Goal: Task Accomplishment & Management: Use online tool/utility

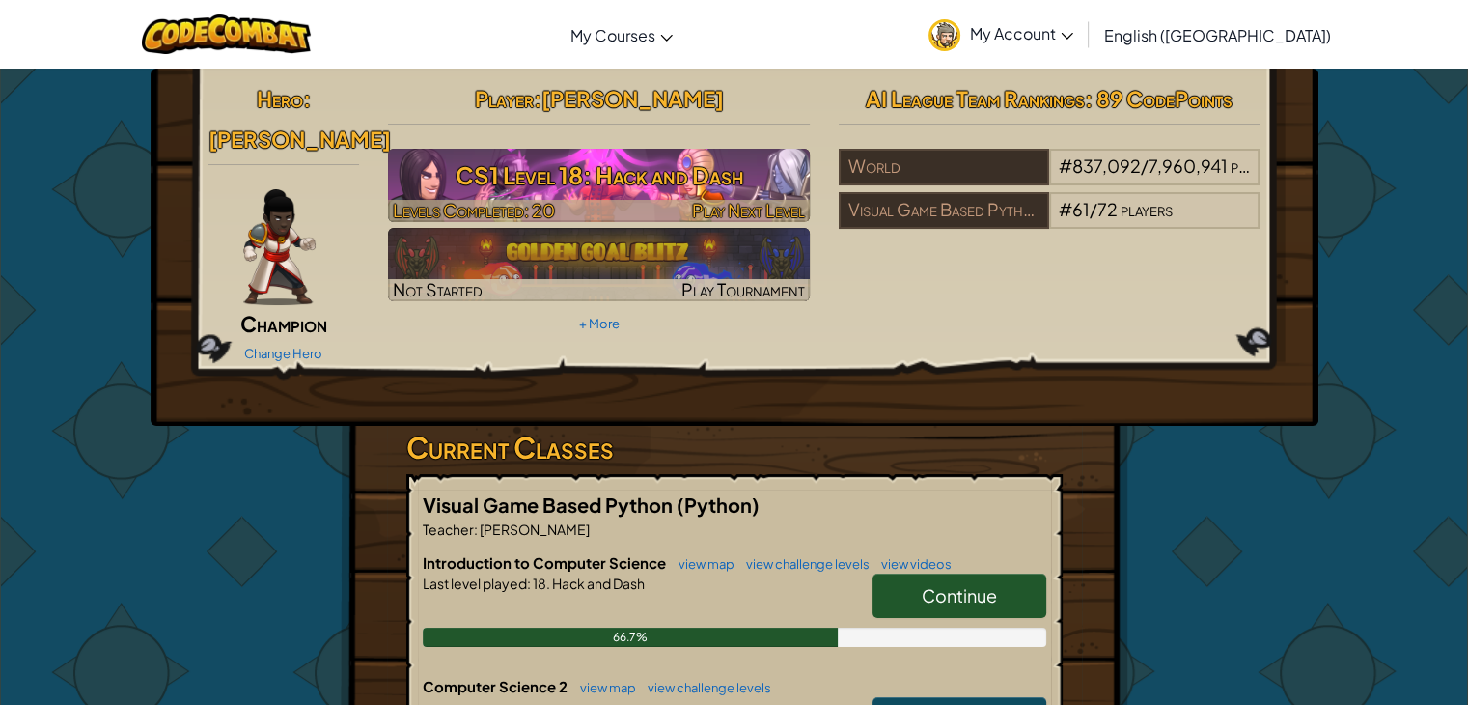
click at [452, 173] on h3 "CS1 Level 18: Hack and Dash" at bounding box center [599, 175] width 422 height 43
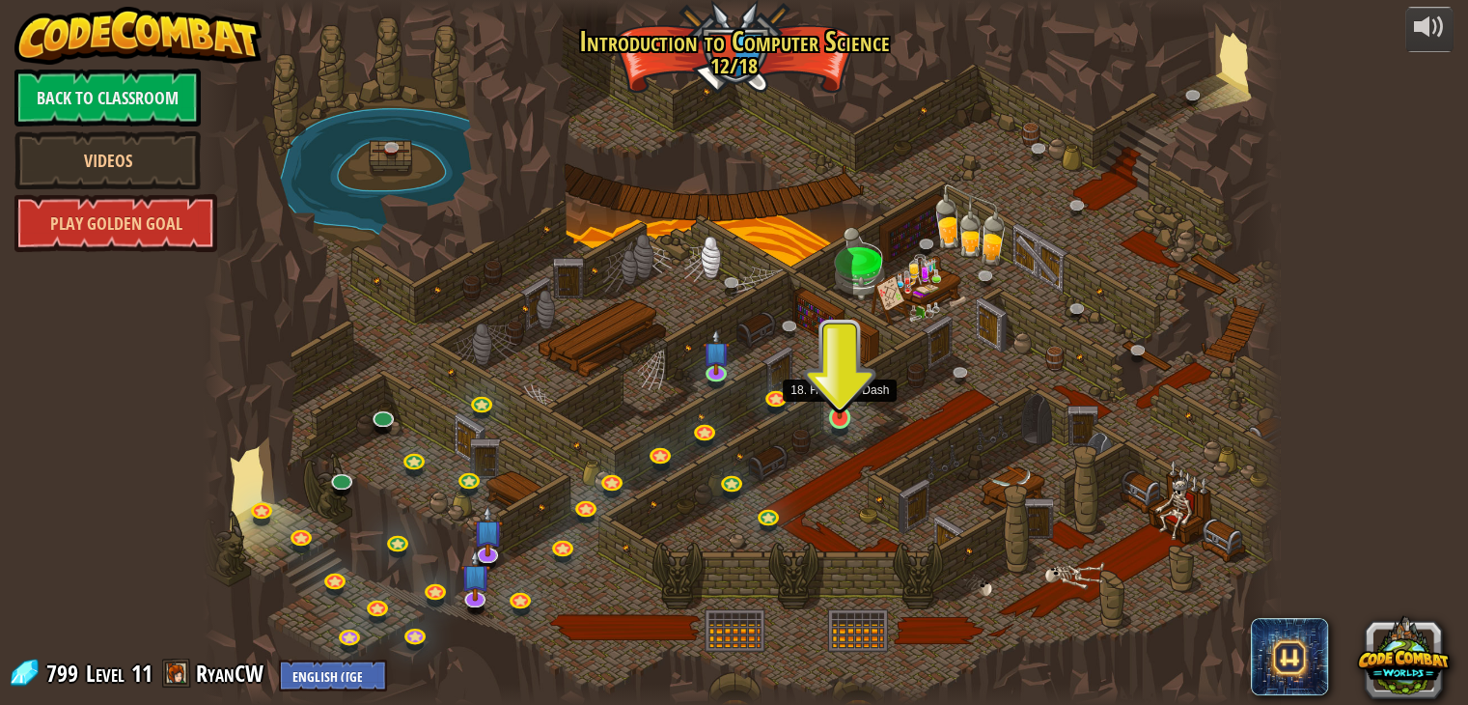
drag, startPoint x: 840, startPoint y: 406, endPoint x: 825, endPoint y: 399, distance: 16.4
click at [825, 399] on div "25. Kithgard Gates (Locked) Escape the Kithgard dungeons, and don't let the gua…" at bounding box center [742, 352] width 1078 height 705
click at [833, 405] on img at bounding box center [839, 389] width 27 height 62
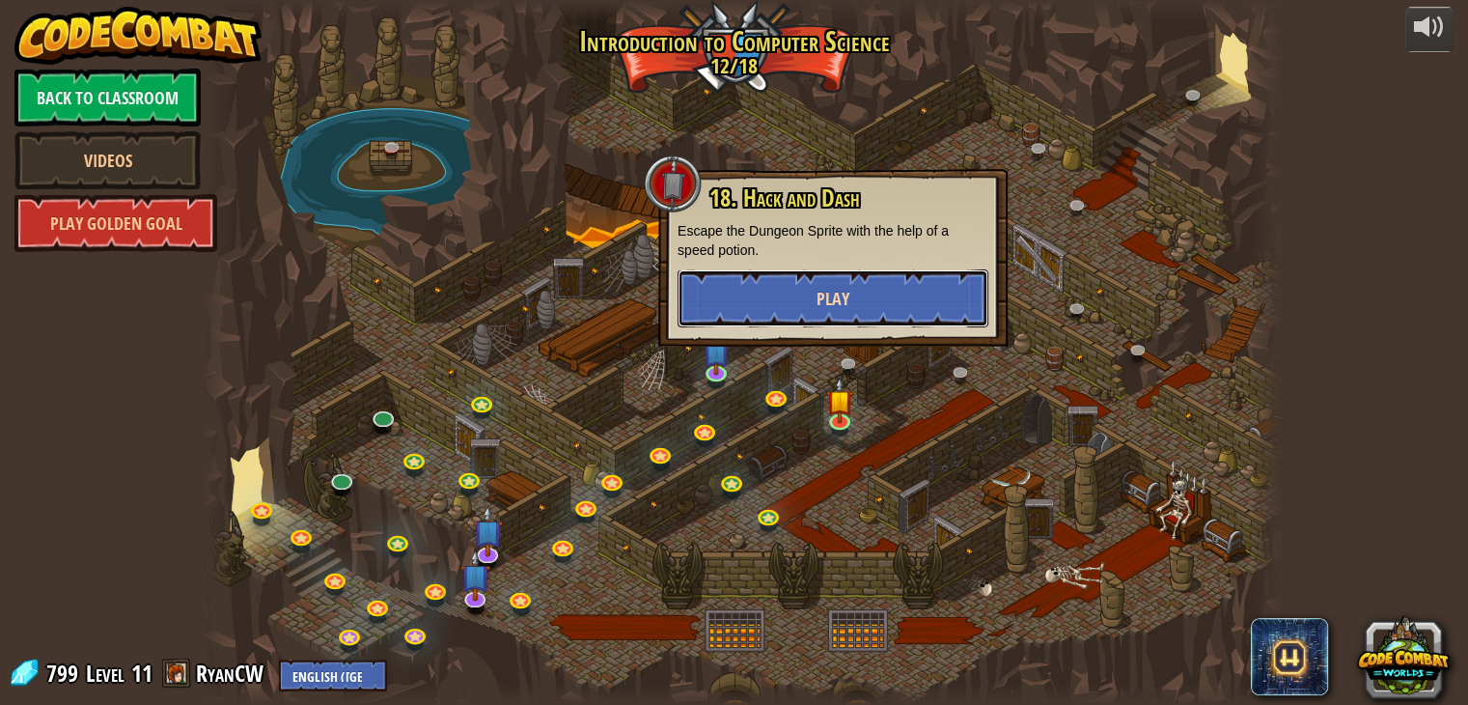
click at [839, 313] on button "Play" at bounding box center [833, 298] width 311 height 58
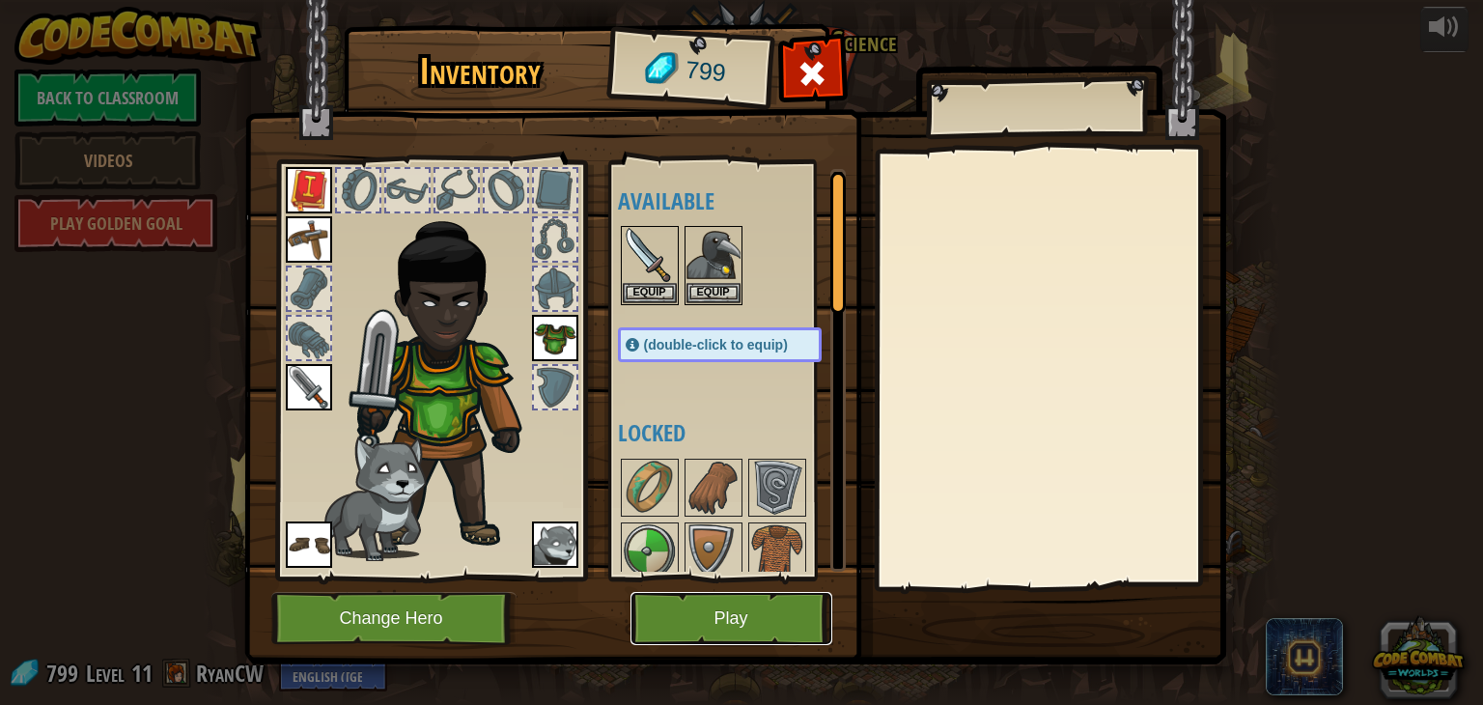
click at [702, 604] on button "Play" at bounding box center [731, 618] width 202 height 53
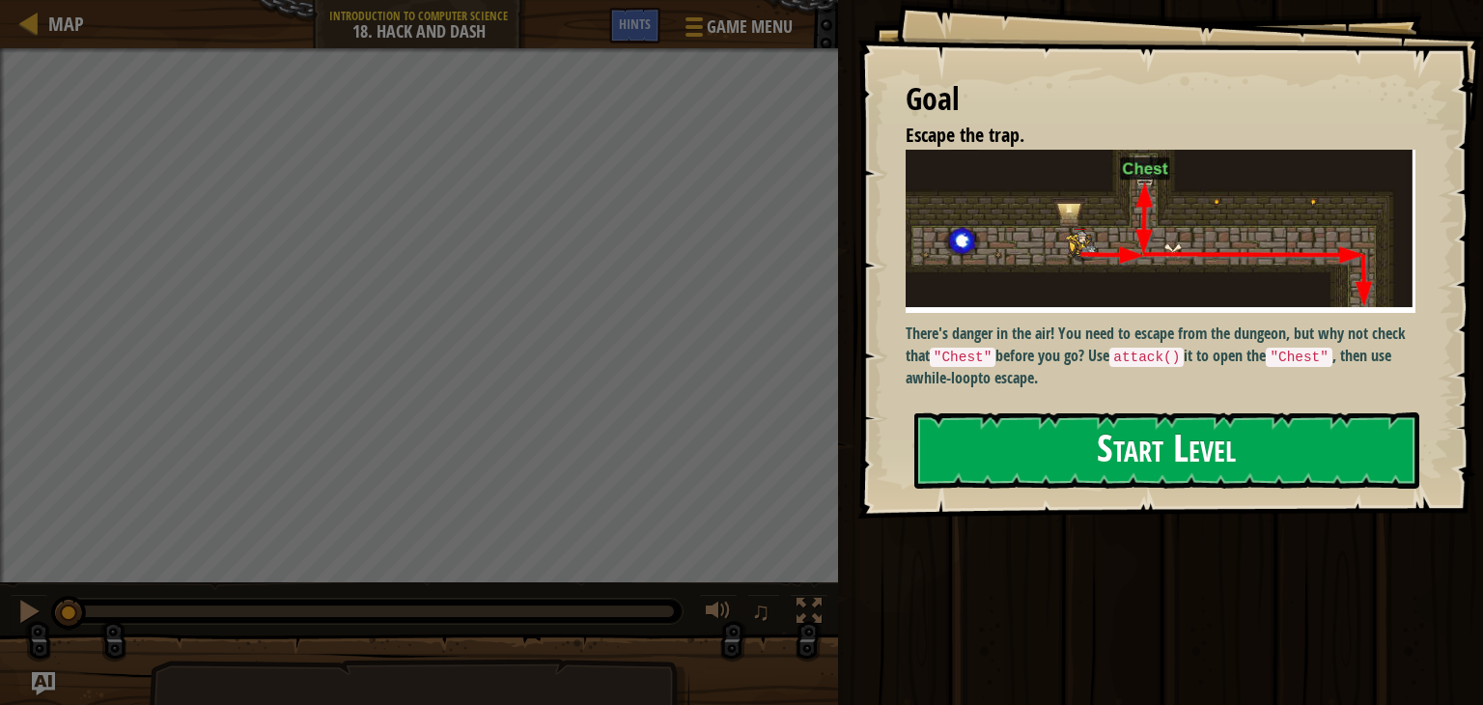
click at [966, 456] on button "Start Level" at bounding box center [1166, 450] width 505 height 76
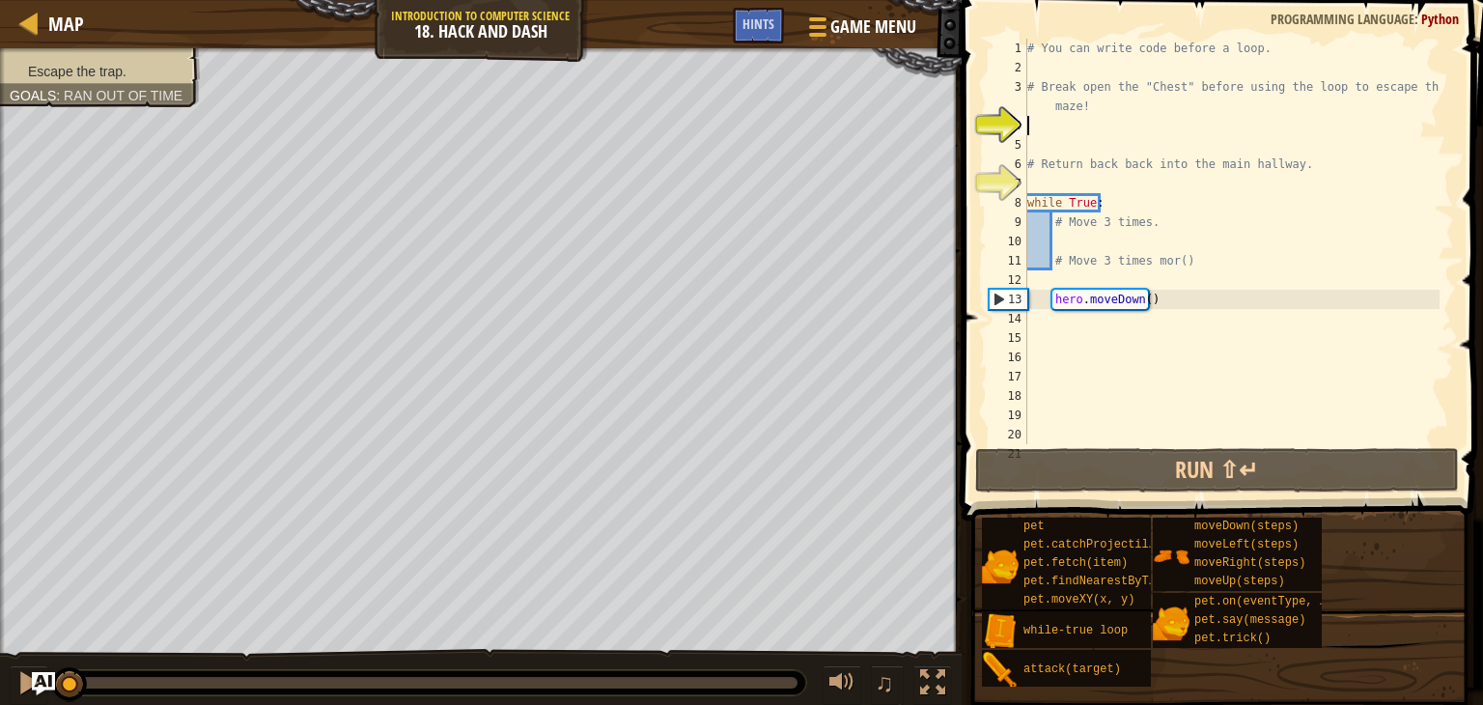
type textarea "h"
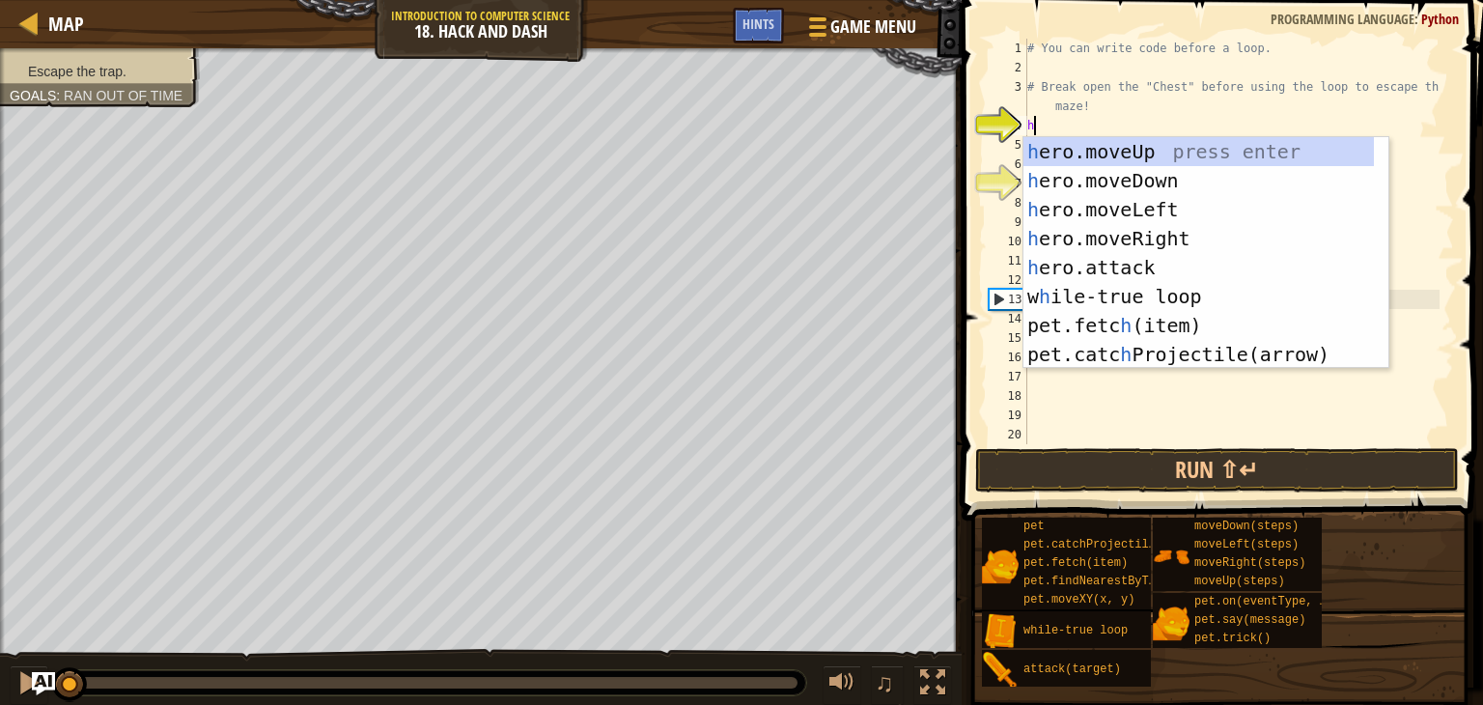
scroll to position [9, 0]
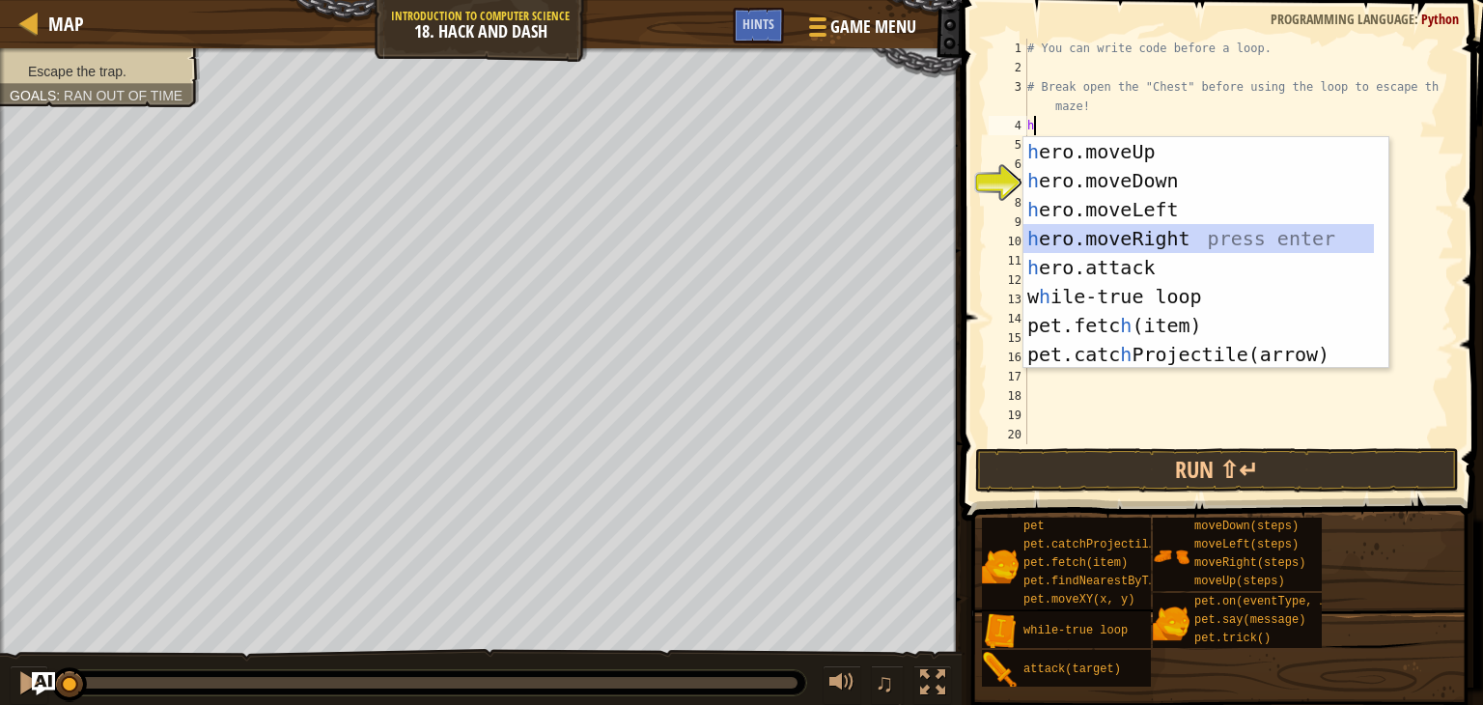
click at [1092, 233] on div "h ero.moveUp press enter h ero.moveDown press enter h ero.moveLeft press enter …" at bounding box center [1198, 282] width 350 height 290
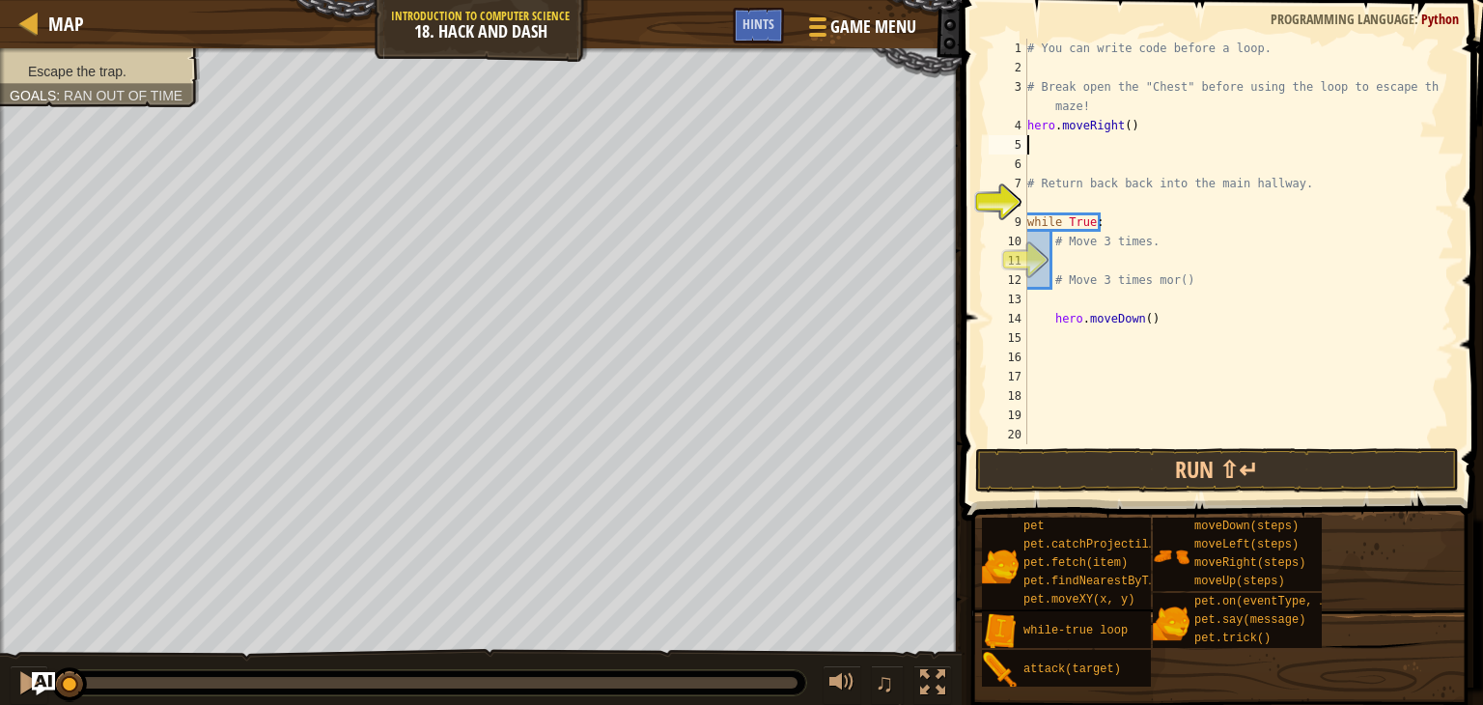
type textarea "h"
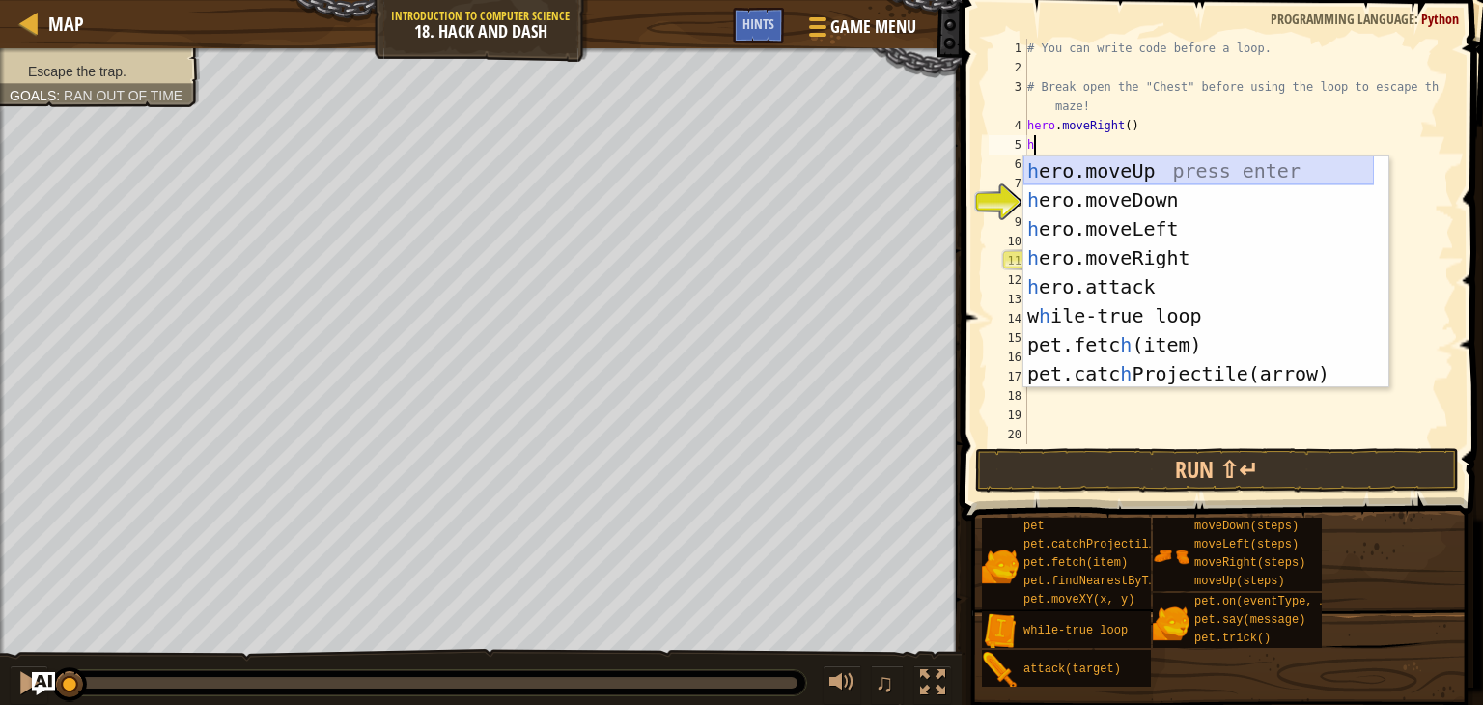
click at [1084, 171] on div "h ero.moveUp press enter h ero.moveDown press enter h ero.moveLeft press enter …" at bounding box center [1198, 301] width 350 height 290
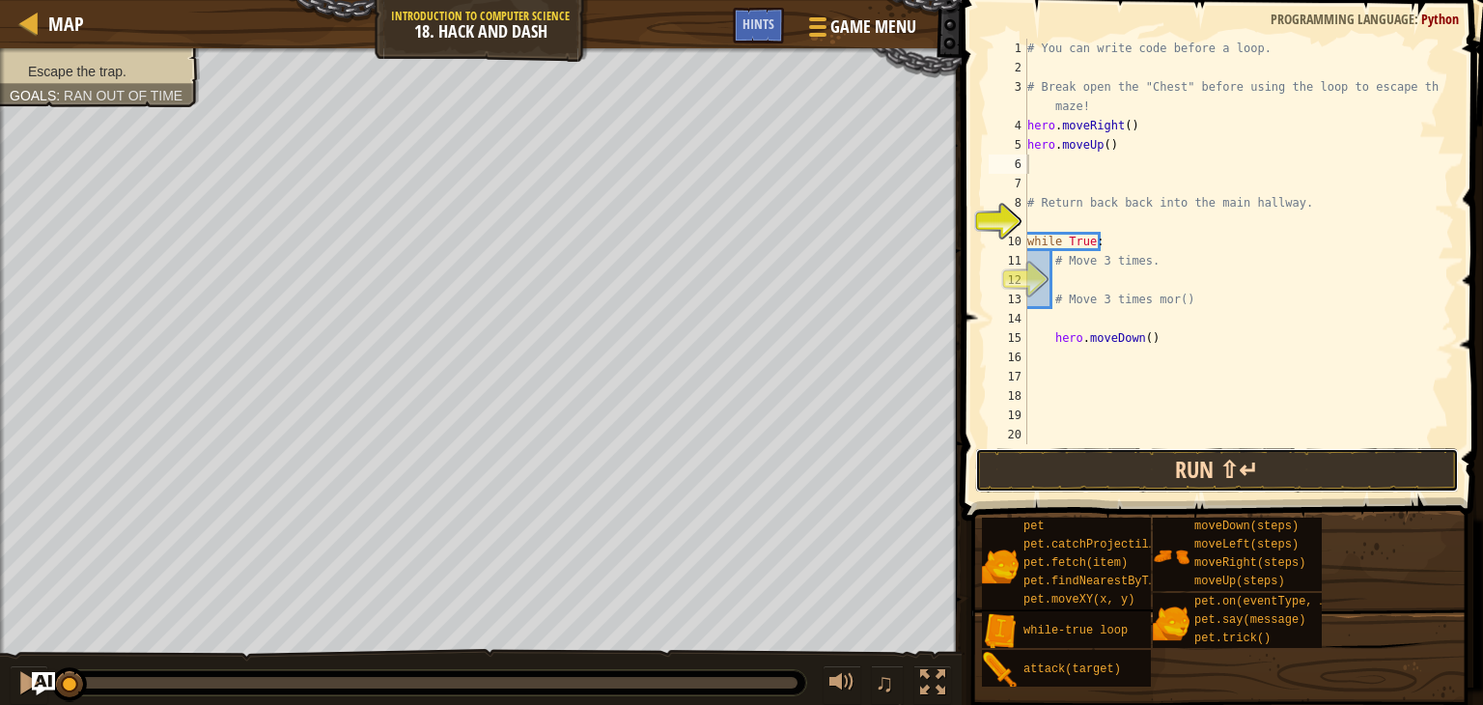
click at [1097, 461] on button "Run ⇧↵" at bounding box center [1217, 470] width 484 height 44
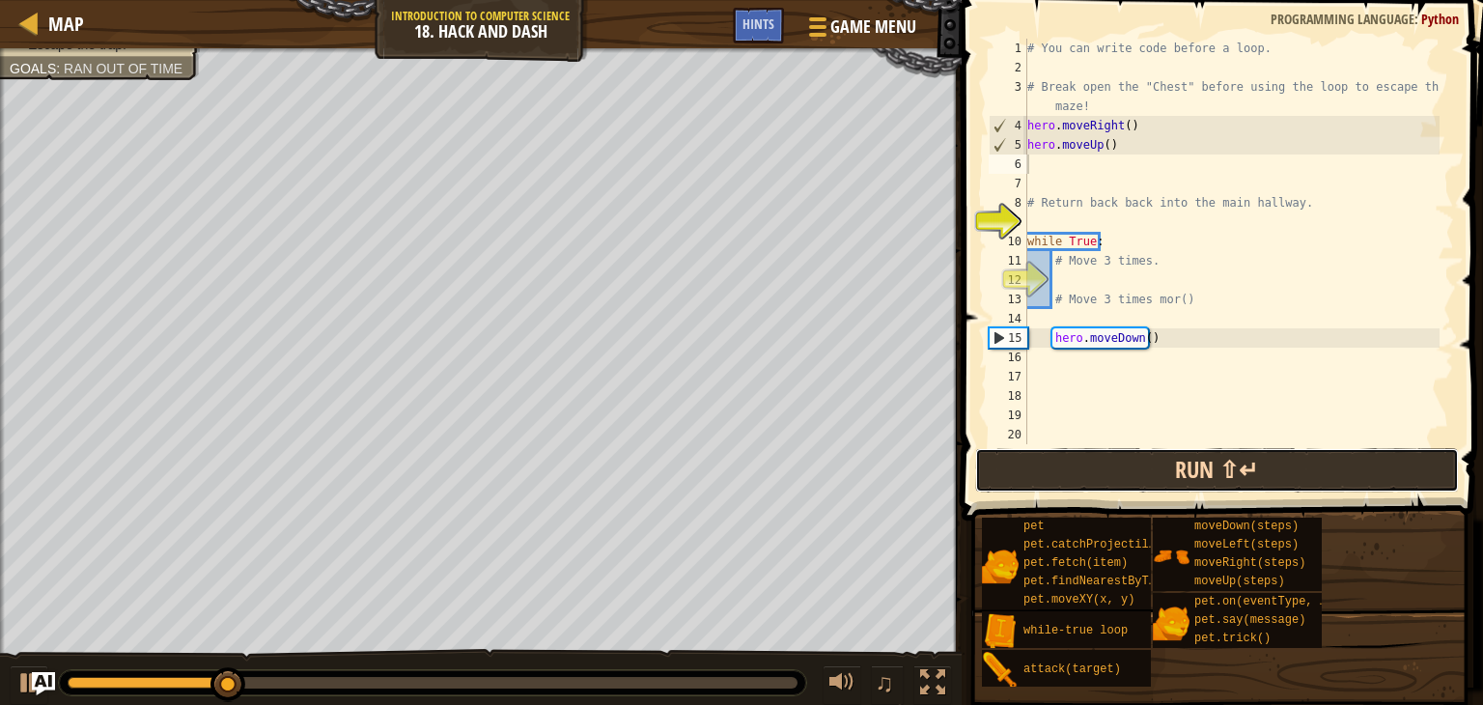
click at [1096, 476] on button "Run ⇧↵" at bounding box center [1217, 470] width 484 height 44
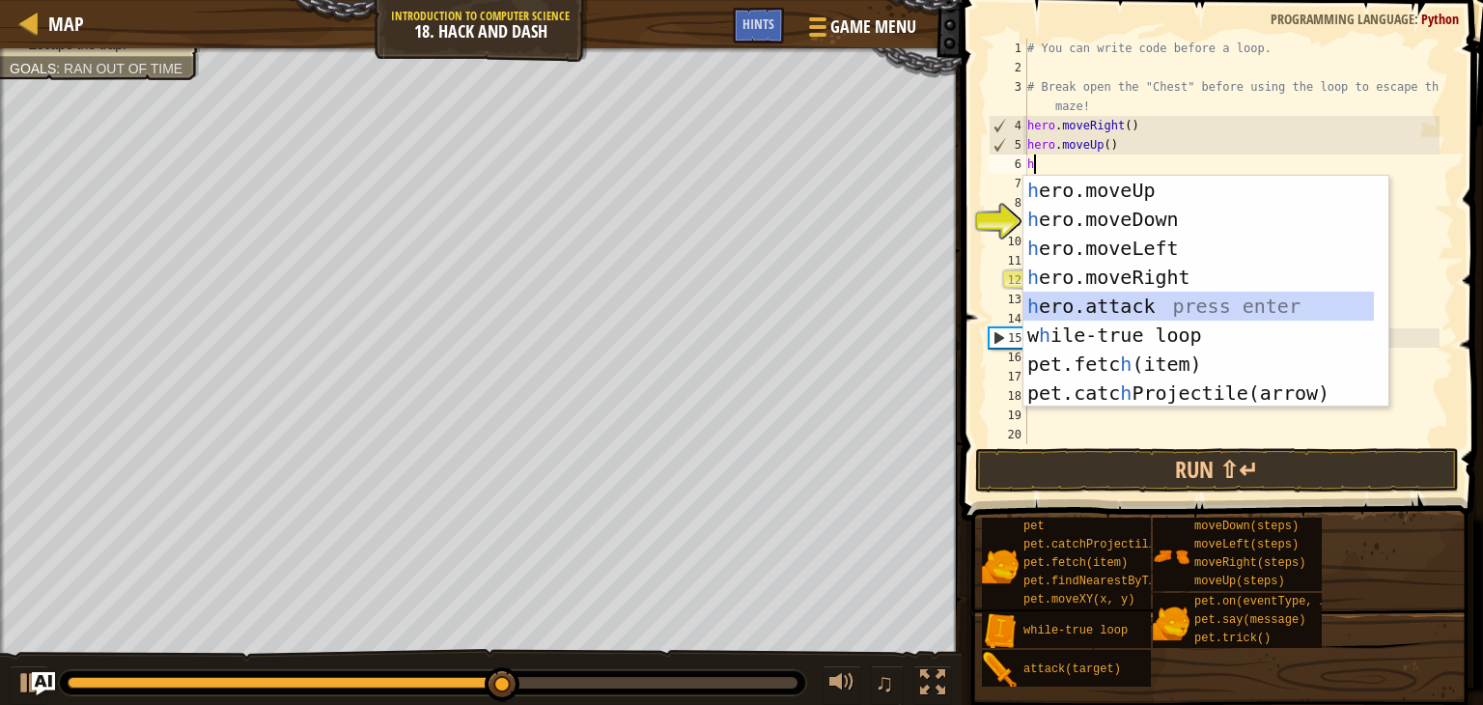
click at [1050, 303] on div "h ero.moveUp press enter h ero.moveDown press enter h ero.moveLeft press enter …" at bounding box center [1198, 321] width 350 height 290
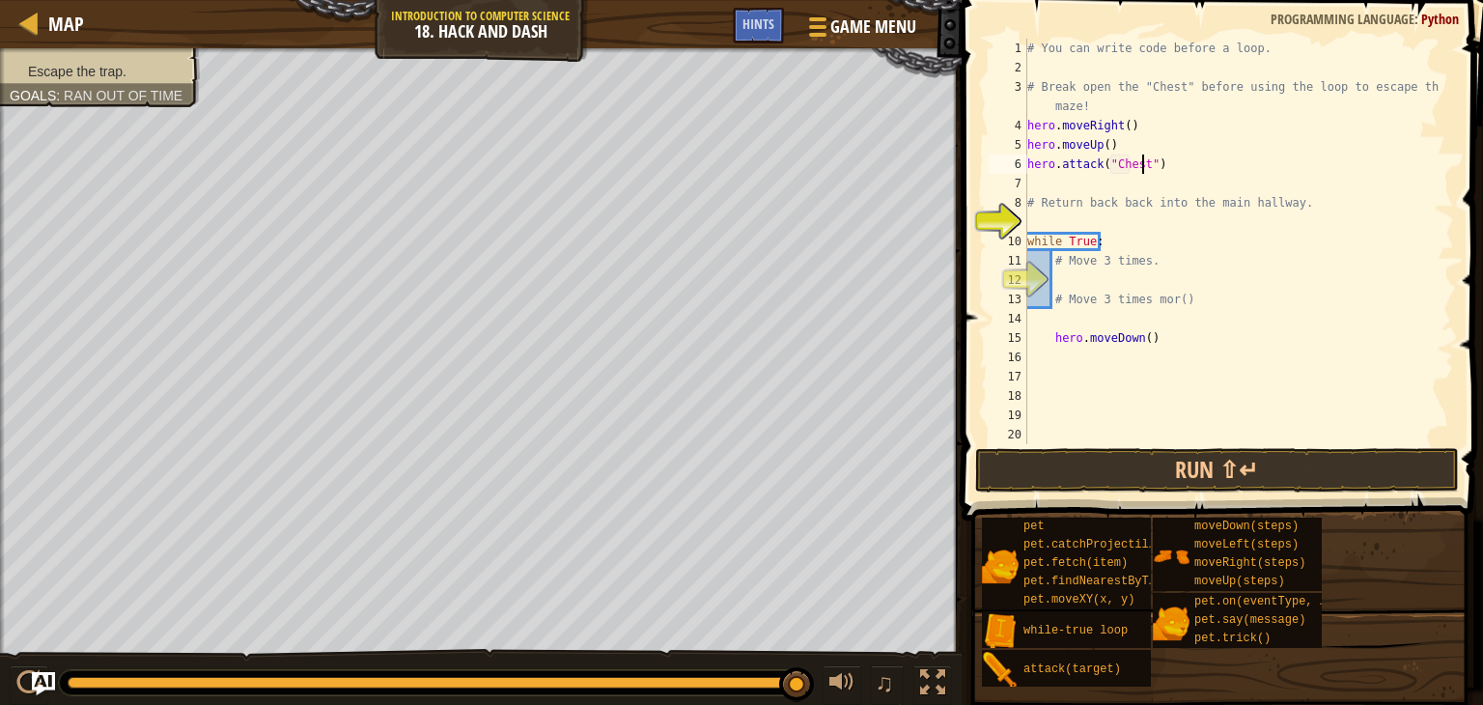
scroll to position [9, 9]
click at [1104, 473] on button "Run ⇧↵" at bounding box center [1217, 470] width 484 height 44
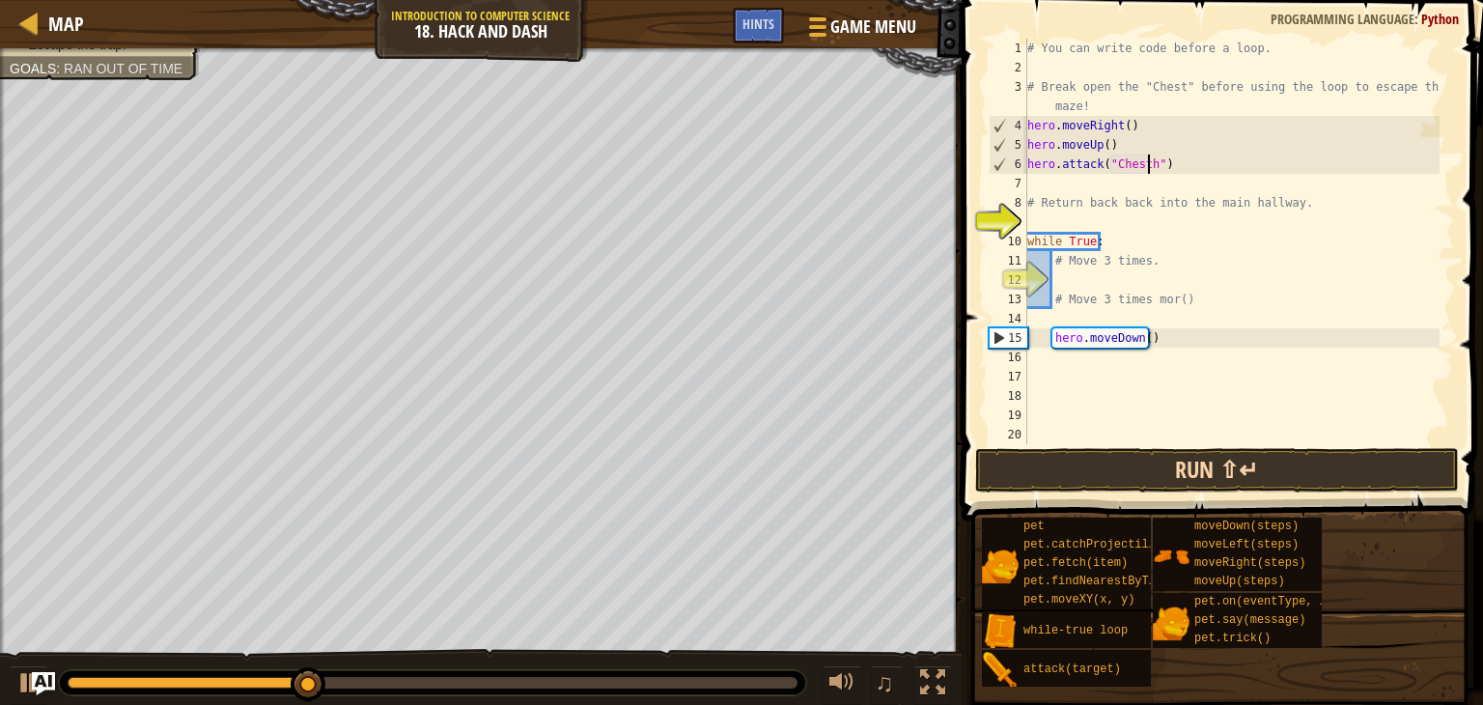
type textarea "hero.attack("Chest")"
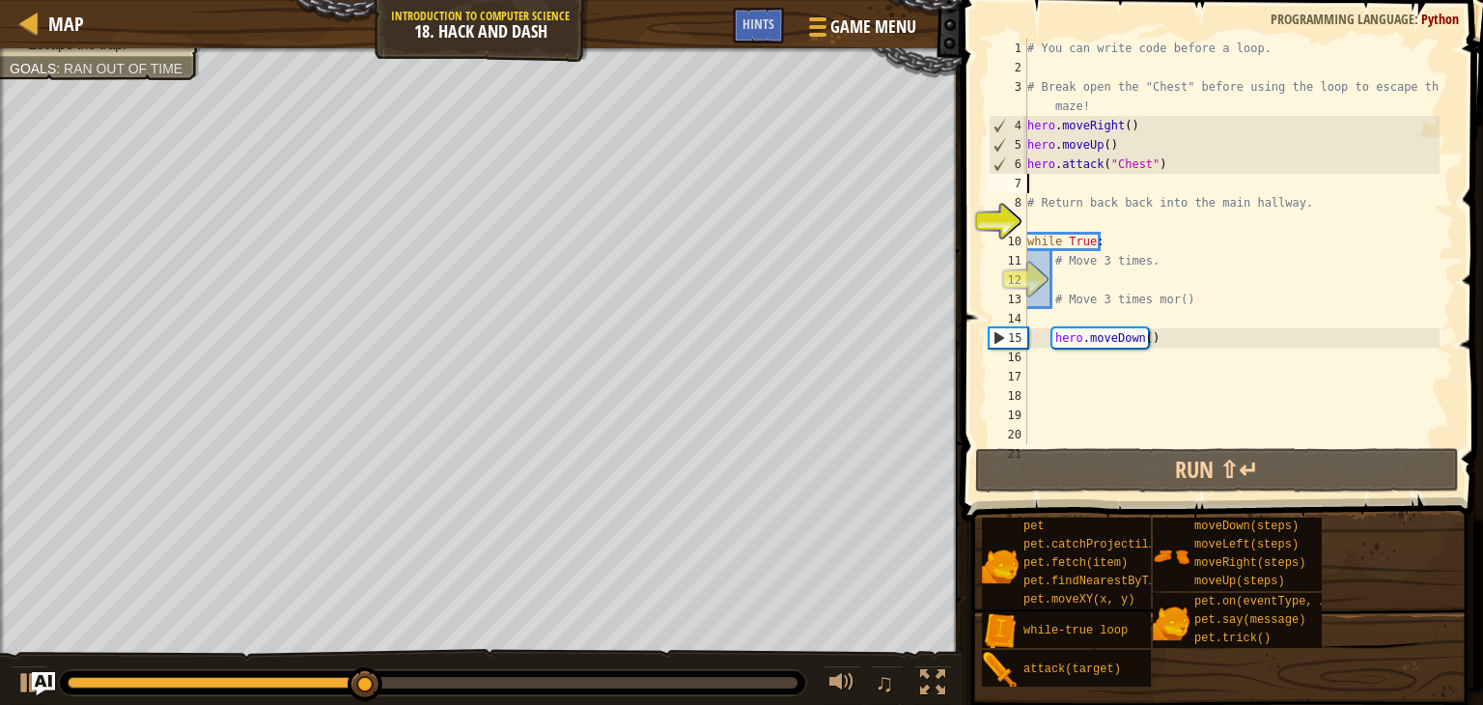
click at [1037, 182] on div "# You can write code before a loop. # Break open the "Chest" before using the l…" at bounding box center [1231, 261] width 416 height 444
type textarea "h"
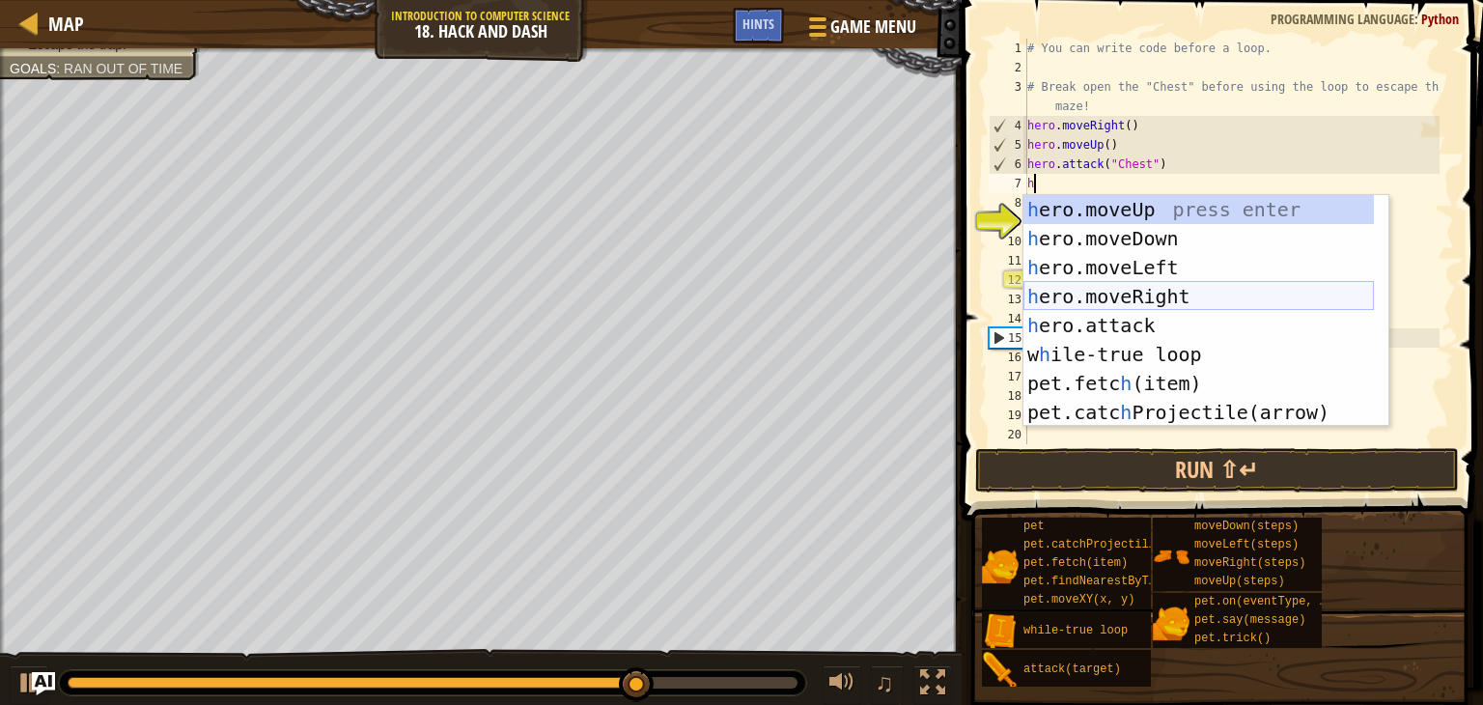
click at [1062, 297] on div "h ero.moveUp press enter h ero.moveDown press enter h ero.moveLeft press enter …" at bounding box center [1198, 340] width 350 height 290
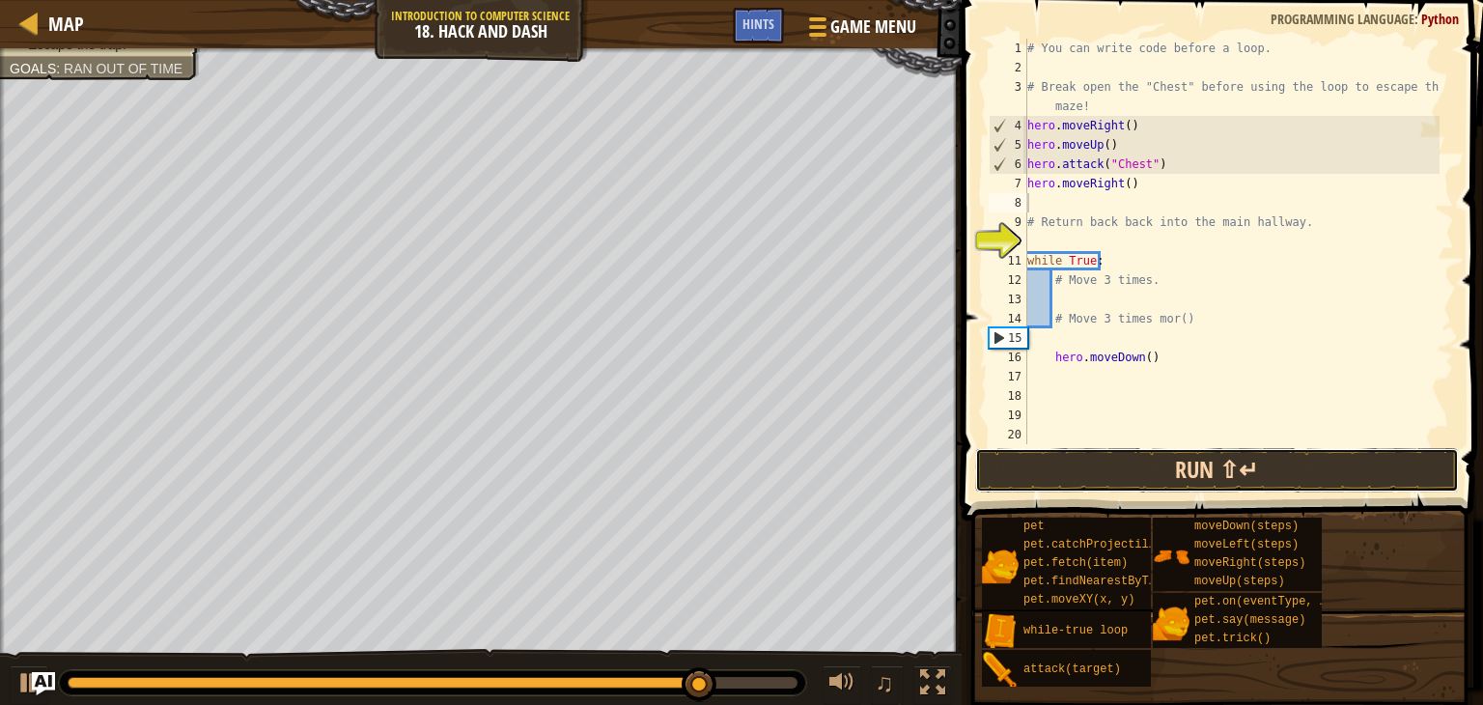
click at [1027, 456] on button "Run ⇧↵" at bounding box center [1217, 470] width 484 height 44
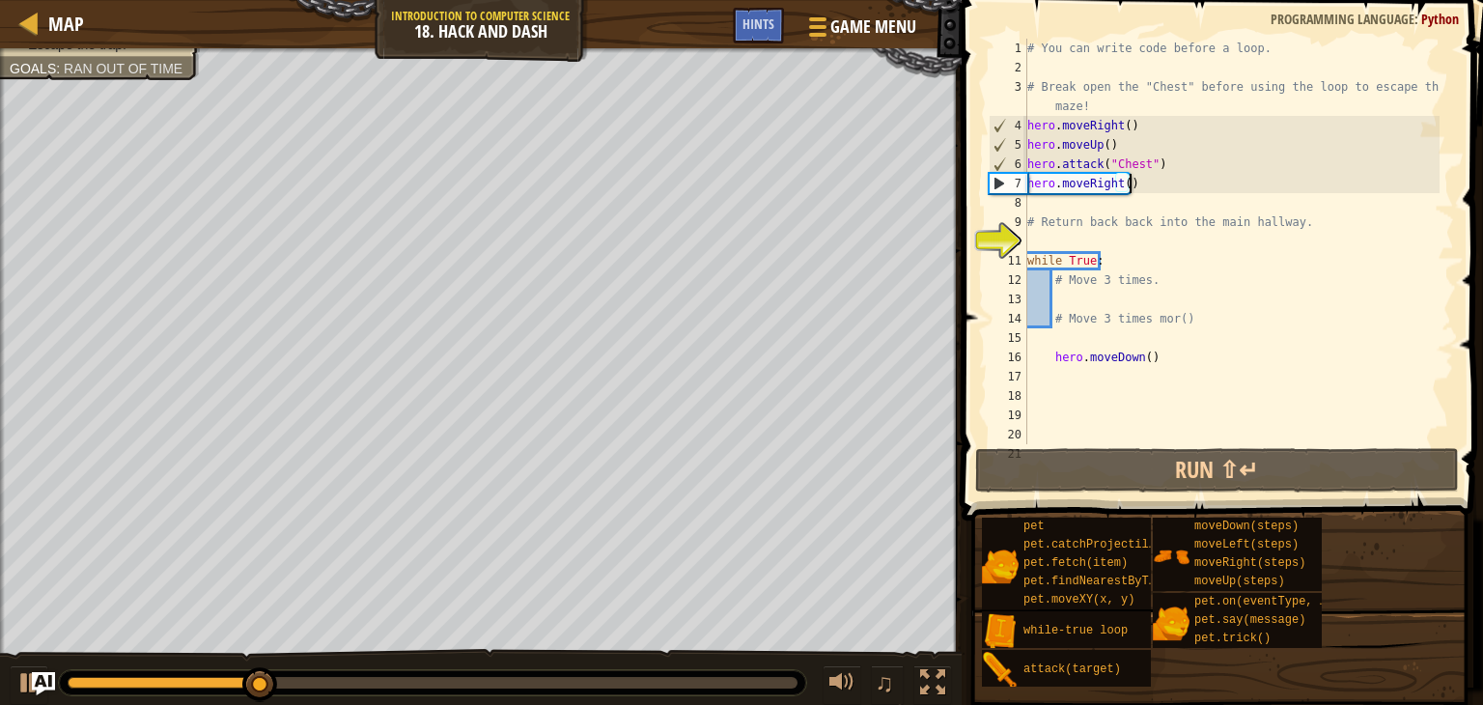
click at [1132, 186] on div "# You can write code before a loop. # Break open the "Chest" before using the l…" at bounding box center [1231, 261] width 416 height 444
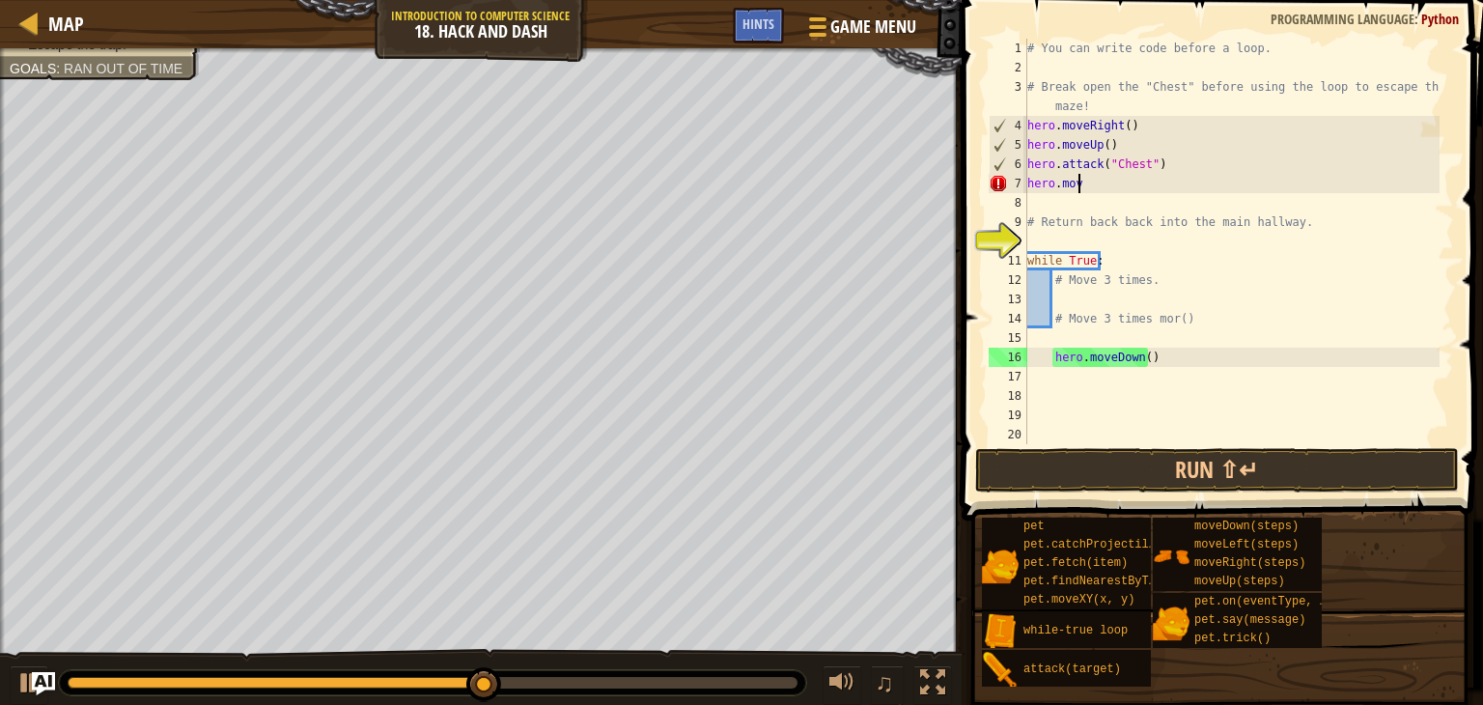
type textarea "h"
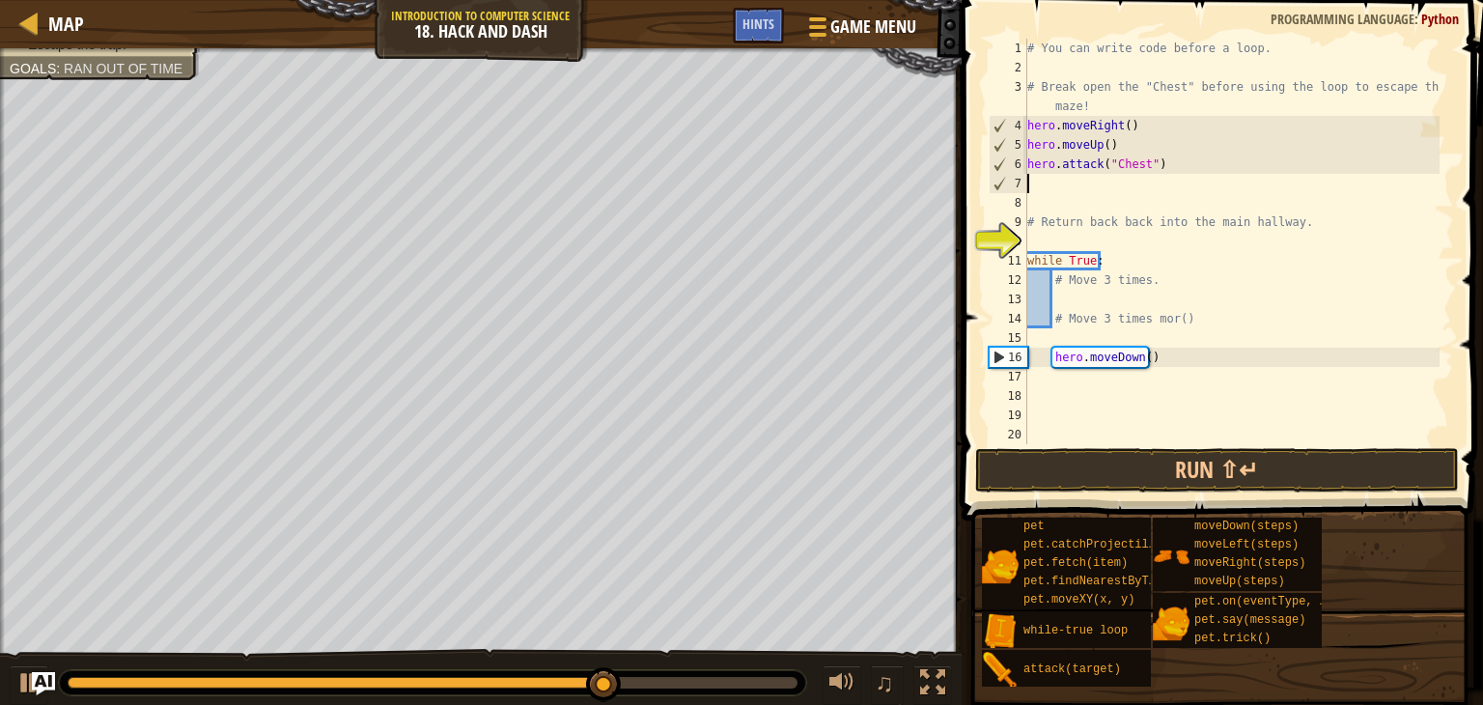
type textarea "h"
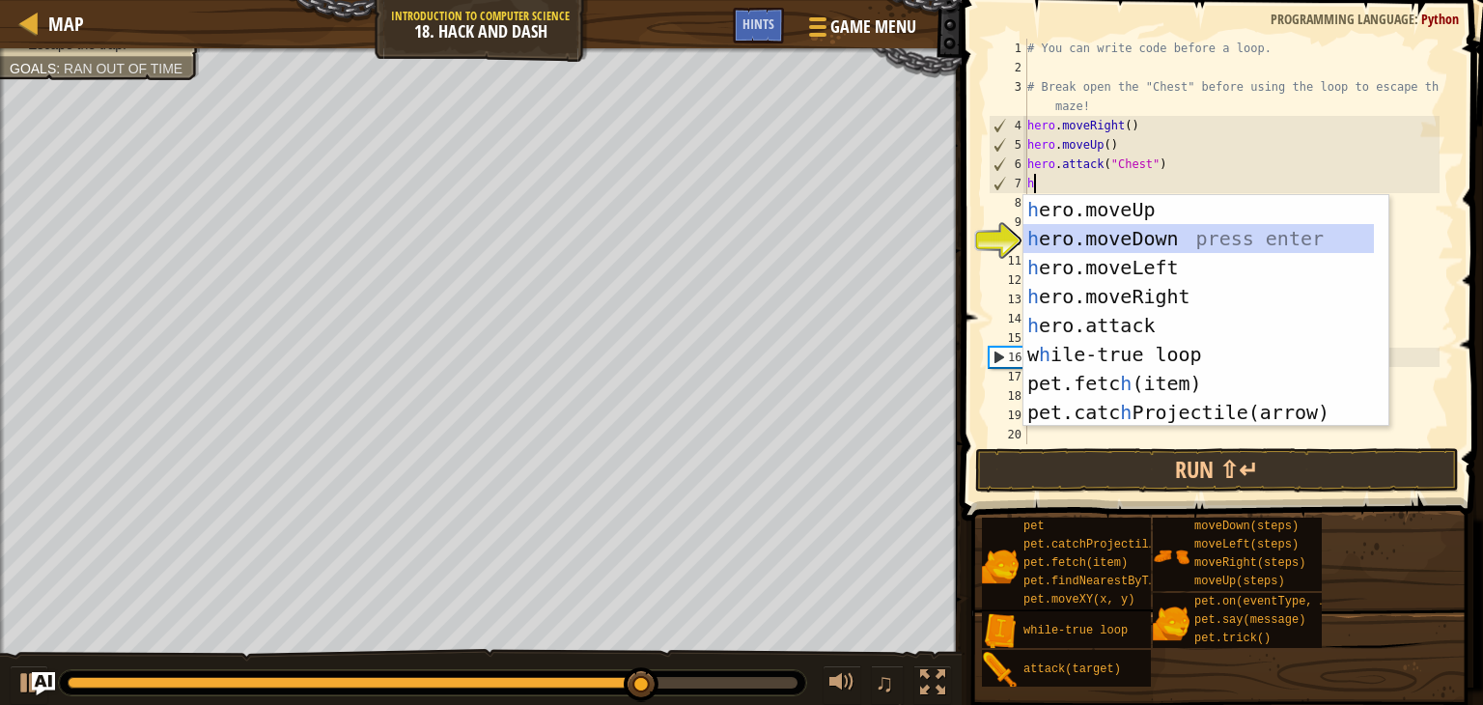
click at [1090, 238] on div "h ero.moveUp press enter h ero.moveDown press enter h ero.moveLeft press enter …" at bounding box center [1198, 340] width 350 height 290
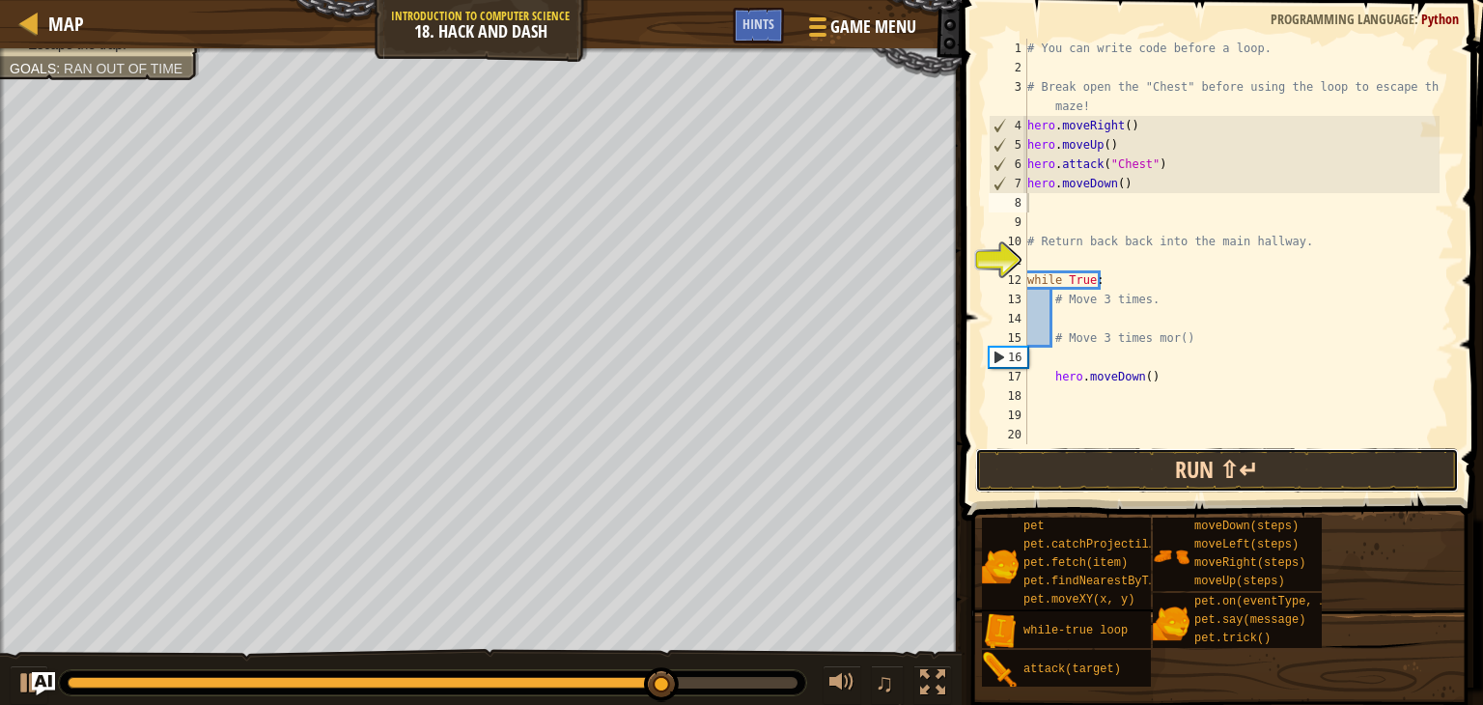
click at [1040, 489] on button "Run ⇧↵" at bounding box center [1217, 470] width 484 height 44
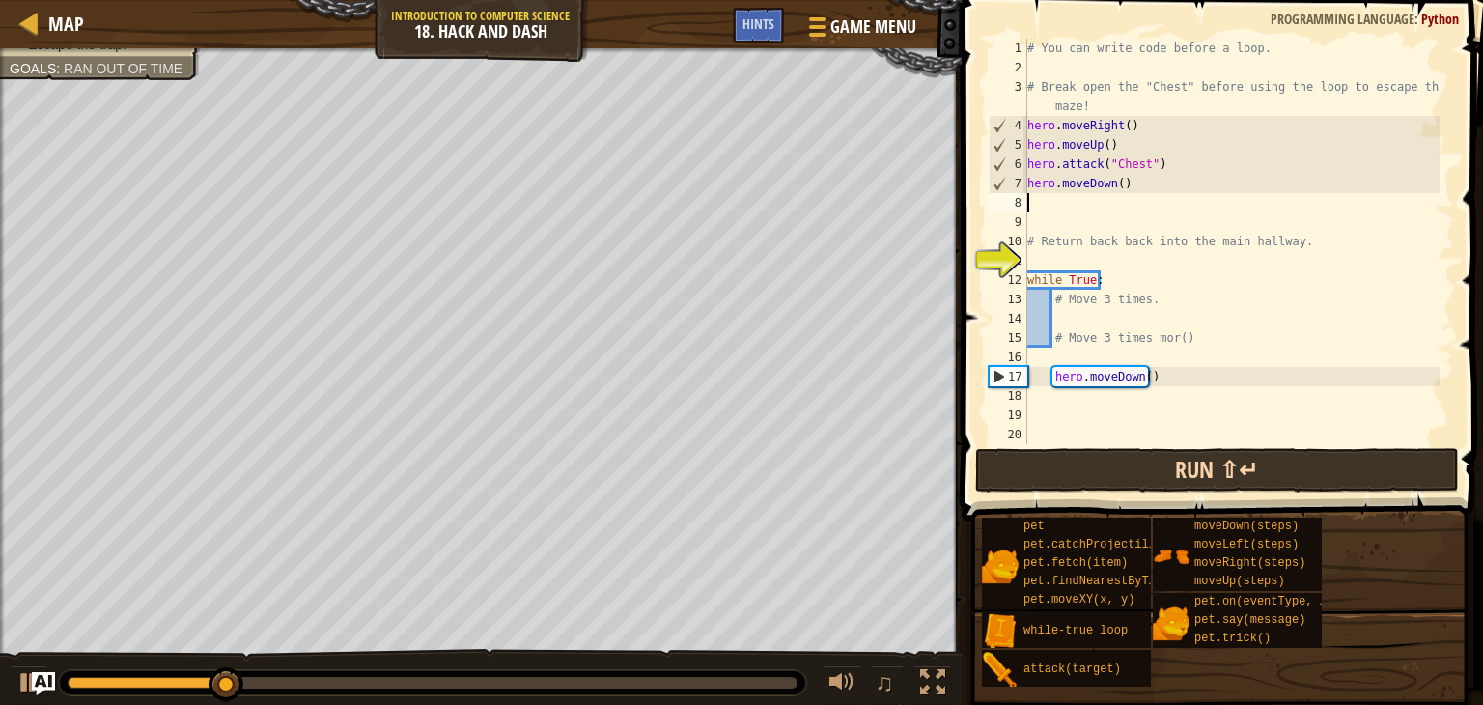
type textarea "h"
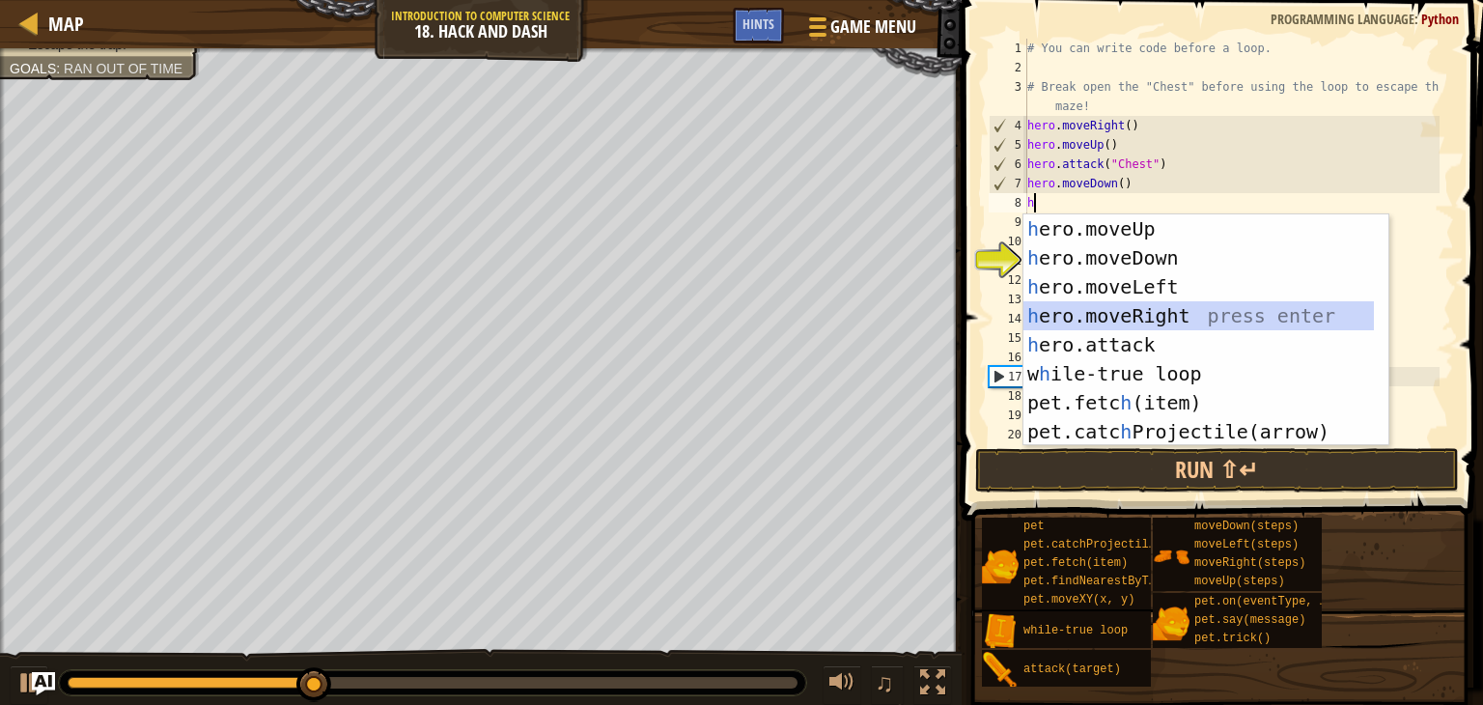
click at [1070, 308] on div "h ero.moveUp press enter h ero.moveDown press enter h ero.moveLeft press enter …" at bounding box center [1198, 359] width 350 height 290
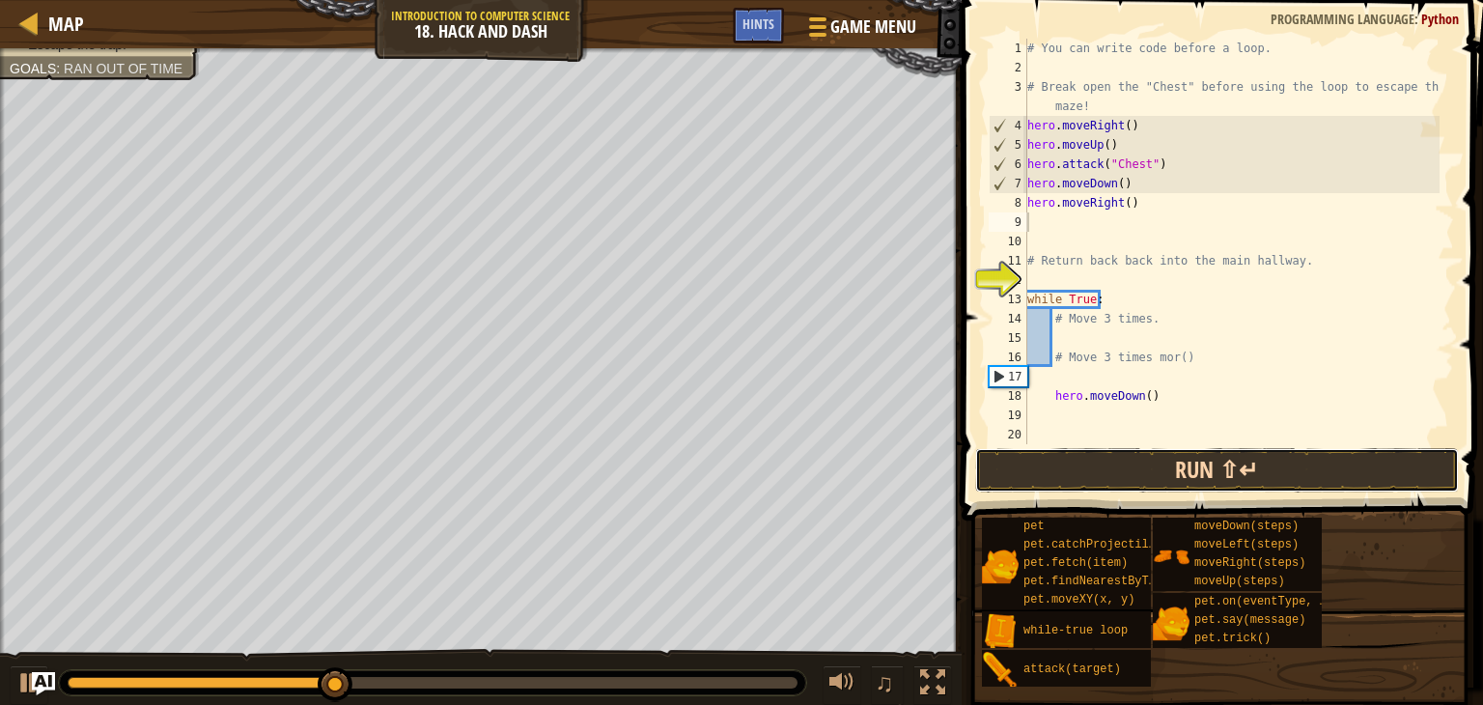
click at [1079, 470] on button "Run ⇧↵" at bounding box center [1217, 470] width 484 height 44
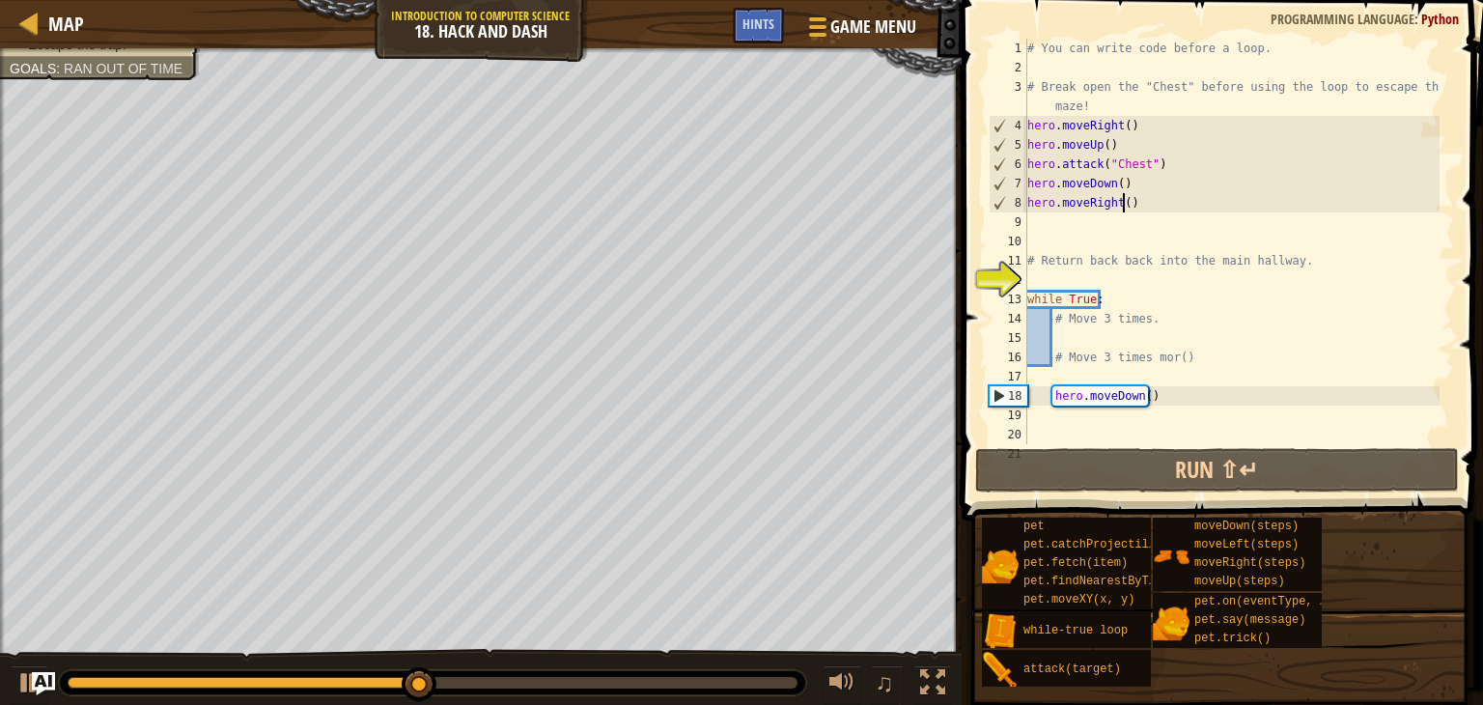
click at [1121, 203] on div "# You can write code before a loop. # Break open the "Chest" before using the l…" at bounding box center [1231, 261] width 416 height 444
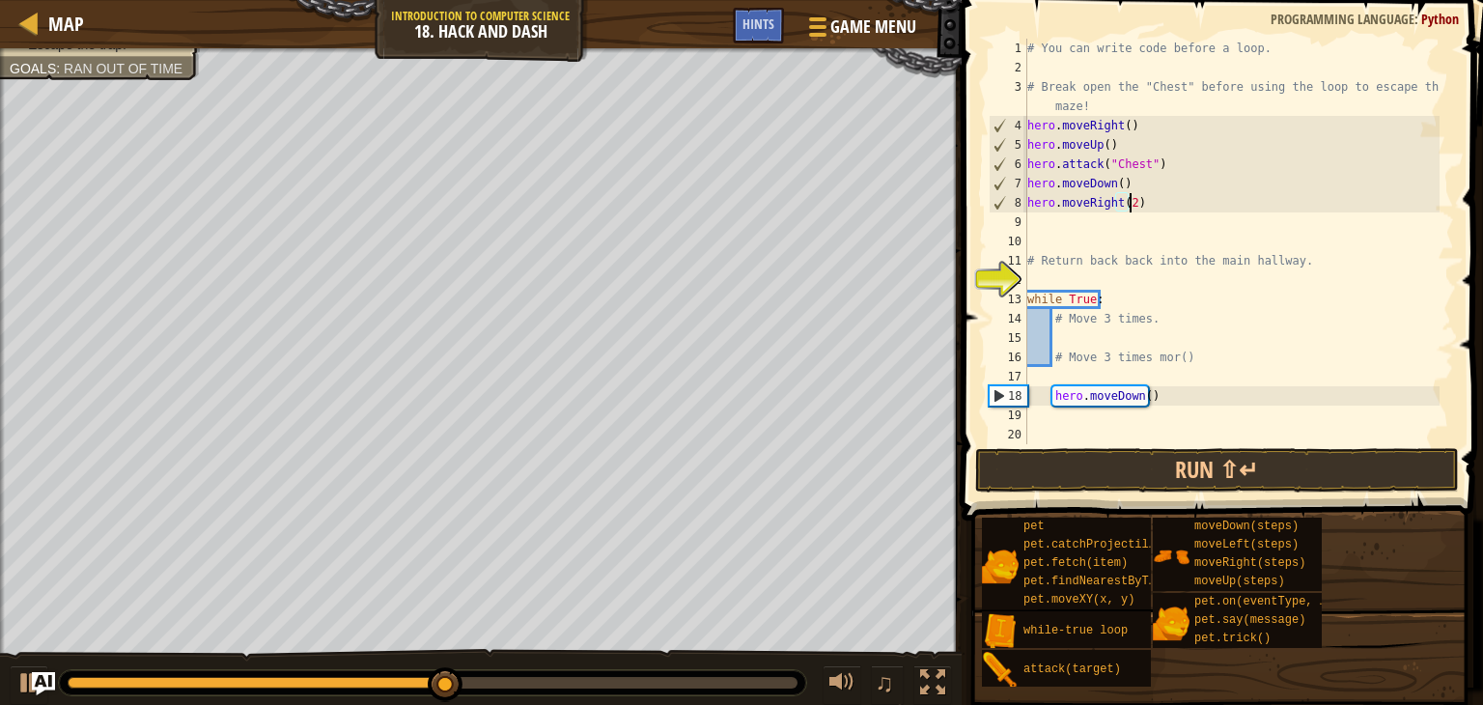
scroll to position [9, 8]
click at [1108, 452] on button "Run ⇧↵" at bounding box center [1217, 470] width 484 height 44
click at [1085, 476] on button "Run ⇧↵" at bounding box center [1217, 470] width 484 height 44
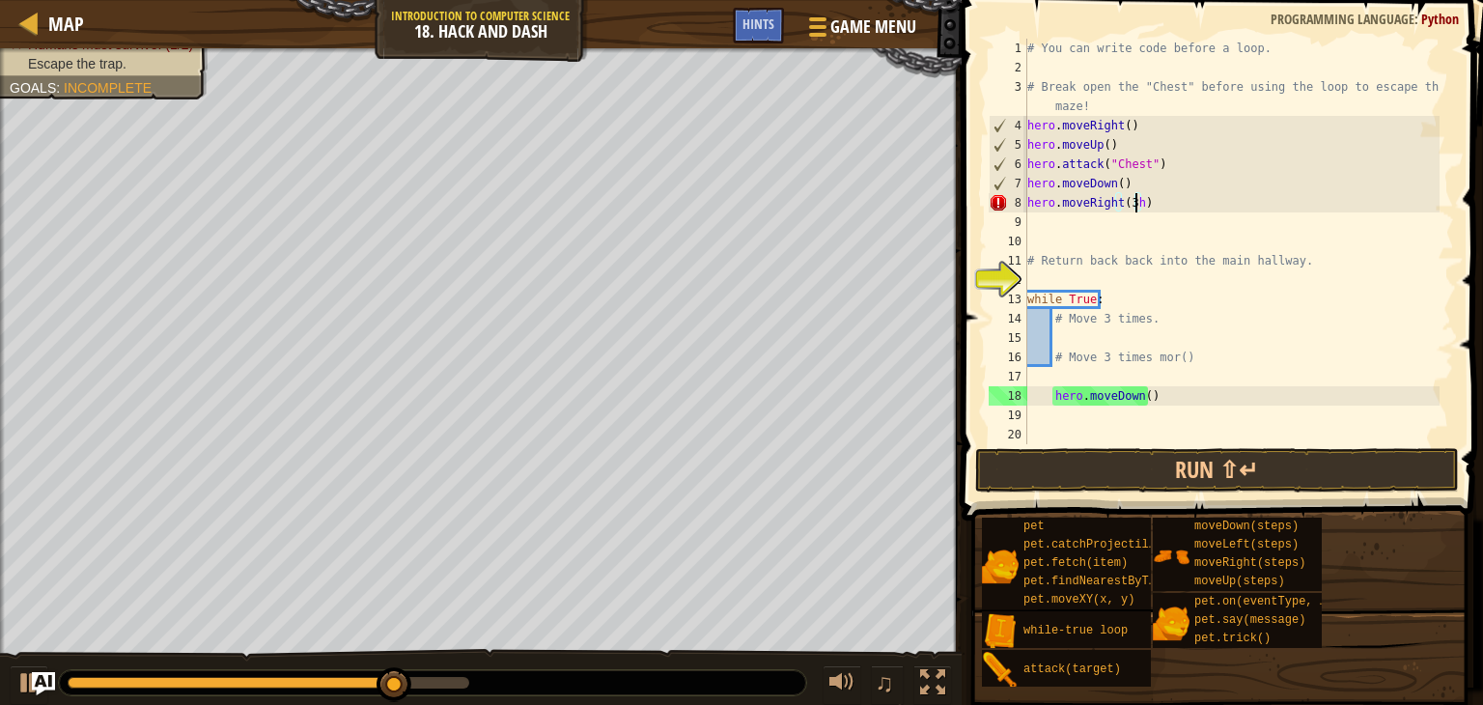
type textarea "hero.moveRight(3)"
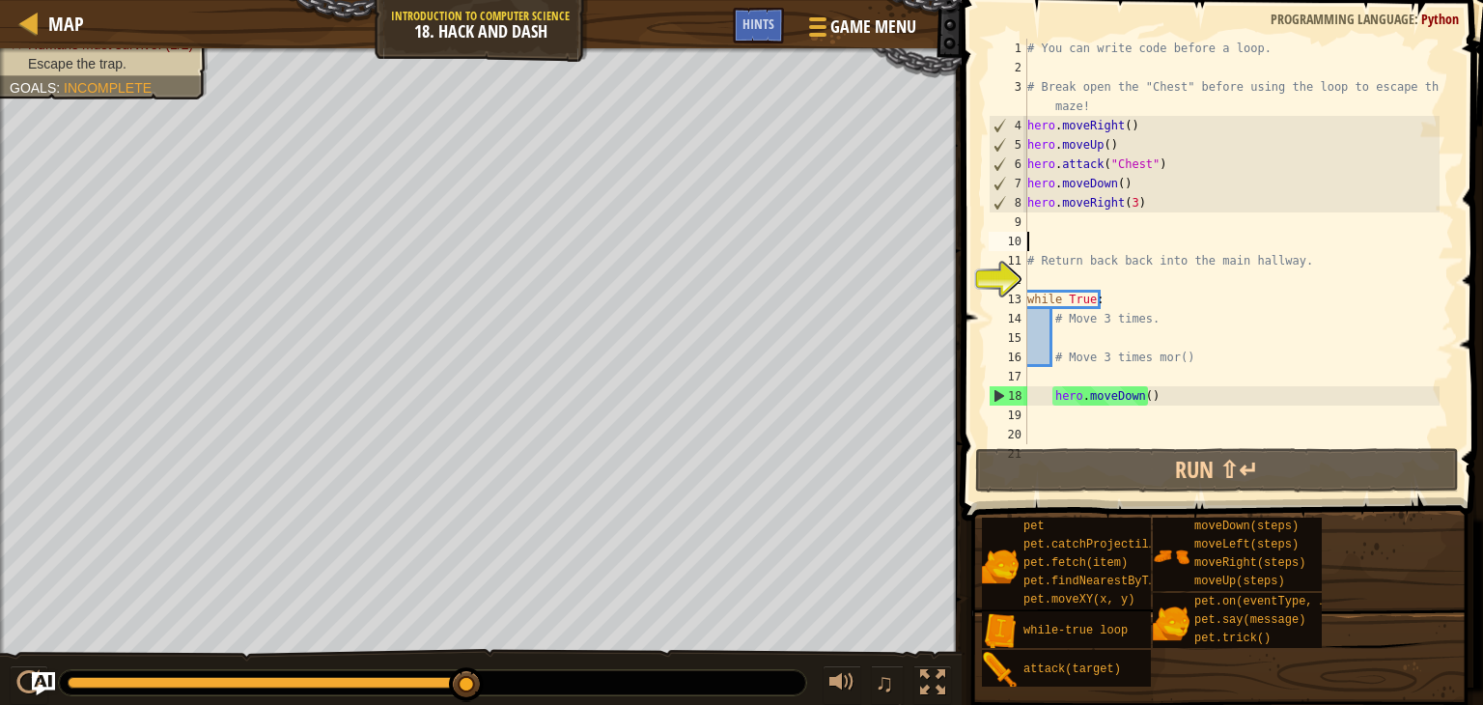
click at [1029, 233] on div "# You can write code before a loop. # Break open the "Chest" before using the l…" at bounding box center [1231, 261] width 416 height 444
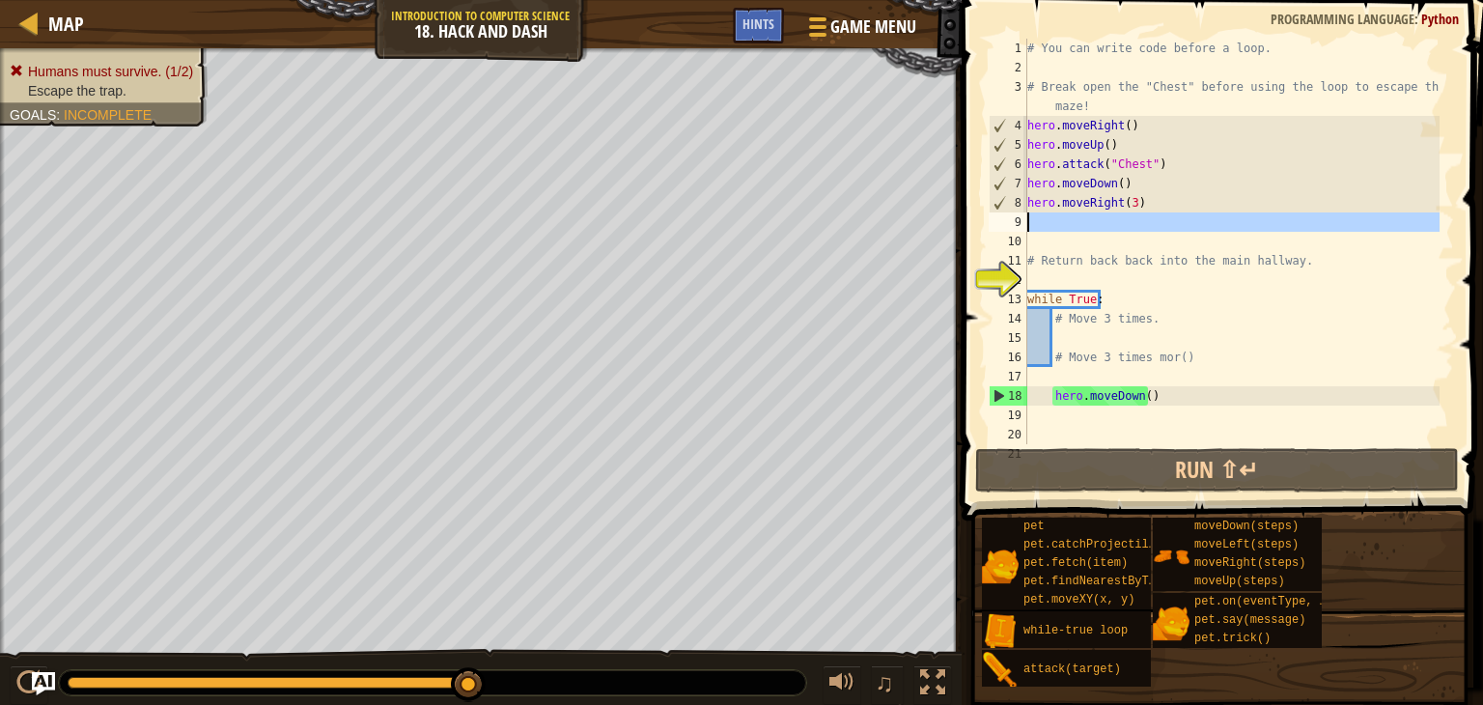
click at [1024, 219] on div "9" at bounding box center [1008, 221] width 39 height 19
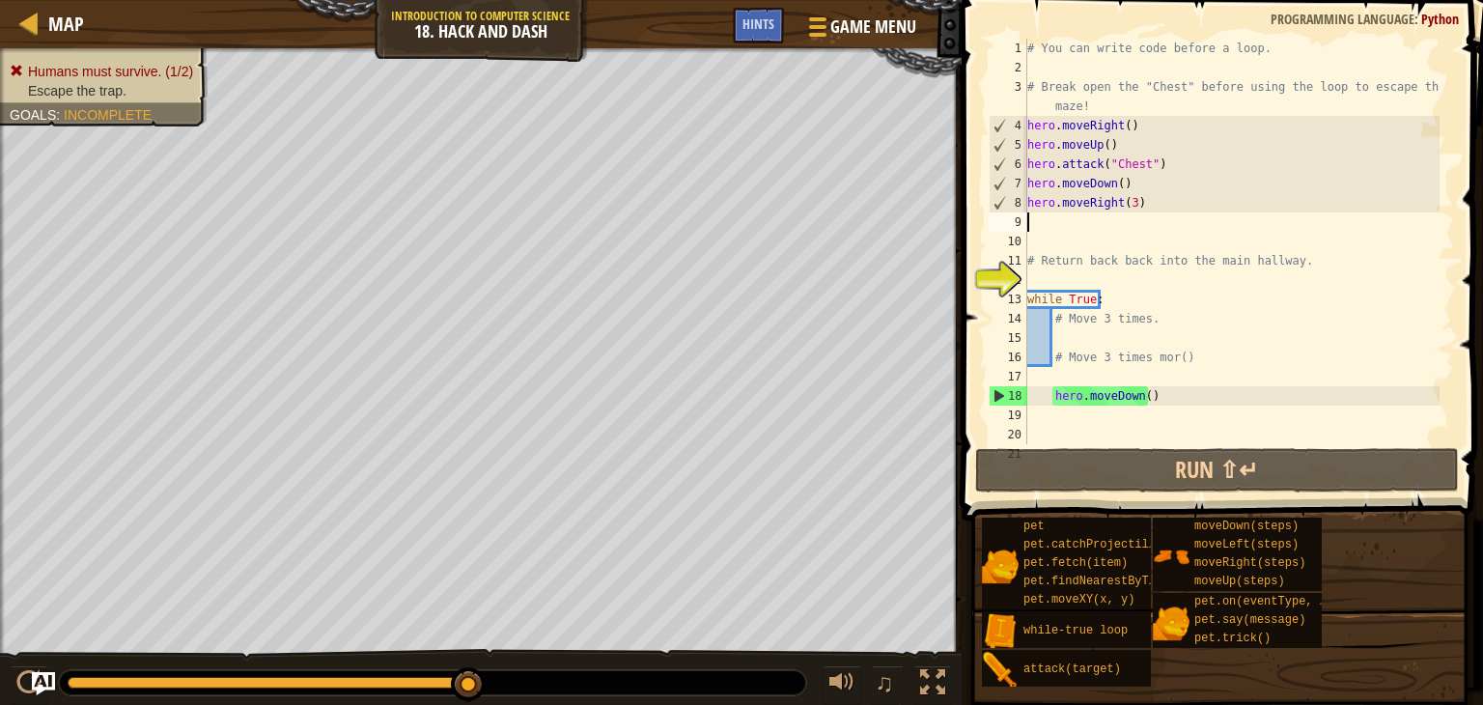
type textarea "h"
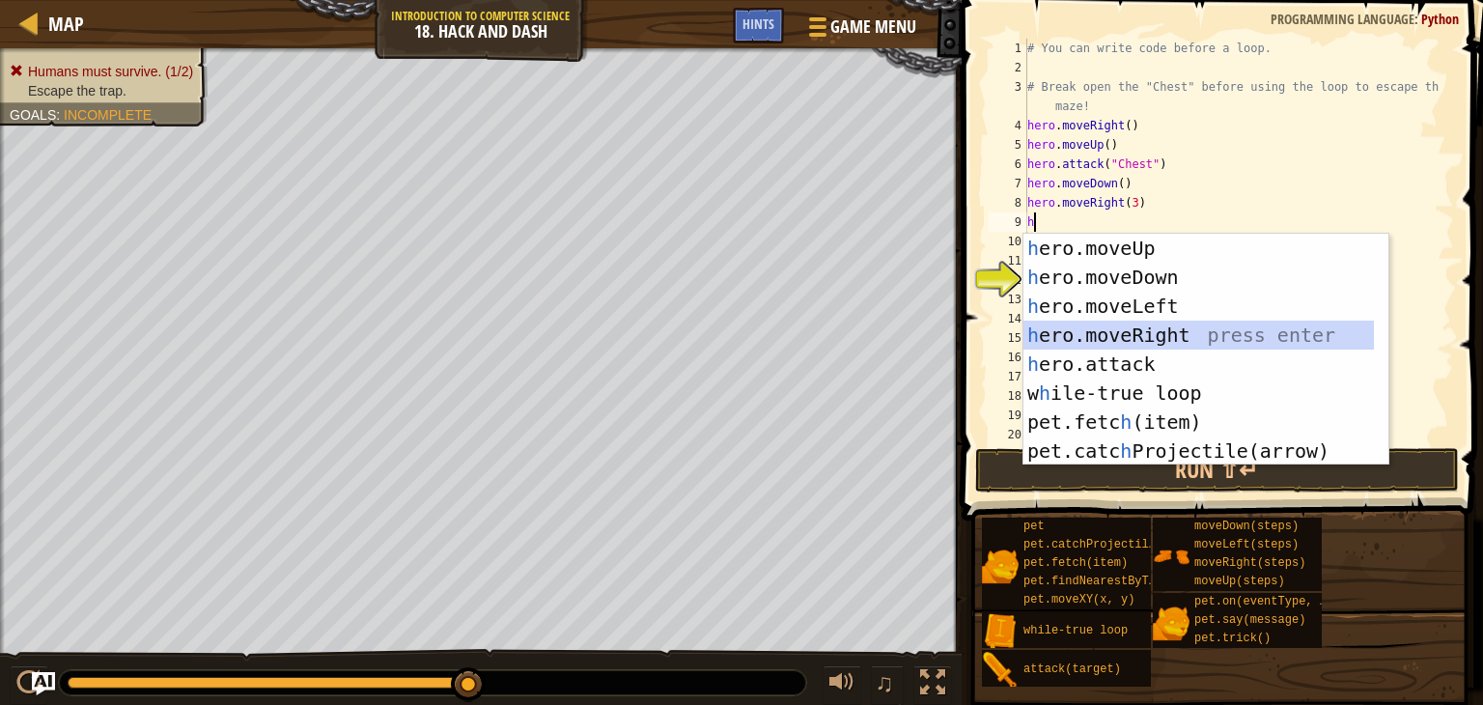
click at [1093, 329] on div "h ero.moveUp press enter h ero.moveDown press enter h ero.moveLeft press enter …" at bounding box center [1198, 379] width 350 height 290
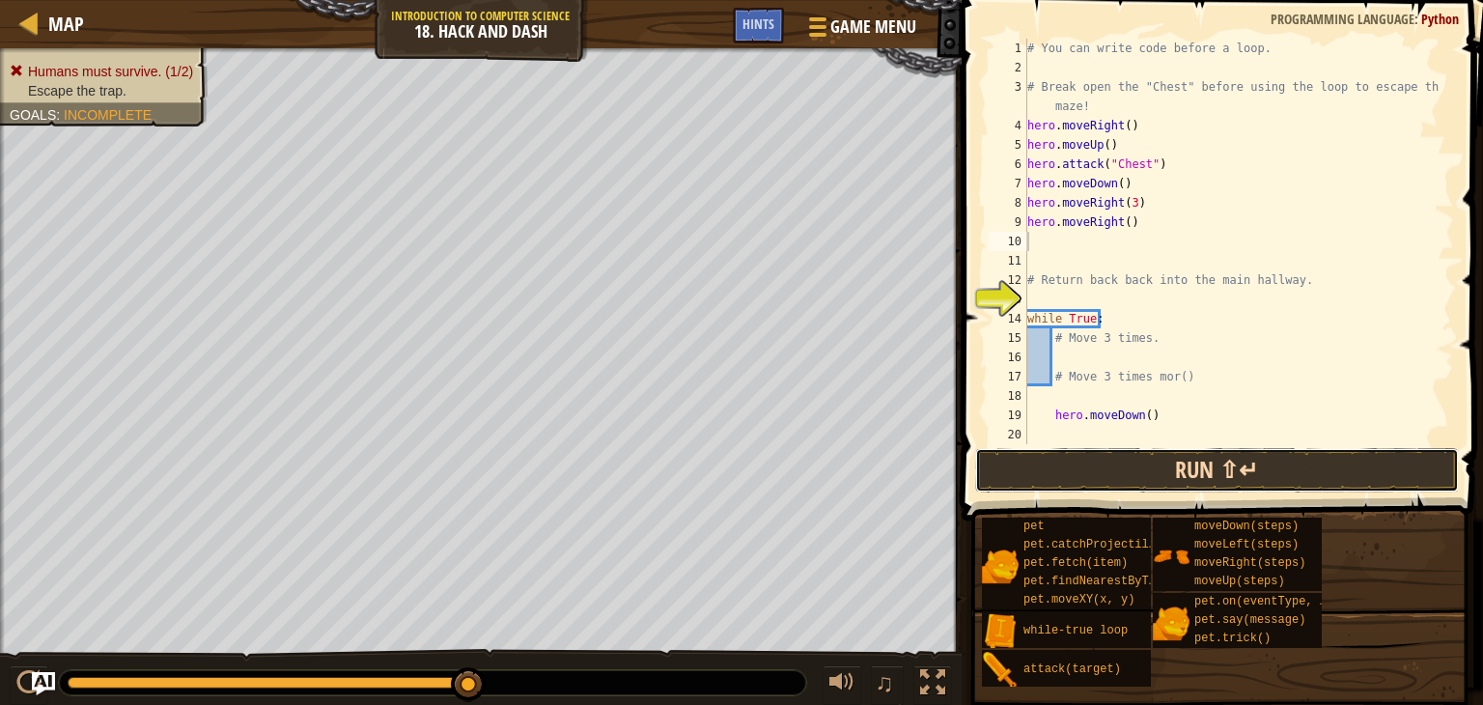
click at [1085, 470] on button "Run ⇧↵" at bounding box center [1217, 470] width 484 height 44
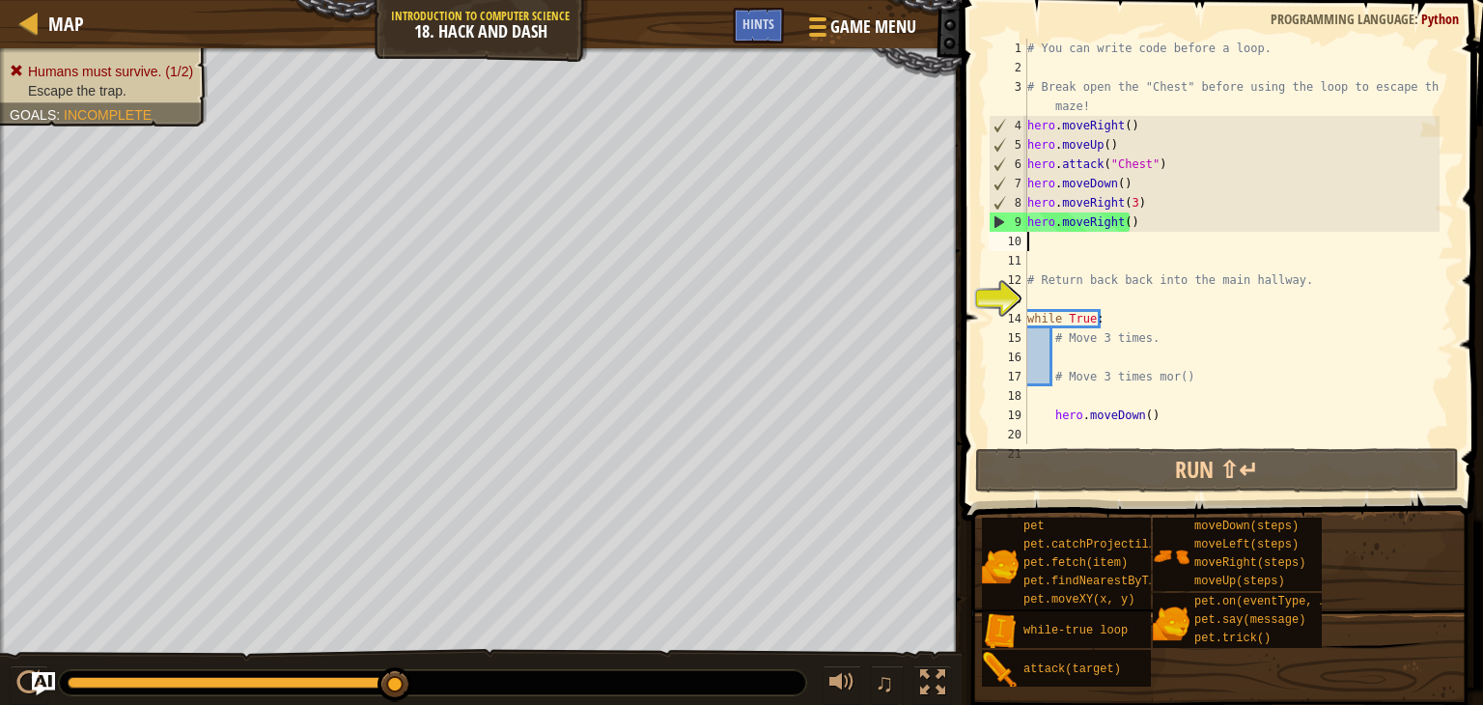
type textarea "h"
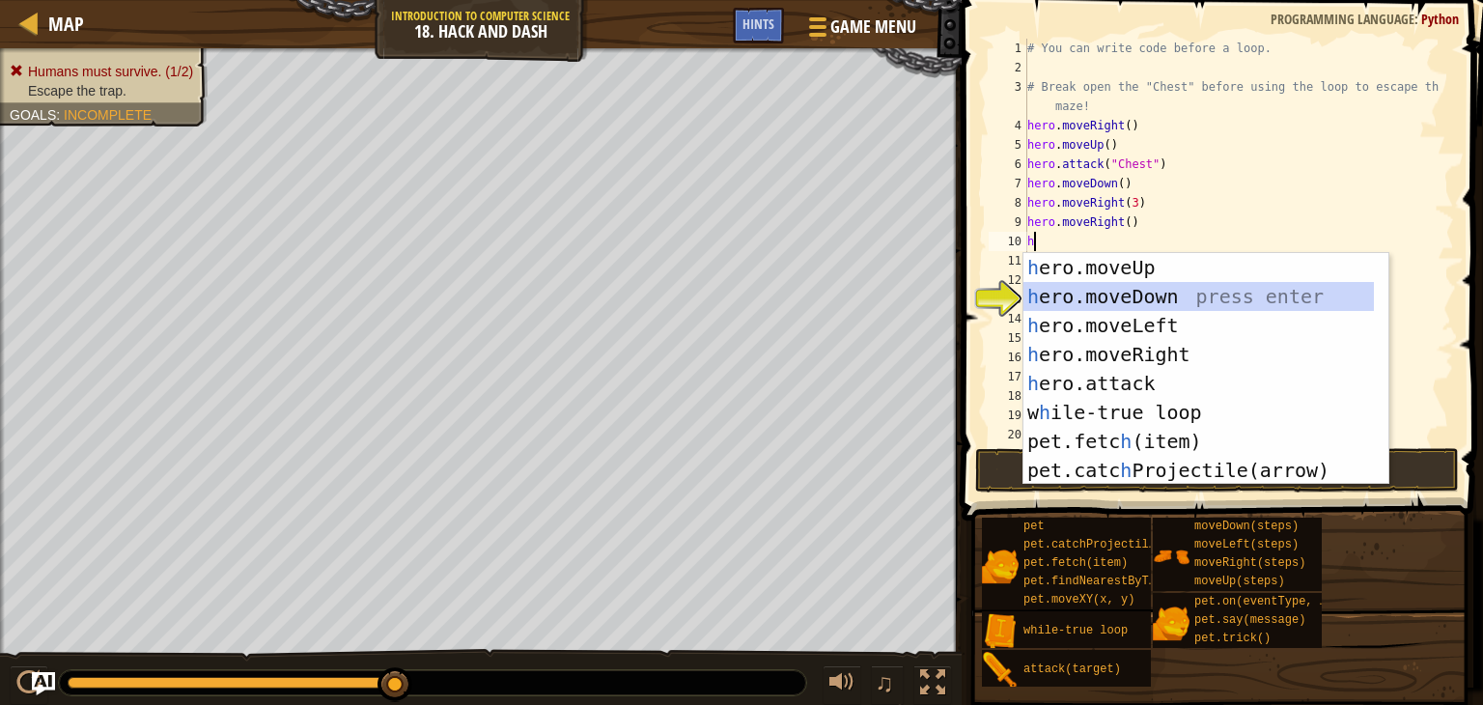
click at [1077, 291] on div "h ero.moveUp press enter h ero.moveDown press enter h ero.moveLeft press enter …" at bounding box center [1198, 398] width 350 height 290
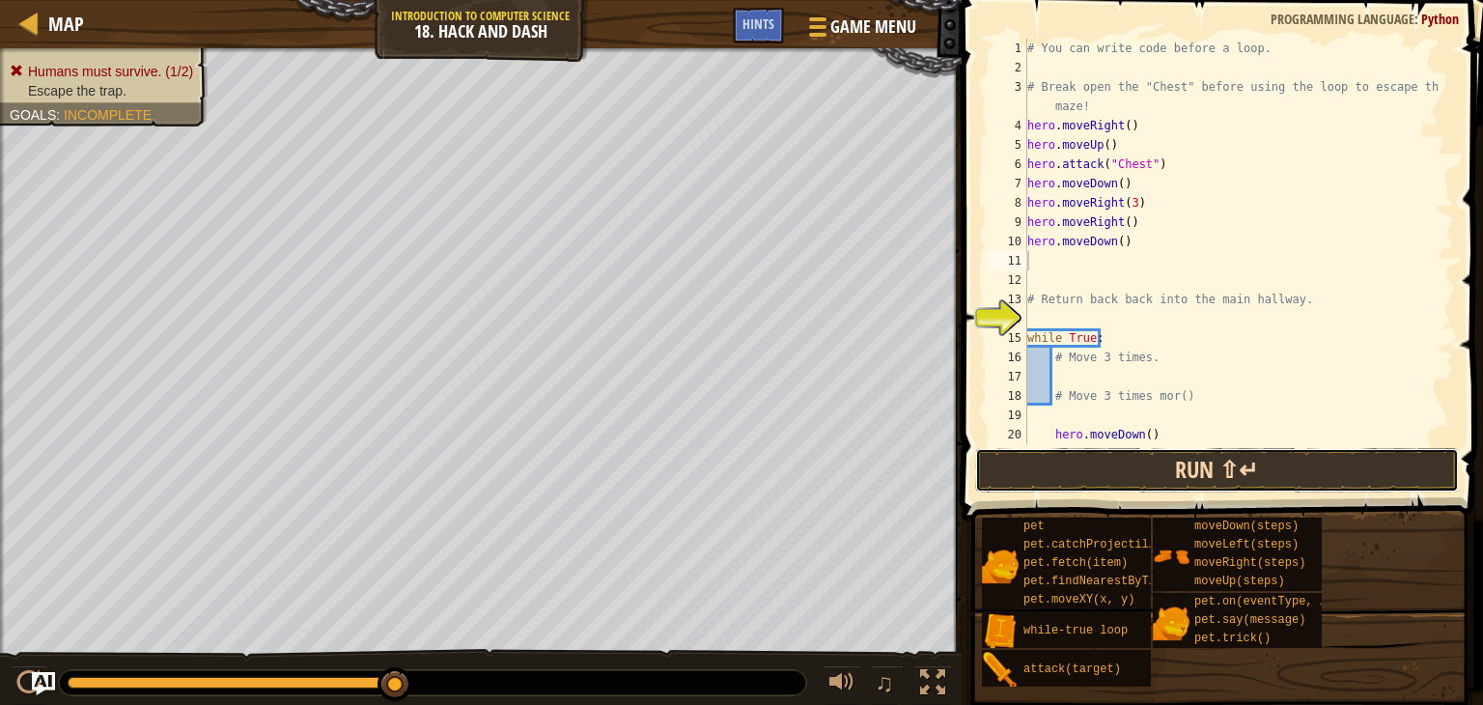
click at [1034, 461] on button "Run ⇧↵" at bounding box center [1217, 470] width 484 height 44
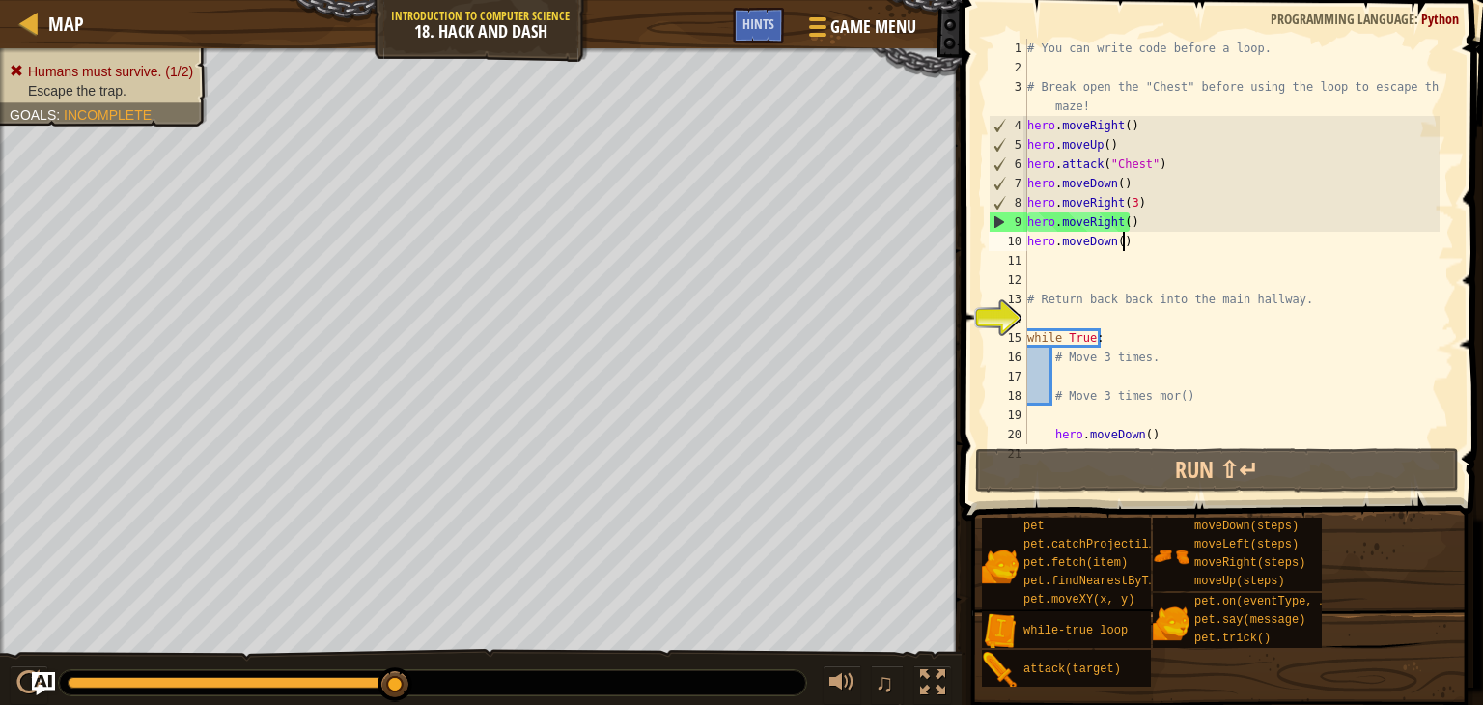
click at [1135, 240] on div "# You can write code before a loop. # Break open the "Chest" before using the l…" at bounding box center [1231, 261] width 416 height 444
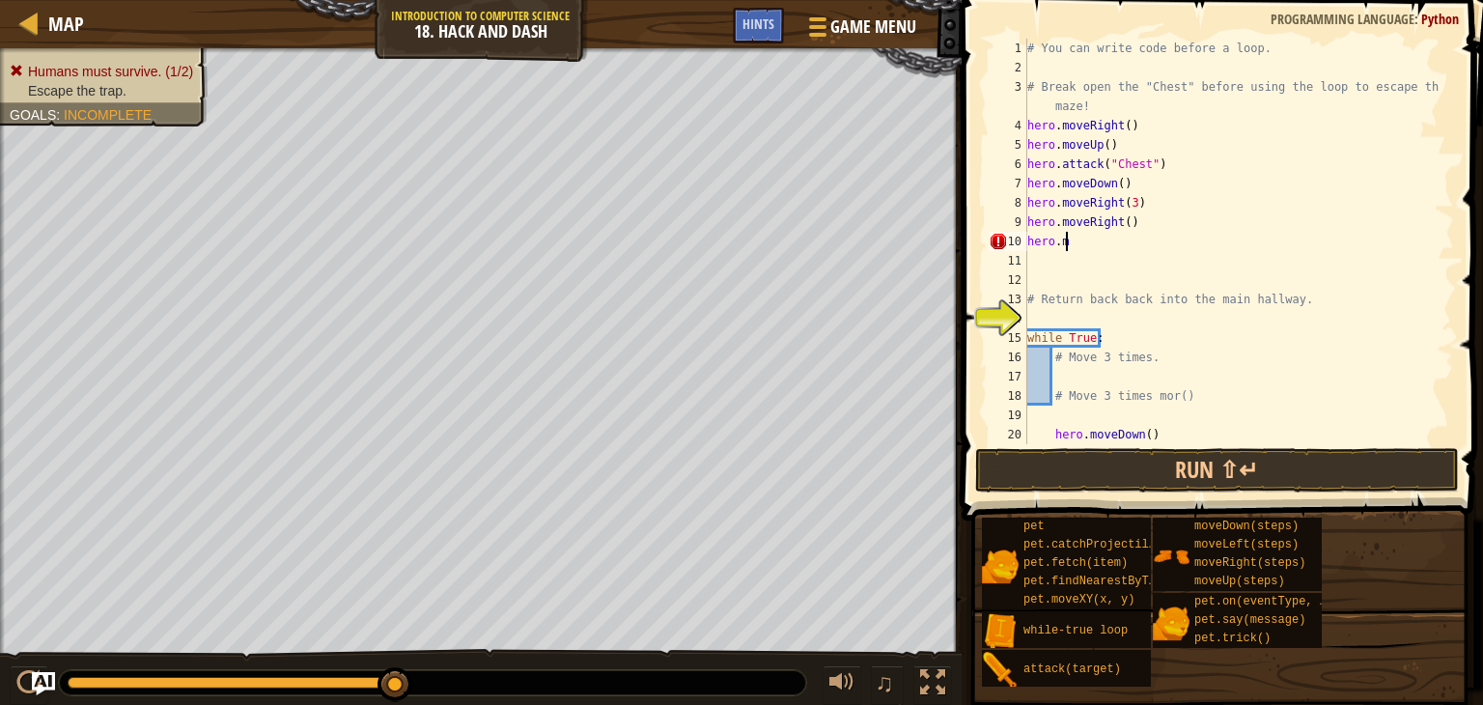
type textarea "h"
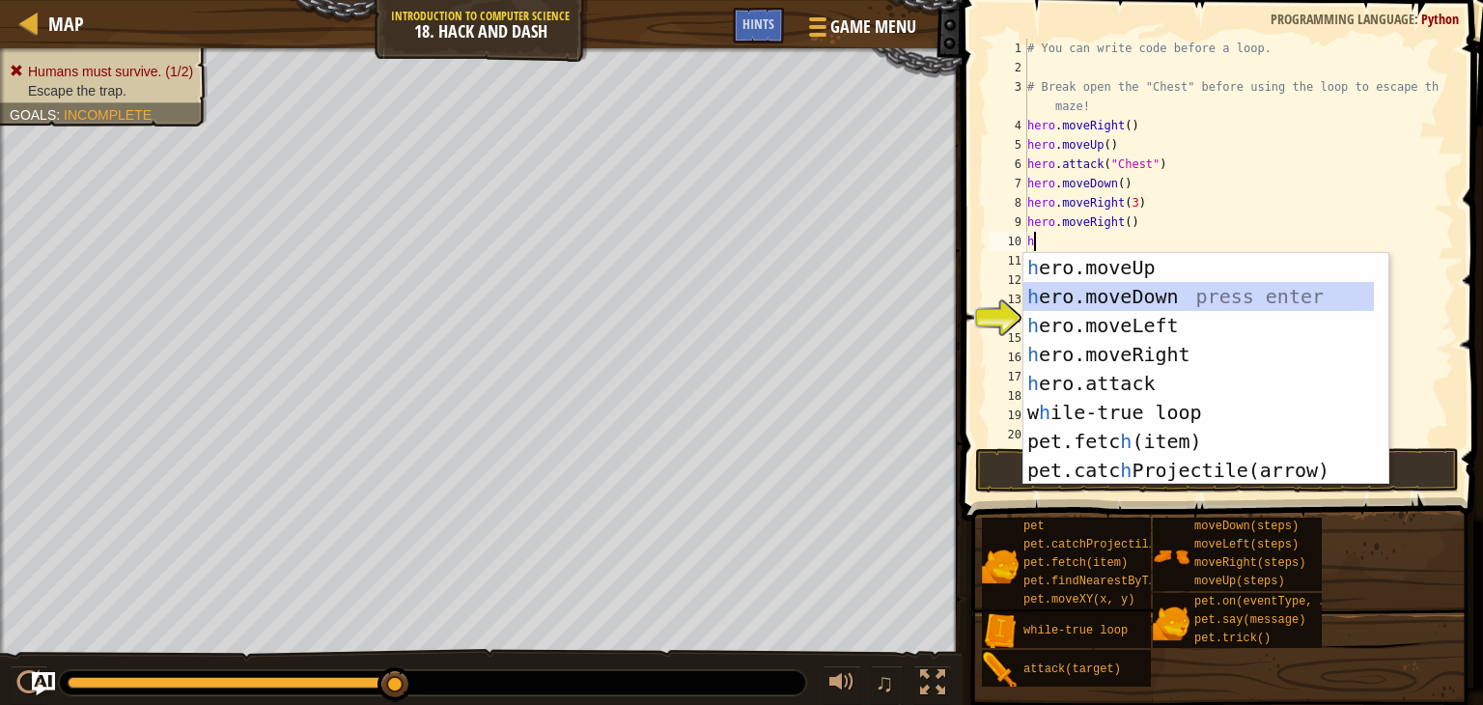
click at [1076, 283] on div "h ero.moveUp press enter h ero.moveDown press enter h ero.moveLeft press enter …" at bounding box center [1198, 398] width 350 height 290
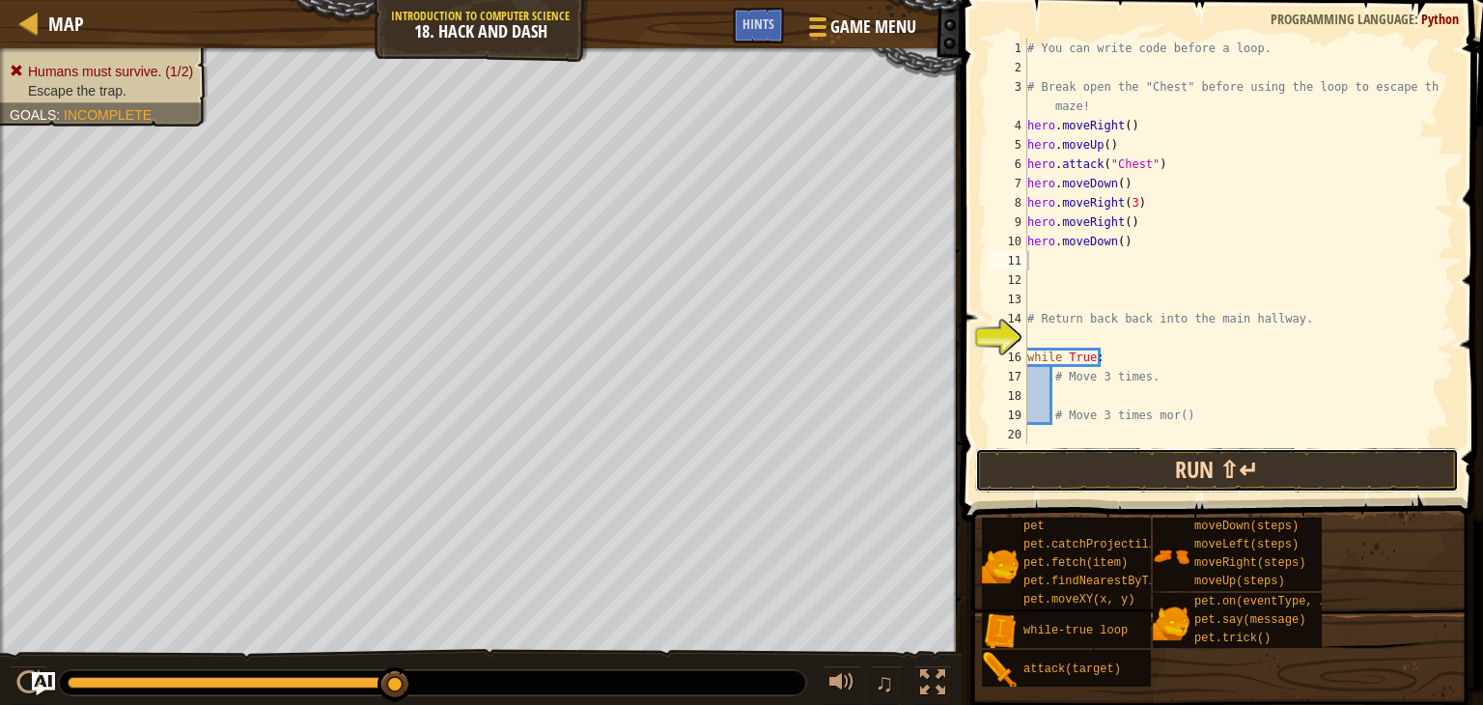
click at [1170, 467] on button "Run ⇧↵" at bounding box center [1217, 470] width 484 height 44
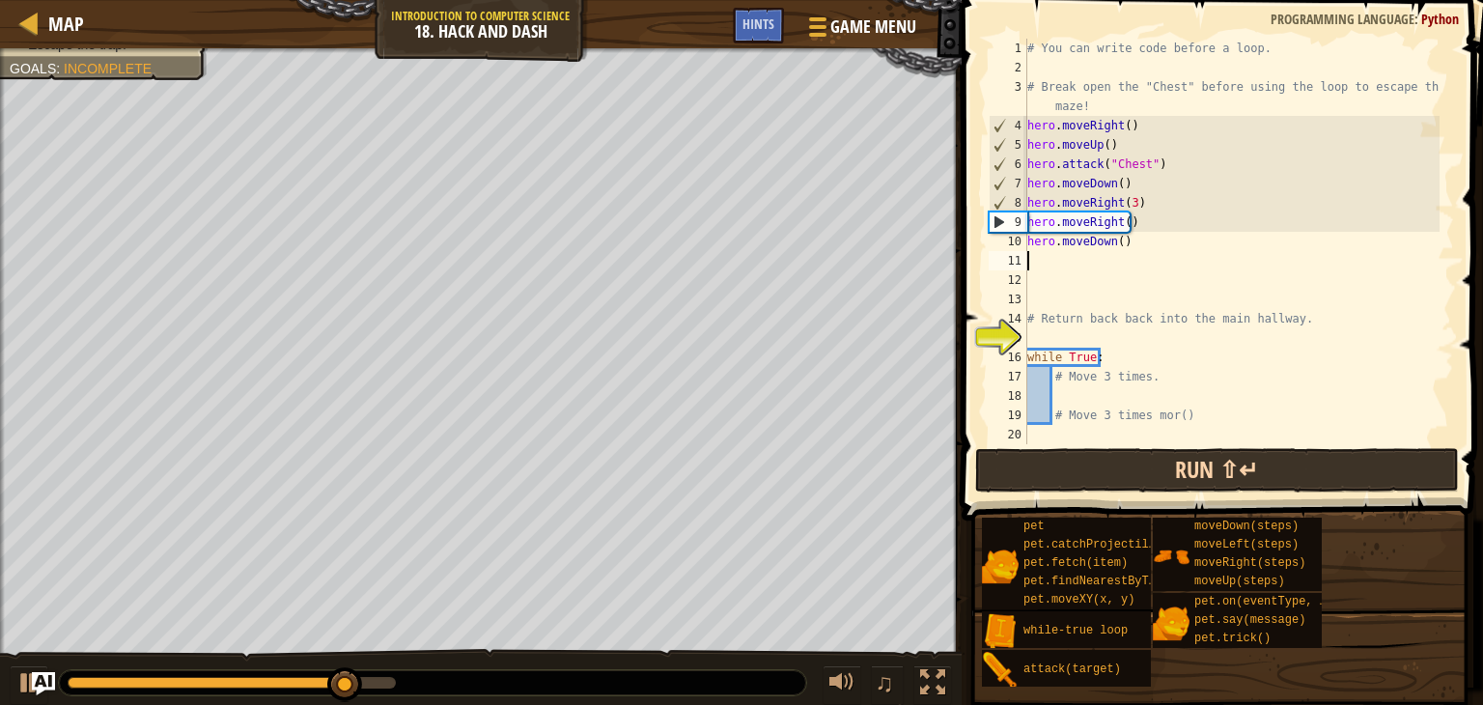
type textarea "h"
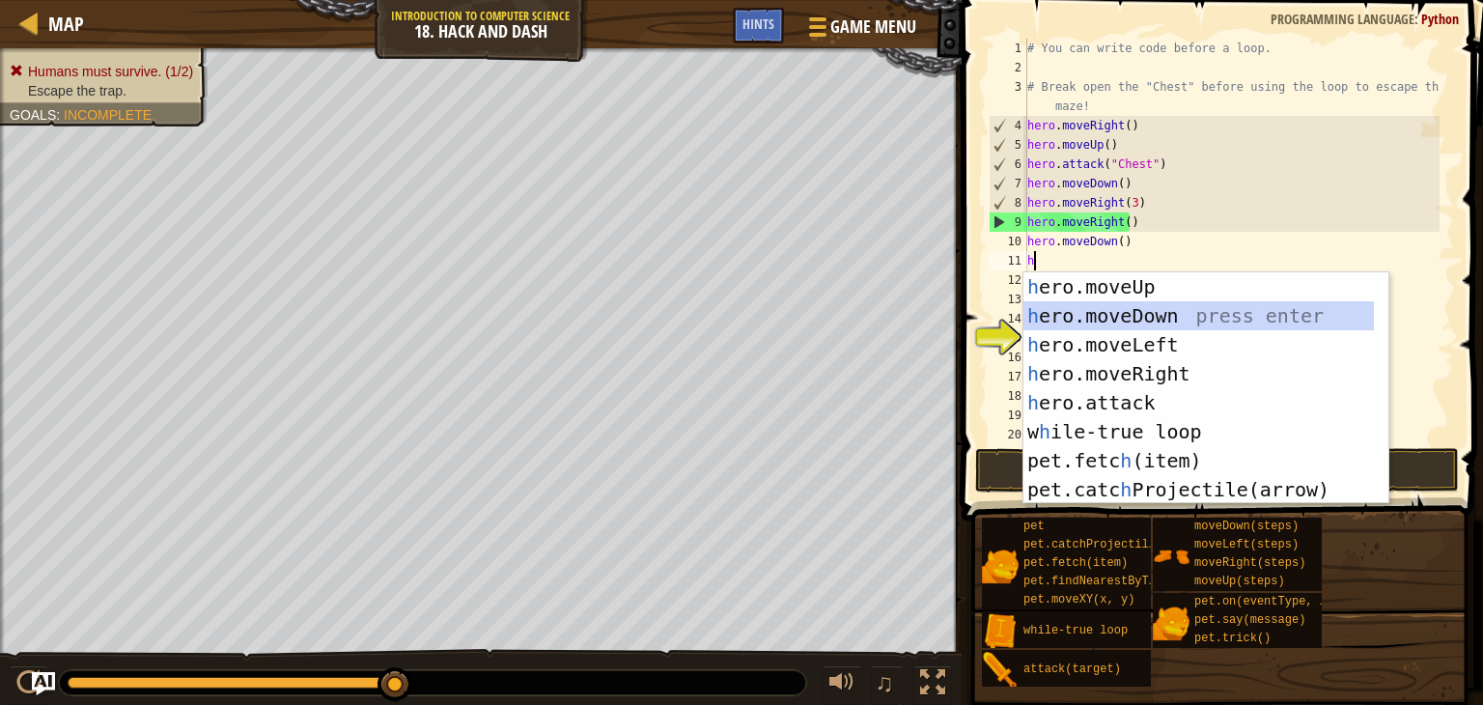
click at [1076, 318] on div "h ero.moveUp press enter h ero.moveDown press enter h ero.moveLeft press enter …" at bounding box center [1198, 417] width 350 height 290
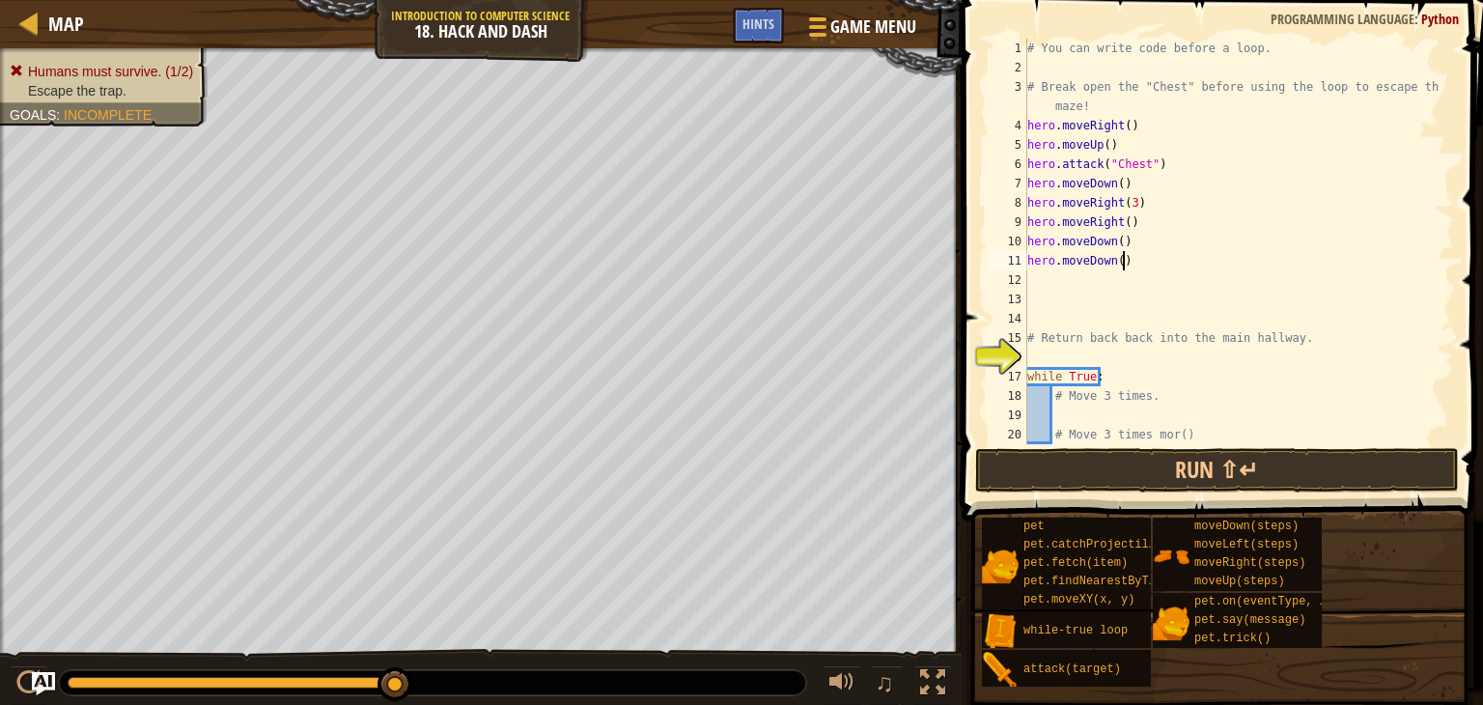
click at [1139, 265] on div "# You can write code before a loop. # Break open the "Chest" before using the l…" at bounding box center [1231, 261] width 416 height 444
type textarea "h"
click at [1129, 240] on div "# You can write code before a loop. # Break open the "Chest" before using the l…" at bounding box center [1231, 261] width 416 height 444
type textarea "h"
click at [1040, 456] on button "Run ⇧↵" at bounding box center [1217, 470] width 484 height 44
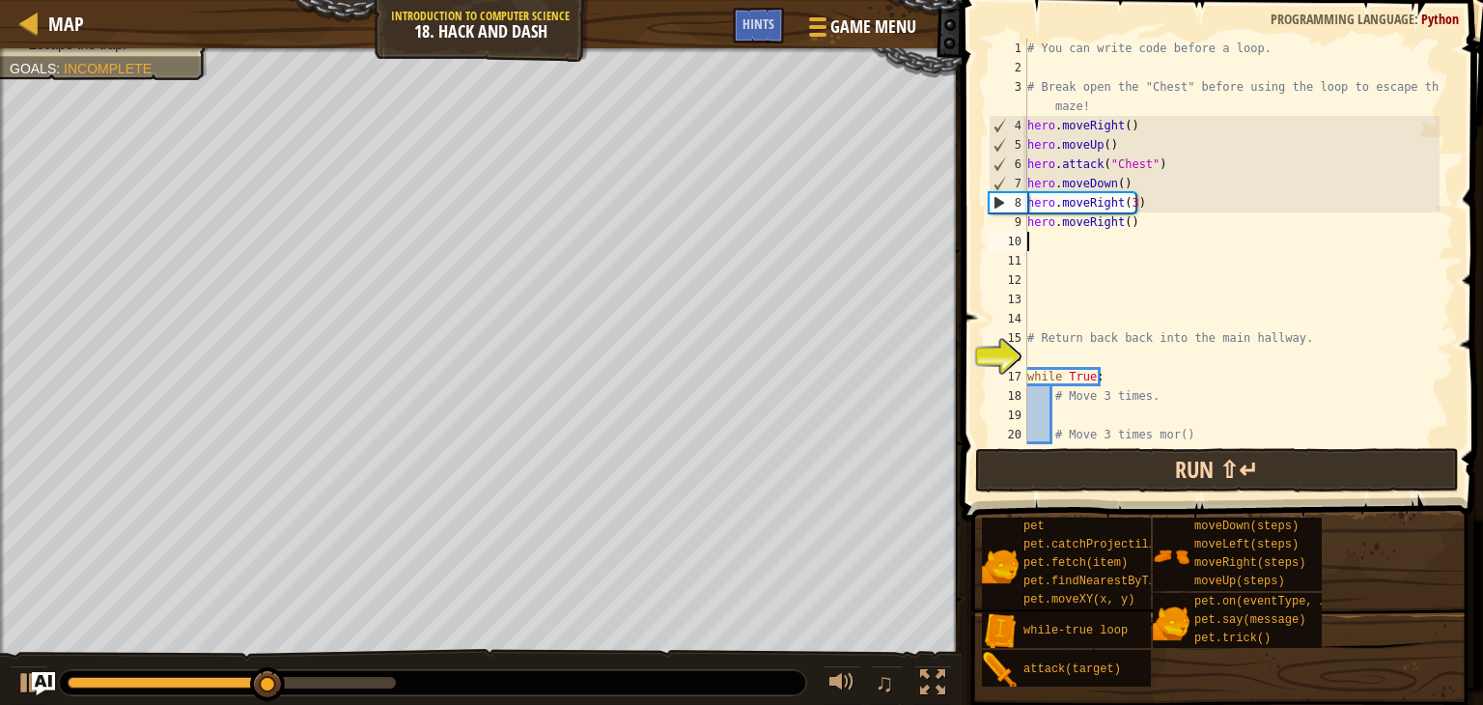
type textarea "h"
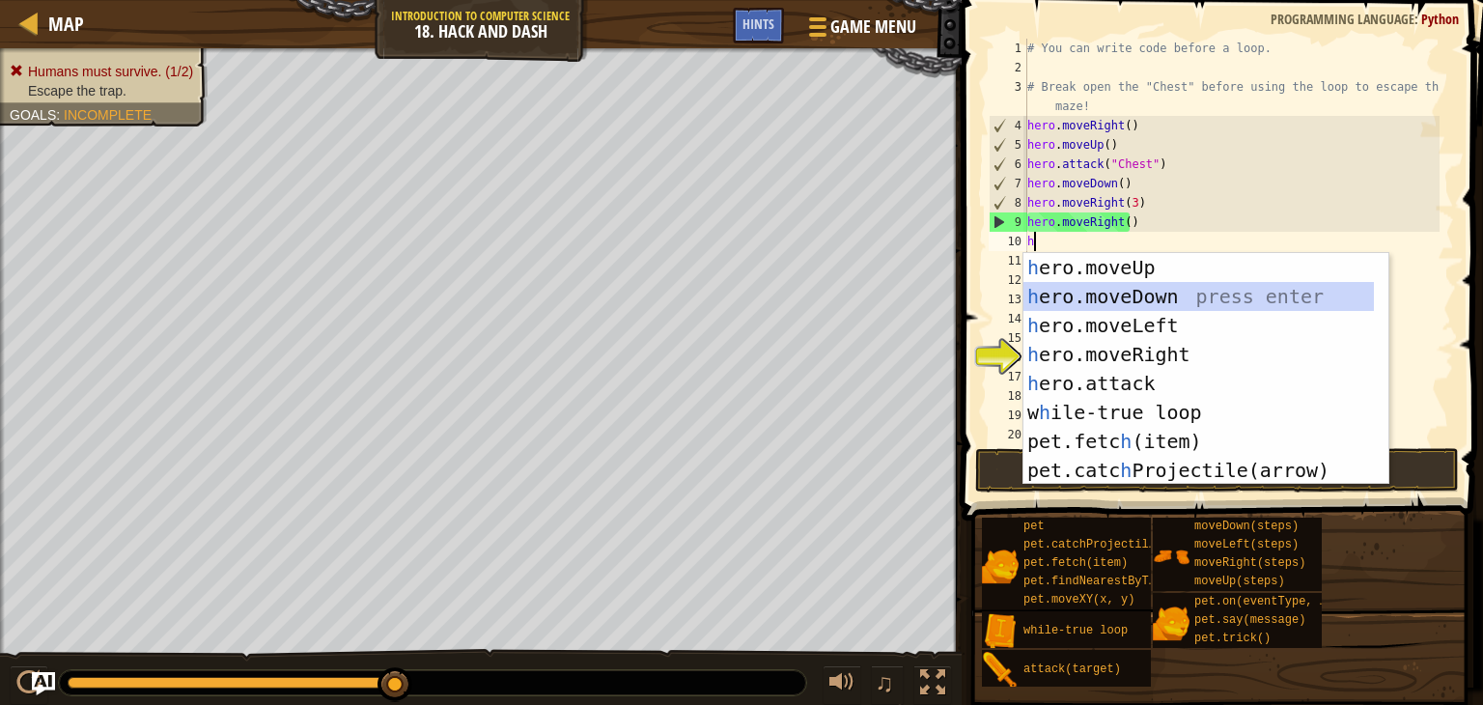
click at [1087, 302] on div "h ero.moveUp press enter h ero.moveDown press enter h ero.moveLeft press enter …" at bounding box center [1198, 398] width 350 height 290
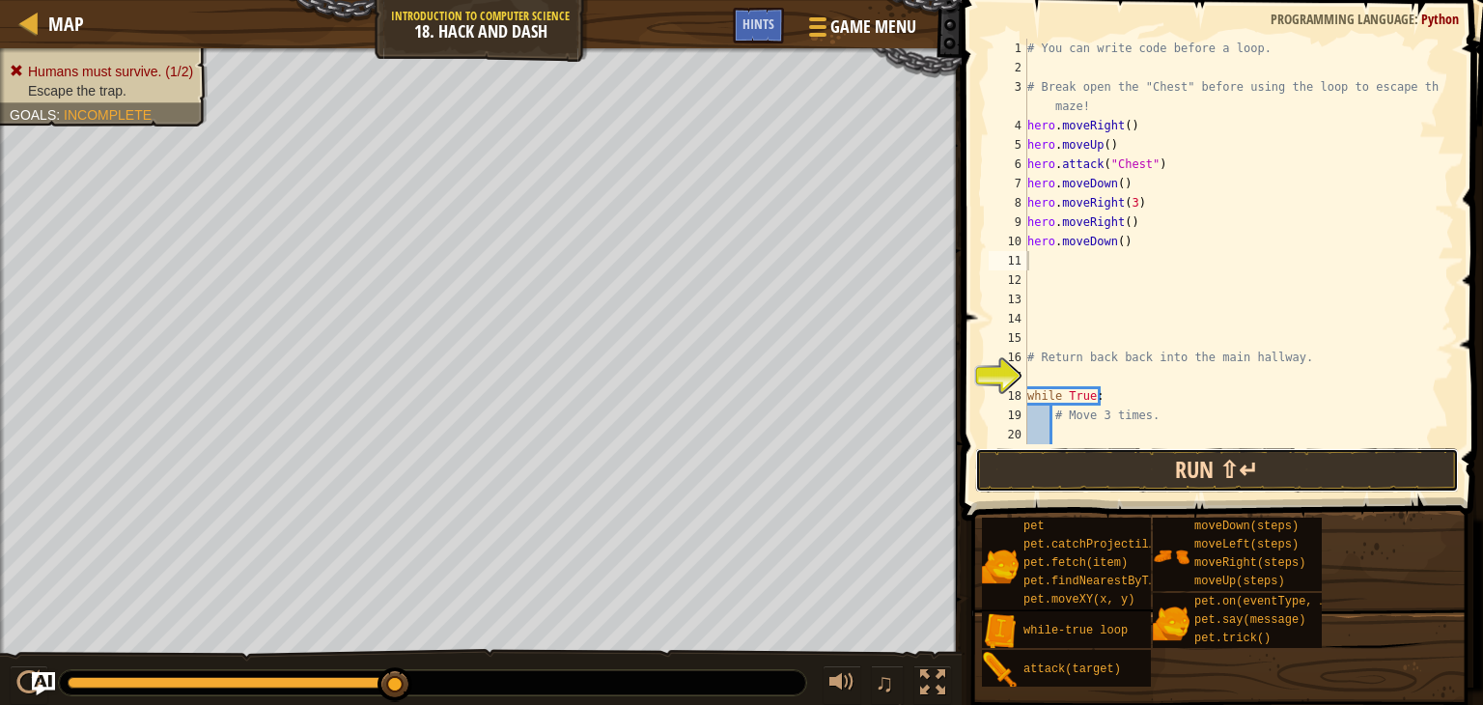
click at [1058, 457] on button "Run ⇧↵" at bounding box center [1217, 470] width 484 height 44
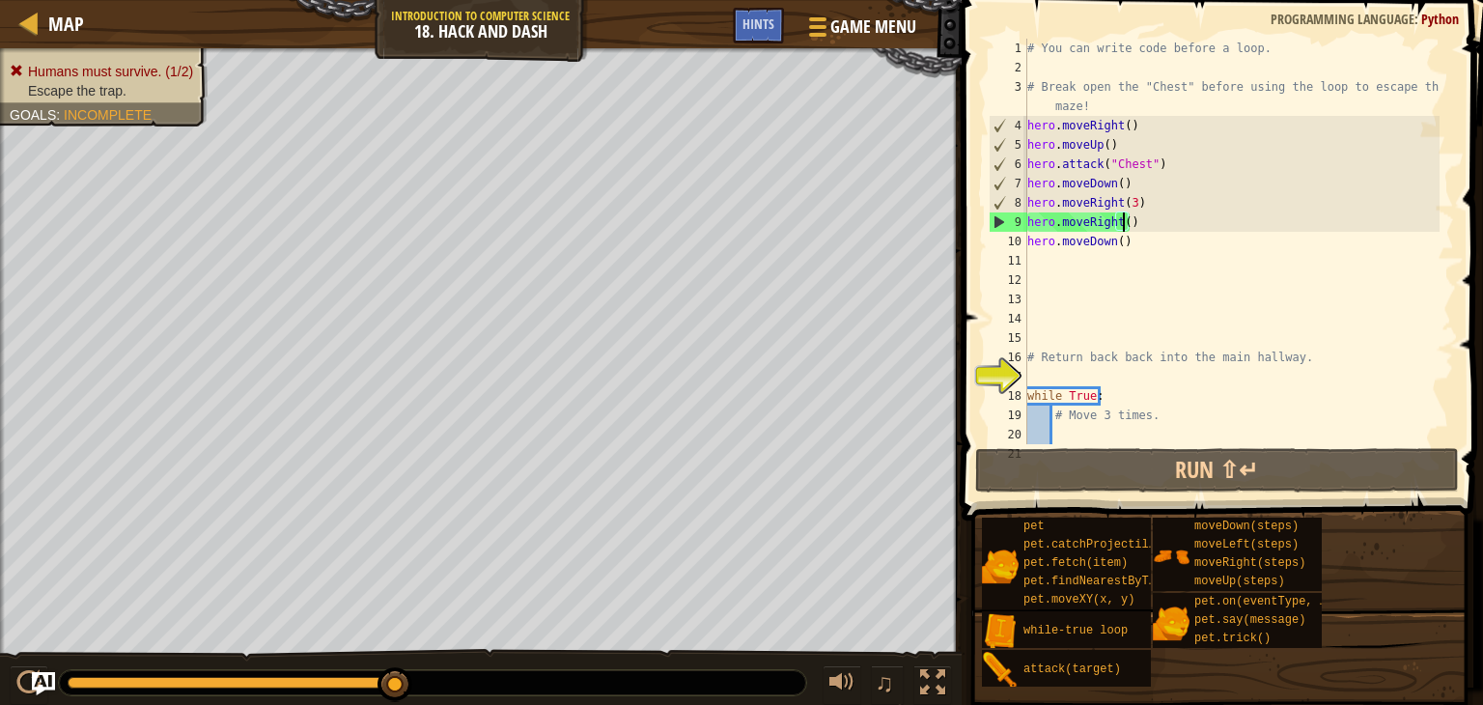
click at [1126, 220] on div "# You can write code before a loop. # Break open the "Chest" before using the l…" at bounding box center [1231, 261] width 416 height 444
click at [1126, 221] on div "# You can write code before a loop. # Break open the "Chest" before using the l…" at bounding box center [1231, 261] width 416 height 444
click at [1137, 222] on div "# You can write code before a loop. # Break open the "Chest" before using the l…" at bounding box center [1231, 261] width 416 height 444
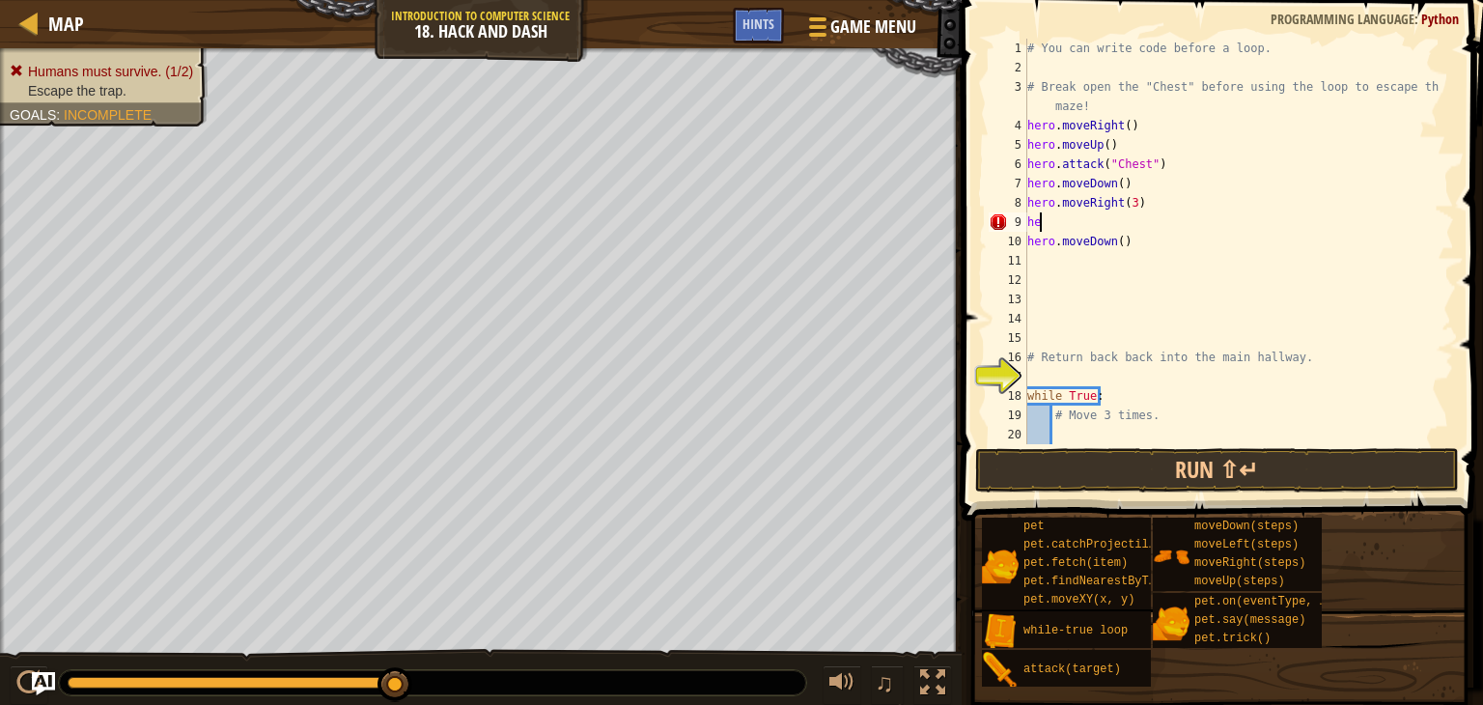
type textarea "h"
click at [1093, 466] on button "Run ⇧↵" at bounding box center [1217, 470] width 484 height 44
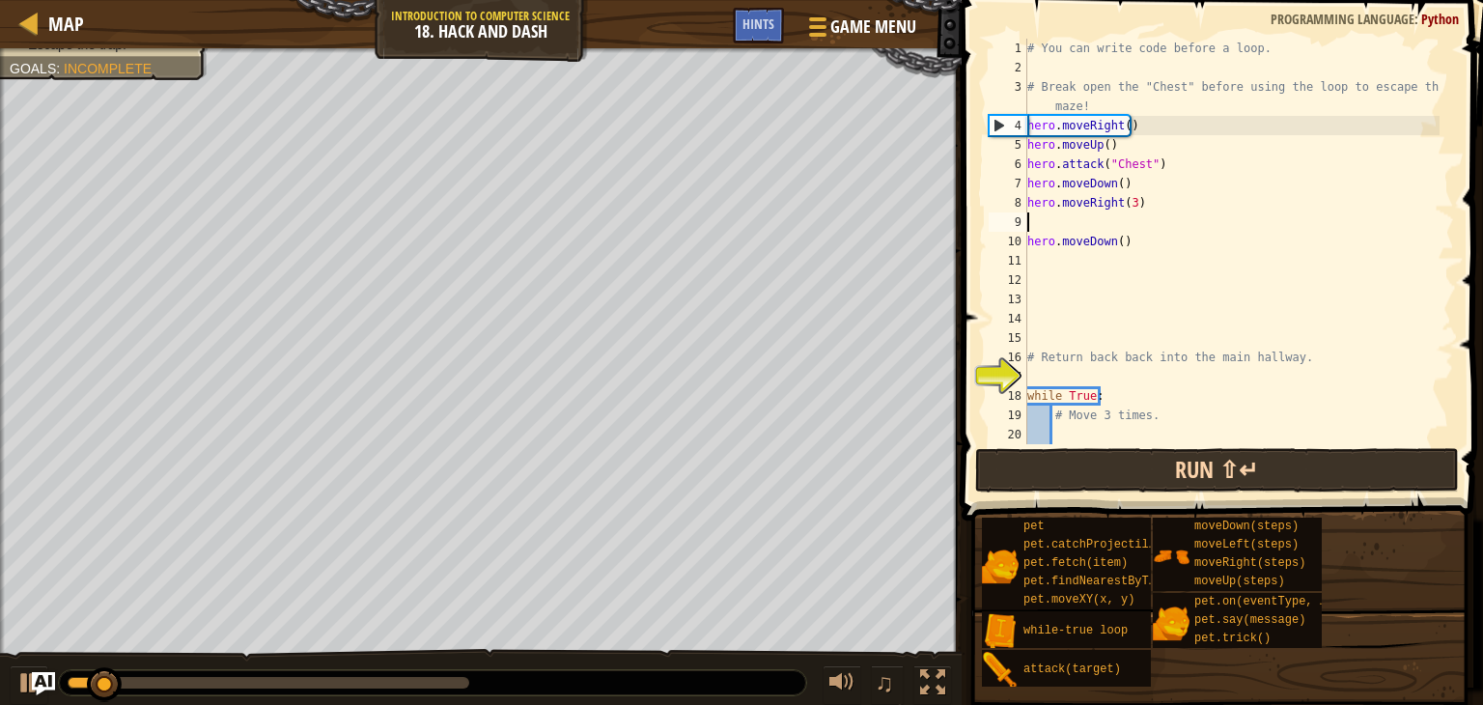
type textarea "h"
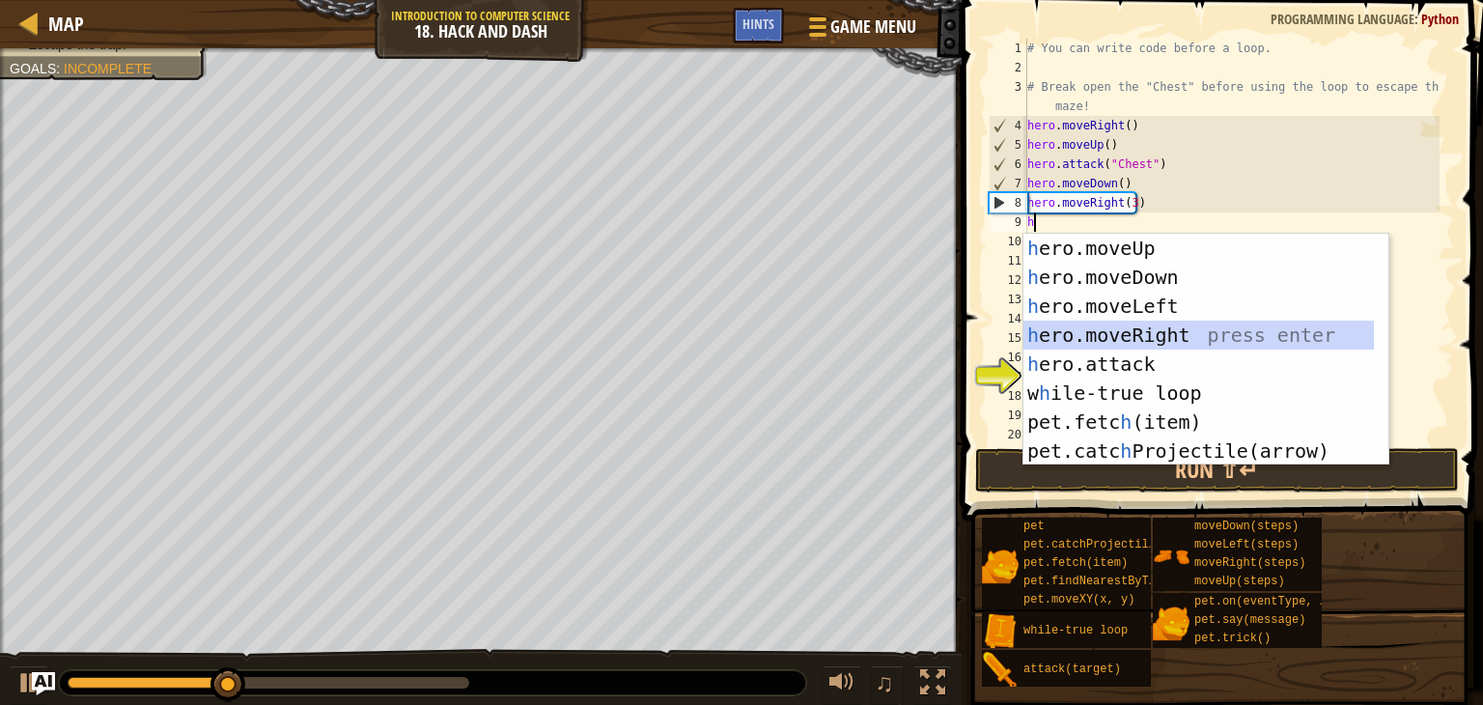
click at [1086, 331] on div "h ero.moveUp press enter h ero.moveDown press enter h ero.moveLeft press enter …" at bounding box center [1198, 379] width 350 height 290
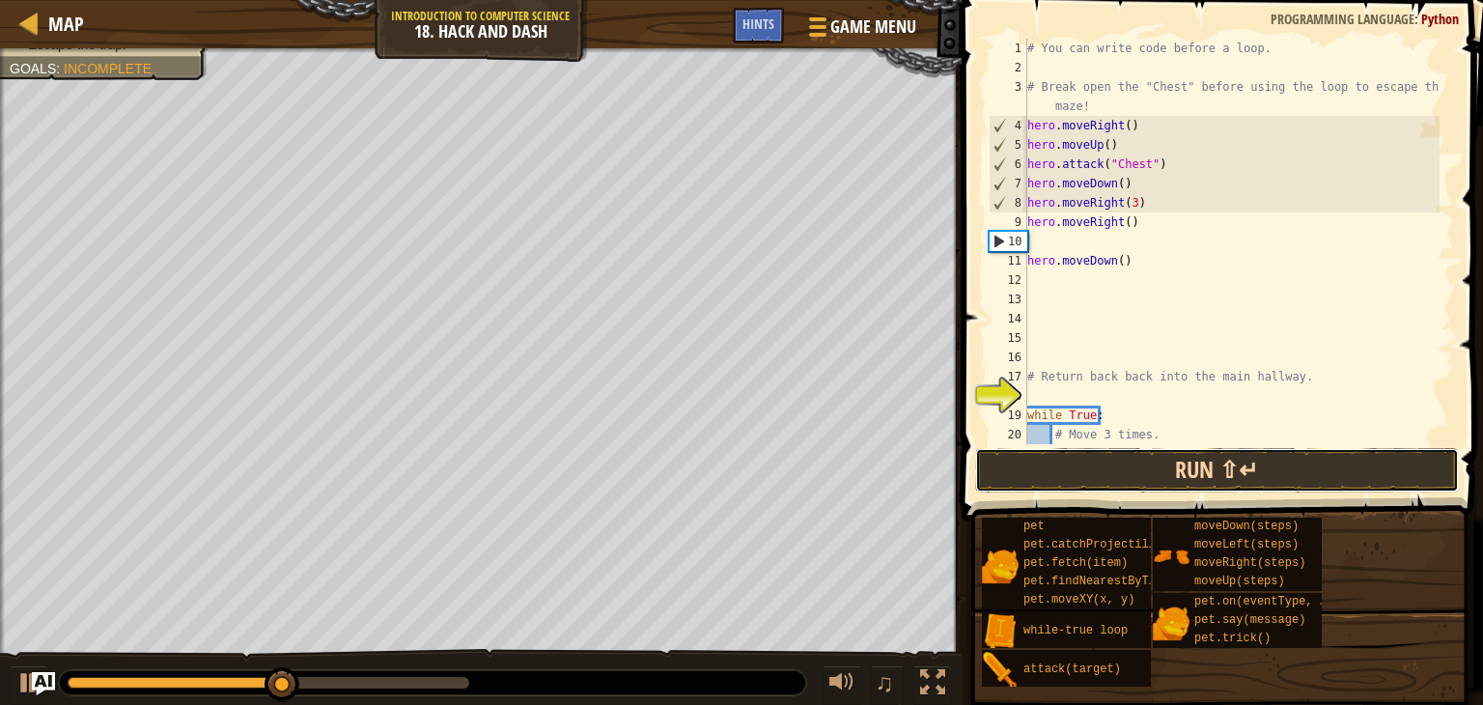
click at [1031, 470] on button "Run ⇧↵" at bounding box center [1217, 470] width 484 height 44
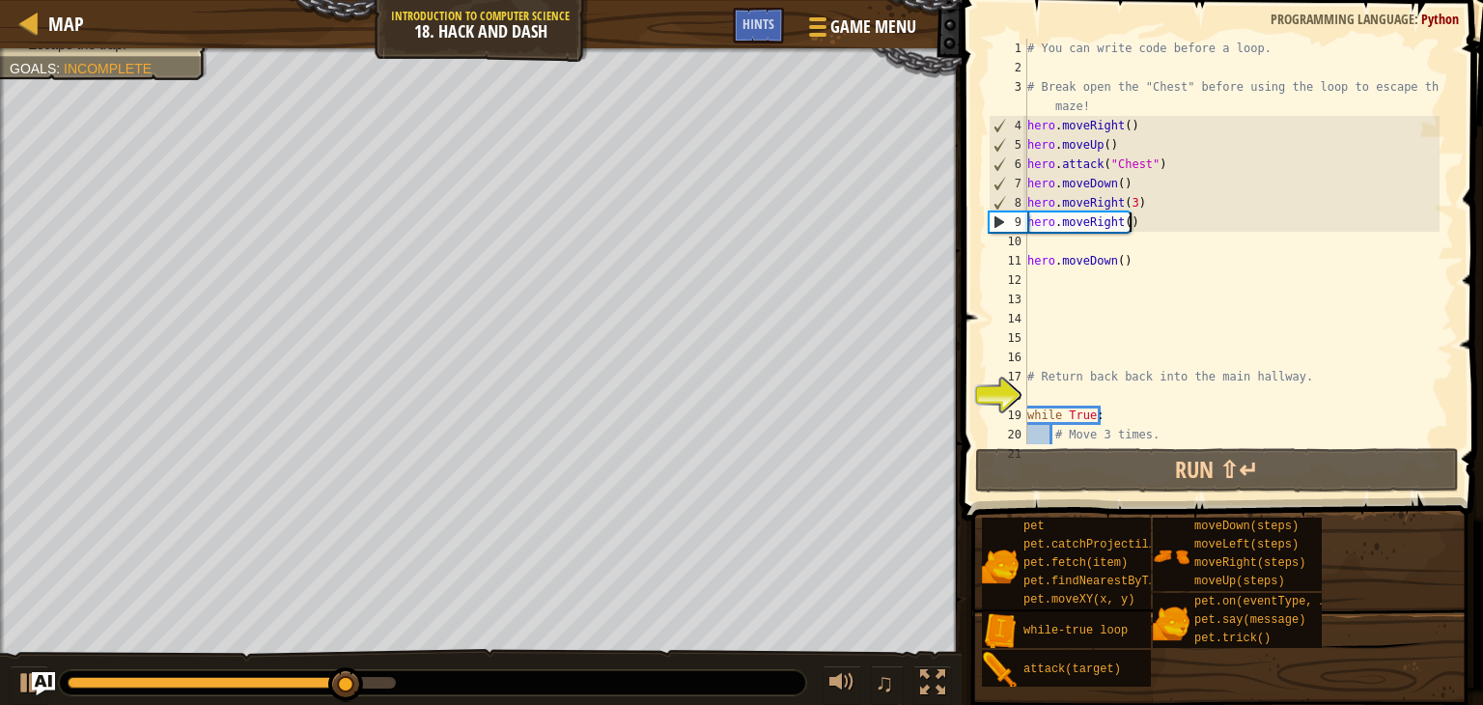
click at [1145, 225] on div "# You can write code before a loop. # Break open the "Chest" before using the l…" at bounding box center [1231, 261] width 416 height 444
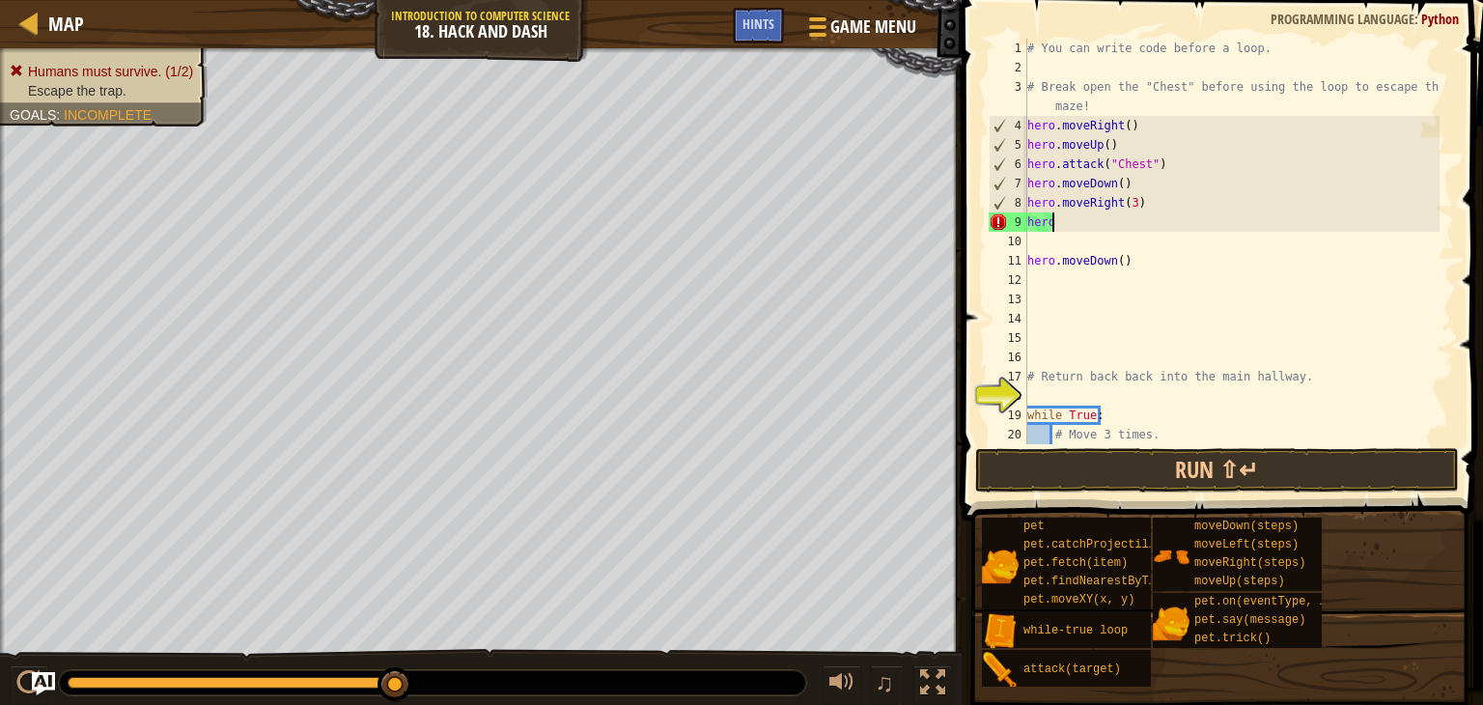
type textarea "h"
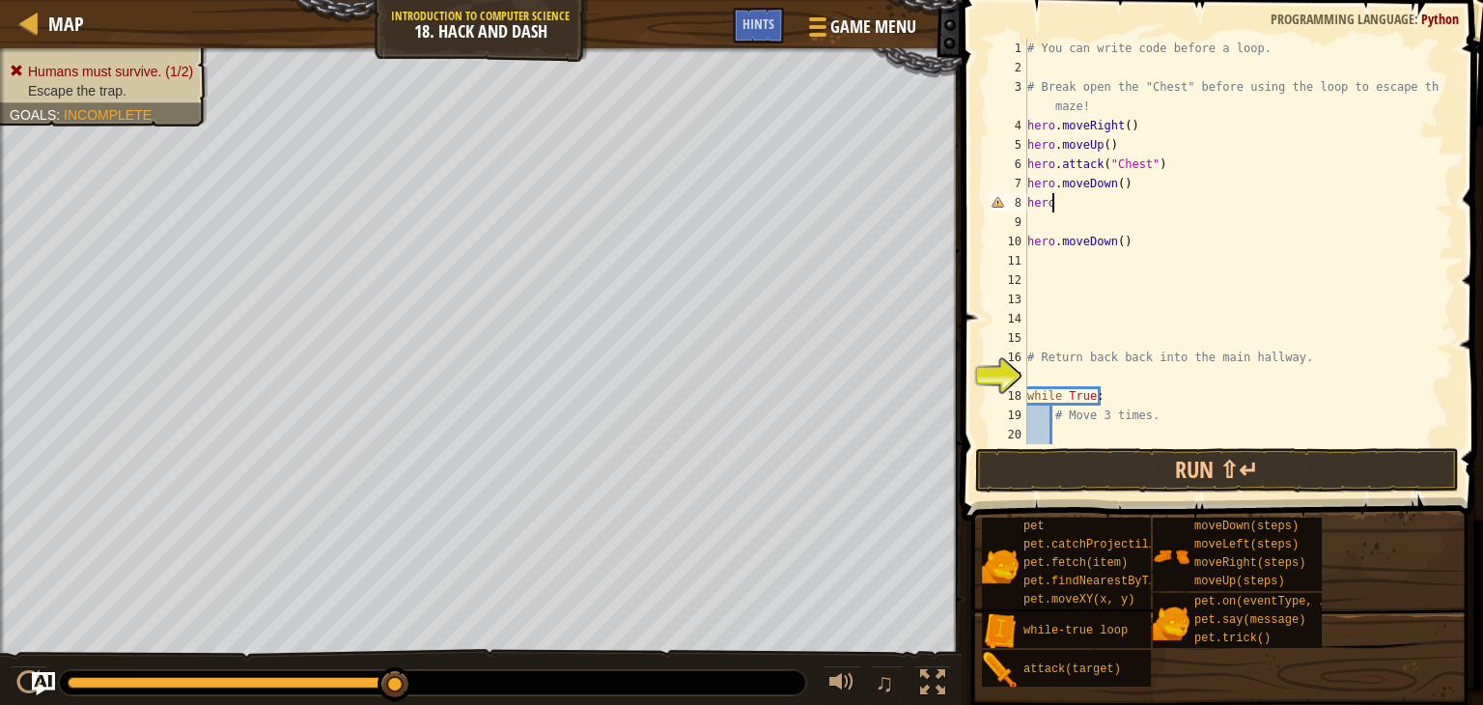
type textarea "h"
click at [1020, 488] on button "Run ⇧↵" at bounding box center [1217, 470] width 484 height 44
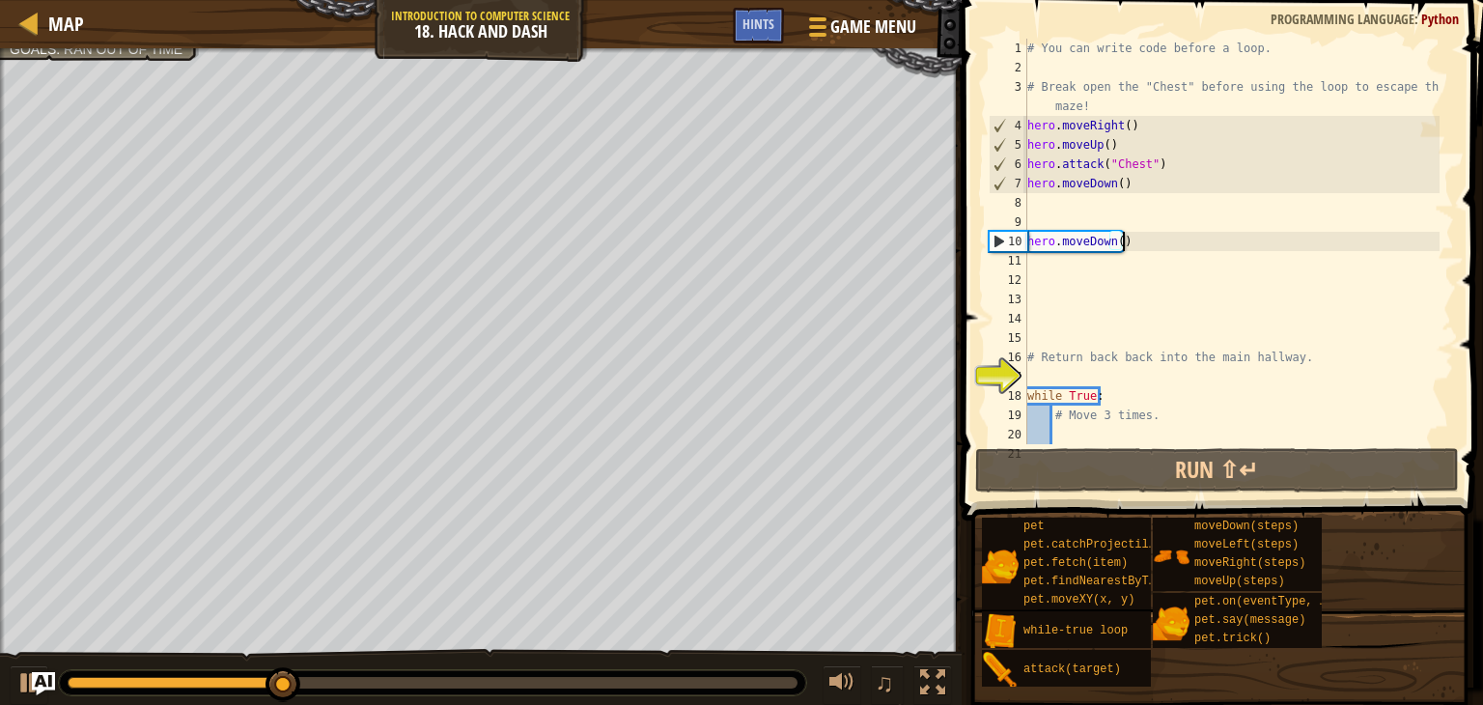
click at [1150, 236] on div "# You can write code before a loop. # Break open the "Chest" before using the l…" at bounding box center [1231, 261] width 416 height 444
click at [1139, 243] on div "# You can write code before a loop. # Break open the "Chest" before using the l…" at bounding box center [1231, 261] width 416 height 444
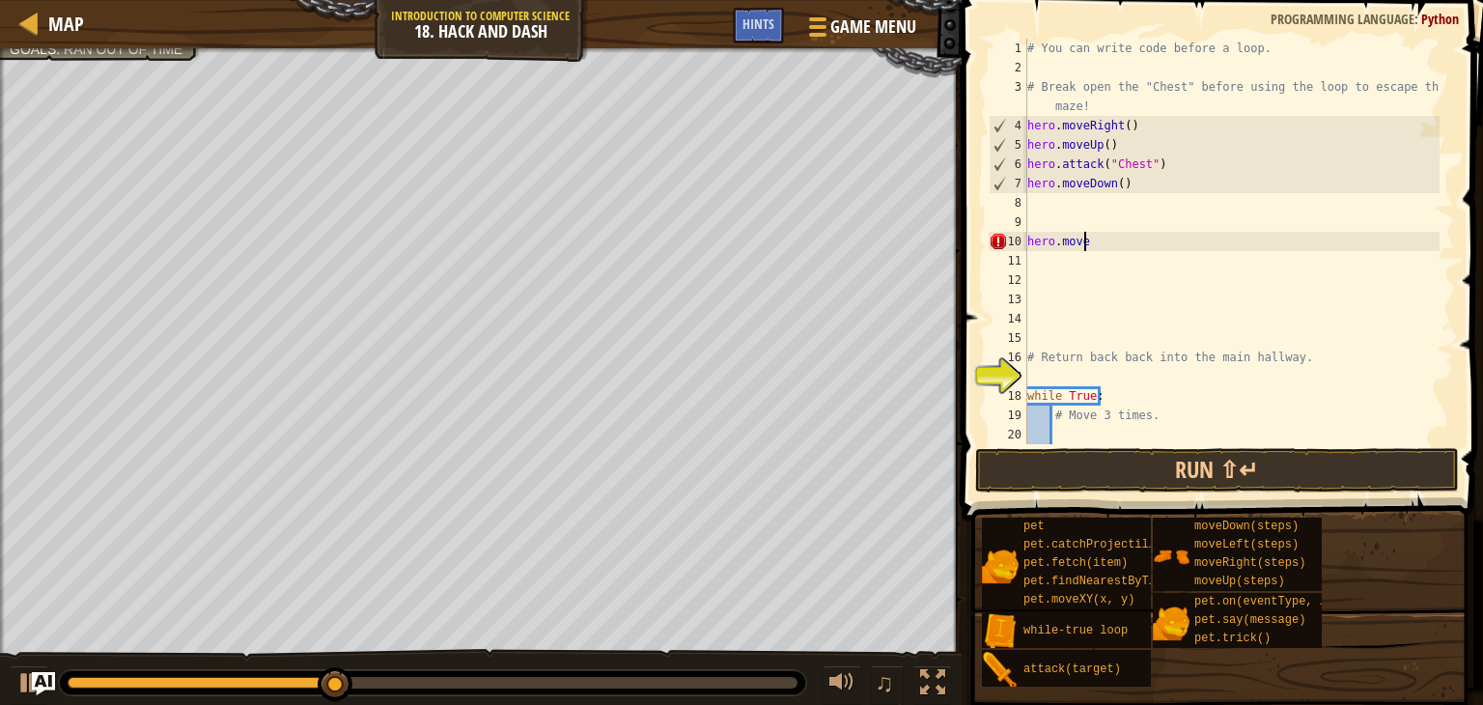
type textarea "h"
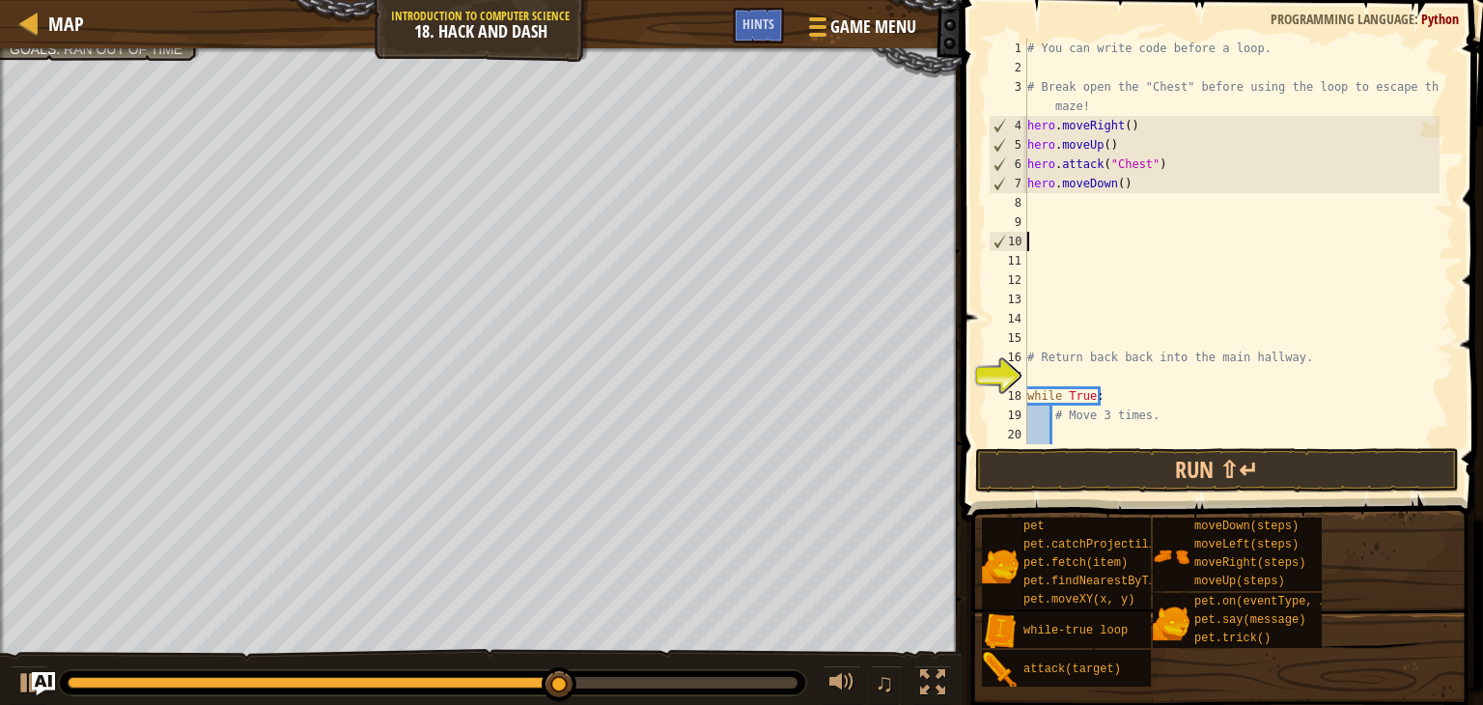
click at [1139, 243] on div "# You can write code before a loop. # Break open the "Chest" before using the l…" at bounding box center [1231, 261] width 416 height 444
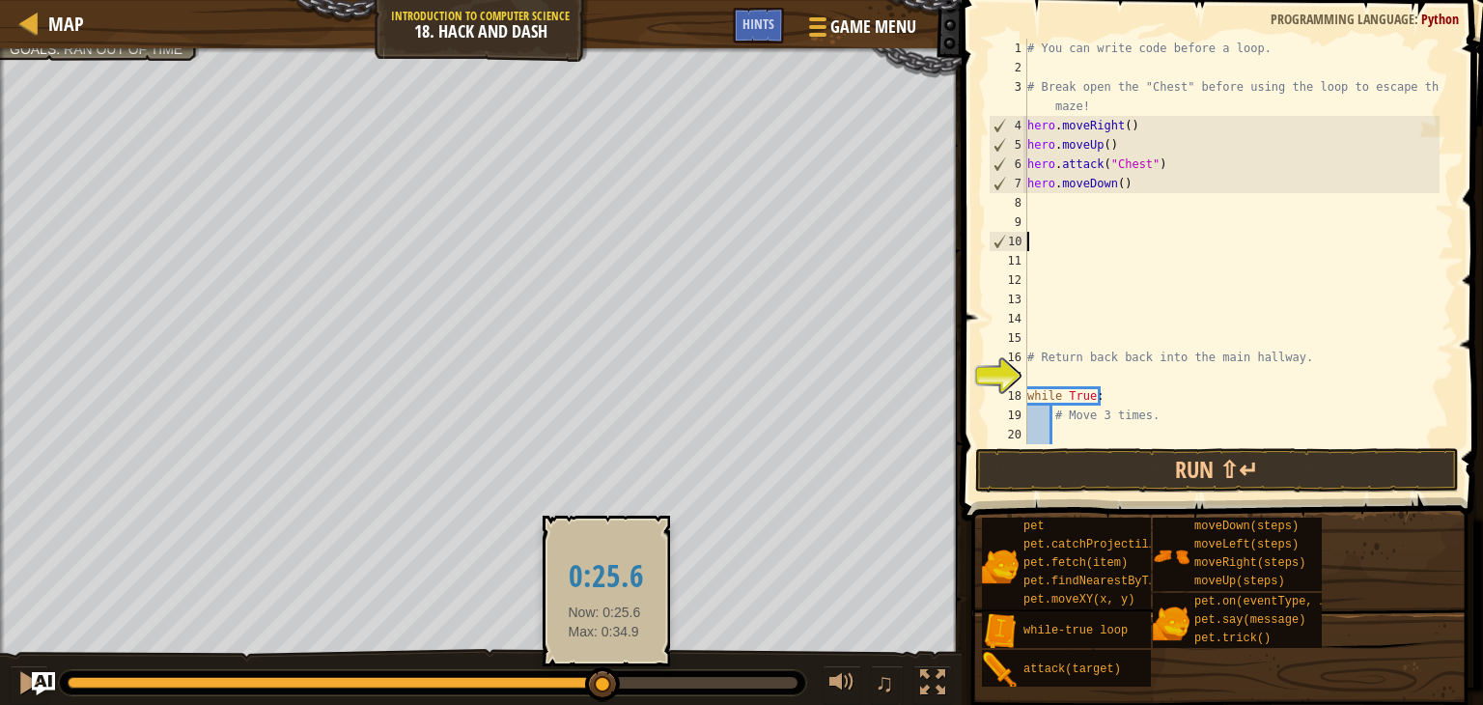
drag, startPoint x: 604, startPoint y: 680, endPoint x: 540, endPoint y: 680, distance: 64.7
click at [587, 682] on div at bounding box center [602, 684] width 35 height 35
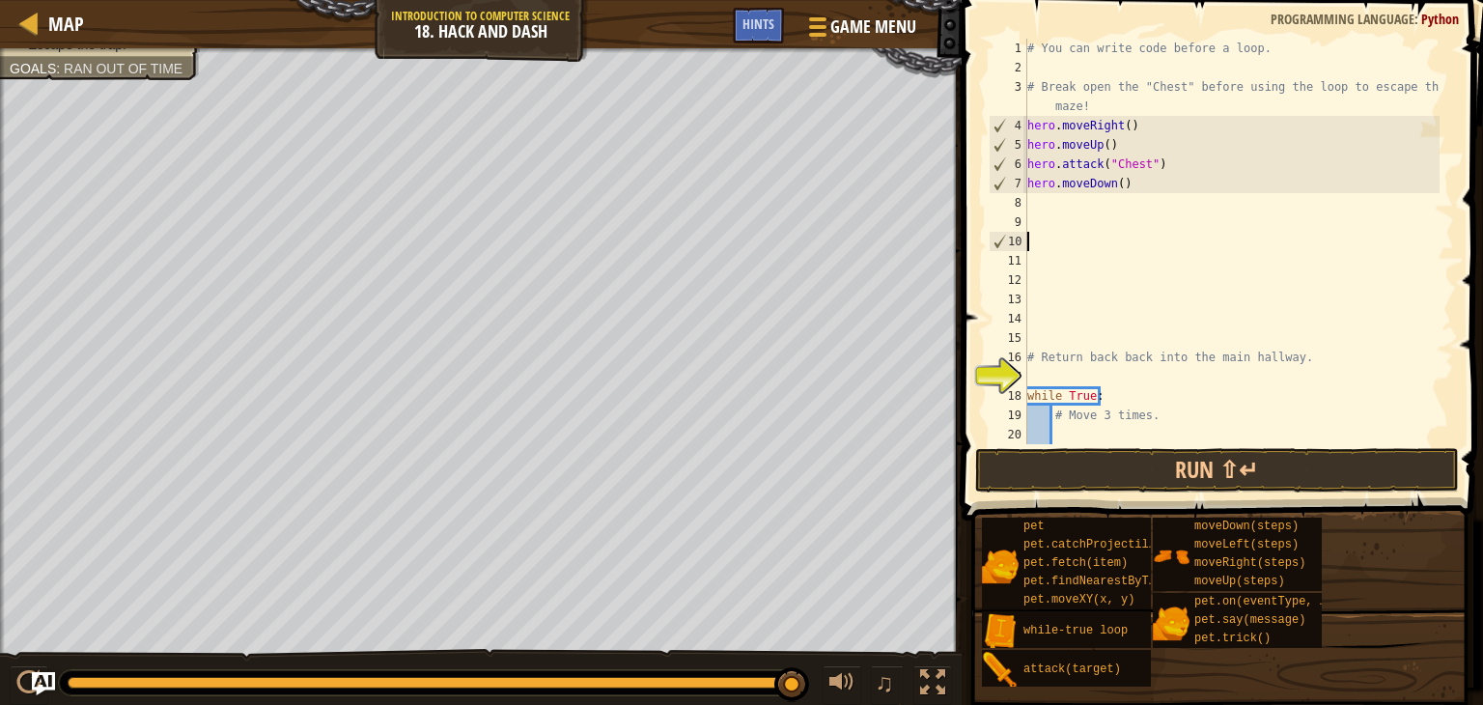
type textarea "h"
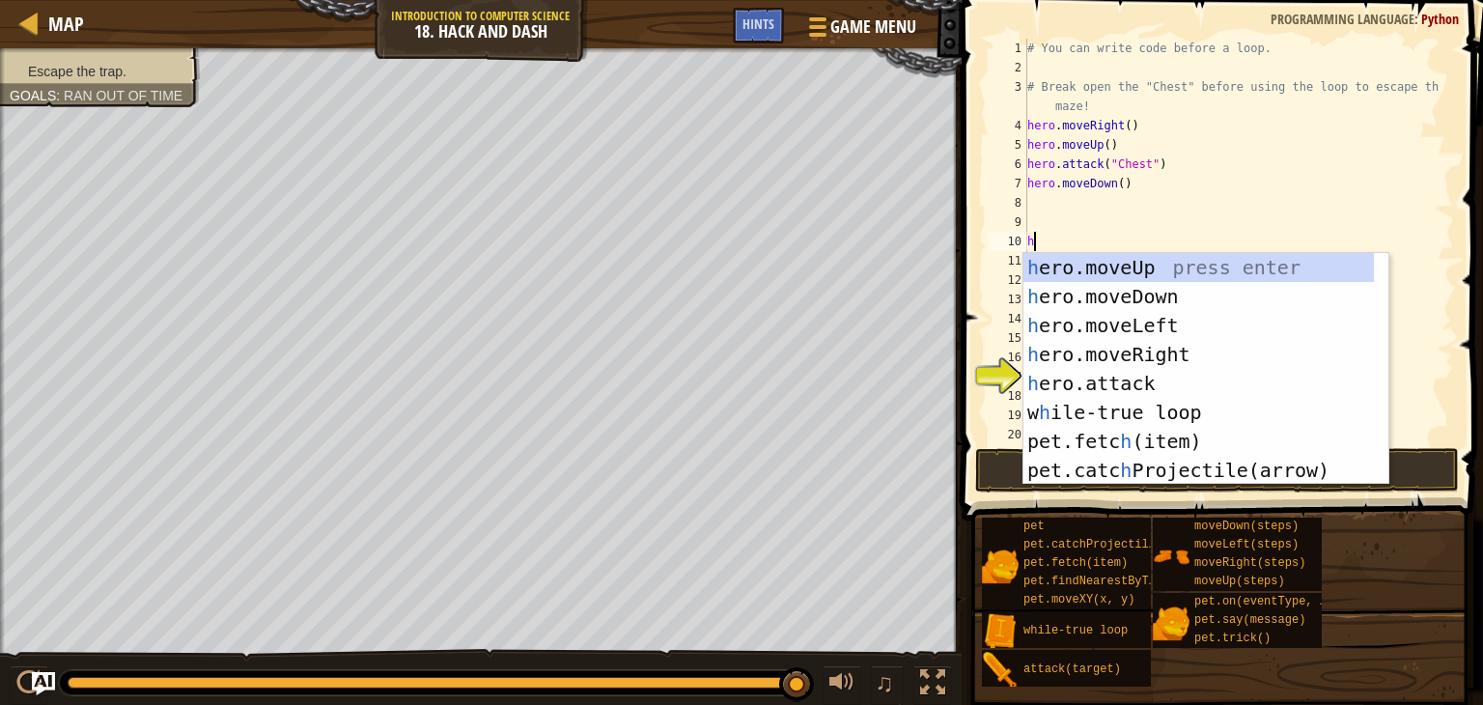
click at [1132, 198] on div "# You can write code before a loop. # Break open the "Chest" before using the l…" at bounding box center [1231, 261] width 416 height 444
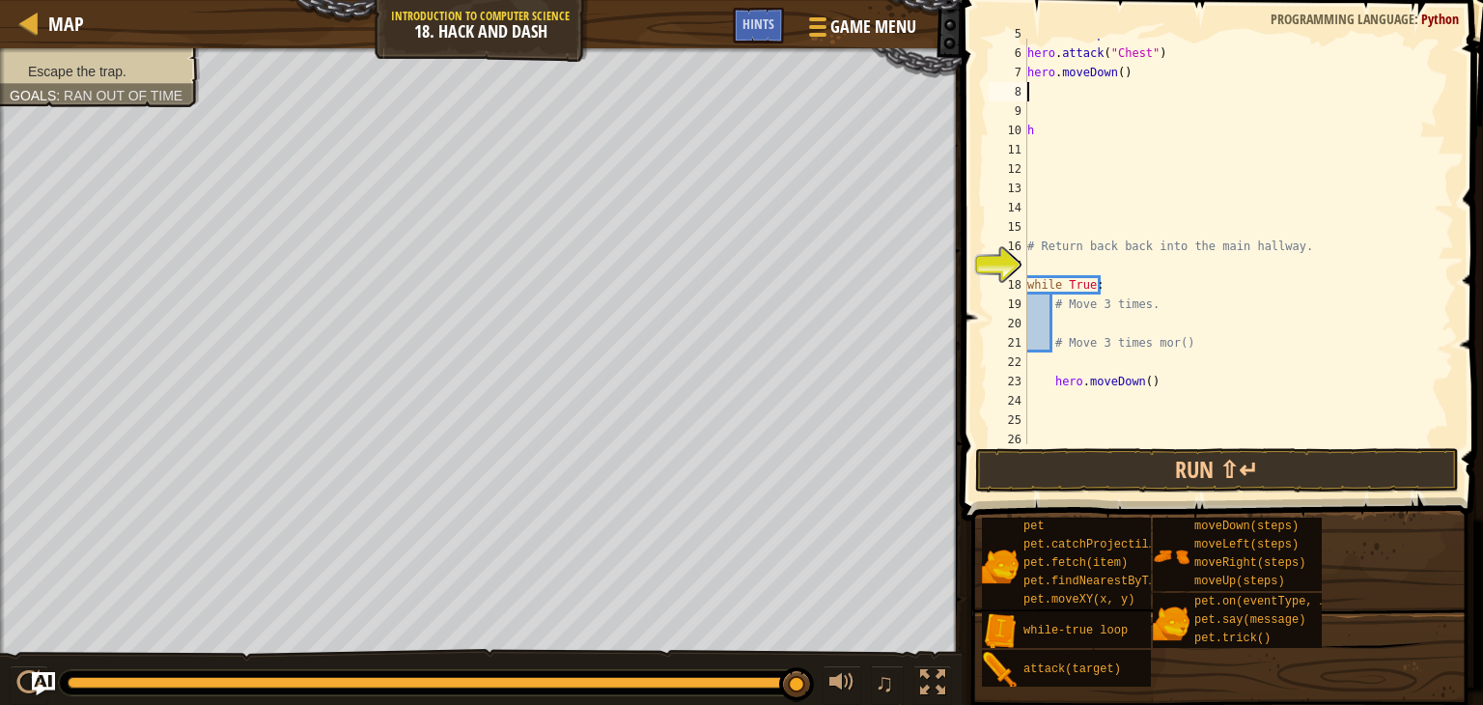
scroll to position [290, 0]
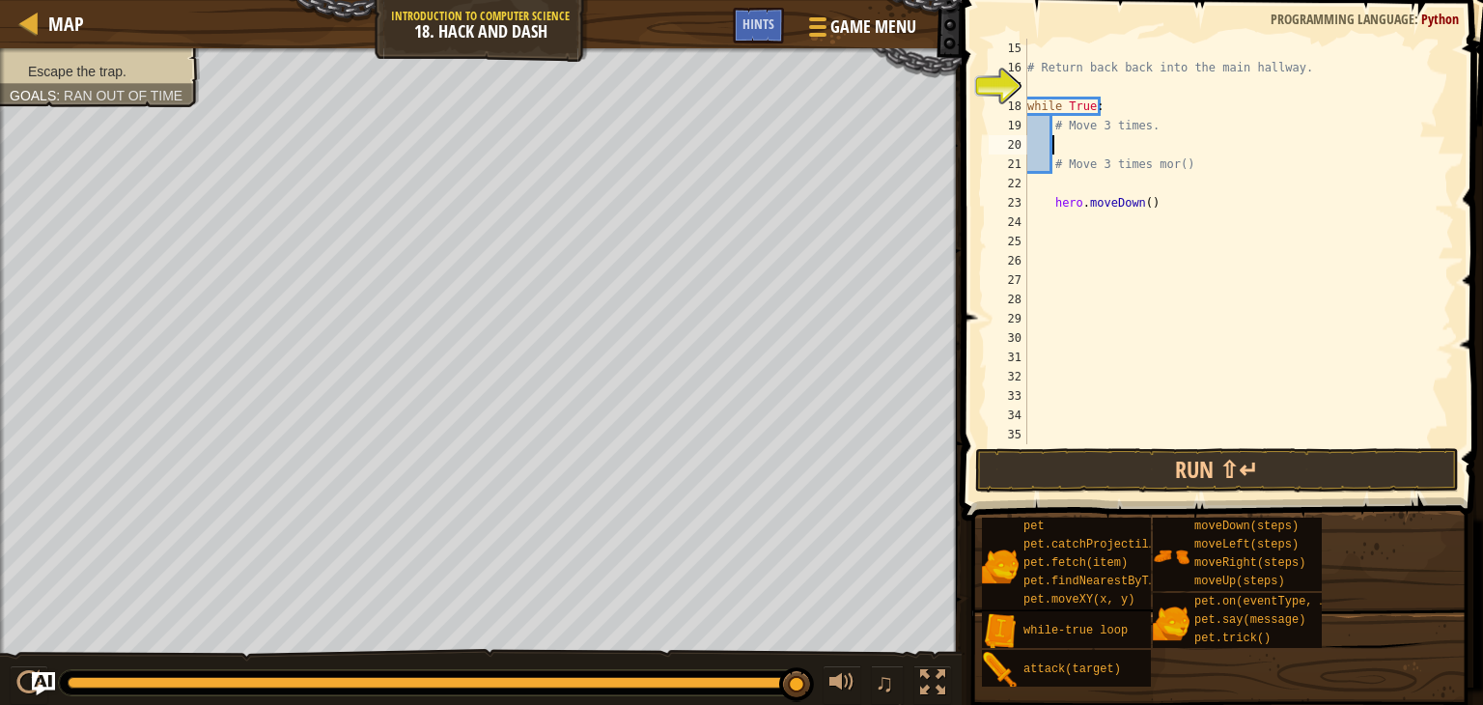
click at [1086, 140] on div "# Return back back into the main hallway. while True : # Move 3 times. # Move 3…" at bounding box center [1231, 261] width 416 height 444
type textarea "h"
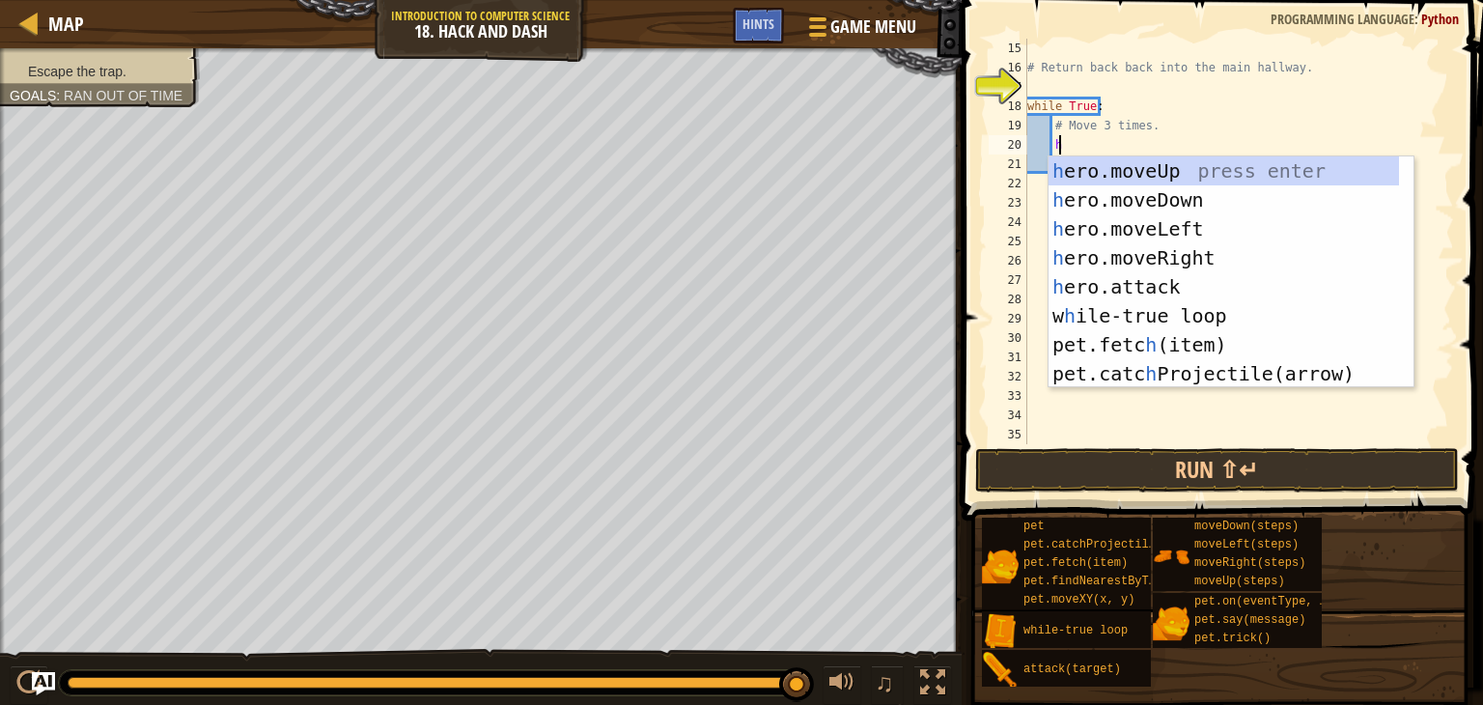
scroll to position [9, 1]
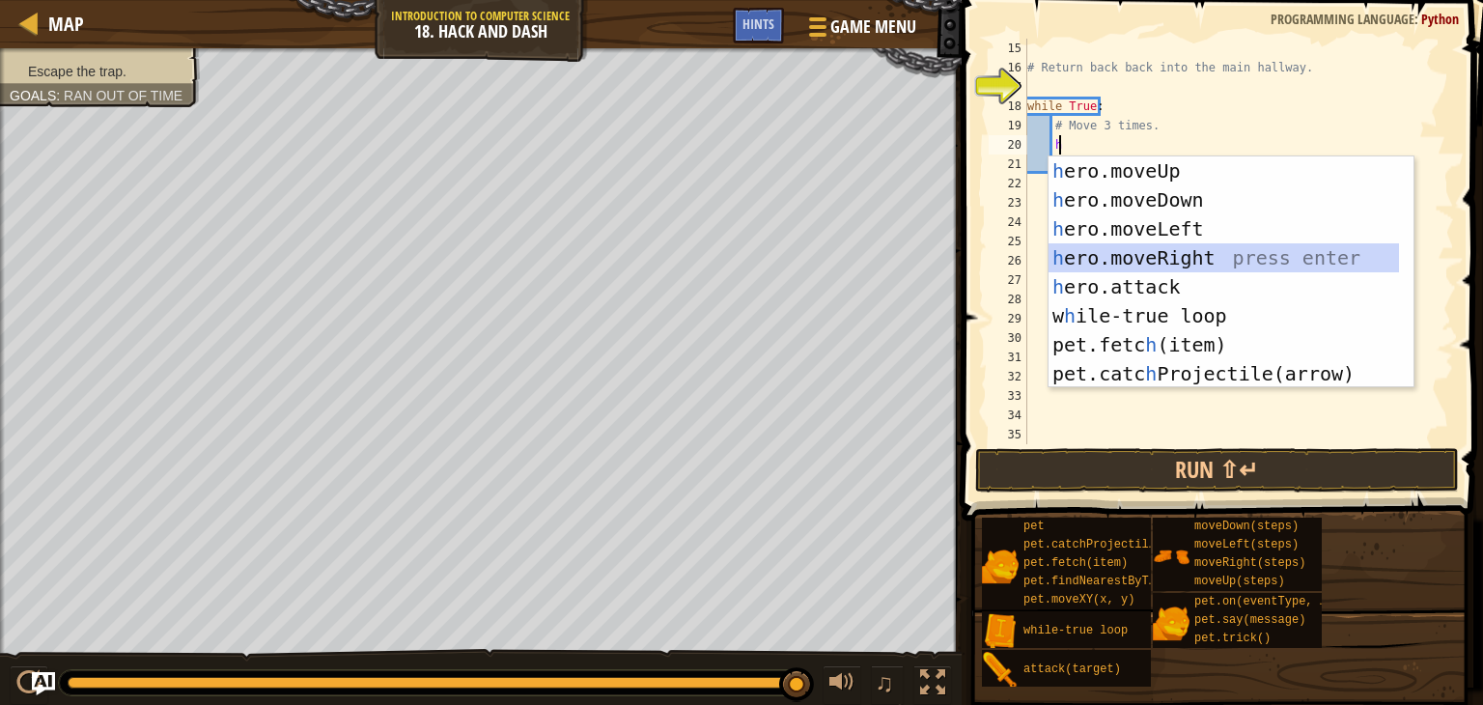
click at [1119, 252] on div "h ero.moveUp press enter h ero.moveDown press enter h ero.moveLeft press enter …" at bounding box center [1223, 301] width 350 height 290
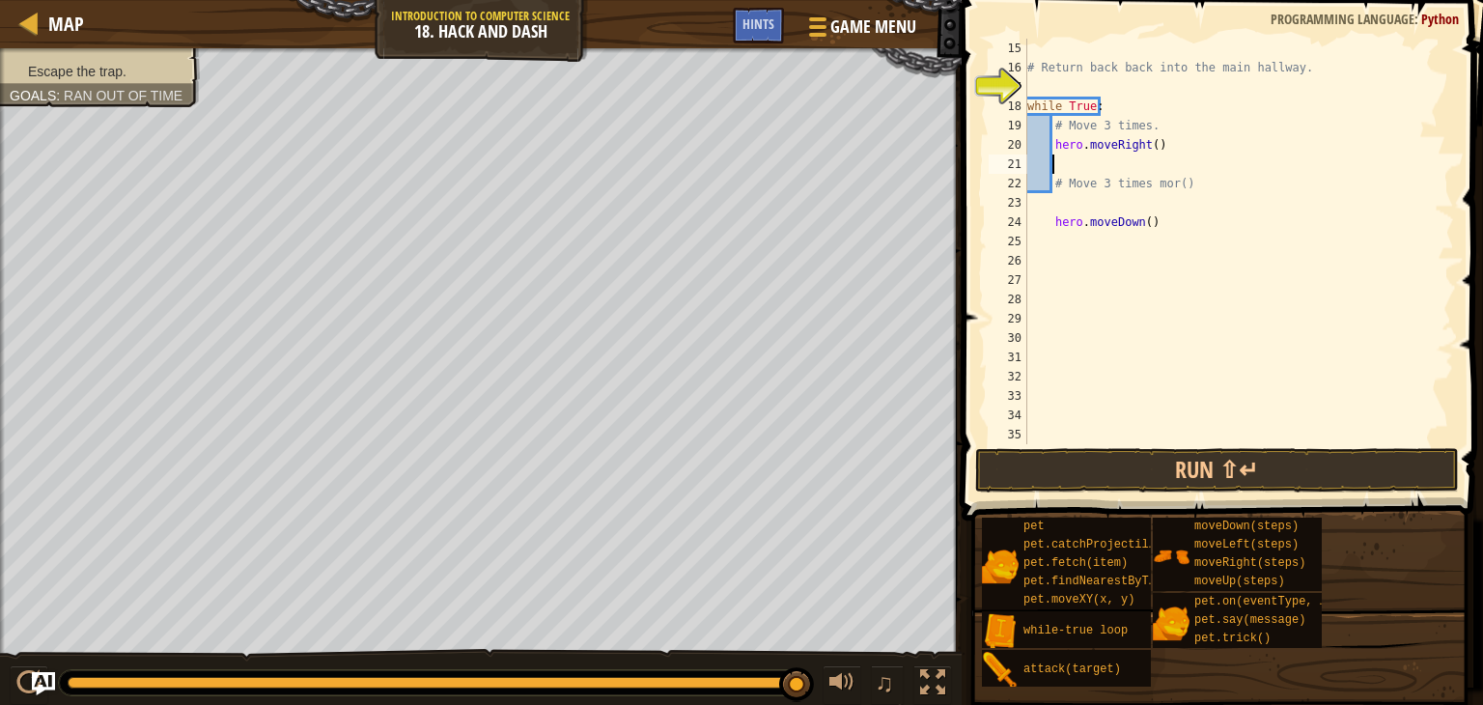
scroll to position [9, 0]
click at [1151, 150] on div "# Return back back into the main hallway. while True : # Move 3 times. hero . m…" at bounding box center [1231, 261] width 416 height 444
click at [1139, 216] on div "# Return back back into the main hallway. while True : # Move 3 times. hero . m…" at bounding box center [1231, 261] width 416 height 444
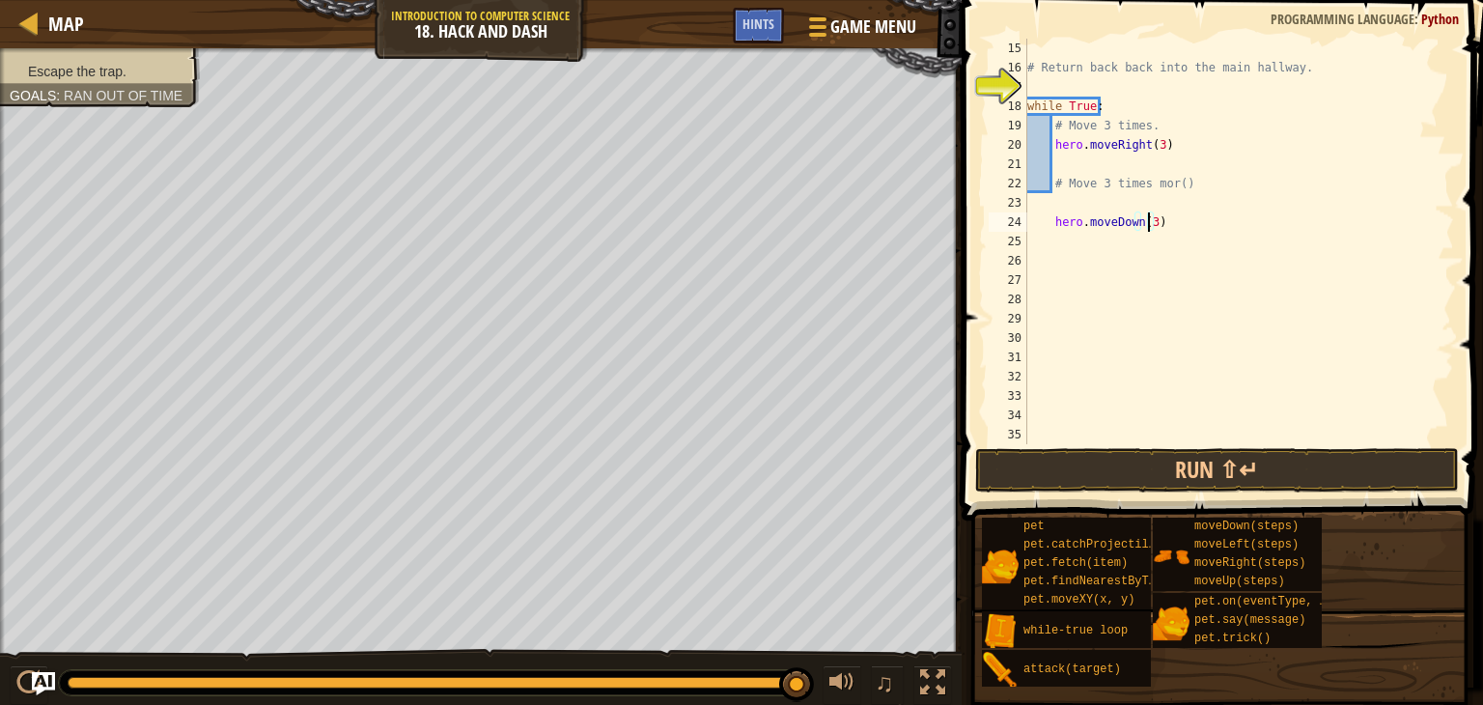
click at [1051, 217] on div "# Return back back into the main hallway. while True : # Move 3 times. hero . m…" at bounding box center [1231, 261] width 416 height 444
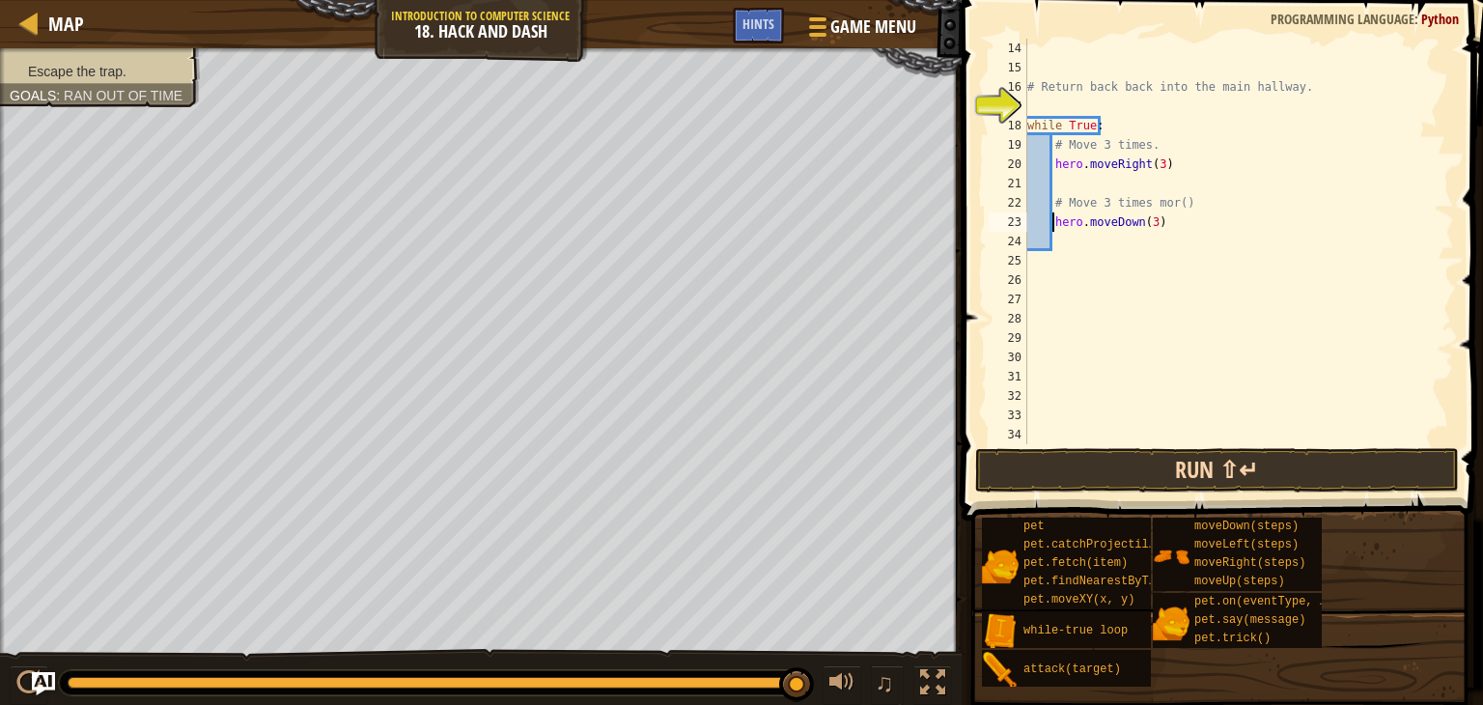
type textarea "hero.moveDown(3)"
click at [1190, 472] on button "Run ⇧↵" at bounding box center [1217, 470] width 484 height 44
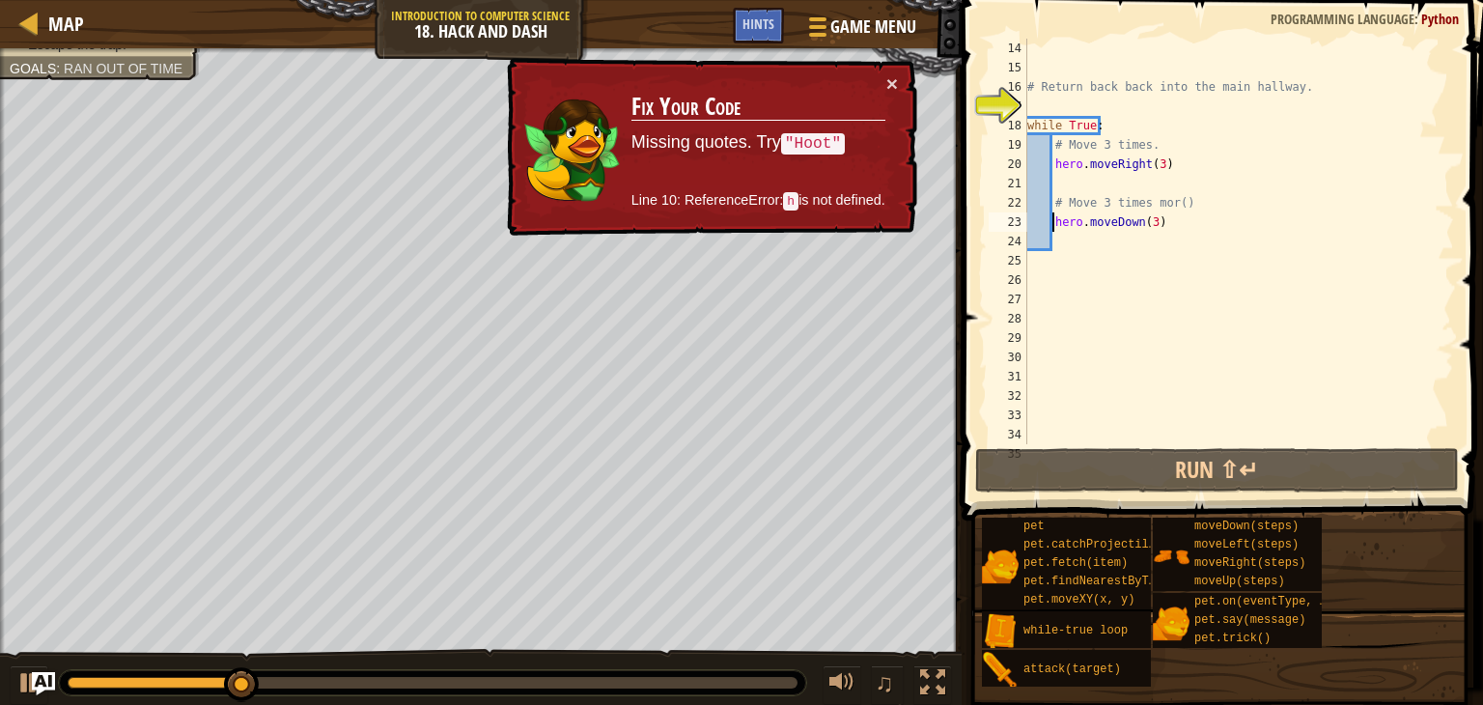
scroll to position [0, 0]
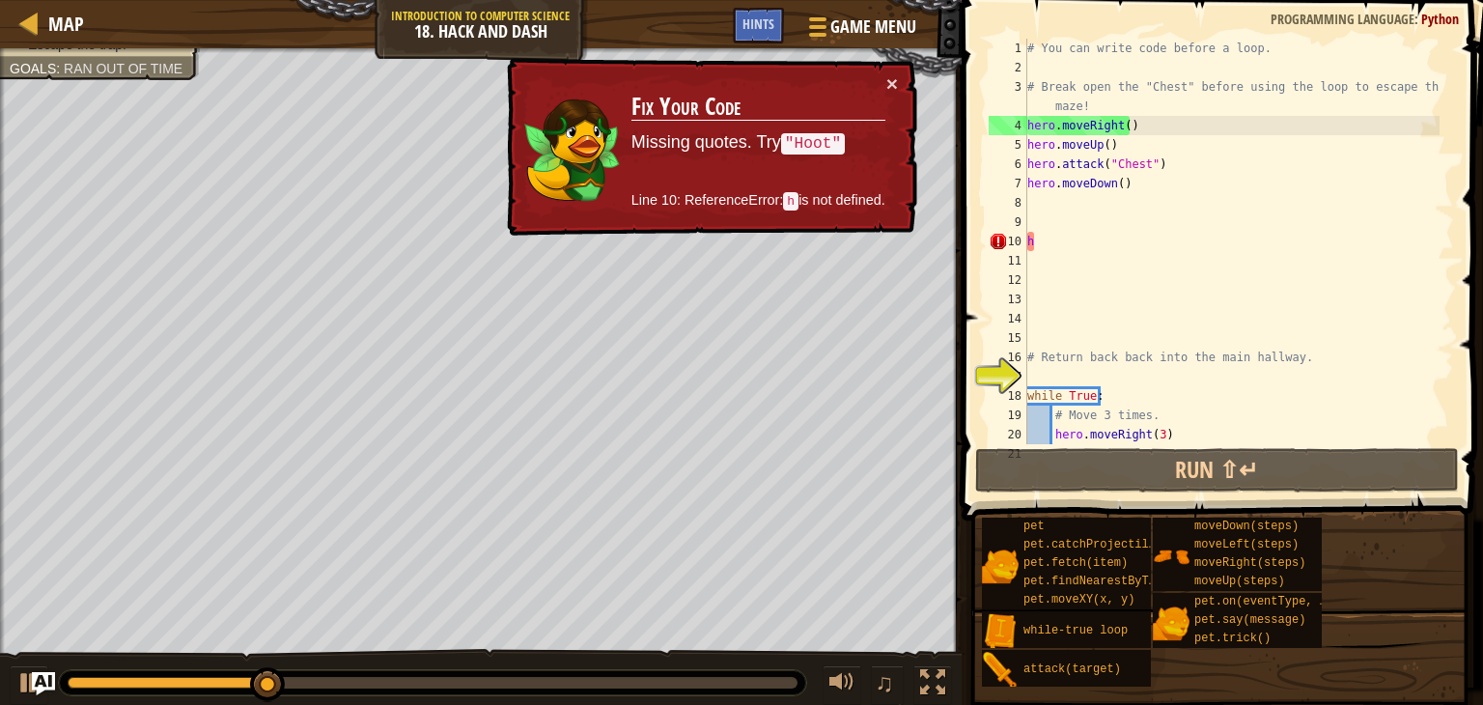
click at [1099, 251] on div "# You can write code before a loop. # Break open the "Chest" before using the l…" at bounding box center [1231, 261] width 416 height 444
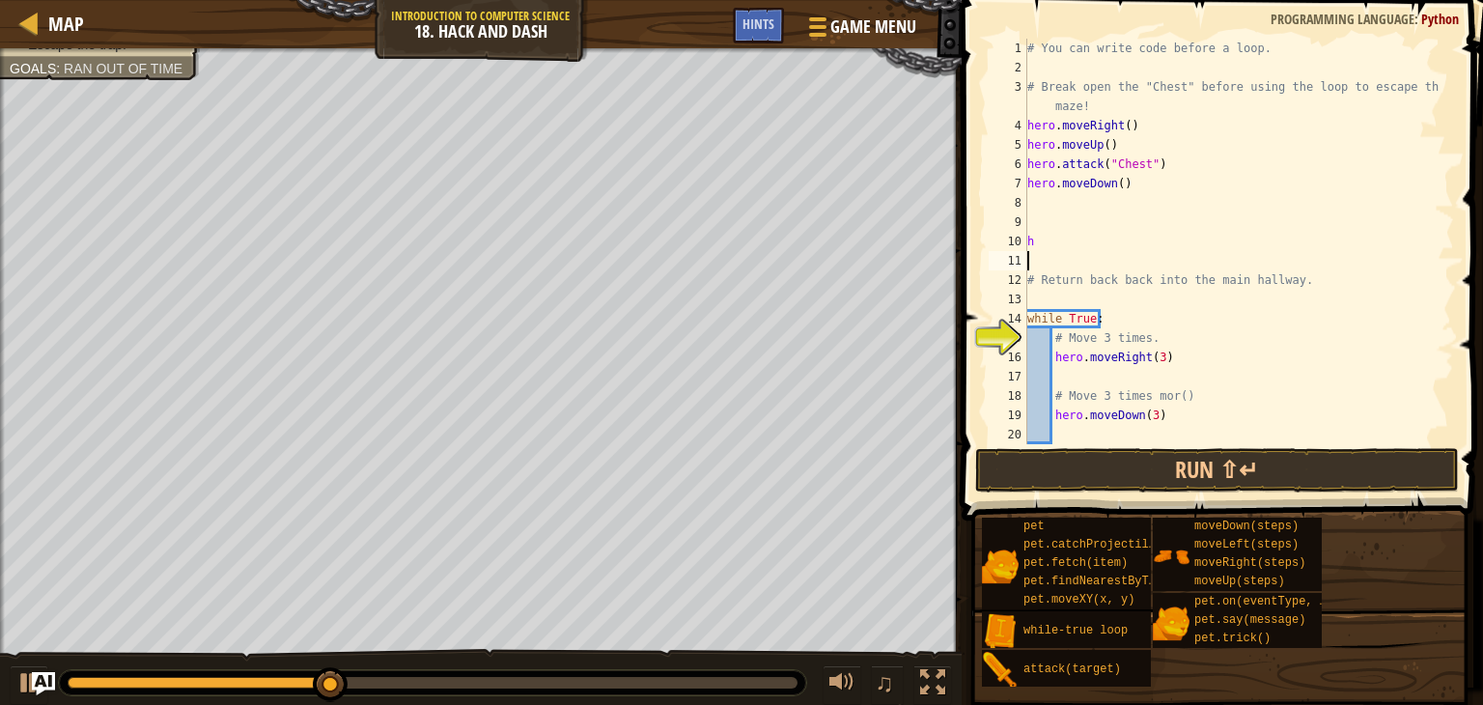
type textarea "h"
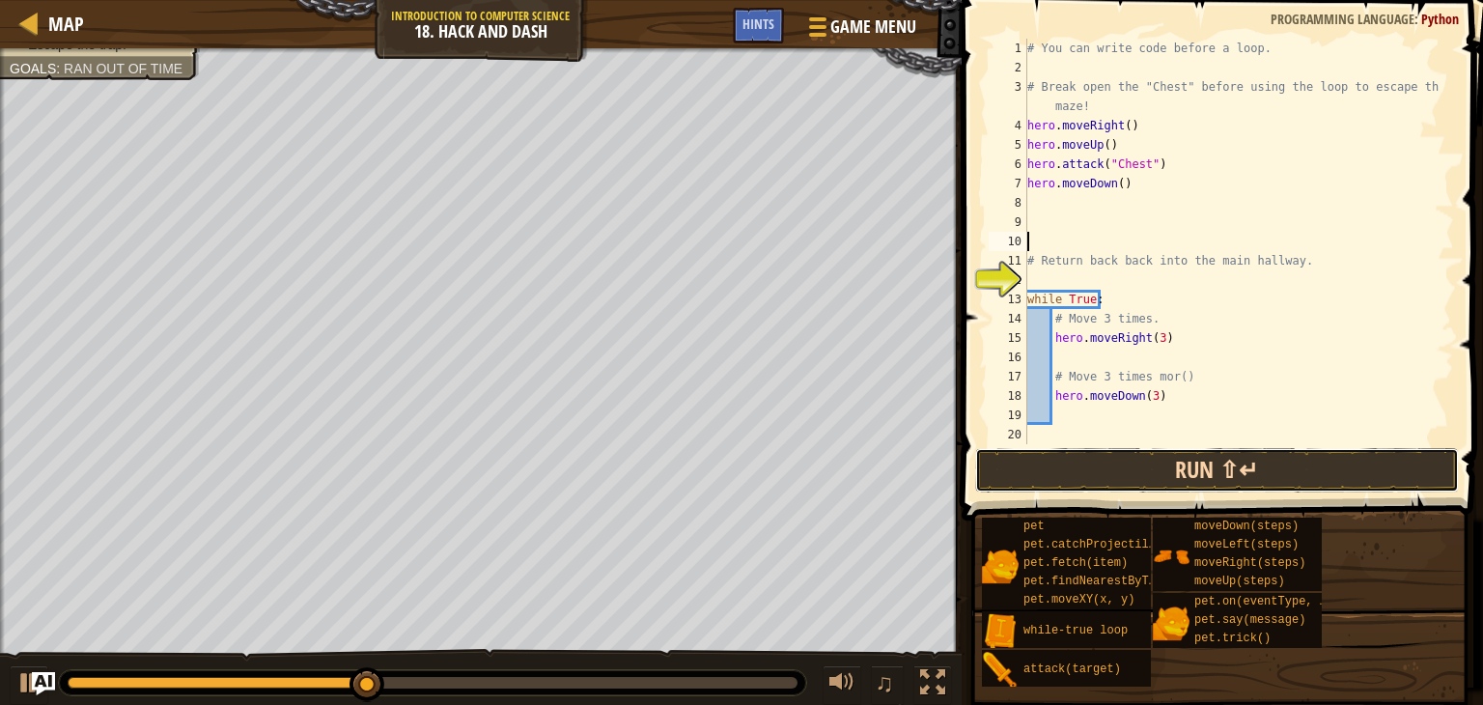
click at [1078, 449] on button "Run ⇧↵" at bounding box center [1217, 470] width 484 height 44
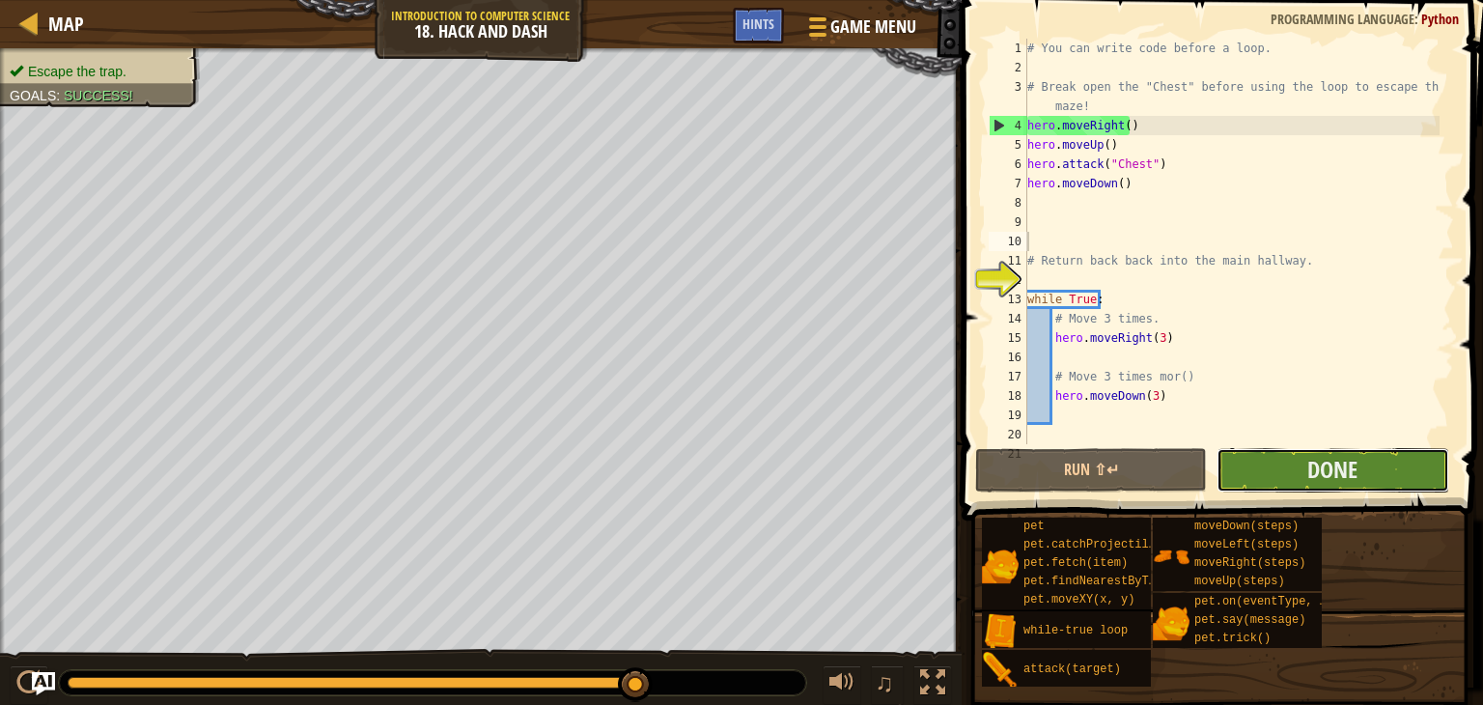
click at [1244, 460] on button "Done" at bounding box center [1332, 470] width 232 height 44
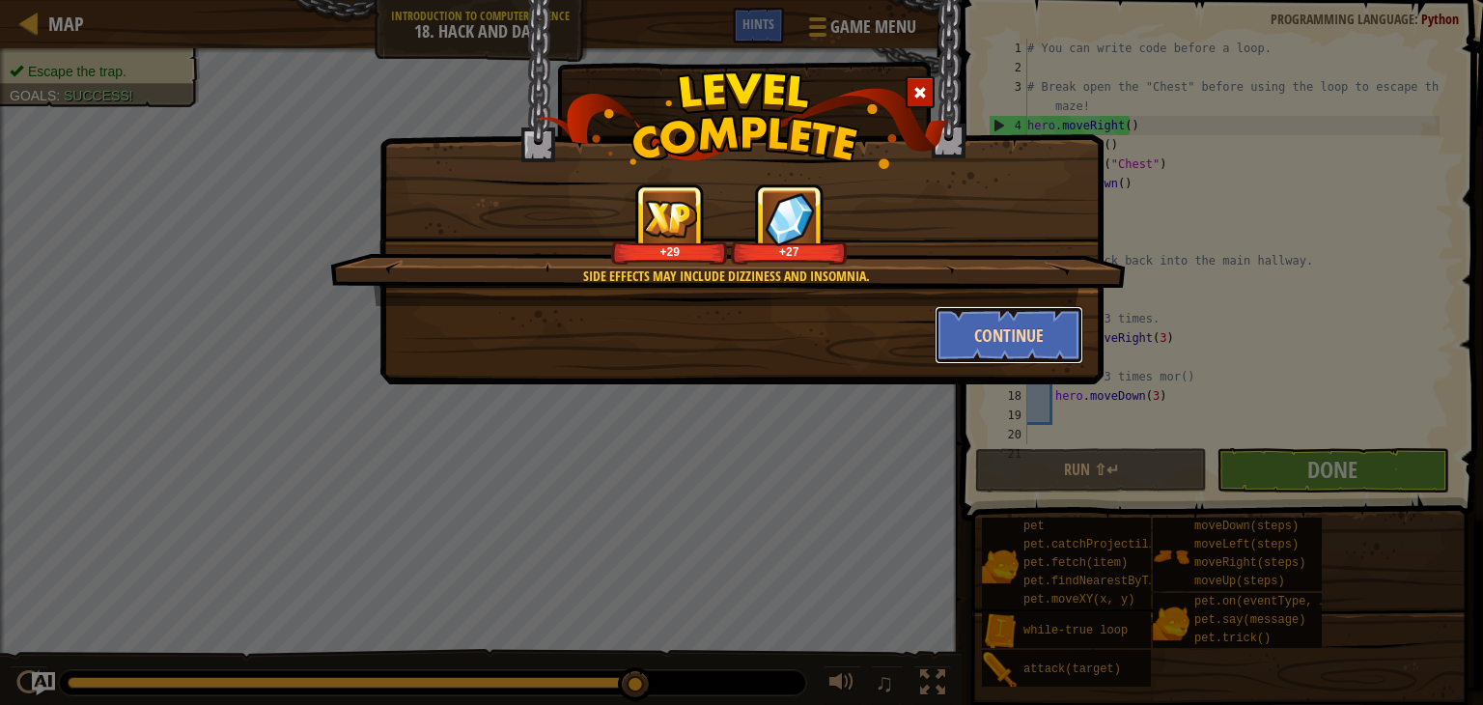
click at [985, 341] on button "Continue" at bounding box center [1010, 335] width 150 height 58
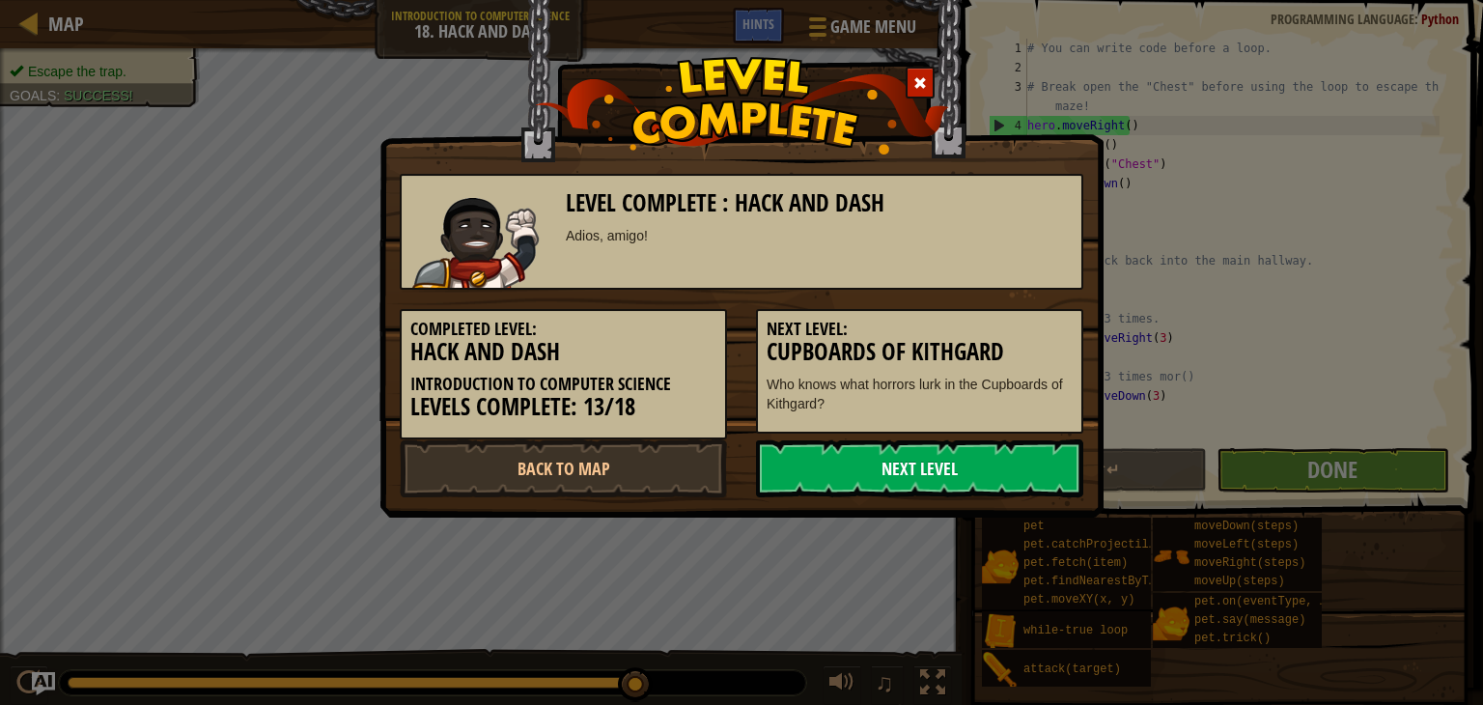
click at [956, 448] on link "Next Level" at bounding box center [919, 468] width 327 height 58
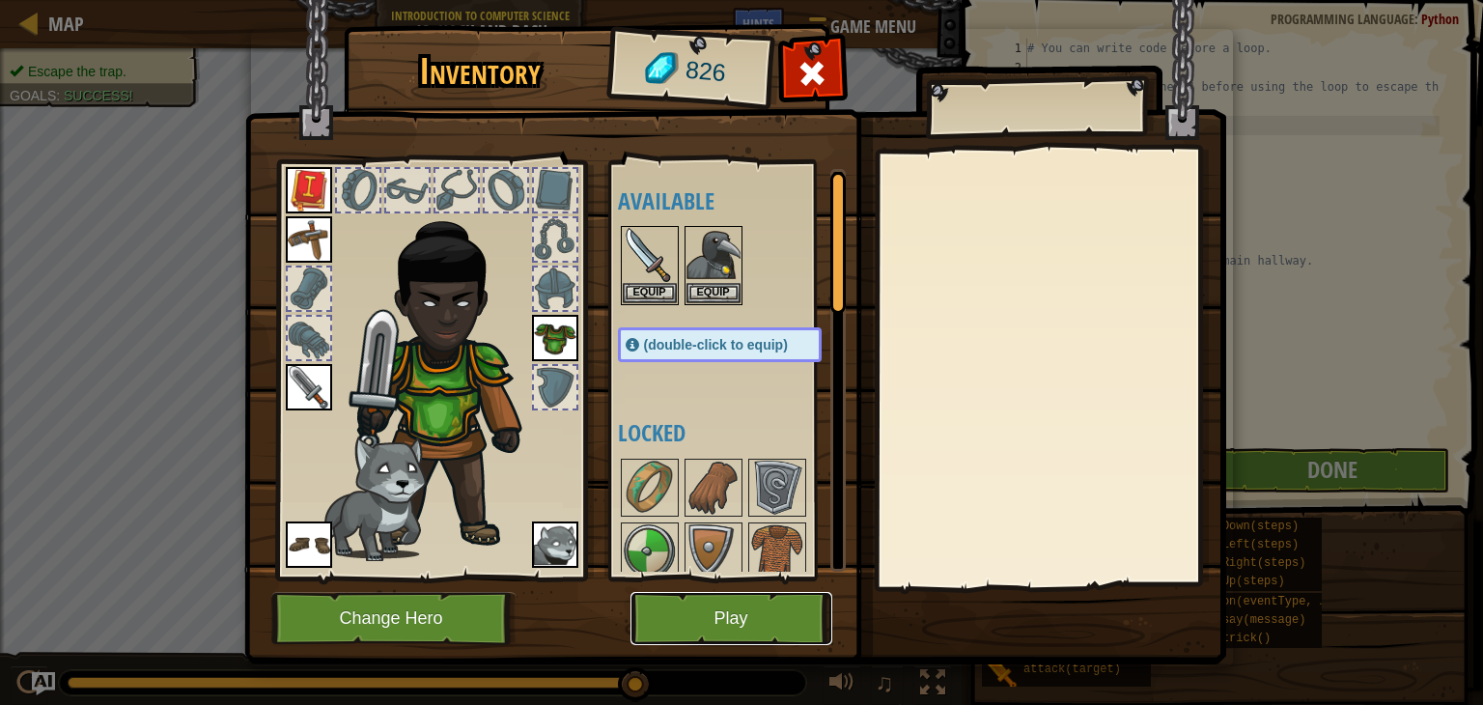
click at [718, 600] on button "Play" at bounding box center [731, 618] width 202 height 53
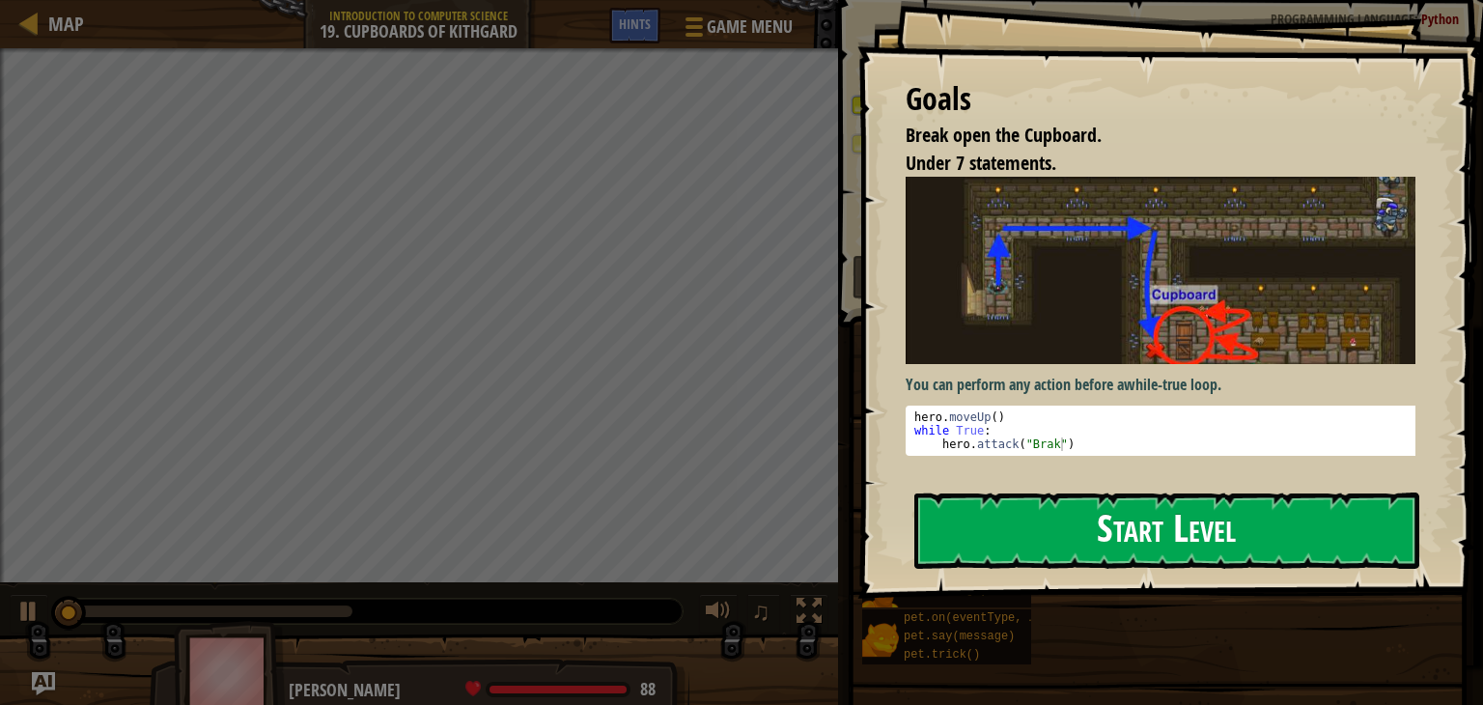
click at [1112, 545] on button "Start Level" at bounding box center [1166, 530] width 505 height 76
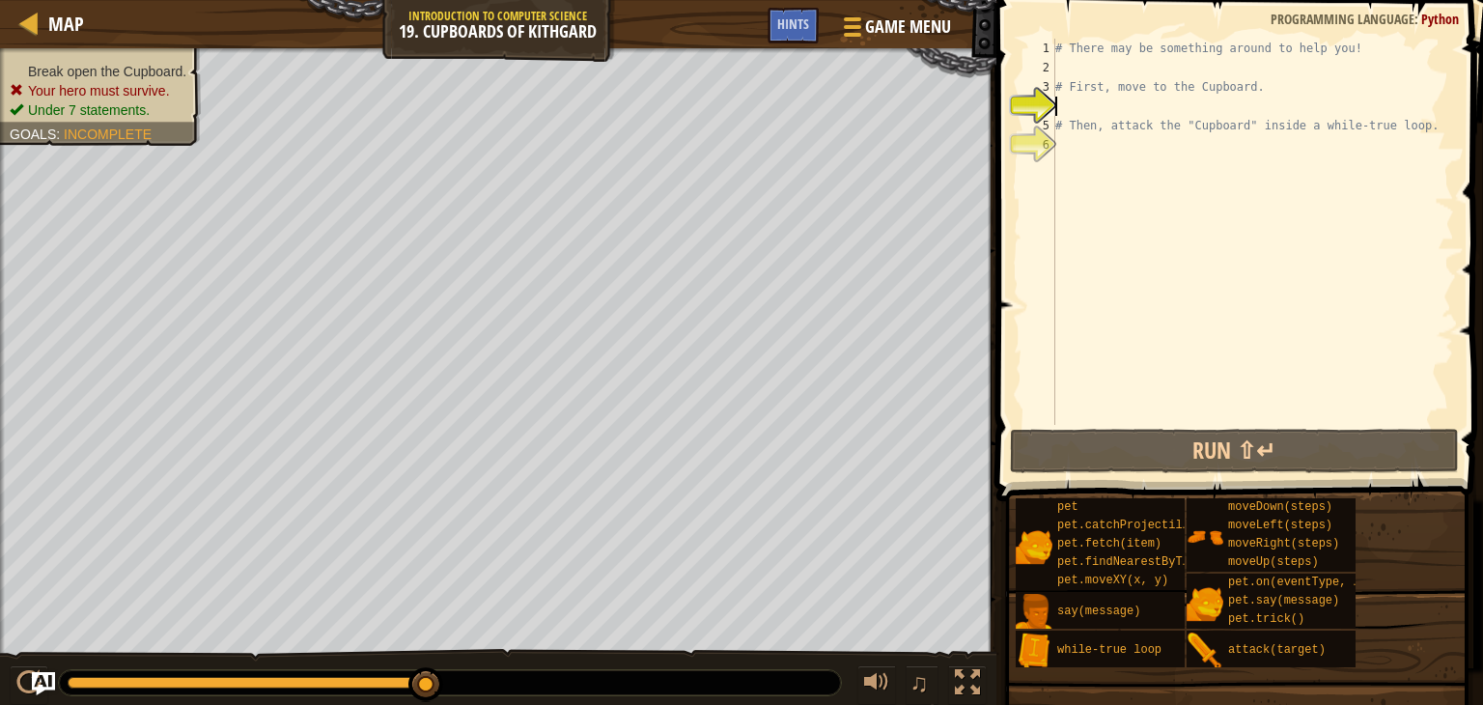
type textarea "h"
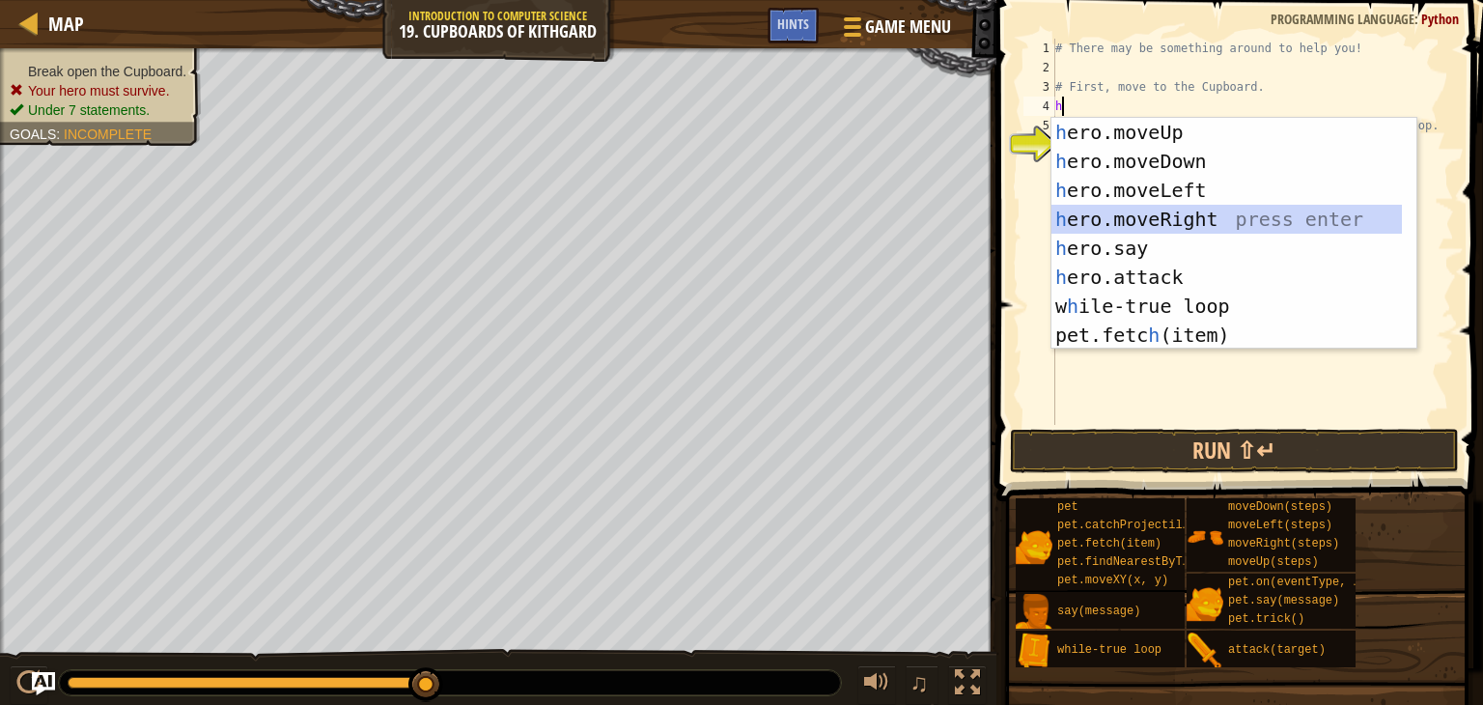
click at [1102, 220] on div "h ero.moveUp press enter h ero.moveDown press enter h ero.moveLeft press enter …" at bounding box center [1226, 263] width 350 height 290
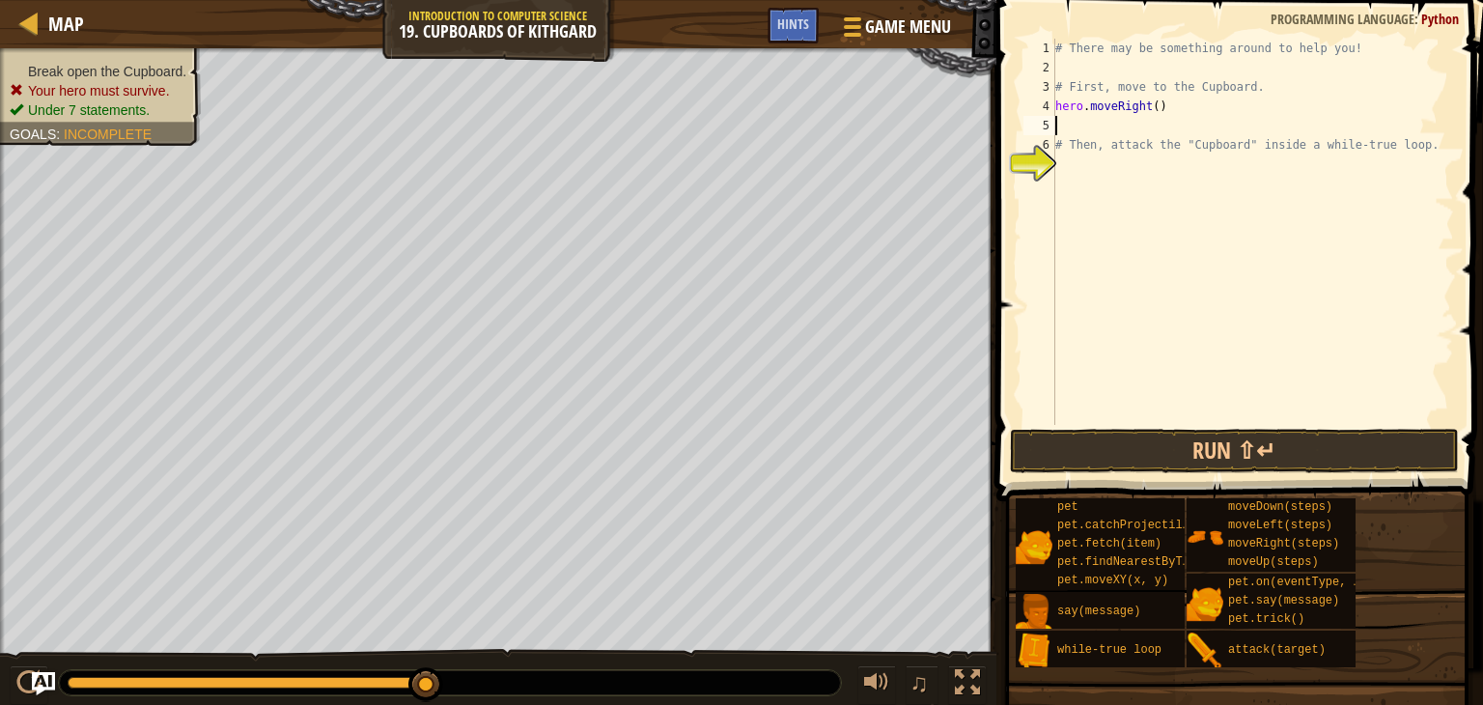
click at [1147, 104] on div "# There may be something around to help you! # First, move to the Cupboard. her…" at bounding box center [1252, 251] width 403 height 425
click at [1147, 101] on div "# There may be something around to help you! # First, move to the Cupboard. her…" at bounding box center [1252, 251] width 403 height 425
click at [1150, 102] on div "# There may be something around to help you! # First, move to the Cupboard. her…" at bounding box center [1252, 251] width 403 height 425
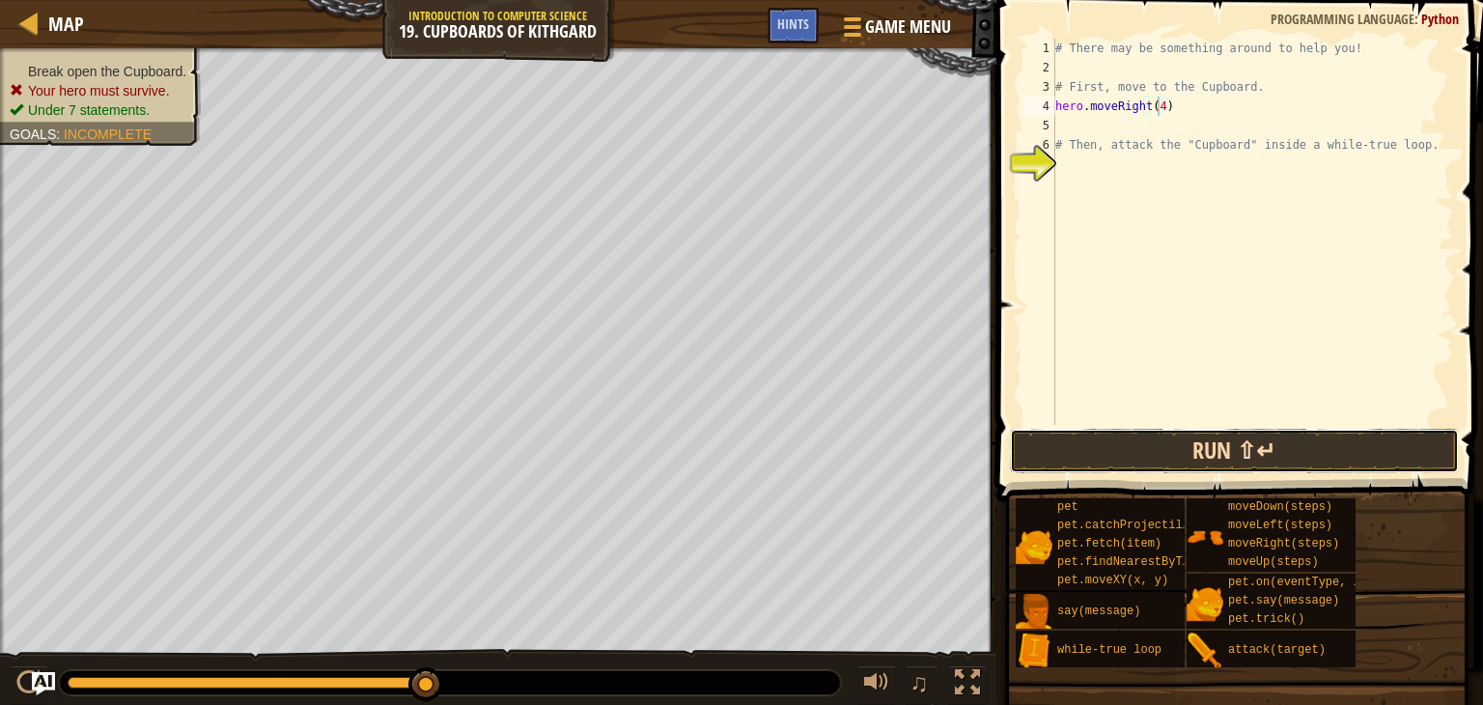
click at [1106, 456] on button "Run ⇧↵" at bounding box center [1235, 451] width 450 height 44
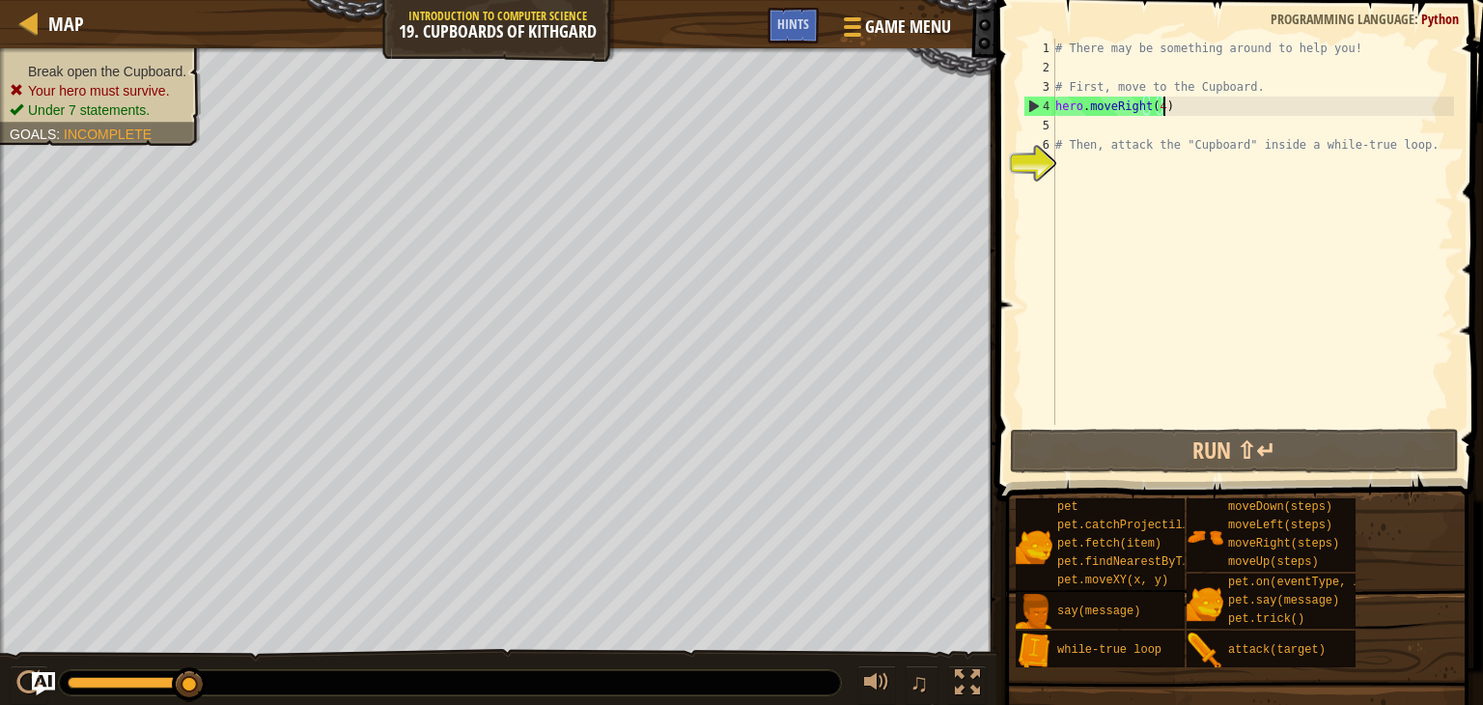
click at [1168, 113] on div "# There may be something around to help you! # First, move to the Cupboard. her…" at bounding box center [1252, 251] width 403 height 425
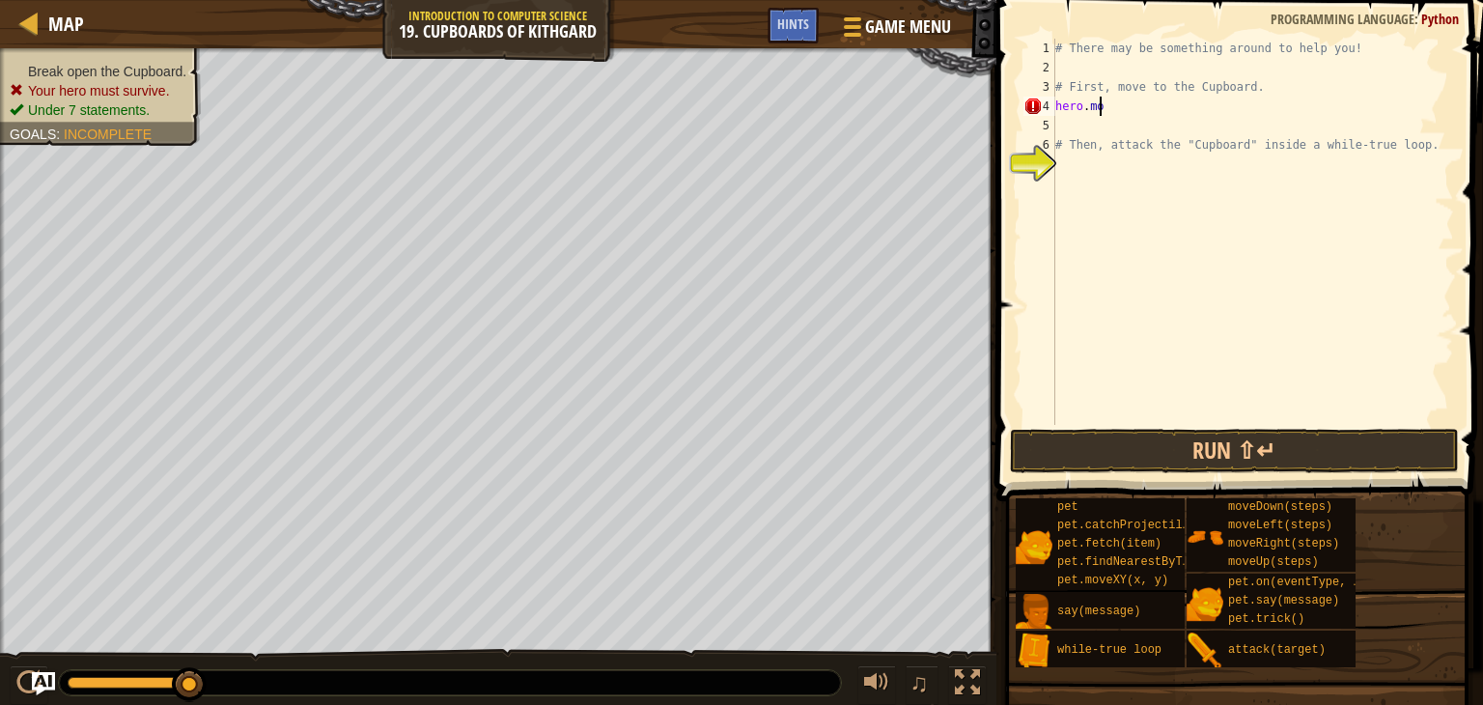
scroll to position [9, 0]
type textarea "h"
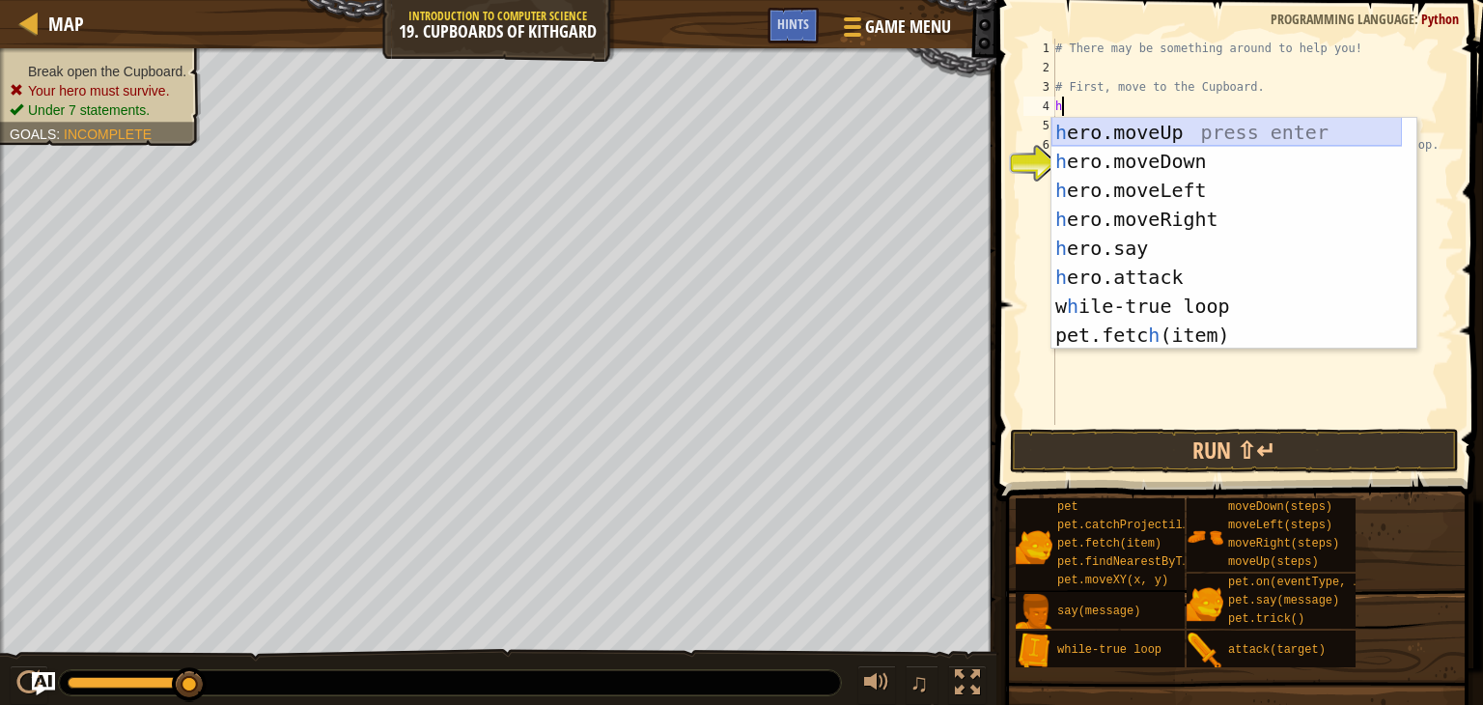
click at [1133, 135] on div "h ero.moveUp press enter h ero.moveDown press enter h ero.moveLeft press enter …" at bounding box center [1226, 263] width 350 height 290
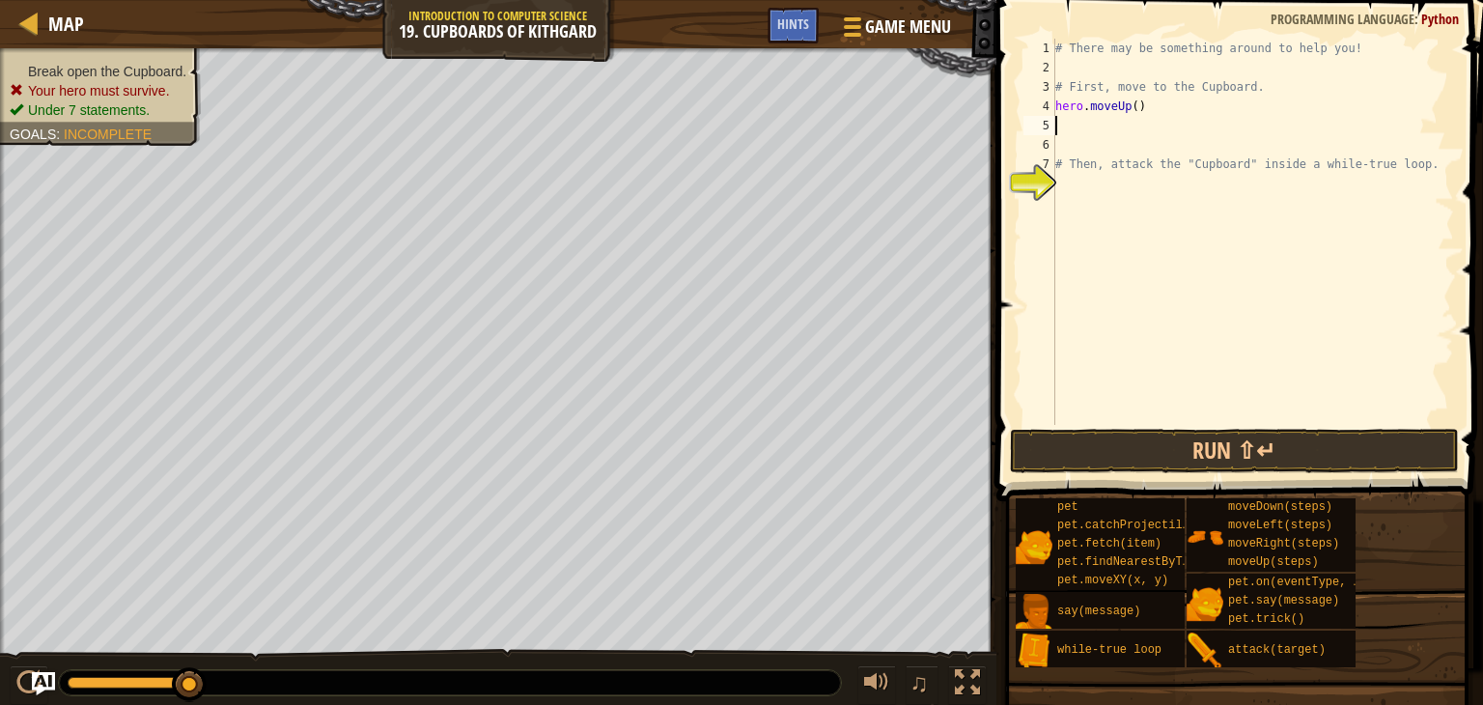
type textarea "h"
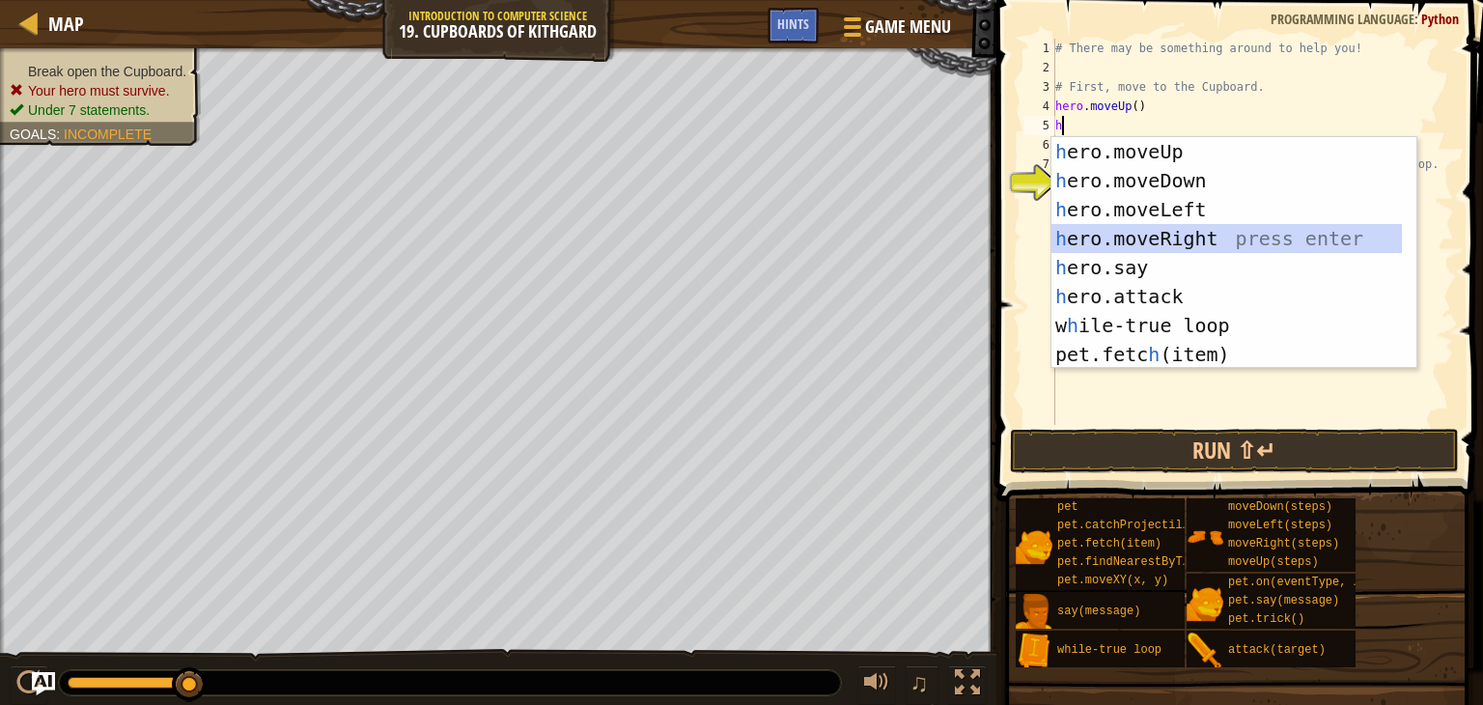
click at [1132, 233] on div "h ero.moveUp press enter h ero.moveDown press enter h ero.moveLeft press enter …" at bounding box center [1226, 282] width 350 height 290
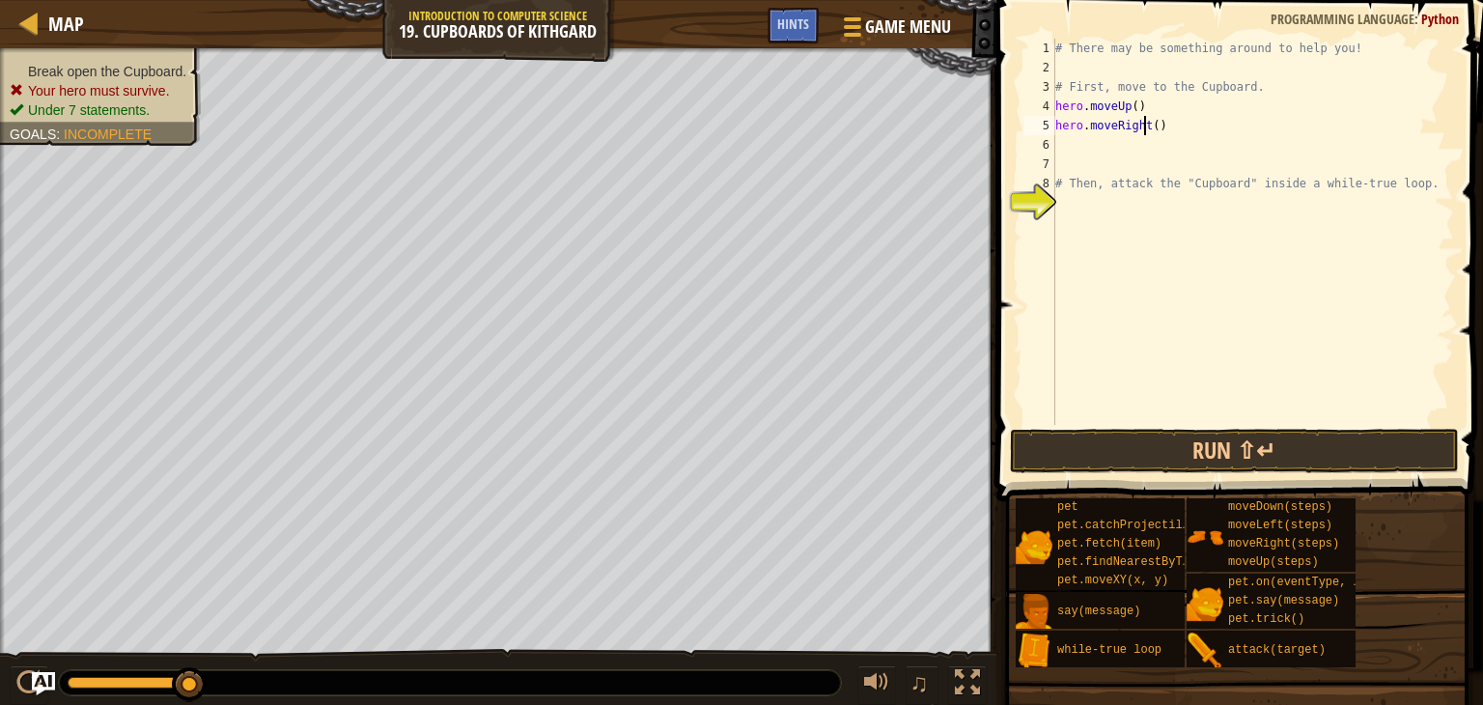
click at [1147, 123] on div "# There may be something around to help you! # First, move to the Cupboard. her…" at bounding box center [1252, 251] width 403 height 425
click at [1149, 121] on div "# There may be something around to help you! # First, move to the Cupboard. her…" at bounding box center [1252, 251] width 403 height 425
type textarea "hero.moveRight(4)"
click at [1221, 443] on button "Run ⇧↵" at bounding box center [1235, 451] width 450 height 44
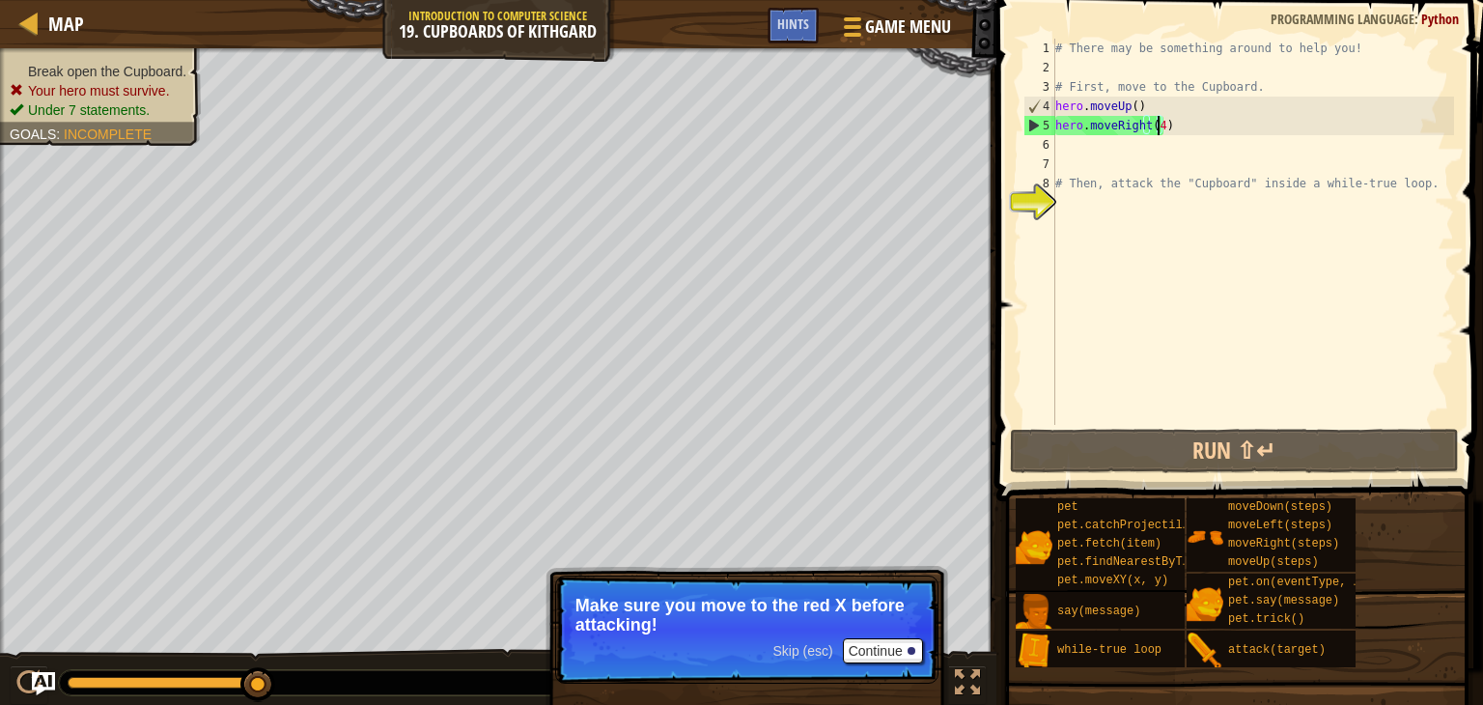
click at [1176, 138] on div "# There may be something around to help you! # First, move to the Cupboard. her…" at bounding box center [1252, 251] width 403 height 425
click at [1178, 130] on div "# There may be something around to help you! # First, move to the Cupboard. her…" at bounding box center [1252, 251] width 403 height 425
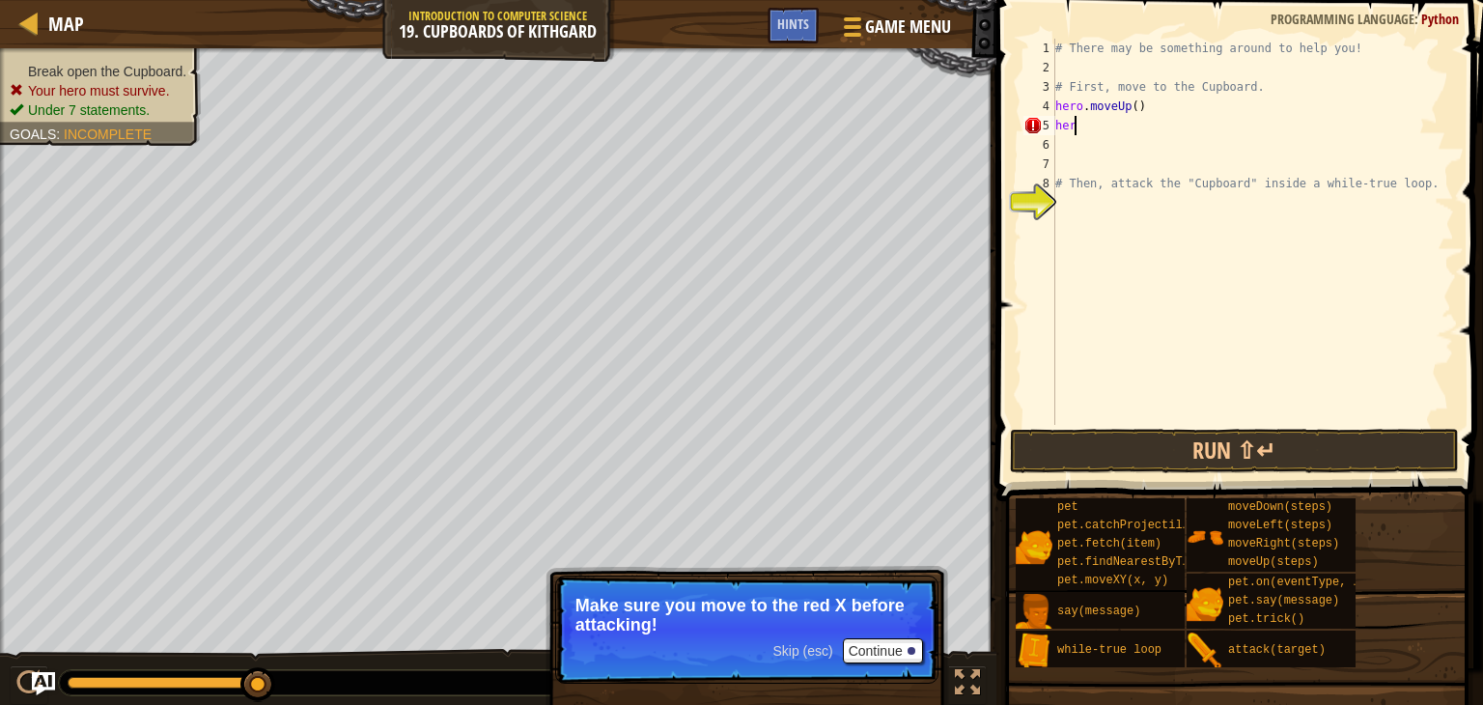
type textarea "h"
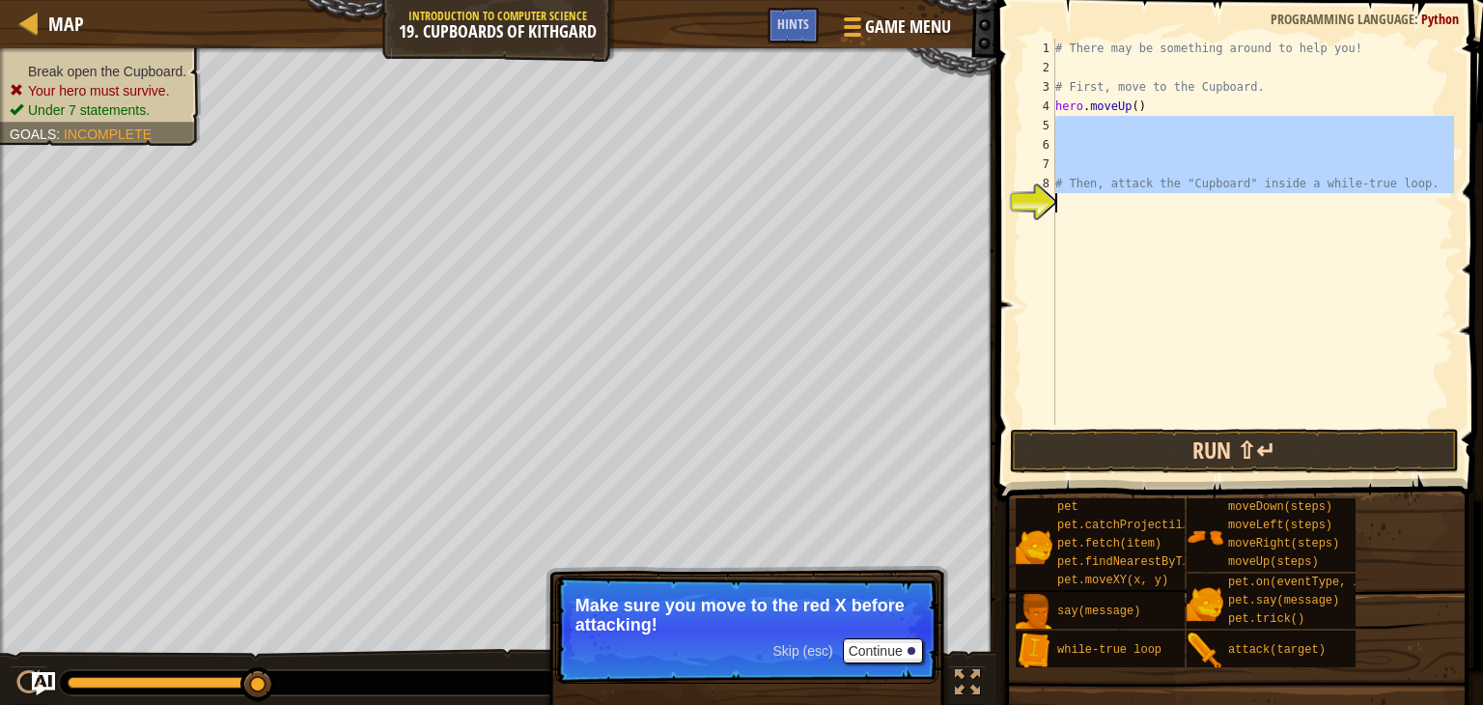
drag, startPoint x: 1178, startPoint y: 130, endPoint x: 1082, endPoint y: 437, distance: 321.6
click at [1082, 437] on div "1 2 3 4 5 6 7 8 9 # There may be something around to help you! # First, move to…" at bounding box center [1237, 289] width 492 height 558
type textarea "# Then, attack the "Cupboard" inside a while-true loop."
click at [1081, 445] on button "Run ⇧↵" at bounding box center [1235, 451] width 450 height 44
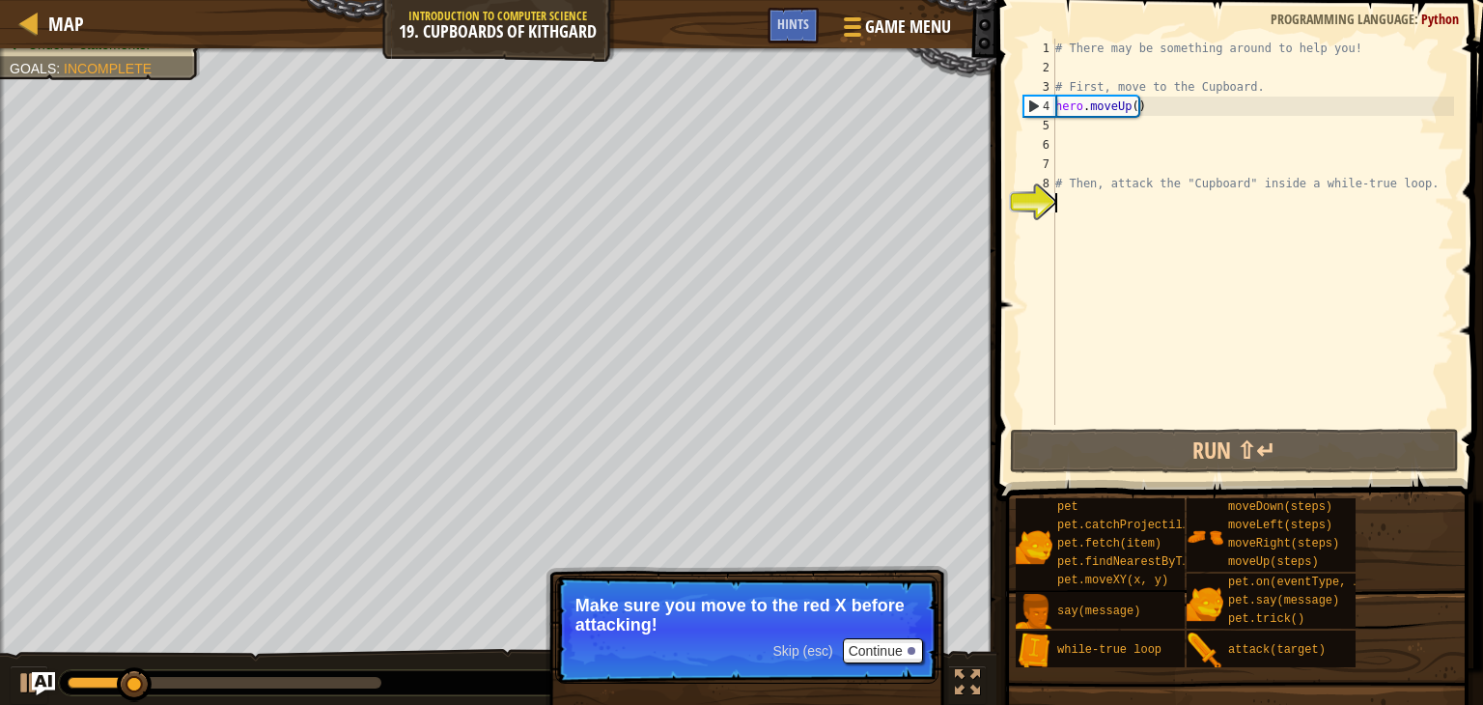
type textarea "h"
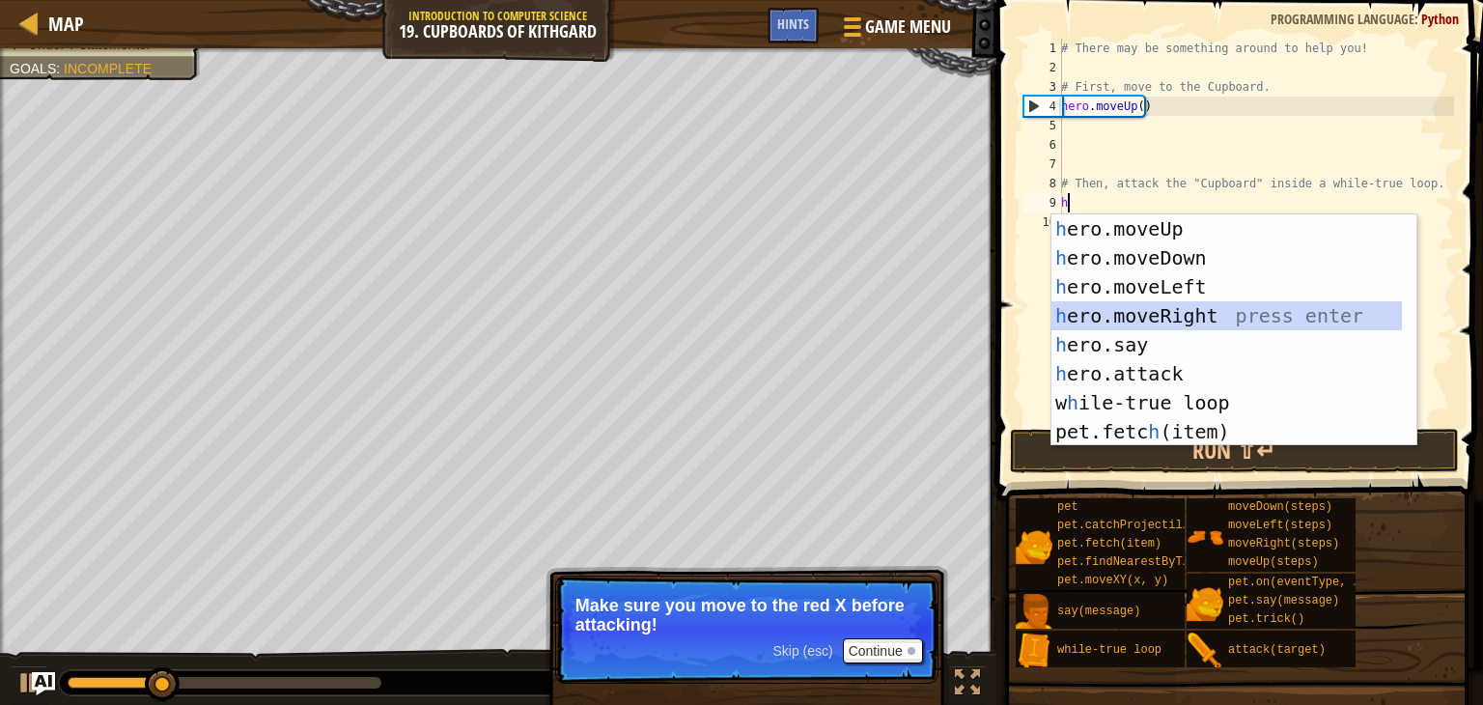
click at [1125, 314] on div "h ero.moveUp press enter h ero.moveDown press enter h ero.moveLeft press enter …" at bounding box center [1226, 359] width 350 height 290
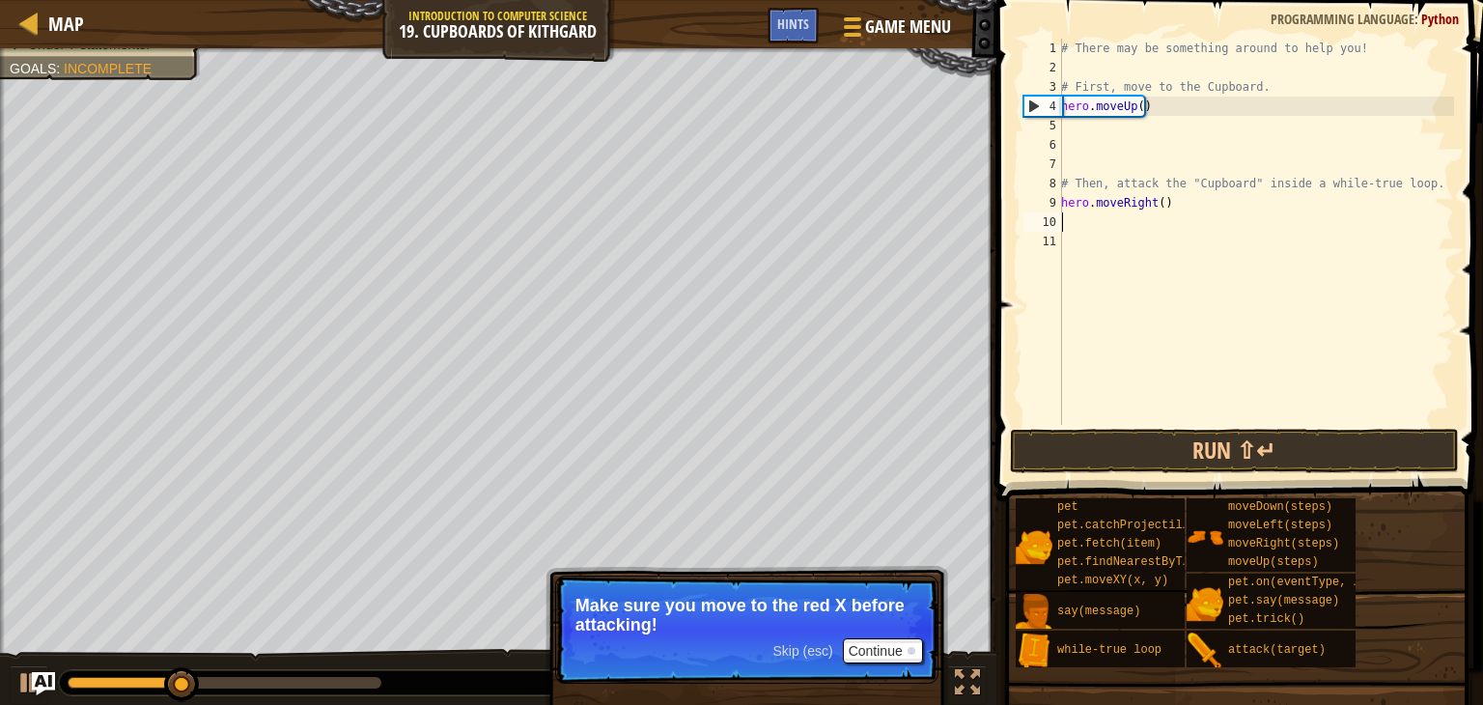
type textarea "h"
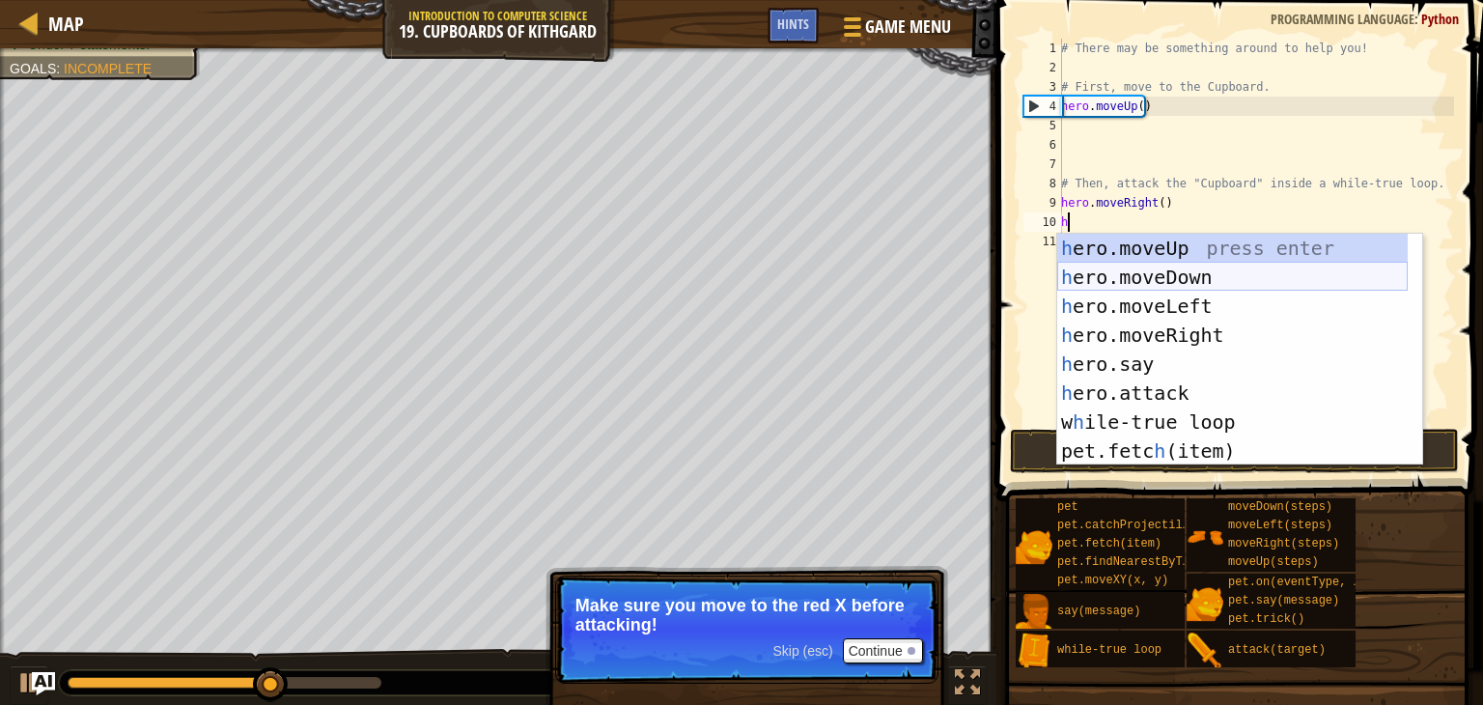
click at [1118, 270] on div "h ero.moveUp press enter h ero.moveDown press enter h ero.moveLeft press enter …" at bounding box center [1232, 379] width 350 height 290
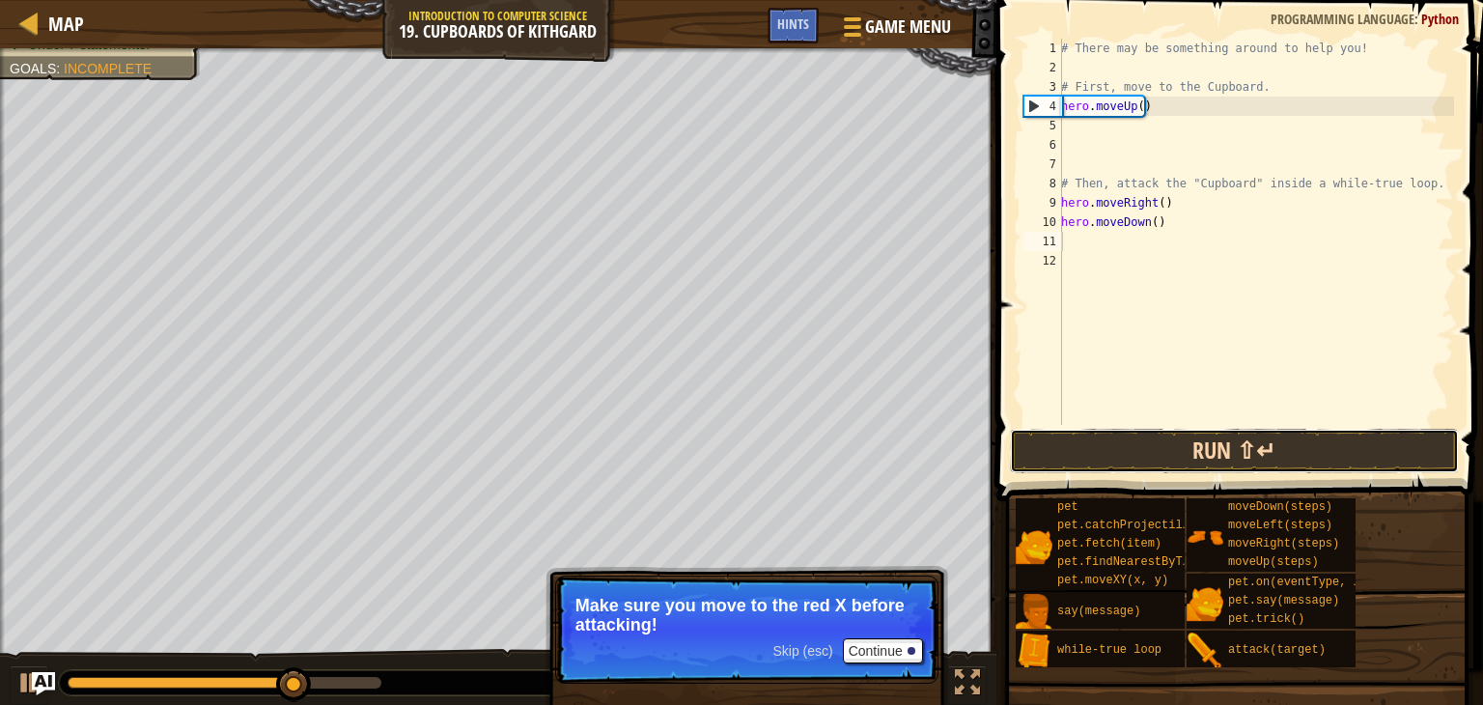
click at [1094, 435] on button "Run ⇧↵" at bounding box center [1235, 451] width 450 height 44
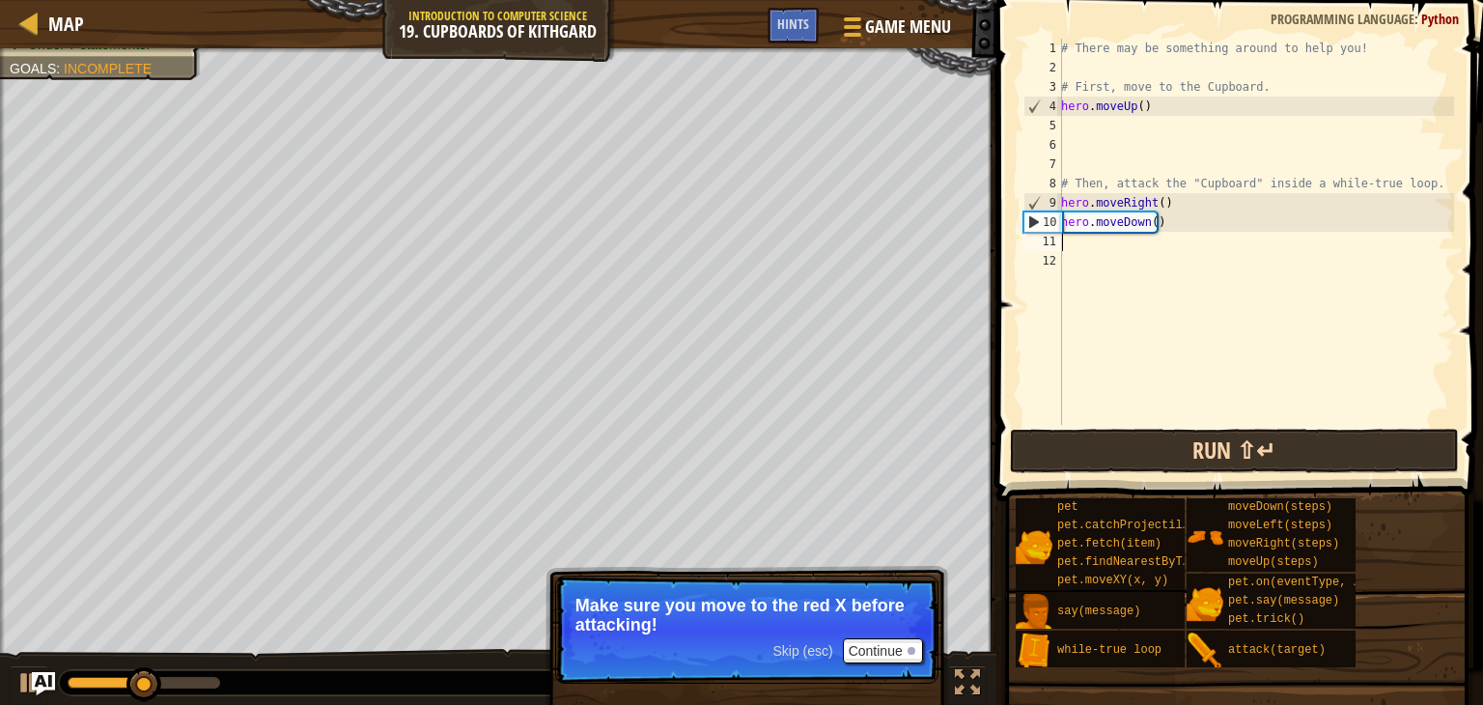
type textarea "h"
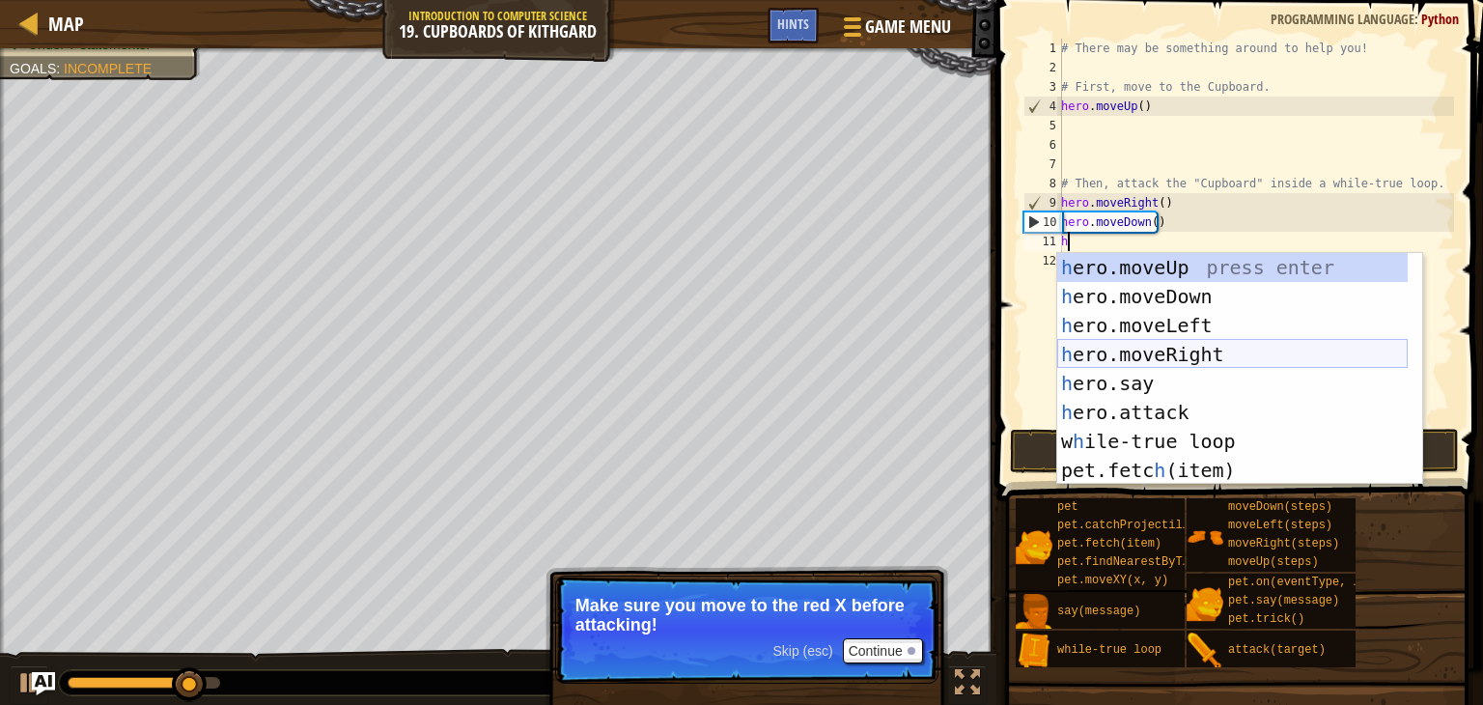
click at [1108, 353] on div "h ero.moveUp press enter h ero.moveDown press enter h ero.moveLeft press enter …" at bounding box center [1232, 398] width 350 height 290
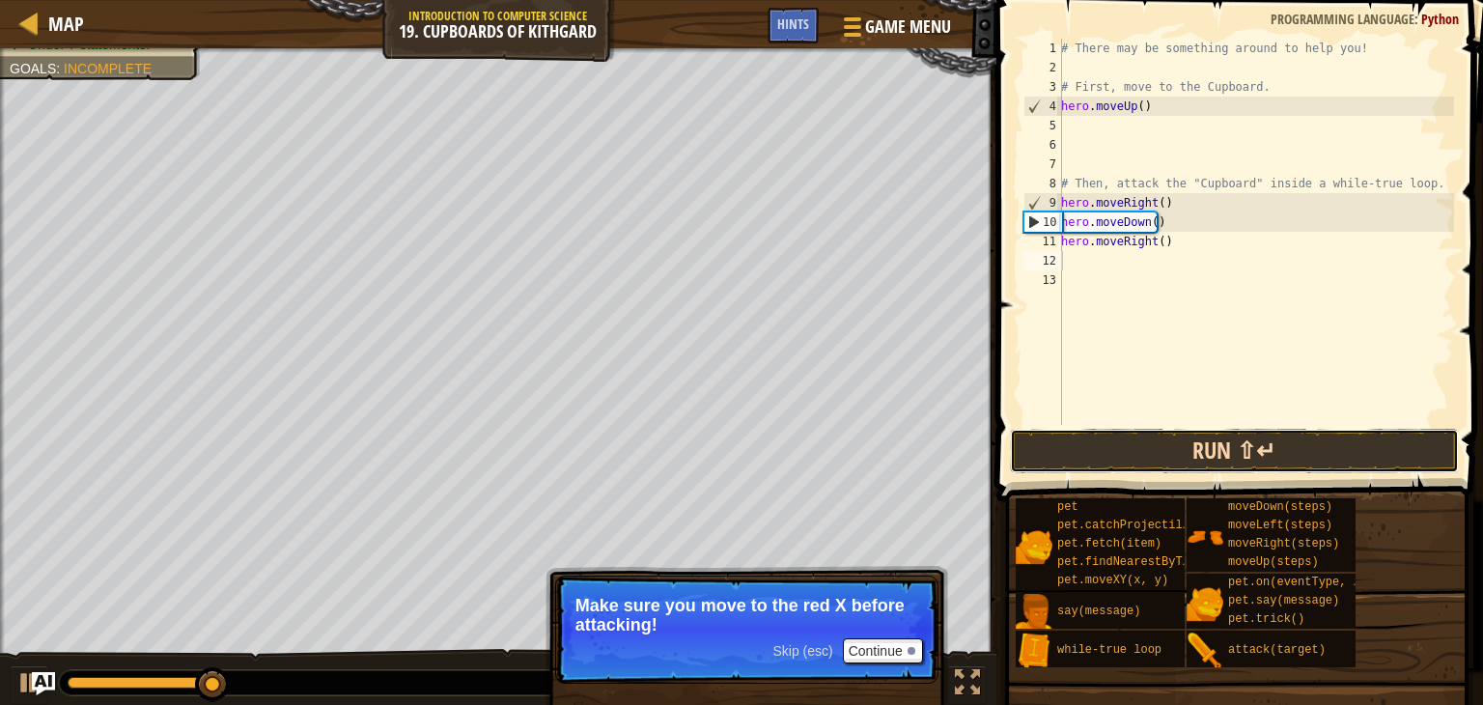
click at [1098, 445] on button "Run ⇧↵" at bounding box center [1235, 451] width 450 height 44
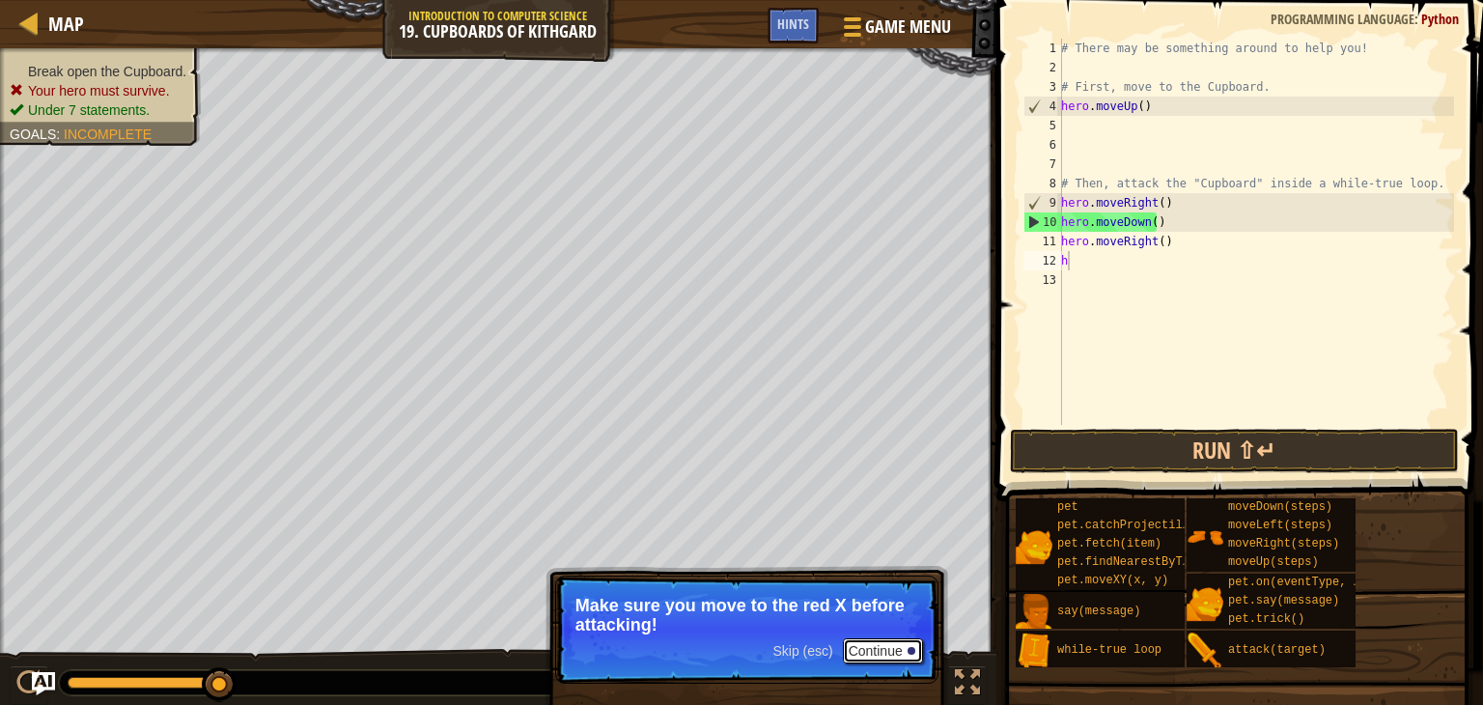
click at [865, 650] on button "Continue" at bounding box center [883, 650] width 80 height 25
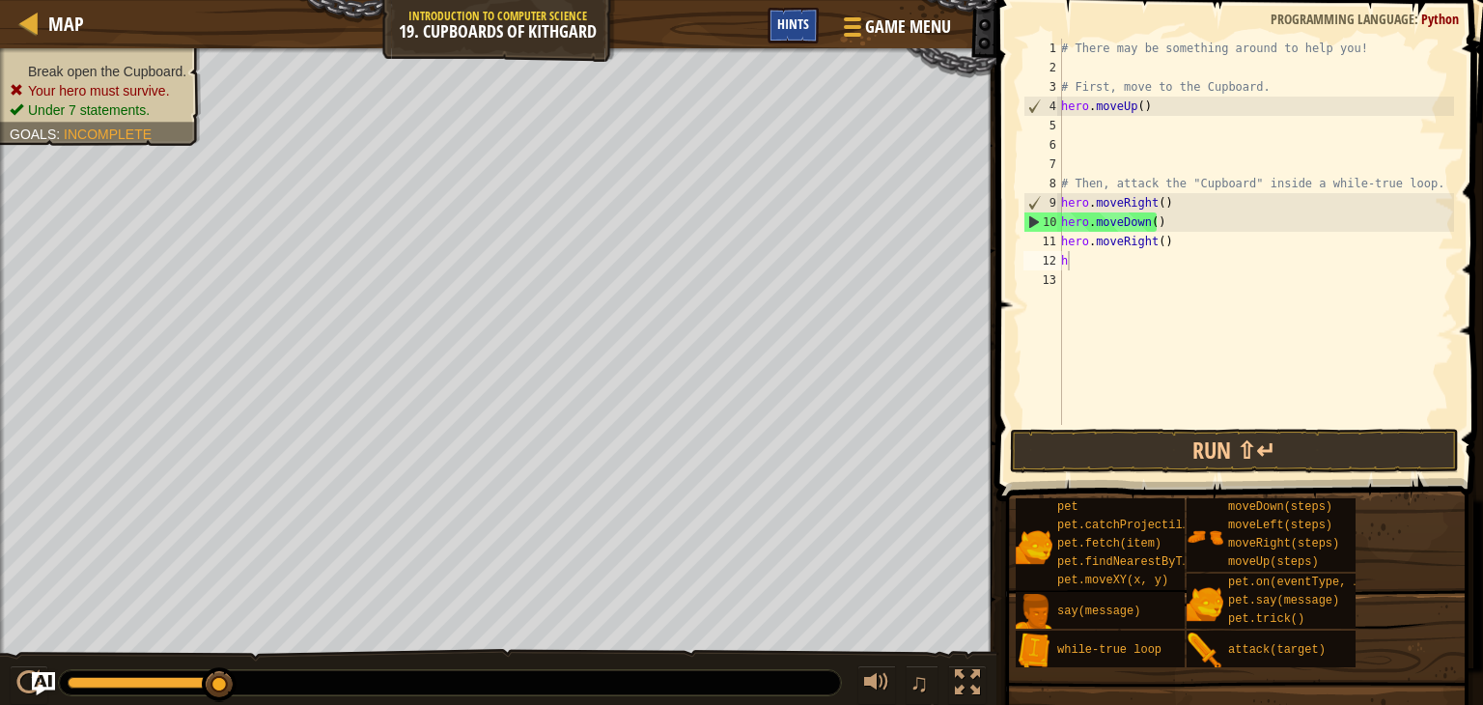
click at [791, 16] on span "Hints" at bounding box center [793, 23] width 32 height 18
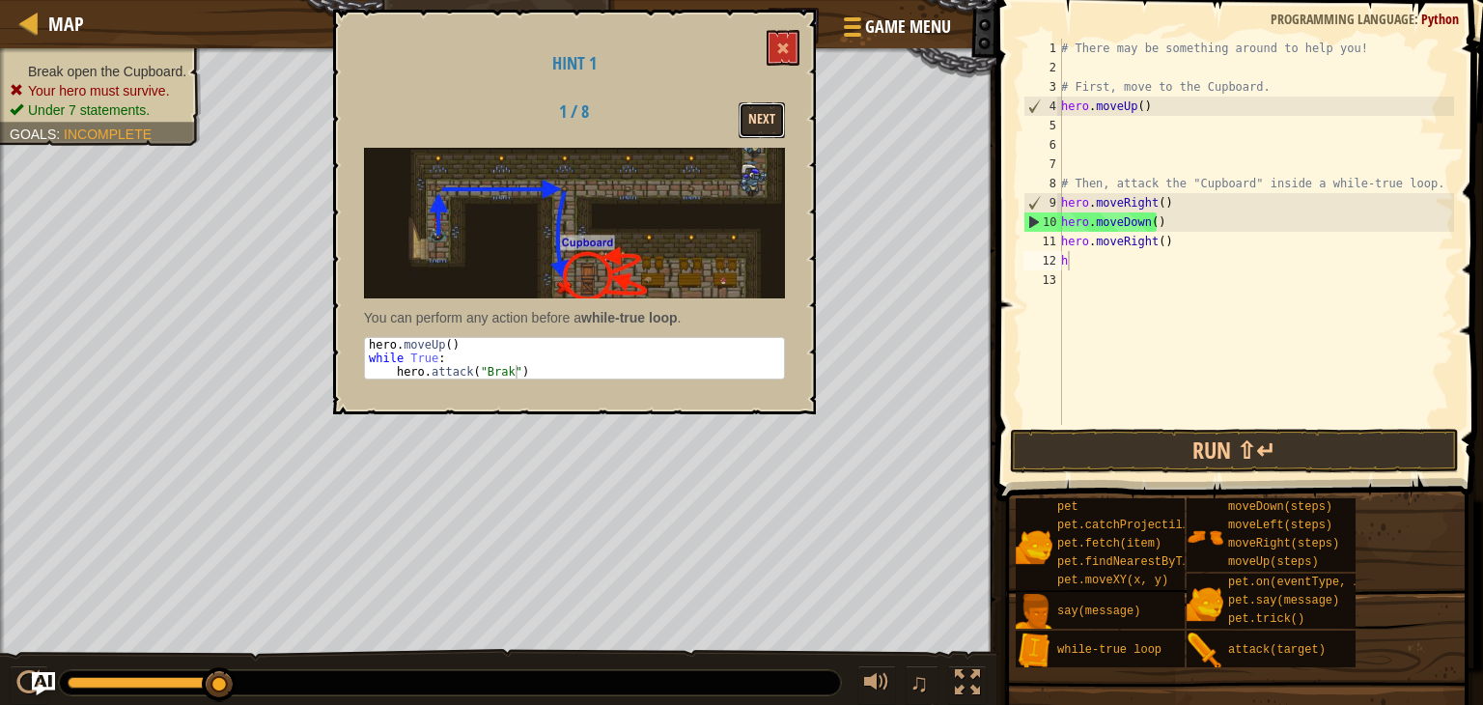
click at [751, 106] on button "Next" at bounding box center [762, 120] width 46 height 36
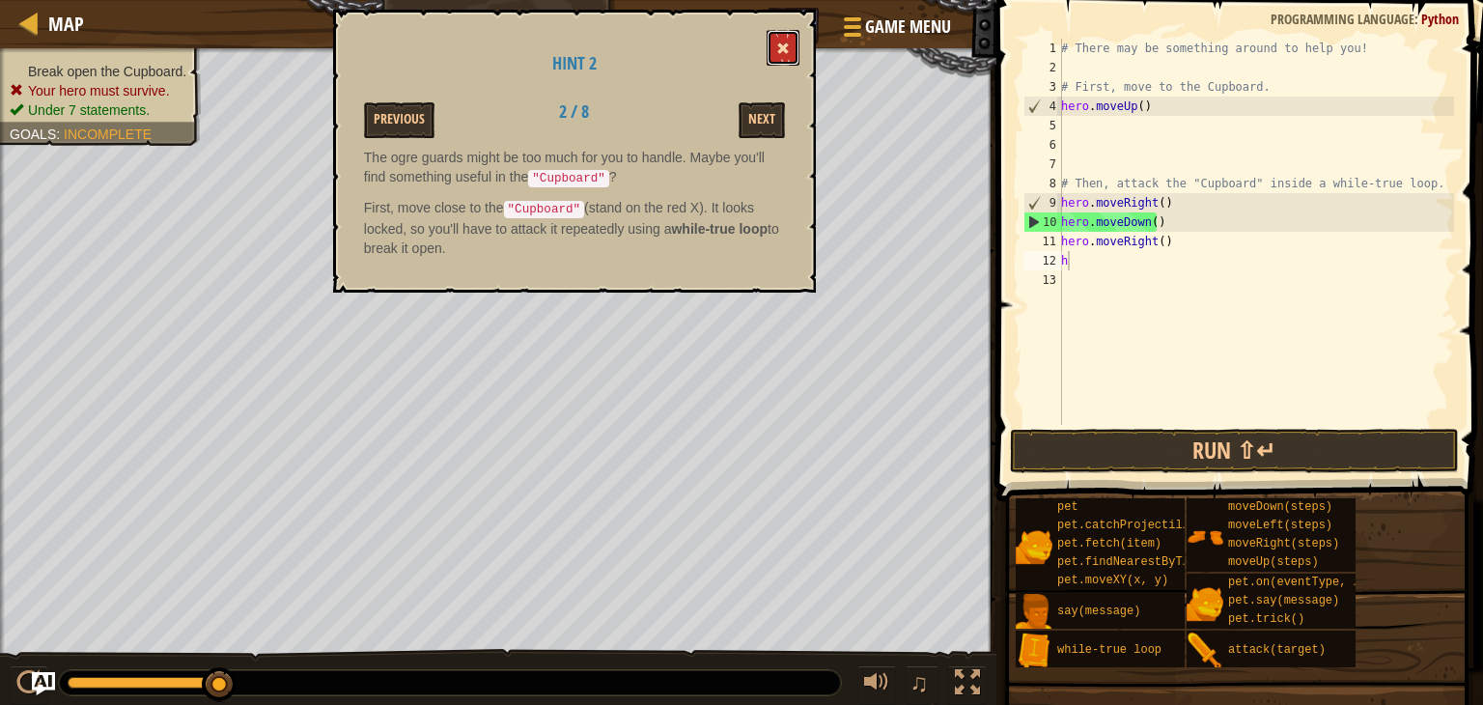
click at [780, 47] on span at bounding box center [783, 49] width 14 height 14
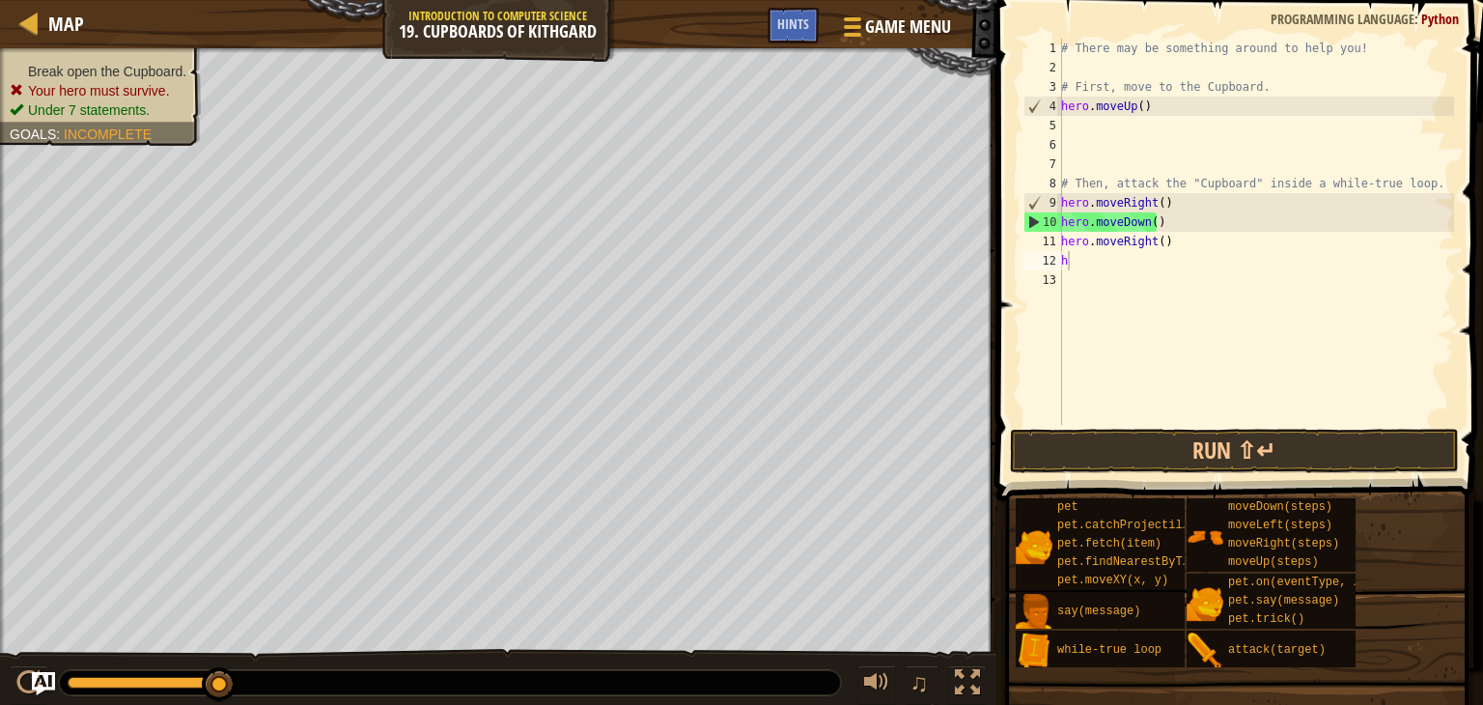
click at [1155, 204] on div "# There may be something around to help you! # First, move to the Cupboard. her…" at bounding box center [1255, 251] width 397 height 425
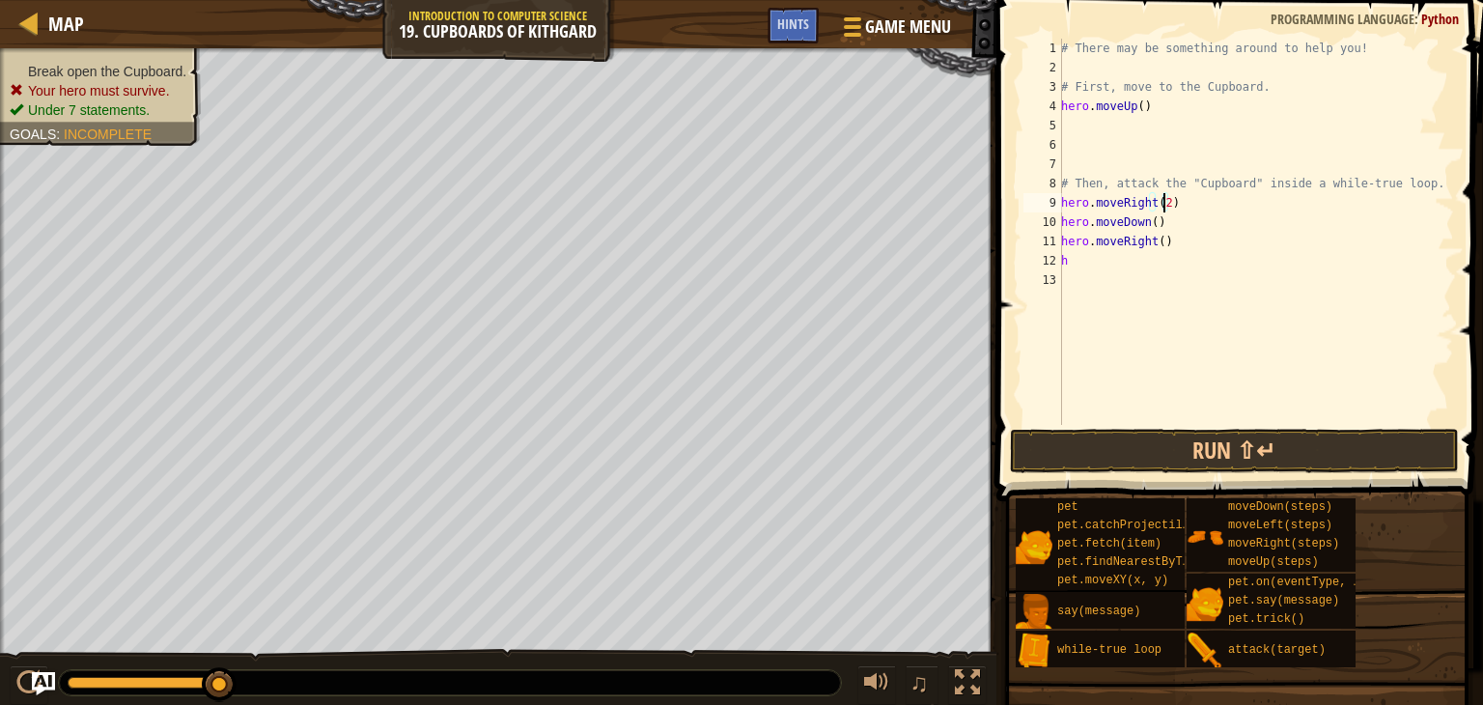
click at [1132, 264] on div "# There may be something around to help you! # First, move to the Cupboard. her…" at bounding box center [1255, 251] width 397 height 425
type textarea "h"
click at [1147, 222] on div "# There may be something around to help you! # First, move to the Cupboard. her…" at bounding box center [1255, 251] width 397 height 425
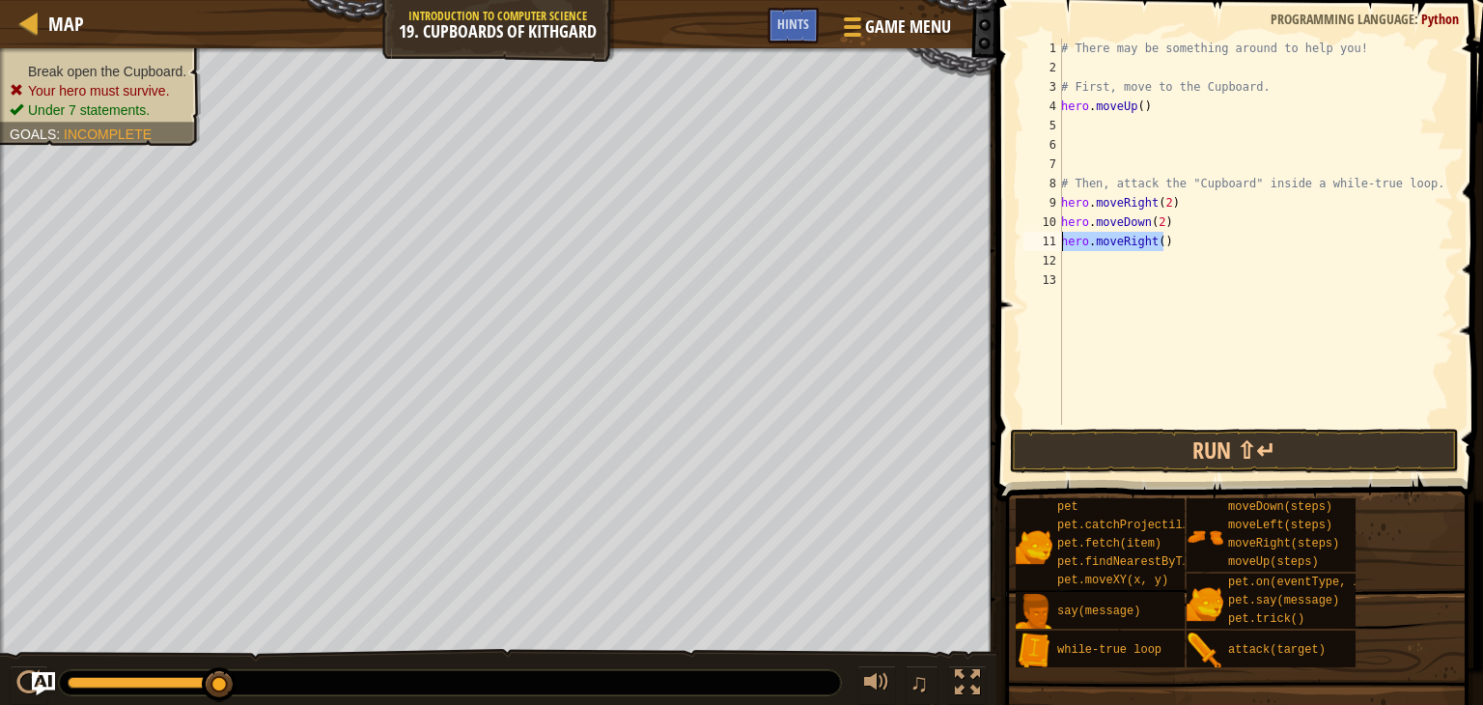
drag, startPoint x: 1186, startPoint y: 244, endPoint x: 1036, endPoint y: 238, distance: 149.8
click at [1036, 238] on div "hero.moveDown(2) 1 2 3 4 5 6 7 8 9 10 11 12 13 # There may be something around …" at bounding box center [1237, 232] width 434 height 386
type textarea "hero.moveRight()"
click at [1160, 462] on button "Run ⇧↵" at bounding box center [1235, 451] width 450 height 44
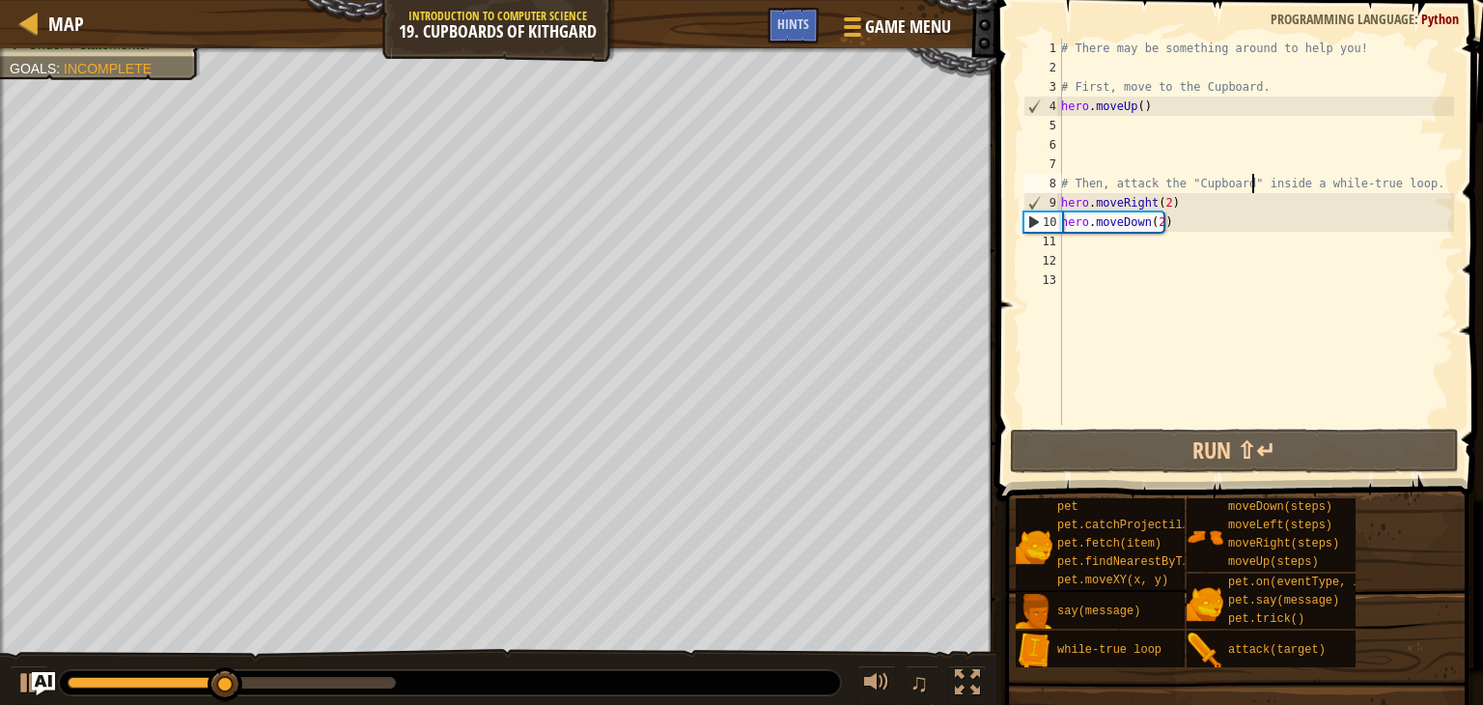
click at [1251, 182] on div "# There may be something around to help you! # First, move to the Cupboard. her…" at bounding box center [1255, 251] width 397 height 425
type textarea "# Then, attack the "Cupboard" inside a while-true loop. hero.moveRight(2)"
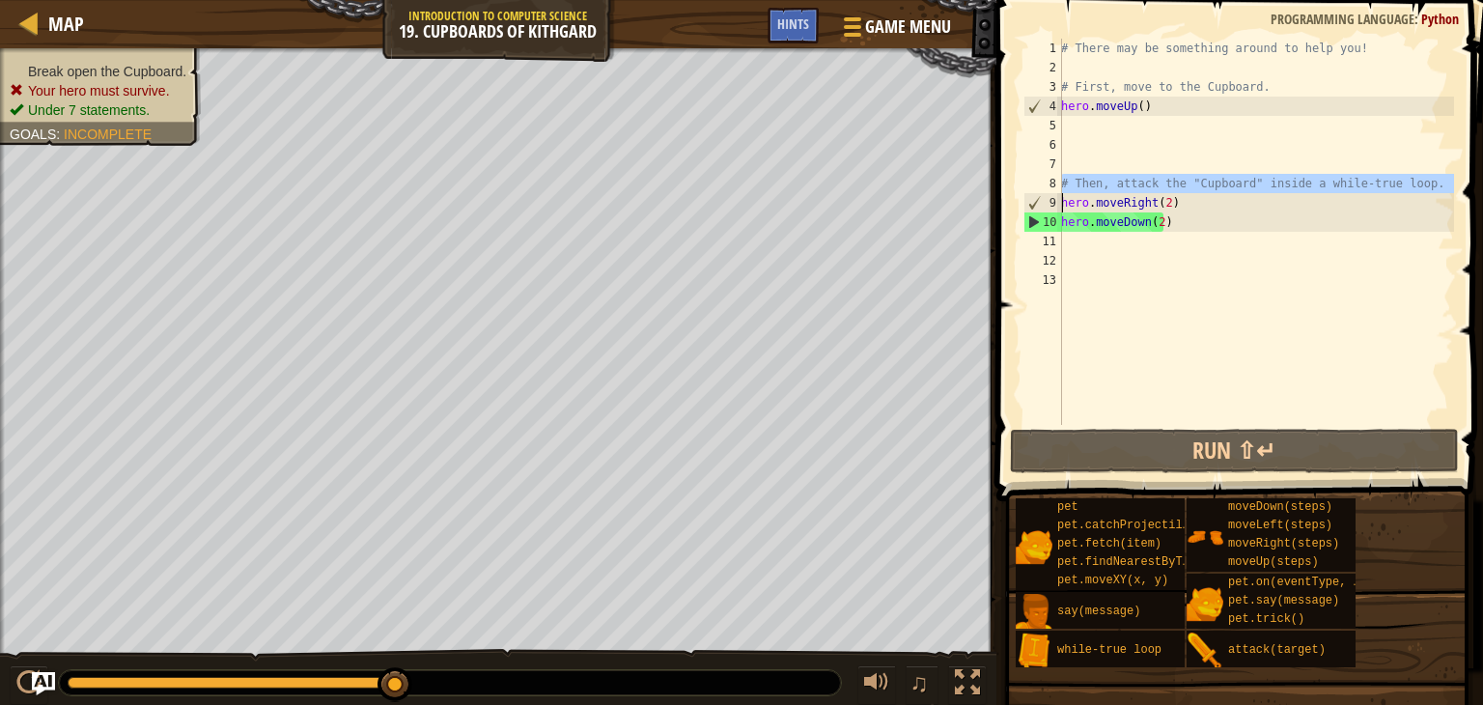
click at [1104, 274] on div "# There may be something around to help you! # First, move to the Cupboard. her…" at bounding box center [1255, 251] width 397 height 425
type textarea "h"
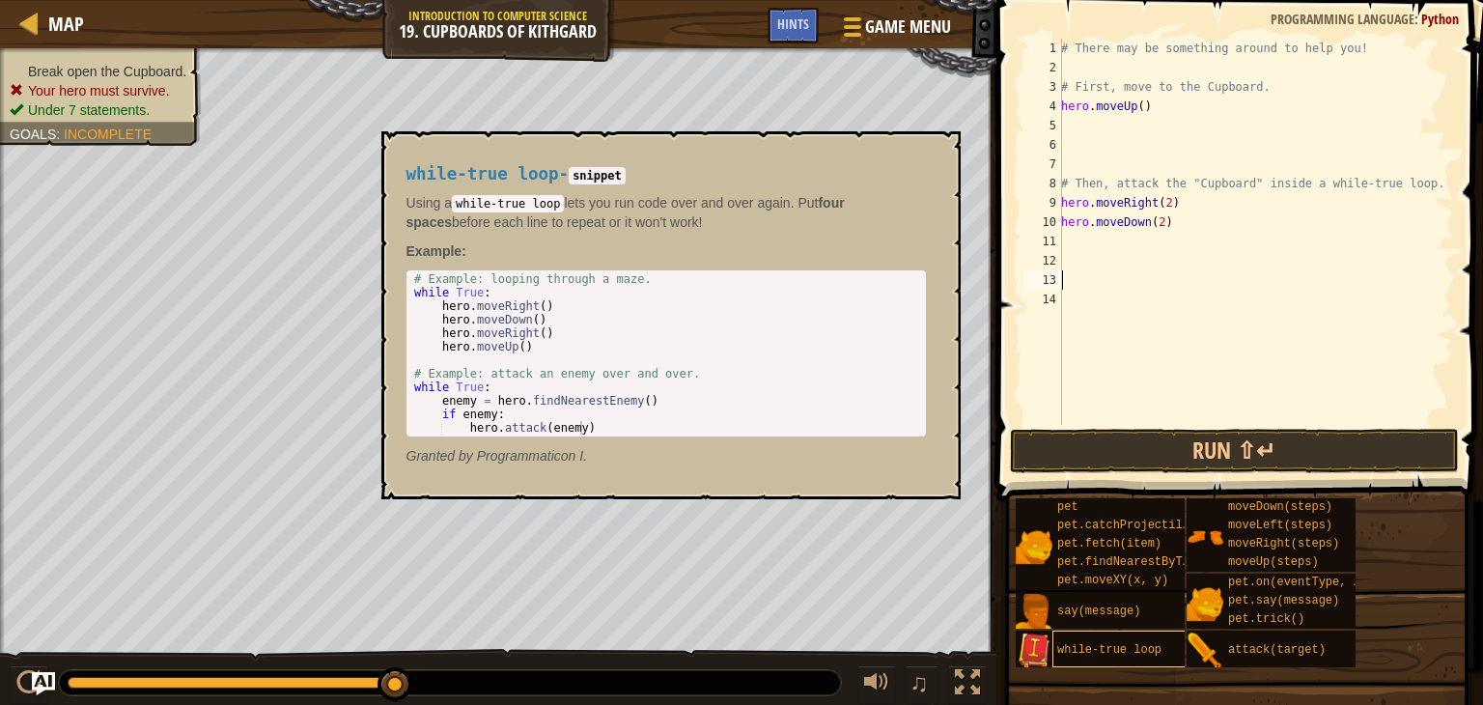
type textarea "w"
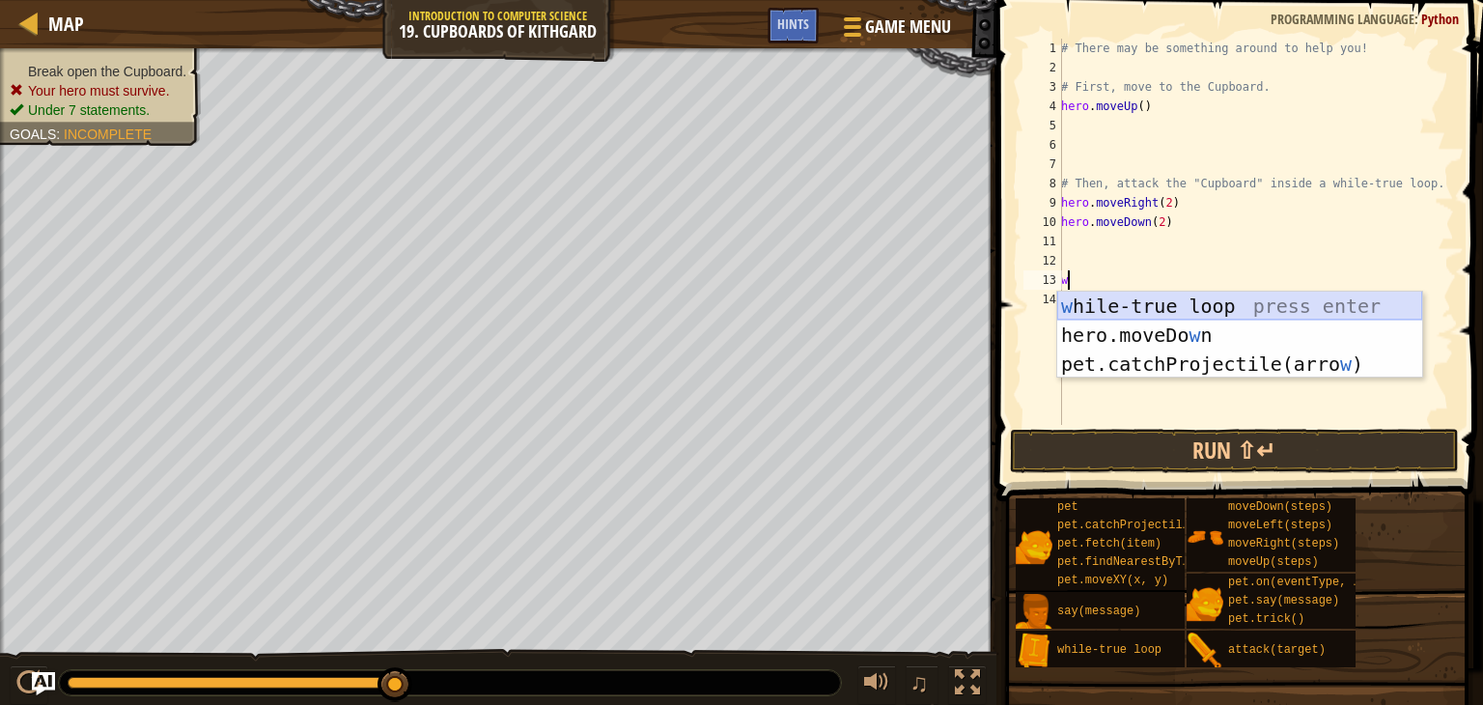
click at [1201, 301] on div "w hile-true loop press enter hero.moveDo w n press enter pet.catchProjectile(ar…" at bounding box center [1239, 364] width 365 height 145
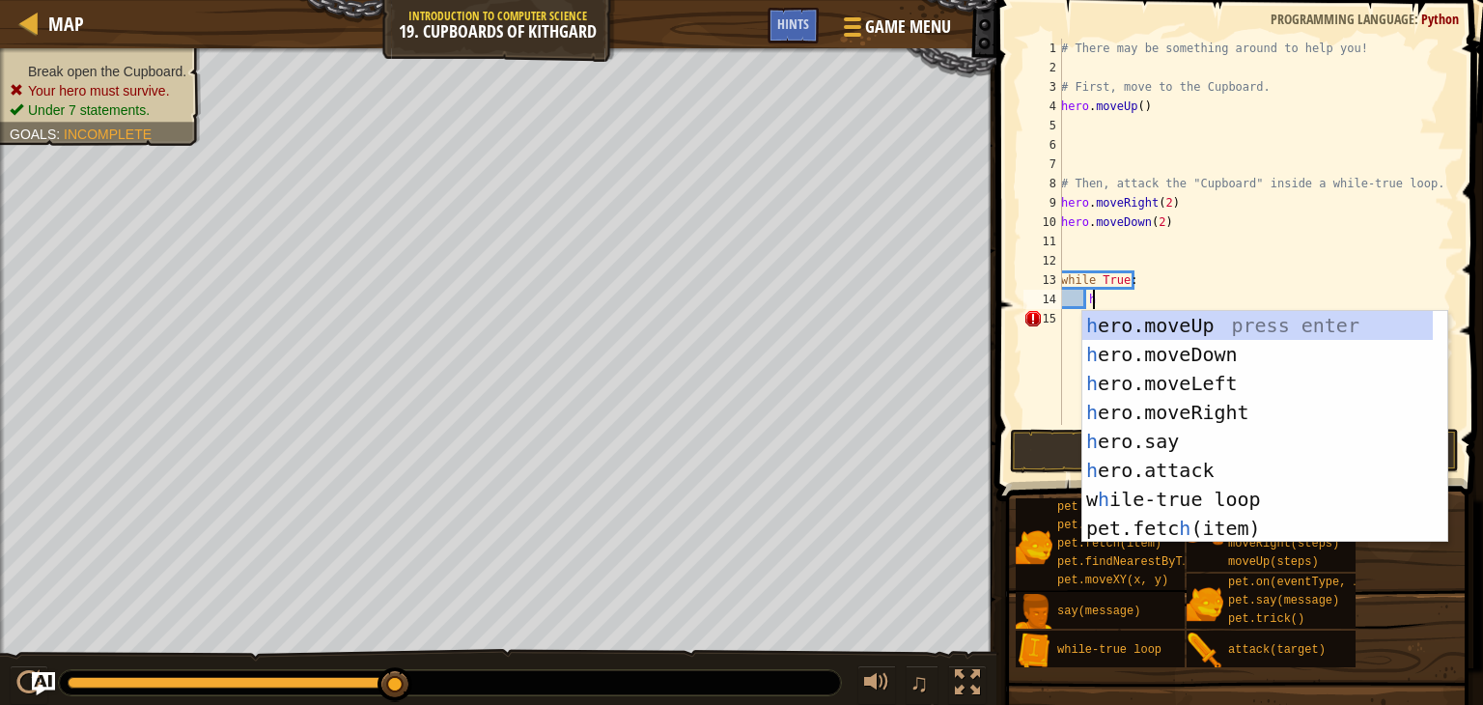
scroll to position [9, 1]
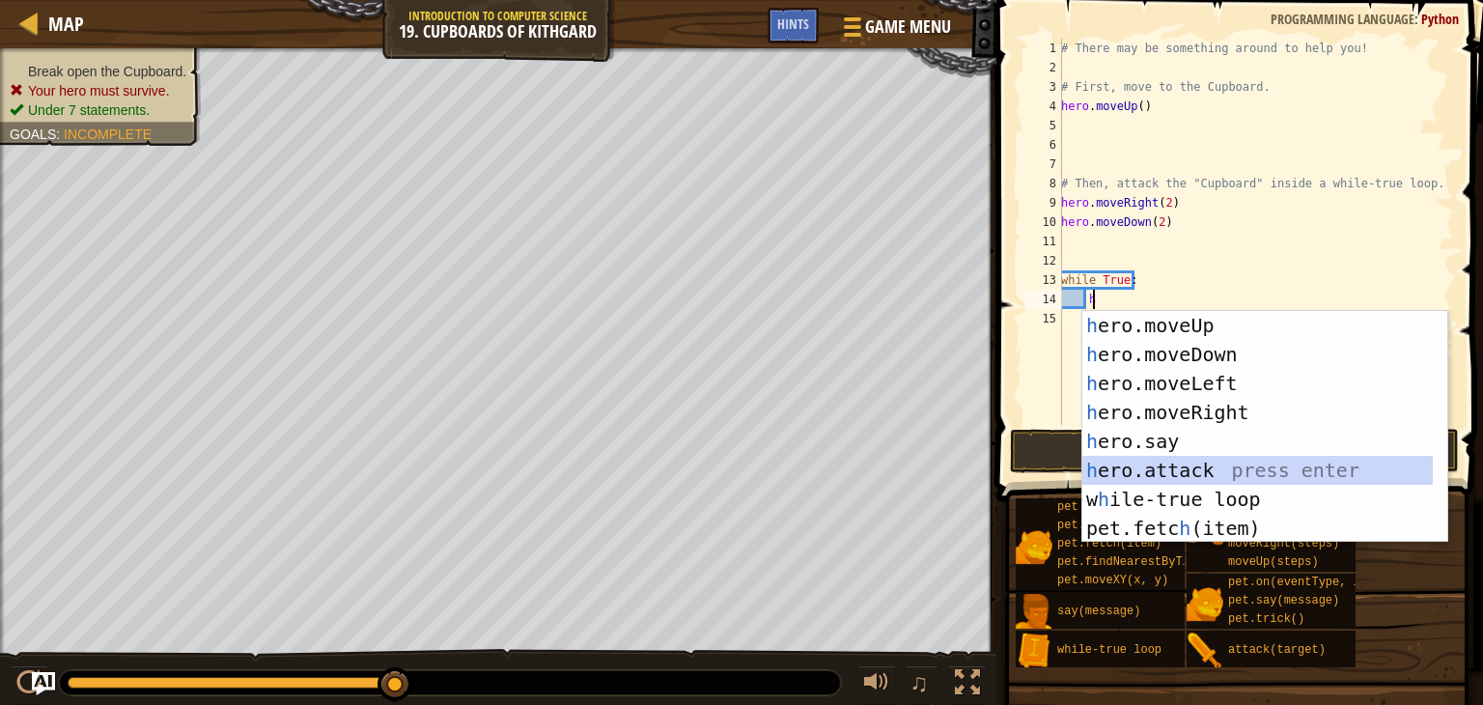
click at [1141, 475] on div "h ero.moveUp press enter h ero.moveDown press enter h ero.moveLeft press enter …" at bounding box center [1257, 456] width 350 height 290
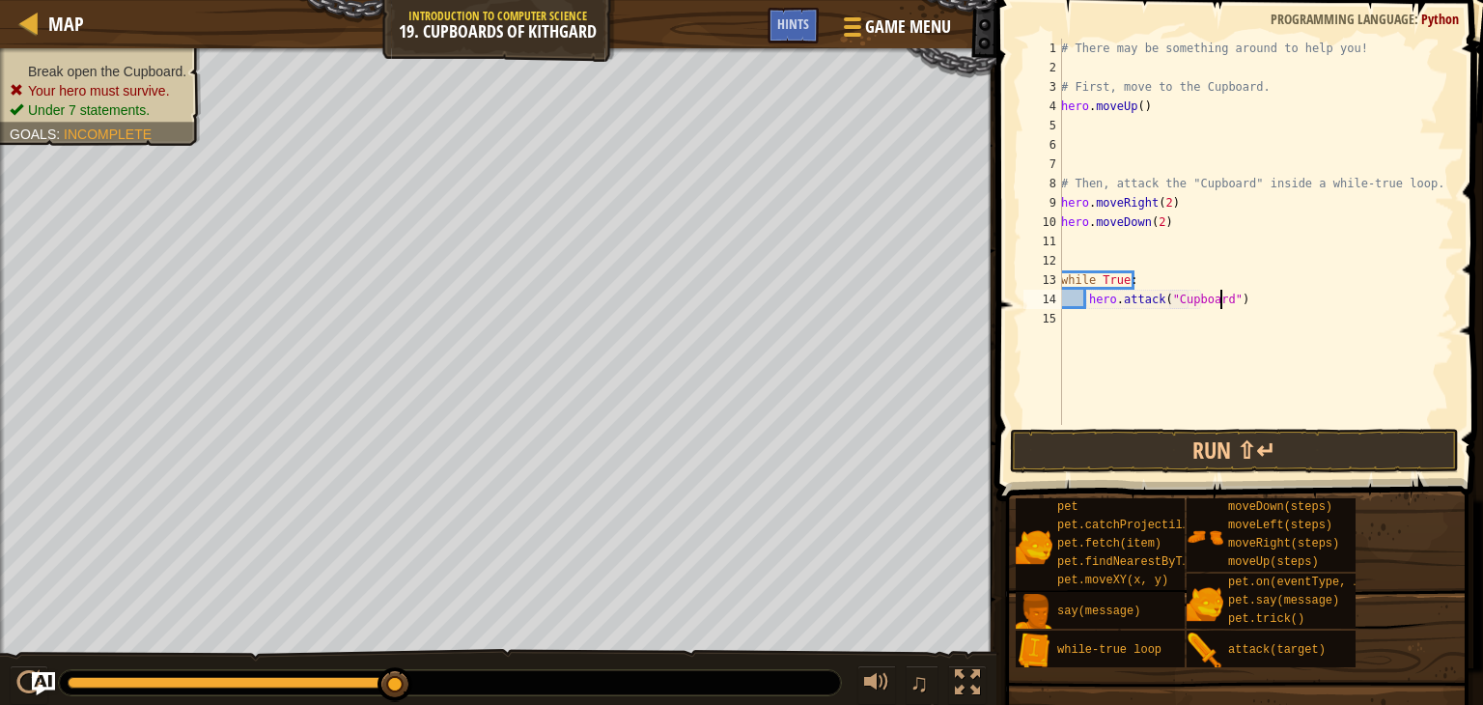
scroll to position [9, 13]
type textarea "hero.attack("Cupboard")"
click at [1081, 451] on button "Run ⇧↵" at bounding box center [1235, 451] width 450 height 44
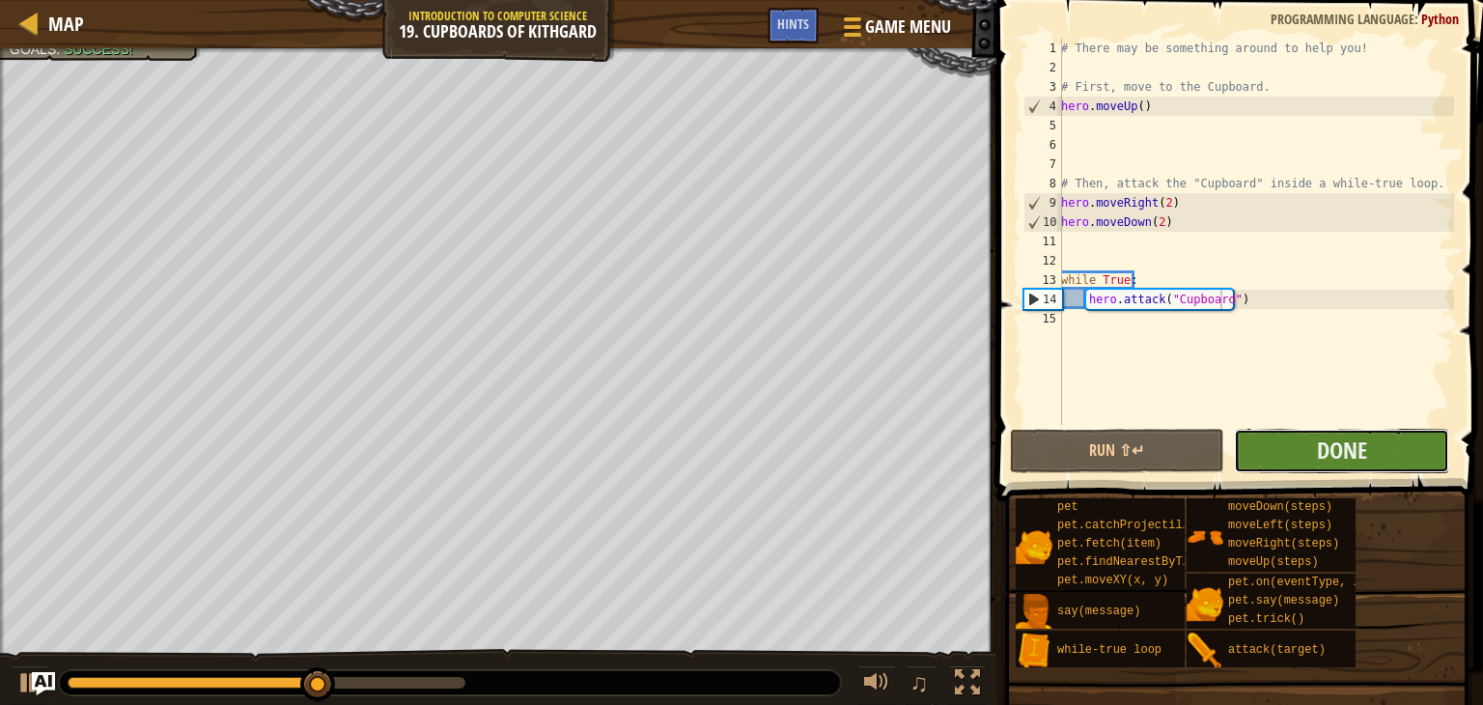
click at [1289, 449] on button "Done" at bounding box center [1341, 451] width 215 height 44
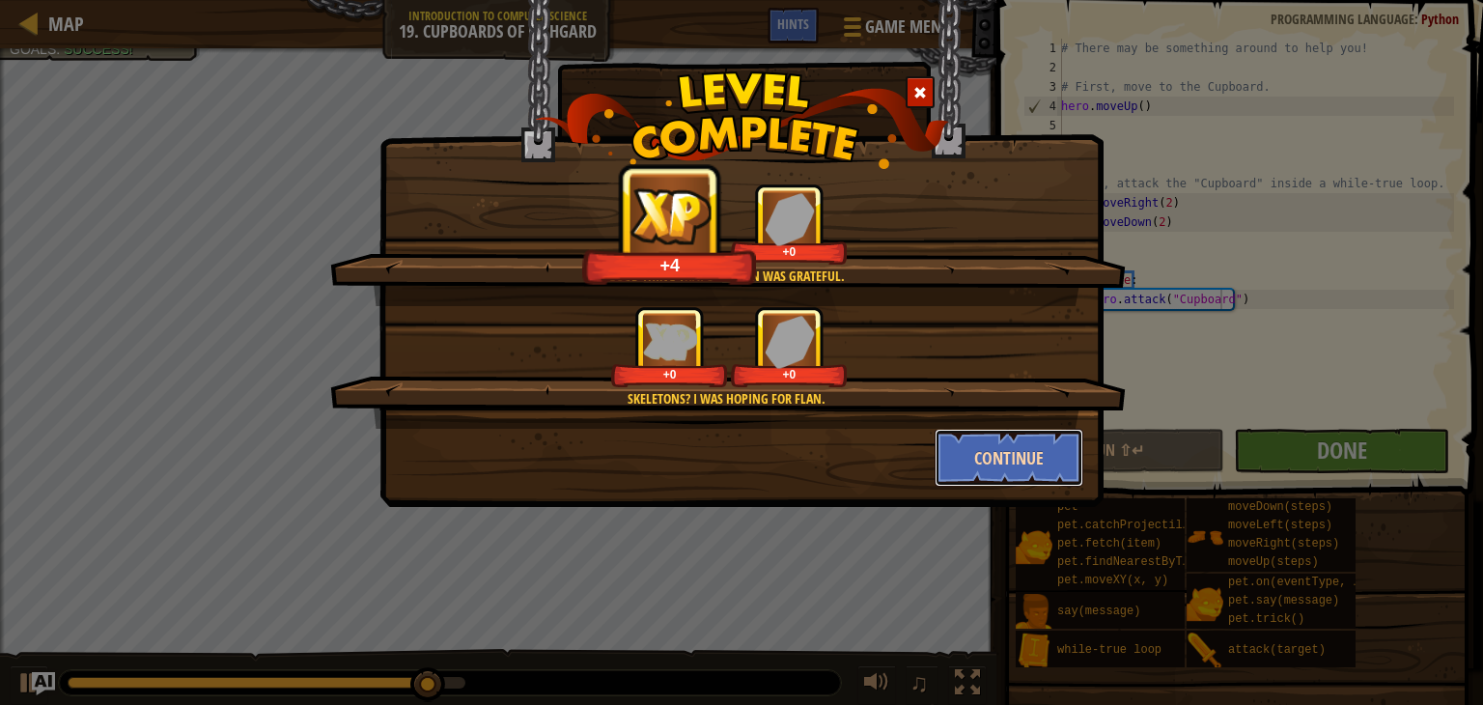
click at [981, 434] on button "Continue" at bounding box center [1010, 458] width 150 height 58
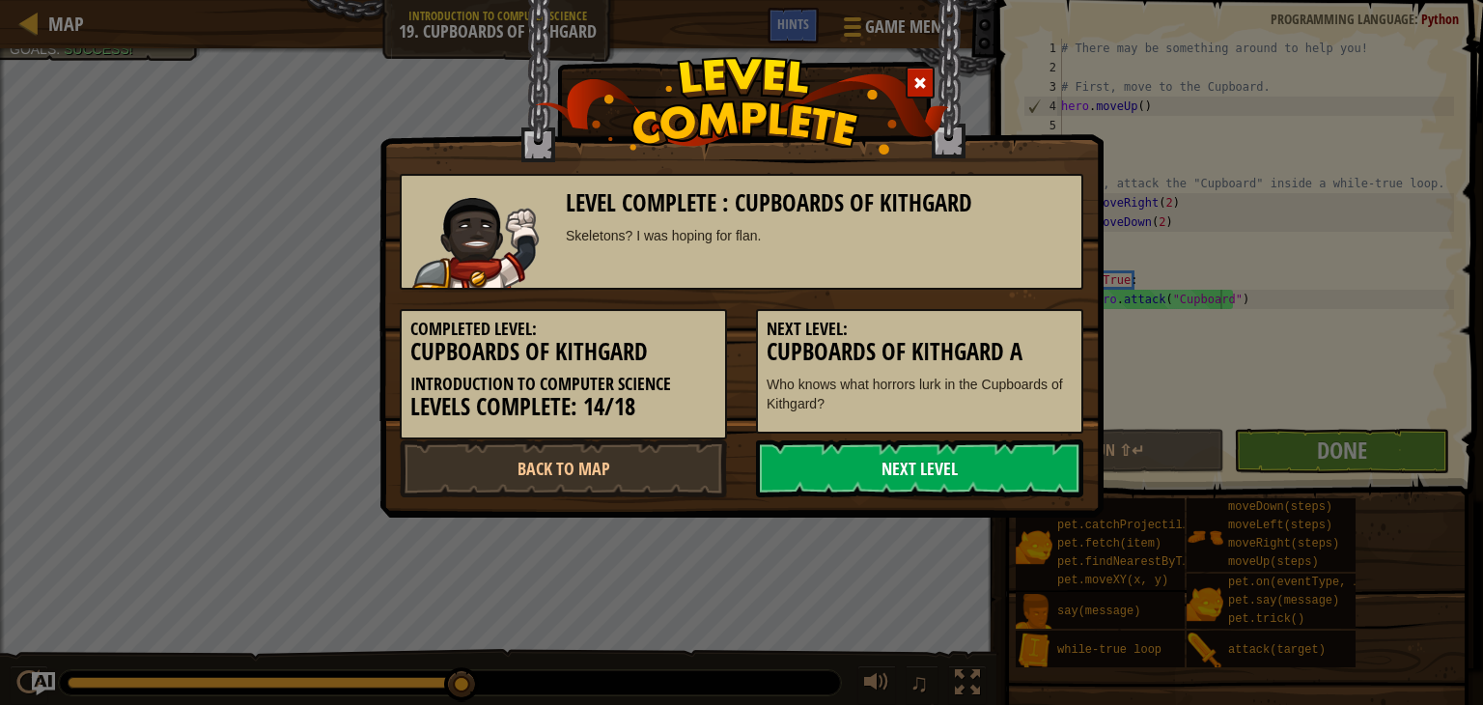
click at [882, 458] on link "Next Level" at bounding box center [919, 468] width 327 height 58
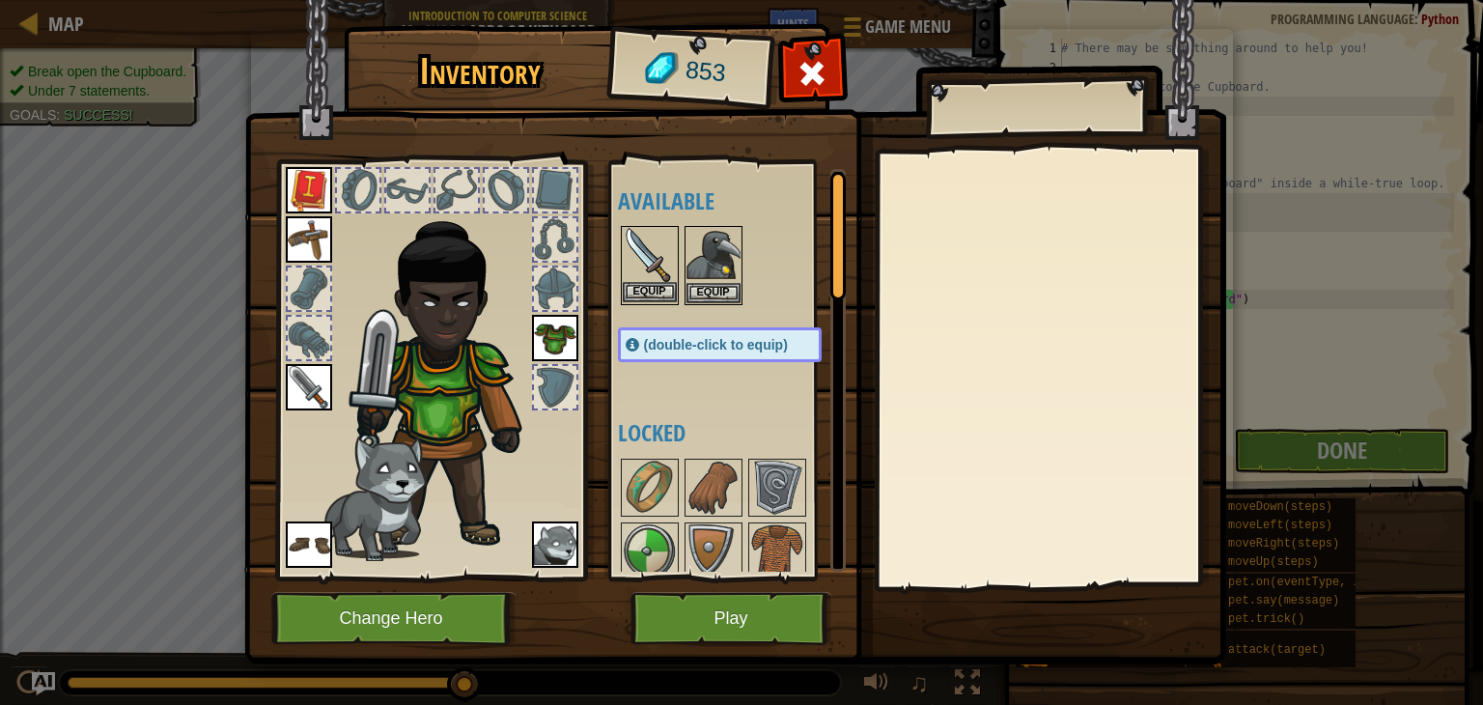
click at [662, 266] on img at bounding box center [650, 255] width 54 height 54
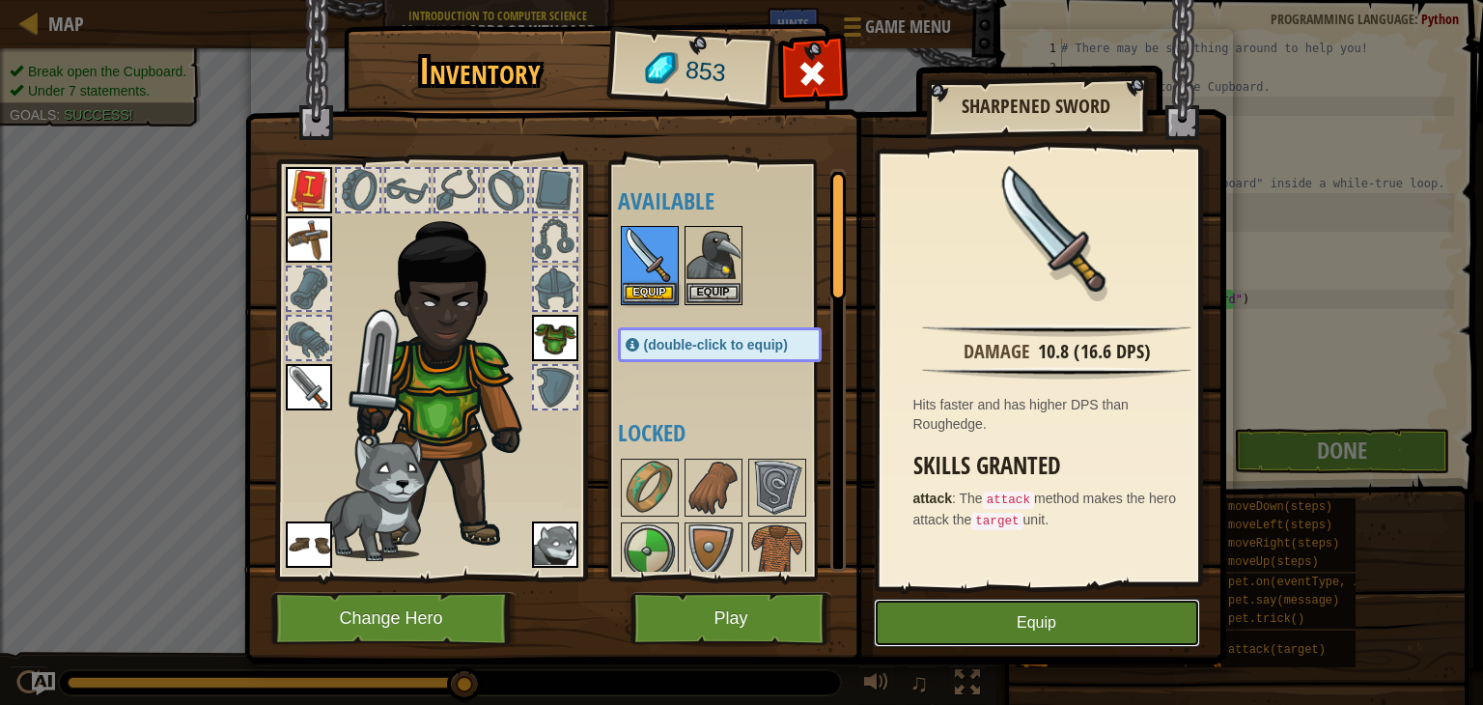
click at [1016, 602] on button "Equip" at bounding box center [1037, 623] width 326 height 48
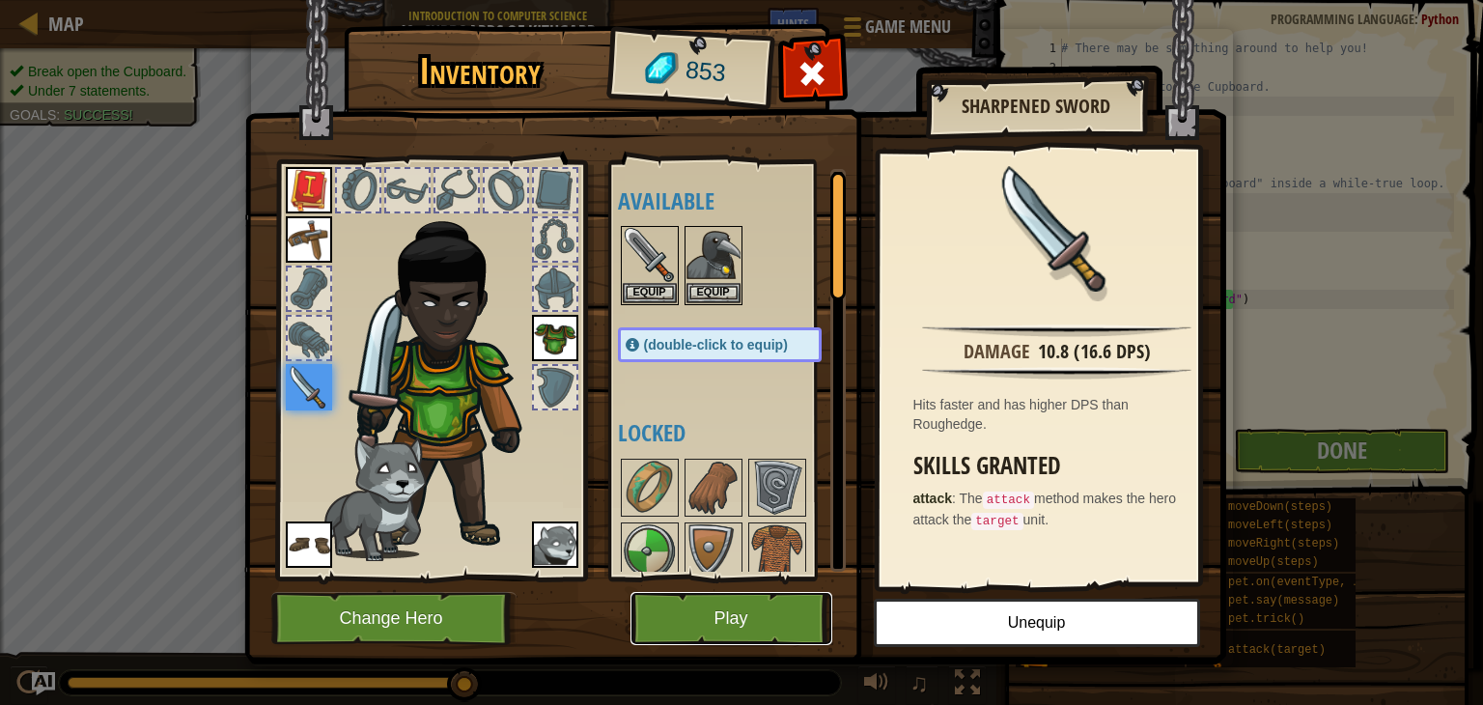
click at [730, 619] on button "Play" at bounding box center [731, 618] width 202 height 53
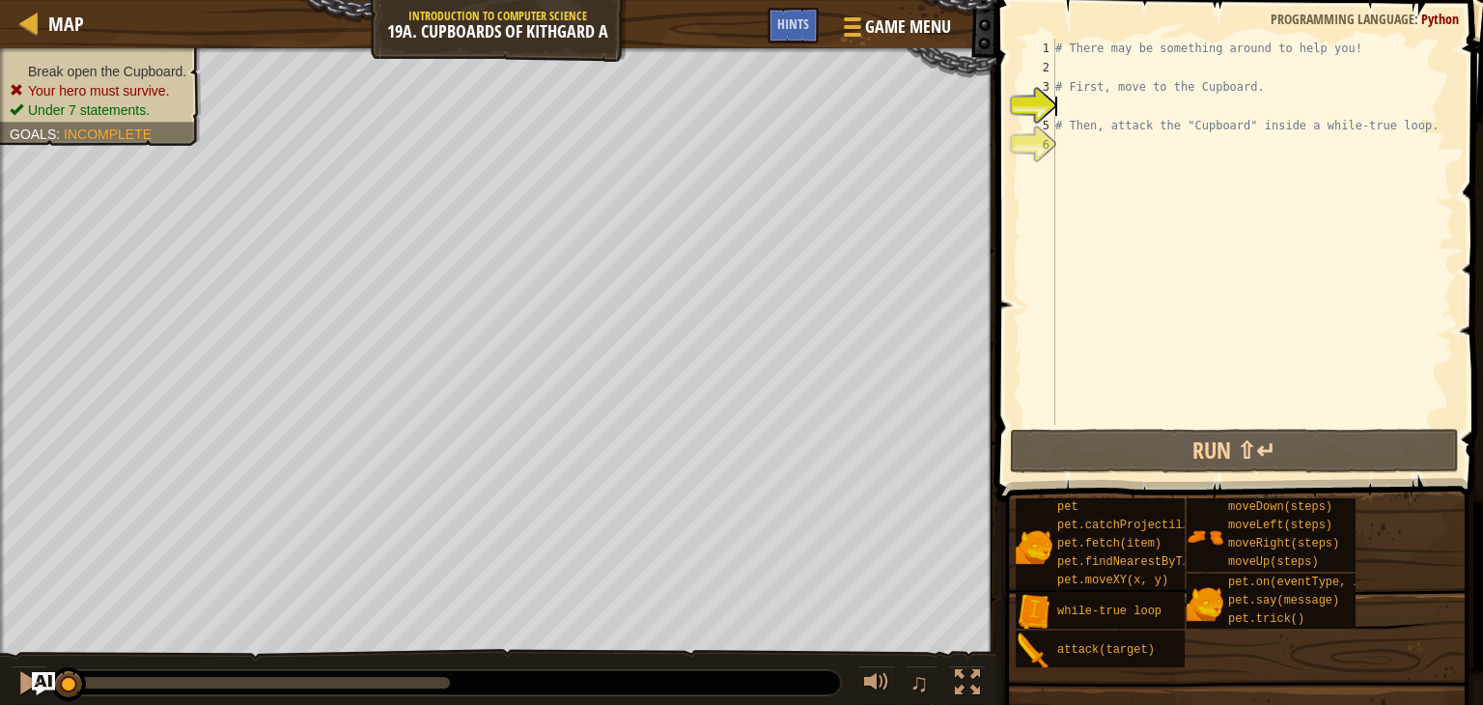
type textarea "h"
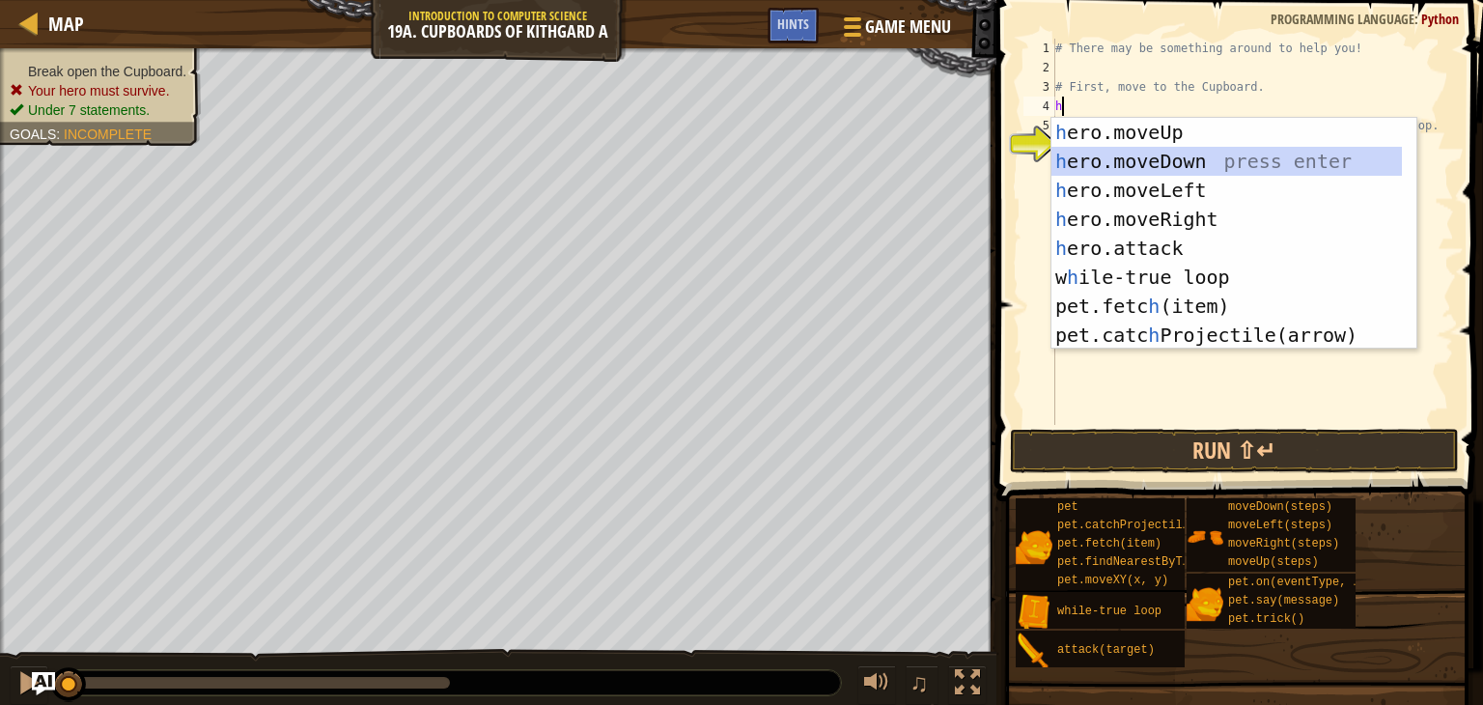
click at [1114, 157] on div "h ero.moveUp press enter h ero.moveDown press enter h ero.moveLeft press enter …" at bounding box center [1226, 263] width 350 height 290
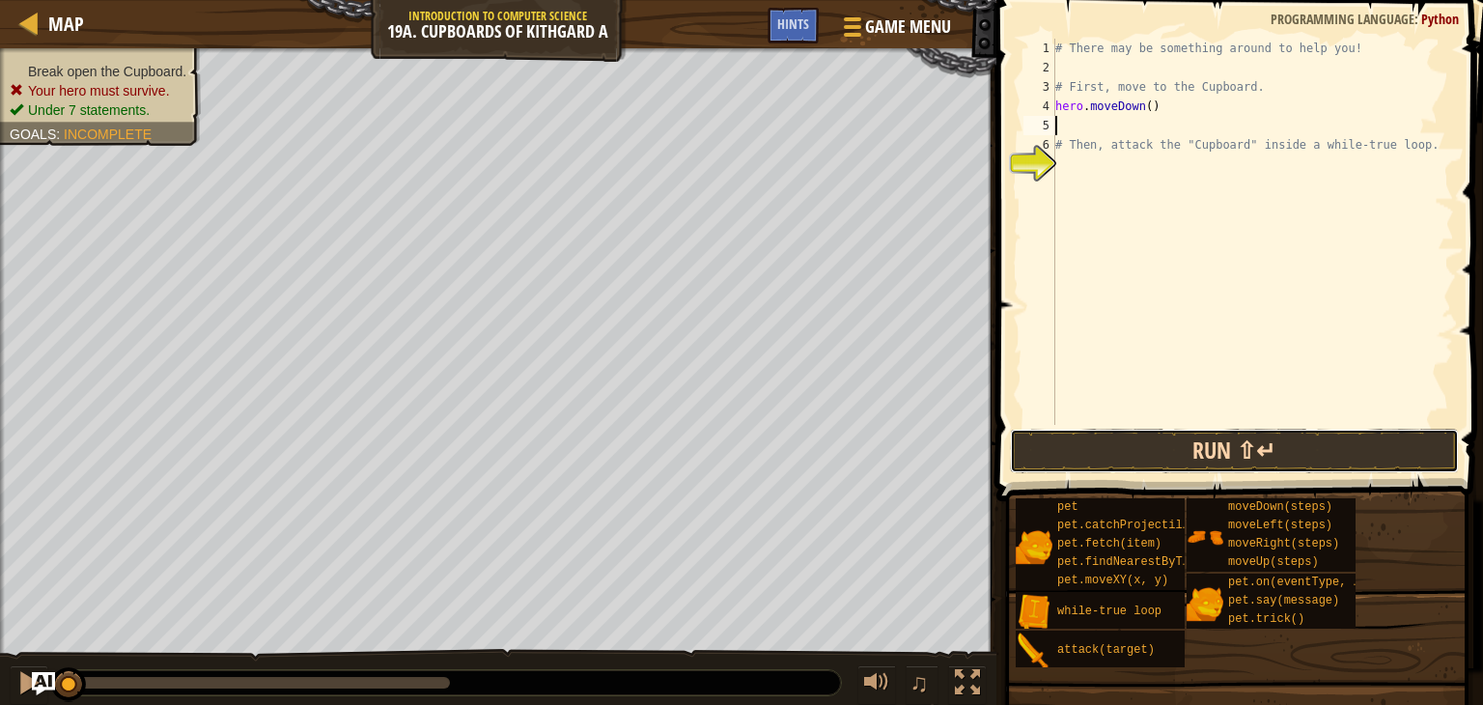
click at [1069, 447] on button "Run ⇧↵" at bounding box center [1235, 451] width 450 height 44
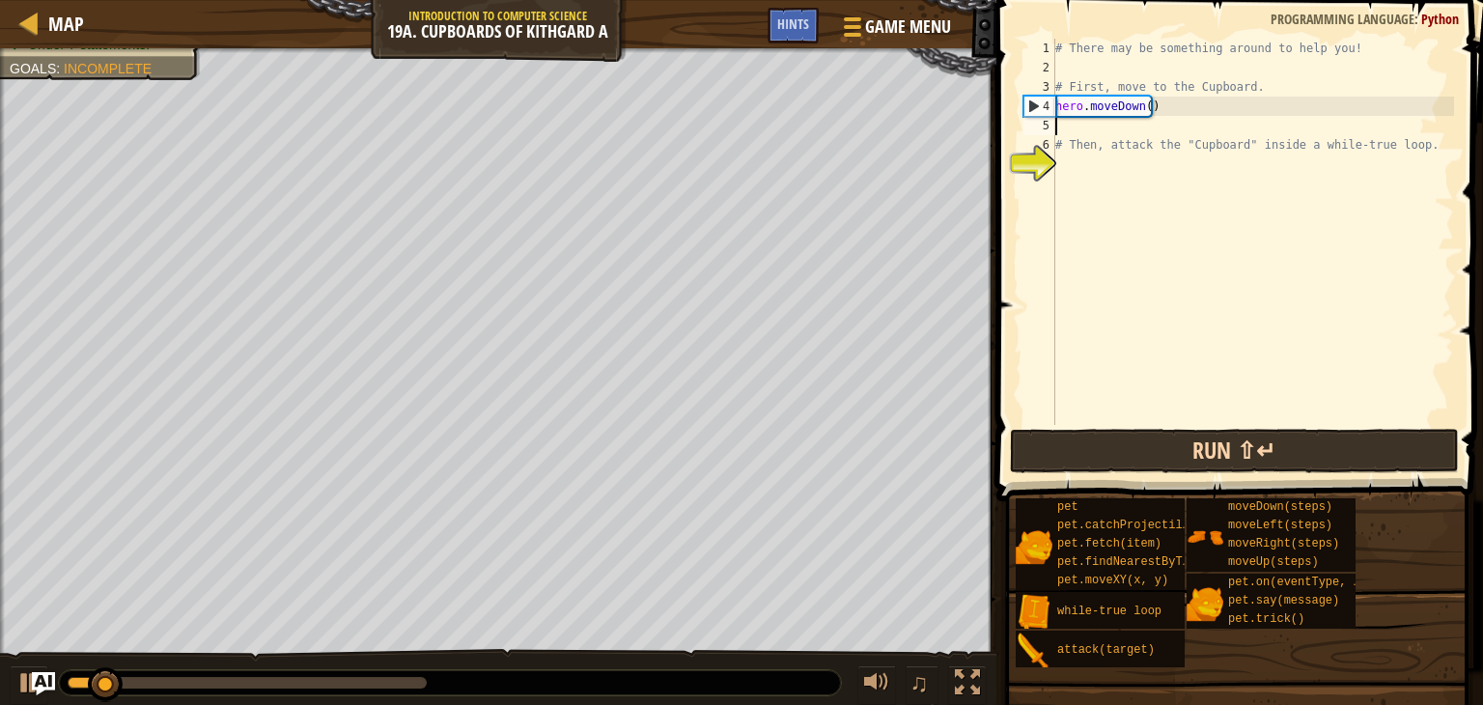
type textarea "h"
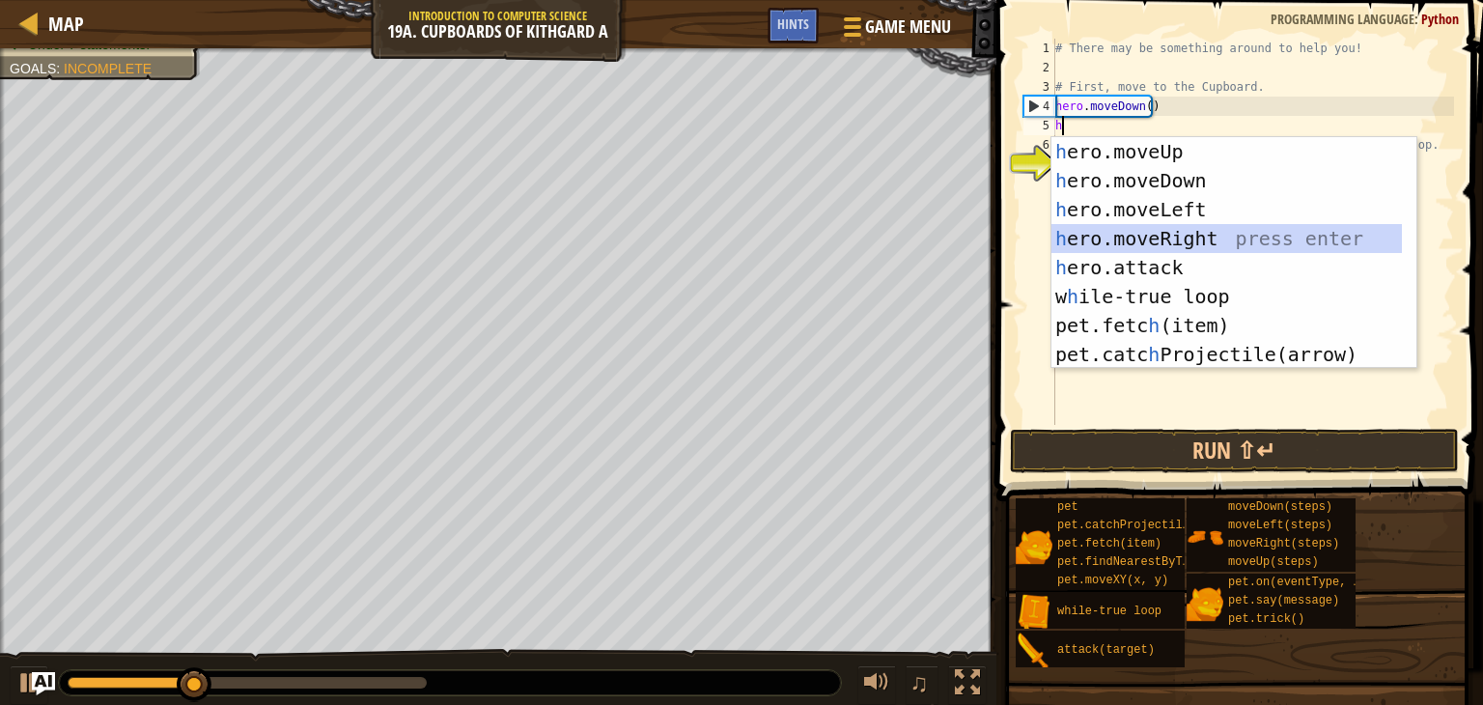
click at [1106, 229] on div "h ero.moveUp press enter h ero.moveDown press enter h ero.moveLeft press enter …" at bounding box center [1226, 282] width 350 height 290
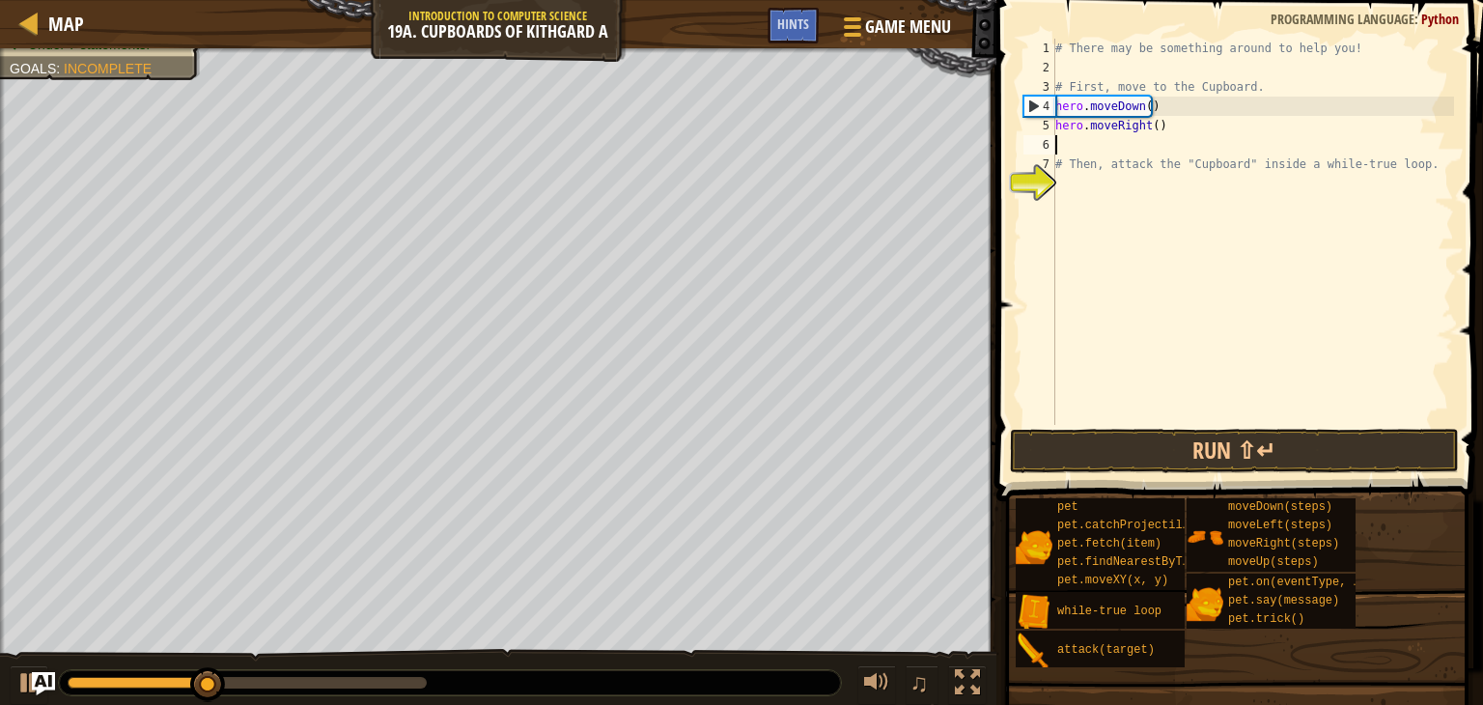
type textarea "h"
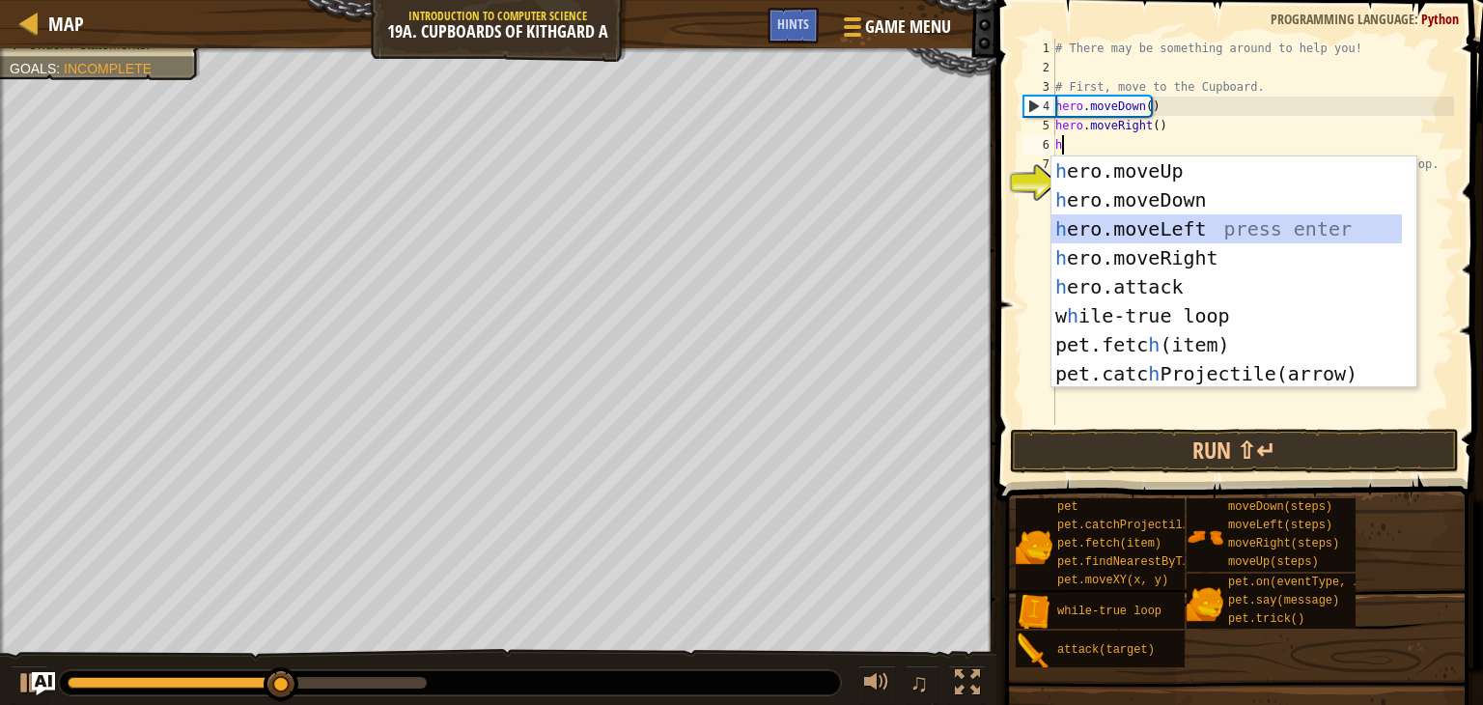
click at [1120, 233] on div "h ero.moveUp press enter h ero.moveDown press enter h ero.moveLeft press enter …" at bounding box center [1226, 301] width 350 height 290
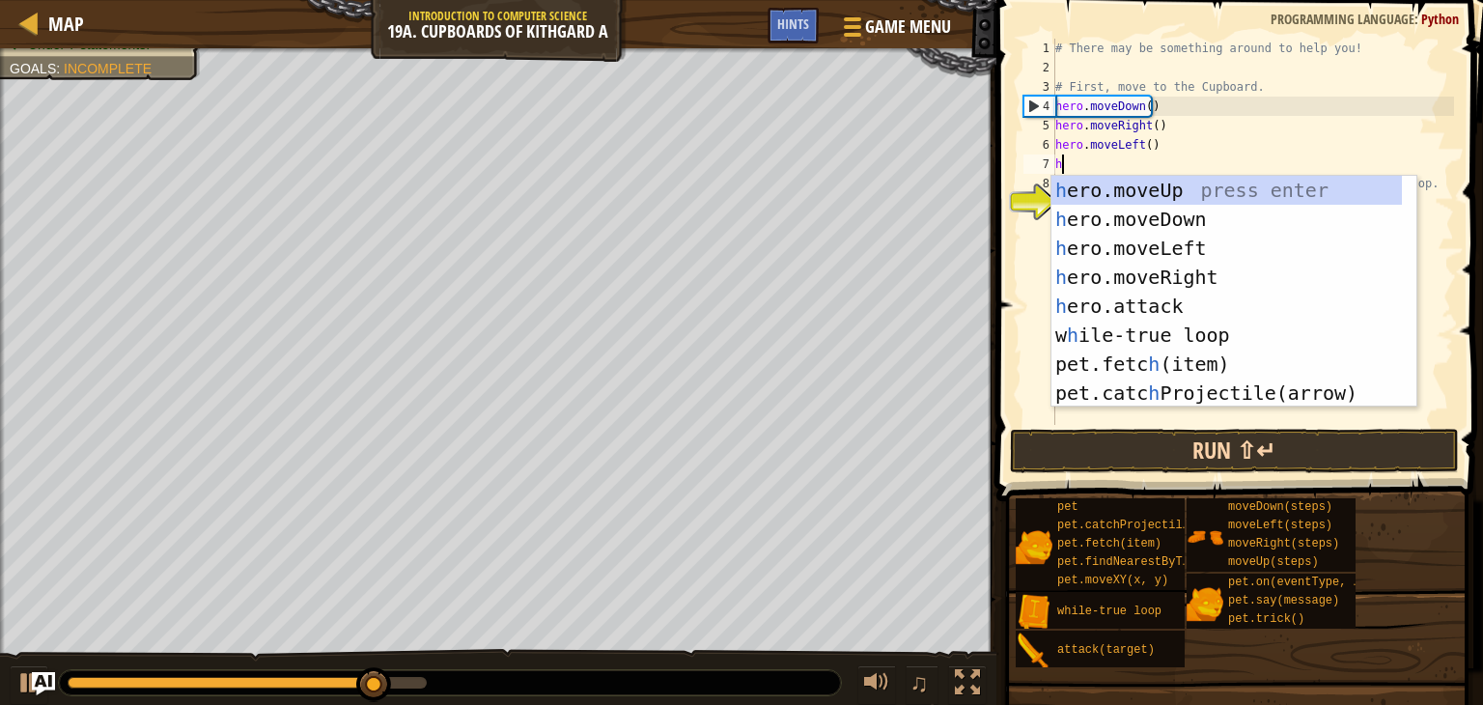
type textarea "h"
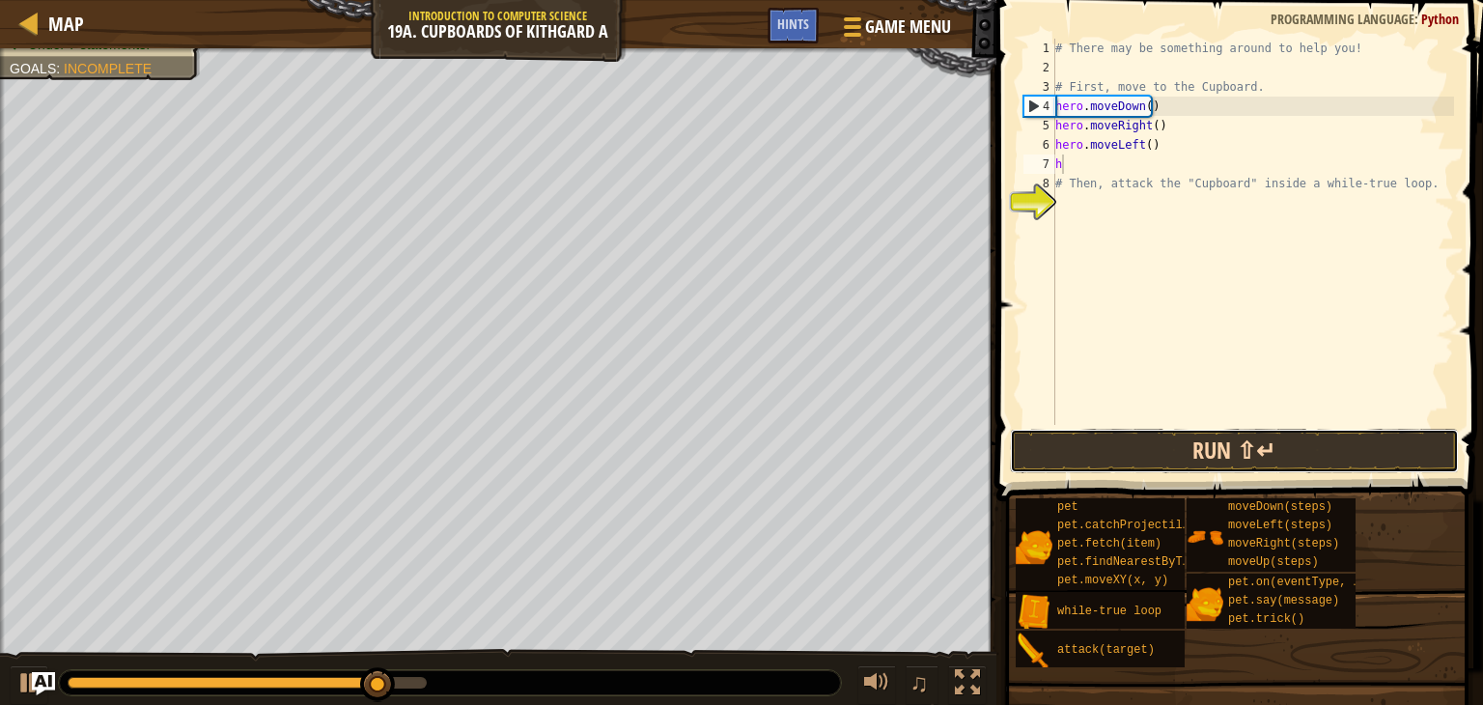
click at [1161, 455] on button "Run ⇧↵" at bounding box center [1235, 451] width 450 height 44
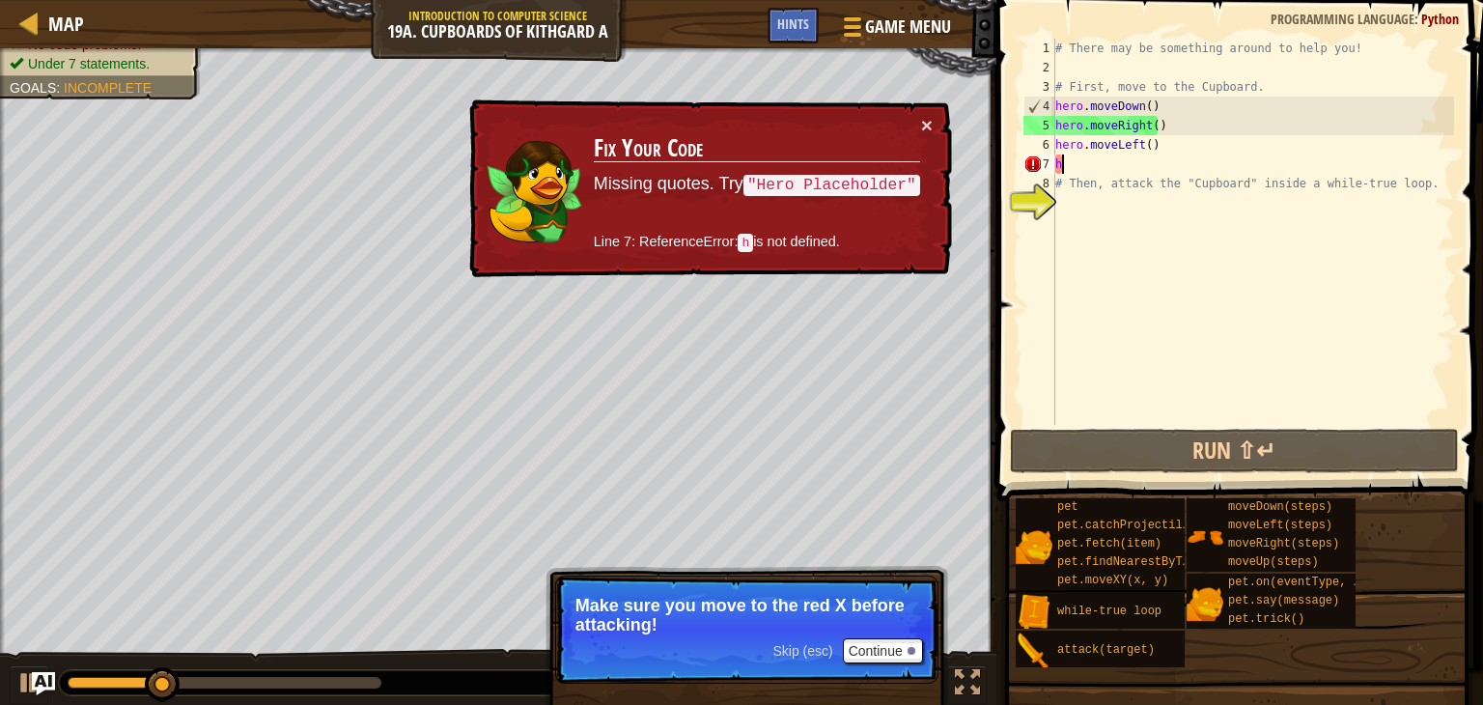
click at [1072, 166] on div "# There may be something around to help you! # First, move to the Cupboard. her…" at bounding box center [1252, 251] width 403 height 425
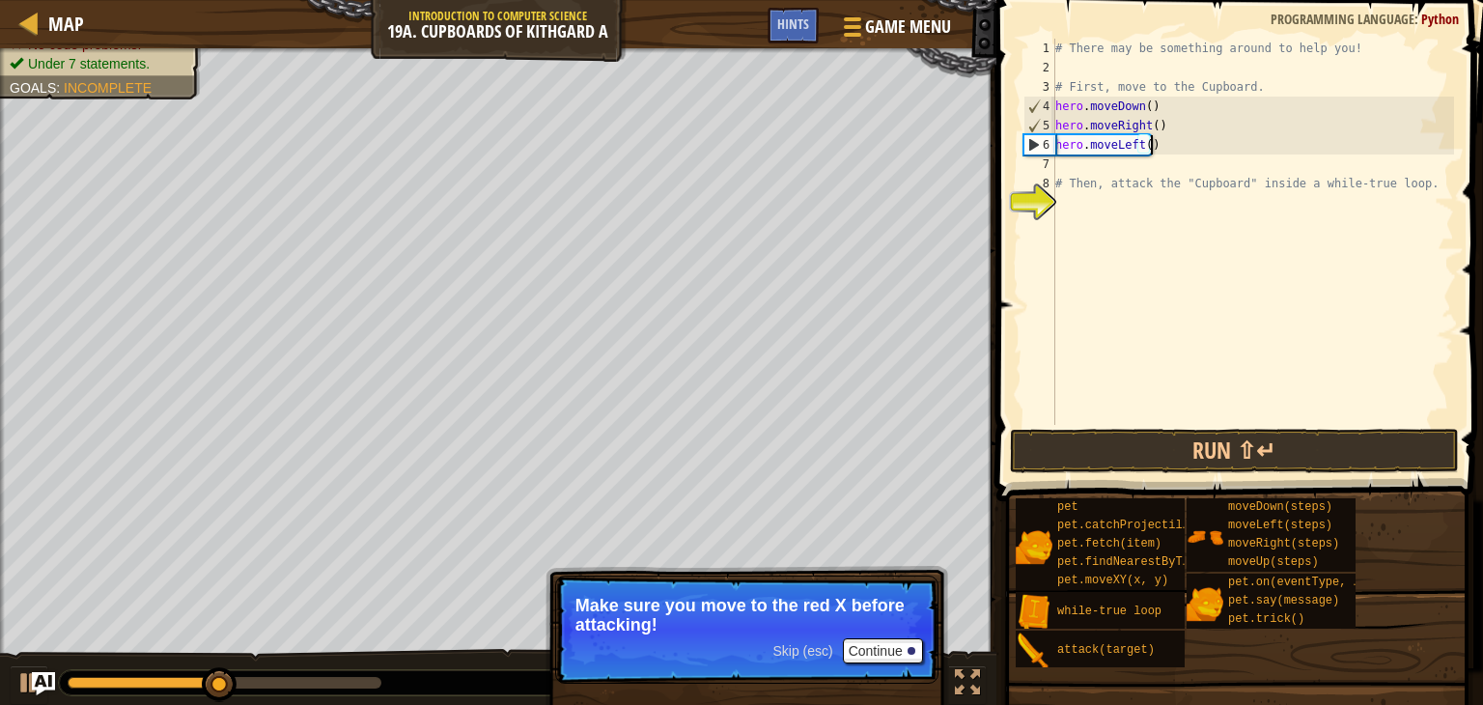
click at [1149, 138] on div "# There may be something around to help you! # First, move to the Cupboard. her…" at bounding box center [1252, 251] width 403 height 425
click at [1157, 128] on div "# There may be something around to help you! # First, move to the Cupboard. her…" at bounding box center [1252, 251] width 403 height 425
type textarea "h"
click at [1155, 146] on div "# There may be something around to help you! # First, move to the Cupboard. her…" at bounding box center [1252, 251] width 403 height 425
click at [1141, 151] on div "# There may be something around to help you! # First, move to the Cupboard. her…" at bounding box center [1252, 251] width 403 height 425
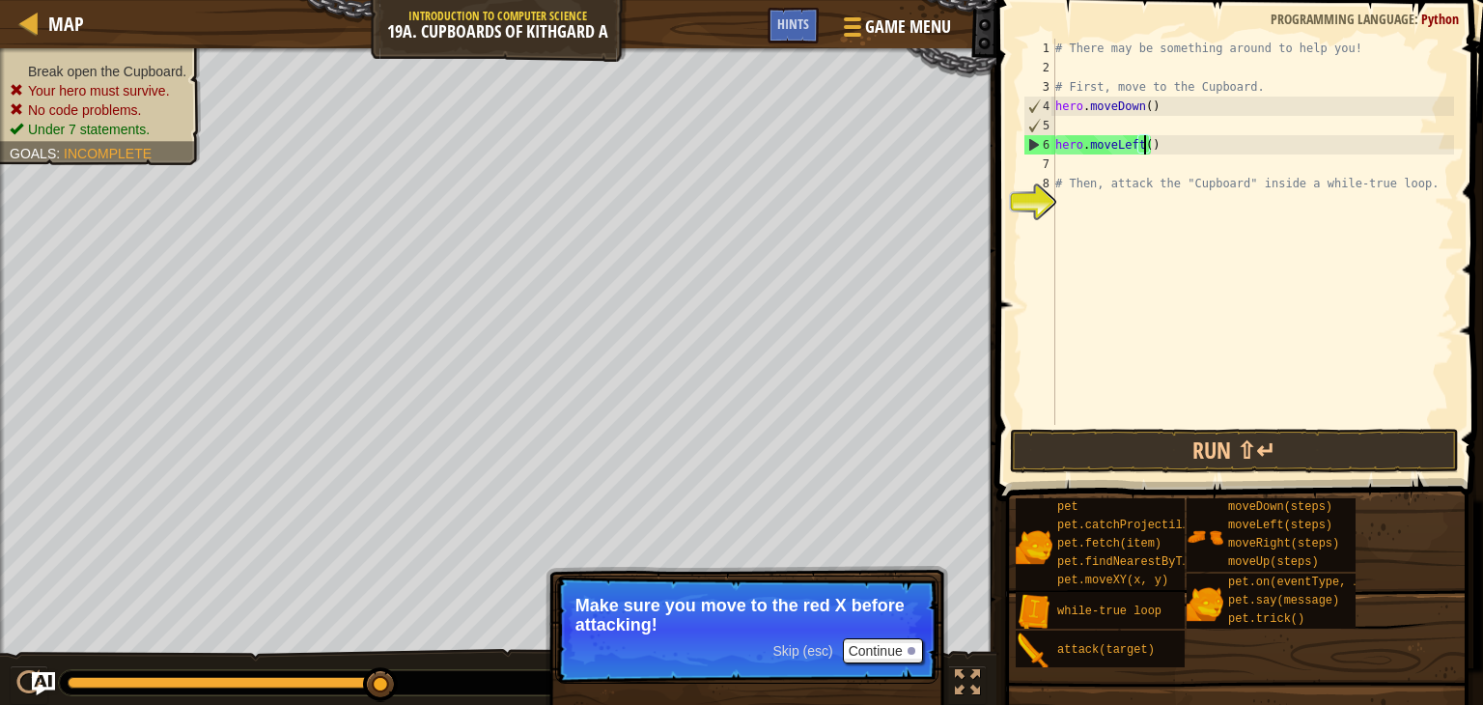
click at [1147, 144] on div "# There may be something around to help you! # First, move to the Cupboard. her…" at bounding box center [1252, 251] width 403 height 425
click at [1153, 145] on div "# There may be something around to help you! # First, move to the Cupboard. her…" at bounding box center [1252, 251] width 403 height 425
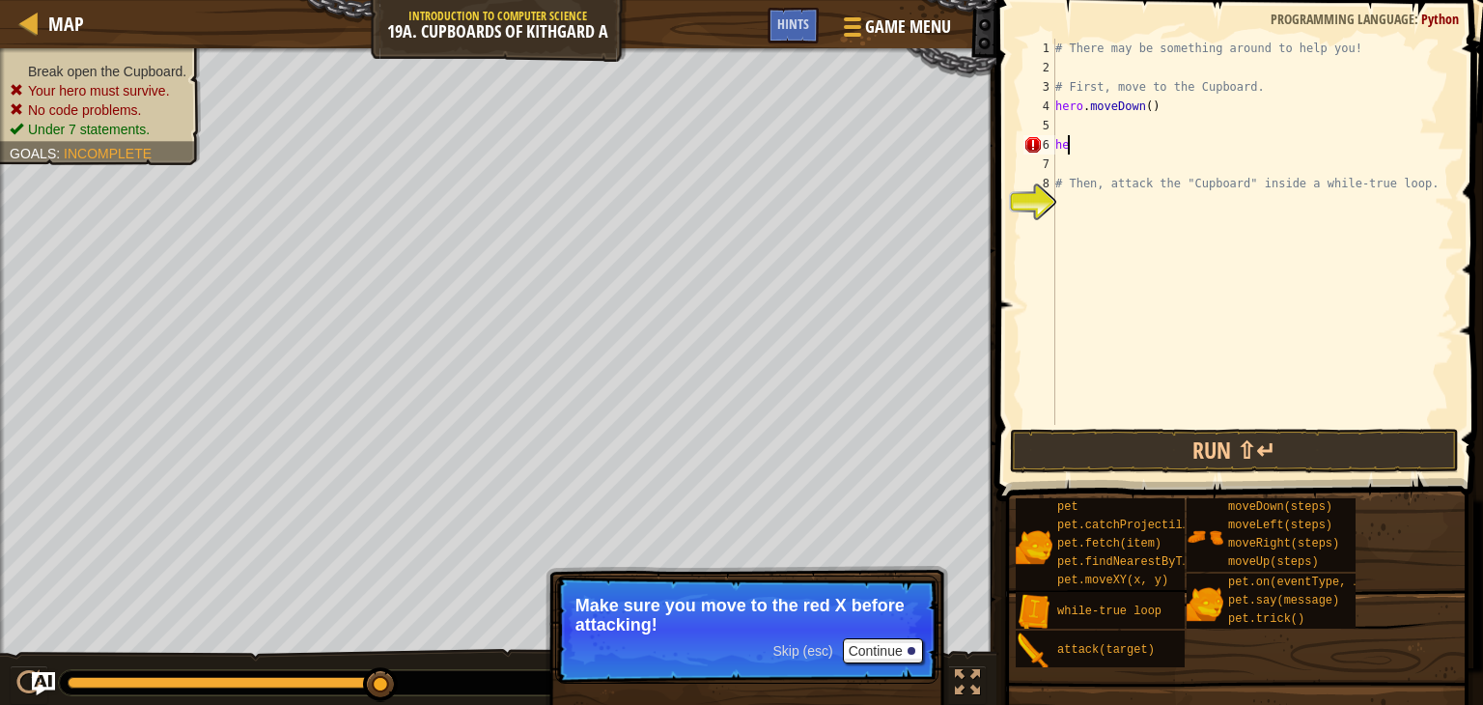
type textarea "h"
click at [1160, 107] on div "# There may be something around to help you! # First, move to the Cupboard. her…" at bounding box center [1252, 251] width 403 height 425
type textarea "h"
click at [857, 636] on p "Skip (esc) Continue Make sure you move to the red X before attacking!" at bounding box center [746, 629] width 383 height 108
click at [856, 646] on button "Continue" at bounding box center [883, 650] width 80 height 25
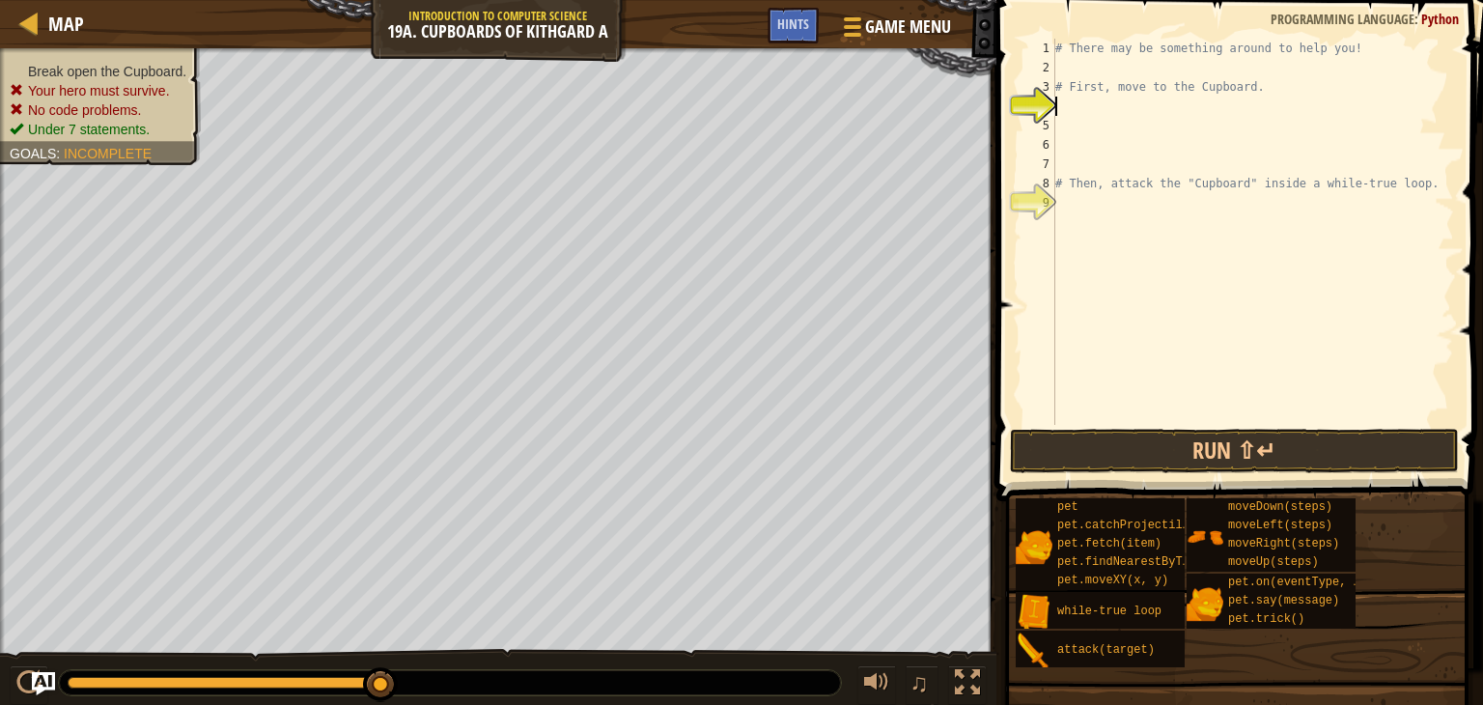
type textarea "h"
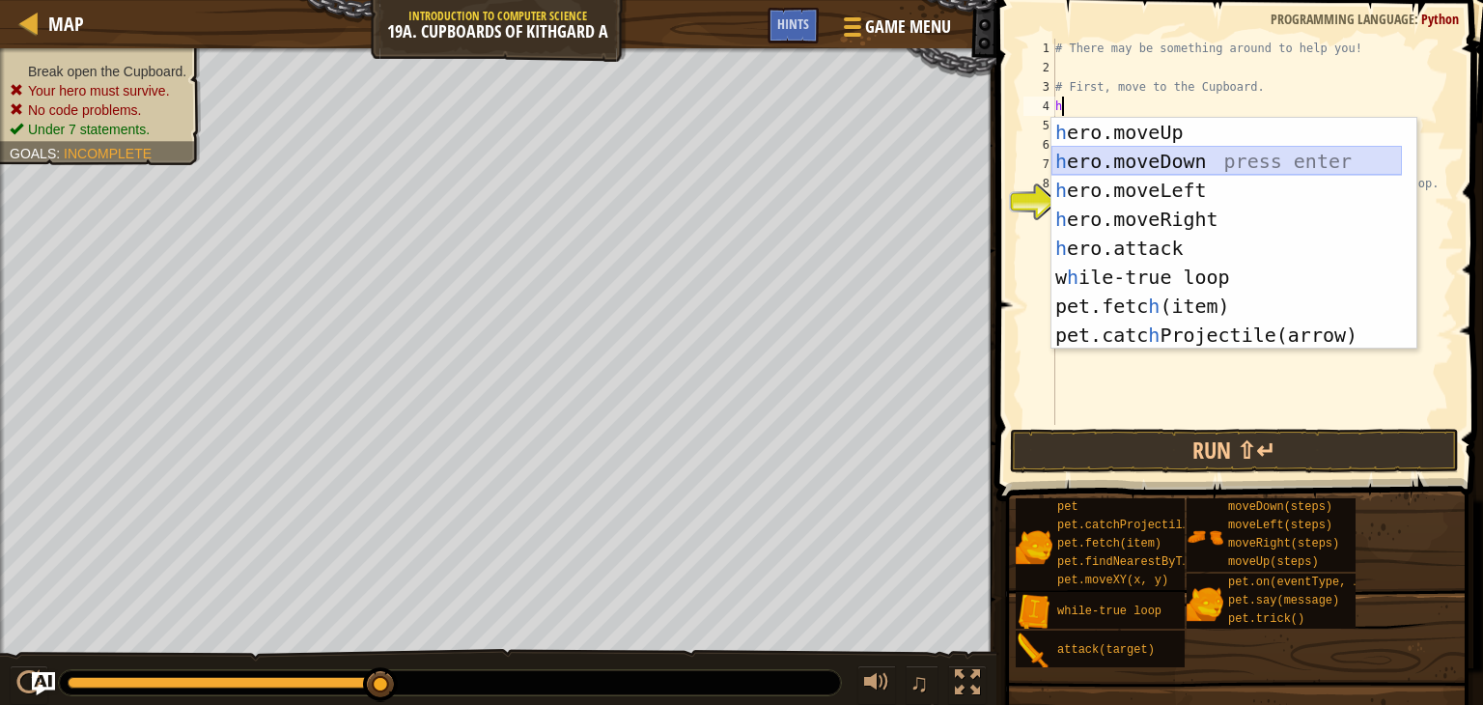
click at [1104, 157] on div "h ero.moveUp press enter h ero.moveDown press enter h ero.moveLeft press enter …" at bounding box center [1226, 263] width 350 height 290
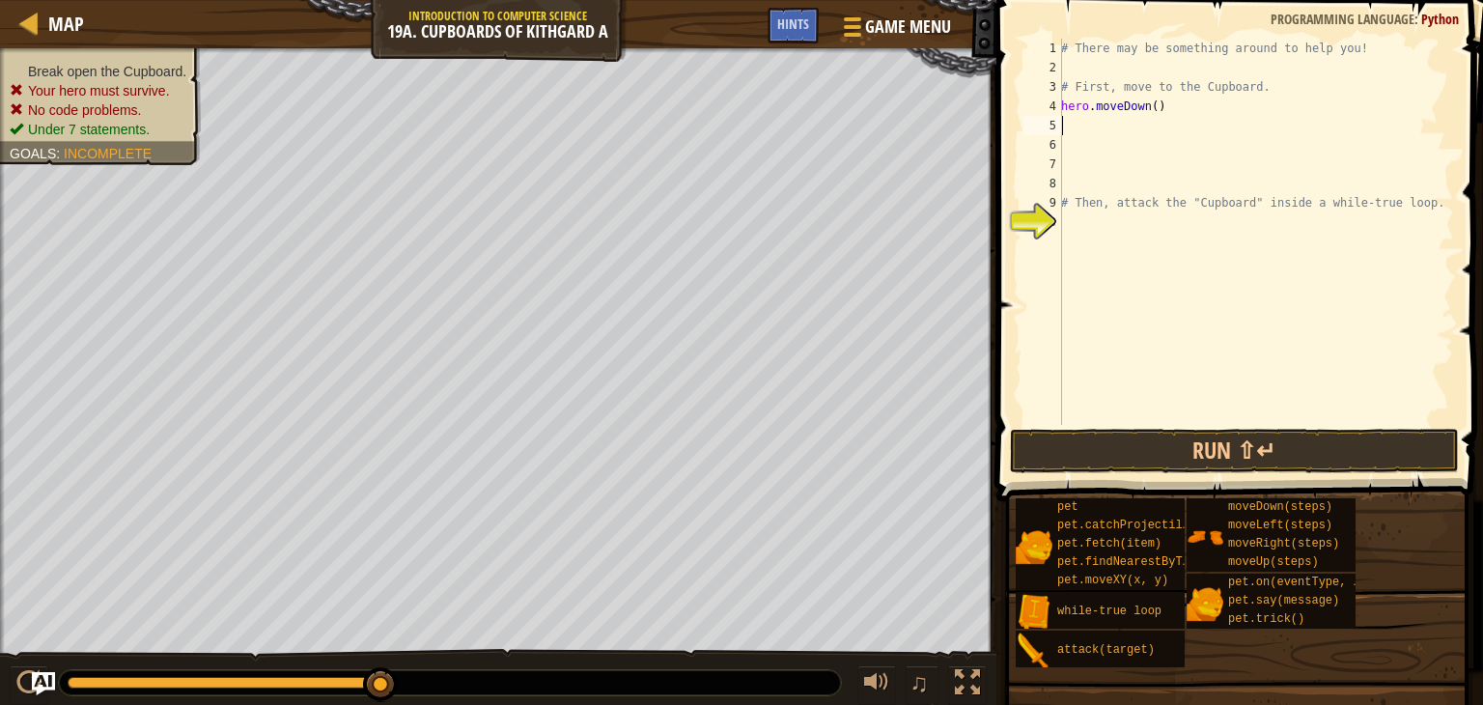
type textarea "h"
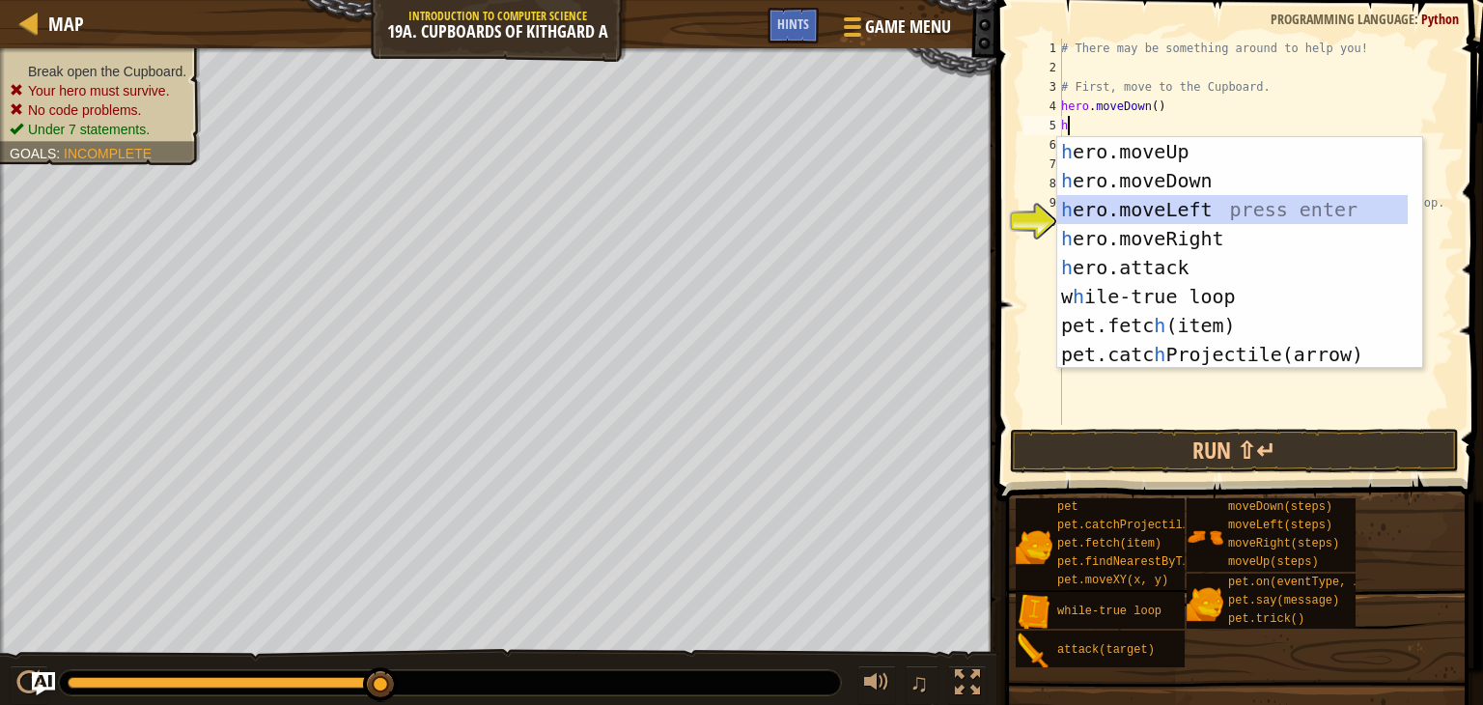
click at [1112, 203] on div "h ero.moveUp press enter h ero.moveDown press enter h ero.moveLeft press enter …" at bounding box center [1232, 282] width 350 height 290
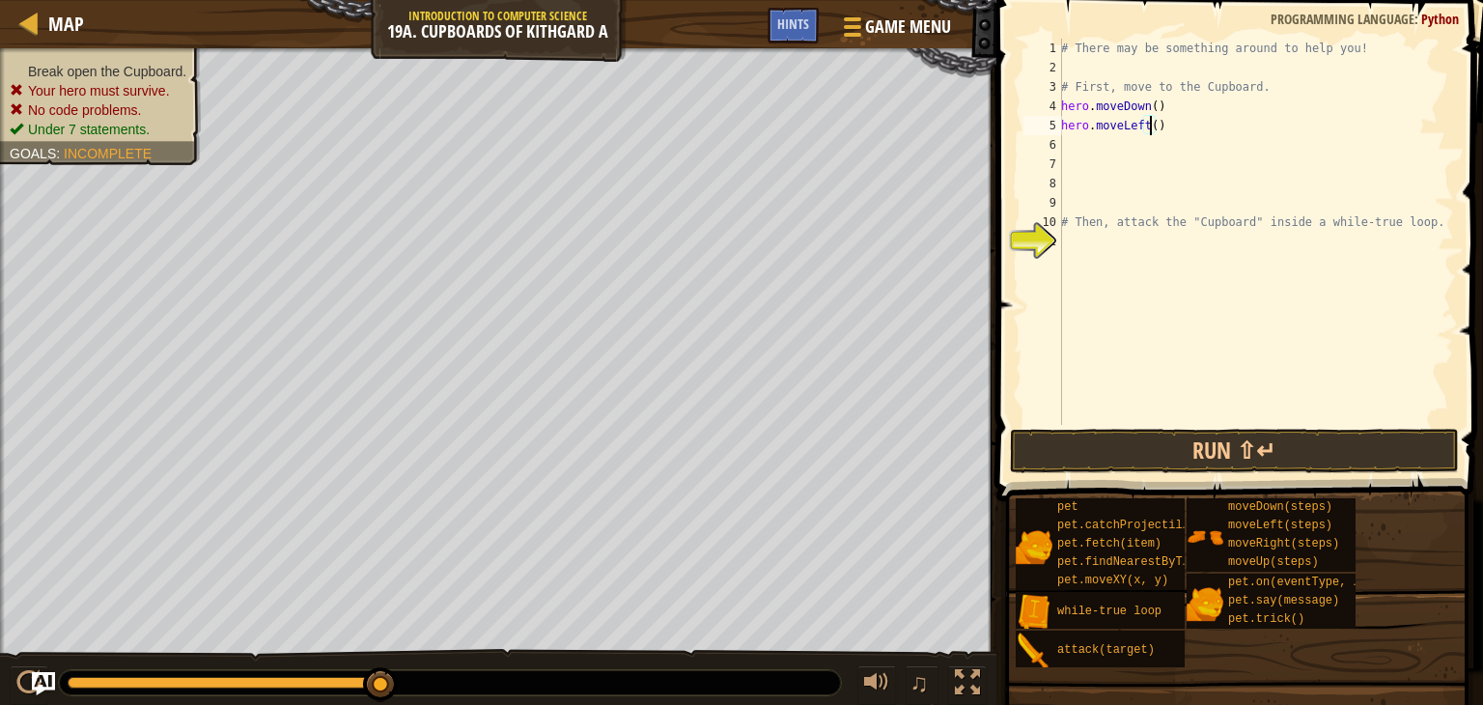
click at [1150, 123] on div "# There may be something around to help you! # First, move to the Cupboard. her…" at bounding box center [1255, 251] width 397 height 425
type textarea "hero.moveLeft(2)"
click at [1062, 140] on div "# There may be something around to help you! # First, move to the Cupboard. her…" at bounding box center [1255, 251] width 397 height 425
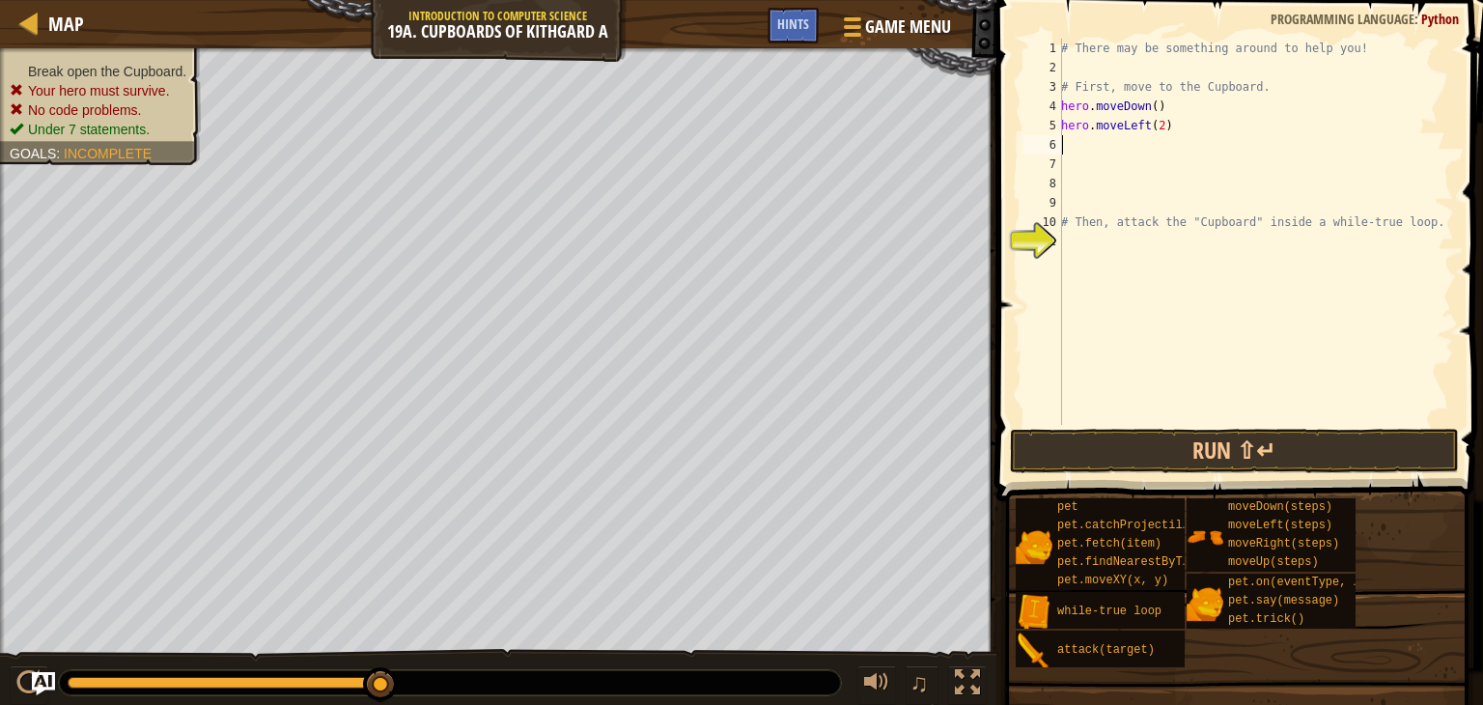
type textarea "h"
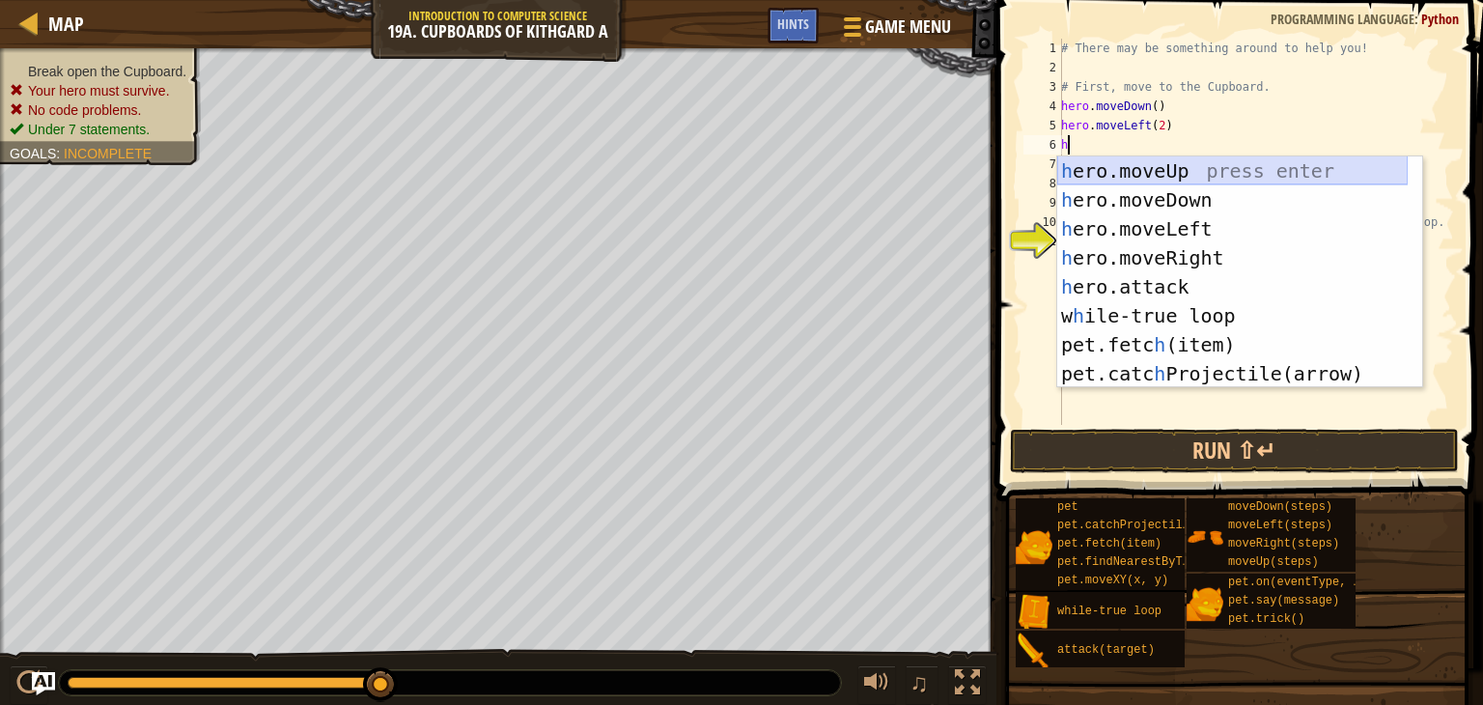
click at [1182, 164] on div "h ero.moveUp press enter h ero.moveDown press enter h ero.moveLeft press enter …" at bounding box center [1232, 301] width 350 height 290
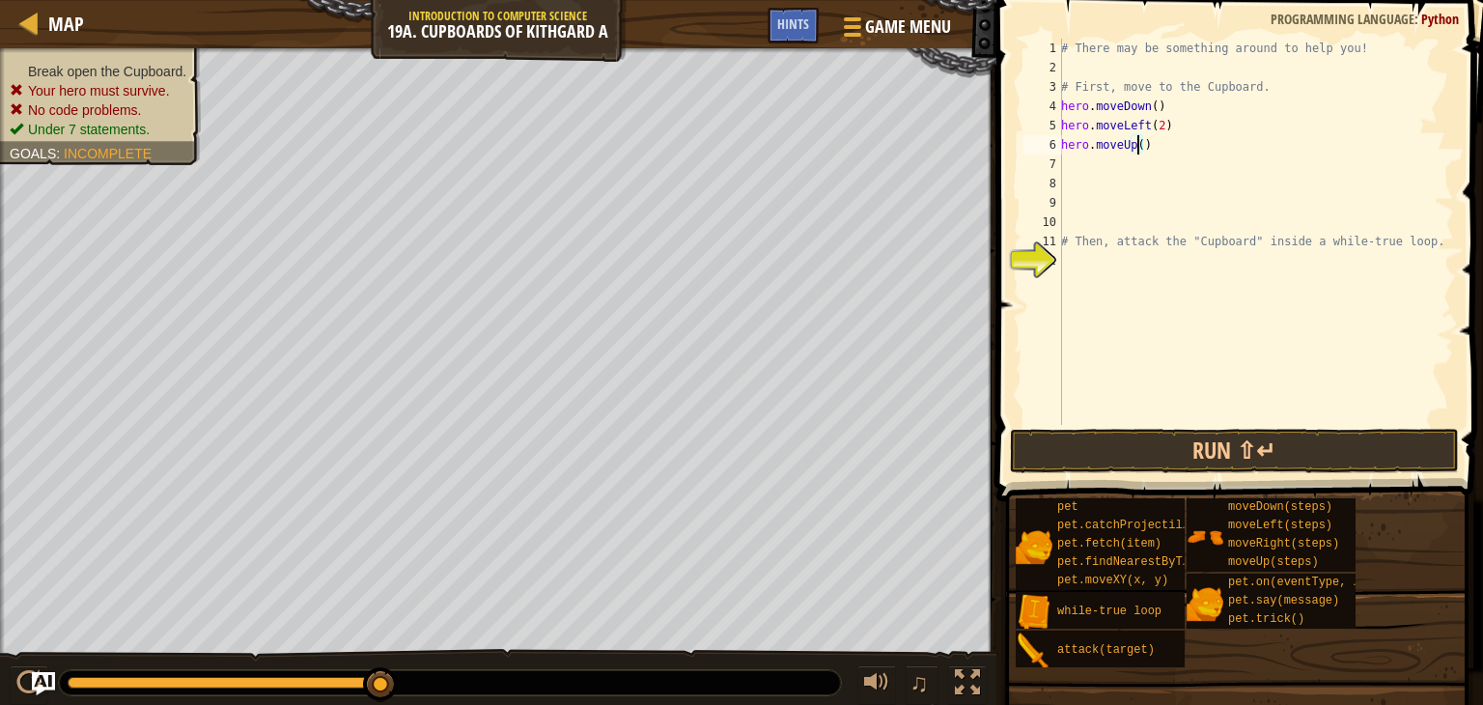
type textarea "hero.moveUp(2)"
click at [1060, 166] on div "7" at bounding box center [1042, 163] width 39 height 19
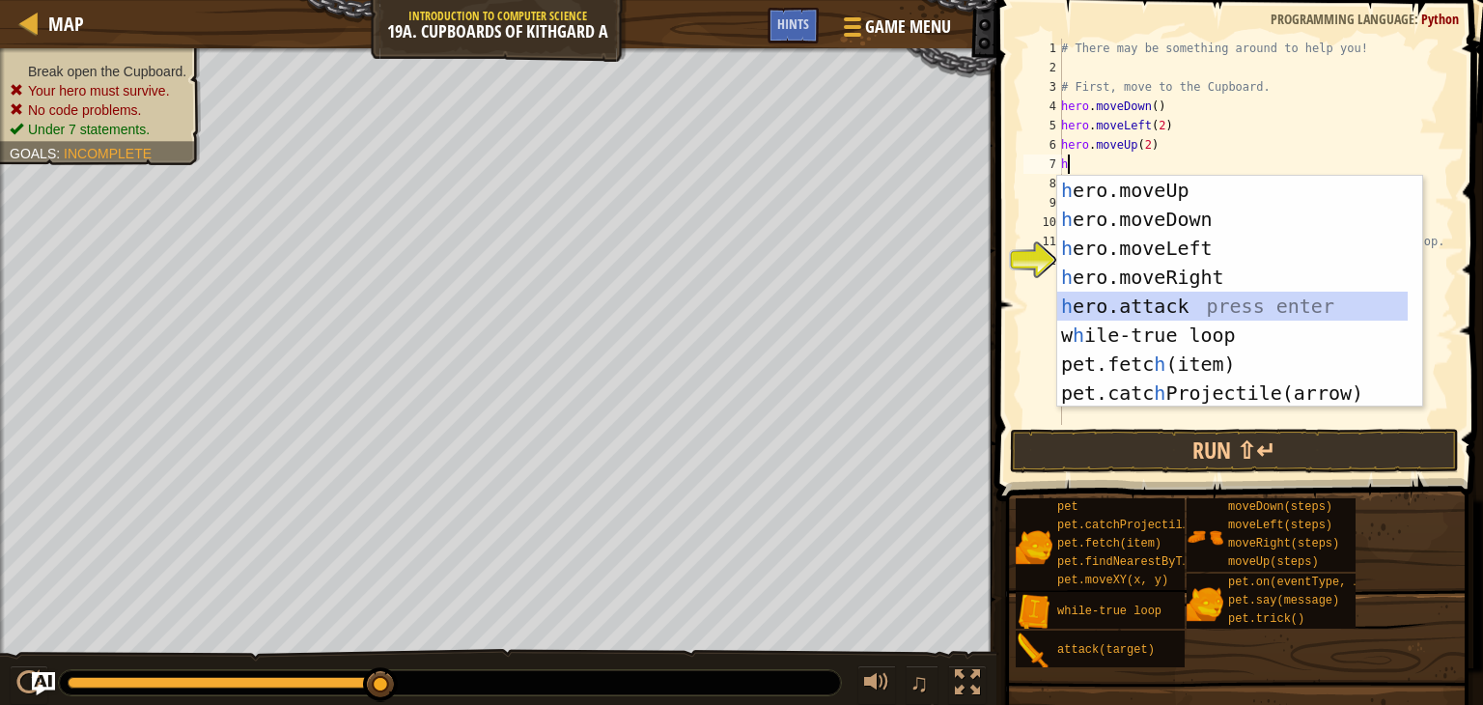
click at [1103, 303] on div "h ero.moveUp press enter h ero.moveDown press enter h ero.moveLeft press enter …" at bounding box center [1232, 321] width 350 height 290
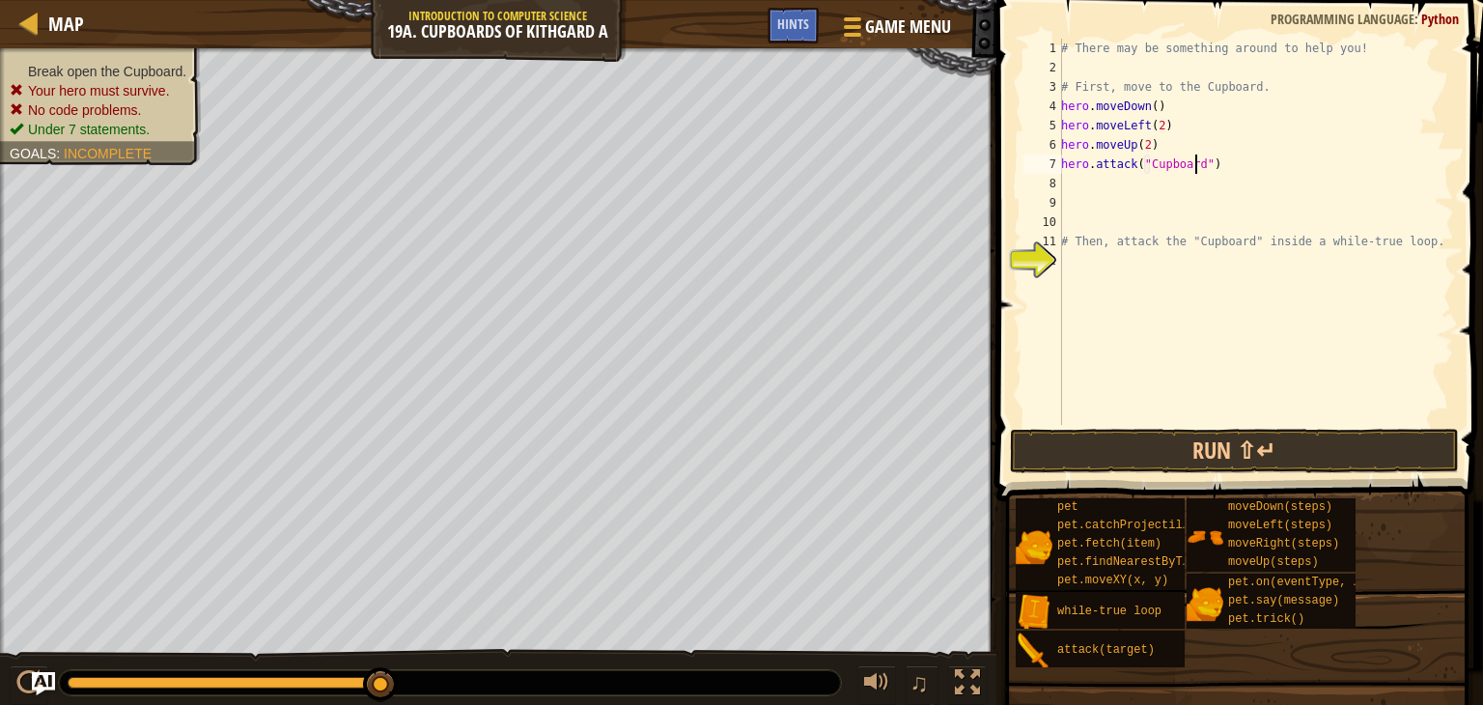
scroll to position [9, 11]
type textarea "hero.attack("Cupboard")"
click at [1092, 440] on button "Run ⇧↵" at bounding box center [1235, 451] width 450 height 44
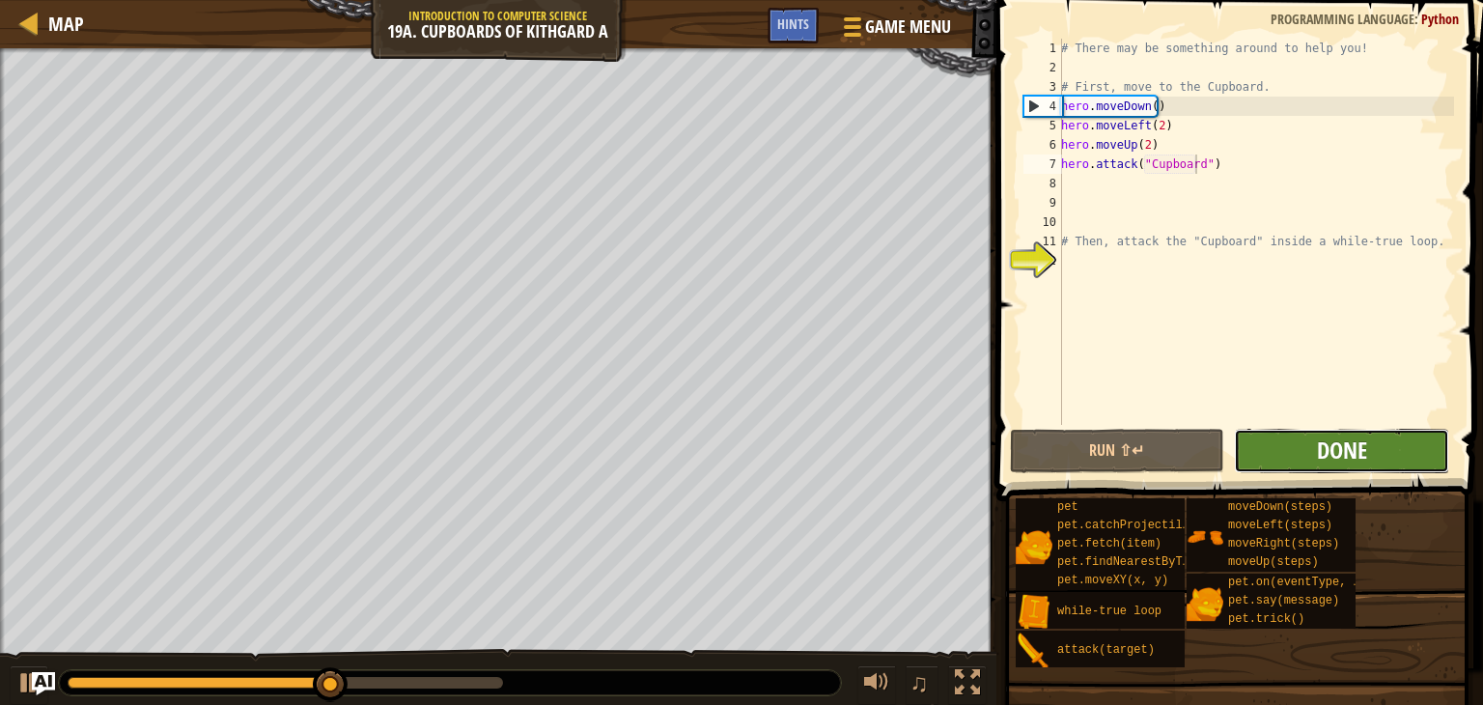
click at [1337, 443] on span "Done" at bounding box center [1342, 449] width 50 height 31
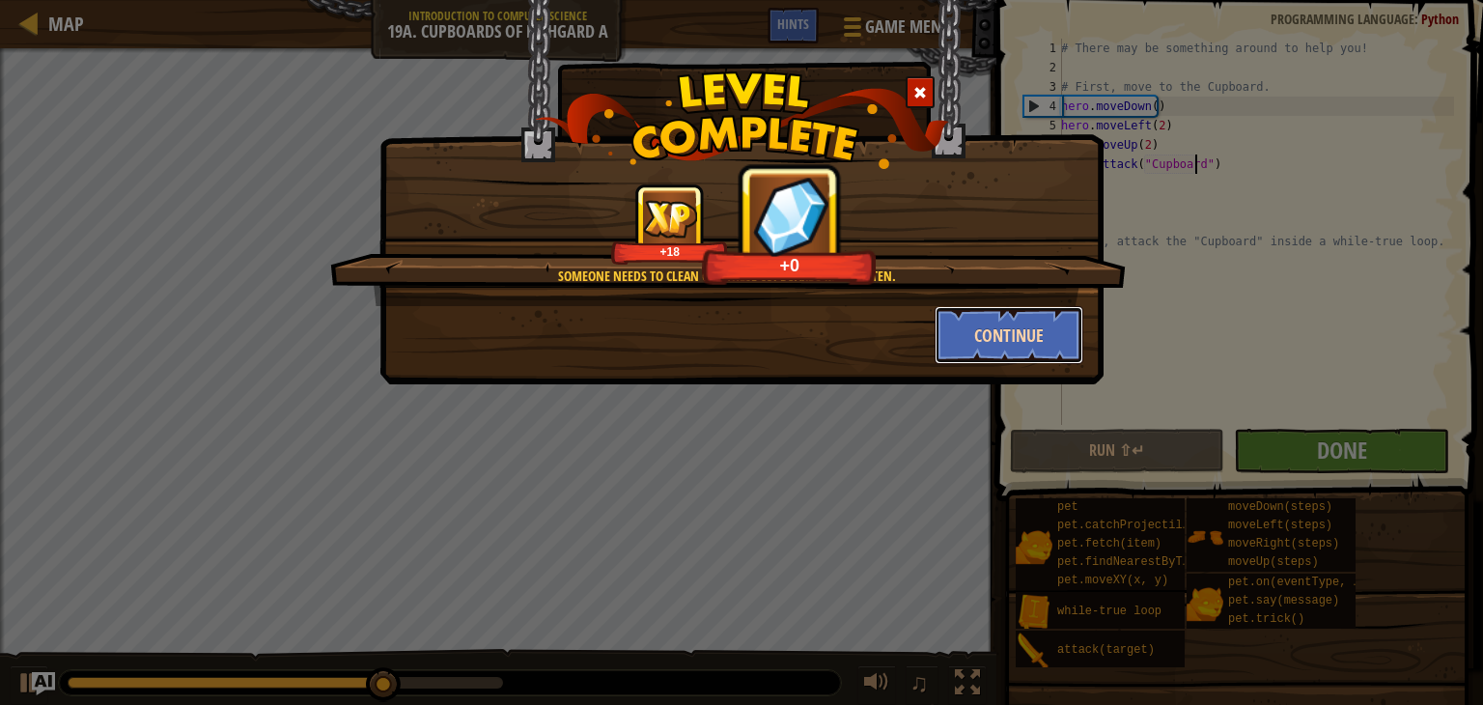
click at [991, 337] on button "Continue" at bounding box center [1010, 335] width 150 height 58
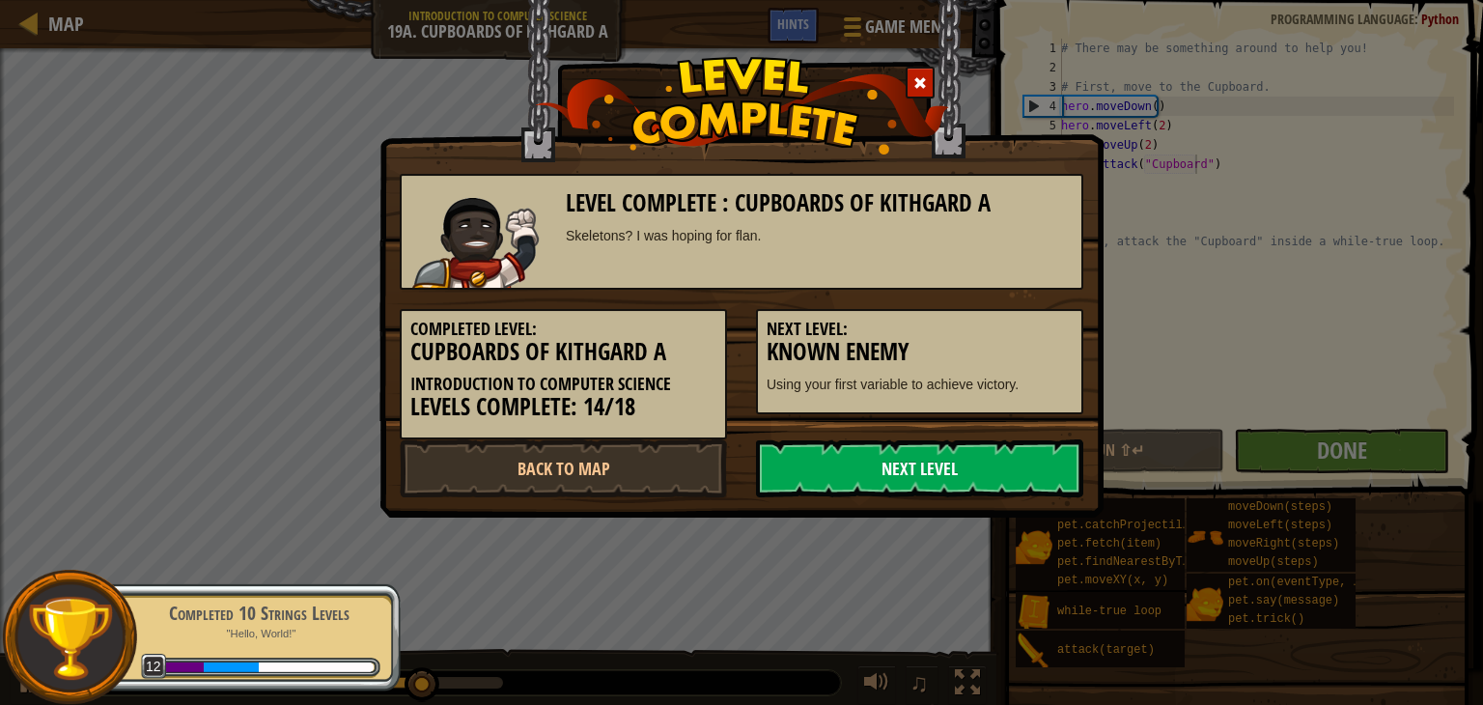
click at [903, 464] on link "Next Level" at bounding box center [919, 468] width 327 height 58
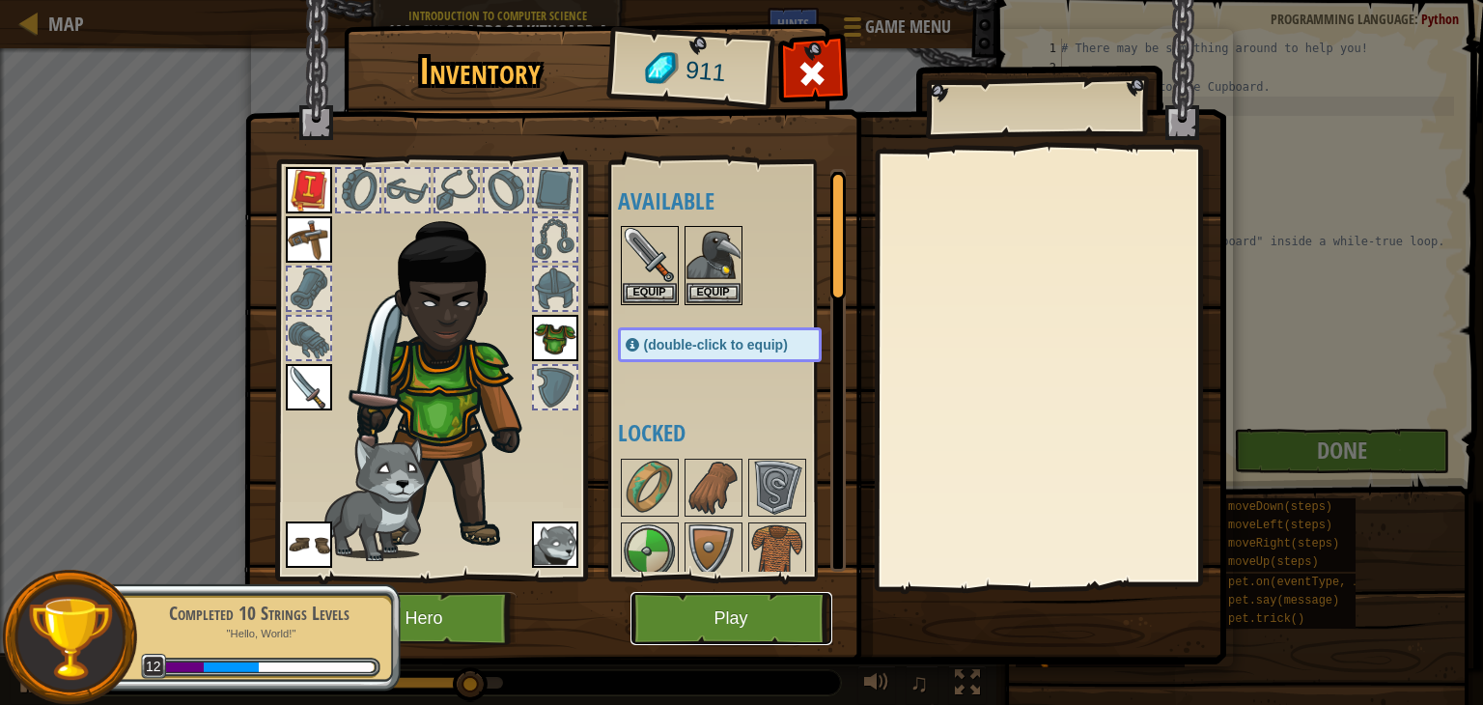
click at [710, 611] on button "Play" at bounding box center [731, 618] width 202 height 53
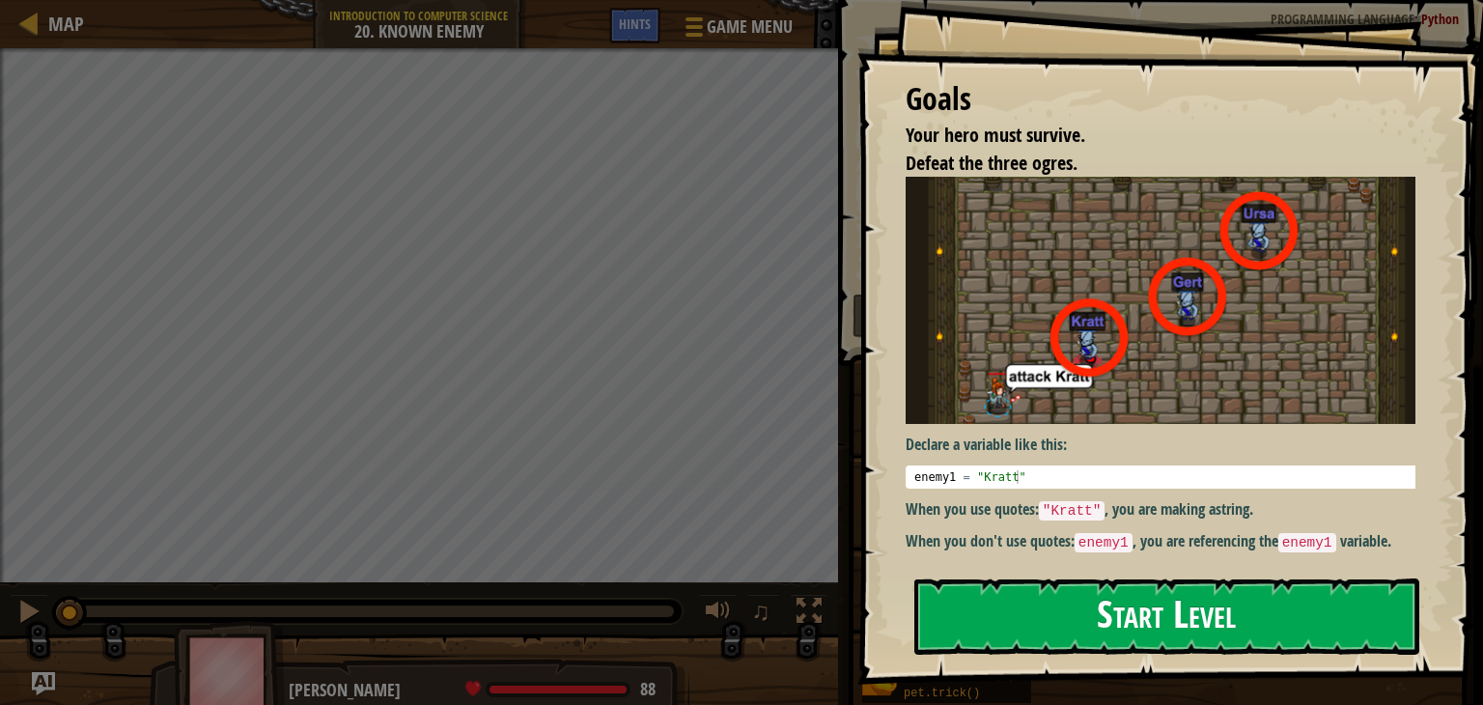
click at [1069, 629] on button "Start Level" at bounding box center [1166, 616] width 505 height 76
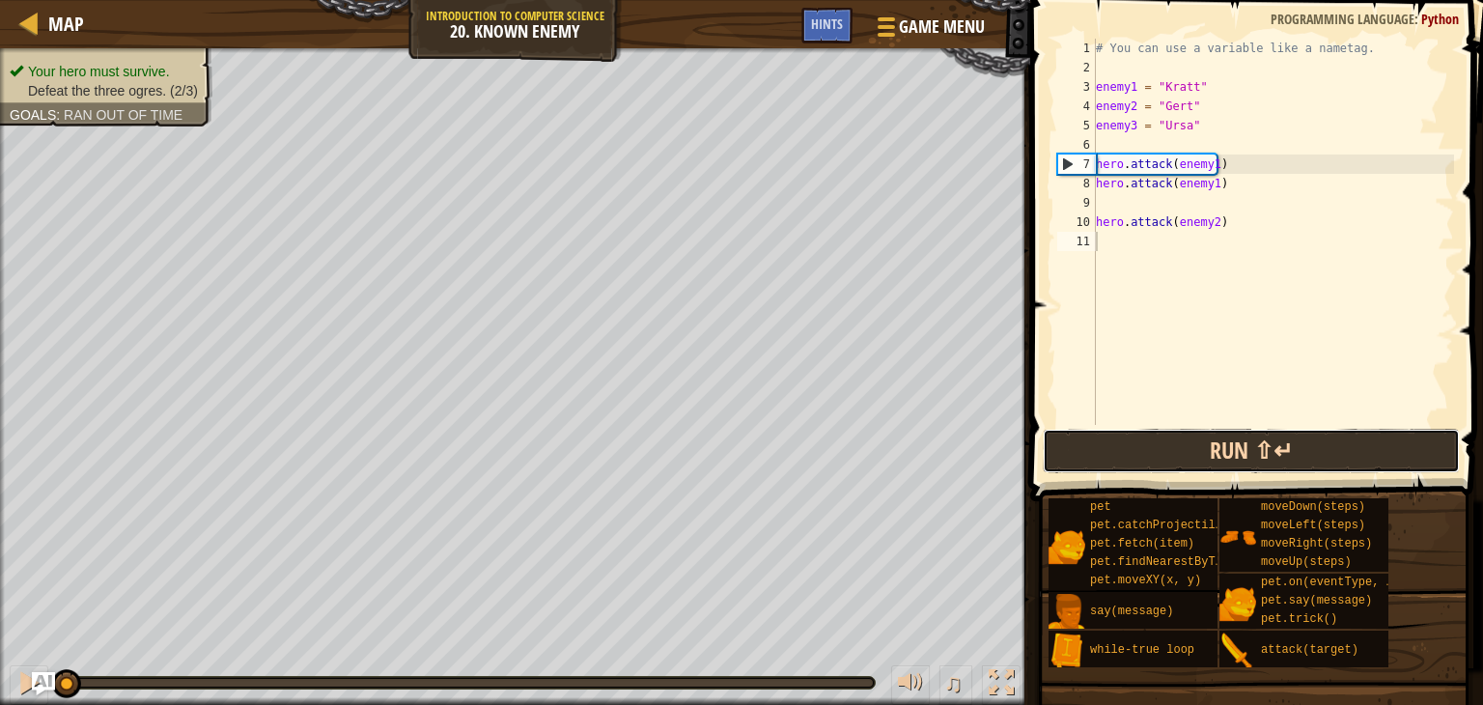
click at [1096, 461] on button "Run ⇧↵" at bounding box center [1251, 451] width 417 height 44
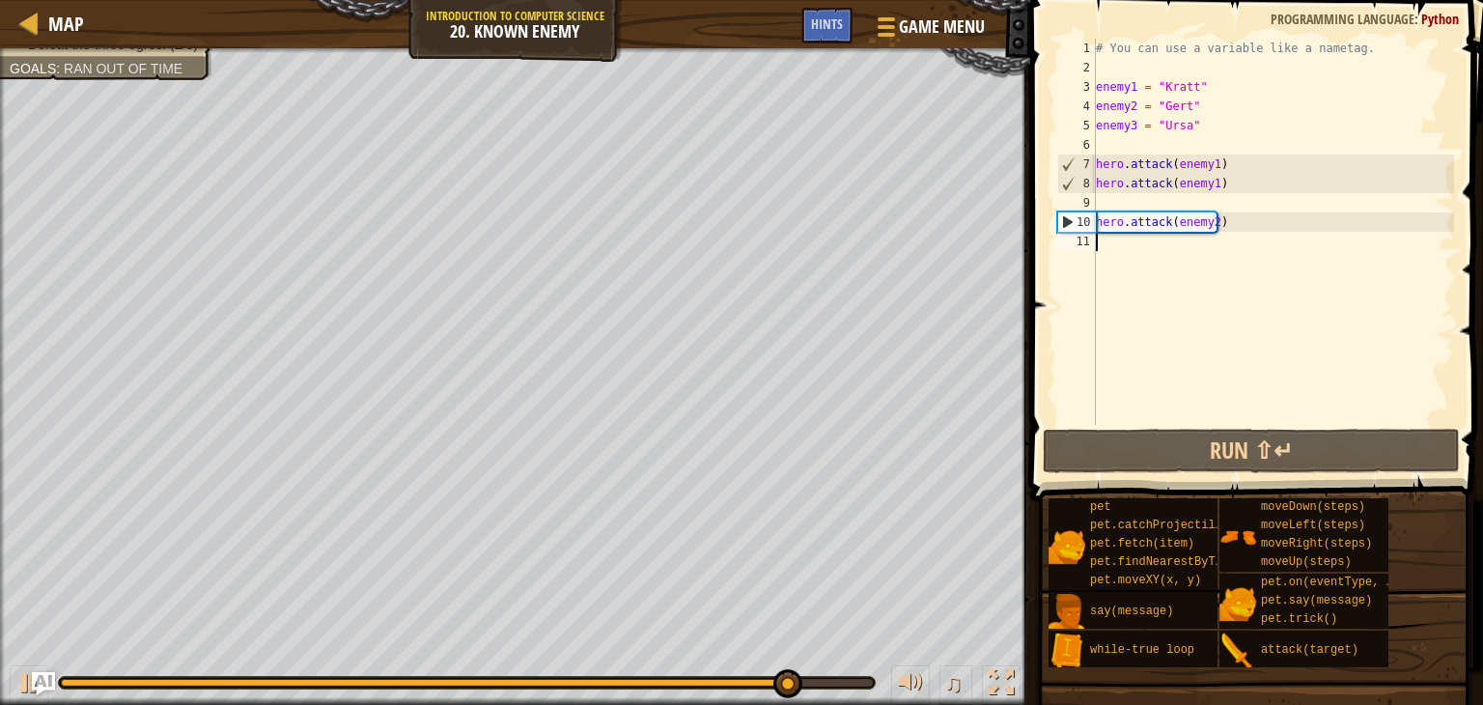
type textarea "h"
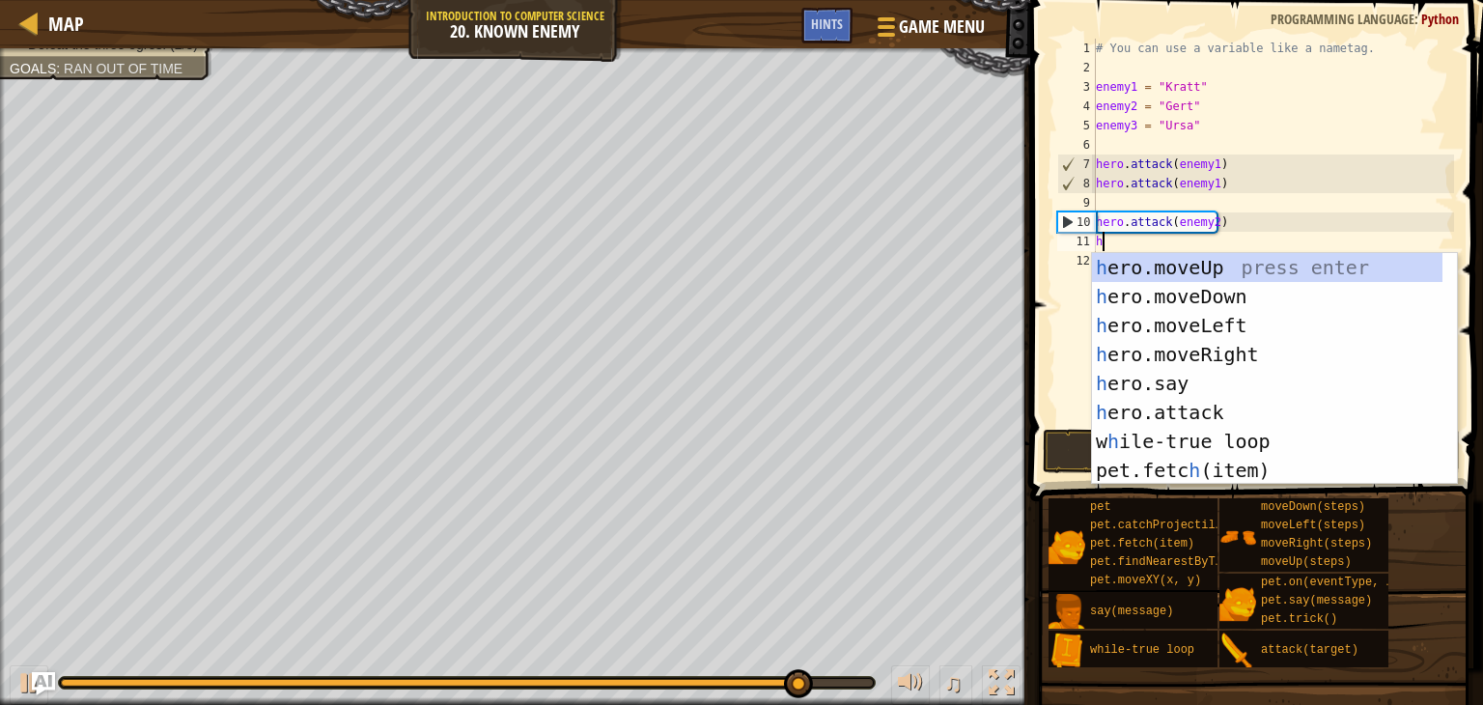
scroll to position [9, 0]
click at [1193, 298] on div "h ero.moveUp press enter h ero.moveDown press enter h ero.moveLeft press enter …" at bounding box center [1267, 398] width 350 height 290
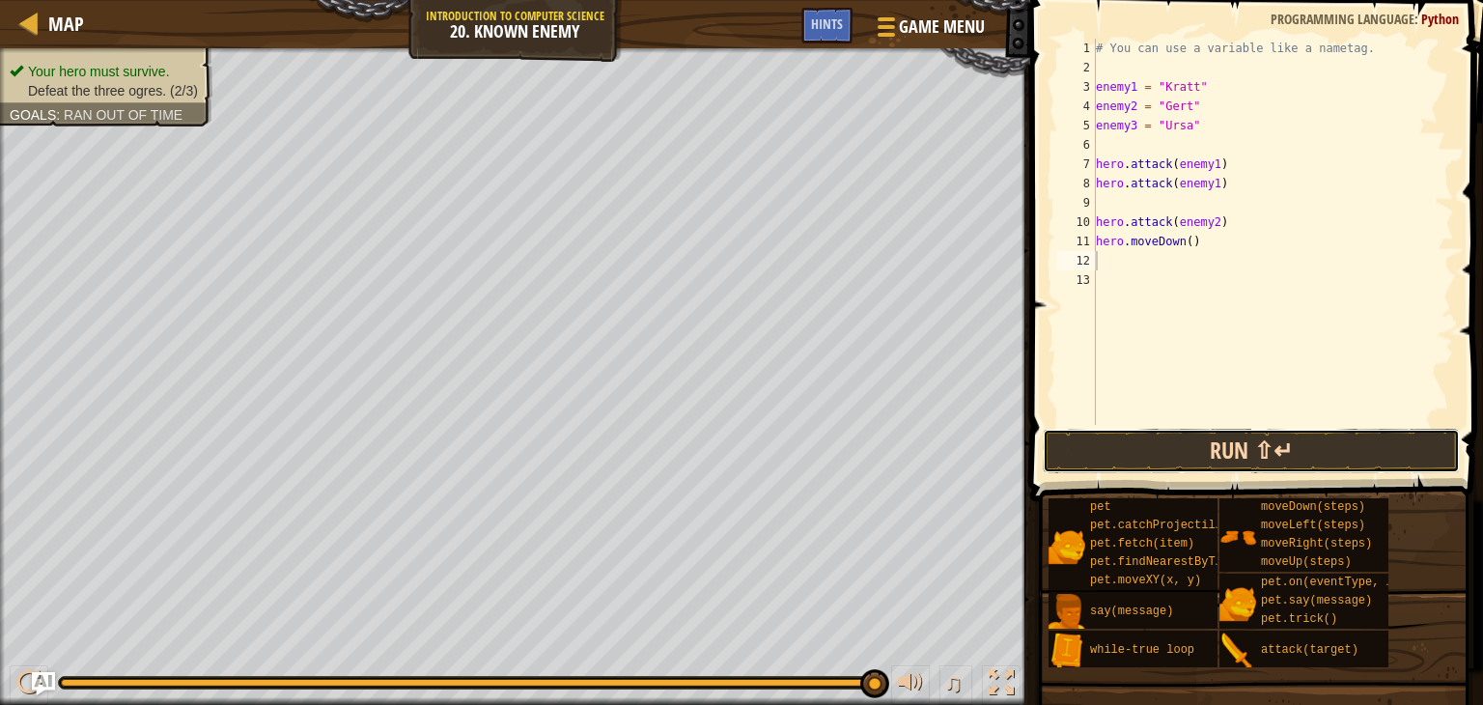
click at [1150, 458] on button "Run ⇧↵" at bounding box center [1251, 451] width 417 height 44
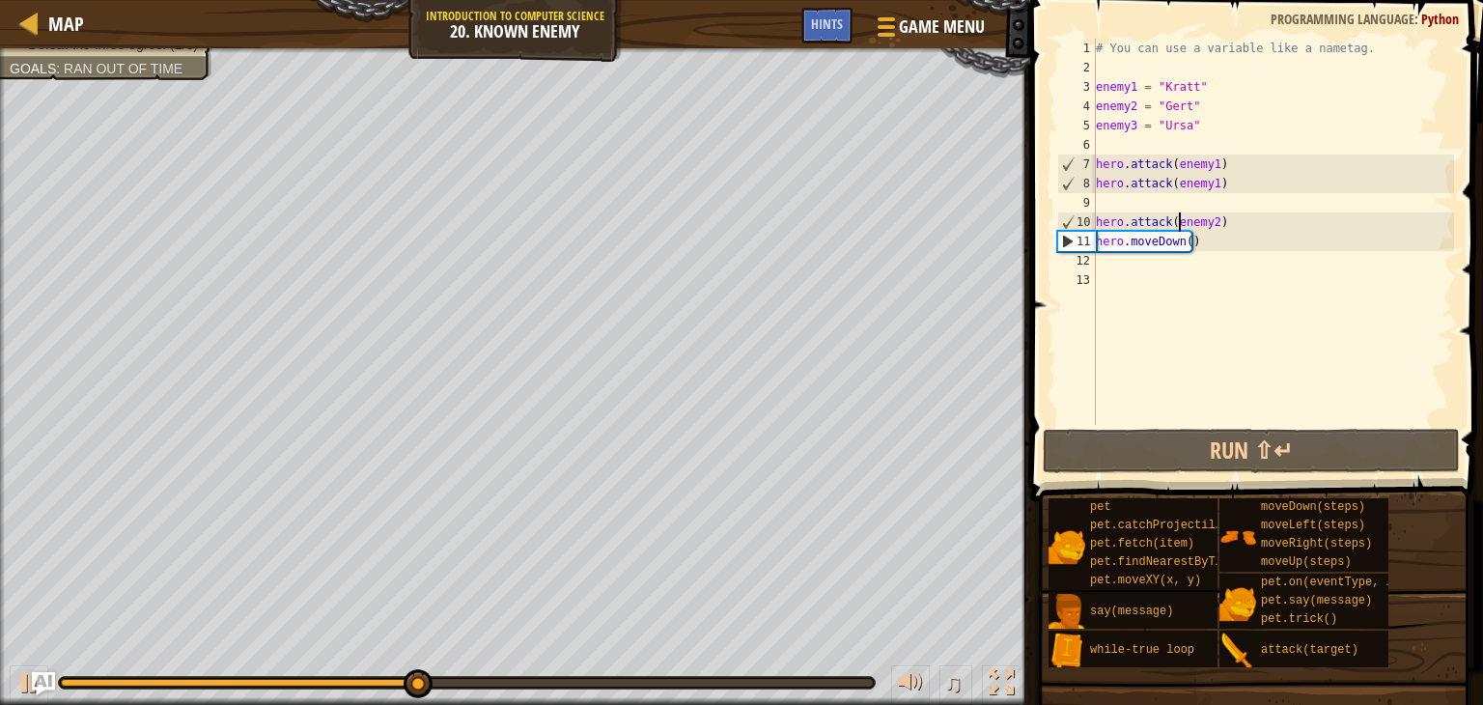
click at [1178, 225] on div "# You can use a variable like a nametag. enemy1 = "Kratt" enemy2 = "Gert" enemy…" at bounding box center [1273, 251] width 362 height 425
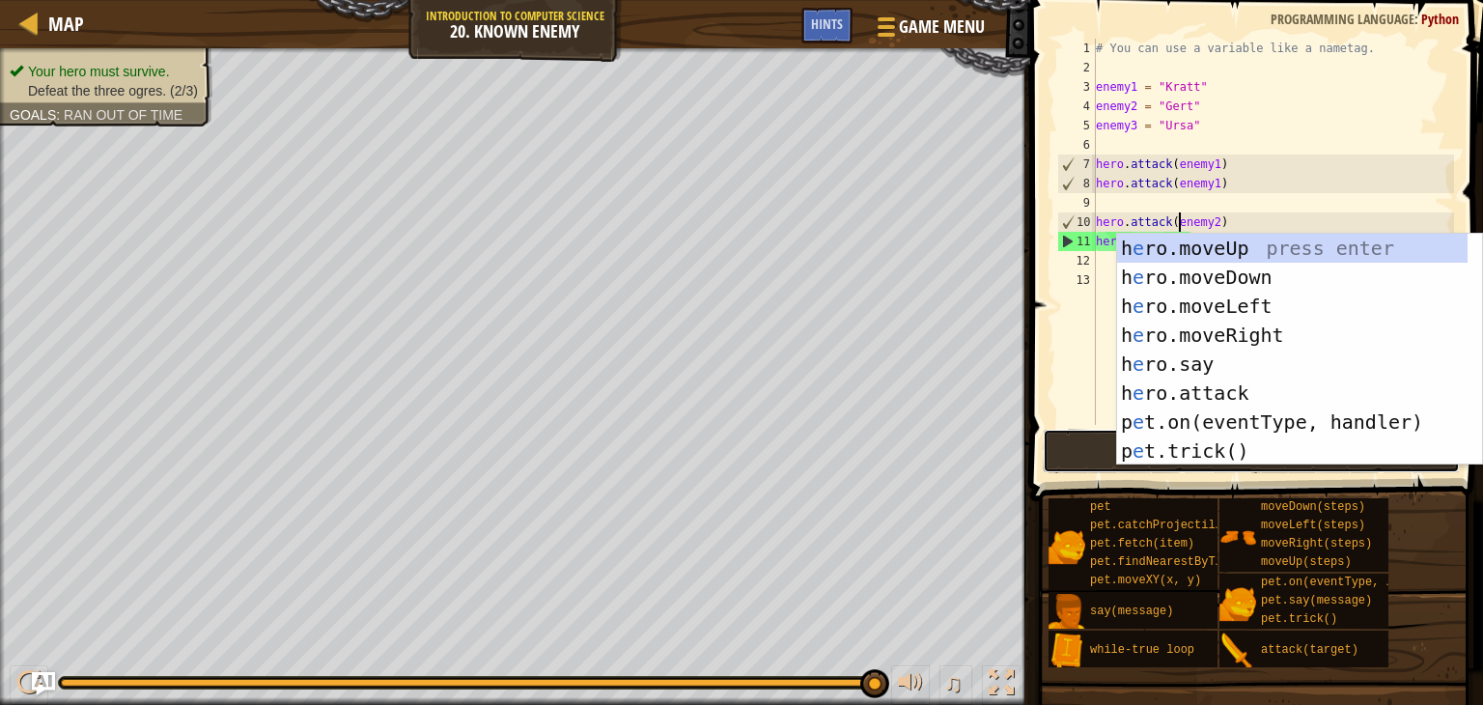
click at [1055, 458] on button "Run ⇧↵" at bounding box center [1251, 451] width 417 height 44
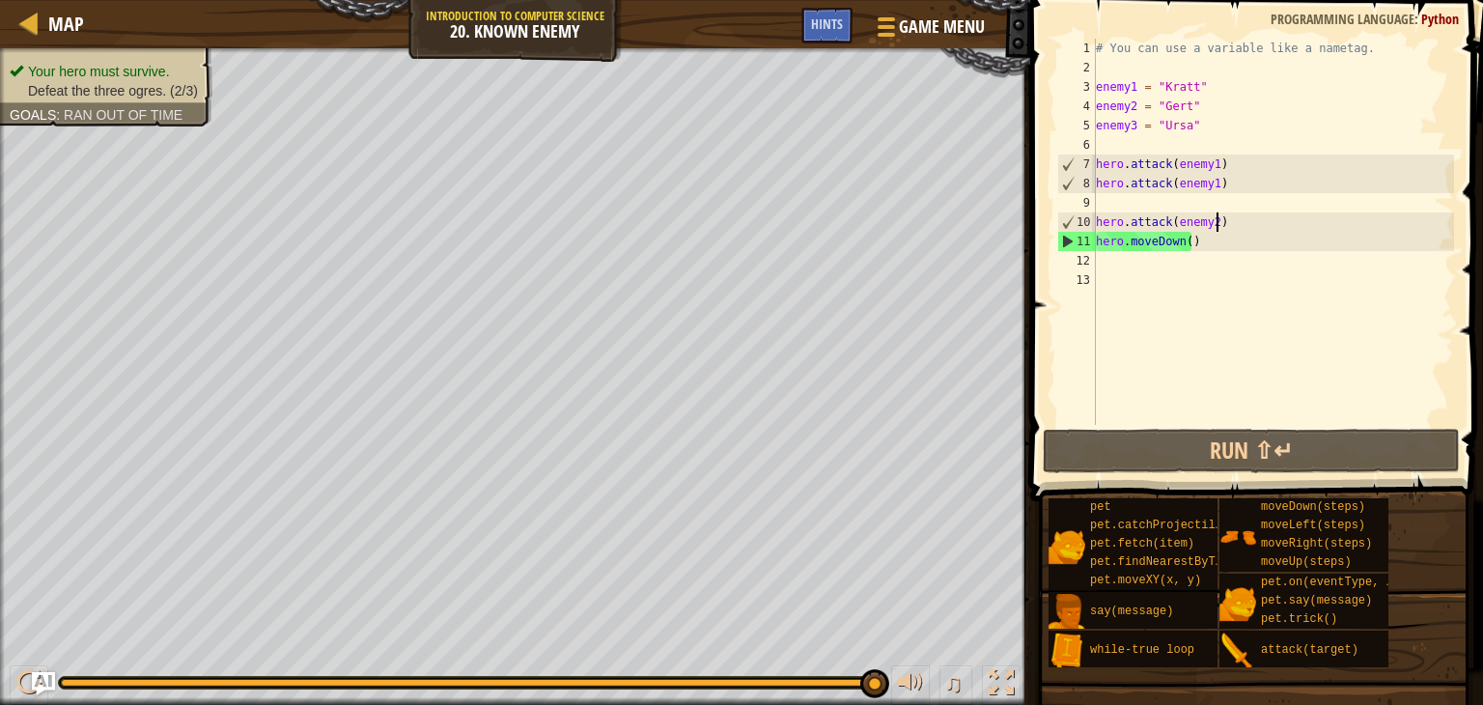
click at [1214, 223] on div "# You can use a variable like a nametag. enemy1 = "Kratt" enemy2 = "Gert" enemy…" at bounding box center [1273, 251] width 362 height 425
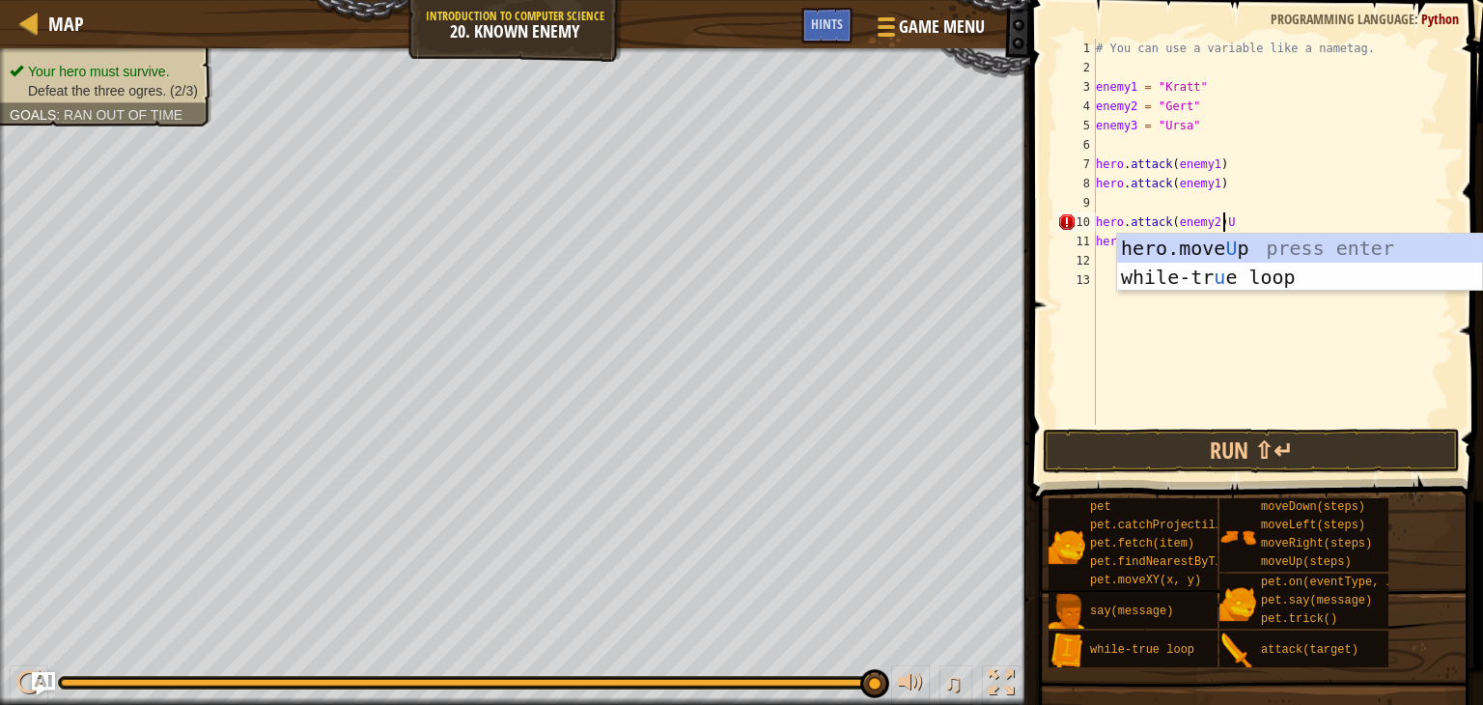
type textarea "hero.attack(enemy2)"
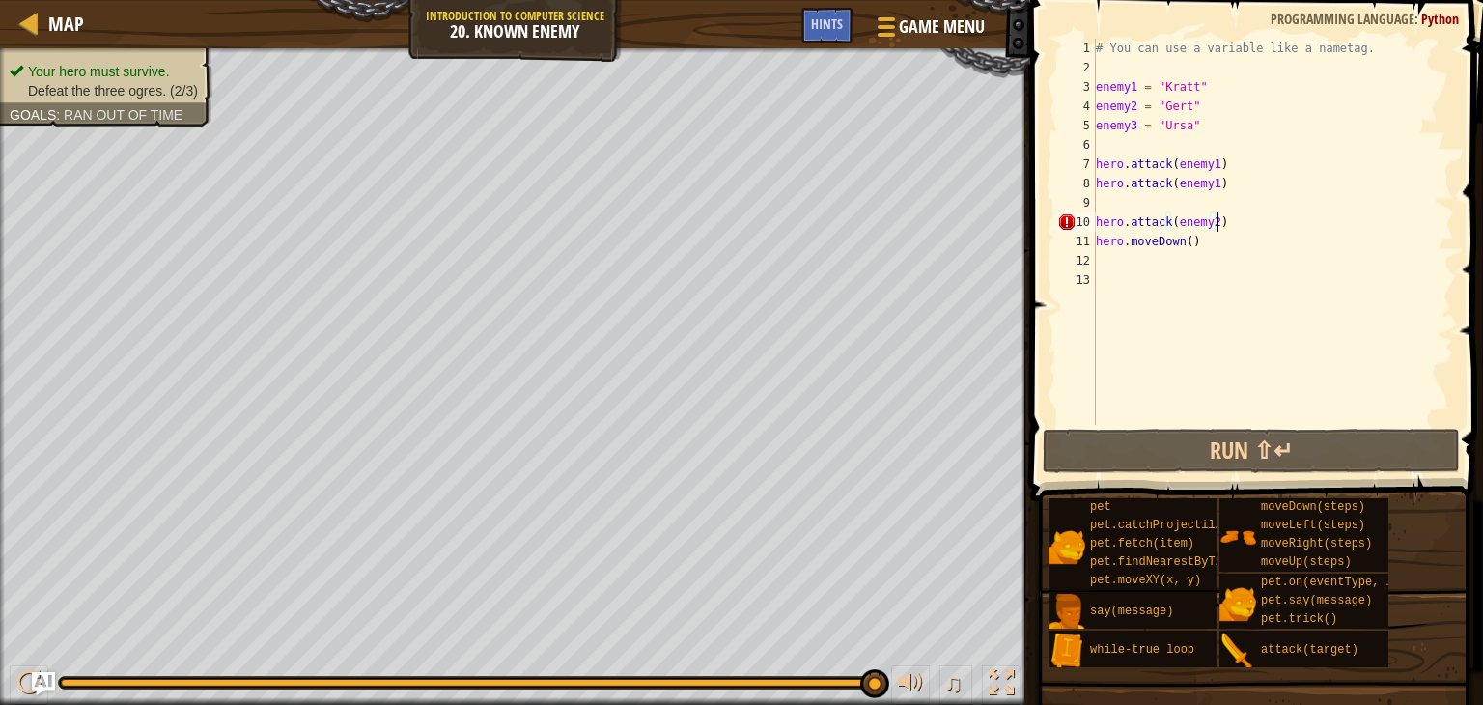
scroll to position [9, 8]
click at [1193, 252] on div "# You can use a variable like a nametag. enemy1 = "Kratt" enemy2 = "Gert" enemy…" at bounding box center [1273, 251] width 362 height 425
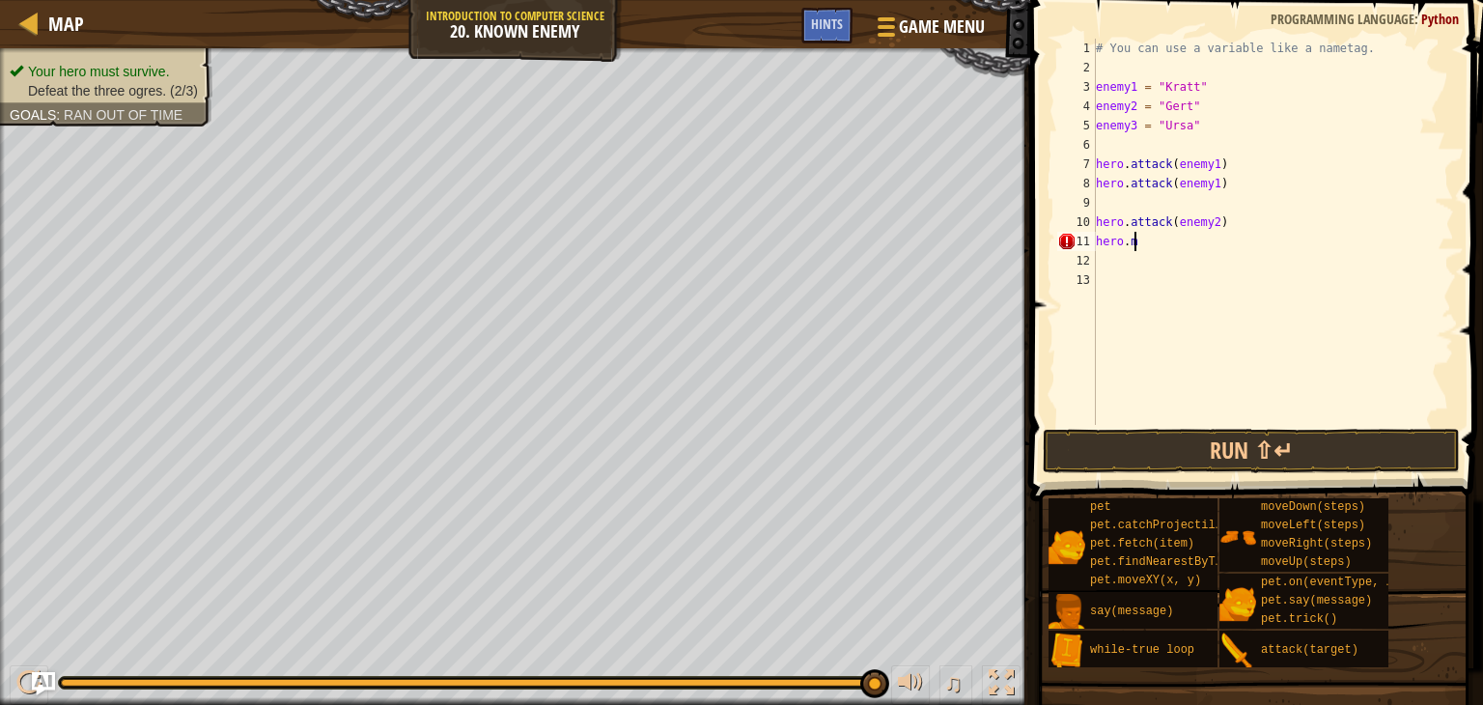
type textarea "h"
click at [1124, 443] on button "Run ⇧↵" at bounding box center [1251, 451] width 417 height 44
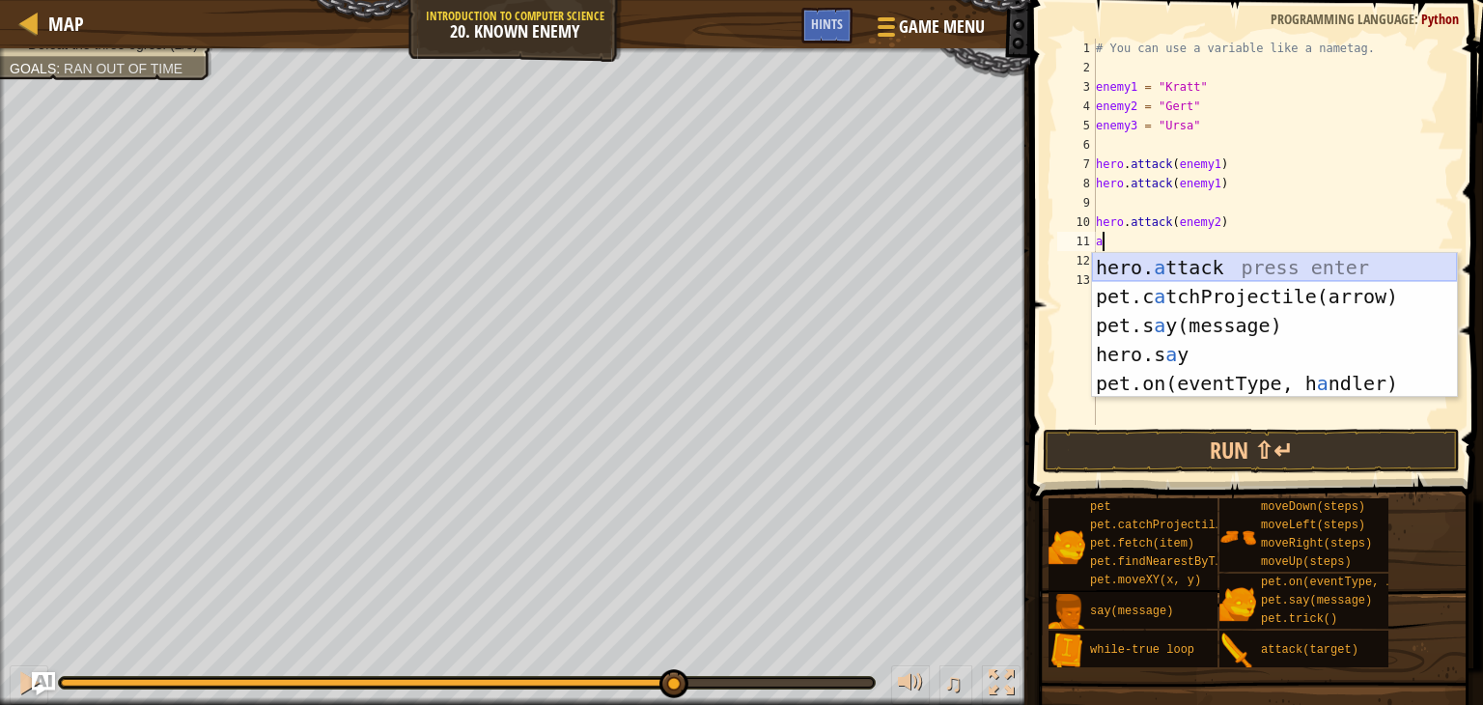
click at [1139, 270] on div "hero. a ttack press enter pet.c a tchProjectile(arrow) press enter pet.s a y(me…" at bounding box center [1274, 354] width 365 height 203
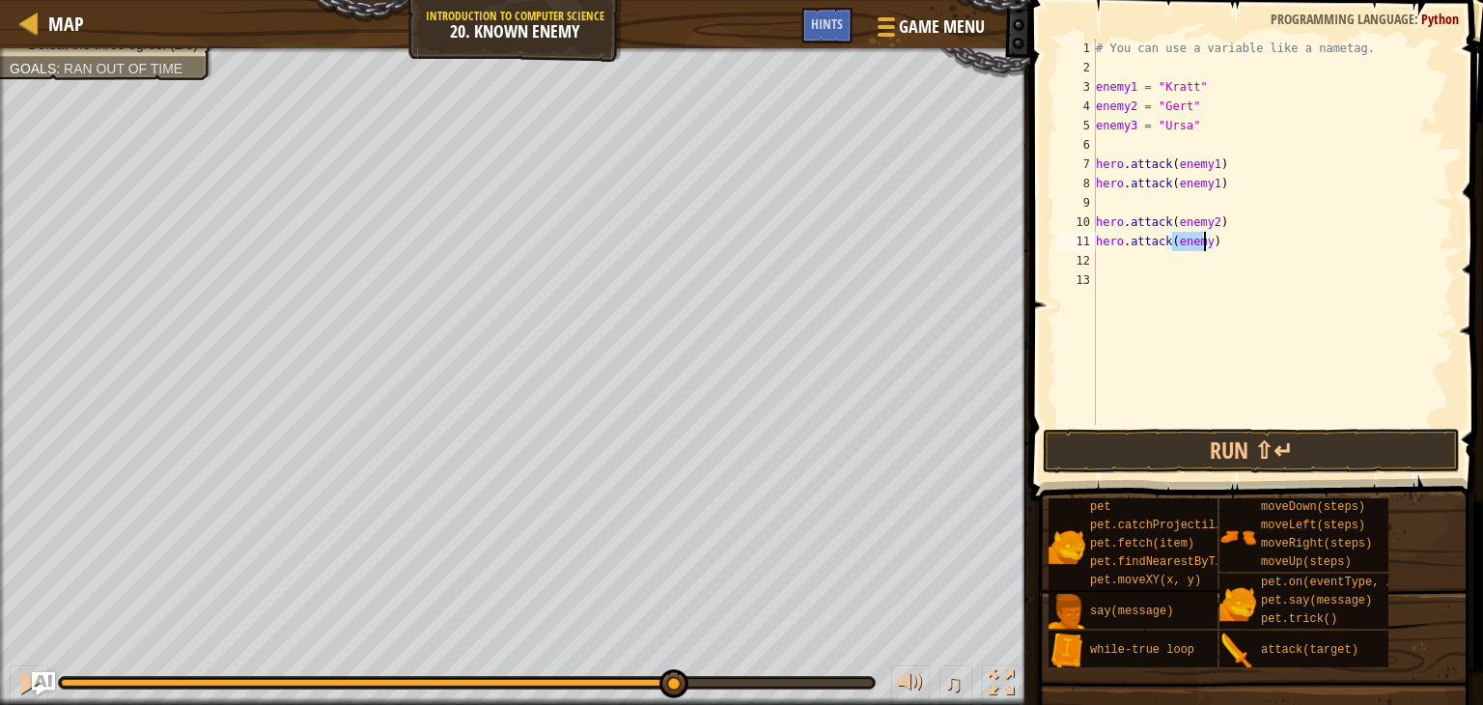
click at [1192, 233] on div "# You can use a variable like a nametag. enemy1 = "Kratt" enemy2 = "Gert" enemy…" at bounding box center [1273, 232] width 362 height 386
click at [1098, 437] on button "Run ⇧↵" at bounding box center [1251, 451] width 417 height 44
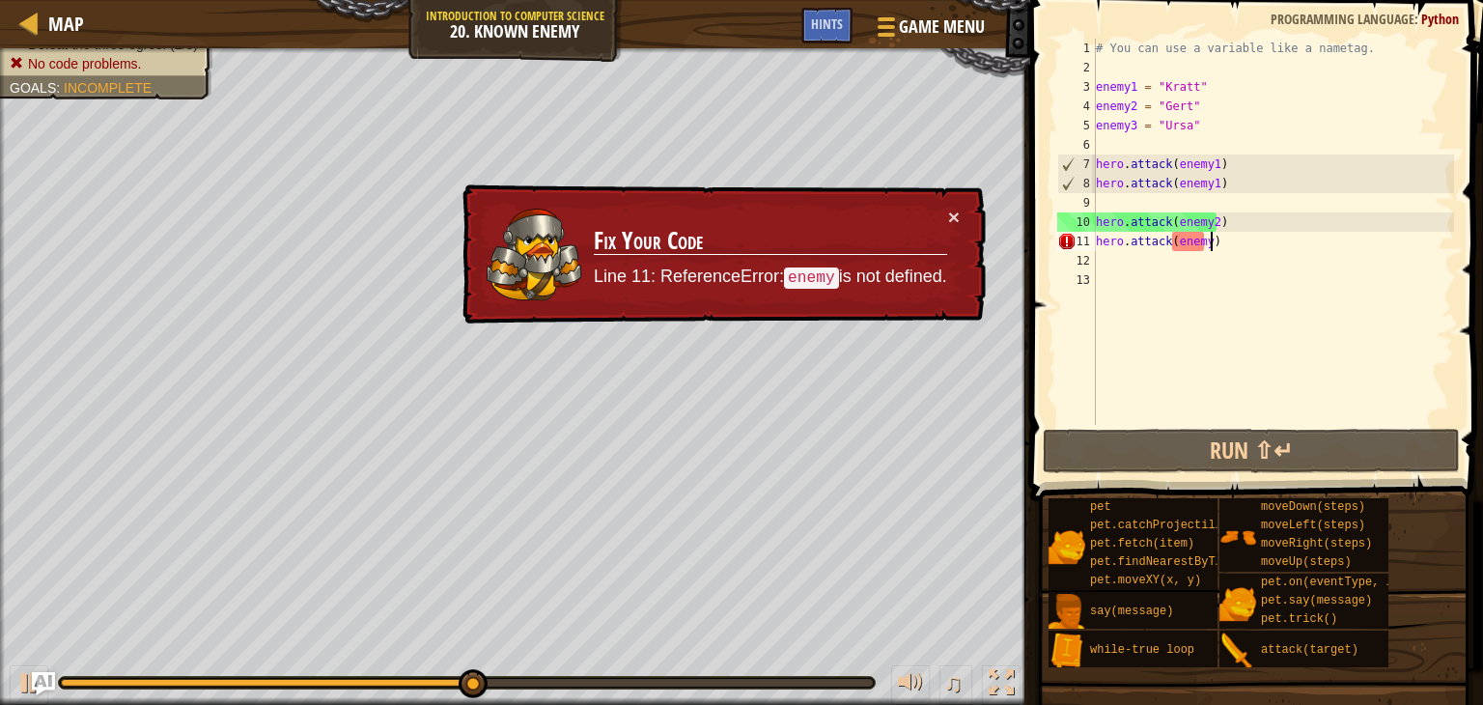
click at [1220, 242] on div "# You can use a variable like a nametag. enemy1 = "Kratt" enemy2 = "Gert" enemy…" at bounding box center [1273, 251] width 362 height 425
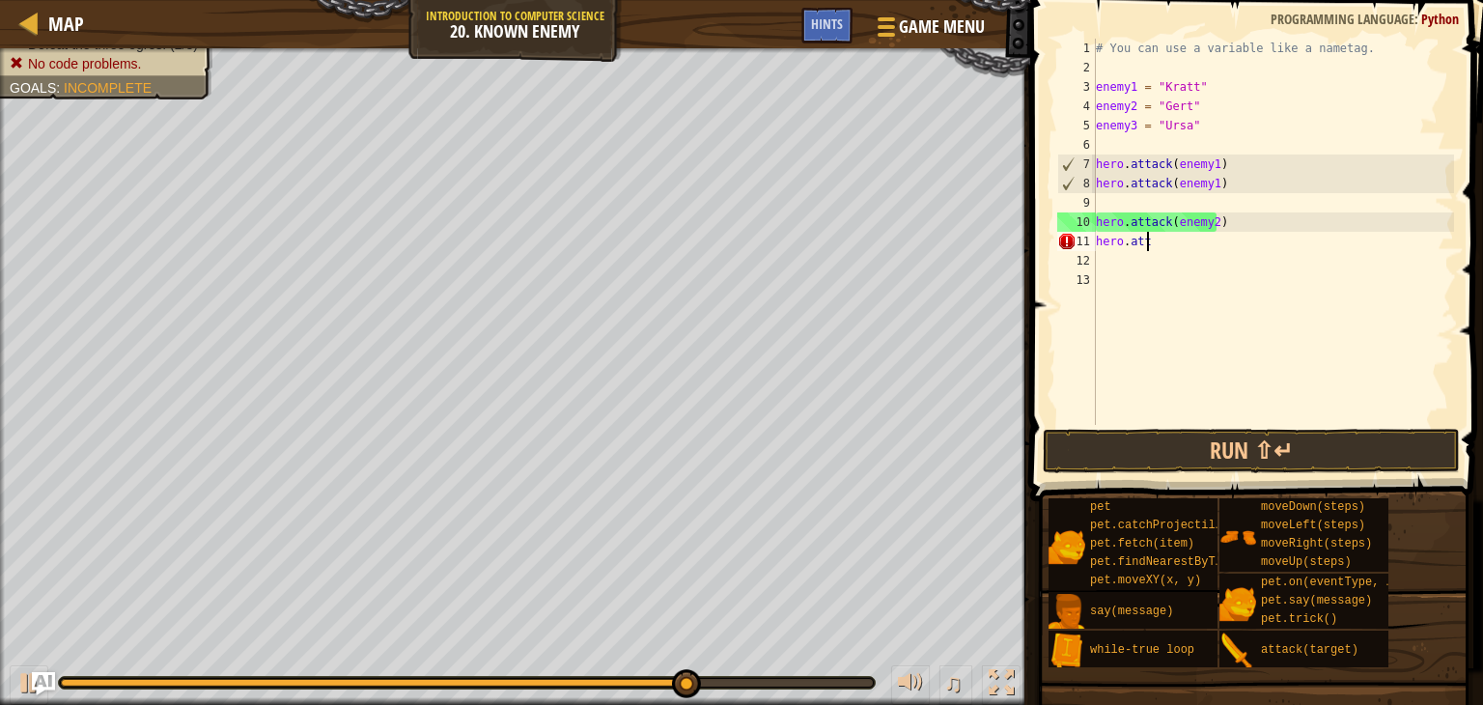
scroll to position [9, 0]
type textarea "h"
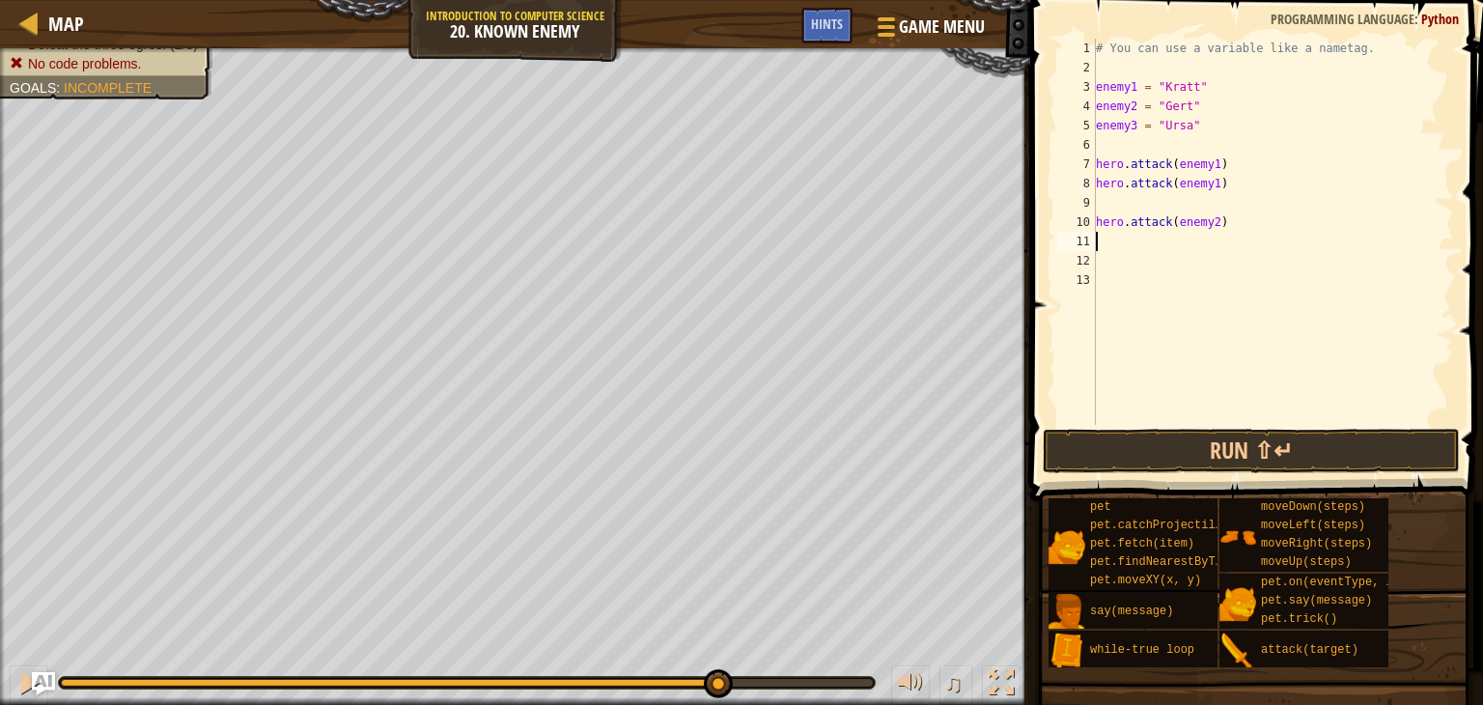
type textarea "h"
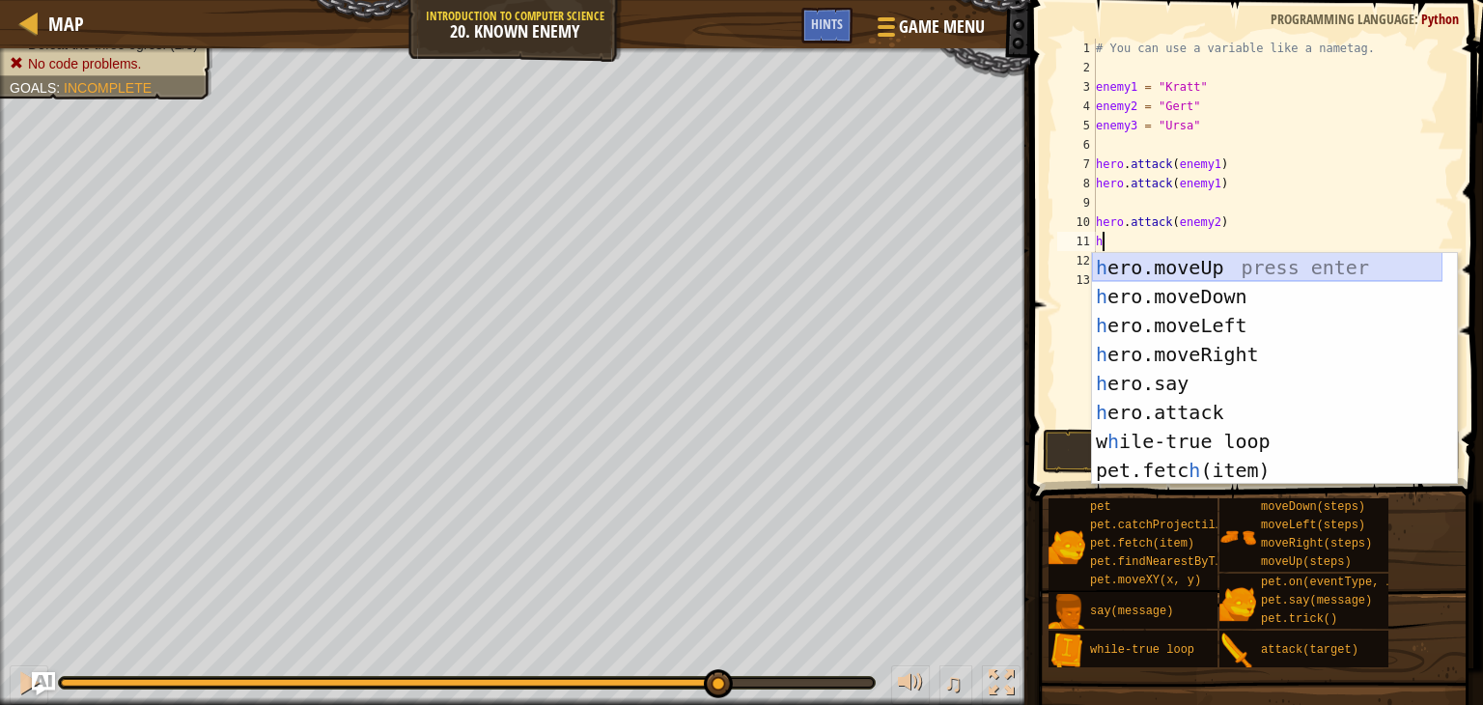
click at [1164, 261] on div "h ero.moveUp press enter h ero.moveDown press enter h ero.moveLeft press enter …" at bounding box center [1267, 398] width 350 height 290
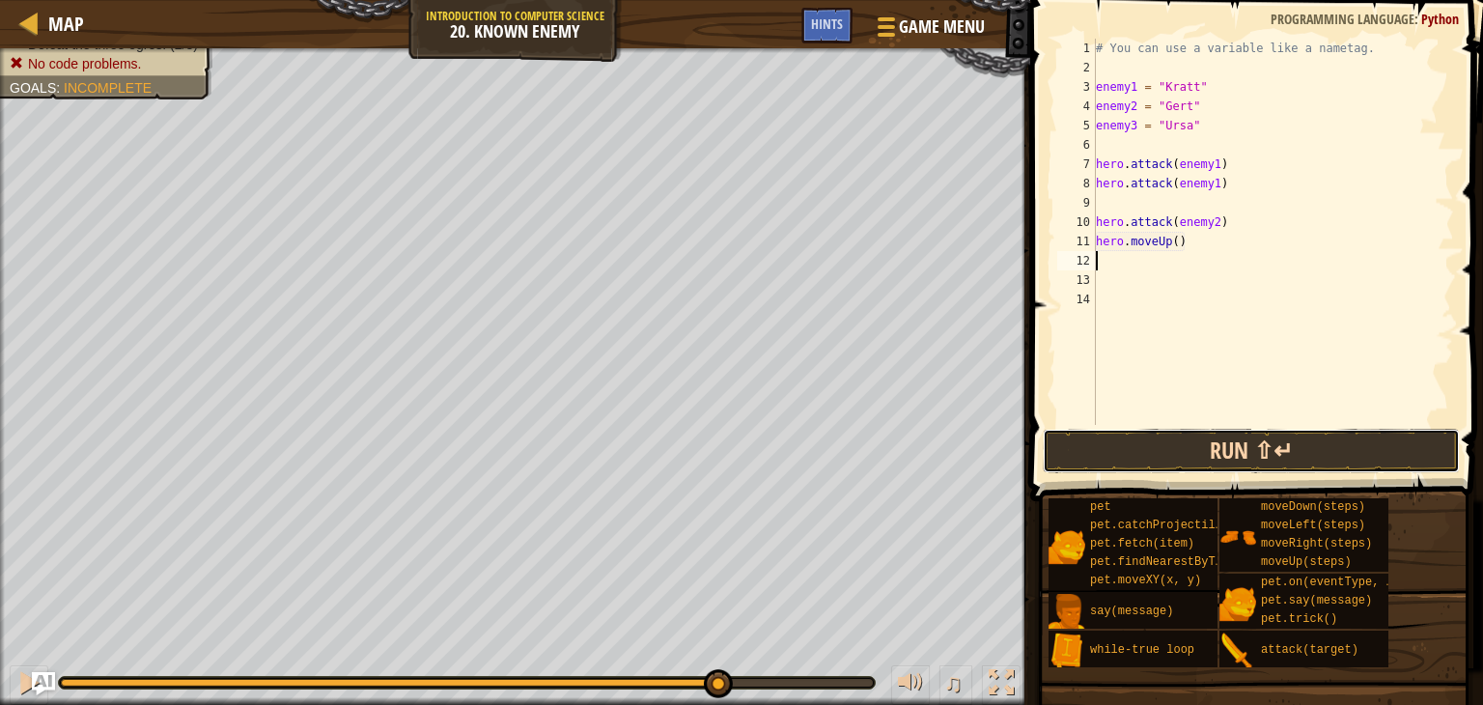
click at [1134, 445] on button "Run ⇧↵" at bounding box center [1251, 451] width 417 height 44
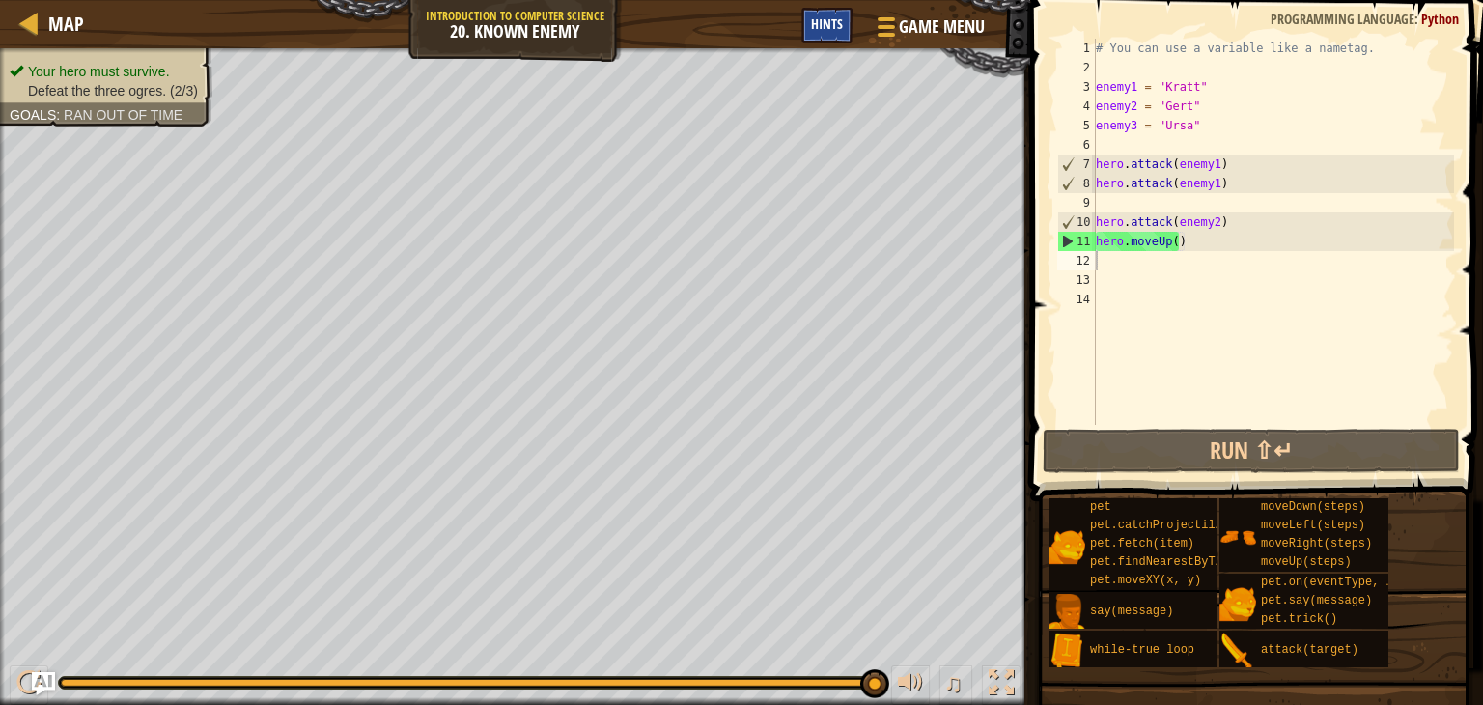
click at [827, 21] on span "Hints" at bounding box center [827, 23] width 32 height 18
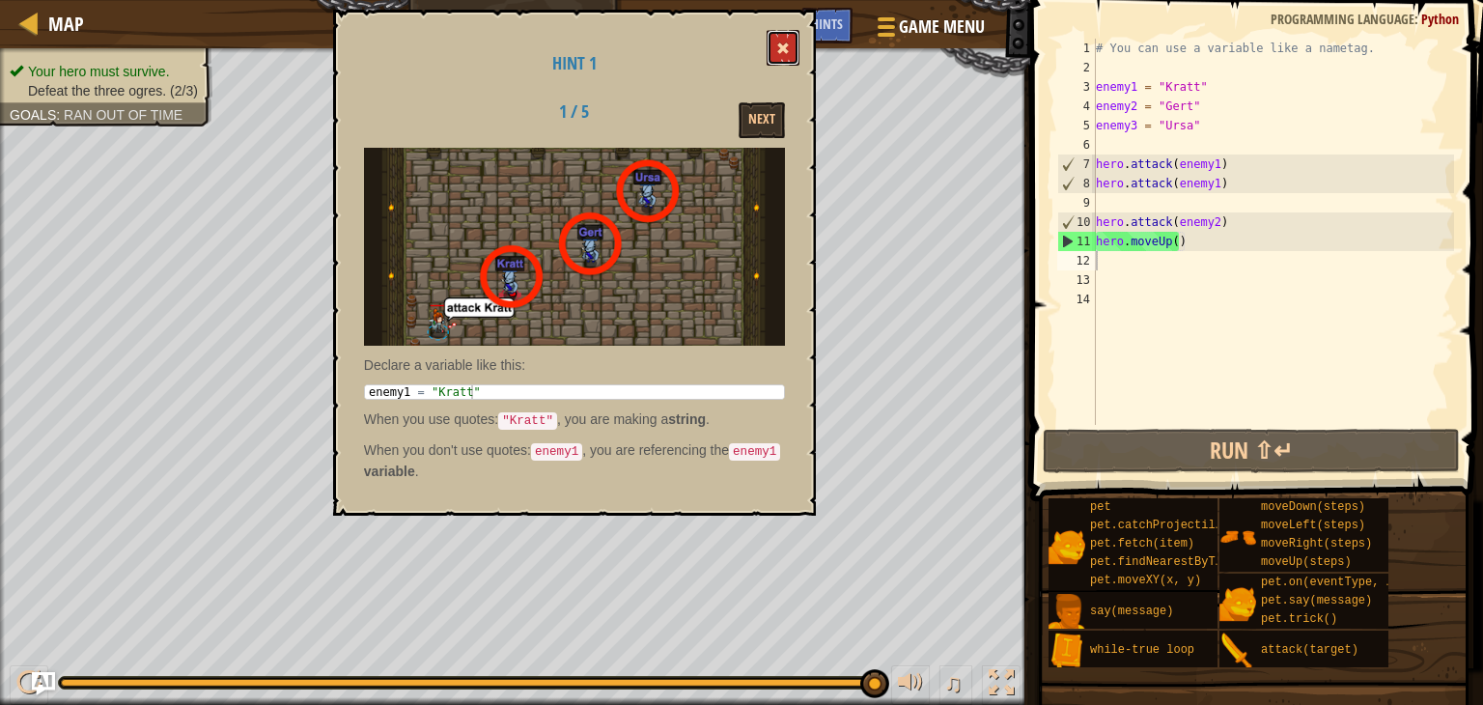
click at [775, 32] on button at bounding box center [783, 48] width 33 height 36
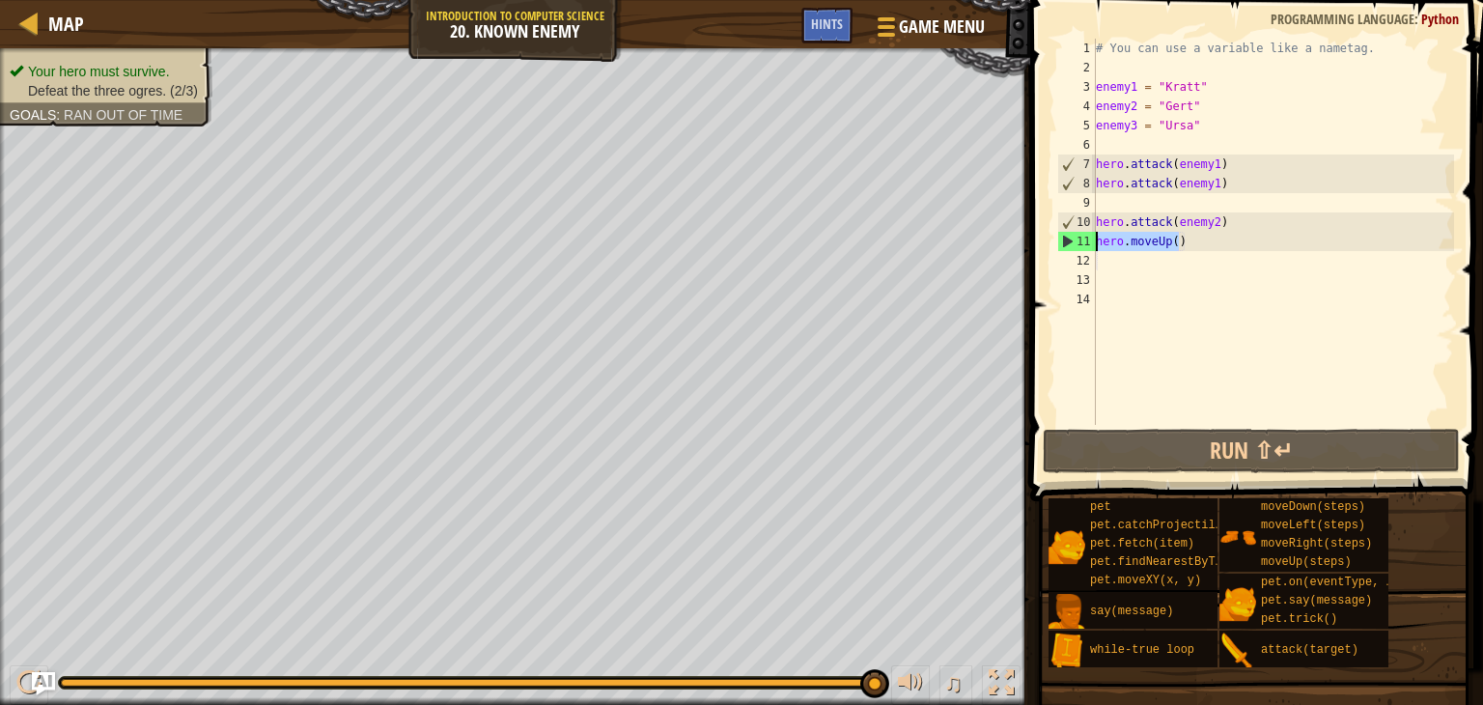
drag, startPoint x: 1188, startPoint y: 240, endPoint x: 1077, endPoint y: 244, distance: 111.1
click at [1077, 244] on div "1 2 3 4 5 6 7 8 9 10 11 12 13 14 # You can use a variable like a nametag. enemy…" at bounding box center [1253, 232] width 401 height 386
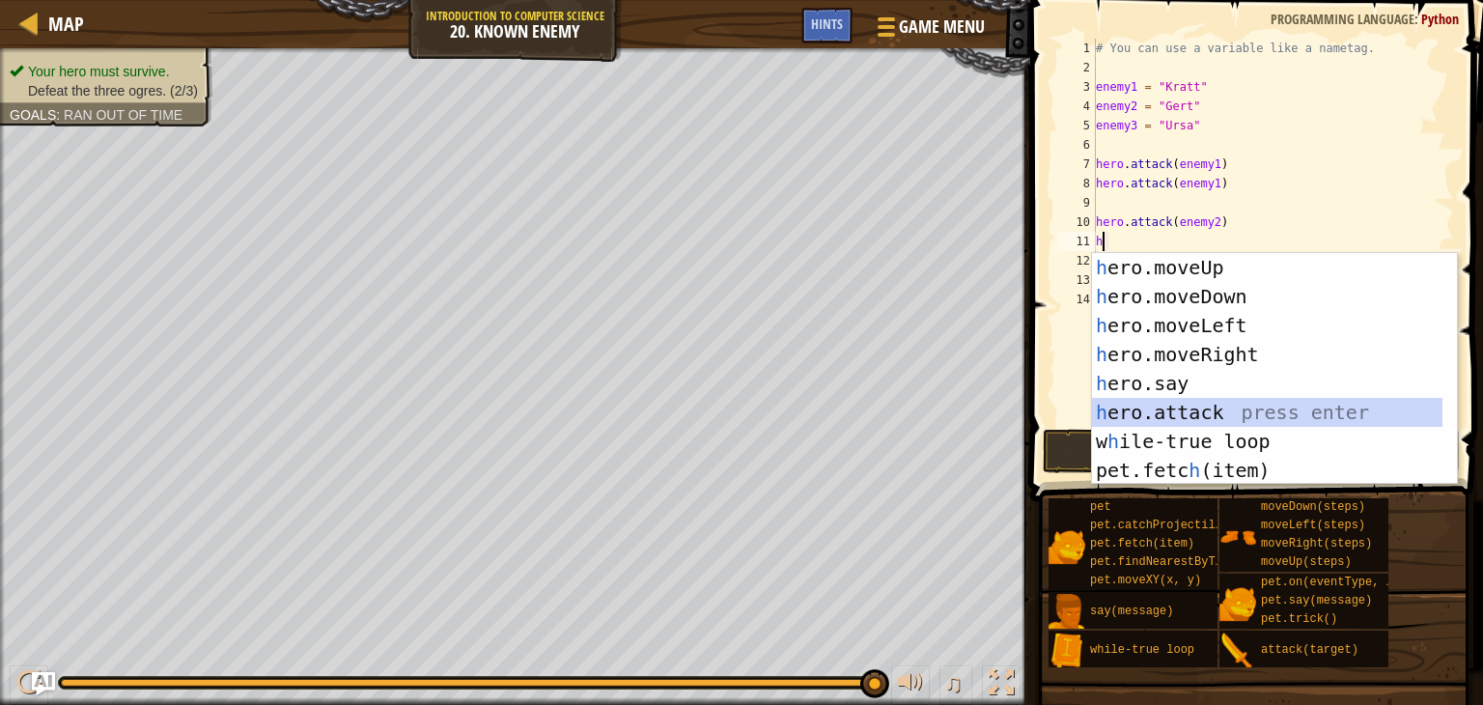
click at [1190, 404] on div "h ero.moveUp press enter h ero.moveDown press enter h ero.moveLeft press enter …" at bounding box center [1267, 398] width 350 height 290
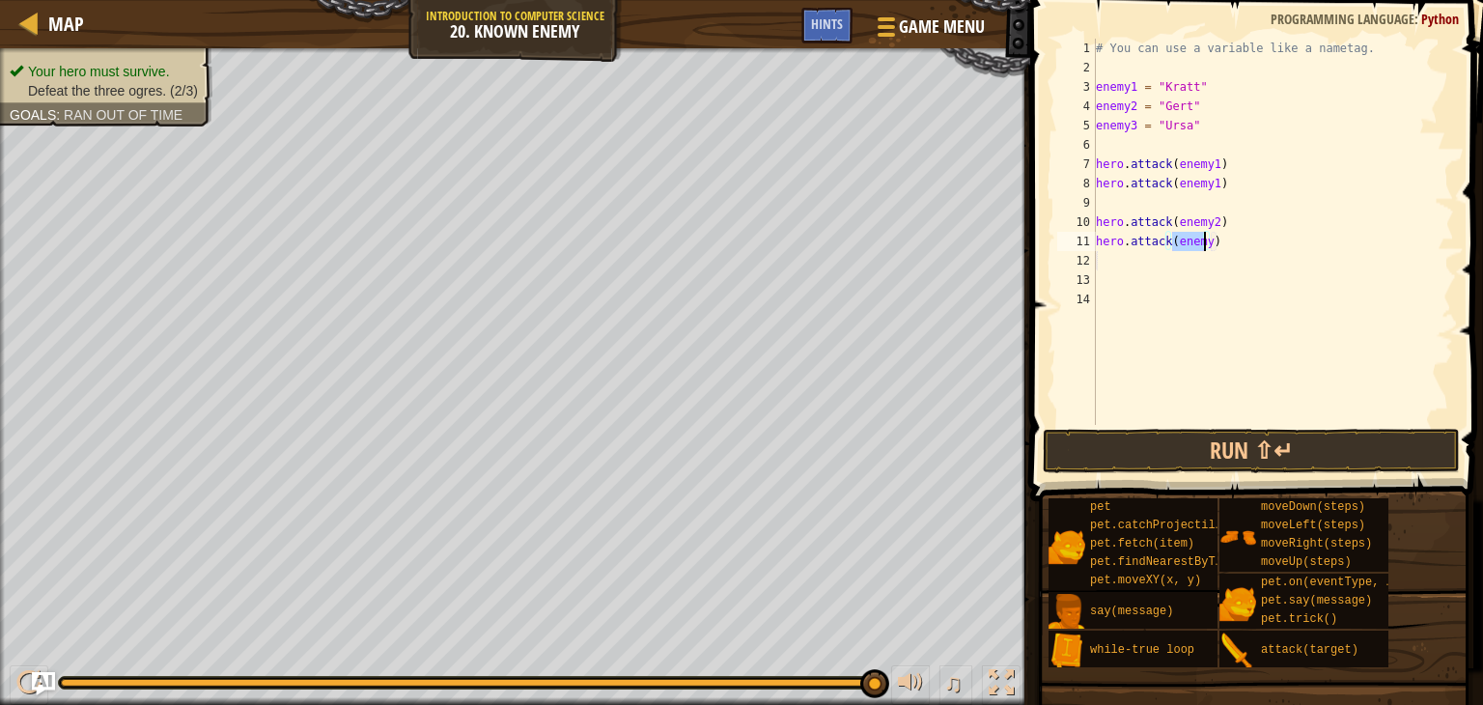
click at [1204, 244] on div "# You can use a variable like a nametag. enemy1 = "Kratt" enemy2 = "Gert" enemy…" at bounding box center [1273, 232] width 362 height 386
click at [1108, 127] on div "# You can use a variable like a nametag. enemy1 = "Kratt" enemy2 = "Gert" enemy…" at bounding box center [1273, 251] width 362 height 425
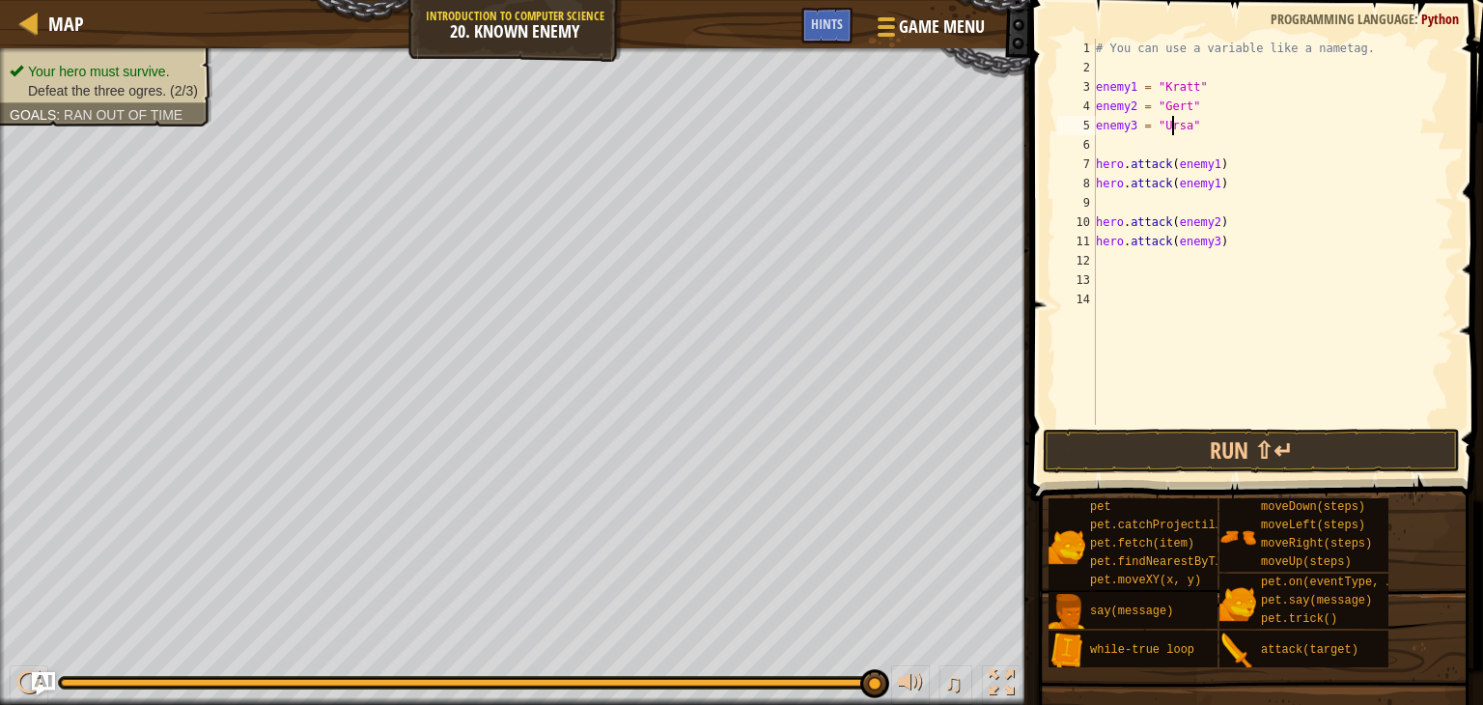
click at [1173, 129] on div "# You can use a variable like a nametag. enemy1 = "Kratt" enemy2 = "Gert" enemy…" at bounding box center [1273, 251] width 362 height 425
type textarea "enemy3 = "Ursa""
click at [1203, 441] on button "Run ⇧↵" at bounding box center [1251, 451] width 417 height 44
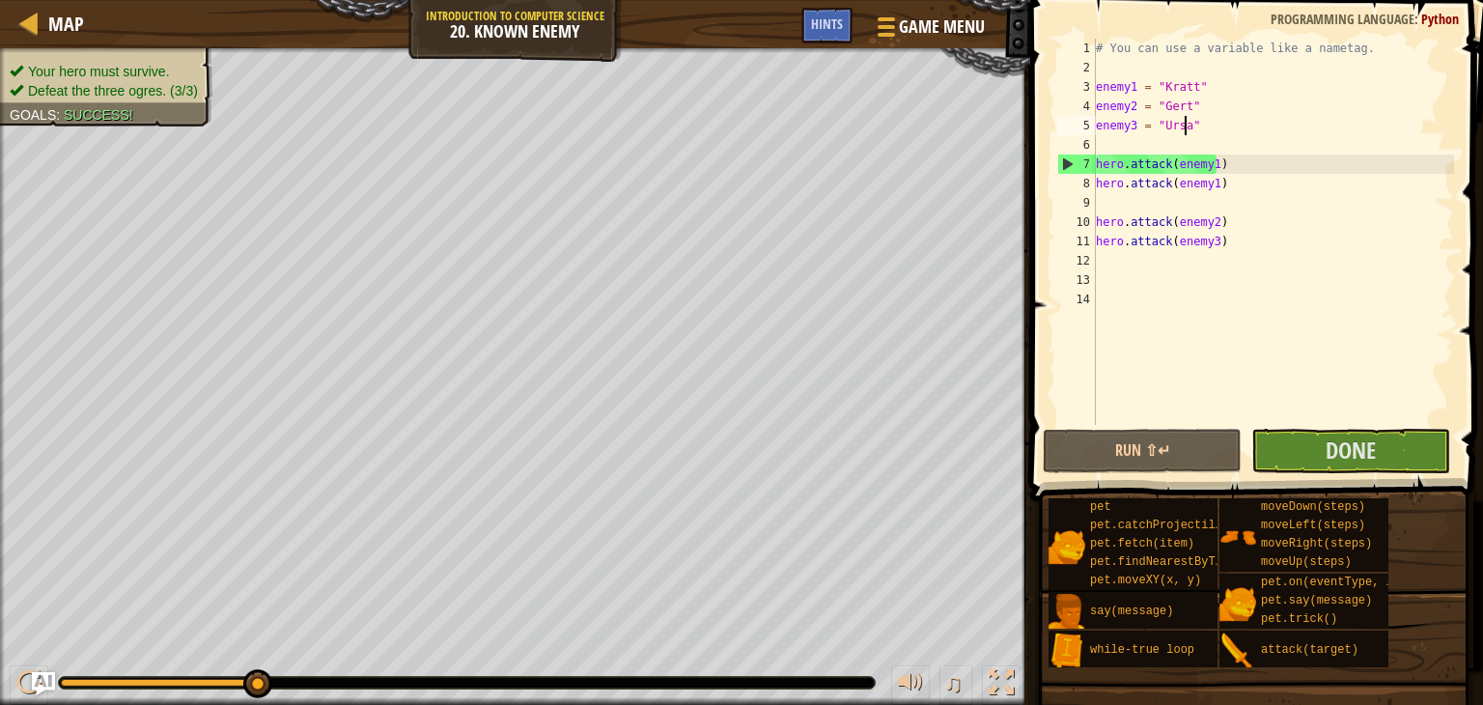
click at [1167, 128] on div "# You can use a variable like a nametag. enemy1 = "Kratt" enemy2 = "Gert" enemy…" at bounding box center [1273, 251] width 362 height 425
click at [1128, 122] on div "# You can use a variable like a nametag. enemy1 = "Kratt" enemy2 = "Gert" enemy…" at bounding box center [1273, 251] width 362 height 425
click at [1279, 470] on button "Done" at bounding box center [1350, 451] width 199 height 44
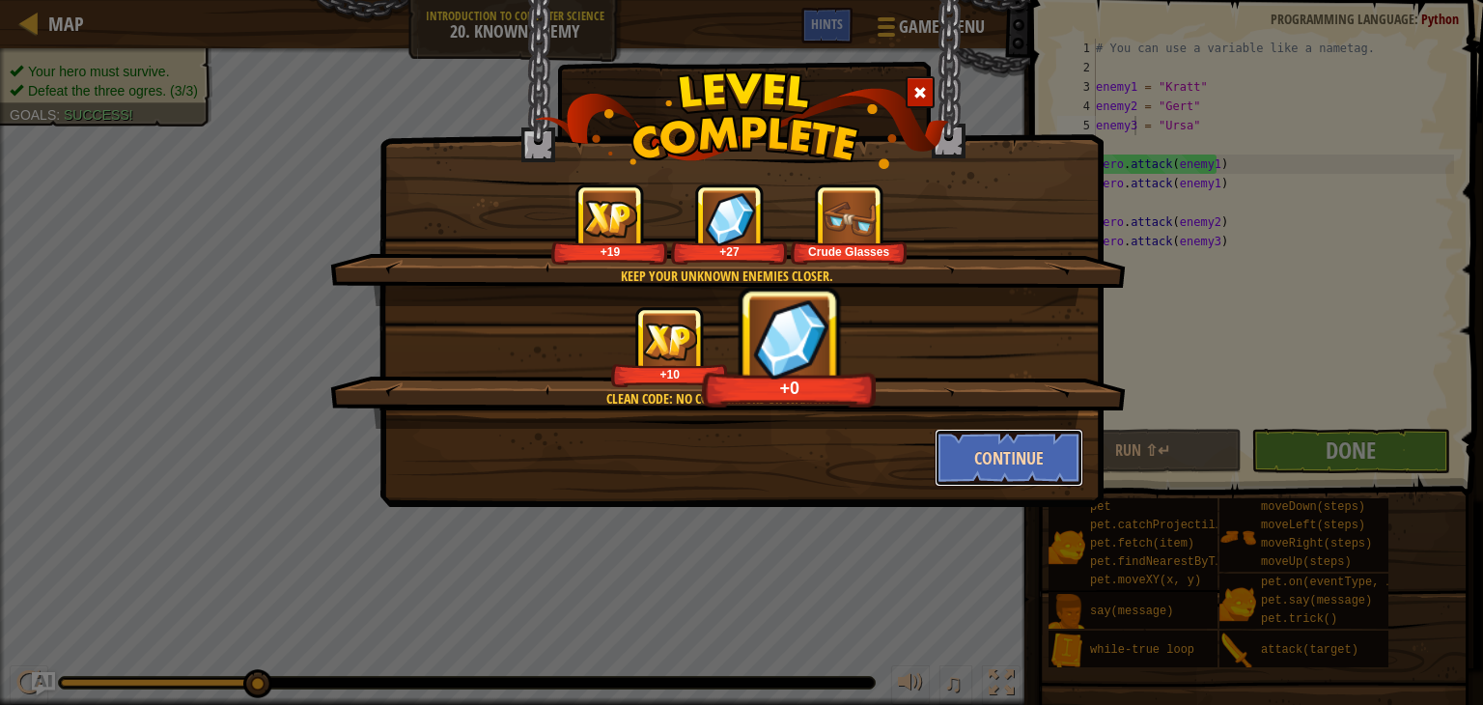
click at [1005, 451] on button "Continue" at bounding box center [1010, 458] width 150 height 58
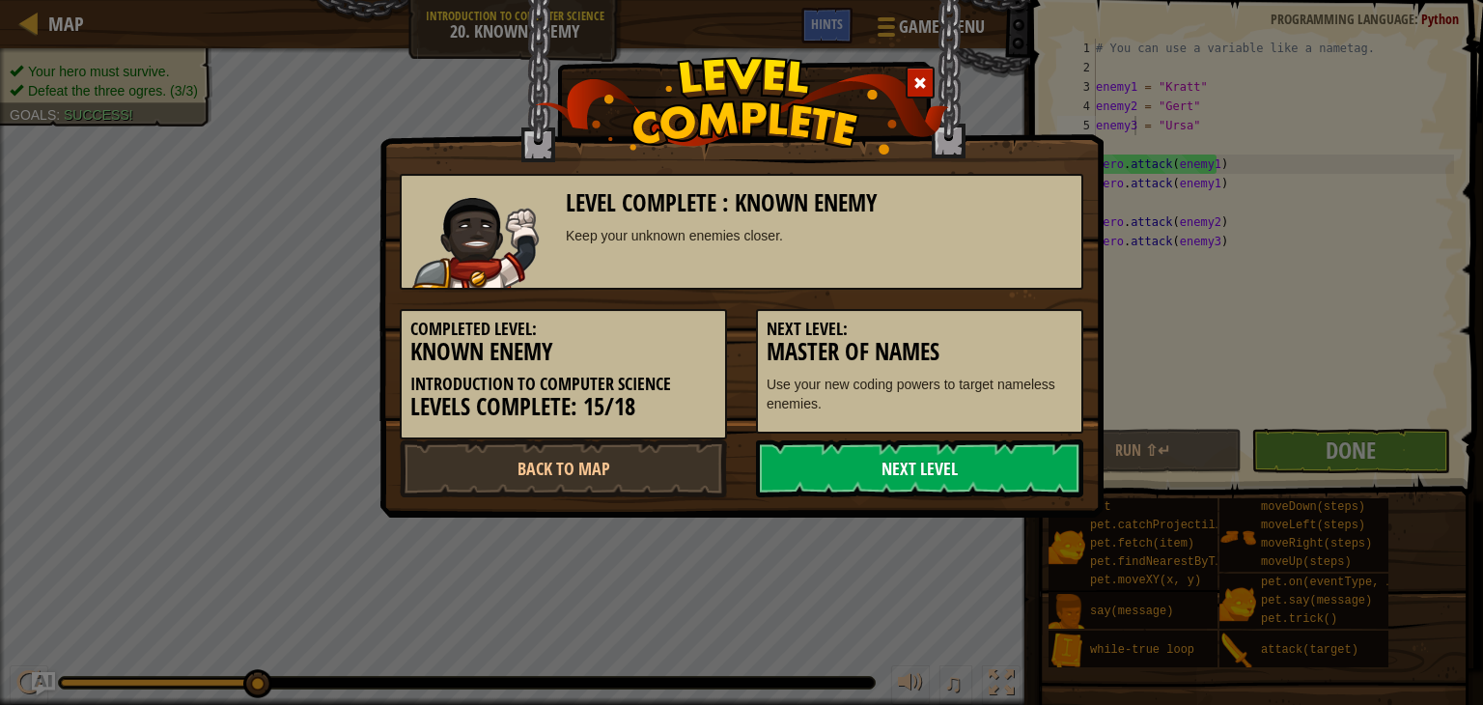
click at [961, 463] on link "Next Level" at bounding box center [919, 468] width 327 height 58
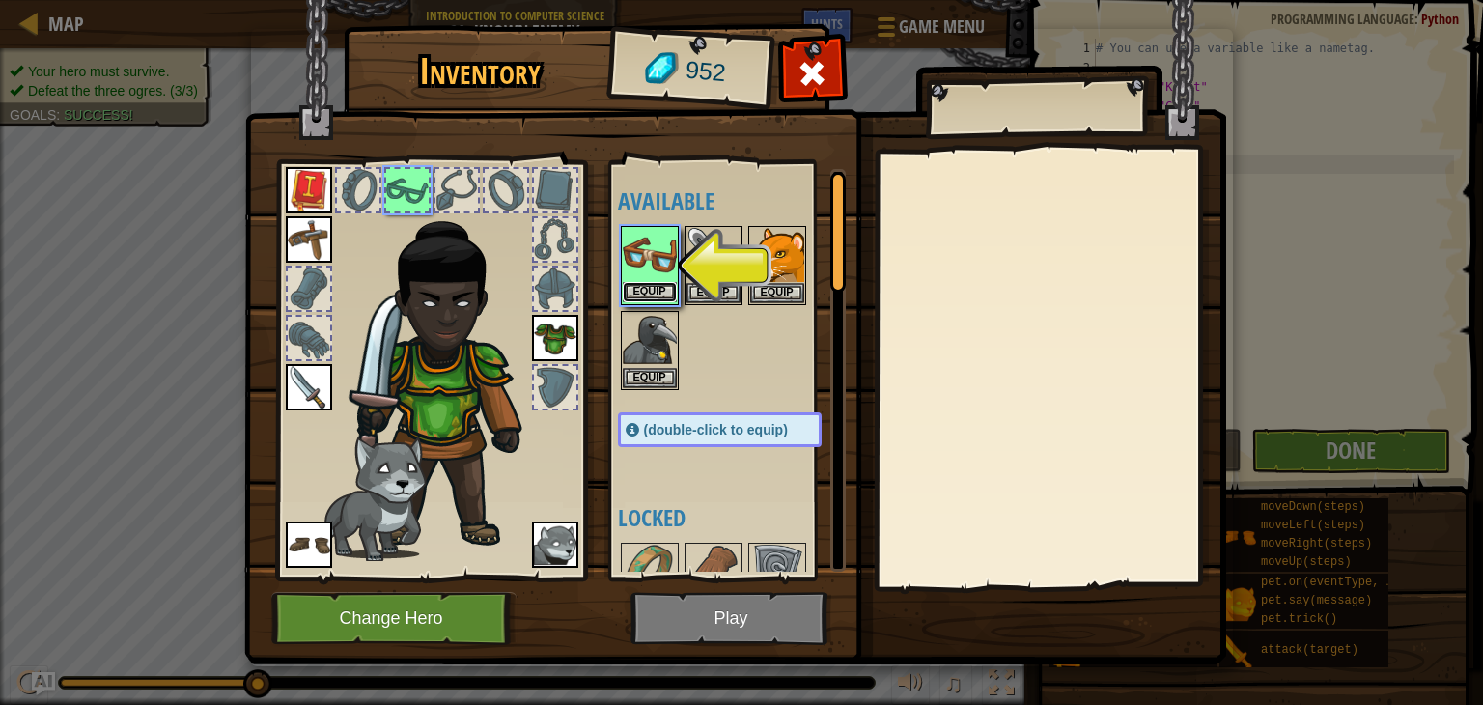
click at [641, 282] on button "Equip" at bounding box center [650, 292] width 54 height 20
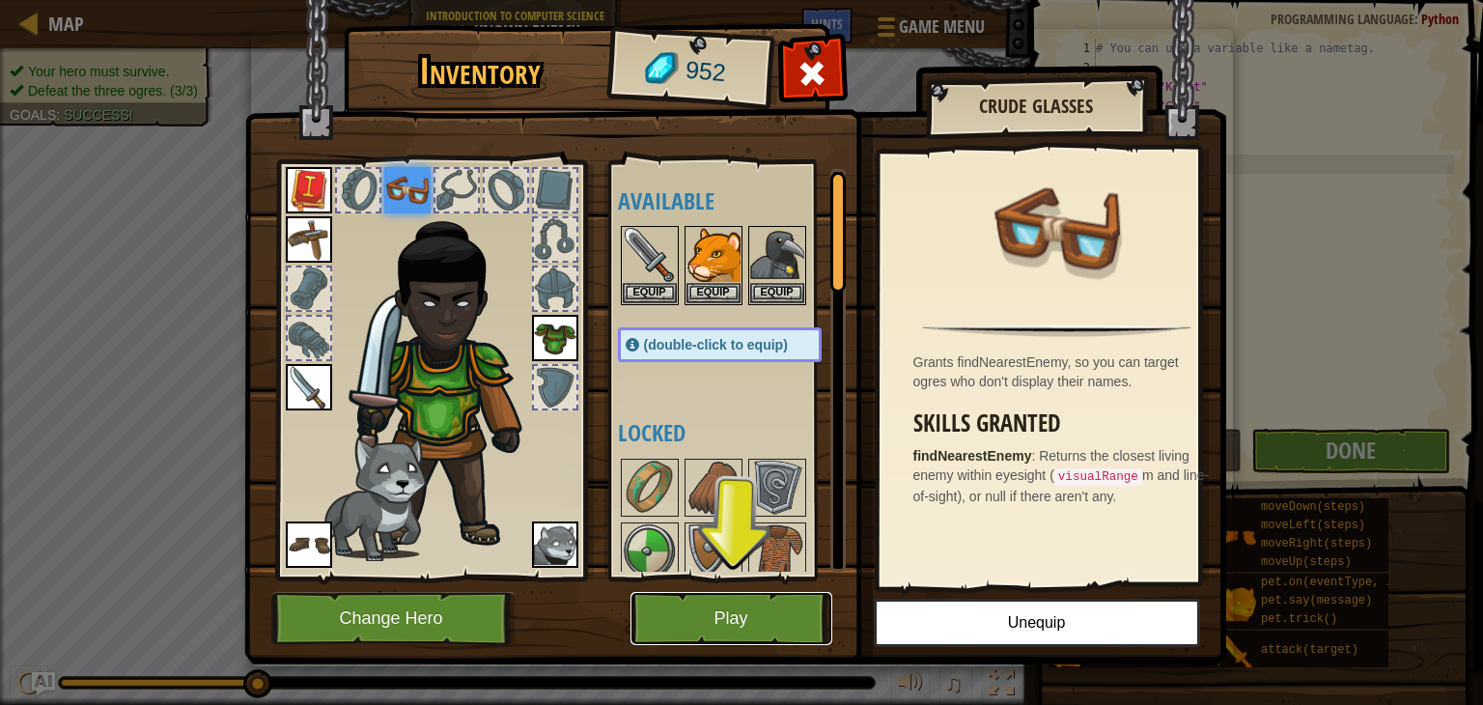
drag, startPoint x: 703, startPoint y: 609, endPoint x: 648, endPoint y: 593, distance: 57.4
click at [648, 593] on button "Play" at bounding box center [731, 618] width 202 height 53
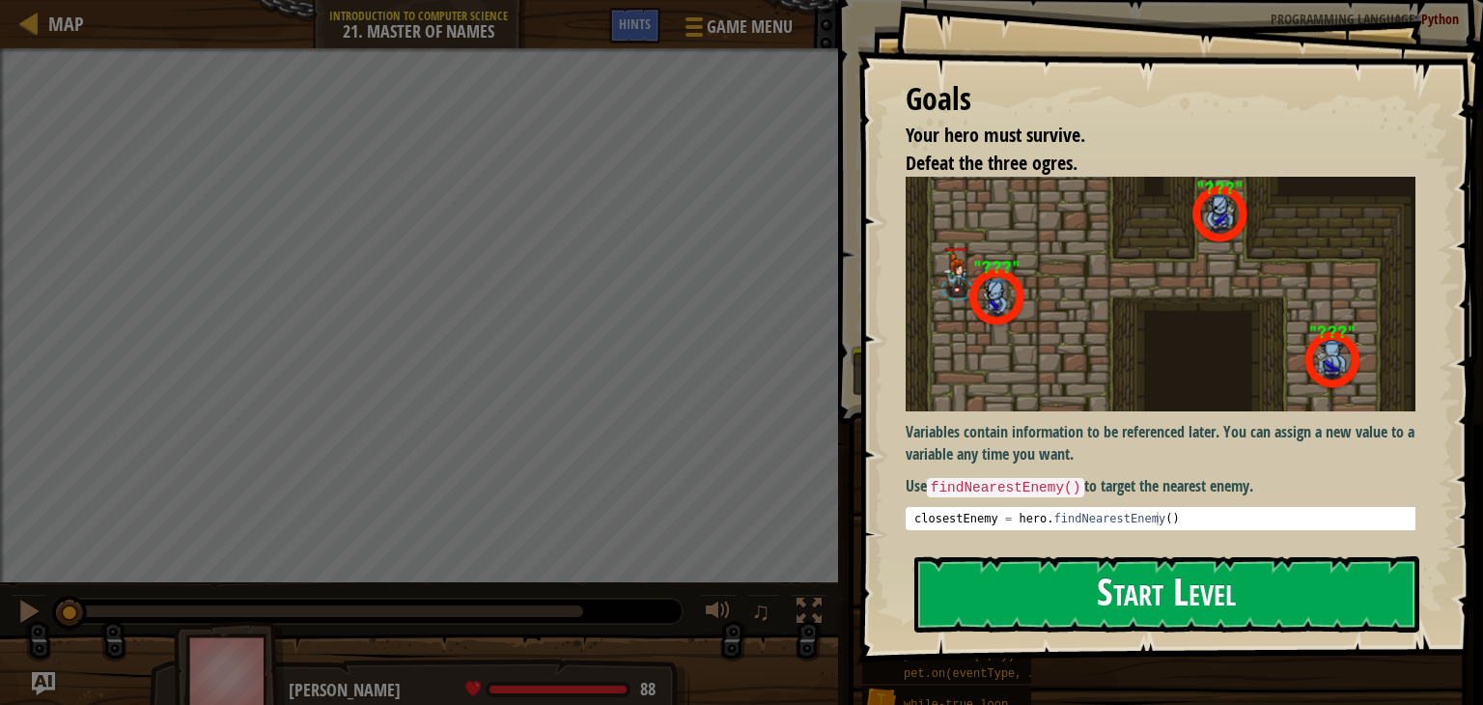
click at [1016, 591] on button "Start Level" at bounding box center [1166, 594] width 505 height 76
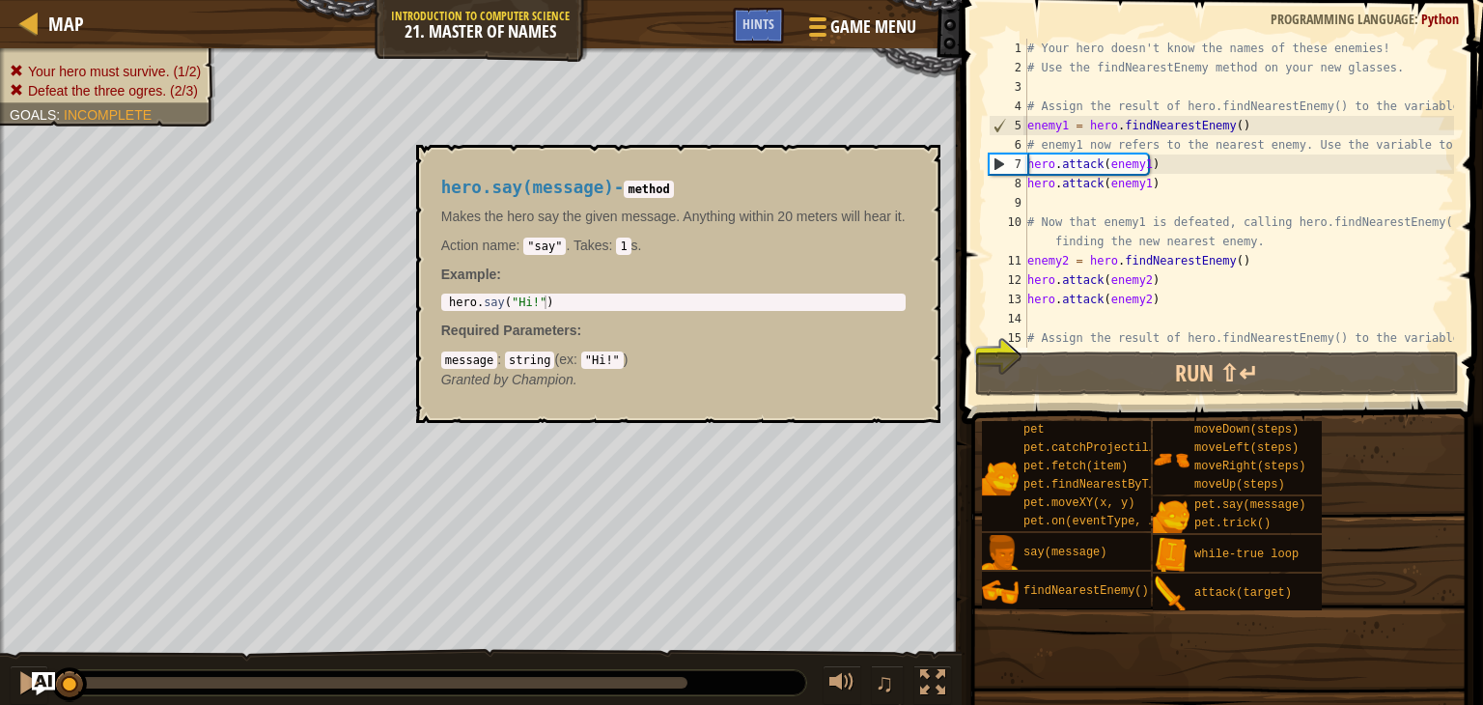
scroll to position [58, 0]
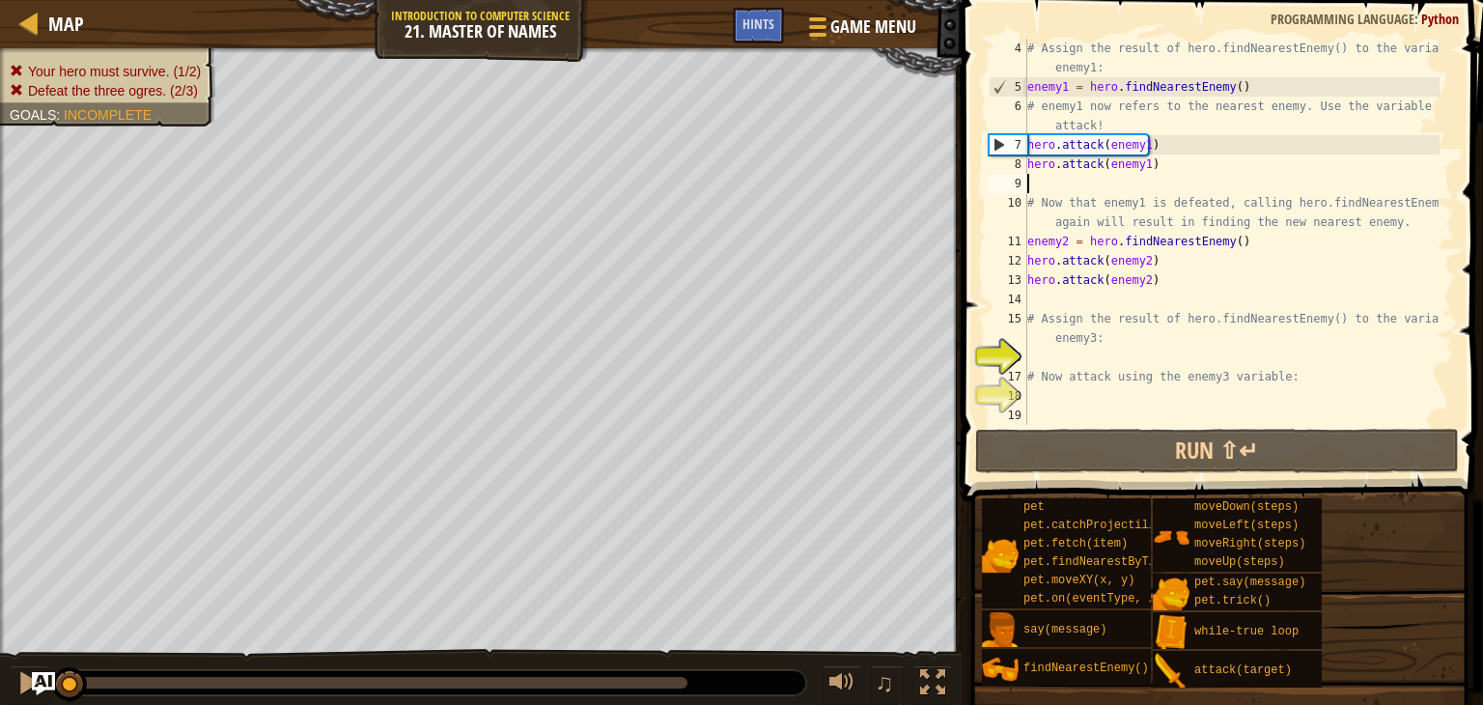
click at [1036, 179] on div "# Assign the result of hero.findNearestEnemy() to the variable enemy1: enemy1 =…" at bounding box center [1231, 261] width 416 height 444
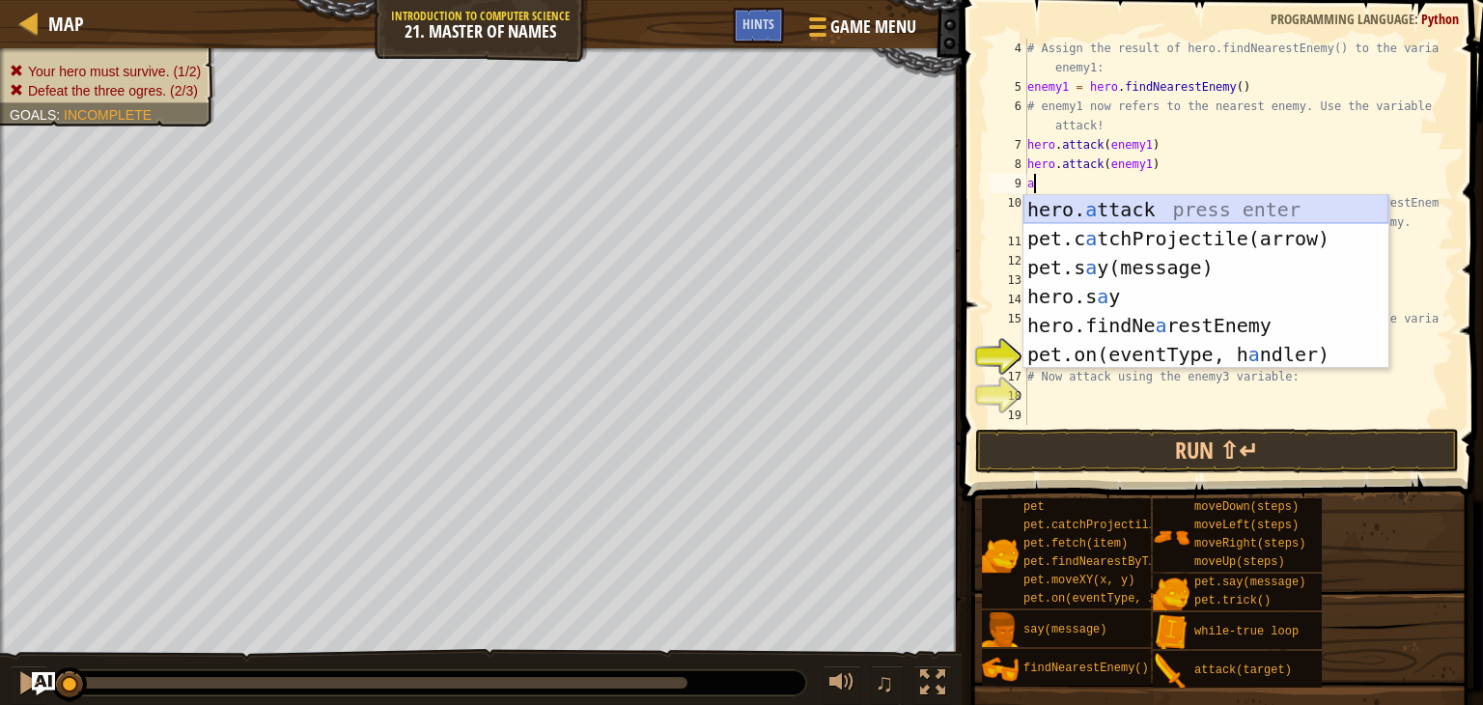
click at [1059, 203] on div "hero. a ttack press enter pet.c a tchProjectile(arrow) press enter pet.s a y(me…" at bounding box center [1205, 311] width 365 height 232
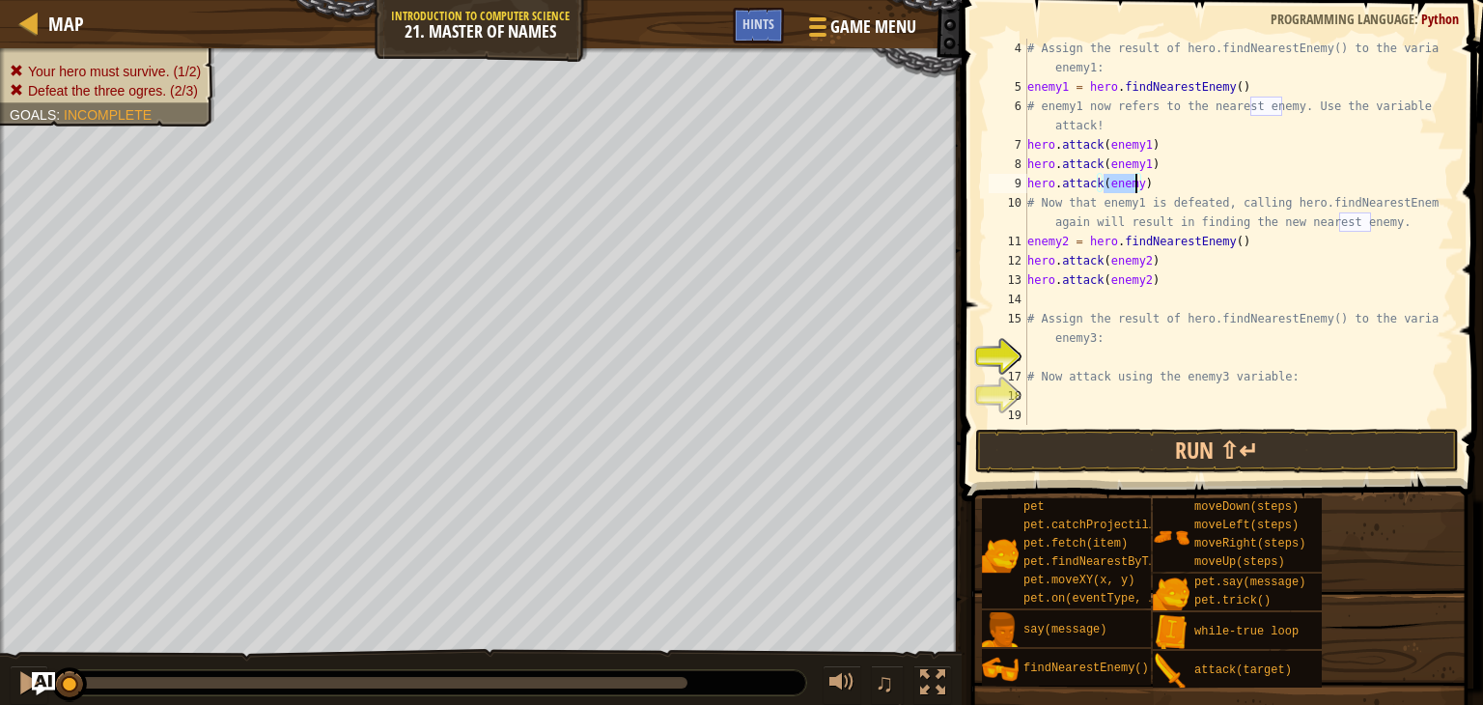
click at [1133, 180] on div "# Assign the result of hero.findNearestEnemy() to the variable enemy1: enemy1 =…" at bounding box center [1231, 232] width 416 height 386
click at [1099, 445] on button "Run ⇧↵" at bounding box center [1217, 451] width 484 height 44
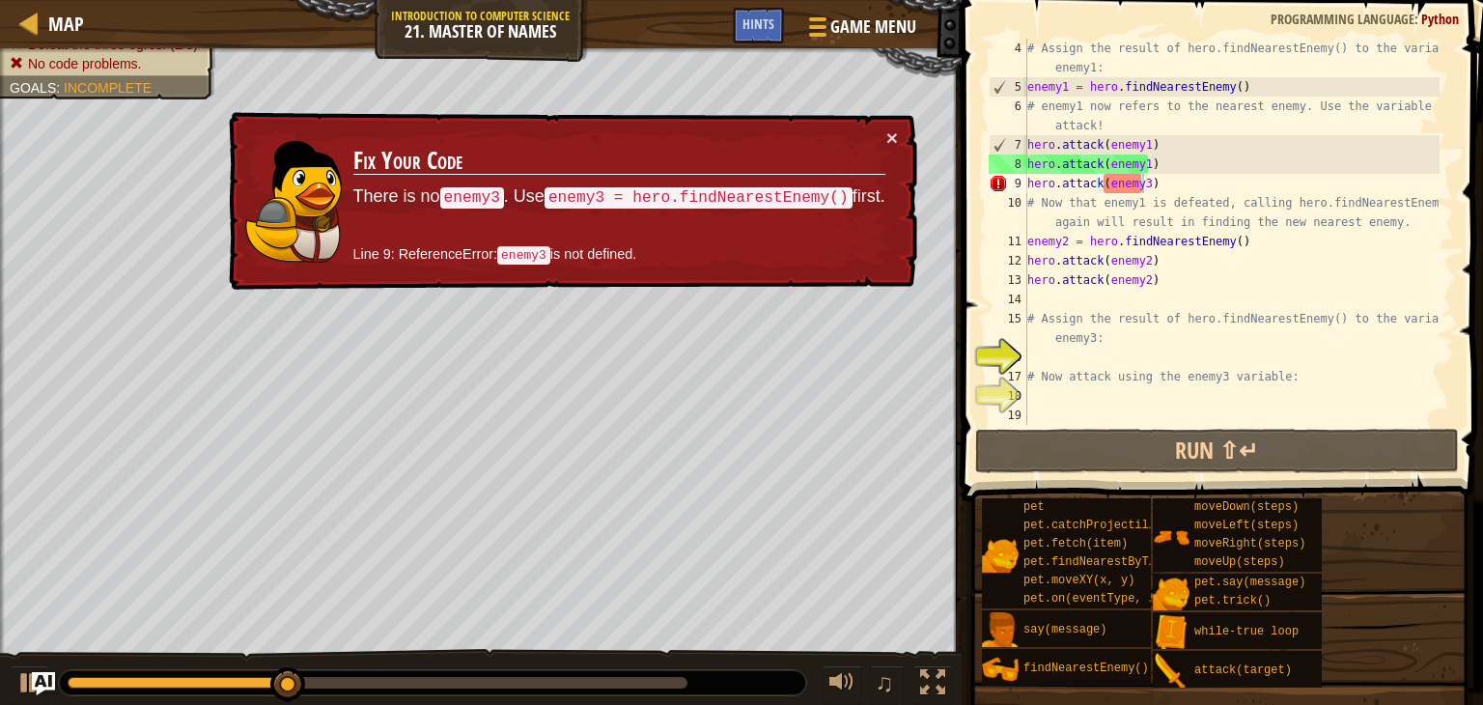
click at [884, 134] on td "Fix Your Code There is no enemy3 . Use enemy3 = hero.findNearestEnemy() first. …" at bounding box center [619, 201] width 534 height 148
click at [886, 128] on button "×" at bounding box center [892, 137] width 12 height 20
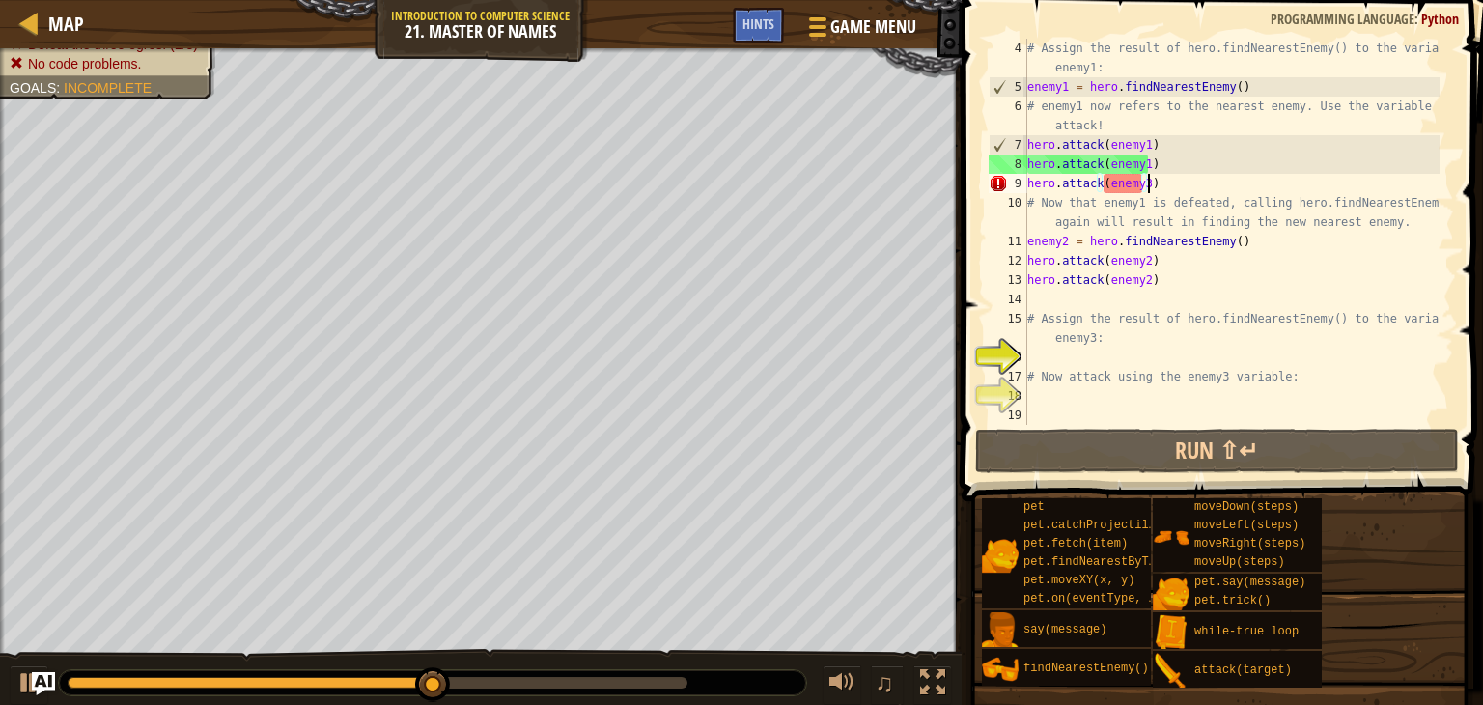
click at [1151, 182] on div "# Assign the result of hero.findNearestEnemy() to the variable enemy1: enemy1 =…" at bounding box center [1231, 261] width 416 height 444
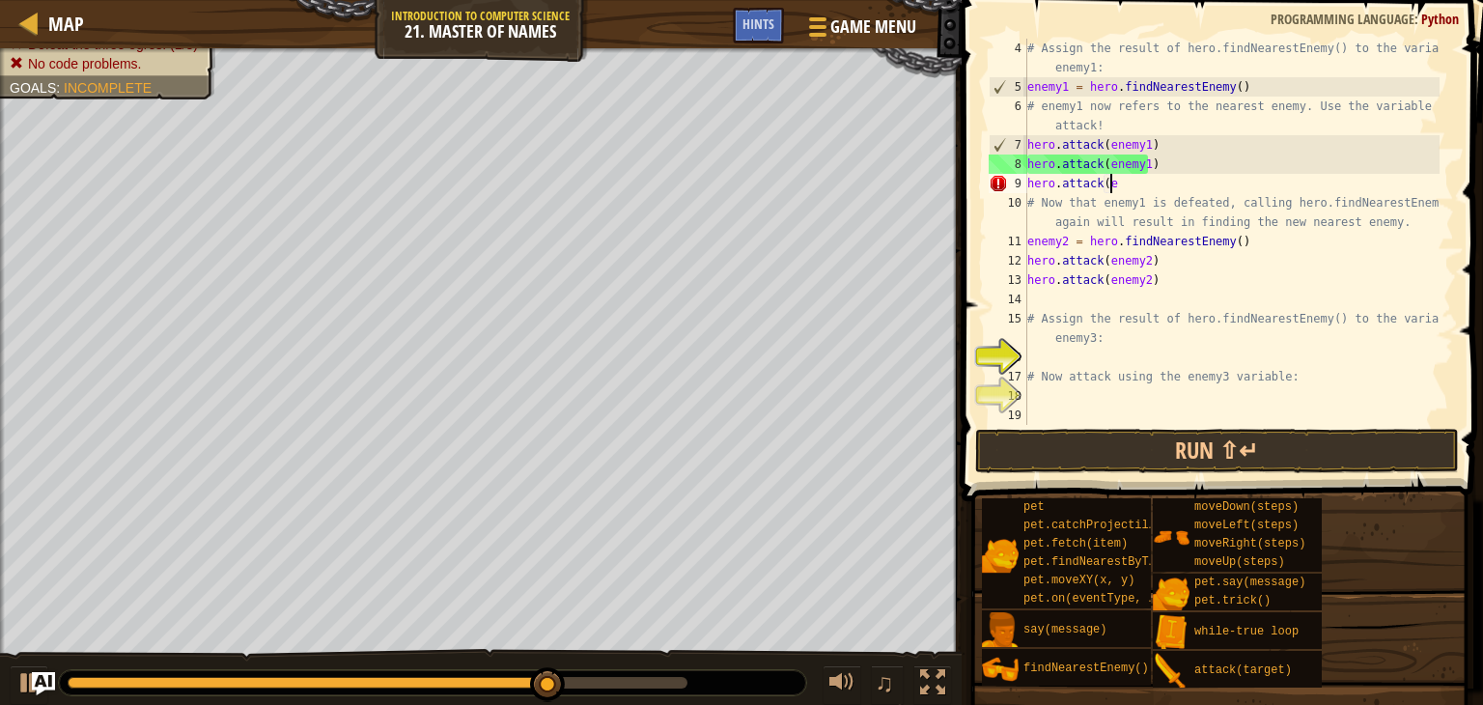
scroll to position [9, 1]
type textarea "h"
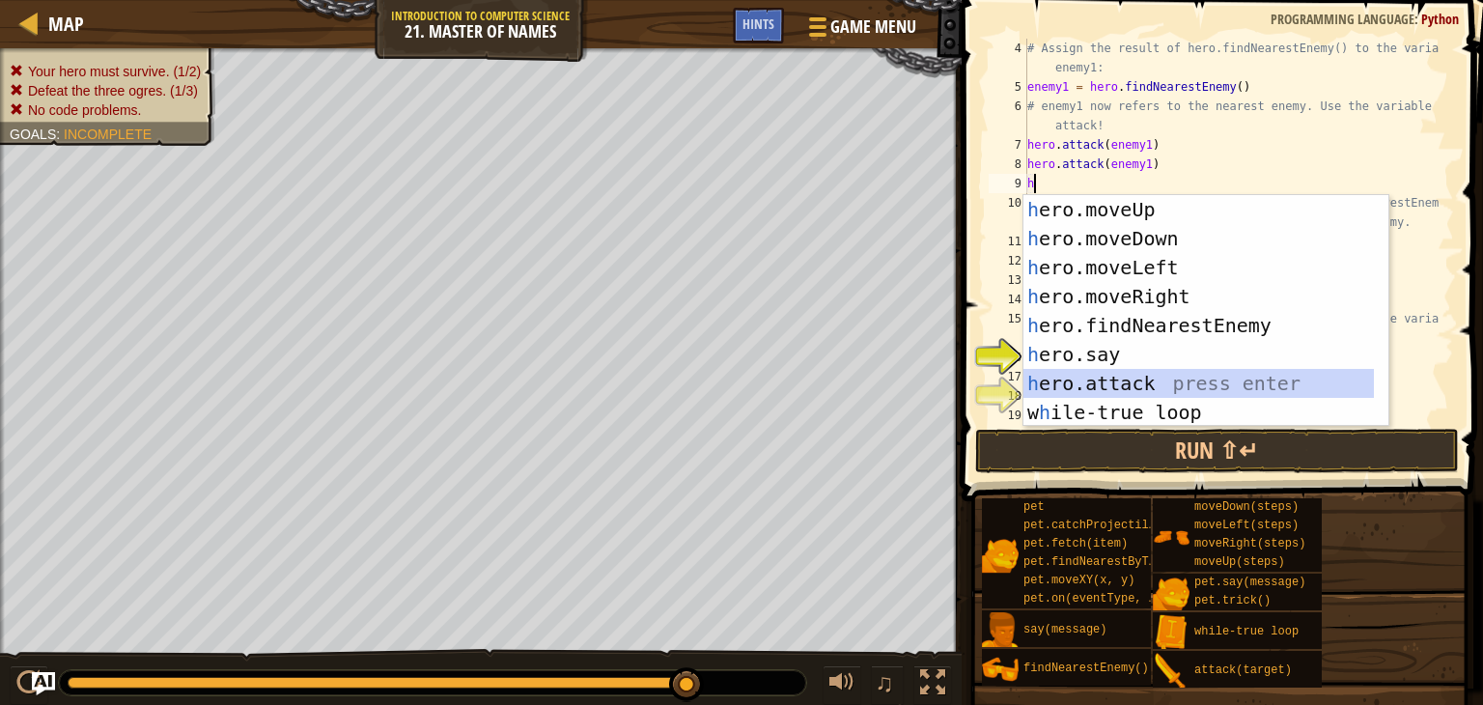
click at [1052, 376] on div "h ero.moveUp press enter h ero.moveDown press enter h ero.moveLeft press enter …" at bounding box center [1198, 340] width 350 height 290
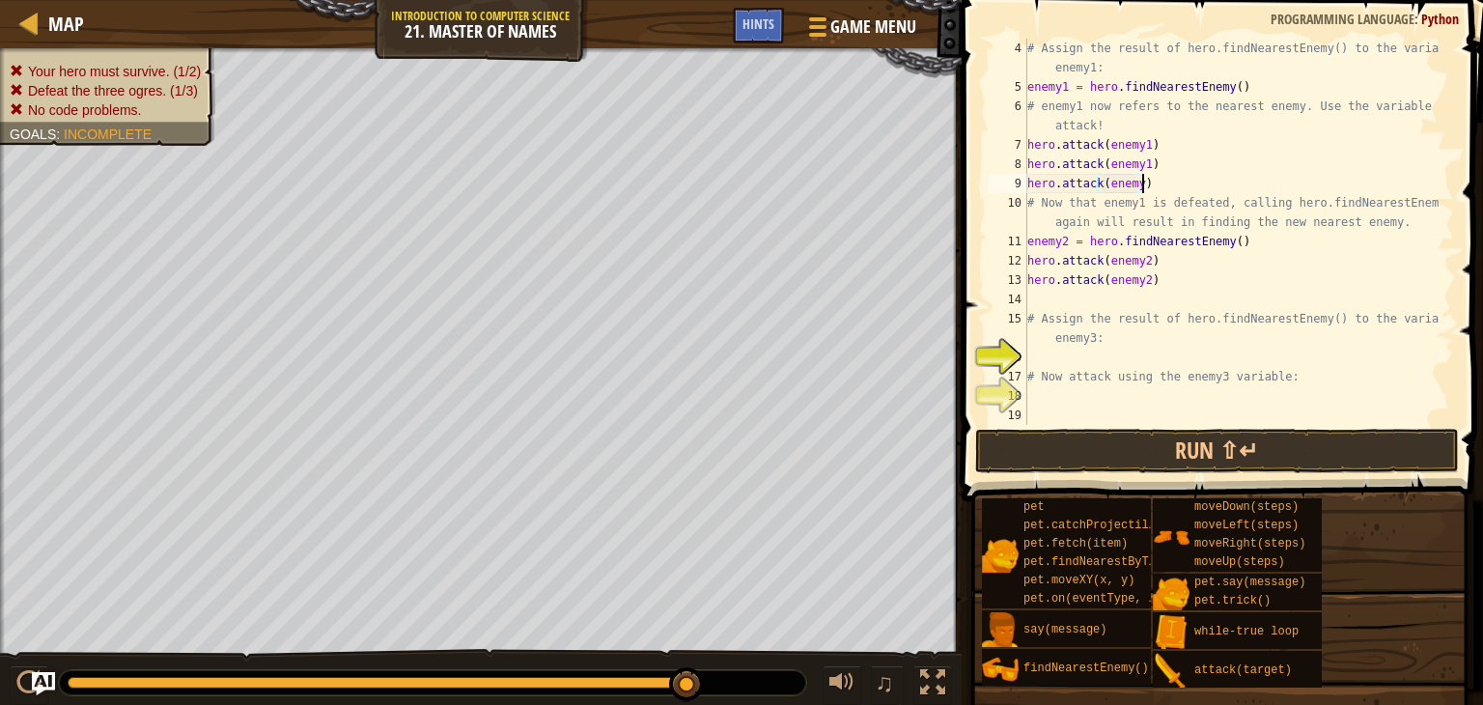
click at [1145, 190] on div "# Assign the result of hero.findNearestEnemy() to the variable enemy1: enemy1 =…" at bounding box center [1231, 261] width 416 height 444
type textarea "h"
click at [1045, 294] on div "# Assign the result of hero.findNearestEnemy() to the variable enemy1: enemy1 =…" at bounding box center [1231, 261] width 416 height 444
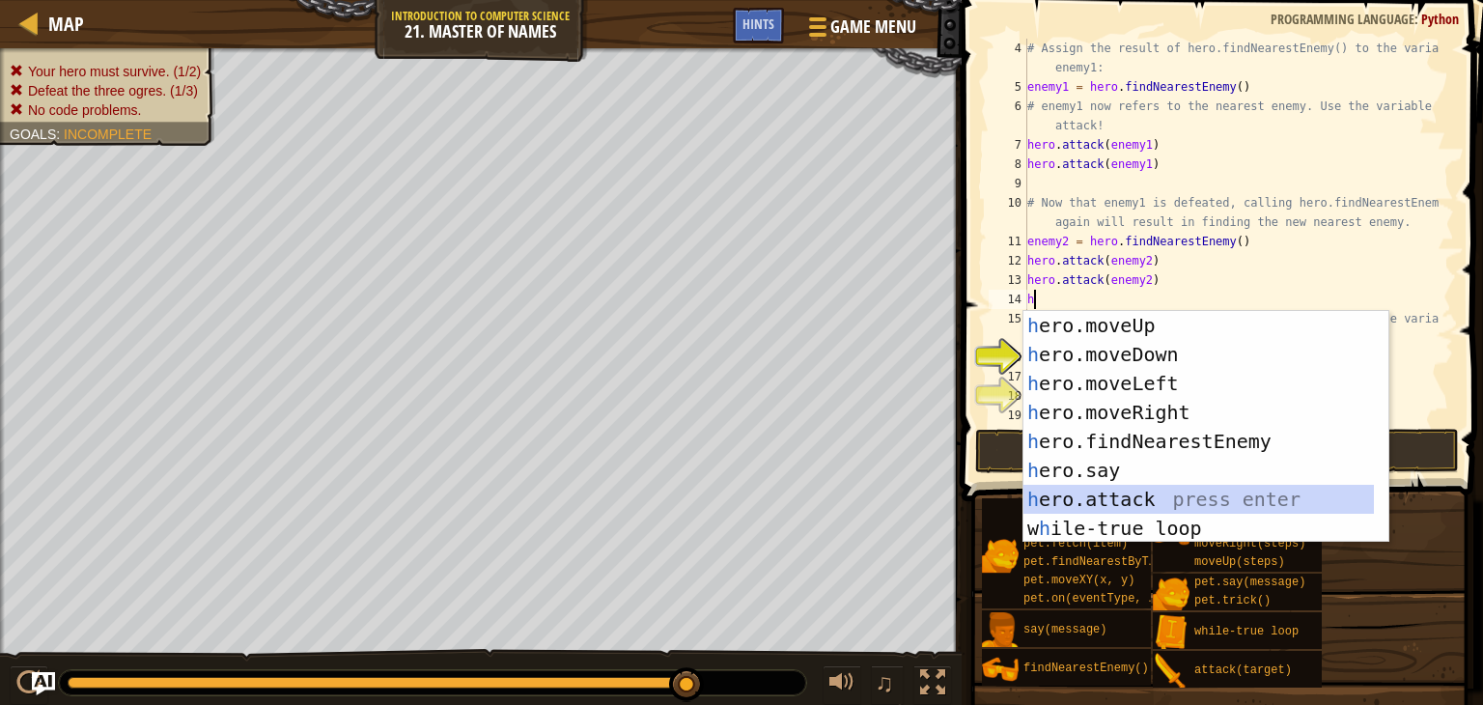
click at [1078, 486] on div "h ero.moveUp press enter h ero.moveDown press enter h ero.moveLeft press enter …" at bounding box center [1198, 456] width 350 height 290
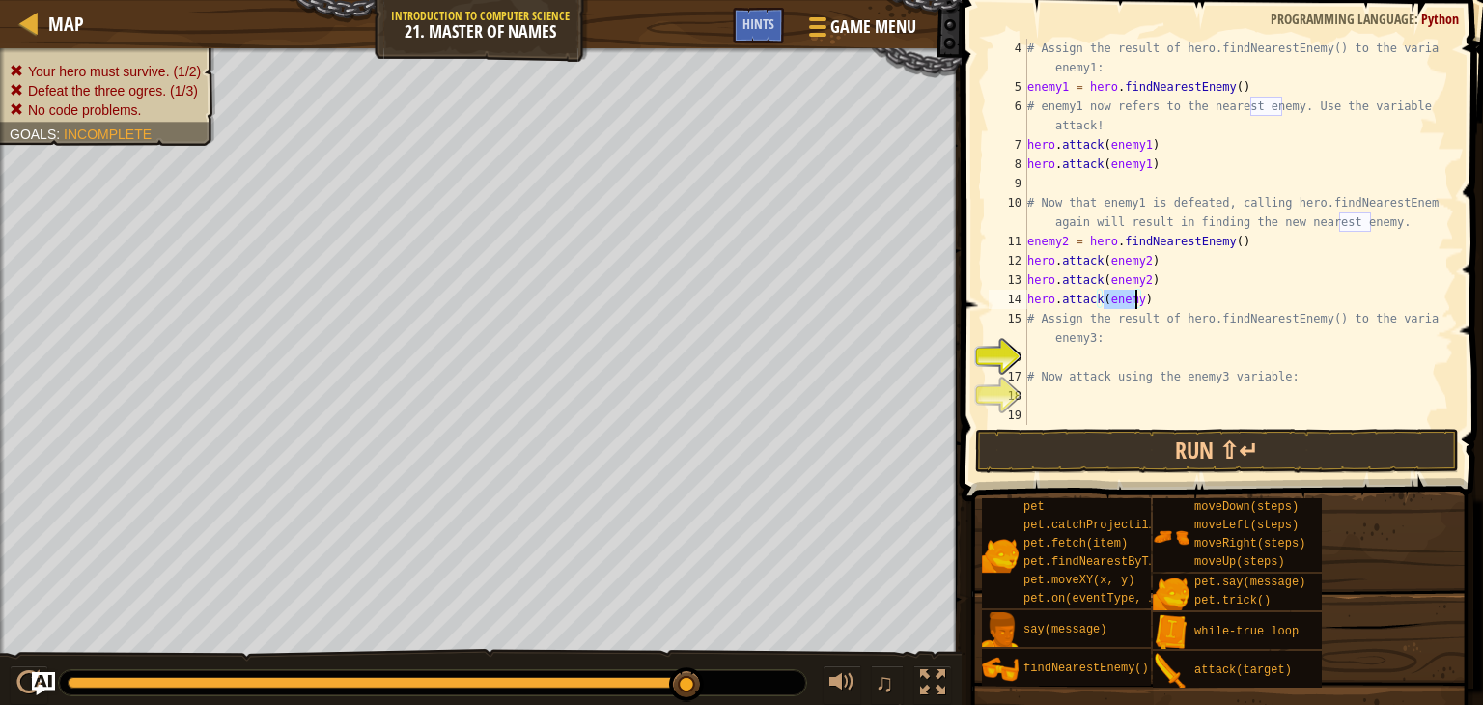
click at [1129, 291] on div "# Assign the result of hero.findNearestEnemy() to the variable enemy1: enemy1 =…" at bounding box center [1231, 232] width 416 height 386
click at [1138, 296] on div "# Assign the result of hero.findNearestEnemy() to the variable enemy1: enemy1 =…" at bounding box center [1231, 261] width 416 height 444
click at [1067, 461] on button "Run ⇧↵" at bounding box center [1217, 451] width 484 height 44
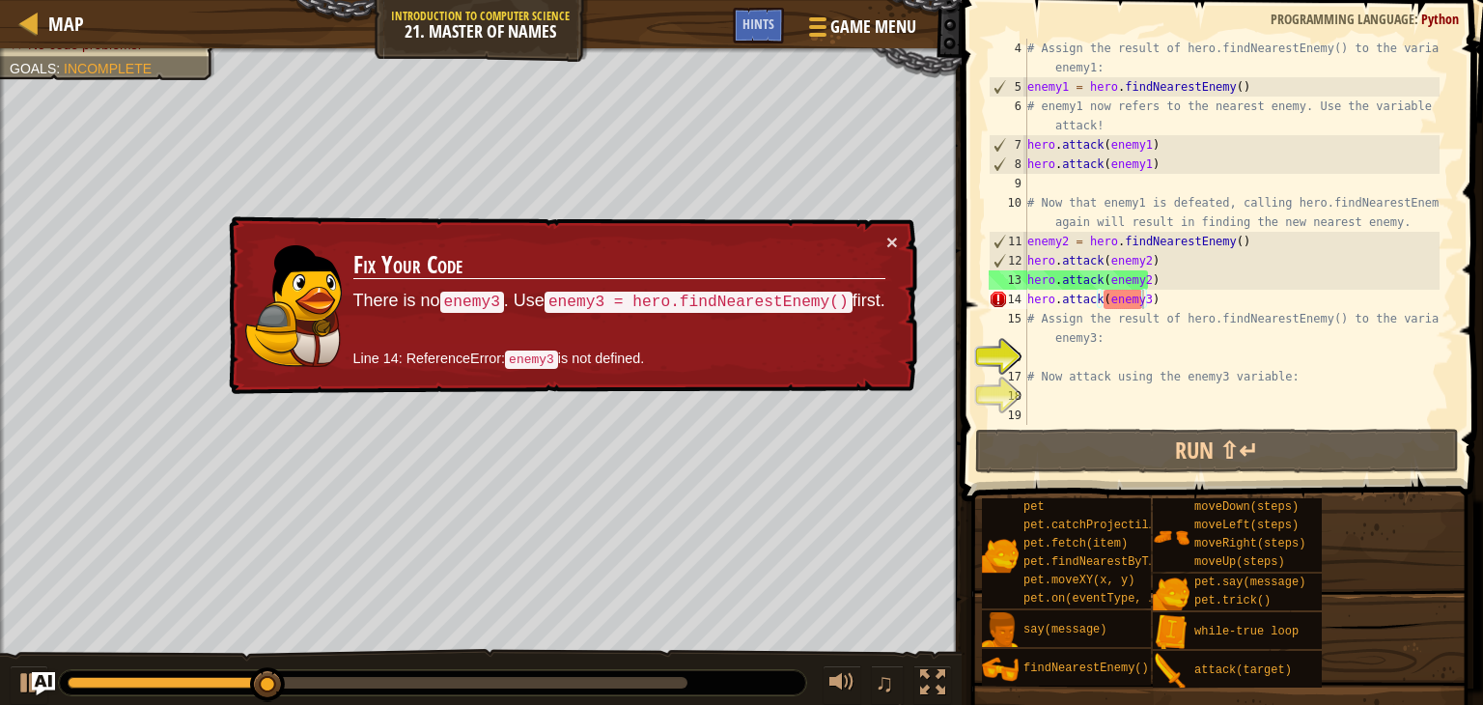
click at [894, 229] on div "× Fix Your Code There is no enemy3 . Use enemy3 = hero.findNearestEnemy() first…" at bounding box center [571, 305] width 692 height 179
click at [888, 245] on button "×" at bounding box center [892, 242] width 12 height 20
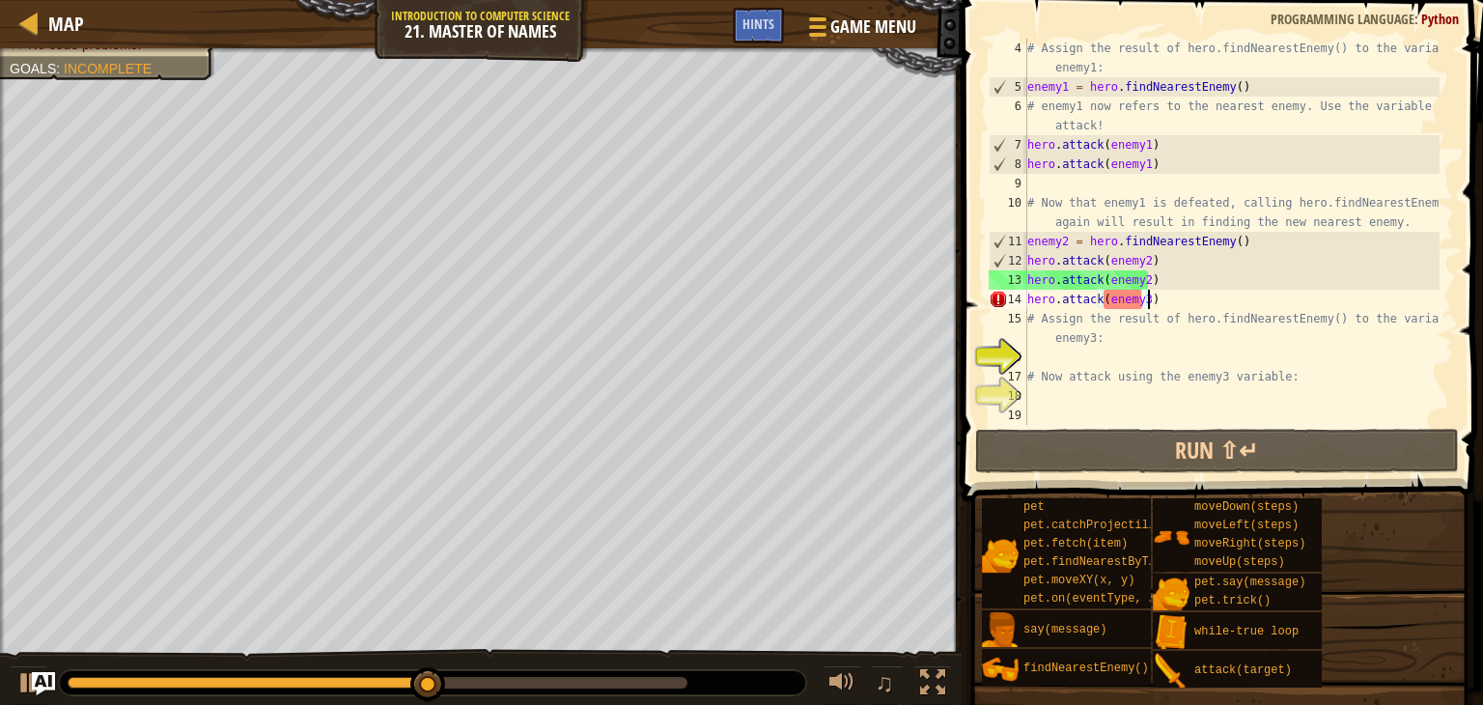
click at [1162, 300] on div "# Assign the result of hero.findNearestEnemy() to the variable enemy1: enemy1 =…" at bounding box center [1231, 261] width 416 height 444
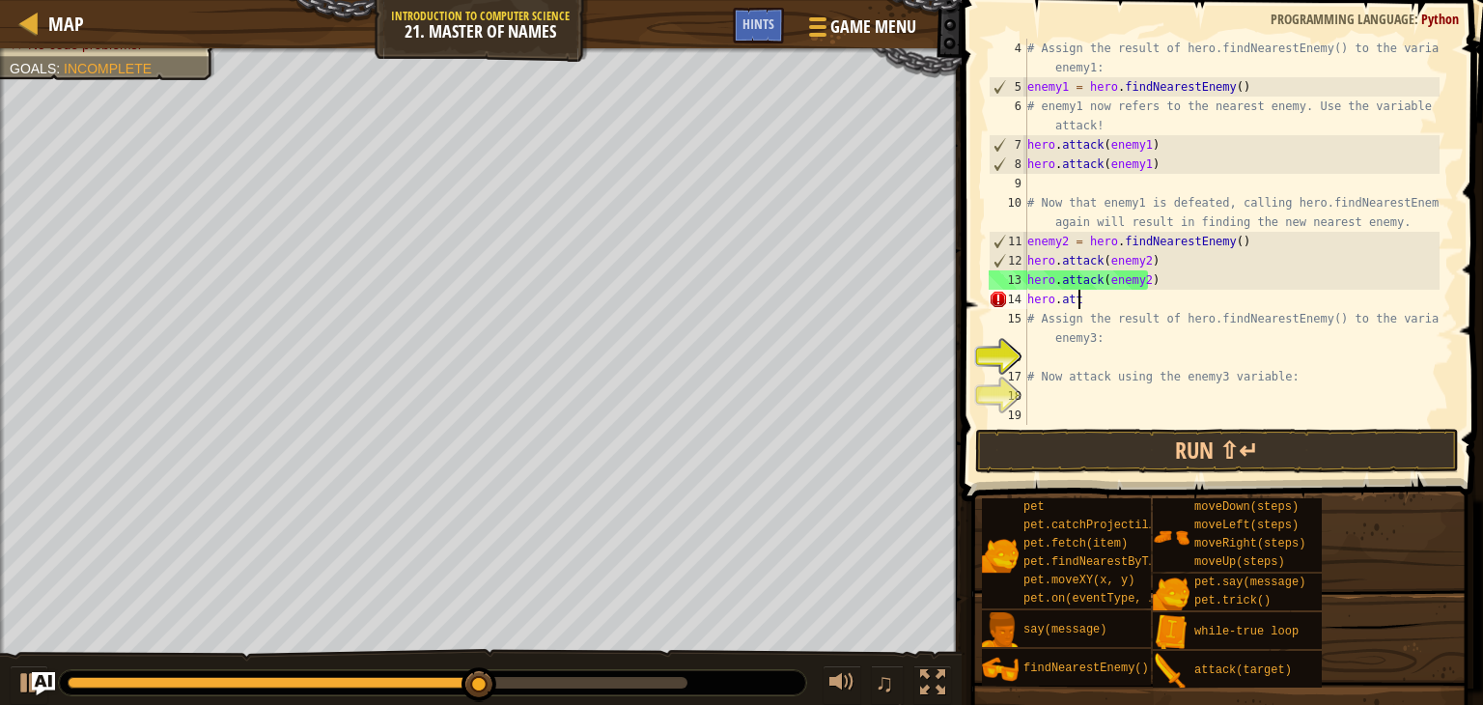
scroll to position [9, 0]
type textarea "h"
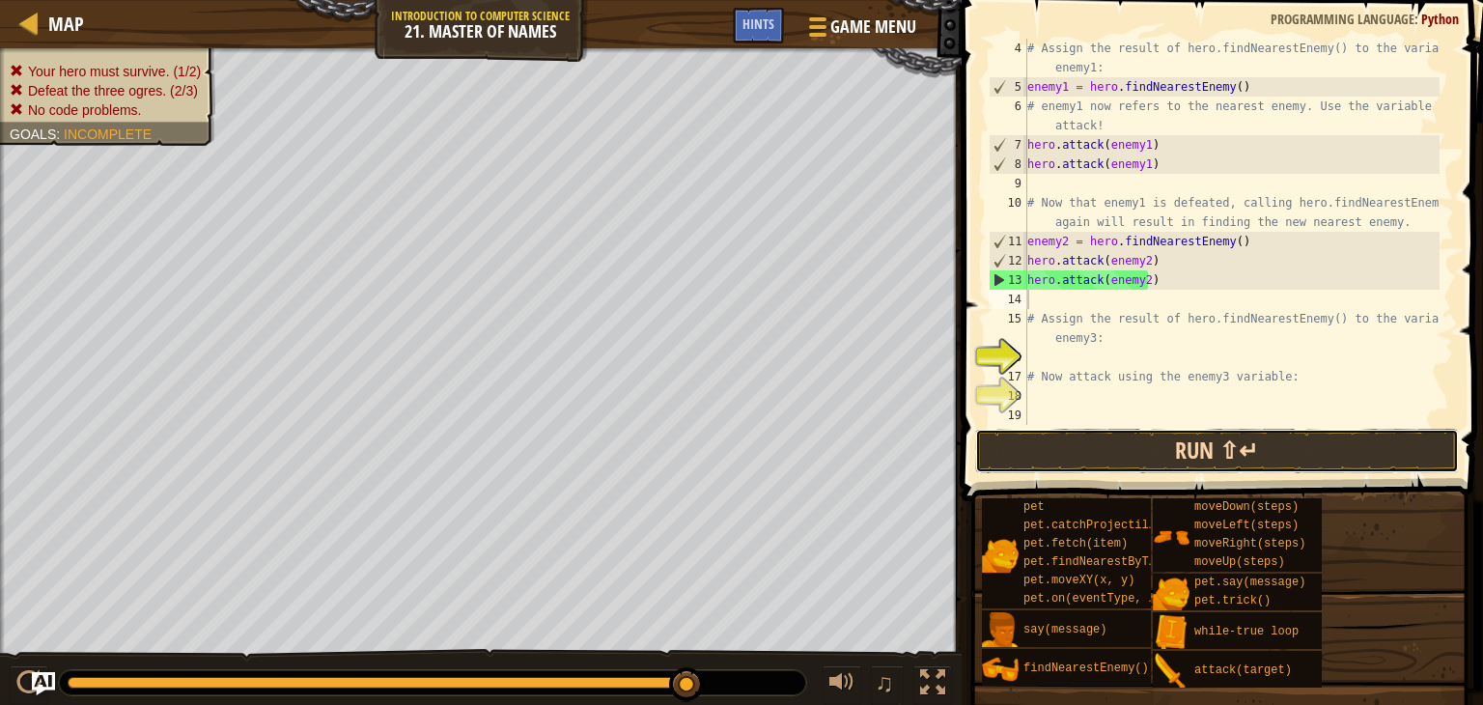
click at [1070, 429] on button "Run ⇧↵" at bounding box center [1217, 451] width 484 height 44
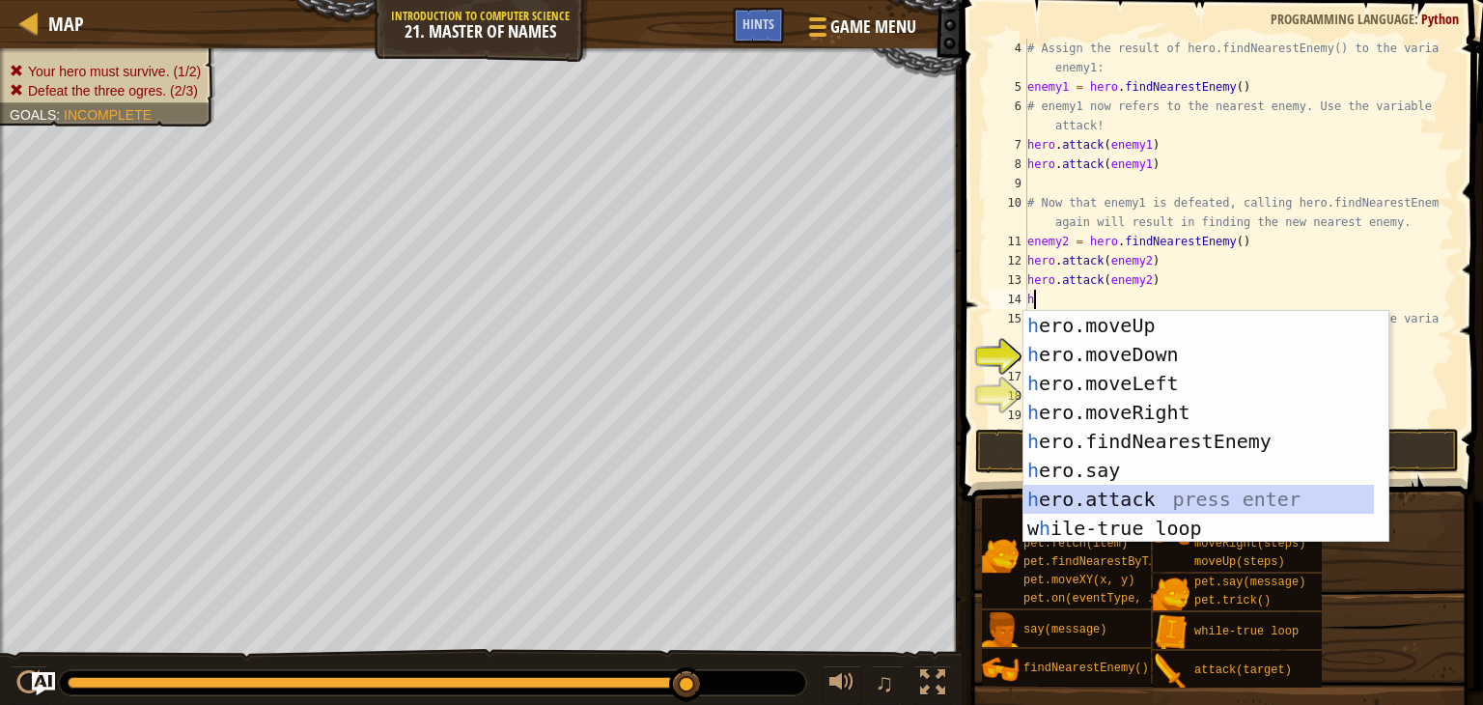
click at [1101, 492] on div "h ero.moveUp press enter h ero.moveDown press enter h ero.moveLeft press enter …" at bounding box center [1198, 456] width 350 height 290
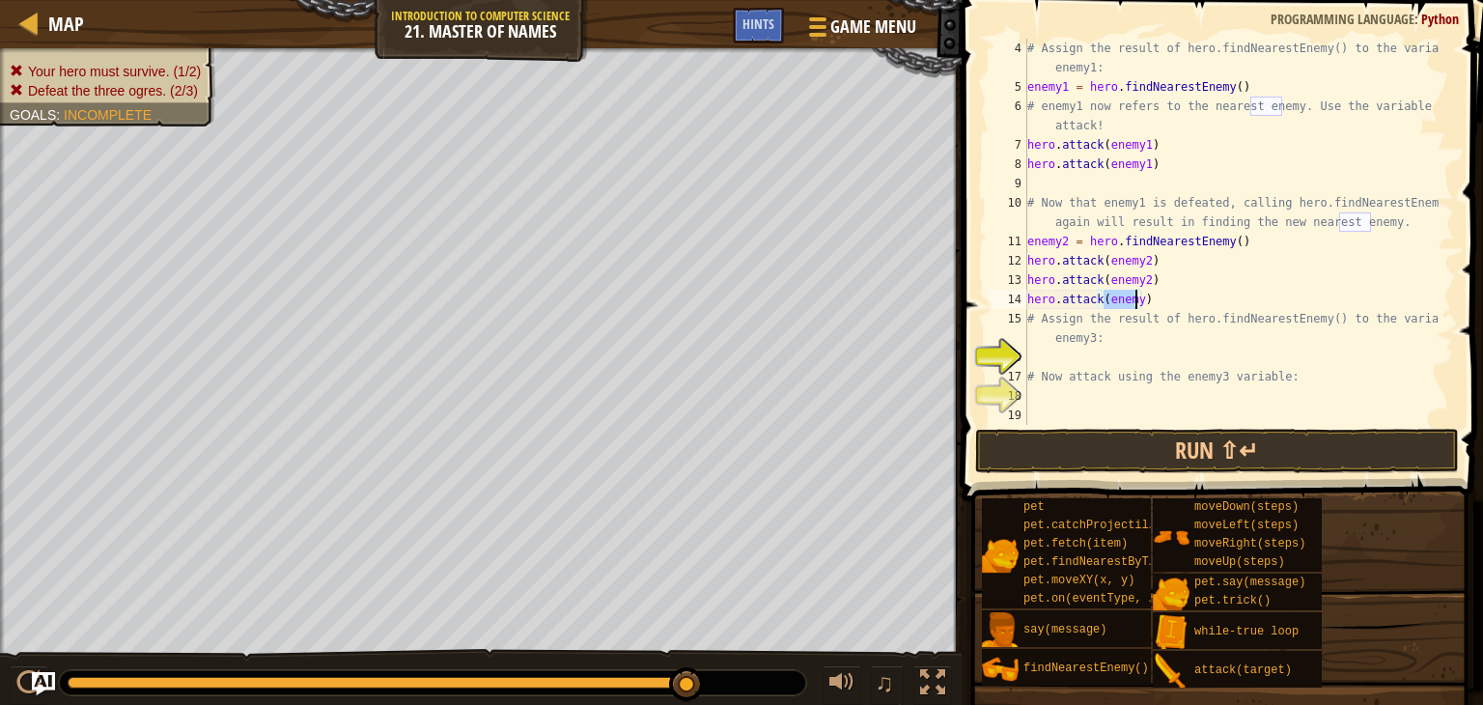
scroll to position [9, 6]
click at [1073, 432] on button "Run ⇧↵" at bounding box center [1217, 451] width 484 height 44
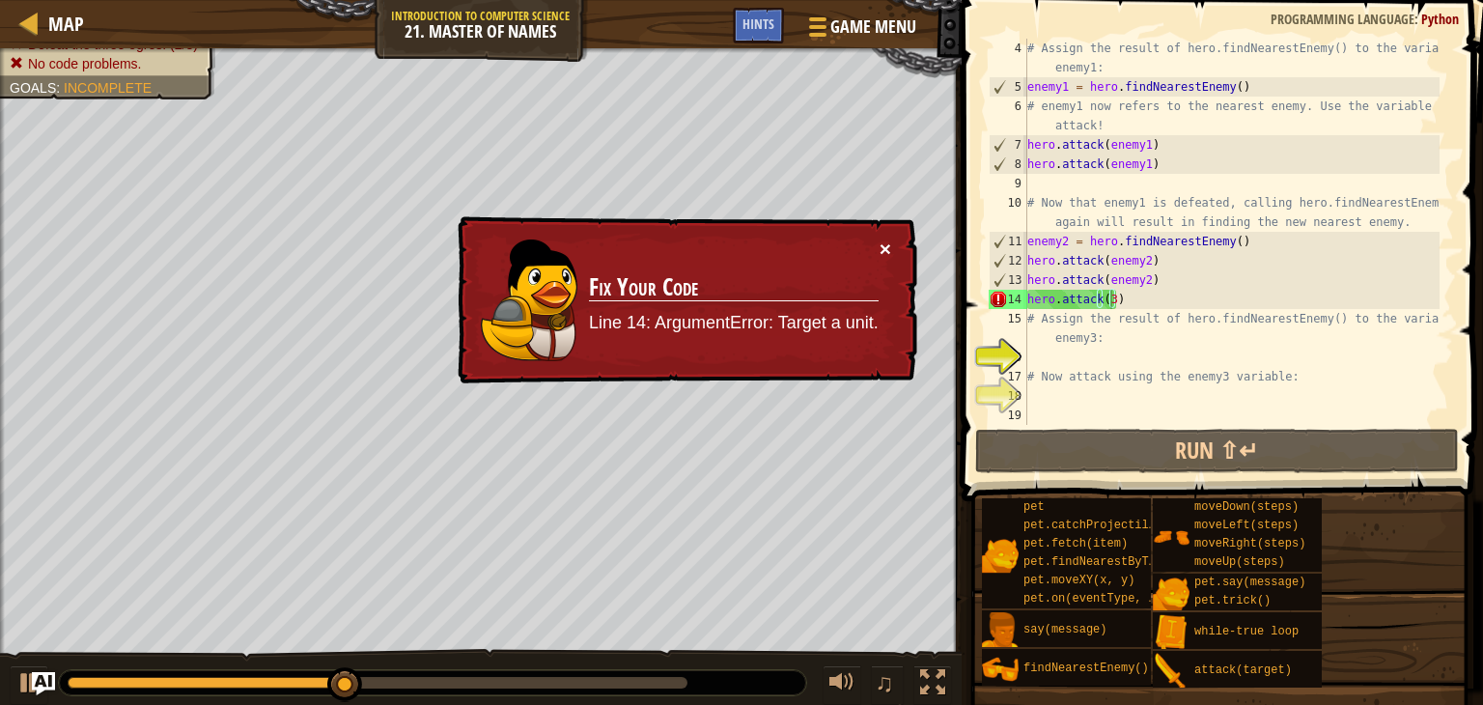
click at [882, 247] on button "×" at bounding box center [886, 248] width 12 height 20
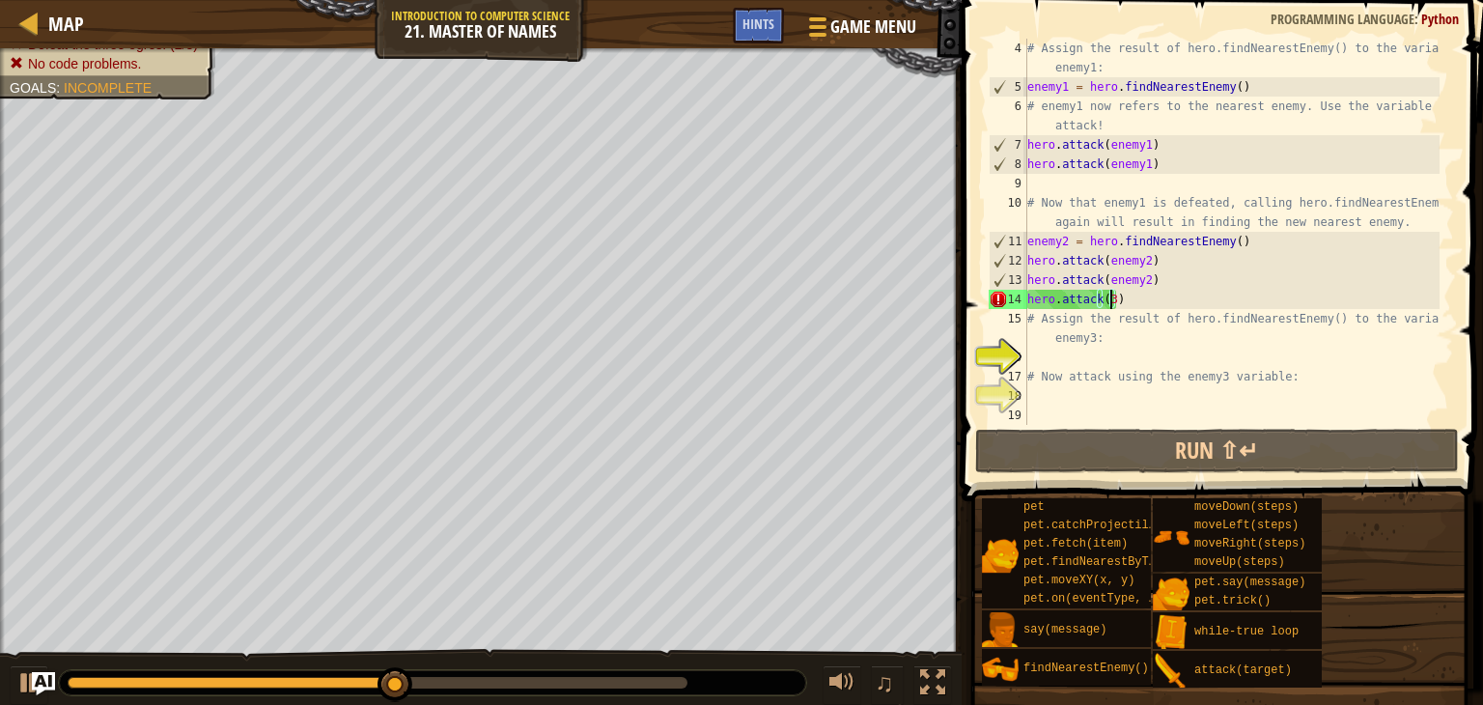
click at [1116, 300] on div "# Assign the result of hero.findNearestEnemy() to the variable enemy1: enemy1 =…" at bounding box center [1231, 261] width 416 height 444
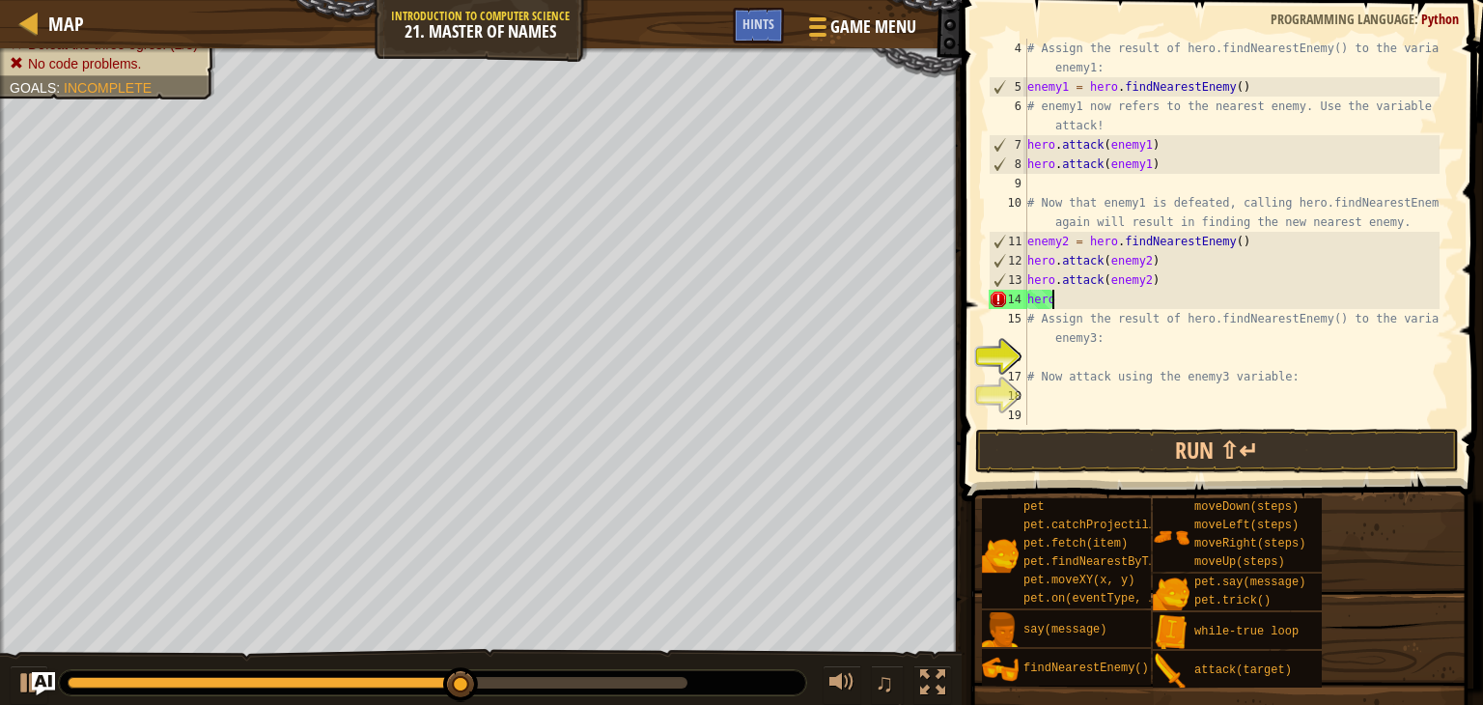
scroll to position [9, 0]
type textarea "h"
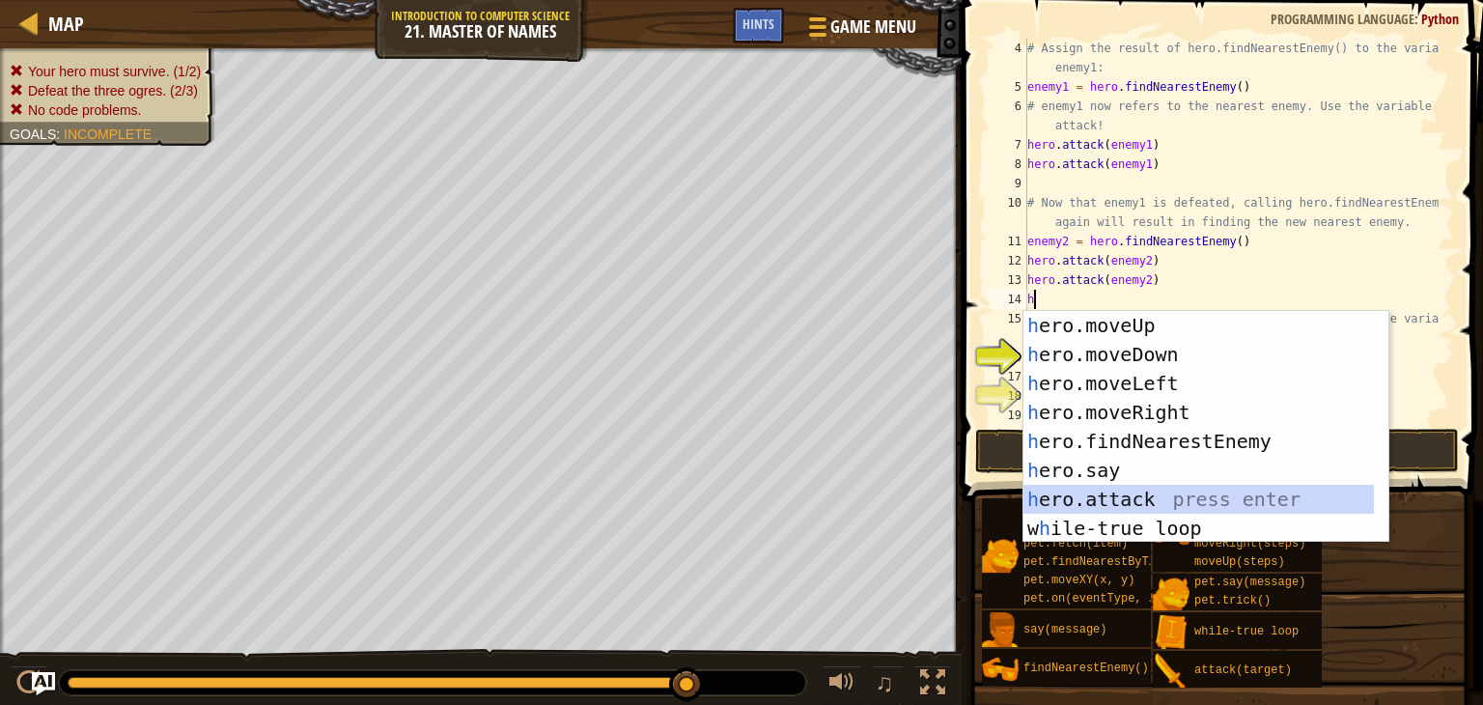
click at [1122, 489] on div "h ero.moveUp press enter h ero.moveDown press enter h ero.moveLeft press enter …" at bounding box center [1198, 456] width 350 height 290
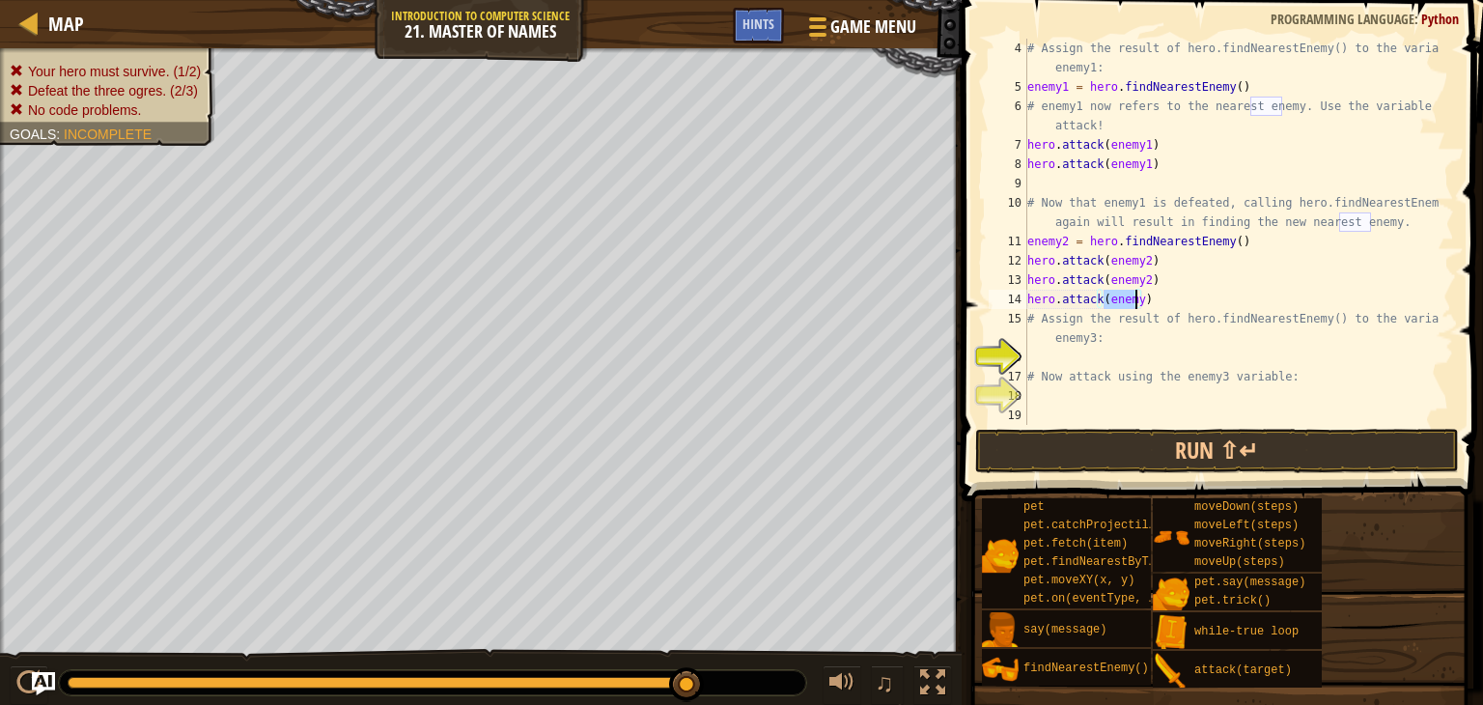
scroll to position [9, 6]
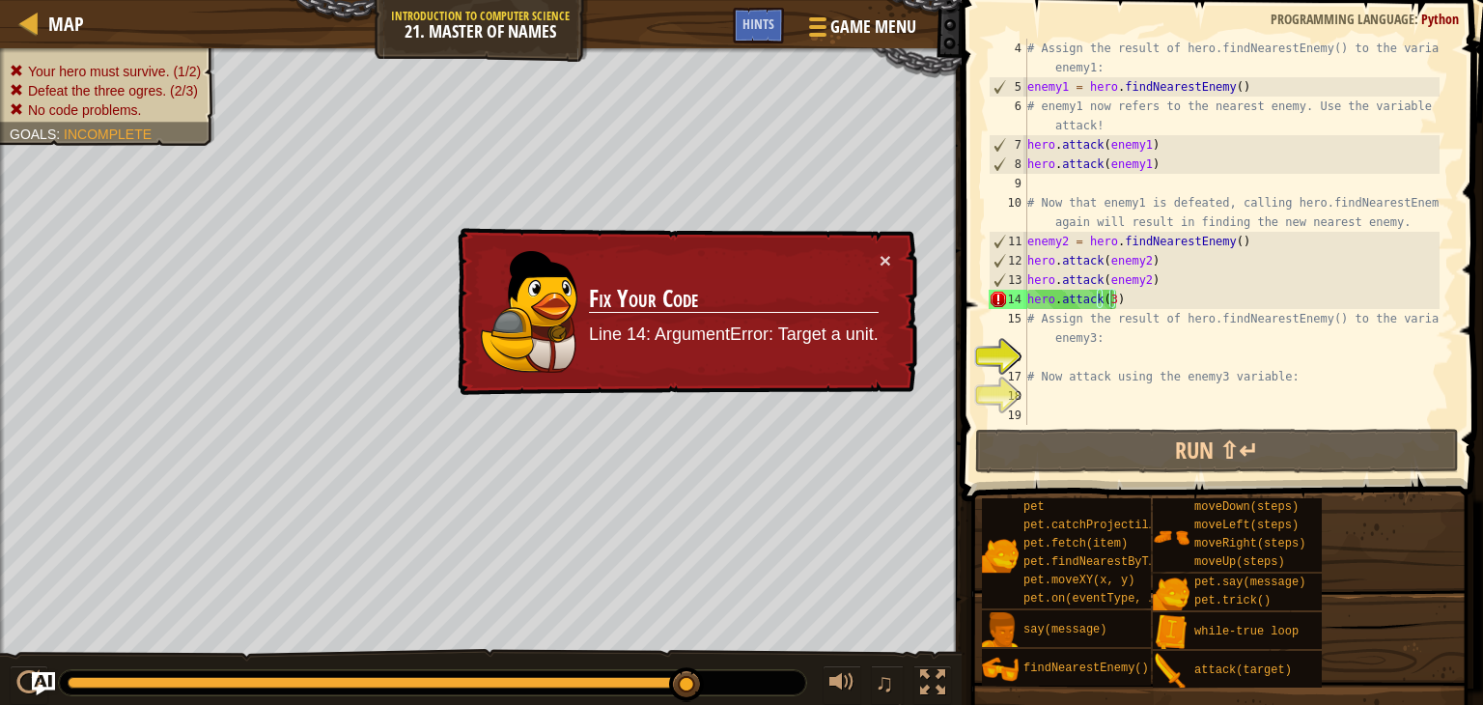
click at [878, 247] on div "× Fix Your Code Line 14: ArgumentError: Target a unit." at bounding box center [685, 312] width 463 height 168
click at [878, 251] on td "Fix Your Code Line 14: ArgumentError: Target a unit." at bounding box center [734, 312] width 292 height 124
click at [880, 255] on button "×" at bounding box center [886, 260] width 12 height 20
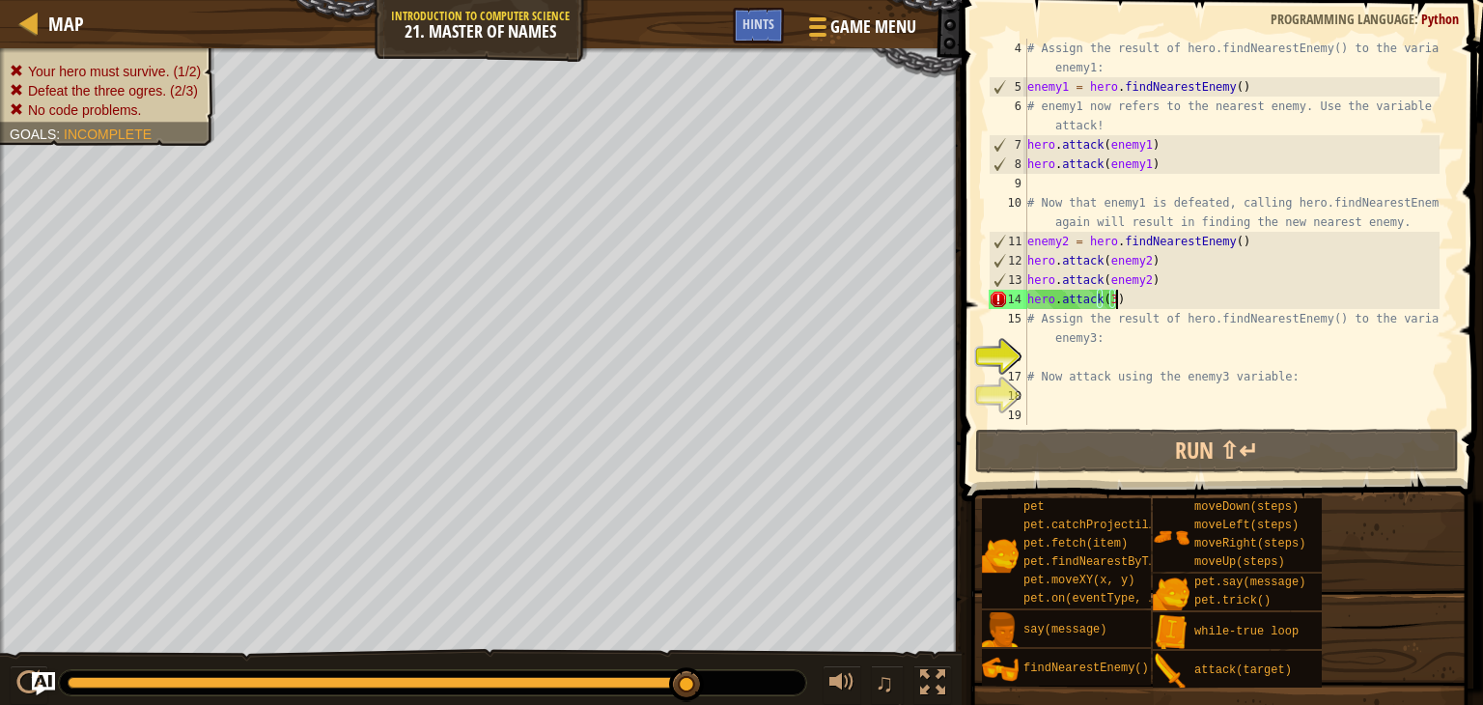
click at [1118, 294] on div "# Assign the result of hero.findNearestEnemy() to the variable enemy1: enemy1 =…" at bounding box center [1231, 261] width 416 height 444
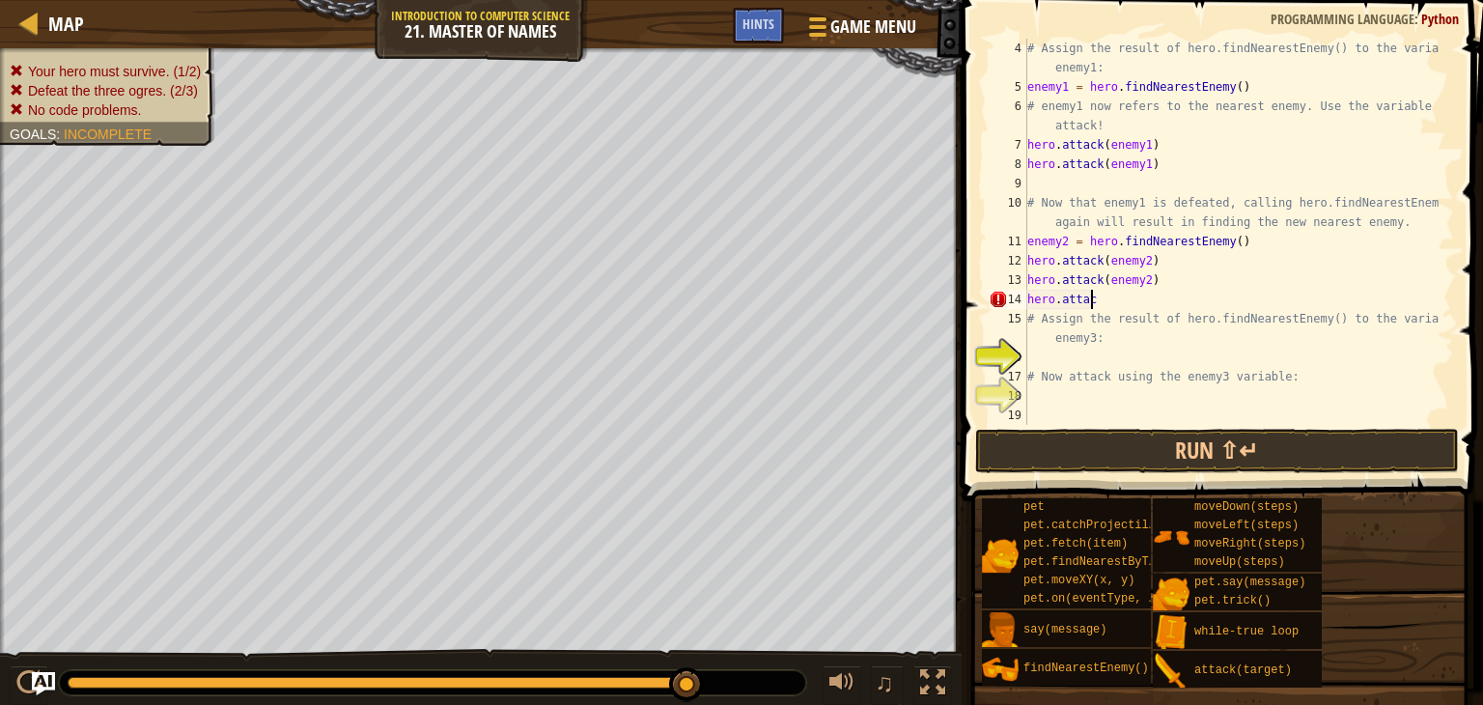
scroll to position [9, 1]
type textarea "h"
click at [1030, 186] on div "# Assign the result of hero.findNearestEnemy() to the variable enemy1: enemy1 =…" at bounding box center [1231, 261] width 416 height 444
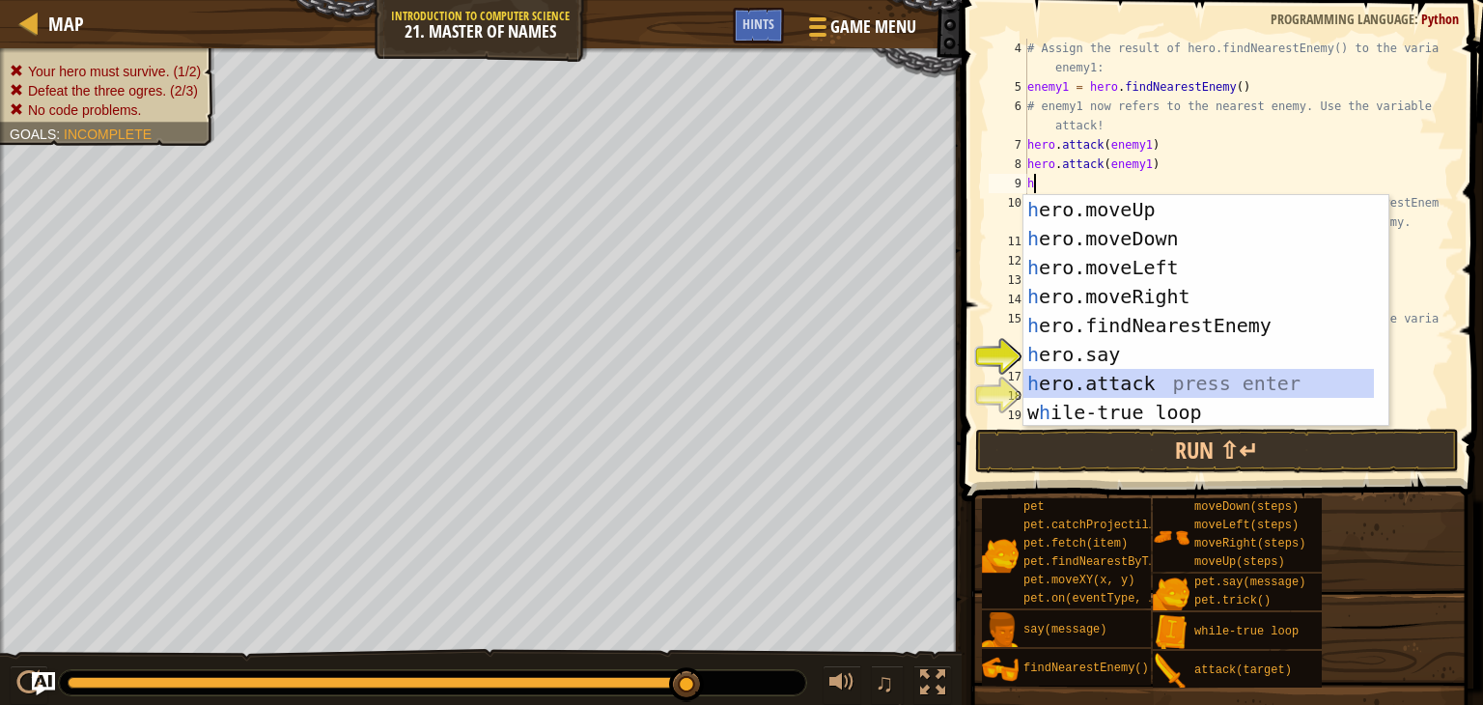
click at [1087, 379] on div "h ero.moveUp press enter h ero.moveDown press enter h ero.moveLeft press enter …" at bounding box center [1198, 340] width 350 height 290
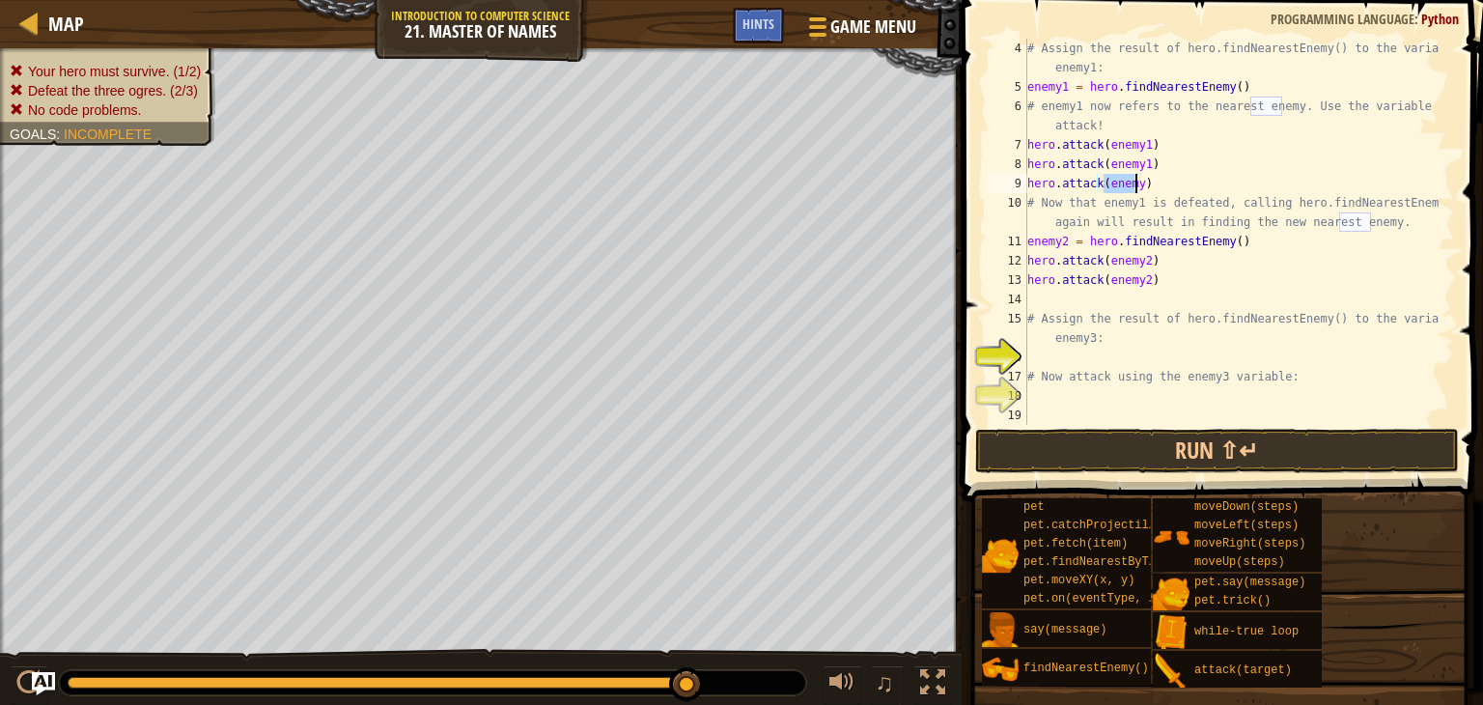
scroll to position [9, 6]
click at [1101, 429] on button "Run ⇧↵" at bounding box center [1217, 451] width 484 height 44
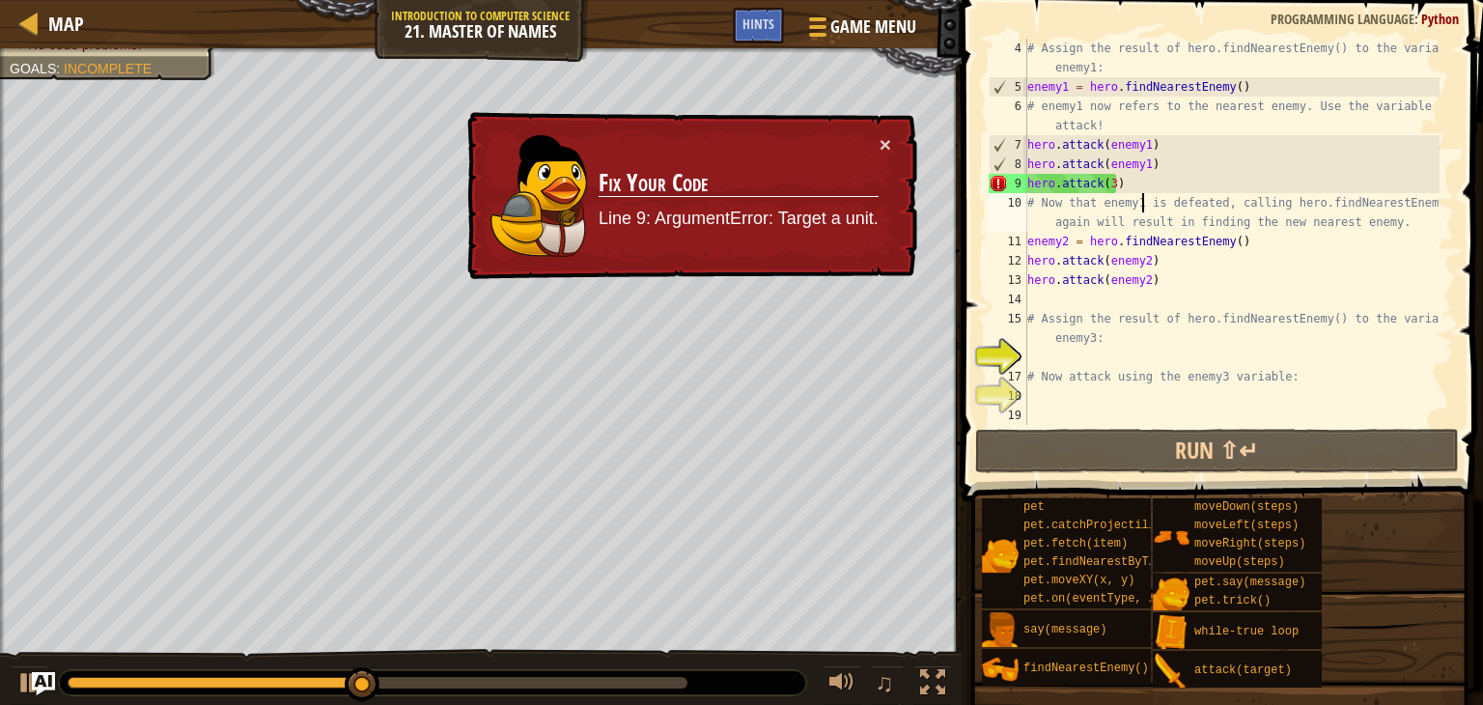
click at [1142, 194] on div "# Assign the result of hero.findNearestEnemy() to the variable enemy1: enemy1 =…" at bounding box center [1231, 261] width 416 height 444
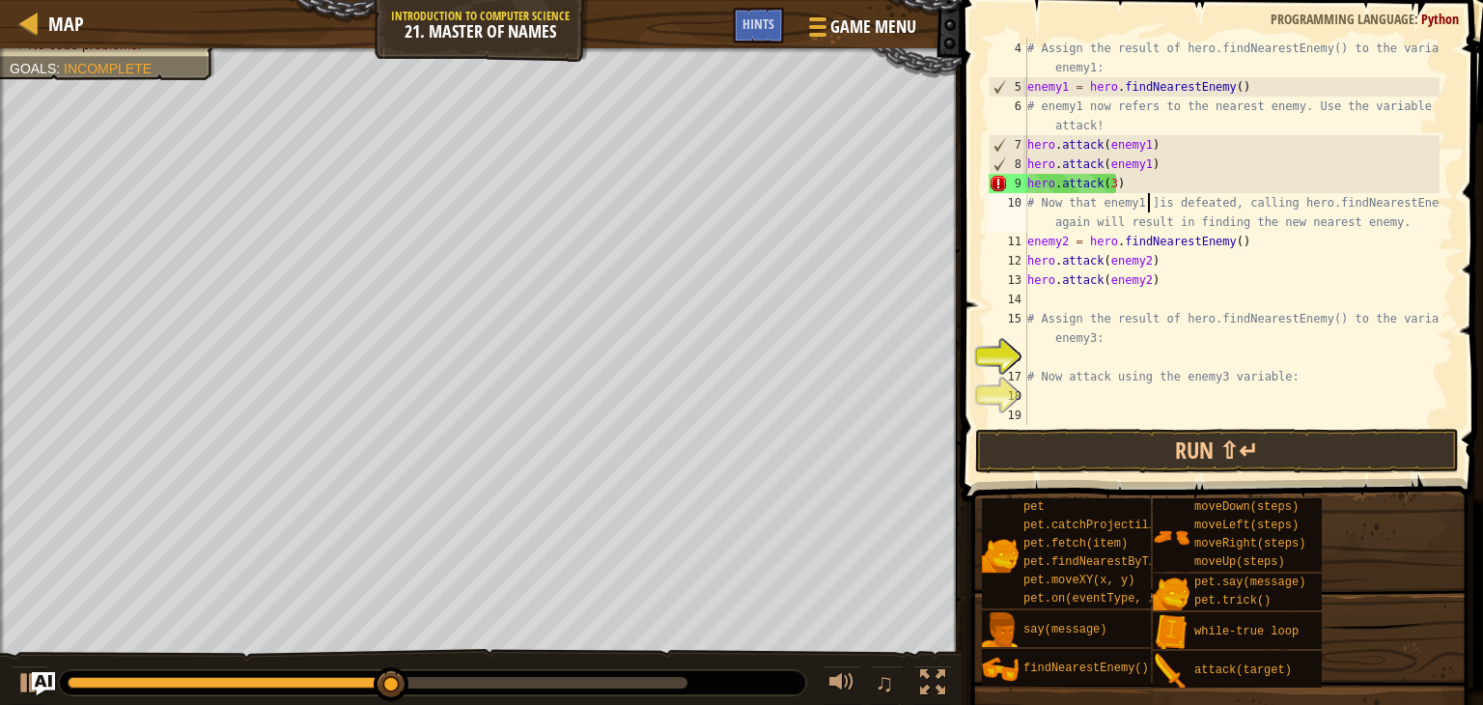
scroll to position [9, 9]
click at [1123, 182] on div "# Assign the result of hero.findNearestEnemy() to the variable enemy1: enemy1 =…" at bounding box center [1231, 261] width 416 height 444
type textarea "h"
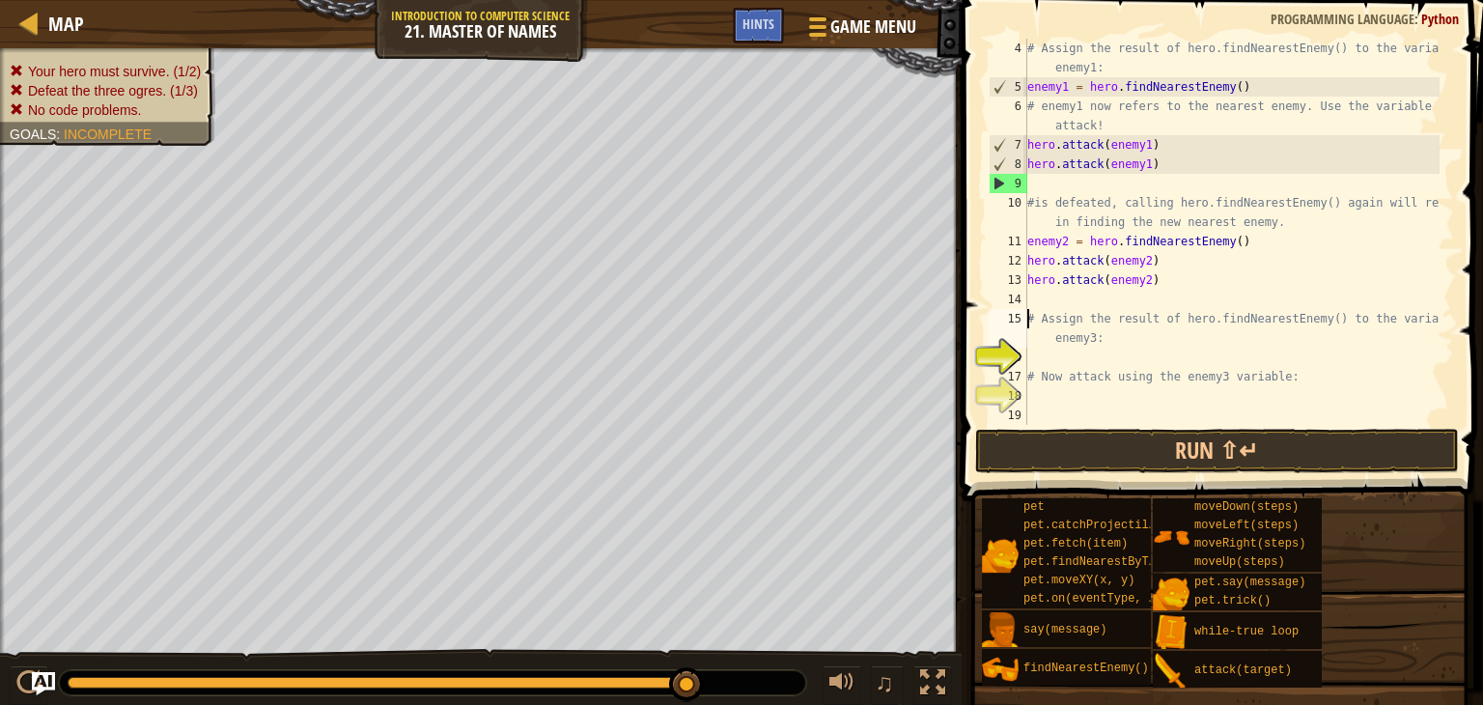
click at [1028, 310] on div "# Assign the result of hero.findNearestEnemy() to the variable enemy1: enemy1 =…" at bounding box center [1231, 261] width 416 height 444
type textarea "# Assign the result of hero.findNearestEnemy() to the variable enemy3:"
click at [1028, 310] on div "# Assign the result of hero.findNearestEnemy() to the variable enemy1: enemy1 =…" at bounding box center [1231, 261] width 416 height 444
click at [1028, 396] on div "# Assign the result of hero.findNearestEnemy() to the variable enemy1: enemy1 =…" at bounding box center [1231, 261] width 416 height 444
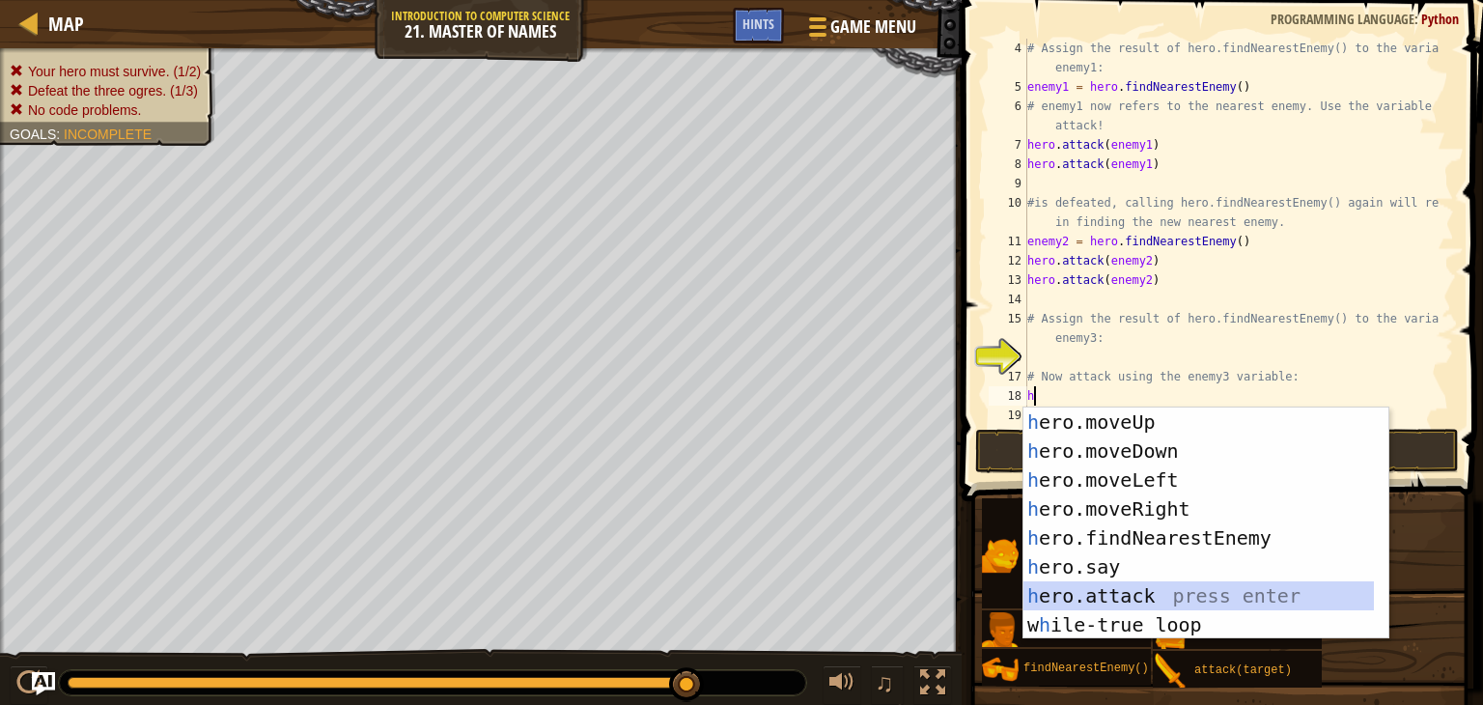
click at [1077, 586] on div "h ero.moveUp press enter h ero.moveDown press enter h ero.moveLeft press enter …" at bounding box center [1198, 552] width 350 height 290
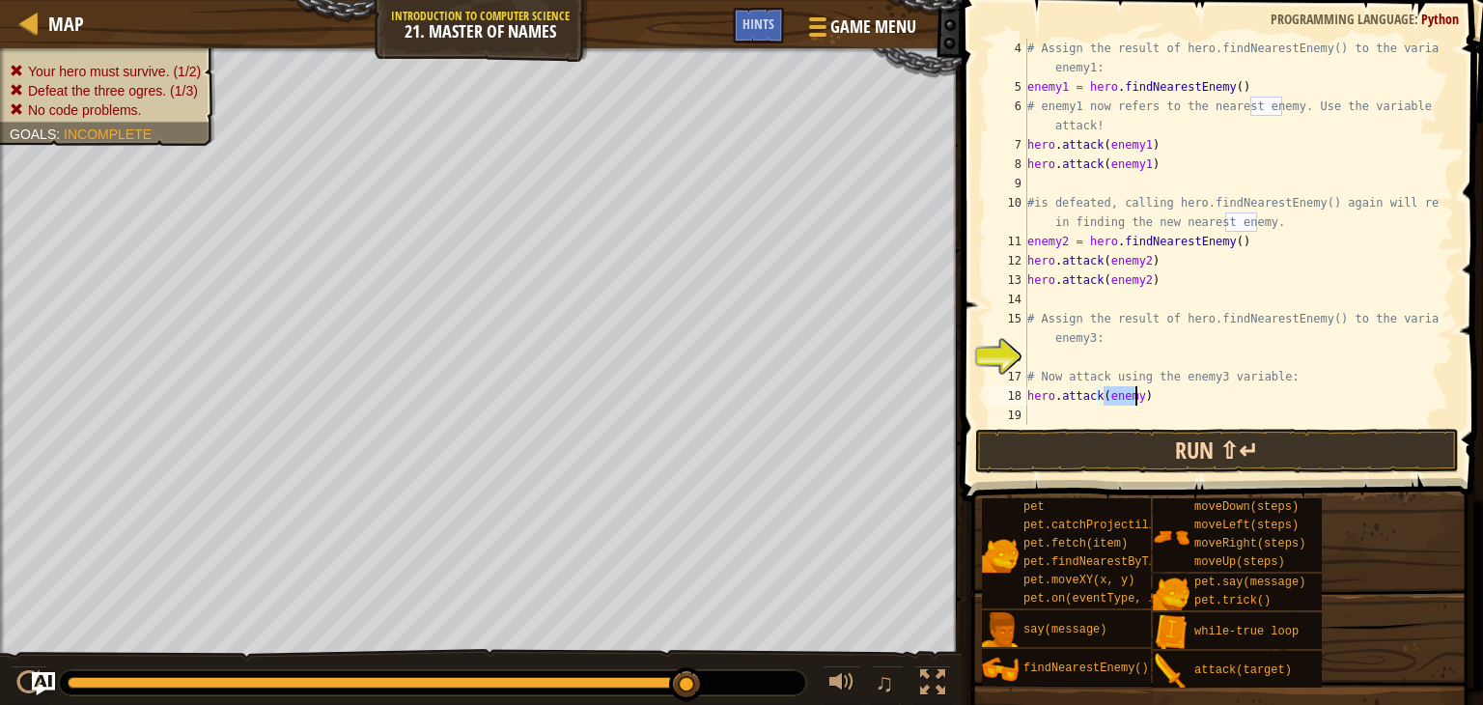
scroll to position [9, 6]
click at [1074, 446] on button "Run ⇧↵" at bounding box center [1217, 451] width 484 height 44
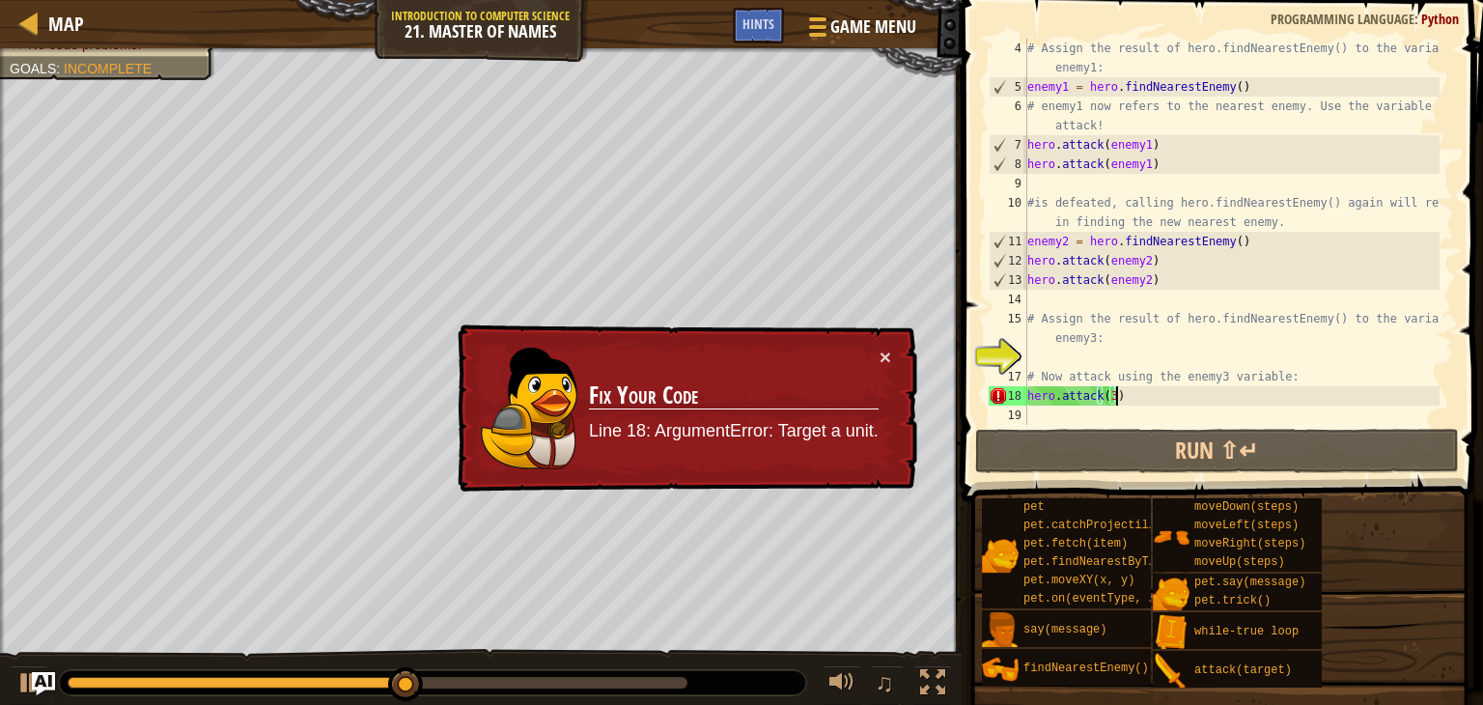
click at [1118, 395] on div "# Assign the result of hero.findNearestEnemy() to the variable enemy1: enemy1 =…" at bounding box center [1231, 261] width 416 height 444
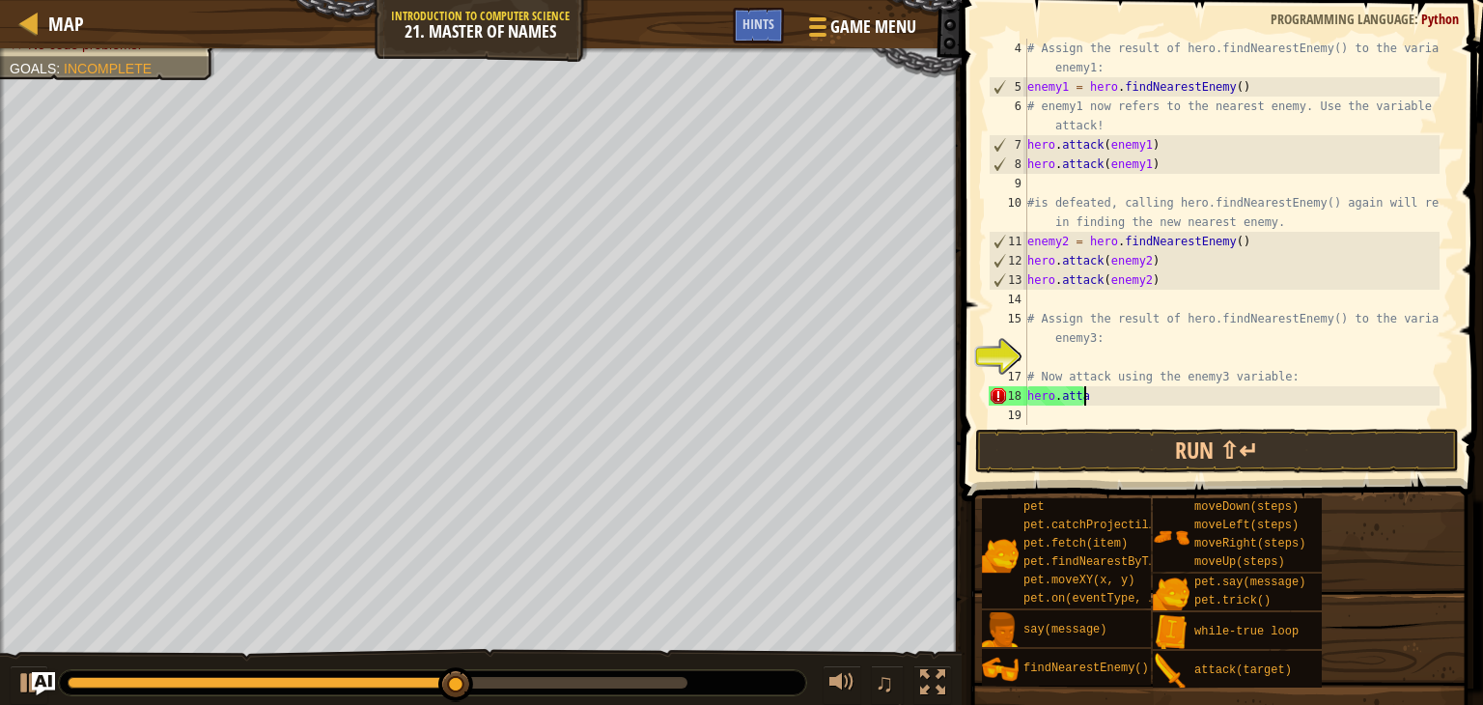
type textarea "h"
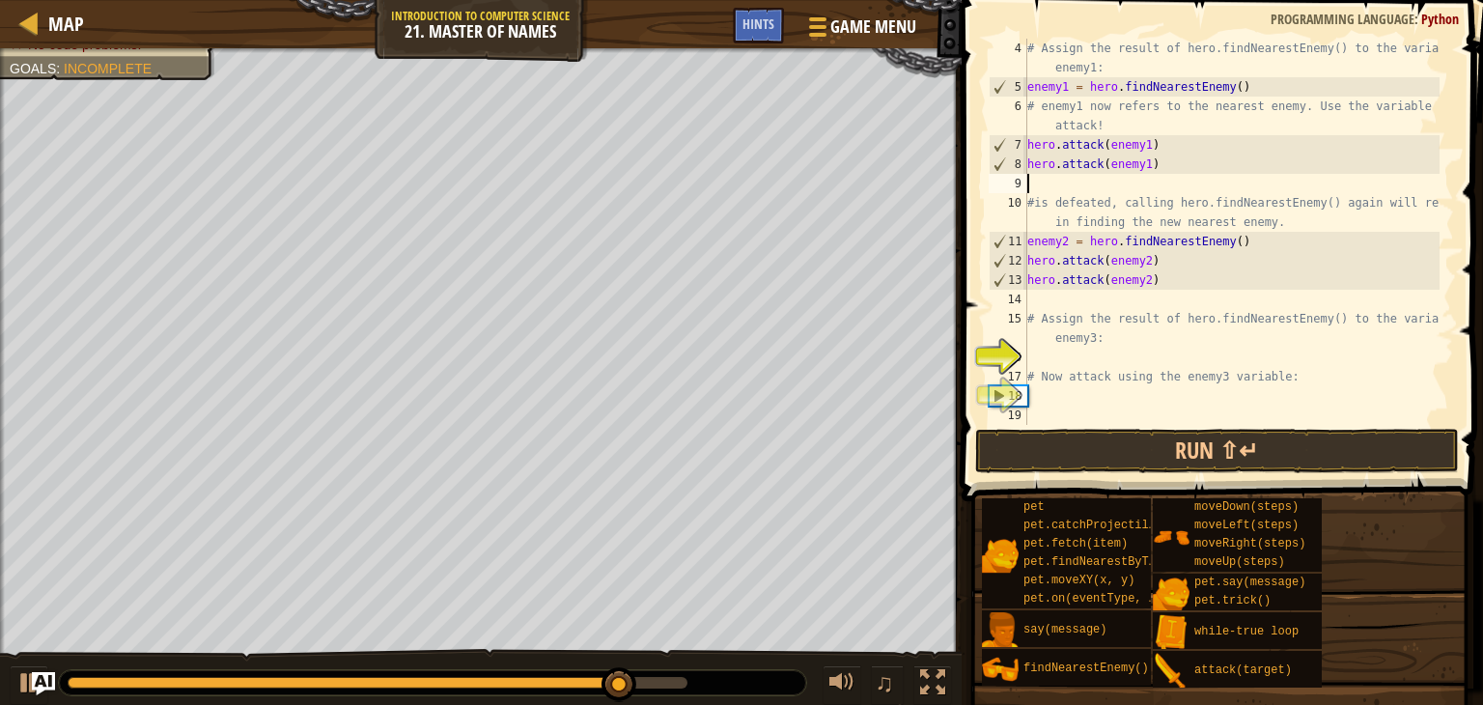
click at [1028, 176] on div "# Assign the result of hero.findNearestEnemy() to the variable enemy1: enemy1 =…" at bounding box center [1231, 261] width 416 height 444
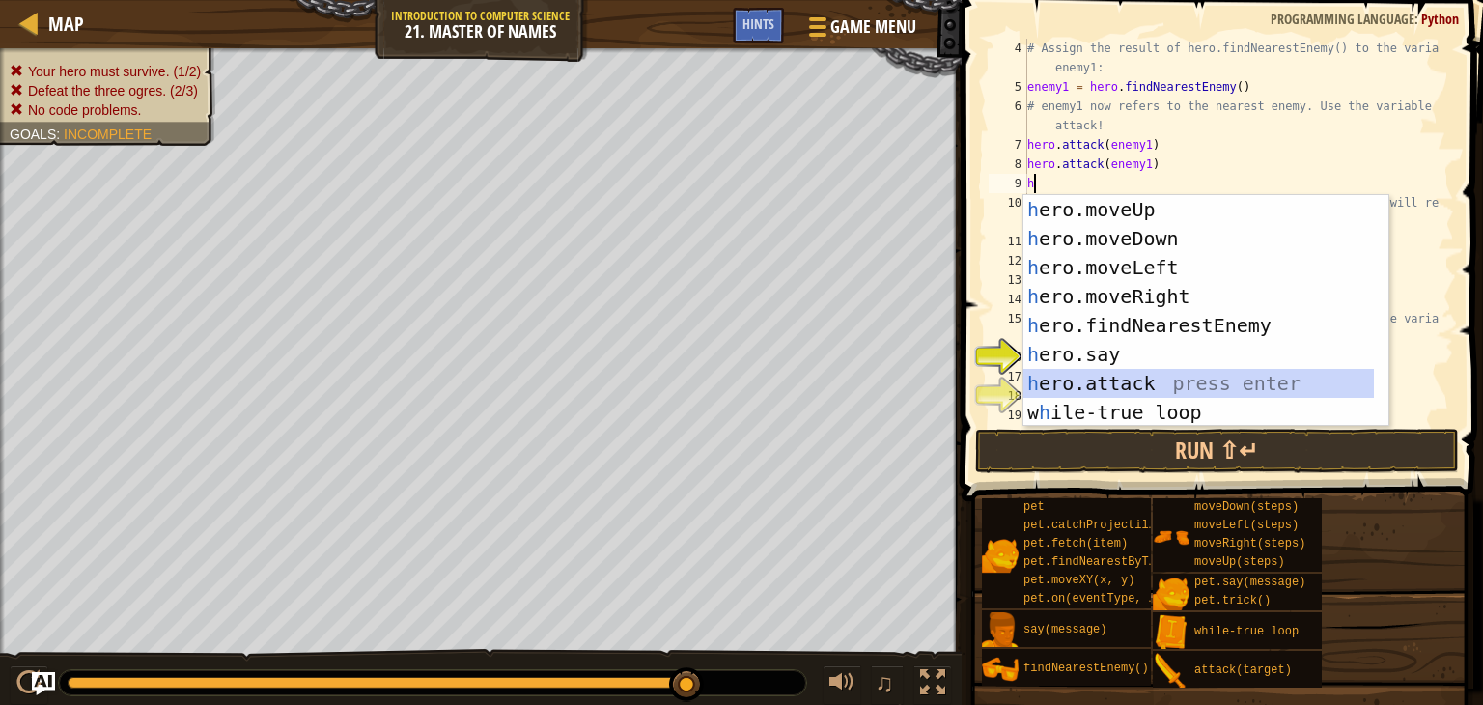
click at [1050, 376] on div "h ero.moveUp press enter h ero.moveDown press enter h ero.moveLeft press enter …" at bounding box center [1198, 340] width 350 height 290
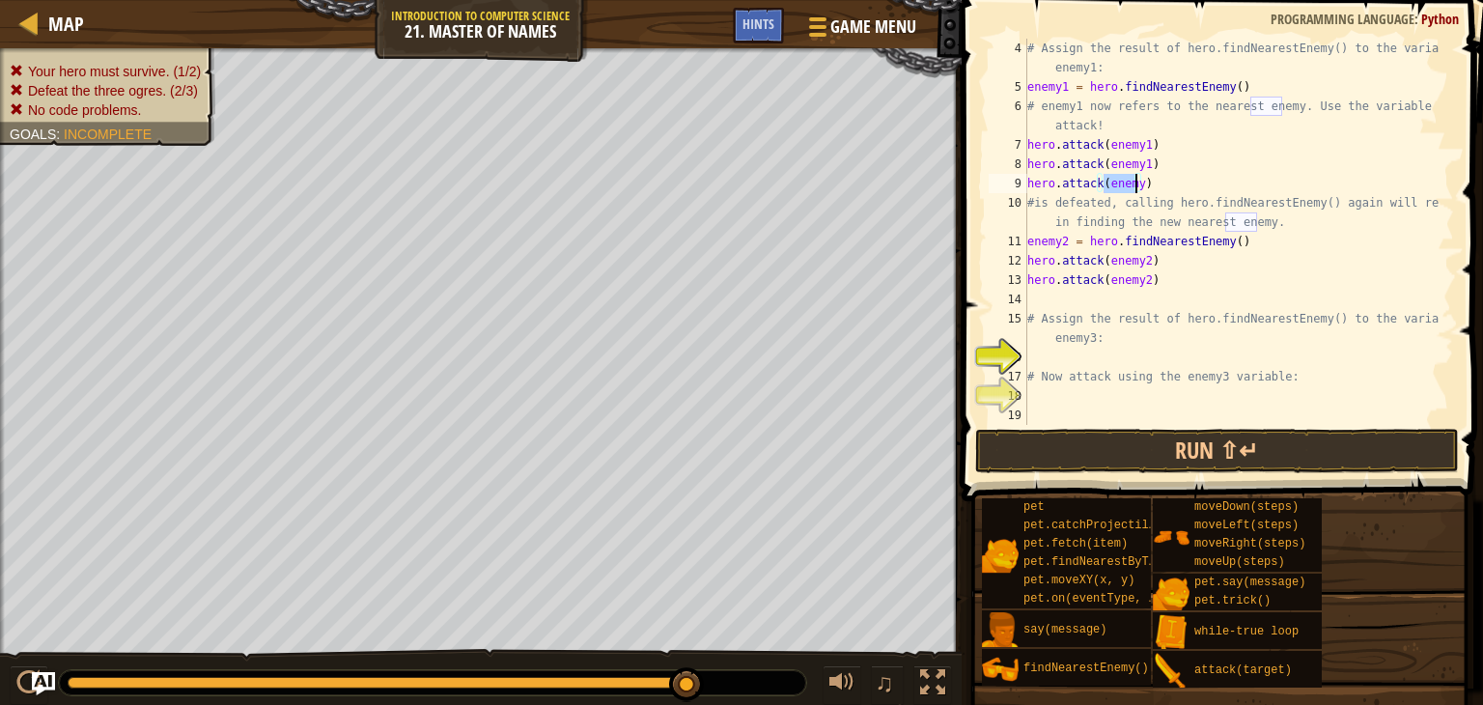
scroll to position [9, 6]
click at [1010, 445] on button "Run ⇧↵" at bounding box center [1217, 451] width 484 height 44
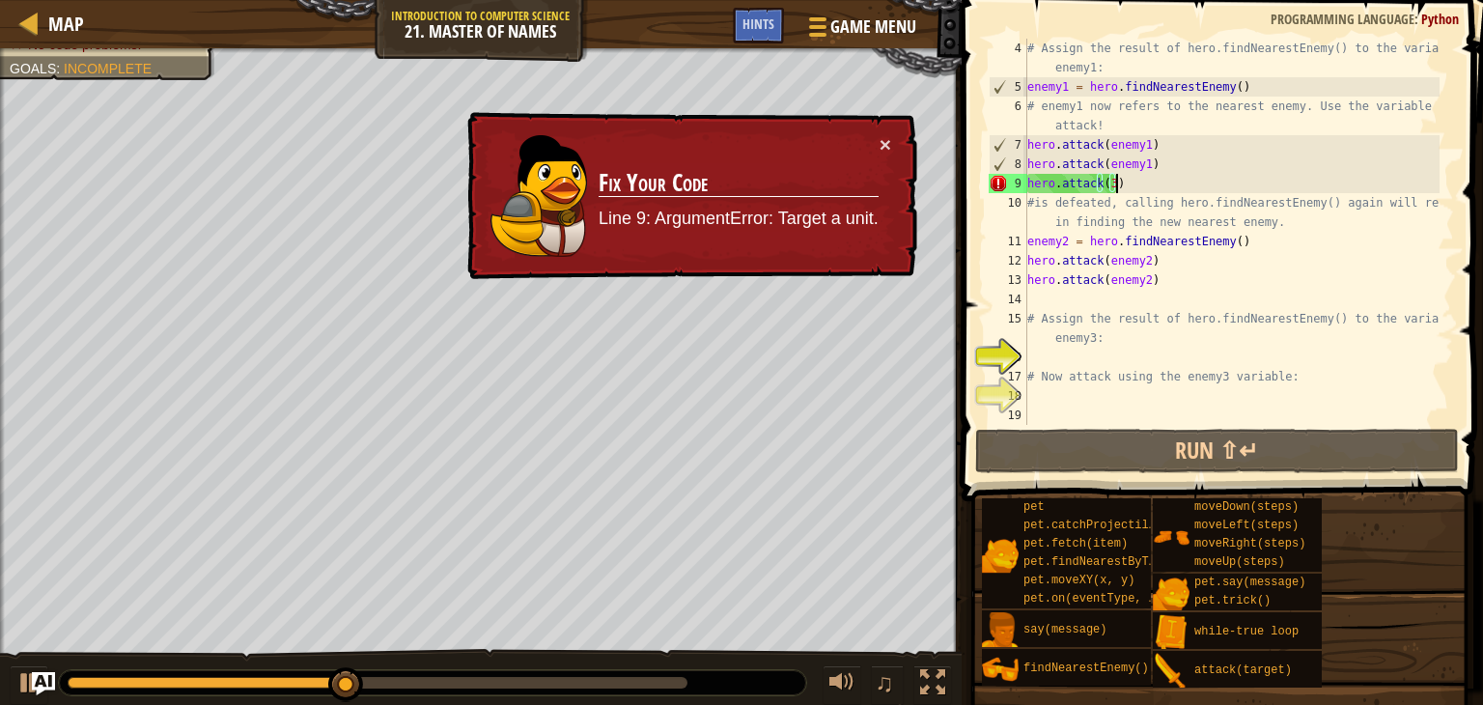
click at [1118, 188] on div "# Assign the result of hero.findNearestEnemy() to the variable enemy1: enemy1 =…" at bounding box center [1231, 261] width 416 height 444
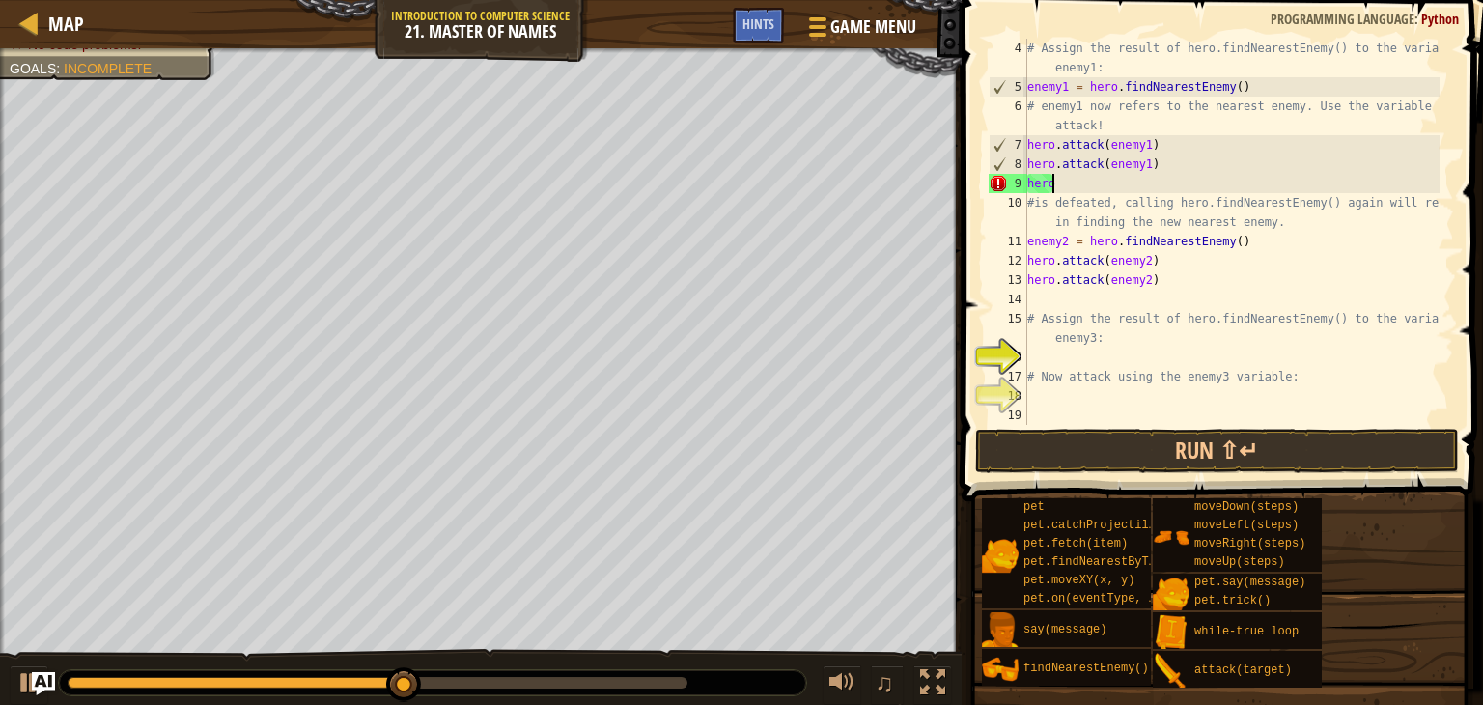
scroll to position [9, 0]
type textarea "h"
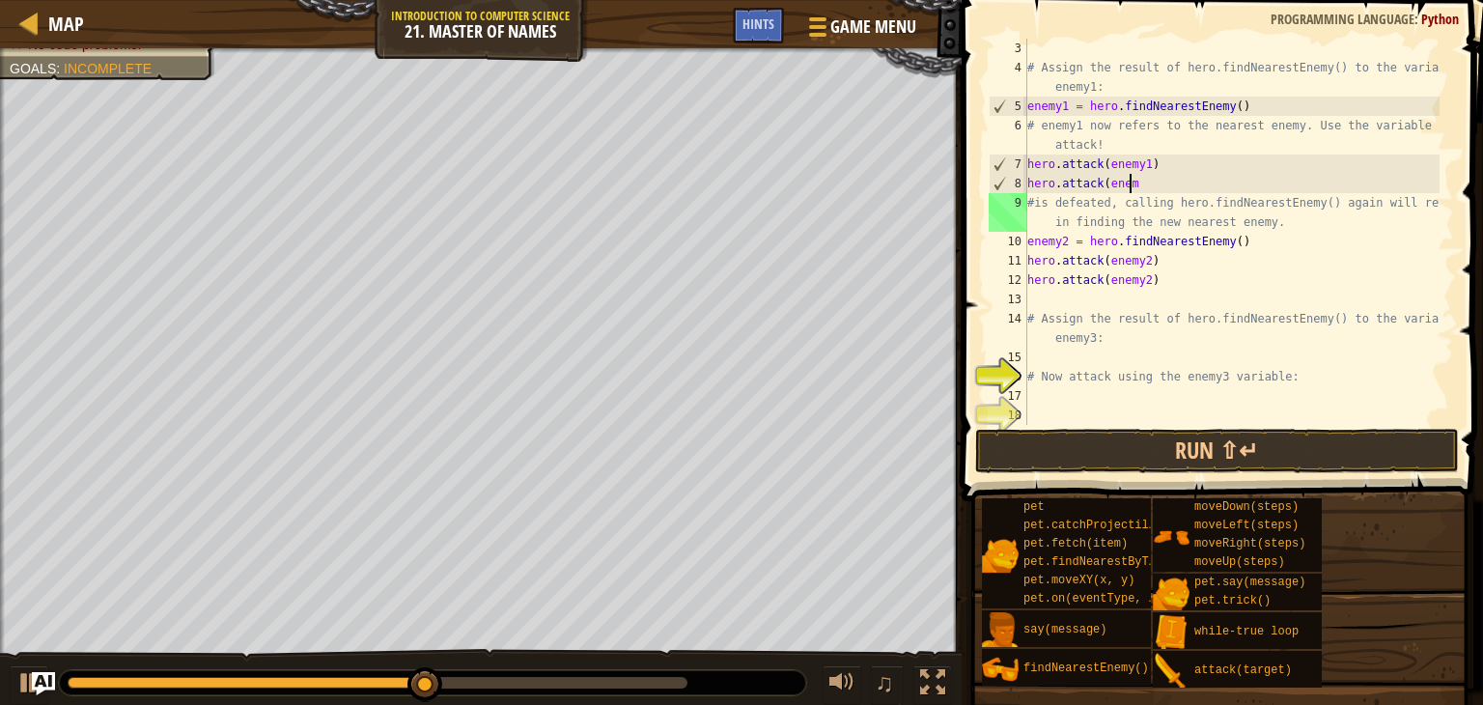
scroll to position [39, 0]
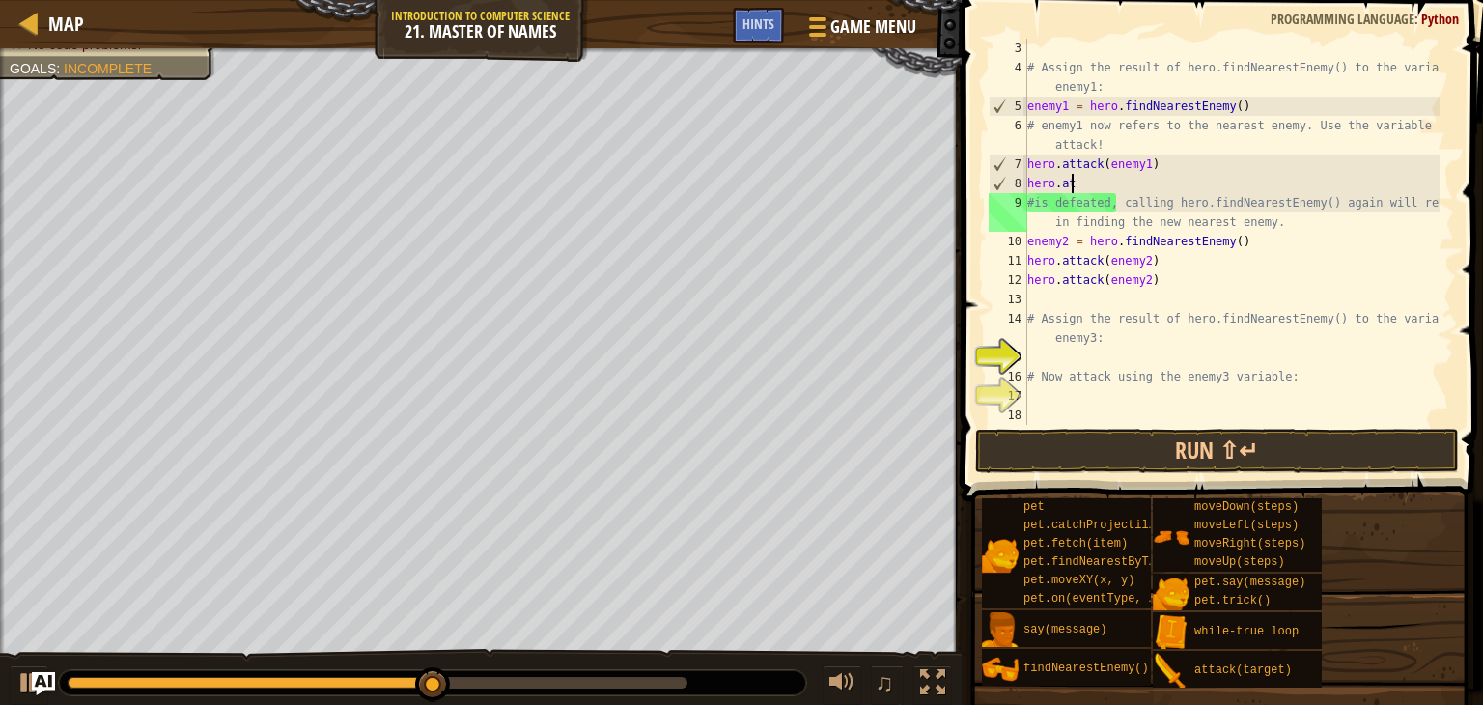
type textarea "h"
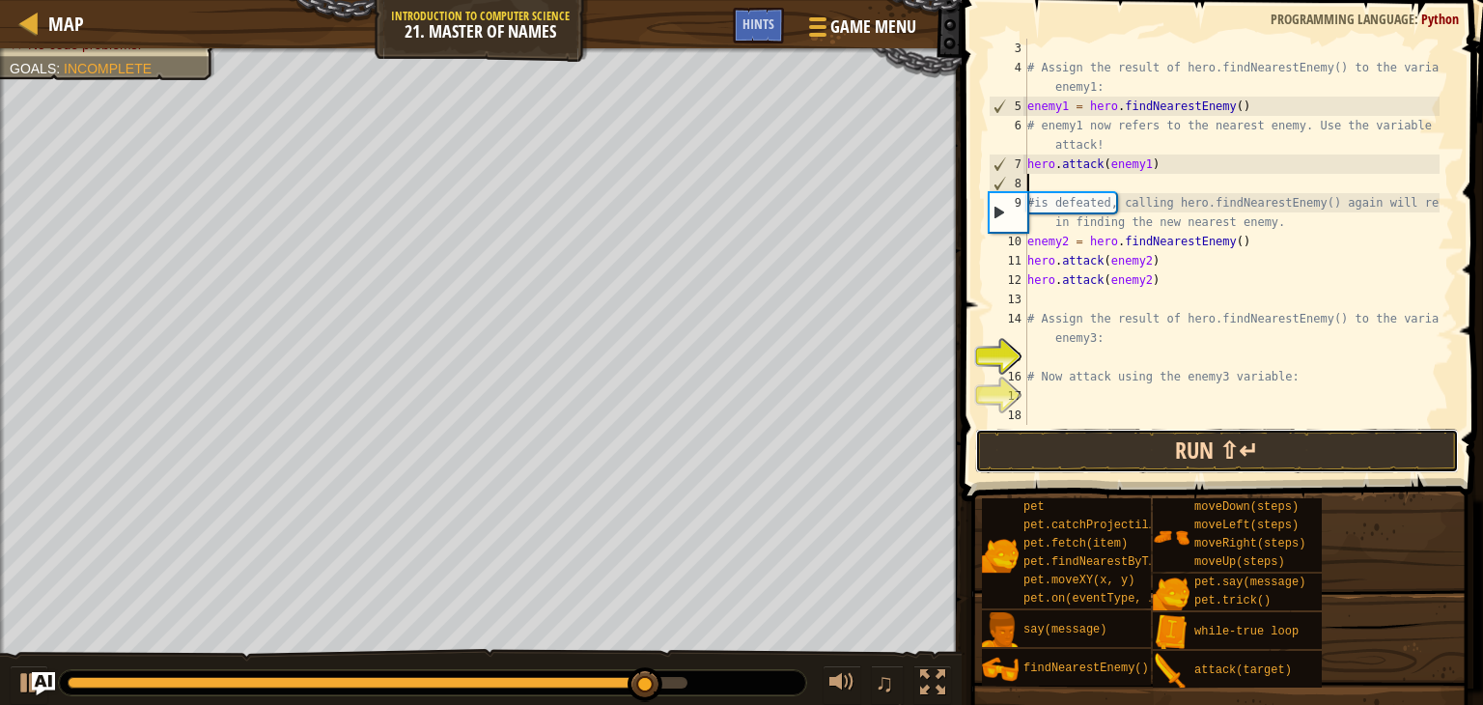
click at [1161, 429] on button "Run ⇧↵" at bounding box center [1217, 451] width 484 height 44
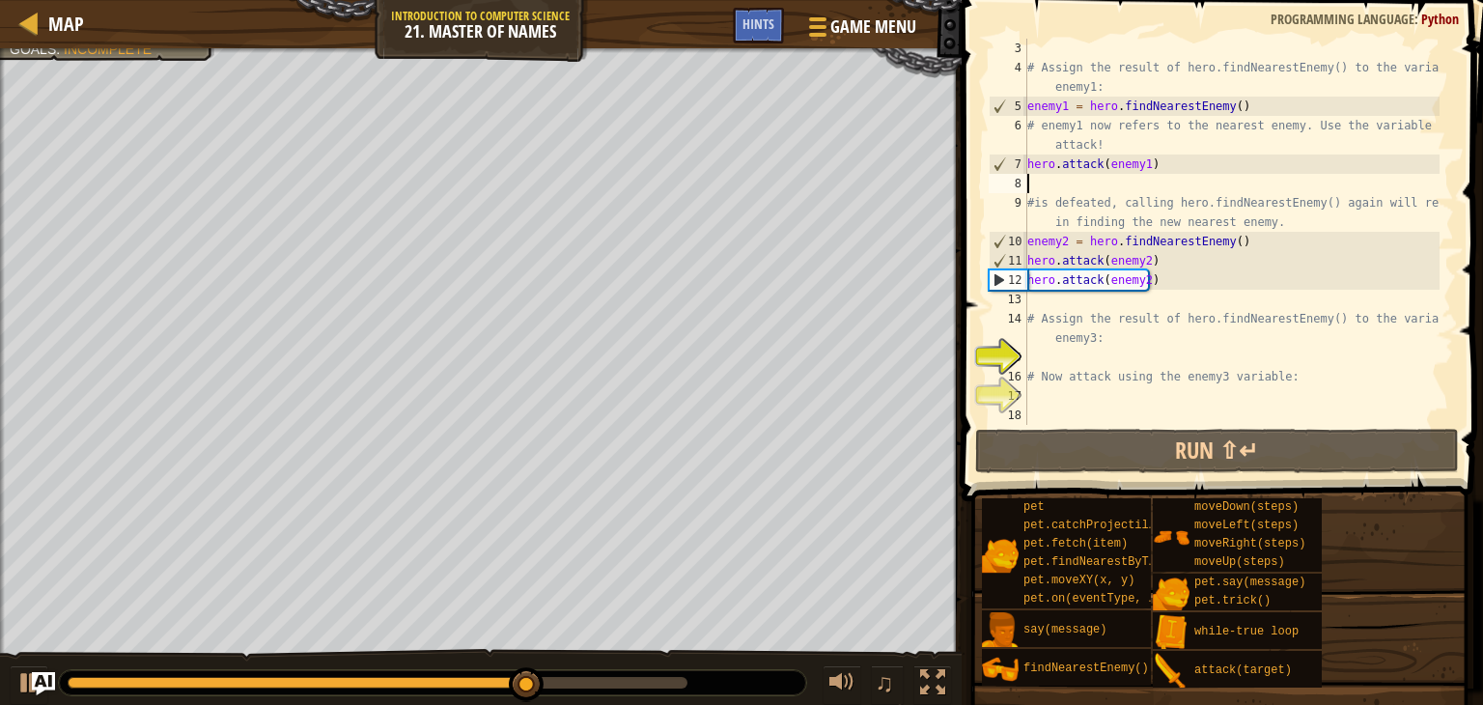
type textarea "h"
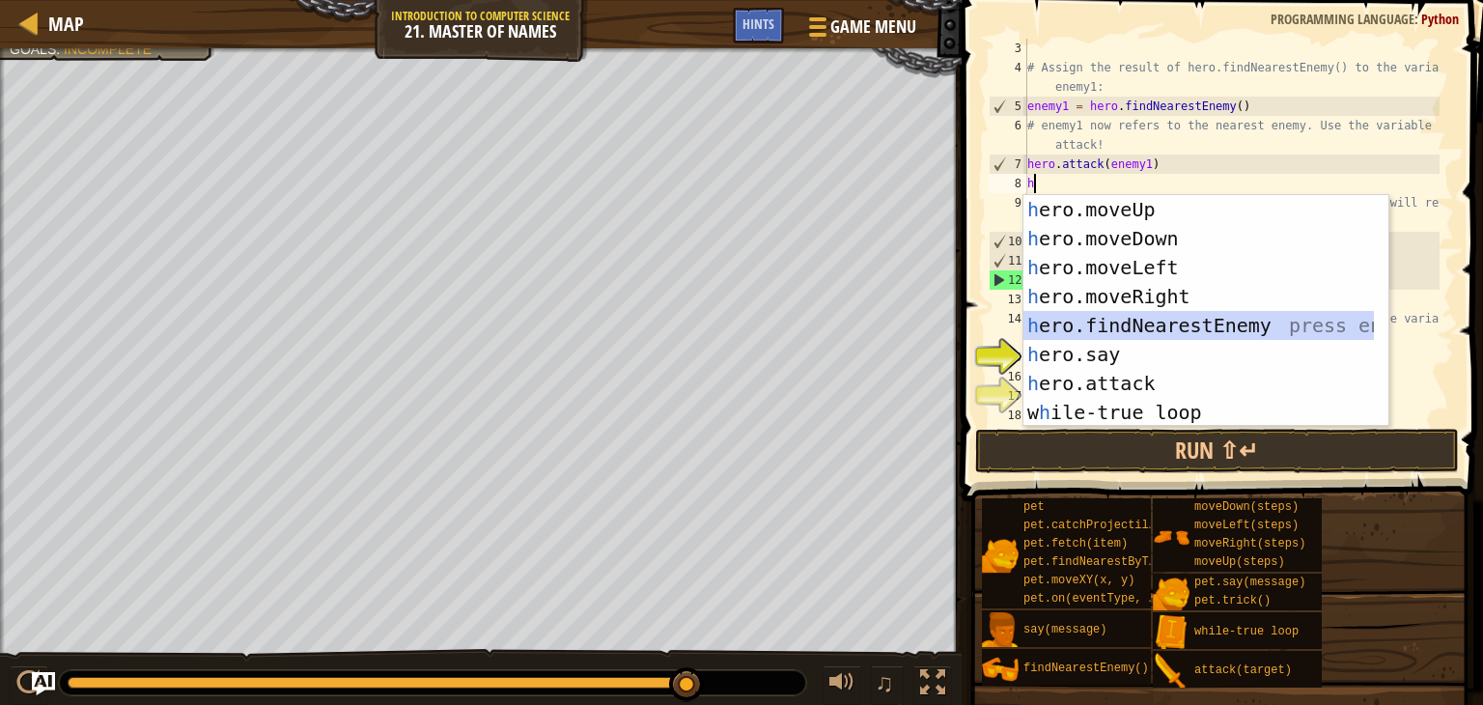
click at [1081, 325] on div "h ero.moveUp press enter h ero.moveDown press enter h ero.moveLeft press enter …" at bounding box center [1198, 340] width 350 height 290
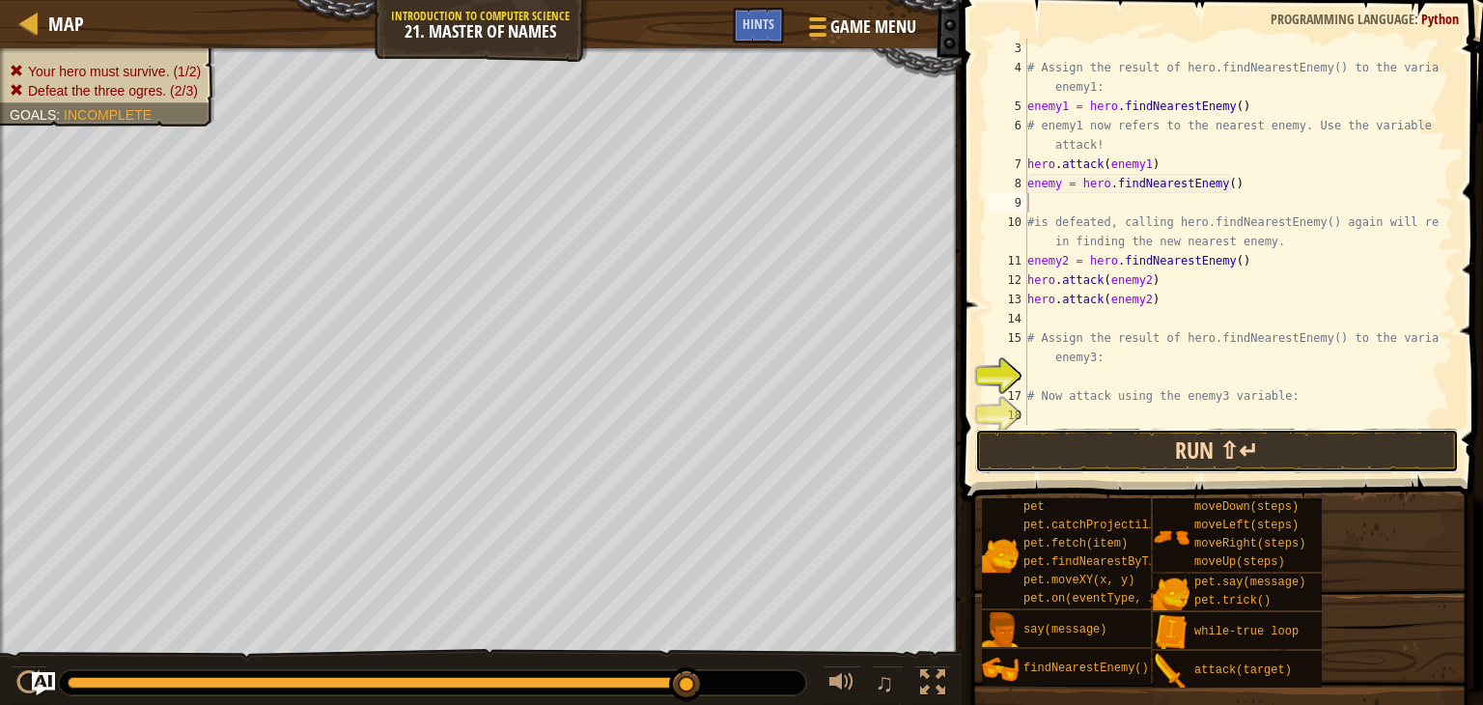
click at [1115, 438] on button "Run ⇧↵" at bounding box center [1217, 451] width 484 height 44
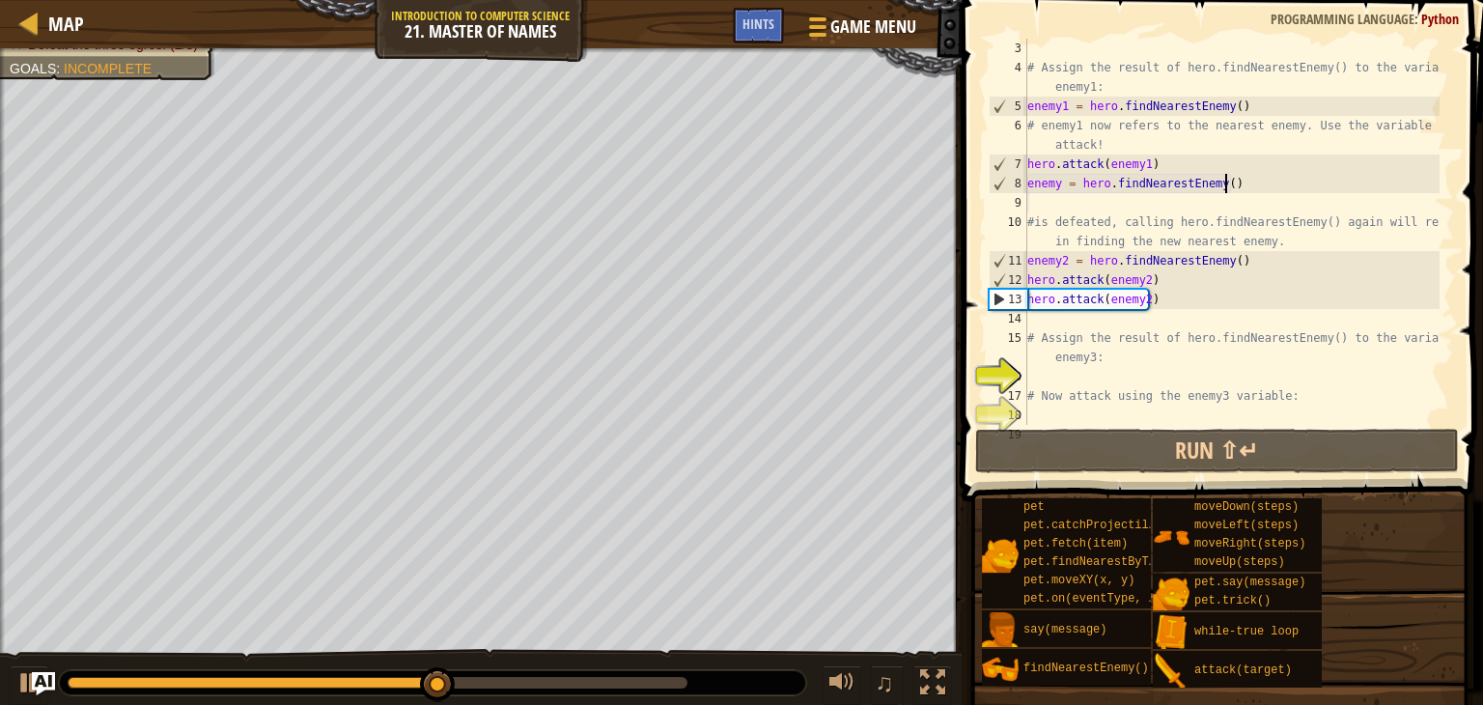
click at [1240, 184] on div "# Assign the result of hero.findNearestEnemy() to the variable enemy1: enemy1 =…" at bounding box center [1231, 251] width 416 height 425
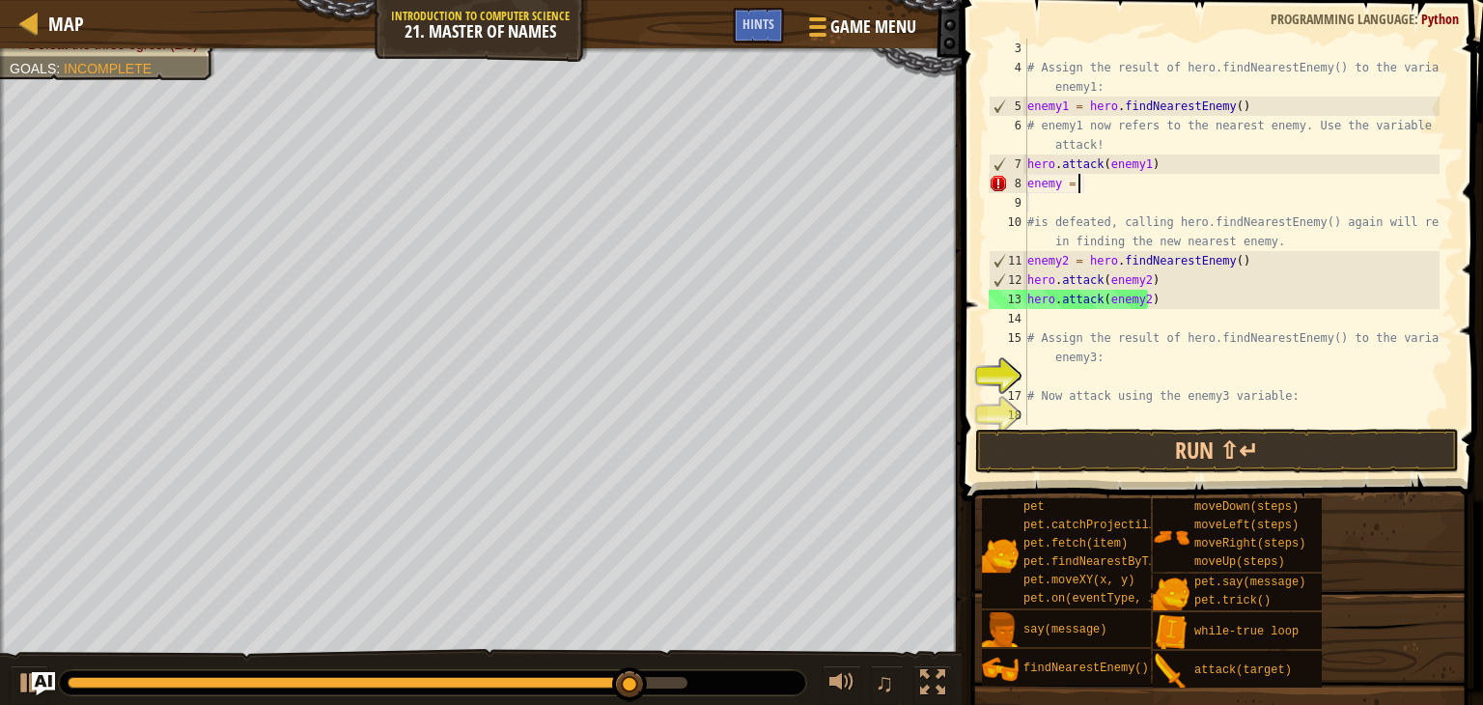
type textarea "e"
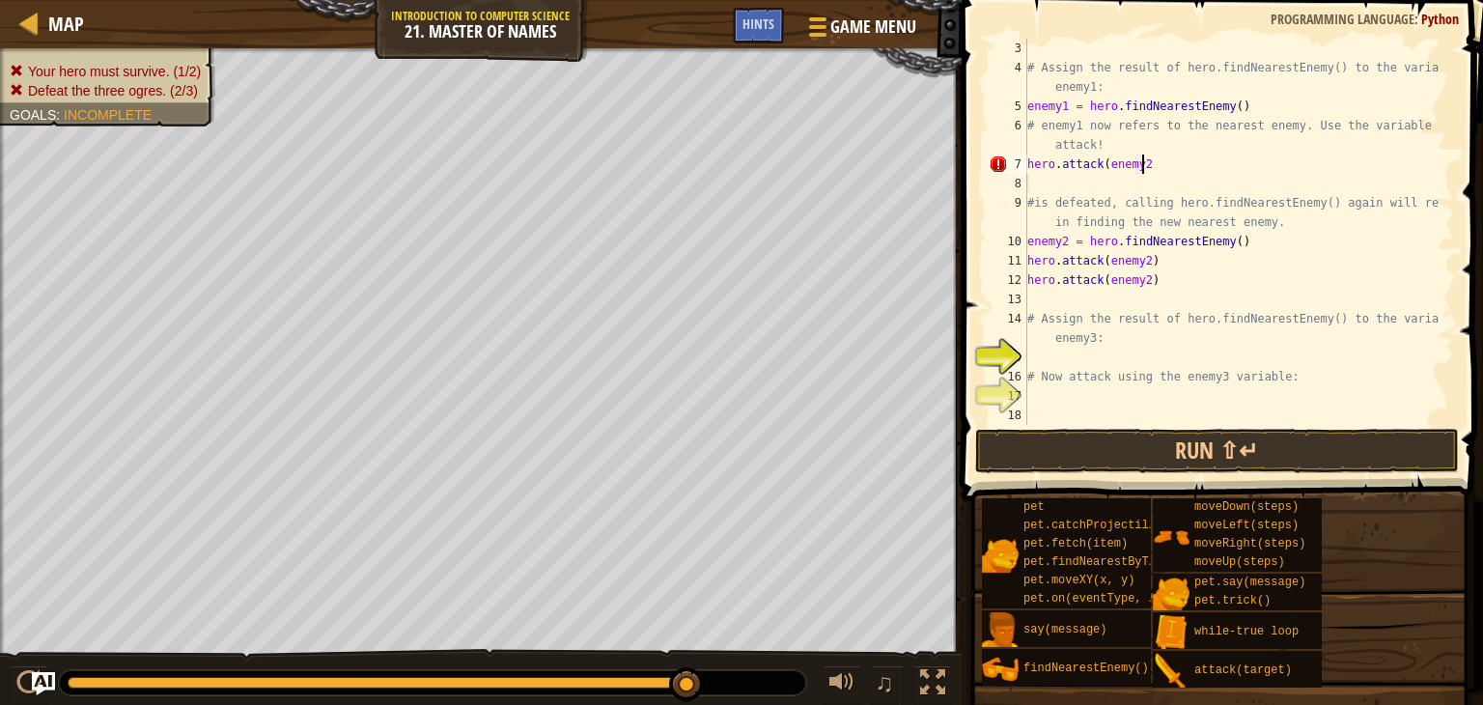
scroll to position [9, 8]
click at [1116, 453] on button "Run ⇧↵" at bounding box center [1217, 451] width 484 height 44
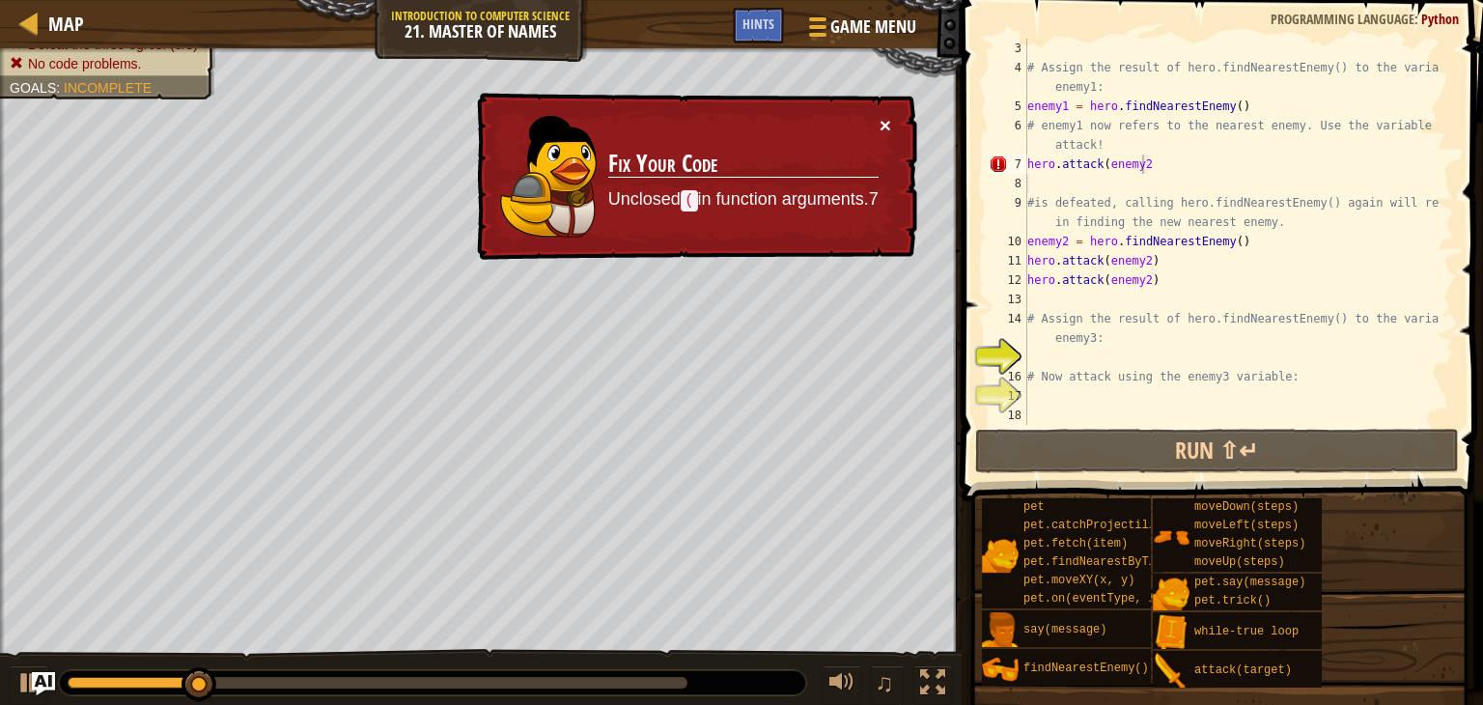
click at [882, 115] on button "×" at bounding box center [886, 125] width 12 height 20
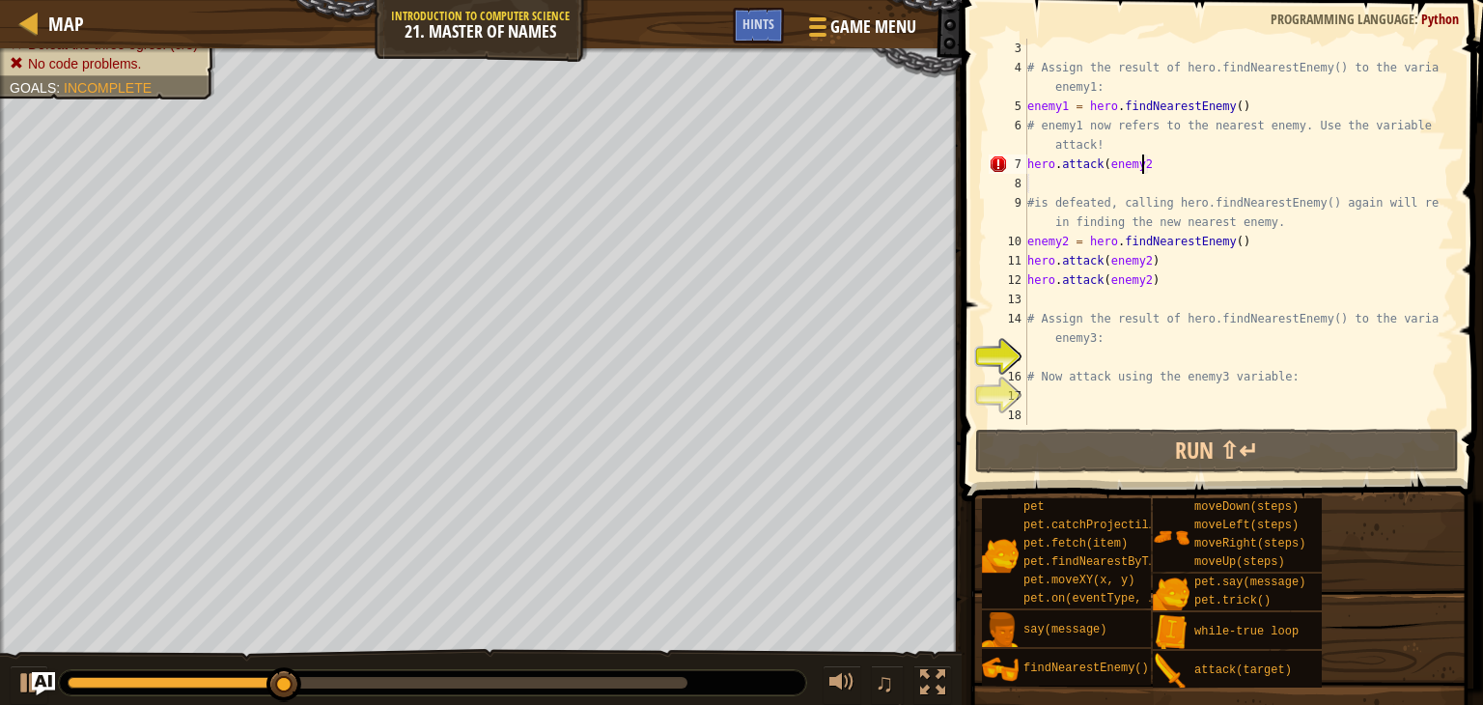
click at [1146, 168] on div "# Assign the result of hero.findNearestEnemy() to the variable enemy1: enemy1 =…" at bounding box center [1231, 251] width 416 height 425
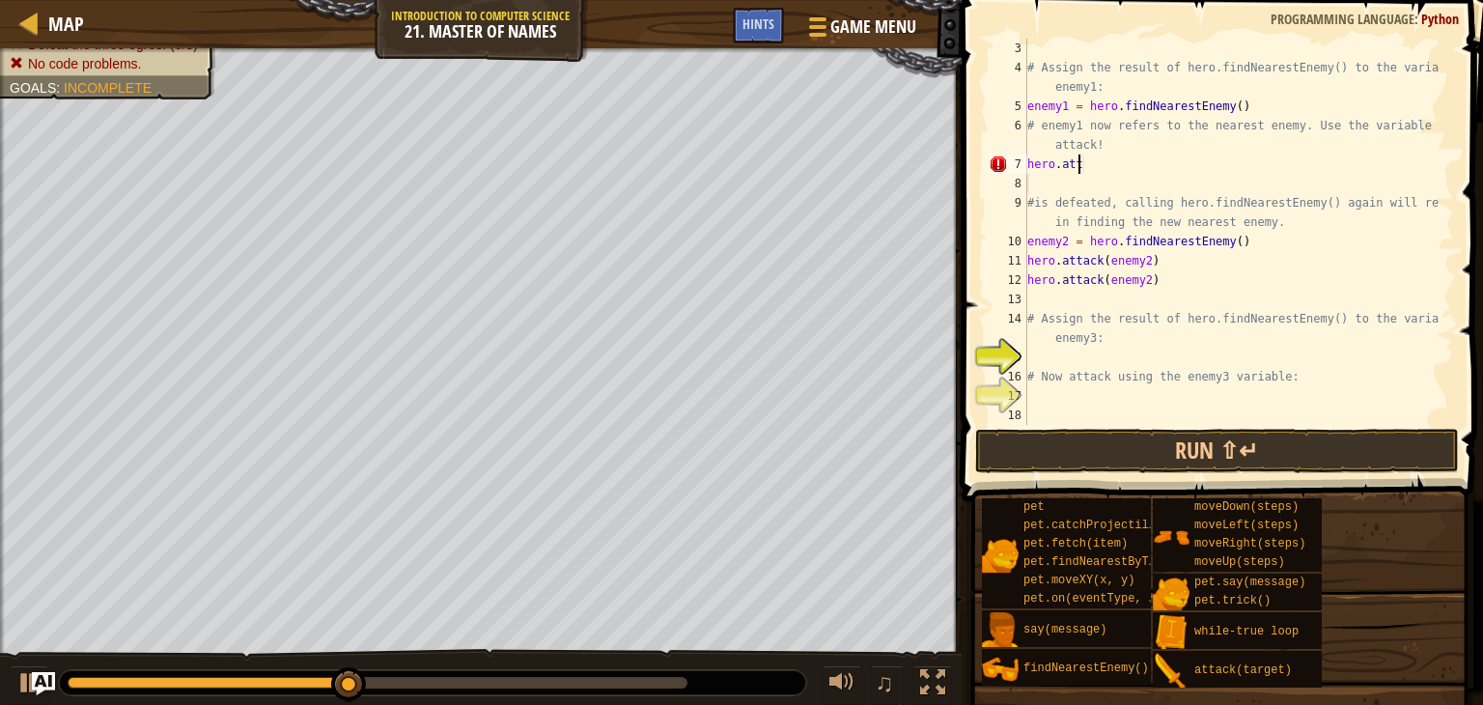
scroll to position [9, 0]
type textarea "h"
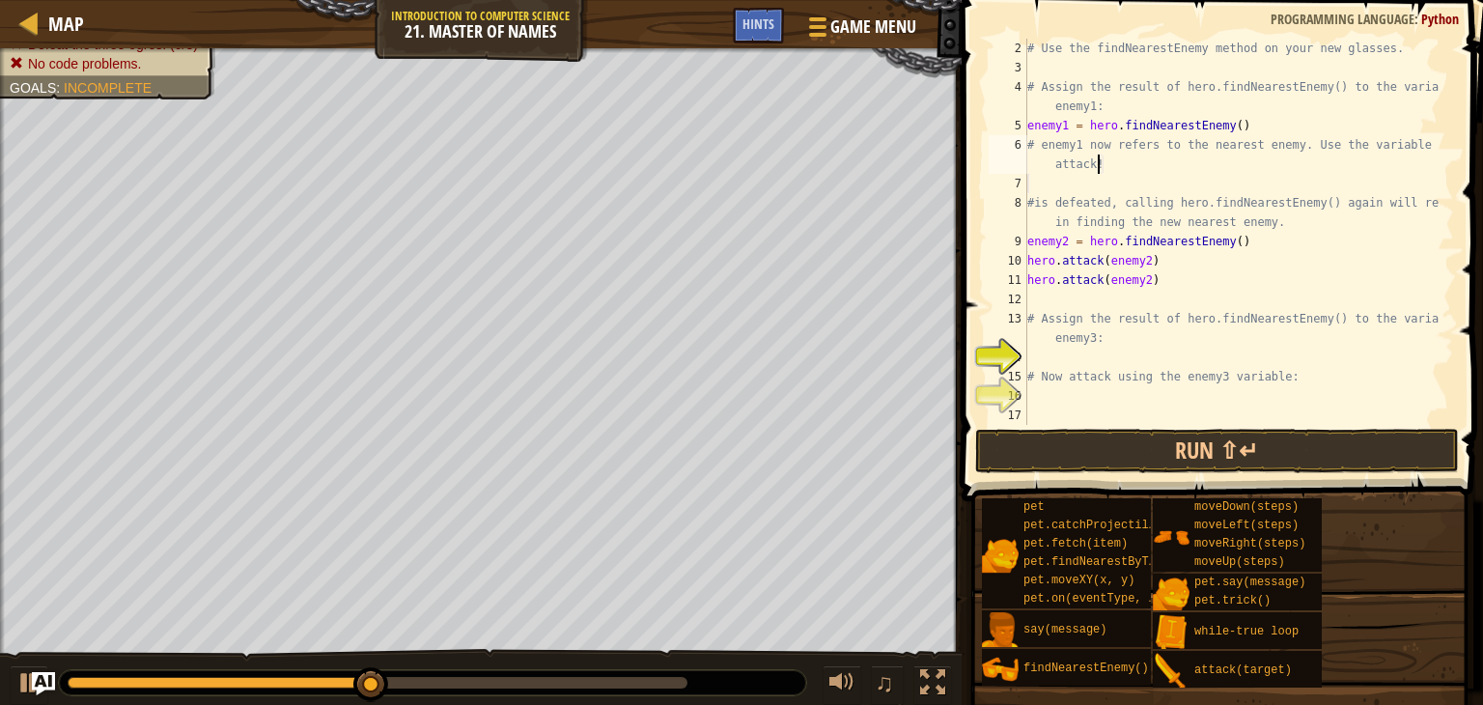
scroll to position [19, 0]
type textarea "# enemy1 now refers to the nearest enemy. Use the variable to at"
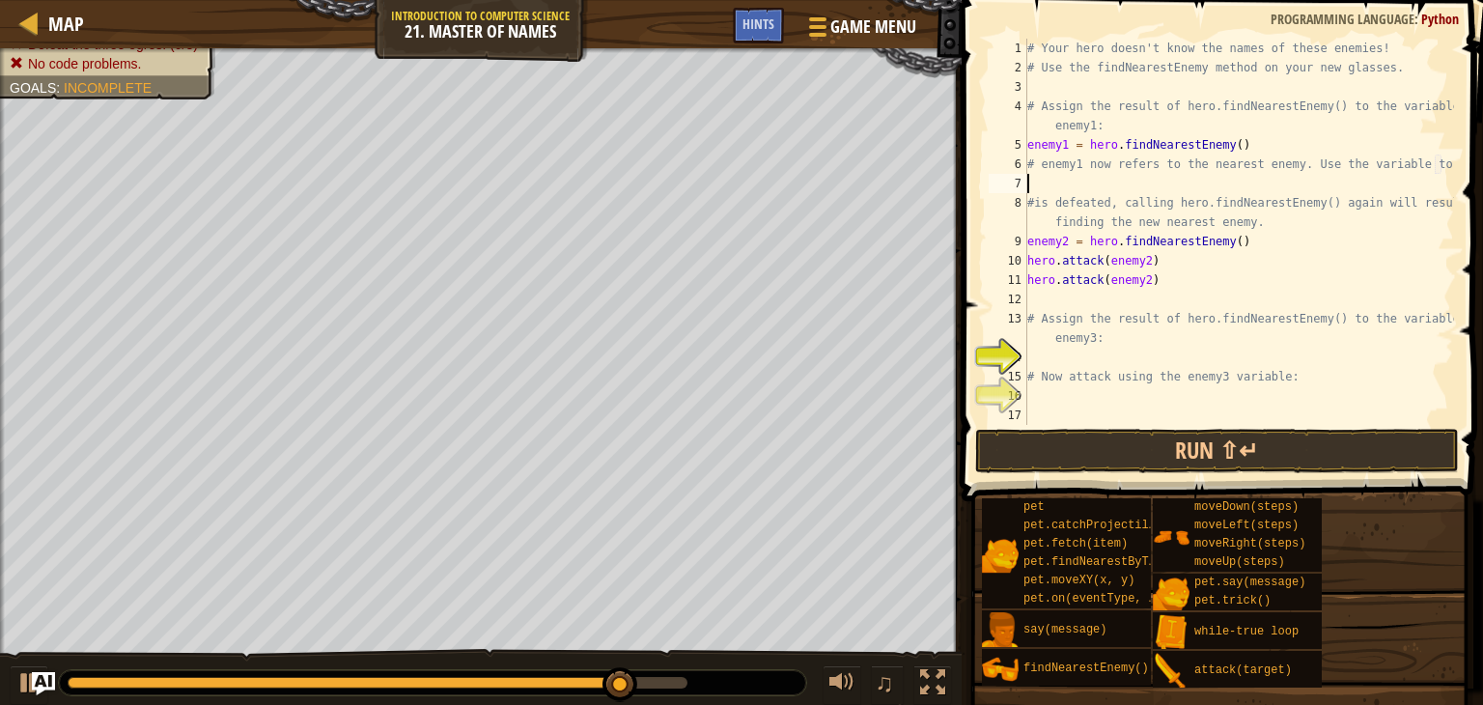
click at [1031, 175] on div "# Your hero doesn't know the names of these enemies! # Use the findNearestEnemy…" at bounding box center [1238, 251] width 431 height 425
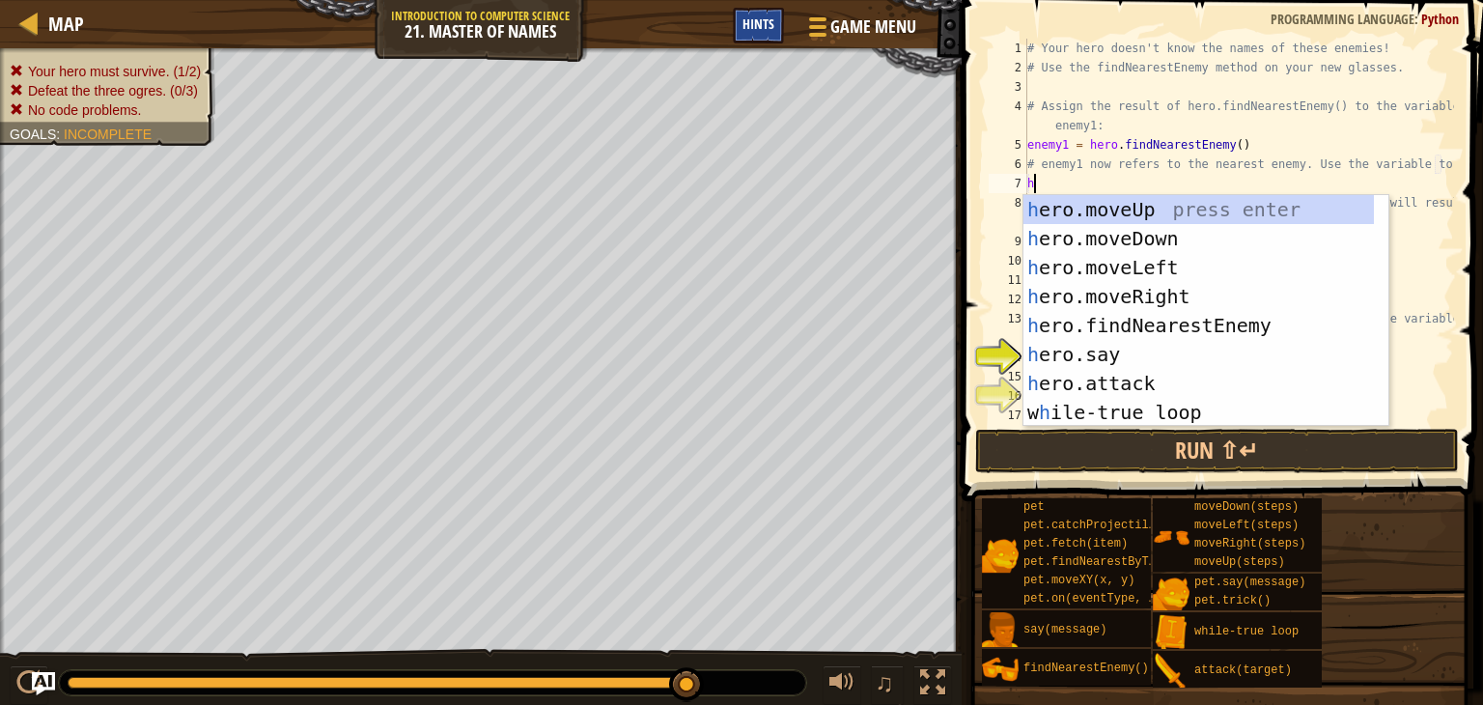
type textarea "h"
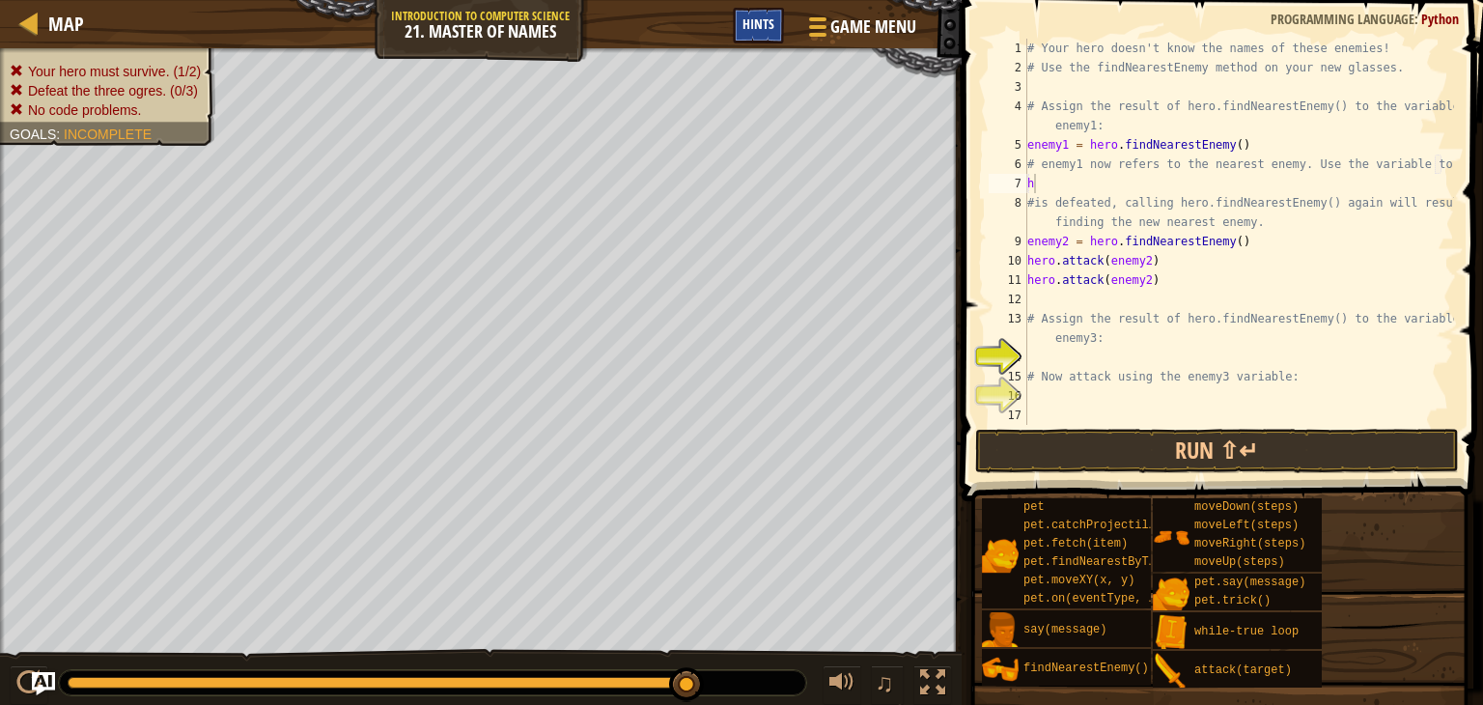
click at [754, 24] on span "Hints" at bounding box center [758, 23] width 32 height 18
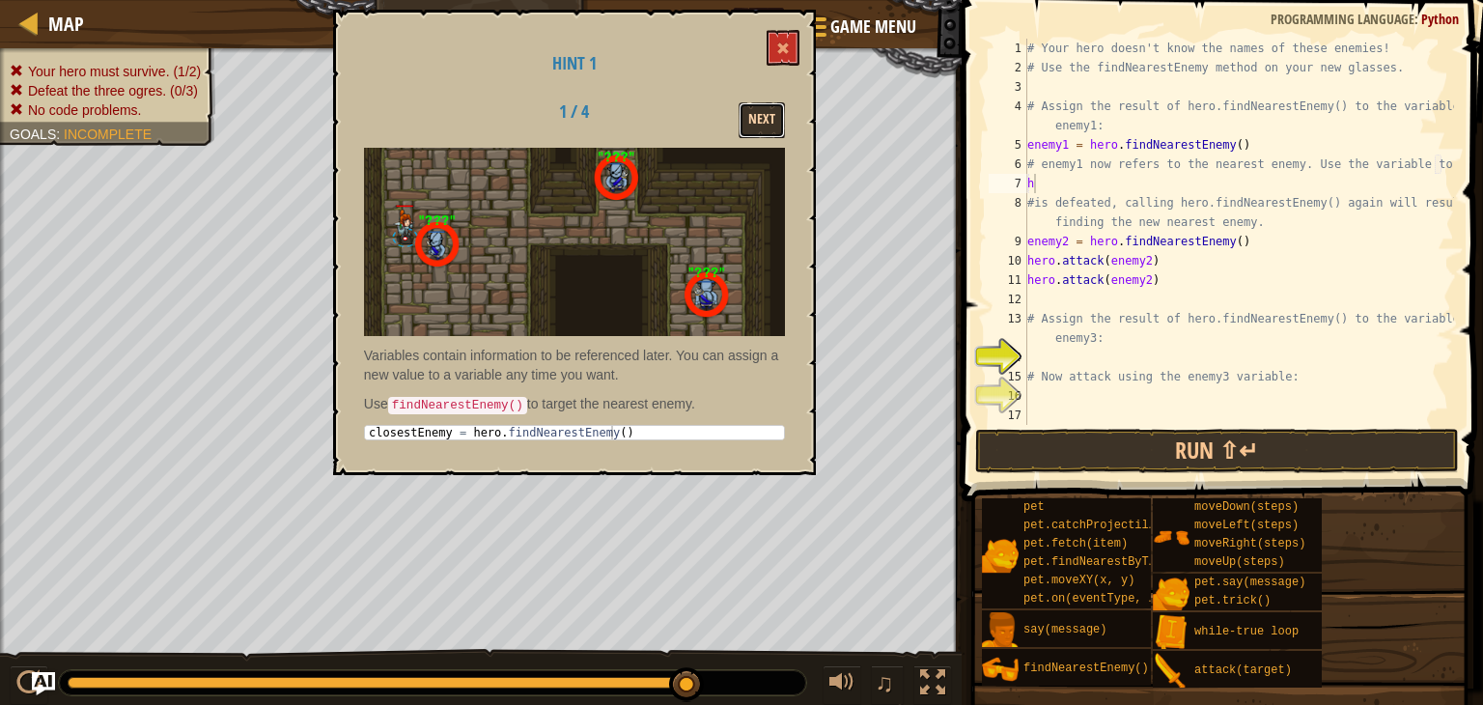
click at [753, 121] on button "Next" at bounding box center [762, 120] width 46 height 36
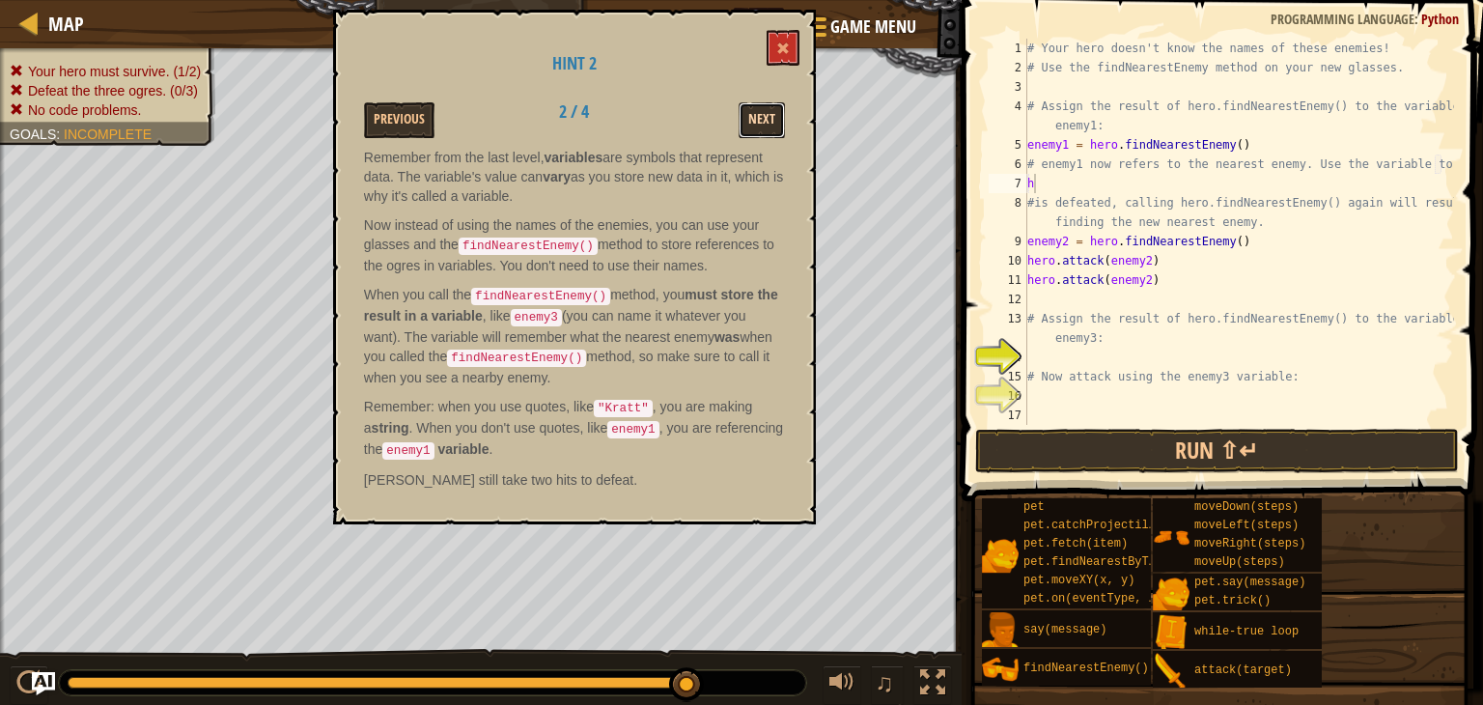
click at [754, 120] on button "Next" at bounding box center [762, 120] width 46 height 36
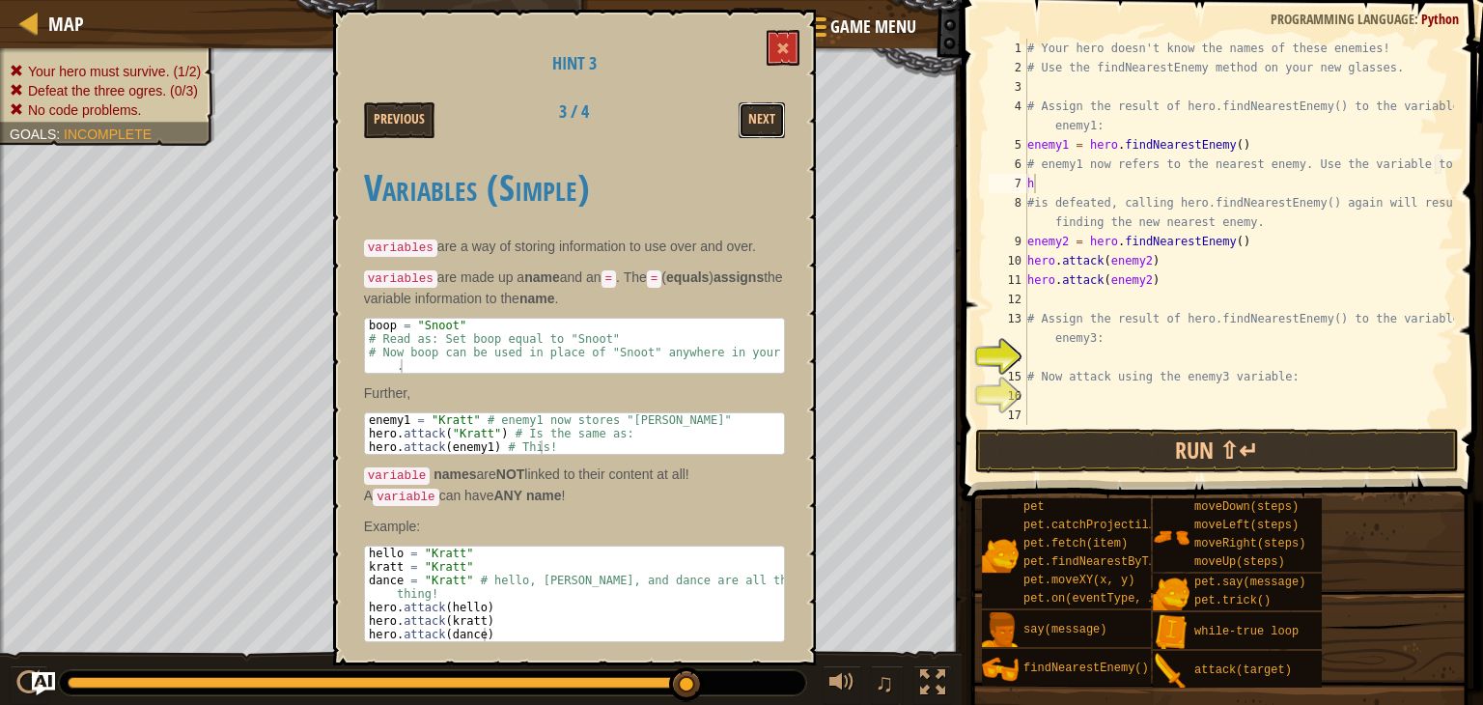
click at [754, 120] on button "Next" at bounding box center [762, 120] width 46 height 36
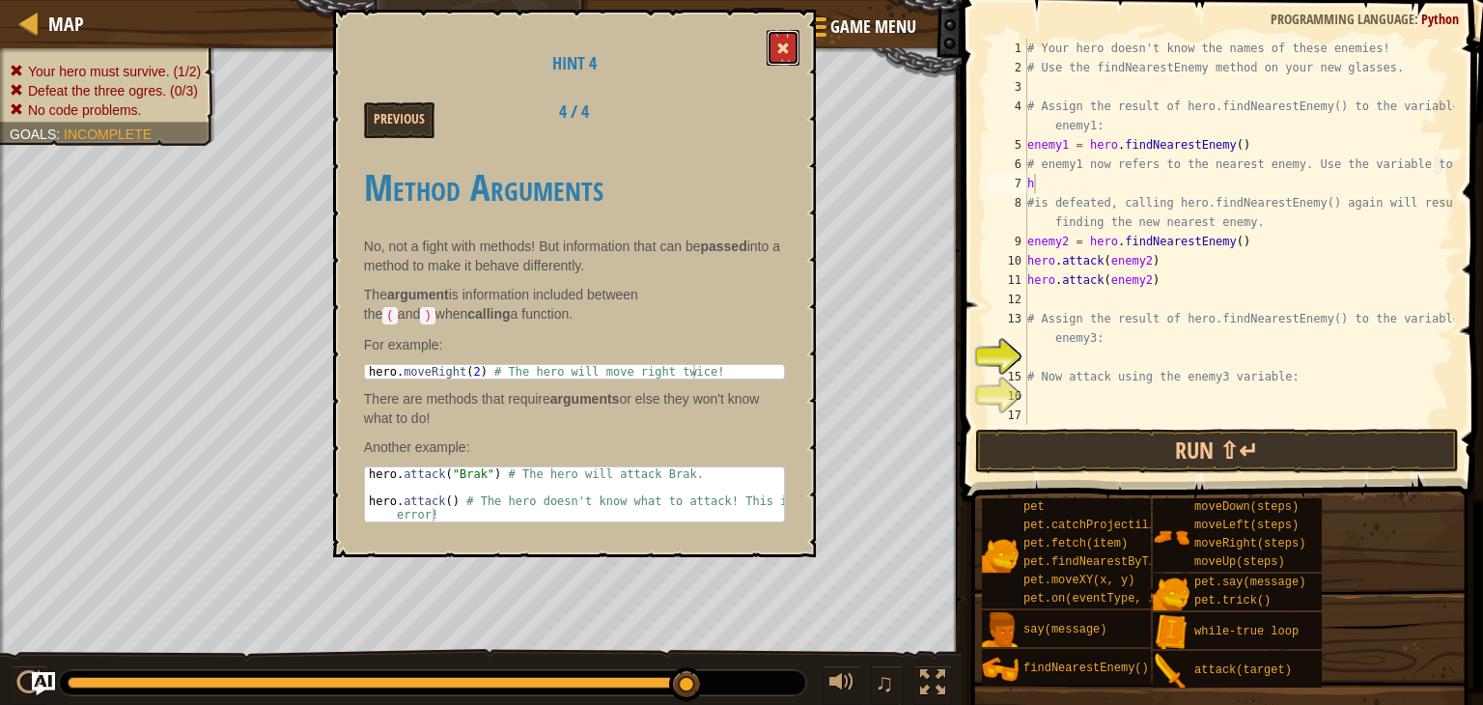
click at [780, 43] on span at bounding box center [783, 49] width 14 height 14
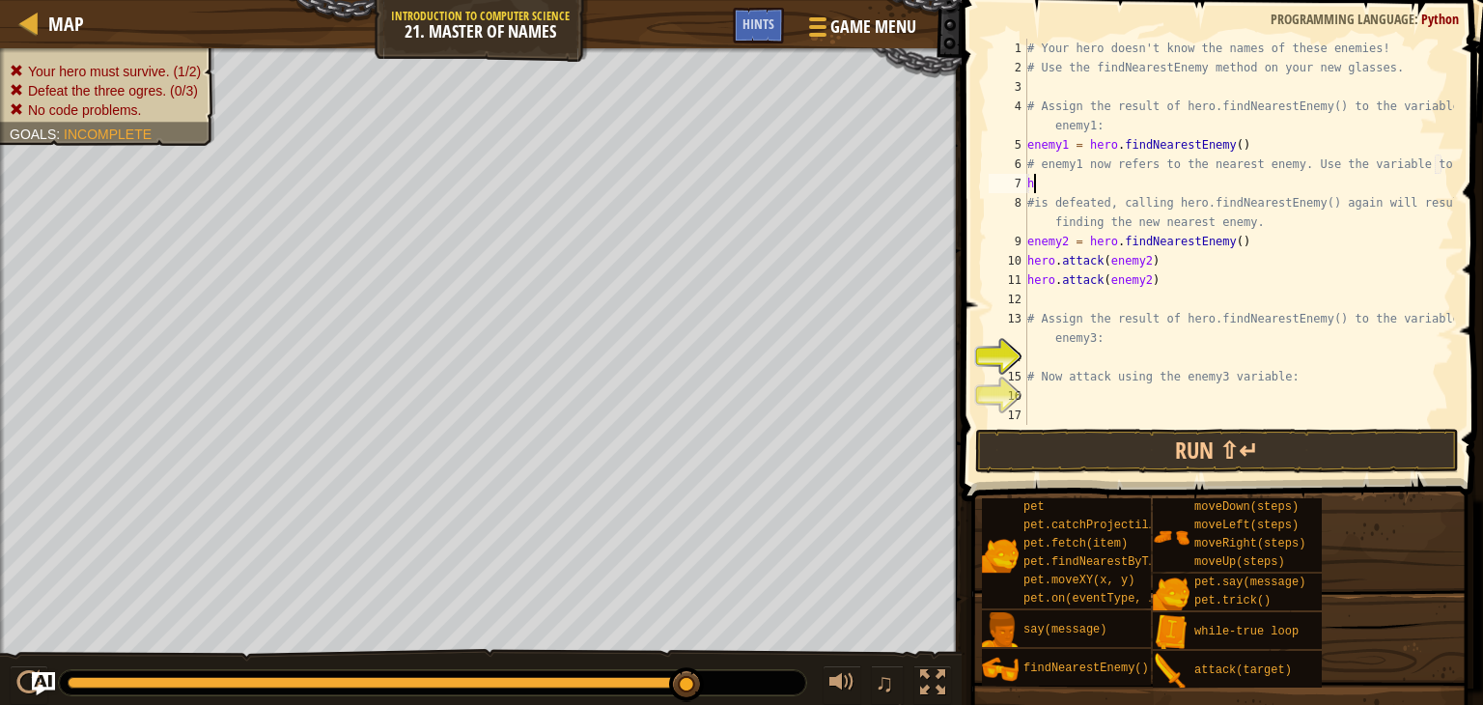
click at [1036, 186] on div "# Your hero doesn't know the names of these enemies! # Use the findNearestEnemy…" at bounding box center [1238, 251] width 431 height 425
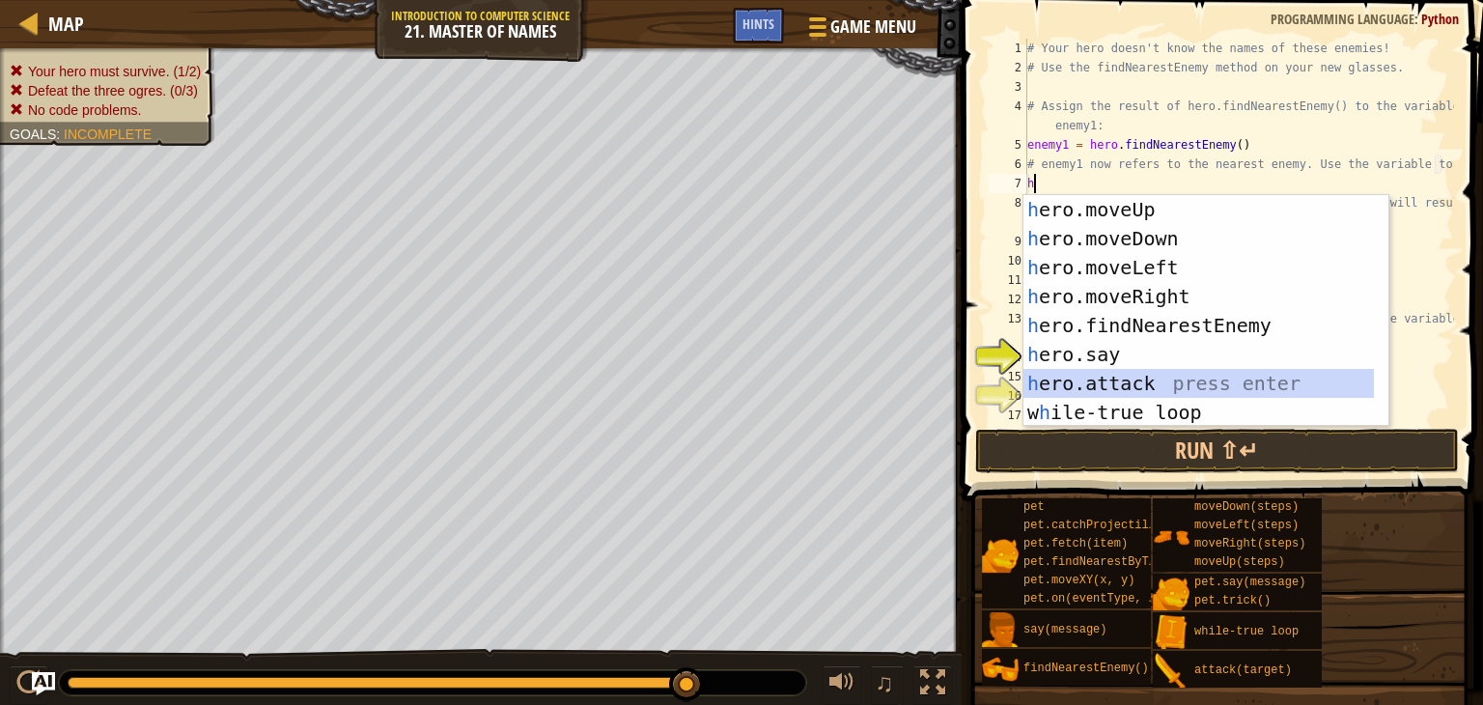
click at [1076, 381] on div "h ero.moveUp press enter h ero.moveDown press enter h ero.moveLeft press enter …" at bounding box center [1198, 340] width 350 height 290
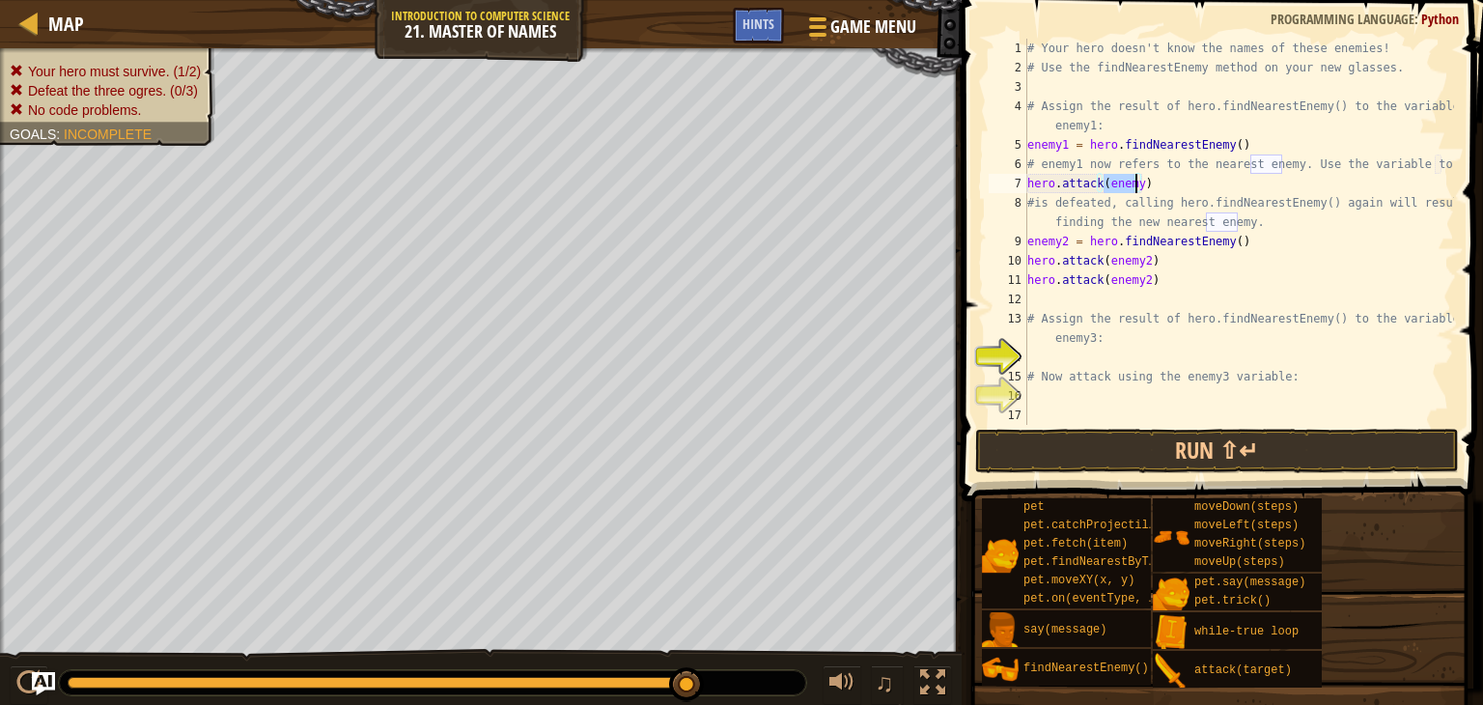
scroll to position [9, 6]
click at [1062, 438] on button "Run ⇧↵" at bounding box center [1217, 451] width 484 height 44
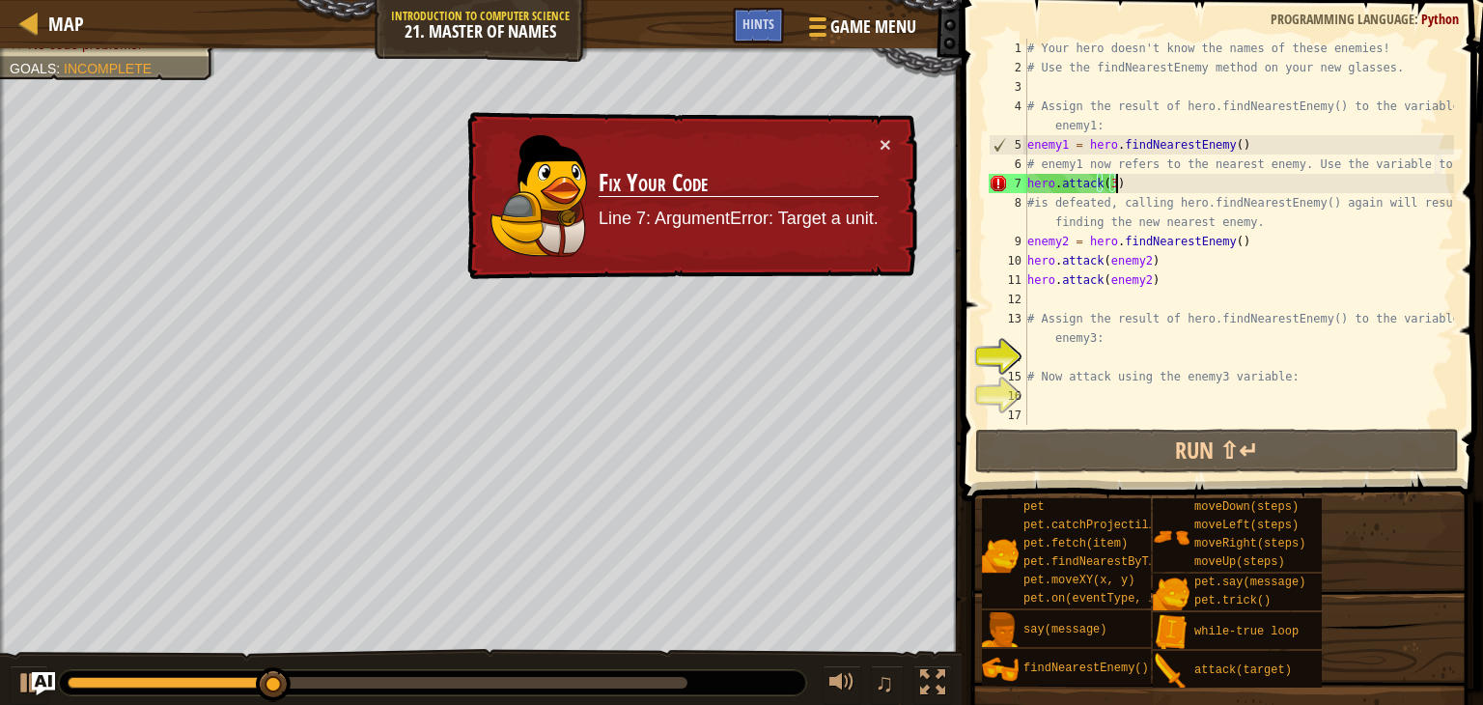
click at [1117, 179] on div "# Your hero doesn't know the names of these enemies! # Use the findNearestEnemy…" at bounding box center [1238, 251] width 431 height 425
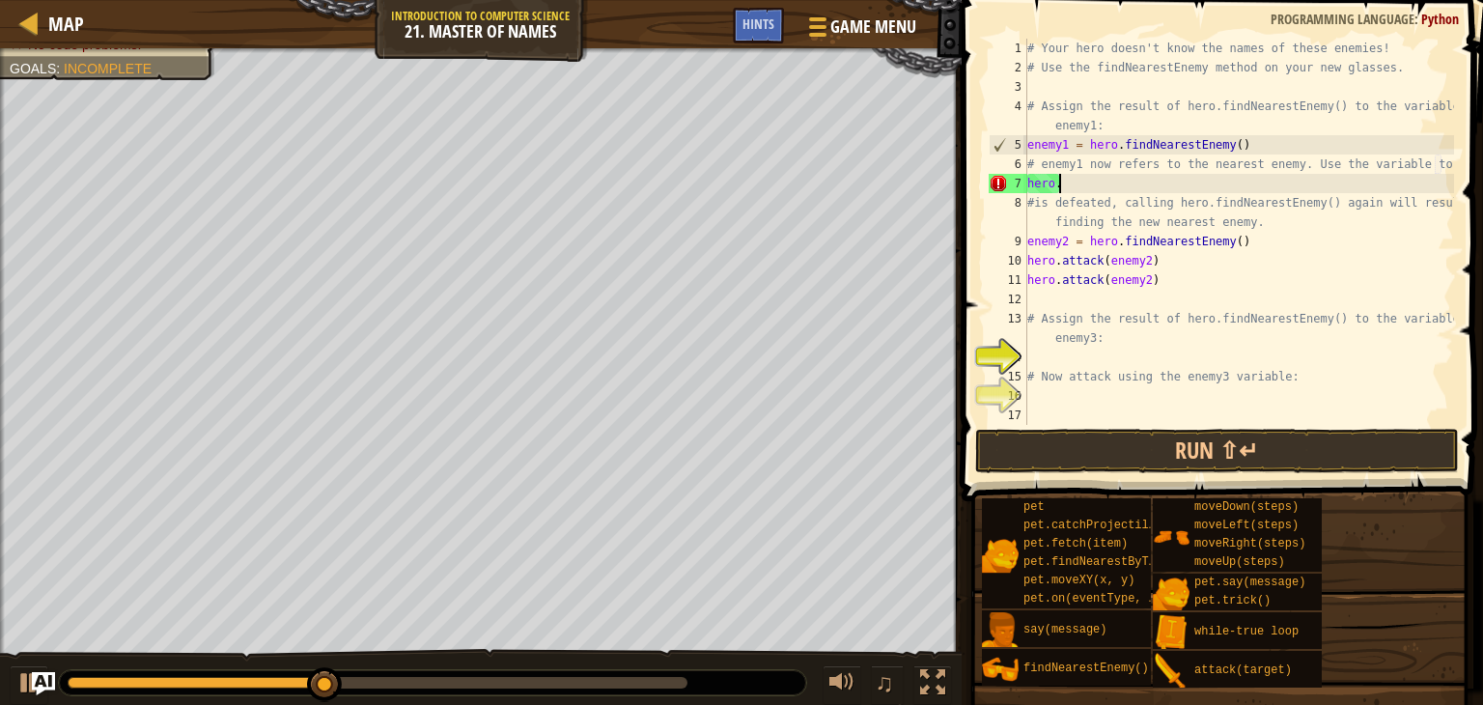
scroll to position [9, 0]
type textarea "h"
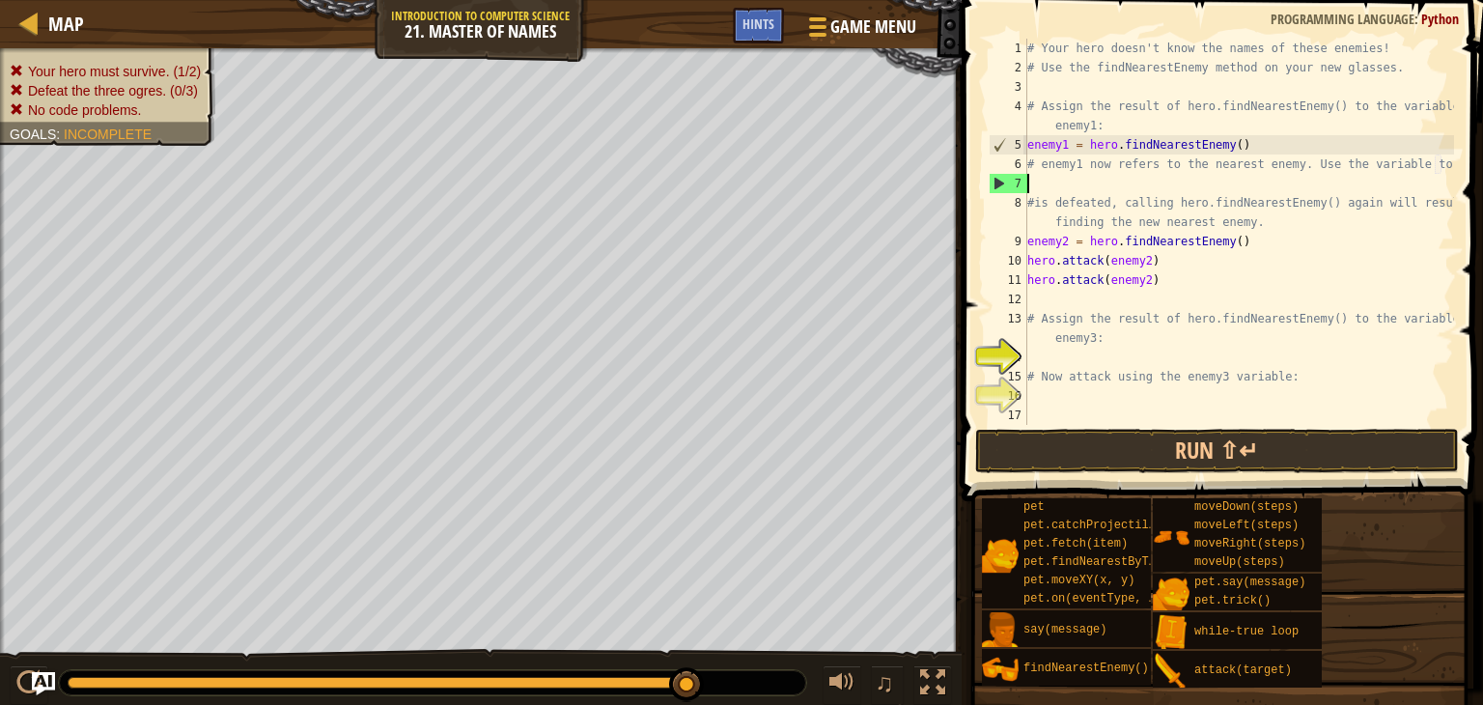
click at [1032, 184] on div "# Your hero doesn't know the names of these enemies! # Use the findNearestEnemy…" at bounding box center [1238, 251] width 431 height 425
click at [1050, 437] on button "Run ⇧↵" at bounding box center [1217, 451] width 484 height 44
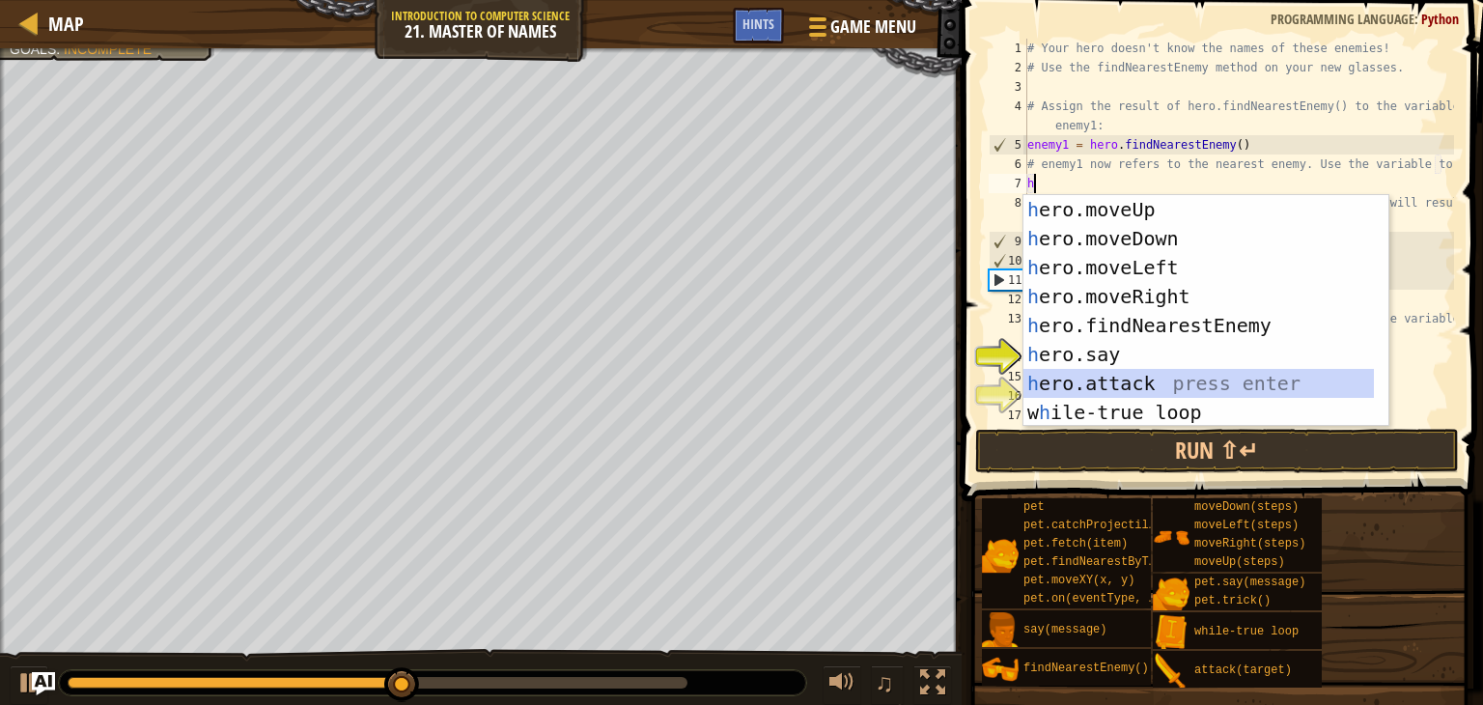
click at [1071, 380] on div "h ero.moveUp press enter h ero.moveDown press enter h ero.moveLeft press enter …" at bounding box center [1198, 340] width 350 height 290
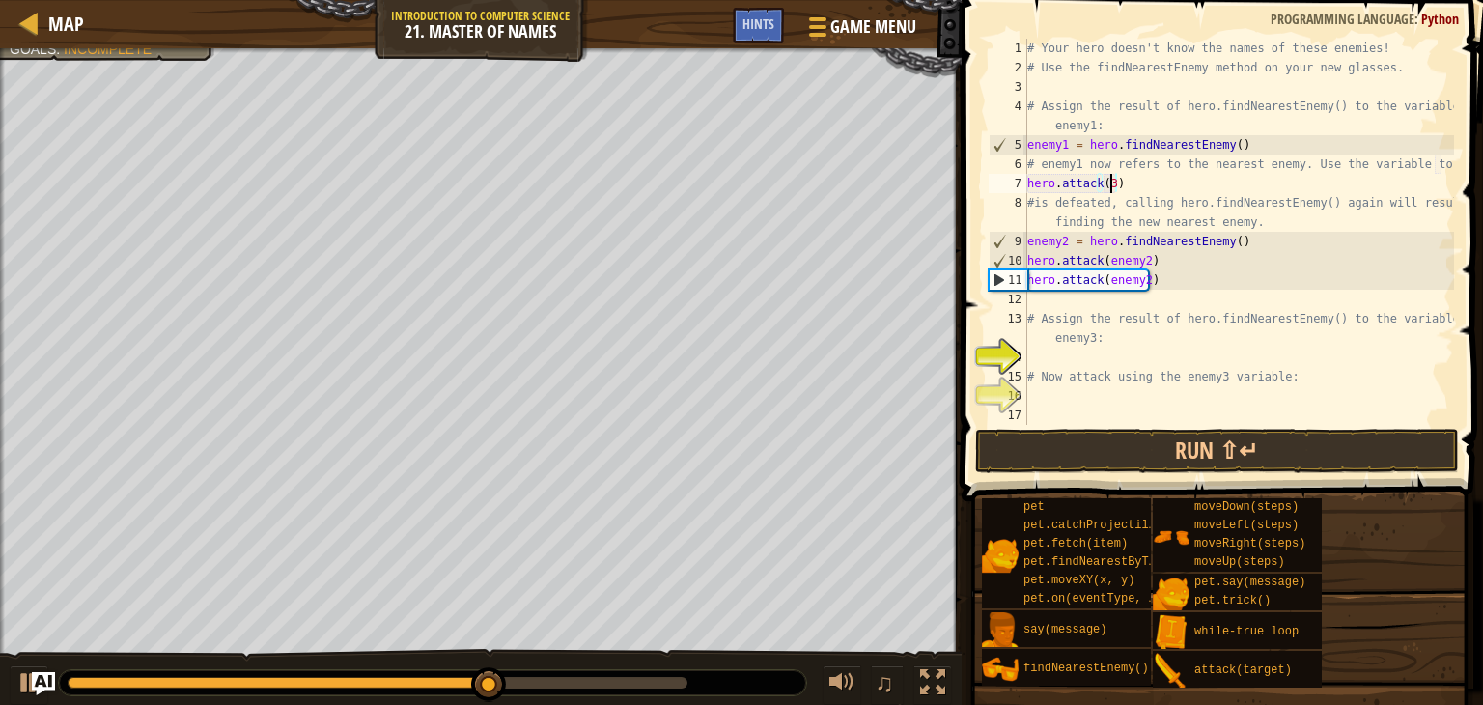
scroll to position [9, 6]
click at [1045, 449] on button "Run ⇧↵" at bounding box center [1217, 451] width 484 height 44
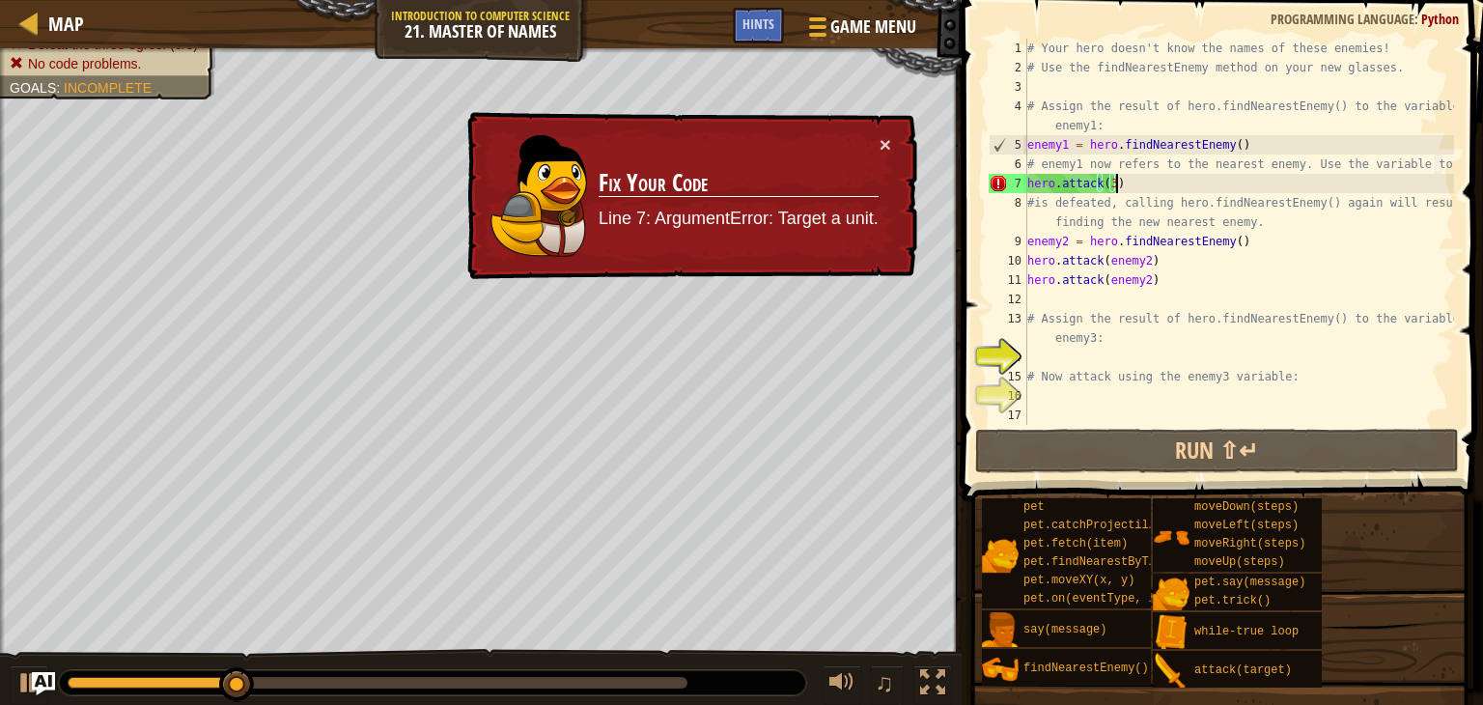
click at [1132, 186] on div "# Your hero doesn't know the names of these enemies! # Use the findNearestEnemy…" at bounding box center [1238, 251] width 431 height 425
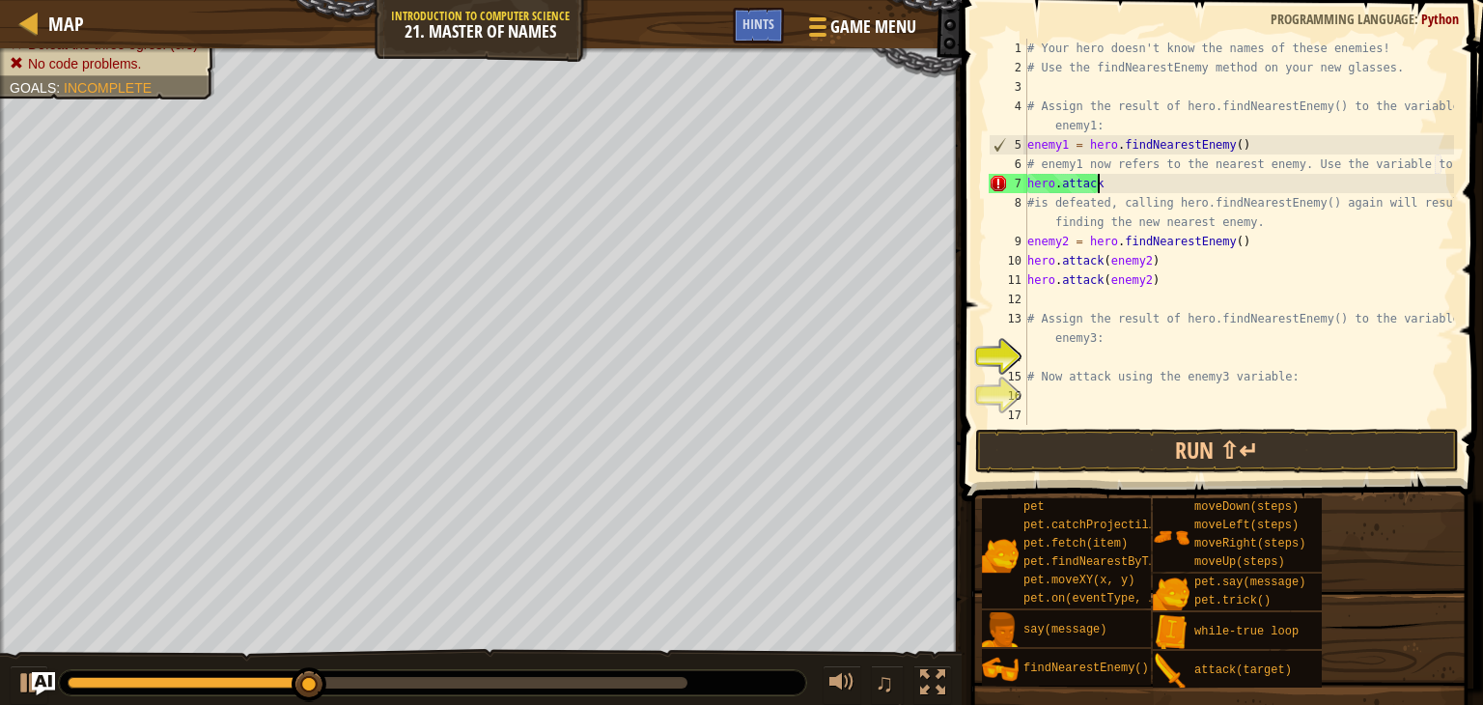
scroll to position [9, 0]
type textarea "h"
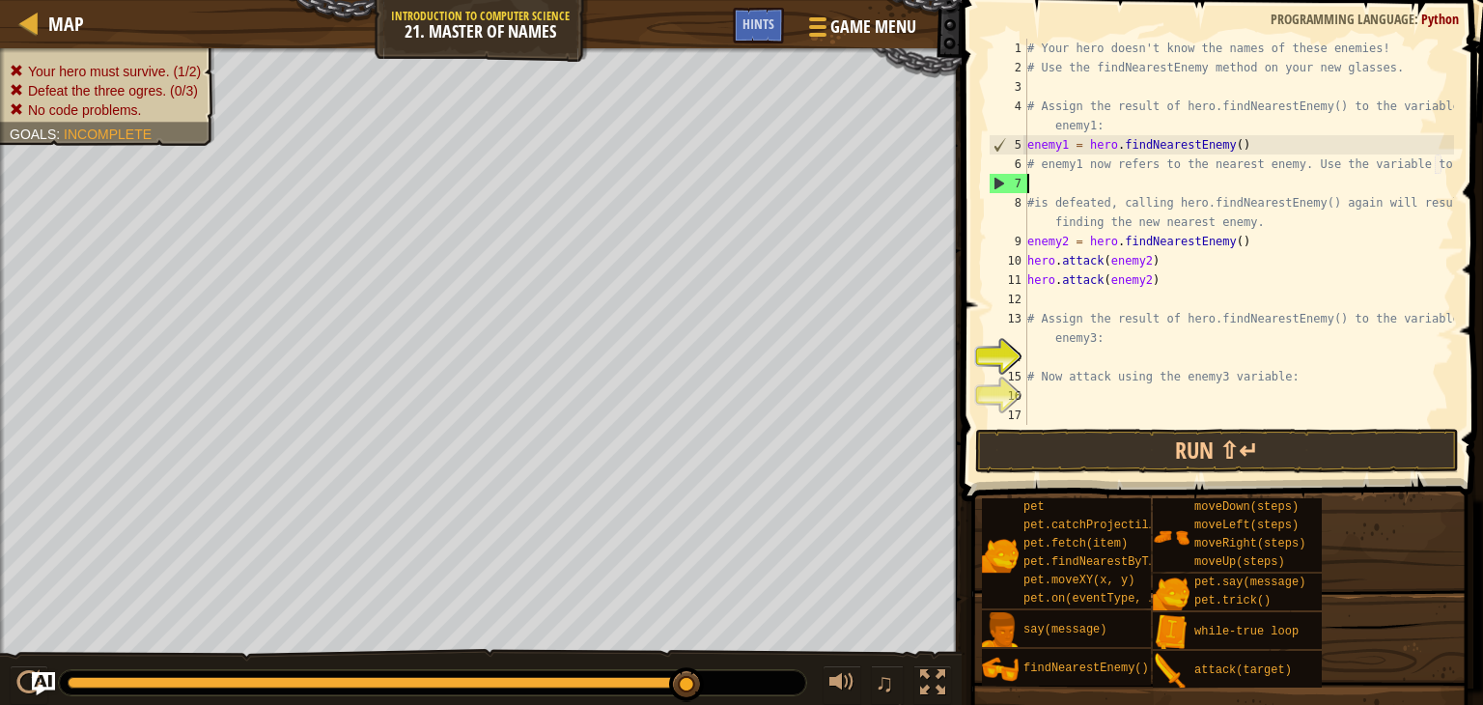
type textarea "h"
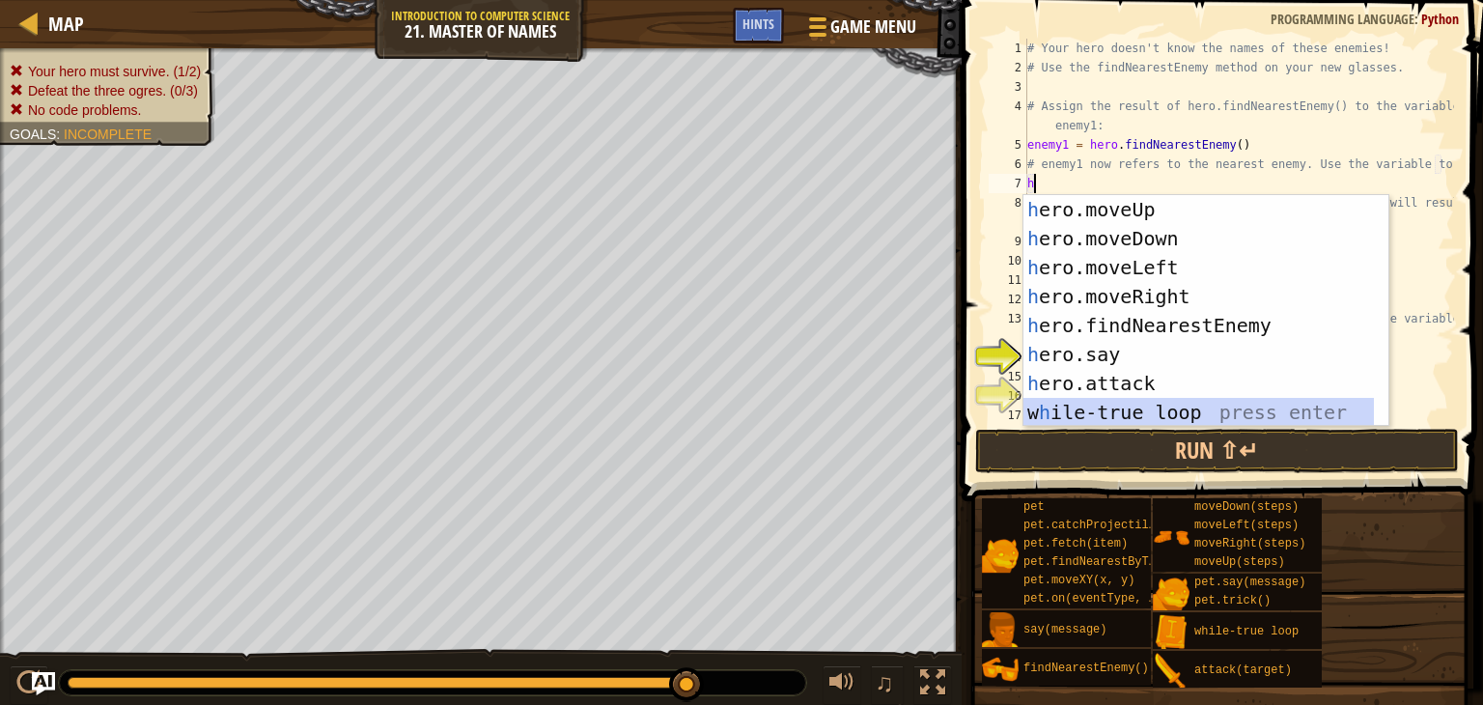
drag, startPoint x: 1157, startPoint y: 418, endPoint x: 1062, endPoint y: 406, distance: 95.3
click at [1062, 406] on div "h ero.moveUp press enter h ero.moveDown press enter h ero.moveLeft press enter …" at bounding box center [1198, 340] width 350 height 290
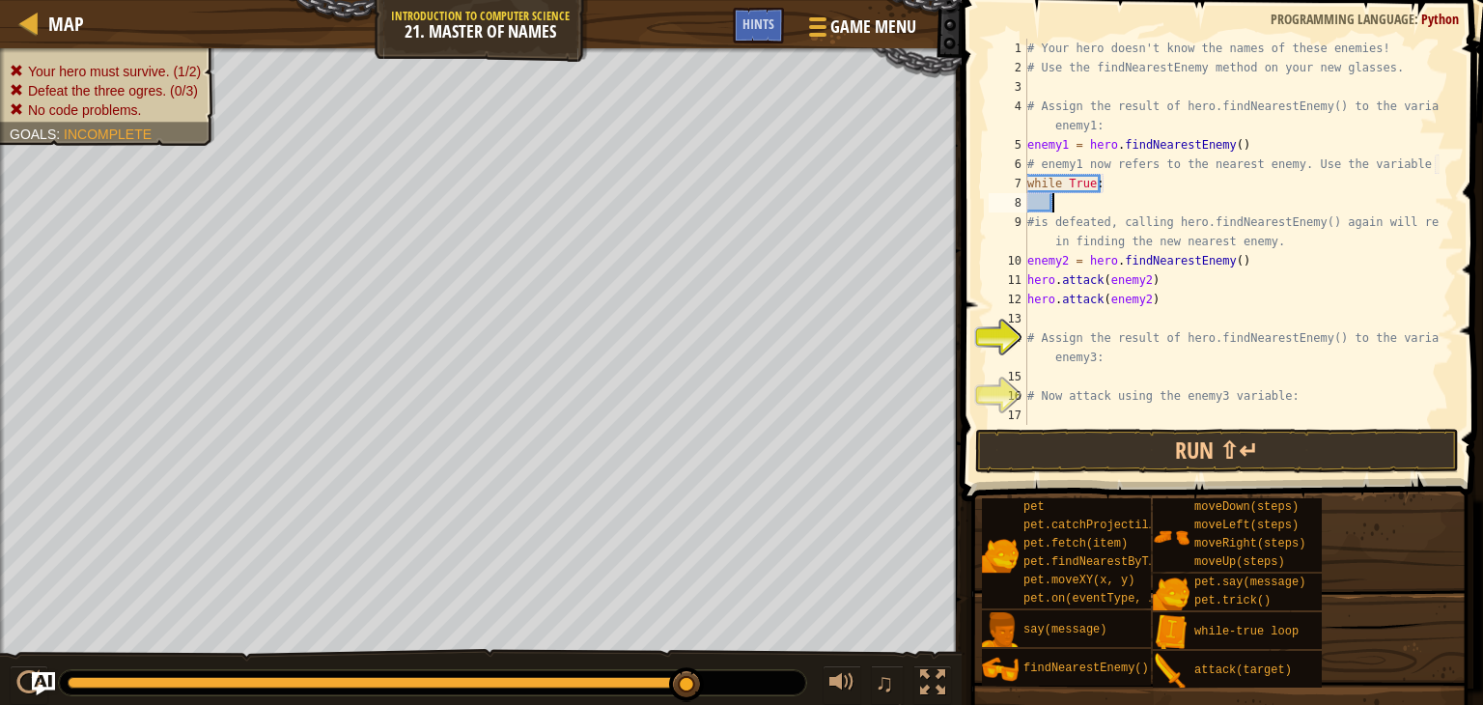
scroll to position [0, 0]
click at [1061, 438] on button "Run ⇧↵" at bounding box center [1217, 451] width 484 height 44
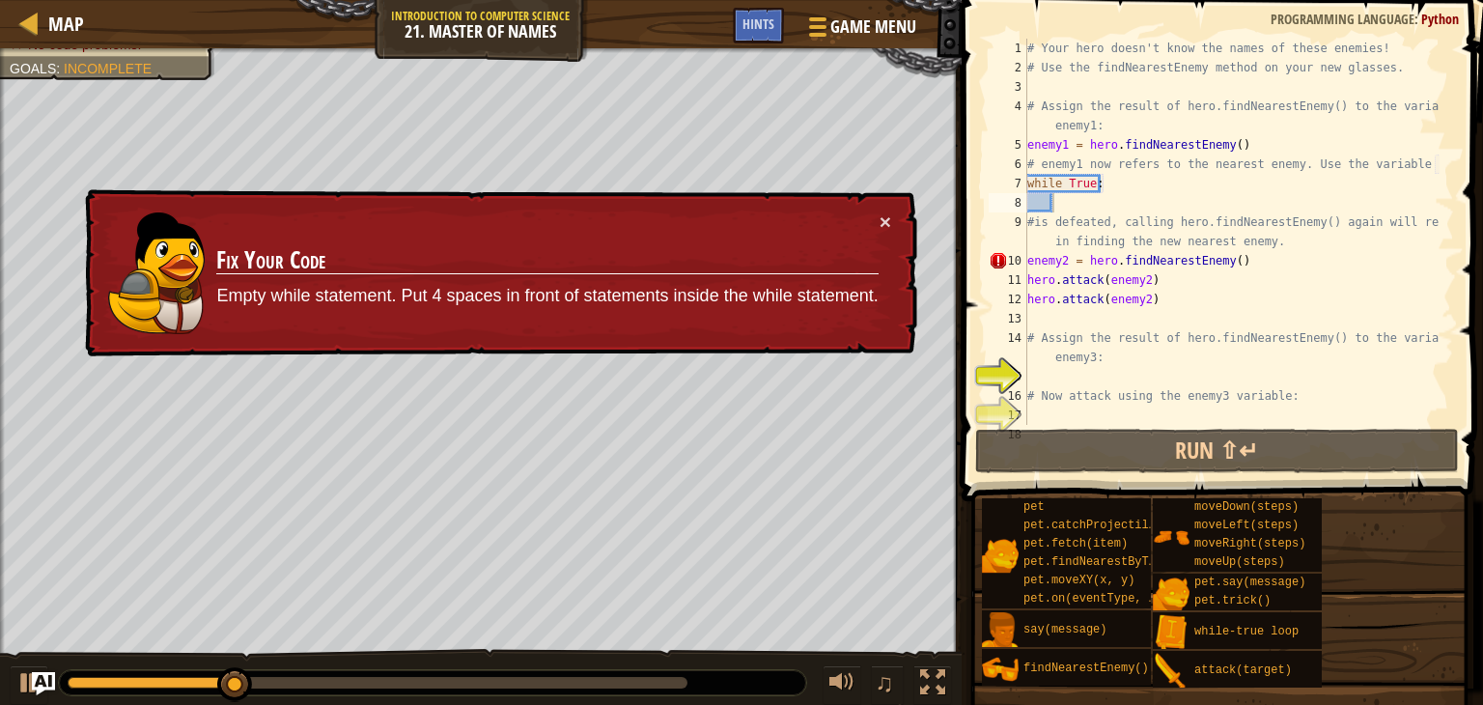
click at [881, 202] on div "× Fix Your Code Empty while statement. Put 4 spaces in front of statements insi…" at bounding box center [499, 273] width 836 height 168
click at [881, 215] on button "×" at bounding box center [886, 221] width 12 height 20
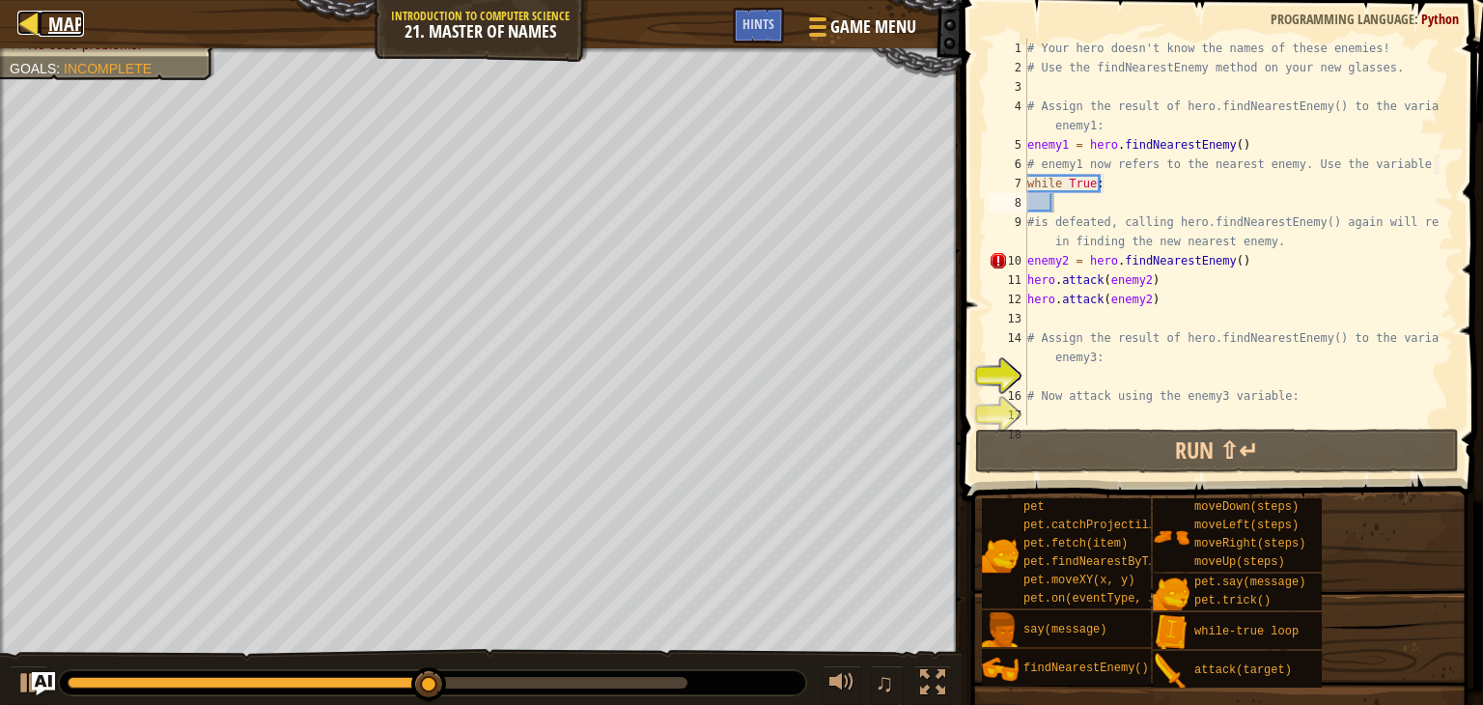
click at [33, 16] on div at bounding box center [29, 23] width 24 height 24
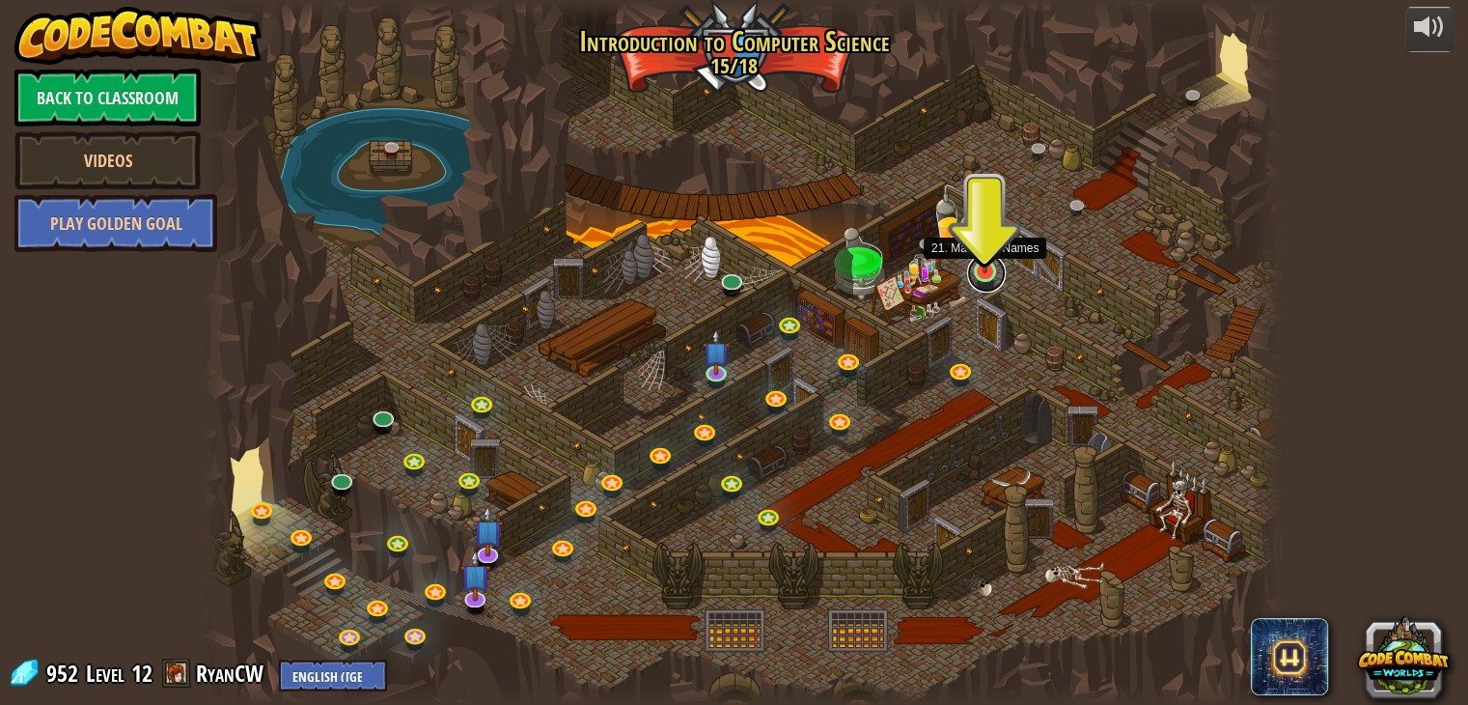
click at [978, 275] on link at bounding box center [986, 273] width 39 height 39
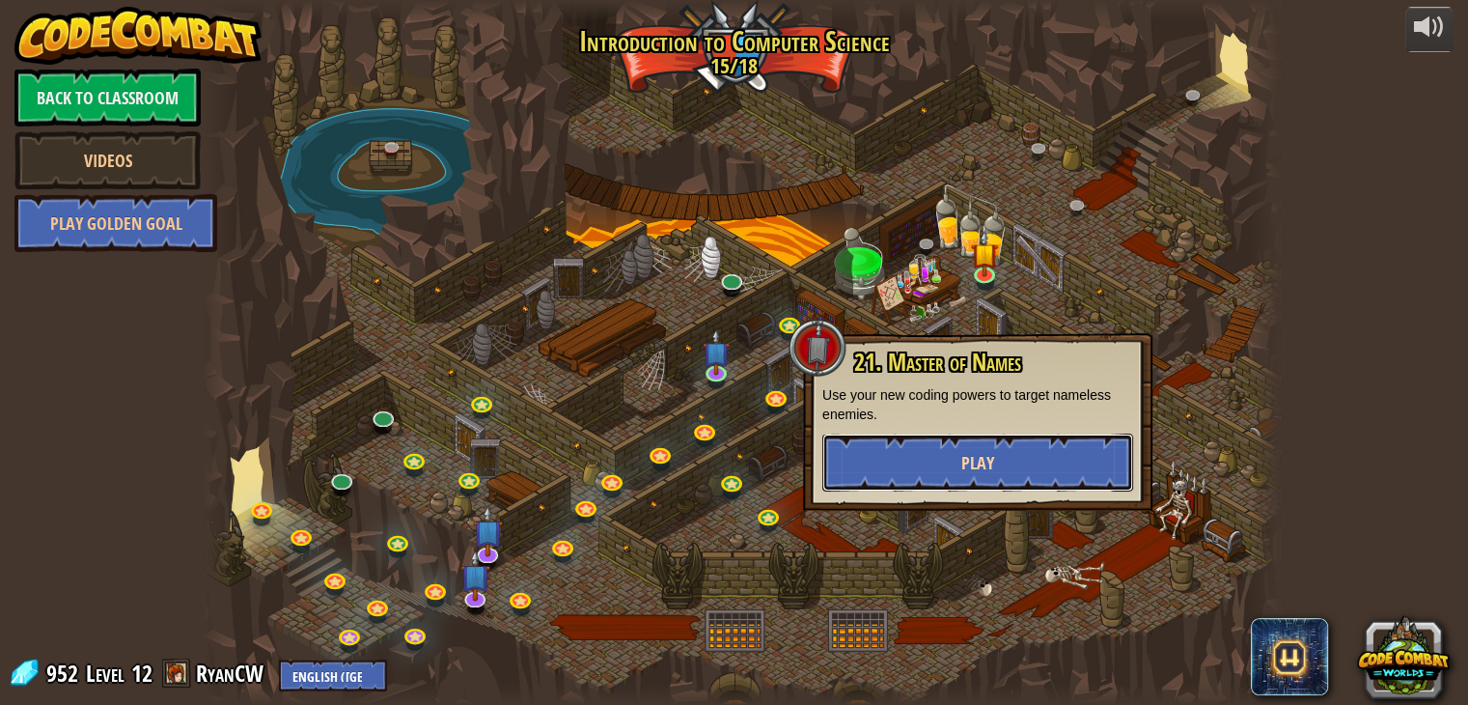
drag, startPoint x: 938, startPoint y: 465, endPoint x: 885, endPoint y: 456, distance: 54.0
click at [885, 456] on button "Play" at bounding box center [978, 462] width 311 height 58
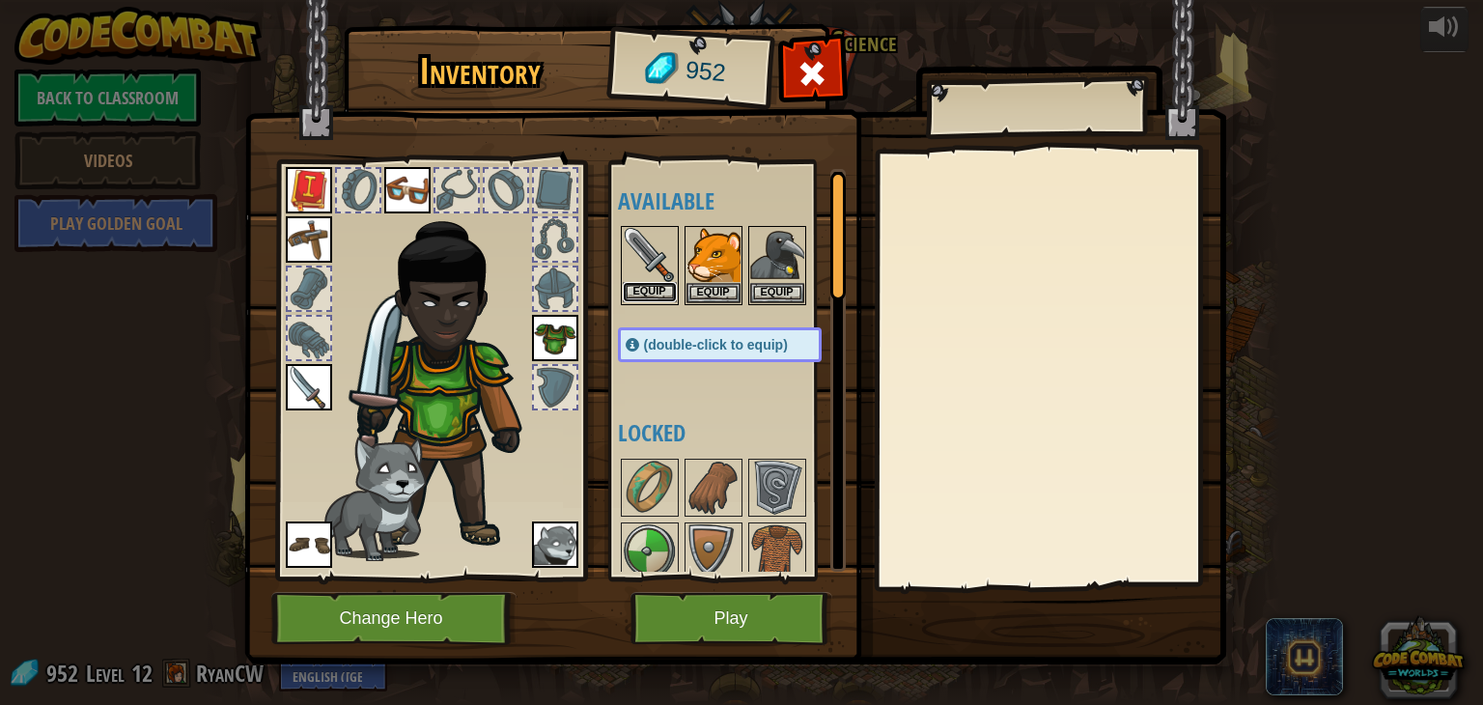
click at [645, 291] on button "Equip" at bounding box center [650, 292] width 54 height 20
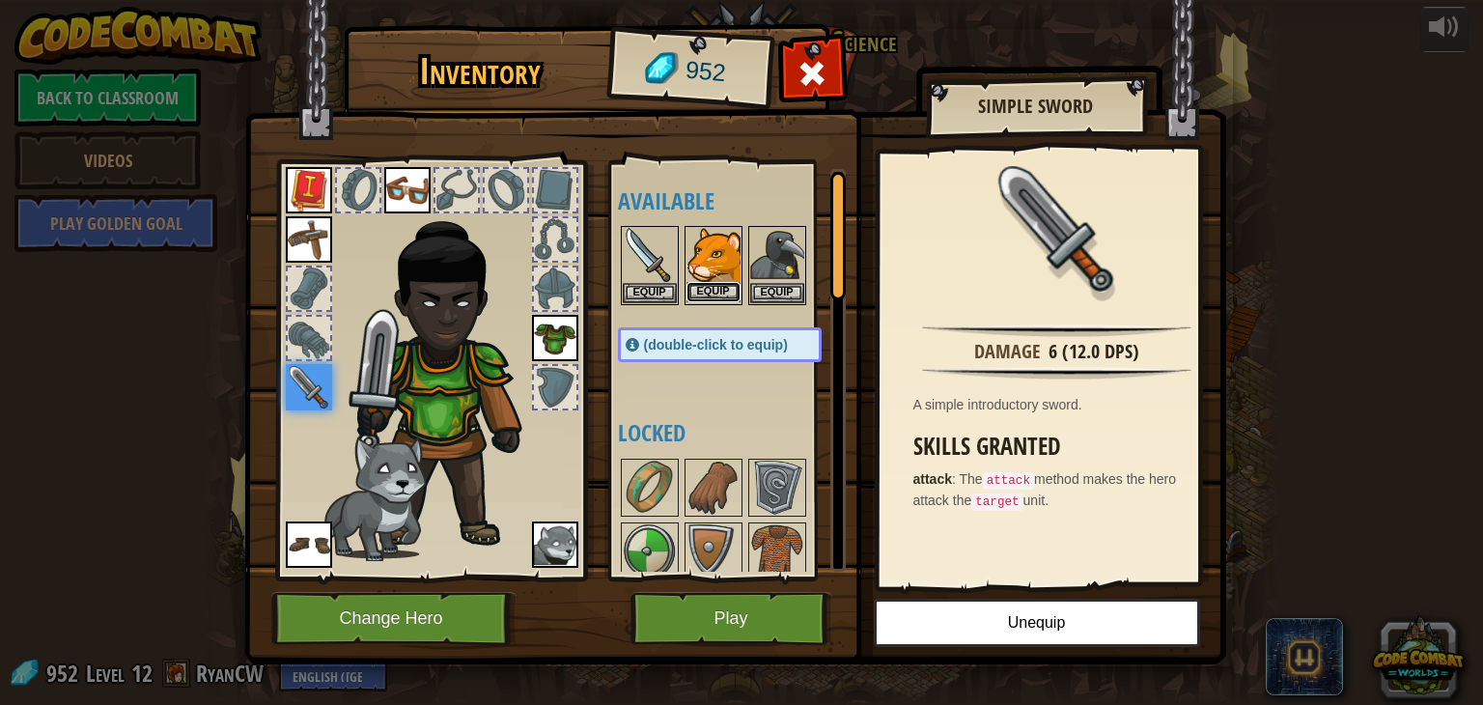
click at [706, 297] on button "Equip" at bounding box center [713, 292] width 54 height 20
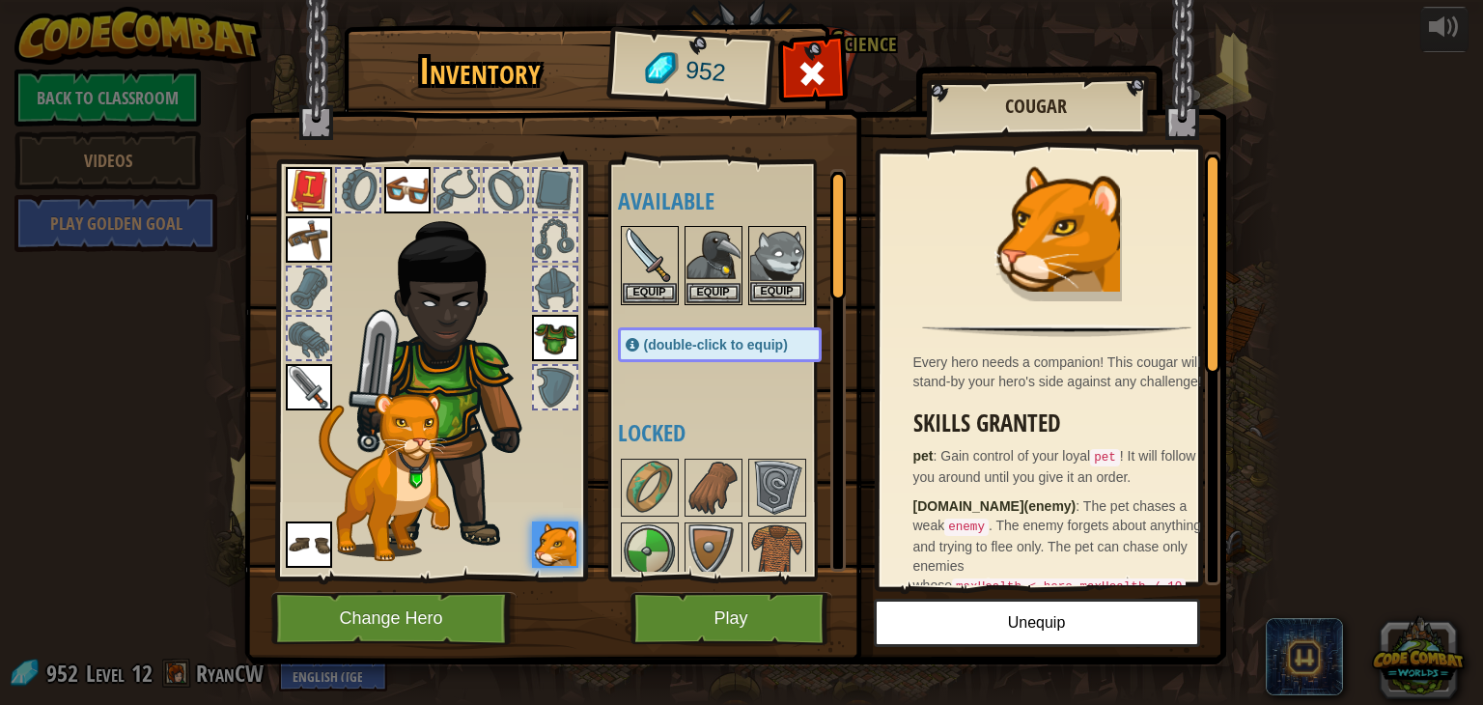
click at [788, 276] on img at bounding box center [777, 255] width 54 height 54
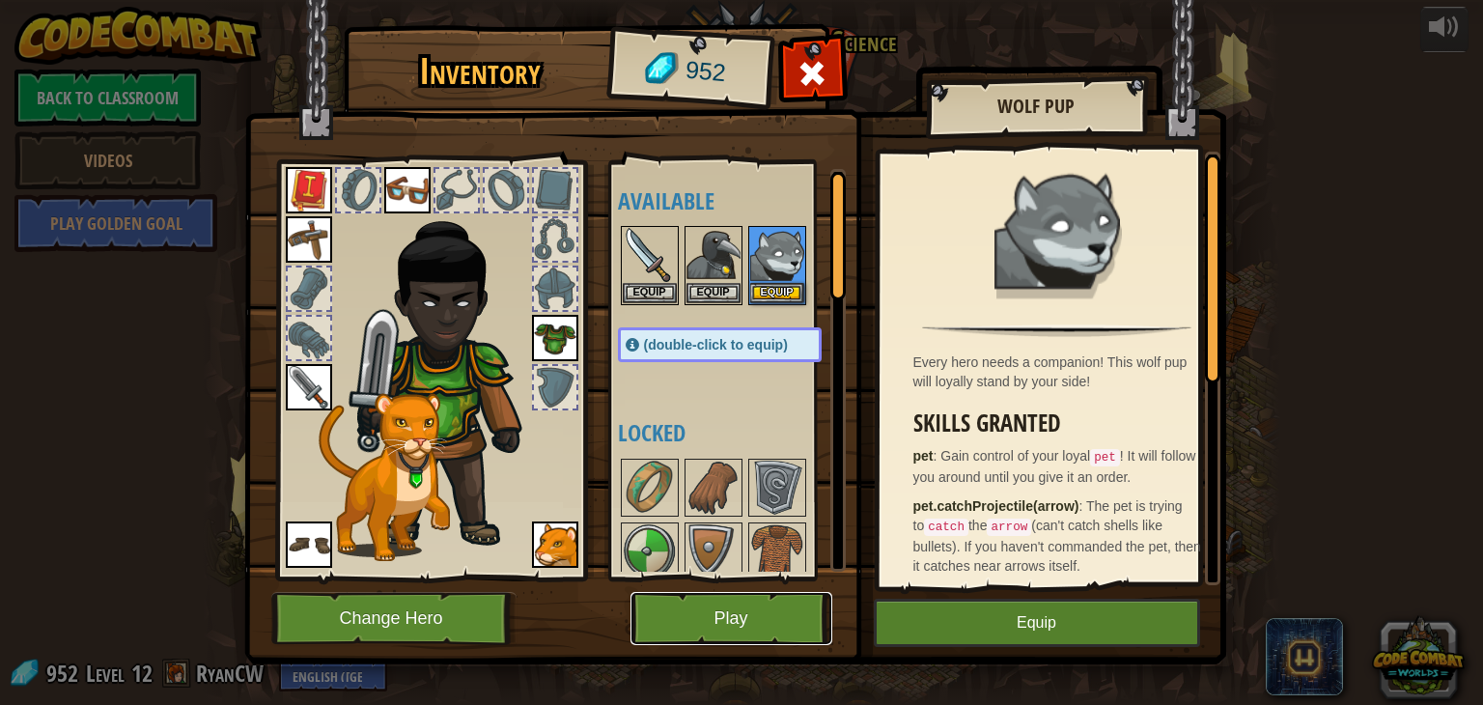
click at [745, 605] on button "Play" at bounding box center [731, 618] width 202 height 53
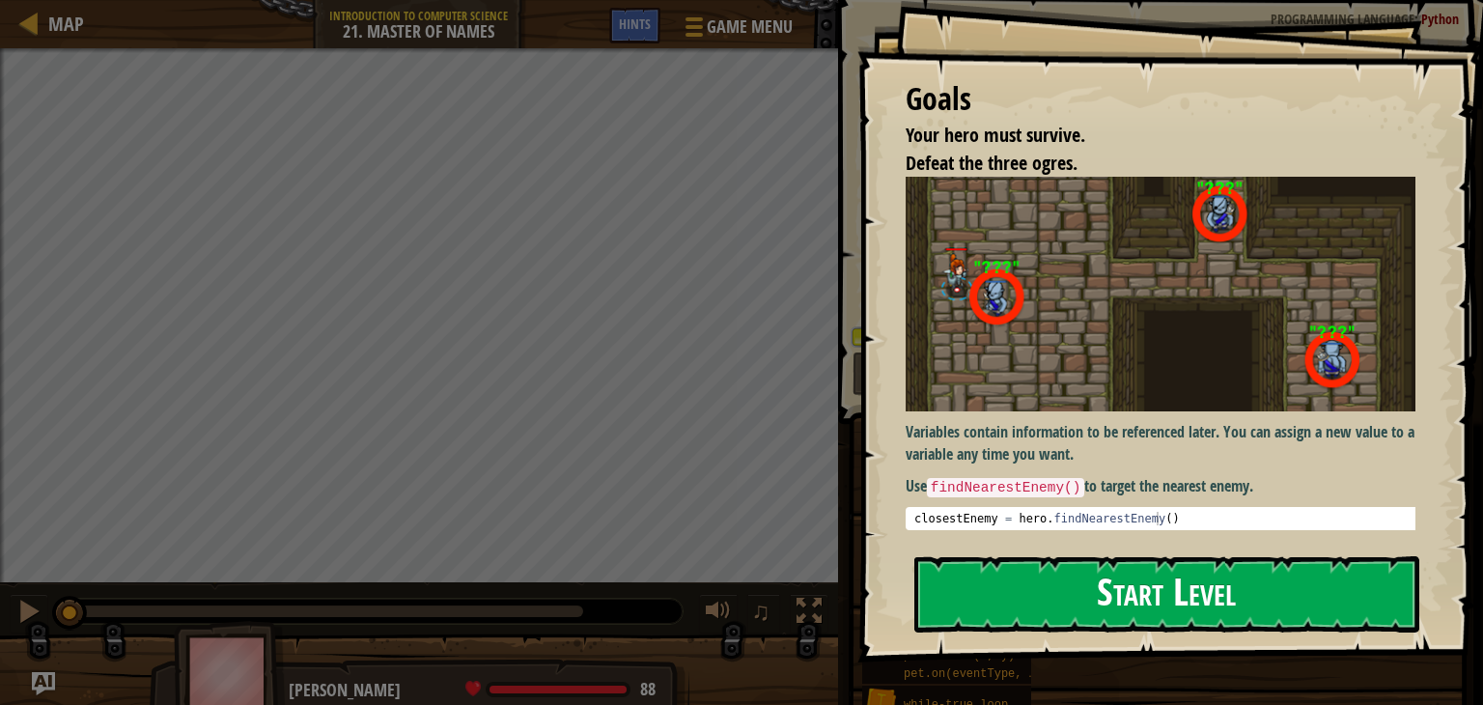
click at [1027, 562] on button "Start Level" at bounding box center [1166, 594] width 505 height 76
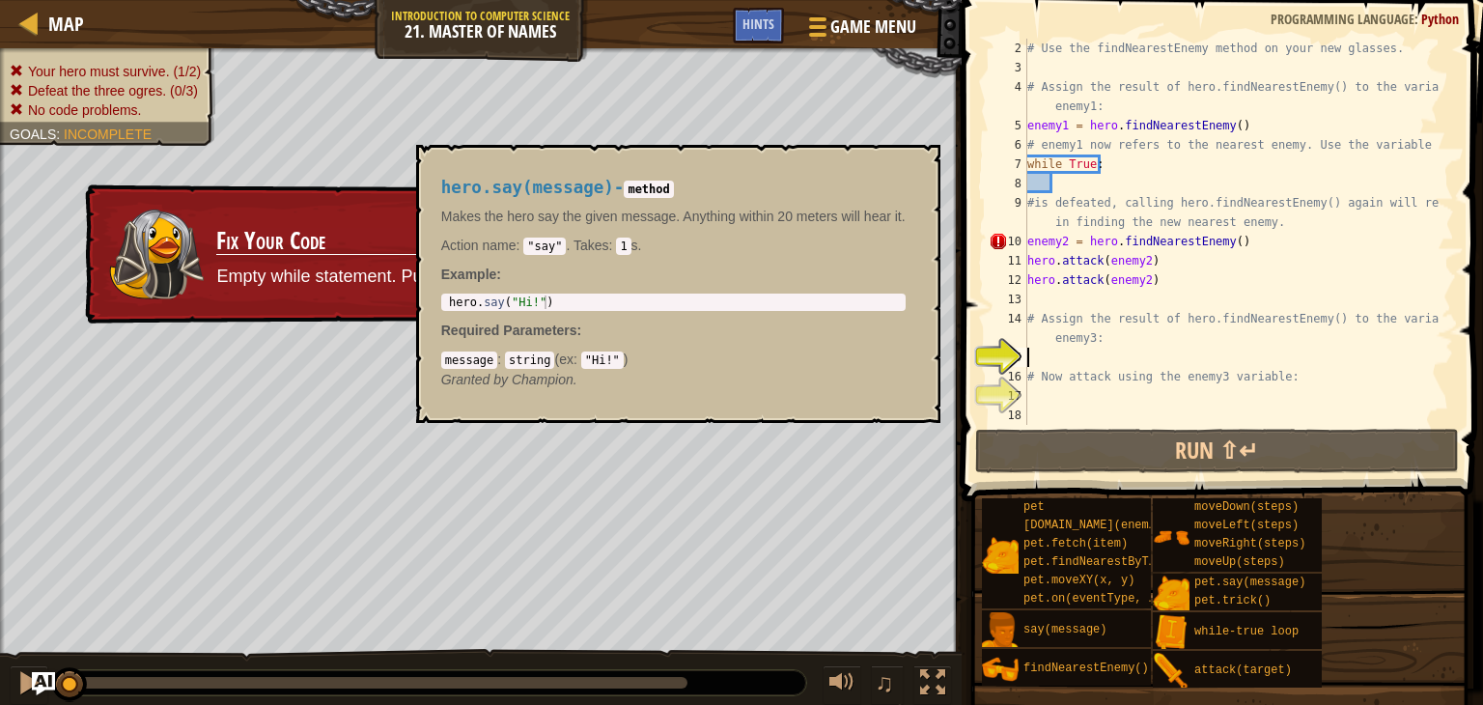
scroll to position [19, 0]
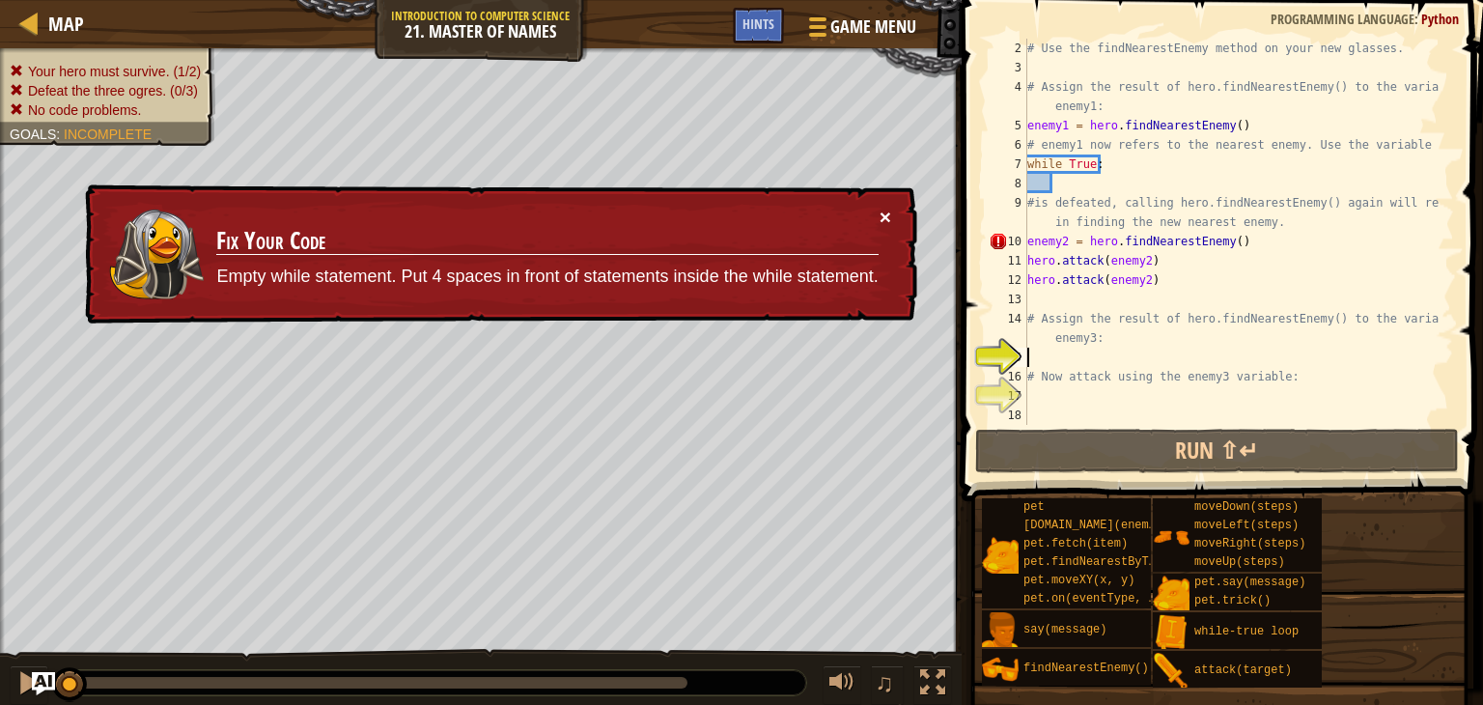
click at [881, 209] on button "×" at bounding box center [886, 219] width 12 height 20
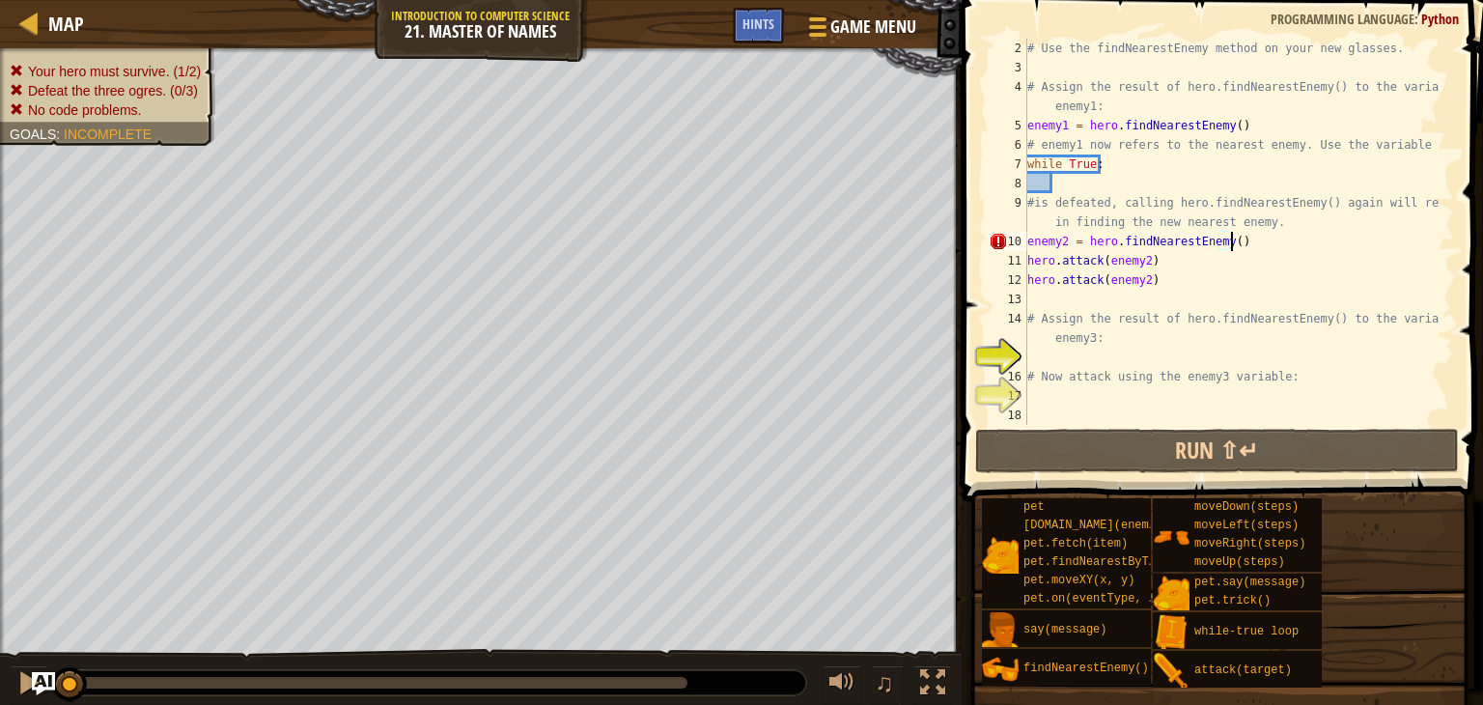
click at [1247, 239] on div "# Use the findNearestEnemy method on your new glasses. # Assign the result of h…" at bounding box center [1231, 251] width 416 height 425
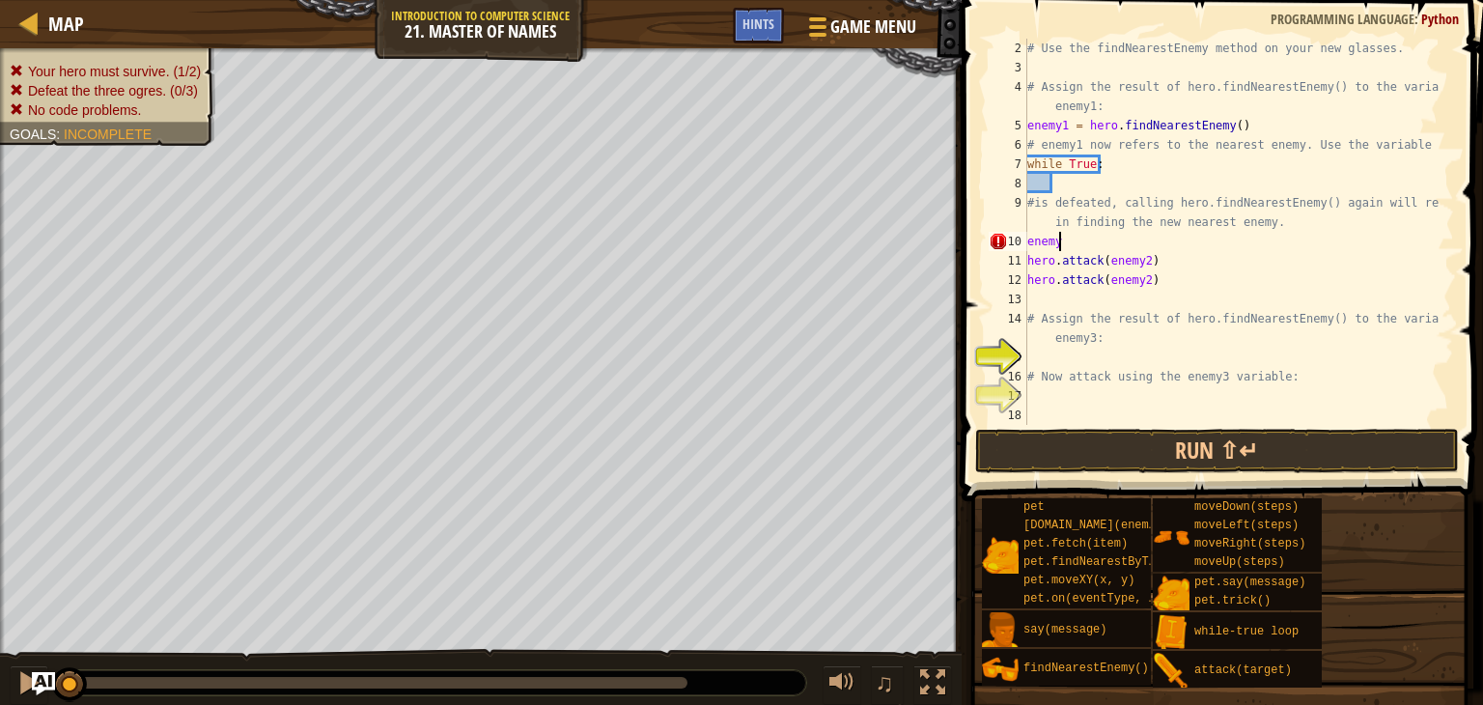
type textarea "e"
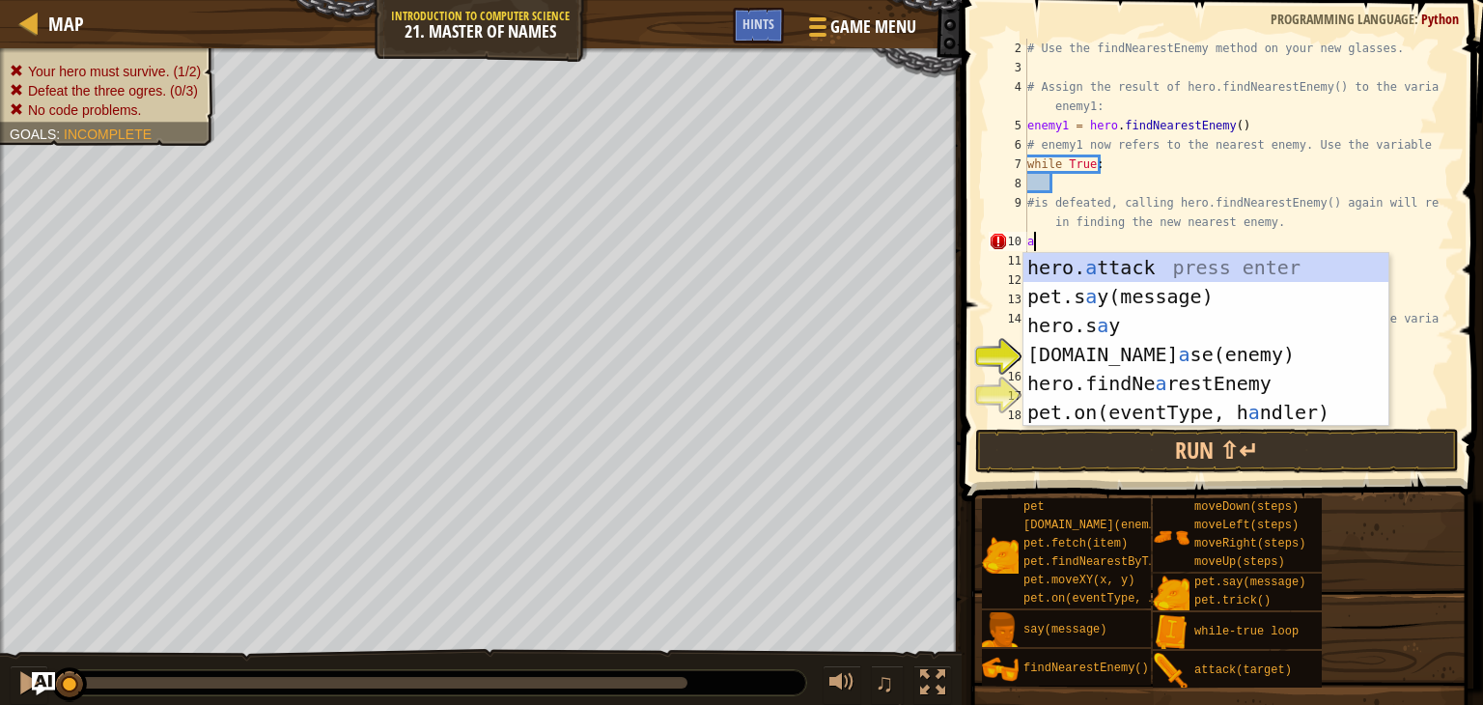
click at [1108, 251] on div "# Use the findNearestEnemy method on your new glasses. # Assign the result of h…" at bounding box center [1231, 251] width 416 height 425
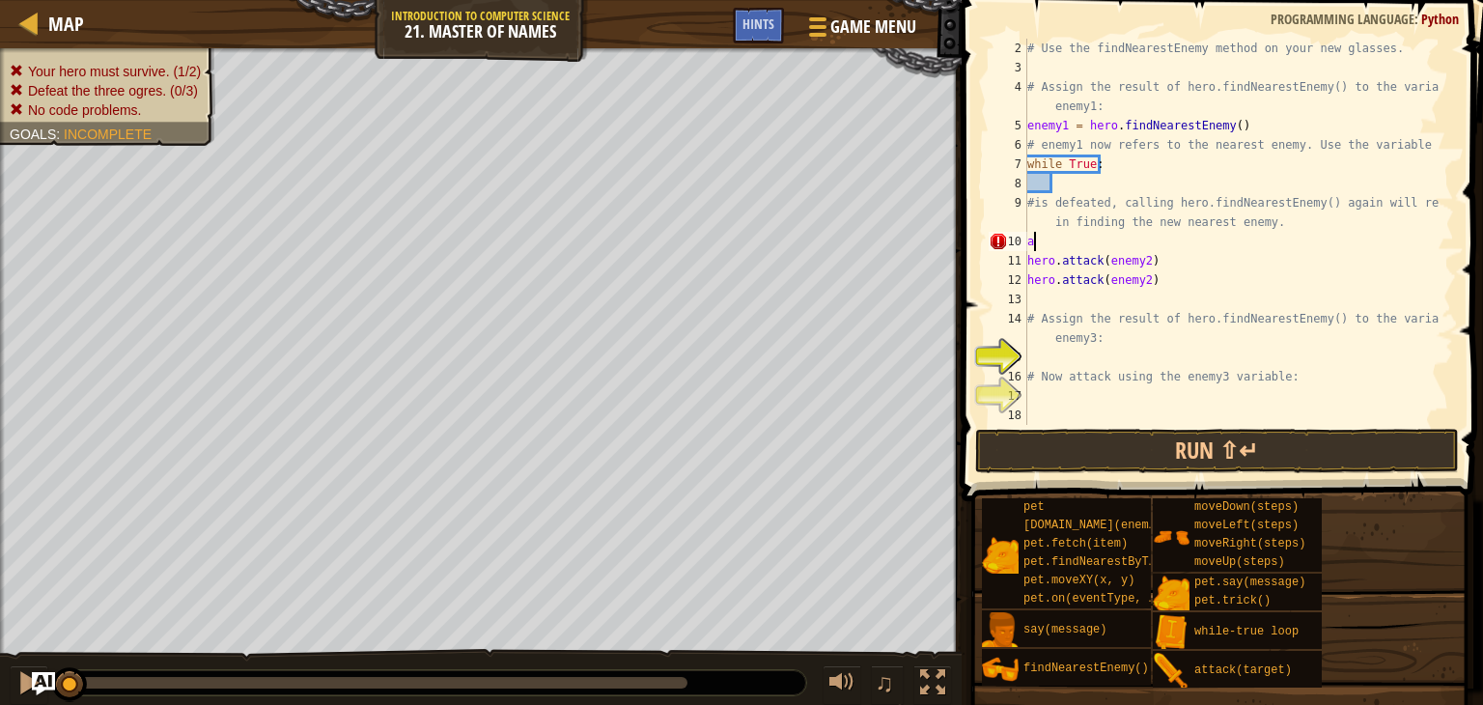
click at [1038, 233] on div "# Use the findNearestEnemy method on your new glasses. # Assign the result of h…" at bounding box center [1231, 251] width 416 height 425
type textarea "a"
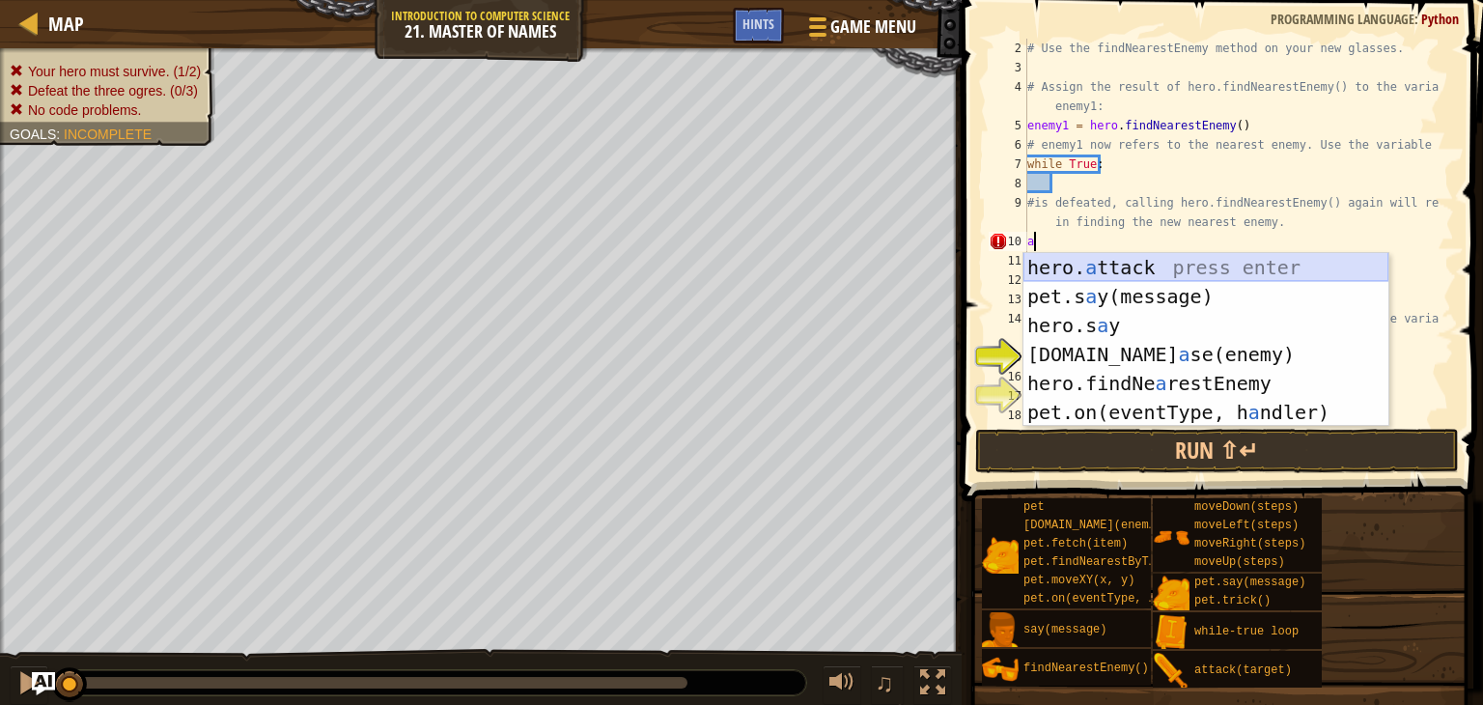
drag, startPoint x: 1097, startPoint y: 266, endPoint x: 1073, endPoint y: 264, distance: 24.2
click at [1073, 264] on div "hero. a ttack press enter pet.s a y(message) press enter hero.s a y press enter…" at bounding box center [1205, 369] width 365 height 232
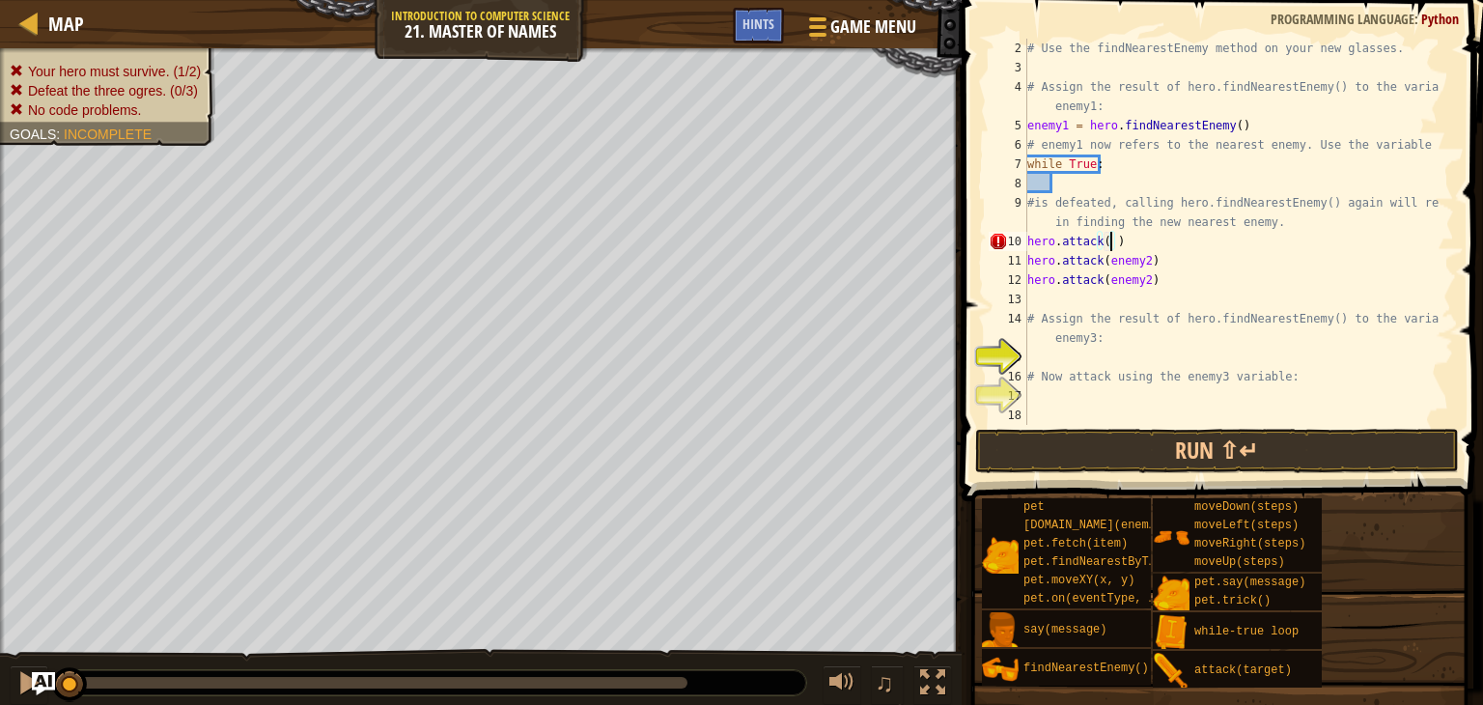
scroll to position [9, 7]
click at [1091, 430] on button "Run ⇧↵" at bounding box center [1217, 451] width 484 height 44
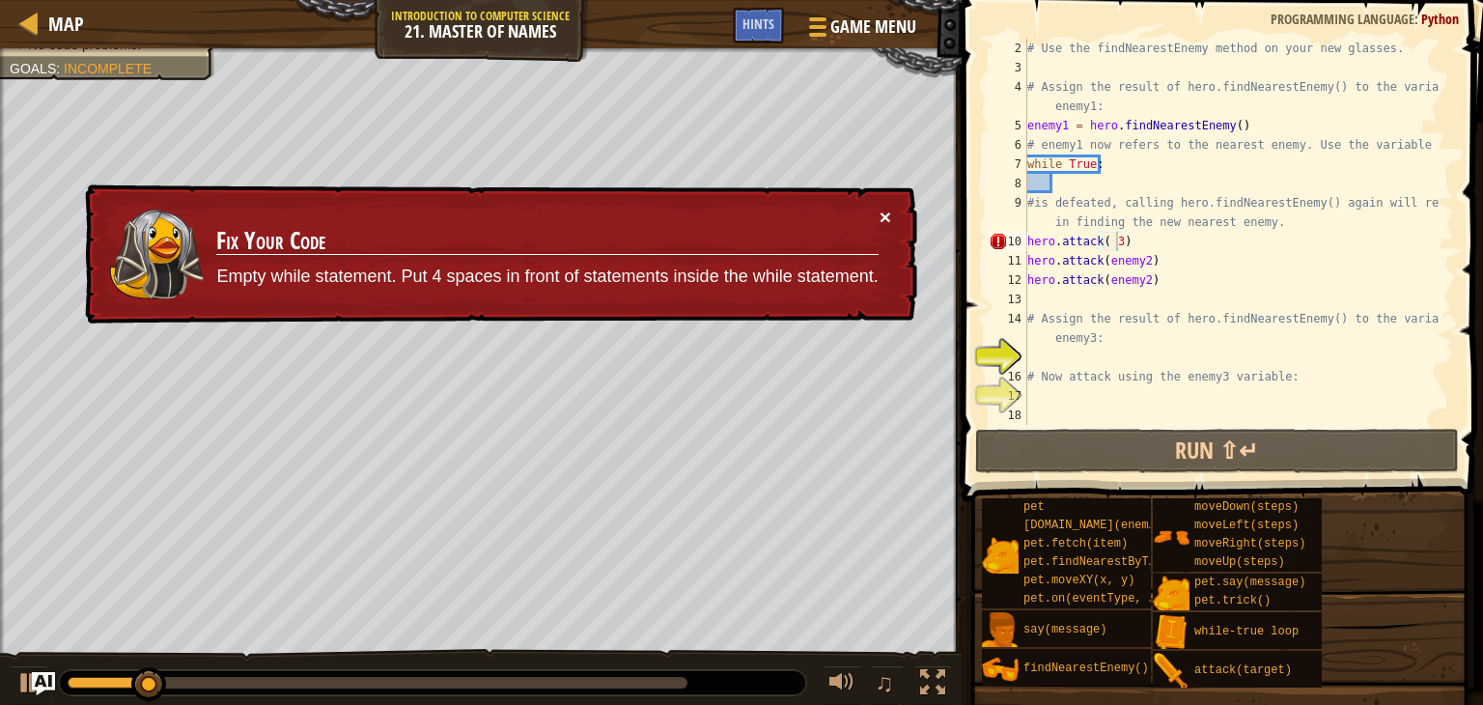
click at [881, 210] on button "×" at bounding box center [886, 217] width 12 height 20
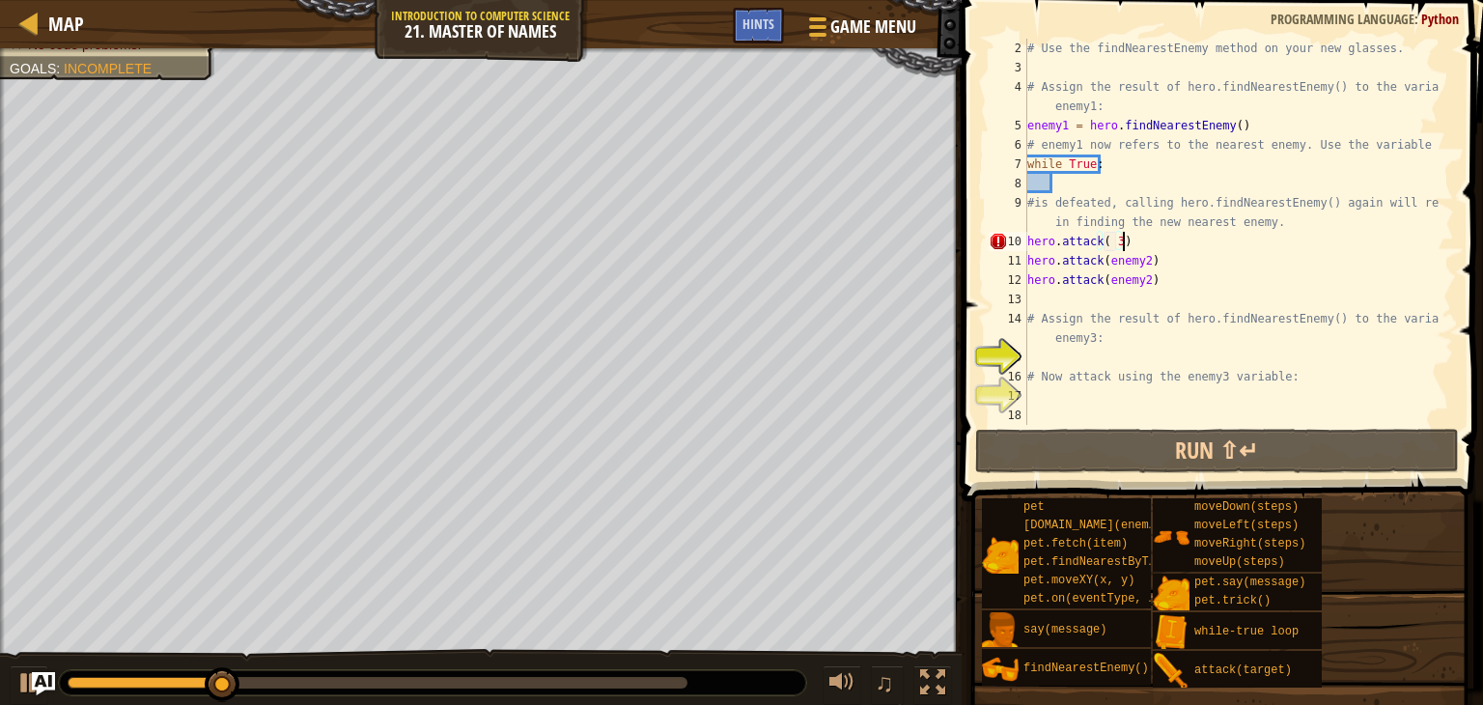
click at [1132, 242] on div "# Use the findNearestEnemy method on your new glasses. # Assign the result of h…" at bounding box center [1231, 251] width 416 height 425
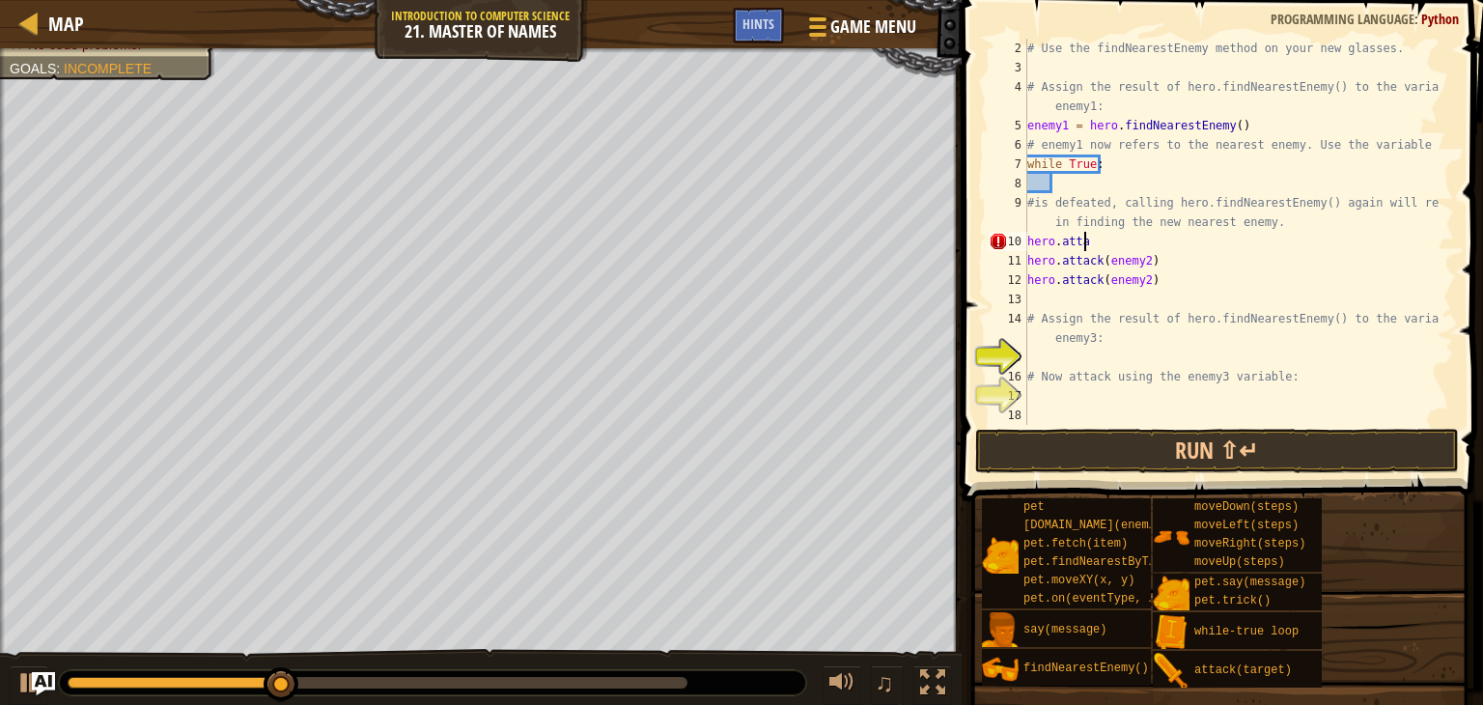
scroll to position [9, 1]
type textarea "h"
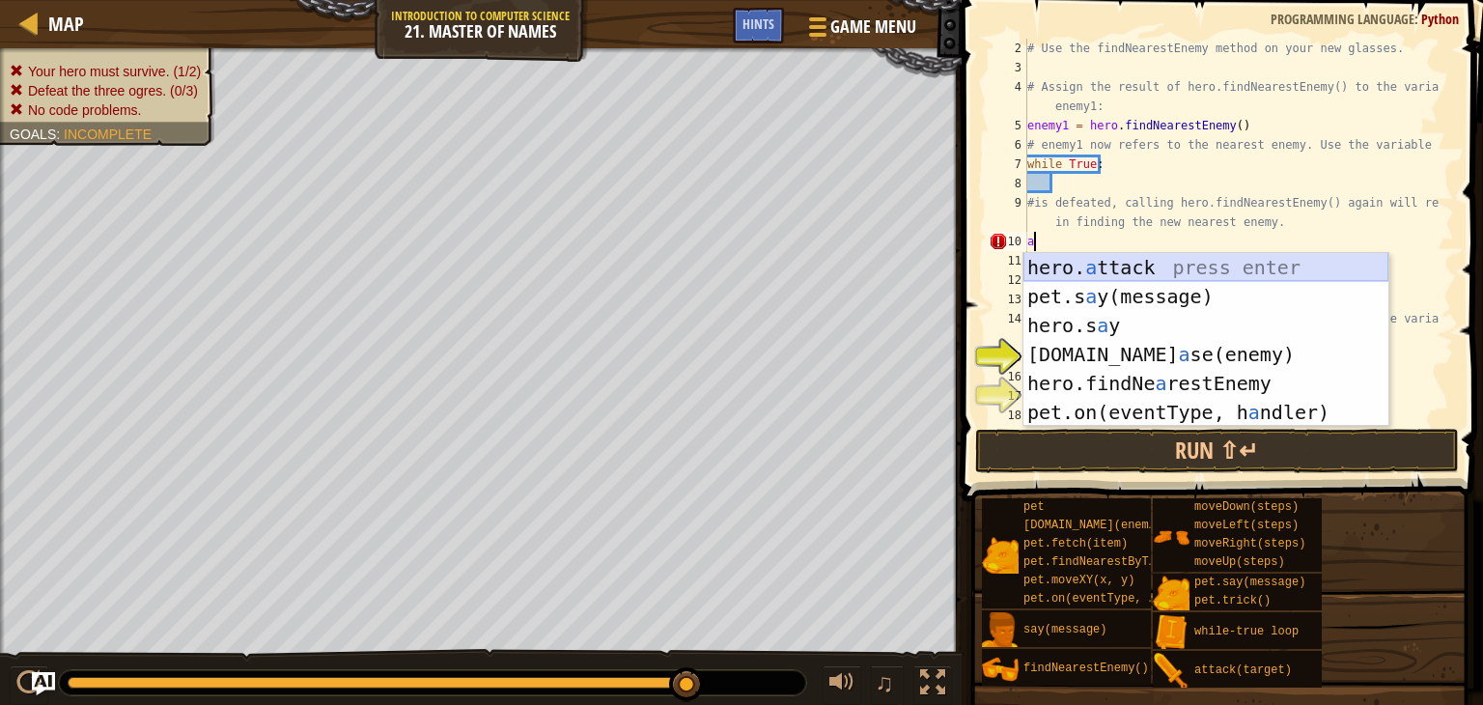
click at [1098, 256] on div "hero. a ttack press enter pet.s a y(message) press enter hero.s a y press enter…" at bounding box center [1205, 369] width 365 height 232
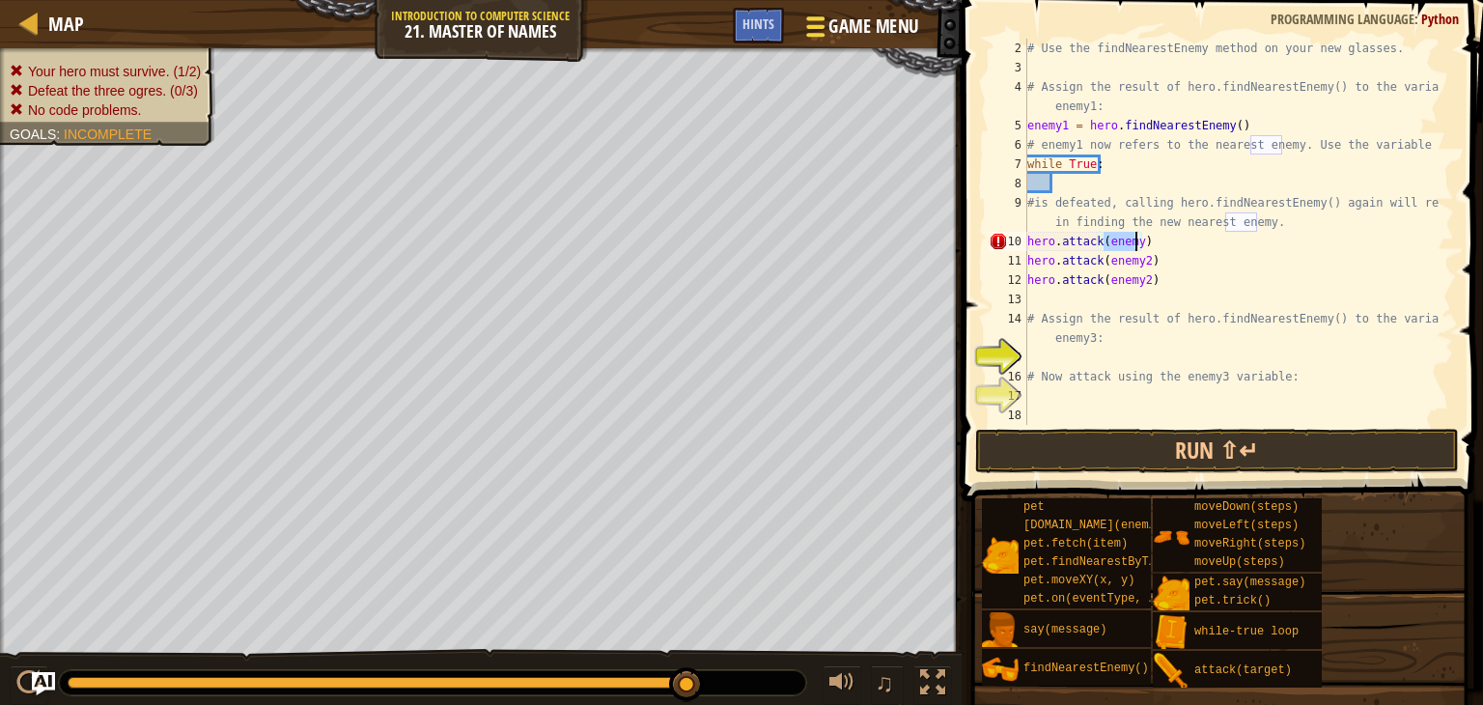
type textarea "hero.attack(enemy)"
click at [839, 44] on button "Game Menu" at bounding box center [860, 30] width 141 height 47
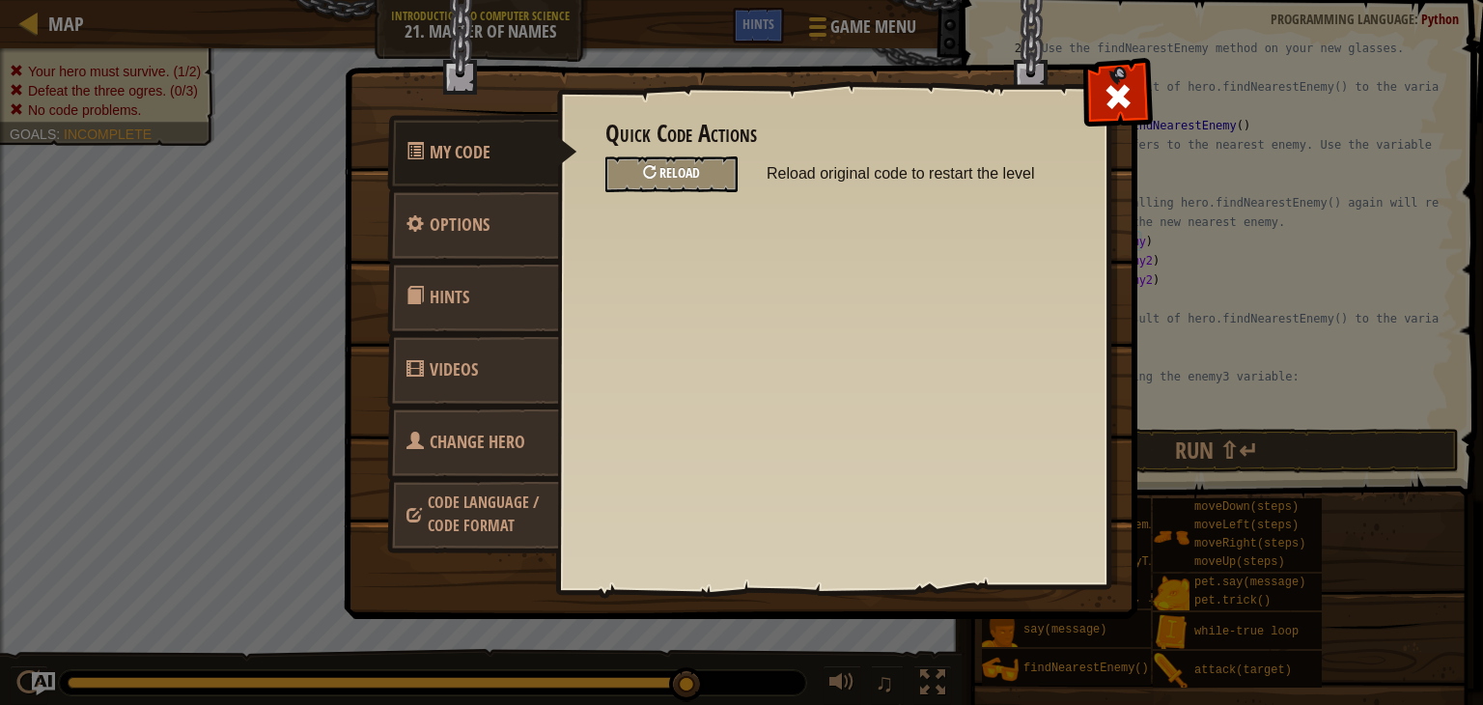
click at [691, 171] on span "Reload" at bounding box center [679, 172] width 41 height 18
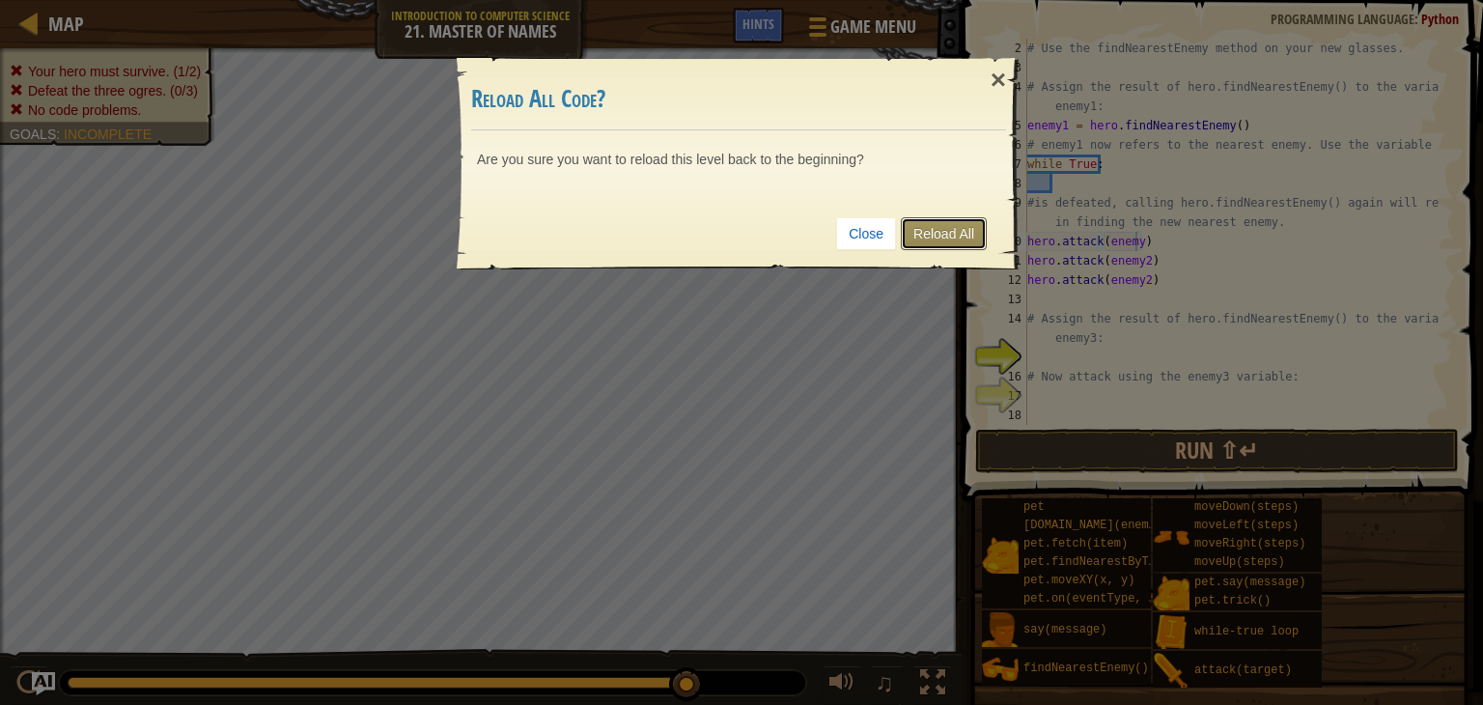
click at [954, 240] on link "Reload All" at bounding box center [944, 233] width 86 height 33
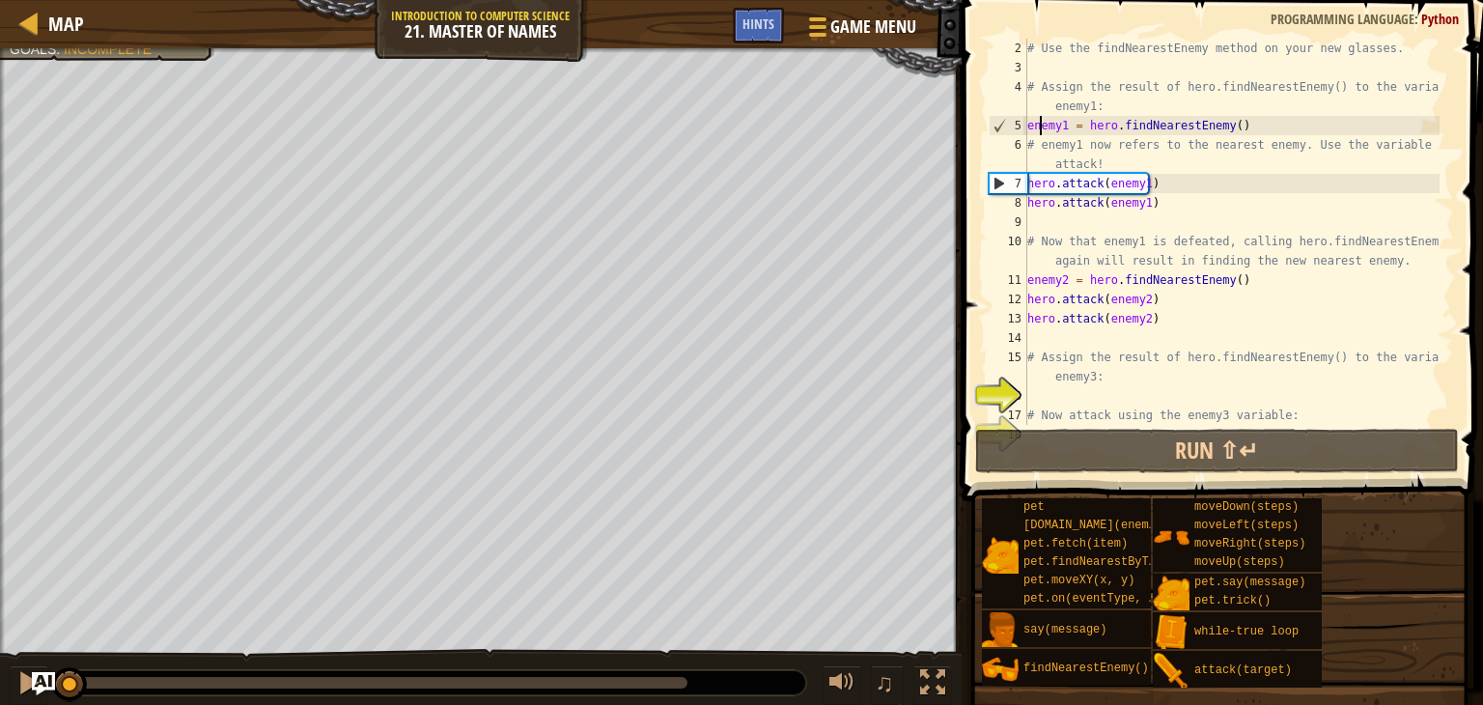
click at [1041, 131] on div "# Use the findNearestEnemy method on your new glasses. # Assign the result of h…" at bounding box center [1231, 251] width 416 height 425
click at [1108, 113] on div "# Use the findNearestEnemy method on your new glasses. # Assign the result of h…" at bounding box center [1231, 251] width 416 height 425
click at [1116, 125] on div "# Use the findNearestEnemy method on your new glasses. # Assign the result of h…" at bounding box center [1231, 251] width 416 height 425
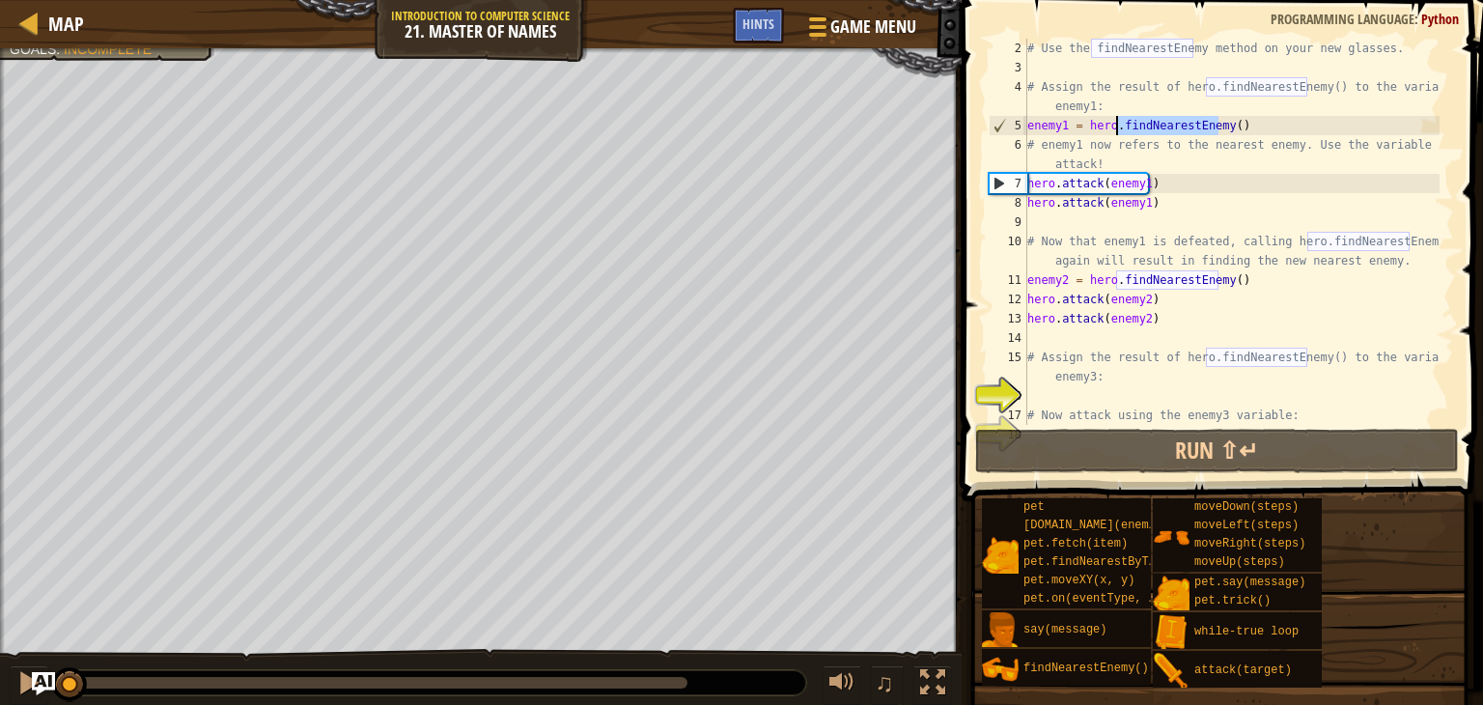
click at [1116, 125] on div "# Use the findNearestEnemy method on your new glasses. # Assign the result of h…" at bounding box center [1231, 251] width 416 height 425
click at [1169, 121] on div "# Use the findNearestEnemy method on your new glasses. # Assign the result of h…" at bounding box center [1231, 232] width 416 height 386
click at [1169, 121] on div "# Use the findNearestEnemy method on your new glasses. # Assign the result of h…" at bounding box center [1231, 251] width 416 height 425
click at [1055, 125] on div "# Use the findNearestEnemy method on your new glasses. # Assign the result of h…" at bounding box center [1231, 251] width 416 height 425
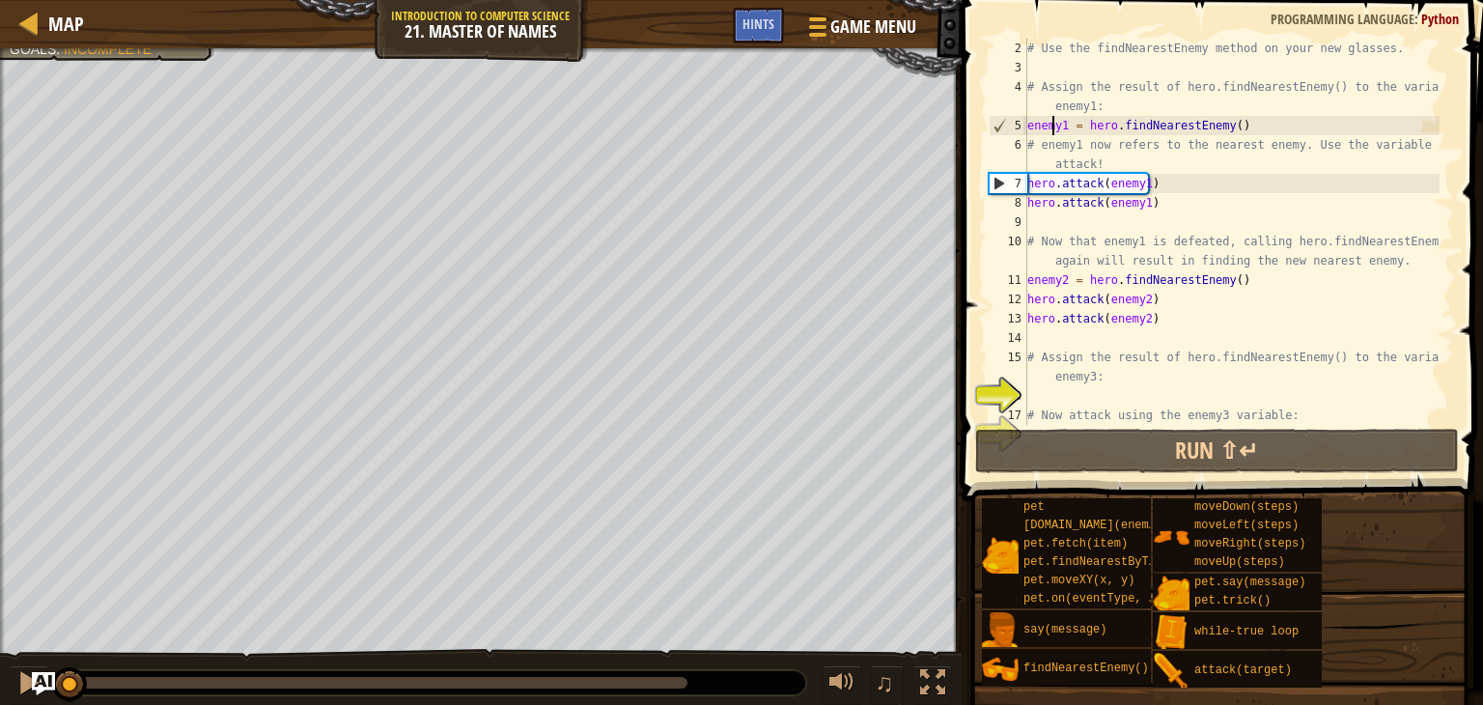
click at [1055, 125] on div "# Use the findNearestEnemy method on your new glasses. # Assign the result of h…" at bounding box center [1231, 251] width 416 height 425
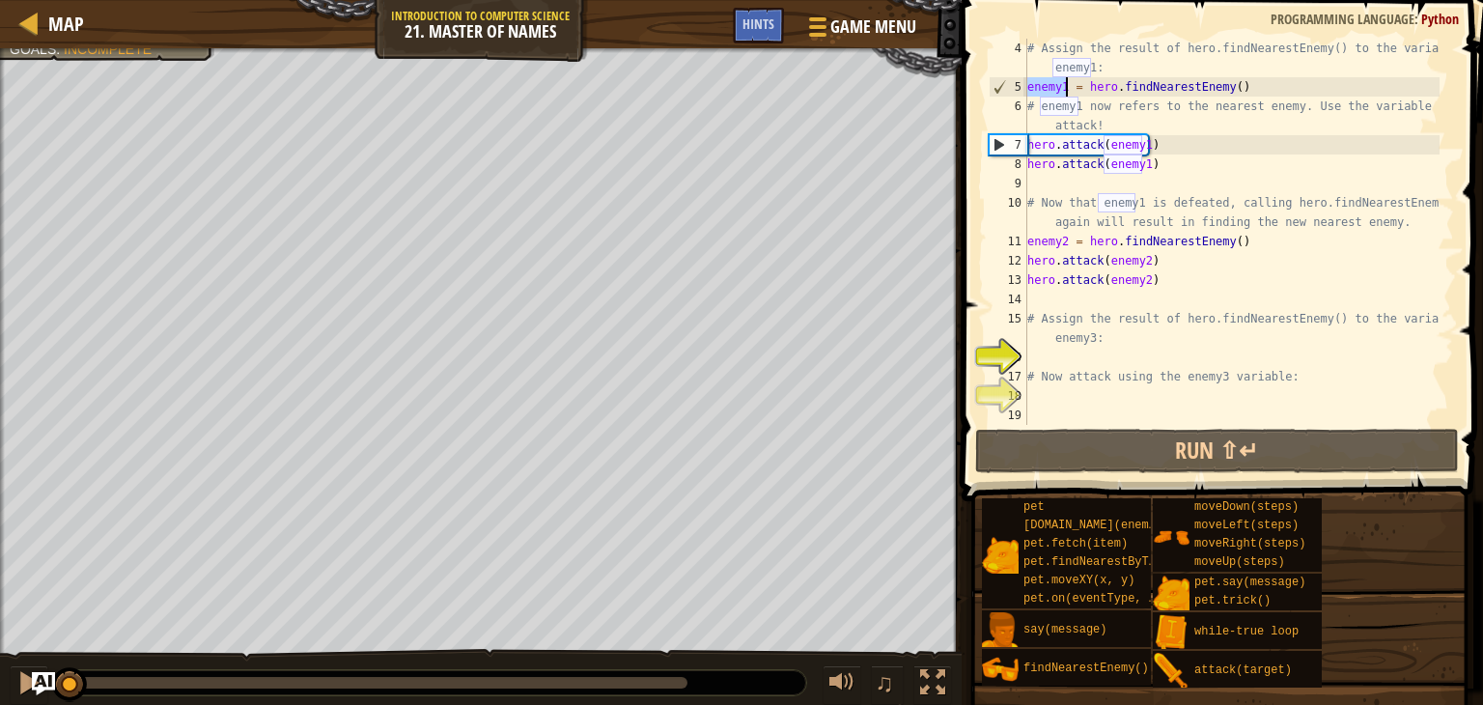
scroll to position [58, 0]
click at [1030, 239] on div "# Assign the result of hero.findNearestEnemy() to the variable enemy1: enemy1 =…" at bounding box center [1231, 261] width 416 height 444
click at [1124, 263] on div "# Assign the result of hero.findNearestEnemy() to the variable enemy1: enemy1 =…" at bounding box center [1231, 261] width 416 height 444
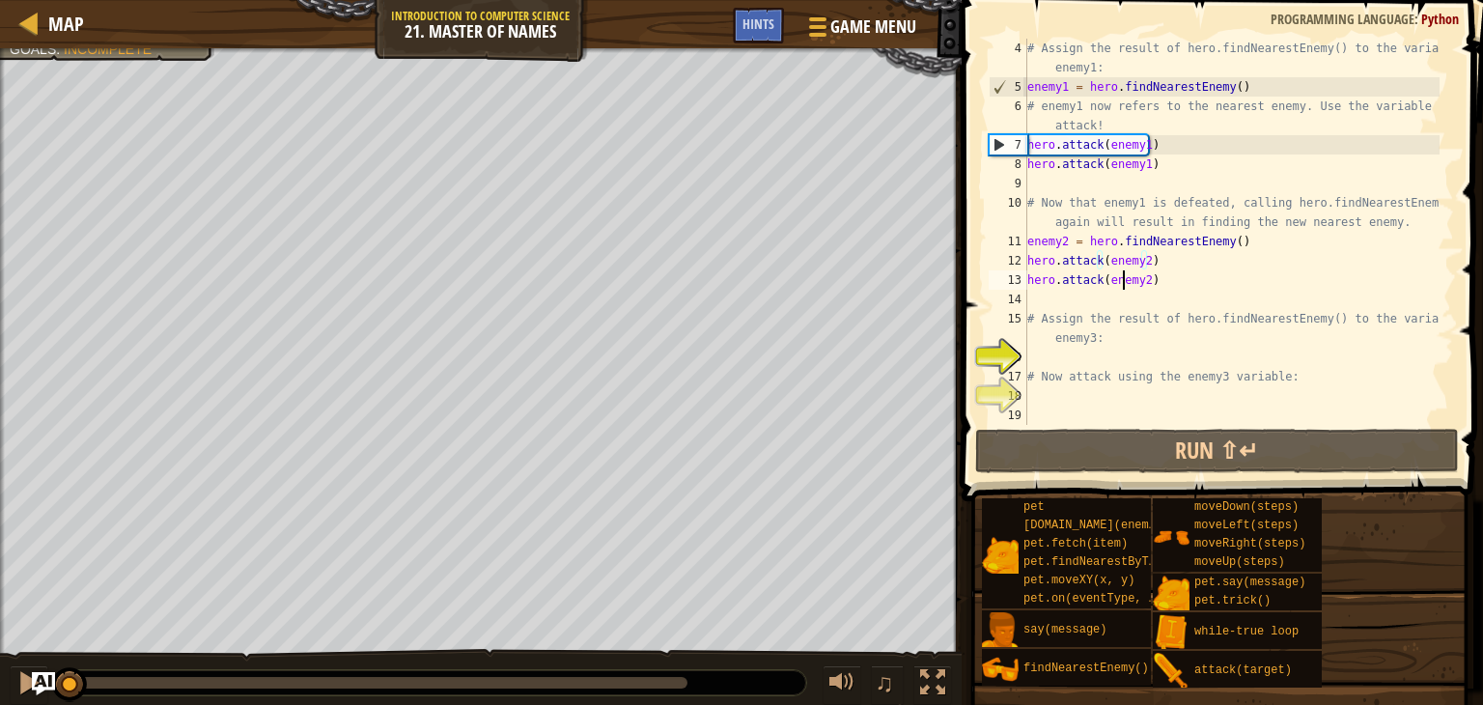
click at [1125, 276] on div "# Assign the result of hero.findNearestEnemy() to the variable enemy1: enemy1 =…" at bounding box center [1231, 261] width 416 height 444
click at [1084, 370] on div "# Assign the result of hero.findNearestEnemy() to the variable enemy1: enemy1 =…" at bounding box center [1231, 261] width 416 height 444
type textarea "# Now attack using the enemy3 variable:"
click at [1085, 366] on div "# Assign the result of hero.findNearestEnemy() to the variable enemy1: enemy1 =…" at bounding box center [1231, 261] width 416 height 444
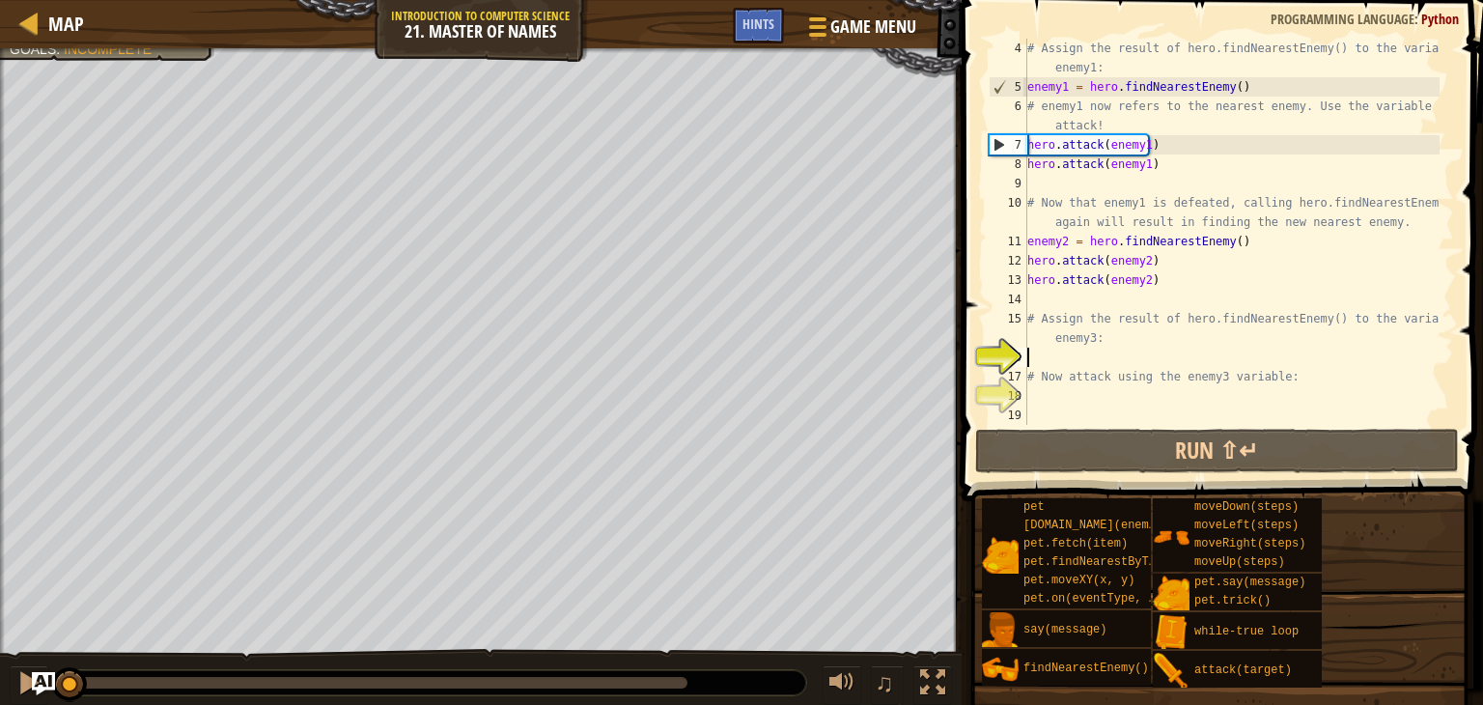
type textarea "a"
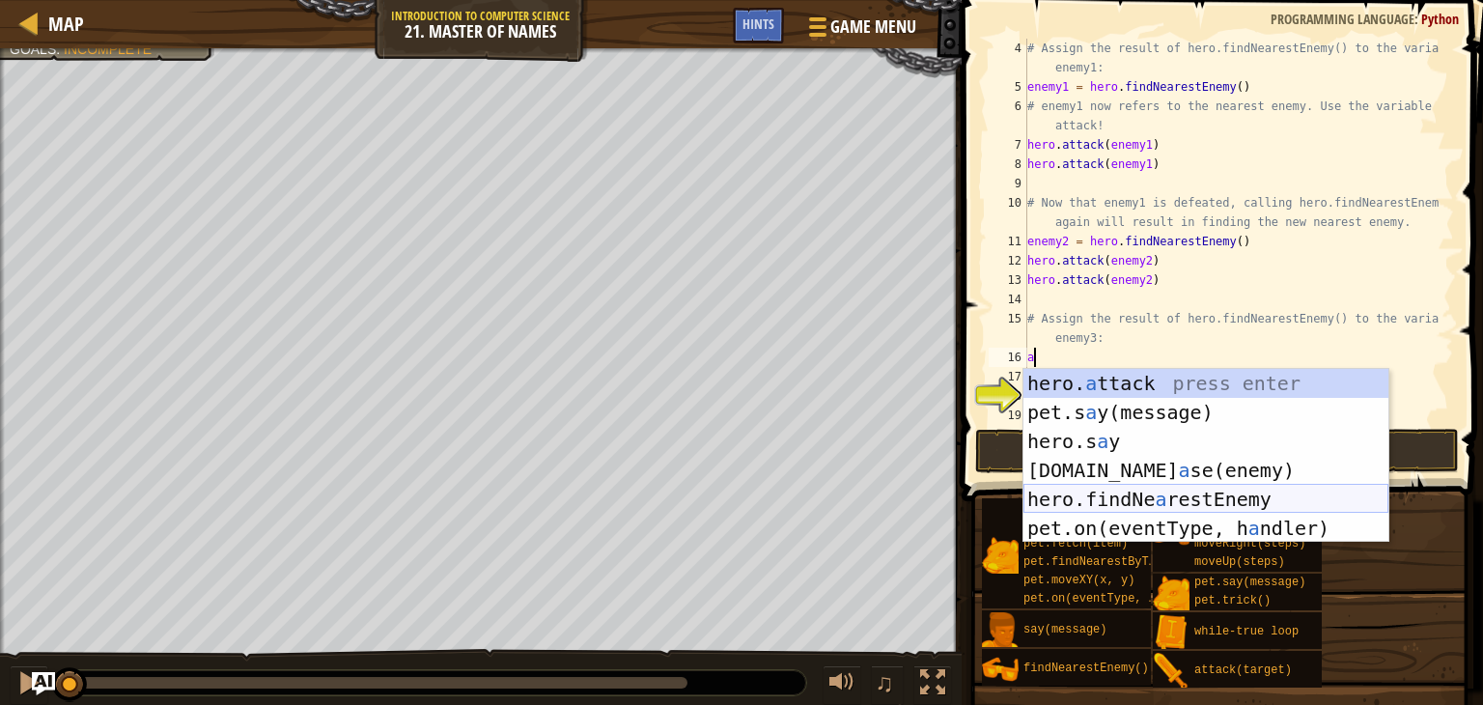
click at [1074, 495] on div "hero. a ttack press enter pet.s a y(message) press enter hero.s a y press enter…" at bounding box center [1205, 485] width 365 height 232
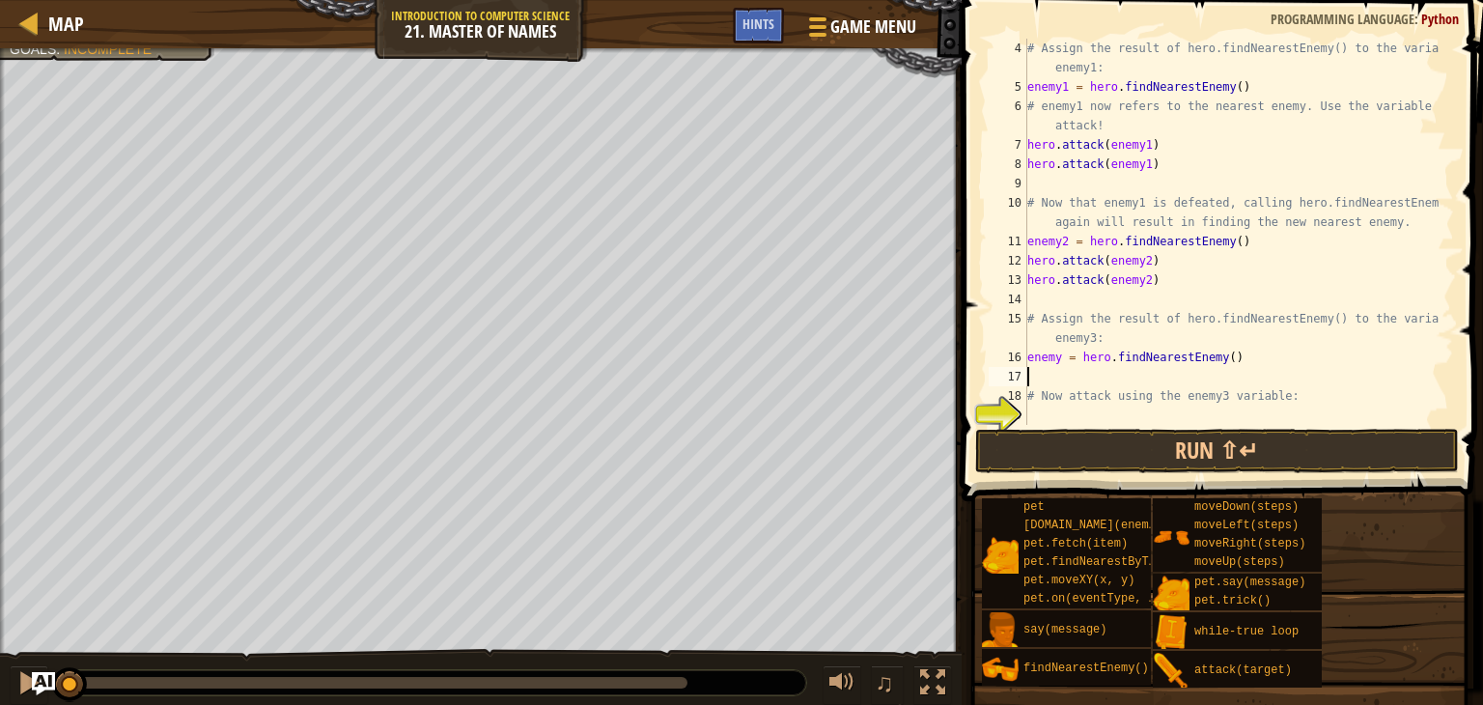
click at [1053, 358] on div "# Assign the result of hero.findNearestEnemy() to the variable enemy1: enemy1 =…" at bounding box center [1231, 261] width 416 height 444
type textarea "enemy3 = hero.findNearestEnemy()"
click at [1036, 444] on button "Run ⇧↵" at bounding box center [1217, 451] width 484 height 44
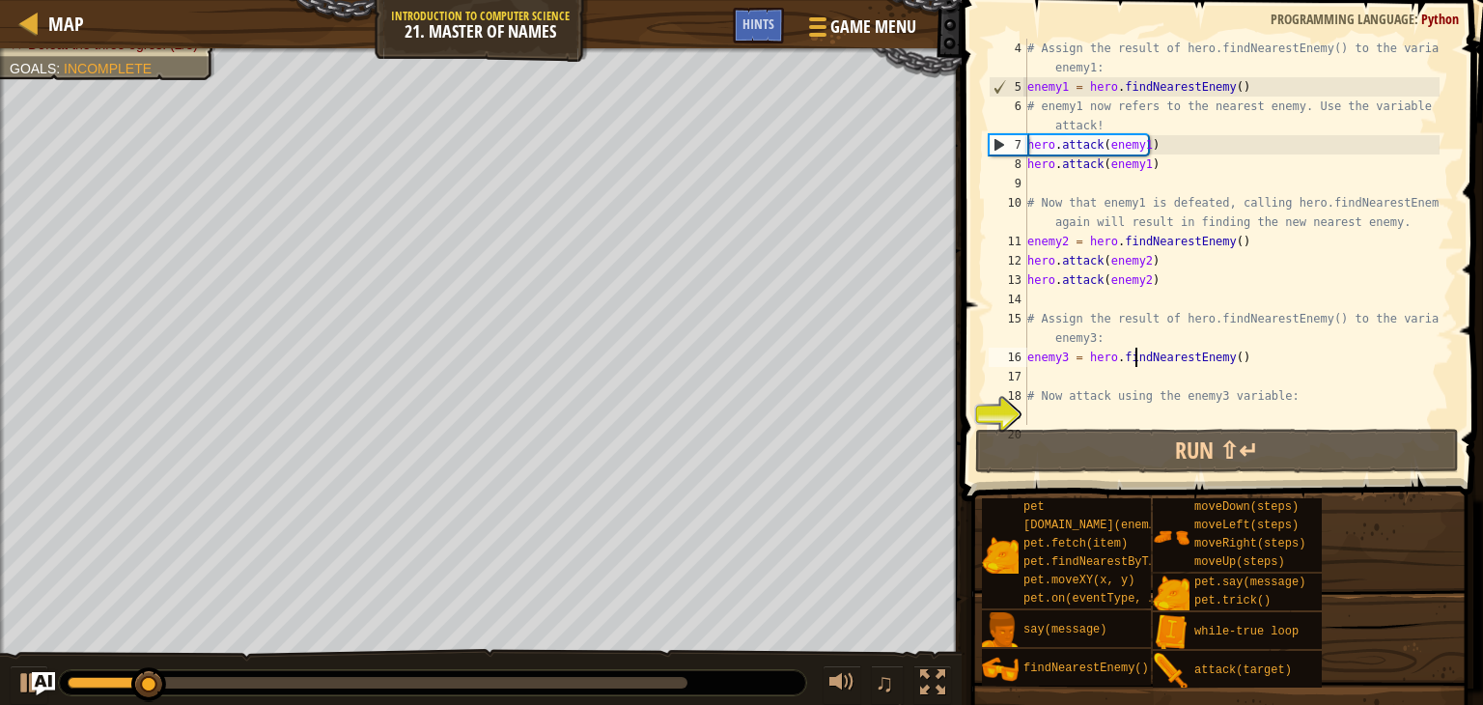
click at [1132, 362] on div "# Assign the result of hero.findNearestEnemy() to the variable enemy1: enemy1 =…" at bounding box center [1231, 261] width 416 height 444
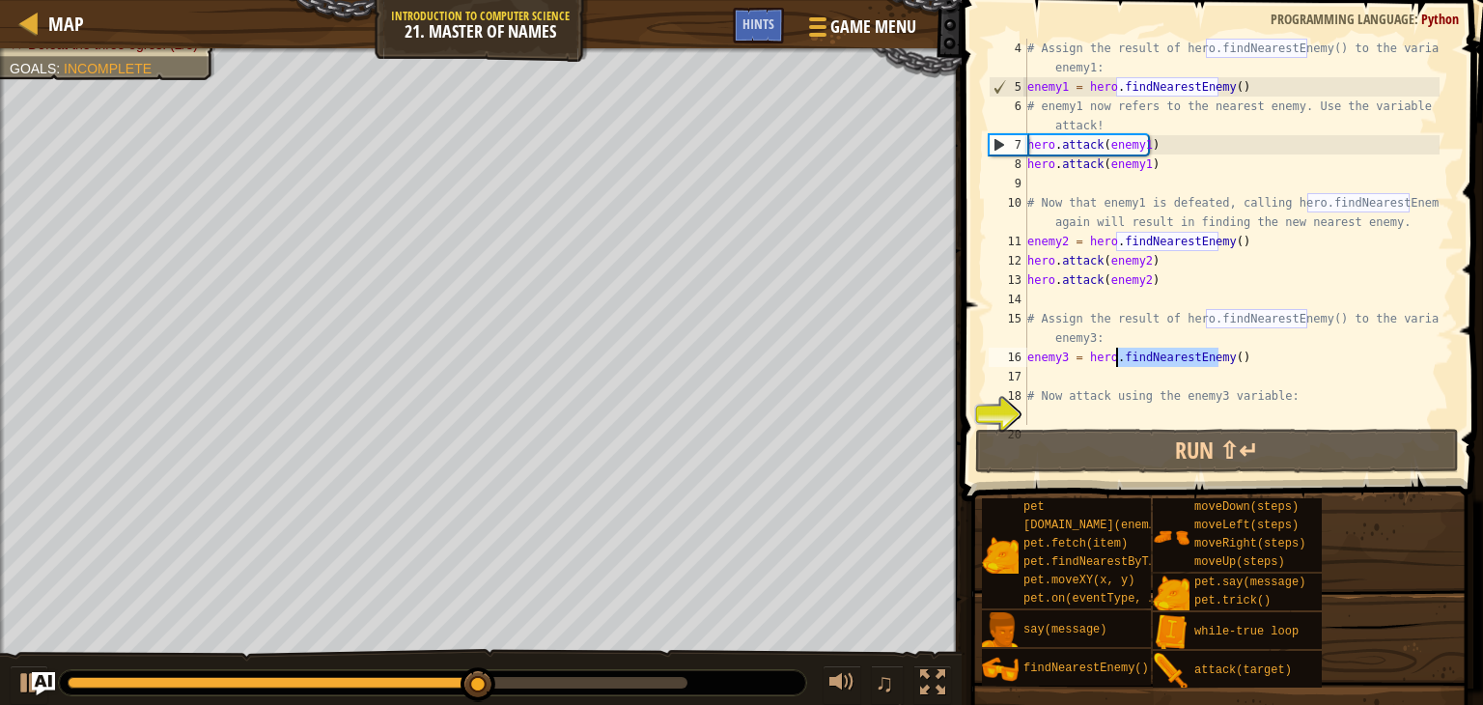
scroll to position [77, 0]
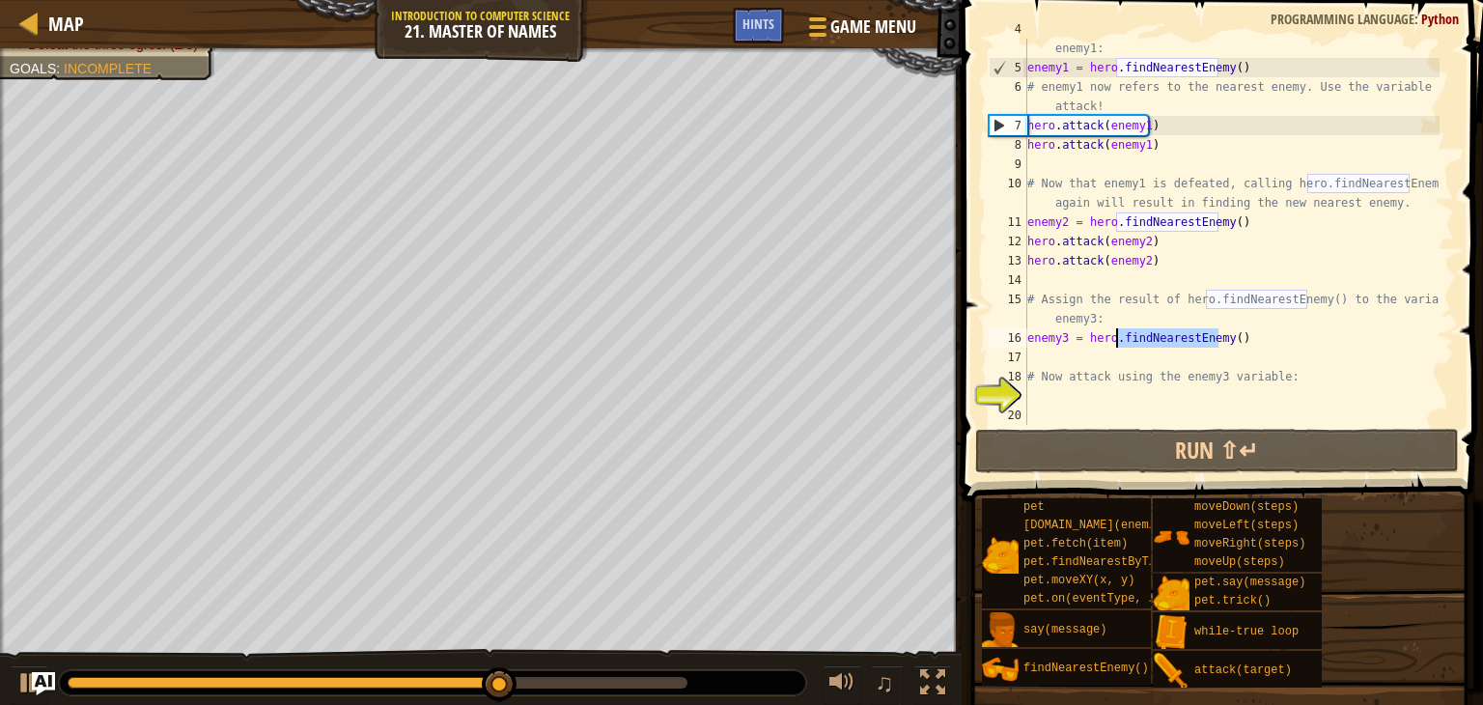
click at [1103, 399] on div "# Assign the result of hero.findNearestEnemy() to the variable enemy1: enemy1 =…" at bounding box center [1231, 241] width 416 height 444
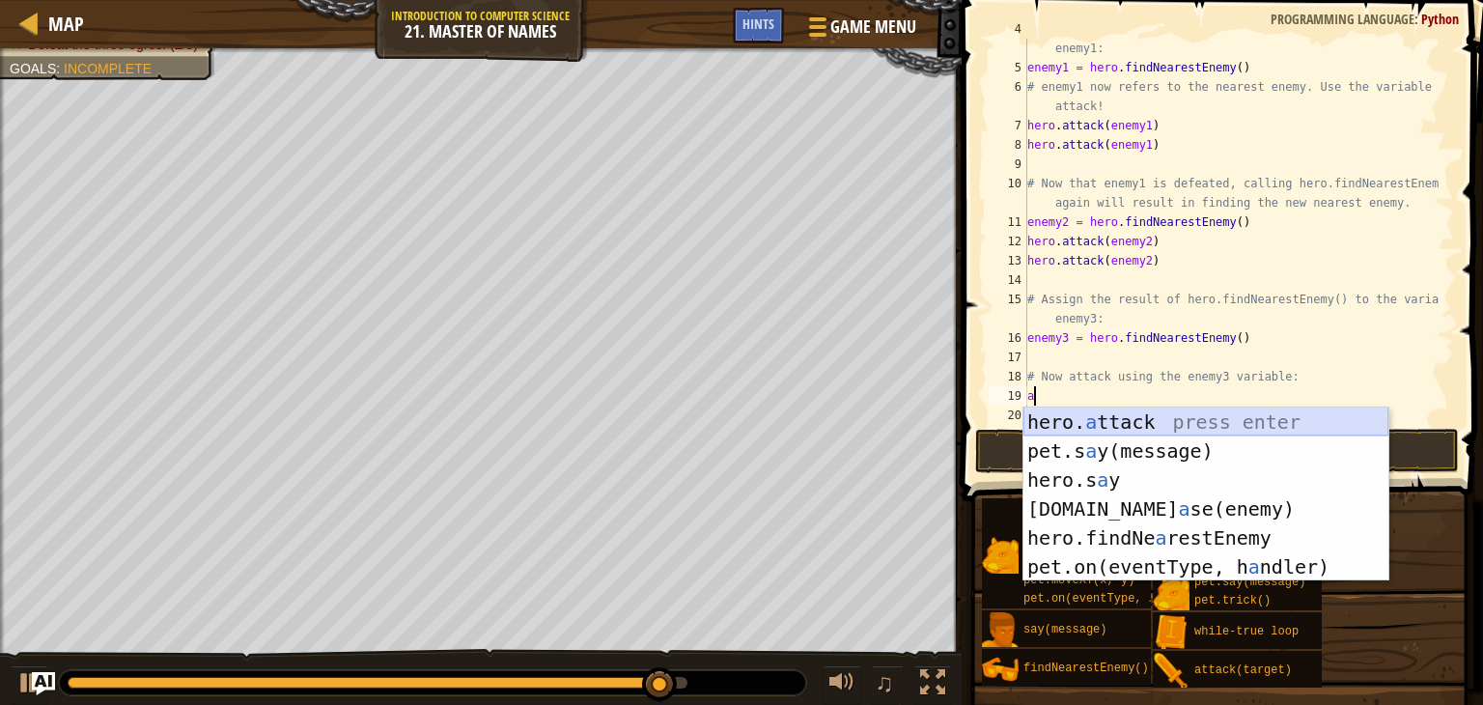
click at [1093, 417] on div "hero. a ttack press enter pet.s a y(message) press enter hero.s a y press enter…" at bounding box center [1205, 523] width 365 height 232
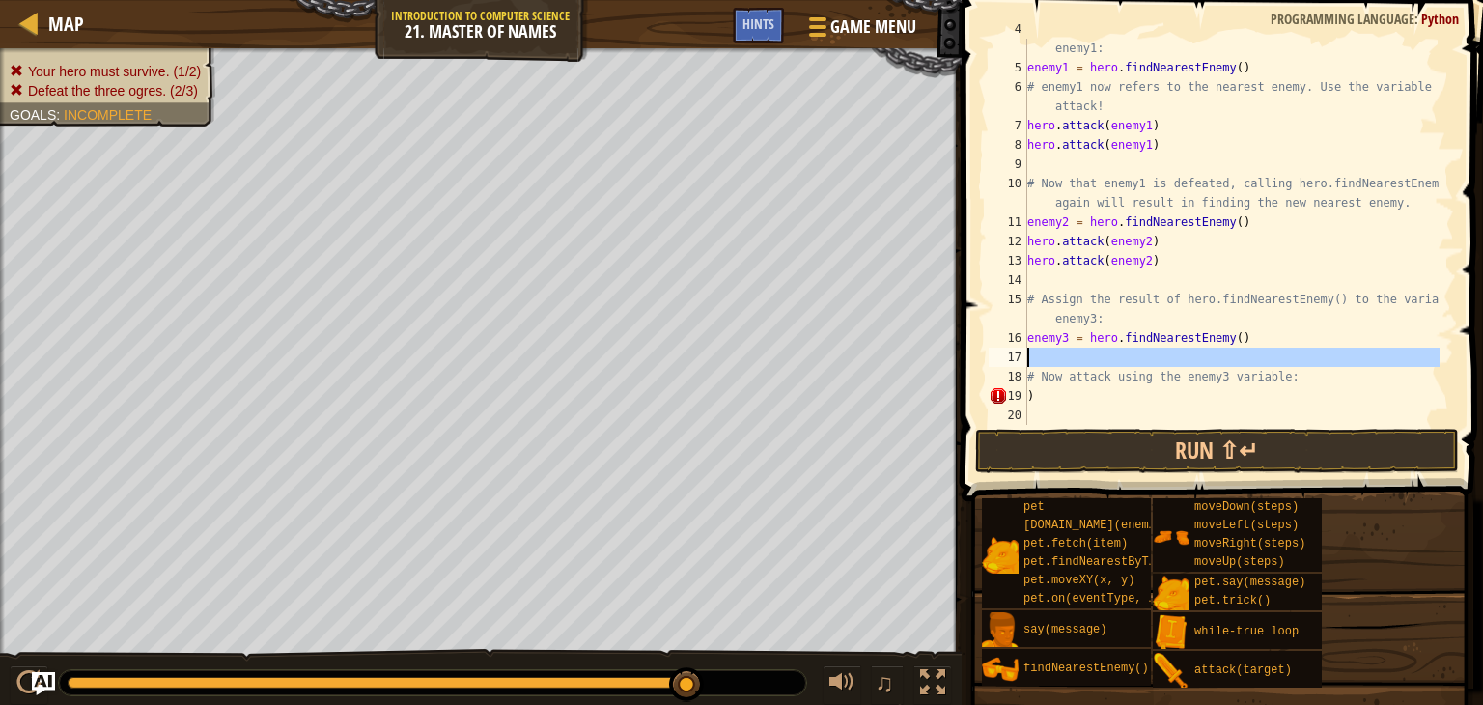
click at [1025, 357] on div "17" at bounding box center [1008, 357] width 39 height 19
type textarea "# Now attack using the enemy3 variable:"
click at [1038, 405] on div "# Assign the result of hero.findNearestEnemy() to the variable enemy1: enemy1 =…" at bounding box center [1231, 241] width 416 height 444
click at [1039, 401] on div "# Assign the result of hero.findNearestEnemy() to the variable enemy1: enemy1 =…" at bounding box center [1231, 241] width 416 height 444
type textarea ")"
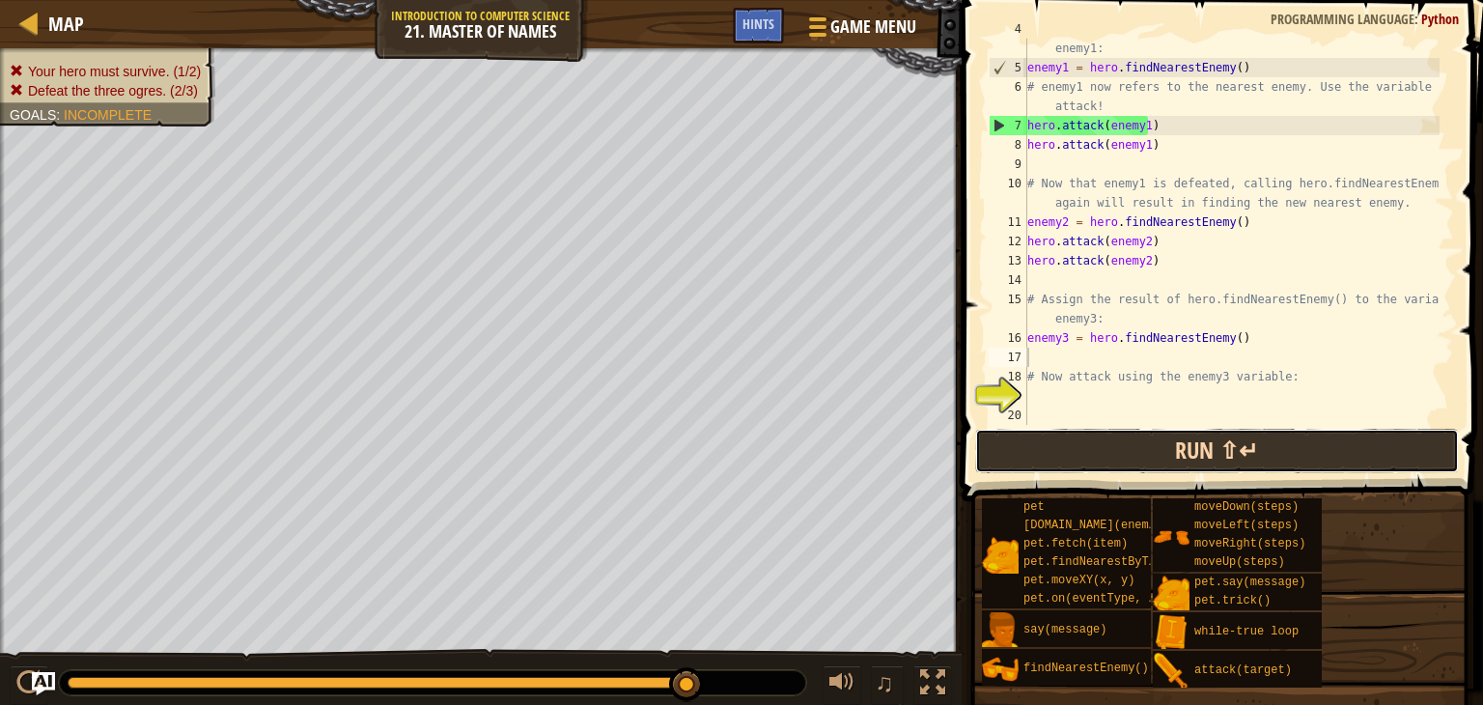
click at [1048, 430] on button "Run ⇧↵" at bounding box center [1217, 451] width 484 height 44
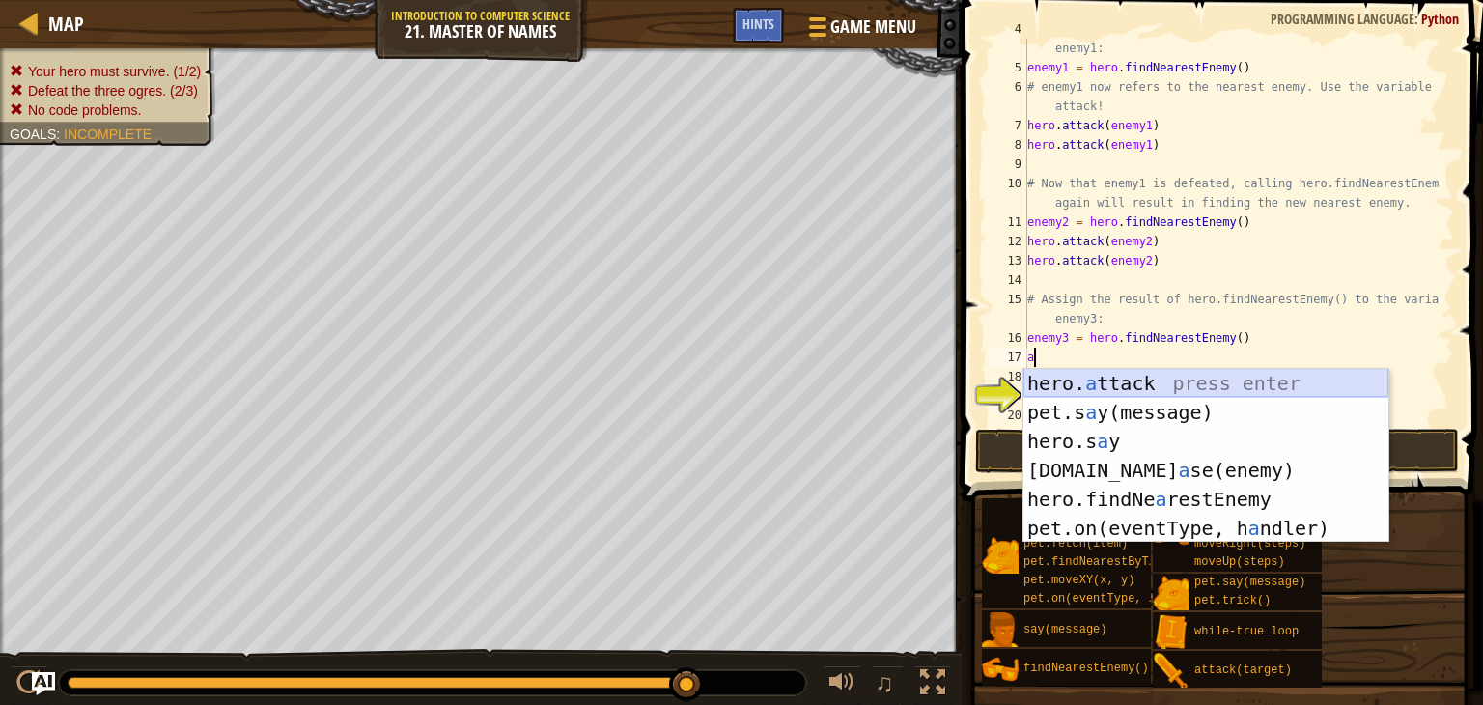
click at [1058, 376] on div "hero. a ttack press enter pet.s a y(message) press enter hero.s a y press enter…" at bounding box center [1205, 485] width 365 height 232
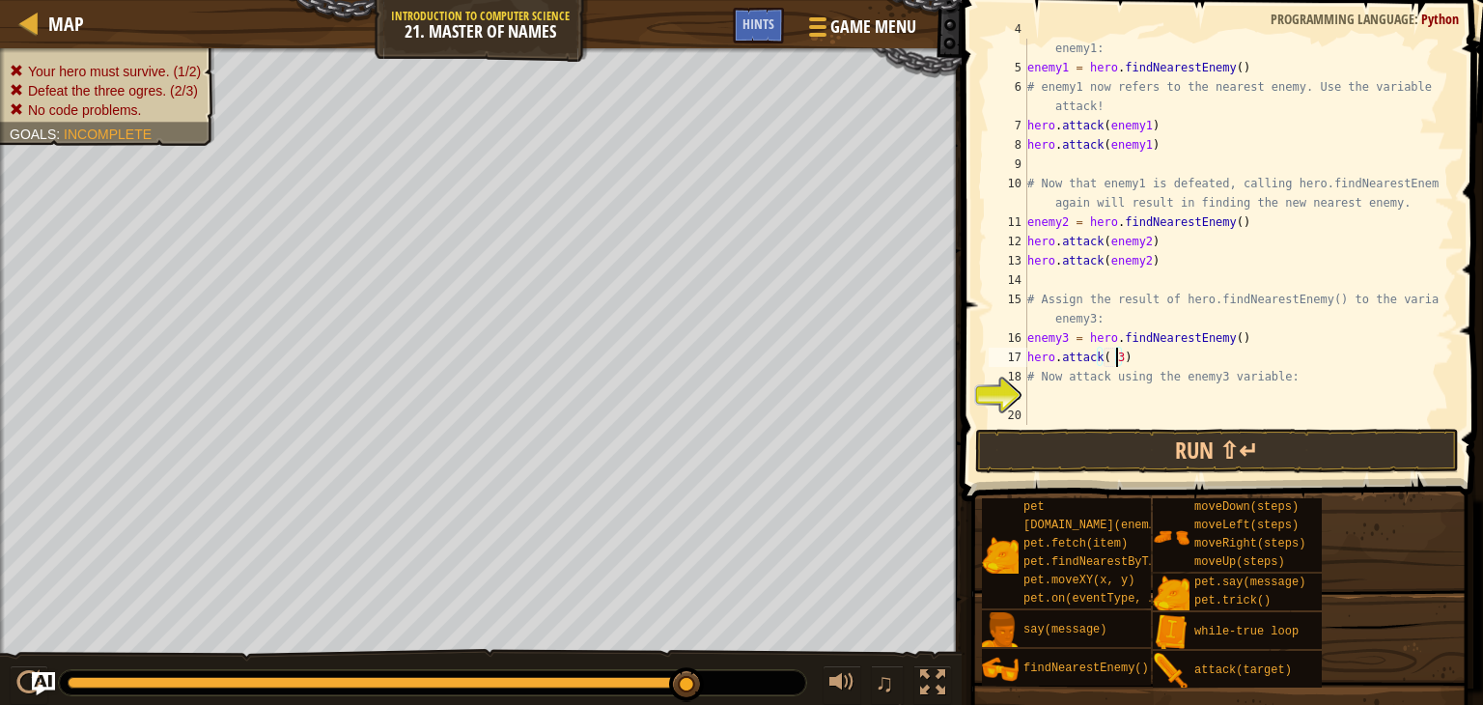
scroll to position [9, 7]
click at [1079, 461] on button "Run ⇧↵" at bounding box center [1217, 451] width 484 height 44
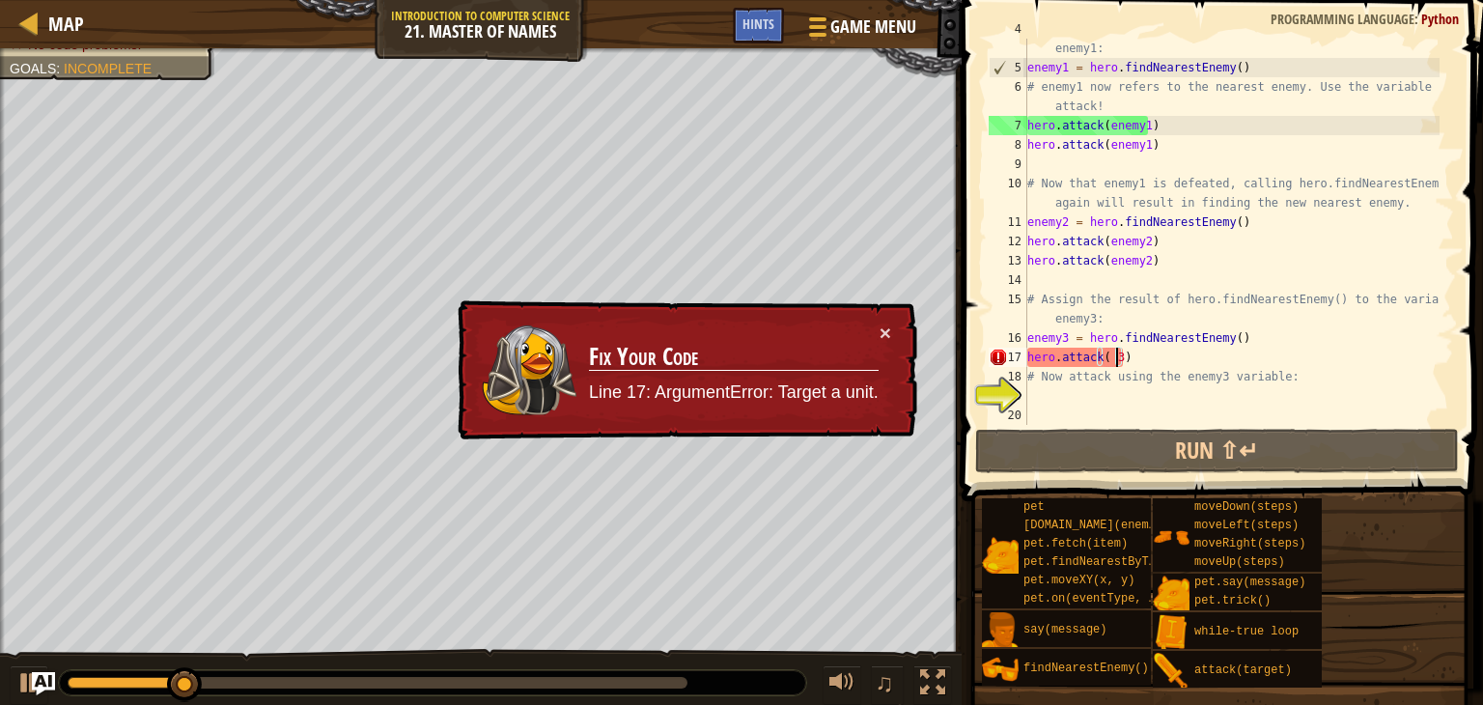
click at [1144, 357] on div "# Assign the result of hero.findNearestEnemy() to the variable enemy1: enemy1 =…" at bounding box center [1231, 241] width 416 height 444
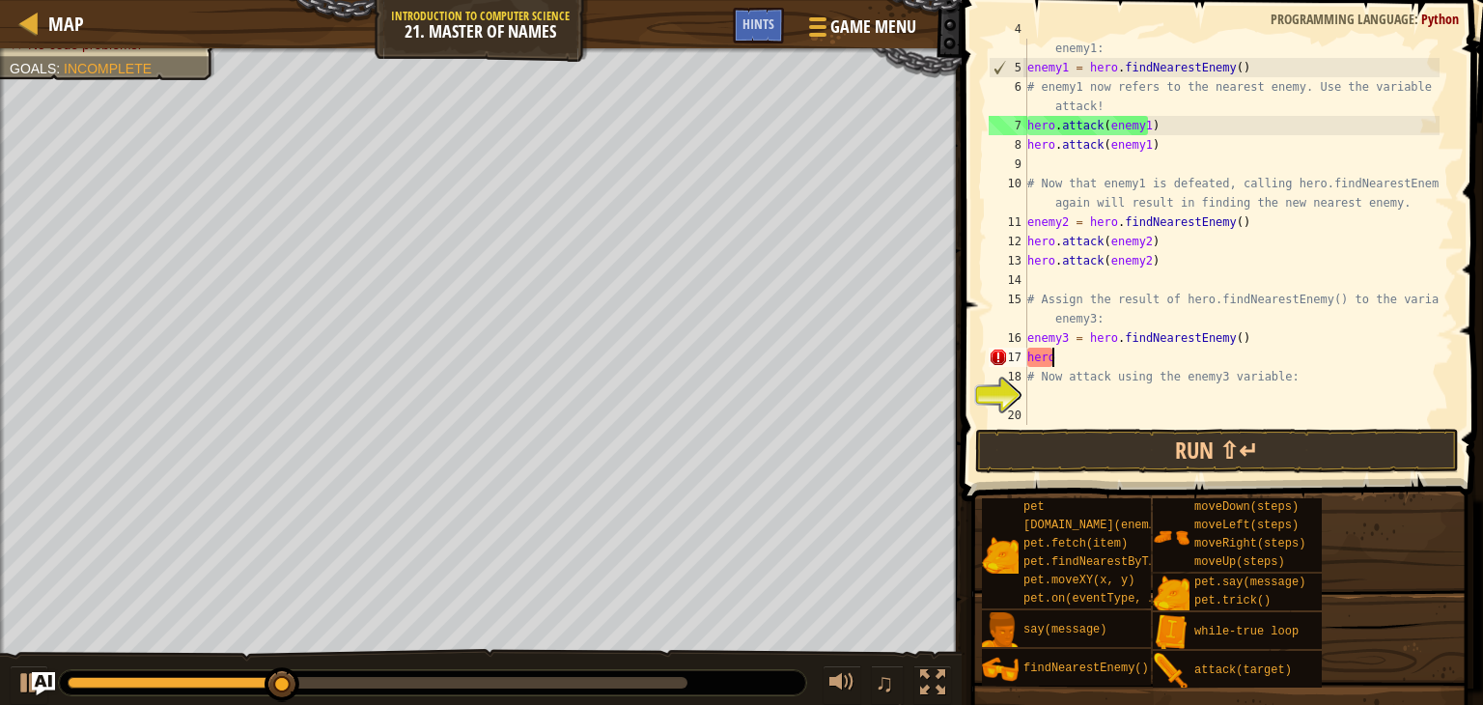
scroll to position [9, 0]
type textarea "h"
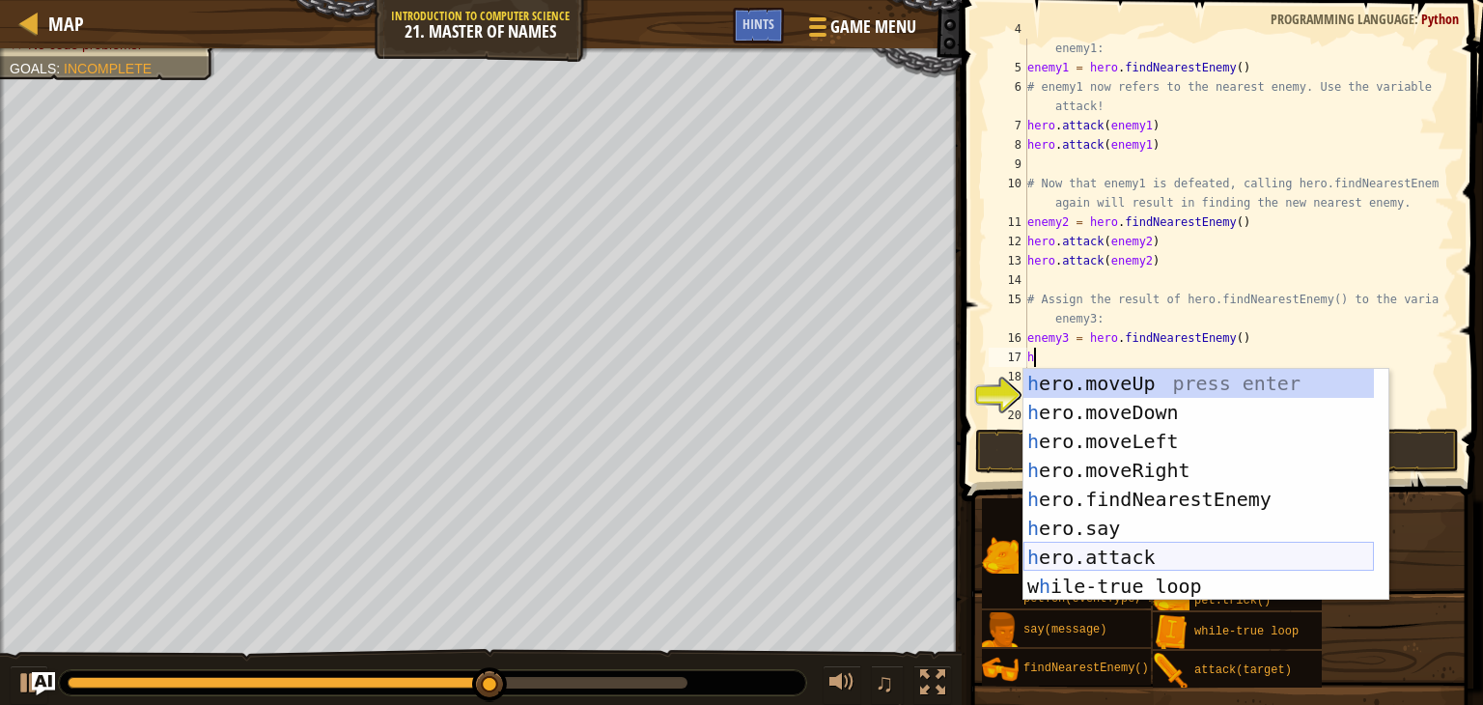
click at [1046, 550] on div "h ero.moveUp press enter h ero.moveDown press enter h ero.moveLeft press enter …" at bounding box center [1198, 514] width 350 height 290
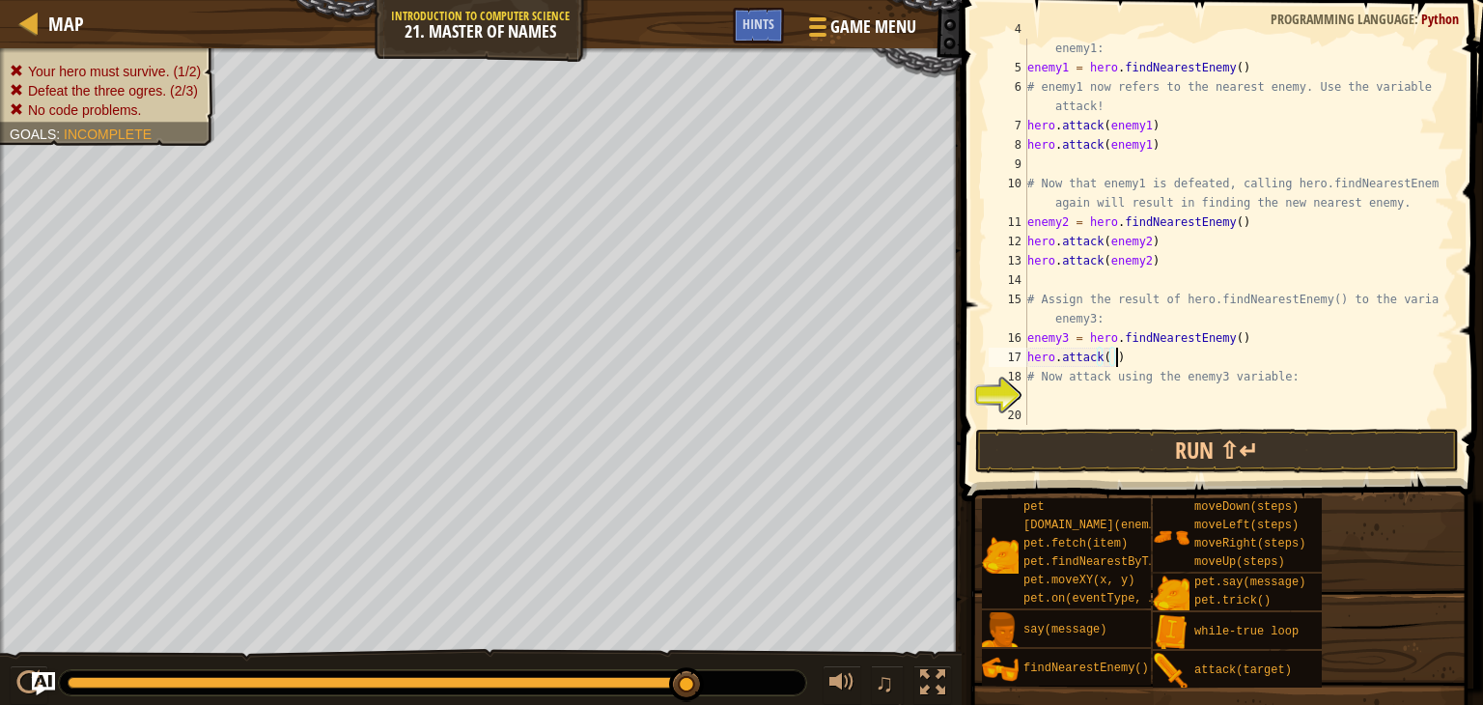
click at [1130, 353] on div "# Assign the result of hero.findNearestEnemy() to the variable enemy1: enemy1 =…" at bounding box center [1231, 241] width 416 height 444
type textarea "h"
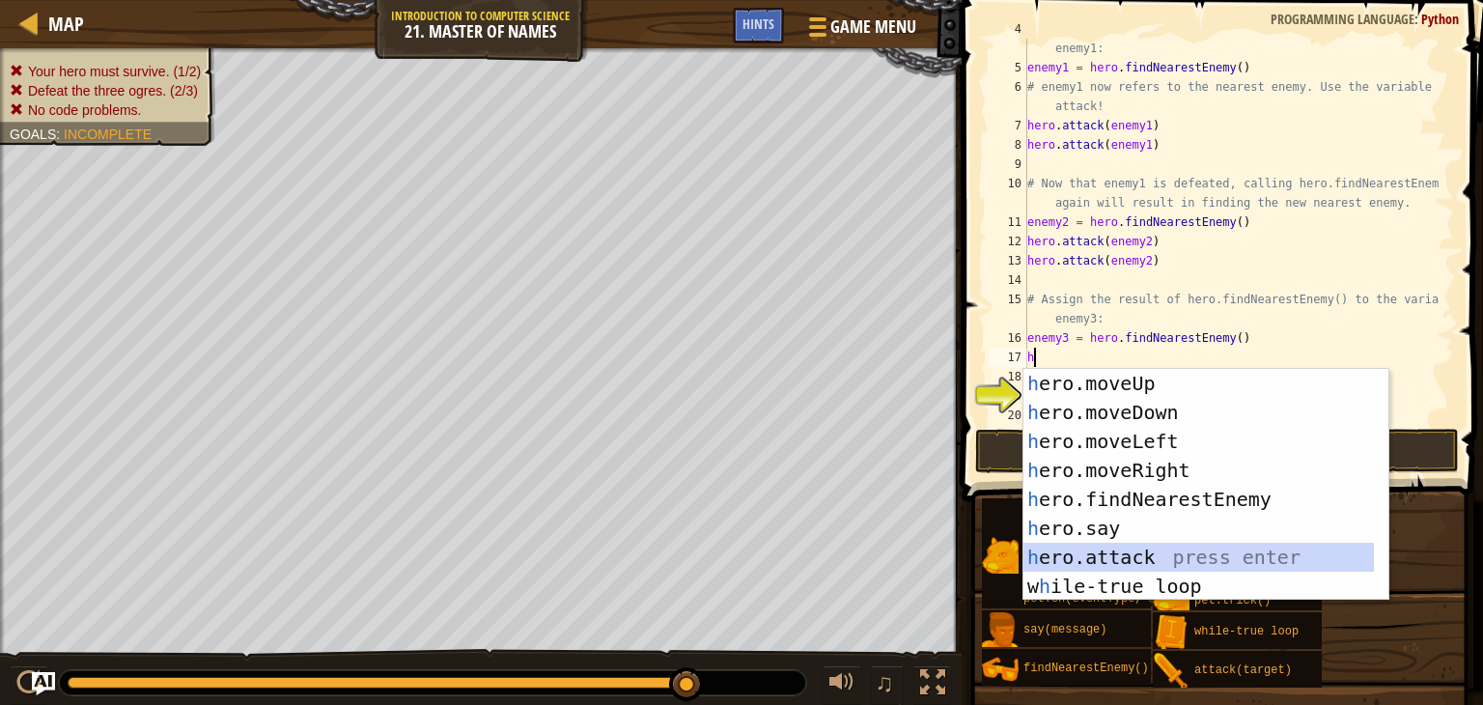
click at [1046, 549] on div "h ero.moveUp press enter h ero.moveDown press enter h ero.moveLeft press enter …" at bounding box center [1198, 514] width 350 height 290
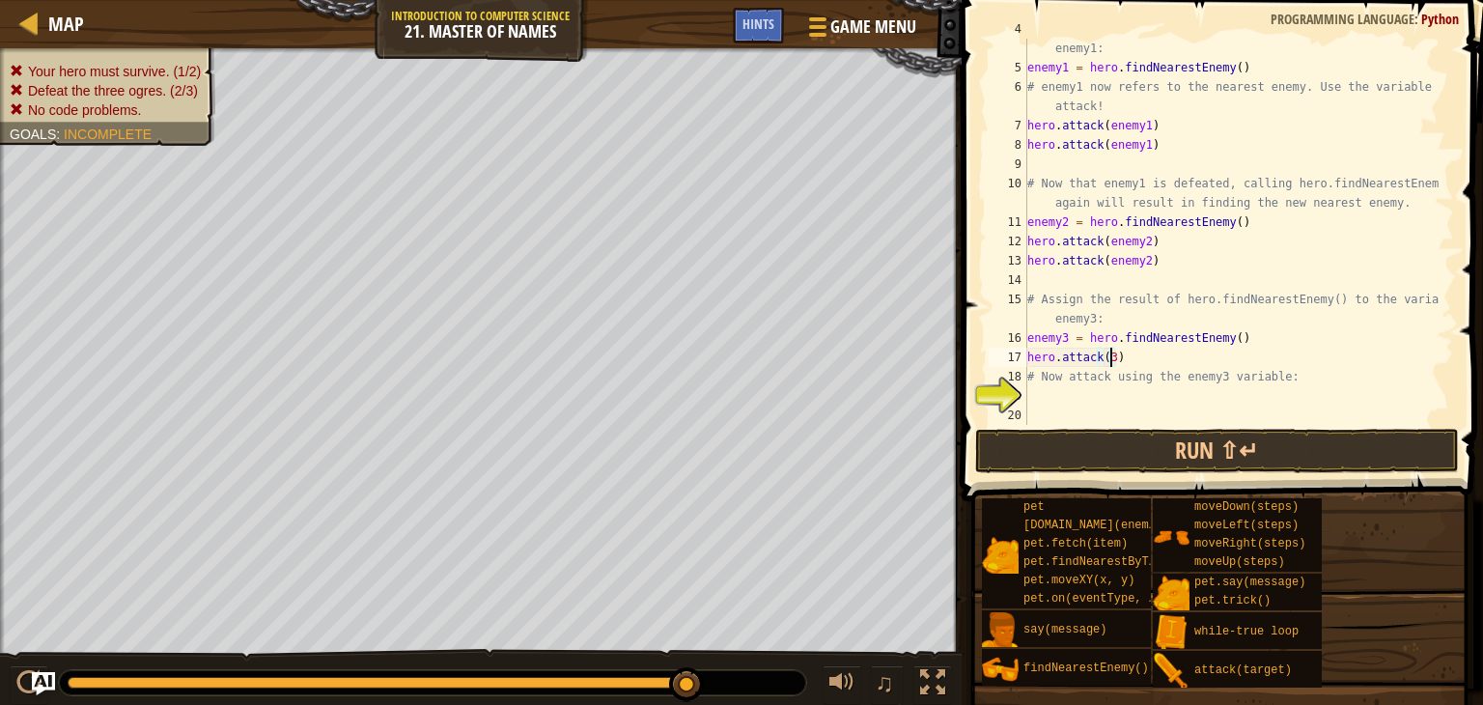
scroll to position [9, 5]
type textarea ")"
click at [1039, 356] on div "# Assign the result of hero.findNearestEnemy() to the variable enemy1: enemy1 =…" at bounding box center [1231, 241] width 416 height 444
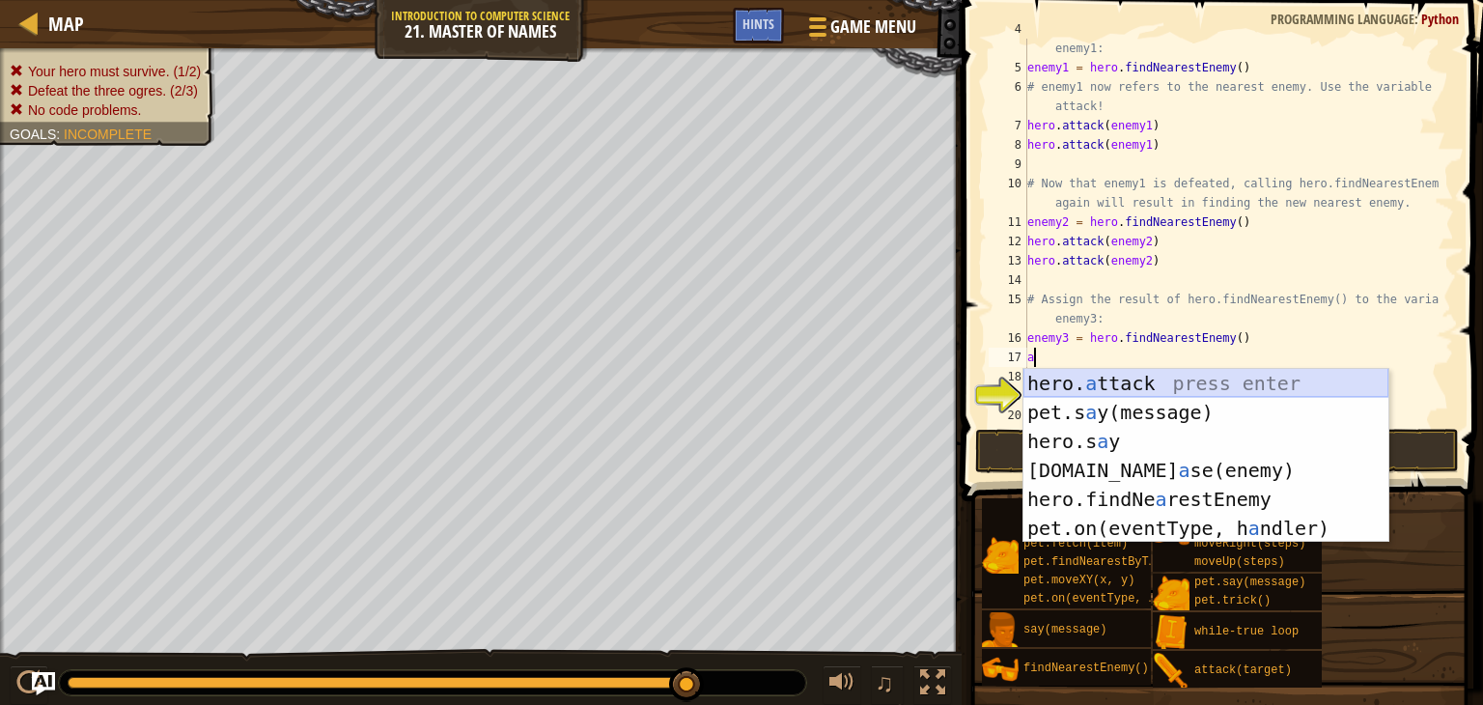
click at [1055, 384] on div "hero. a ttack press enter pet.s a y(message) press enter hero.s a y press enter…" at bounding box center [1205, 485] width 365 height 232
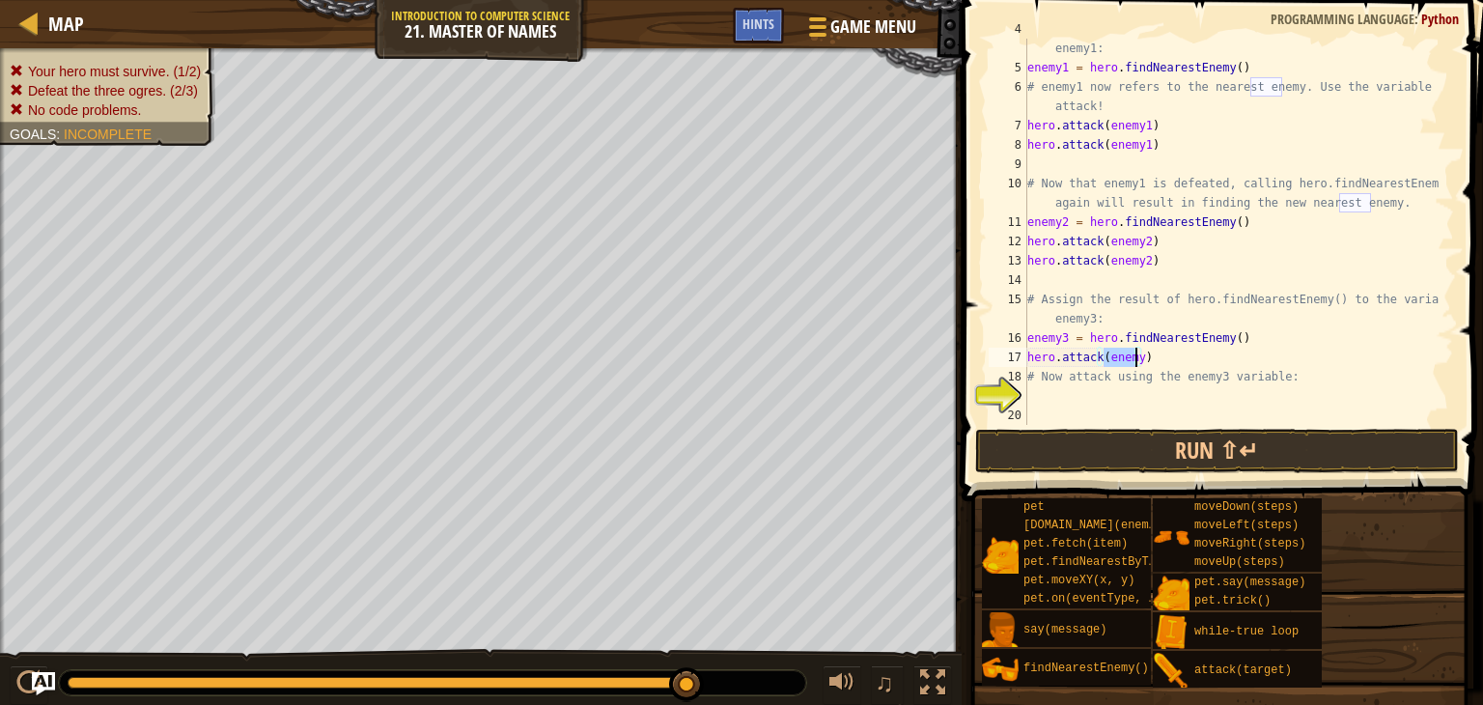
click at [1138, 354] on div "# Assign the result of hero.findNearestEnemy() to the variable enemy1: enemy1 =…" at bounding box center [1231, 232] width 416 height 386
type textarea "hero.attack(enemy3)"
click at [1108, 443] on button "Run ⇧↵" at bounding box center [1217, 451] width 484 height 44
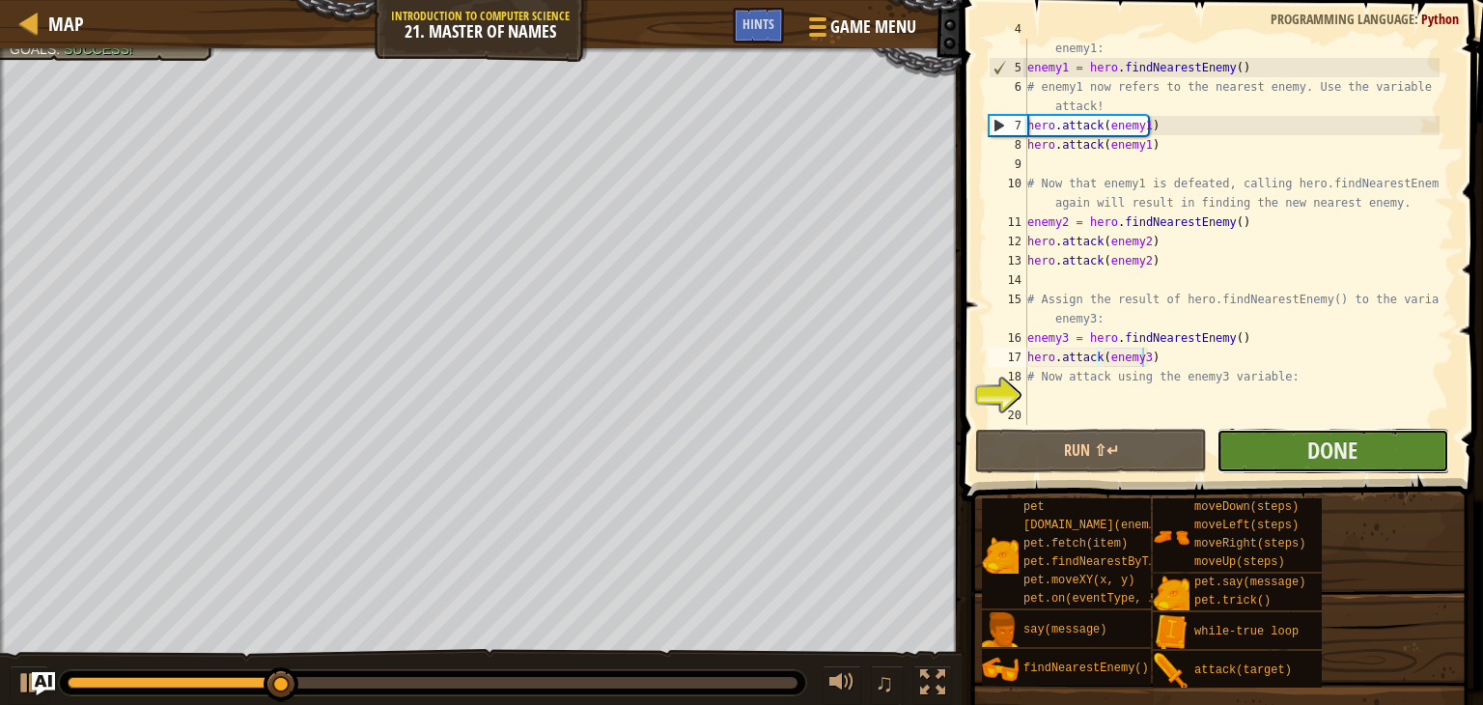
click at [1278, 450] on button "Done" at bounding box center [1332, 451] width 232 height 44
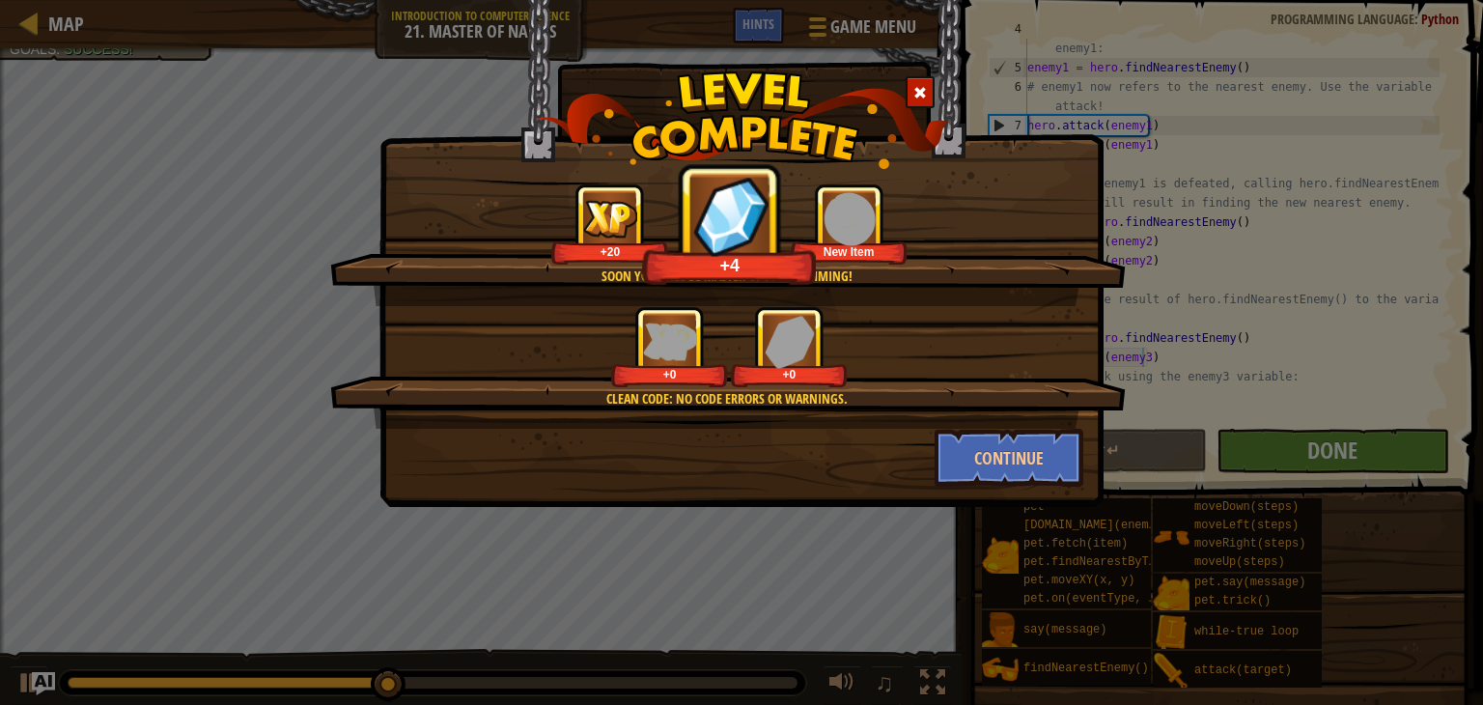
click at [1278, 450] on div "Soon you will be master of programming! +20 +4 New Item Clean code: no code err…" at bounding box center [741, 352] width 1483 height 705
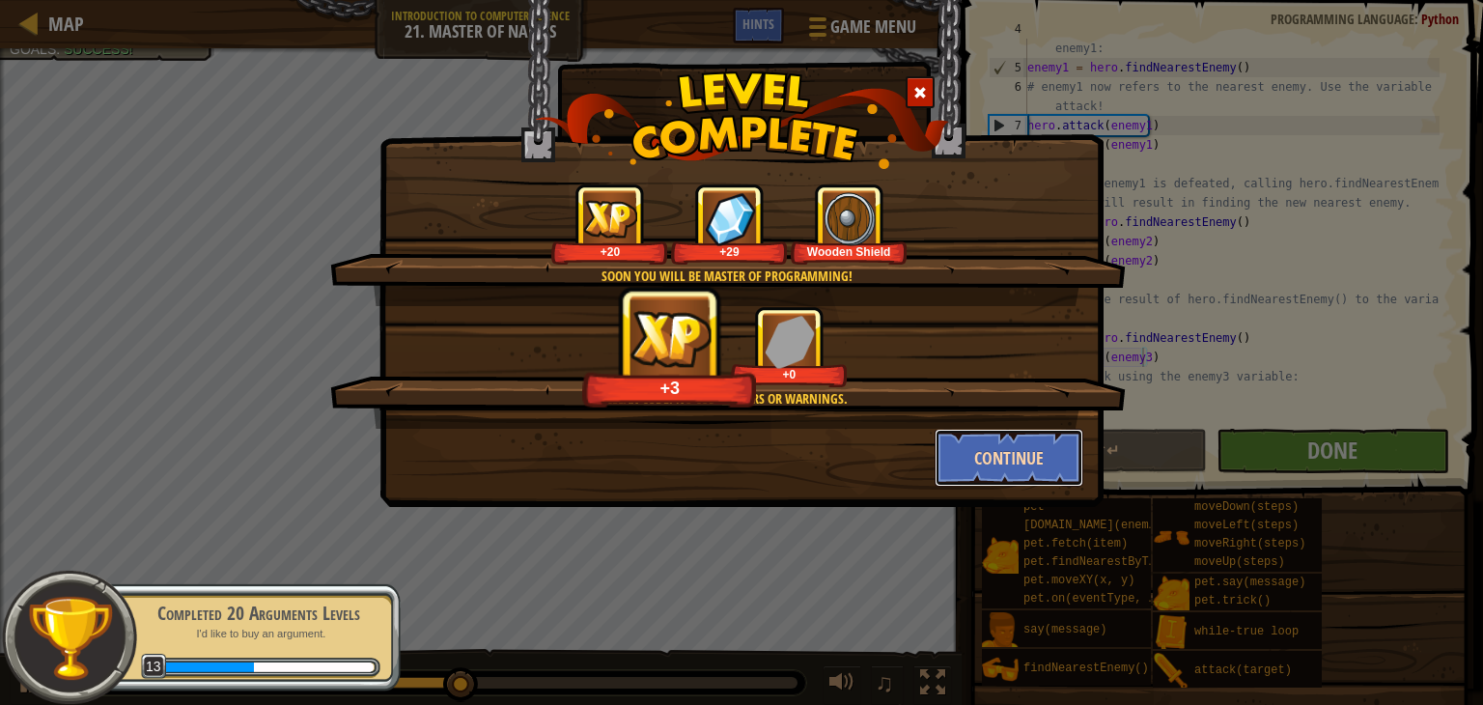
click at [993, 448] on button "Continue" at bounding box center [1010, 458] width 150 height 58
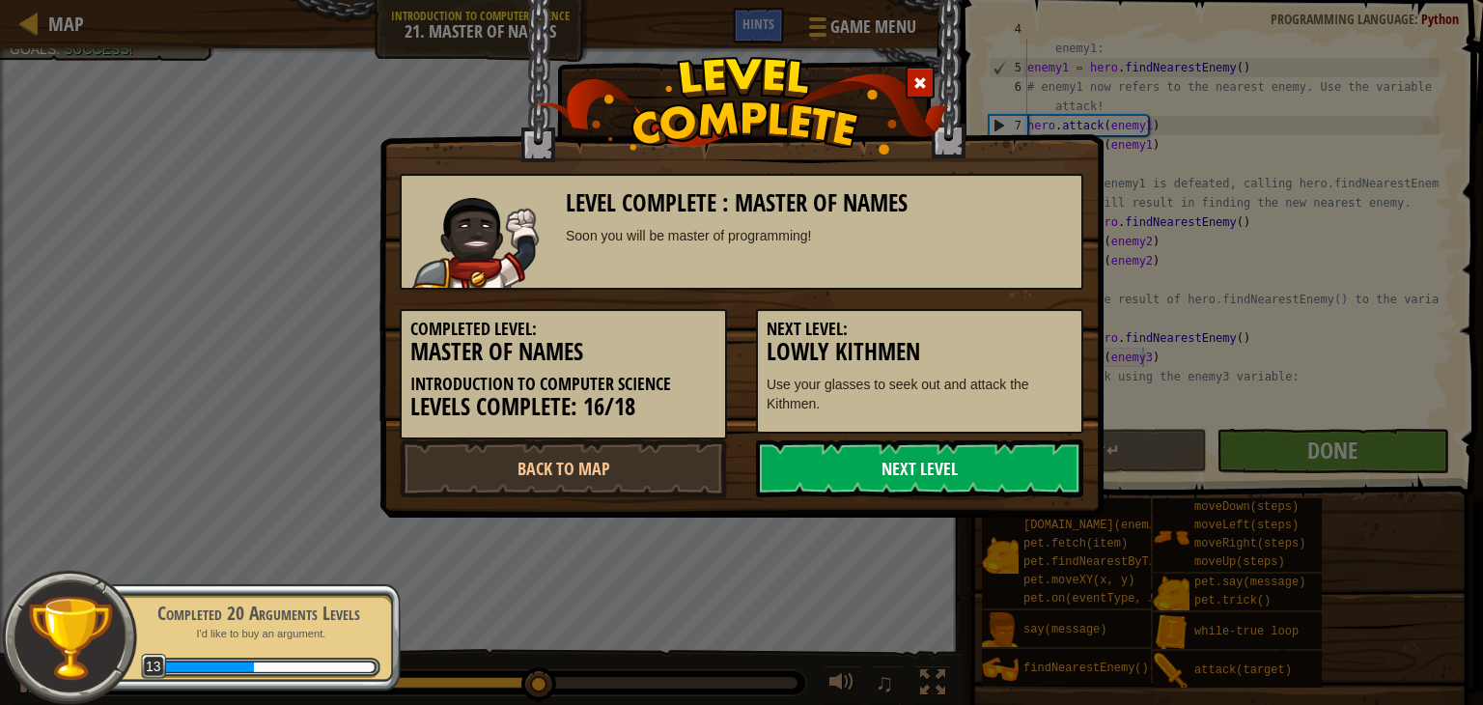
click at [889, 450] on link "Next Level" at bounding box center [919, 468] width 327 height 58
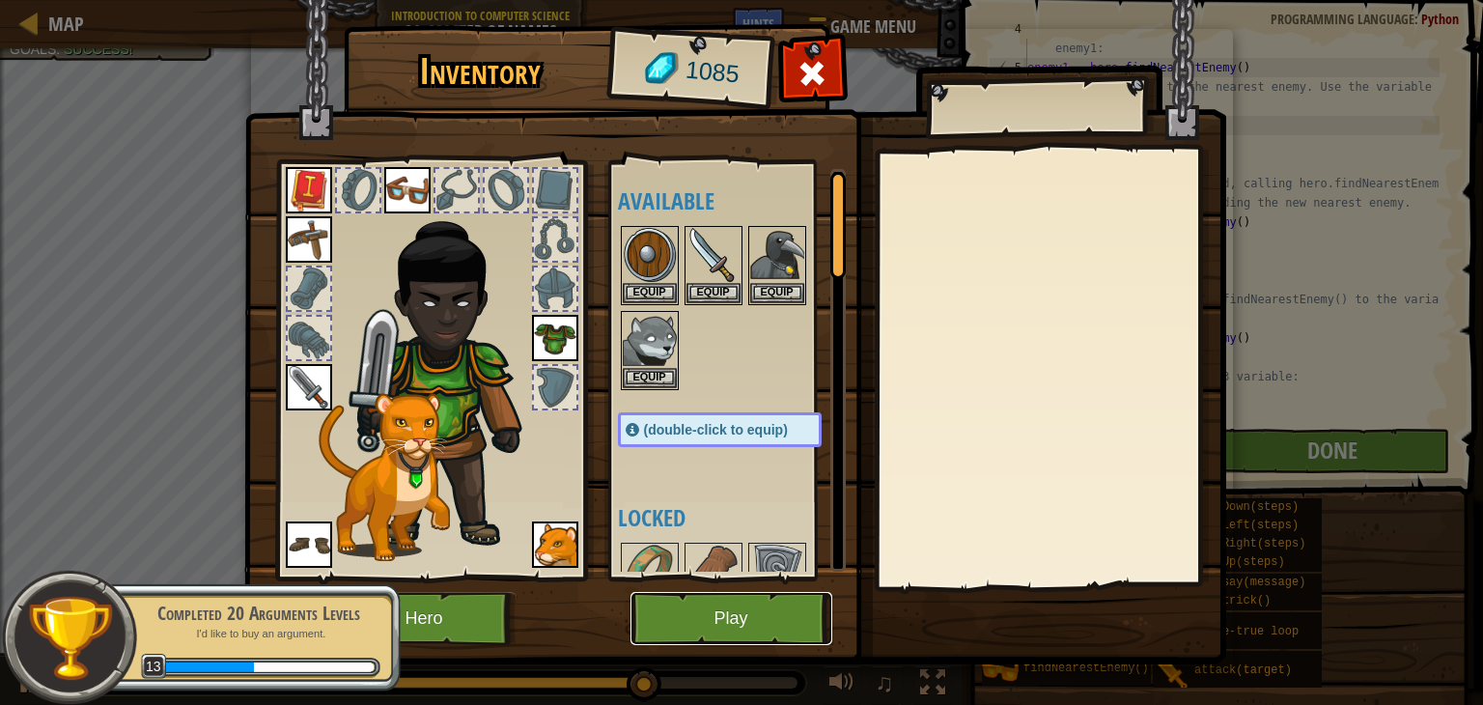
click at [703, 628] on button "Play" at bounding box center [731, 618] width 202 height 53
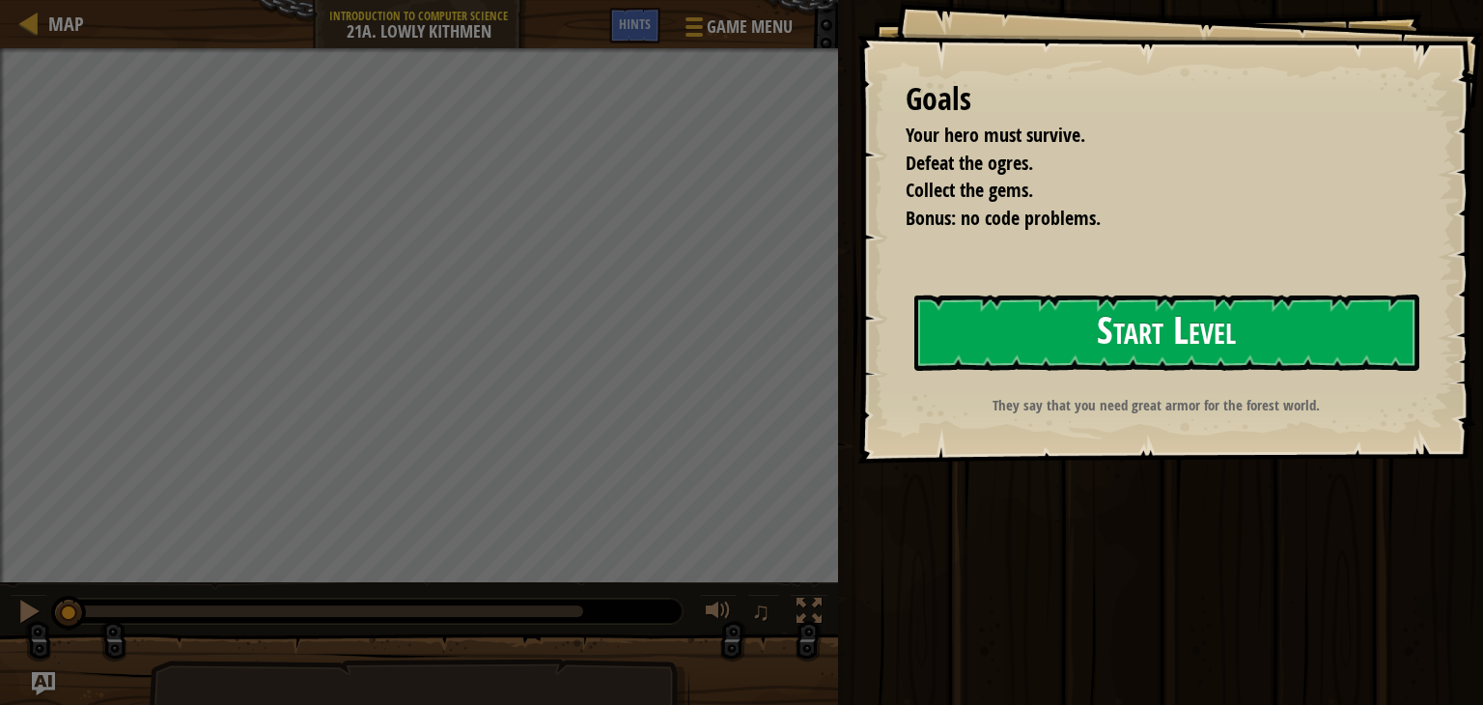
click at [997, 332] on button "Start Level" at bounding box center [1166, 332] width 505 height 76
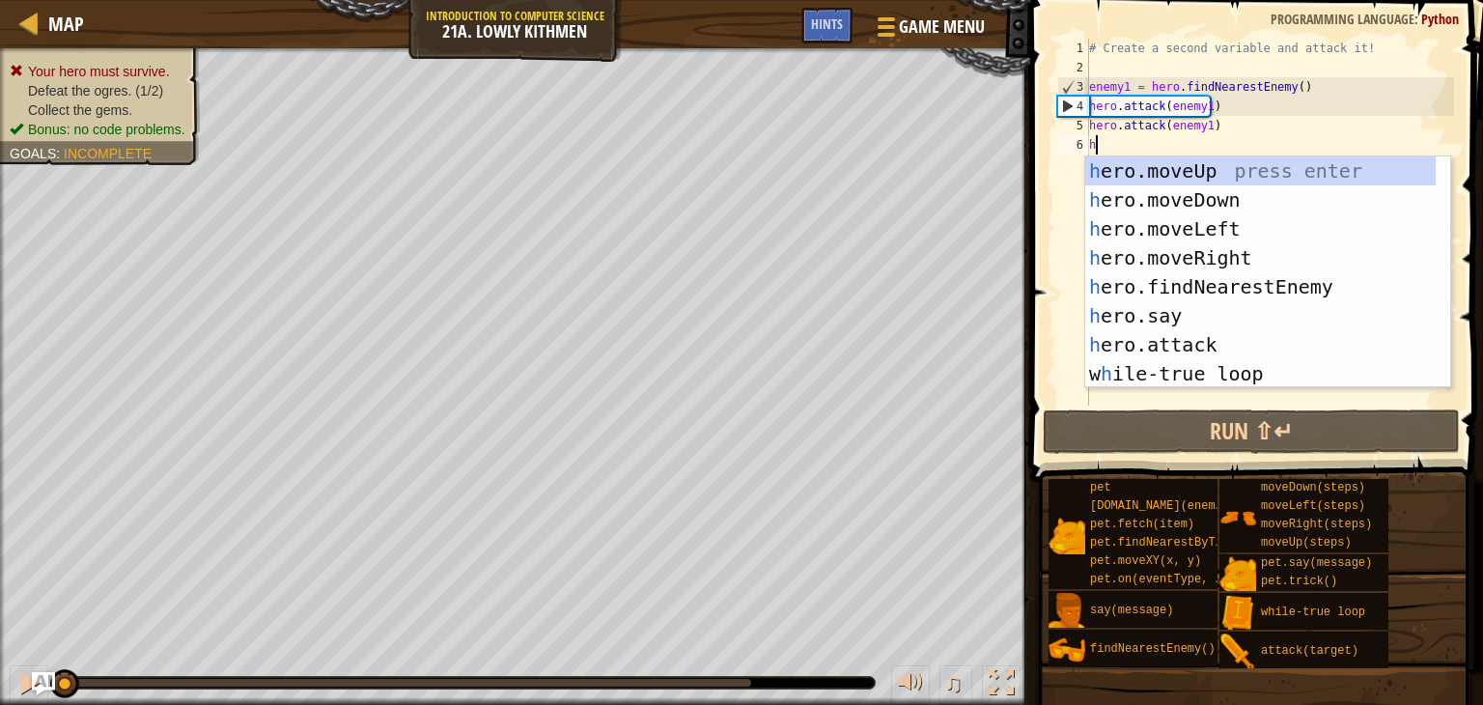
scroll to position [9, 0]
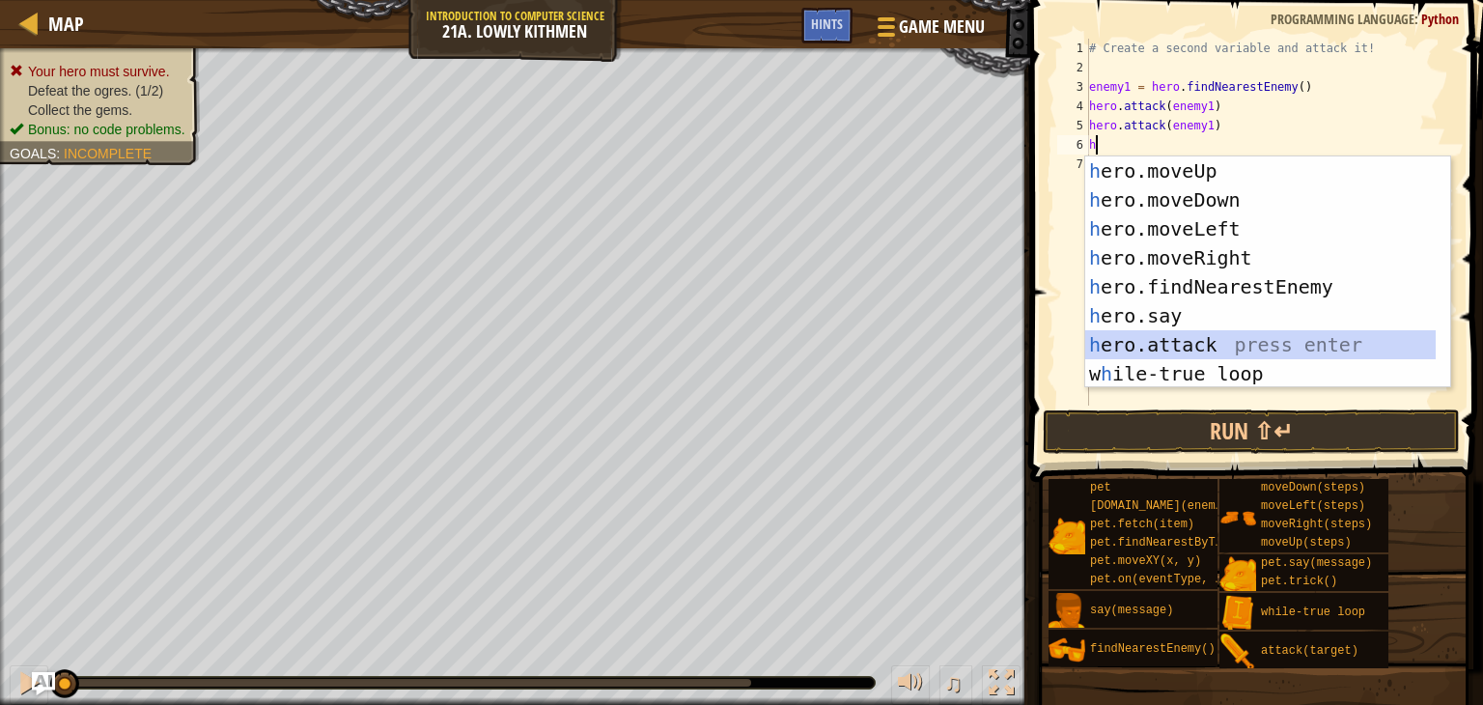
click at [1119, 340] on div "h ero.moveUp press enter h ero.moveDown press enter h ero.moveLeft press enter …" at bounding box center [1260, 301] width 350 height 290
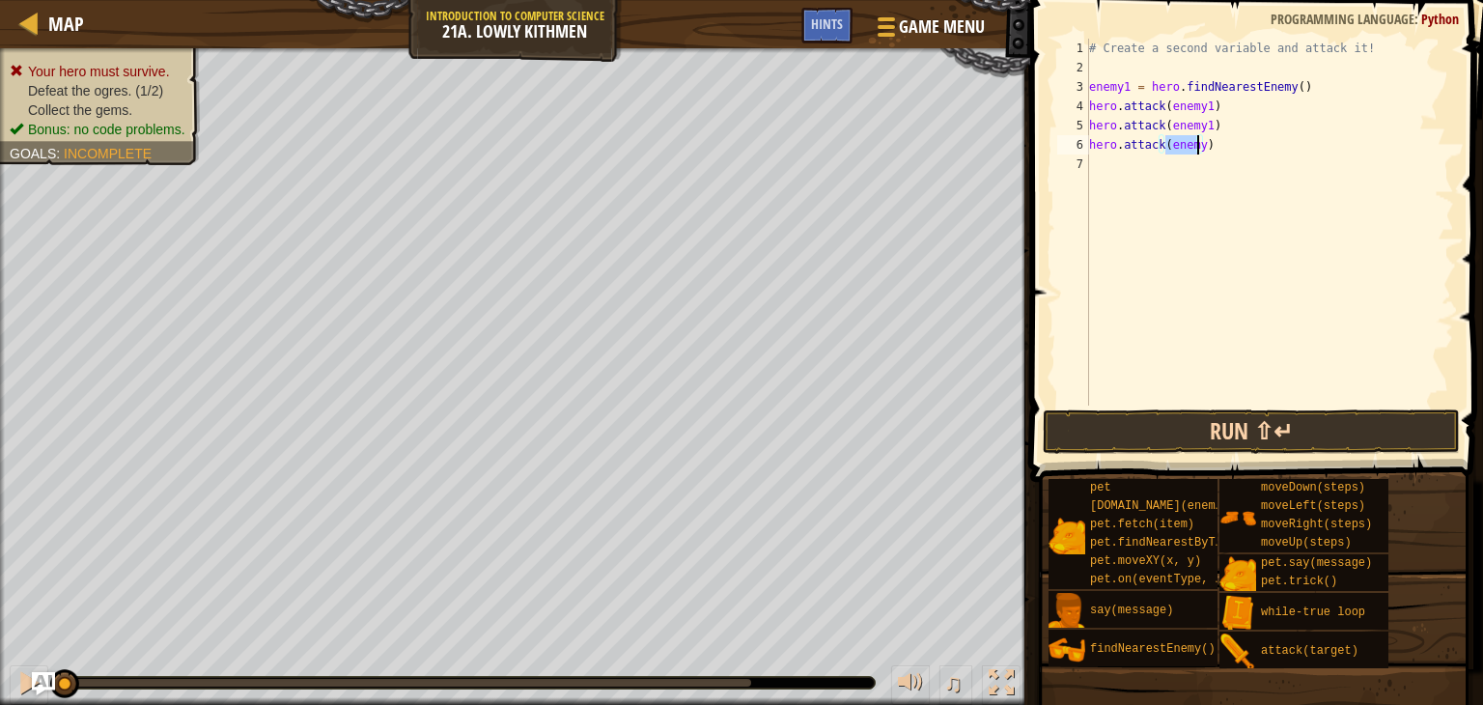
scroll to position [9, 6]
click at [1158, 421] on button "Run ⇧↵" at bounding box center [1251, 431] width 417 height 44
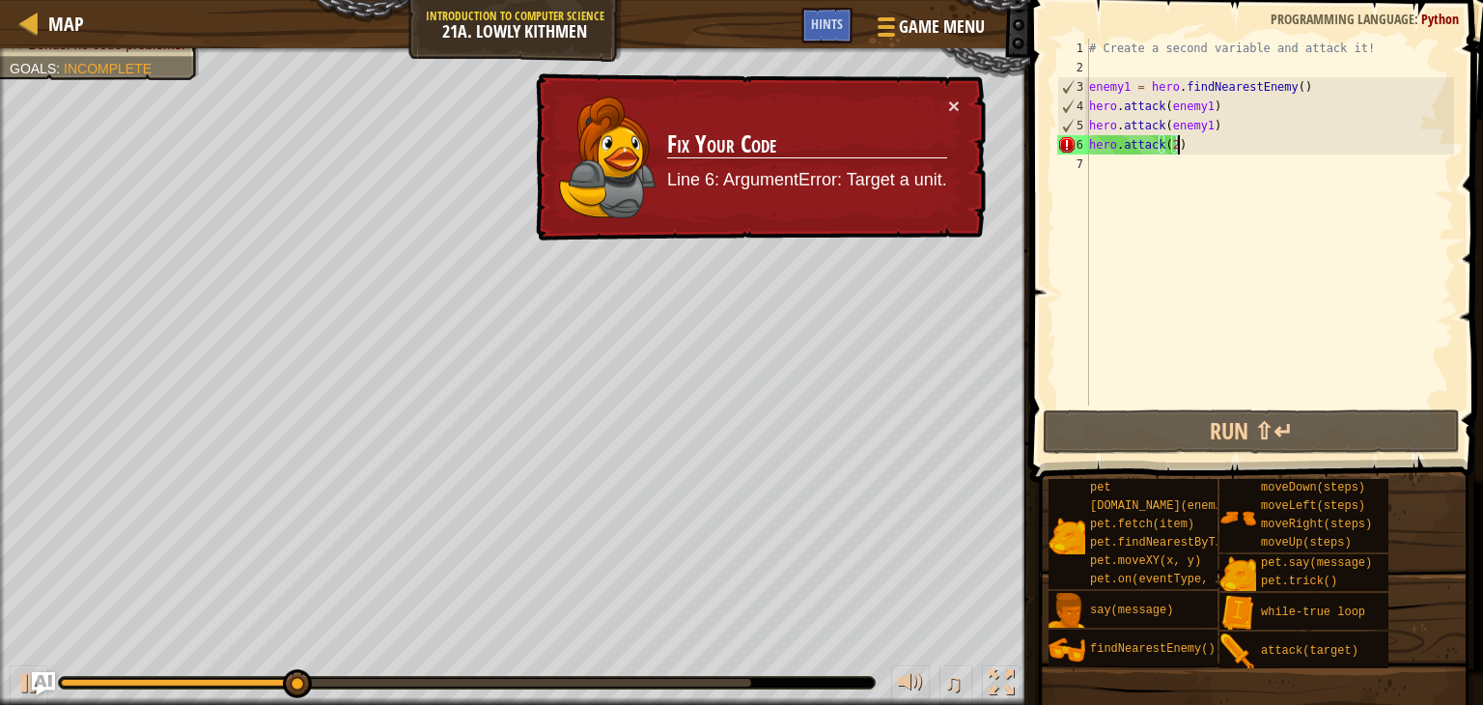
click at [1178, 147] on div "# Create a second variable and attack it! enemy1 = hero . findNearestEnemy ( ) …" at bounding box center [1269, 241] width 369 height 405
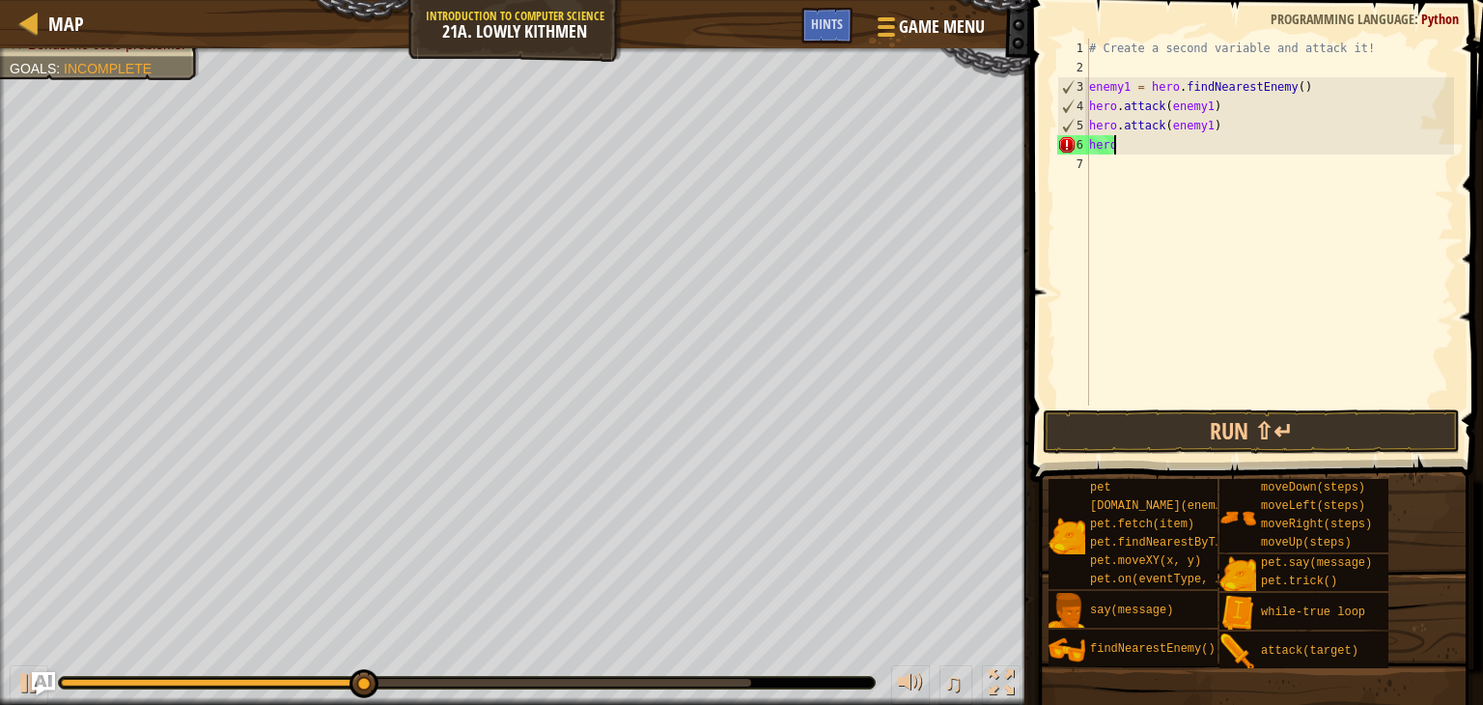
type textarea "h"
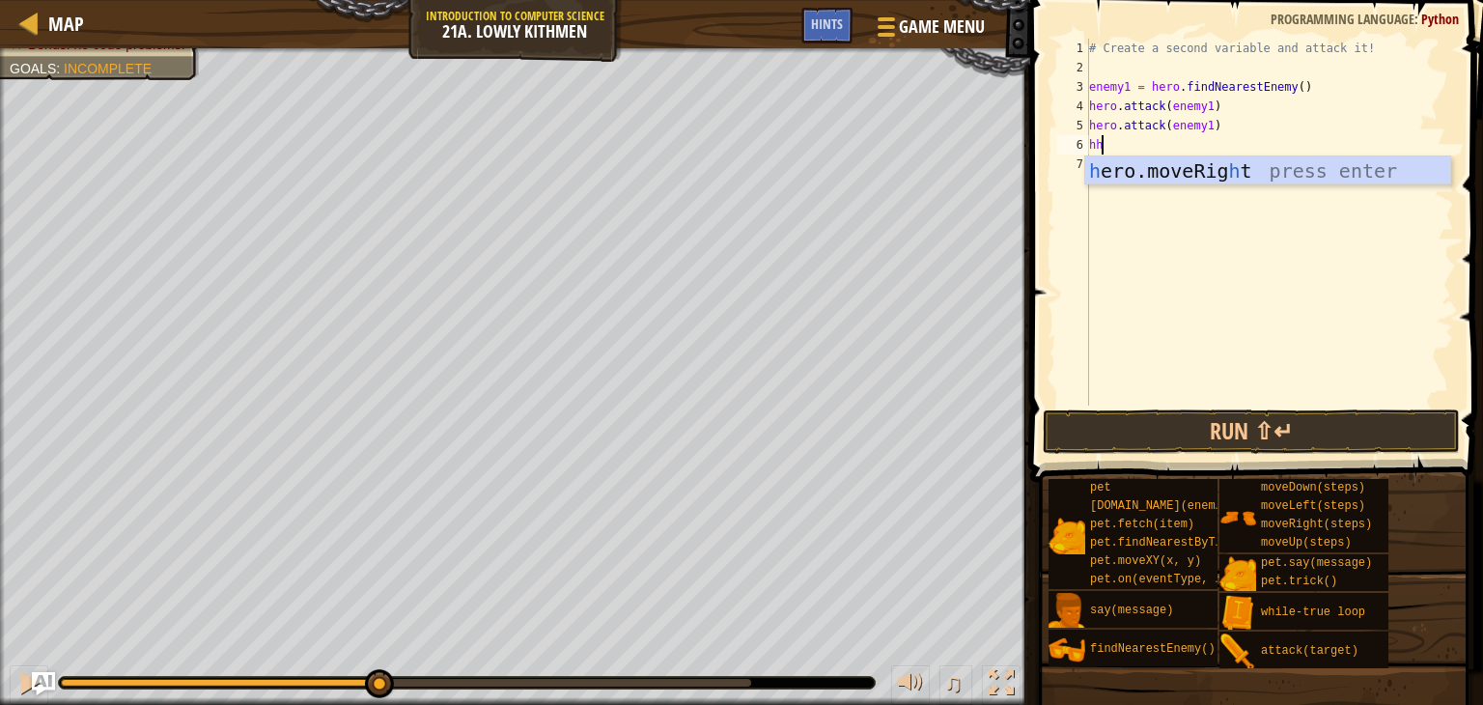
type textarea "h"
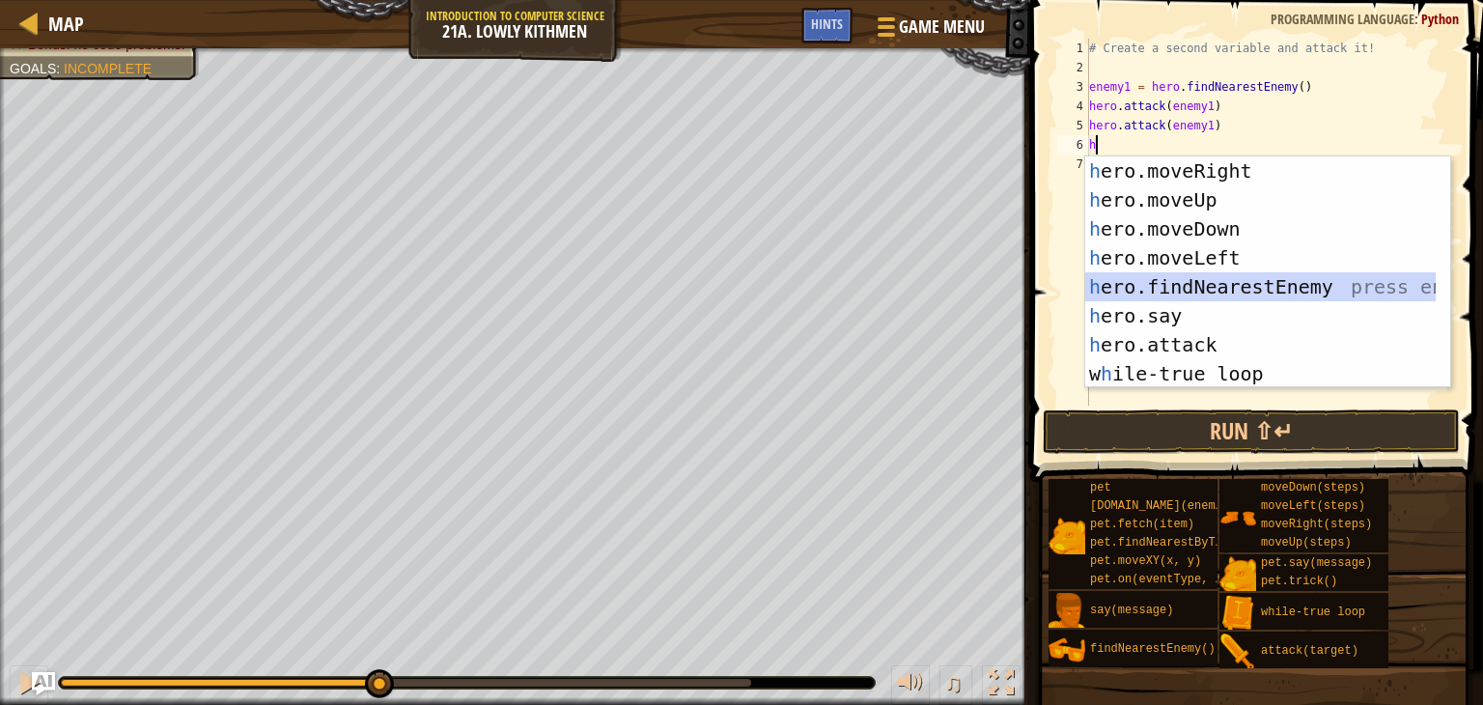
click at [1142, 276] on div "h ero.moveRight press enter h ero.moveUp press enter h ero.moveDown press enter…" at bounding box center [1267, 301] width 365 height 290
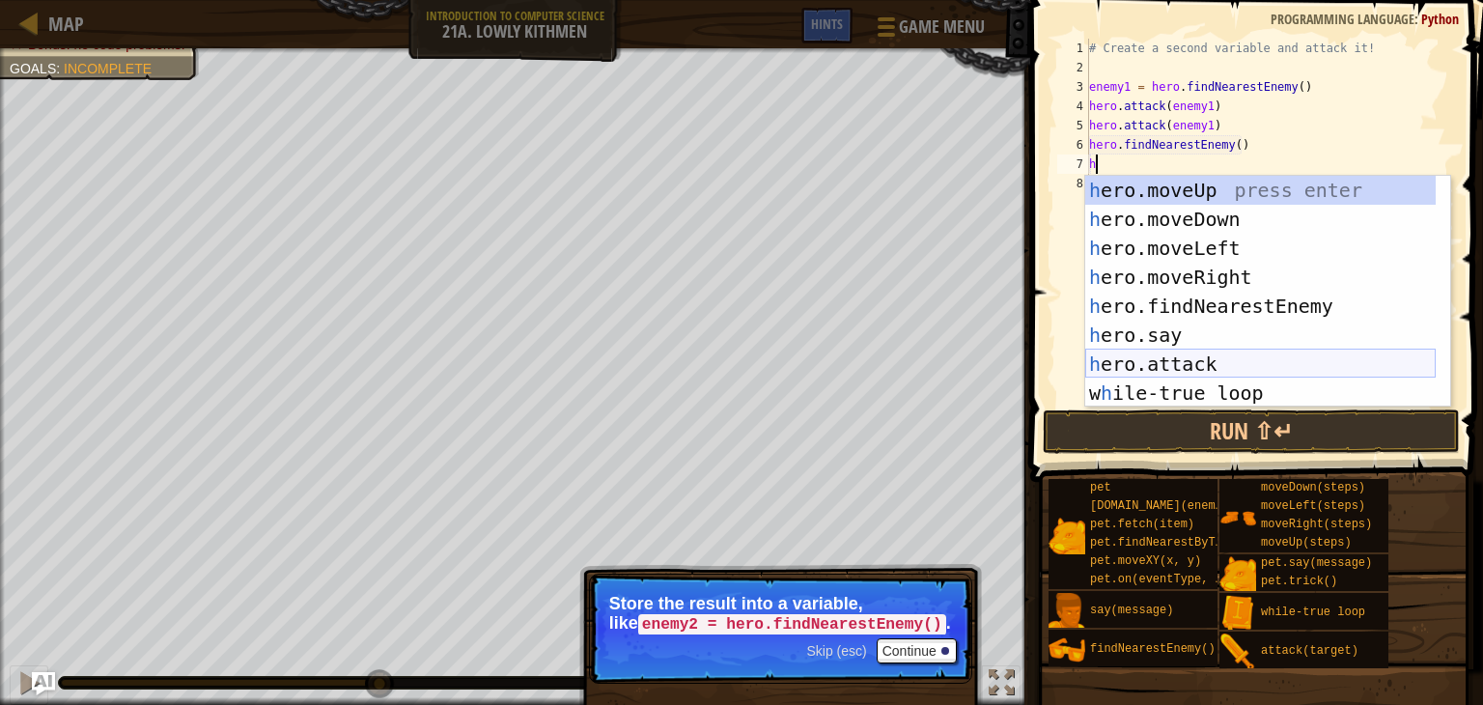
click at [1130, 358] on div "h ero.moveUp press enter h ero.moveDown press enter h ero.moveLeft press enter …" at bounding box center [1260, 321] width 350 height 290
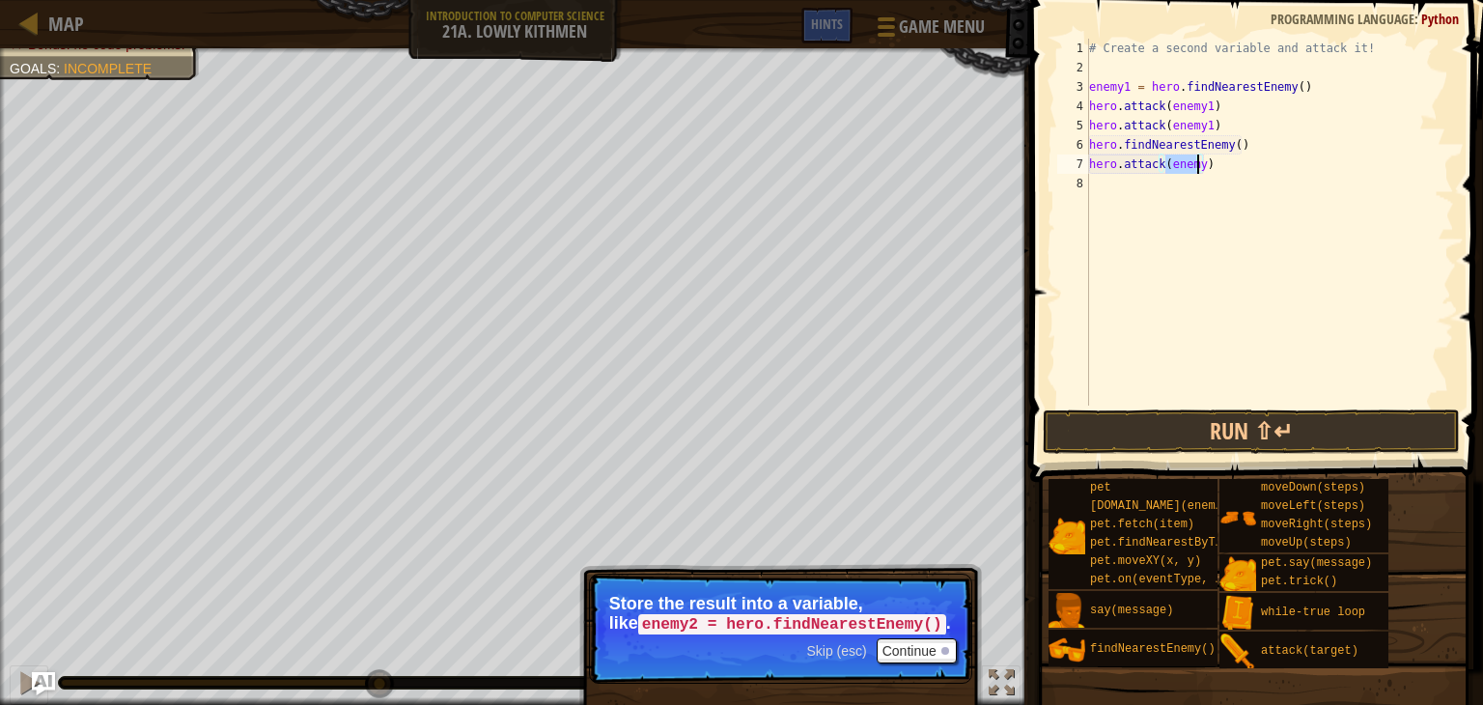
scroll to position [9, 6]
click at [1149, 421] on button "Run ⇧↵" at bounding box center [1251, 431] width 417 height 44
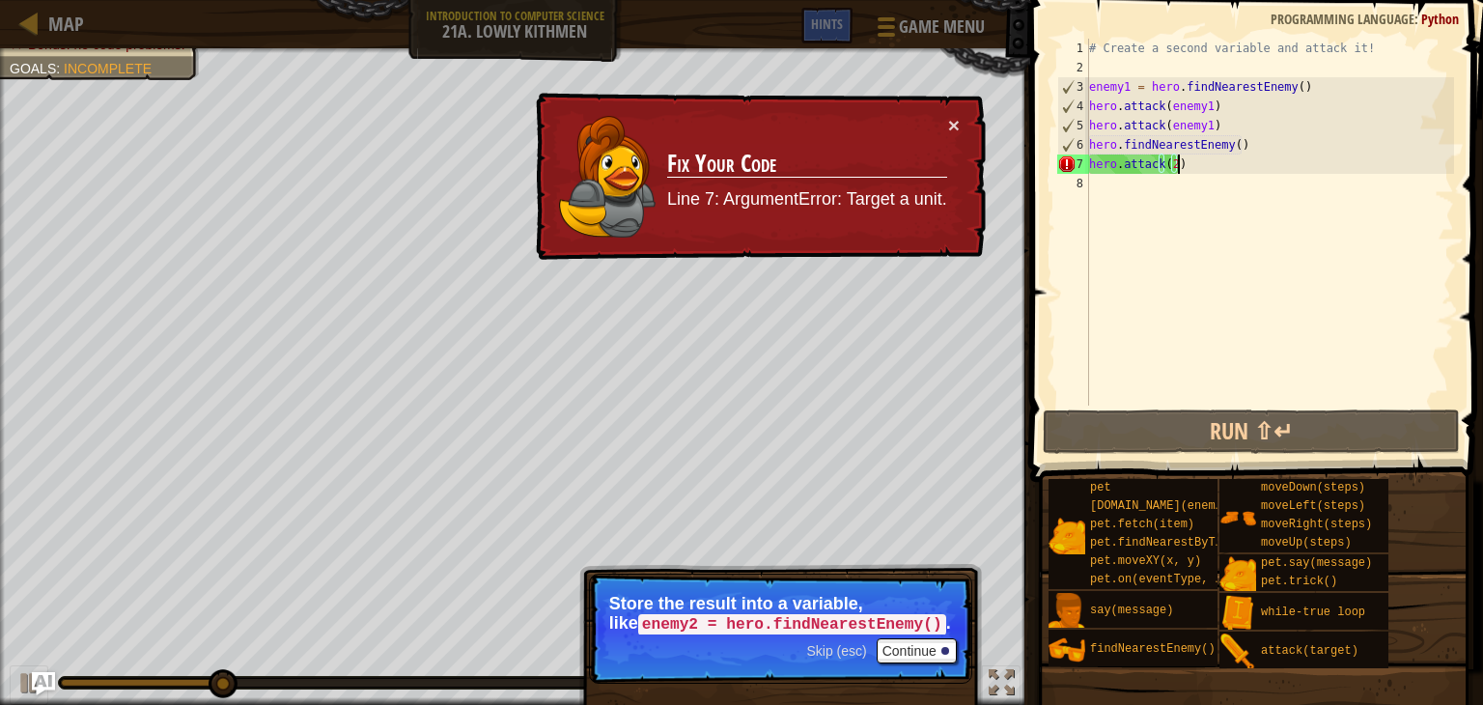
click at [1178, 171] on div "# Create a second variable and attack it! enemy1 = hero . findNearestEnemy ( ) …" at bounding box center [1269, 241] width 369 height 405
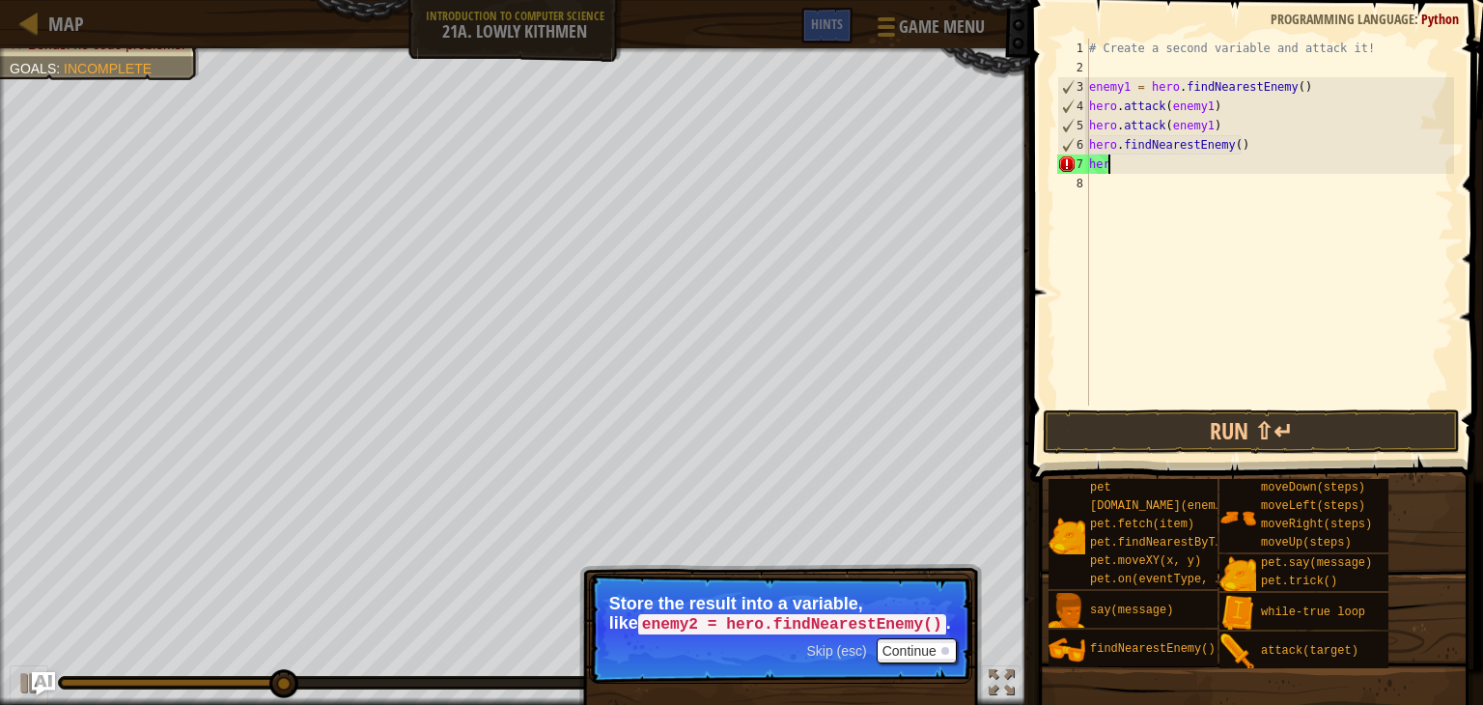
type textarea "h"
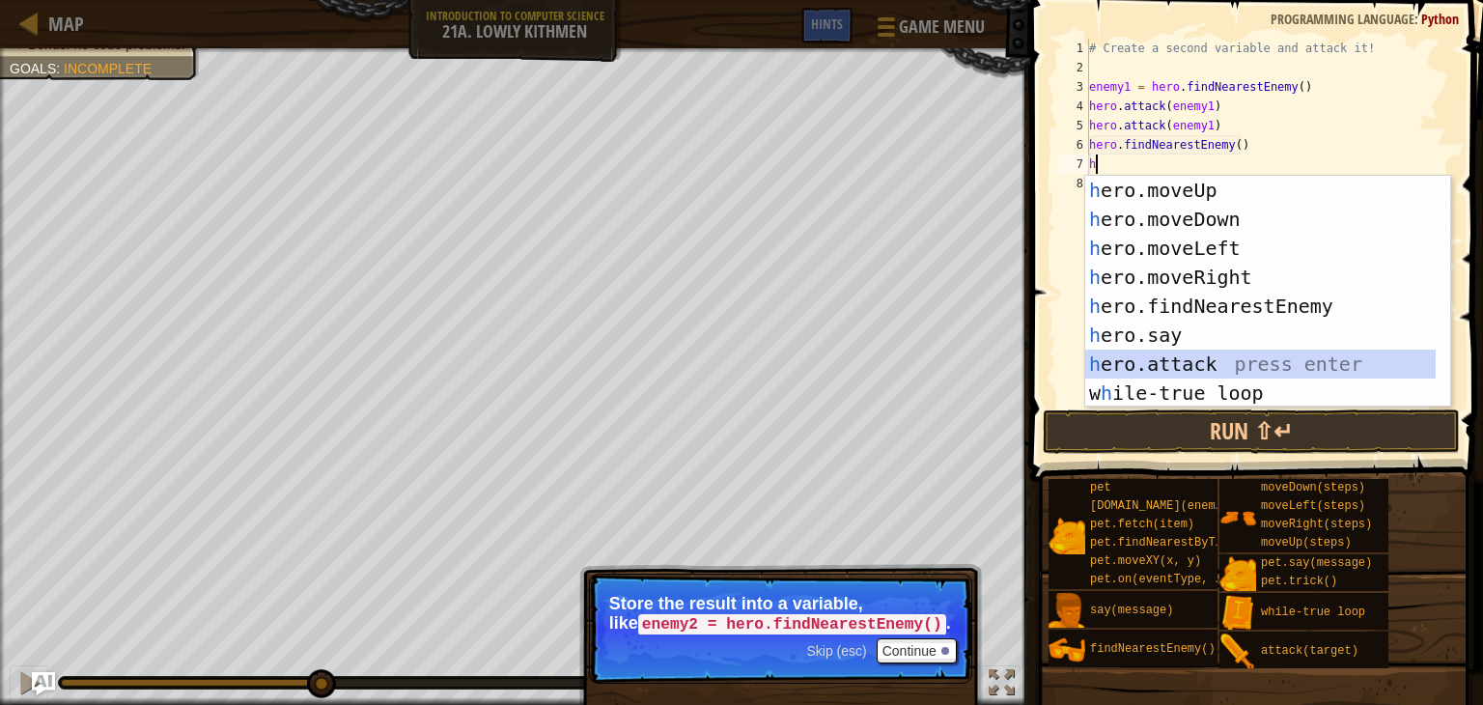
click at [1159, 353] on div "h ero.moveUp press enter h ero.moveDown press enter h ero.moveLeft press enter …" at bounding box center [1260, 321] width 350 height 290
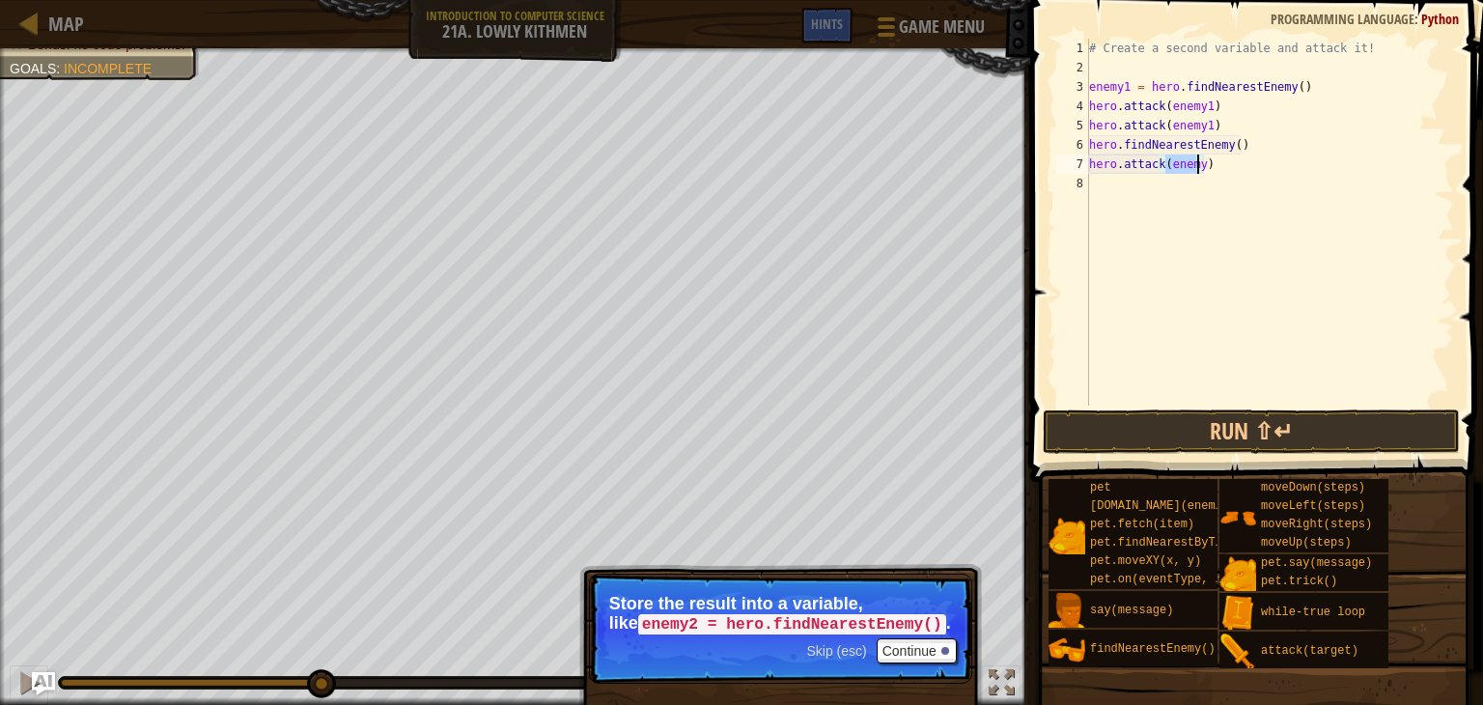
click at [1197, 160] on div "# Create a second variable and attack it! enemy1 = hero . findNearestEnemy ( ) …" at bounding box center [1269, 222] width 369 height 367
click at [1197, 163] on div "# Create a second variable and attack it! enemy1 = hero . findNearestEnemy ( ) …" at bounding box center [1269, 241] width 369 height 405
click at [1151, 418] on button "Run ⇧↵" at bounding box center [1251, 431] width 417 height 44
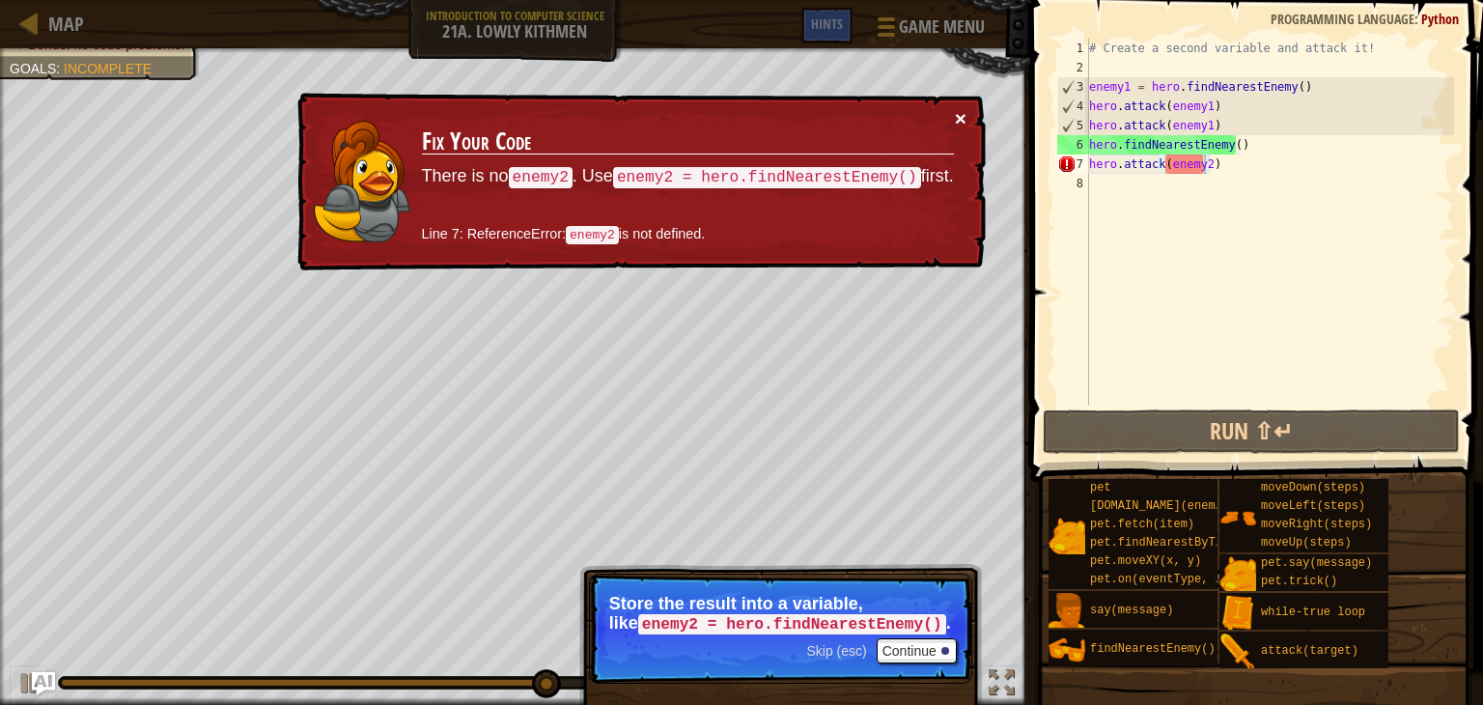
click at [955, 111] on button "×" at bounding box center [961, 118] width 12 height 20
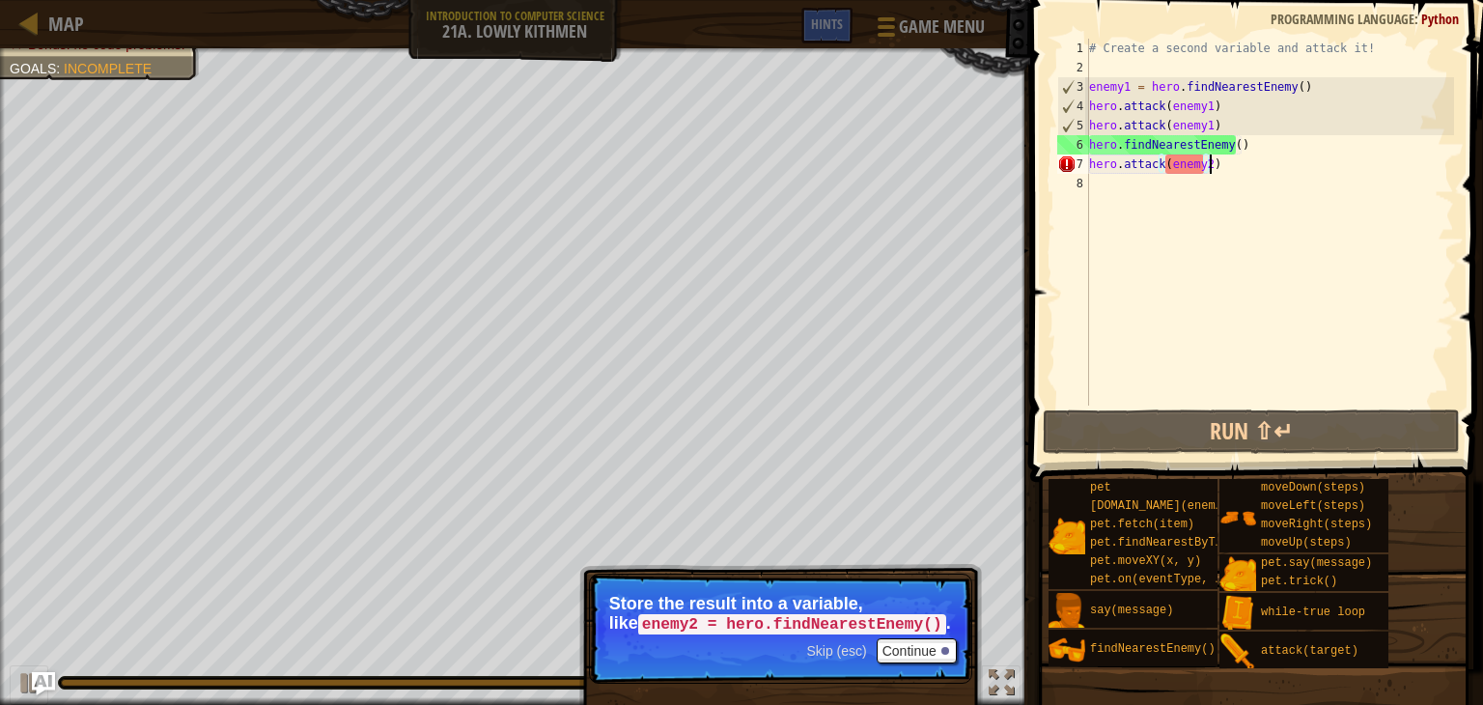
click at [1218, 162] on div "# Create a second variable and attack it! enemy1 = hero . findNearestEnemy ( ) …" at bounding box center [1269, 241] width 369 height 405
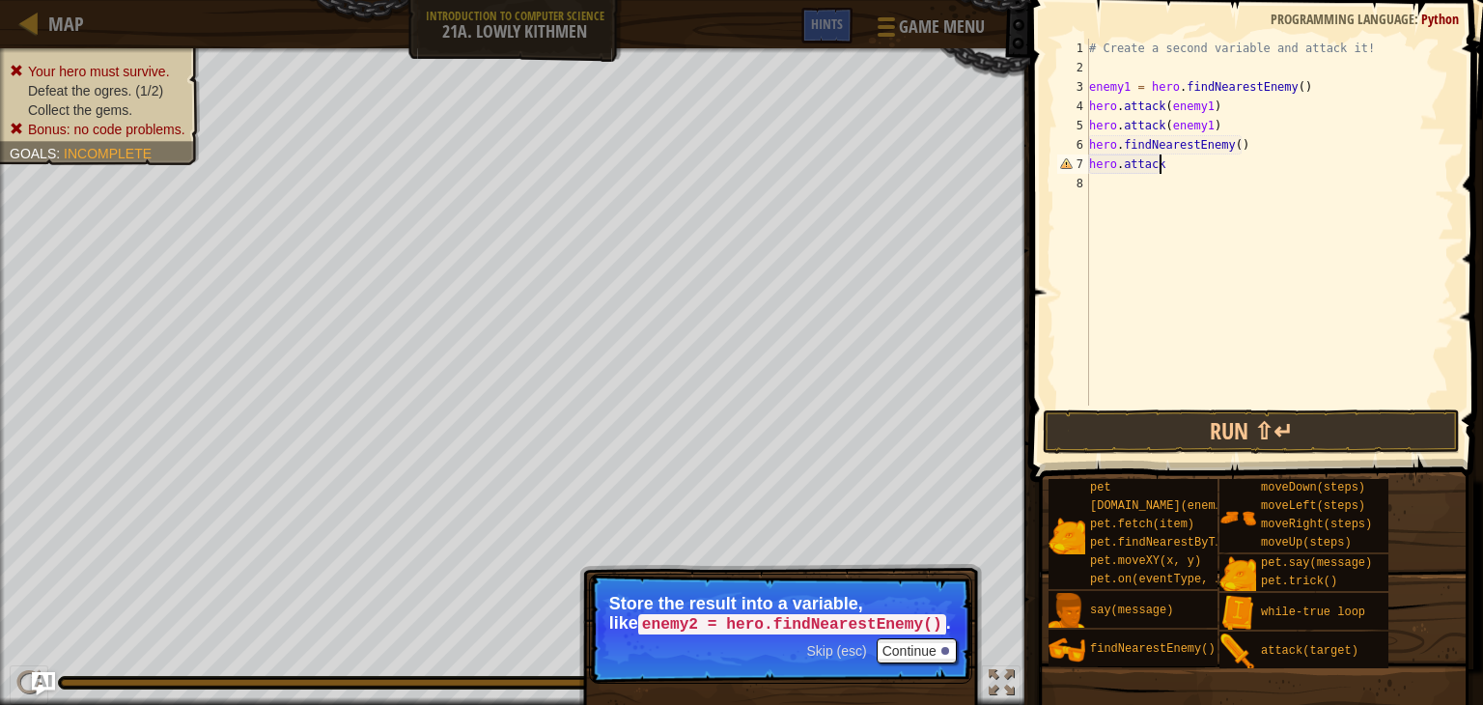
scroll to position [9, 0]
type textarea "h"
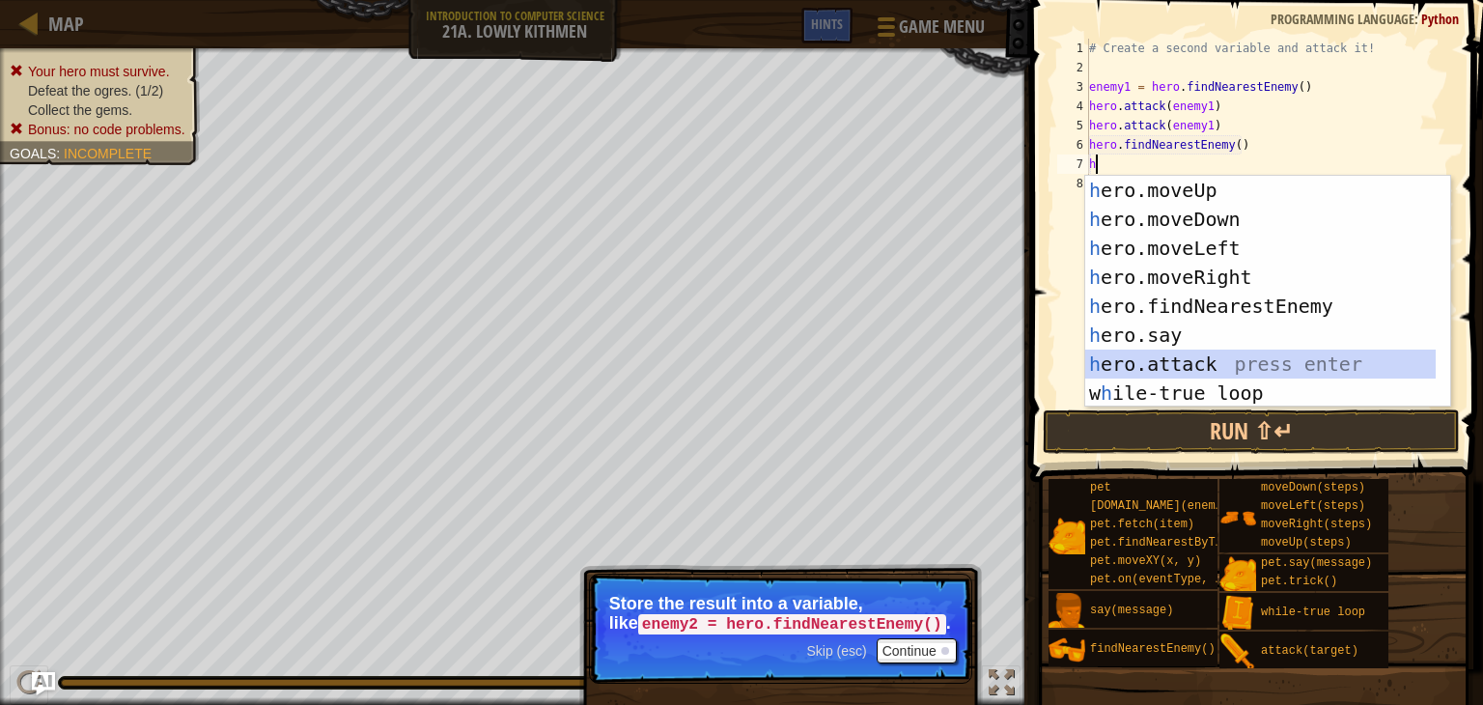
click at [1137, 360] on div "h ero.moveUp press enter h ero.moveDown press enter h ero.moveLeft press enter …" at bounding box center [1260, 321] width 350 height 290
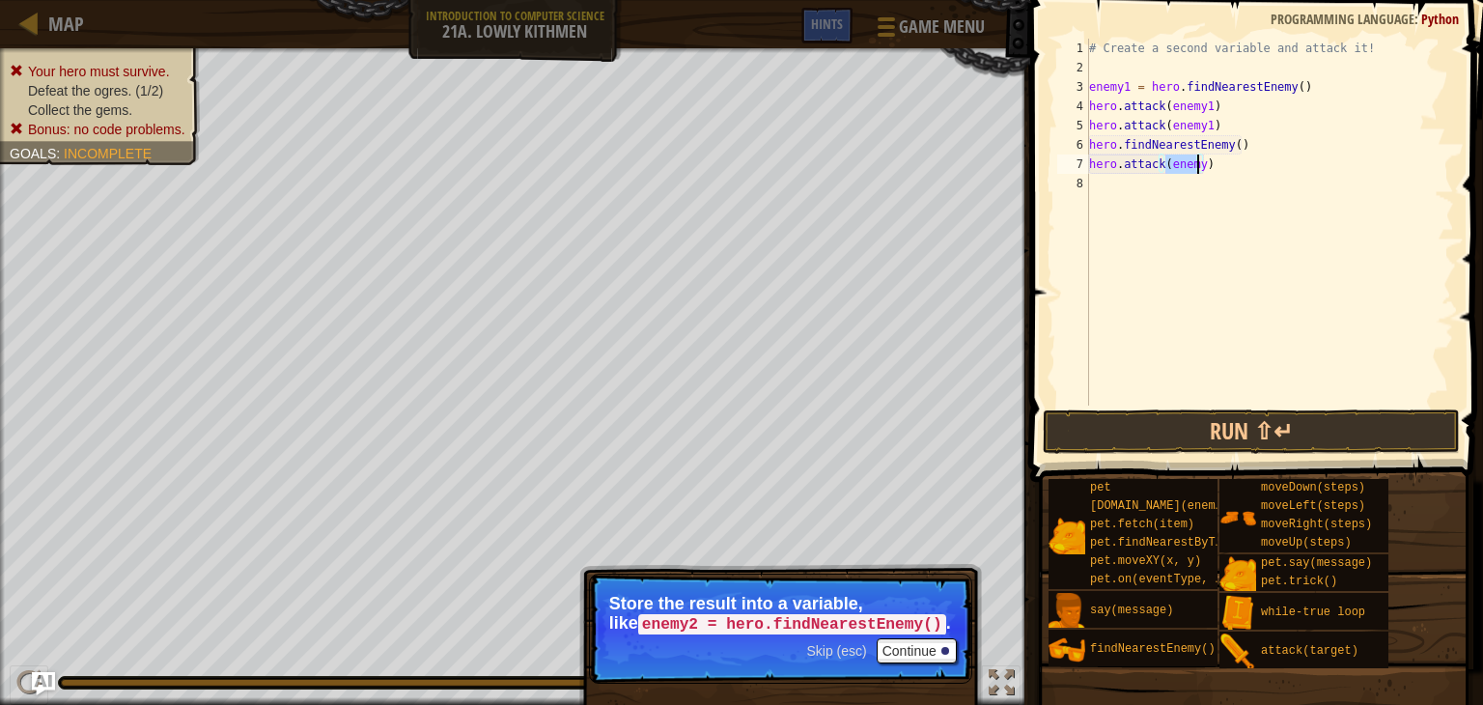
click at [1197, 159] on div "# Create a second variable and attack it! enemy1 = hero . findNearestEnemy ( ) …" at bounding box center [1269, 222] width 369 height 367
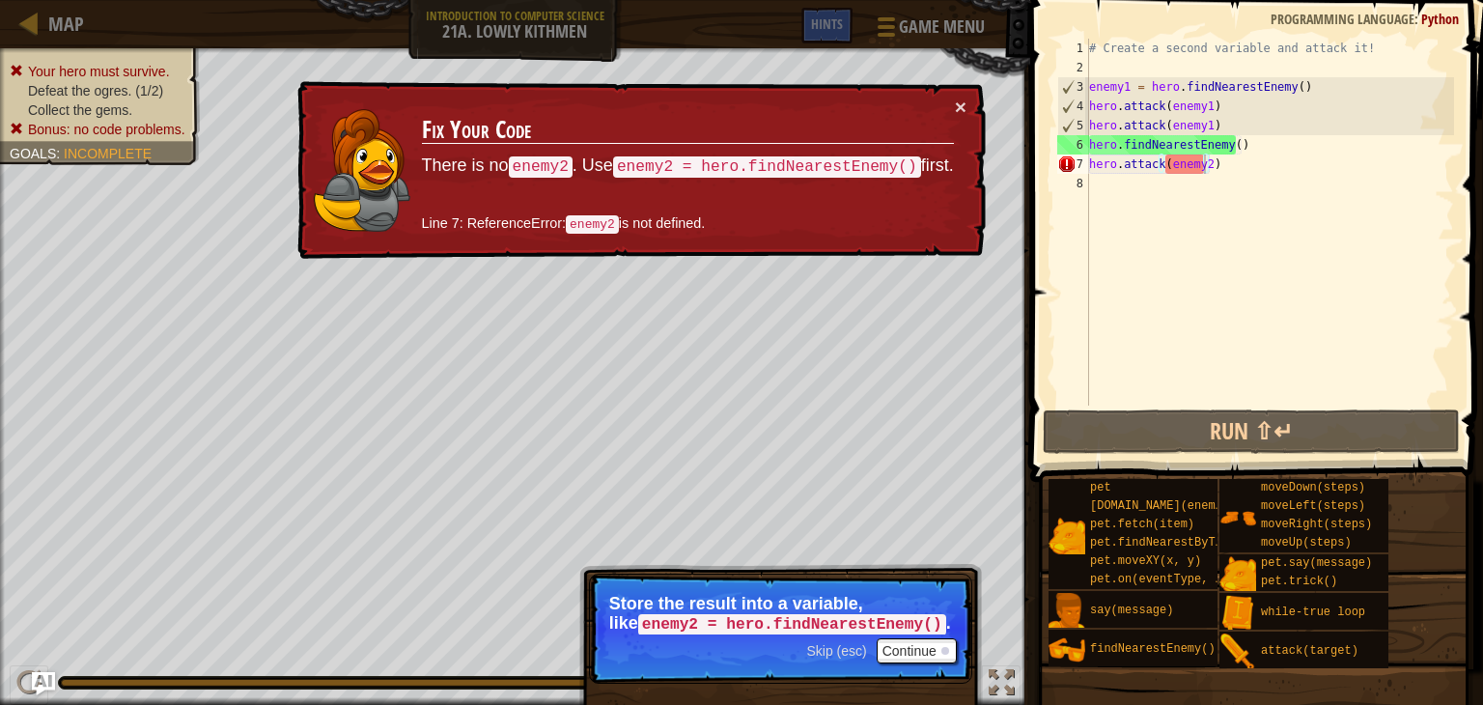
click at [951, 98] on td "Fix Your Code There is no enemy2 . Use enemy2 = hero.findNearestEnemy() first. …" at bounding box center [688, 171] width 534 height 148
click at [960, 98] on button "×" at bounding box center [961, 107] width 12 height 20
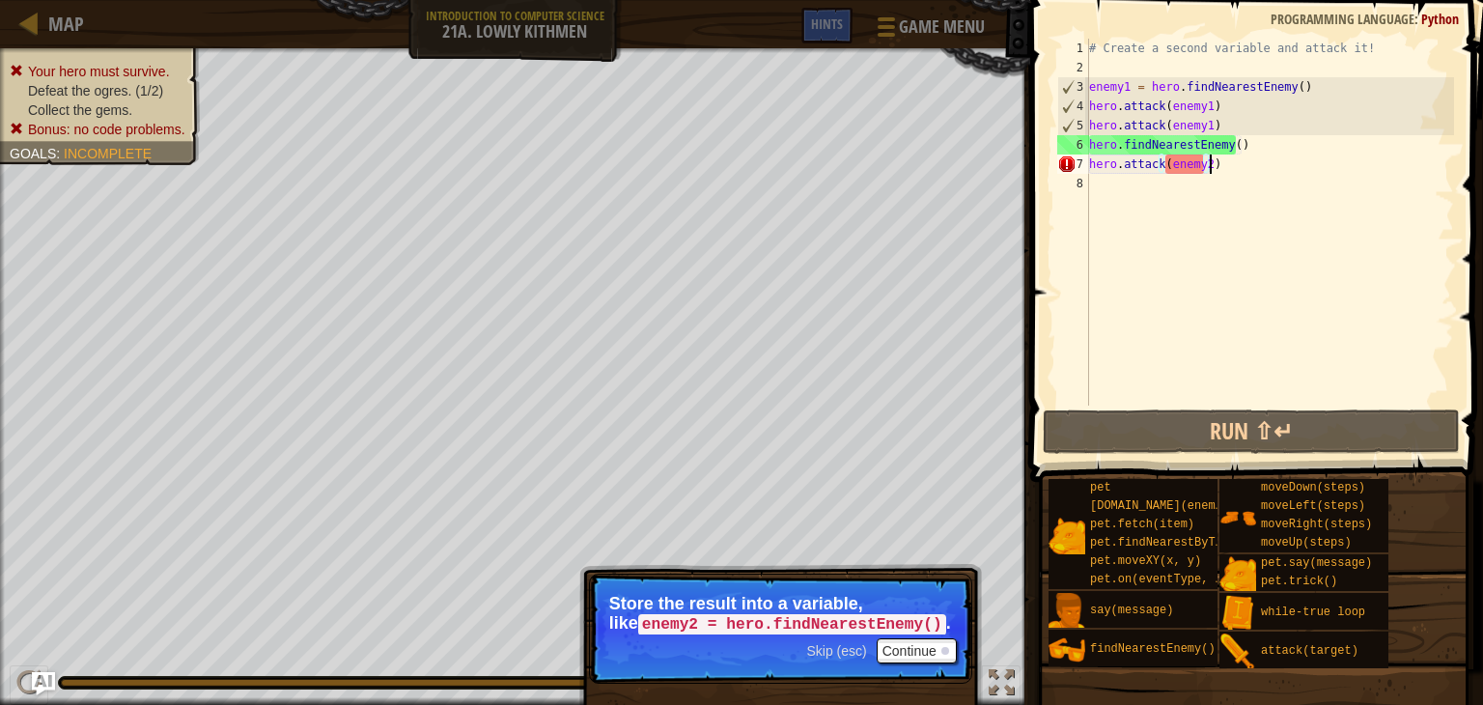
click at [1224, 168] on div "# Create a second variable and attack it! enemy1 = hero . findNearestEnemy ( ) …" at bounding box center [1269, 241] width 369 height 405
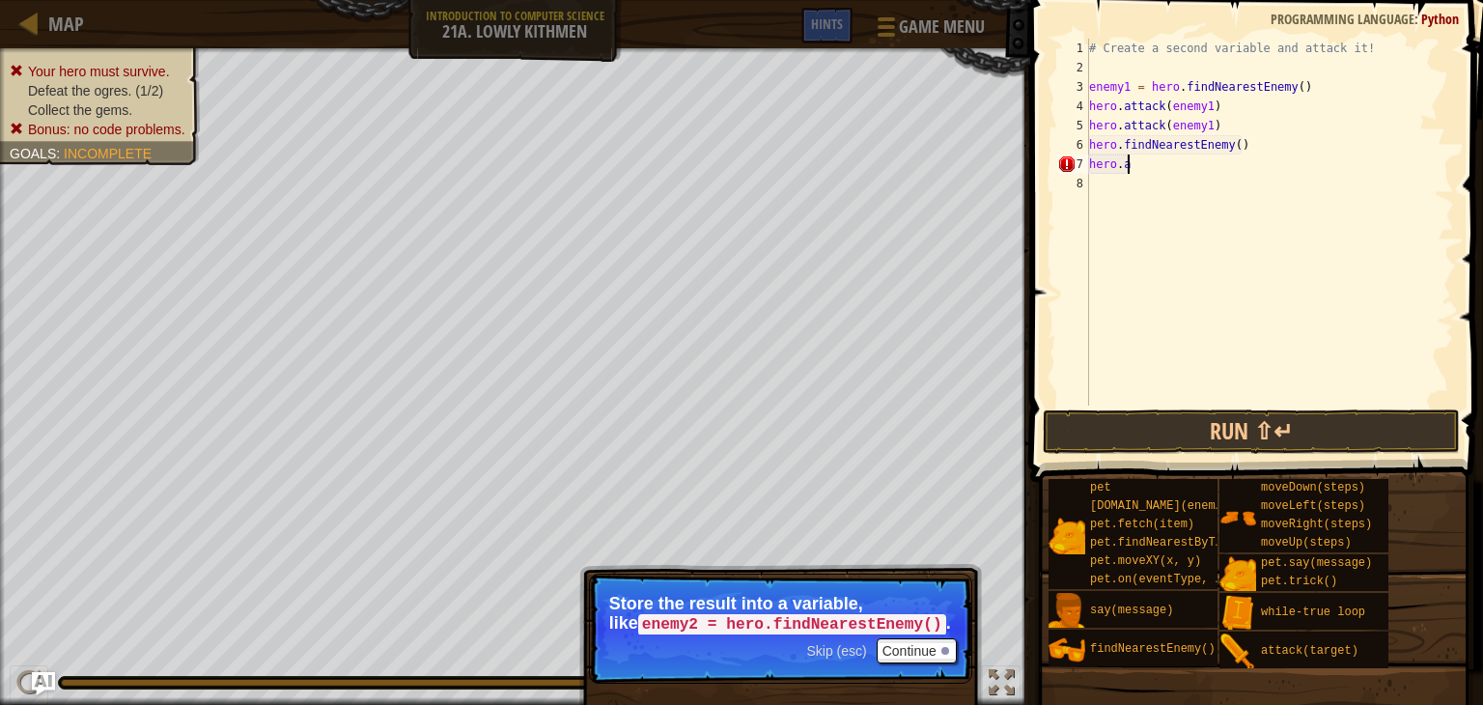
scroll to position [9, 0]
type textarea "h"
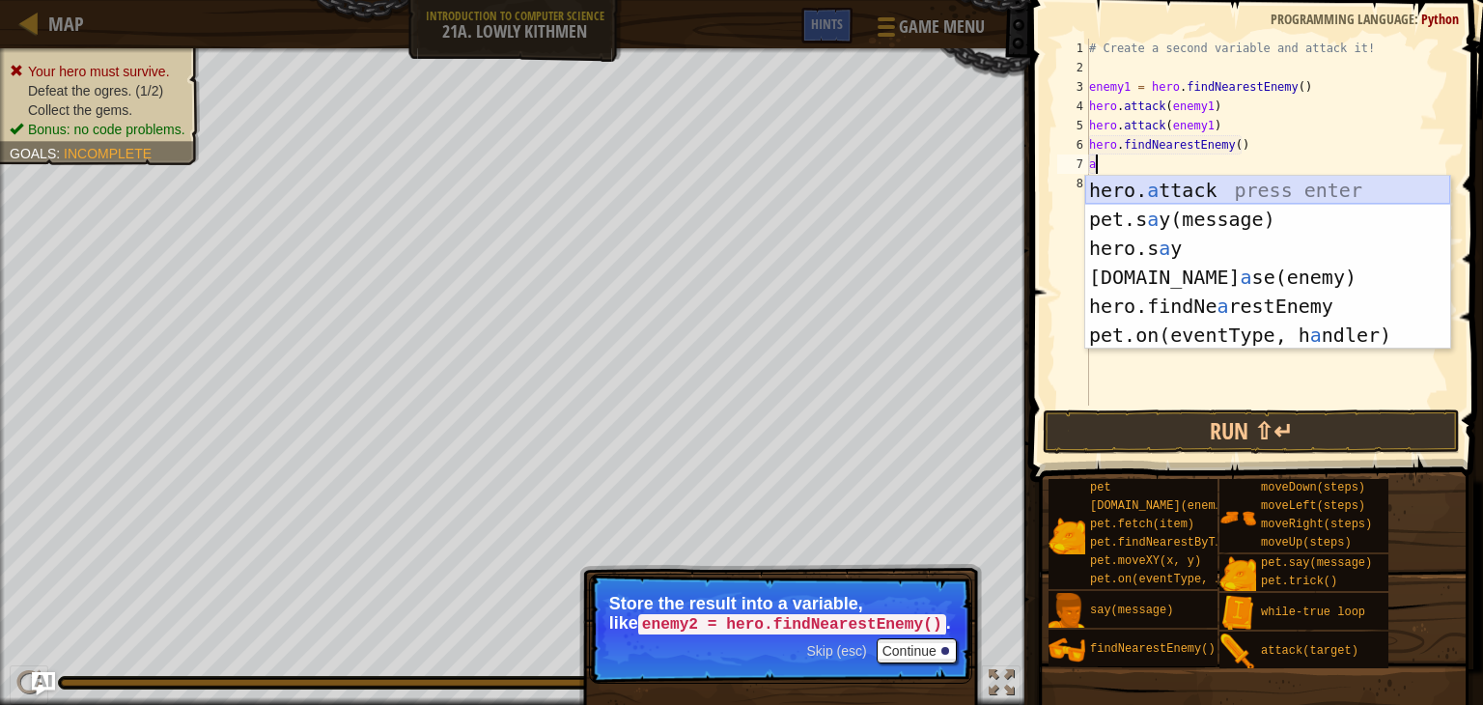
click at [1156, 188] on div "hero. a ttack press enter pet.s a y(message) press enter hero.s a y press enter…" at bounding box center [1267, 292] width 365 height 232
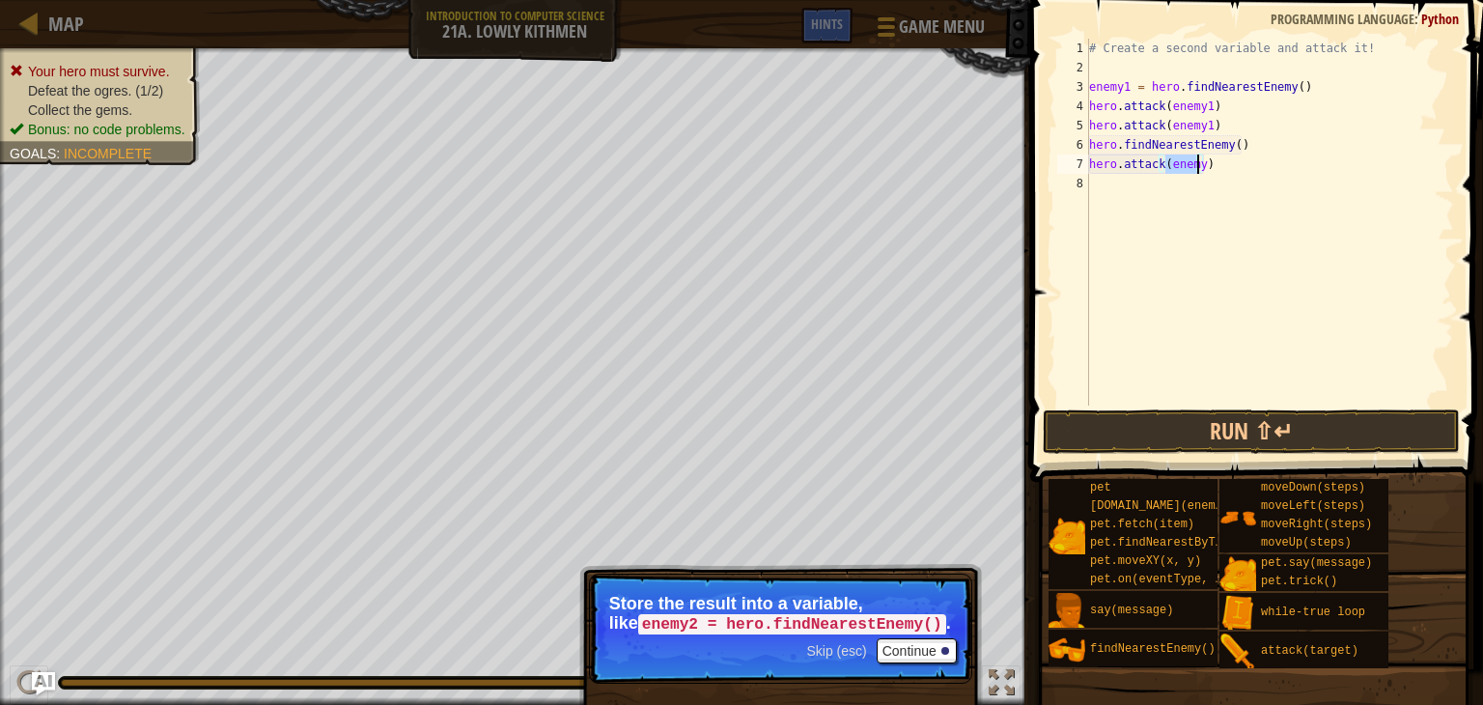
click at [1193, 160] on div "# Create a second variable and attack it! enemy1 = hero . findNearestEnemy ( ) …" at bounding box center [1269, 222] width 369 height 367
click at [1197, 161] on div "# Create a second variable and attack it! enemy1 = hero . findNearestEnemy ( ) …" at bounding box center [1269, 241] width 369 height 405
click at [1186, 434] on button "Run ⇧↵" at bounding box center [1251, 431] width 417 height 44
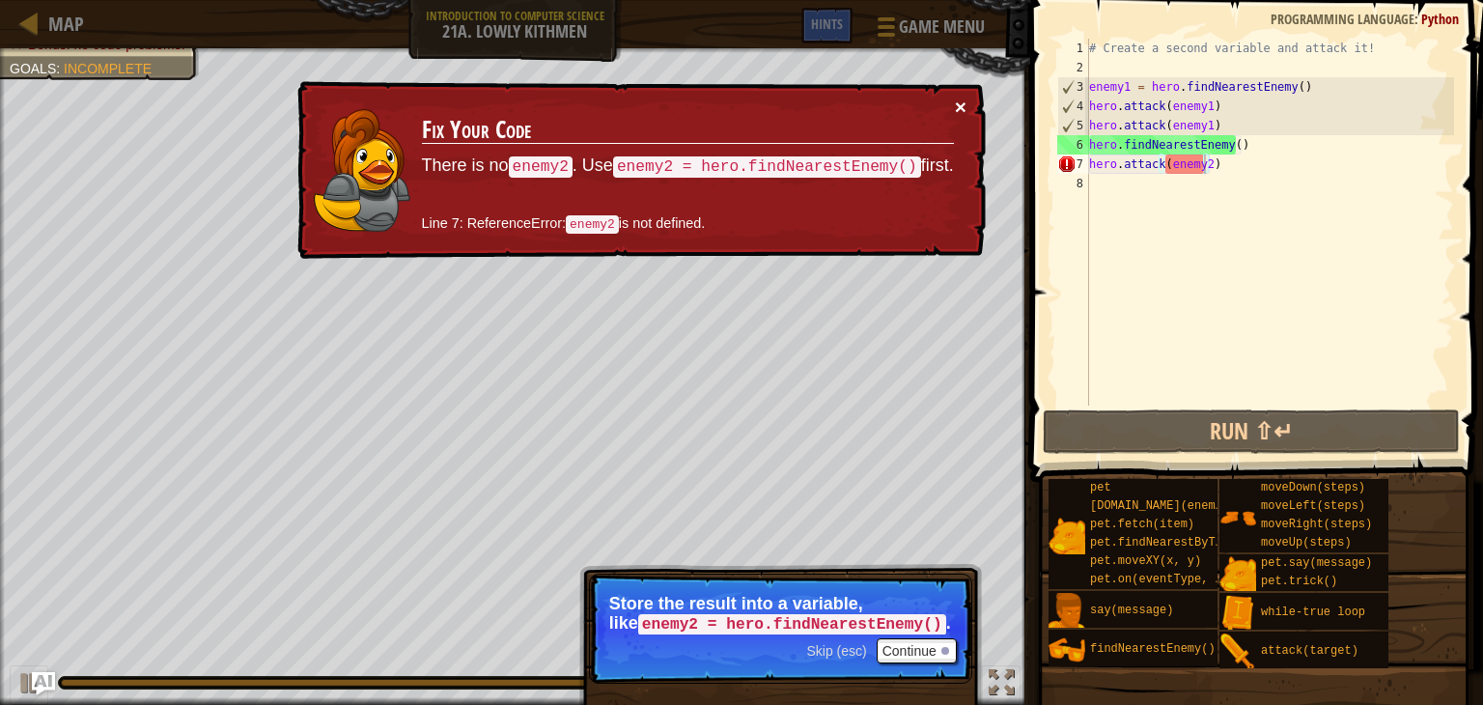
click at [956, 101] on button "×" at bounding box center [961, 107] width 12 height 20
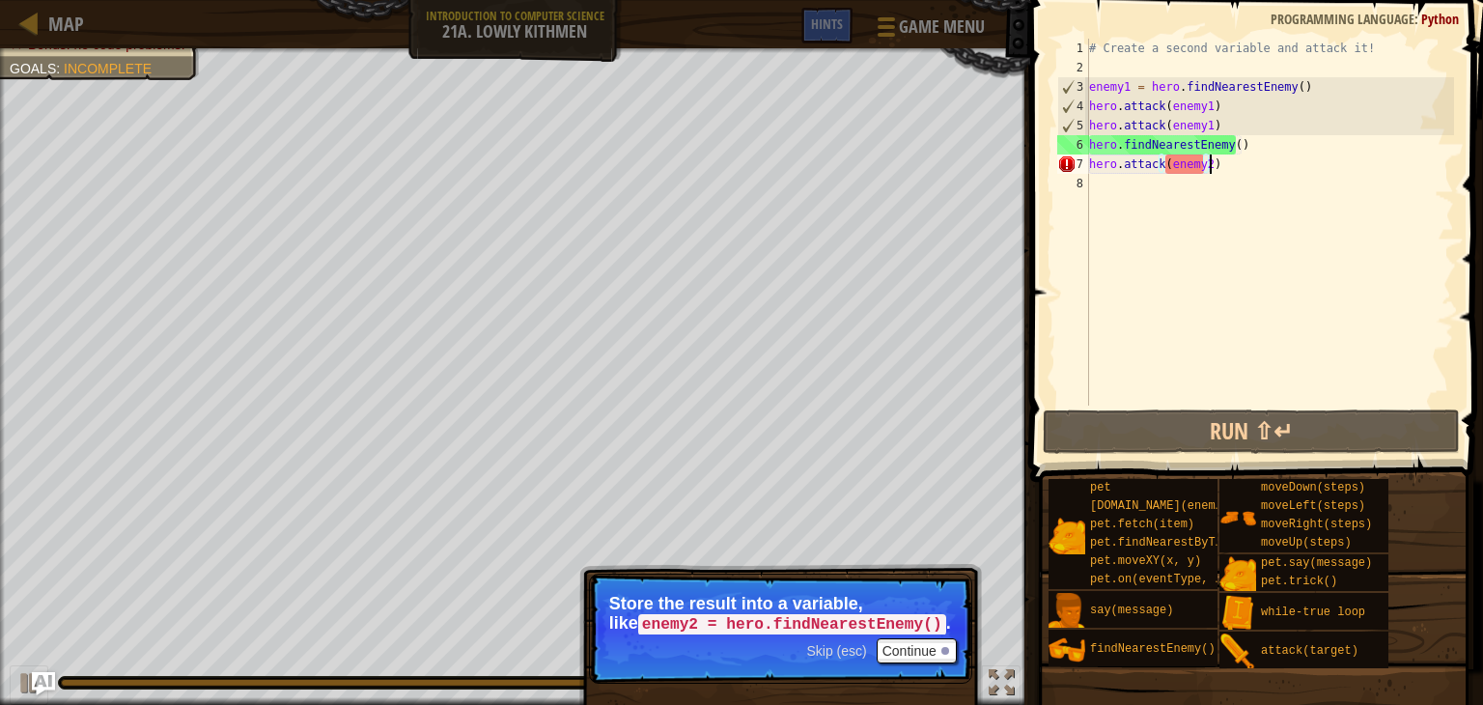
click at [1226, 165] on div "# Create a second variable and attack it! enemy1 = hero . findNearestEnemy ( ) …" at bounding box center [1269, 241] width 369 height 405
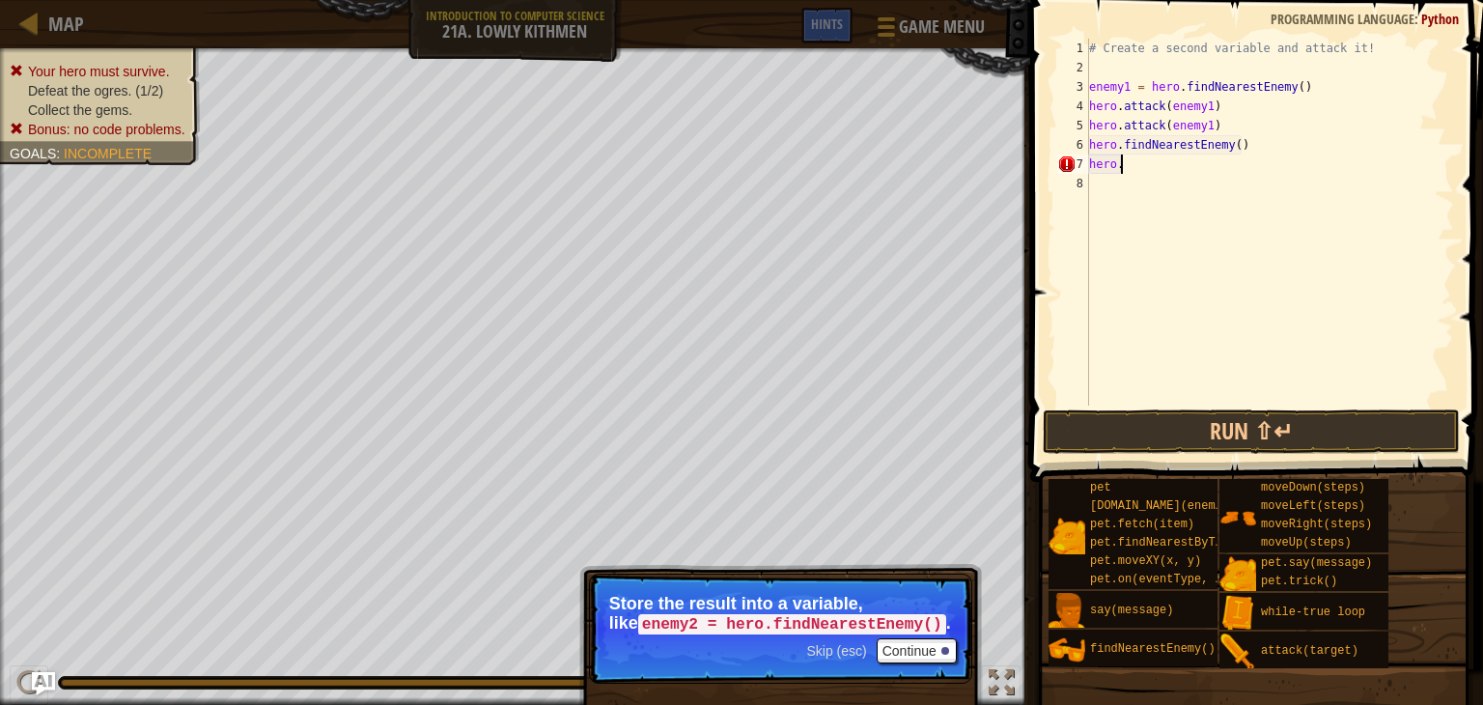
scroll to position [9, 0]
type textarea "h"
click at [1205, 418] on button "Run ⇧↵" at bounding box center [1251, 431] width 417 height 44
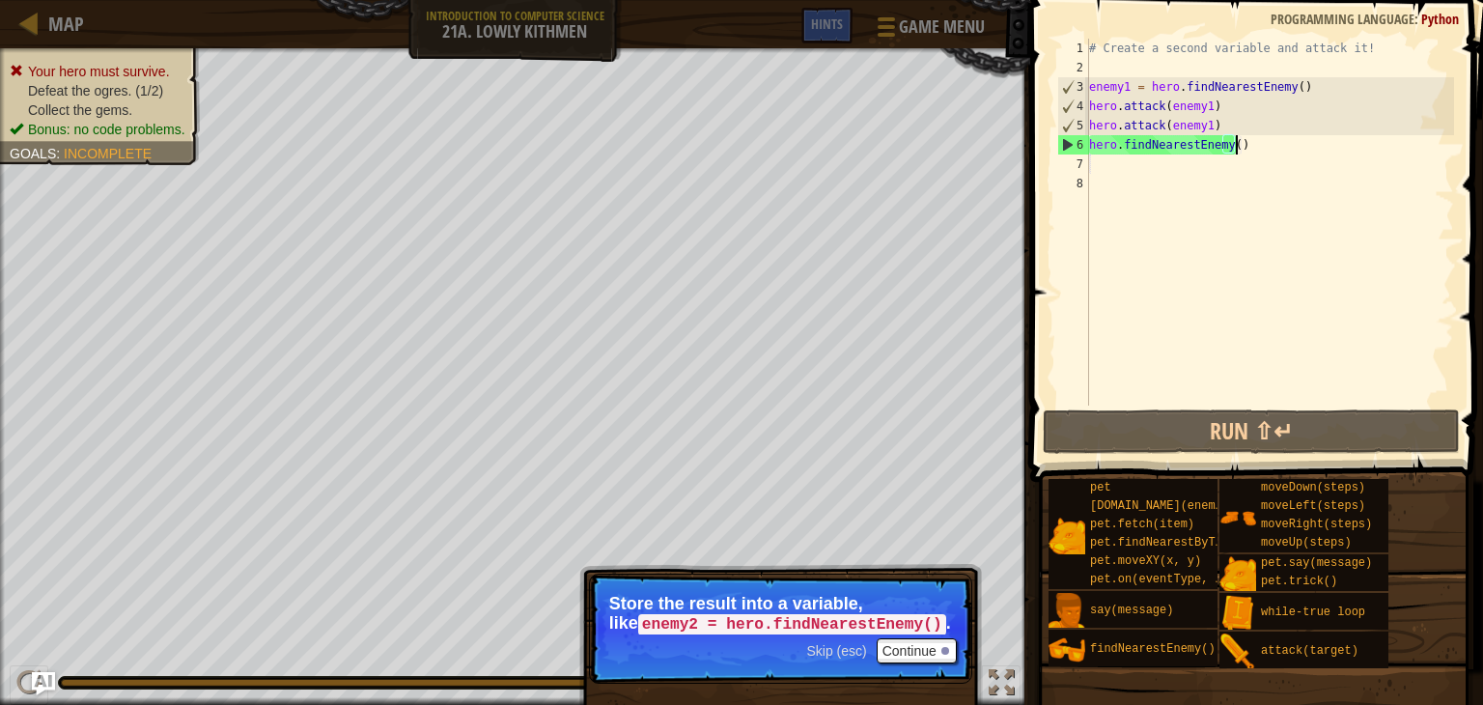
click at [1244, 149] on div "# Create a second variable and attack it! enemy1 = hero . findNearestEnemy ( ) …" at bounding box center [1269, 241] width 369 height 405
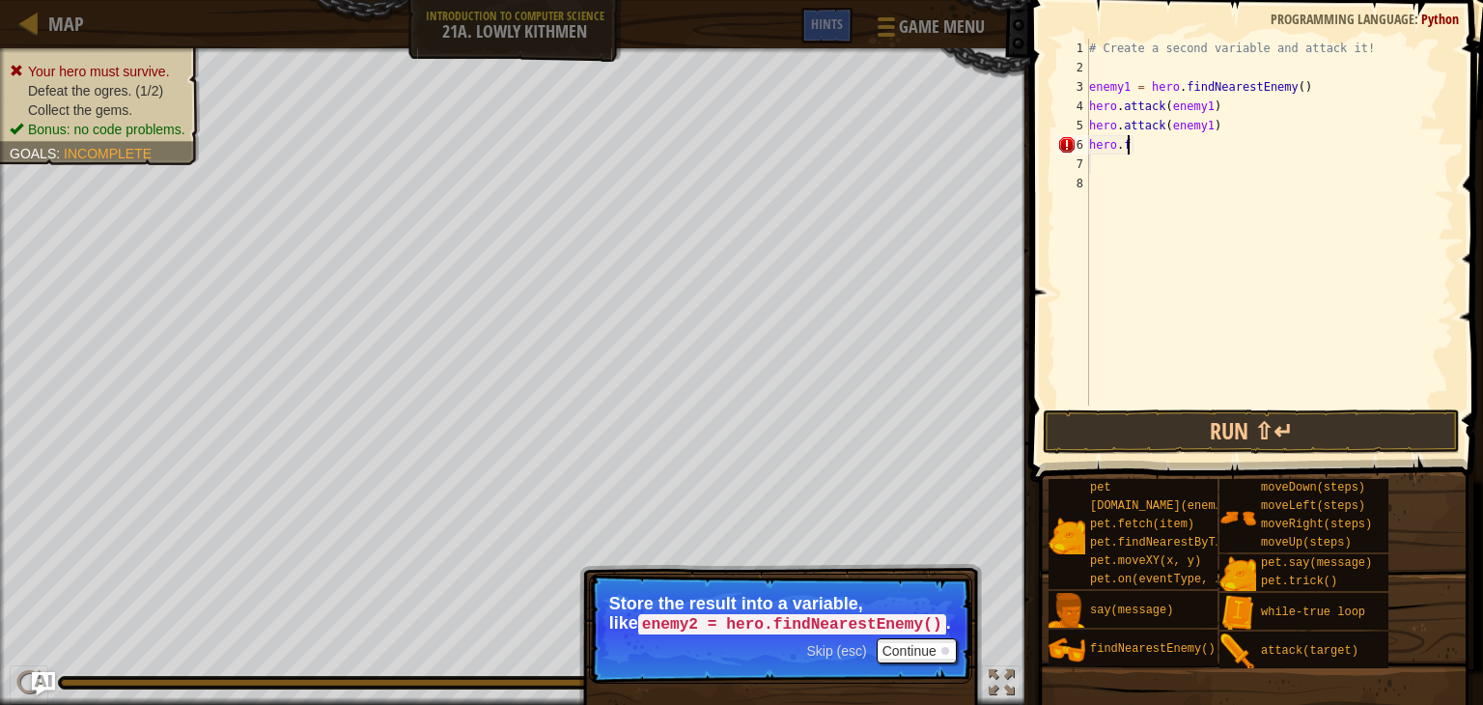
type textarea "h"
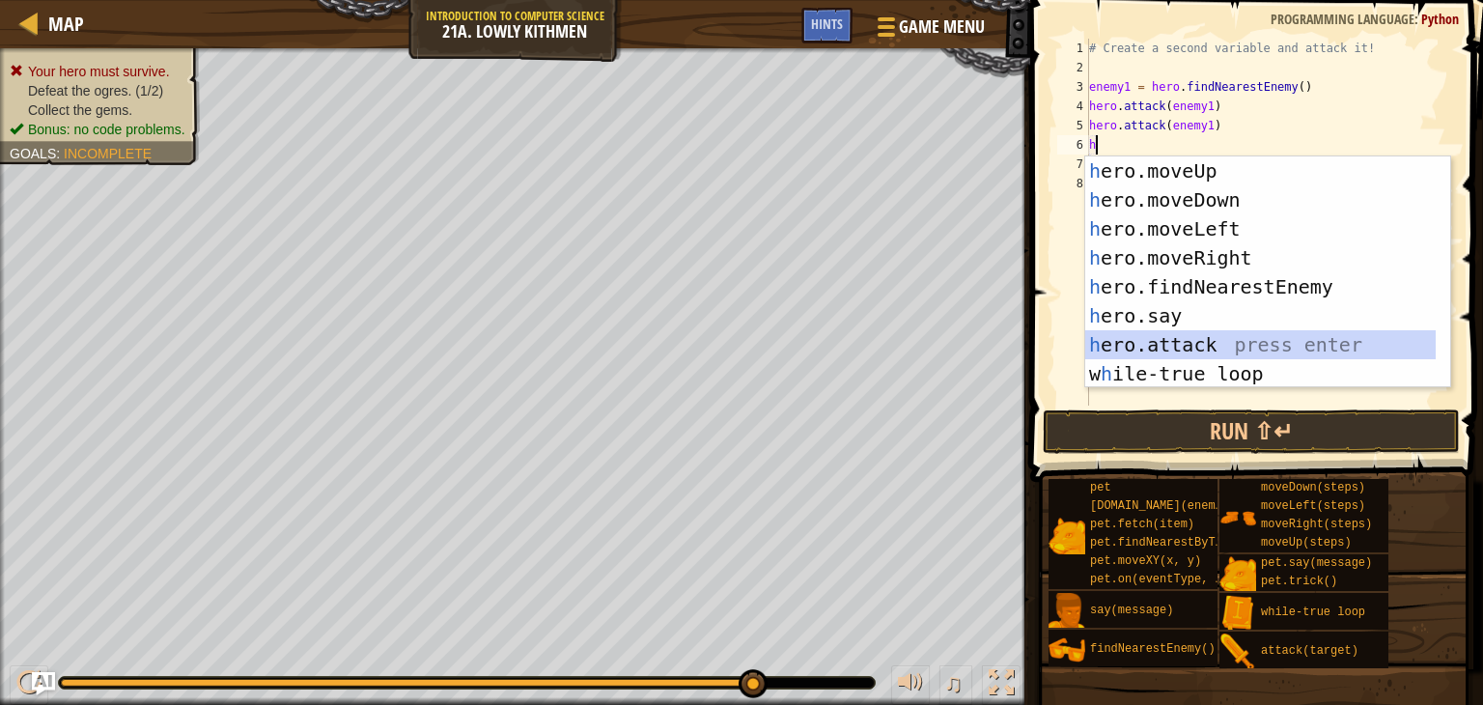
click at [1138, 341] on div "h ero.moveUp press enter h ero.moveDown press enter h ero.moveLeft press enter …" at bounding box center [1260, 301] width 350 height 290
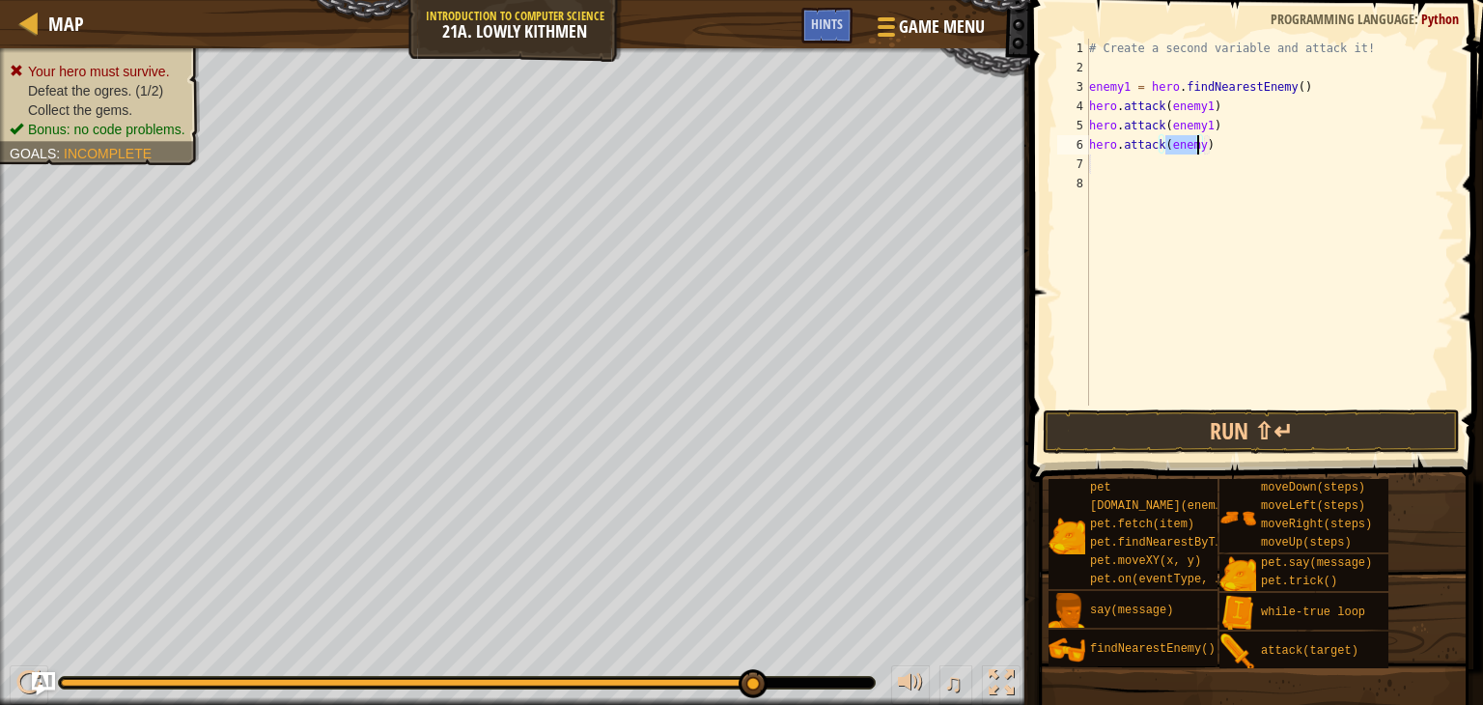
click at [1195, 136] on div "# Create a second variable and attack it! enemy1 = hero . findNearestEnemy ( ) …" at bounding box center [1269, 222] width 369 height 367
type textarea "hero.attack(enemy2)"
click at [1097, 160] on div "# Create a second variable and attack it! enemy1 = hero . findNearestEnemy ( ) …" at bounding box center [1269, 241] width 369 height 405
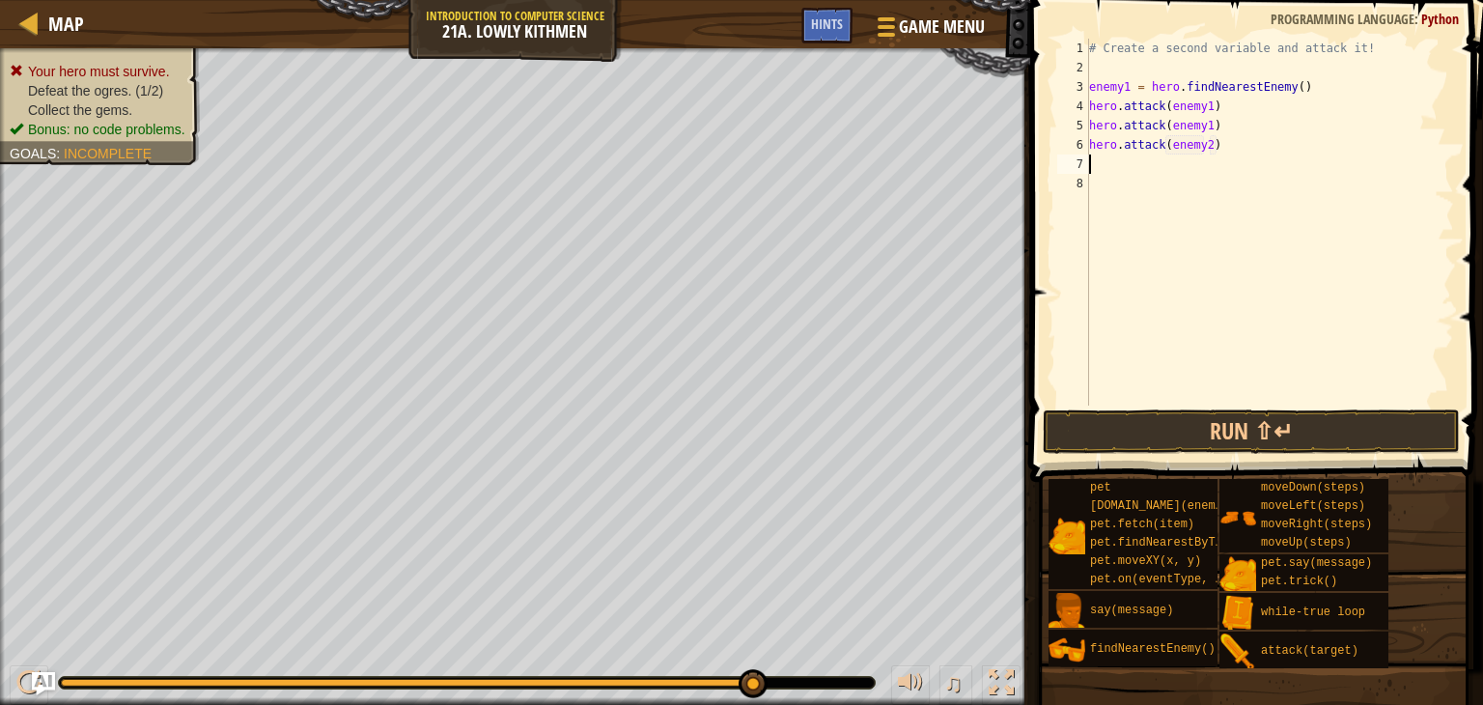
type textarea "h"
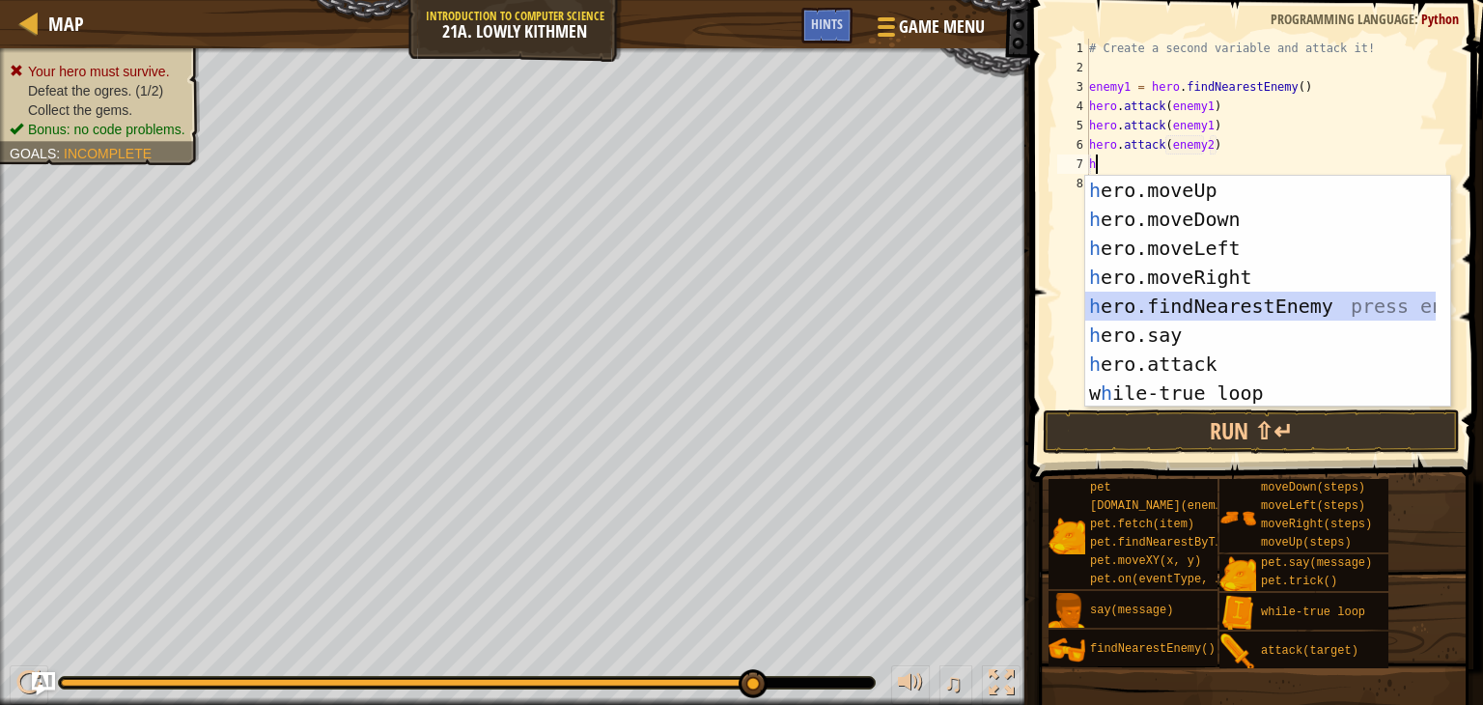
click at [1141, 296] on div "h ero.moveUp press enter h ero.moveDown press enter h ero.moveLeft press enter …" at bounding box center [1260, 321] width 350 height 290
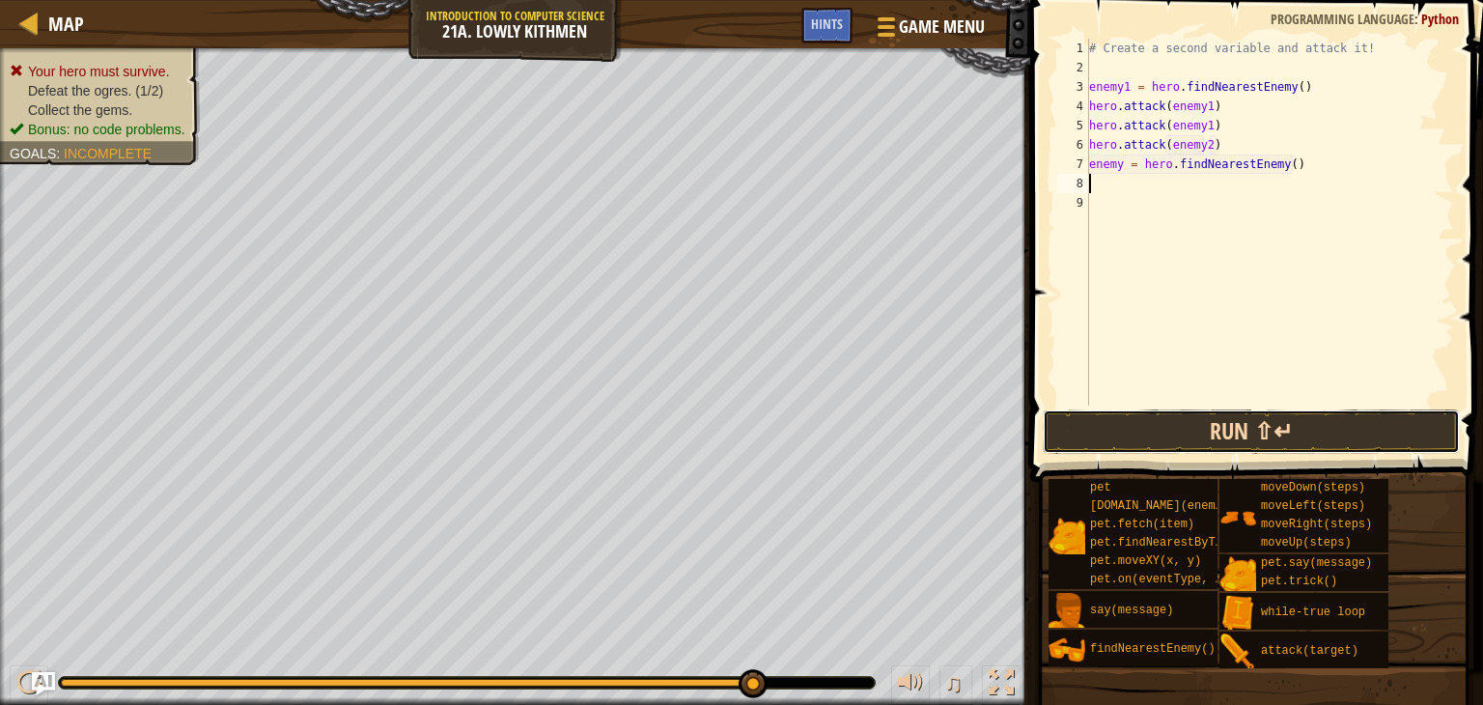
click at [1154, 421] on button "Run ⇧↵" at bounding box center [1251, 431] width 417 height 44
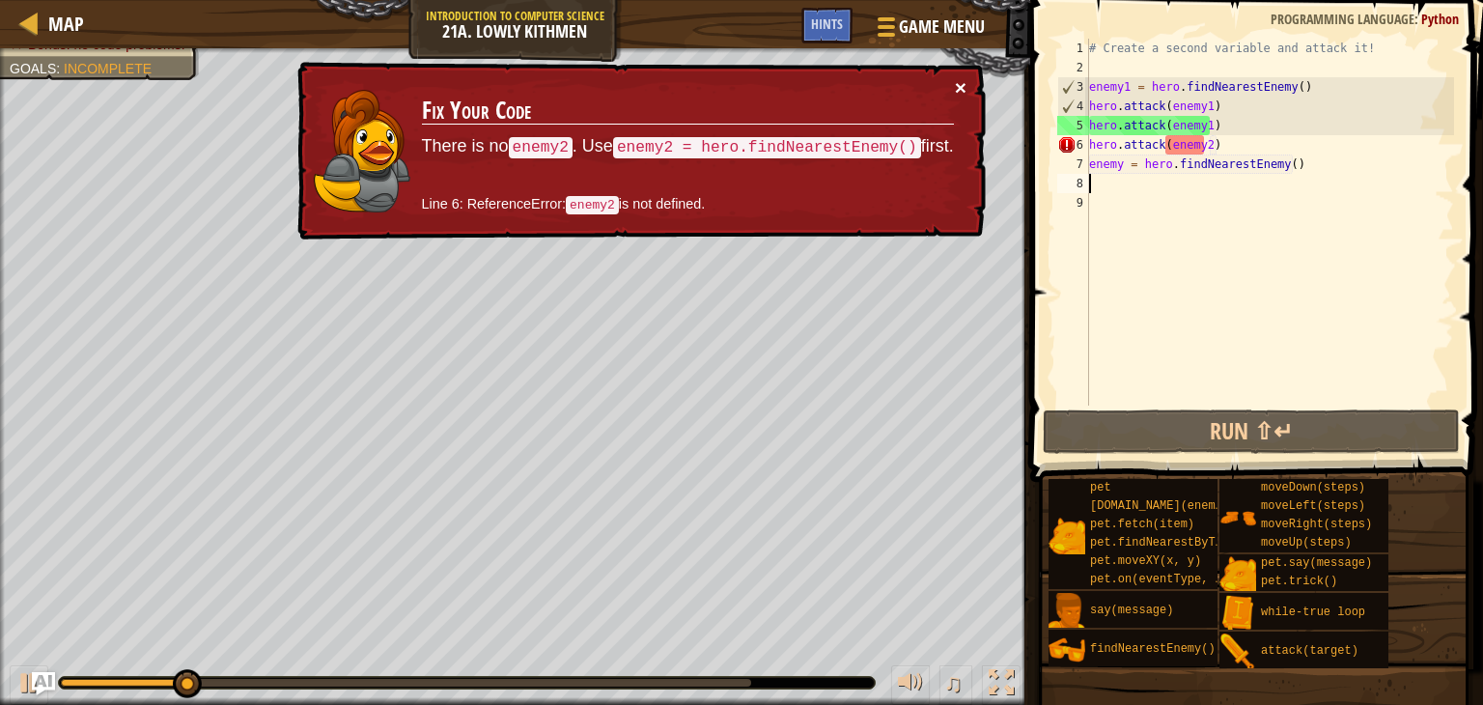
click at [964, 82] on button "×" at bounding box center [961, 87] width 12 height 20
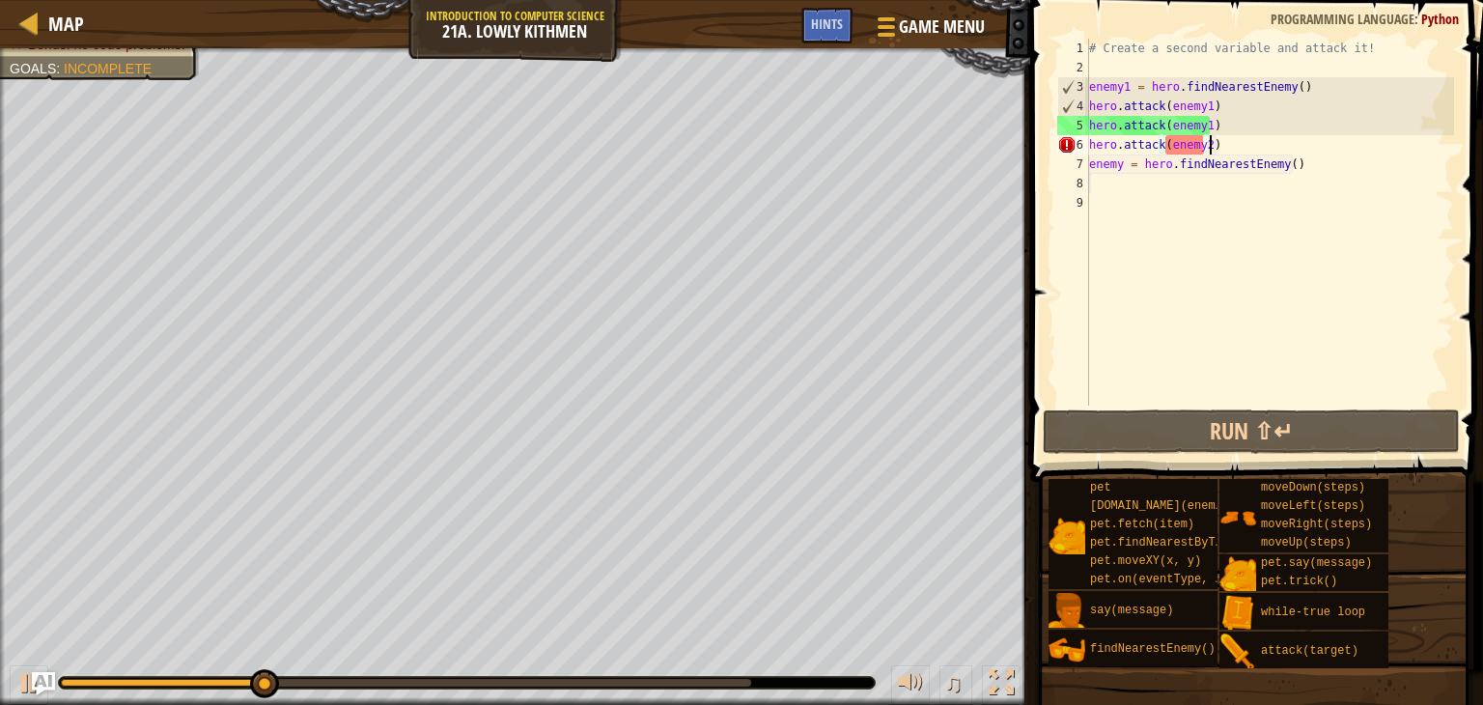
click at [1219, 146] on div "# Create a second variable and attack it! enemy1 = hero . findNearestEnemy ( ) …" at bounding box center [1269, 241] width 369 height 405
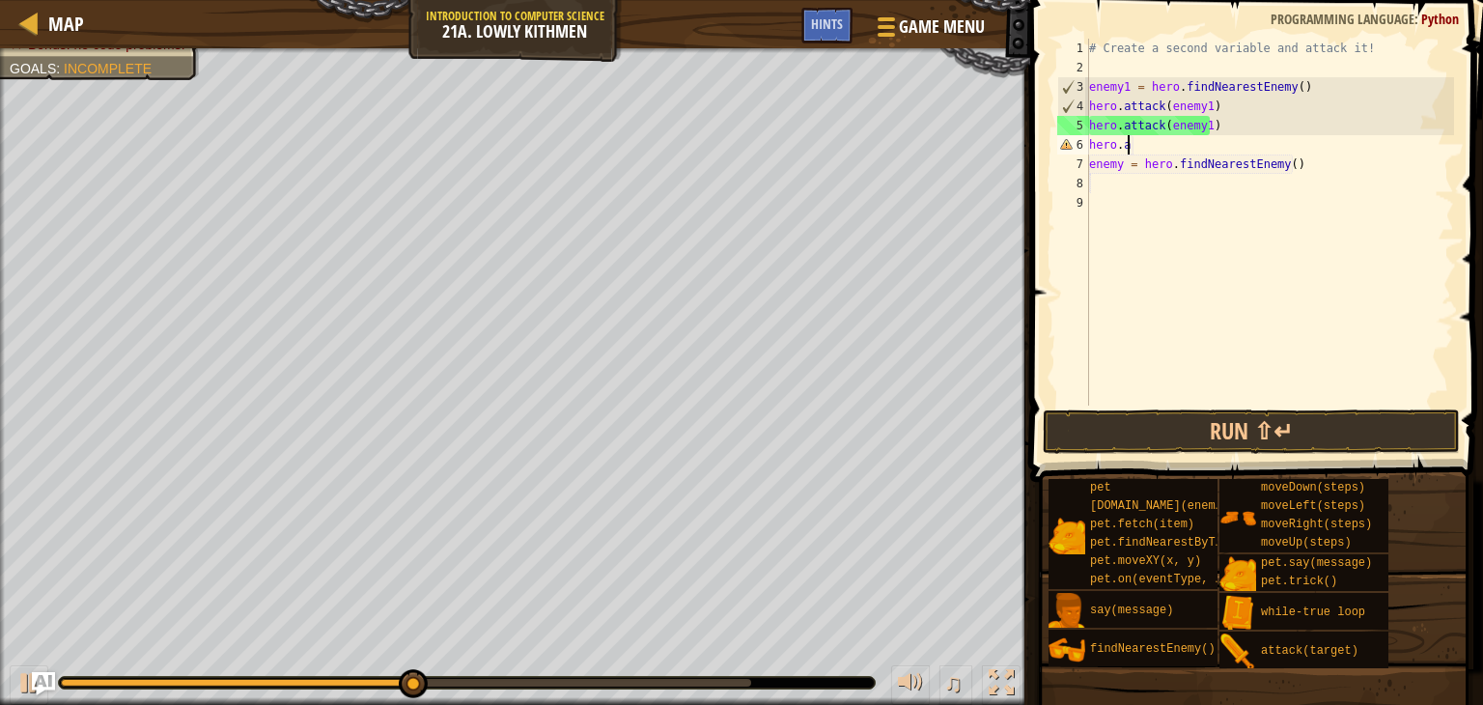
type textarea "h"
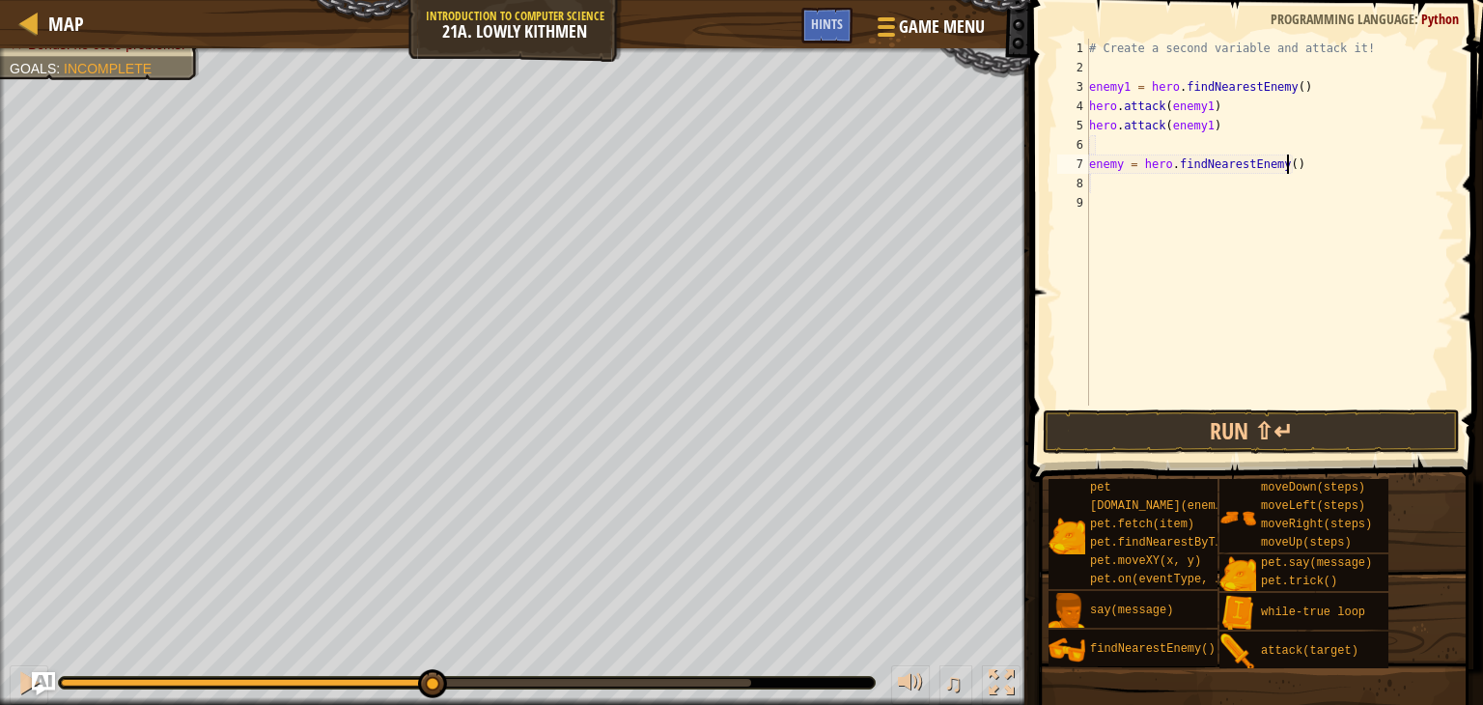
click at [1295, 167] on div "# Create a second variable and attack it! enemy1 = hero . findNearestEnemy ( ) …" at bounding box center [1269, 241] width 369 height 405
type textarea "e"
click at [1103, 145] on div "# Create a second variable and attack it! enemy1 = hero . findNearestEnemy ( ) …" at bounding box center [1269, 241] width 369 height 405
type textarea "h"
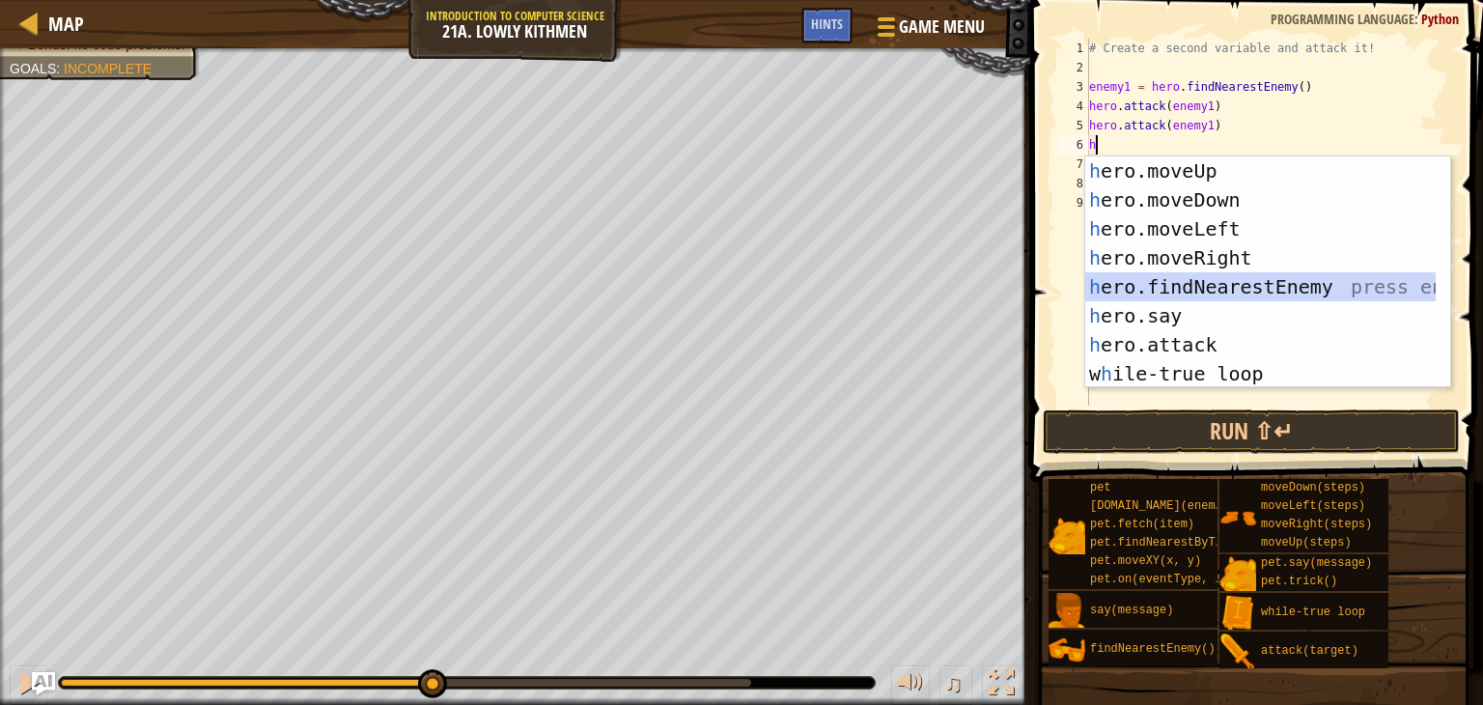
click at [1173, 280] on div "h ero.moveUp press enter h ero.moveDown press enter h ero.moveLeft press enter …" at bounding box center [1260, 301] width 350 height 290
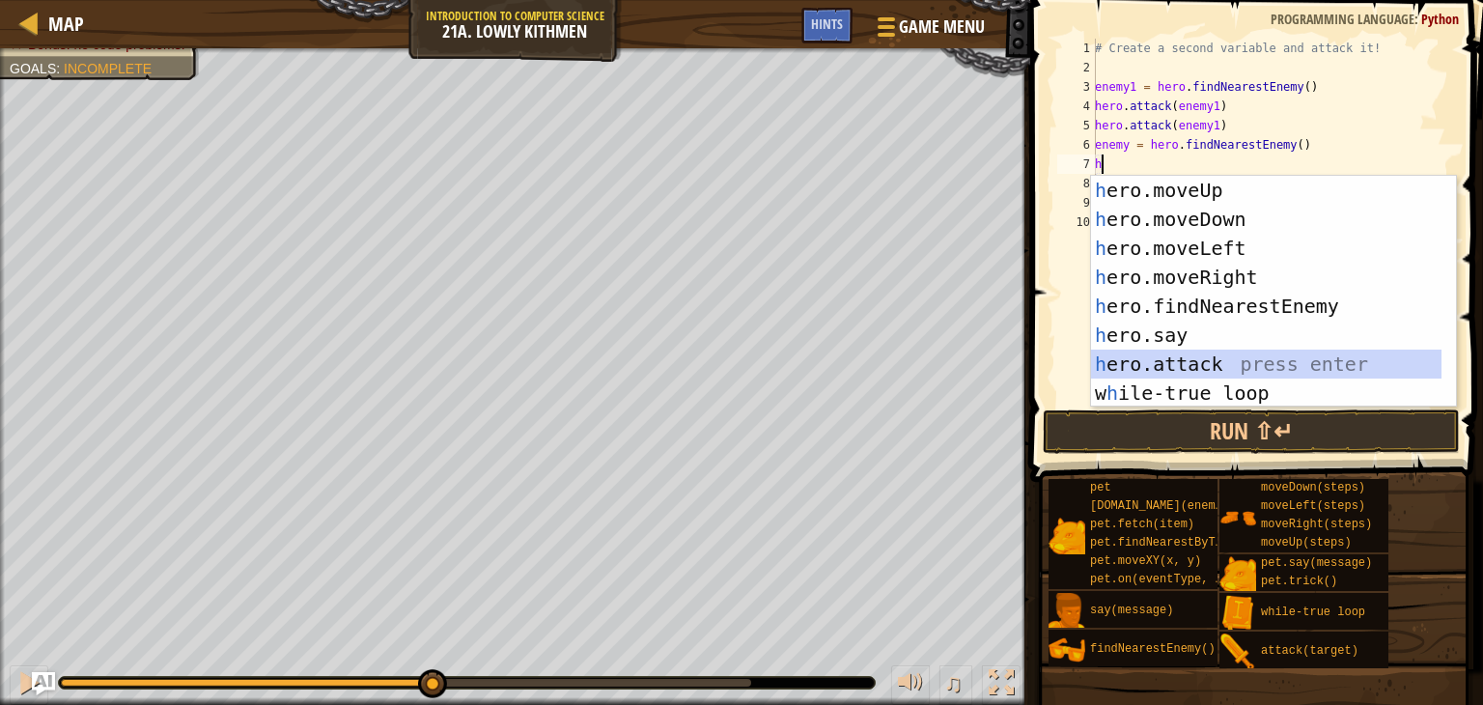
click at [1162, 363] on div "h ero.moveUp press enter h ero.moveDown press enter h ero.moveLeft press enter …" at bounding box center [1266, 321] width 350 height 290
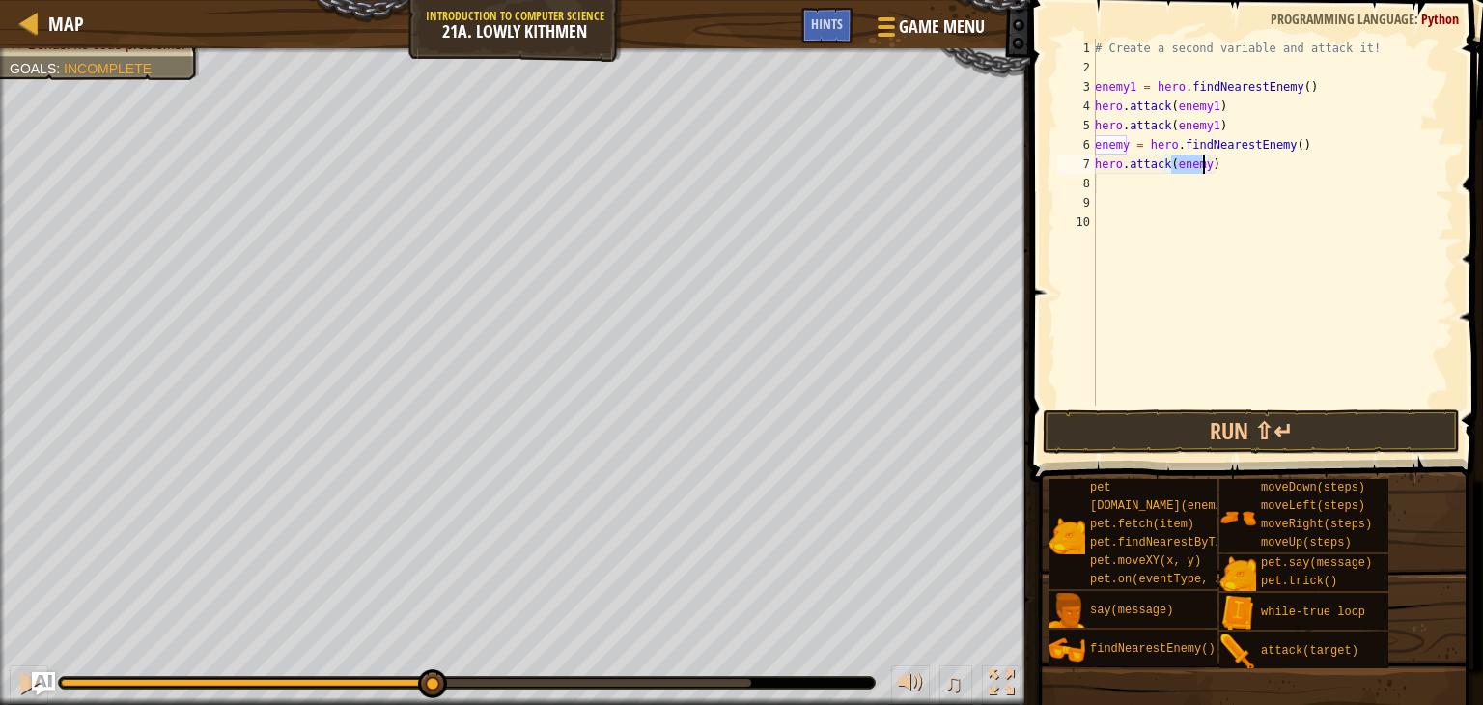
click at [1202, 164] on div "# Create a second variable and attack it! enemy1 = hero . findNearestEnemy ( ) …" at bounding box center [1272, 222] width 363 height 367
click at [1124, 426] on button "Run ⇧↵" at bounding box center [1251, 431] width 417 height 44
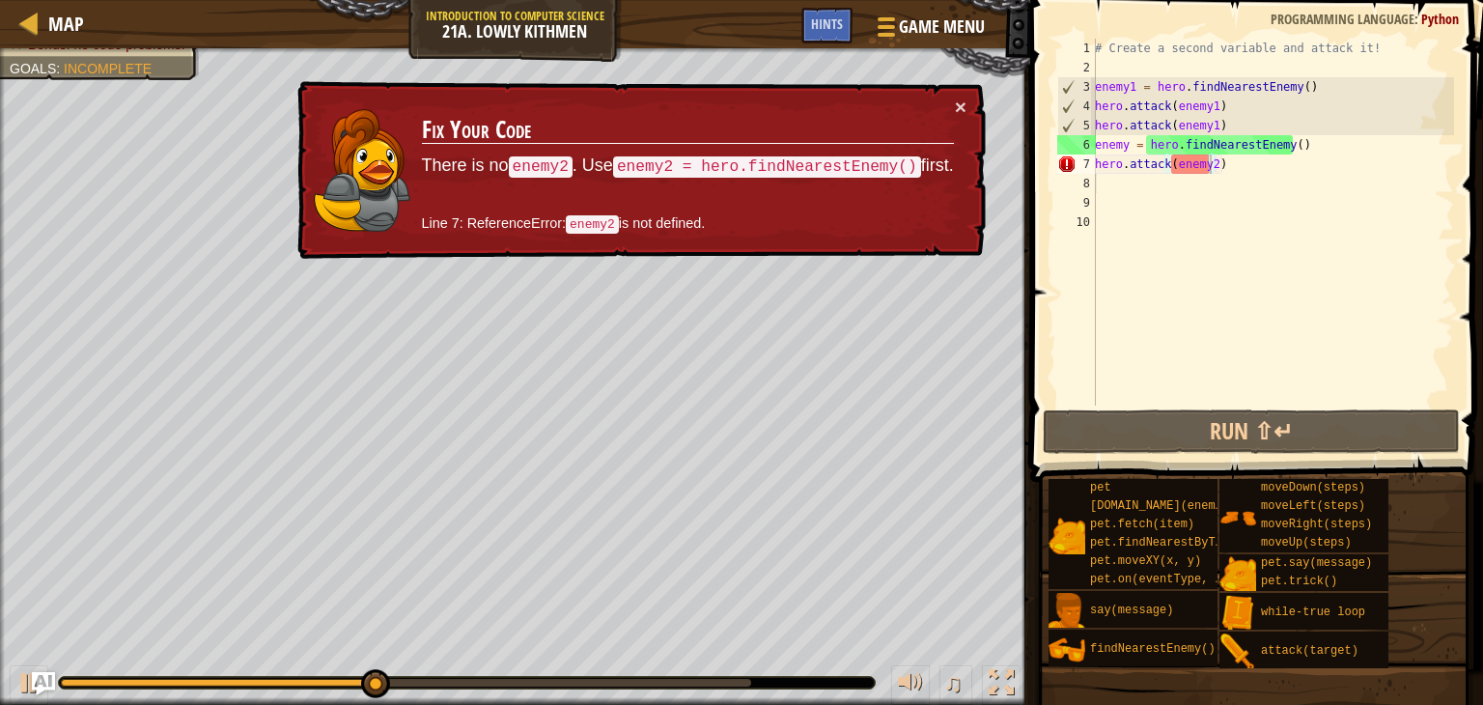
click at [958, 93] on div "× Fix Your Code There is no enemy2 . Use enemy2 = hero.findNearestEnemy() first…" at bounding box center [640, 170] width 692 height 179
click at [957, 89] on div "× Fix Your Code There is no enemy2 . Use enemy2 = hero.findNearestEnemy() first…" at bounding box center [640, 170] width 692 height 179
click at [956, 98] on button "×" at bounding box center [961, 107] width 12 height 20
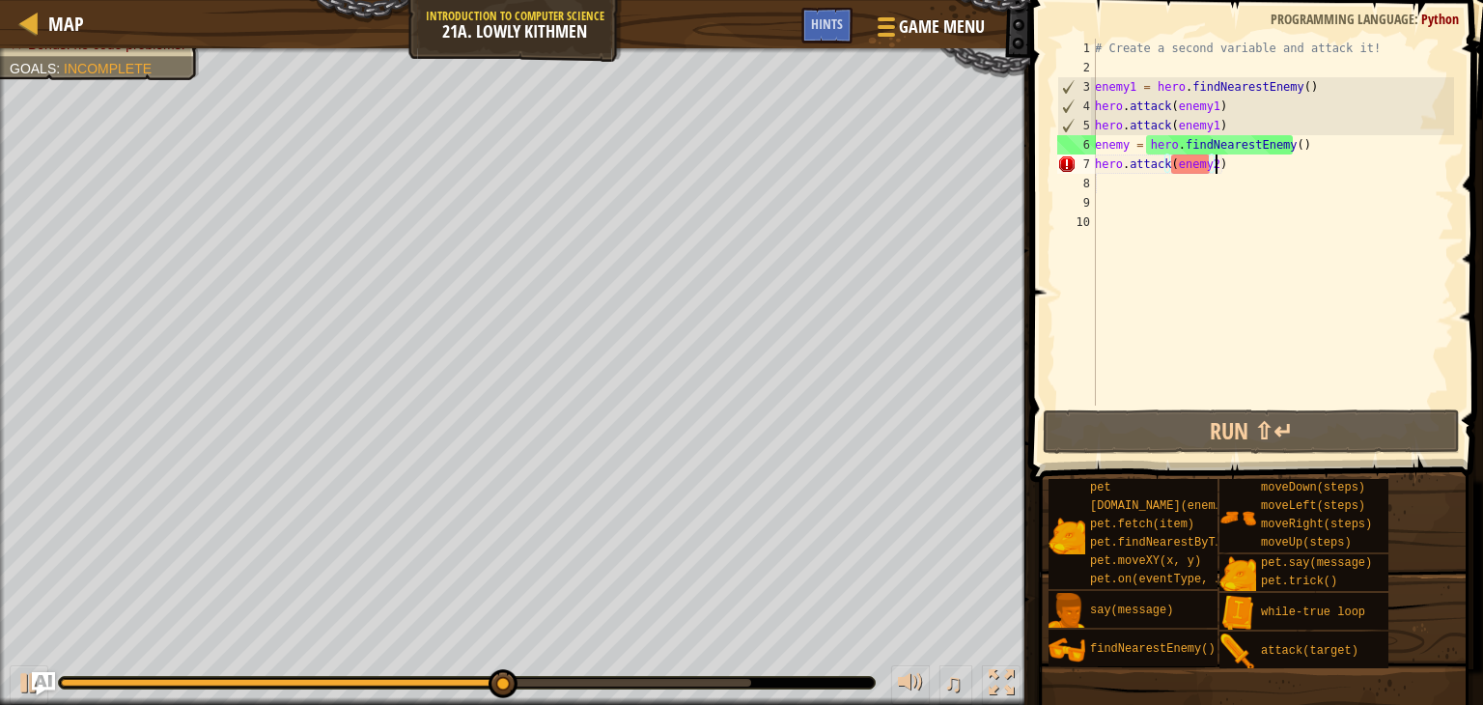
click at [1223, 168] on div "# Create a second variable and attack it! enemy1 = hero . findNearestEnemy ( ) …" at bounding box center [1272, 241] width 363 height 405
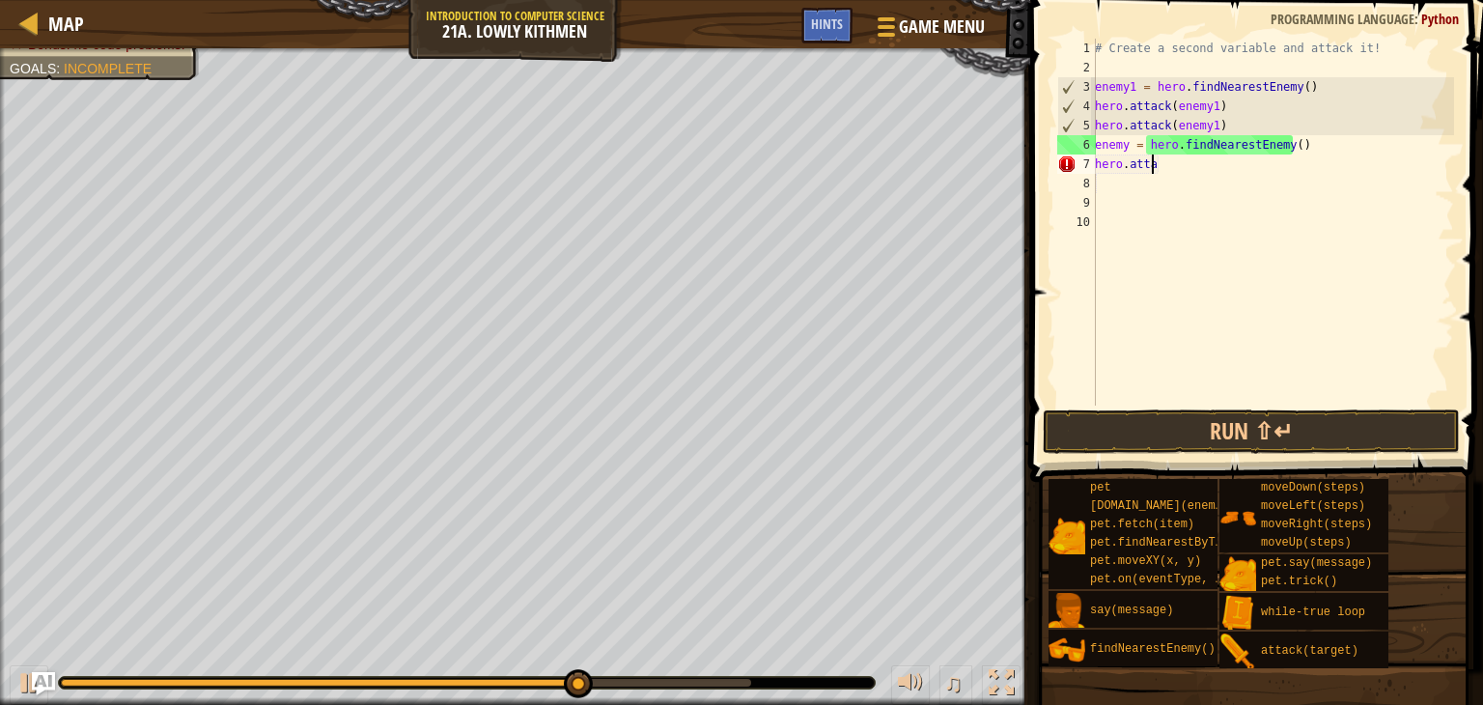
scroll to position [9, 0]
type textarea "h"
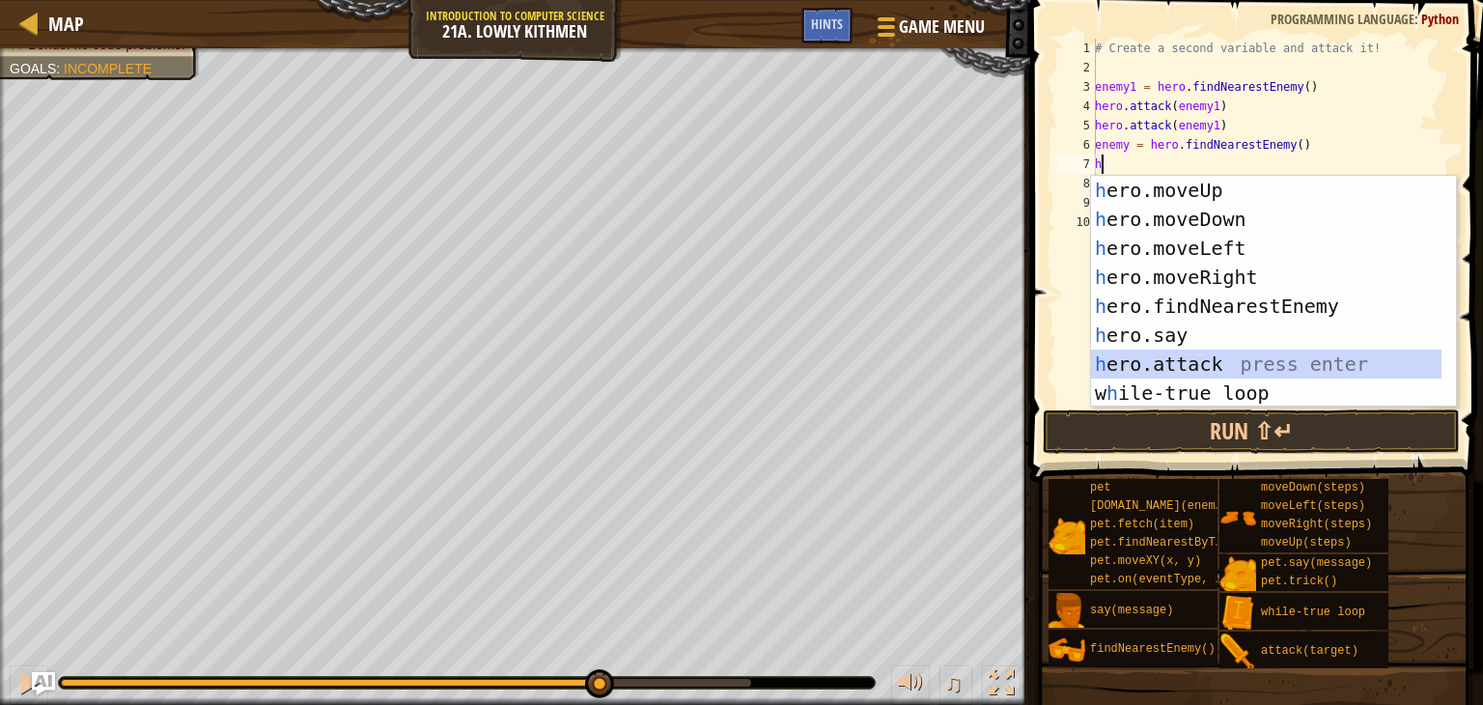
click at [1137, 350] on div "h ero.moveUp press enter h ero.moveDown press enter h ero.moveLeft press enter …" at bounding box center [1266, 321] width 350 height 290
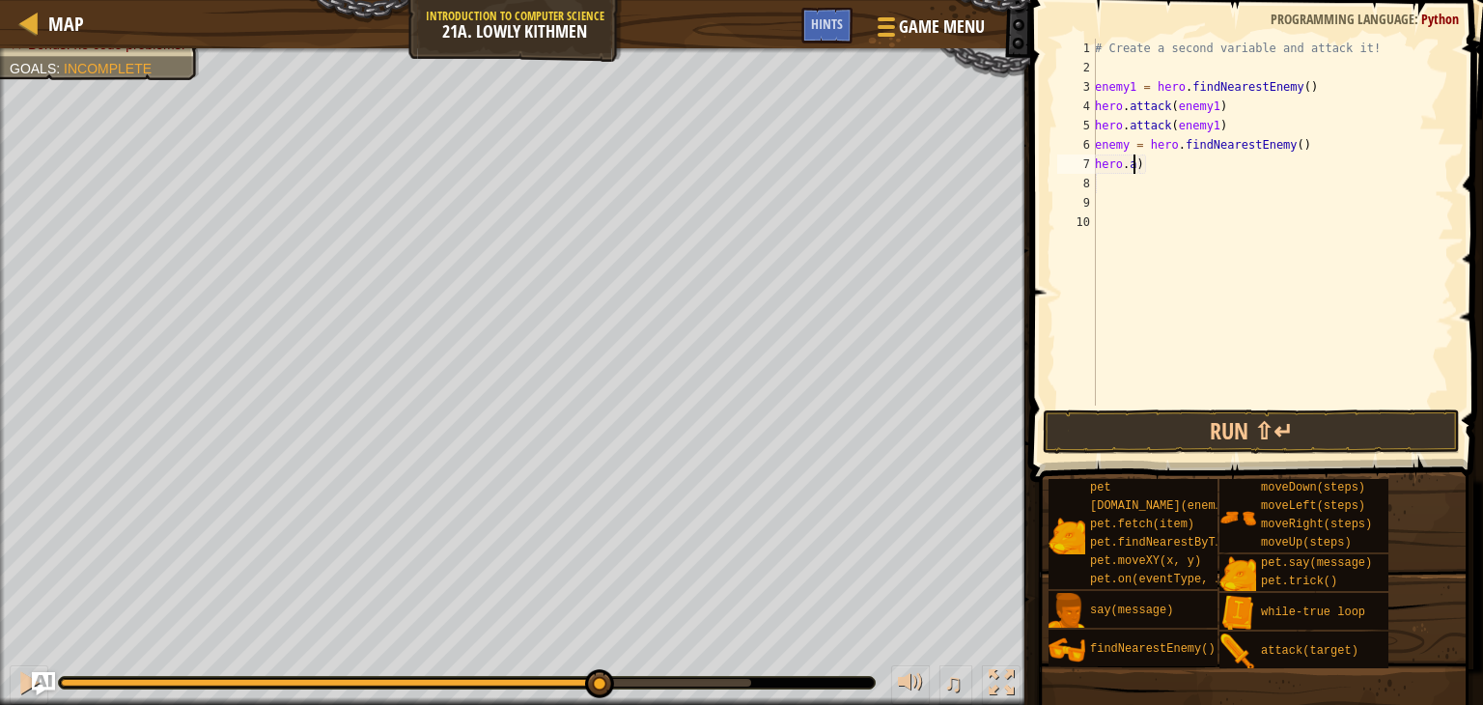
type textarea ")"
click at [1109, 156] on div "# Create a second variable and attack it! enemy1 = hero . findNearestEnemy ( ) …" at bounding box center [1272, 241] width 363 height 405
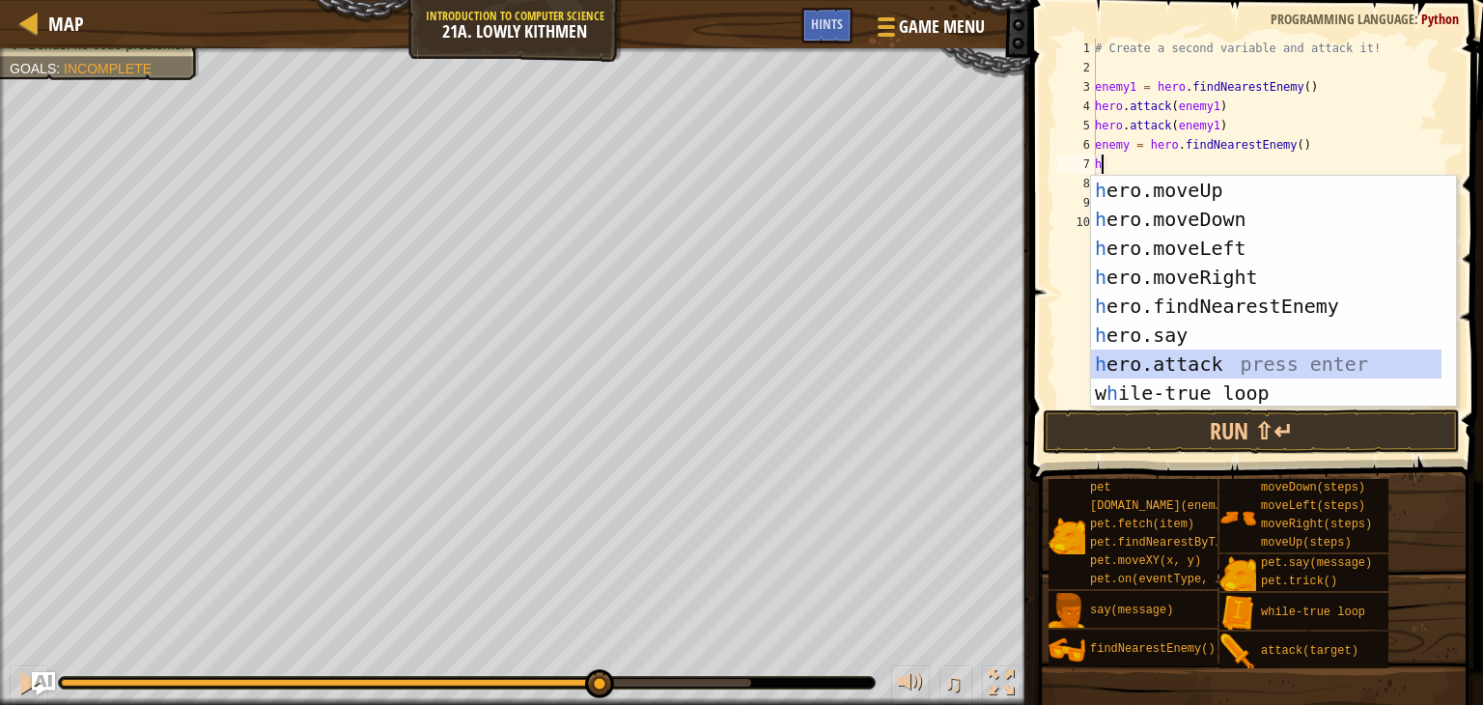
click at [1159, 357] on div "h ero.moveUp press enter h ero.moveDown press enter h ero.moveLeft press enter …" at bounding box center [1266, 321] width 350 height 290
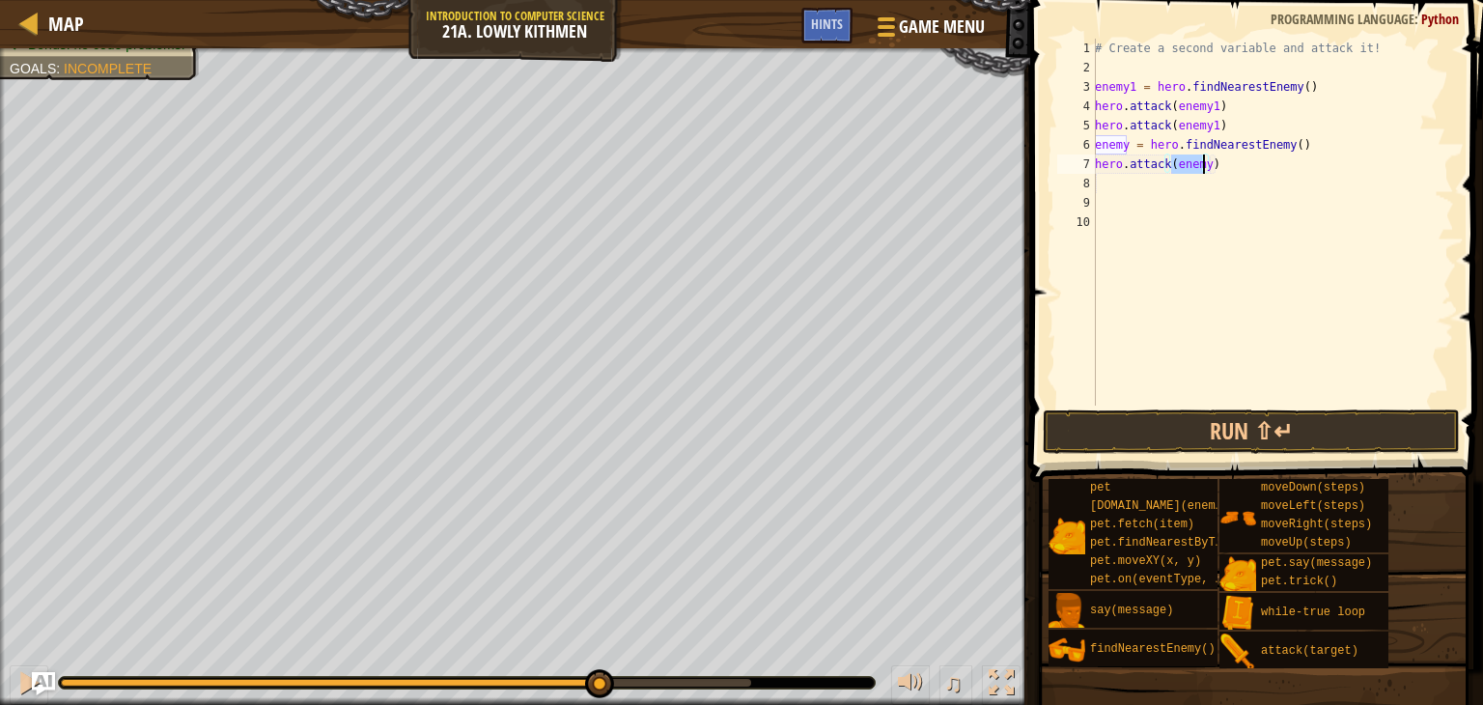
click at [1205, 162] on div "# Create a second variable and attack it! enemy1 = hero . findNearestEnemy ( ) …" at bounding box center [1272, 222] width 363 height 367
click at [1117, 145] on div "# Create a second variable and attack it! enemy1 = hero . findNearestEnemy ( ) …" at bounding box center [1272, 241] width 363 height 405
click at [1122, 146] on div "# Create a second variable and attack it! enemy1 = hero . findNearestEnemy ( ) …" at bounding box center [1272, 241] width 363 height 405
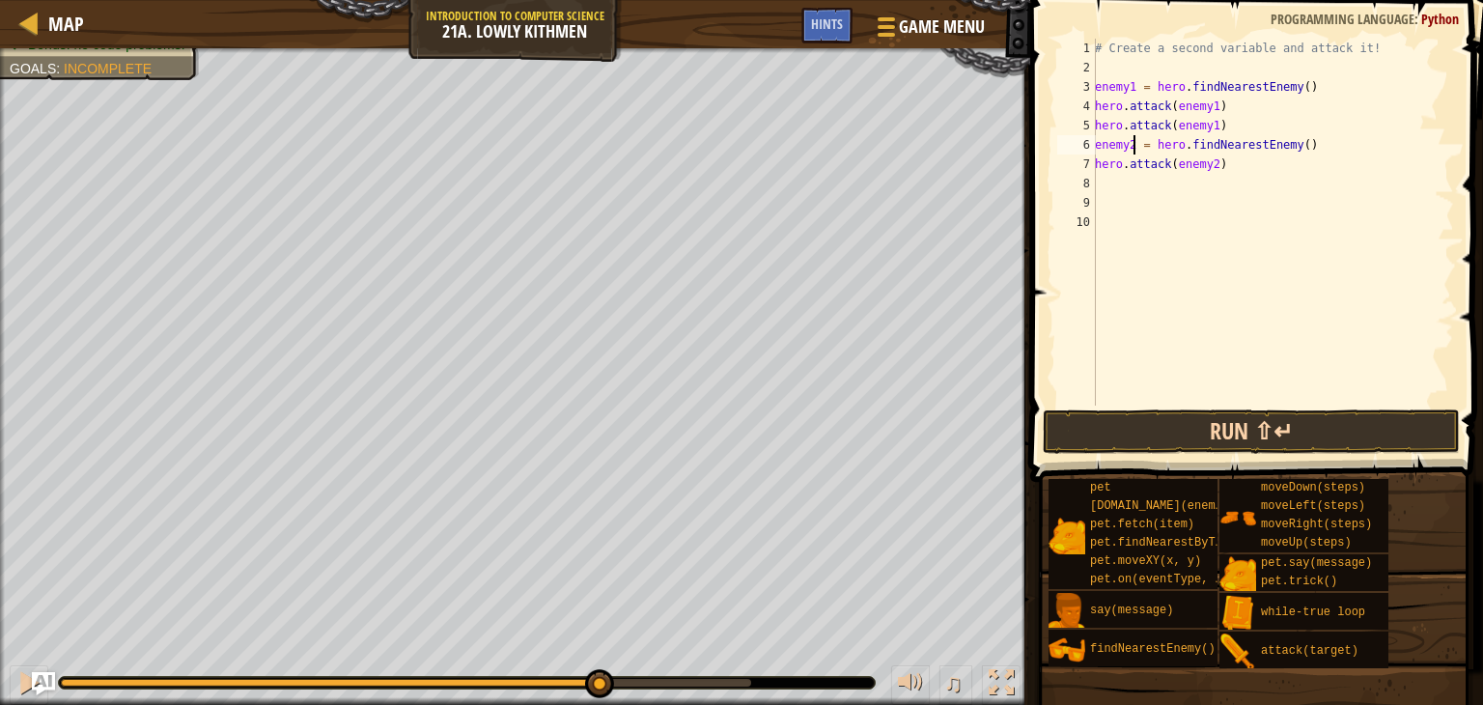
type textarea "enemy2 = hero.findNearestEnemy()"
click at [1207, 429] on button "Run ⇧↵" at bounding box center [1251, 431] width 417 height 44
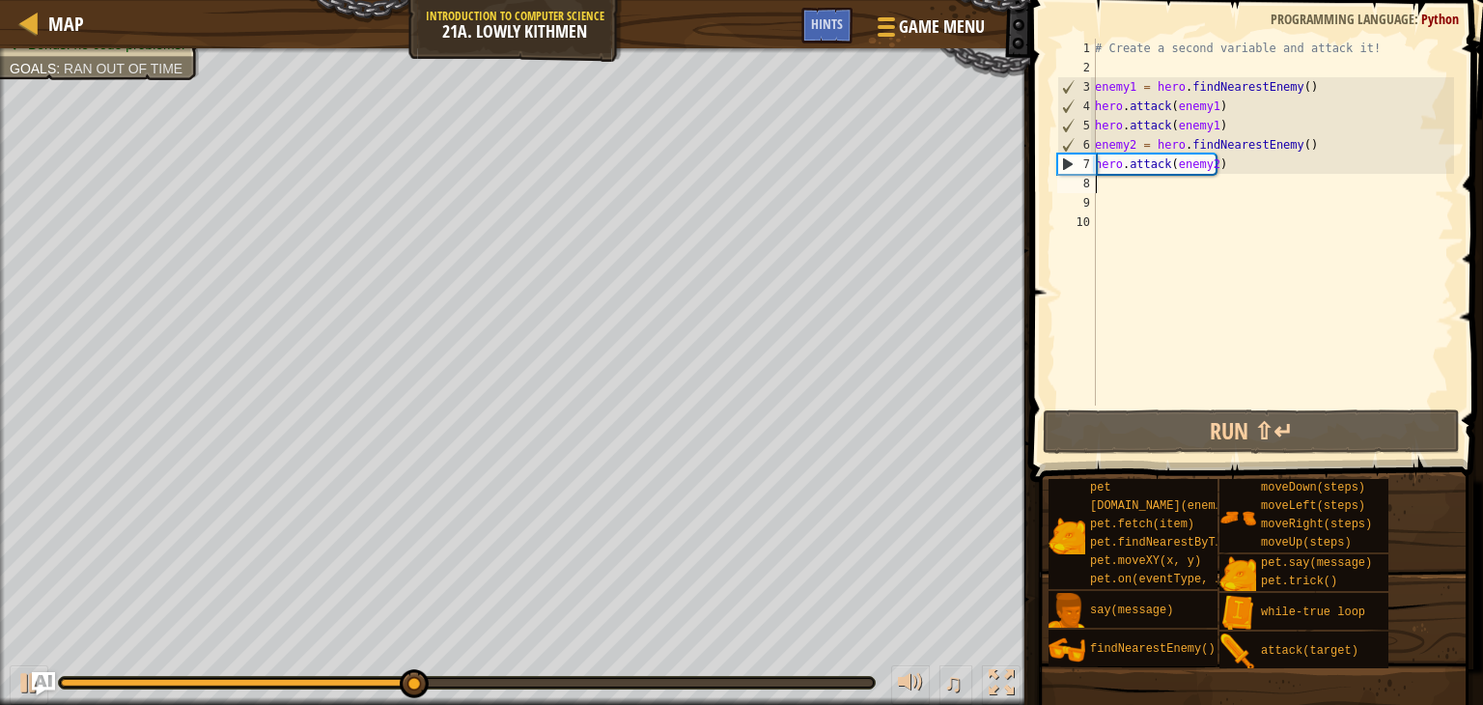
click at [1099, 184] on div "# Create a second variable and attack it! enemy1 = hero . findNearestEnemy ( ) …" at bounding box center [1272, 241] width 363 height 405
type textarea "h"
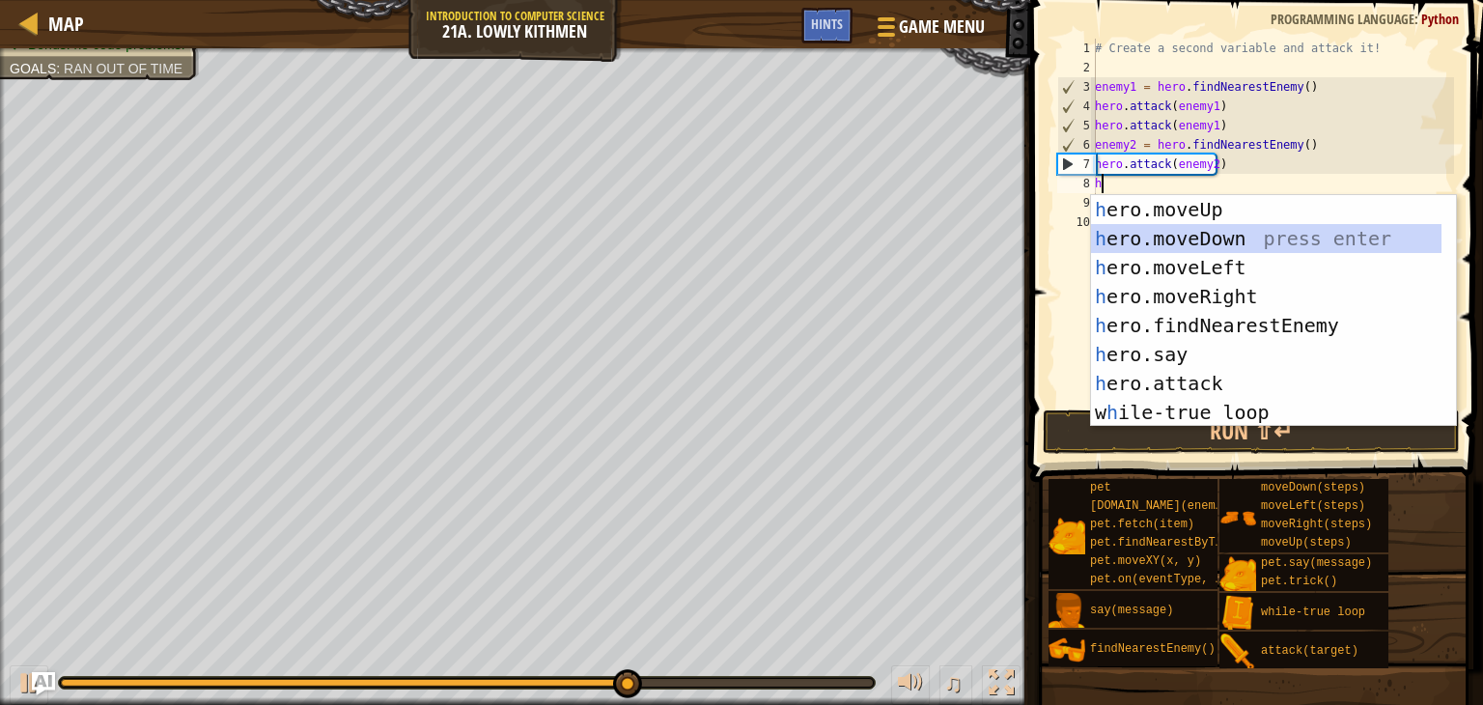
click at [1144, 233] on div "h ero.moveUp press enter h ero.moveDown press enter h ero.moveLeft press enter …" at bounding box center [1266, 340] width 350 height 290
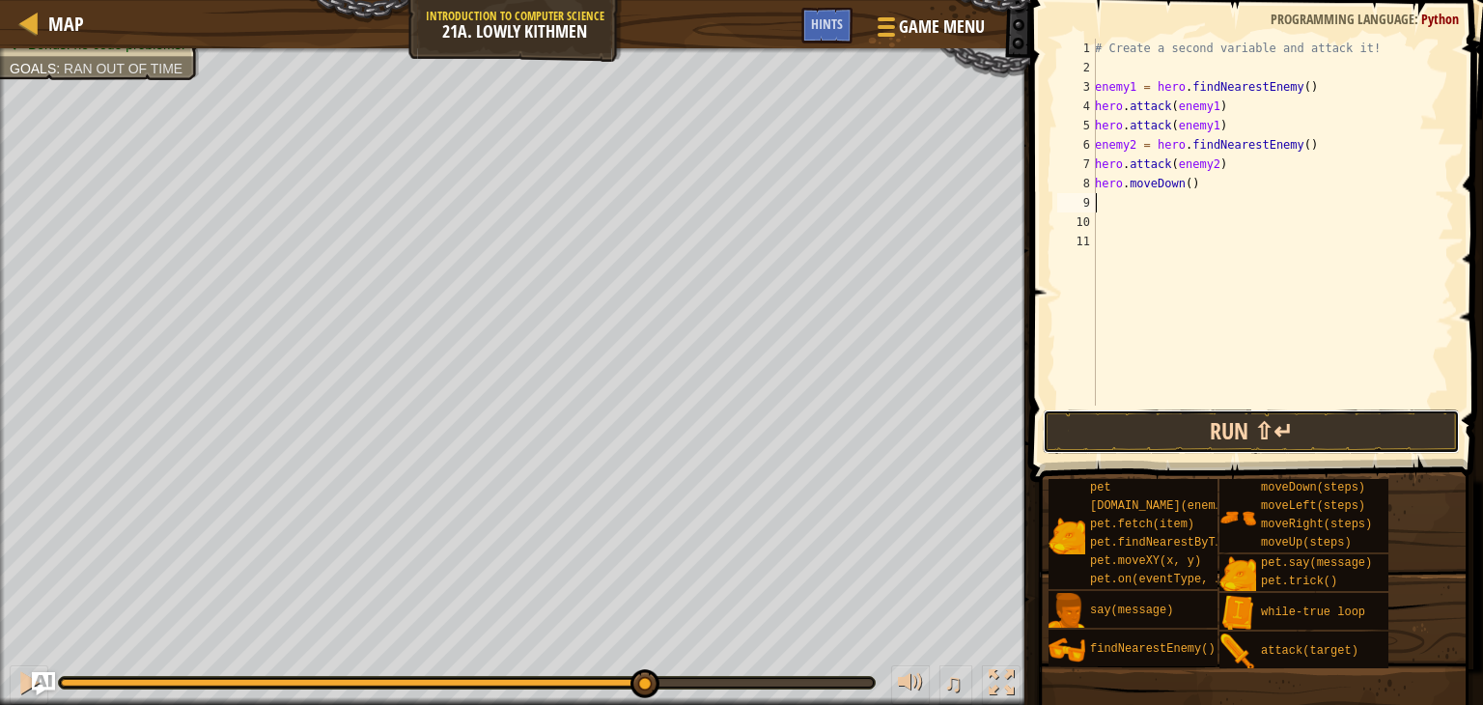
click at [1122, 416] on button "Run ⇧↵" at bounding box center [1251, 431] width 417 height 44
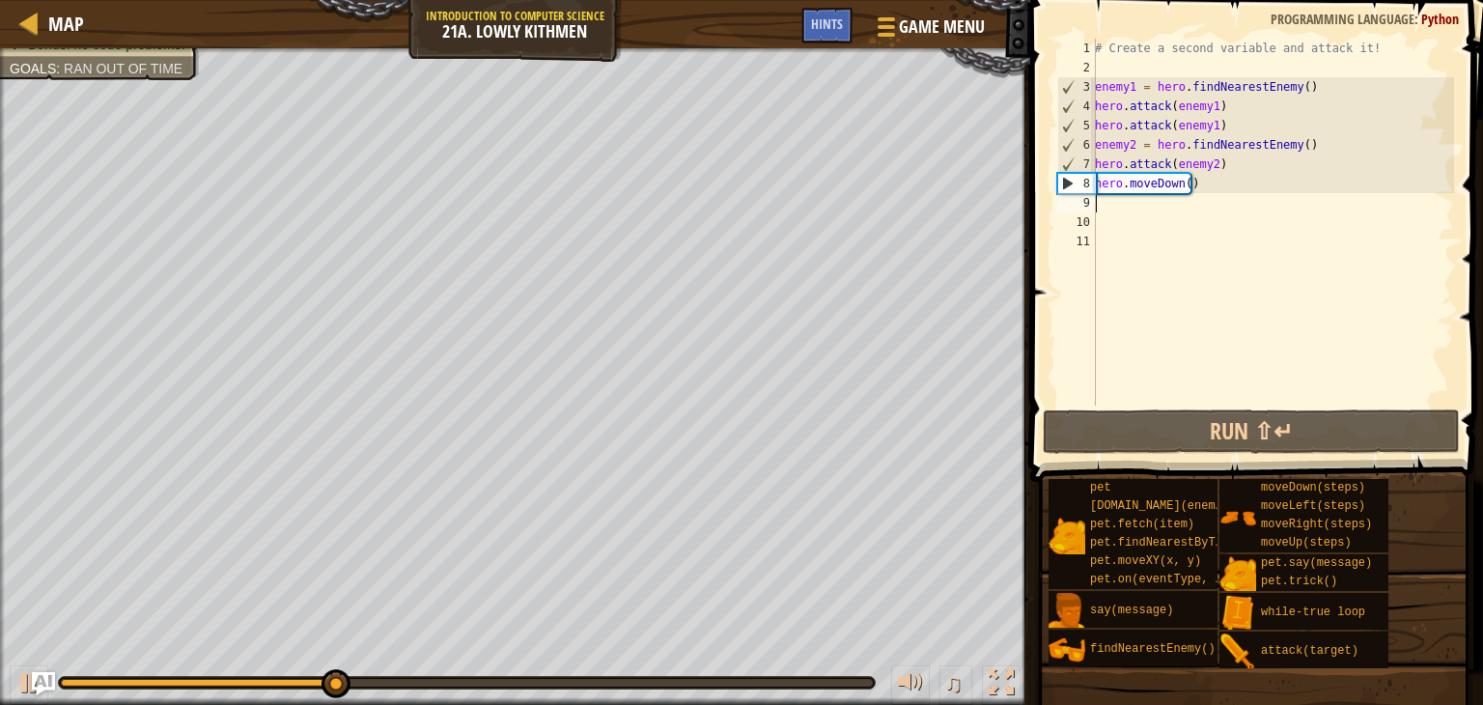
type textarea "h"
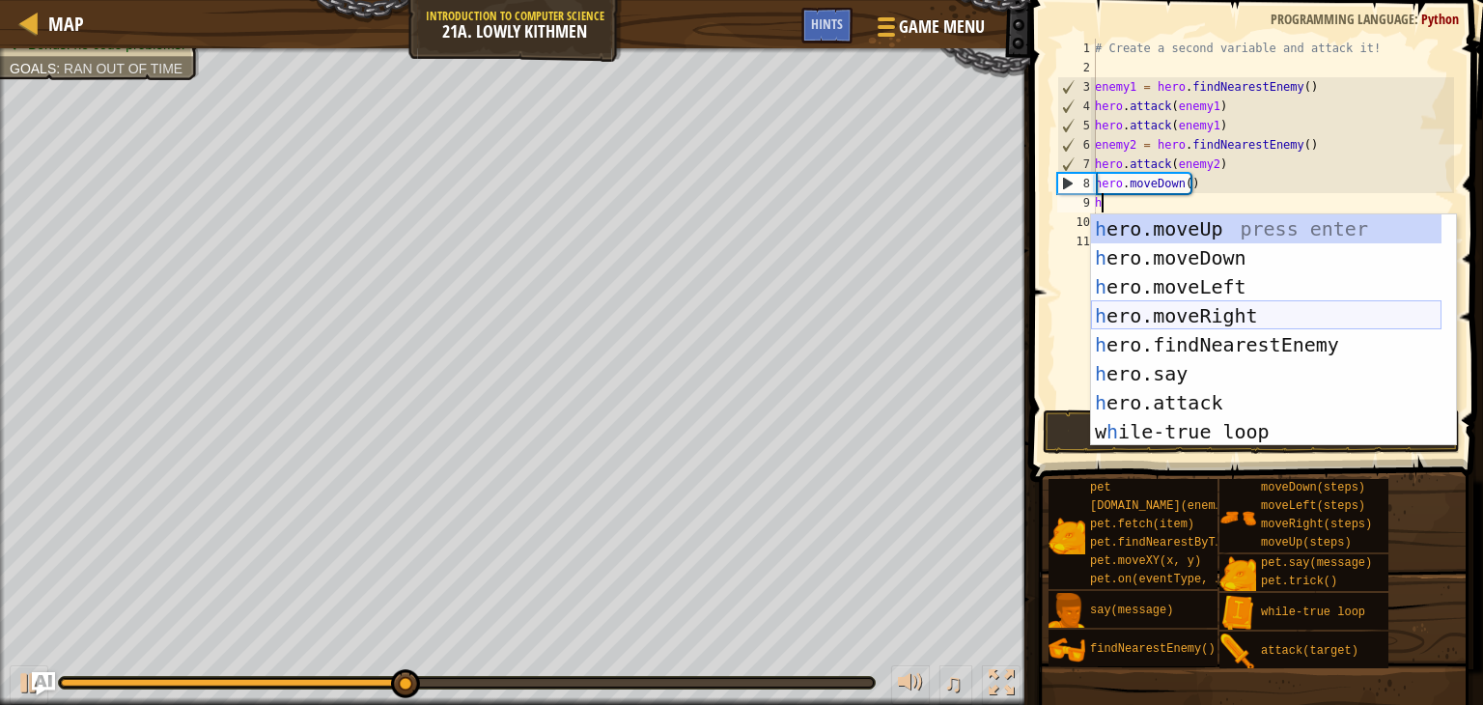
click at [1151, 313] on div "h ero.moveUp press enter h ero.moveDown press enter h ero.moveLeft press enter …" at bounding box center [1266, 359] width 350 height 290
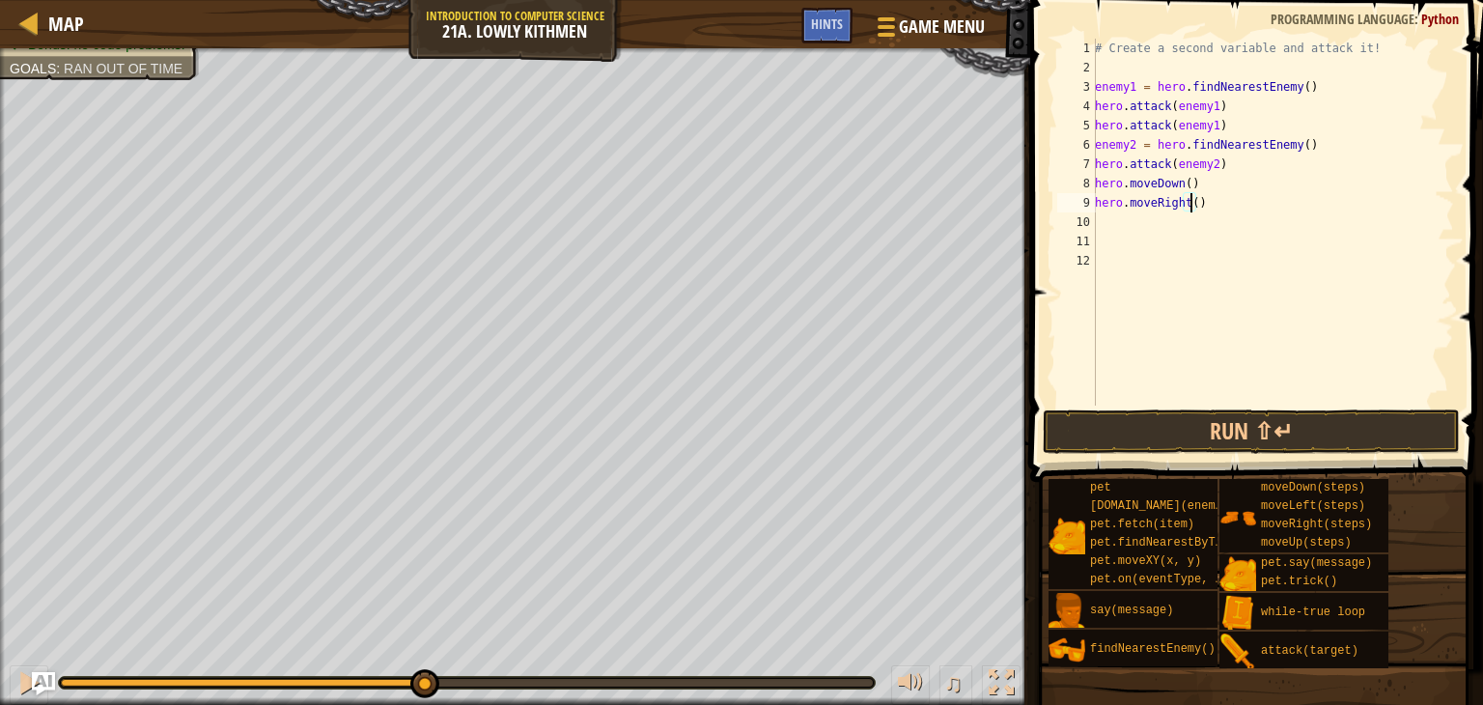
click at [1188, 197] on div "# Create a second variable and attack it! enemy1 = hero . findNearestEnemy ( ) …" at bounding box center [1272, 241] width 363 height 405
type textarea "hero.moveRight(2)"
click at [1184, 411] on button "Run ⇧↵" at bounding box center [1251, 431] width 417 height 44
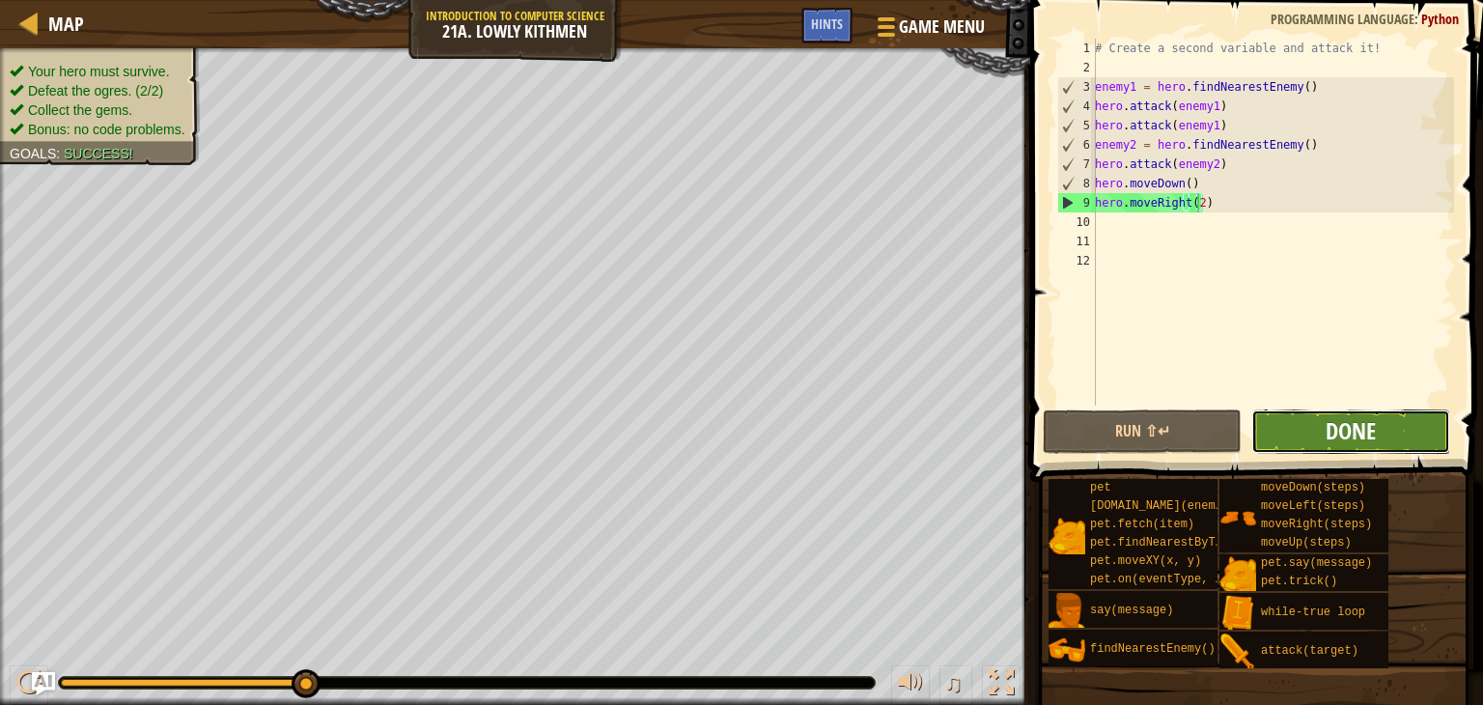
click at [1369, 422] on span "Done" at bounding box center [1351, 430] width 50 height 31
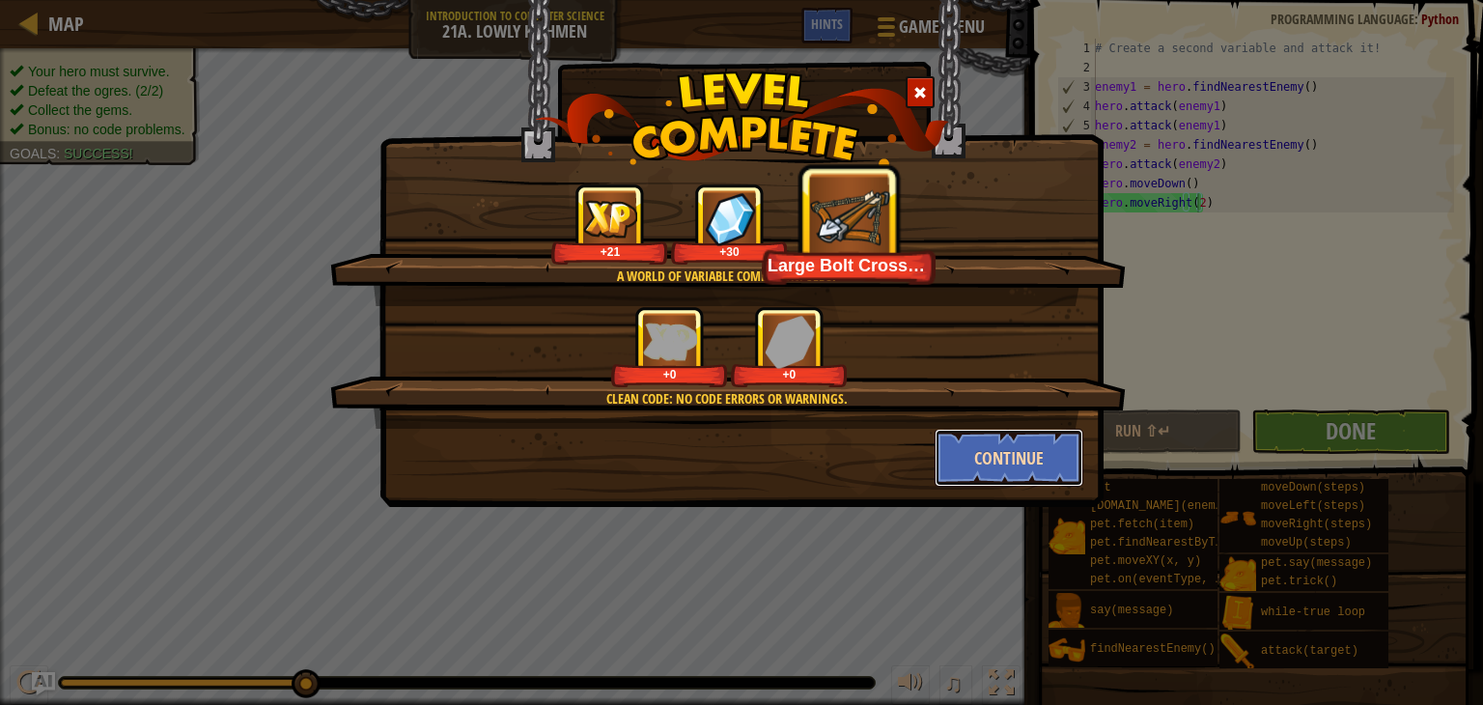
click at [1020, 438] on button "Continue" at bounding box center [1010, 458] width 150 height 58
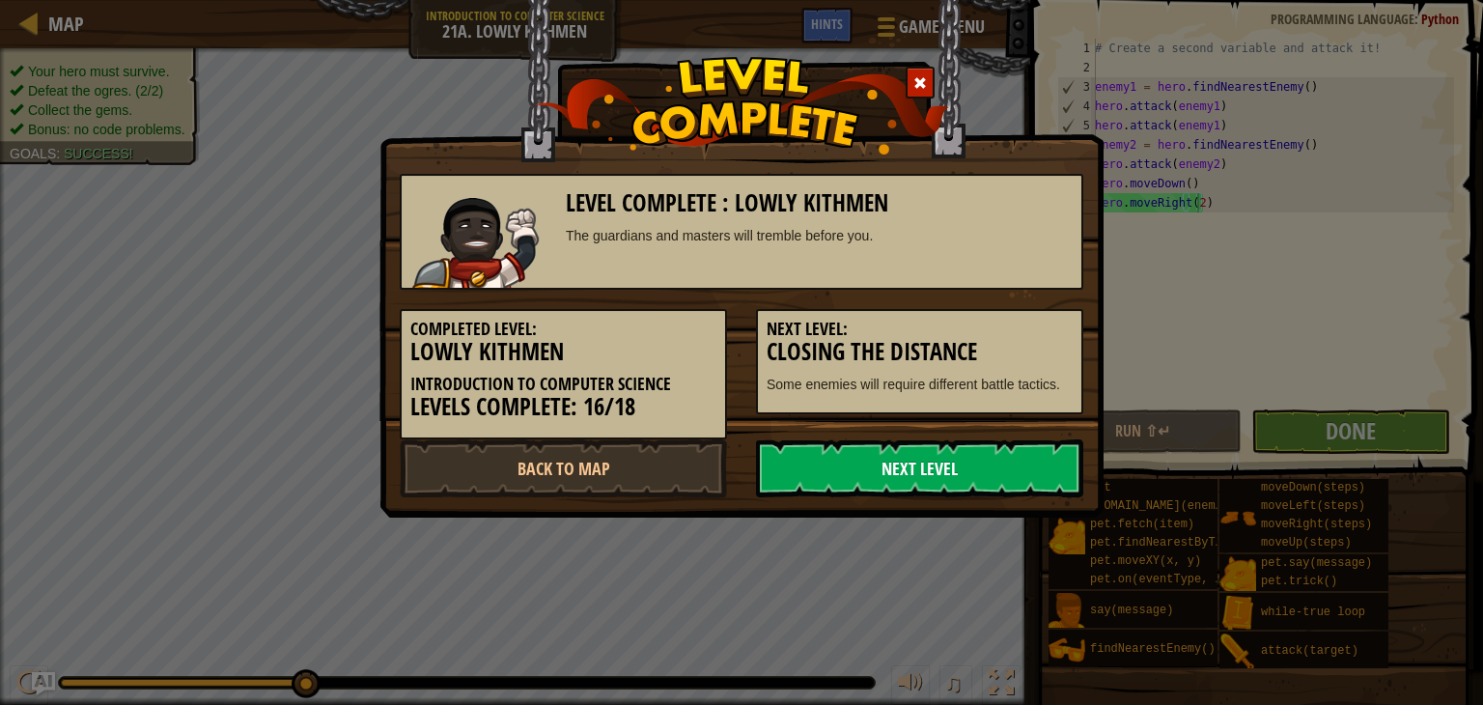
click at [954, 465] on link "Next Level" at bounding box center [919, 468] width 327 height 58
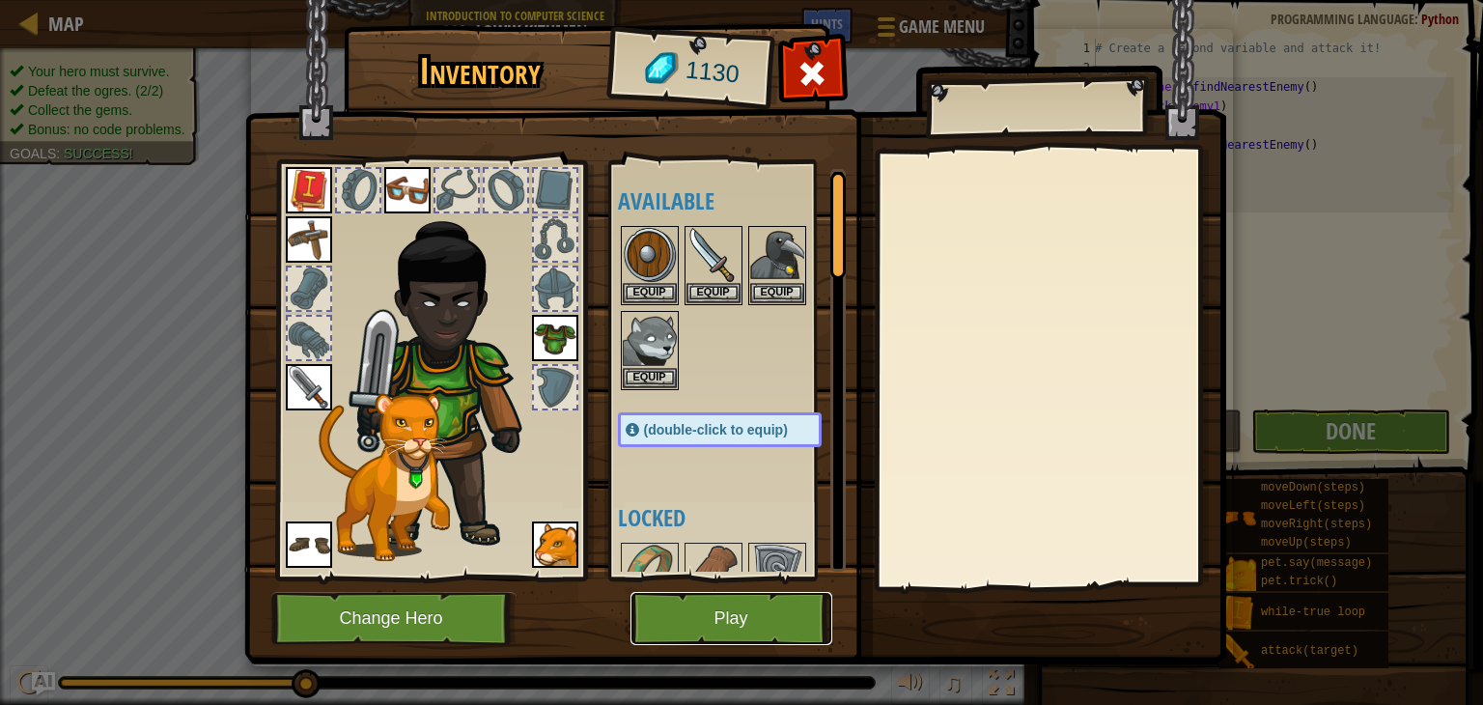
click at [697, 619] on button "Play" at bounding box center [731, 618] width 202 height 53
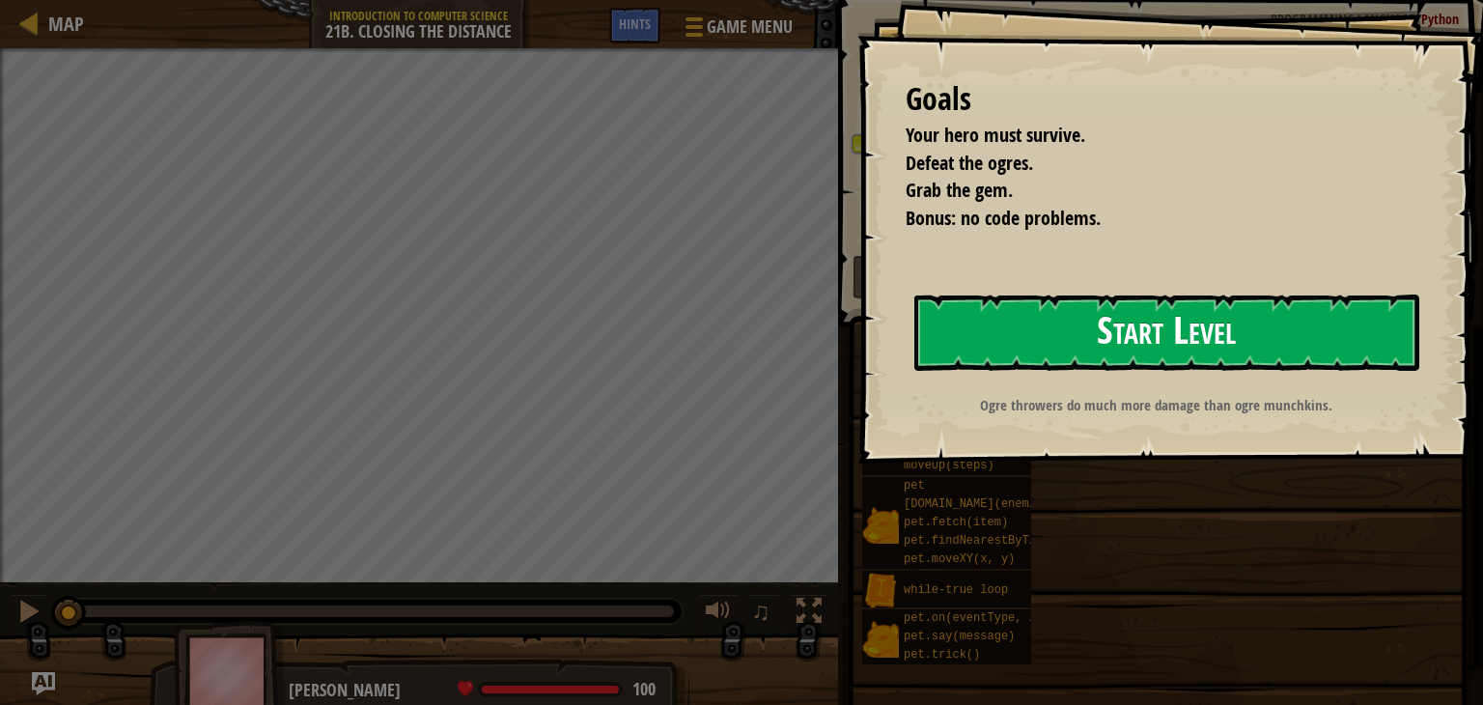
click at [983, 333] on button "Start Level" at bounding box center [1166, 332] width 505 height 76
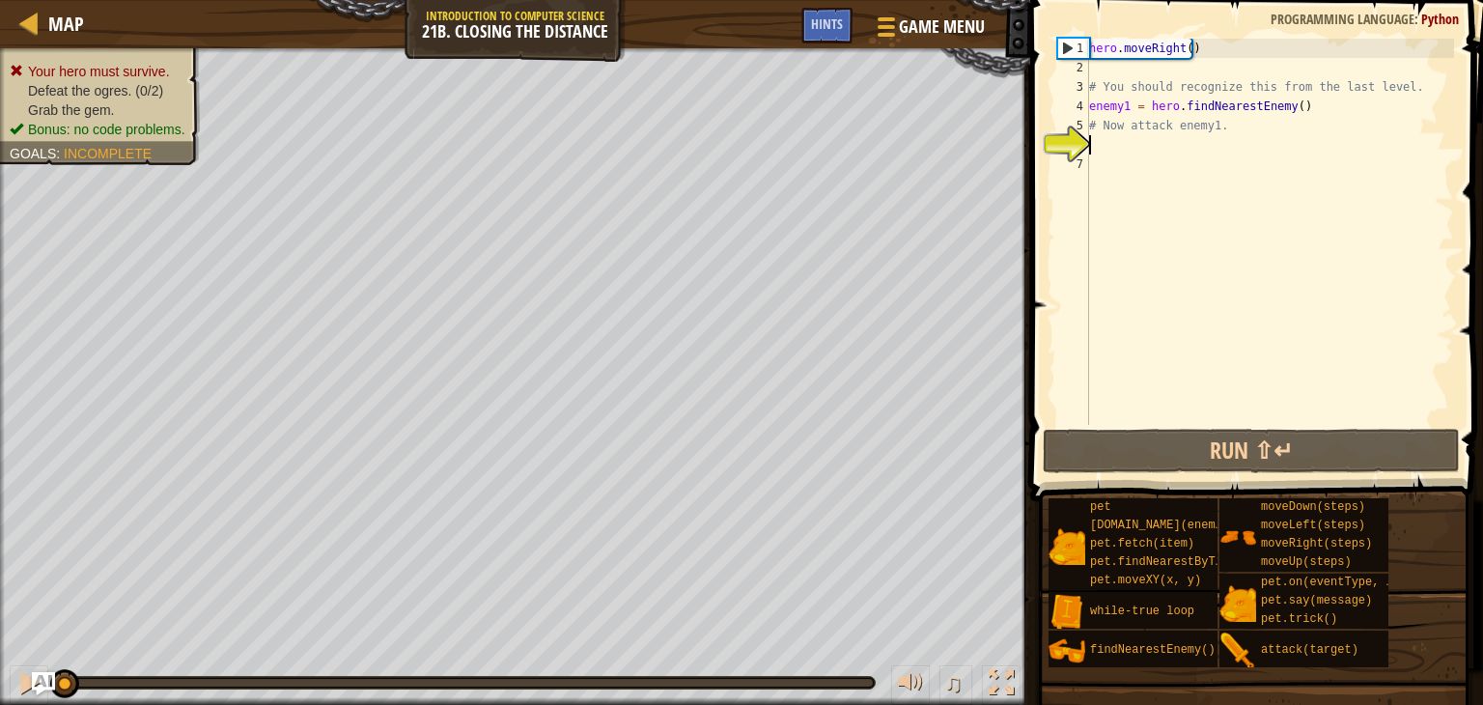
type textarea "h"
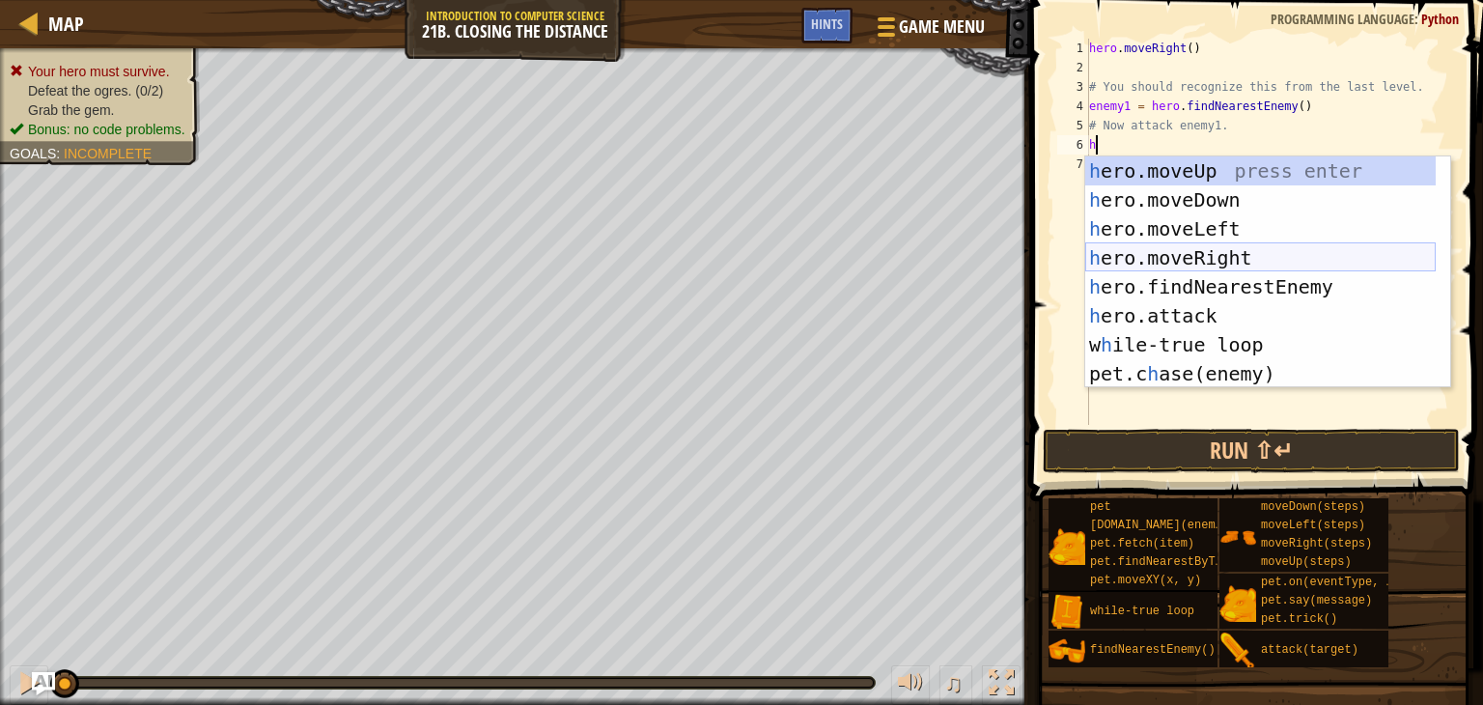
click at [1132, 256] on div "h ero.moveUp press enter h ero.moveDown press enter h ero.moveLeft press enter …" at bounding box center [1260, 301] width 350 height 290
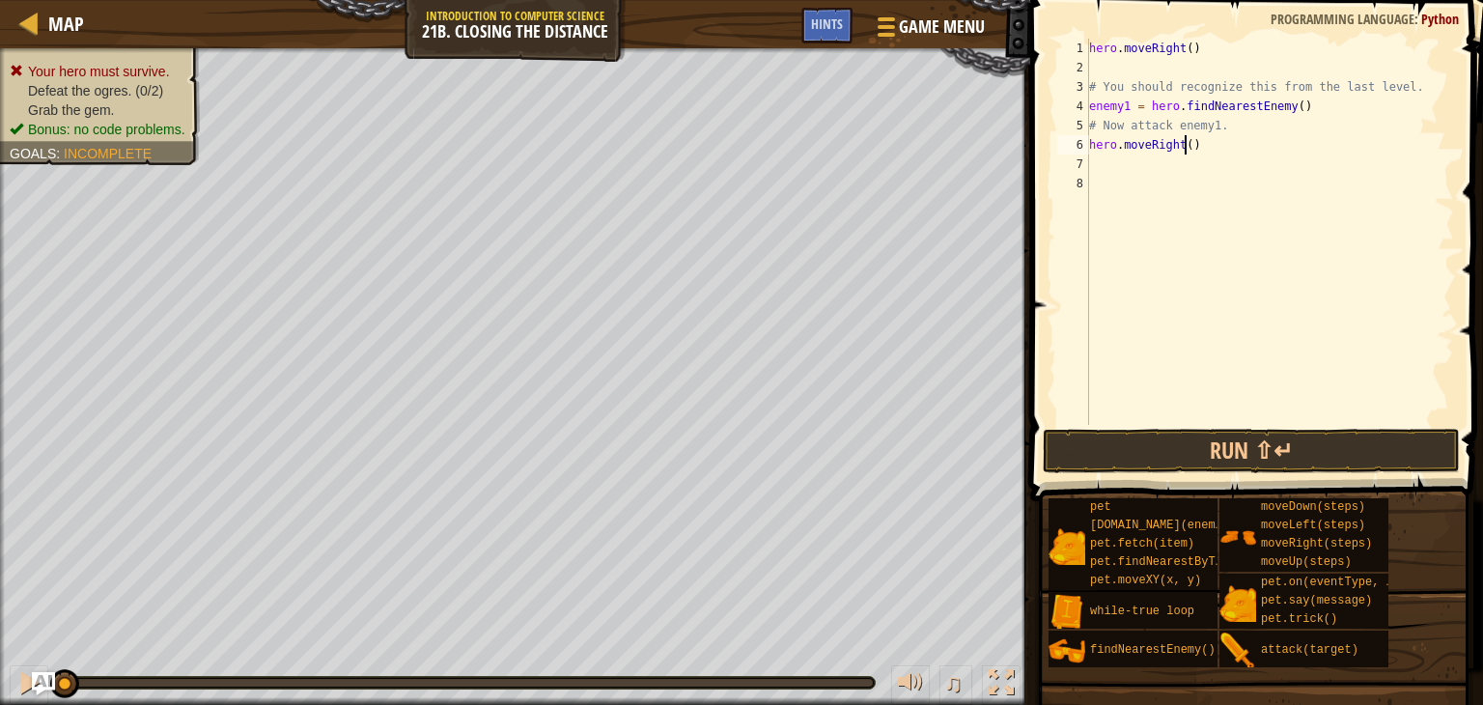
click at [1185, 142] on div "hero . moveRight ( ) # You should recognize this from the last level. enemy1 = …" at bounding box center [1269, 251] width 369 height 425
click at [1202, 446] on button "Run ⇧↵" at bounding box center [1251, 451] width 417 height 44
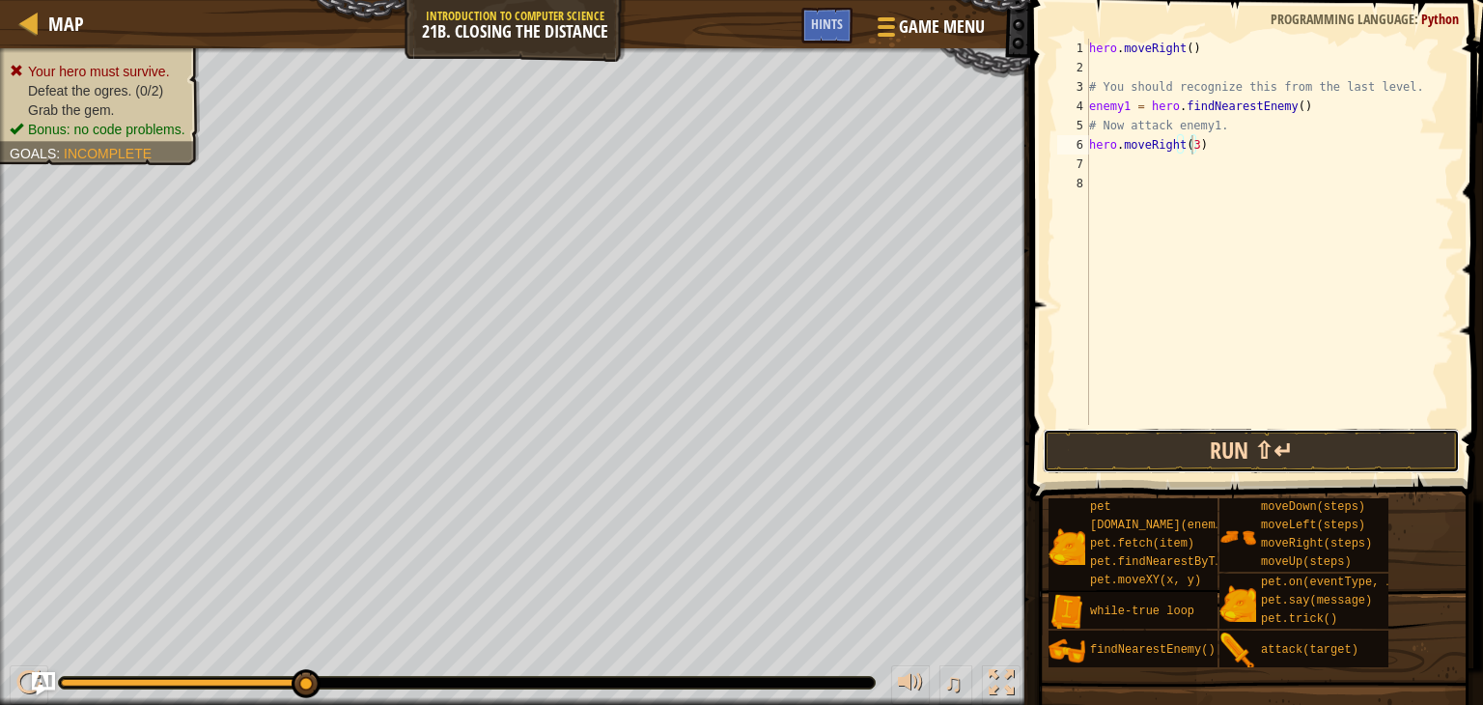
click at [1146, 449] on button "Run ⇧↵" at bounding box center [1251, 451] width 417 height 44
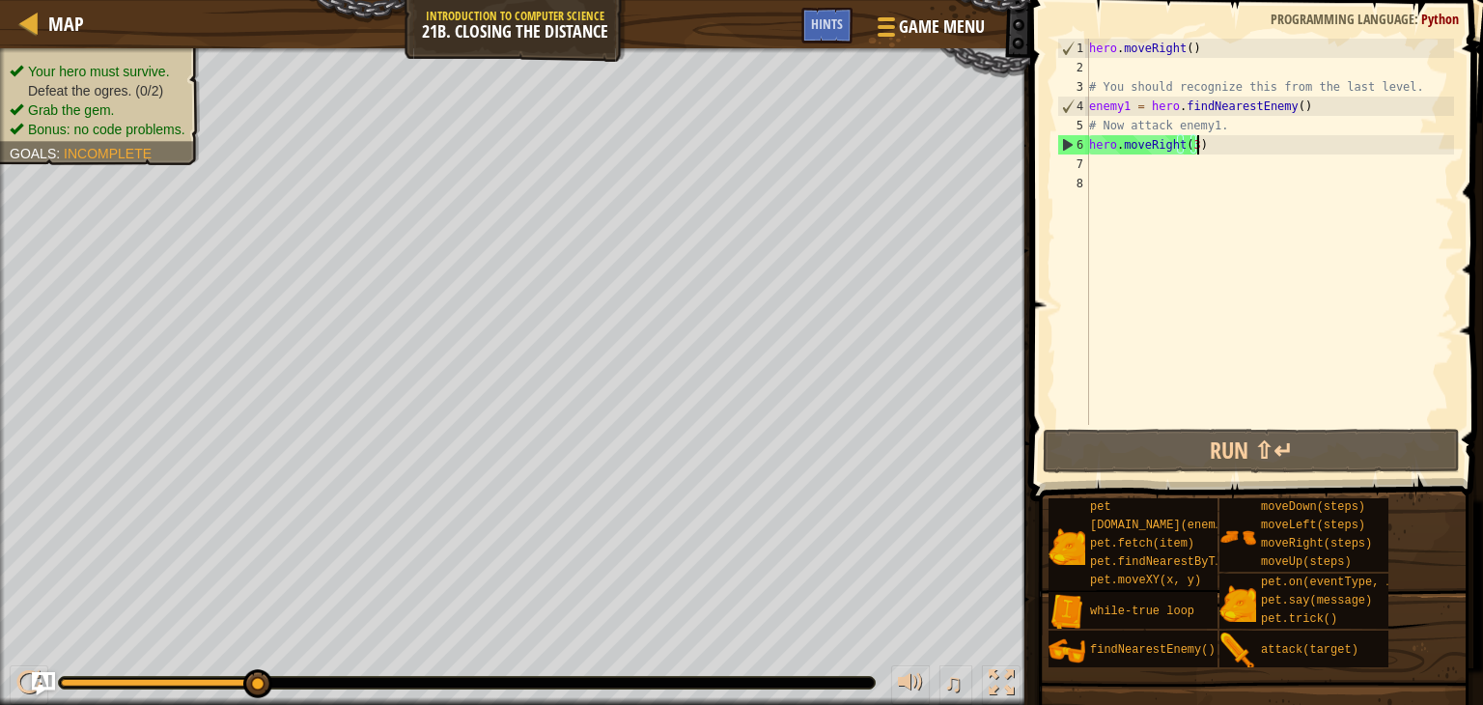
click at [1204, 144] on div "hero . moveRight ( ) # You should recognize this from the last level. enemy1 = …" at bounding box center [1269, 251] width 369 height 425
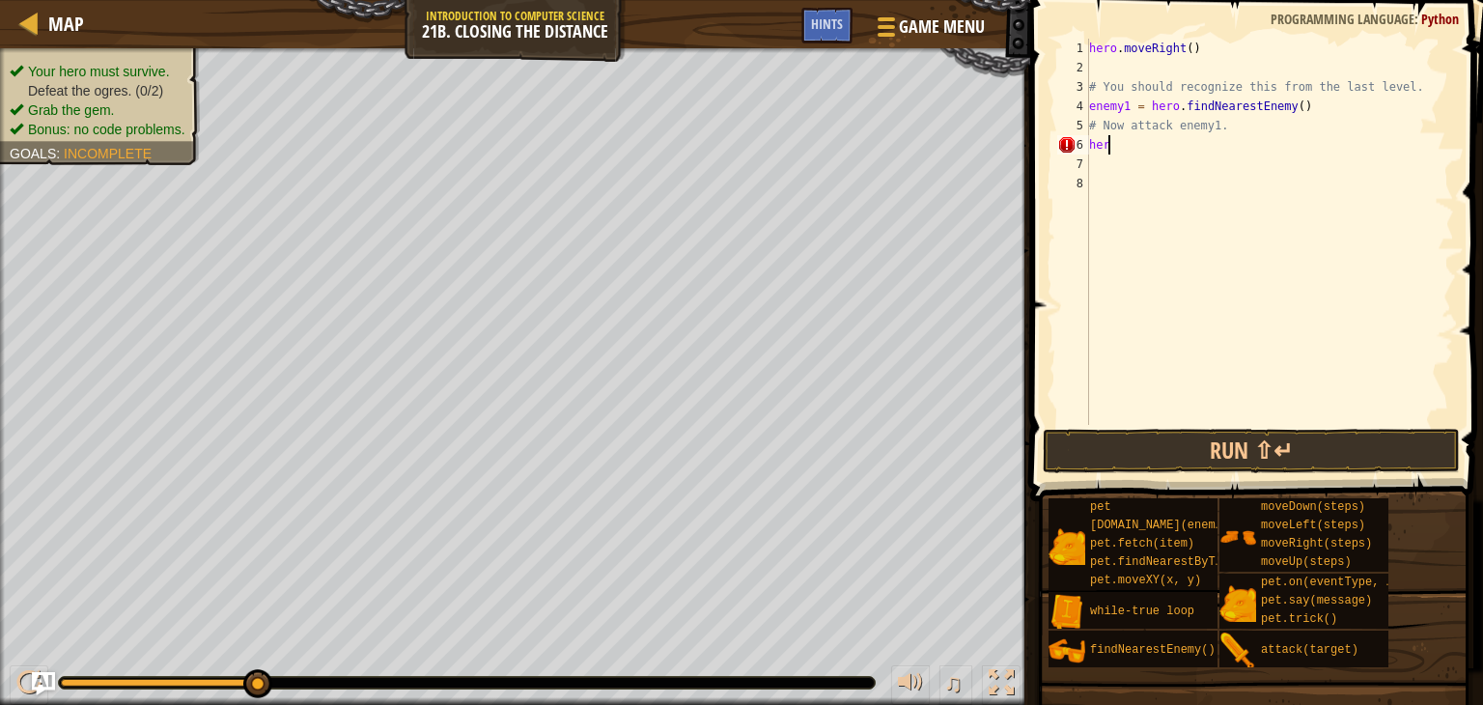
scroll to position [9, 0]
type textarea "h"
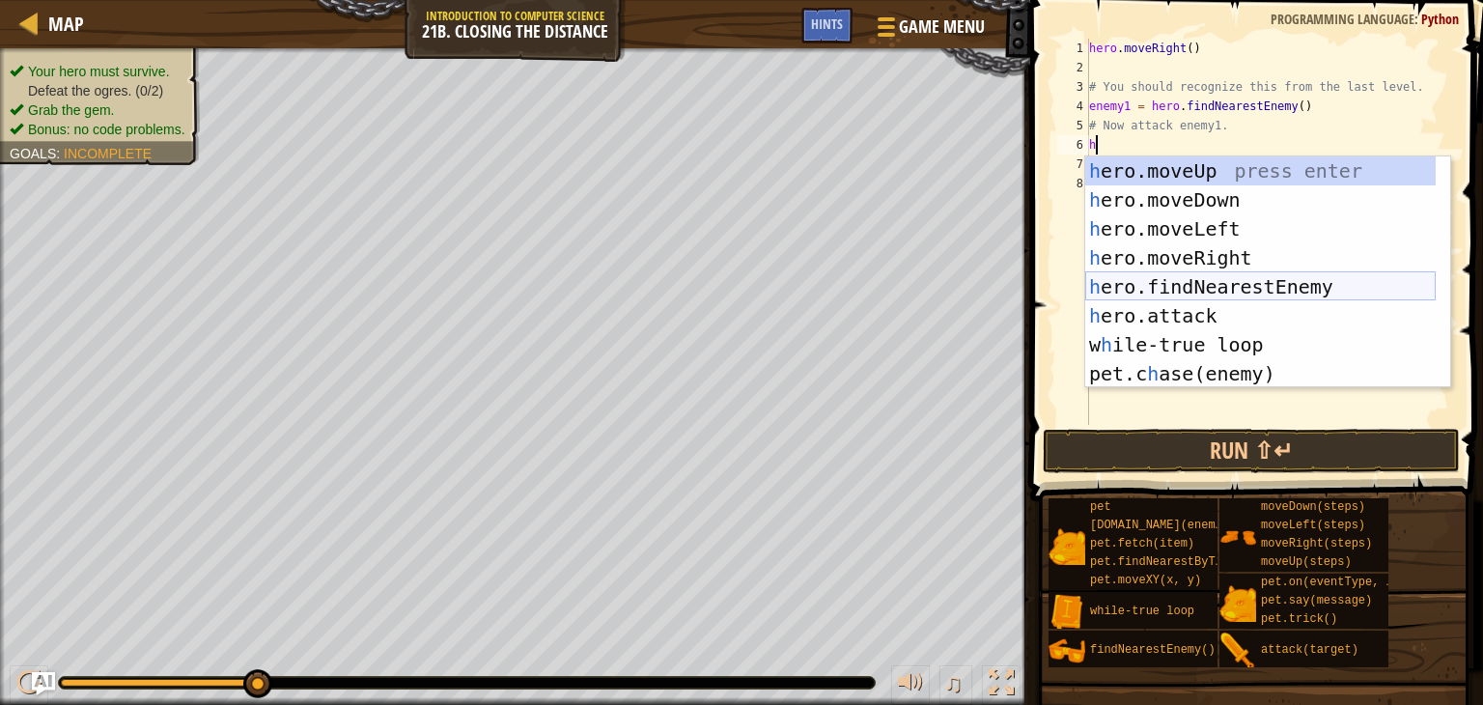
click at [1166, 285] on div "h ero.moveUp press enter h ero.moveDown press enter h ero.moveLeft press enter …" at bounding box center [1260, 301] width 350 height 290
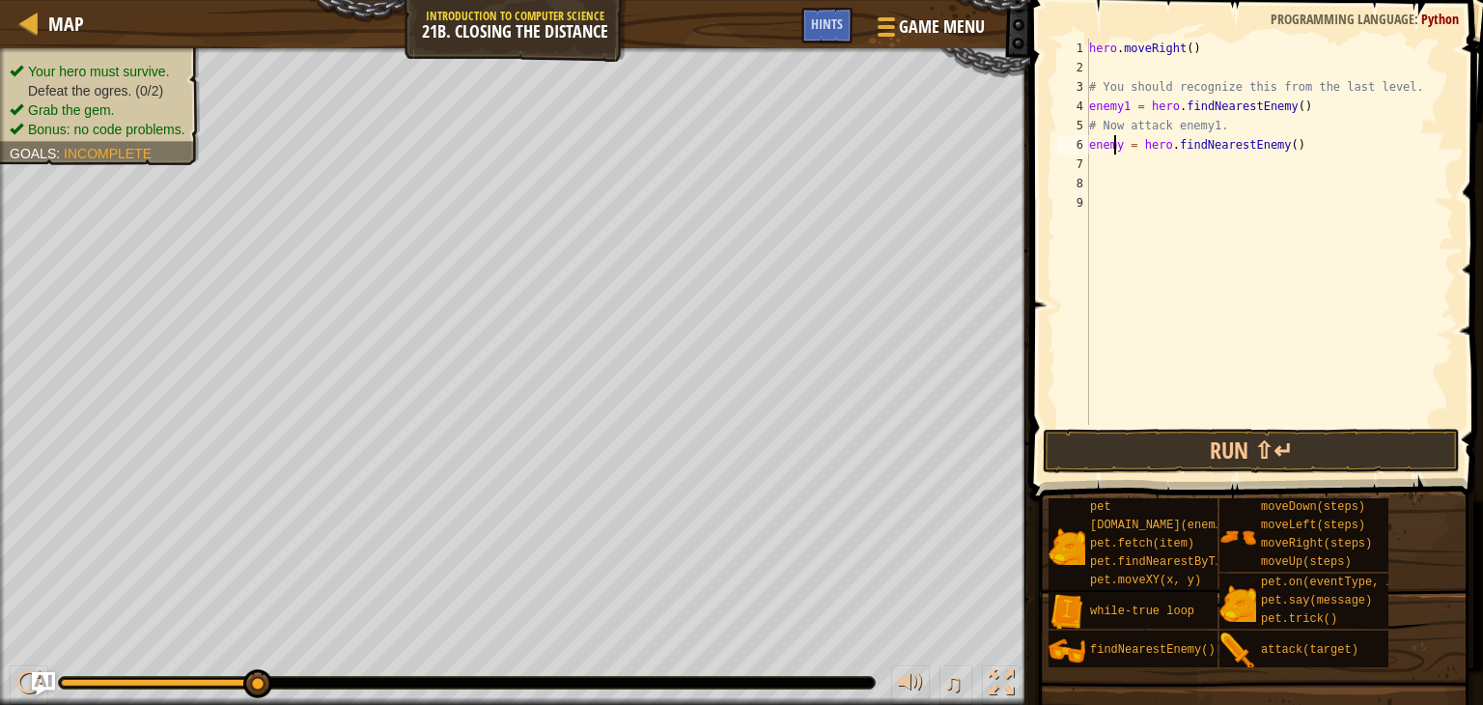
click at [1116, 140] on div "hero . moveRight ( ) # You should recognize this from the last level. enemy1 = …" at bounding box center [1269, 251] width 369 height 425
click at [1120, 140] on div "hero . moveRight ( ) # You should recognize this from the last level. enemy1 = …" at bounding box center [1269, 251] width 369 height 425
click at [1152, 433] on button "Run ⇧↵" at bounding box center [1251, 451] width 417 height 44
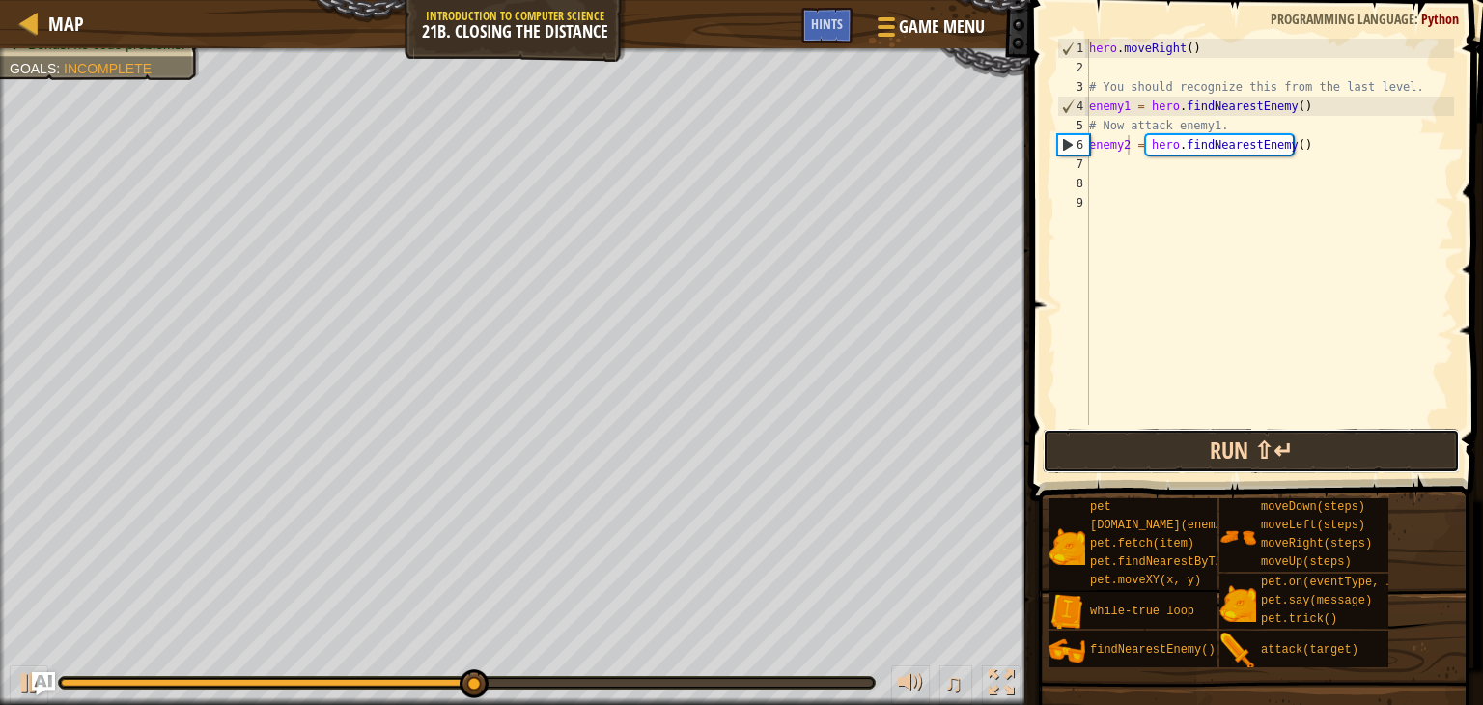
click at [1132, 452] on button "Run ⇧↵" at bounding box center [1251, 451] width 417 height 44
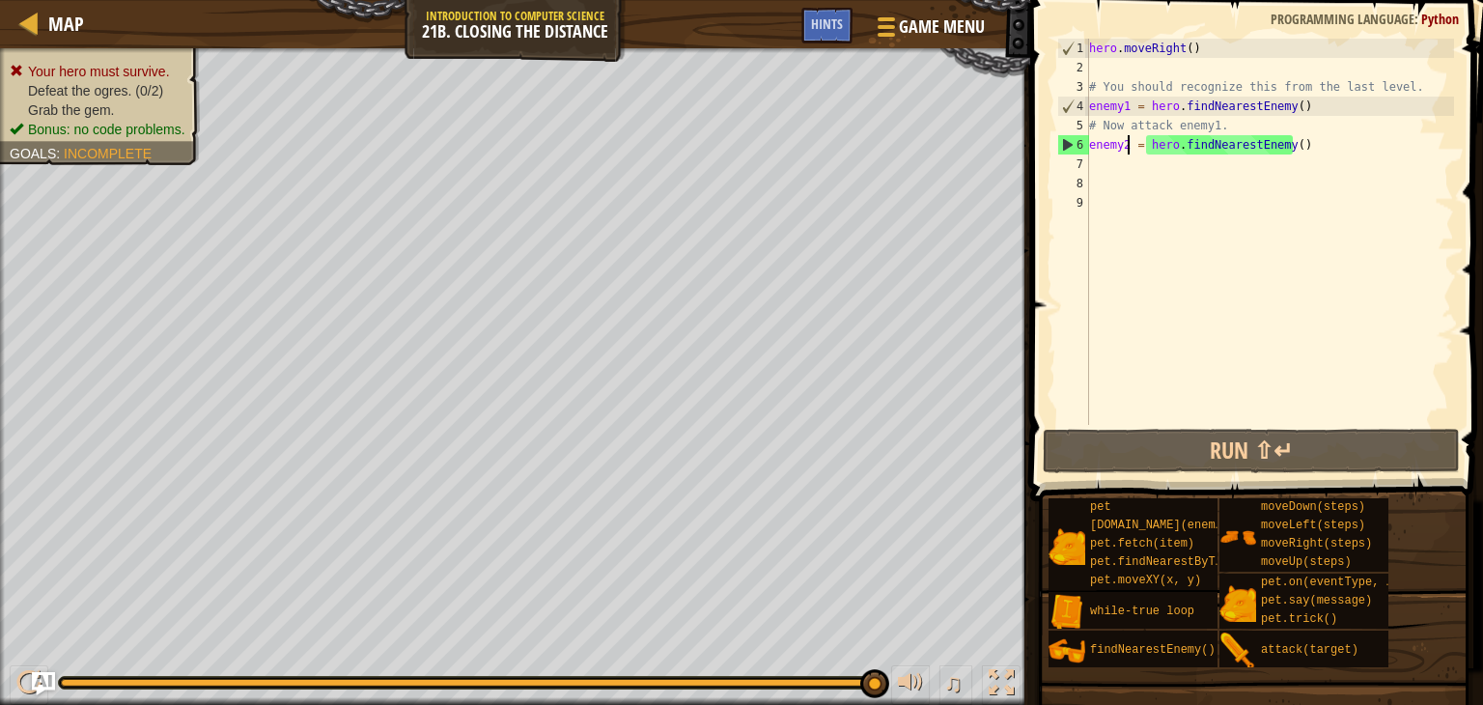
click at [1256, 112] on div "hero . moveRight ( ) # You should recognize this from the last level. enemy1 = …" at bounding box center [1269, 251] width 369 height 425
click at [1226, 145] on div "hero . moveRight ( ) # You should recognize this from the last level. enemy1 = …" at bounding box center [1269, 251] width 369 height 425
type textarea "enemy2 = hero.findNearestEnemy()"
click at [1226, 145] on div "hero . moveRight ( ) # You should recognize this from the last level. enemy1 = …" at bounding box center [1269, 251] width 369 height 425
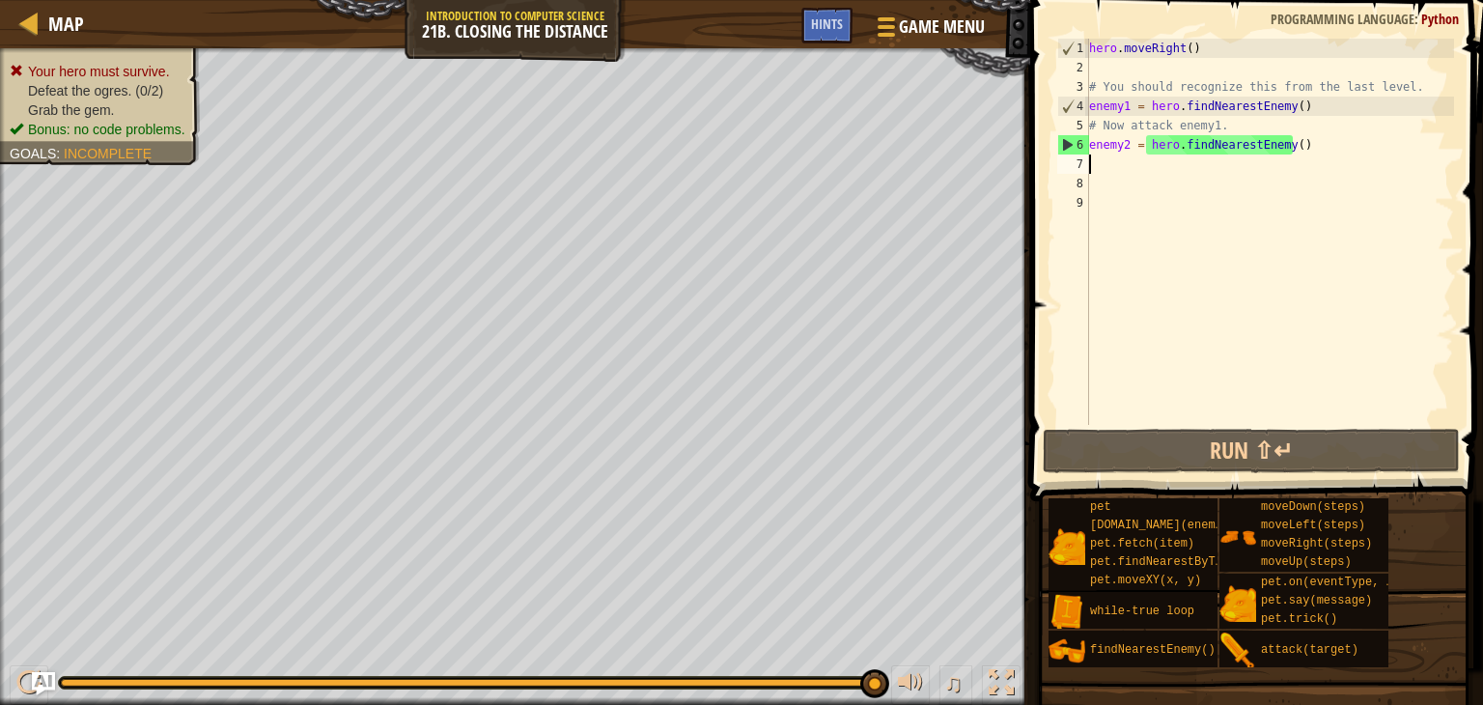
click at [1089, 158] on div "hero . moveRight ( ) # You should recognize this from the last level. enemy1 = …" at bounding box center [1269, 251] width 369 height 425
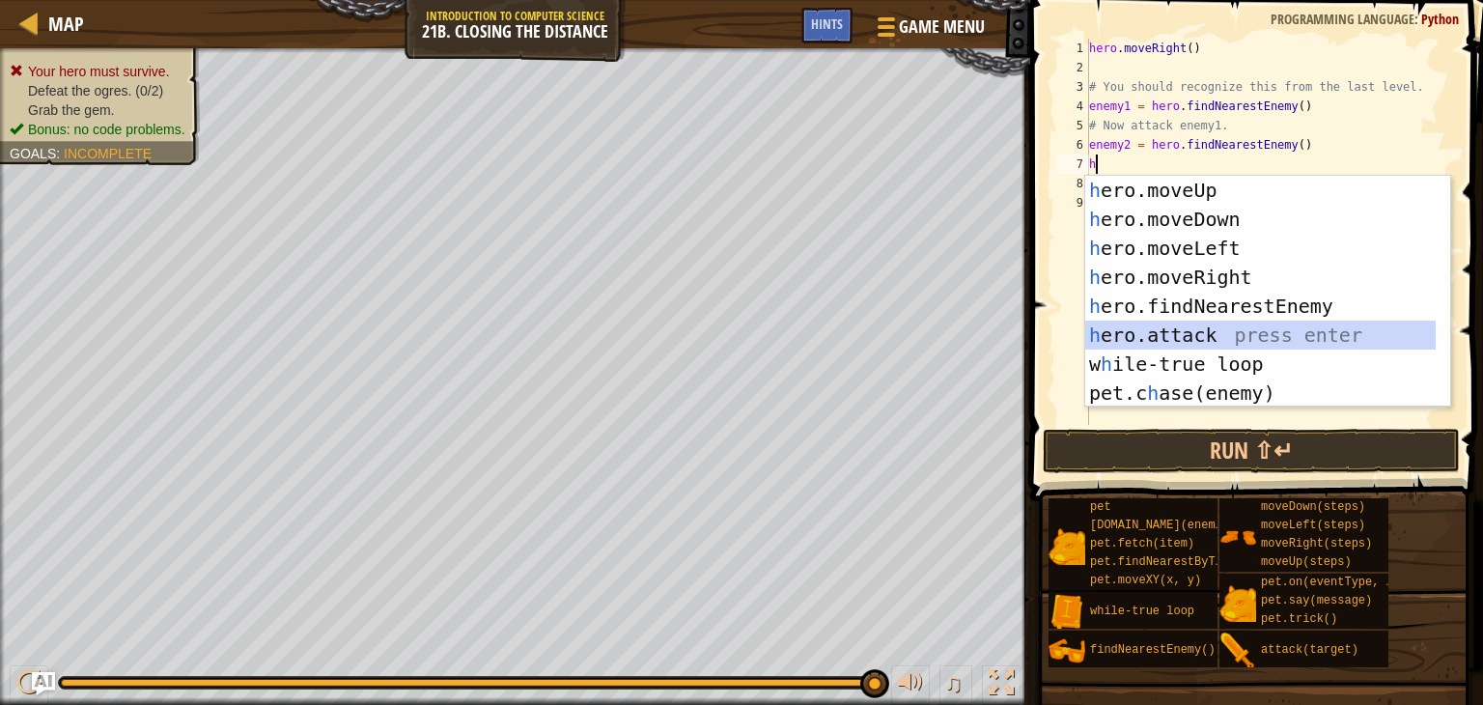
click at [1162, 325] on div "h ero.moveUp press enter h ero.moveDown press enter h ero.moveLeft press enter …" at bounding box center [1260, 321] width 350 height 290
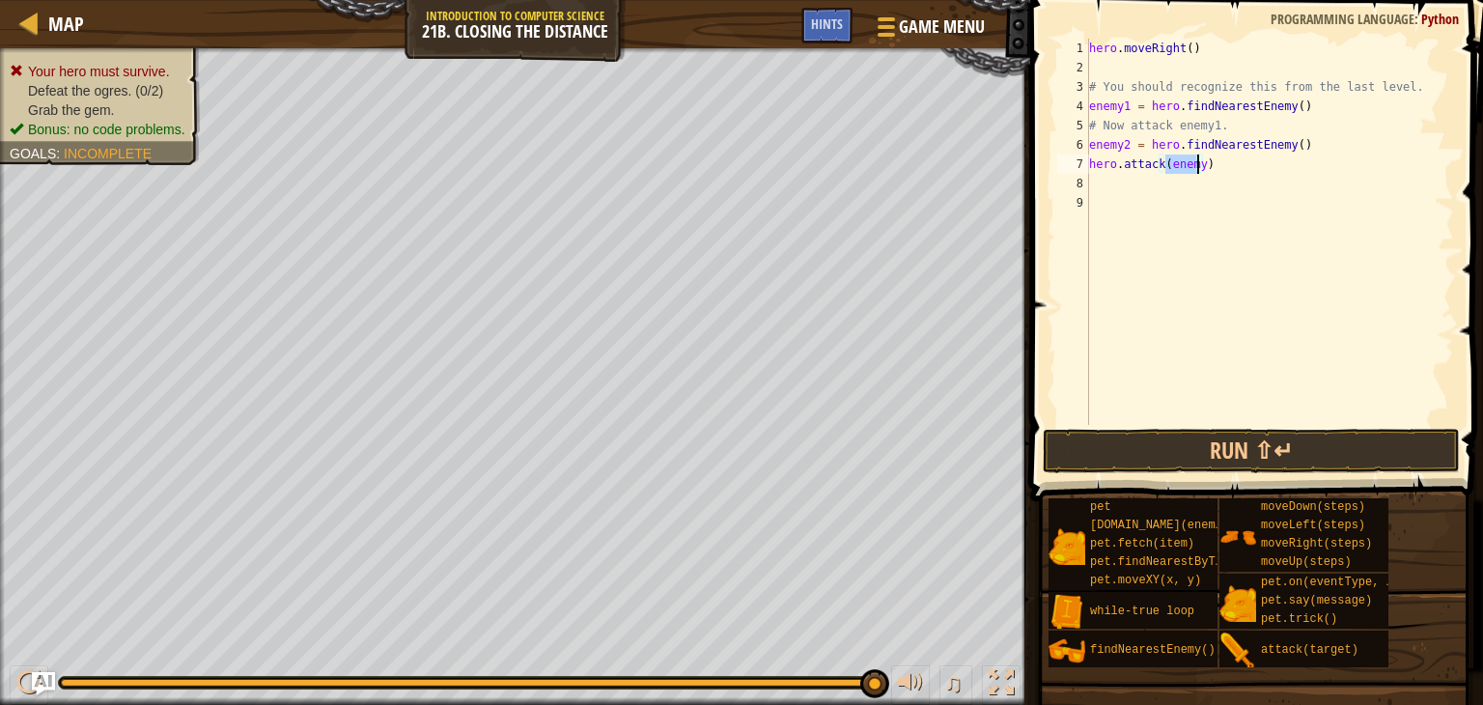
click at [1198, 158] on div "hero . moveRight ( ) # You should recognize this from the last level. enemy1 = …" at bounding box center [1269, 232] width 369 height 386
click at [1202, 158] on div "hero . moveRight ( ) # You should recognize this from the last level. enemy1 = …" at bounding box center [1269, 251] width 369 height 425
click at [1197, 159] on div "hero . moveRight ( ) # You should recognize this from the last level. enemy1 = …" at bounding box center [1269, 251] width 369 height 425
type textarea "hero.attack(enemy2)"
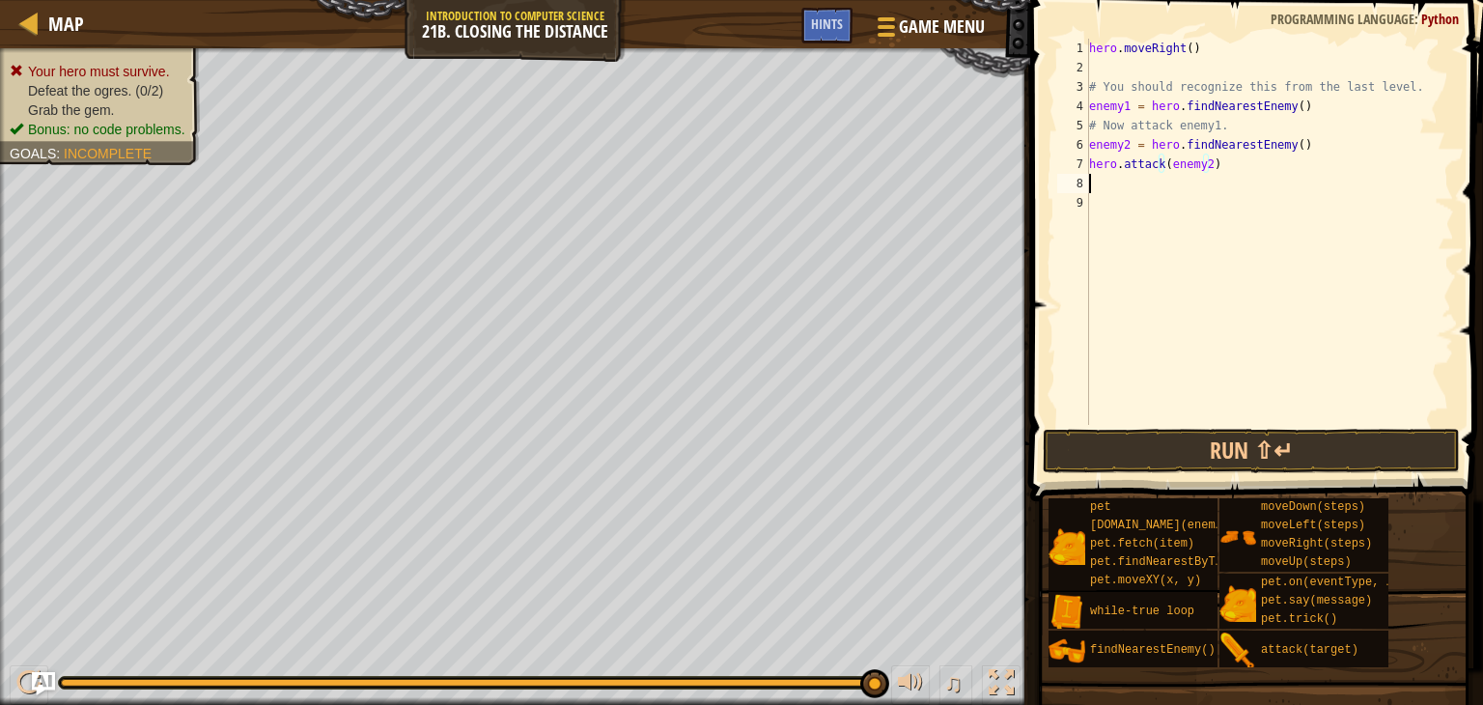
click at [1097, 180] on div "hero . moveRight ( ) # You should recognize this from the last level. enemy1 = …" at bounding box center [1269, 251] width 369 height 425
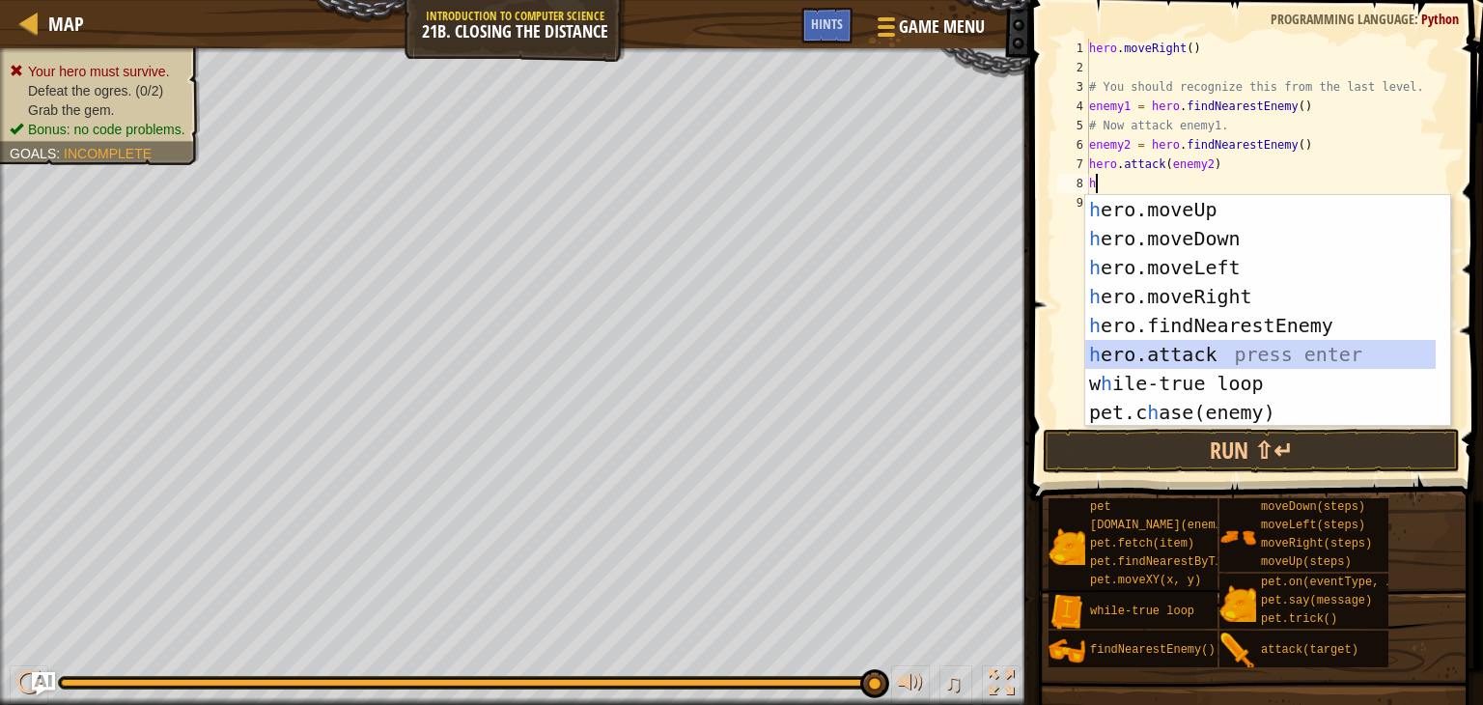
click at [1157, 344] on div "h ero.moveUp press enter h ero.moveDown press enter h ero.moveLeft press enter …" at bounding box center [1260, 340] width 350 height 290
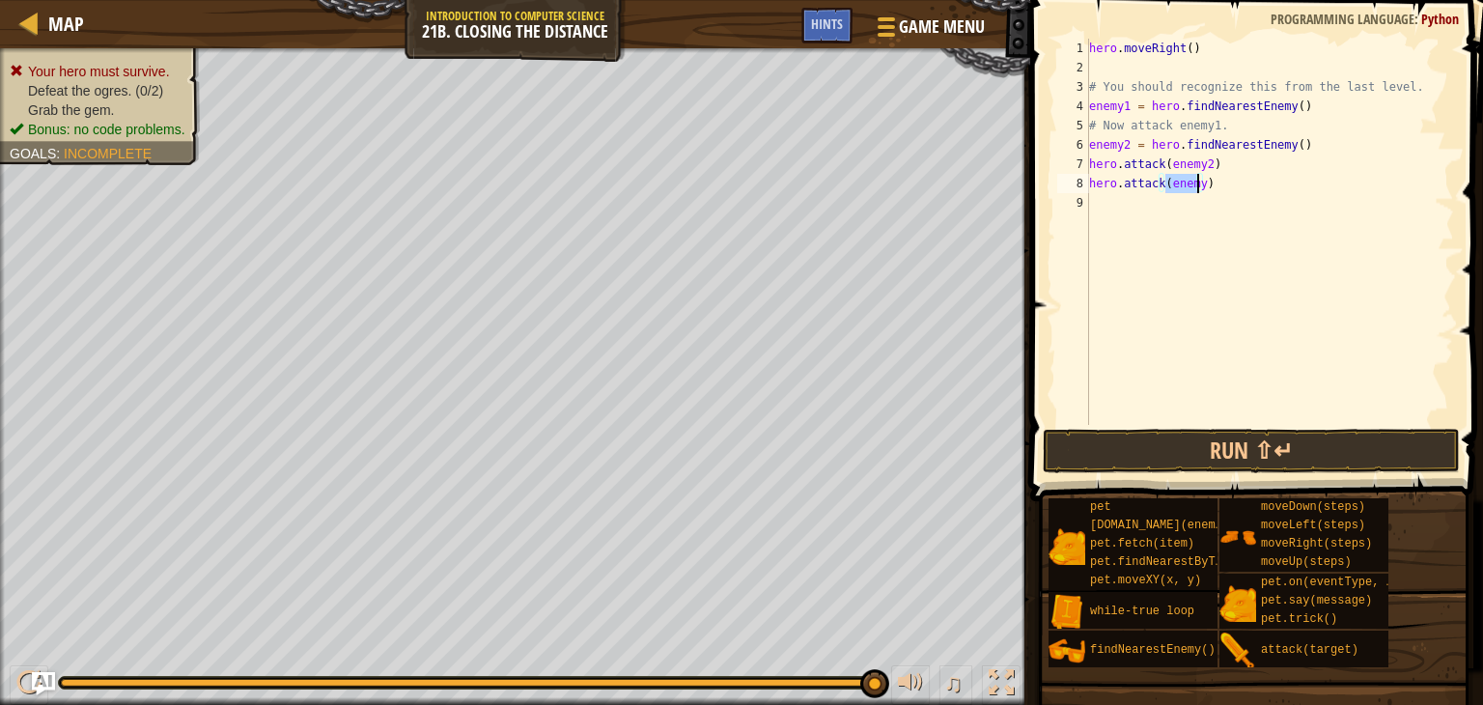
click at [1195, 179] on div "hero . moveRight ( ) # You should recognize this from the last level. enemy1 = …" at bounding box center [1269, 232] width 369 height 386
type textarea "hero.attack(enemy1)"
click at [1159, 441] on button "Run ⇧↵" at bounding box center [1251, 451] width 417 height 44
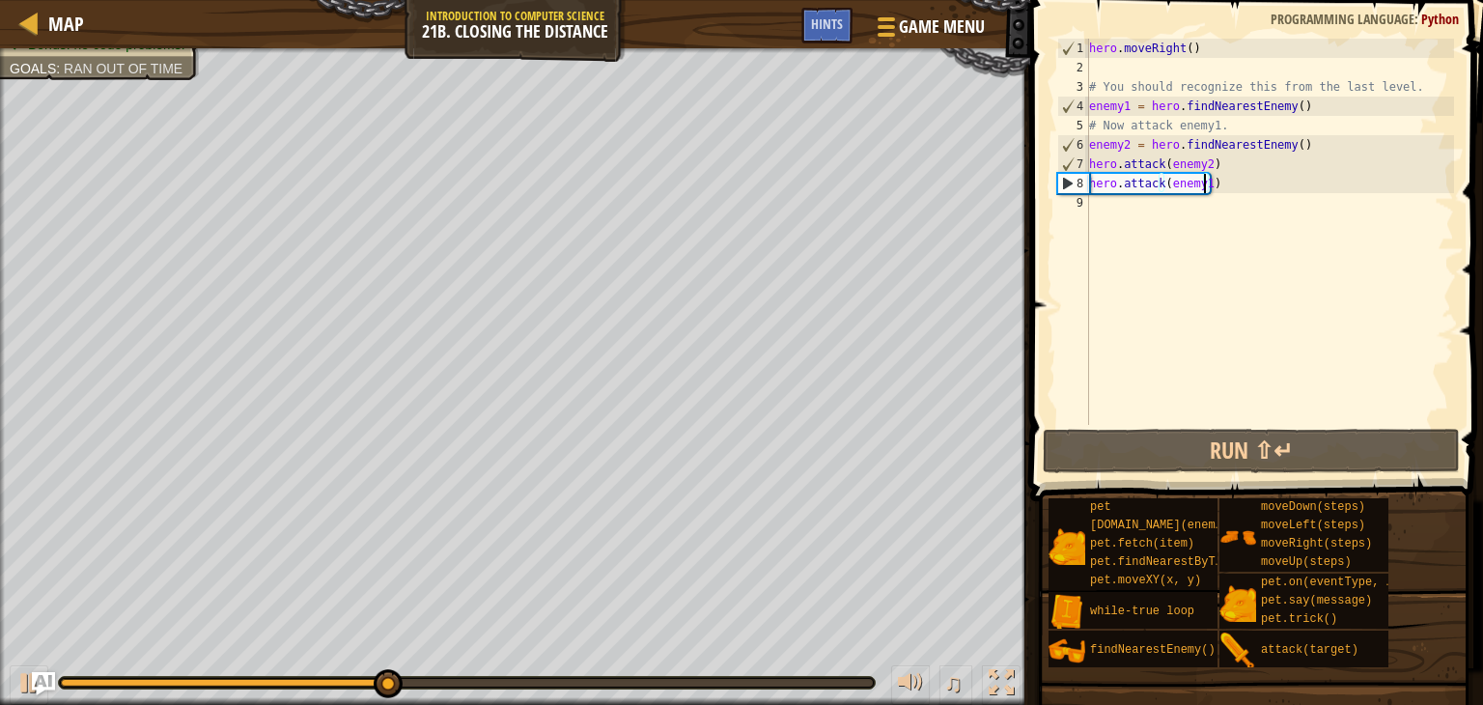
click at [1085, 198] on div "9" at bounding box center [1073, 202] width 32 height 19
type textarea "h"
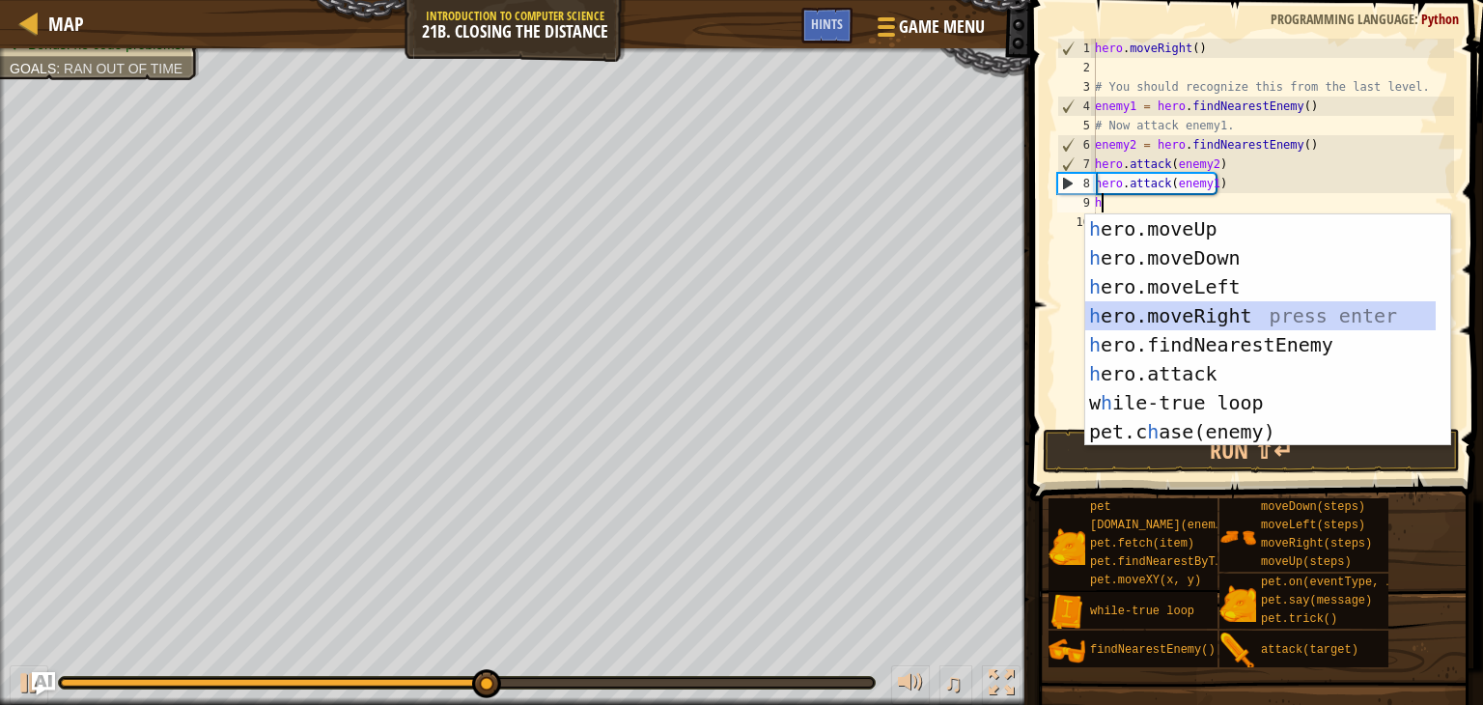
click at [1142, 314] on div "h ero.moveUp press enter h ero.moveDown press enter h ero.moveLeft press enter …" at bounding box center [1260, 359] width 350 height 290
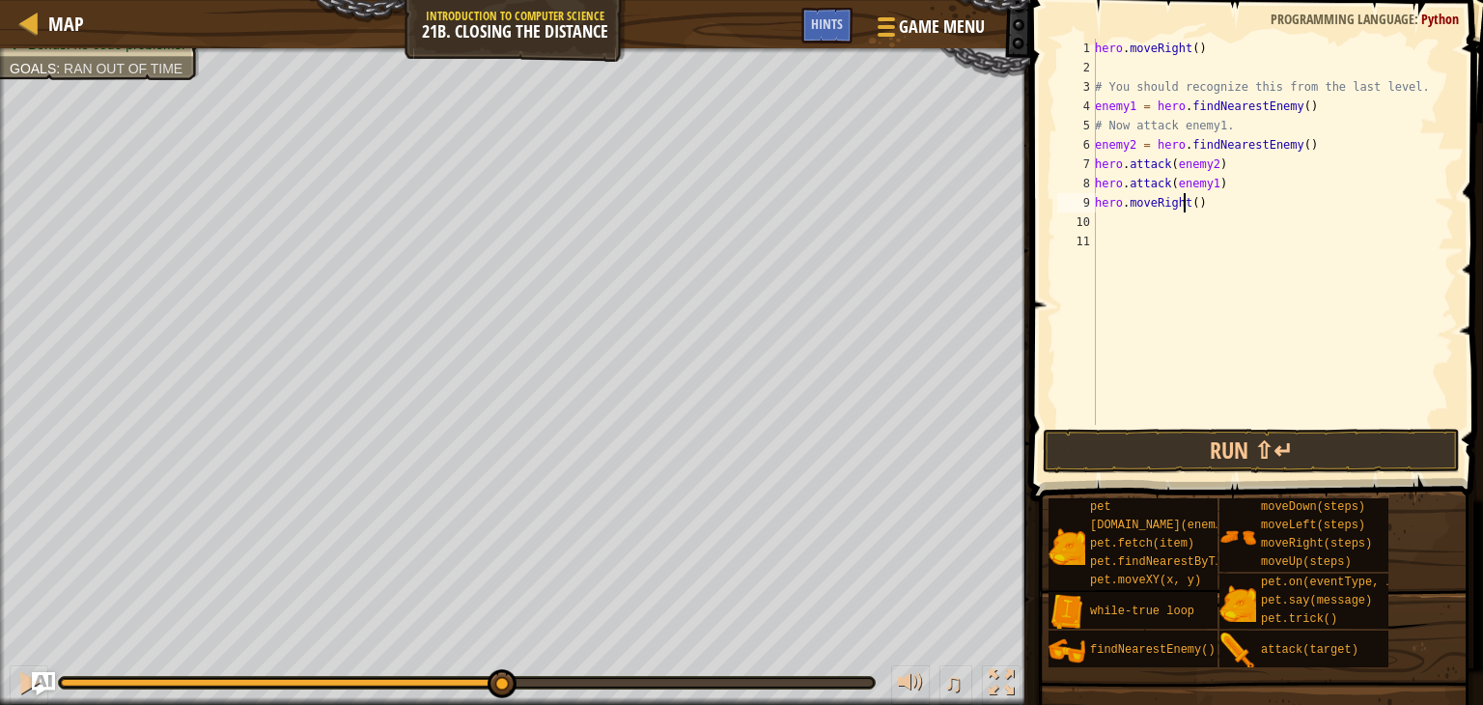
click at [1186, 200] on div "hero . moveRight ( ) # You should recognize this from the last level. enemy1 = …" at bounding box center [1272, 251] width 363 height 425
click at [1188, 196] on div "hero . moveRight ( ) # You should recognize this from the last level. enemy1 = …" at bounding box center [1272, 251] width 363 height 425
click at [1193, 435] on button "Run ⇧↵" at bounding box center [1251, 451] width 417 height 44
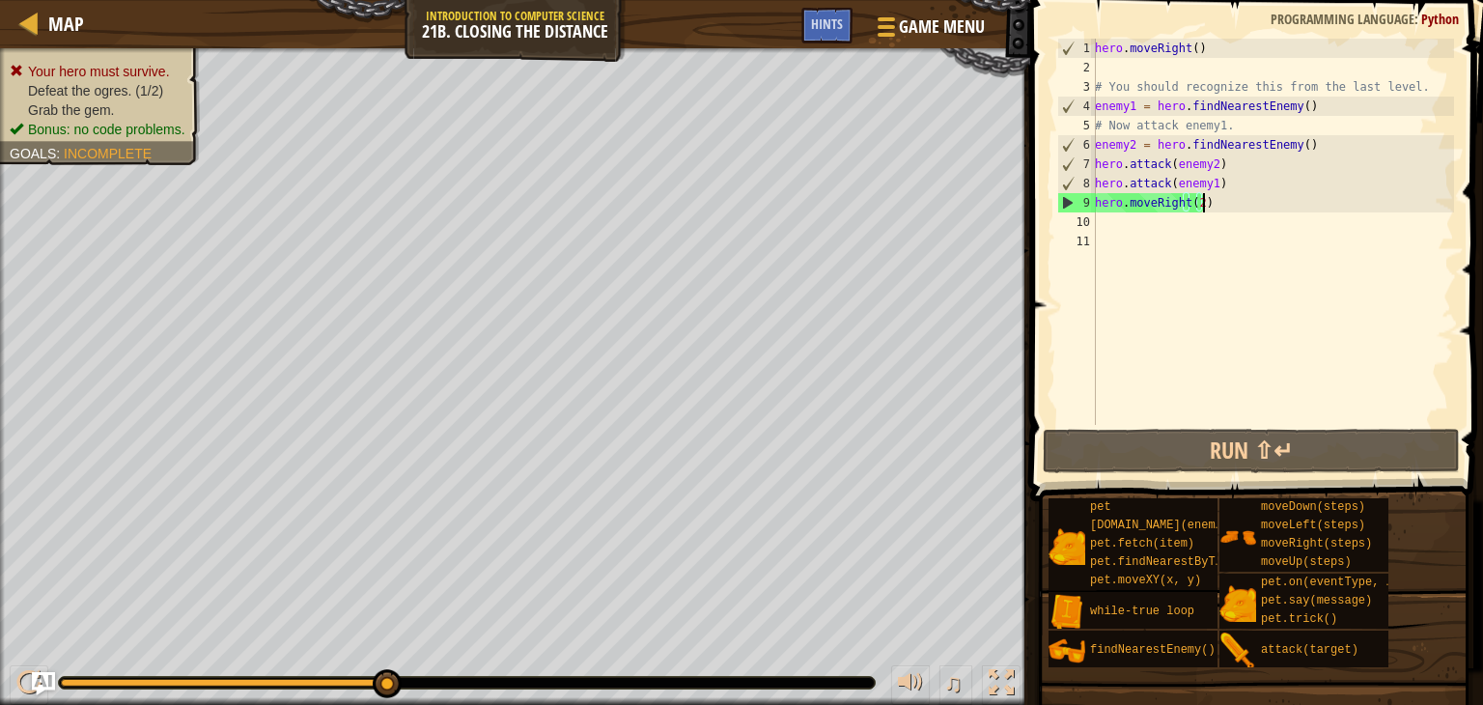
click at [1228, 198] on div "hero . moveRight ( ) # You should recognize this from the last level. enemy1 = …" at bounding box center [1272, 251] width 363 height 425
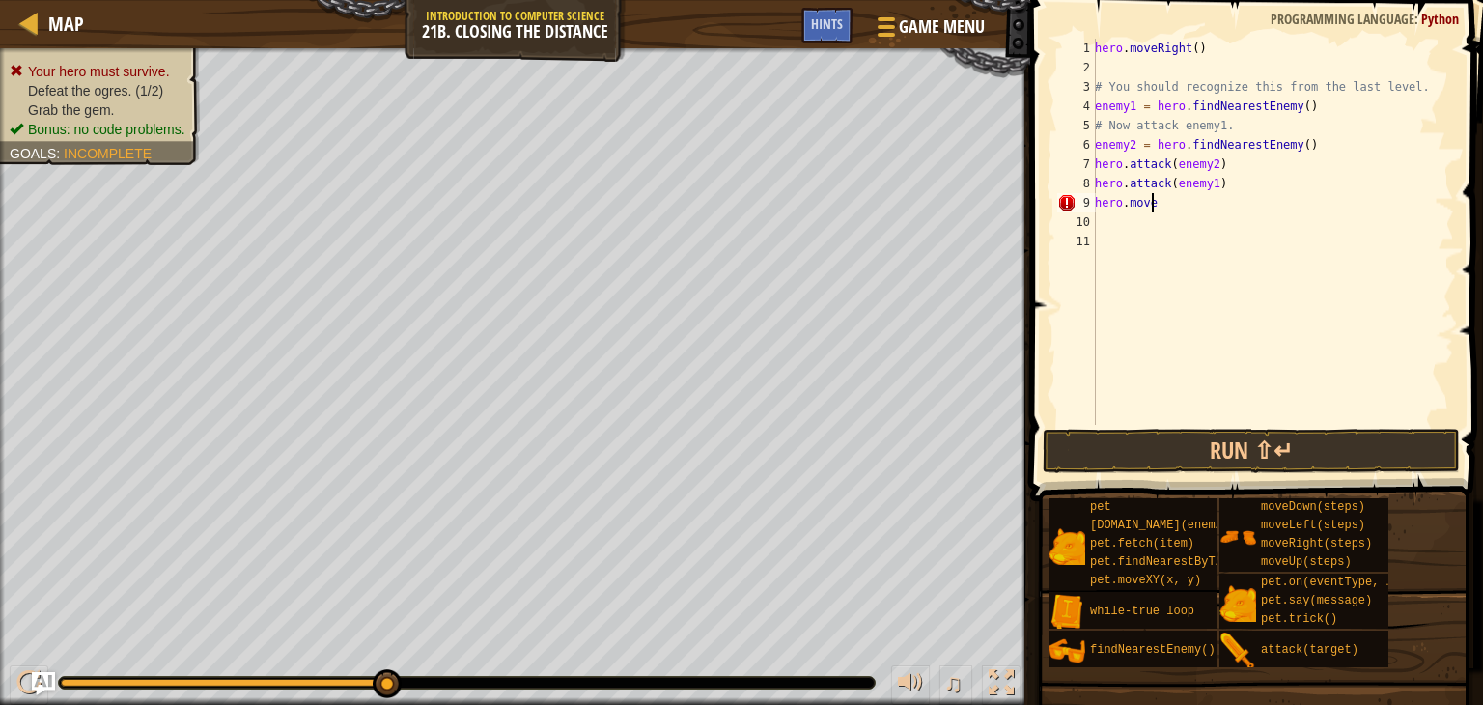
scroll to position [9, 0]
type textarea "h"
click at [1228, 193] on div "hero . moveRight ( ) # You should recognize this from the last level. enemy1 = …" at bounding box center [1272, 251] width 363 height 425
click at [1228, 187] on div "hero . moveRight ( ) # You should recognize this from the last level. enemy1 = …" at bounding box center [1272, 251] width 363 height 425
type textarea "h"
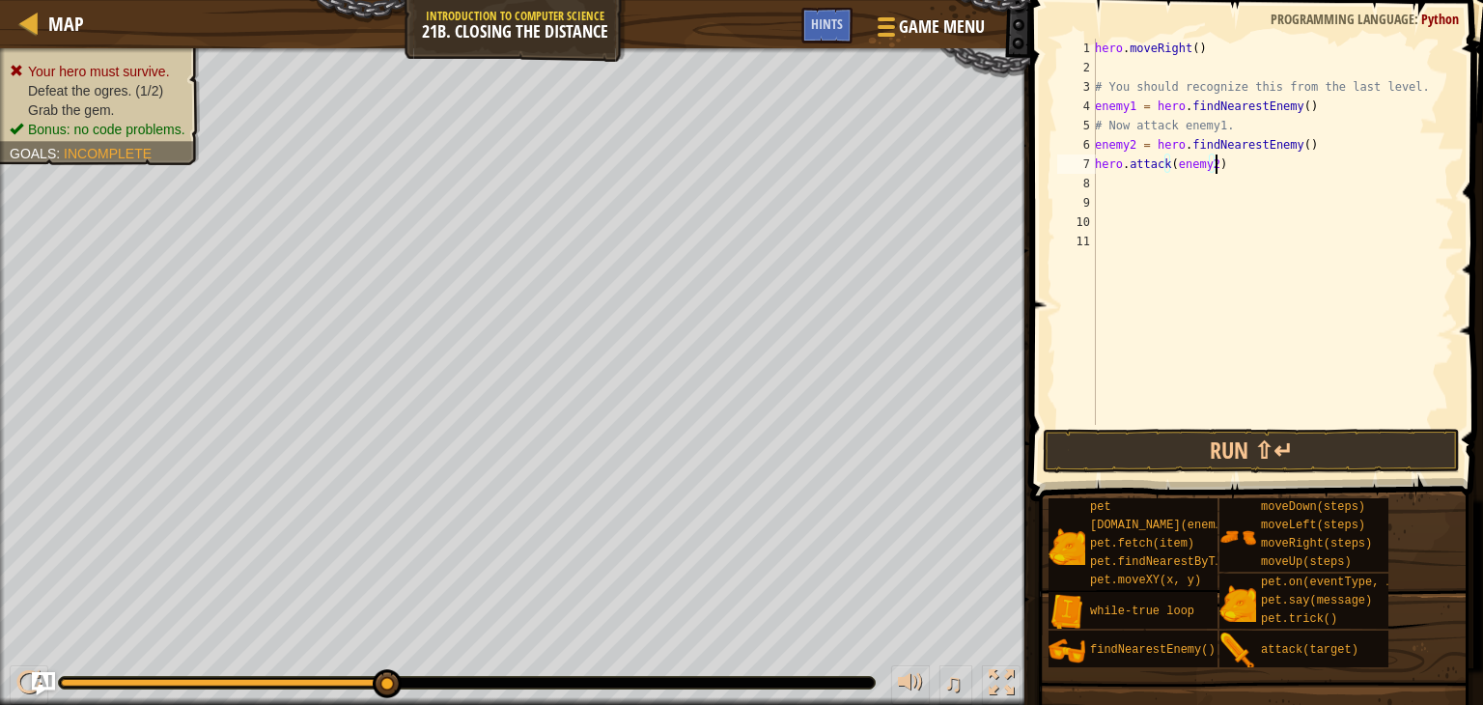
click at [1218, 166] on div "hero . moveRight ( ) # You should recognize this from the last level. enemy1 = …" at bounding box center [1272, 251] width 363 height 425
type textarea "h"
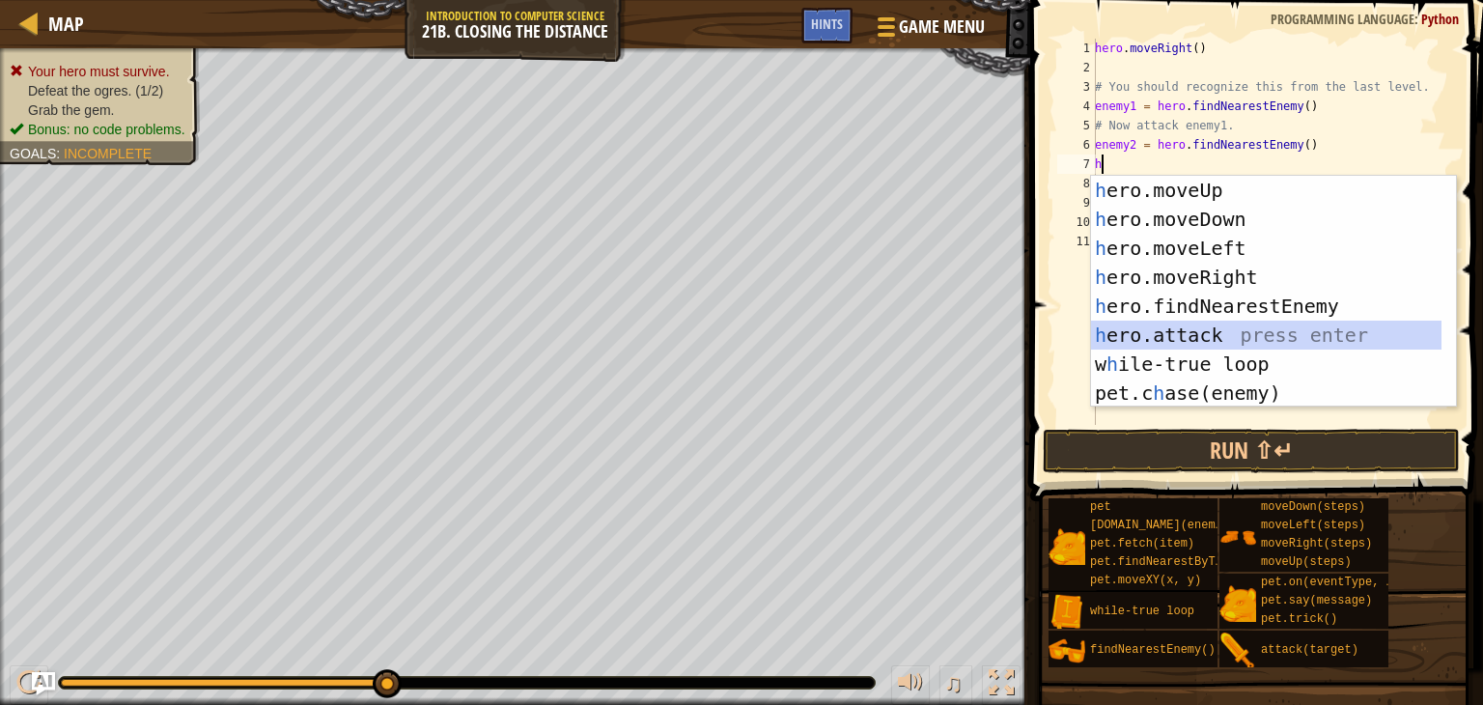
click at [1165, 329] on div "h ero.moveUp press enter h ero.moveDown press enter h ero.moveLeft press enter …" at bounding box center [1266, 321] width 350 height 290
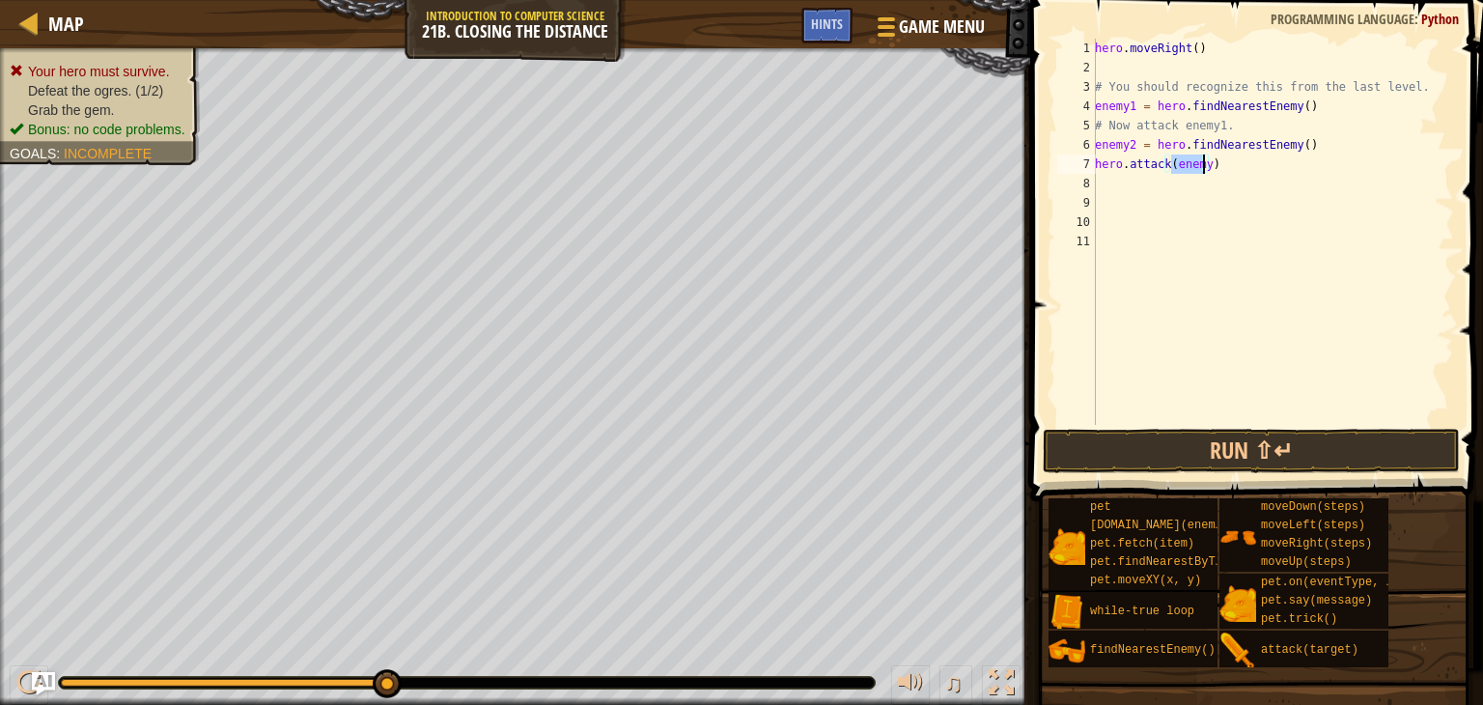
click at [1201, 162] on div "hero . moveRight ( ) # You should recognize this from the last level. enemy1 = …" at bounding box center [1272, 232] width 363 height 386
click at [1204, 159] on div "hero . moveRight ( ) # You should recognize this from the last level. enemy1 = …" at bounding box center [1272, 251] width 363 height 425
type textarea "hero.attack(enemy1)"
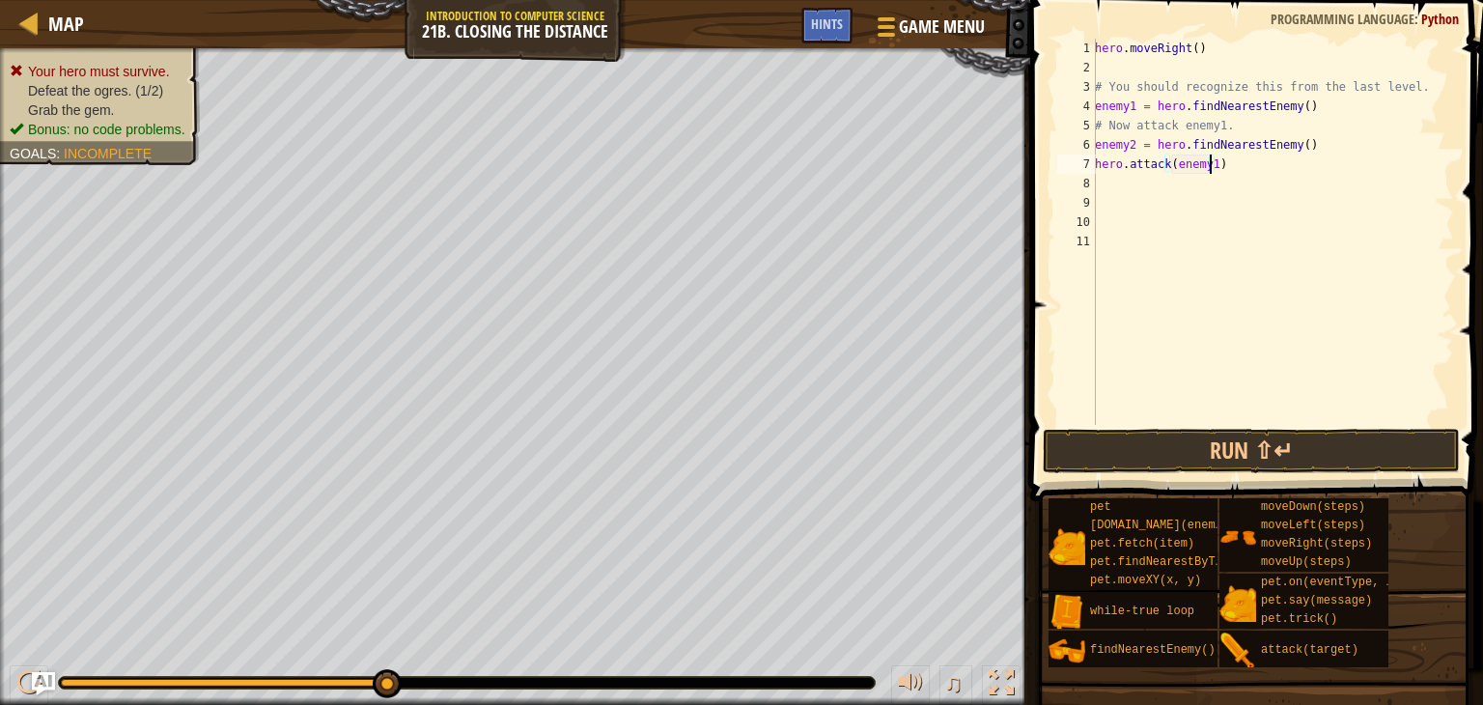
click at [1108, 183] on div "hero . moveRight ( ) # You should recognize this from the last level. enemy1 = …" at bounding box center [1272, 251] width 363 height 425
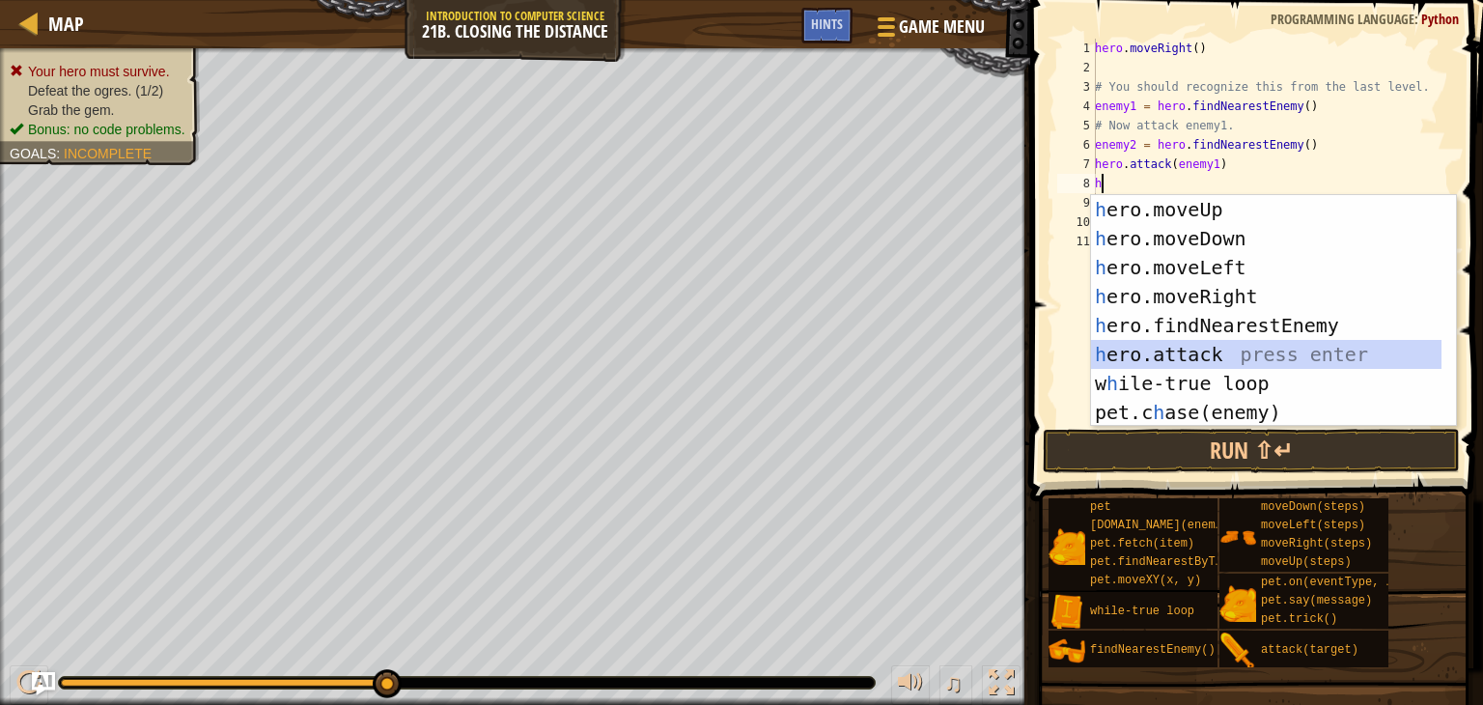
click at [1155, 340] on div "h ero.moveUp press enter h ero.moveDown press enter h ero.moveLeft press enter …" at bounding box center [1266, 340] width 350 height 290
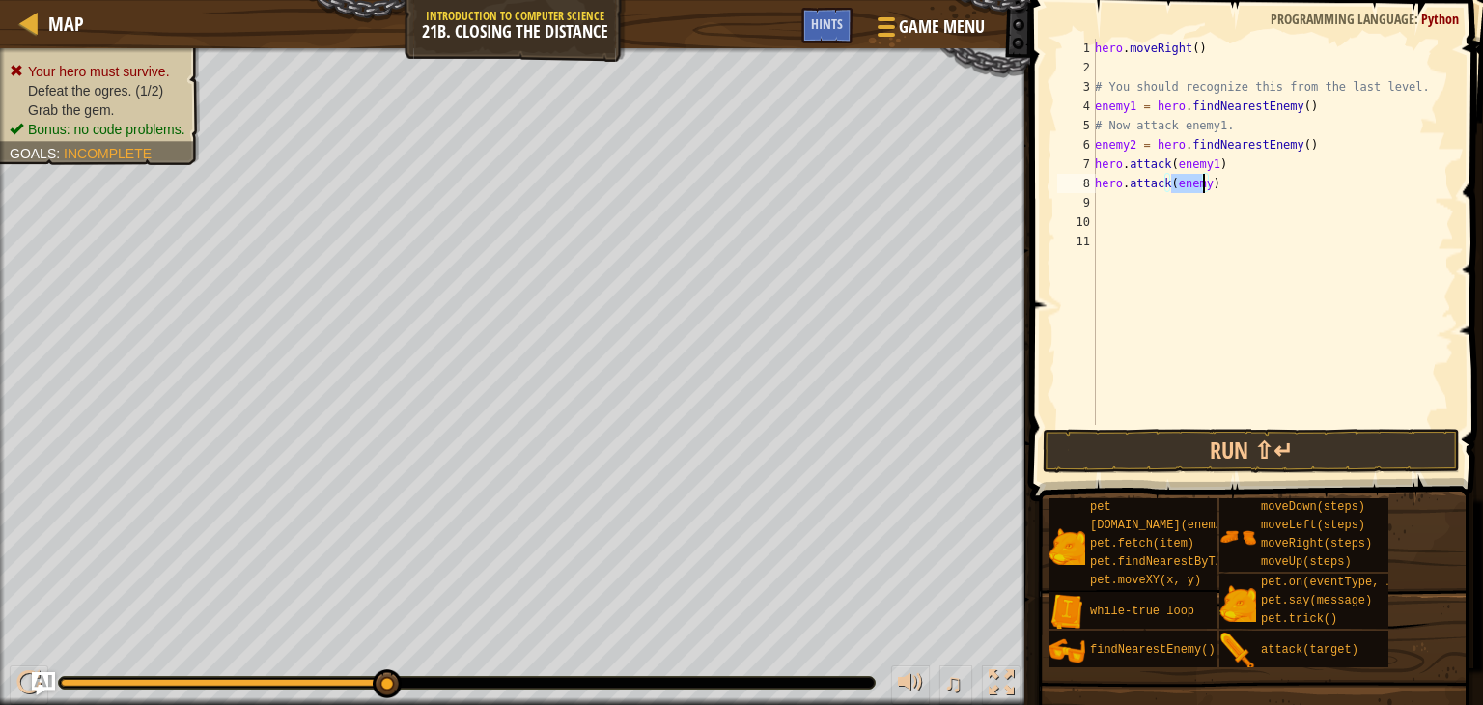
click at [1202, 184] on div "hero . moveRight ( ) # You should recognize this from the last level. enemy1 = …" at bounding box center [1272, 232] width 363 height 386
type textarea "hero.attack(enemy2)"
click at [1238, 441] on button "Run ⇧↵" at bounding box center [1251, 451] width 417 height 44
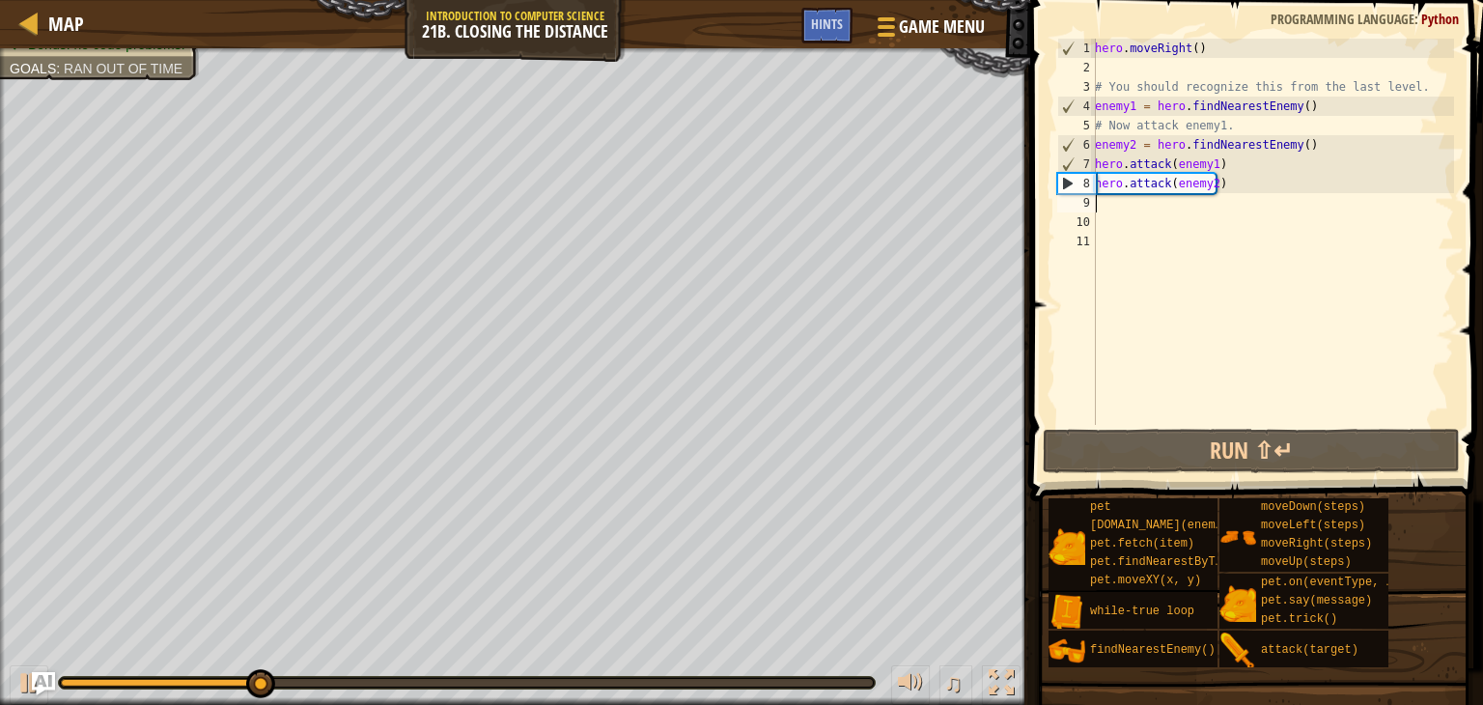
click at [1096, 202] on div "hero . moveRight ( ) # You should recognize this from the last level. enemy1 = …" at bounding box center [1272, 251] width 363 height 425
type textarea "h"
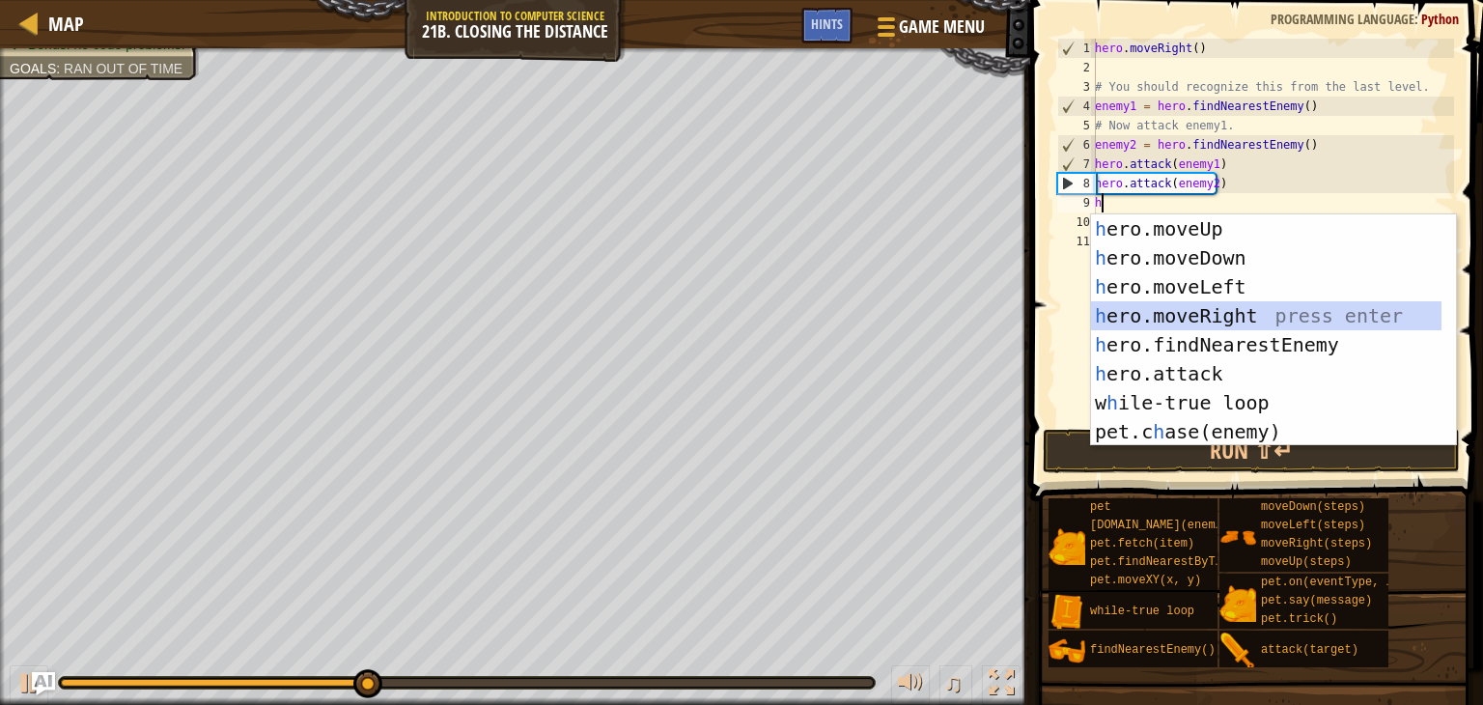
click at [1146, 309] on div "h ero.moveUp press enter h ero.moveDown press enter h ero.moveLeft press enter …" at bounding box center [1266, 359] width 350 height 290
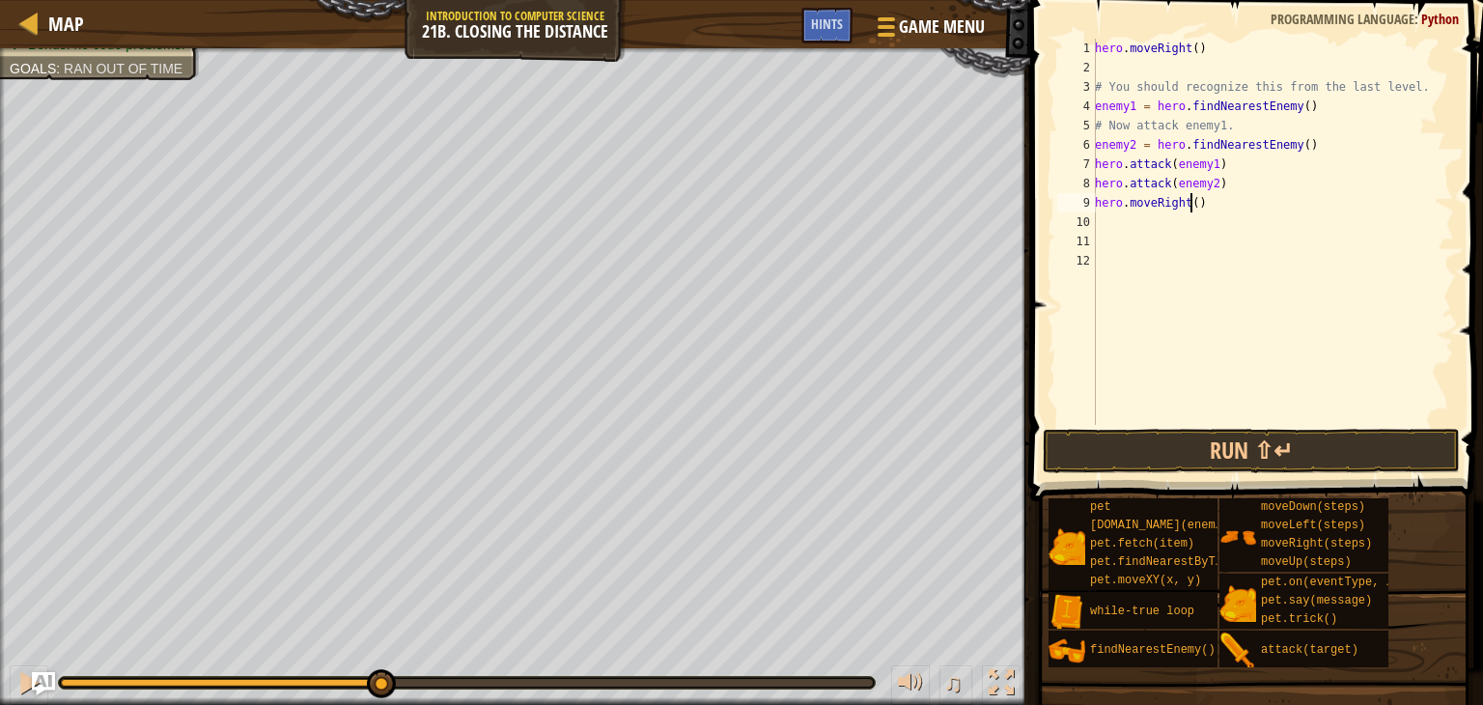
click at [1189, 199] on div "hero . moveRight ( ) # You should recognize this from the last level. enemy1 = …" at bounding box center [1272, 251] width 363 height 425
type textarea "hero.moveRight(2)"
click at [1230, 444] on button "Run ⇧↵" at bounding box center [1251, 451] width 417 height 44
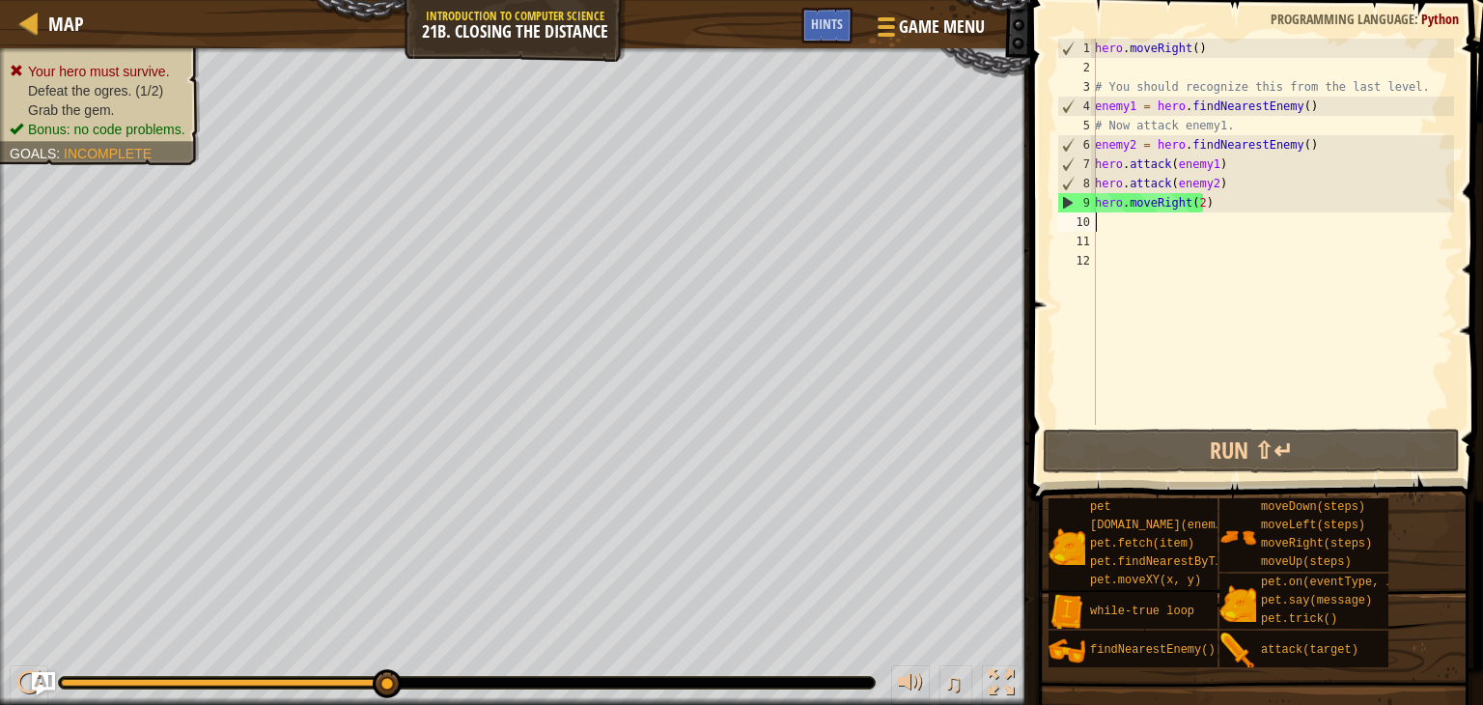
click at [1100, 226] on div "hero . moveRight ( ) # You should recognize this from the last level. enemy1 = …" at bounding box center [1272, 251] width 363 height 425
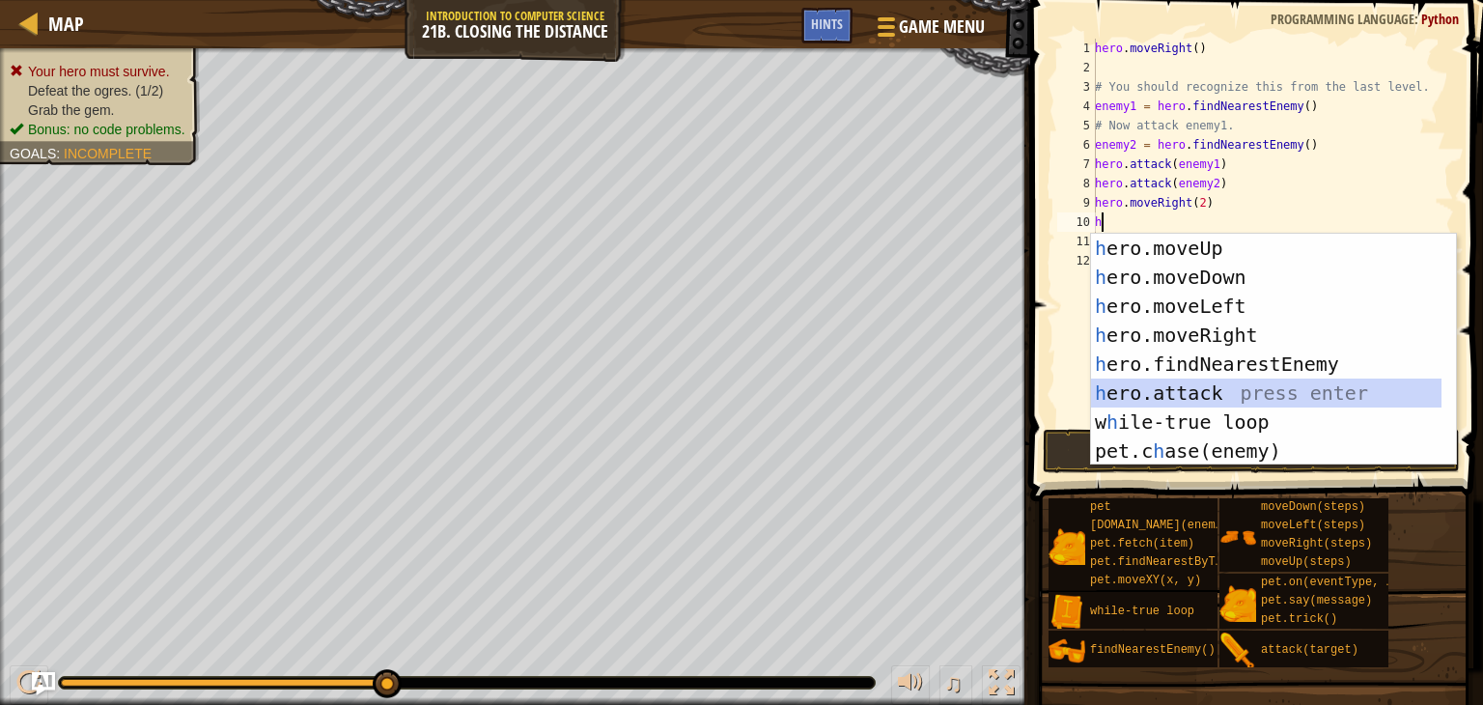
click at [1155, 385] on div "h ero.moveUp press enter h ero.moveDown press enter h ero.moveLeft press enter …" at bounding box center [1266, 379] width 350 height 290
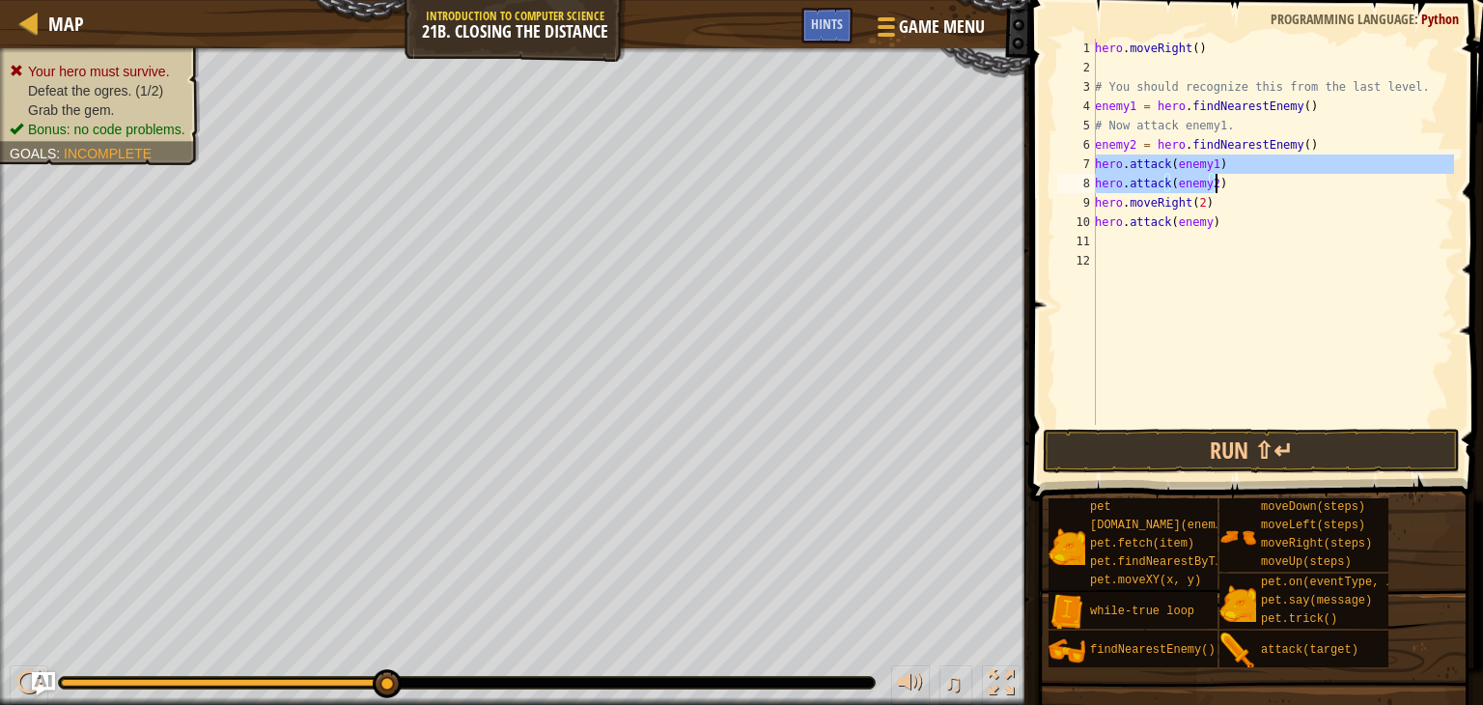
drag, startPoint x: 1096, startPoint y: 163, endPoint x: 1222, endPoint y: 177, distance: 127.2
click at [1222, 177] on div "hero . moveRight ( ) # You should recognize this from the last level. enemy1 = …" at bounding box center [1272, 251] width 363 height 425
type textarea "hero.attack(enemy1) hero.attack(enemy2)"
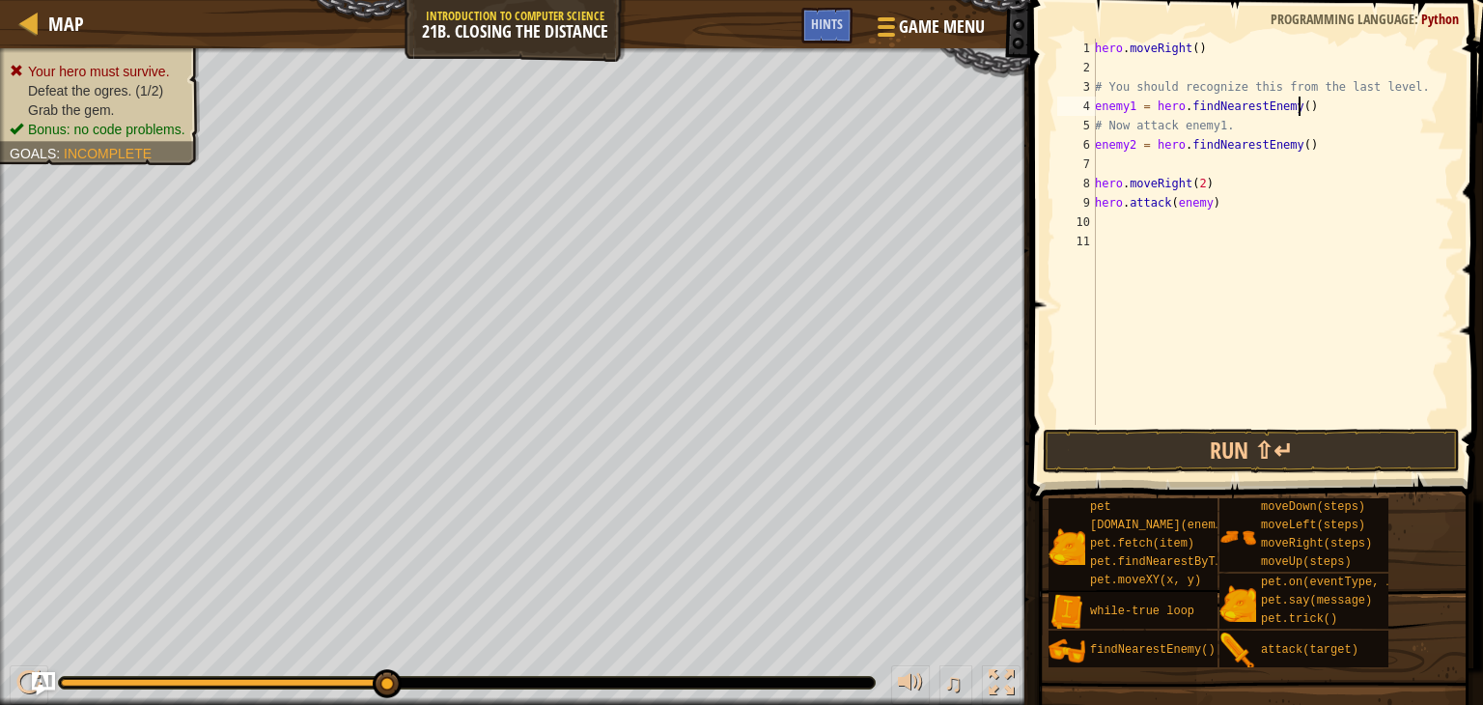
click at [1310, 110] on div "hero . moveRight ( ) # You should recognize this from the last level. enemy1 = …" at bounding box center [1272, 251] width 363 height 425
type textarea "enemy1 = hero.findNearestEnemy()"
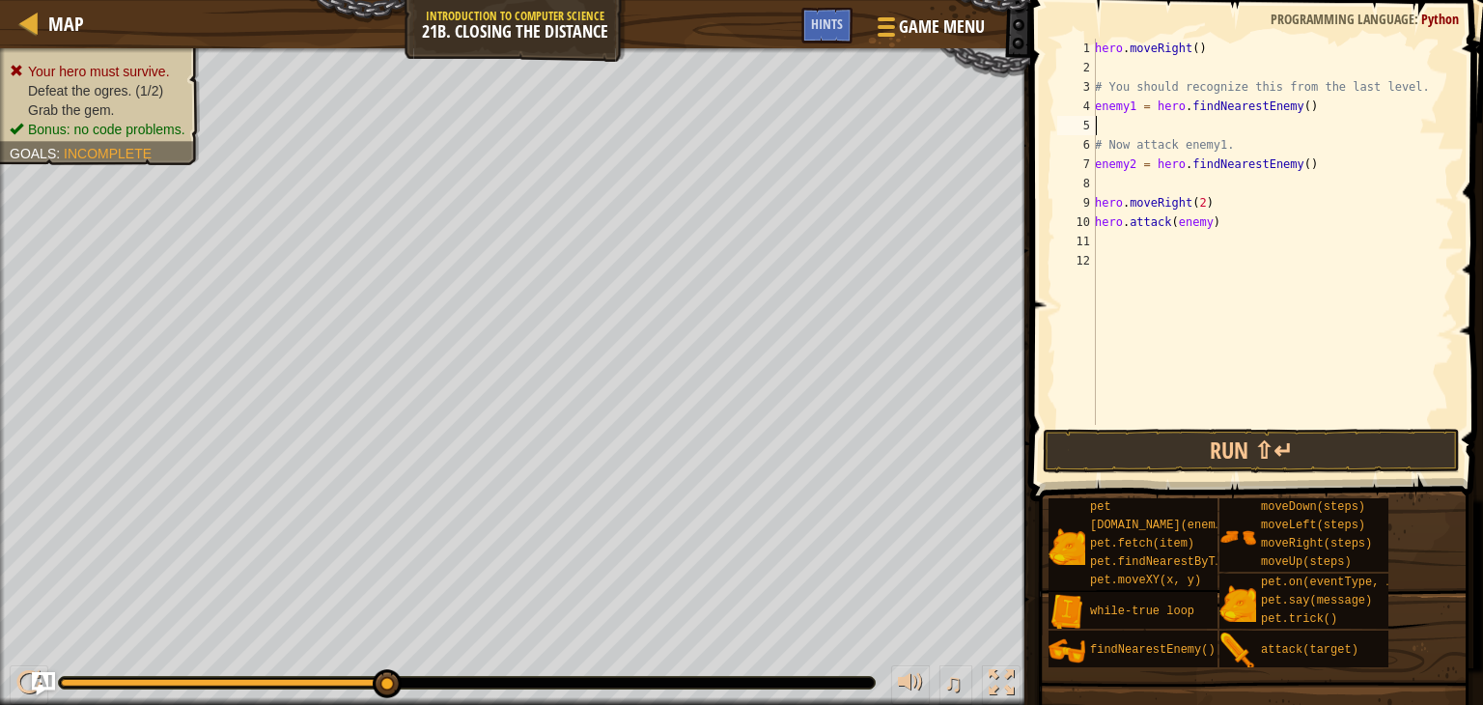
paste textarea "hero.attack(enemy2)"
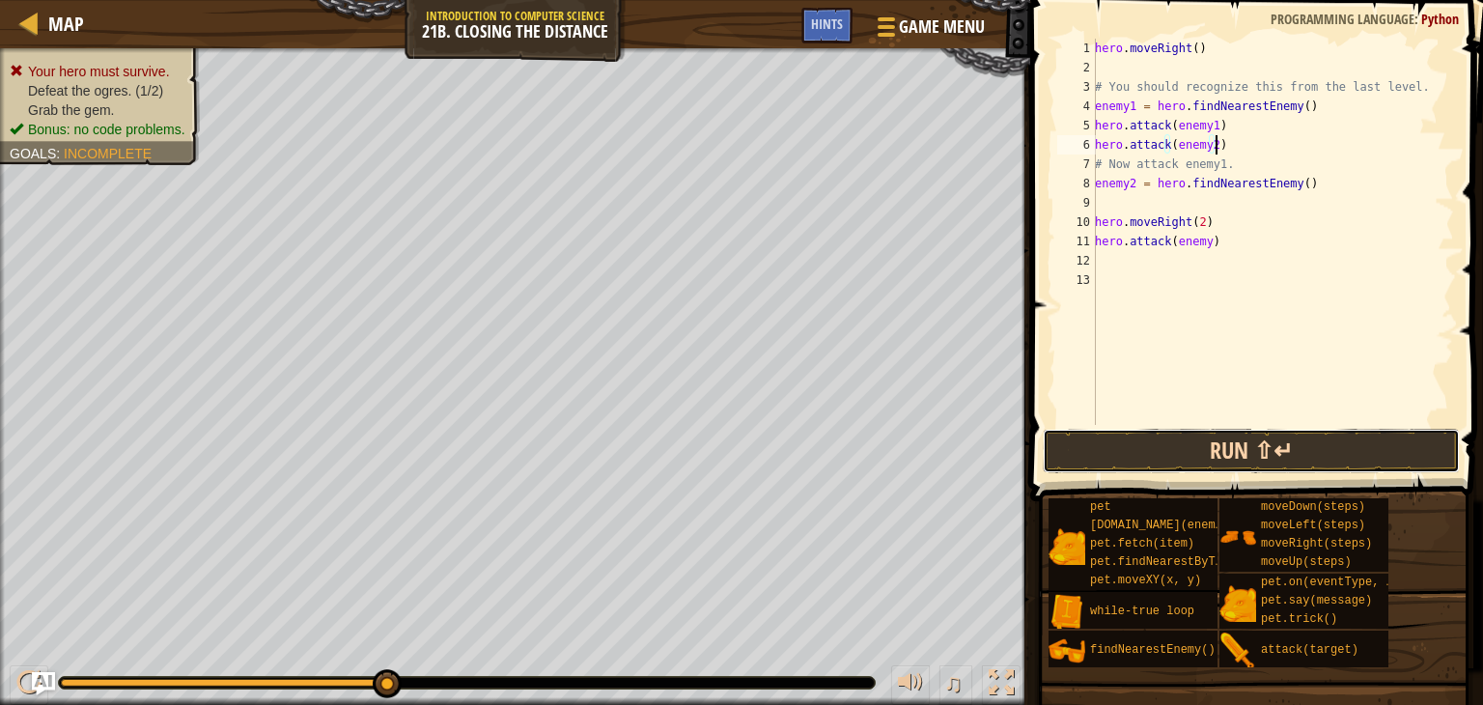
click at [1295, 459] on button "Run ⇧↵" at bounding box center [1251, 451] width 417 height 44
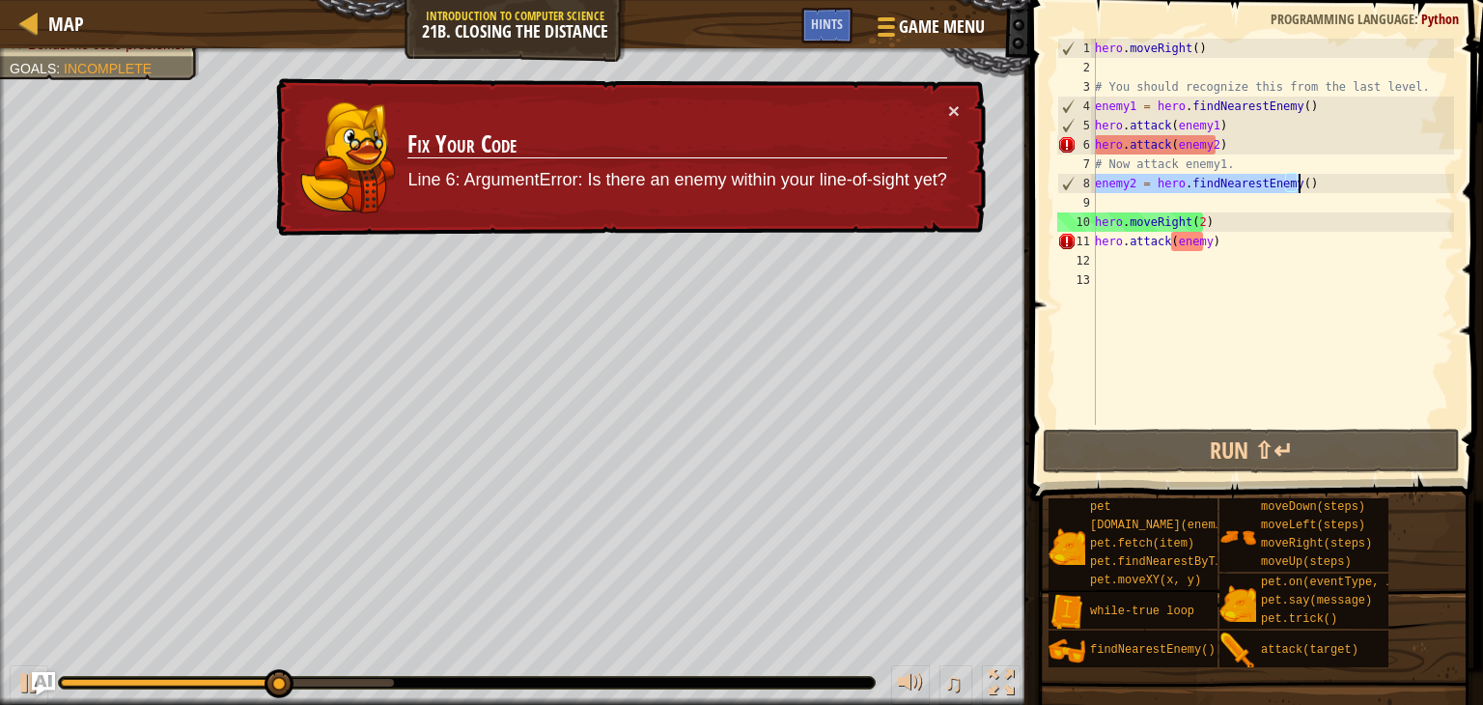
drag, startPoint x: 1098, startPoint y: 184, endPoint x: 1348, endPoint y: 186, distance: 250.1
click at [1348, 186] on div "hero . moveRight ( ) # You should recognize this from the last level. enemy1 = …" at bounding box center [1272, 251] width 363 height 425
type textarea "enemy2 = hero.findNearestEnemy()"
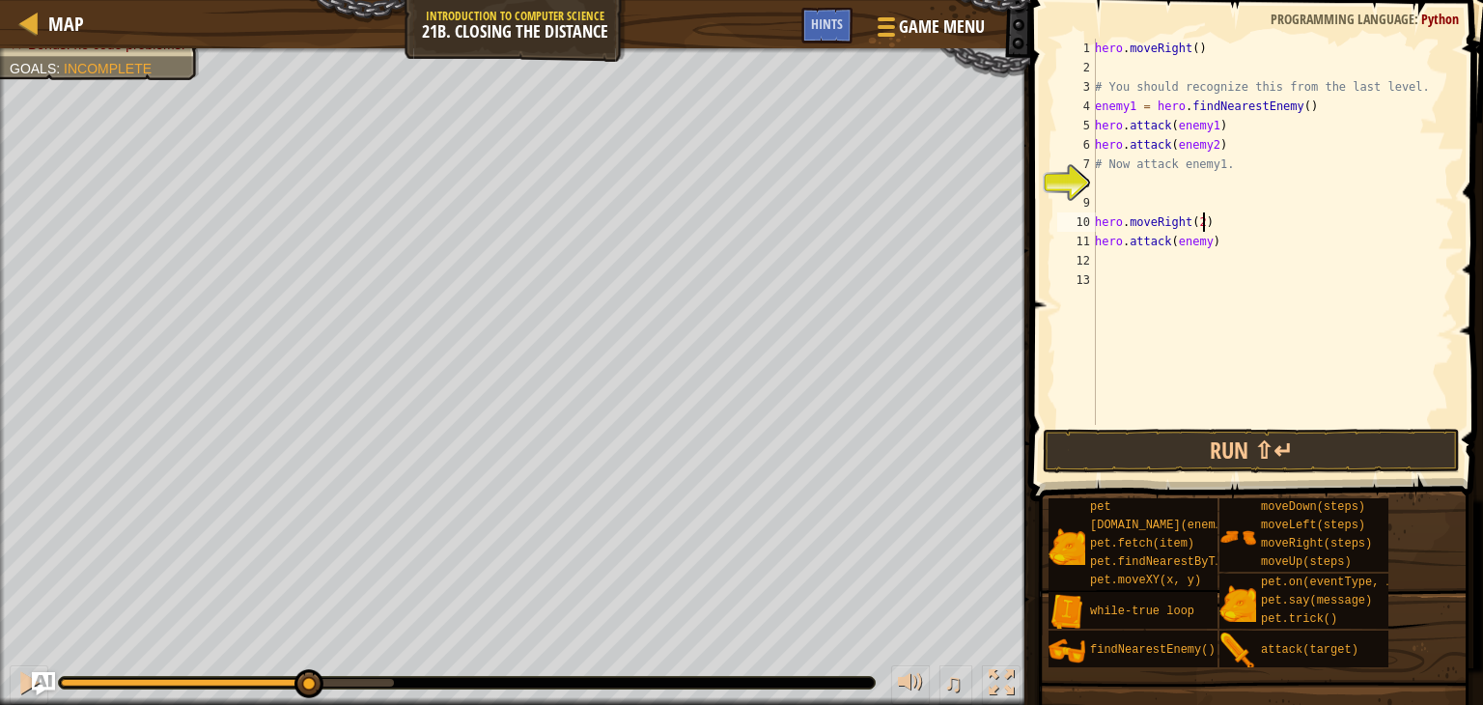
click at [1240, 225] on div "hero . moveRight ( ) # You should recognize this from the last level. enemy1 = …" at bounding box center [1272, 251] width 363 height 425
type textarea "hero.moveRight(2)"
paste textarea "enemy2 = hero.findNearestEnemy()"
type textarea "enemy2 = hero.findNearestEnemy()"
click at [1117, 449] on button "Run ⇧↵" at bounding box center [1251, 451] width 417 height 44
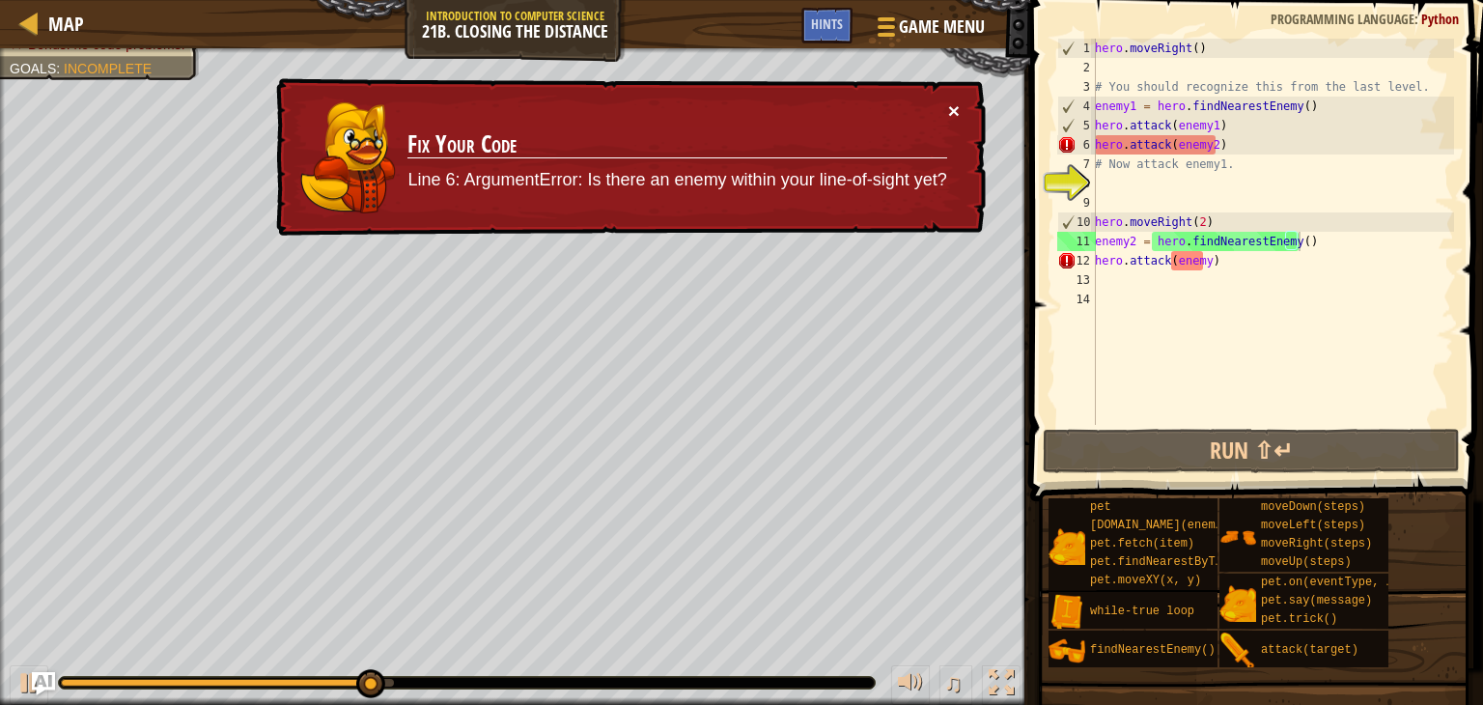
click at [949, 105] on button "×" at bounding box center [954, 110] width 12 height 20
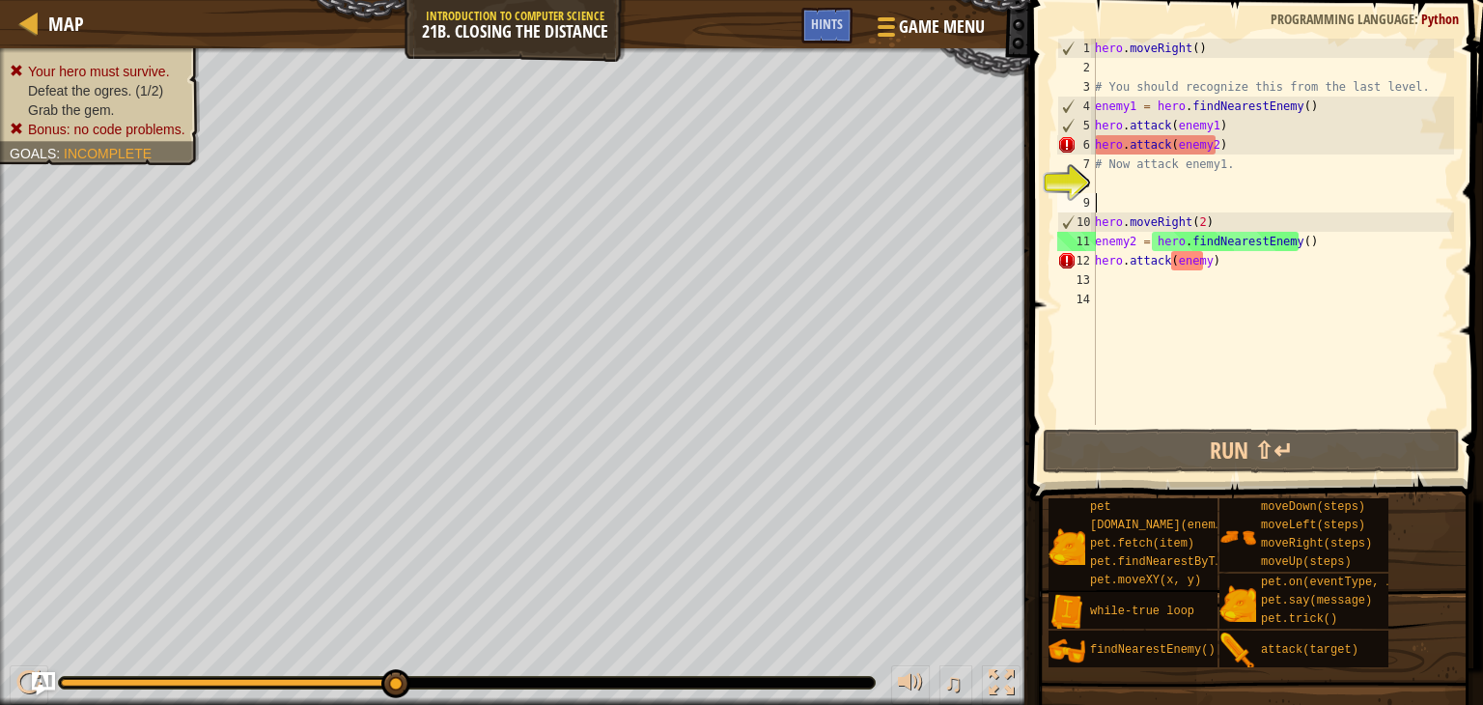
click at [1116, 202] on div "hero . moveRight ( ) # You should recognize this from the last level. enemy1 = …" at bounding box center [1272, 251] width 363 height 425
type textarea "h"
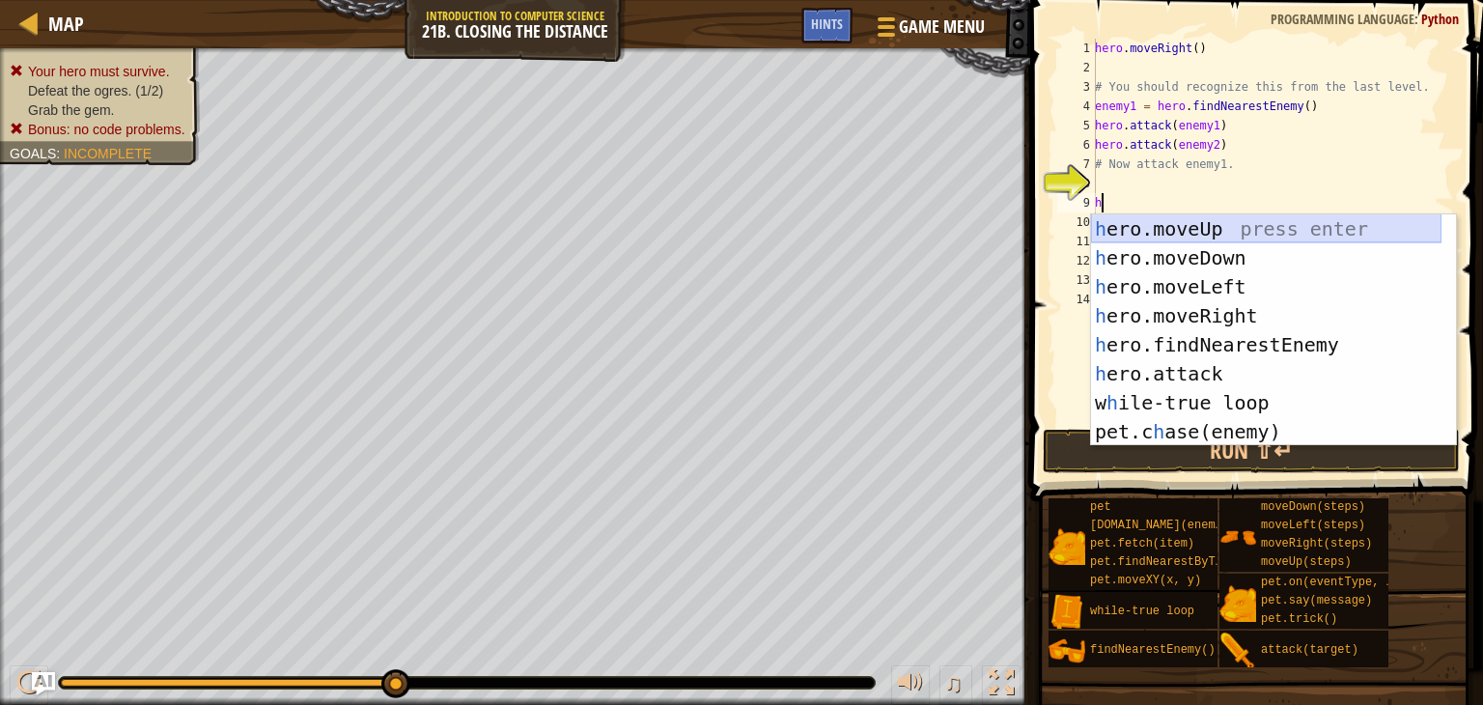
click at [1156, 221] on div "h ero.moveUp press enter h ero.moveDown press enter h ero.moveLeft press enter …" at bounding box center [1266, 359] width 350 height 290
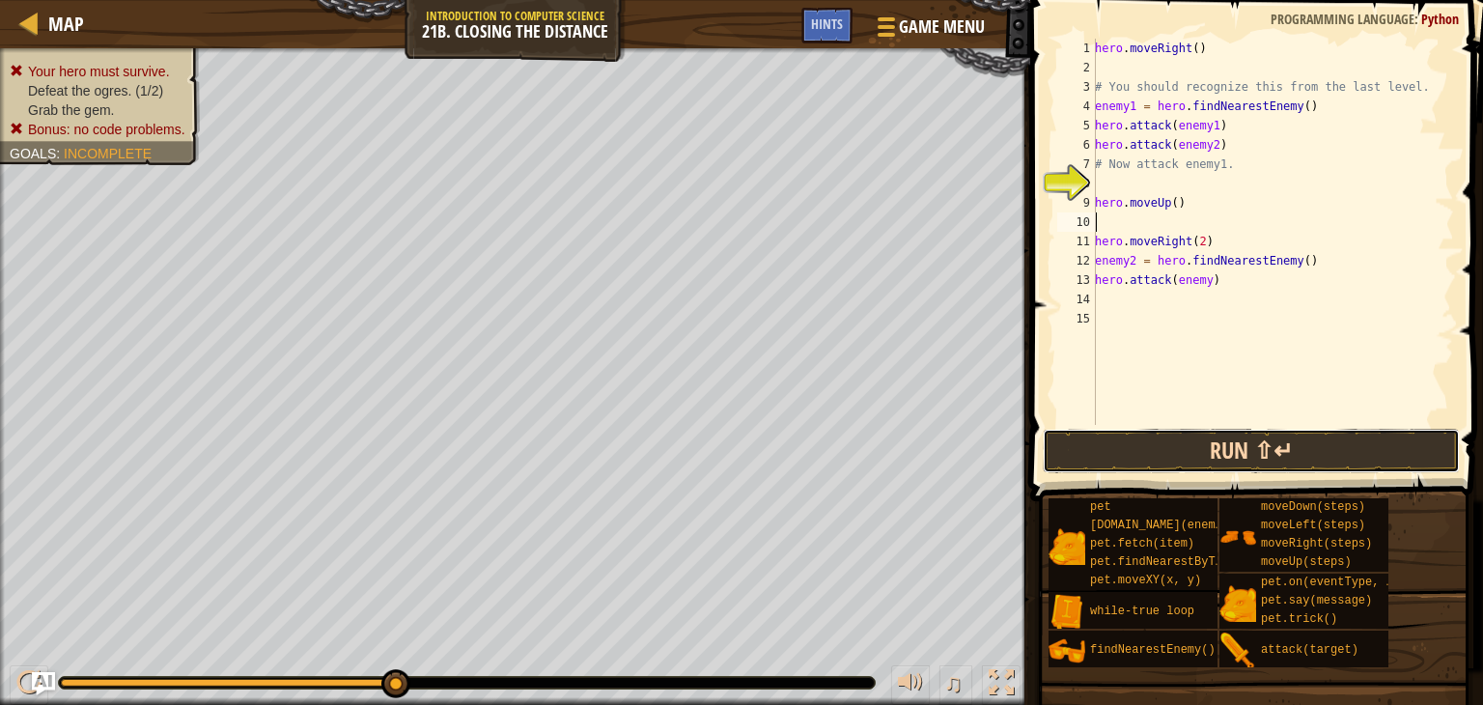
click at [1119, 466] on button "Run ⇧↵" at bounding box center [1251, 451] width 417 height 44
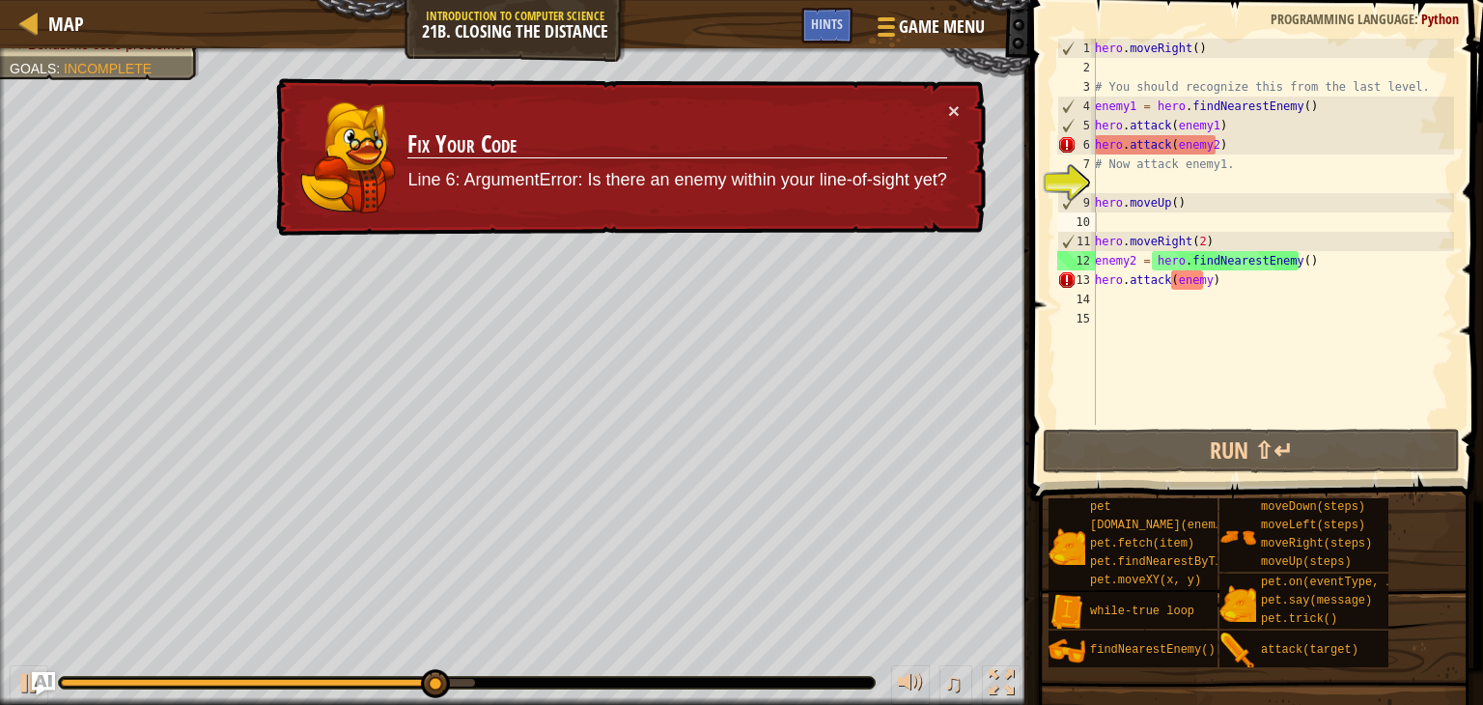
click at [954, 93] on div "× Fix Your Code Line 6: ArgumentError: Is there an enemy within your line-of-si…" at bounding box center [628, 157] width 713 height 159
click at [945, 110] on td "Fix Your Code Line 6: ArgumentError: Is there an enemy within your line-of-sigh…" at bounding box center [676, 157] width 541 height 115
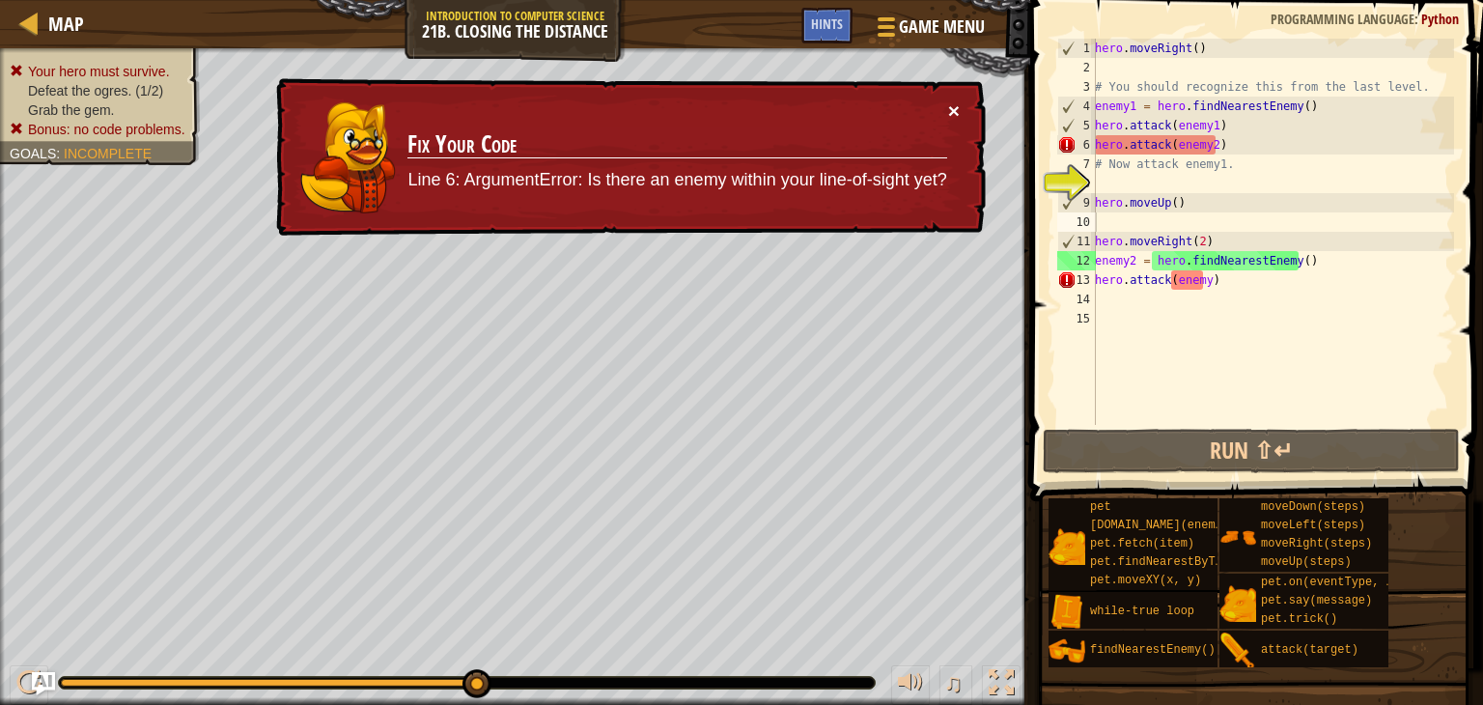
click at [950, 102] on button "×" at bounding box center [954, 110] width 12 height 20
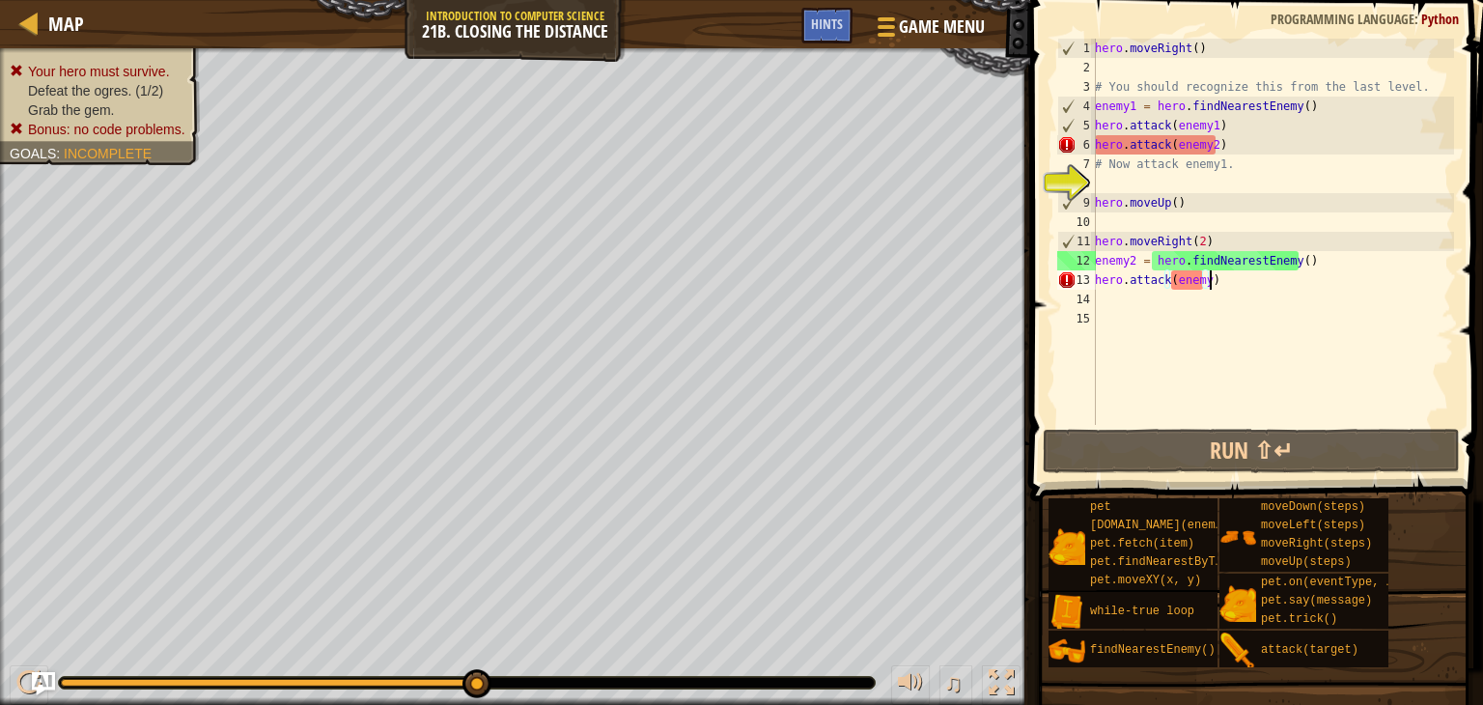
click at [1216, 287] on div "hero . moveRight ( ) # You should recognize this from the last level. enemy1 = …" at bounding box center [1272, 251] width 363 height 425
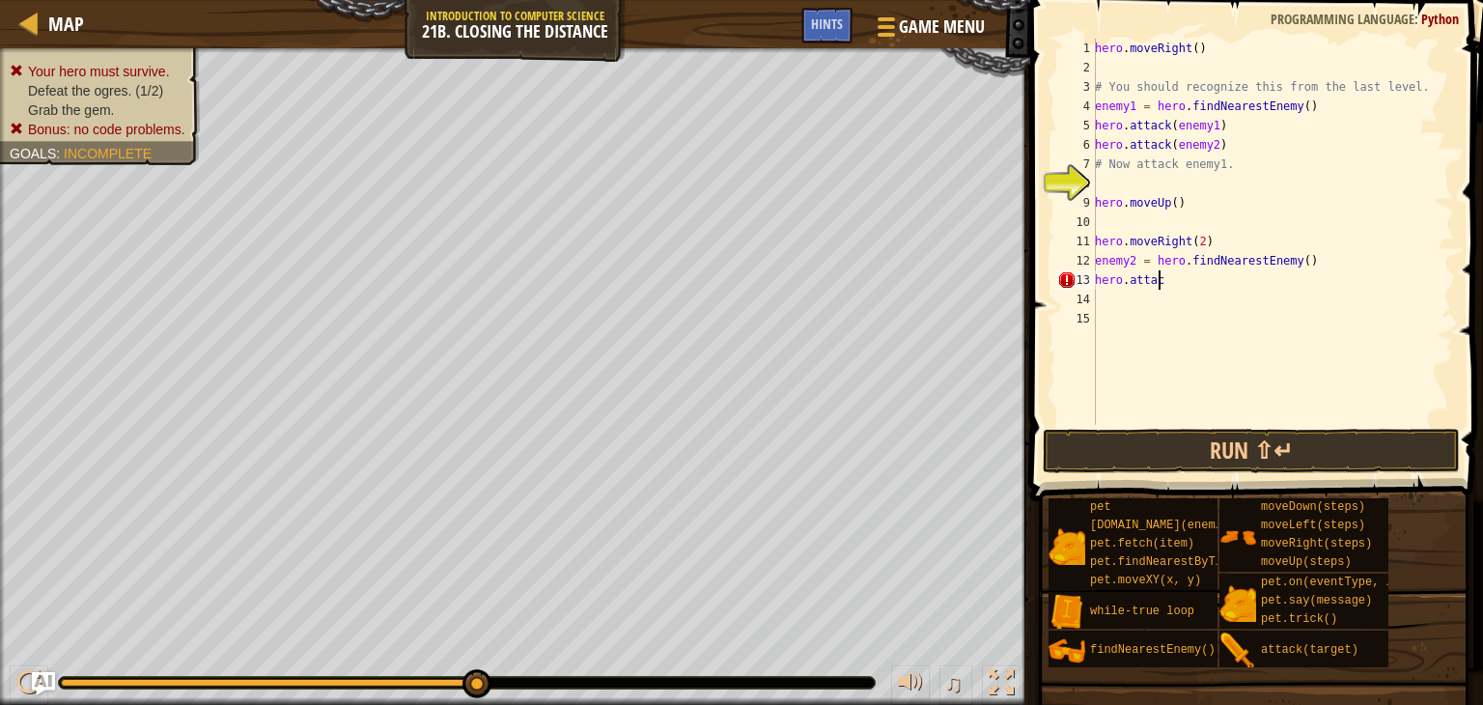
type textarea "h"
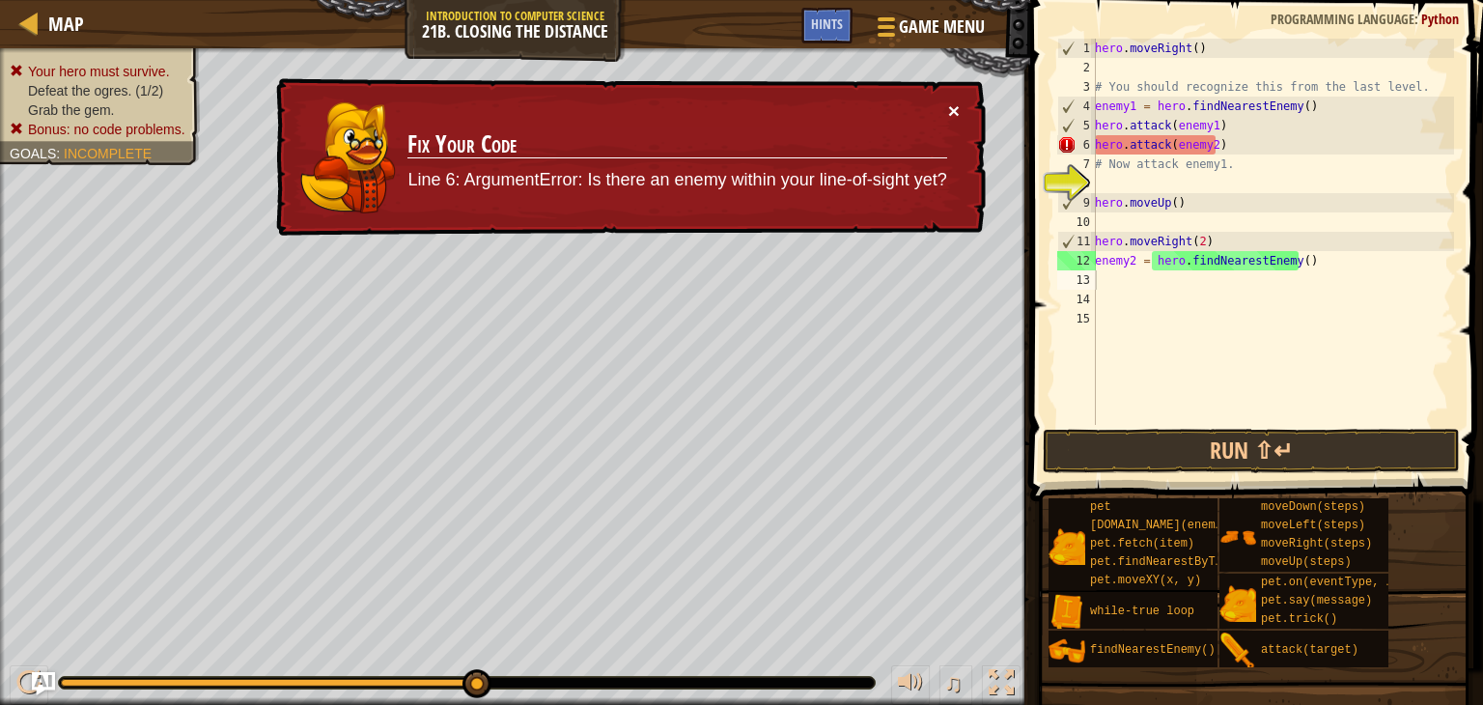
click at [958, 100] on button "×" at bounding box center [954, 110] width 12 height 20
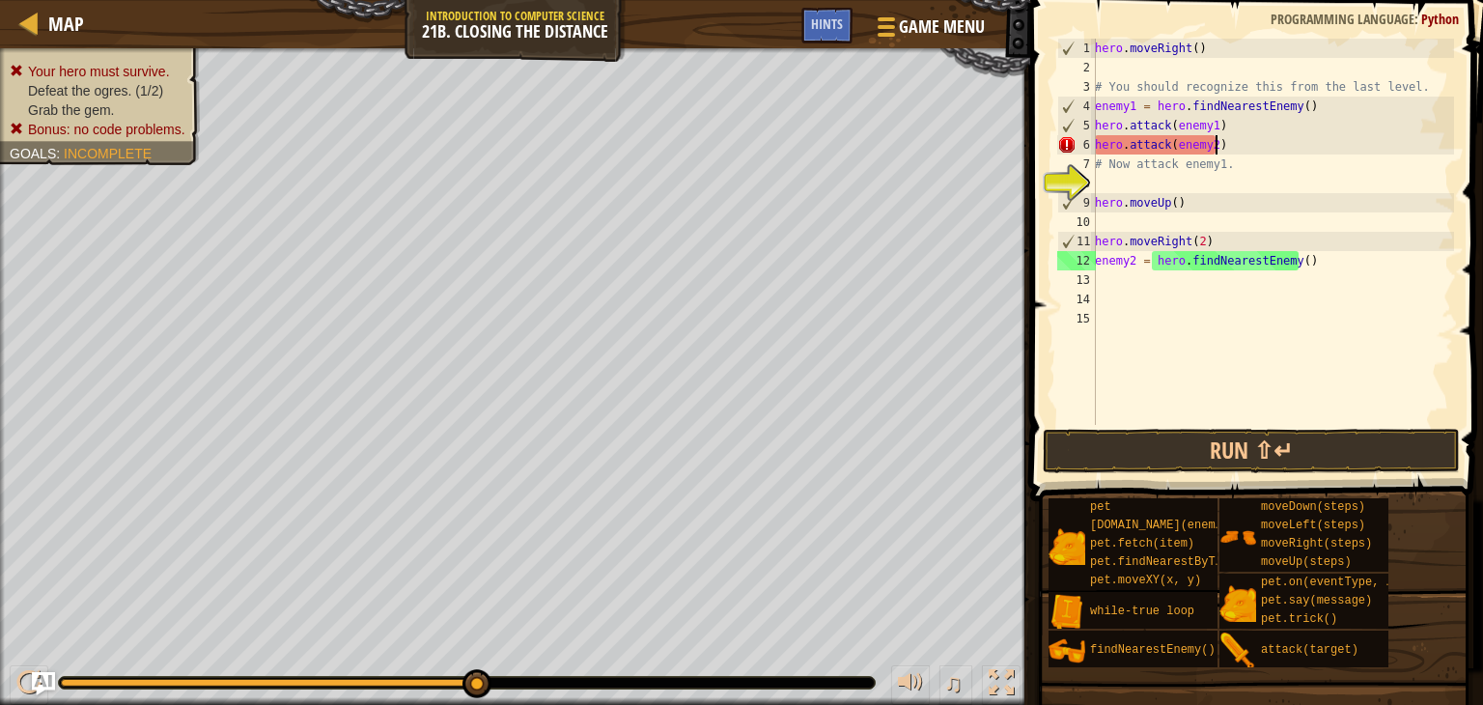
click at [1225, 148] on div "hero . moveRight ( ) # You should recognize this from the last level. enemy1 = …" at bounding box center [1272, 251] width 363 height 425
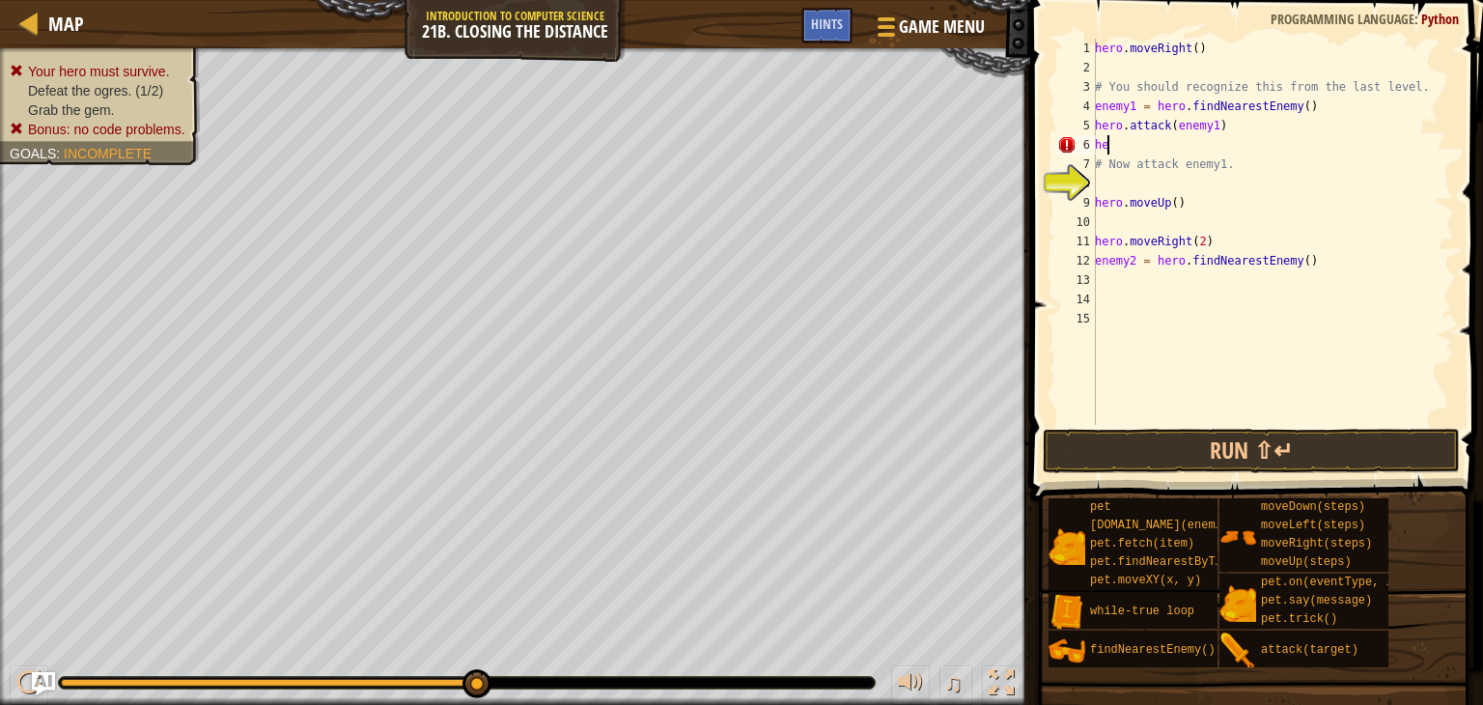
type textarea "h"
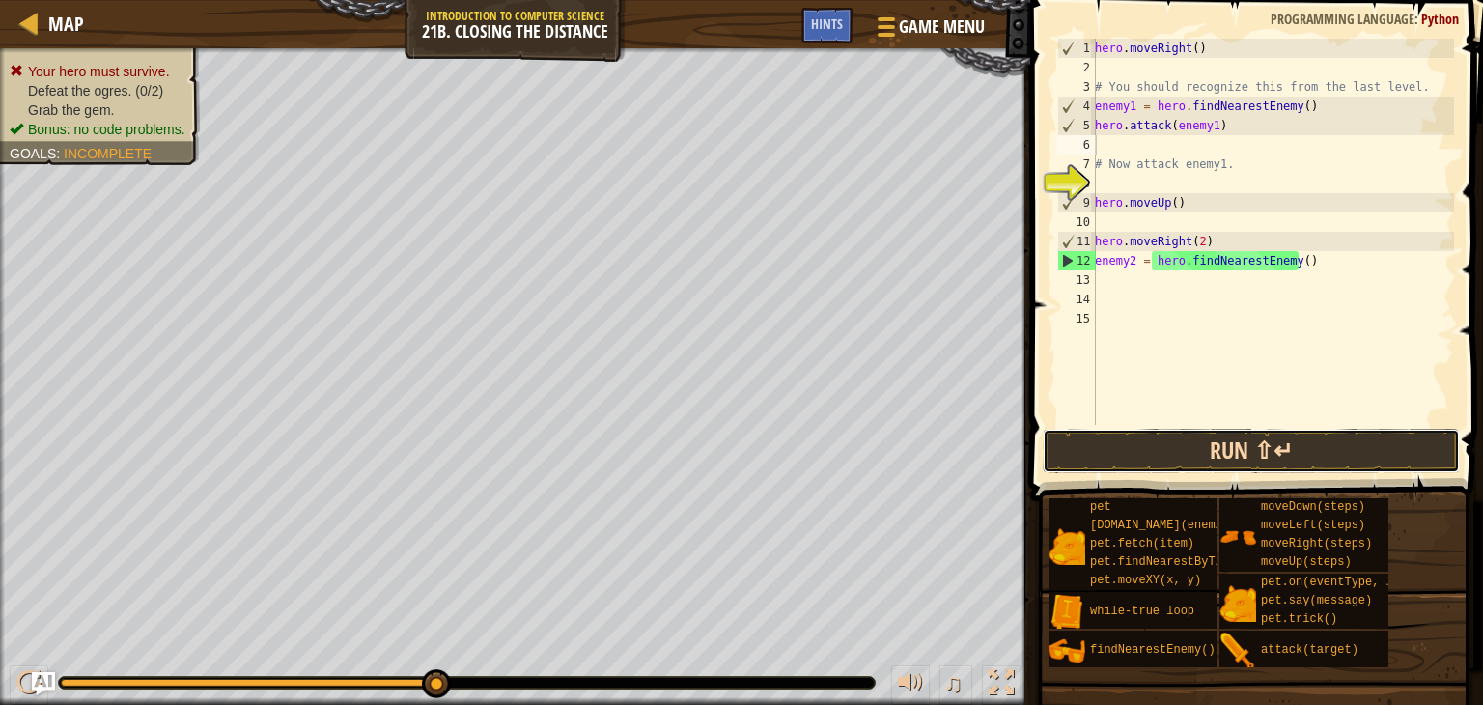
click at [1074, 446] on button "Run ⇧↵" at bounding box center [1251, 451] width 417 height 44
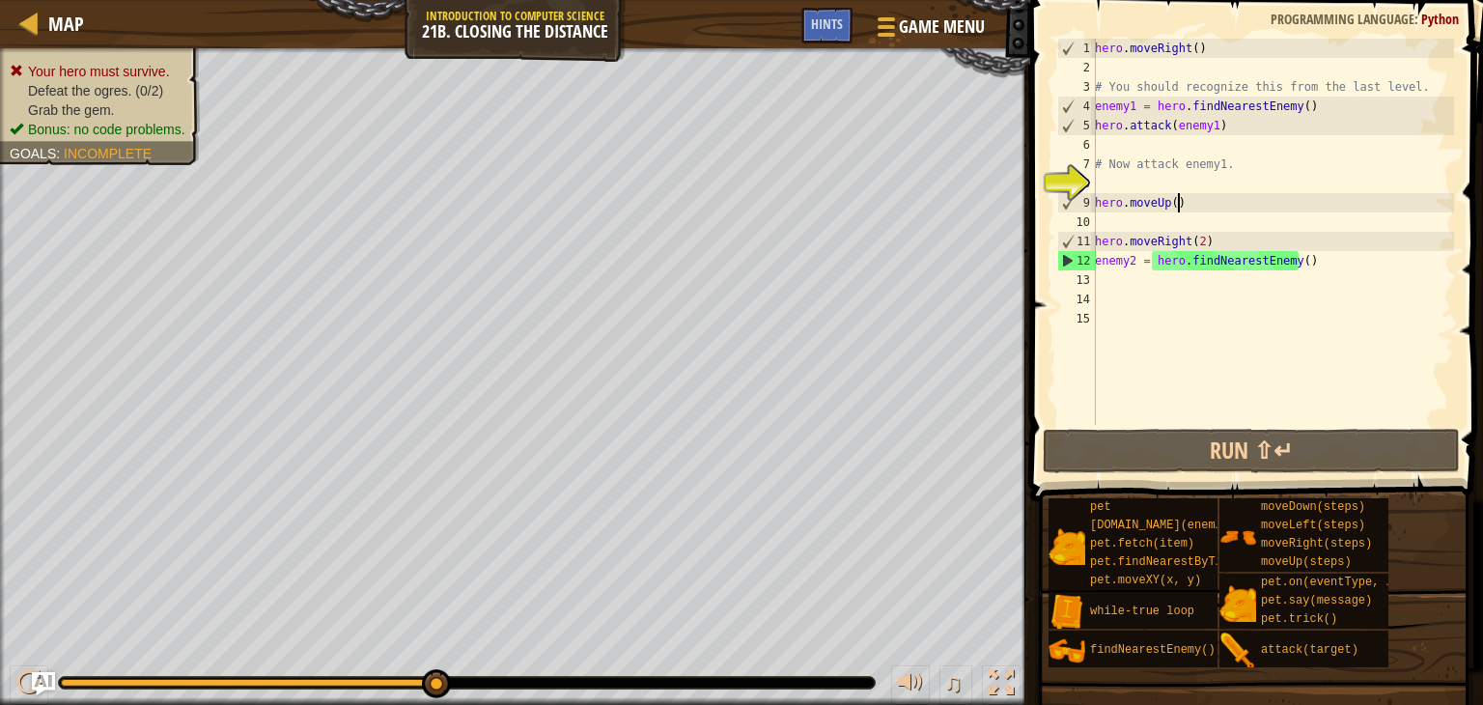
click at [1188, 207] on div "hero . moveRight ( ) # You should recognize this from the last level. enemy1 = …" at bounding box center [1272, 251] width 363 height 425
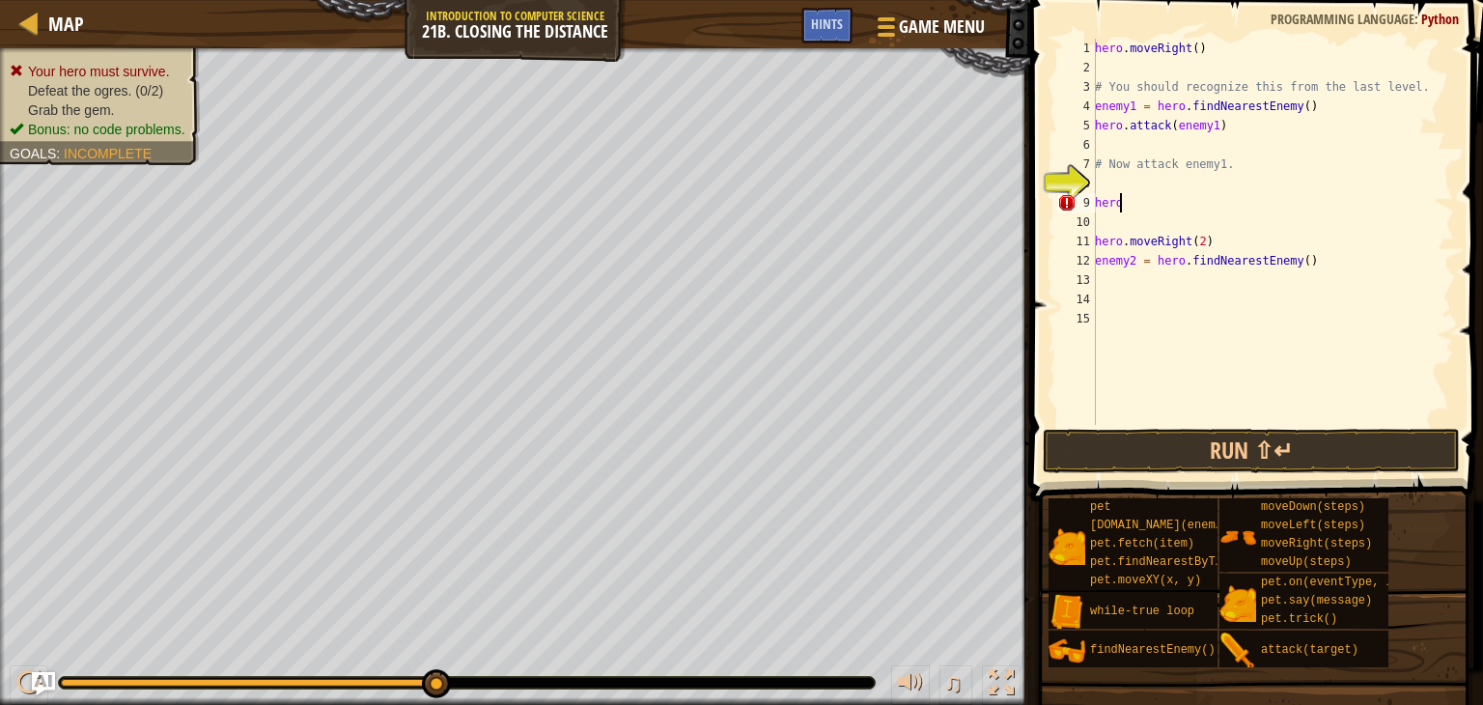
type textarea "h"
click at [1203, 244] on div "hero . moveRight ( ) # You should recognize this from the last level. enemy1 = …" at bounding box center [1272, 251] width 363 height 425
type textarea "h"
click at [1299, 260] on div "hero . moveRight ( ) # You should recognize this from the last level. enemy1 = …" at bounding box center [1272, 251] width 363 height 425
type textarea "enemy2 = hero.findNearestEnemy()"
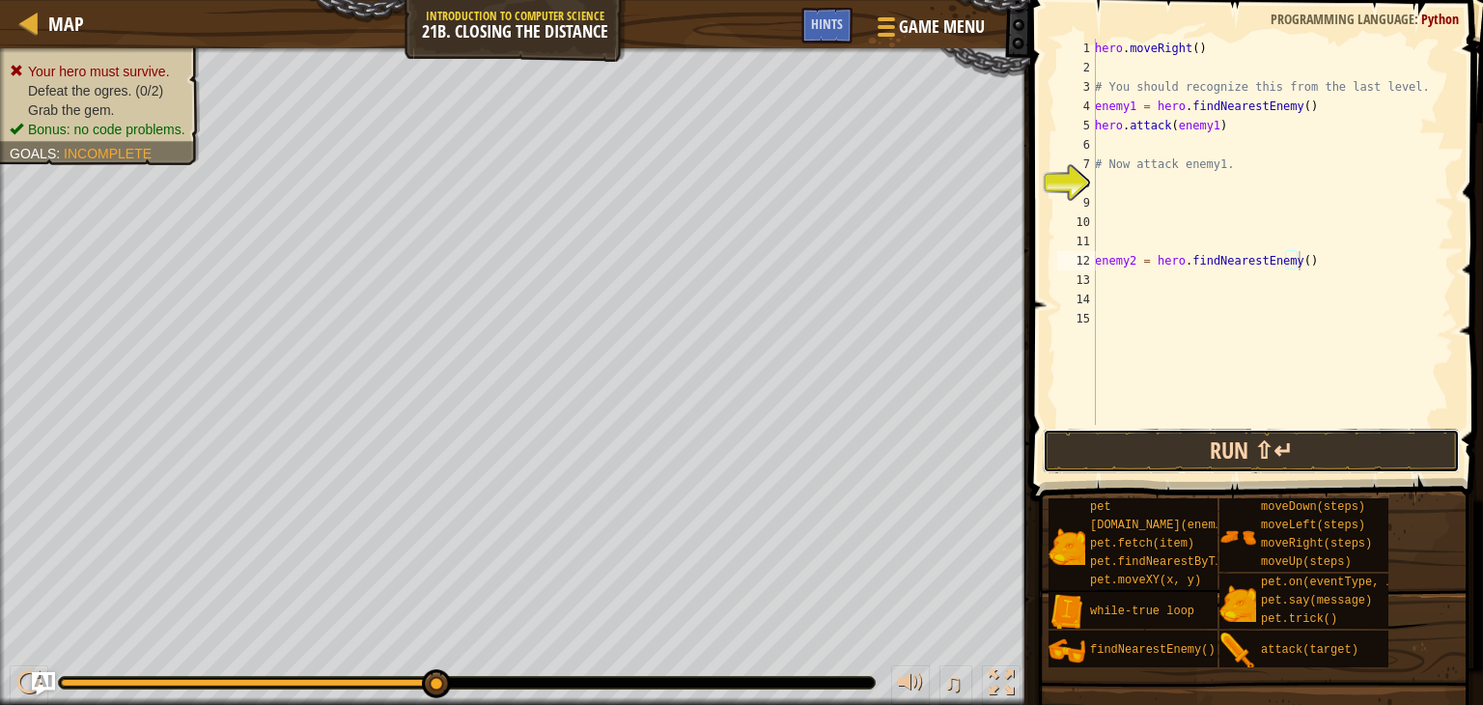
click at [1160, 446] on button "Run ⇧↵" at bounding box center [1251, 451] width 417 height 44
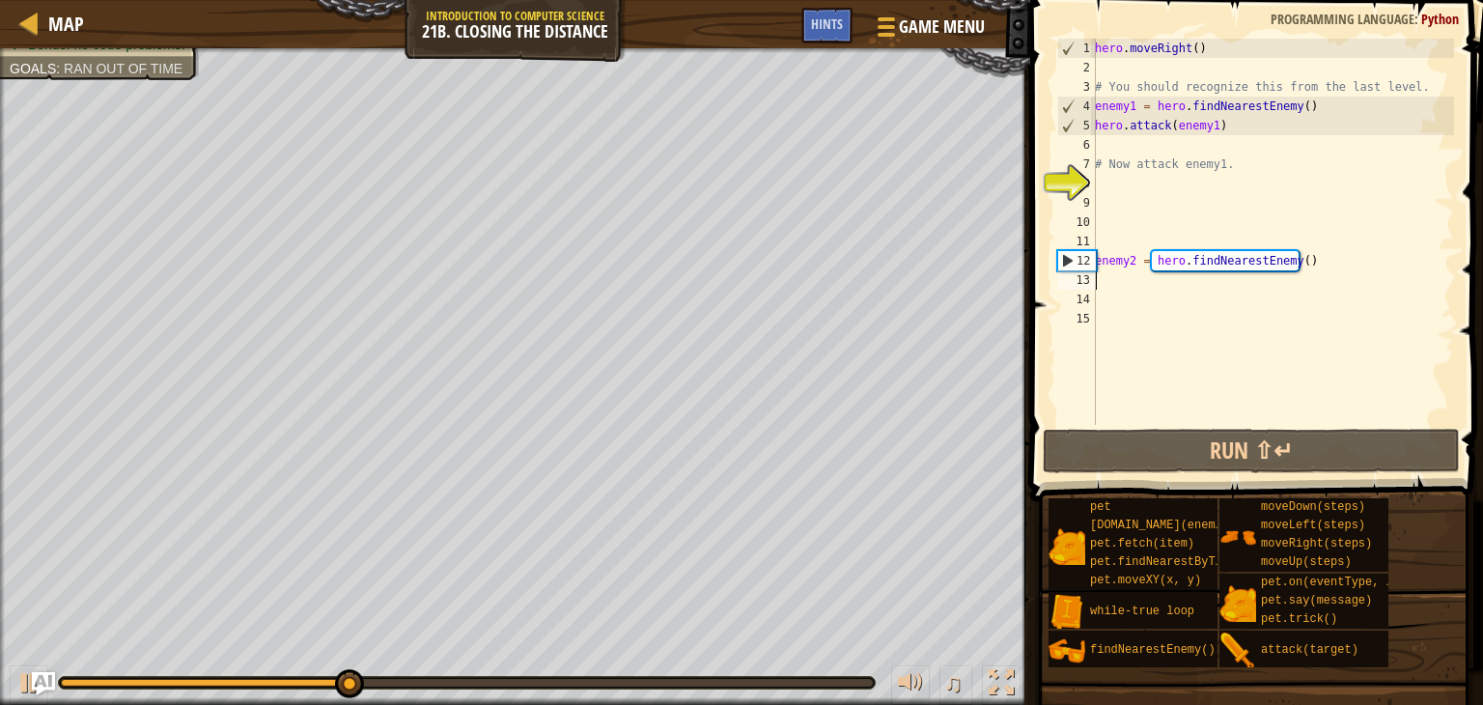
click at [1114, 278] on div "hero . moveRight ( ) # You should recognize this from the last level. enemy1 = …" at bounding box center [1272, 251] width 363 height 425
type textarea "h"
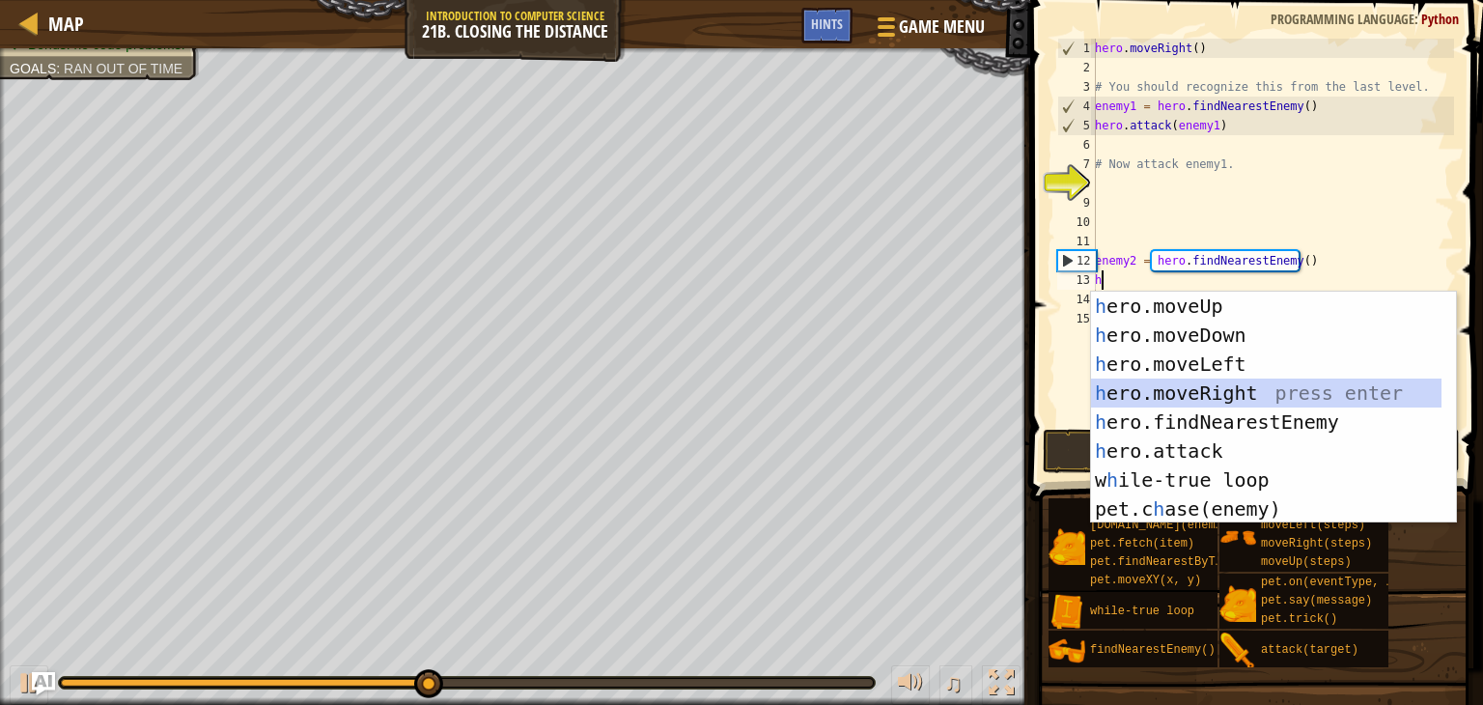
click at [1151, 381] on div "h ero.moveUp press enter h ero.moveDown press enter h ero.moveLeft press enter …" at bounding box center [1266, 437] width 350 height 290
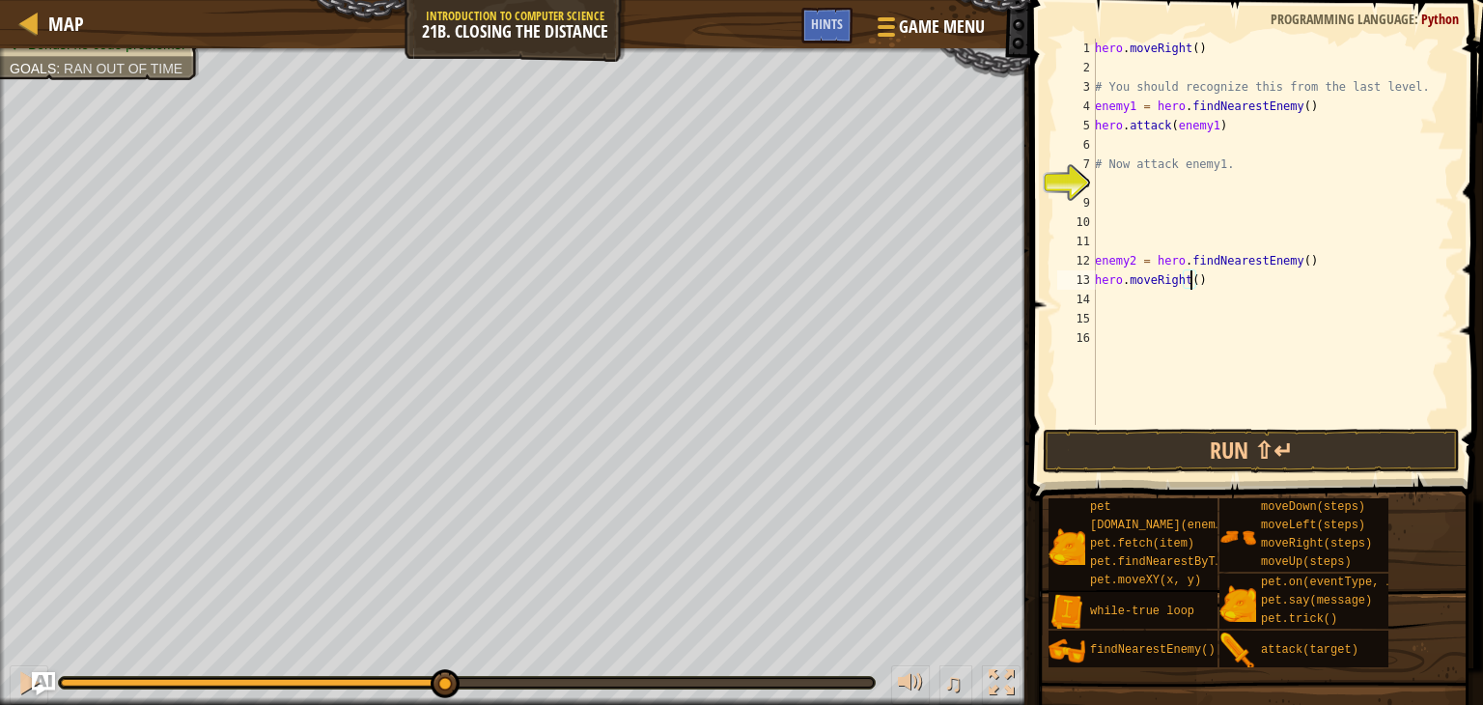
click at [1188, 276] on div "hero . moveRight ( ) # You should recognize this from the last level. enemy1 = …" at bounding box center [1272, 251] width 363 height 425
type textarea "hero.moveRight(2)"
click at [1097, 299] on div "hero . moveRight ( ) # You should recognize this from the last level. enemy1 = …" at bounding box center [1272, 251] width 363 height 425
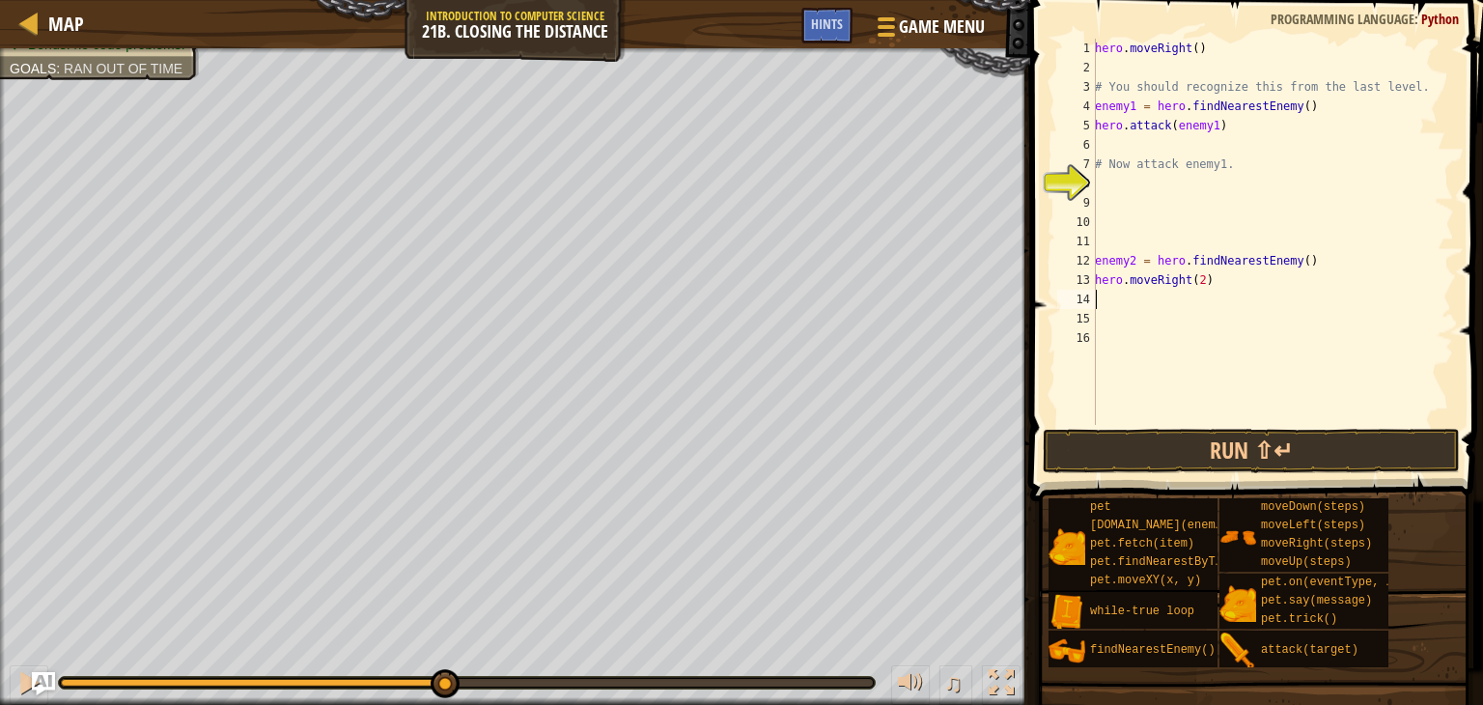
type textarea "h"
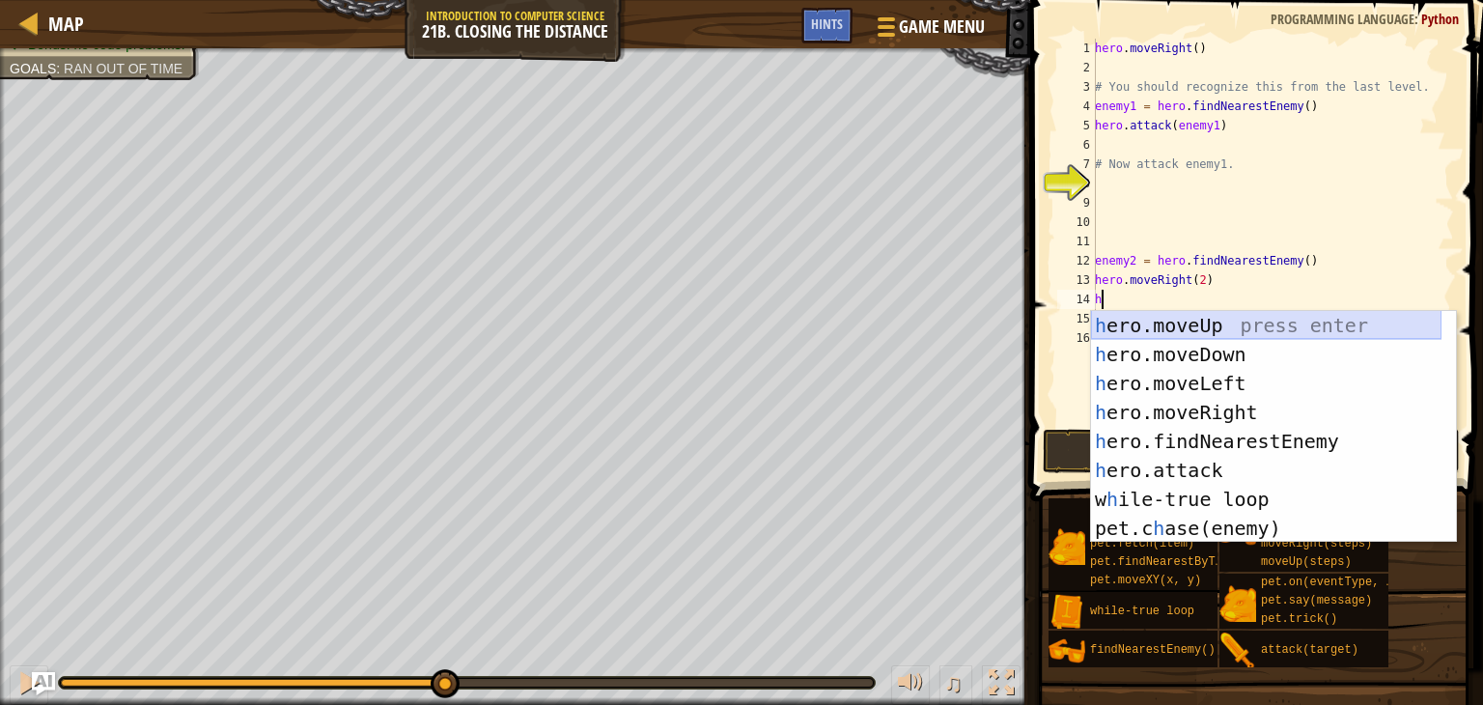
click at [1130, 320] on div "h ero.moveUp press enter h ero.moveDown press enter h ero.moveLeft press enter …" at bounding box center [1266, 456] width 350 height 290
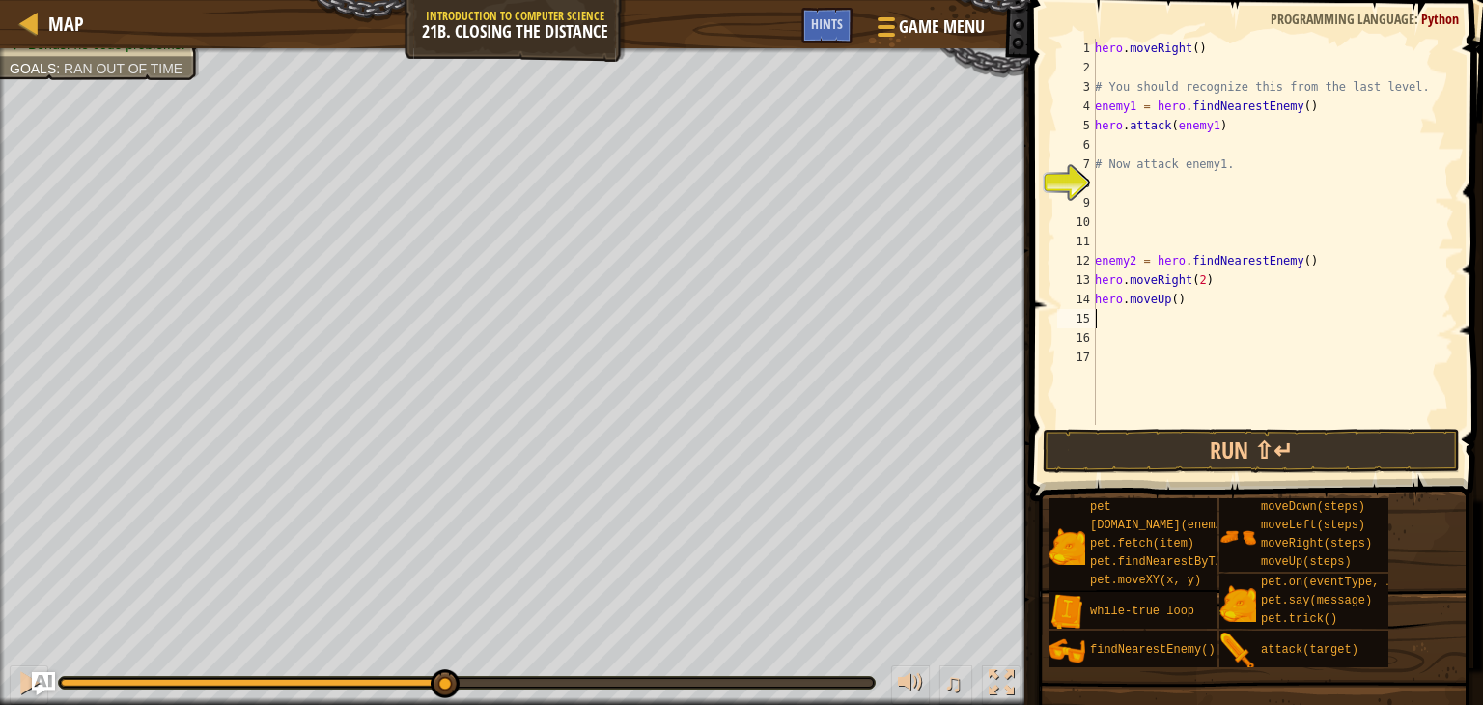
type textarea "h"
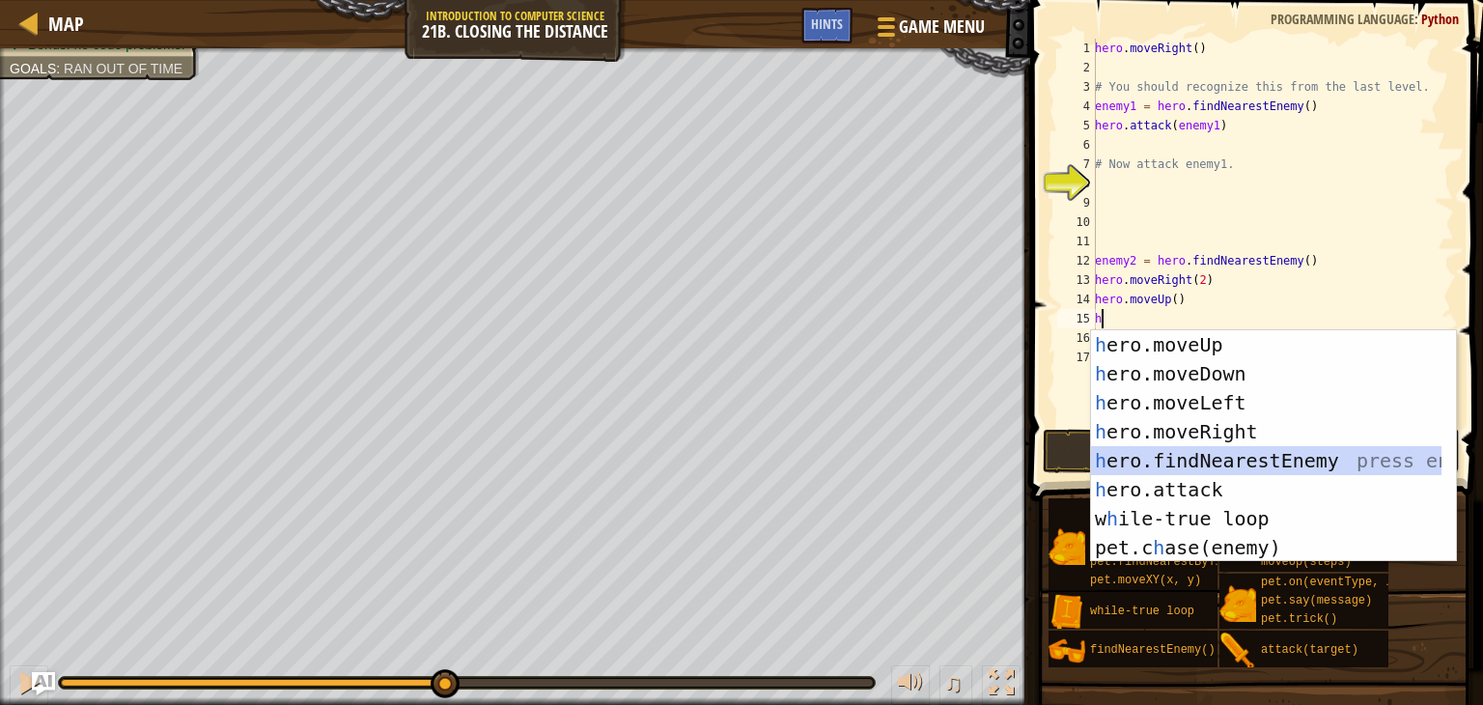
click at [1155, 453] on div "h ero.moveUp press enter h ero.moveDown press enter h ero.moveLeft press enter …" at bounding box center [1266, 475] width 350 height 290
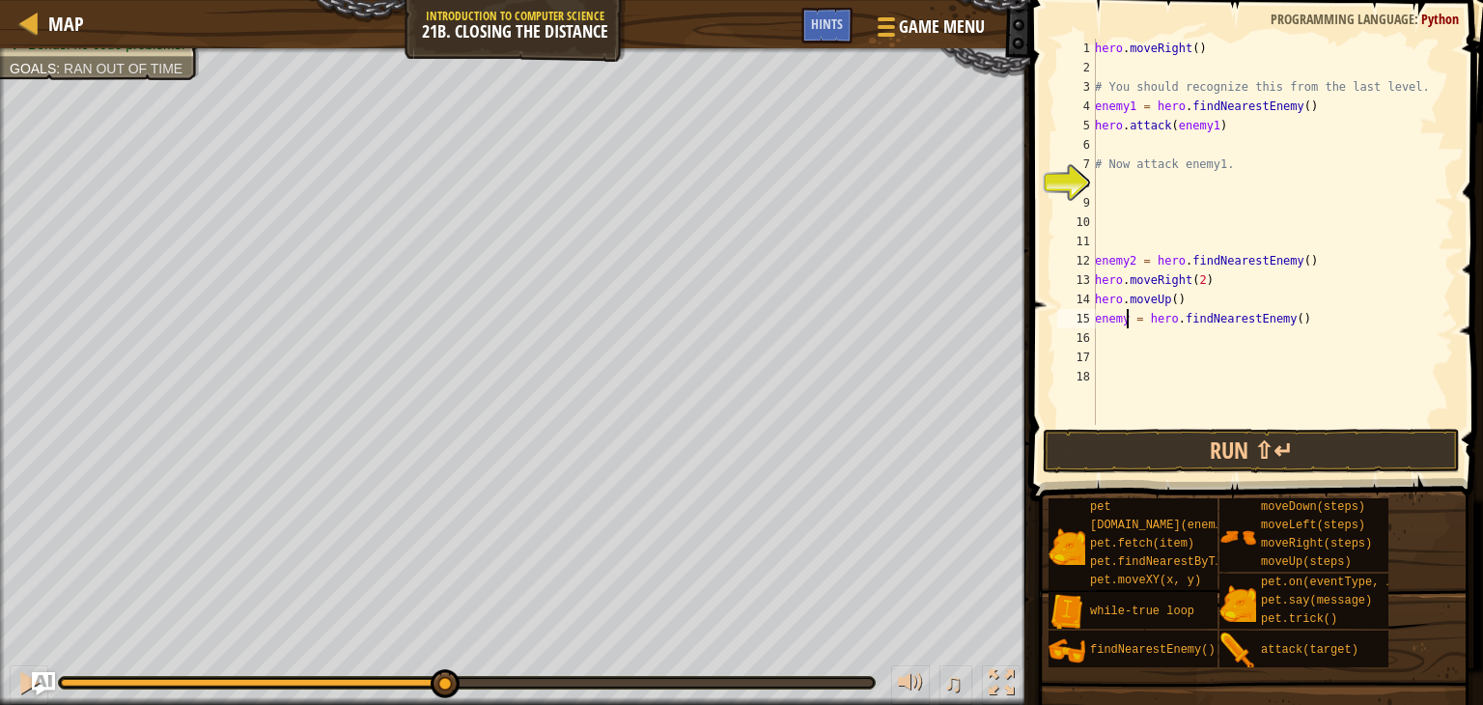
click at [1126, 322] on div "hero . moveRight ( ) # You should recognize this from the last level. enemy1 = …" at bounding box center [1272, 251] width 363 height 425
click at [1131, 315] on div "hero . moveRight ( ) # You should recognize this from the last level. enemy1 = …" at bounding box center [1272, 251] width 363 height 425
click at [1124, 318] on div "hero . moveRight ( ) # You should recognize this from the last level. enemy1 = …" at bounding box center [1272, 251] width 363 height 425
click at [1123, 452] on button "Run ⇧↵" at bounding box center [1251, 451] width 417 height 44
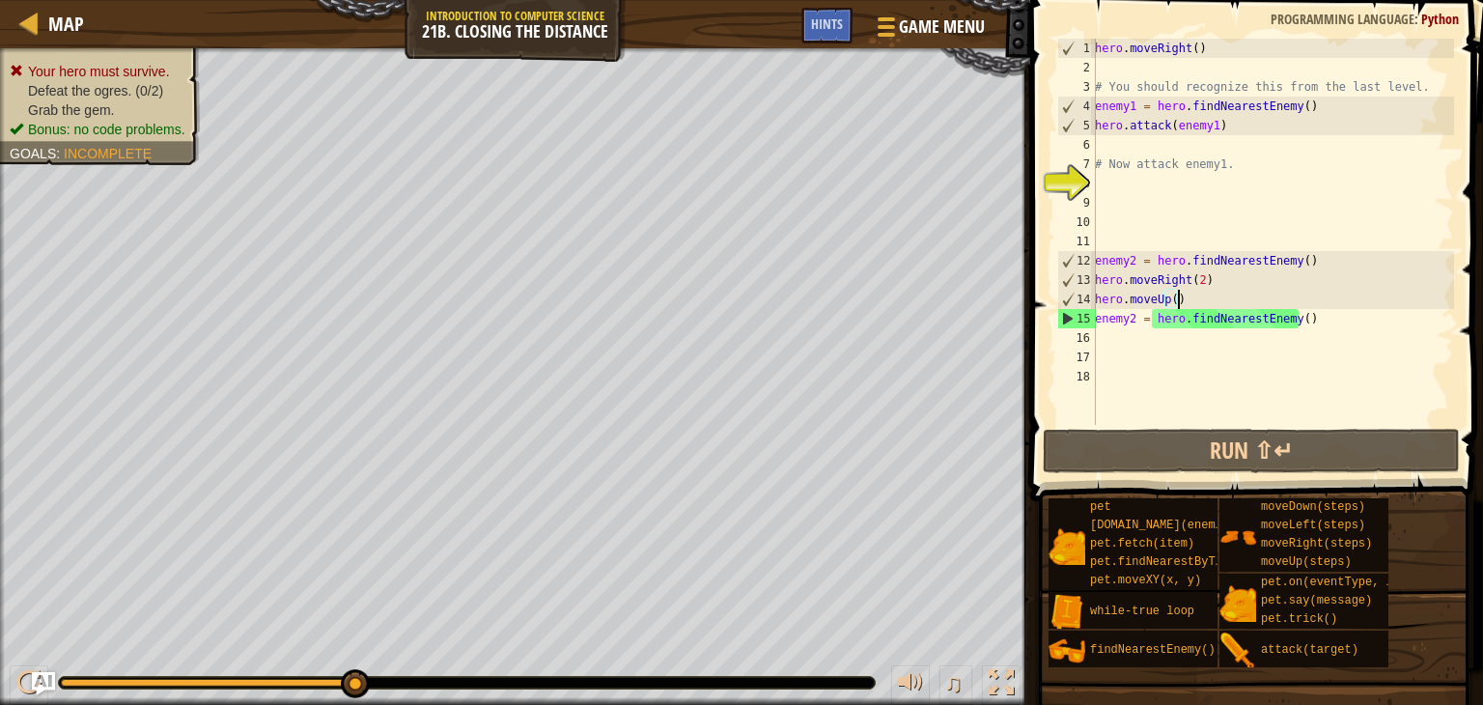
click at [1188, 305] on div "hero . moveRight ( ) # You should recognize this from the last level. enemy1 = …" at bounding box center [1272, 251] width 363 height 425
type textarea "hero.moveUp()"
click at [34, 17] on div at bounding box center [29, 23] width 24 height 24
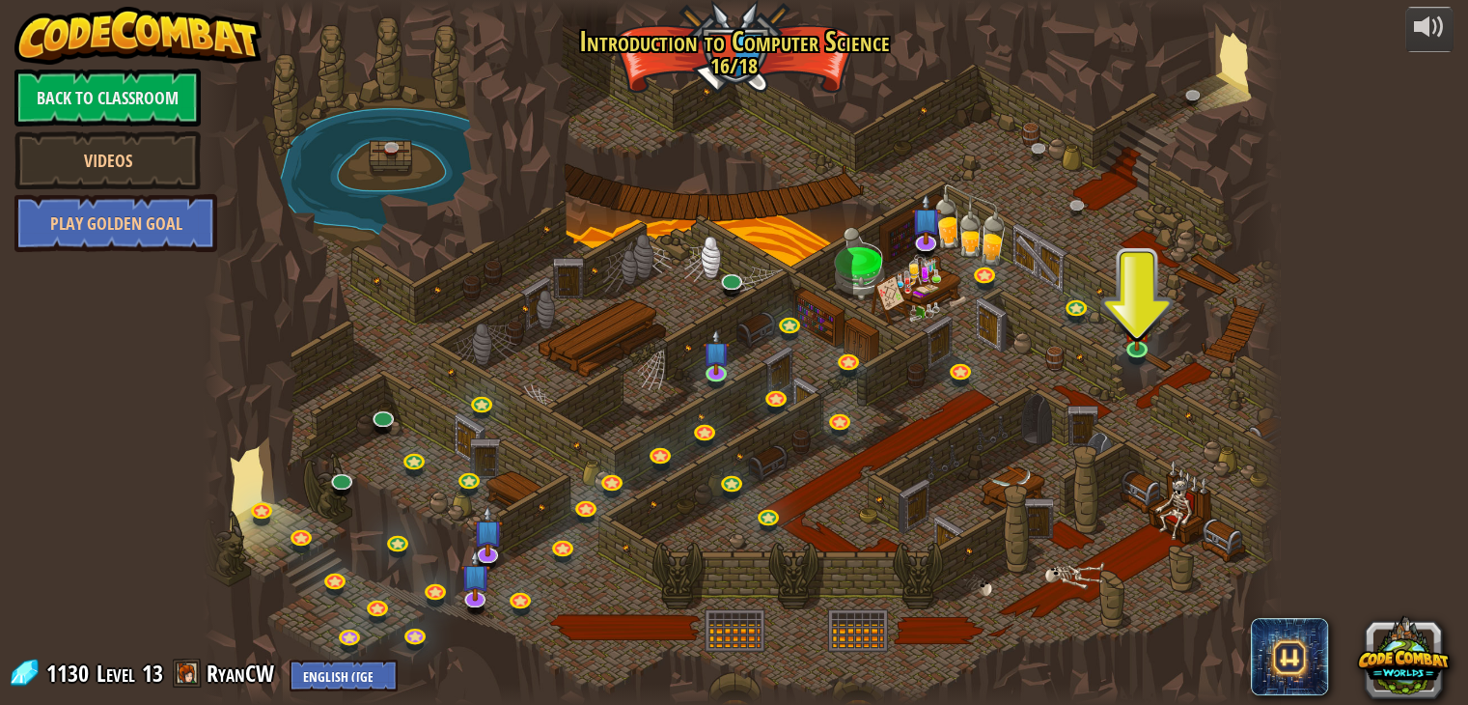
click at [1172, 507] on div at bounding box center [742, 352] width 1078 height 705
click at [1132, 341] on img at bounding box center [1137, 317] width 27 height 62
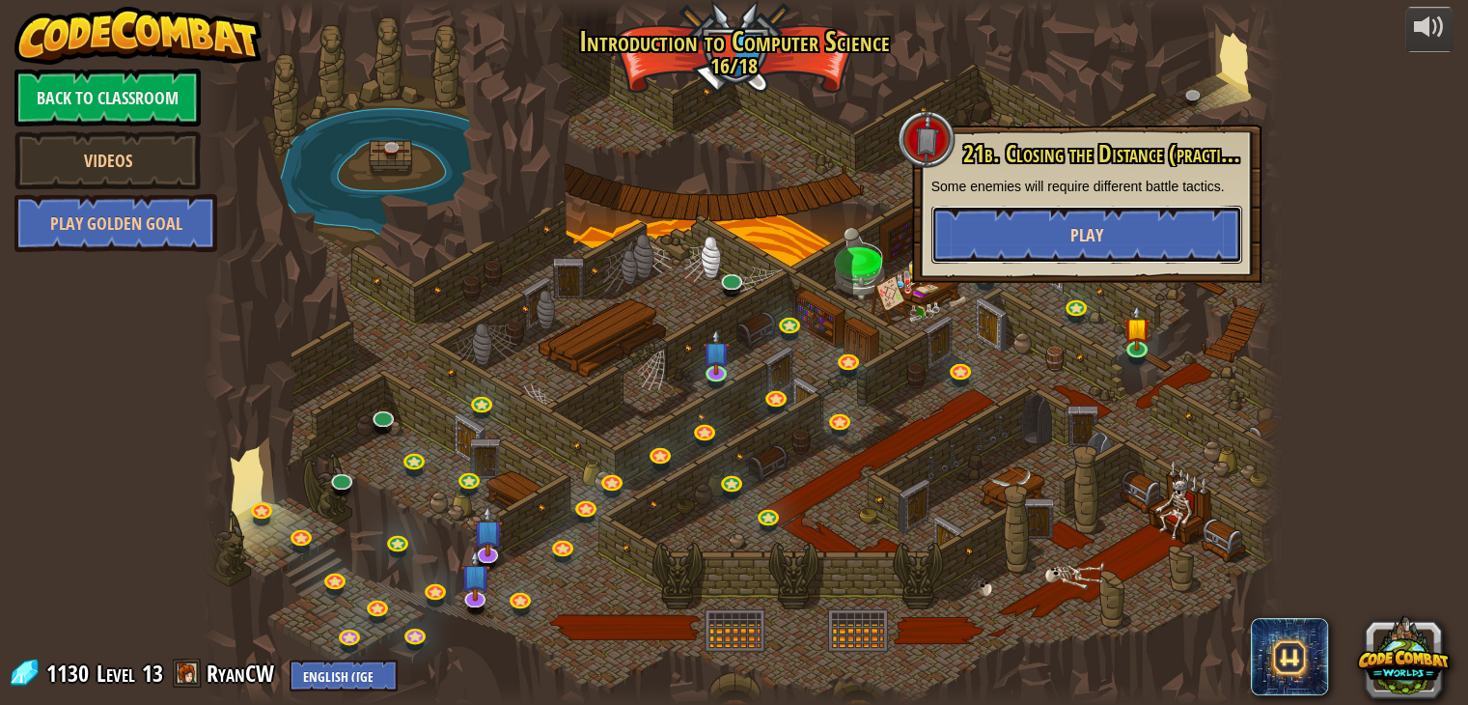
click at [1047, 237] on button "Play" at bounding box center [1087, 235] width 311 height 58
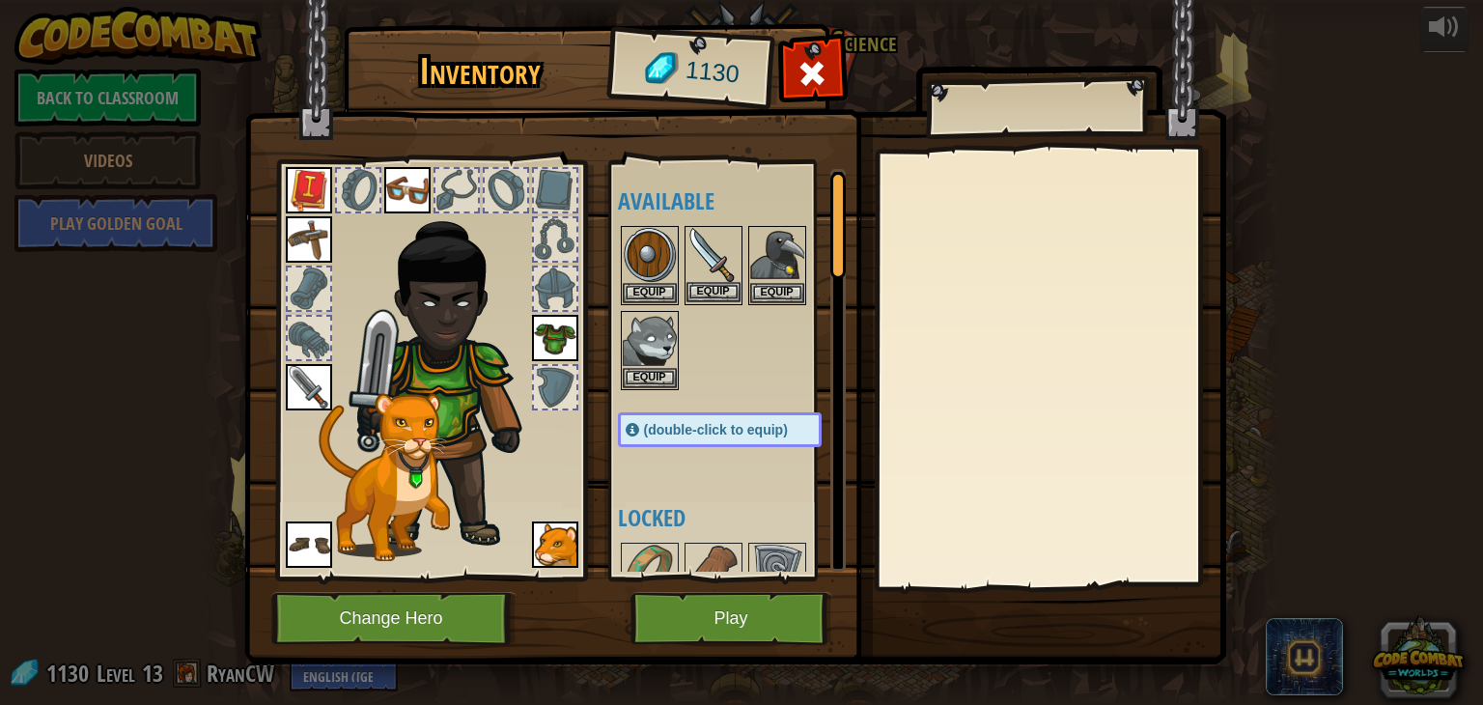
click at [703, 279] on img at bounding box center [713, 255] width 54 height 54
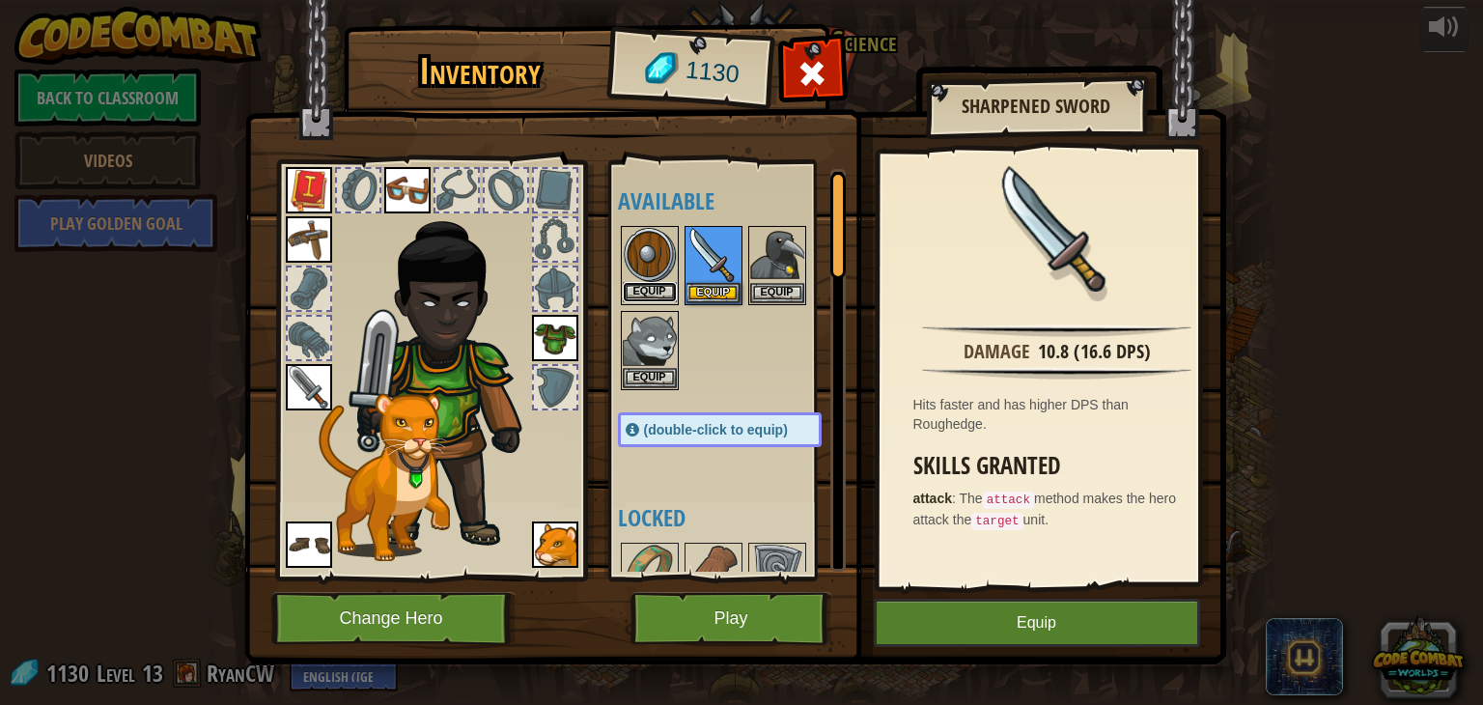
click at [644, 284] on button "Equip" at bounding box center [650, 292] width 54 height 20
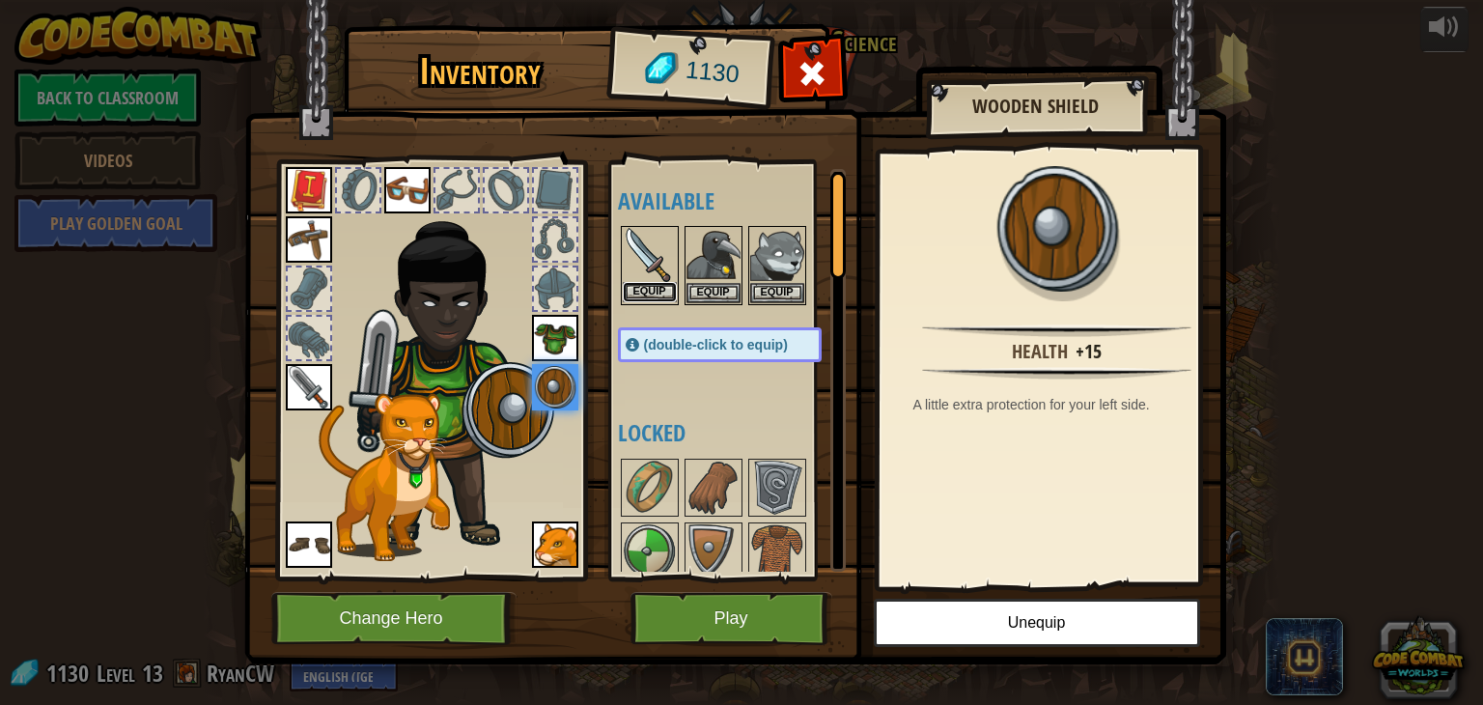
click at [653, 288] on button "Equip" at bounding box center [650, 292] width 54 height 20
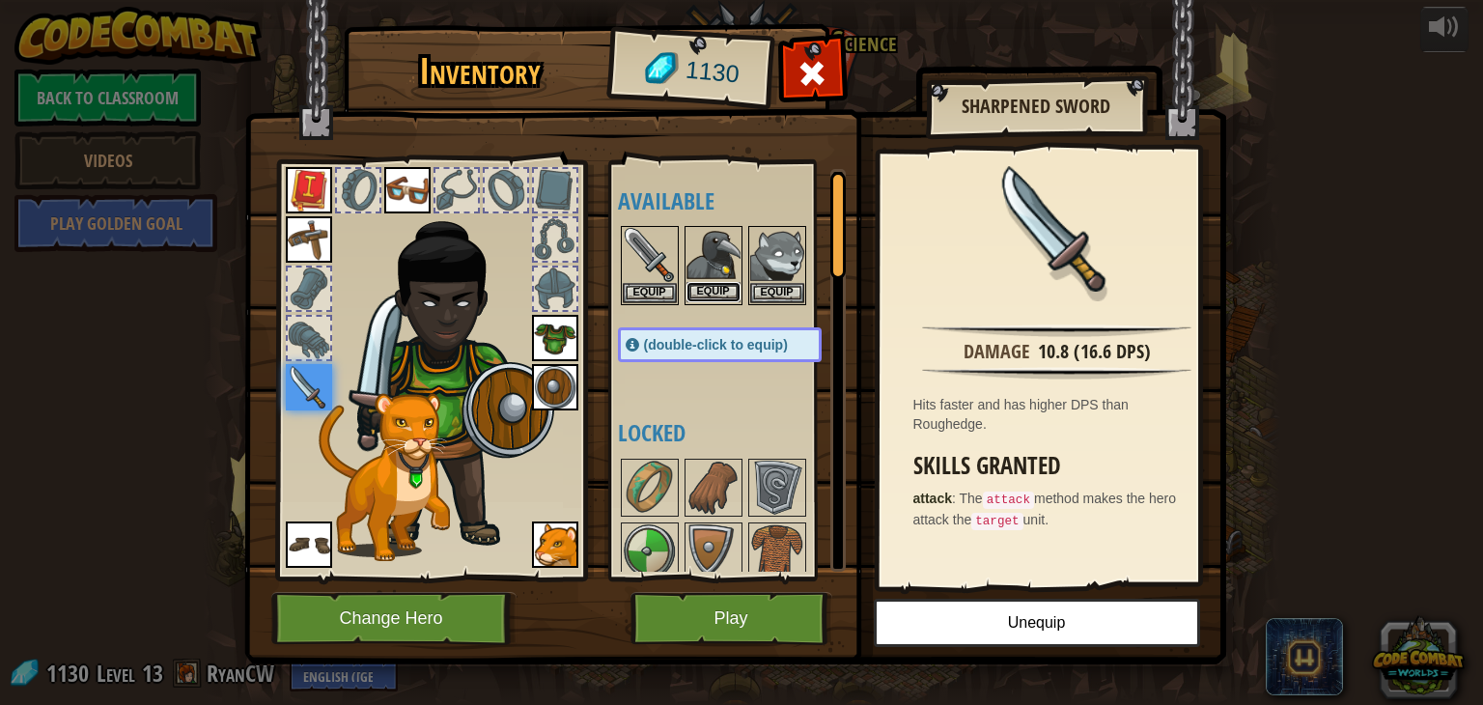
click at [695, 289] on button "Equip" at bounding box center [713, 292] width 54 height 20
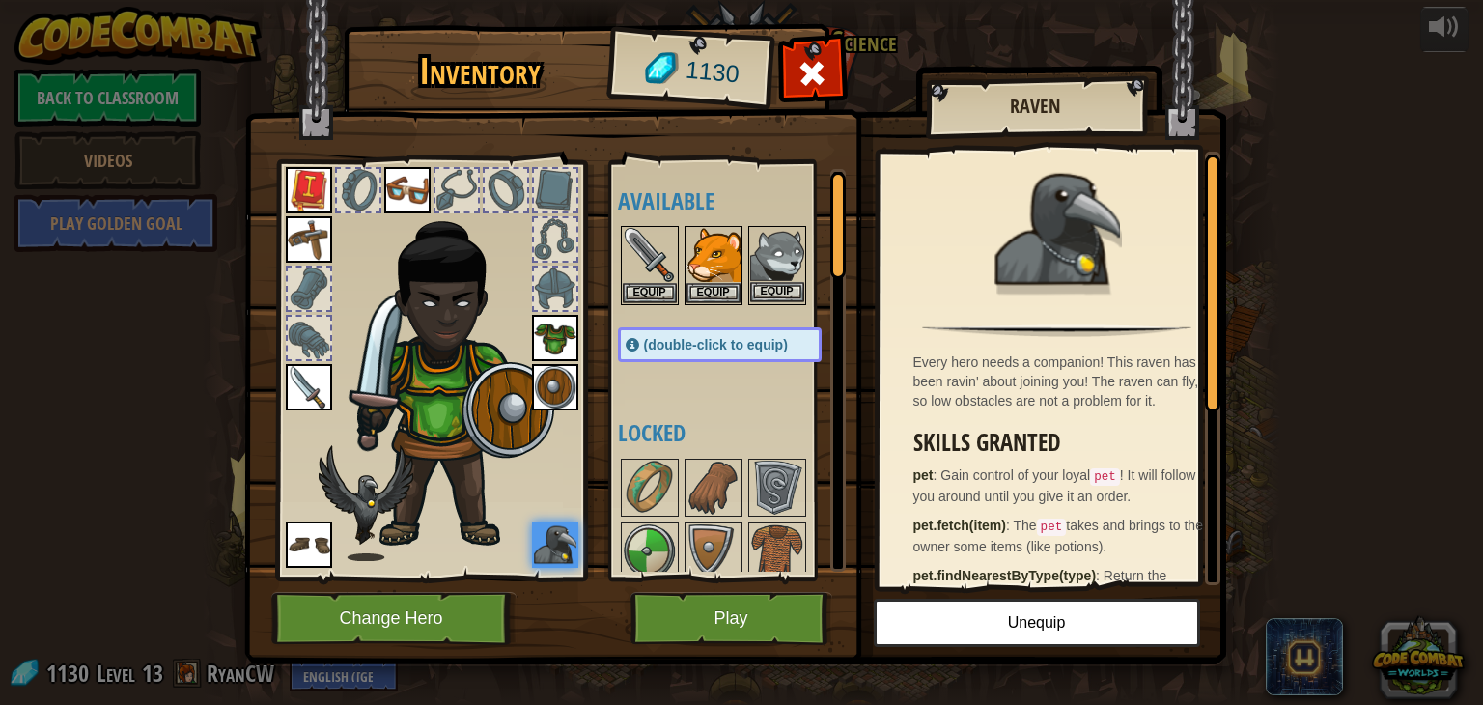
click at [778, 280] on img at bounding box center [777, 255] width 54 height 54
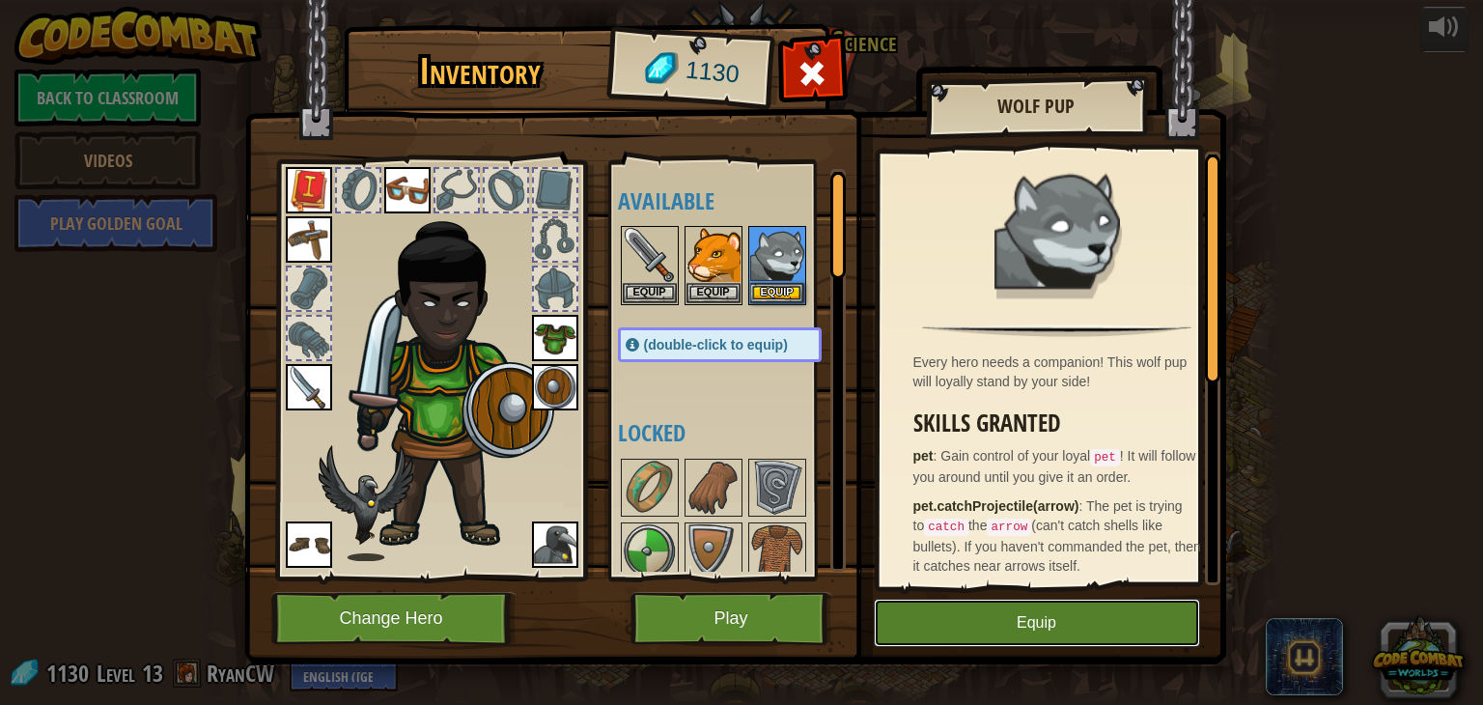
click at [936, 625] on button "Equip" at bounding box center [1037, 623] width 326 height 48
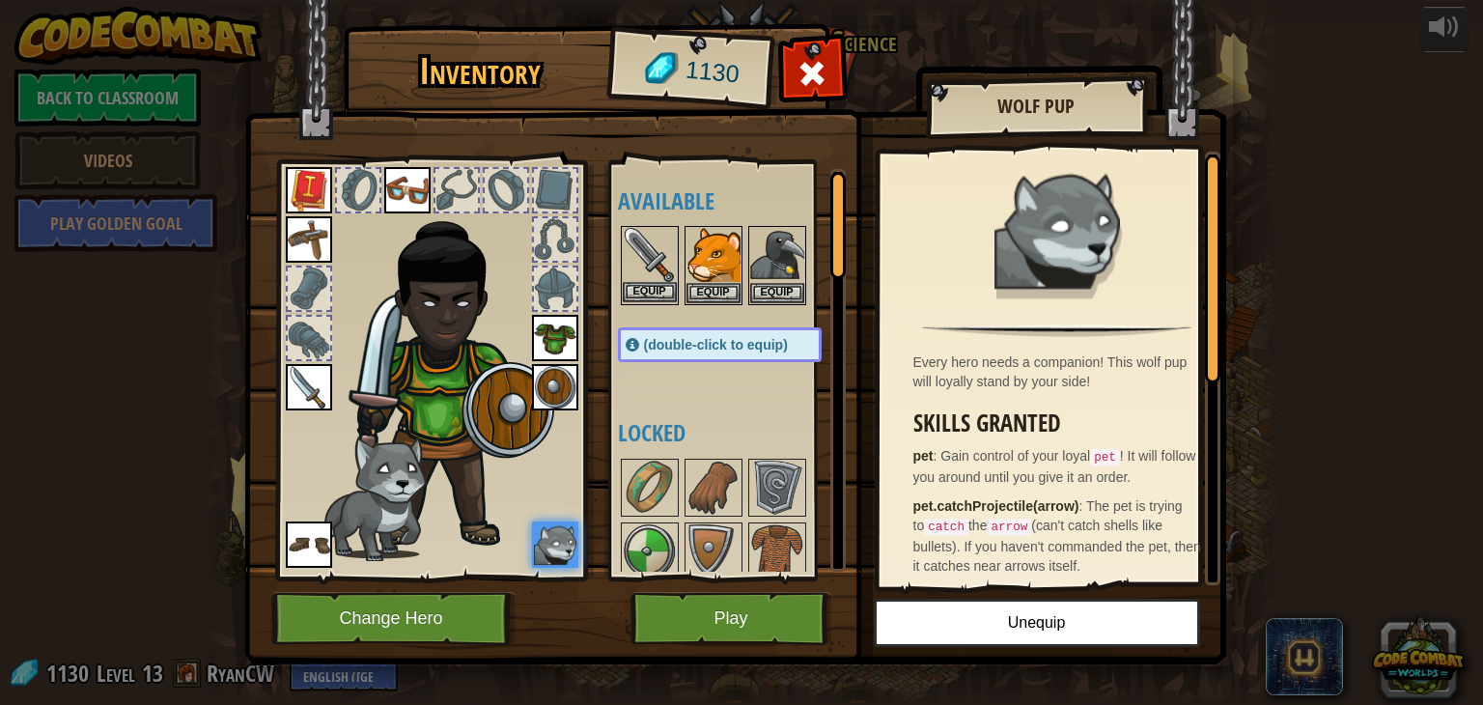
click at [641, 278] on img at bounding box center [650, 255] width 54 height 54
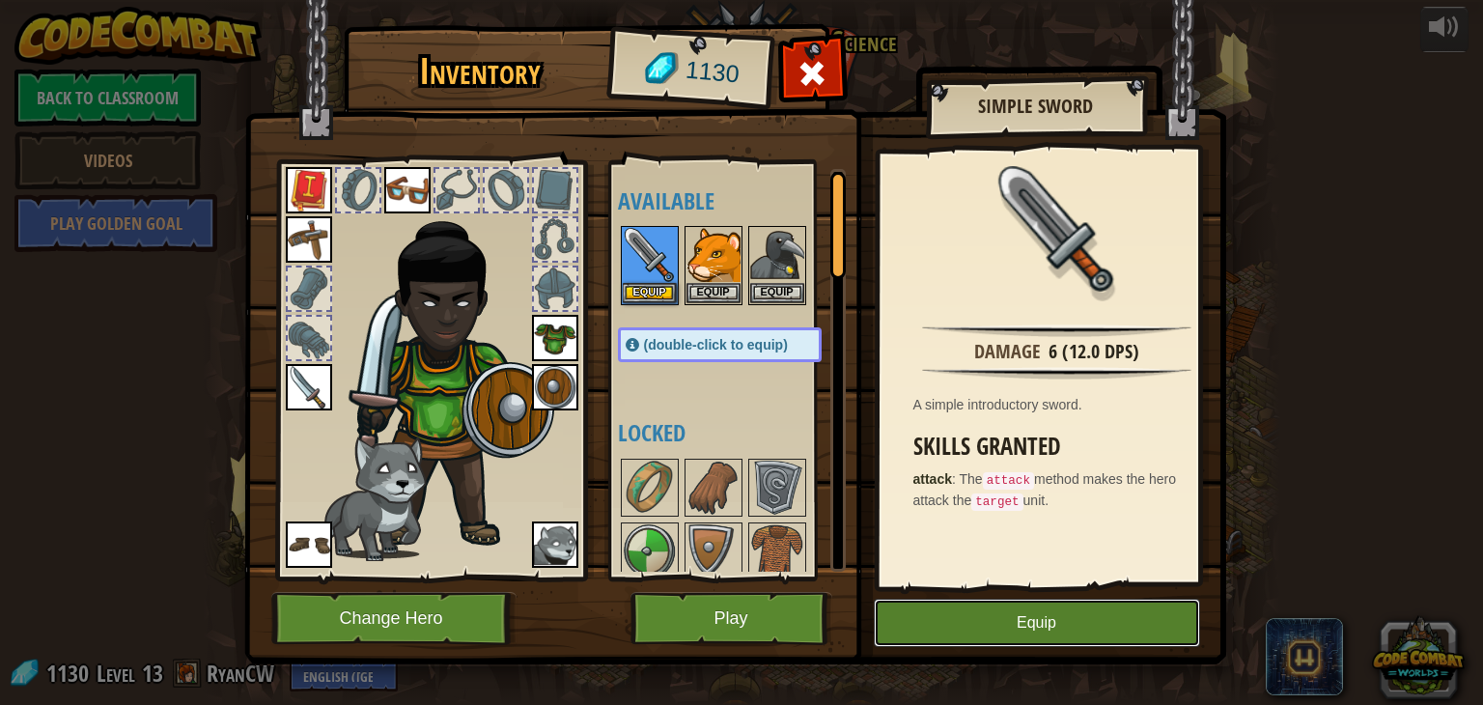
click at [992, 630] on button "Equip" at bounding box center [1037, 623] width 326 height 48
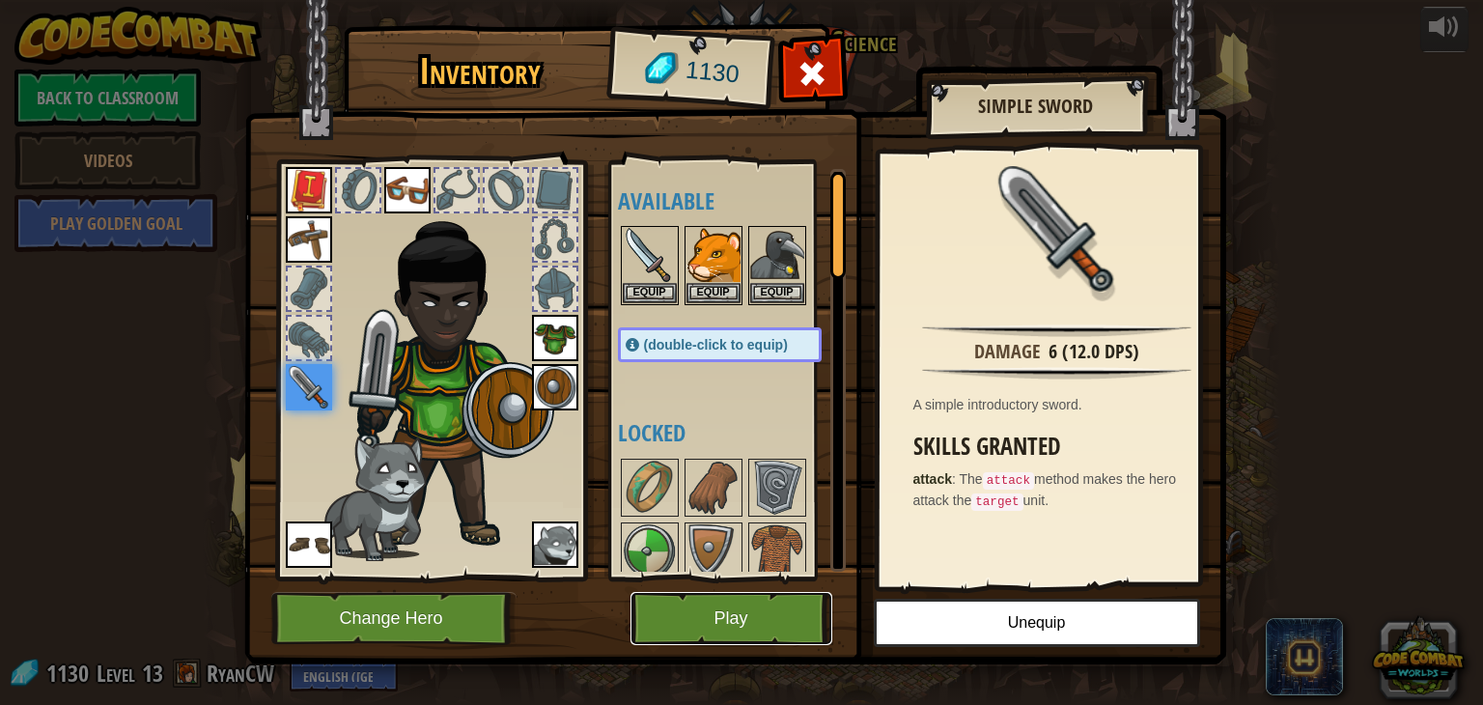
click at [699, 623] on button "Play" at bounding box center [731, 618] width 202 height 53
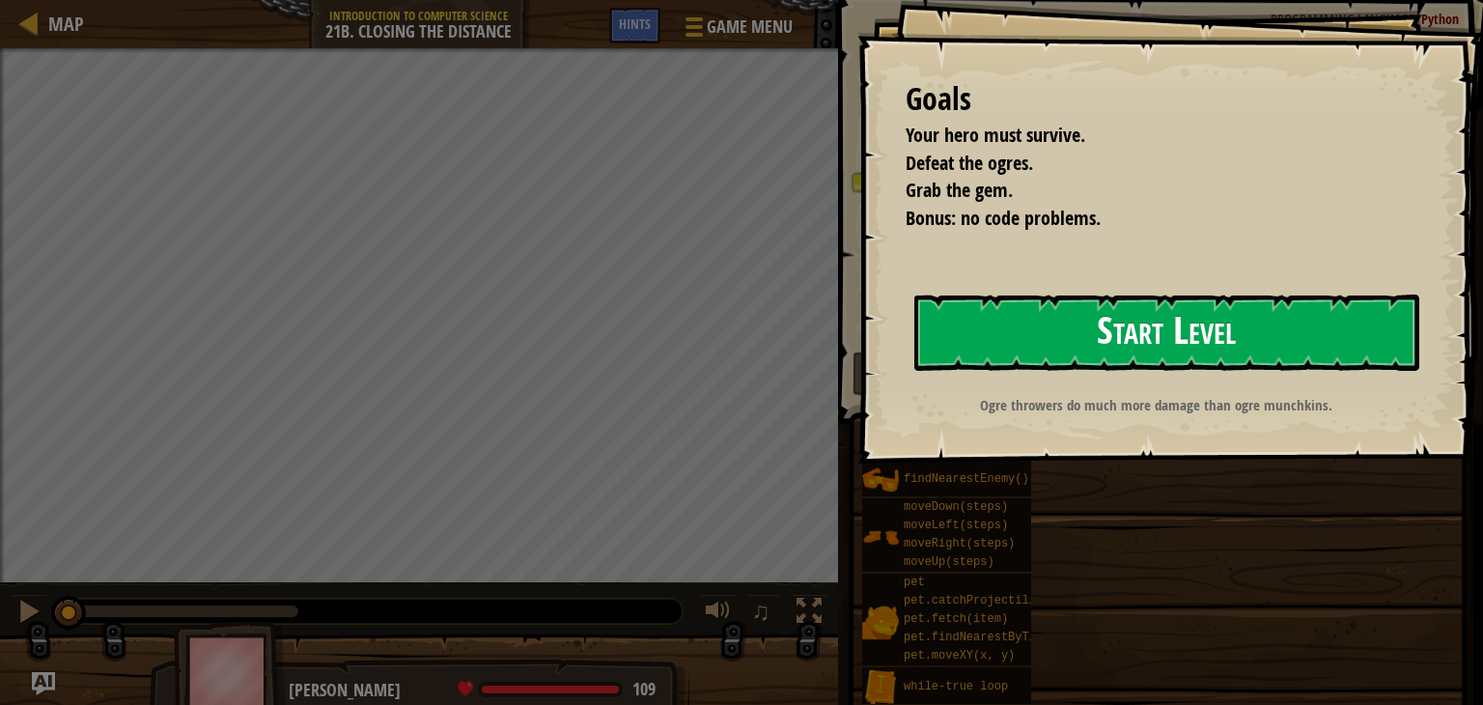
click at [1062, 355] on button "Start Level" at bounding box center [1166, 332] width 505 height 76
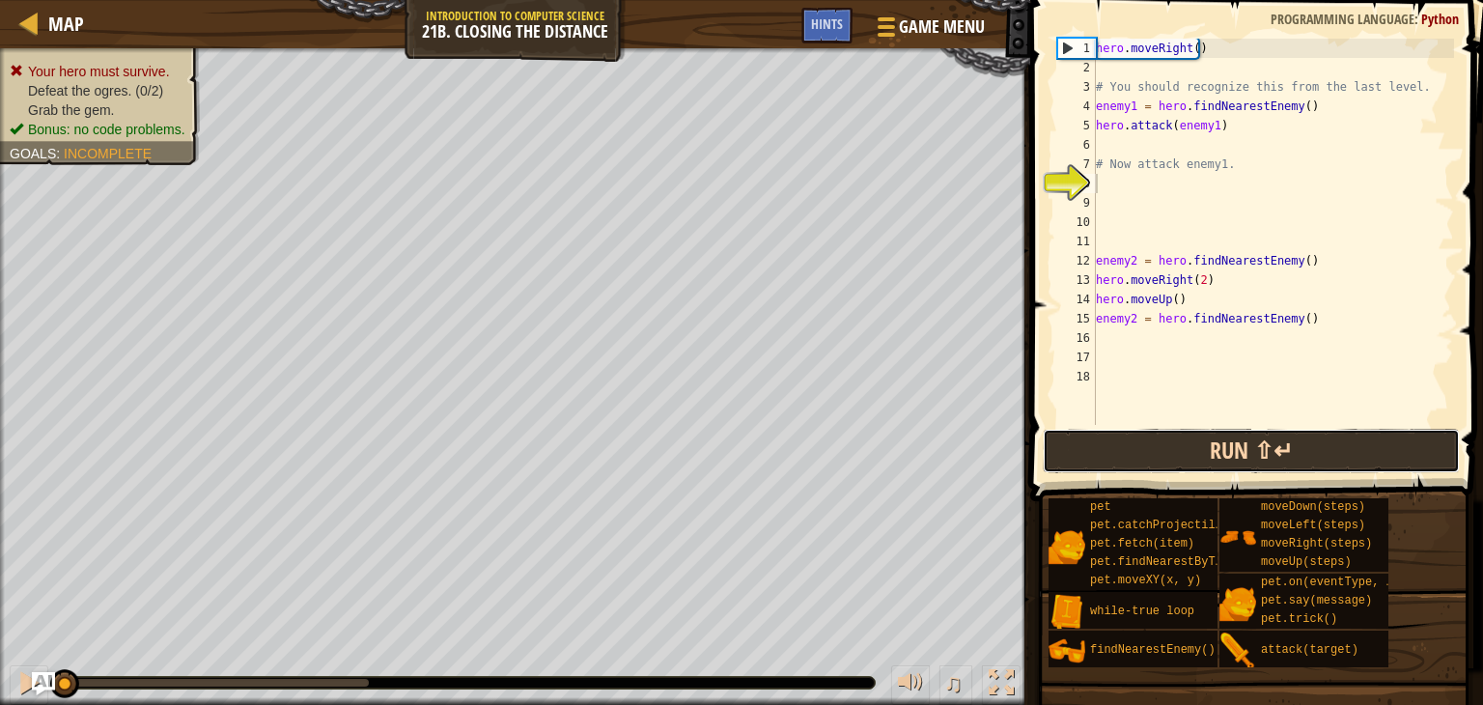
click at [1128, 440] on button "Run ⇧↵" at bounding box center [1251, 451] width 417 height 44
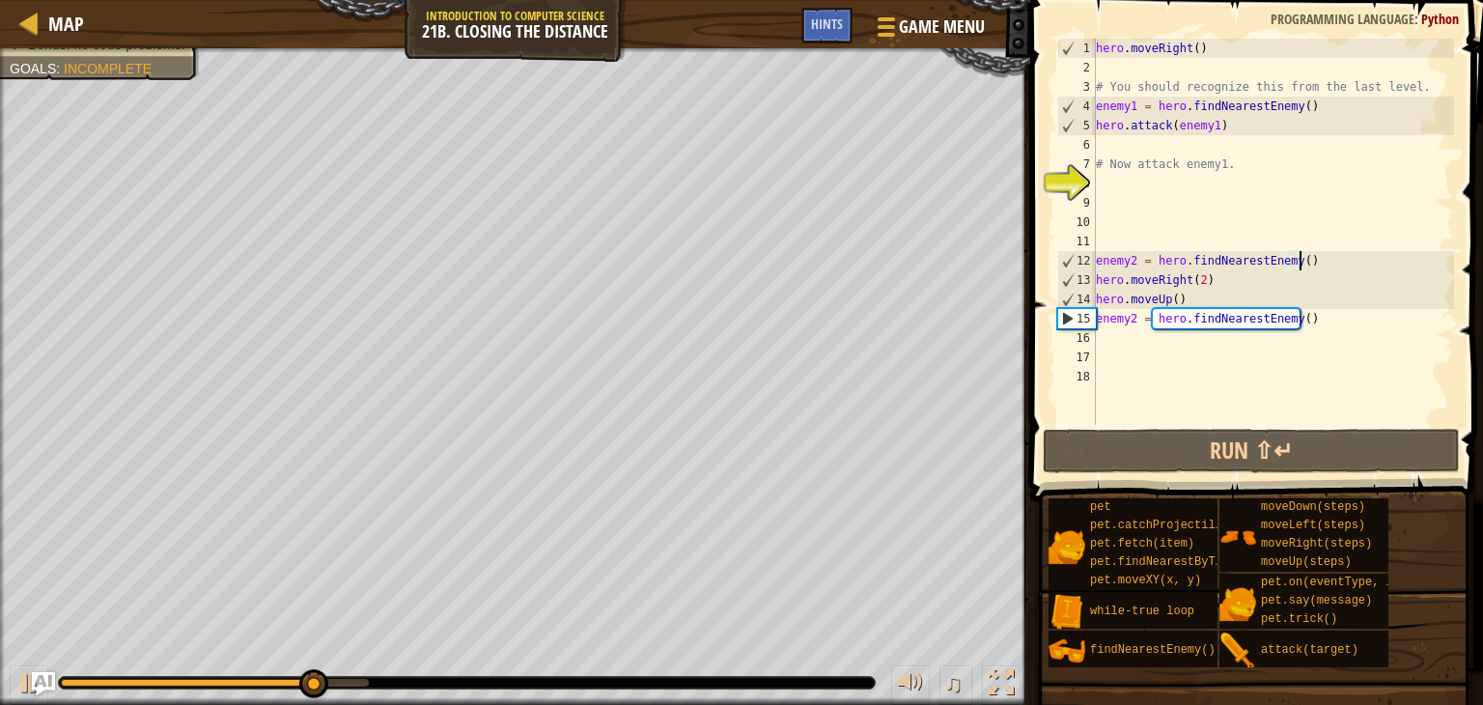
click at [1311, 266] on div "hero . moveRight ( ) # You should recognize this from the last level. enemy1 = …" at bounding box center [1273, 251] width 362 height 425
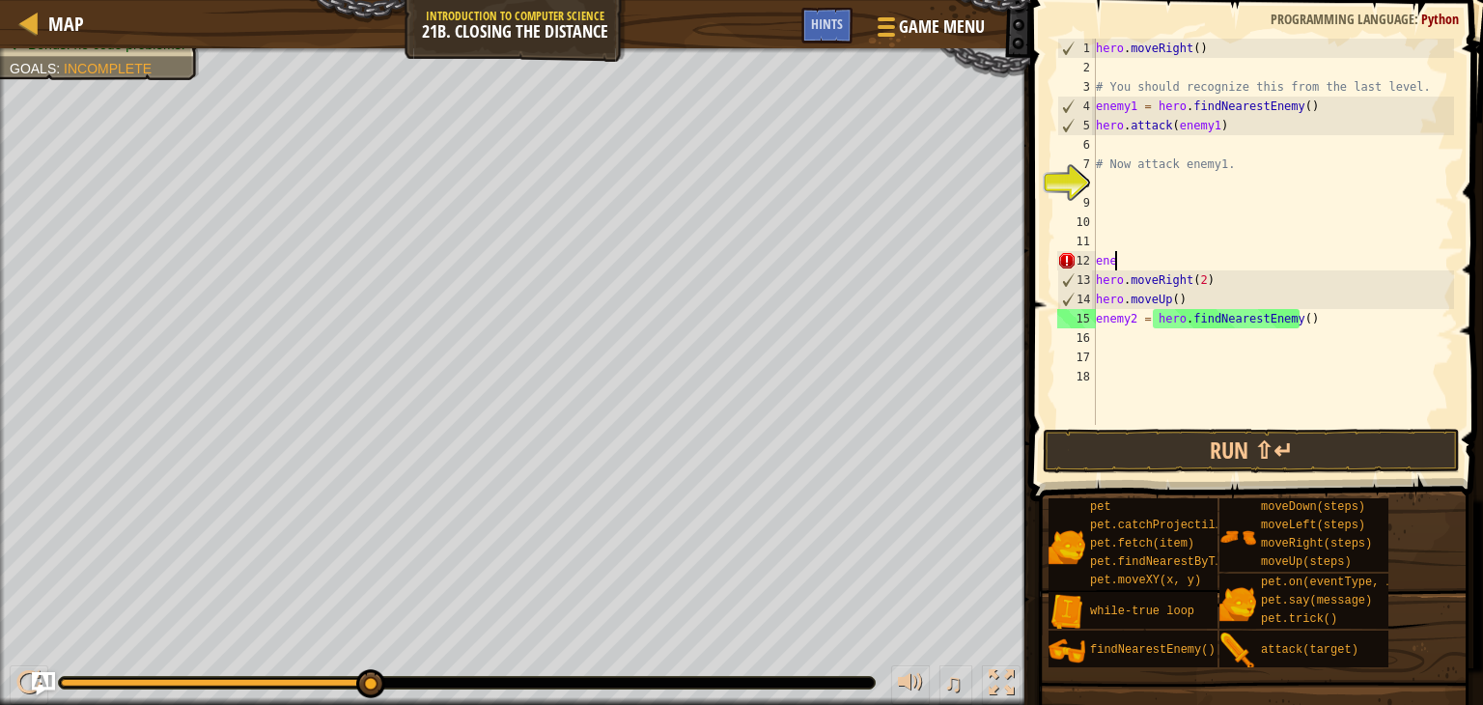
type textarea "e"
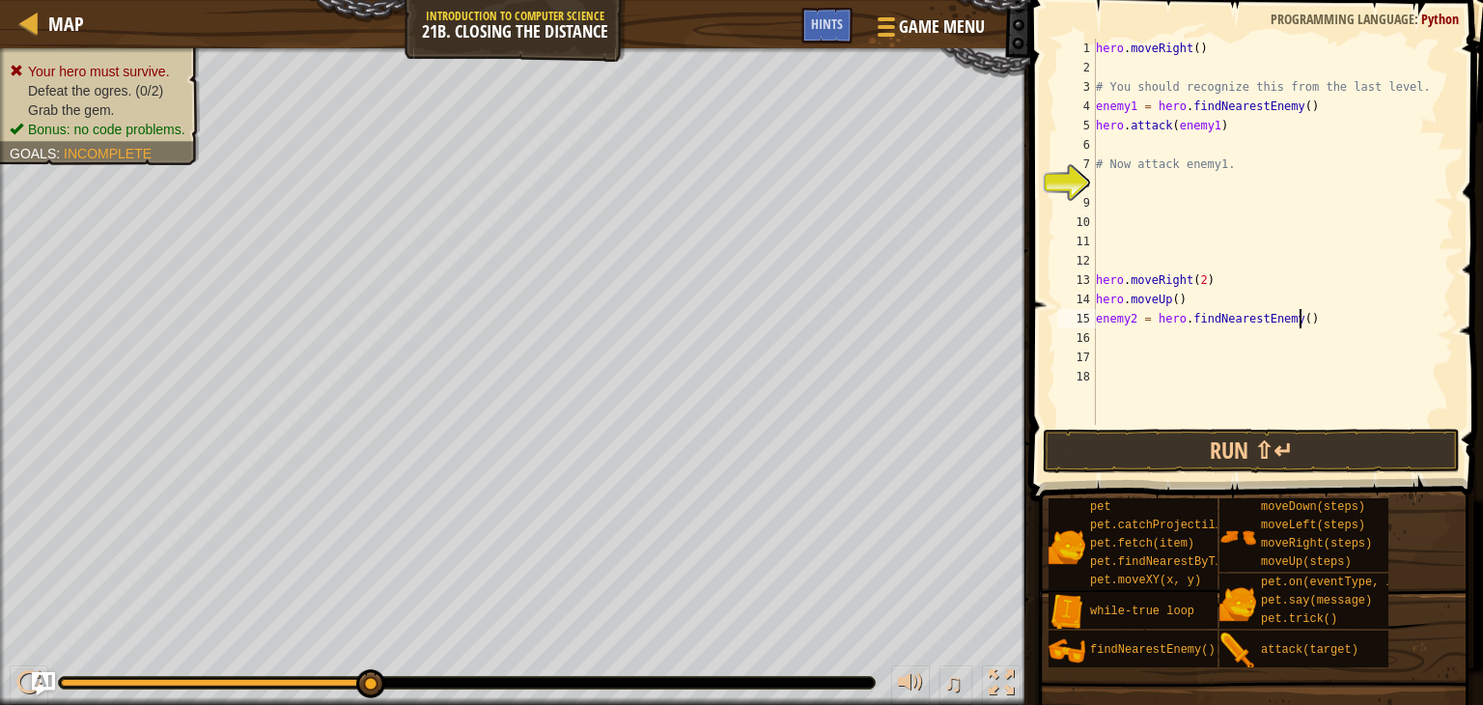
click at [1313, 320] on div "hero . moveRight ( ) # You should recognize this from the last level. enemy1 = …" at bounding box center [1273, 251] width 362 height 425
type textarea "e"
click at [1193, 306] on div "hero . moveRight ( ) # You should recognize this from the last level. enemy1 = …" at bounding box center [1273, 251] width 362 height 425
type textarea "h"
click at [1205, 284] on div "hero . moveRight ( ) # You should recognize this from the last level. enemy1 = …" at bounding box center [1273, 251] width 362 height 425
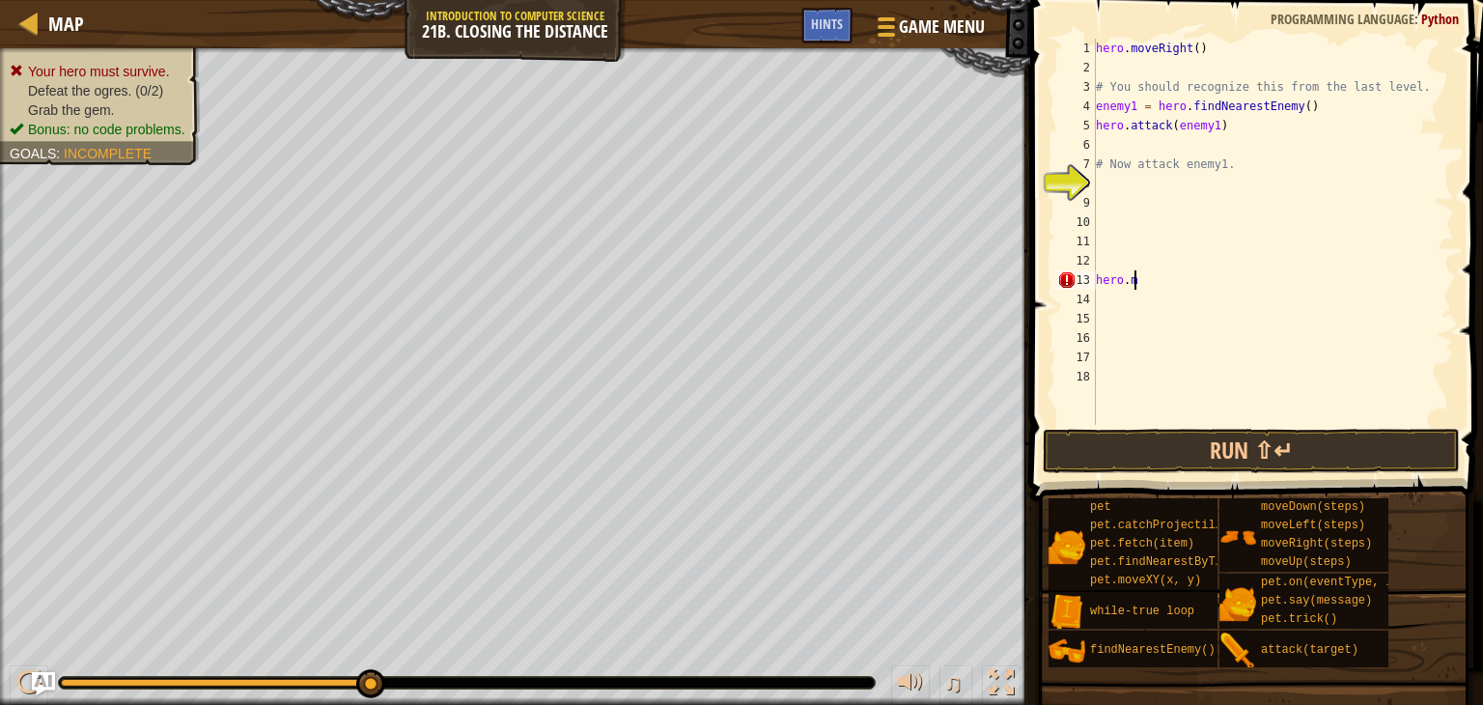
type textarea "h"
click at [1101, 205] on div "hero . moveRight ( ) # You should recognize this from the last level. enemy1 = …" at bounding box center [1273, 251] width 362 height 425
click at [1195, 458] on button "Run ⇧↵" at bounding box center [1251, 451] width 417 height 44
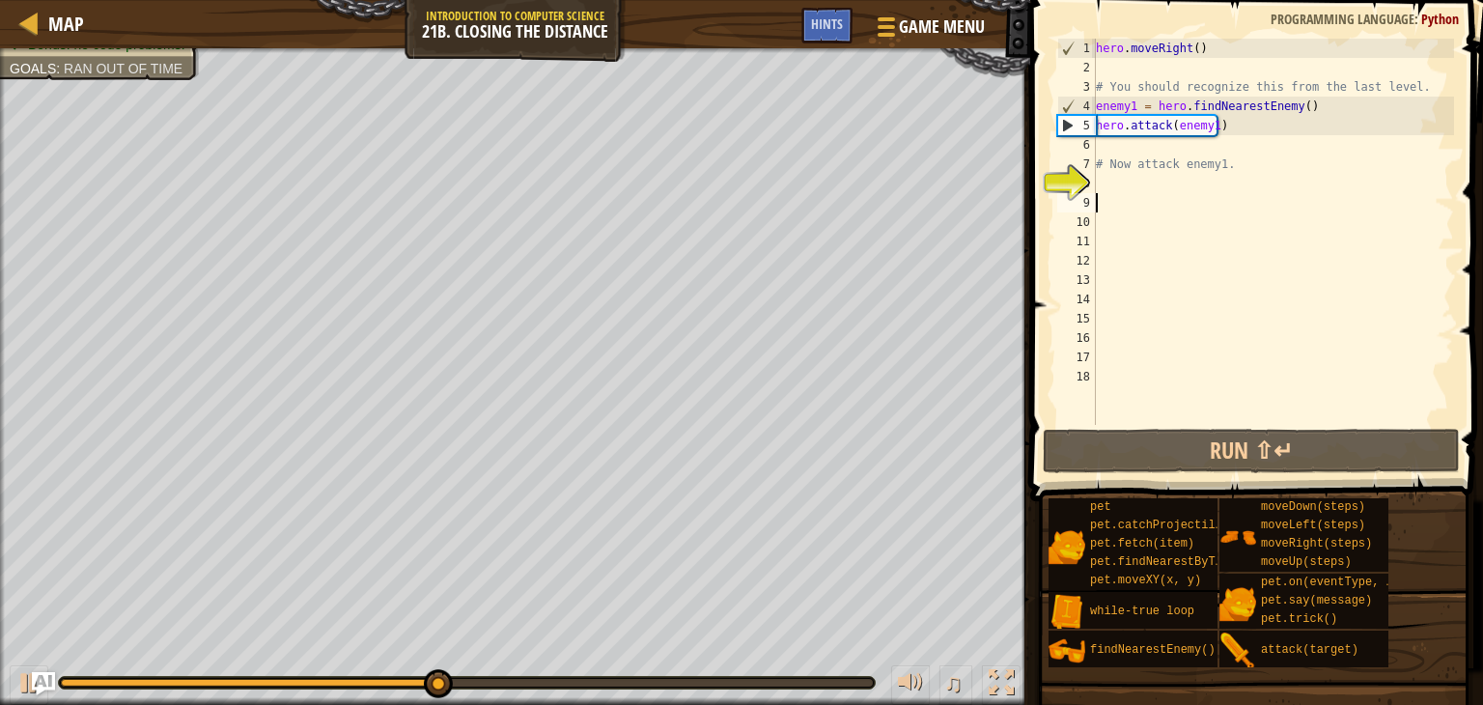
type textarea "h"
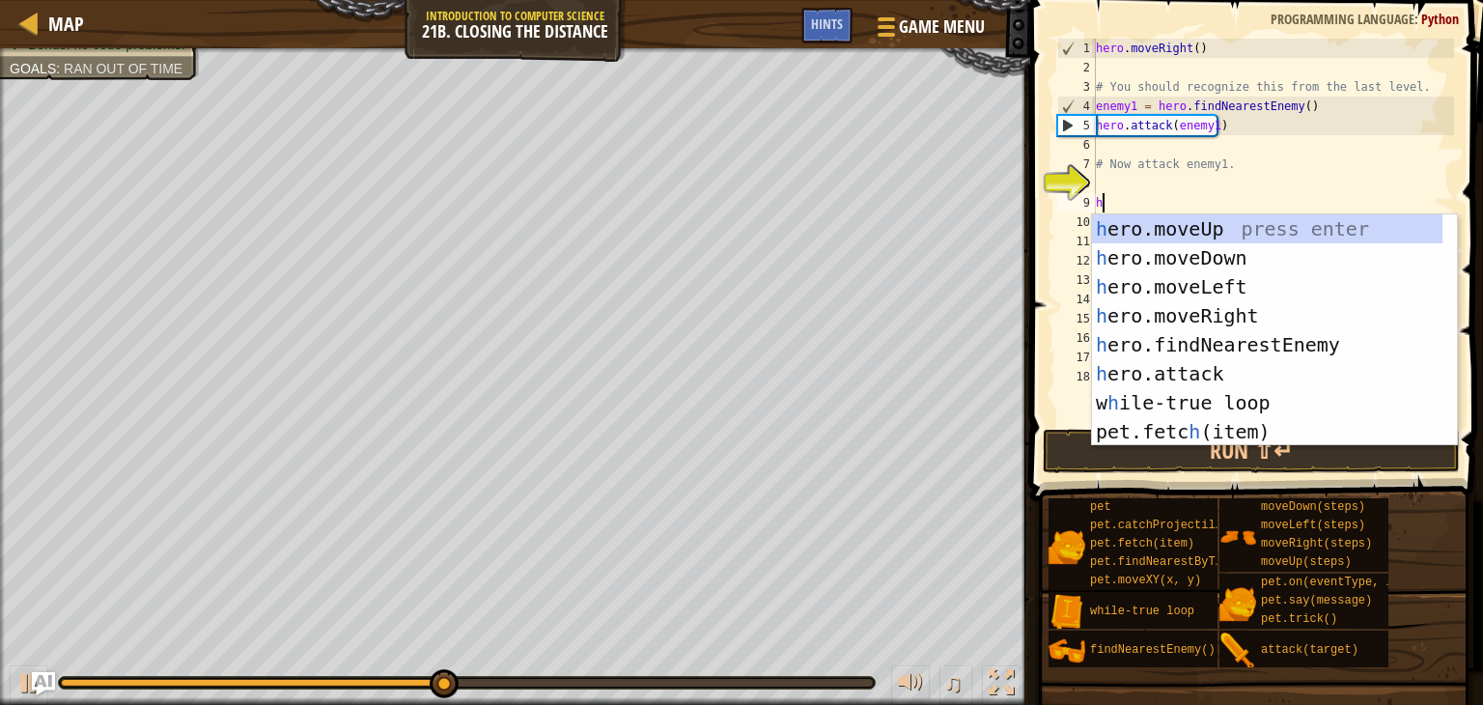
scroll to position [9, 0]
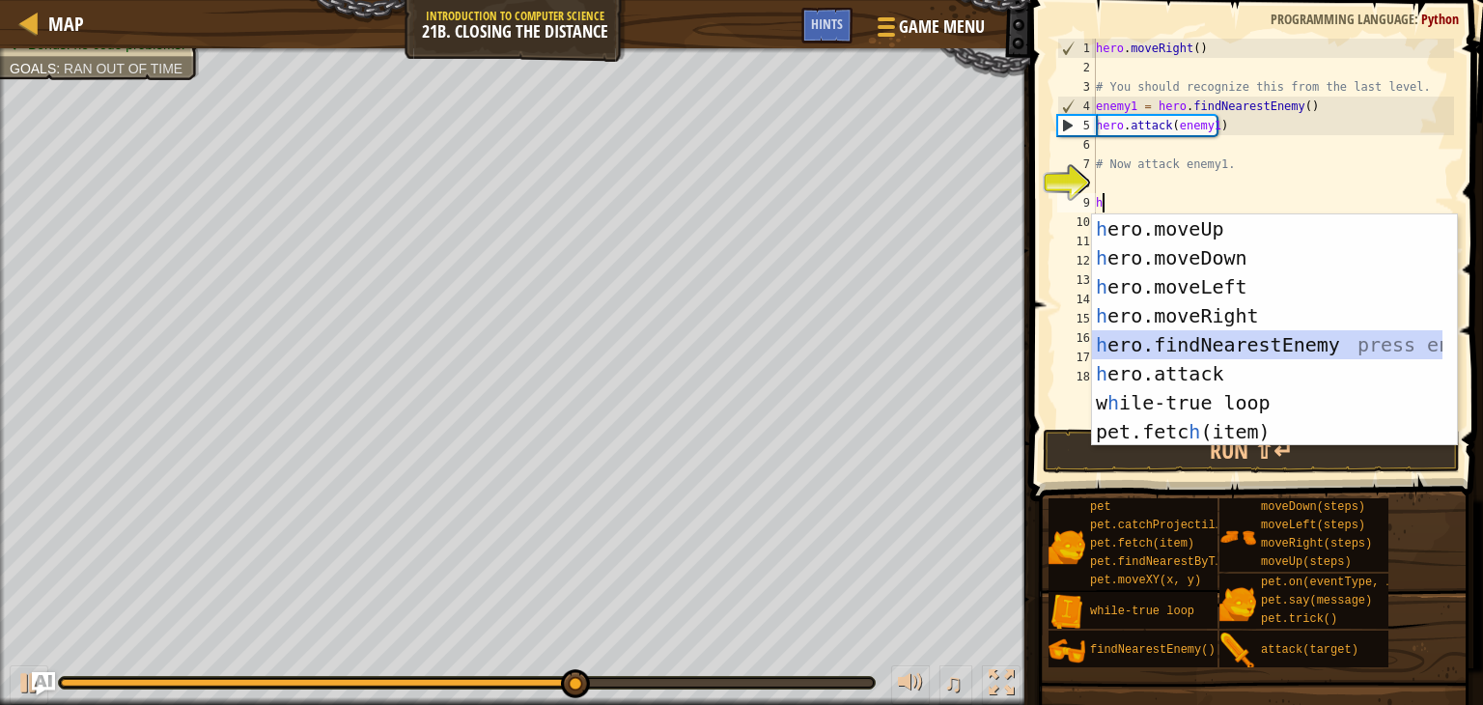
click at [1151, 338] on div "h ero.moveUp press enter h ero.moveDown press enter h ero.moveLeft press enter …" at bounding box center [1267, 359] width 350 height 290
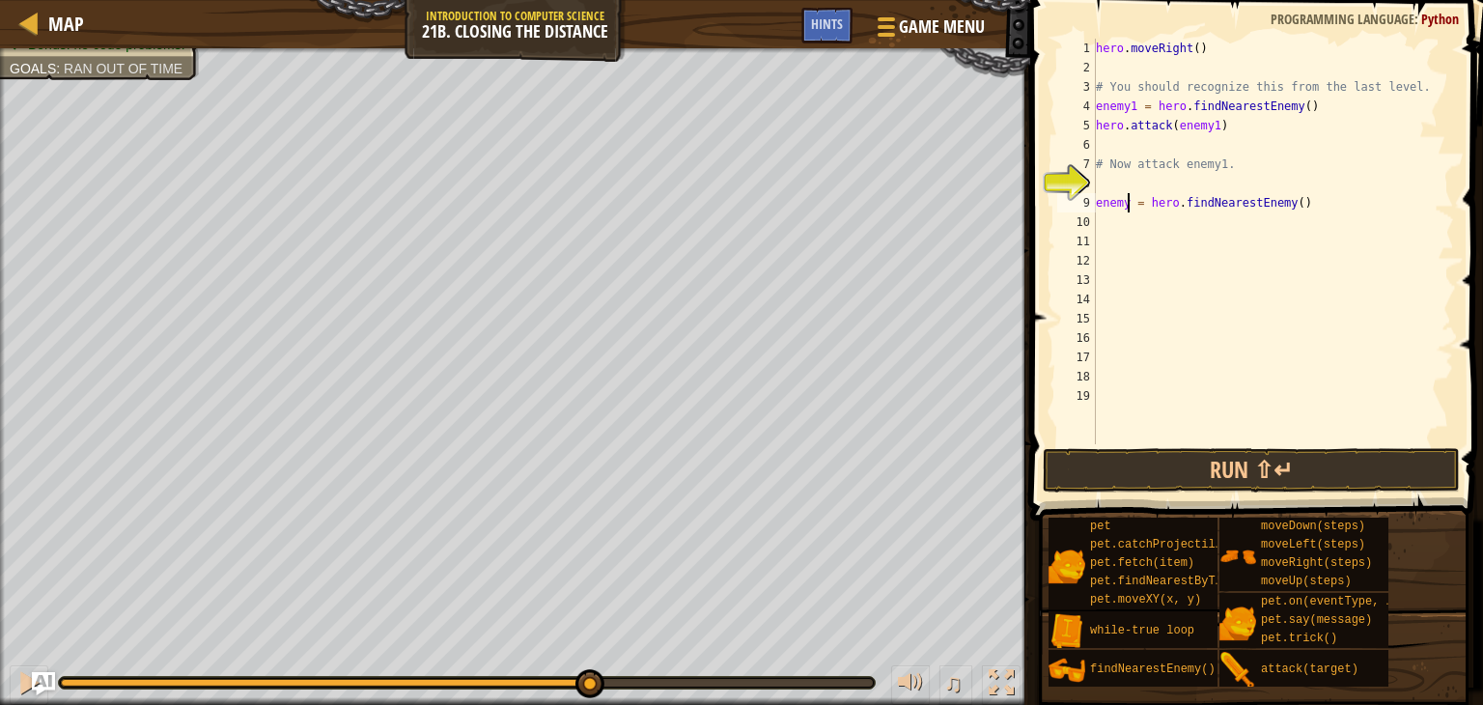
click at [1129, 199] on div "hero . moveRight ( ) # You should recognize this from the last level. enemy1 = …" at bounding box center [1273, 261] width 362 height 444
type textarea "enemy2 = hero.findNearestEnemy()"
click at [1101, 221] on div "hero . moveRight ( ) # You should recognize this from the last level. enemy1 = …" at bounding box center [1273, 261] width 362 height 444
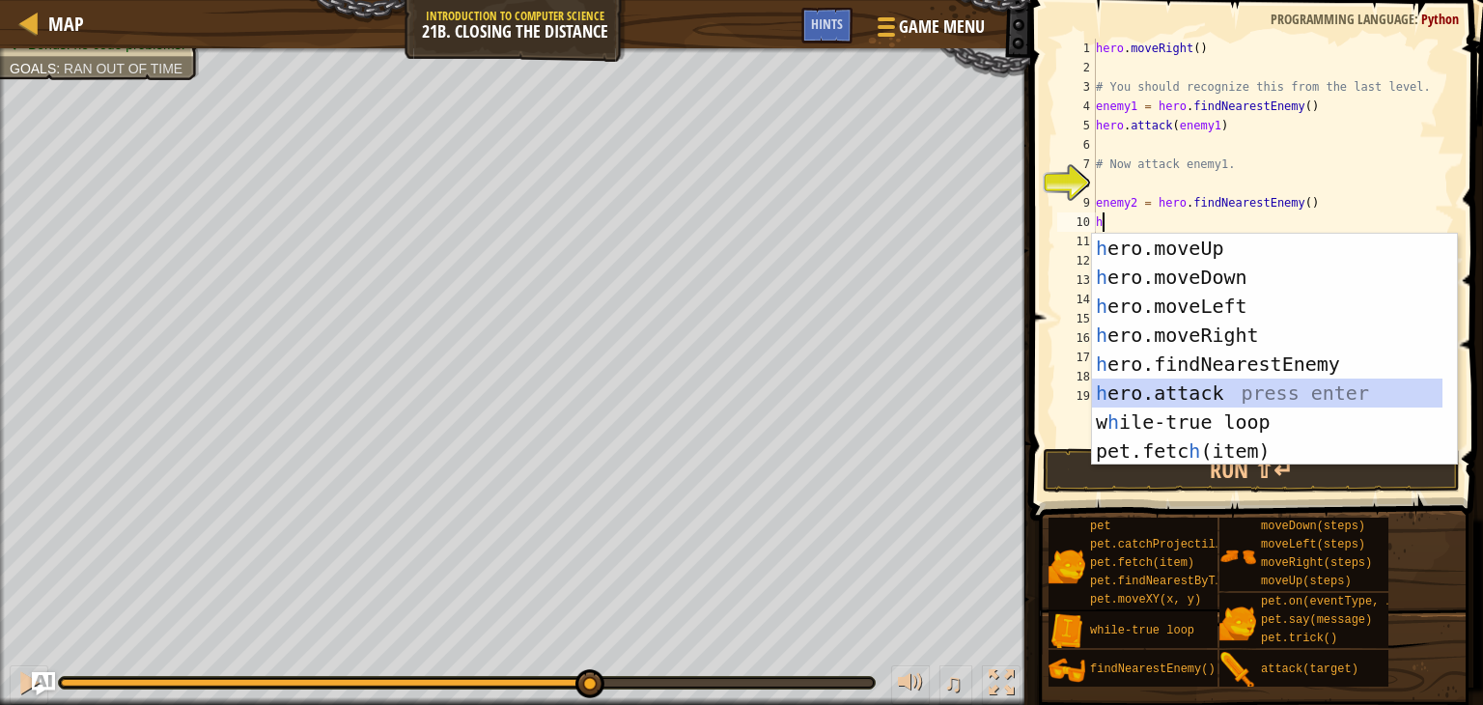
click at [1155, 390] on div "h ero.moveUp press enter h ero.moveDown press enter h ero.moveLeft press enter …" at bounding box center [1267, 379] width 350 height 290
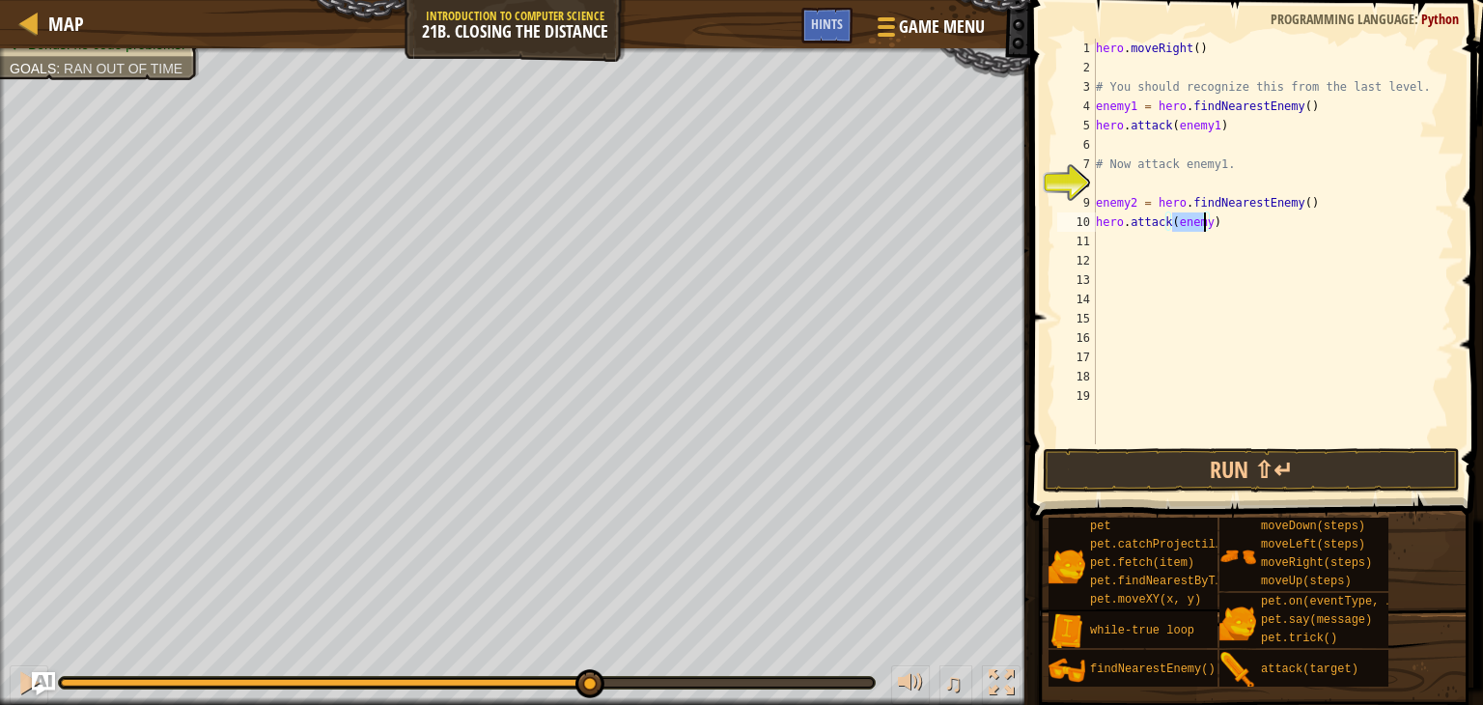
click at [1202, 220] on div "hero . moveRight ( ) # You should recognize this from the last level. enemy1 = …" at bounding box center [1273, 241] width 362 height 405
click at [1154, 482] on button "Run ⇧↵" at bounding box center [1251, 470] width 417 height 44
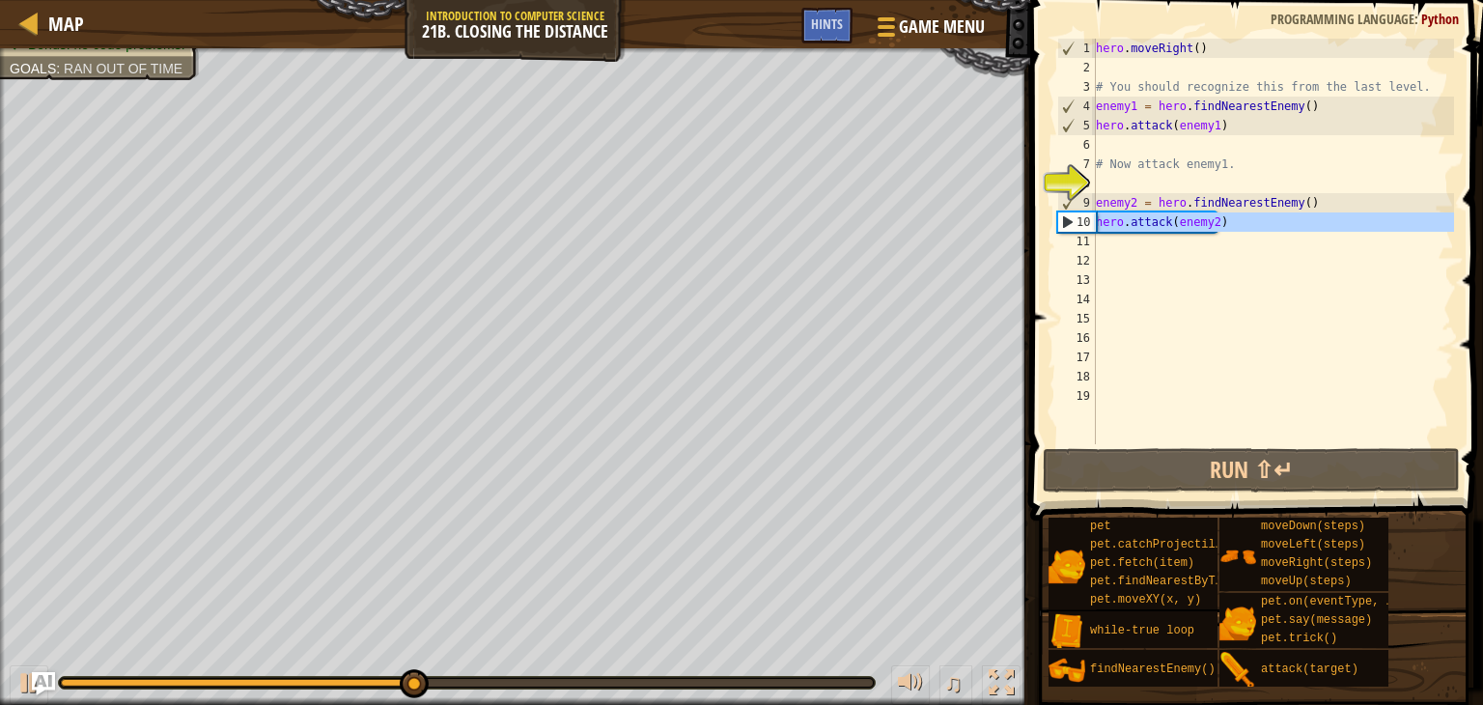
click at [1093, 230] on div "10" at bounding box center [1077, 221] width 38 height 19
type textarea "hero.attack(enemy2)"
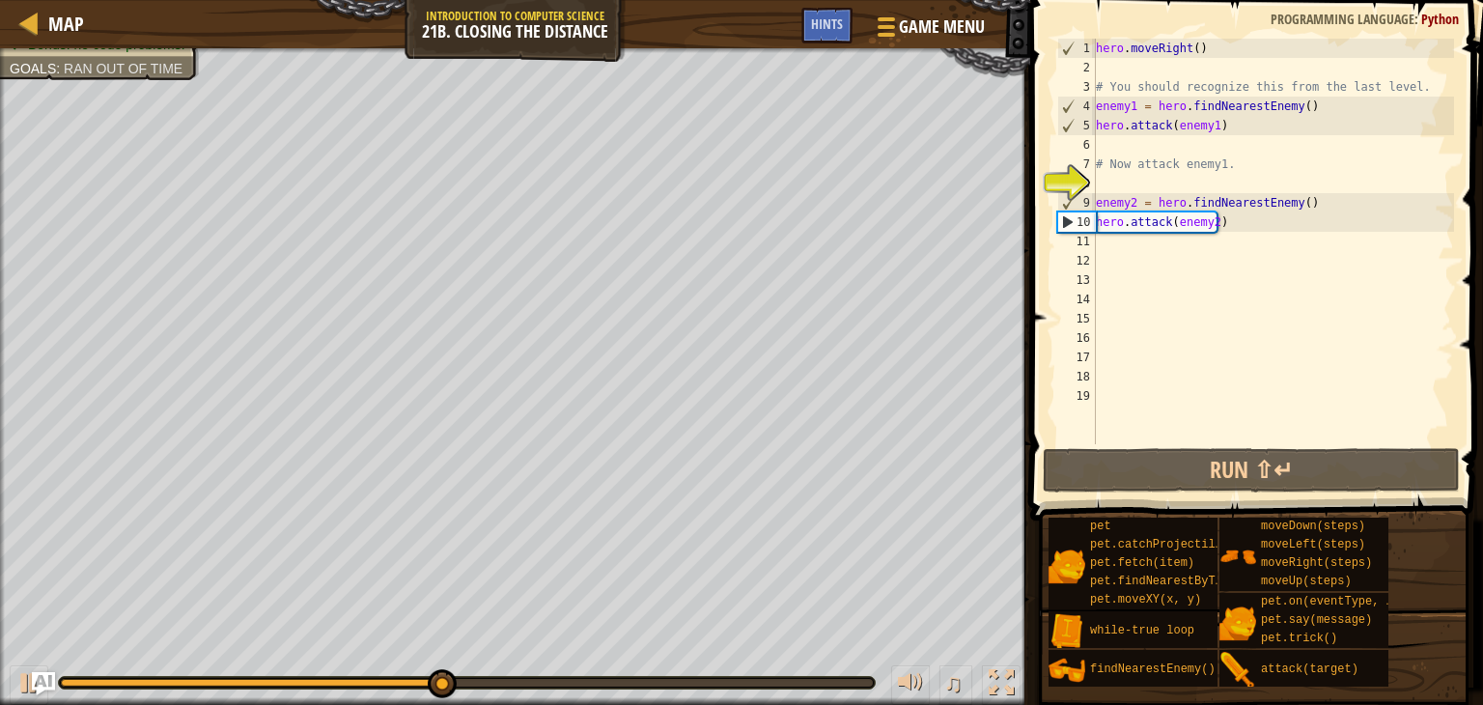
click at [1097, 240] on div "hero . moveRight ( ) # You should recognize this from the last level. enemy1 = …" at bounding box center [1273, 261] width 362 height 444
type textarea "h"
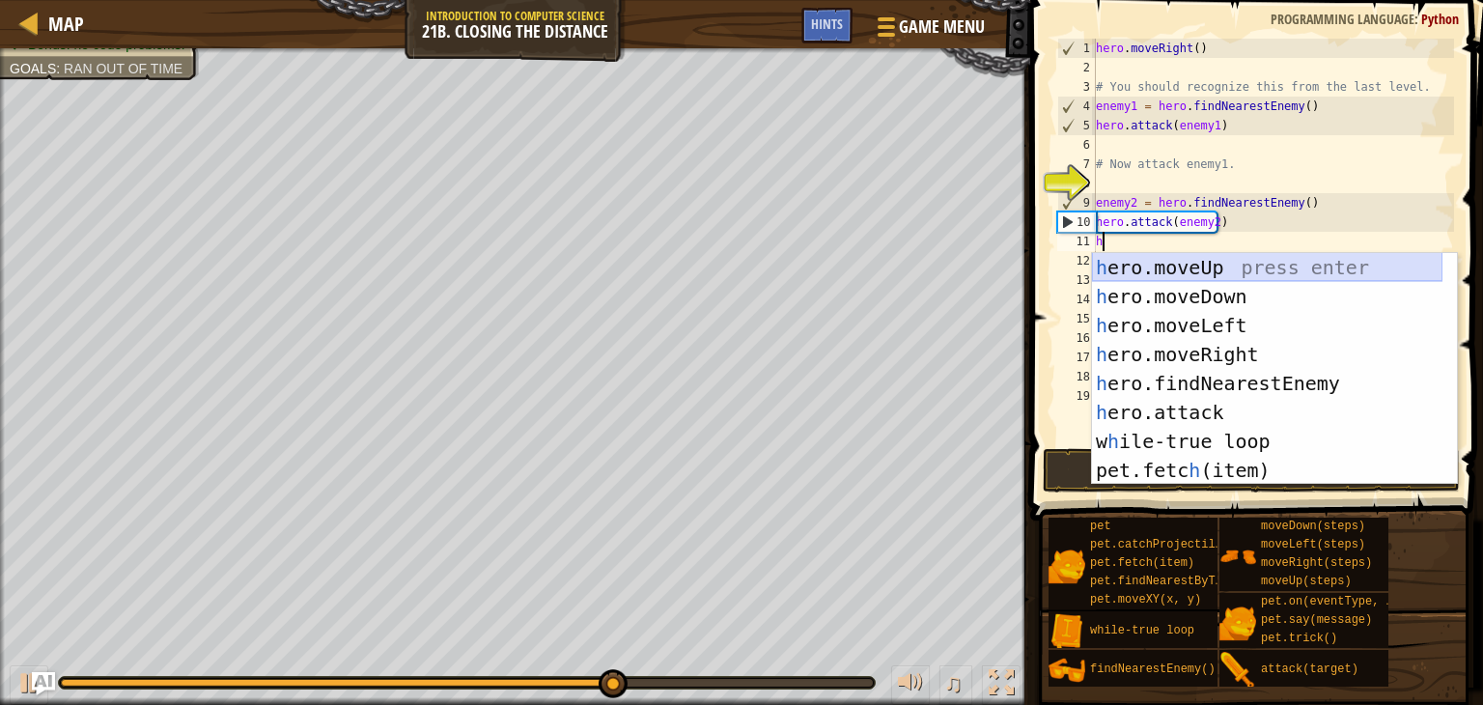
click at [1200, 258] on div "h ero.moveUp press enter h ero.moveDown press enter h ero.moveLeft press enter …" at bounding box center [1267, 398] width 350 height 290
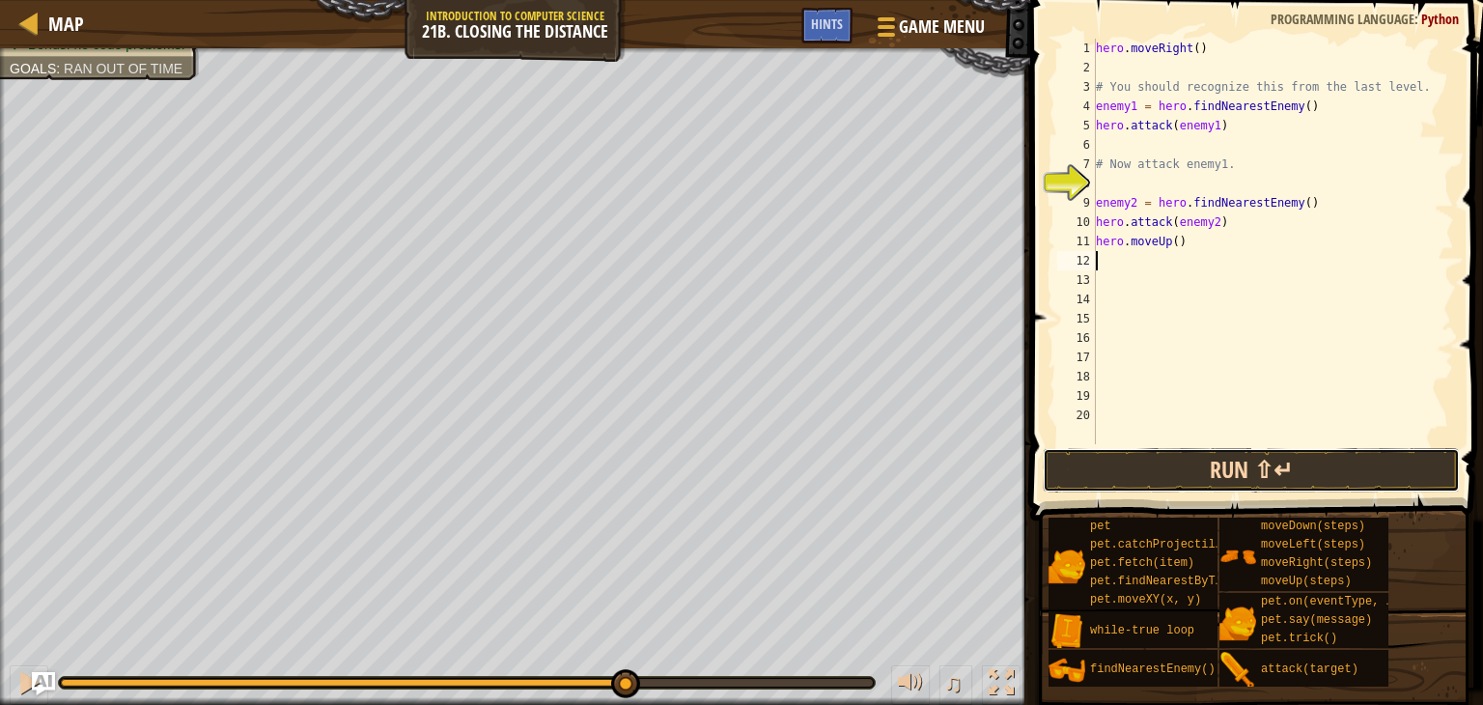
click at [1209, 461] on button "Run ⇧↵" at bounding box center [1251, 470] width 417 height 44
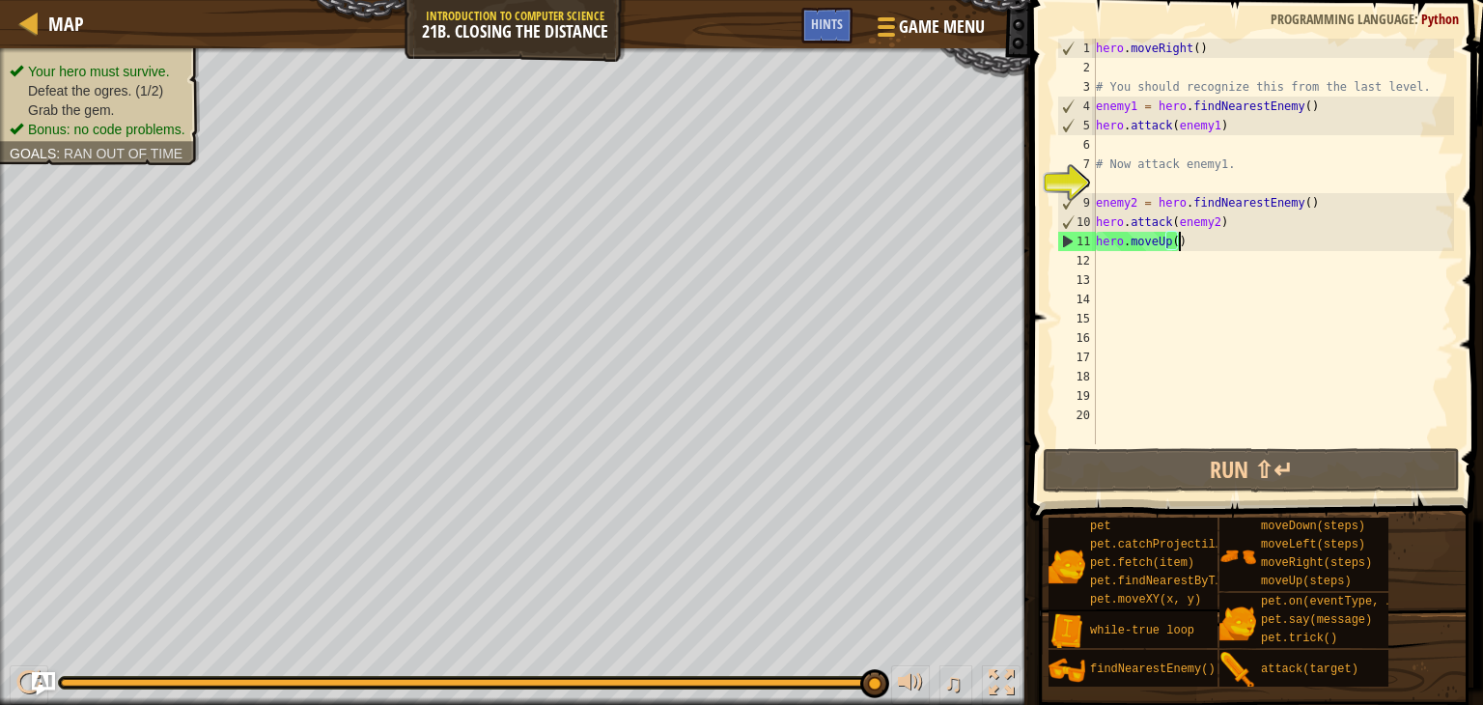
click at [1188, 243] on div "hero . moveRight ( ) # You should recognize this from the last level. enemy1 = …" at bounding box center [1273, 261] width 362 height 444
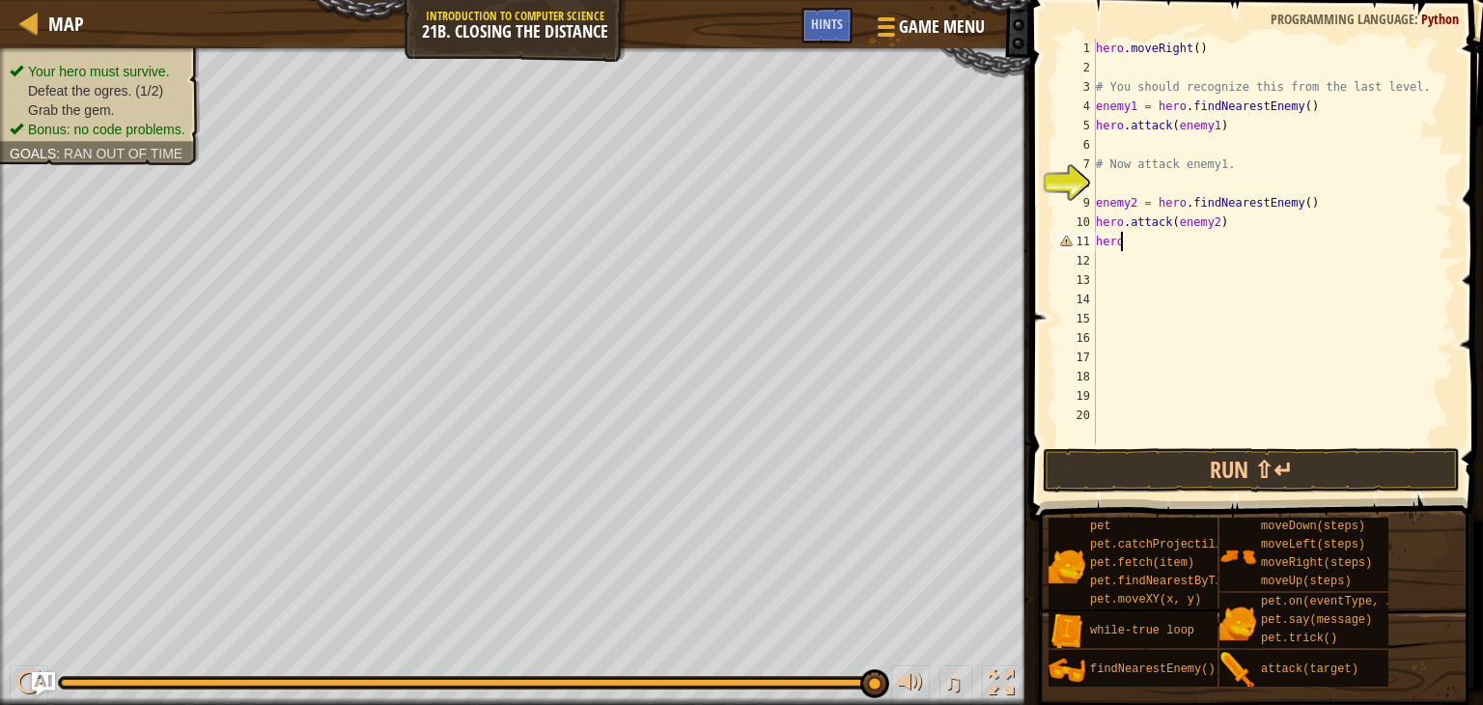
type textarea "h"
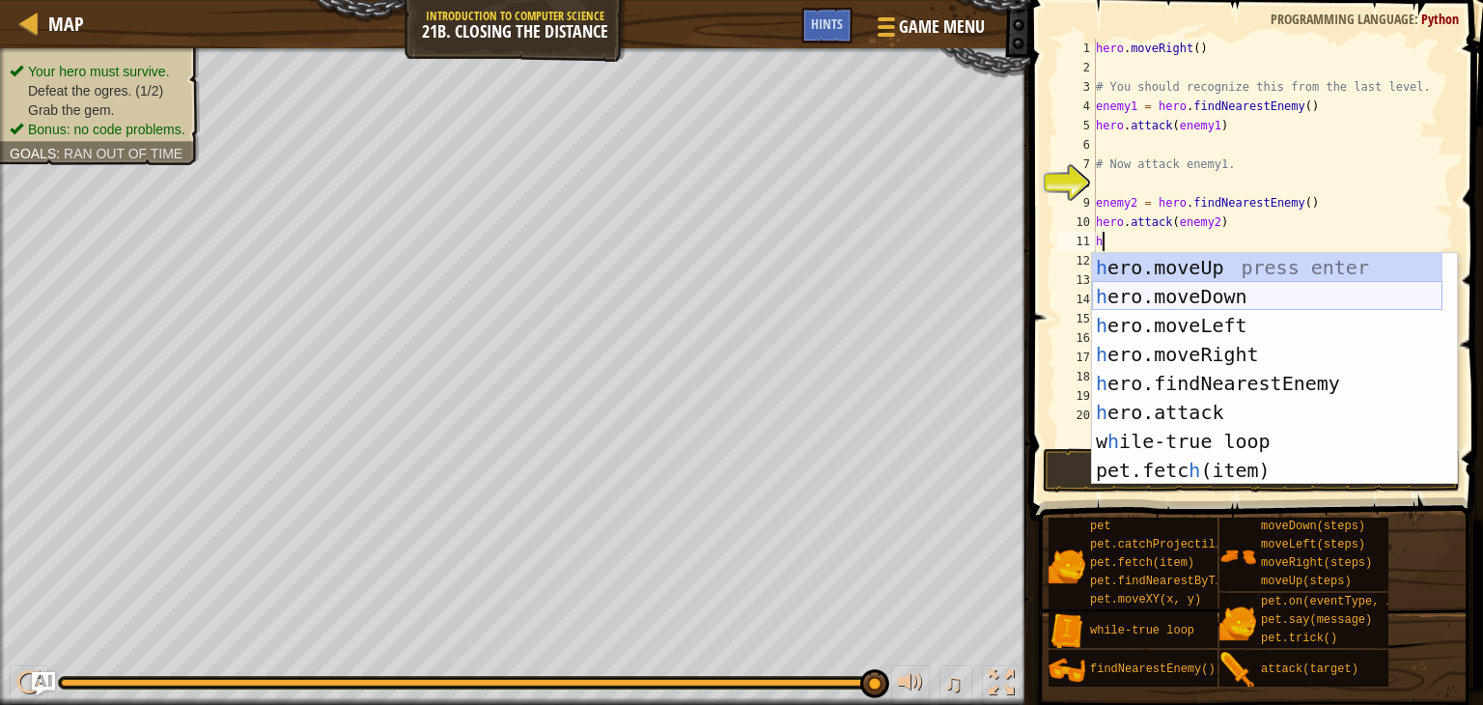
click at [1166, 287] on div "h ero.moveUp press enter h ero.moveDown press enter h ero.moveLeft press enter …" at bounding box center [1267, 398] width 350 height 290
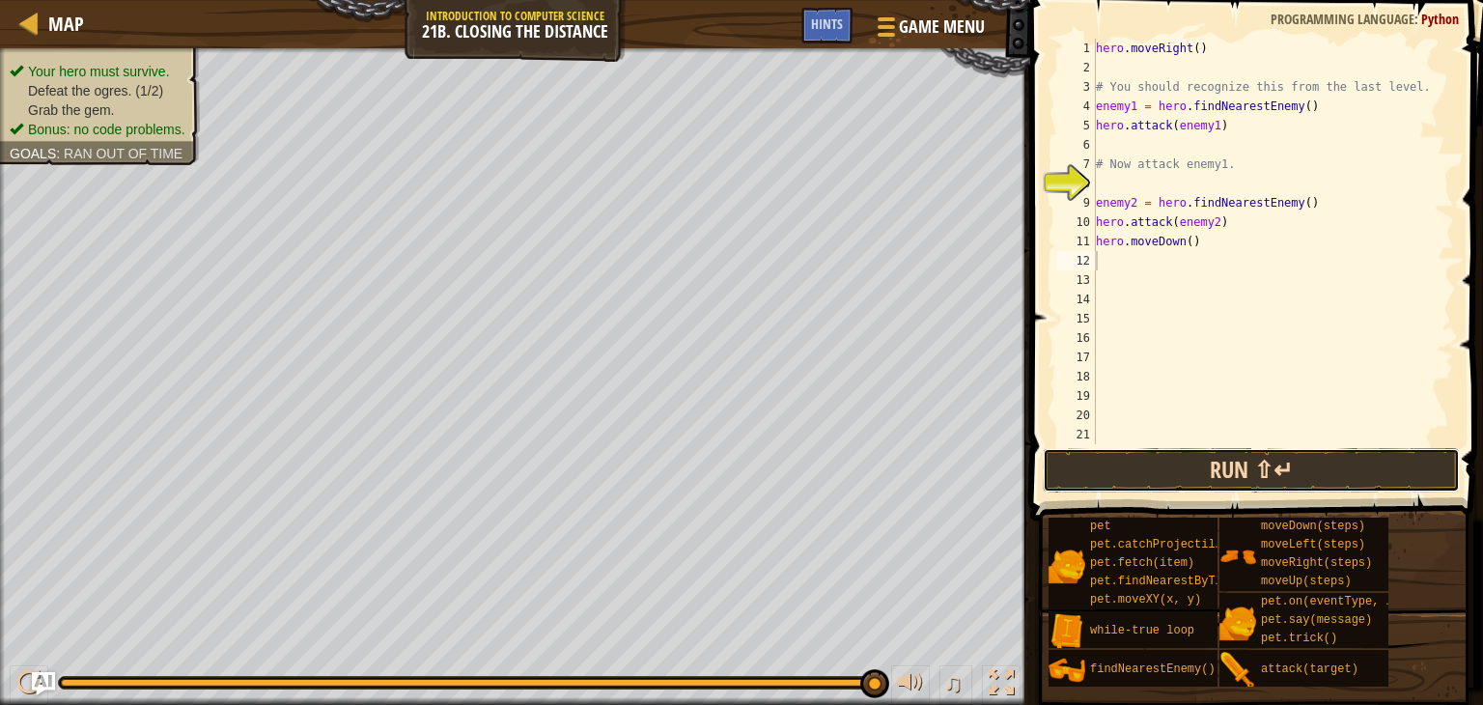
click at [1198, 480] on button "Run ⇧↵" at bounding box center [1251, 470] width 417 height 44
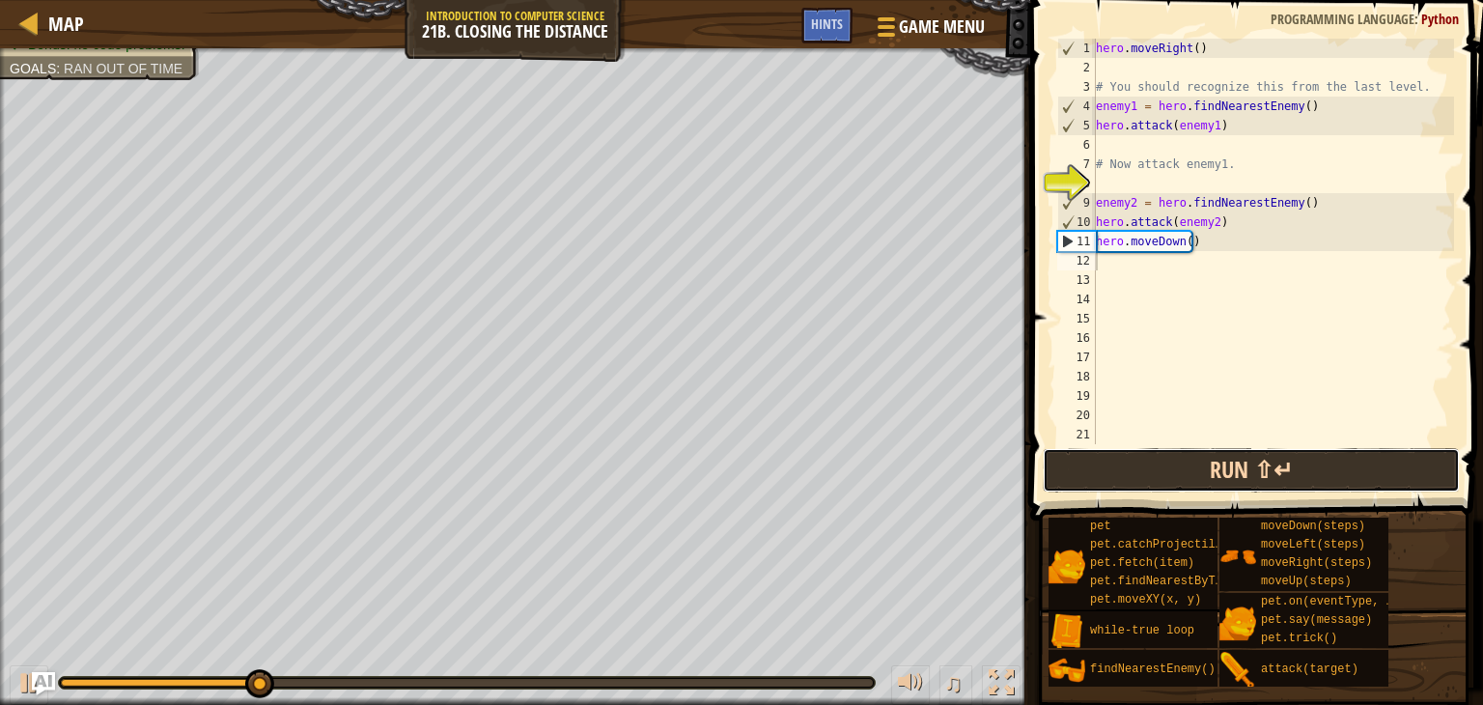
click at [1198, 480] on button "Run ⇧↵" at bounding box center [1251, 470] width 417 height 44
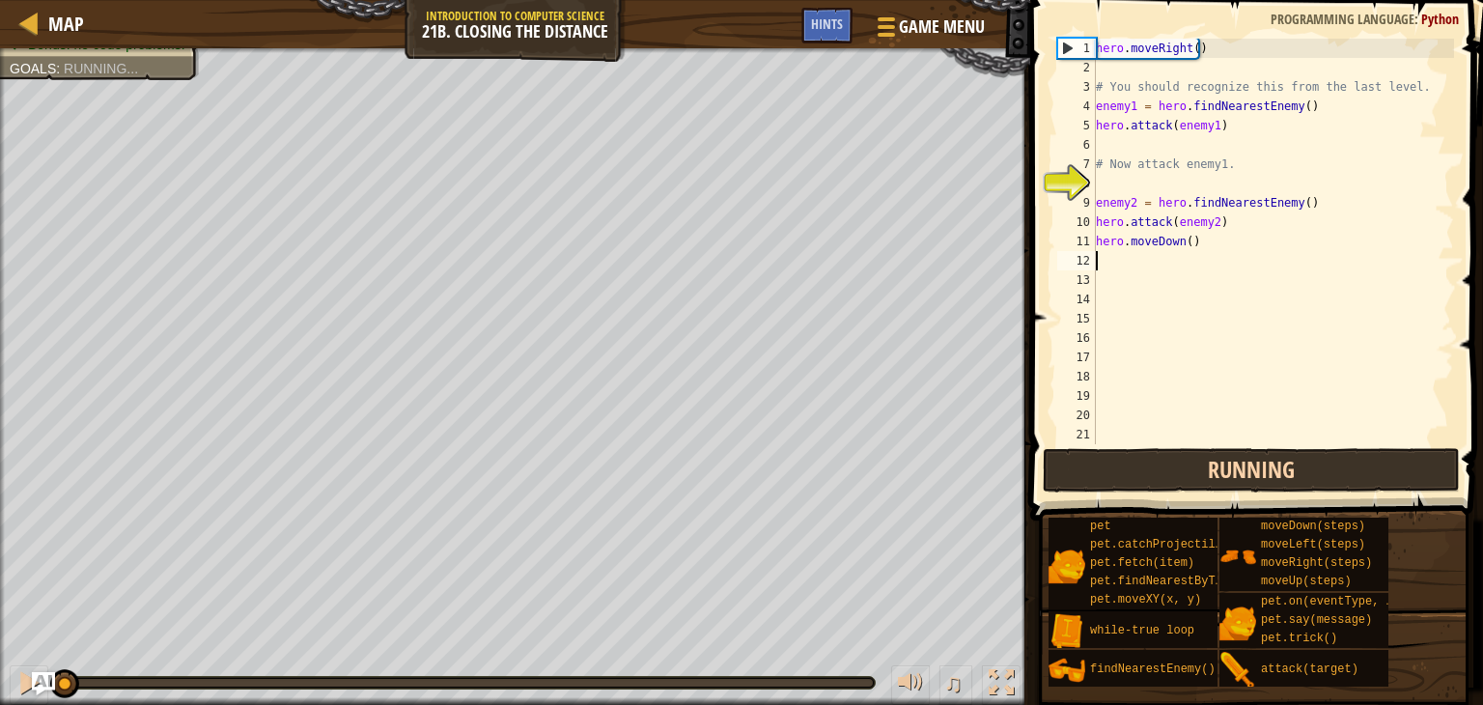
type textarea "h"
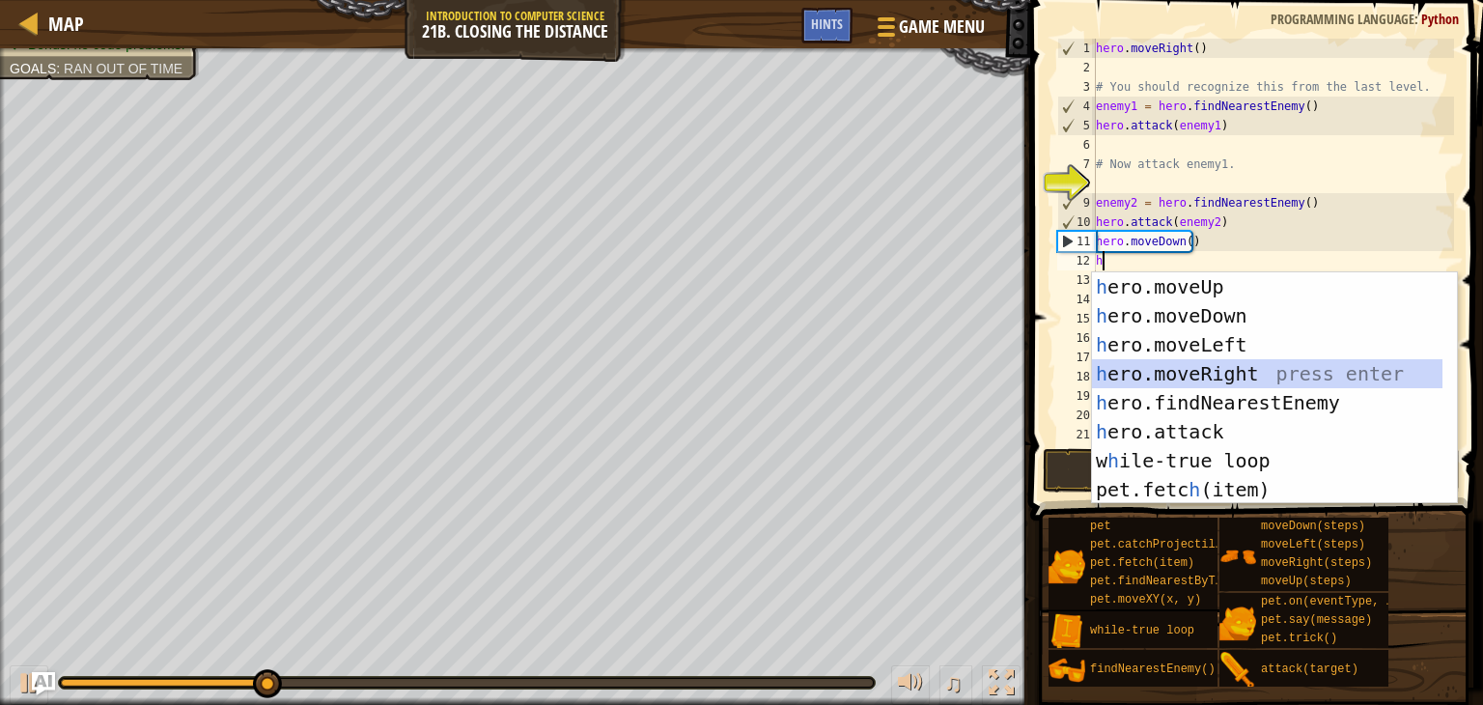
click at [1160, 370] on div "h ero.moveUp press enter h ero.moveDown press enter h ero.moveLeft press enter …" at bounding box center [1267, 417] width 350 height 290
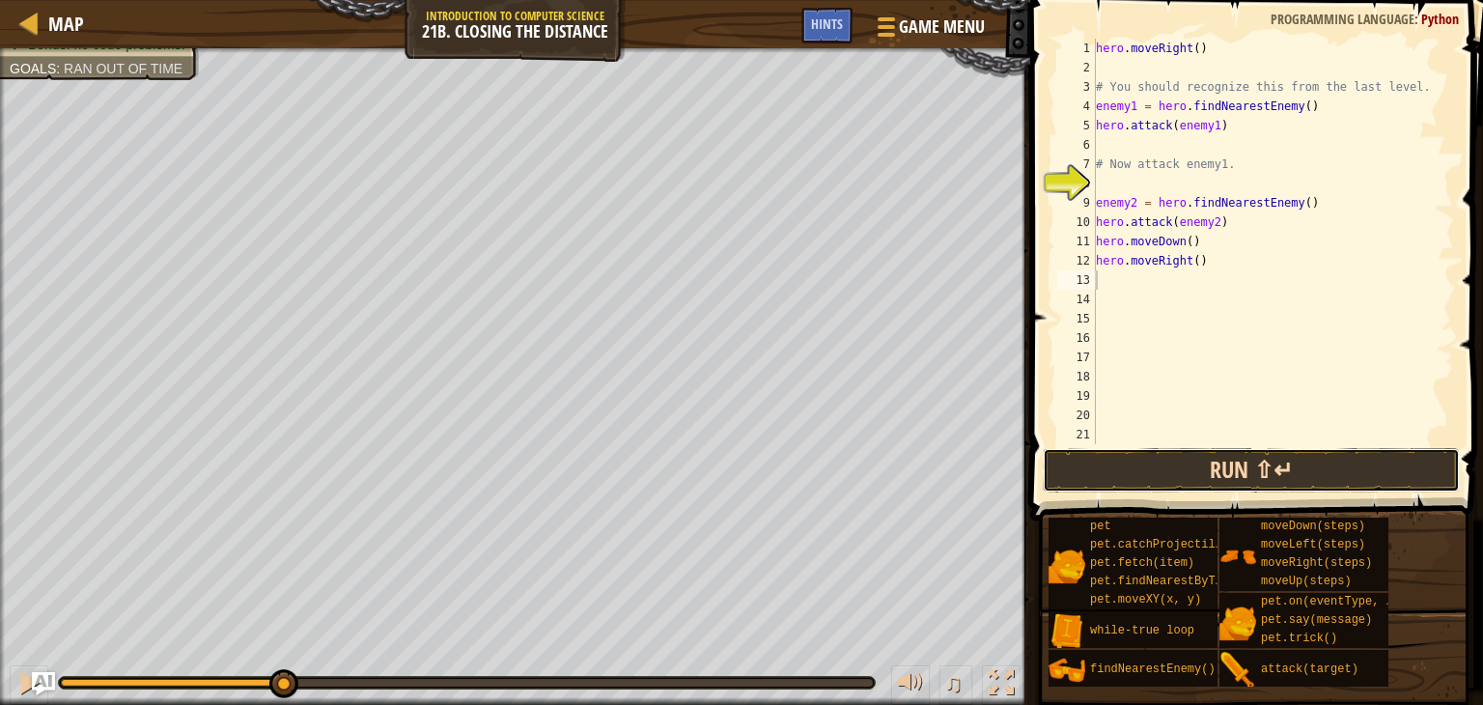
click at [1156, 460] on button "Run ⇧↵" at bounding box center [1251, 470] width 417 height 44
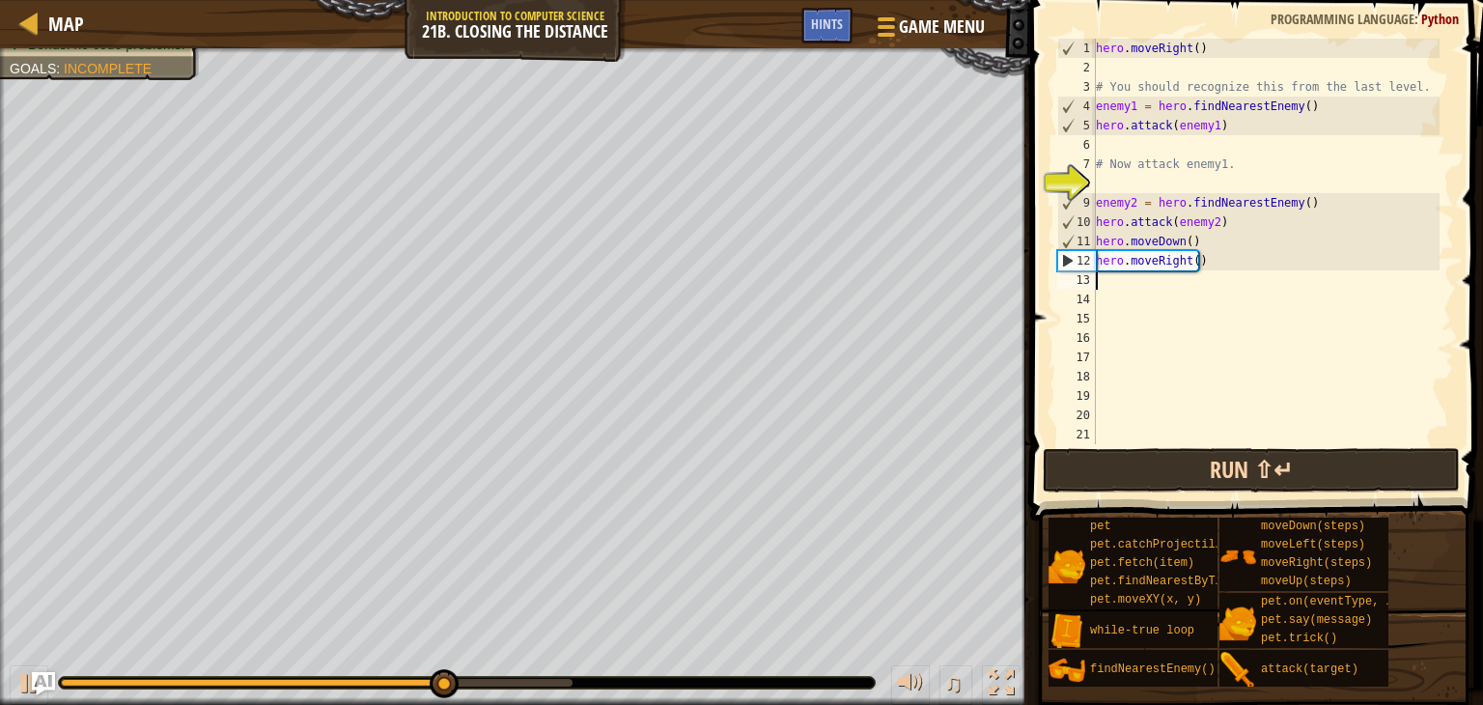
type textarea "h"
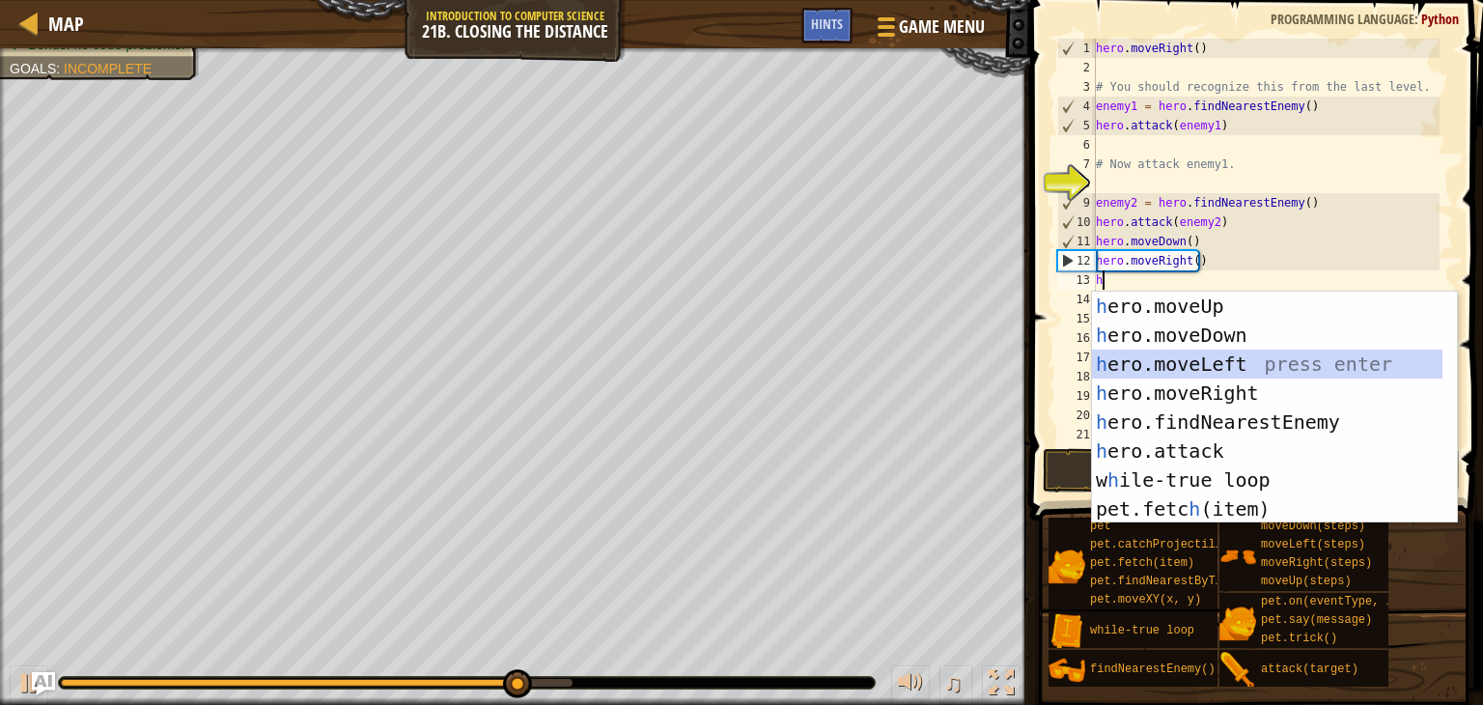
click at [1167, 362] on div "h ero.moveUp press enter h ero.moveDown press enter h ero.moveLeft press enter …" at bounding box center [1267, 437] width 350 height 290
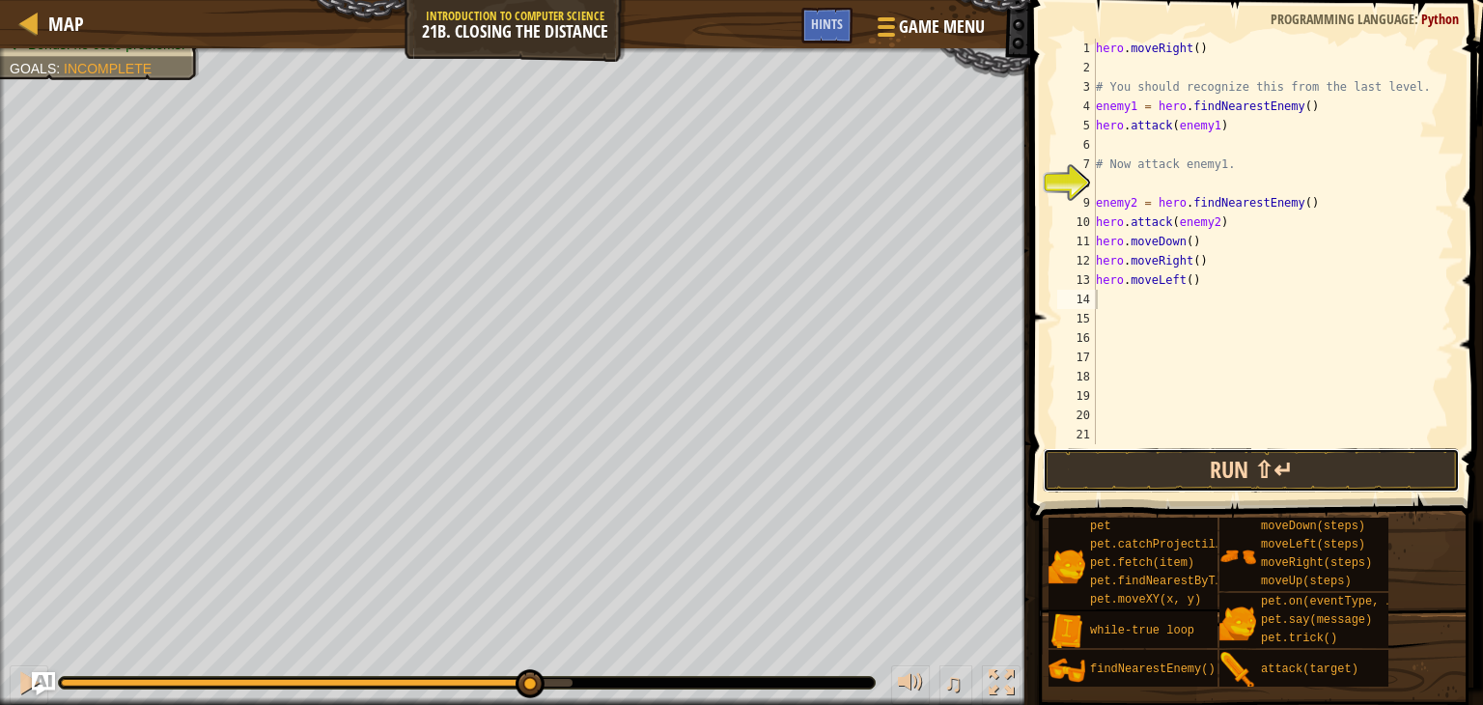
click at [1119, 467] on button "Run ⇧↵" at bounding box center [1251, 470] width 417 height 44
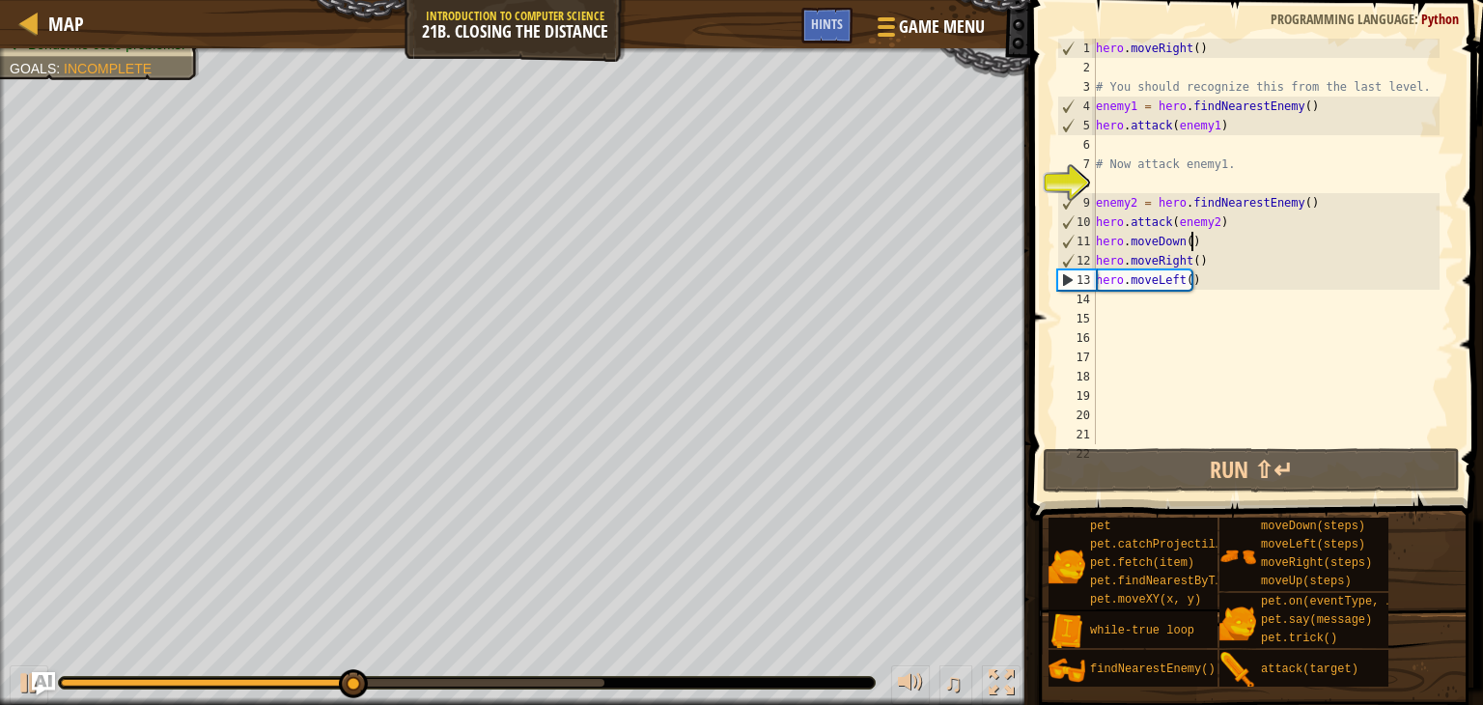
click at [1210, 236] on div "hero . moveRight ( ) # You should recognize this from the last level. enemy1 = …" at bounding box center [1266, 261] width 348 height 444
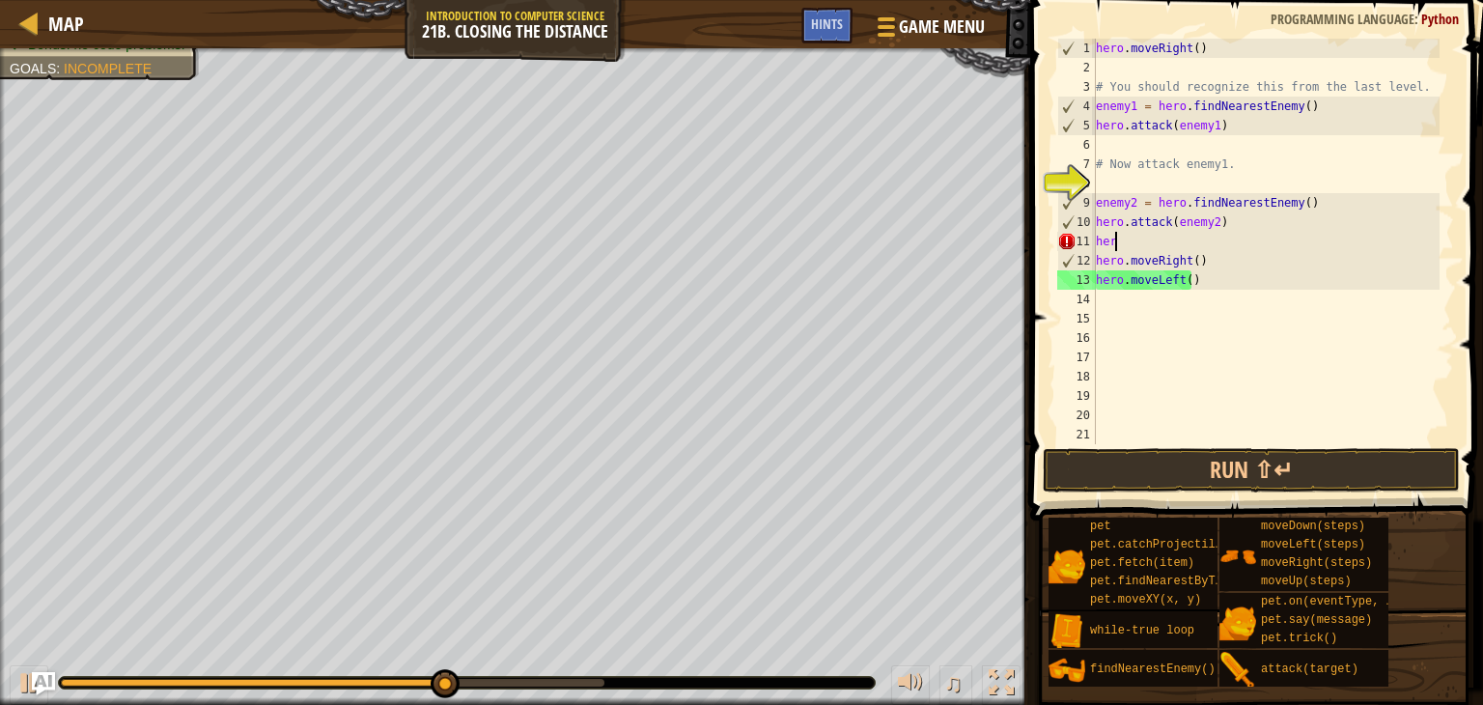
type textarea "h"
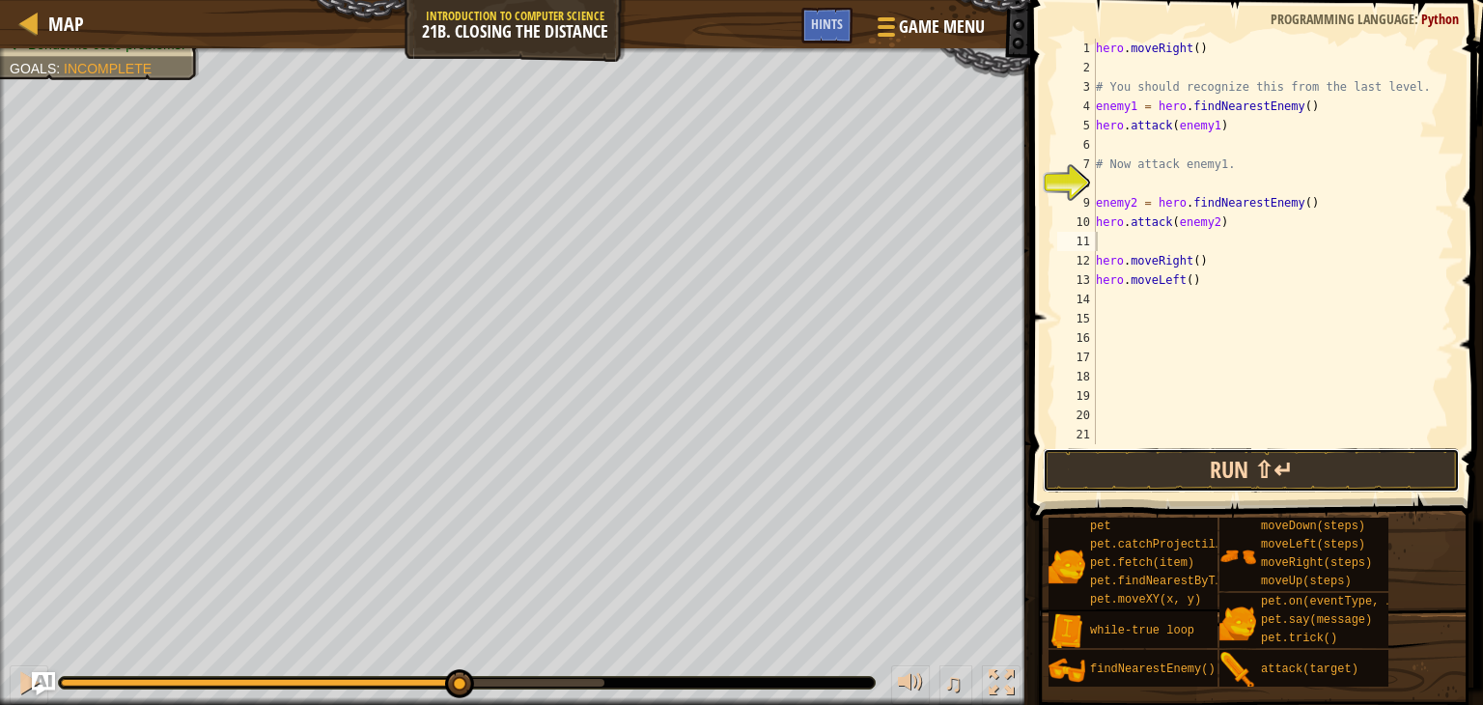
drag, startPoint x: 1168, startPoint y: 449, endPoint x: 1093, endPoint y: 465, distance: 77.1
click at [1093, 465] on button "Run ⇧↵" at bounding box center [1251, 470] width 417 height 44
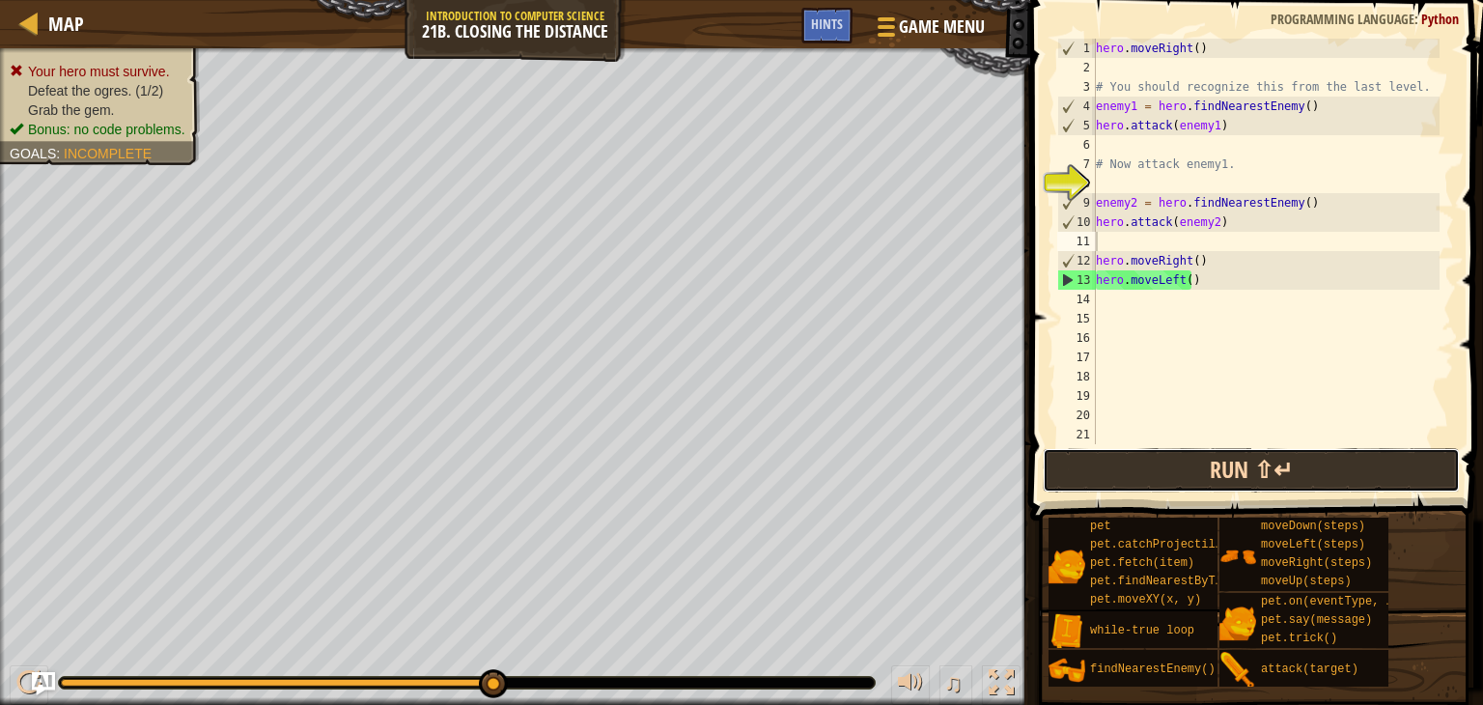
click at [1347, 476] on button "Run ⇧↵" at bounding box center [1251, 470] width 417 height 44
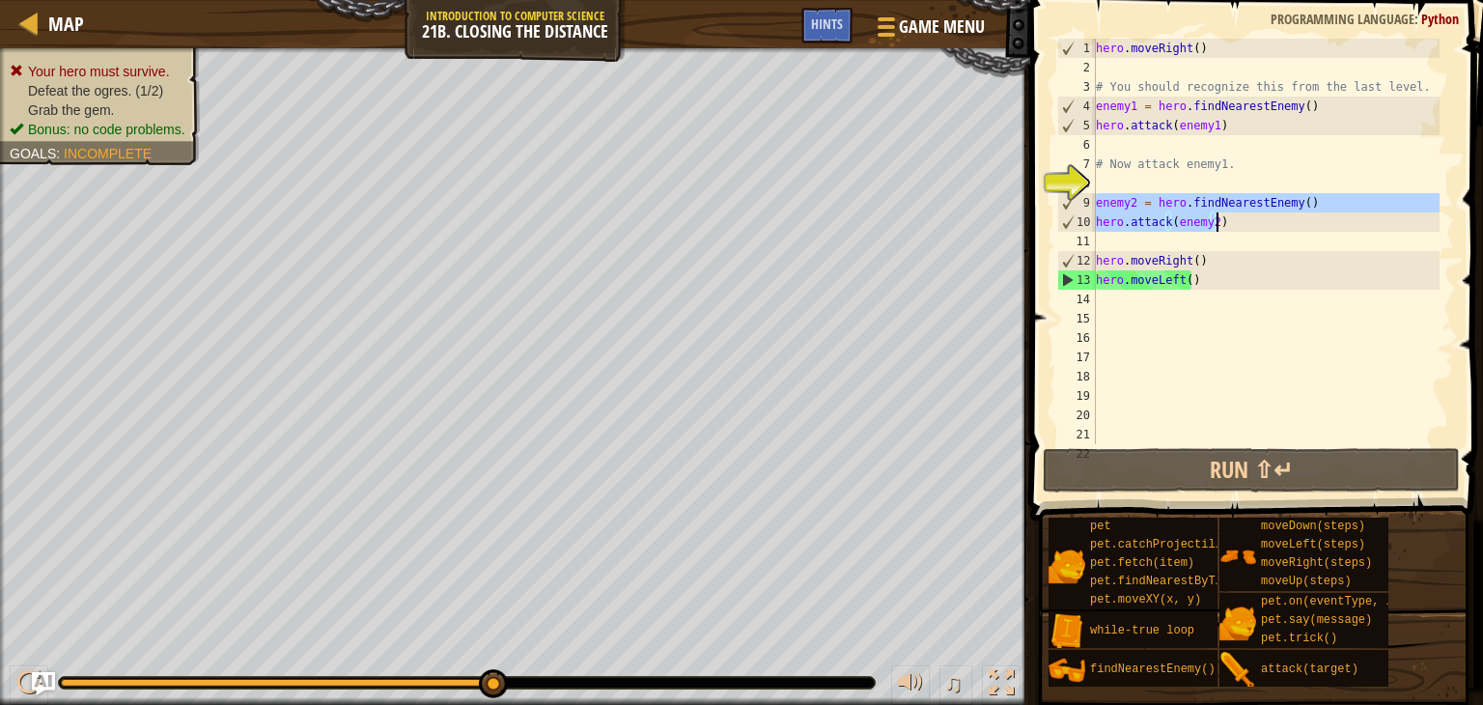
drag, startPoint x: 1096, startPoint y: 197, endPoint x: 1330, endPoint y: 231, distance: 237.0
click at [1330, 231] on div "hero . moveRight ( ) # You should recognize this from the last level. enemy1 = …" at bounding box center [1266, 261] width 348 height 444
type textarea "enemy2 = hero.findNearestEnemy() hero.attack(enemy2)"
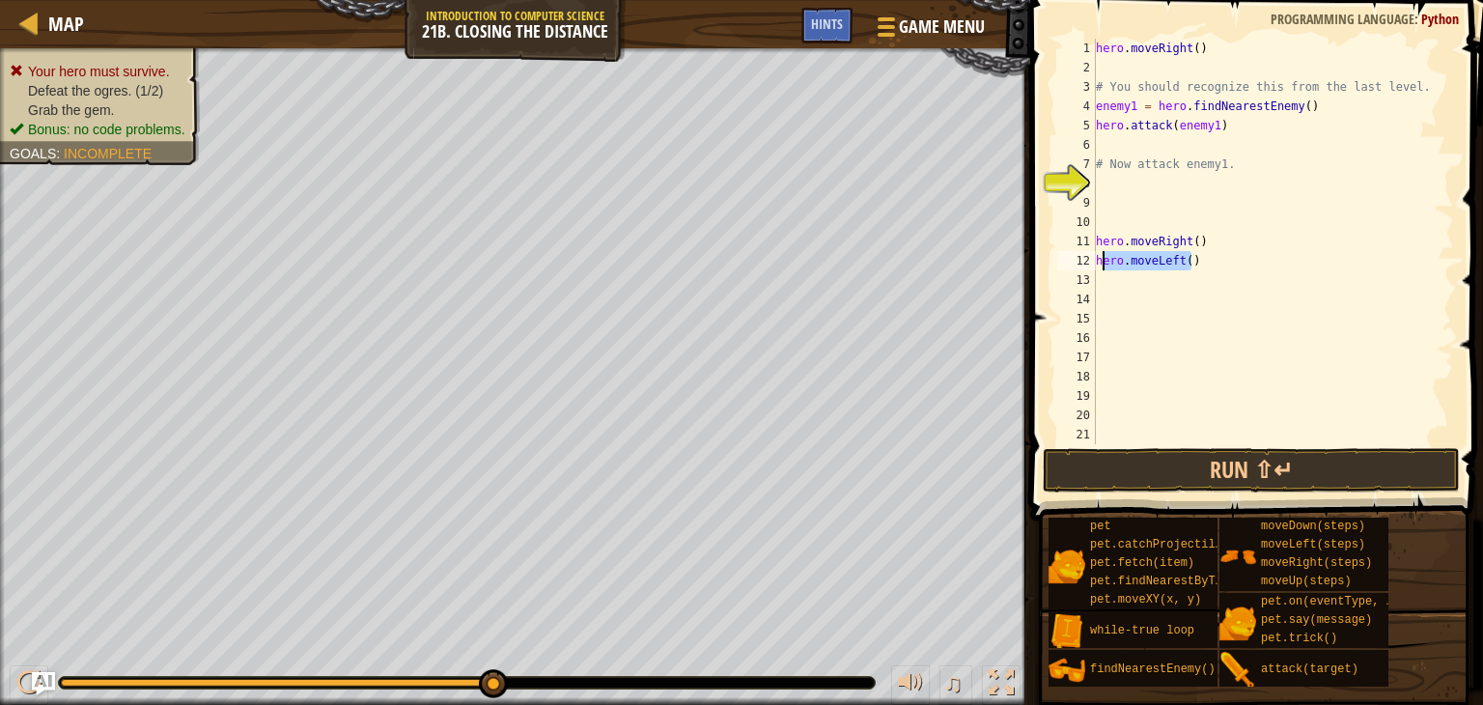
drag, startPoint x: 1202, startPoint y: 267, endPoint x: 1093, endPoint y: 261, distance: 109.3
click at [1093, 261] on div "1 2 3 4 5 6 7 8 9 10 11 12 13 14 15 16 17 18 19 20 21 22 hero . moveRight ( ) #…" at bounding box center [1253, 241] width 401 height 405
paste textarea "attack(enemy2"
click at [1186, 238] on div "hero . moveRight ( ) # You should recognize this from the last level. enemy1 = …" at bounding box center [1266, 261] width 348 height 444
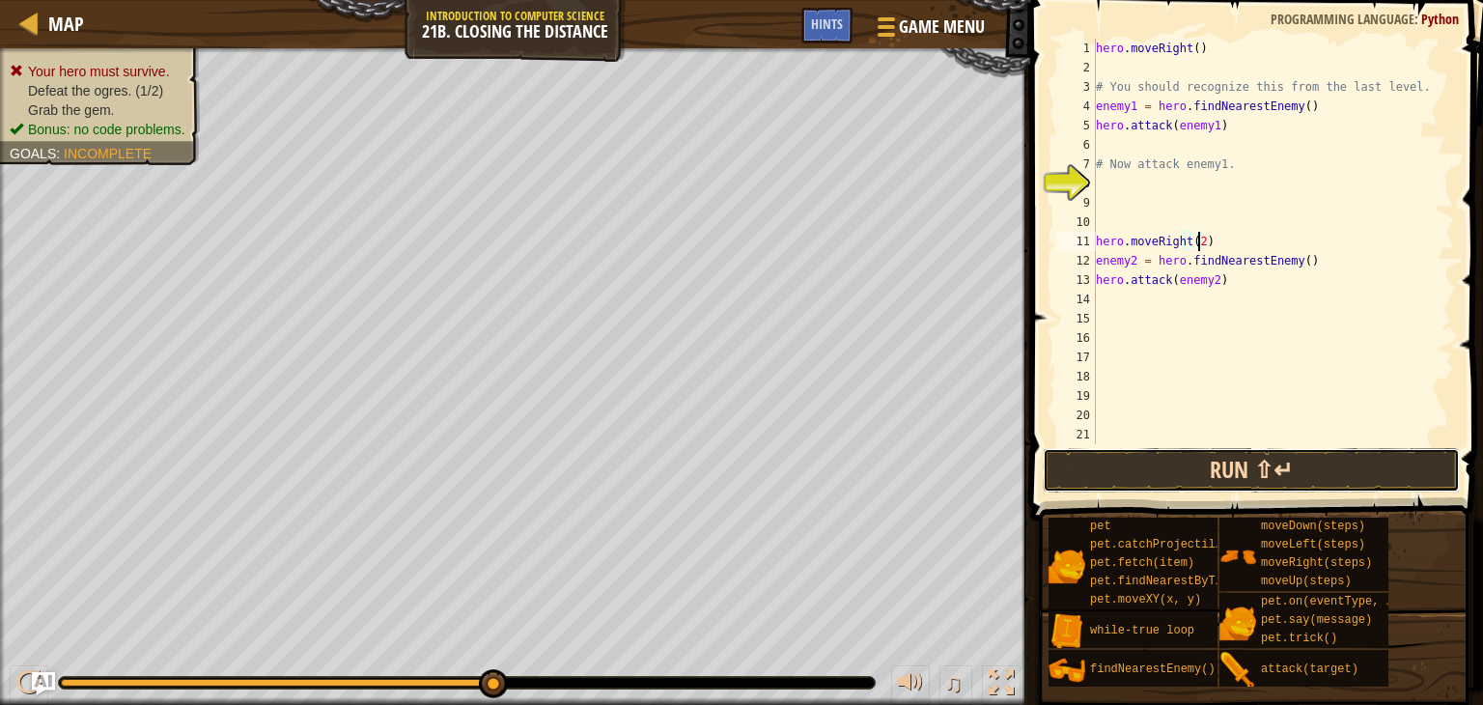
click at [1244, 479] on button "Run ⇧↵" at bounding box center [1251, 470] width 417 height 44
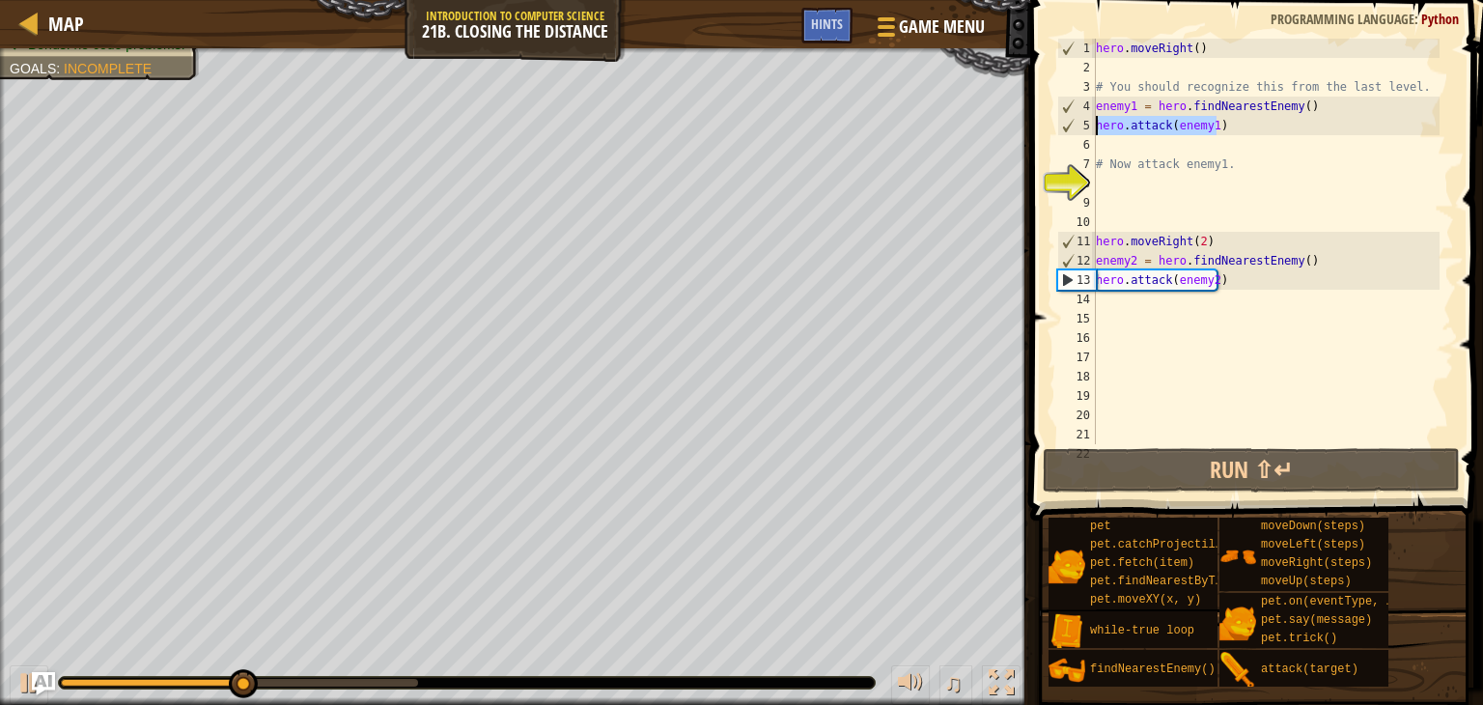
drag, startPoint x: 1228, startPoint y: 125, endPoint x: 1042, endPoint y: 128, distance: 186.4
click at [1042, 128] on div "hero.moveRight(2) 1 2 3 4 5 6 7 8 9 10 11 12 13 14 15 16 17 18 19 20 21 22 hero…" at bounding box center [1253, 298] width 459 height 577
type textarea "hero.attack(enemy1)"
click at [1289, 131] on div "hero . moveRight ( ) # You should recognize this from the last level. enemy1 = …" at bounding box center [1266, 241] width 348 height 405
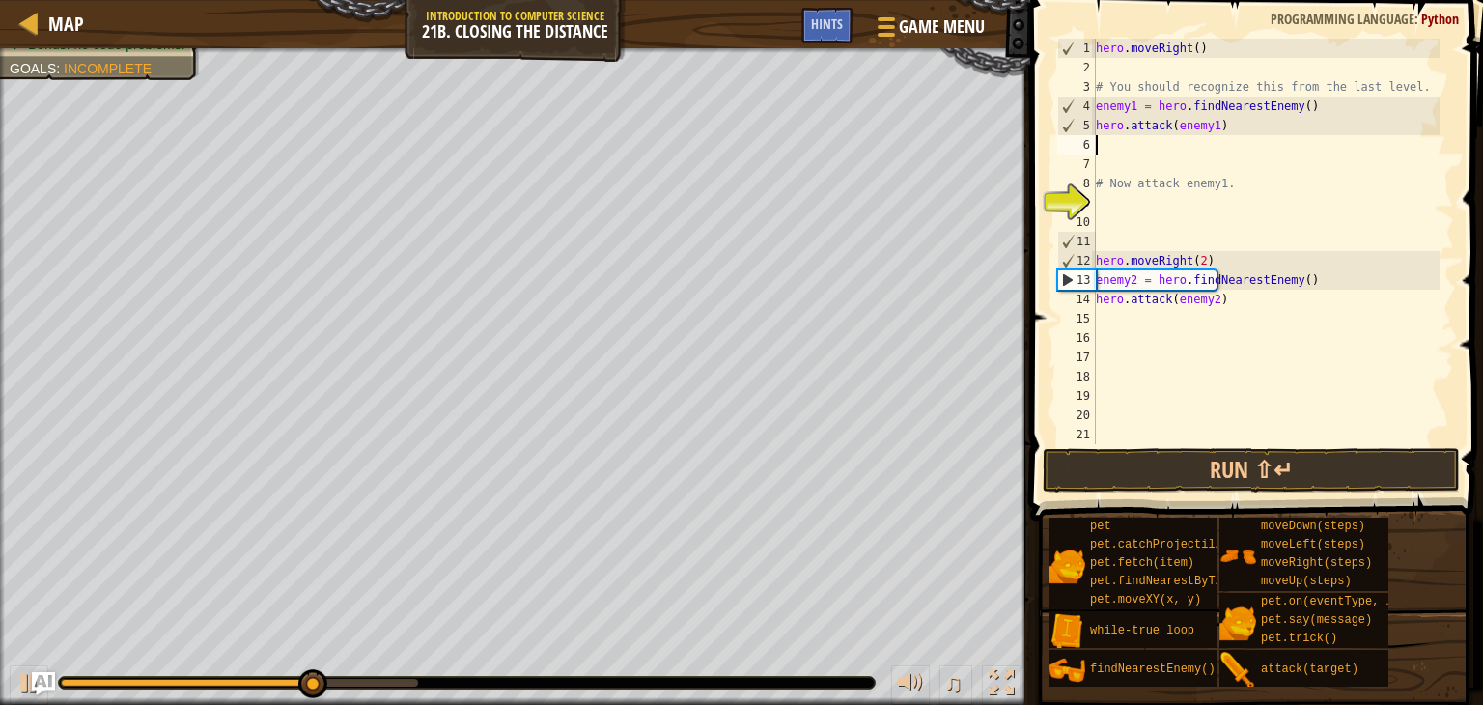
scroll to position [9, 0]
paste textarea "hero.attack(enemy1)"
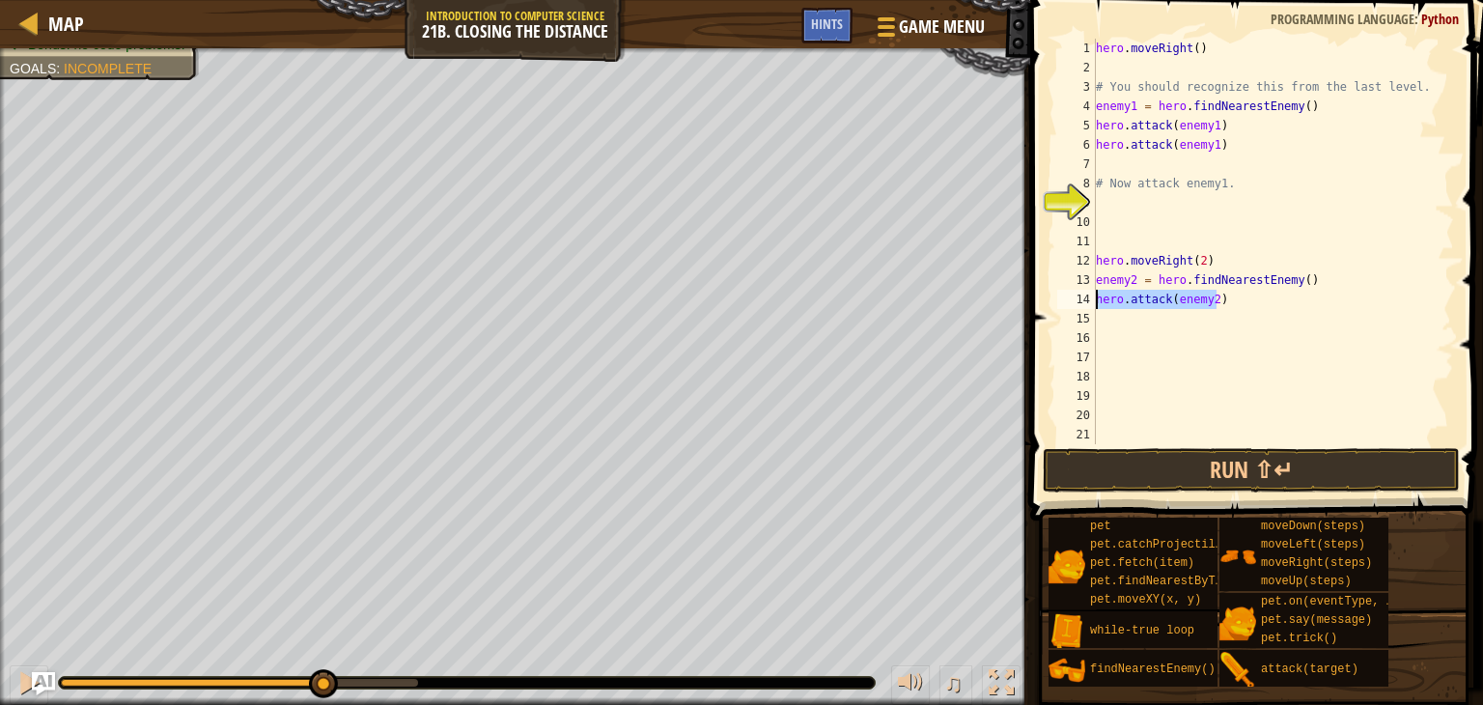
drag, startPoint x: 1223, startPoint y: 295, endPoint x: 1043, endPoint y: 300, distance: 180.6
click at [1043, 300] on div "hero.attack(enemy1) 1 2 3 4 5 6 7 8 9 10 11 12 13 14 15 16 17 18 19 20 21 22 he…" at bounding box center [1253, 298] width 459 height 577
type textarea "hero.attack(enemy2)"
click at [1104, 337] on div "hero . moveRight ( ) # You should recognize this from the last level. enemy1 = …" at bounding box center [1266, 261] width 348 height 444
paste textarea "hero.attack(enemy2)"
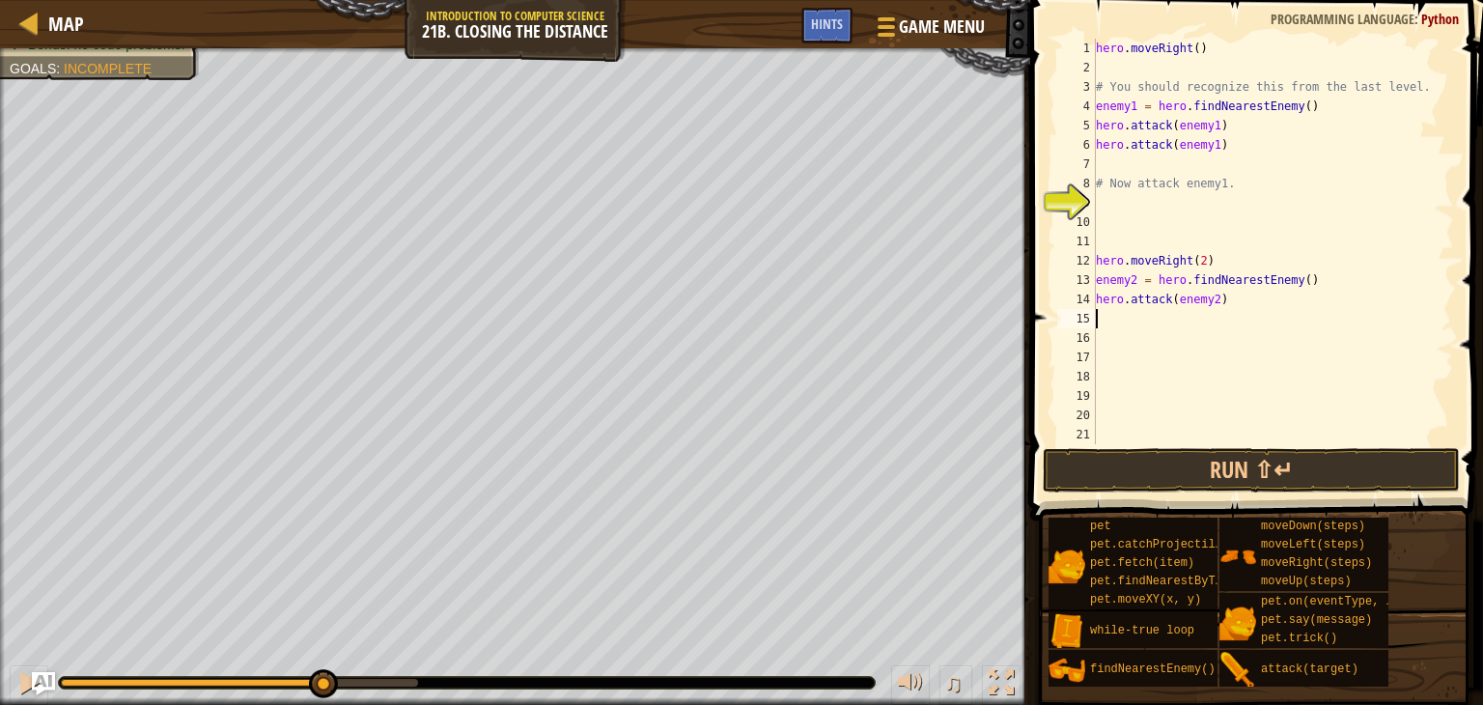
type textarea "hero.attack(enemy2)"
click at [1222, 481] on button "Run ⇧↵" at bounding box center [1251, 470] width 417 height 44
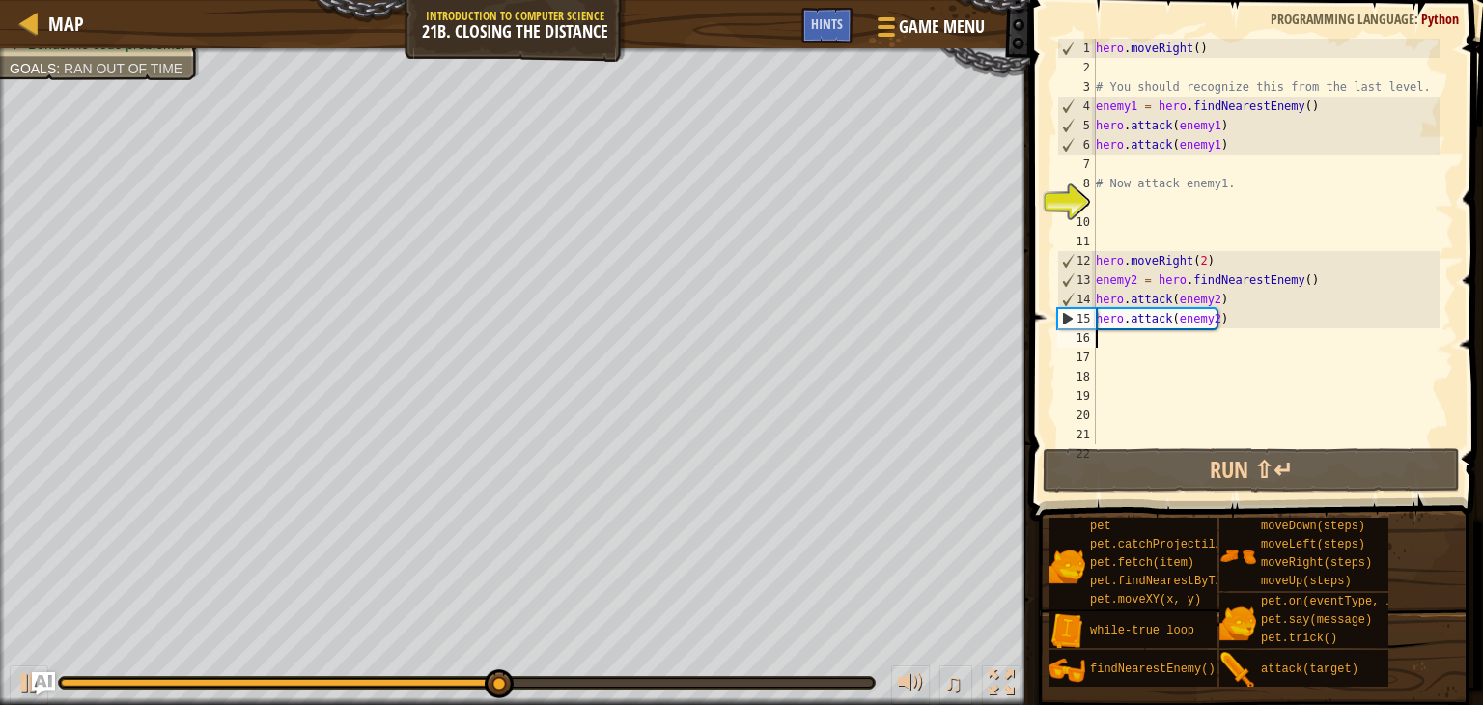
click at [1104, 344] on div "hero . moveRight ( ) # You should recognize this from the last level. enemy1 = …" at bounding box center [1266, 261] width 348 height 444
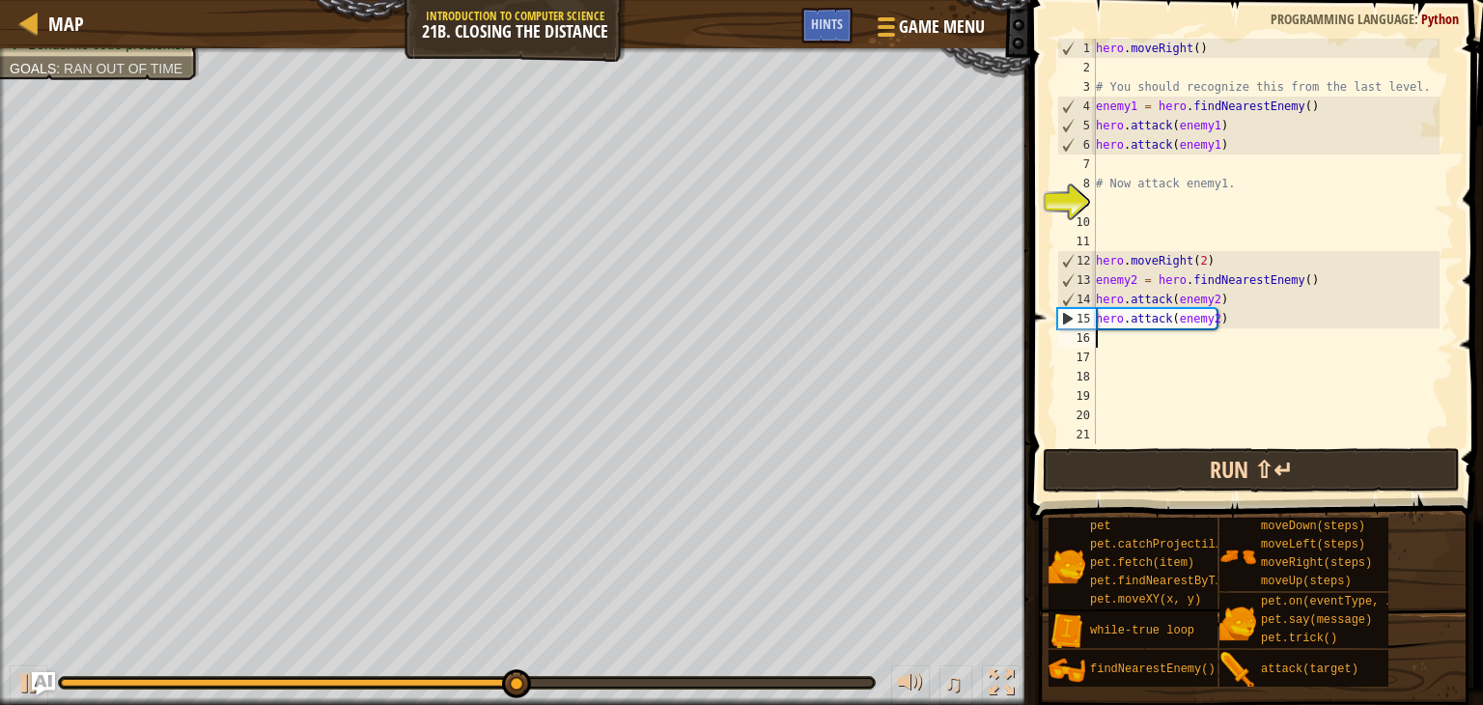
type textarea "h"
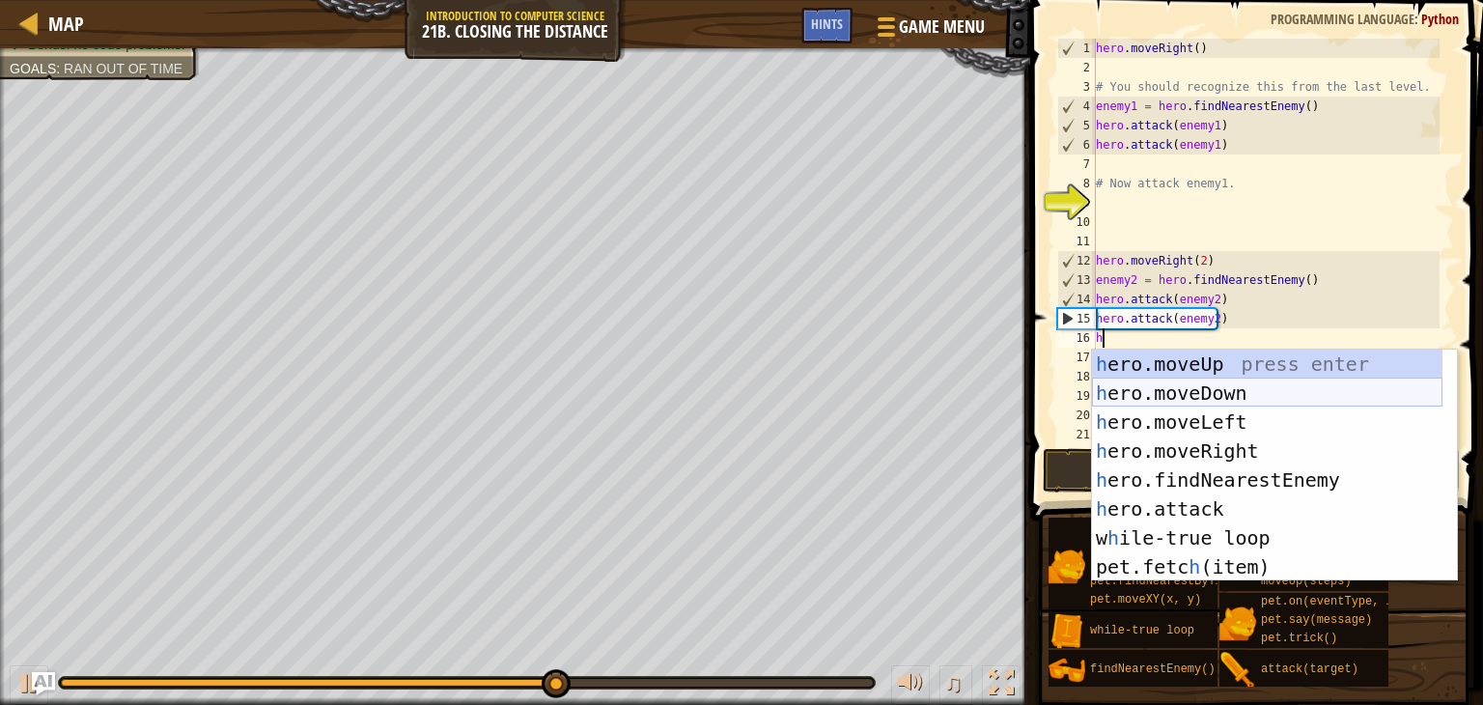
click at [1153, 391] on div "h ero.moveUp press enter h ero.moveDown press enter h ero.moveLeft press enter …" at bounding box center [1267, 494] width 350 height 290
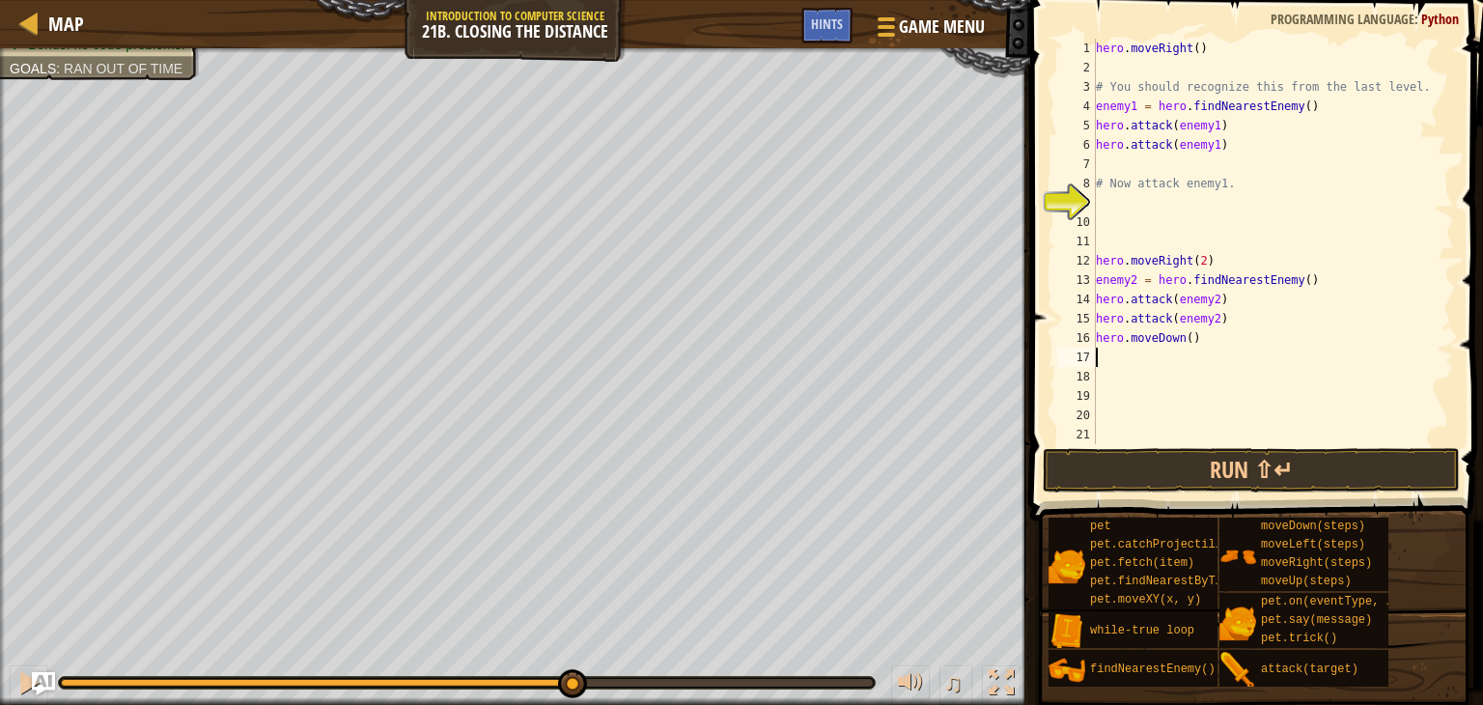
type textarea "h"
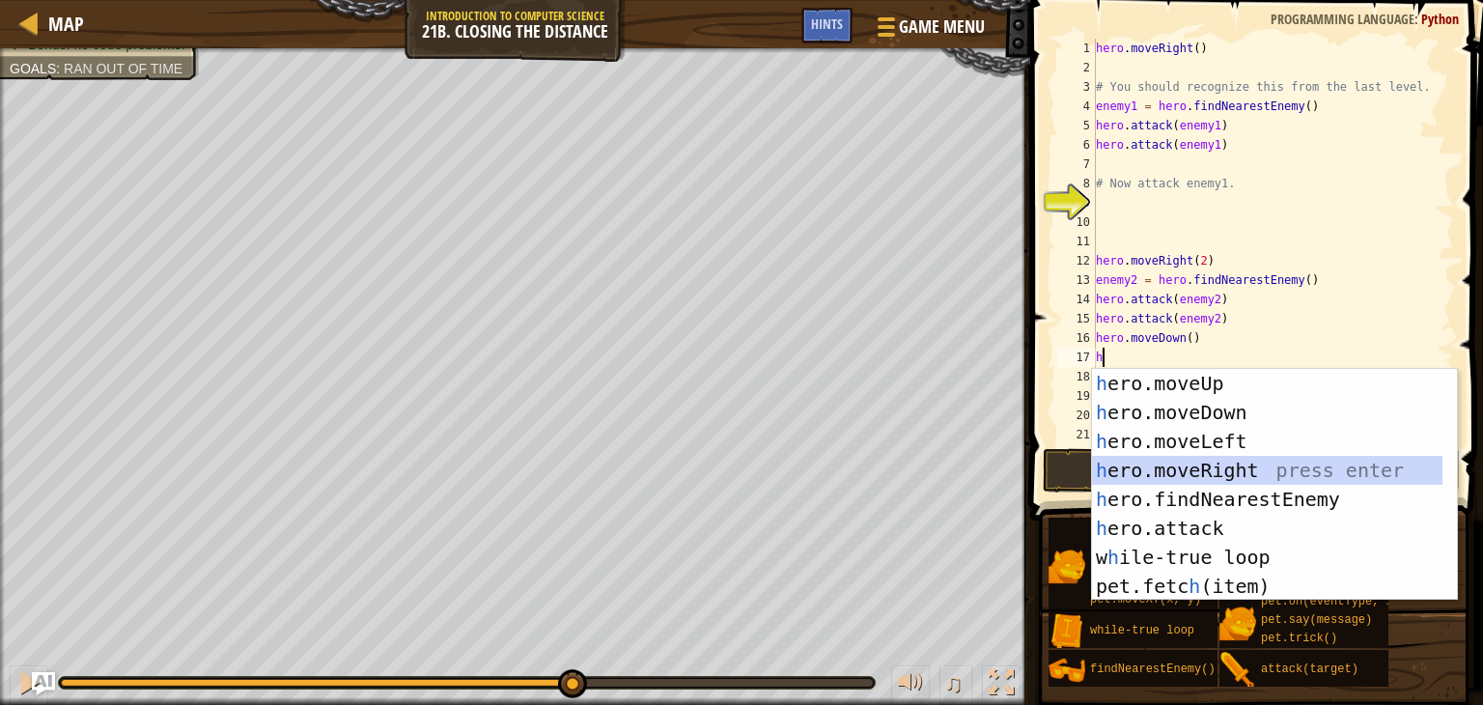
click at [1155, 463] on div "h ero.moveUp press enter h ero.moveDown press enter h ero.moveLeft press enter …" at bounding box center [1267, 514] width 350 height 290
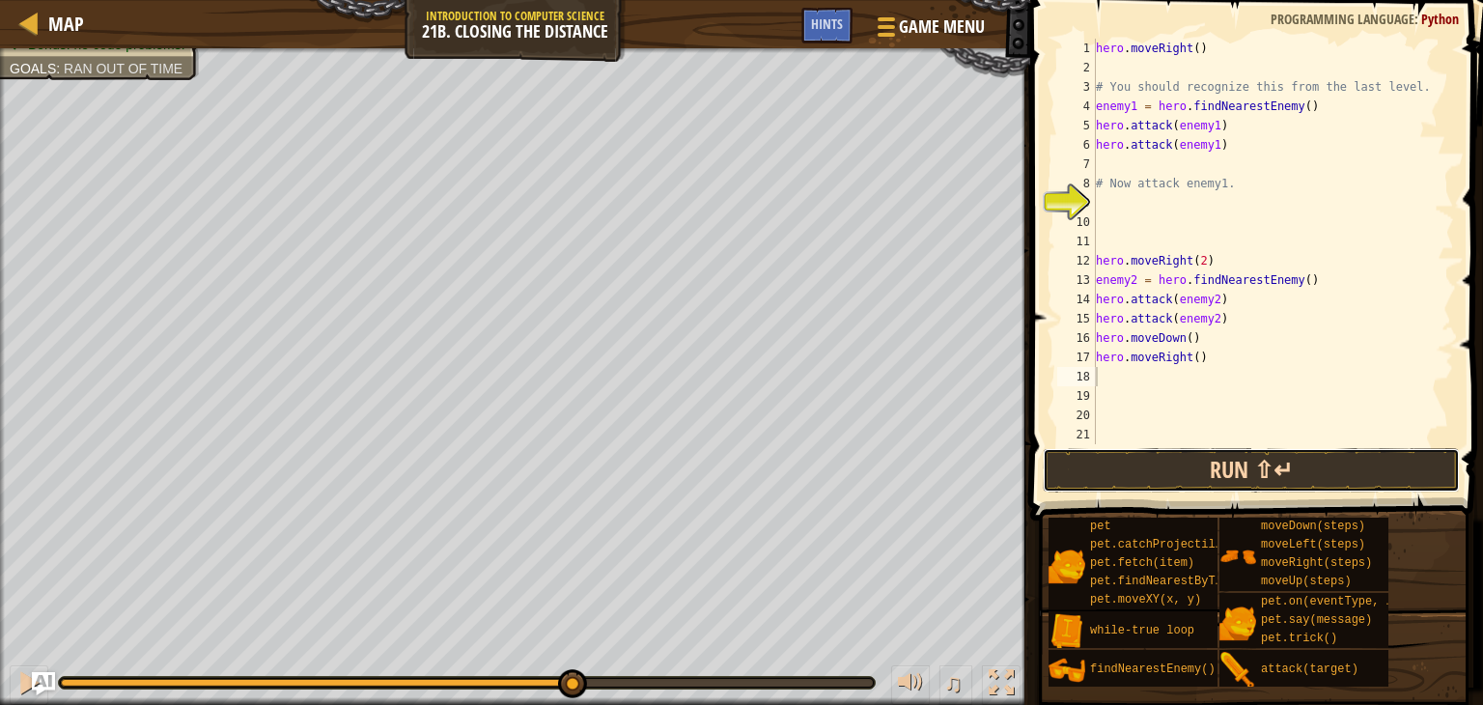
click at [1136, 473] on button "Run ⇧↵" at bounding box center [1251, 470] width 417 height 44
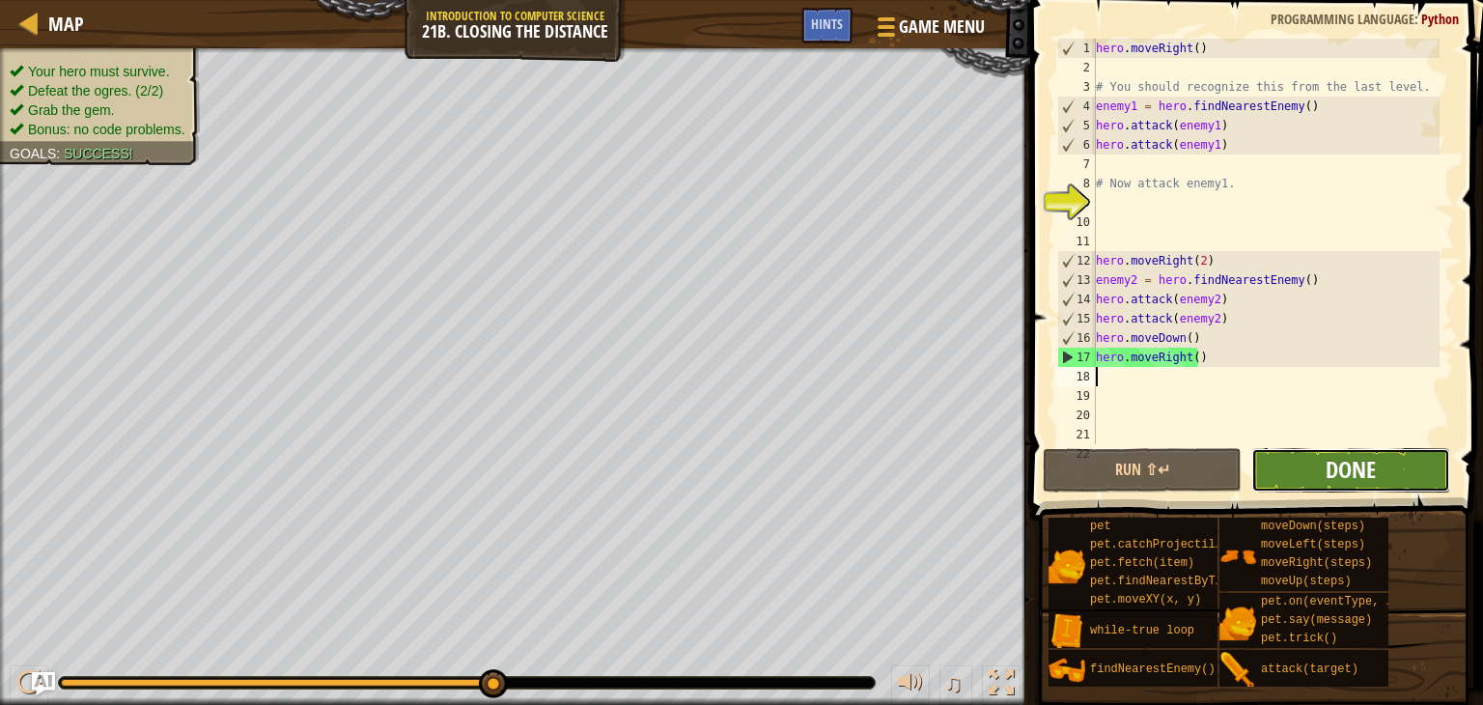
click at [1353, 462] on span "Done" at bounding box center [1351, 469] width 50 height 31
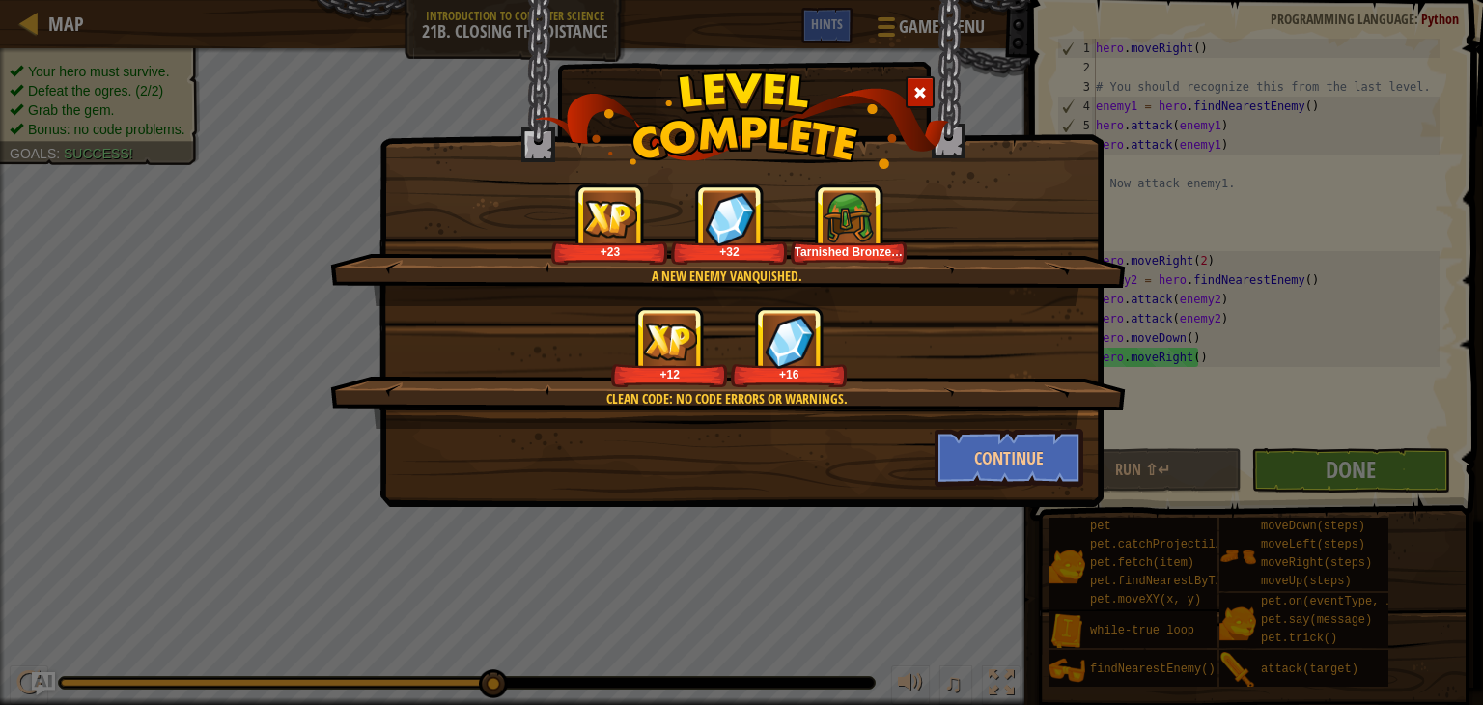
click at [1342, 457] on div "A new enemy vanquished. +23 +32 Tarnished Bronze Helmet Clean code: no code err…" at bounding box center [741, 352] width 1483 height 705
click at [1003, 448] on button "Continue" at bounding box center [1010, 458] width 150 height 58
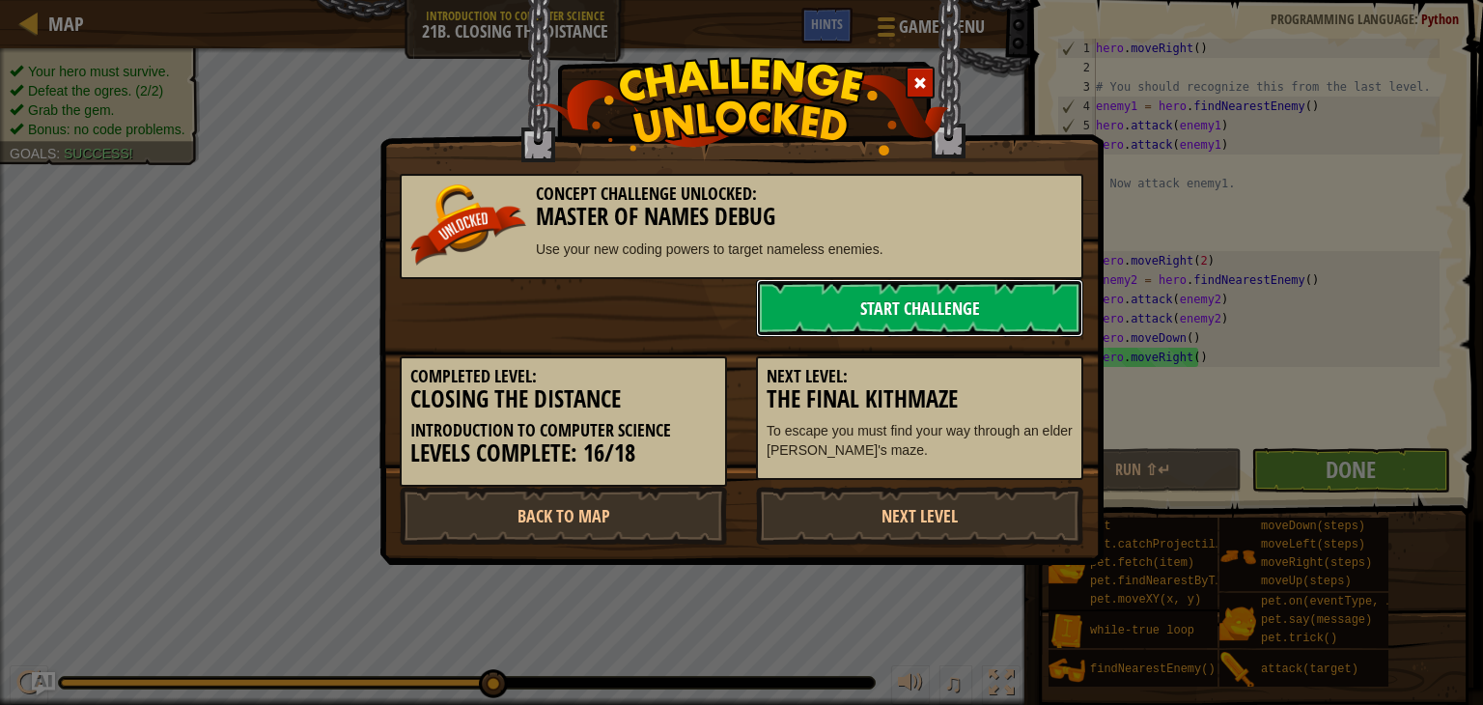
click at [897, 297] on link "Start Challenge" at bounding box center [919, 308] width 327 height 58
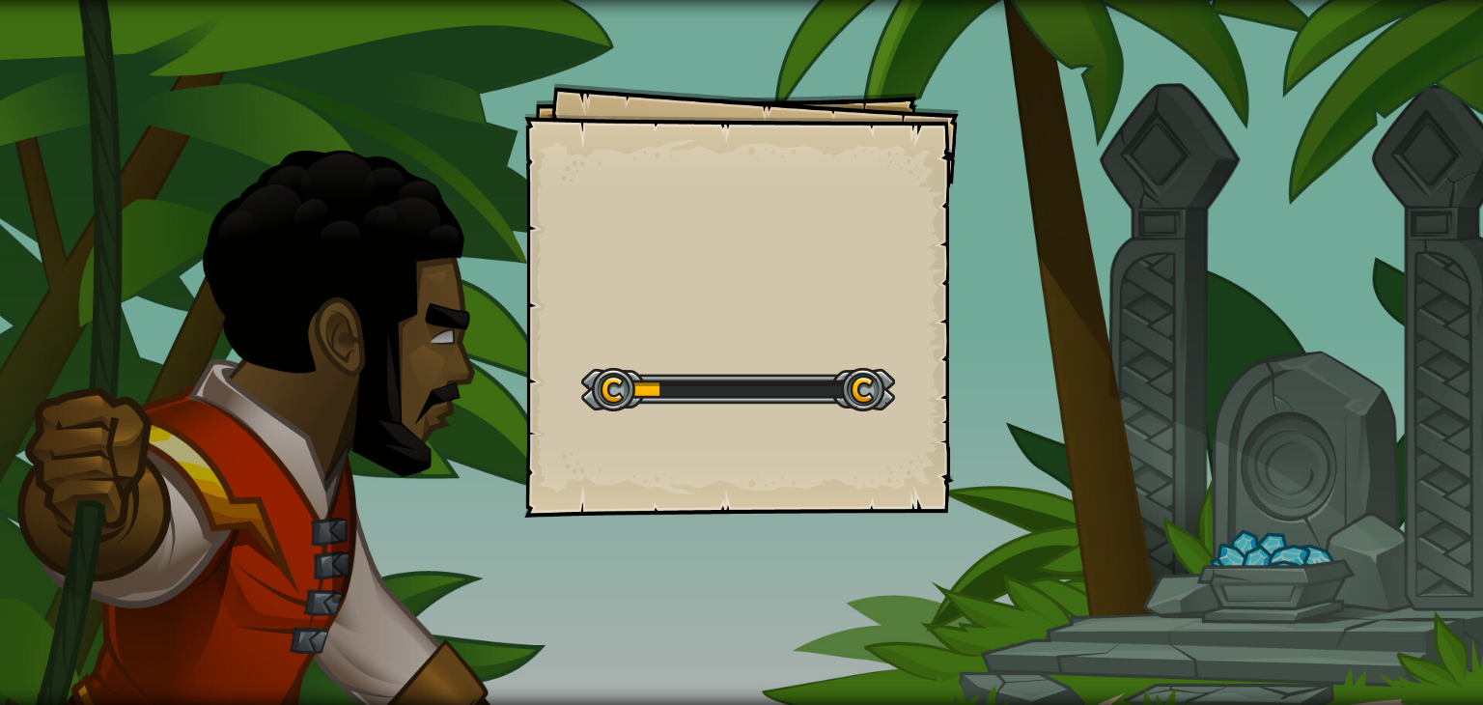
click at [847, 353] on div "Start Level" at bounding box center [738, 387] width 314 height 77
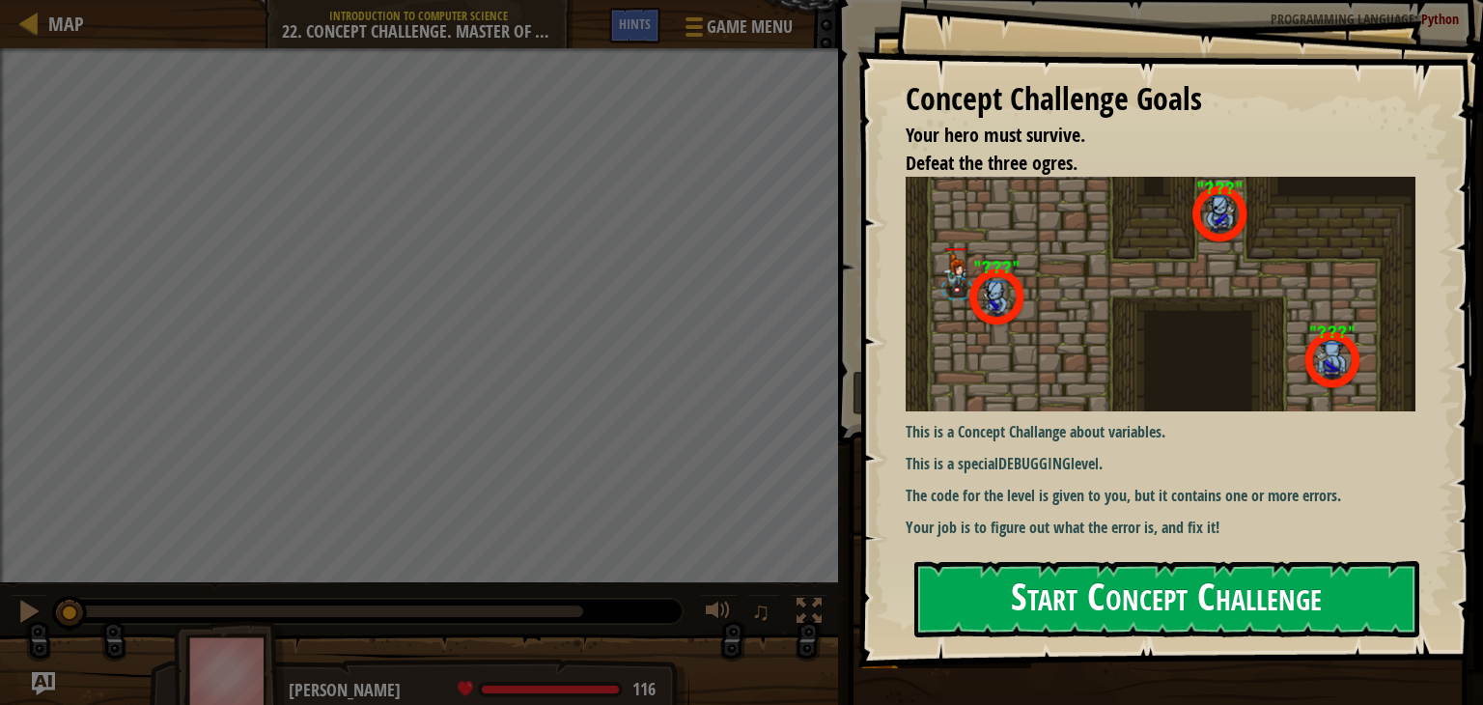
click at [1074, 601] on button "Start Concept Challenge" at bounding box center [1166, 599] width 505 height 76
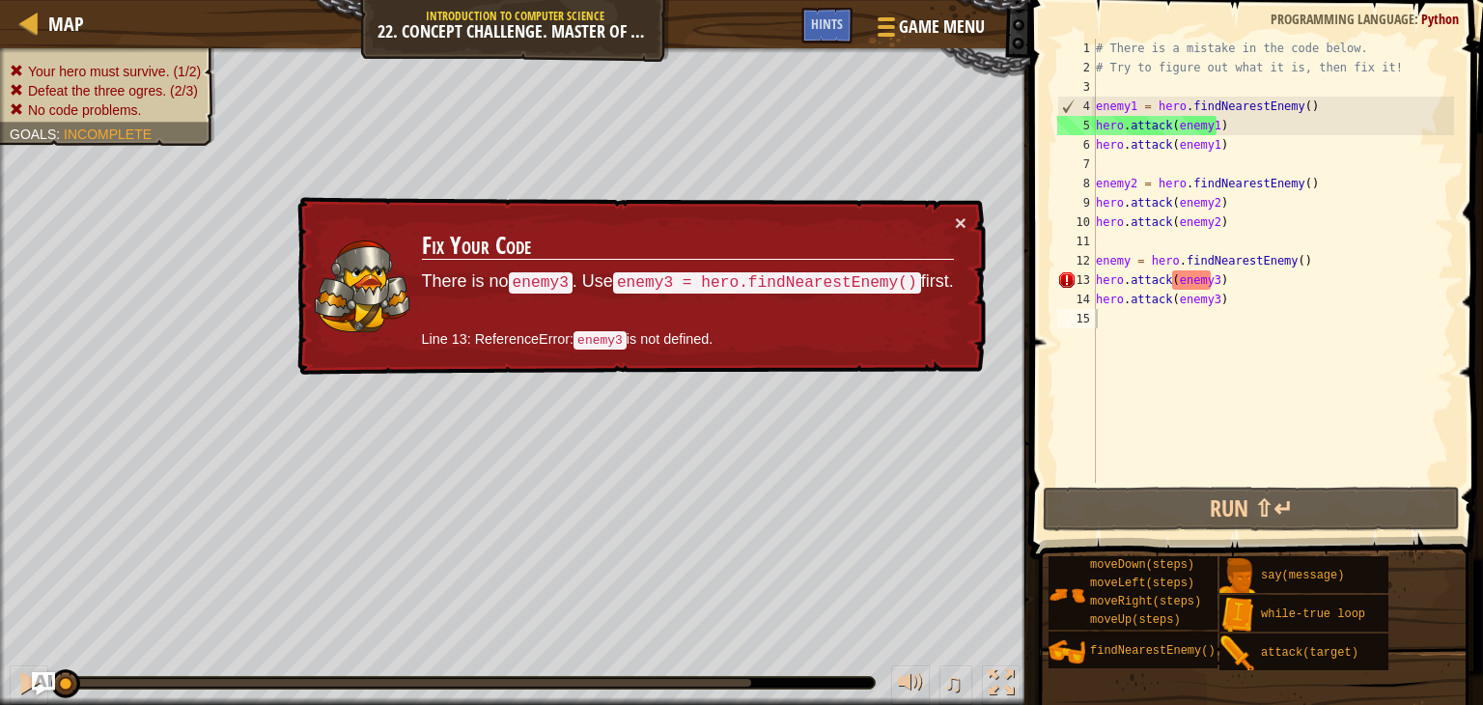
click at [958, 206] on div "× Fix Your Code There is no enemy3 . Use enemy3 = hero.findNearestEnemy() first…" at bounding box center [640, 286] width 694 height 183
click at [957, 209] on div "× Fix Your Code There is no enemy3 . Use enemy3 = hero.findNearestEnemy() first…" at bounding box center [639, 286] width 695 height 188
click at [958, 212] on button "×" at bounding box center [961, 222] width 12 height 20
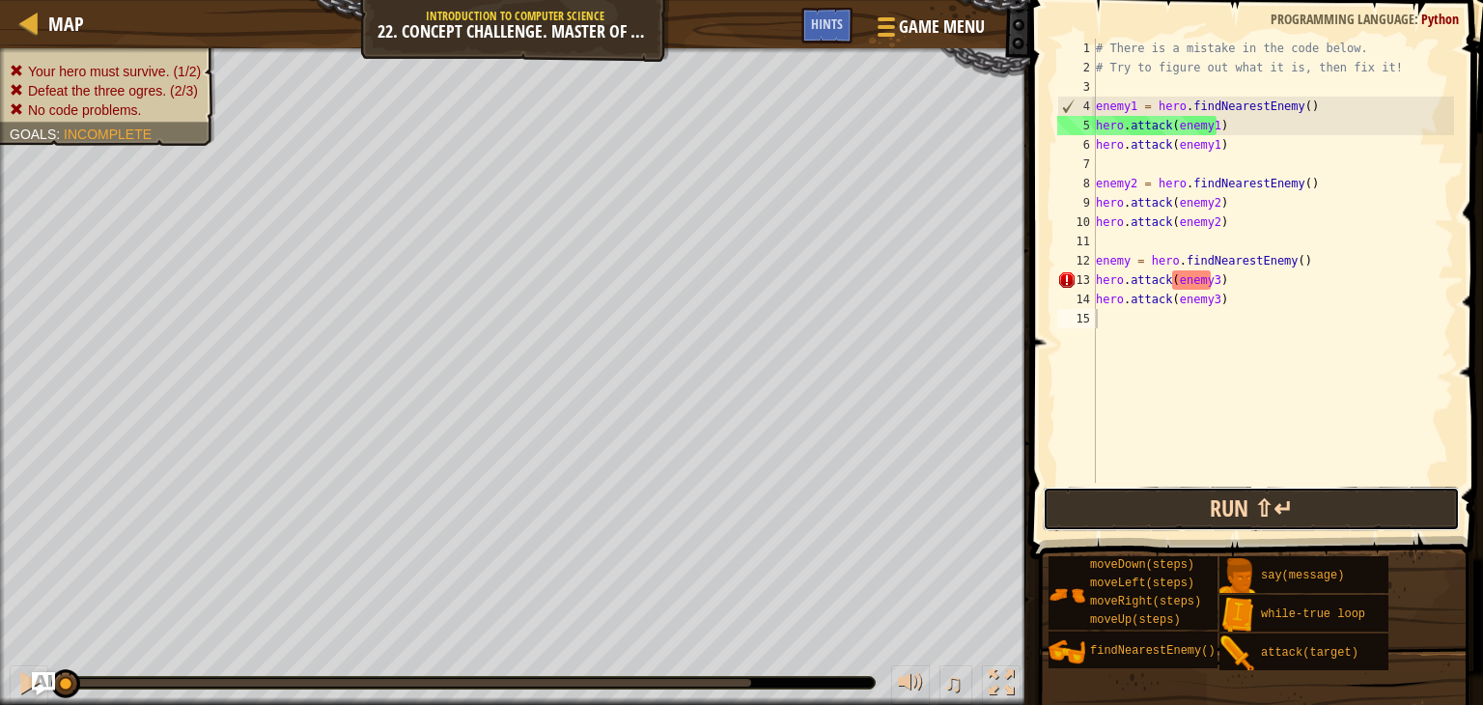
click at [1193, 511] on button "Run ⇧↵" at bounding box center [1251, 509] width 417 height 44
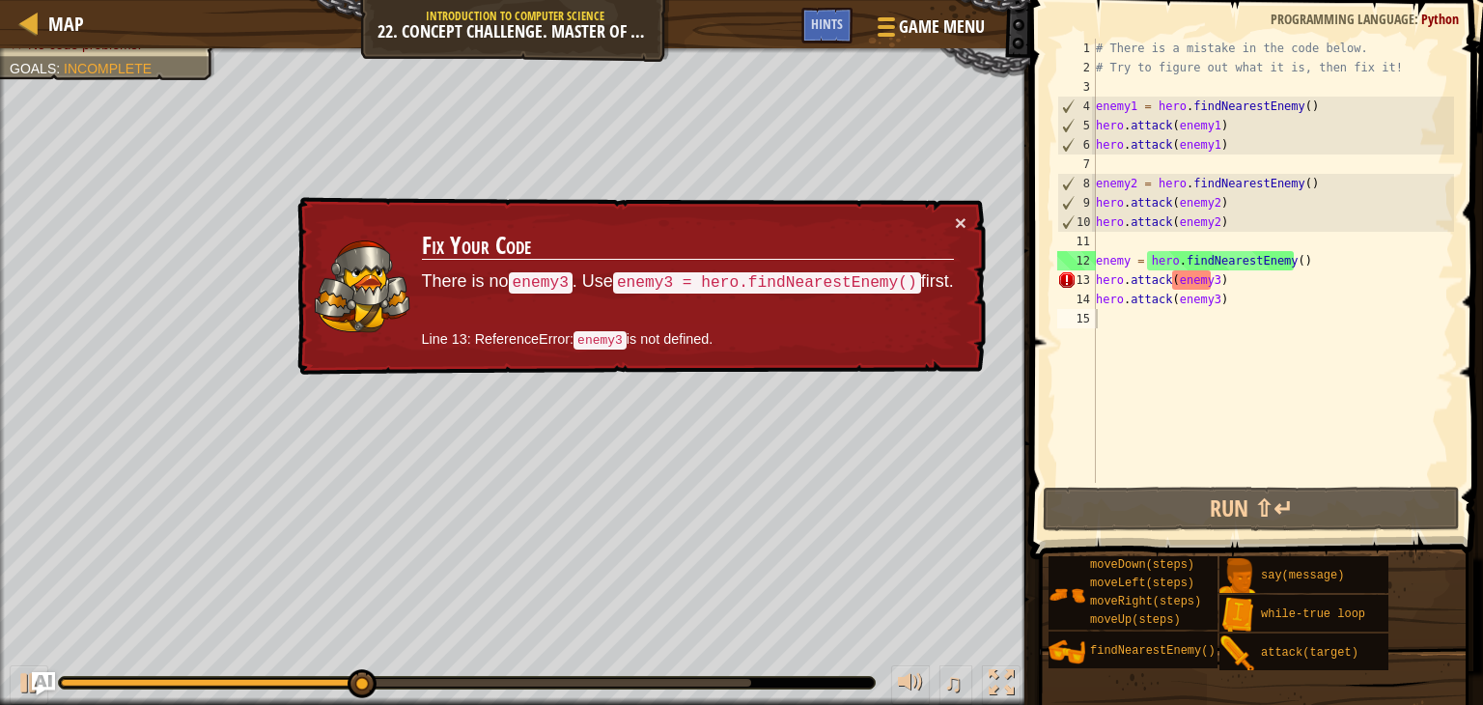
click at [958, 209] on div "× Fix Your Code There is no enemy3 . Use enemy3 = hero.findNearestEnemy() first…" at bounding box center [640, 286] width 694 height 183
click at [959, 210] on div "× Fix Your Code There is no enemy3 . Use enemy3 = hero.findNearestEnemy() first…" at bounding box center [639, 286] width 695 height 188
click at [955, 212] on button "×" at bounding box center [961, 222] width 12 height 20
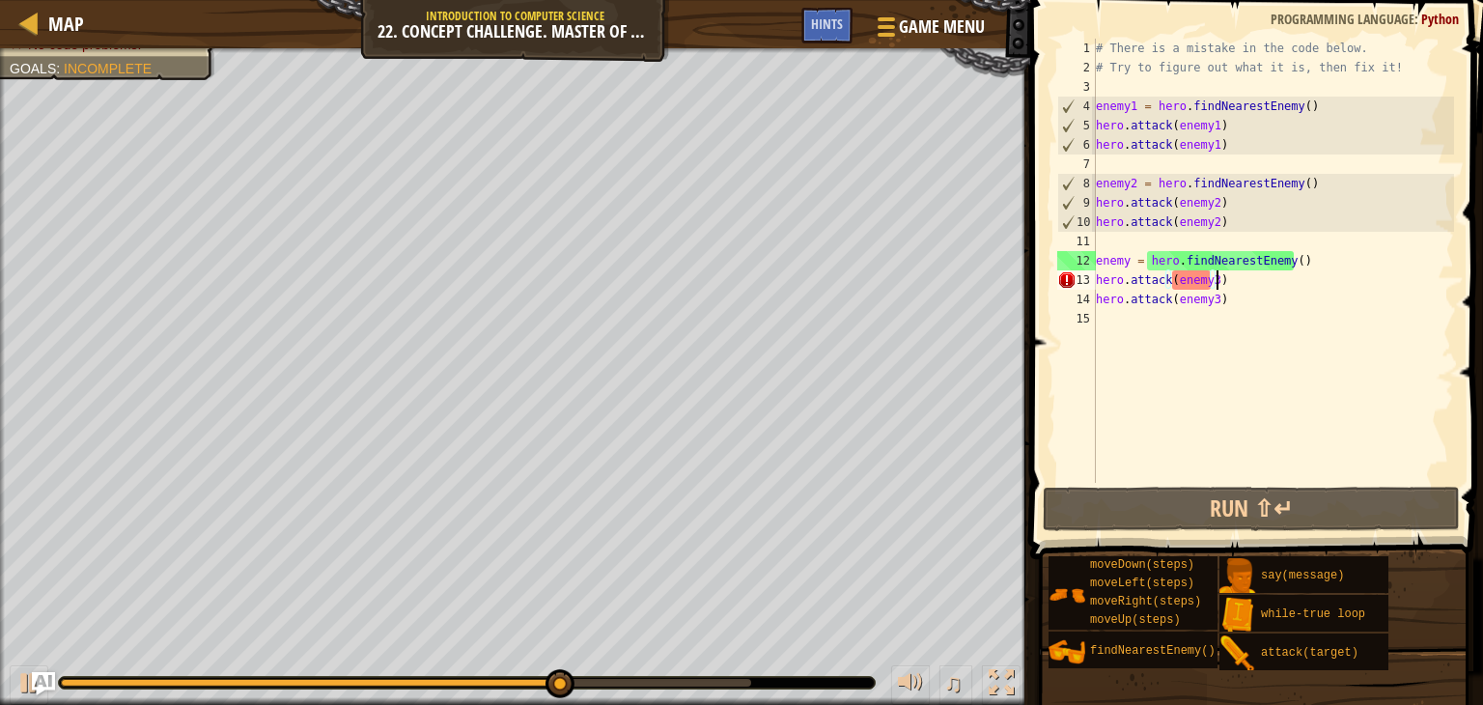
click at [1218, 287] on div "# There is a mistake in the code below. # Try to figure out what it is, then fi…" at bounding box center [1273, 280] width 362 height 483
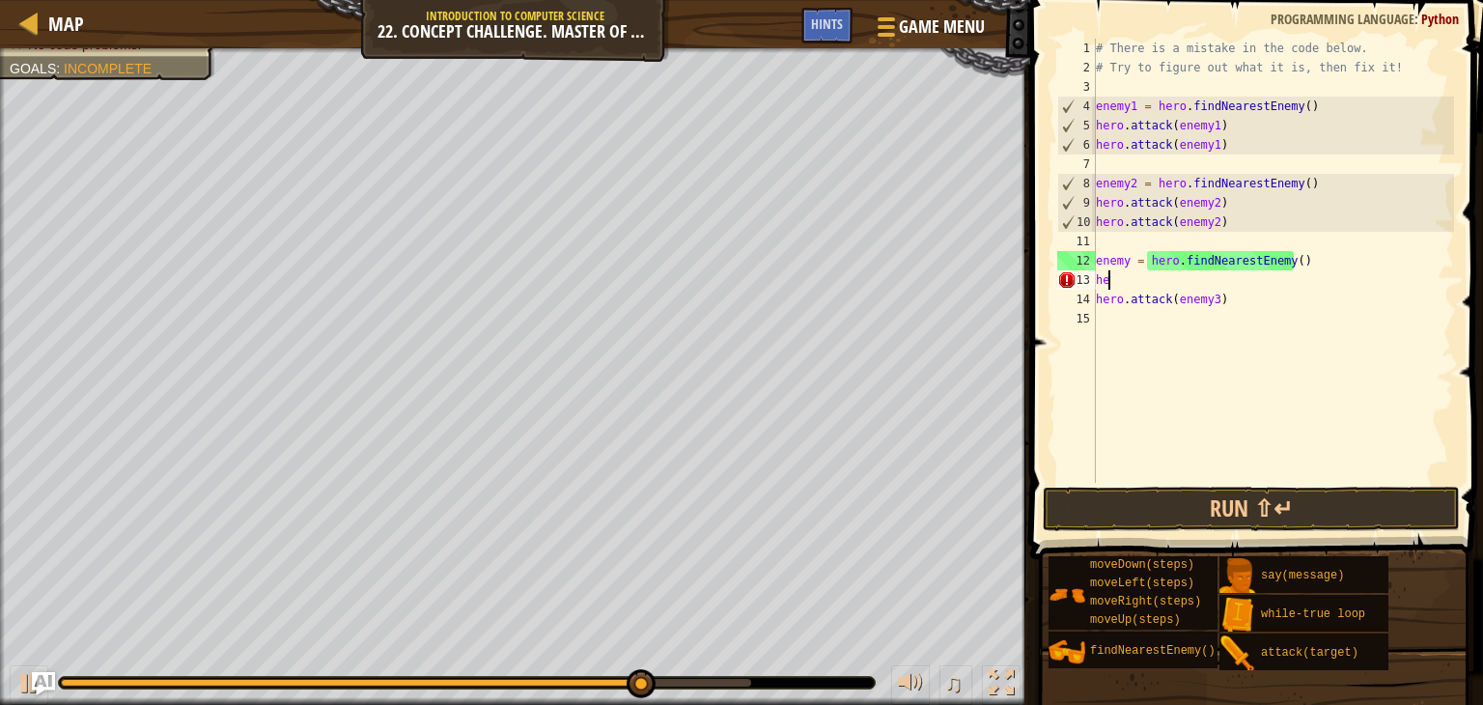
type textarea "h"
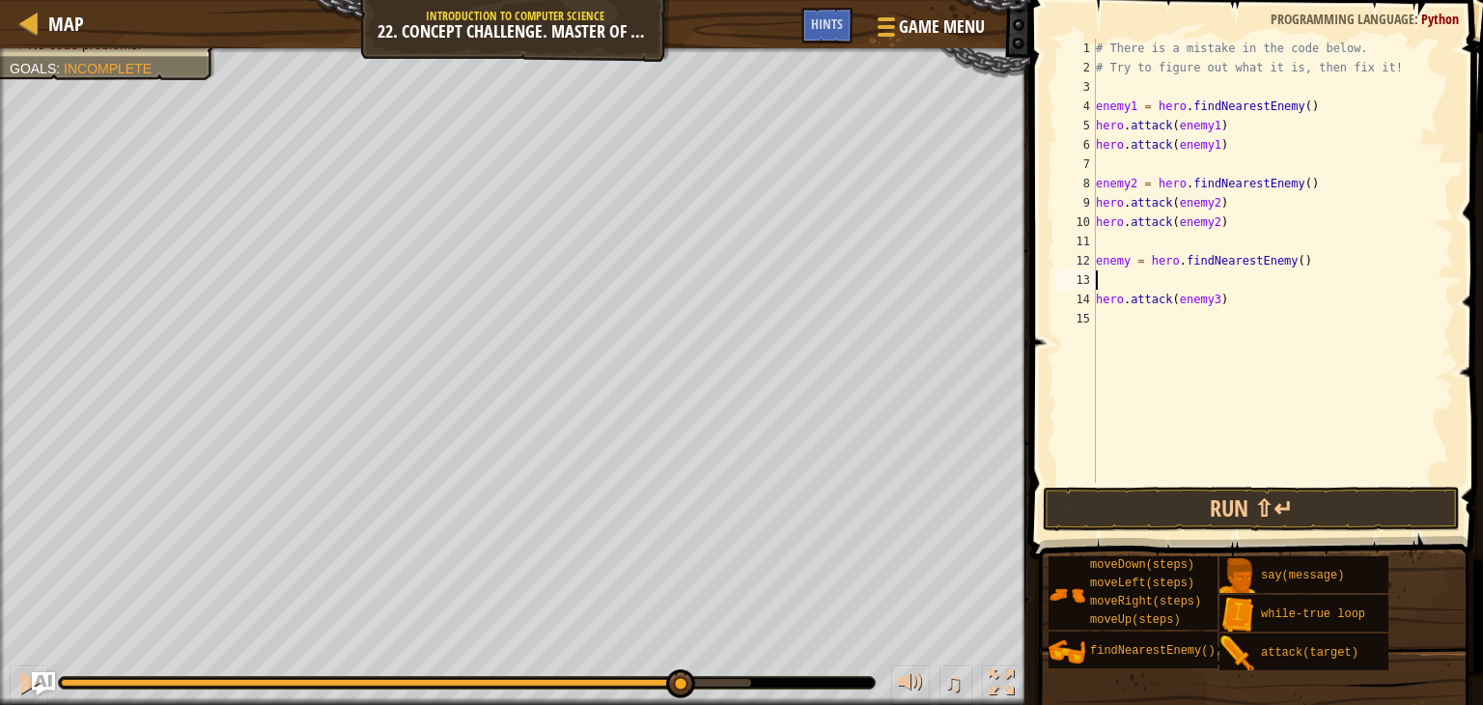
type textarea "h"
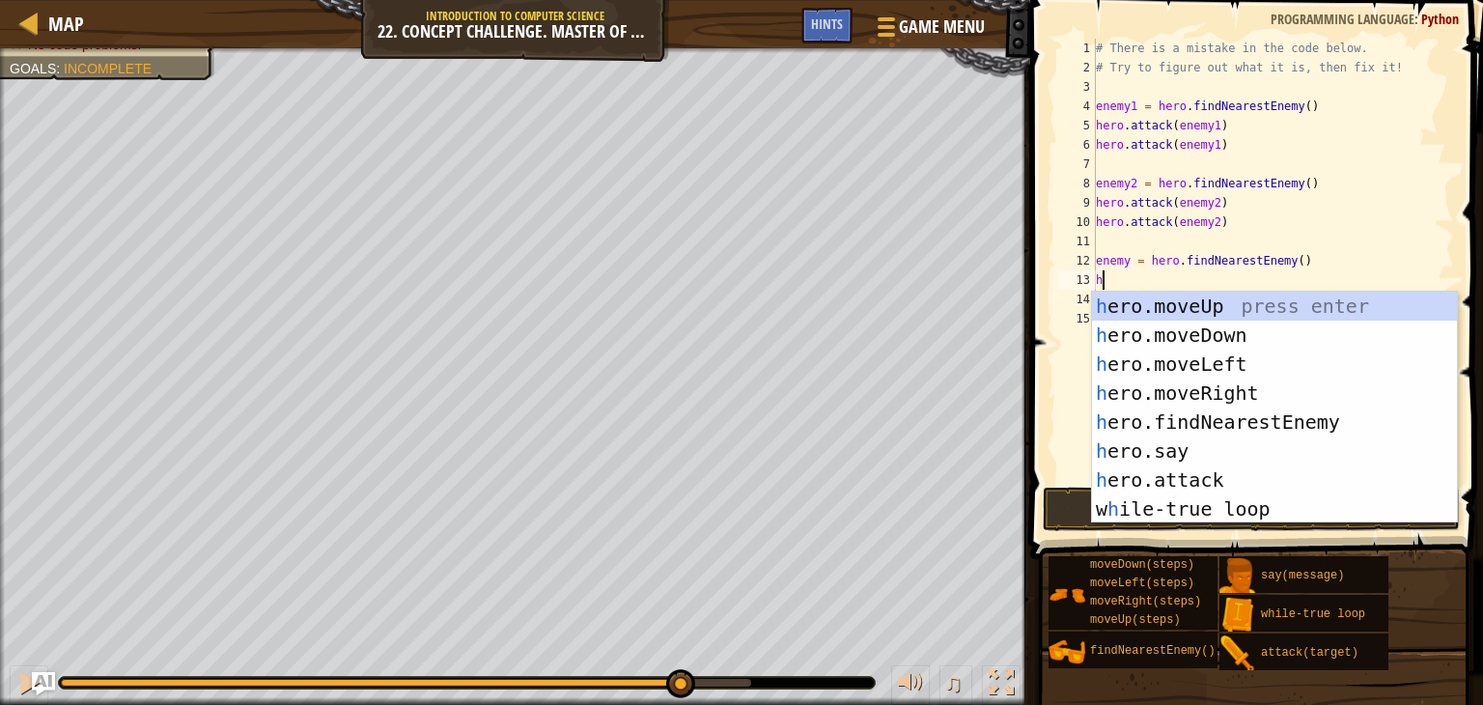
scroll to position [9, 0]
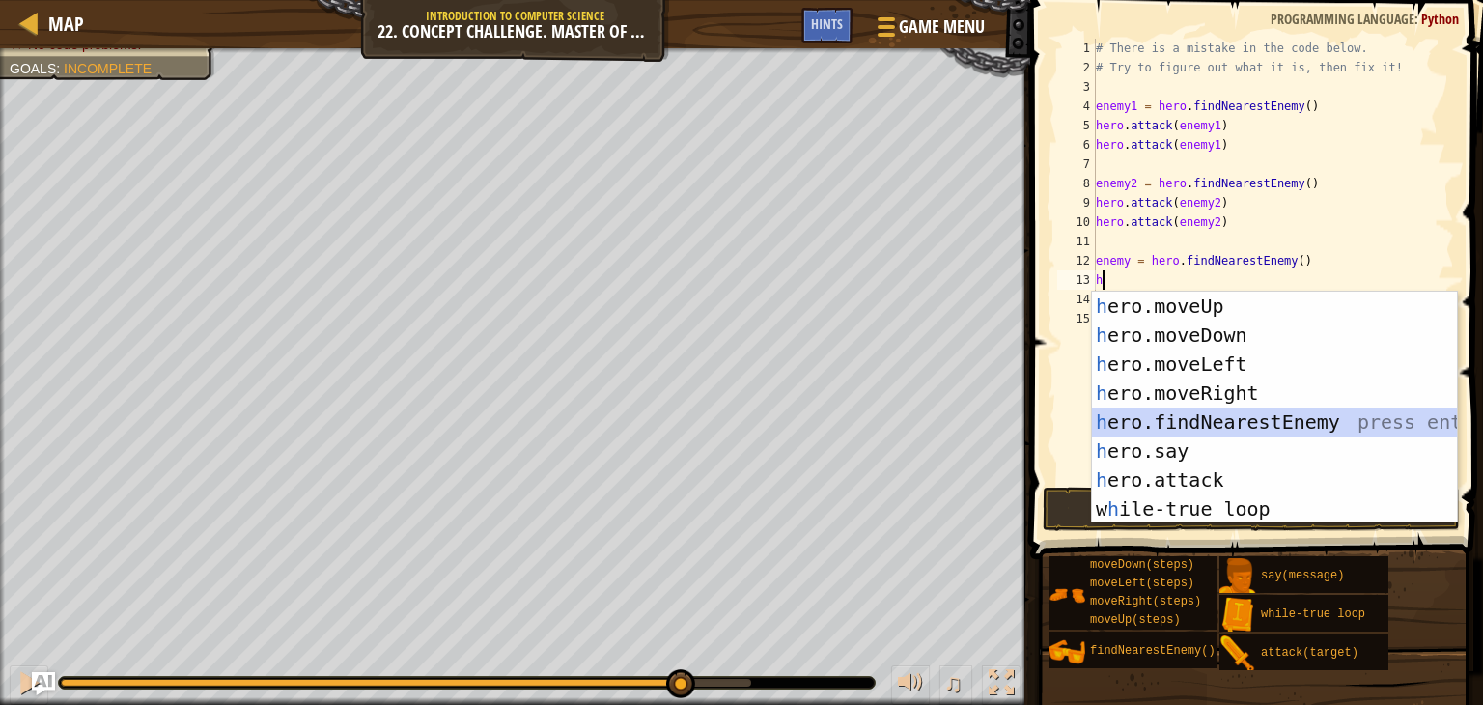
click at [1207, 423] on div "h ero.moveUp press enter h ero.moveDown press enter h ero.moveLeft press enter …" at bounding box center [1274, 437] width 365 height 290
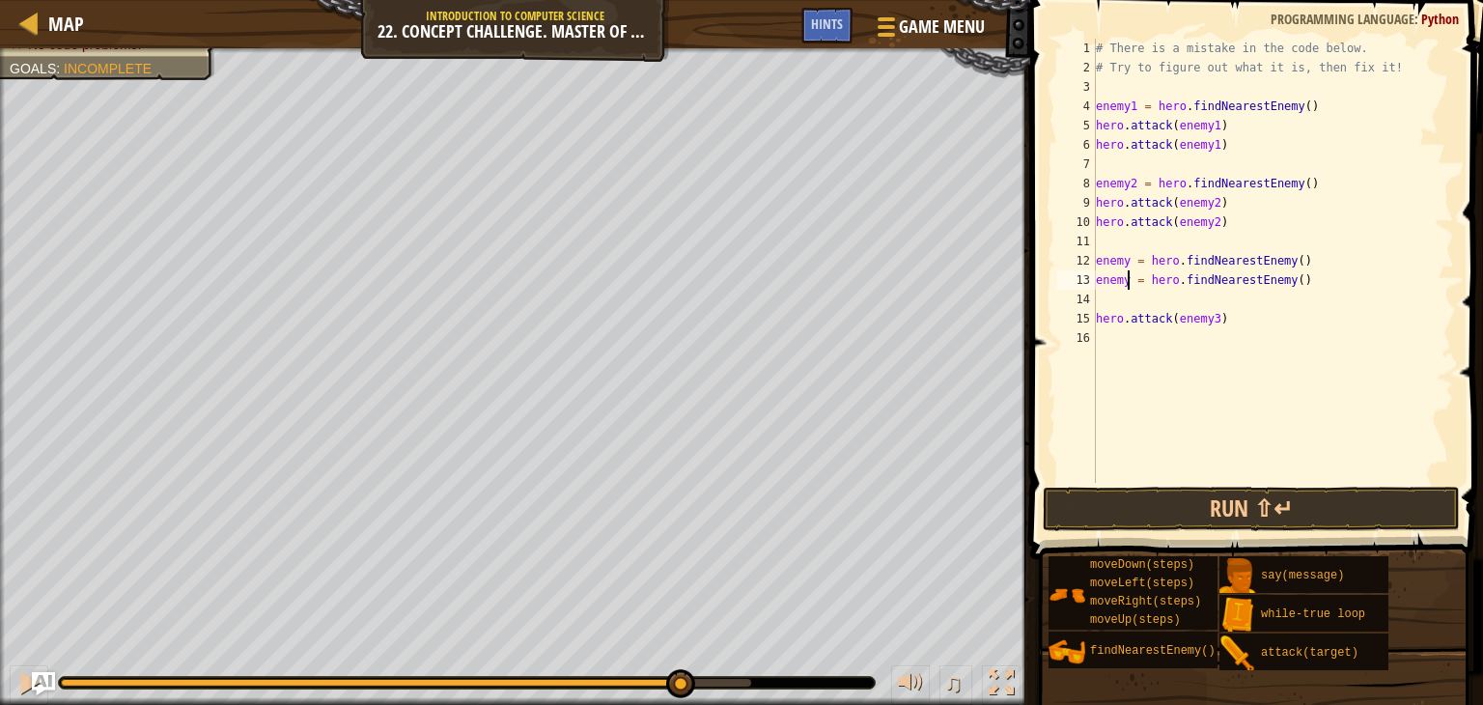
click at [1130, 274] on div "# There is a mistake in the code below. # Try to figure out what it is, then fi…" at bounding box center [1273, 280] width 362 height 483
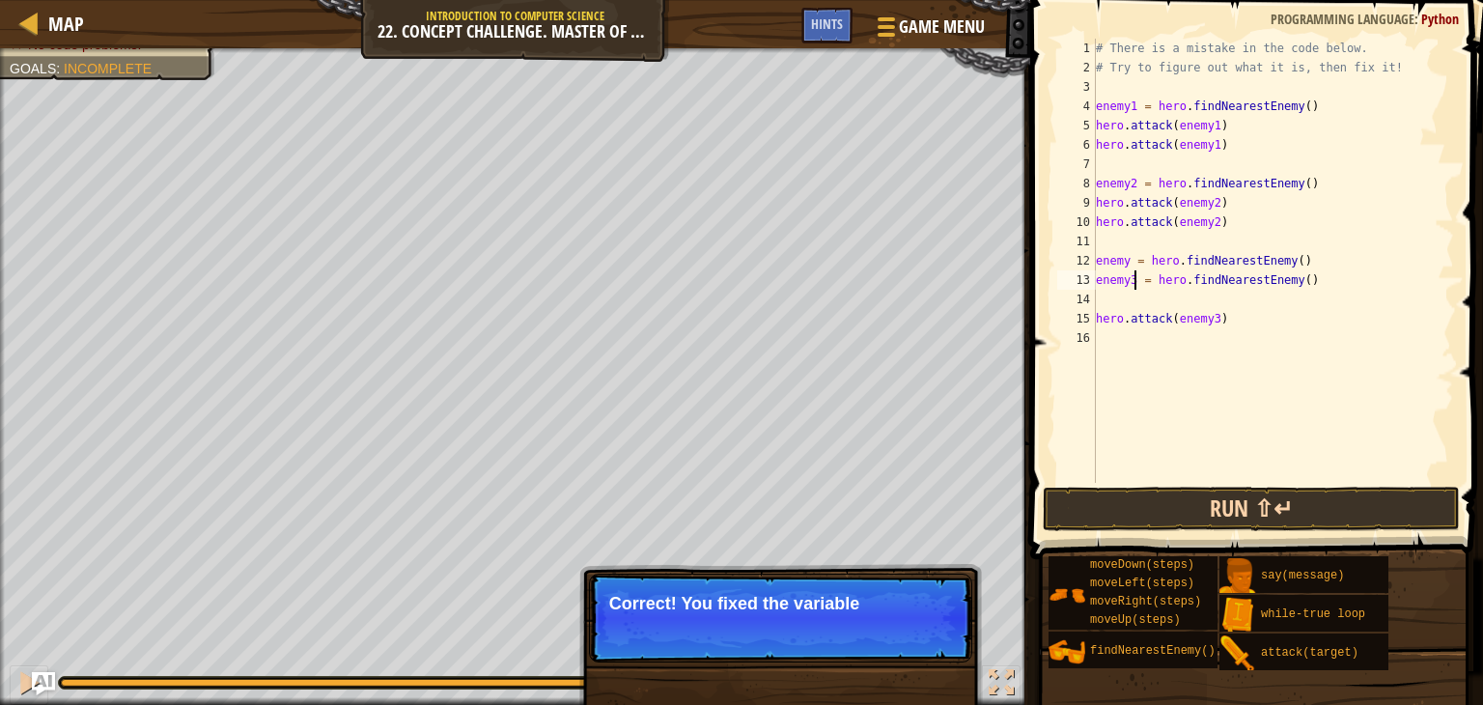
type textarea "enemy3 = hero.findNearestEnemy()"
click at [1139, 499] on button "Run ⇧↵" at bounding box center [1251, 509] width 417 height 44
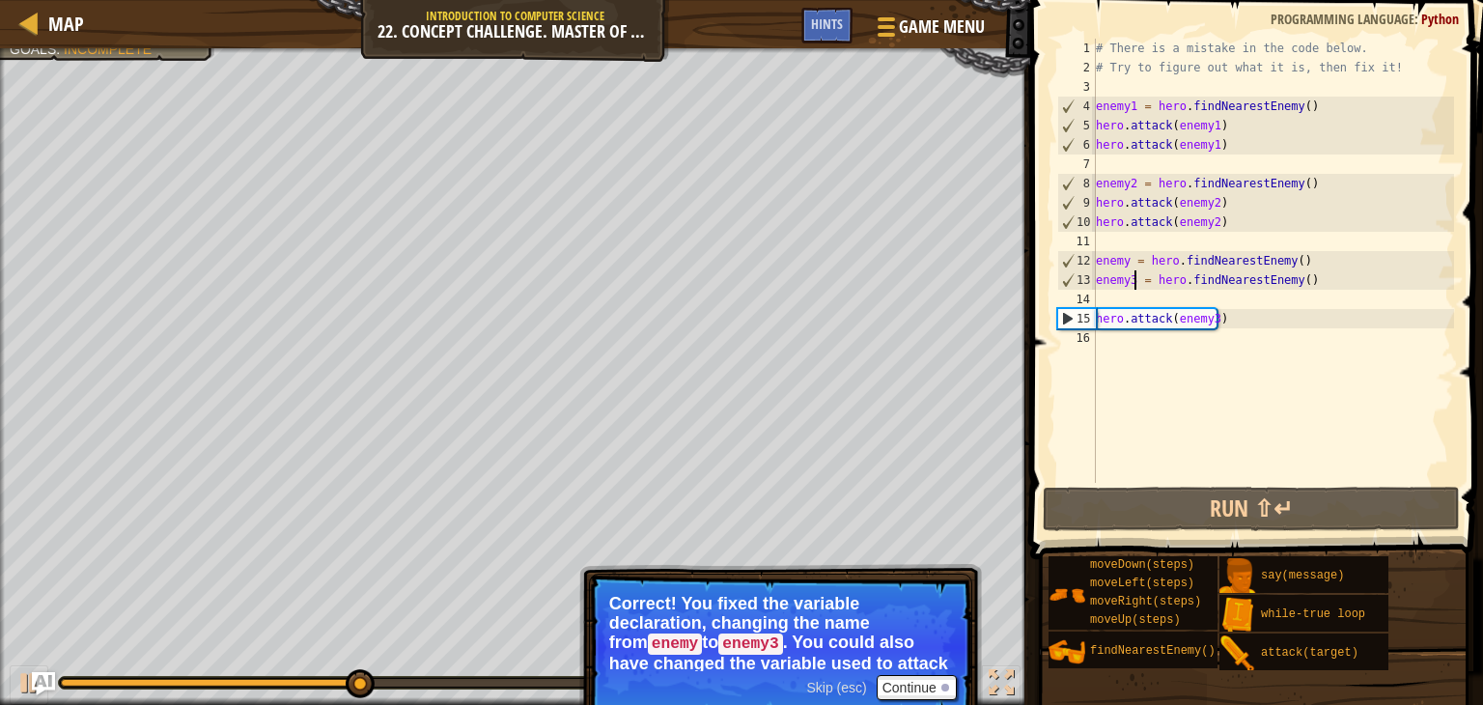
click at [1098, 332] on div "# There is a mistake in the code below. # Try to figure out what it is, then fi…" at bounding box center [1273, 280] width 362 height 483
click at [1128, 257] on div "# There is a mistake in the code below. # Try to figure out what it is, then fi…" at bounding box center [1273, 280] width 362 height 483
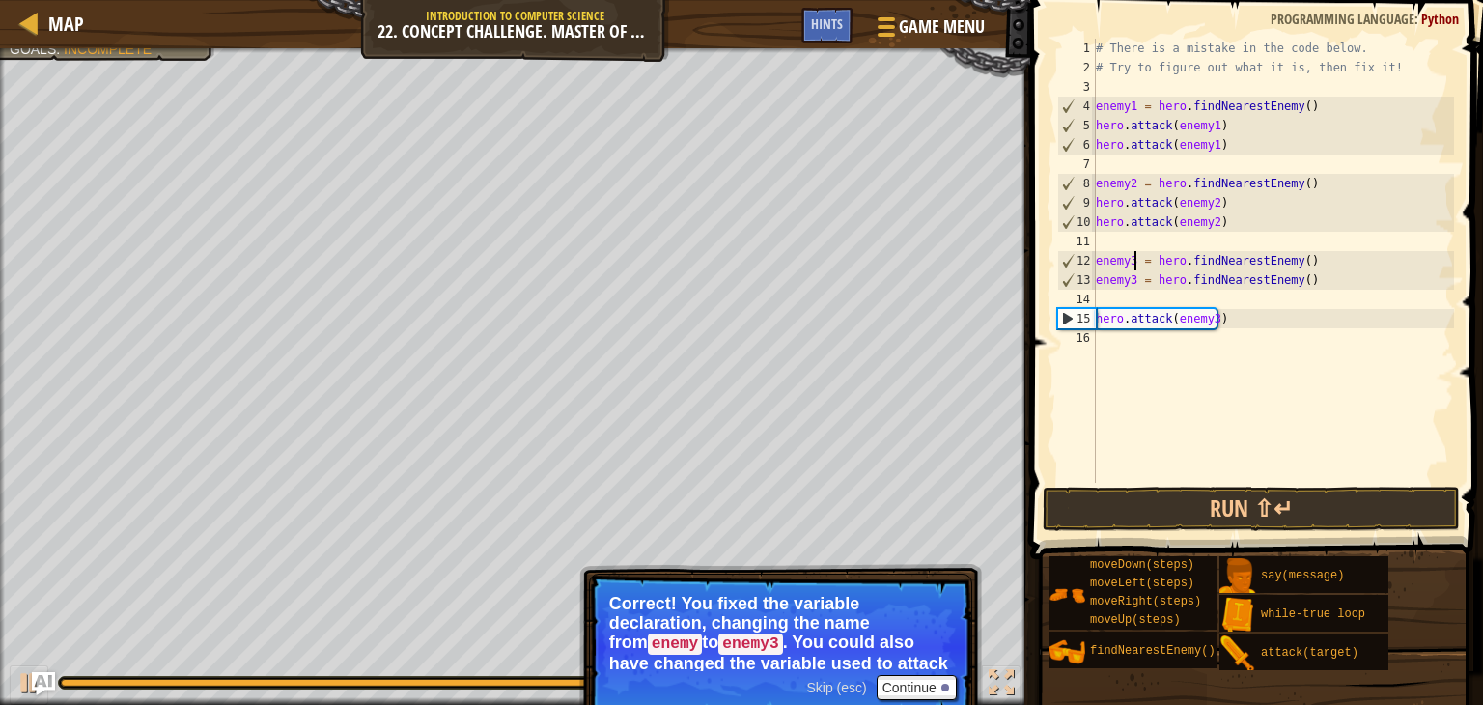
scroll to position [9, 3]
type textarea "enemy3 = hero.findNearestEnemy()"
click at [1196, 487] on button "Run ⇧↵" at bounding box center [1251, 509] width 417 height 44
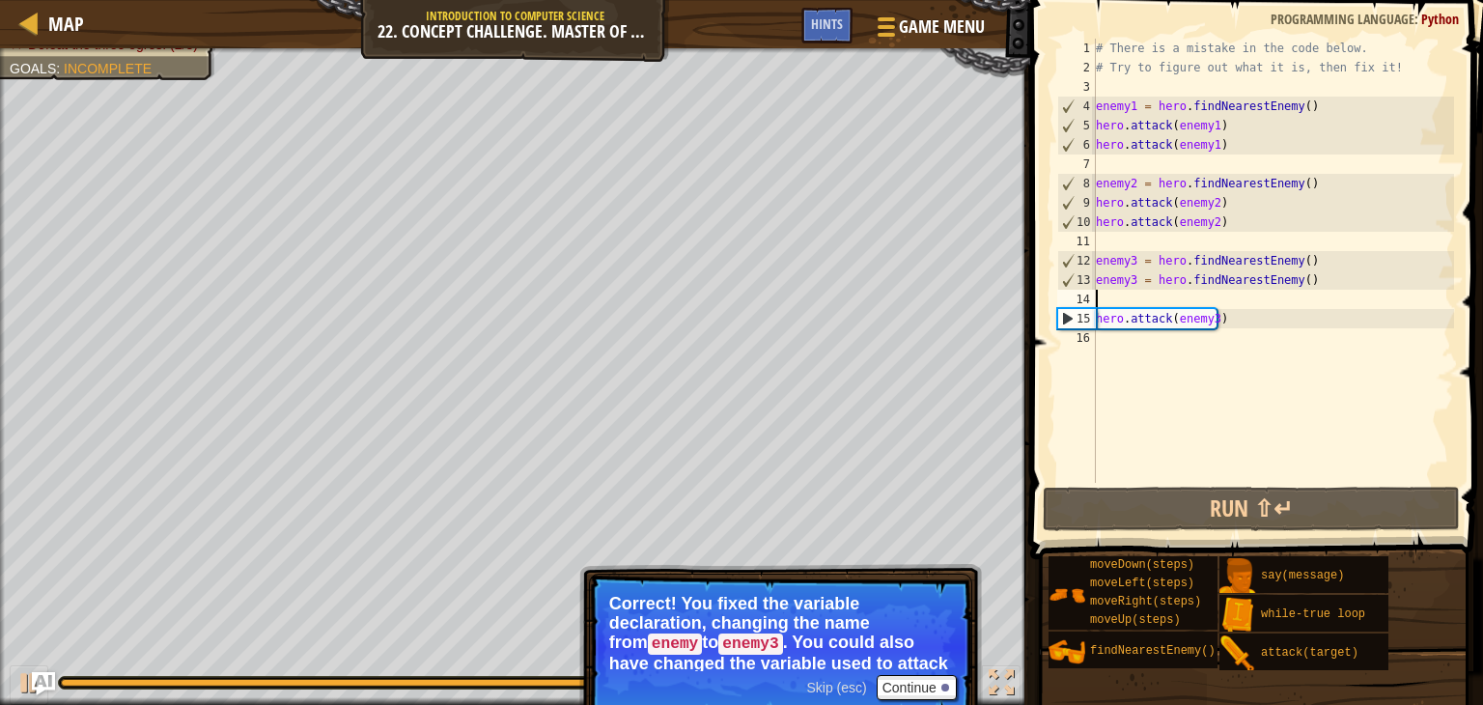
click at [1103, 294] on div "# There is a mistake in the code below. # Try to figure out what it is, then fi…" at bounding box center [1273, 280] width 362 height 483
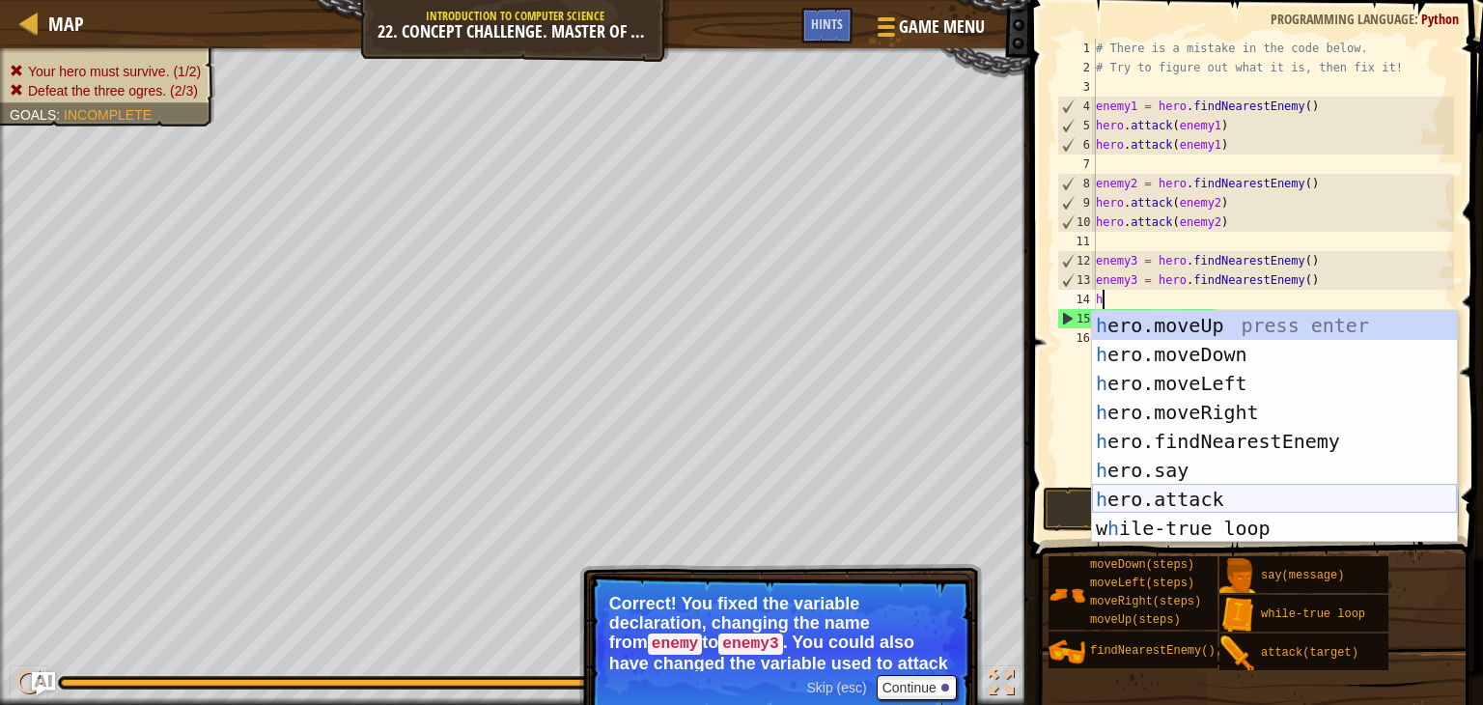
click at [1144, 495] on div "h ero.moveUp press enter h ero.moveDown press enter h ero.moveLeft press enter …" at bounding box center [1274, 456] width 365 height 290
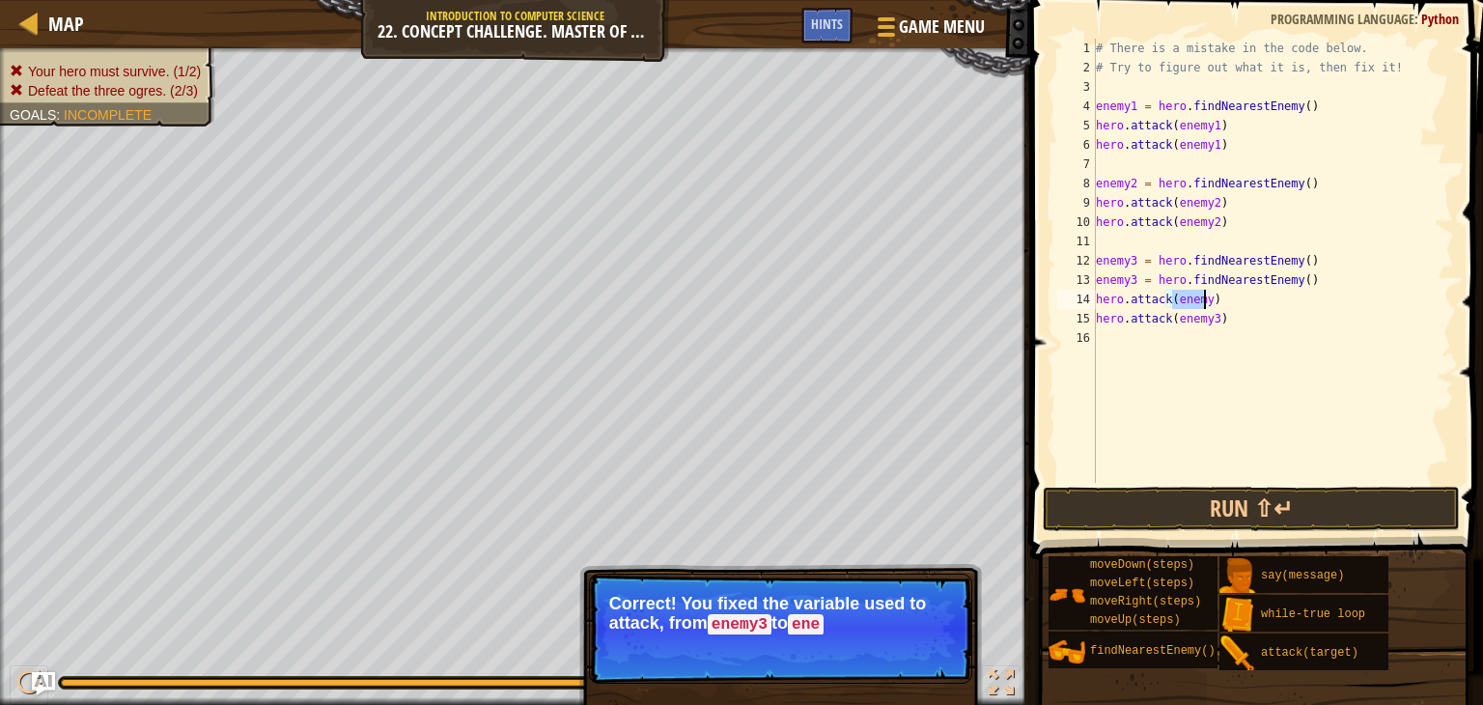
click at [1203, 297] on div "# There is a mistake in the code below. # Try to figure out what it is, then fi…" at bounding box center [1273, 261] width 362 height 444
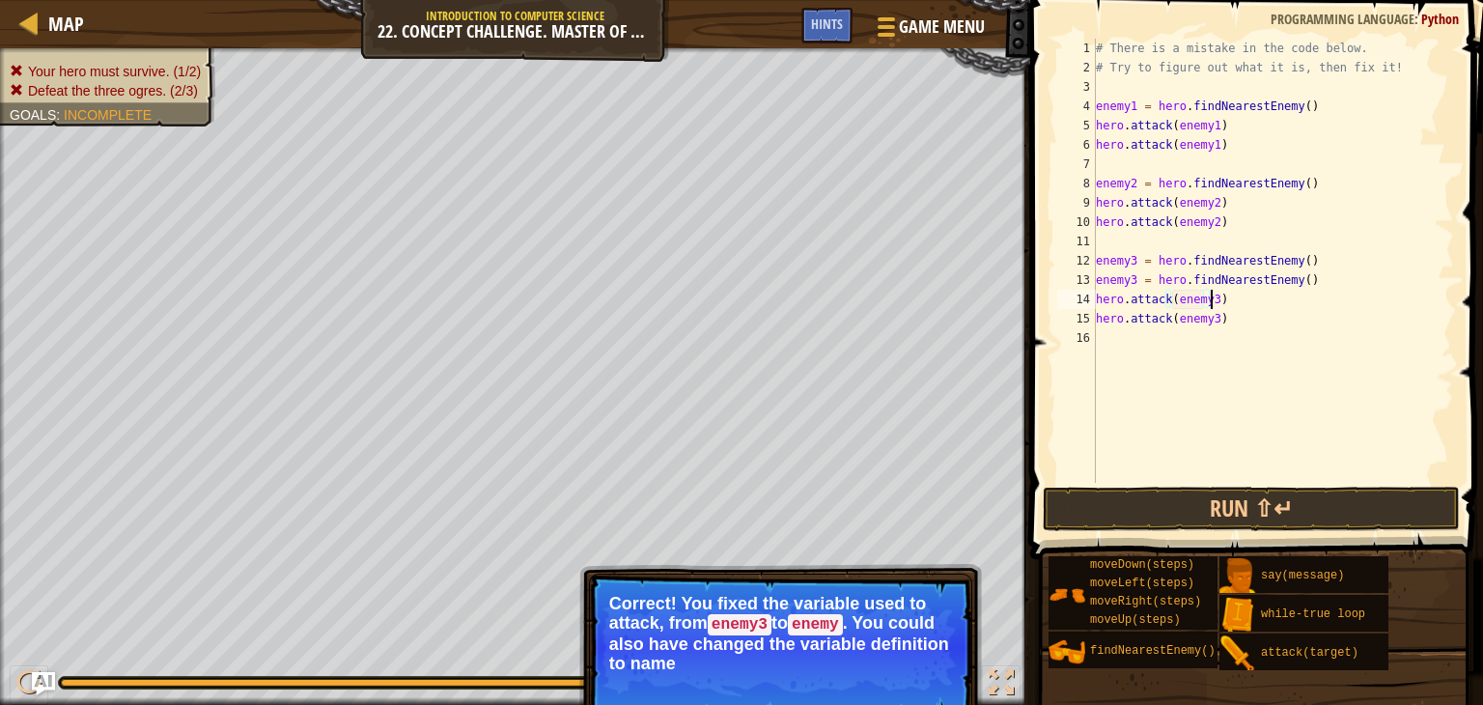
scroll to position [9, 8]
type textarea "hero.attack(enemy3)"
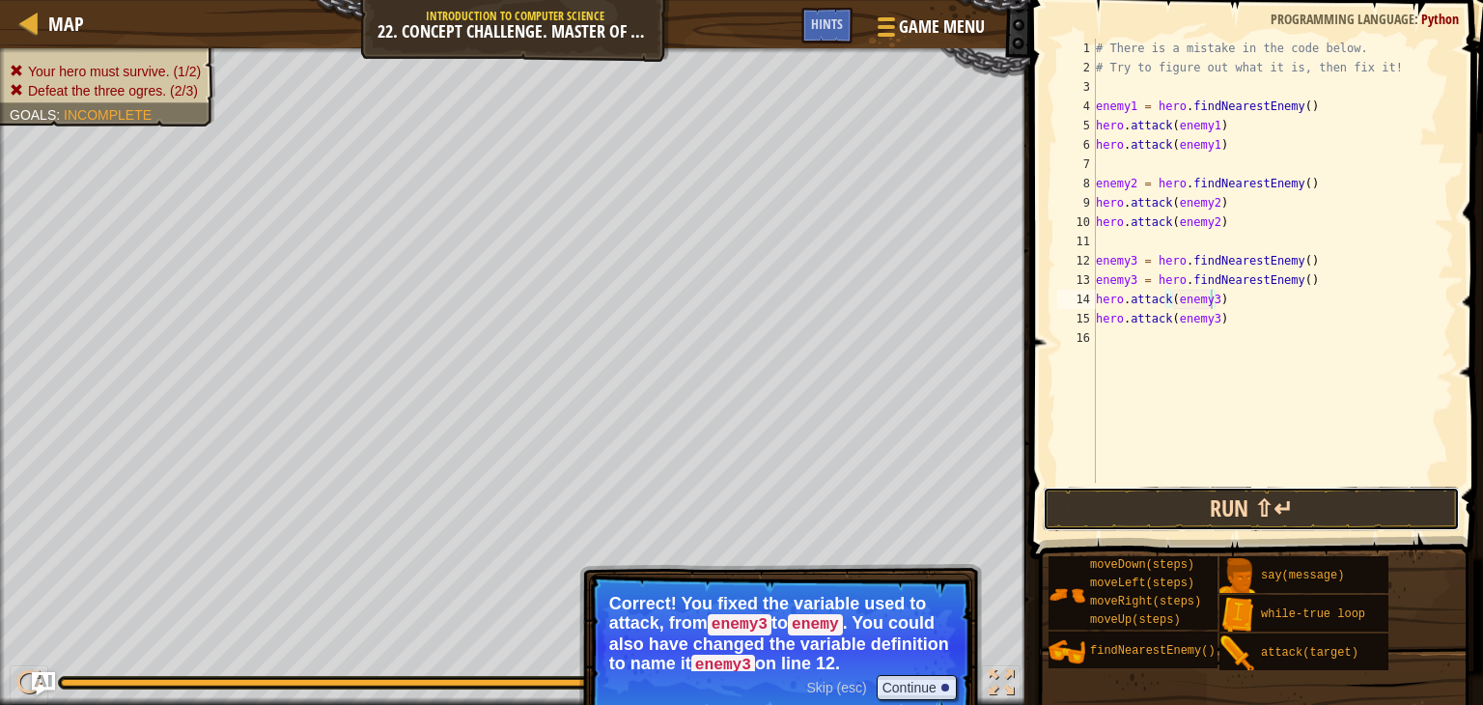
click at [1196, 515] on button "Run ⇧↵" at bounding box center [1251, 509] width 417 height 44
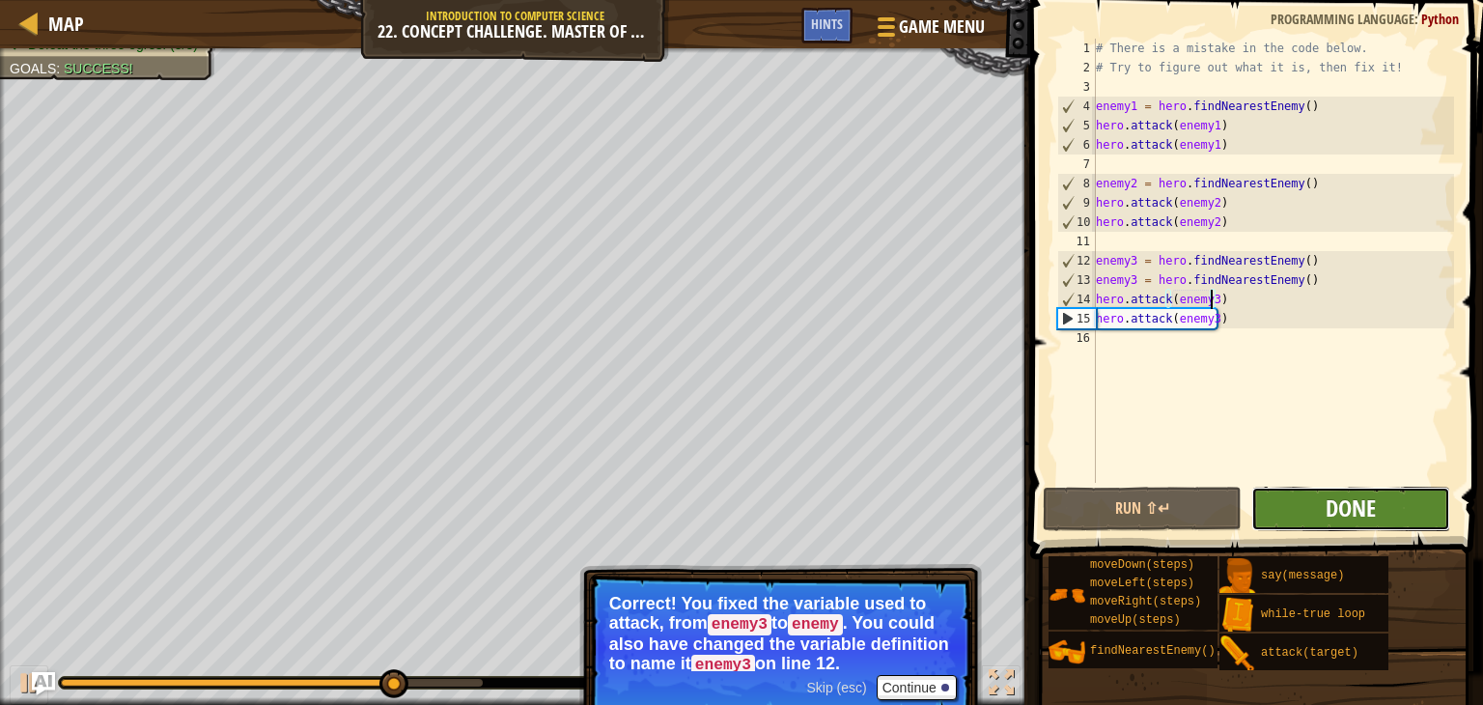
click at [1352, 507] on span "Done" at bounding box center [1351, 507] width 50 height 31
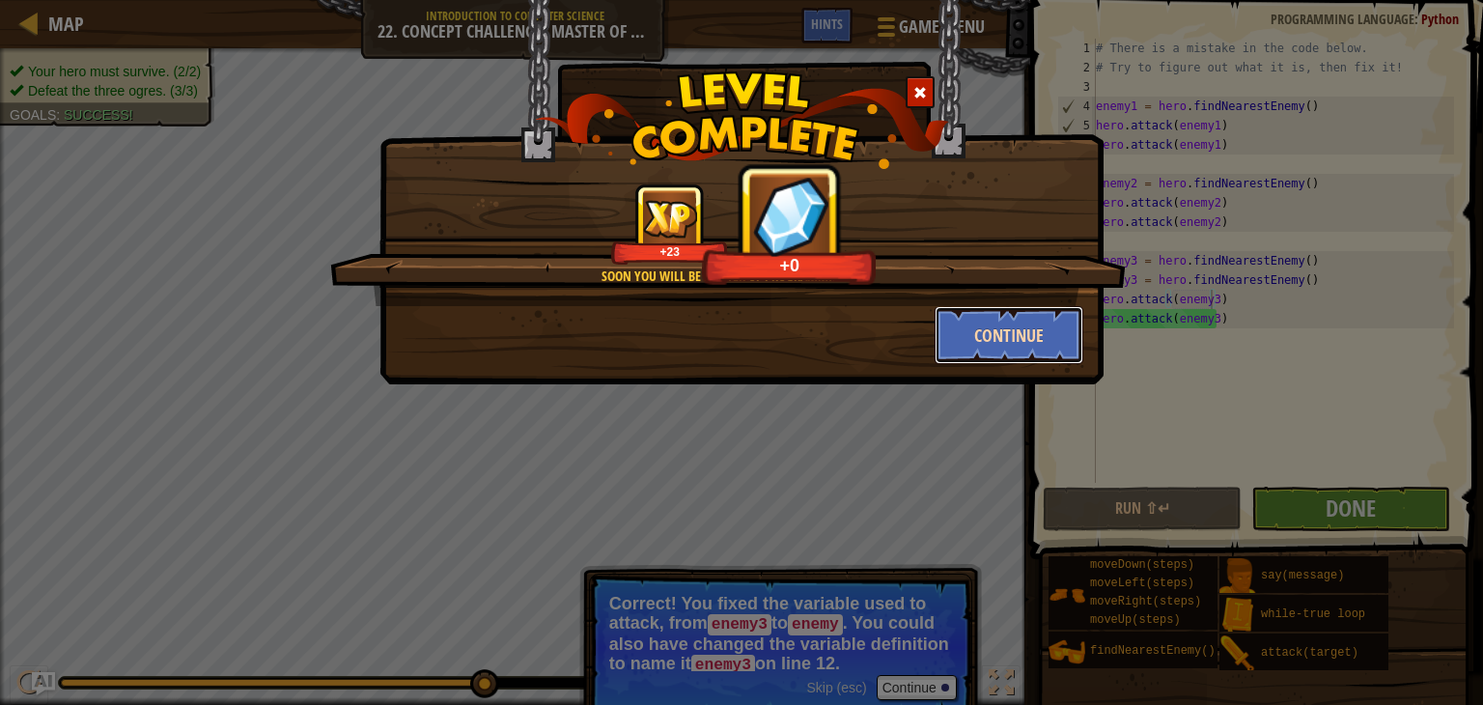
click at [1036, 325] on button "Continue" at bounding box center [1010, 335] width 150 height 58
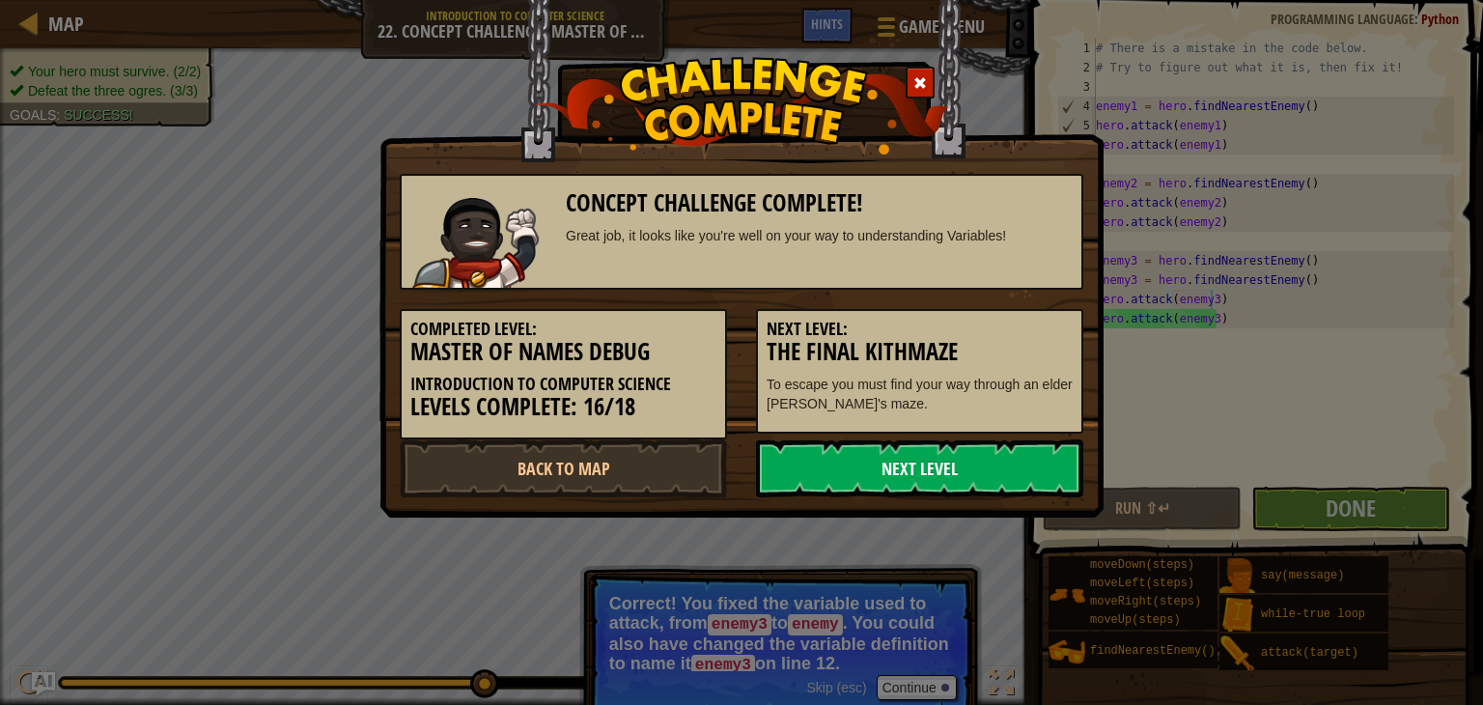
click at [895, 444] on link "Next Level" at bounding box center [919, 468] width 327 height 58
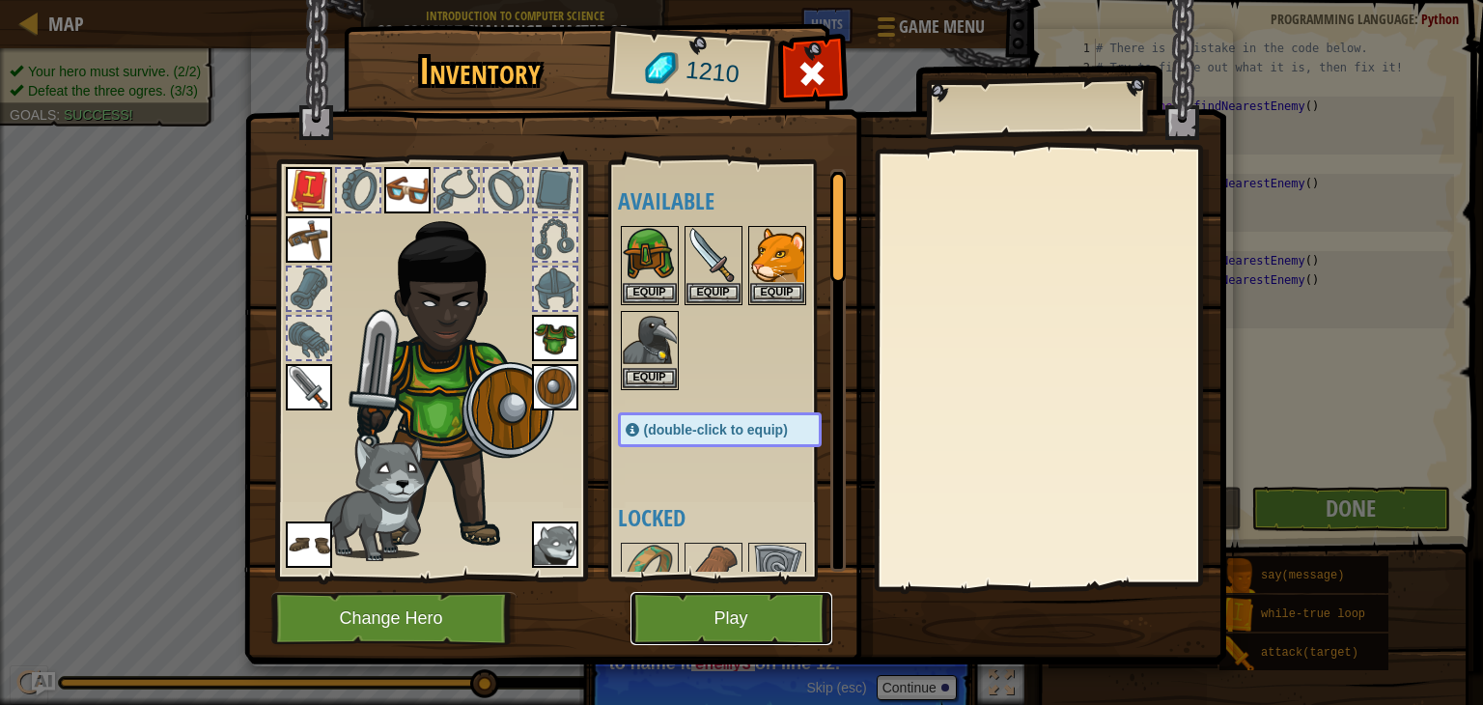
click at [757, 629] on button "Play" at bounding box center [731, 618] width 202 height 53
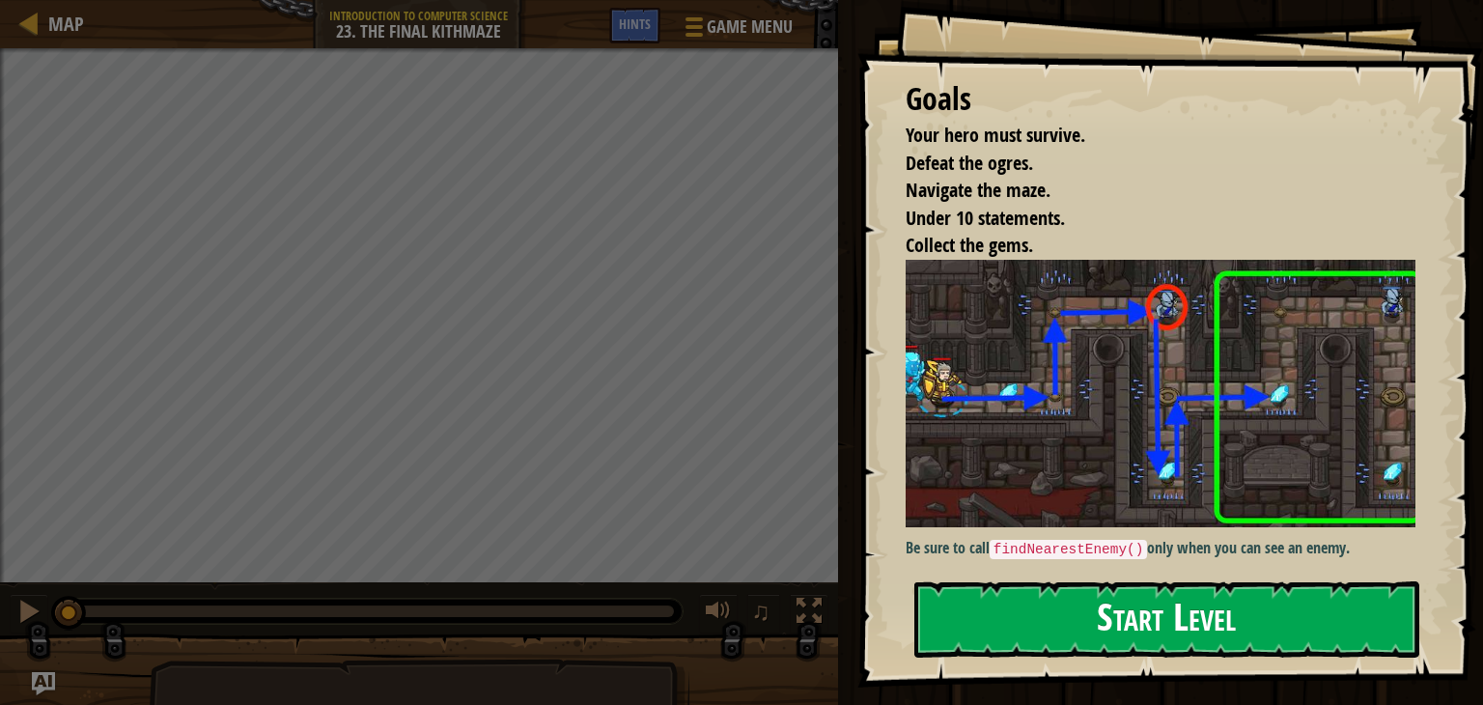
click at [1124, 622] on button "Start Level" at bounding box center [1166, 619] width 505 height 76
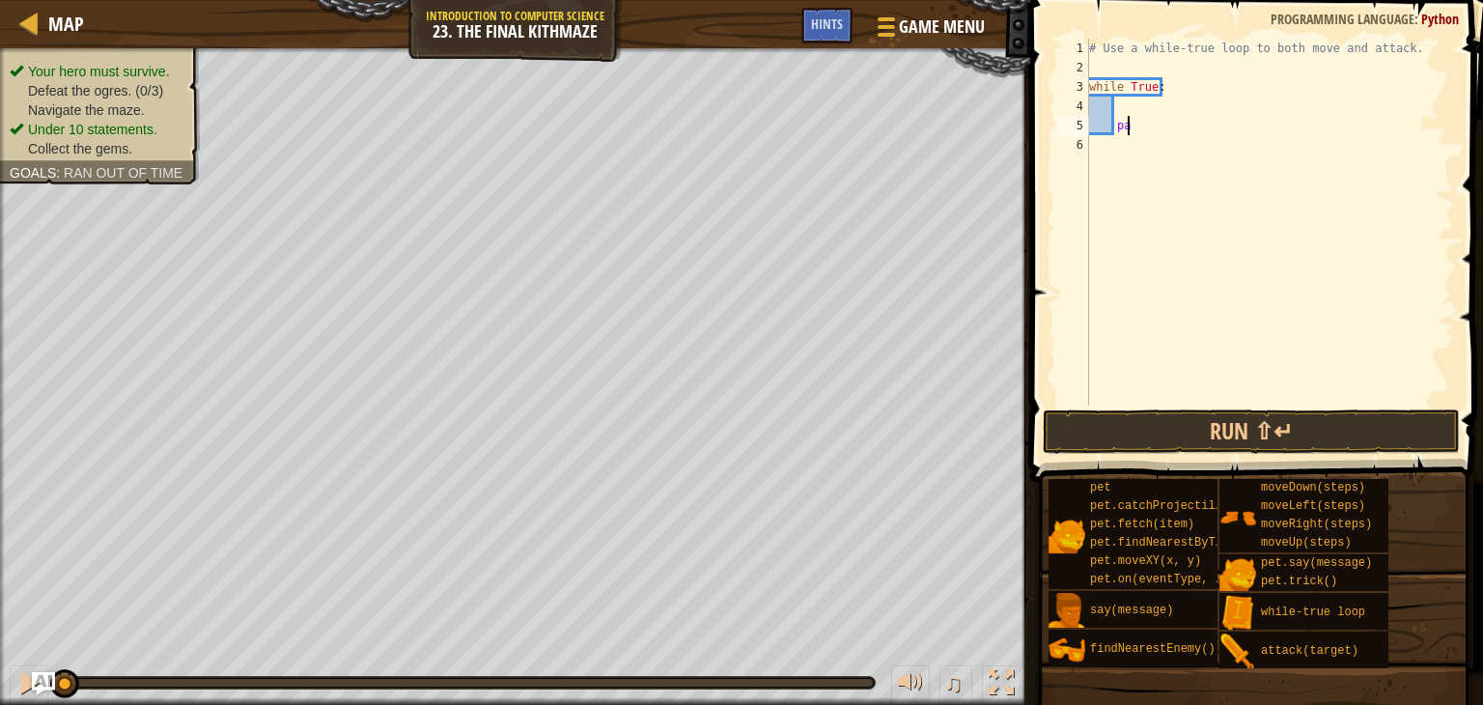
type textarea "p"
click at [1096, 148] on div "# Use a while-true loop to both move and attack. while True :" at bounding box center [1269, 241] width 369 height 405
type textarea "h"
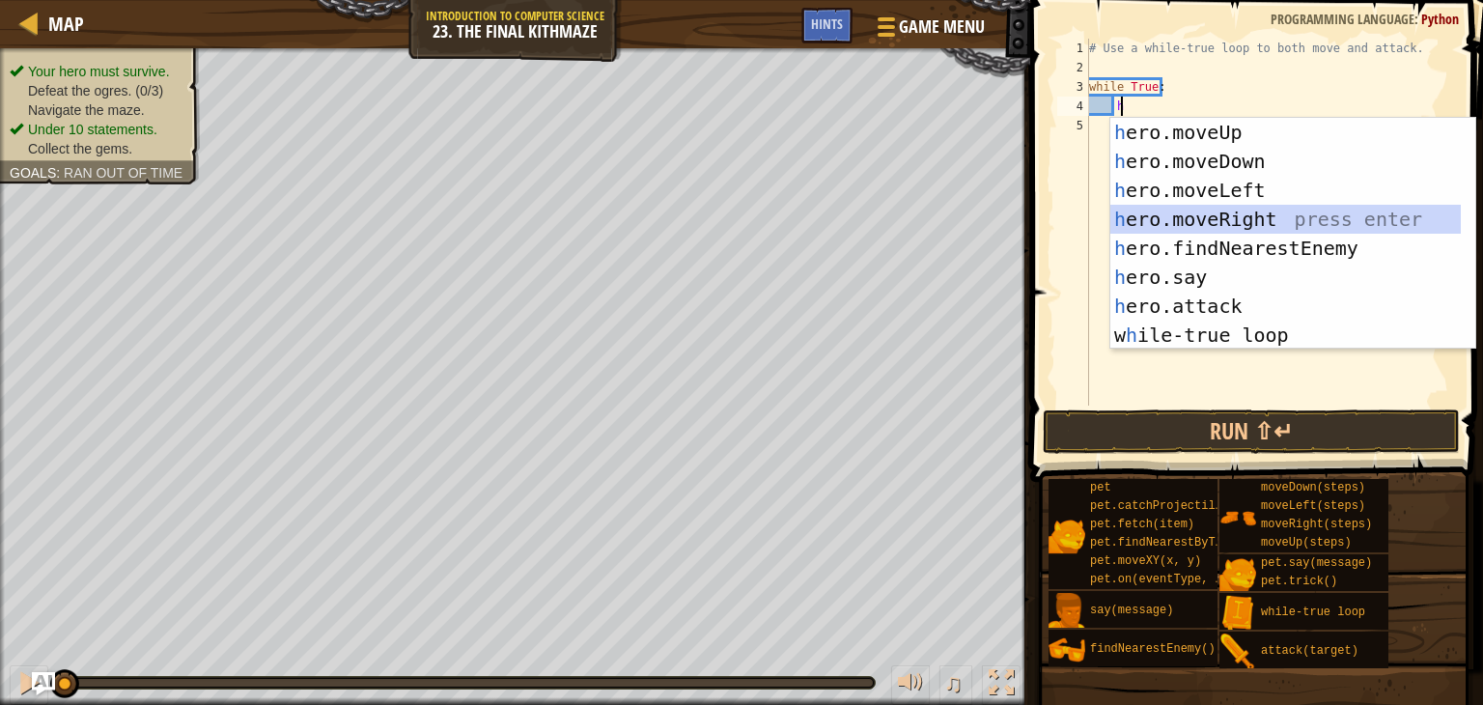
click at [1186, 215] on div "h ero.moveUp press enter h ero.moveDown press enter h ero.moveLeft press enter …" at bounding box center [1285, 263] width 350 height 290
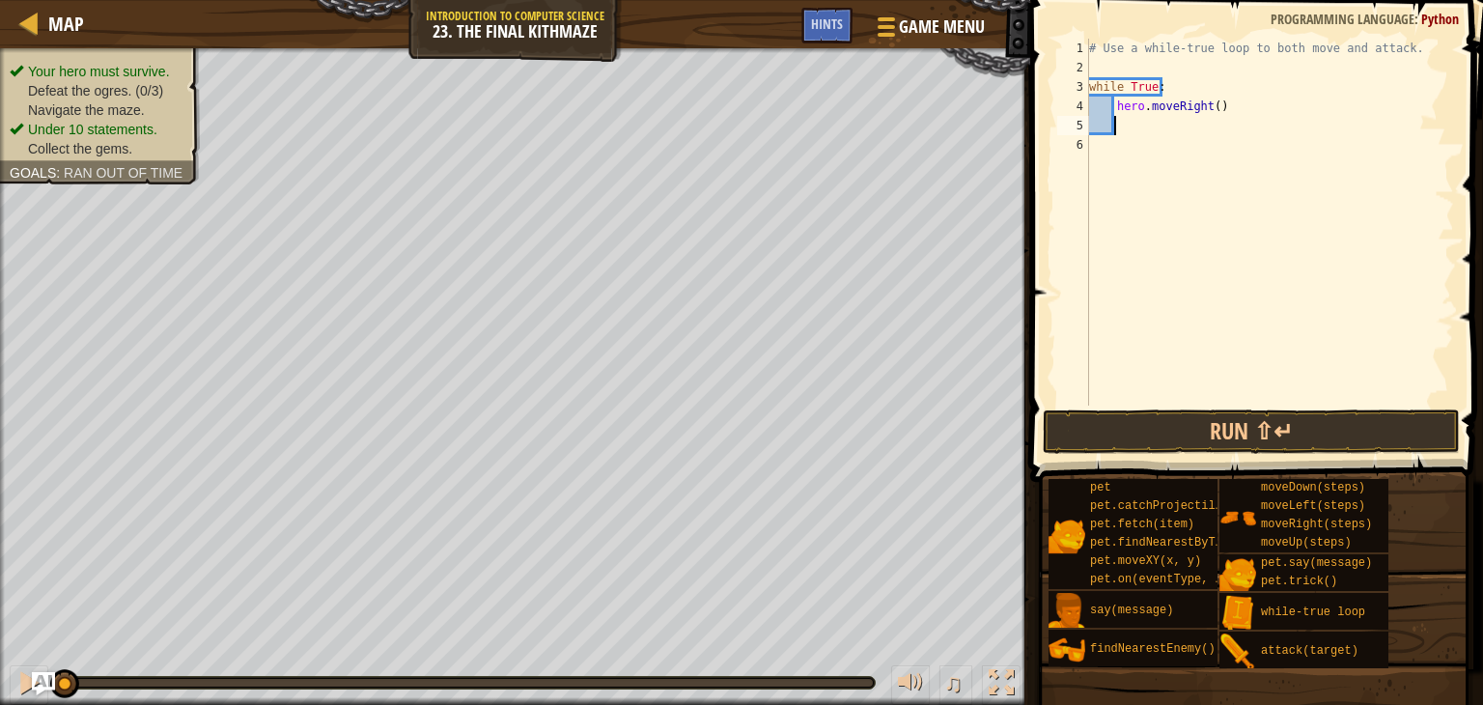
scroll to position [9, 0]
type textarea "h"
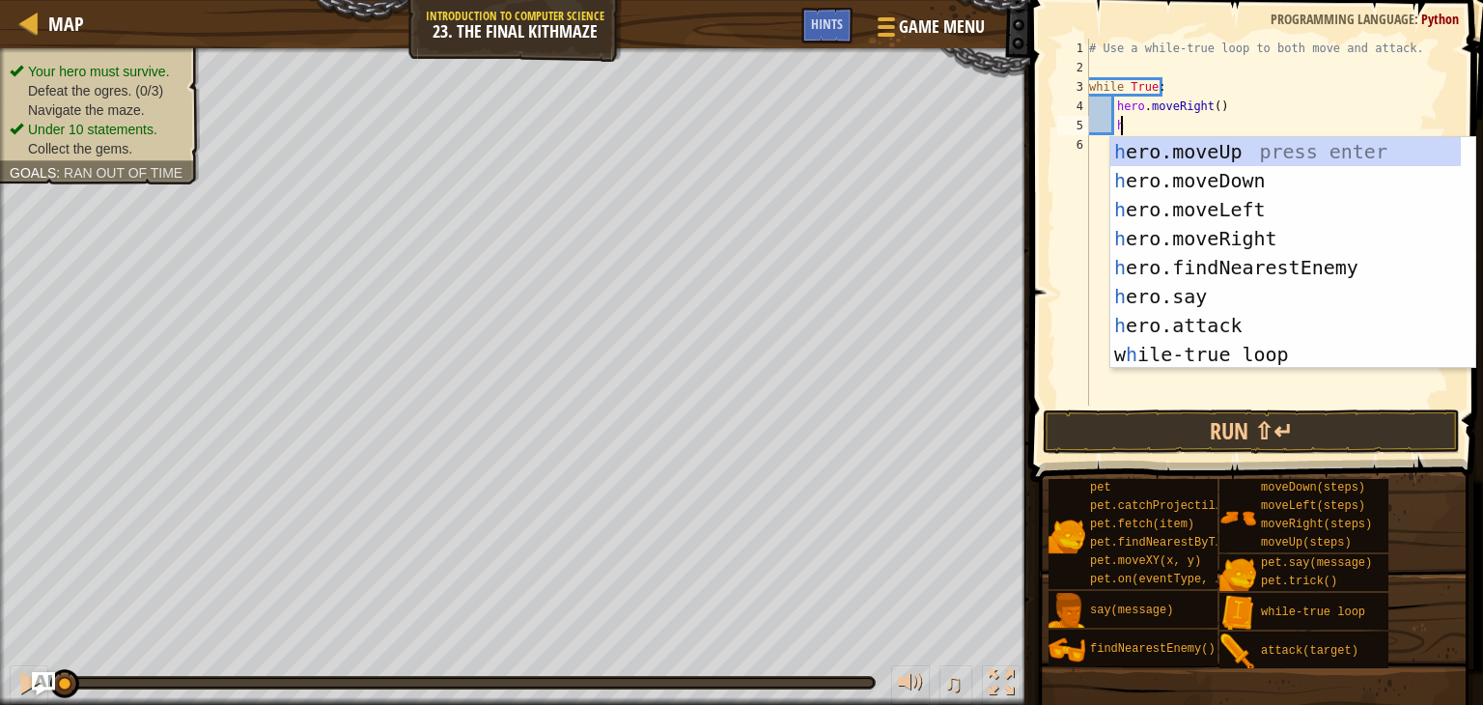
scroll to position [9, 1]
click at [1171, 149] on div "h ero.moveUp press enter h ero.moveDown press enter h ero.moveLeft press enter …" at bounding box center [1285, 282] width 350 height 290
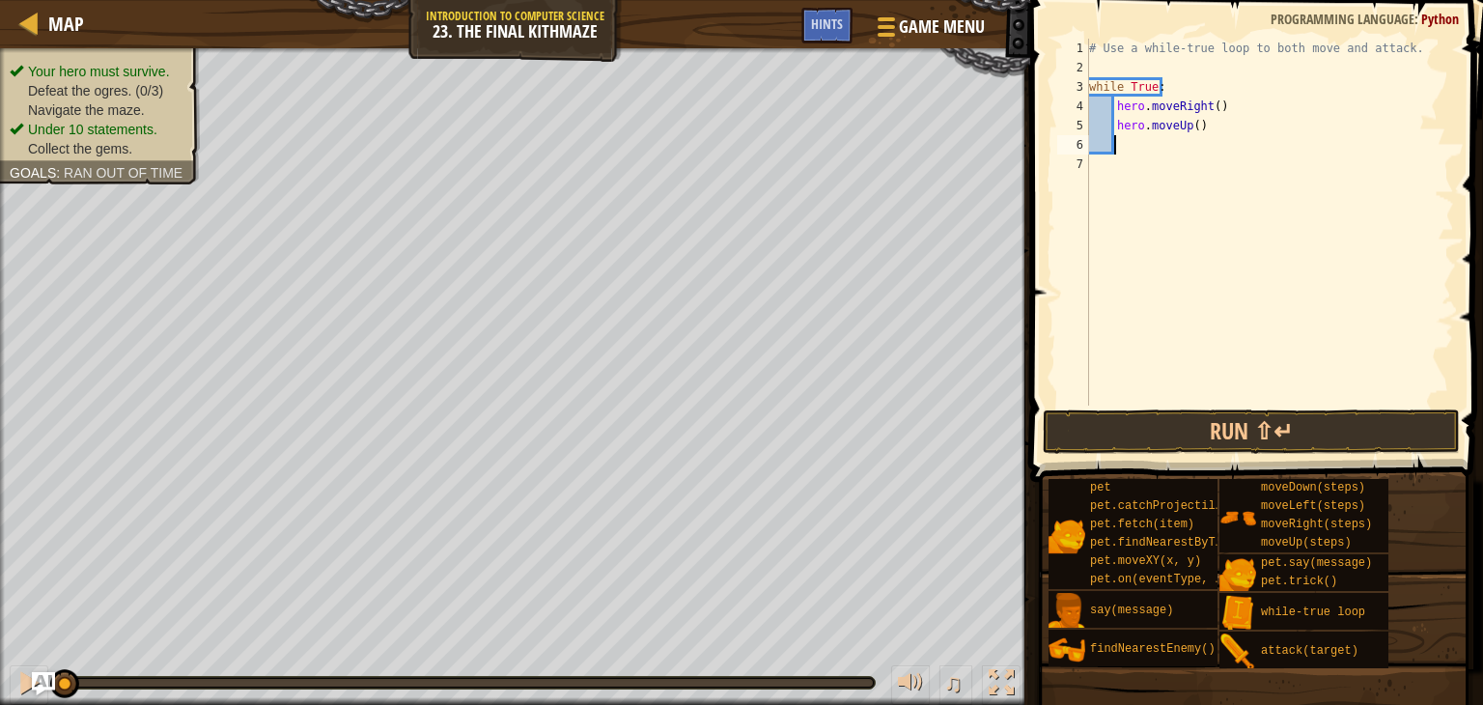
type textarea "h"
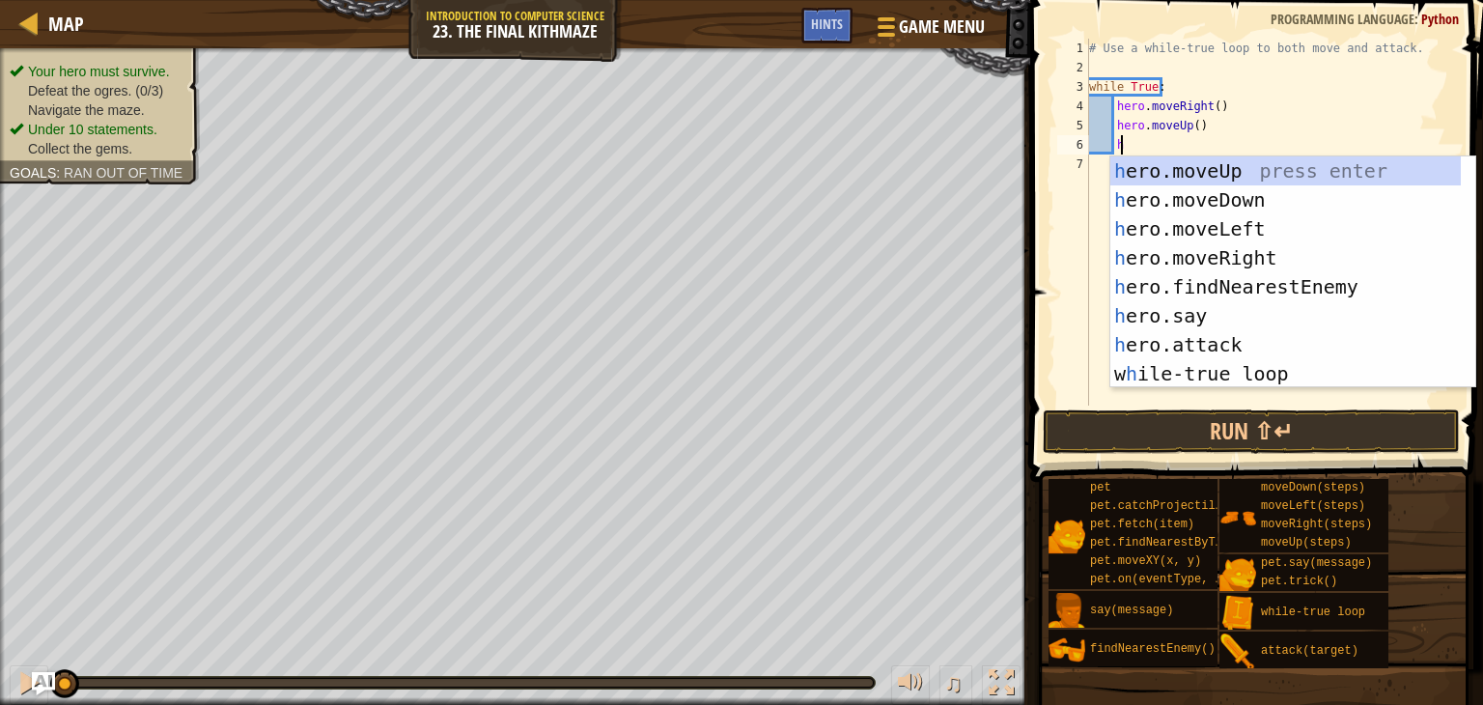
scroll to position [9, 1]
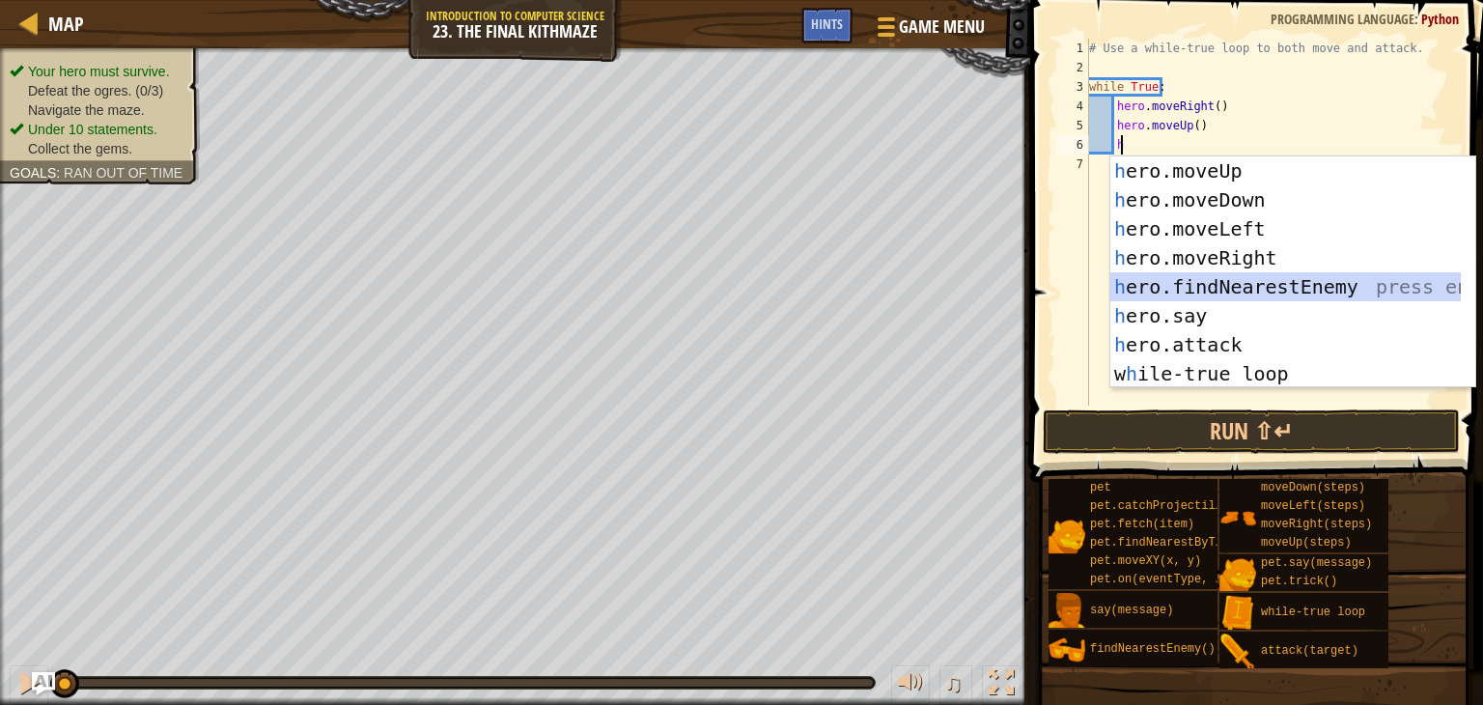
click at [1173, 289] on div "h ero.moveUp press enter h ero.moveDown press enter h ero.moveLeft press enter …" at bounding box center [1285, 301] width 350 height 290
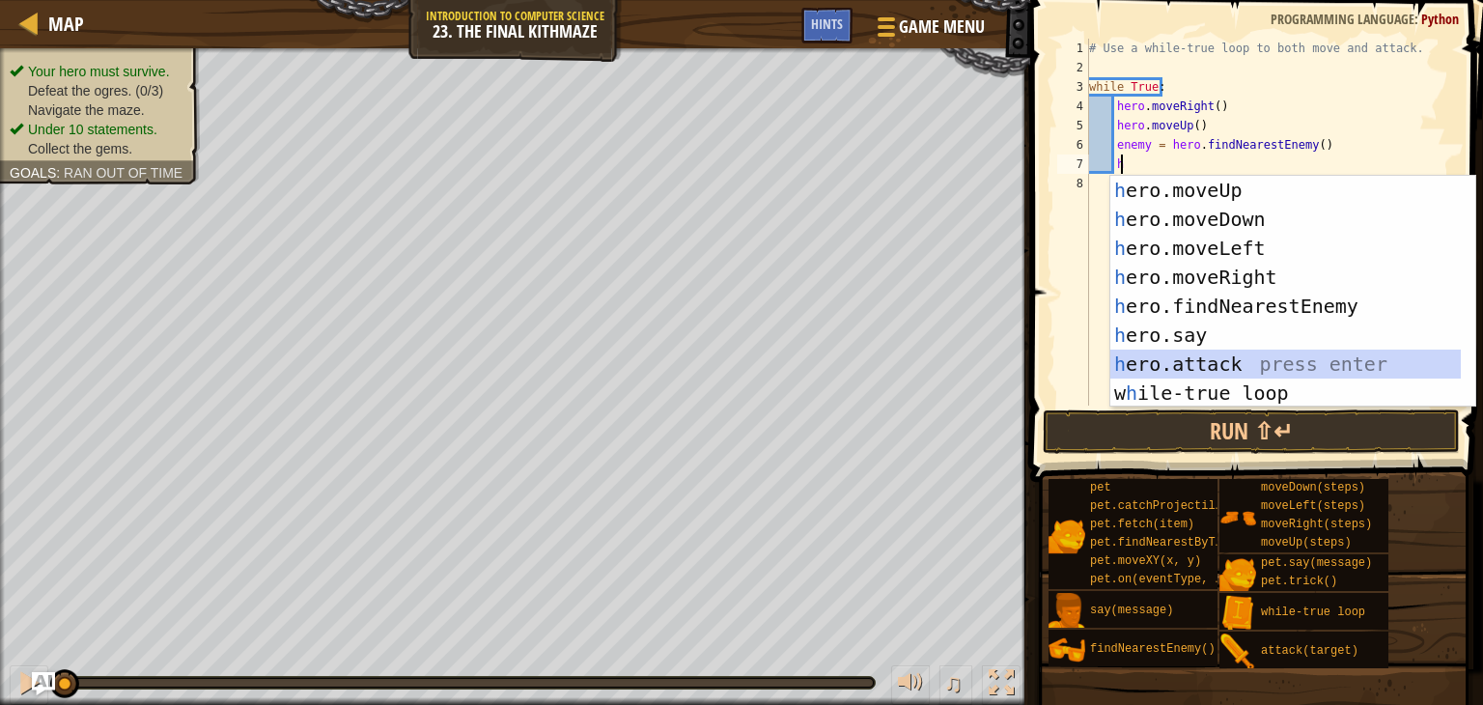
click at [1145, 364] on div "h ero.moveUp press enter h ero.moveDown press enter h ero.moveLeft press enter …" at bounding box center [1285, 321] width 350 height 290
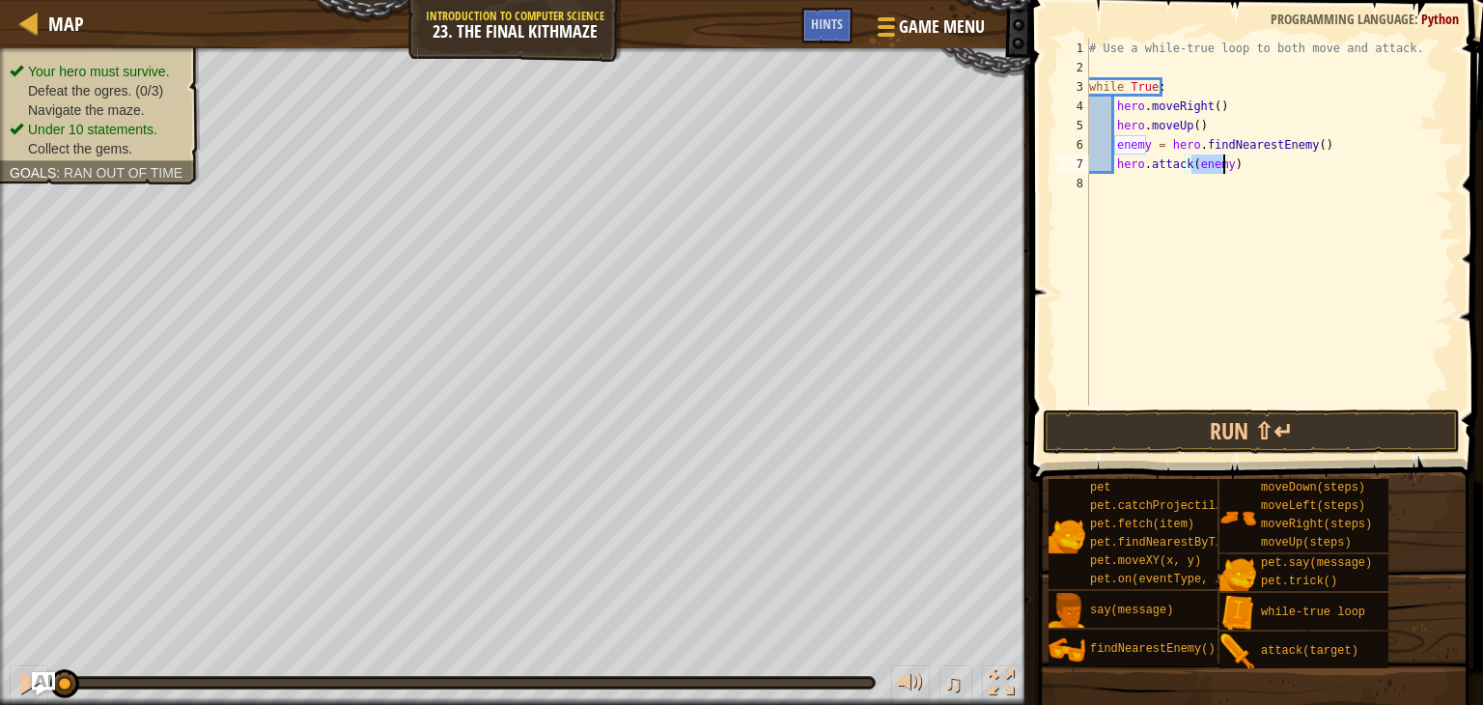
click at [1225, 159] on div "# Use a while-true loop to both move and attack. while True : hero . moveRight …" at bounding box center [1269, 222] width 369 height 367
click at [1220, 159] on div "# Use a while-true loop to both move and attack. while True : hero . moveRight …" at bounding box center [1269, 241] width 369 height 405
click at [1151, 140] on div "# Use a while-true loop to both move and attack. while True : hero . moveRight …" at bounding box center [1269, 241] width 369 height 405
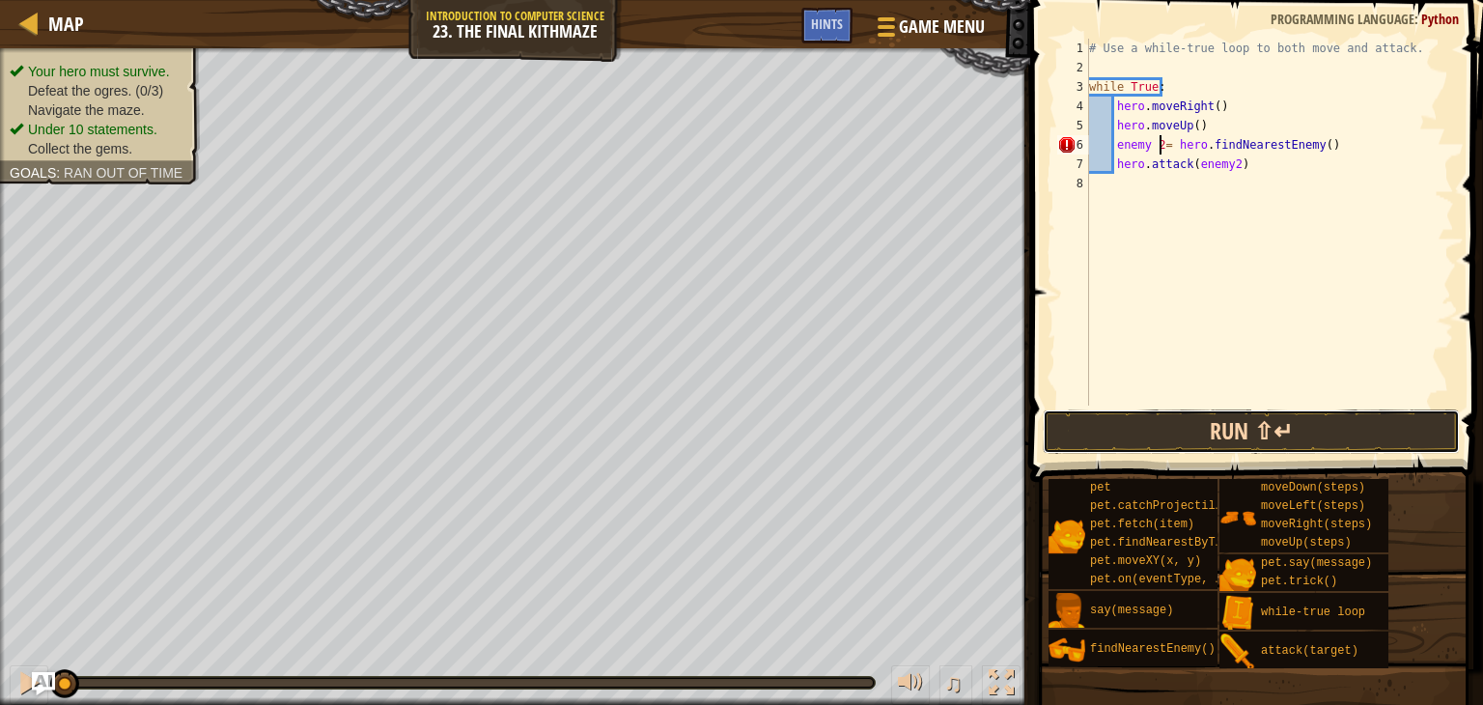
click at [1147, 442] on button "Run ⇧↵" at bounding box center [1251, 431] width 417 height 44
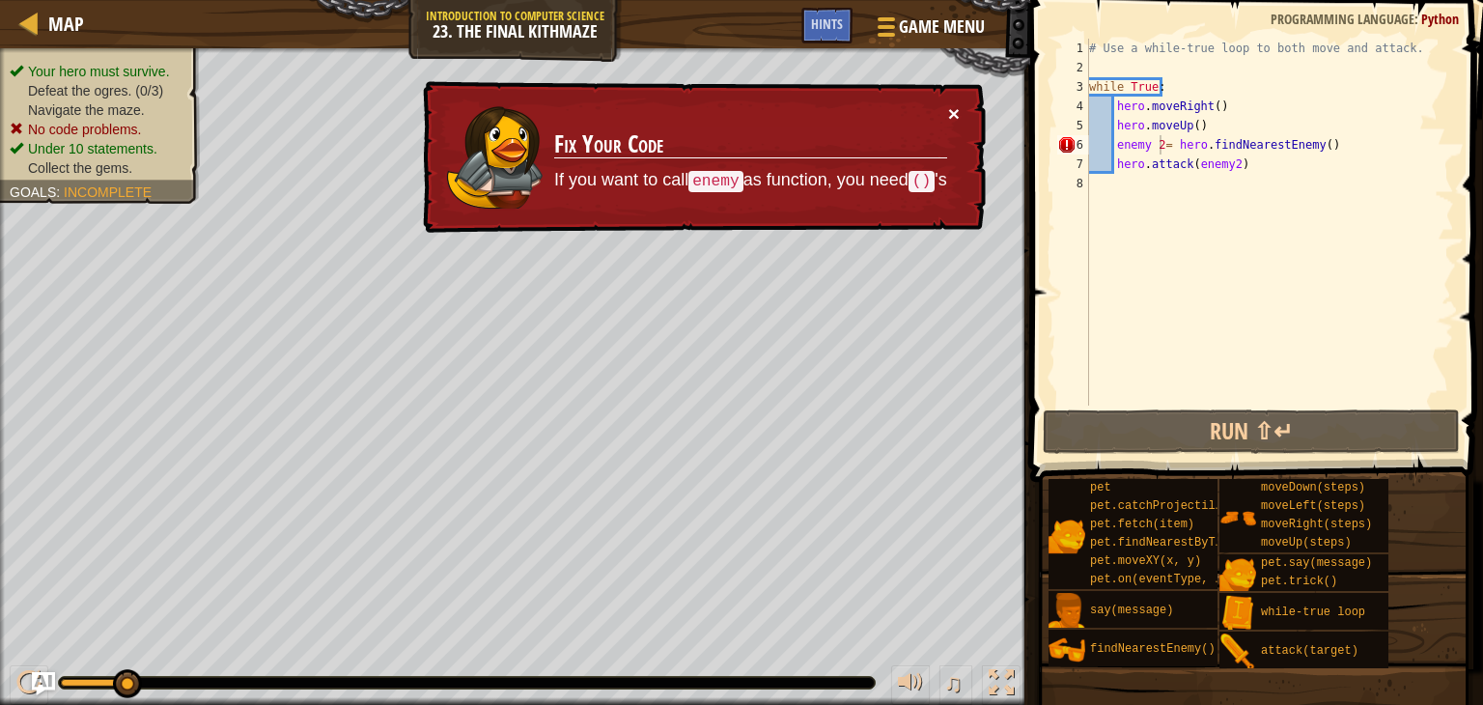
click at [948, 103] on button "×" at bounding box center [954, 113] width 12 height 20
click at [1320, 148] on div "# Use a while-true loop to both move and attack. while True : hero . moveRight …" at bounding box center [1269, 241] width 369 height 405
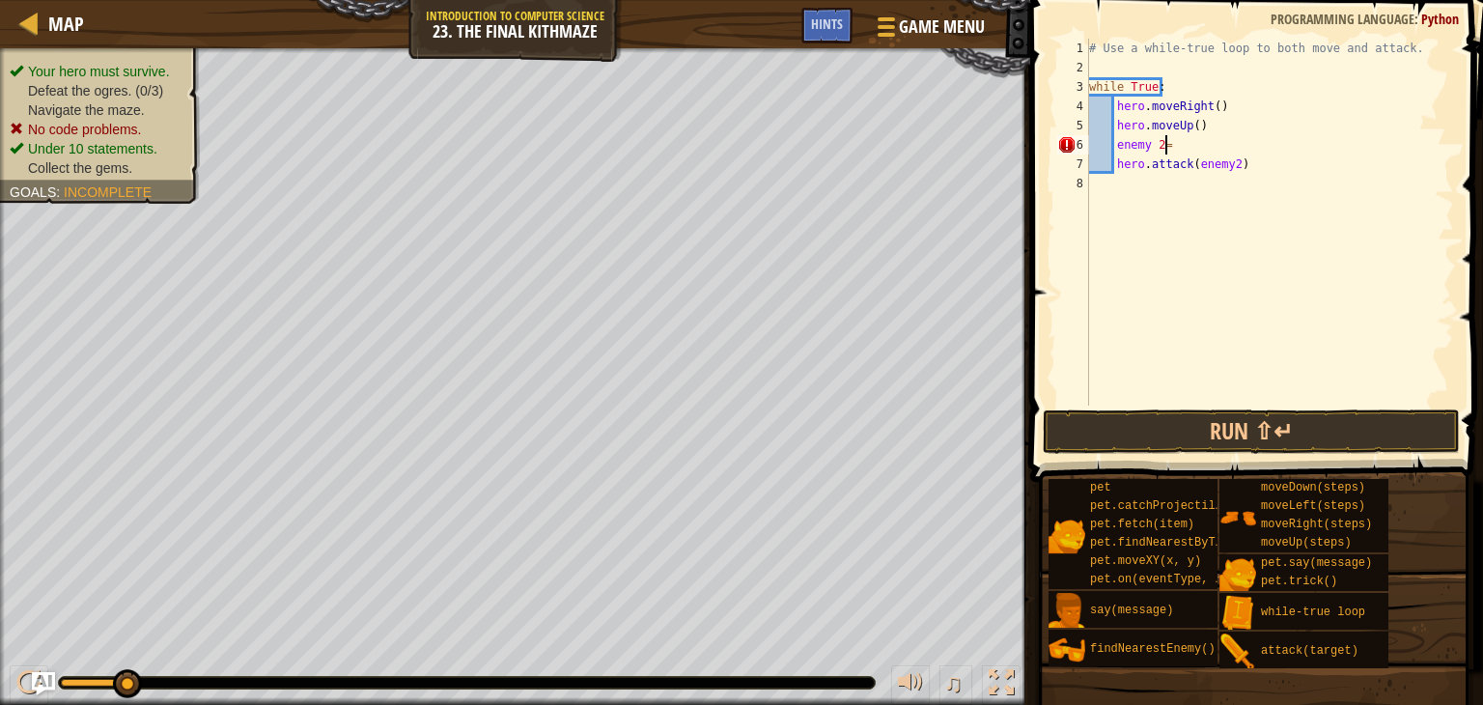
scroll to position [9, 1]
type textarea "e"
click at [1203, 426] on button "Run ⇧↵" at bounding box center [1251, 431] width 417 height 44
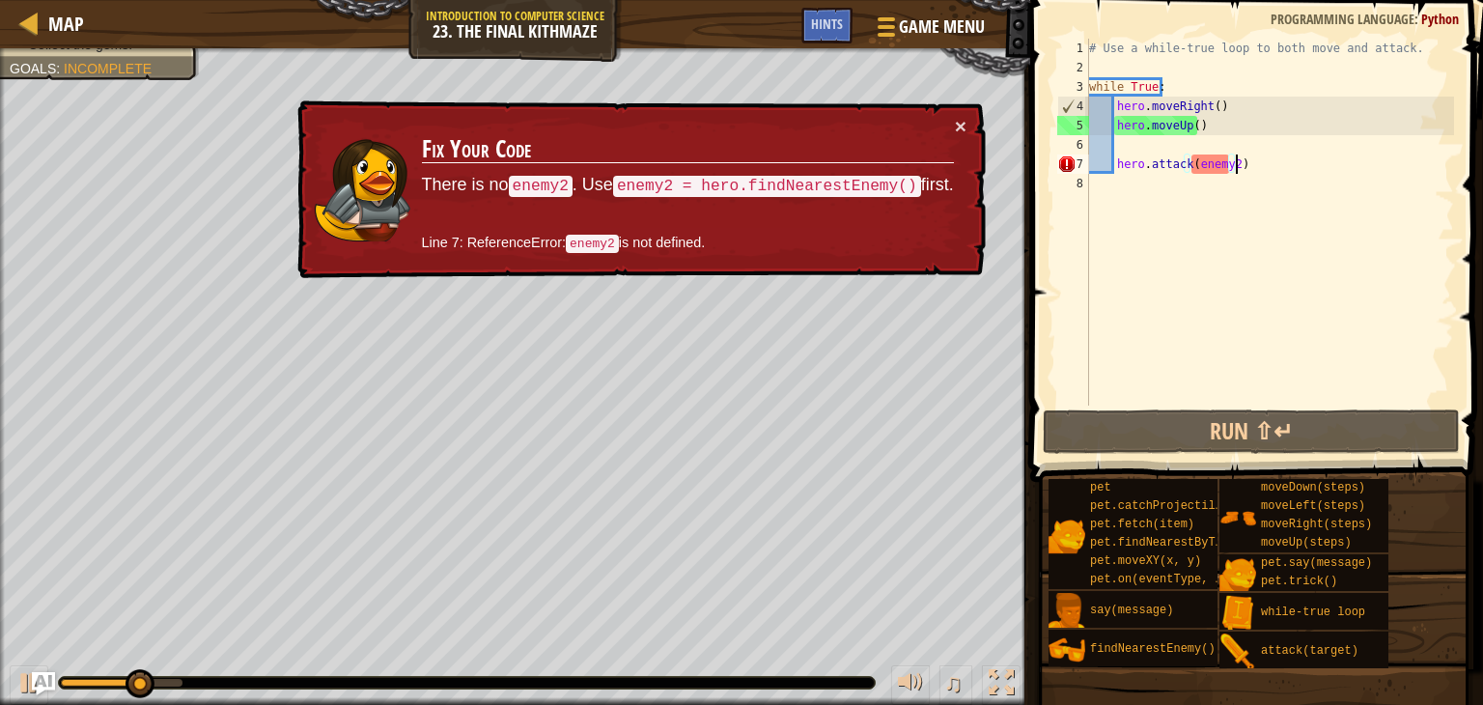
click at [1248, 165] on div "# Use a while-true loop to both move and attack. while True : hero . moveRight …" at bounding box center [1269, 241] width 369 height 405
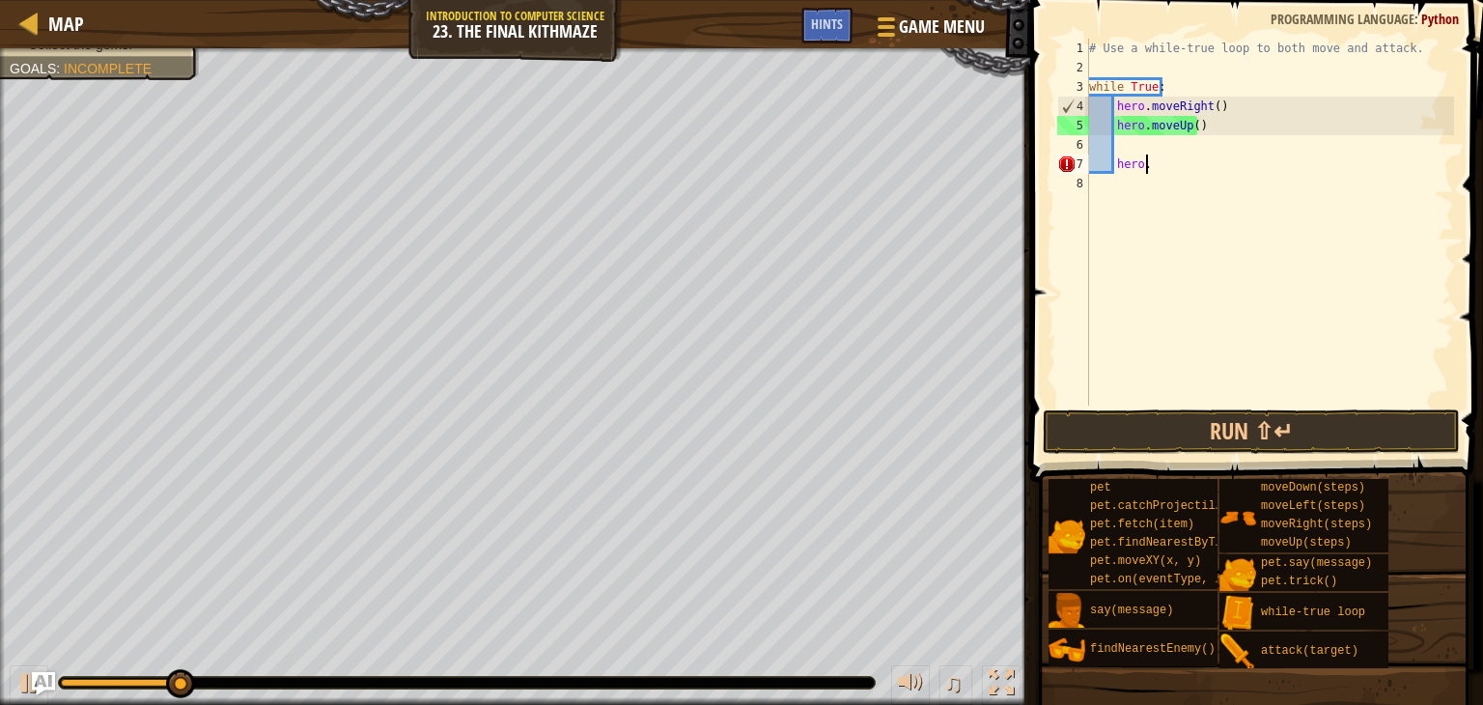
type textarea "h"
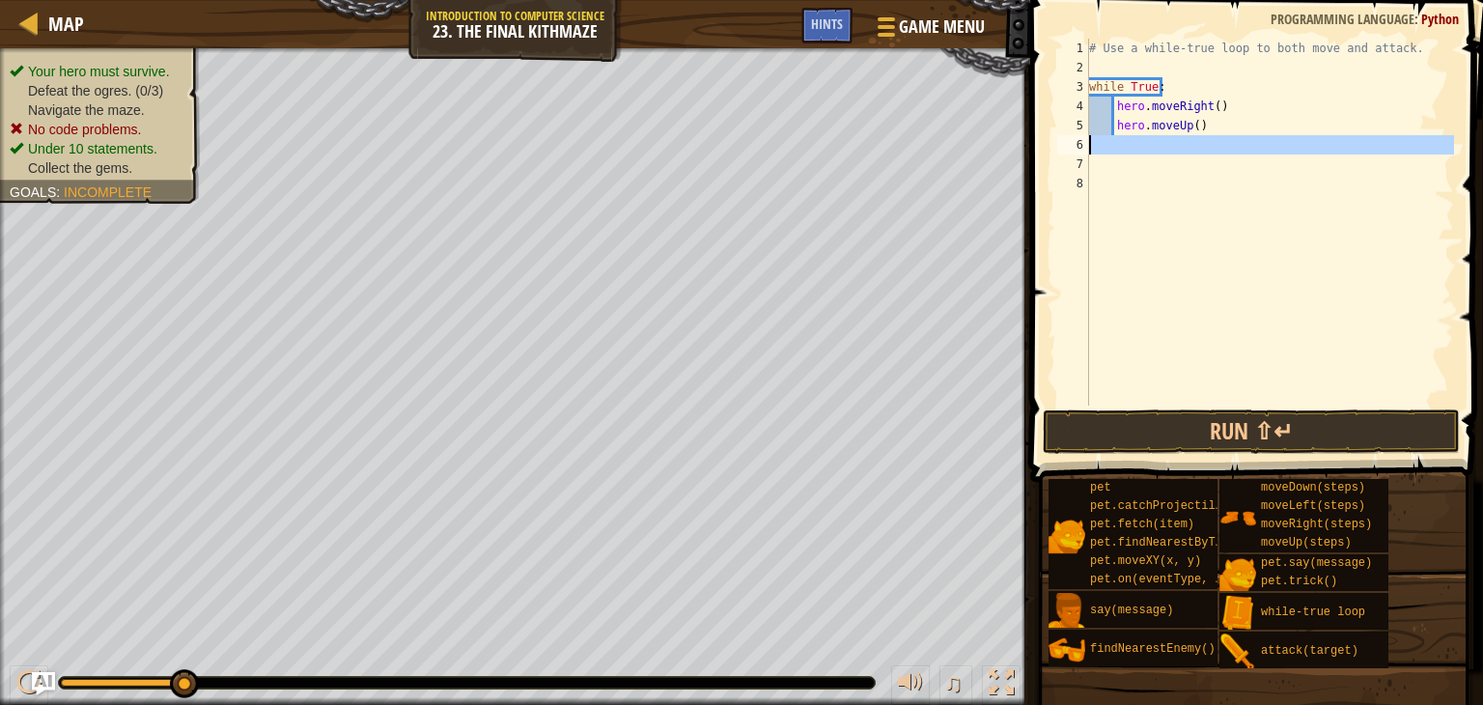
click at [1087, 145] on div "6" at bounding box center [1073, 144] width 32 height 19
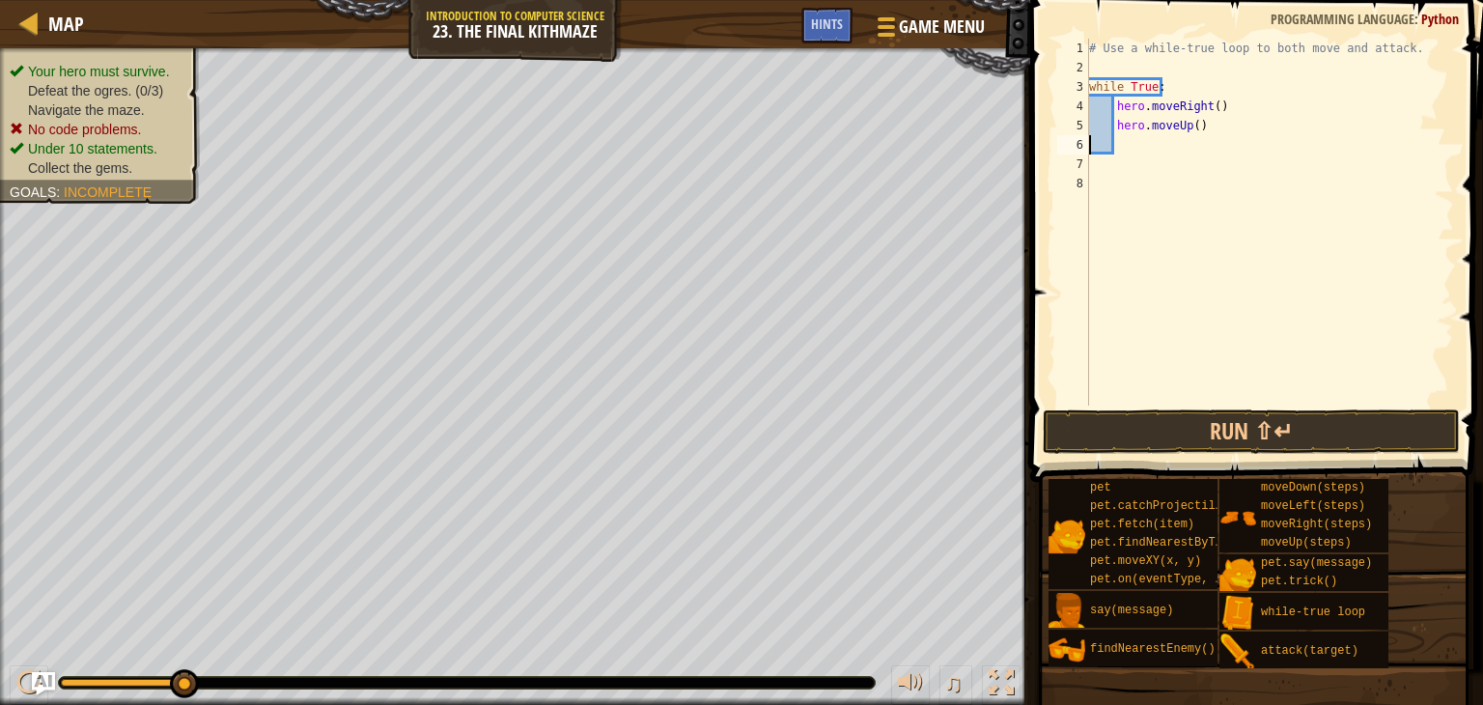
type textarea "h"
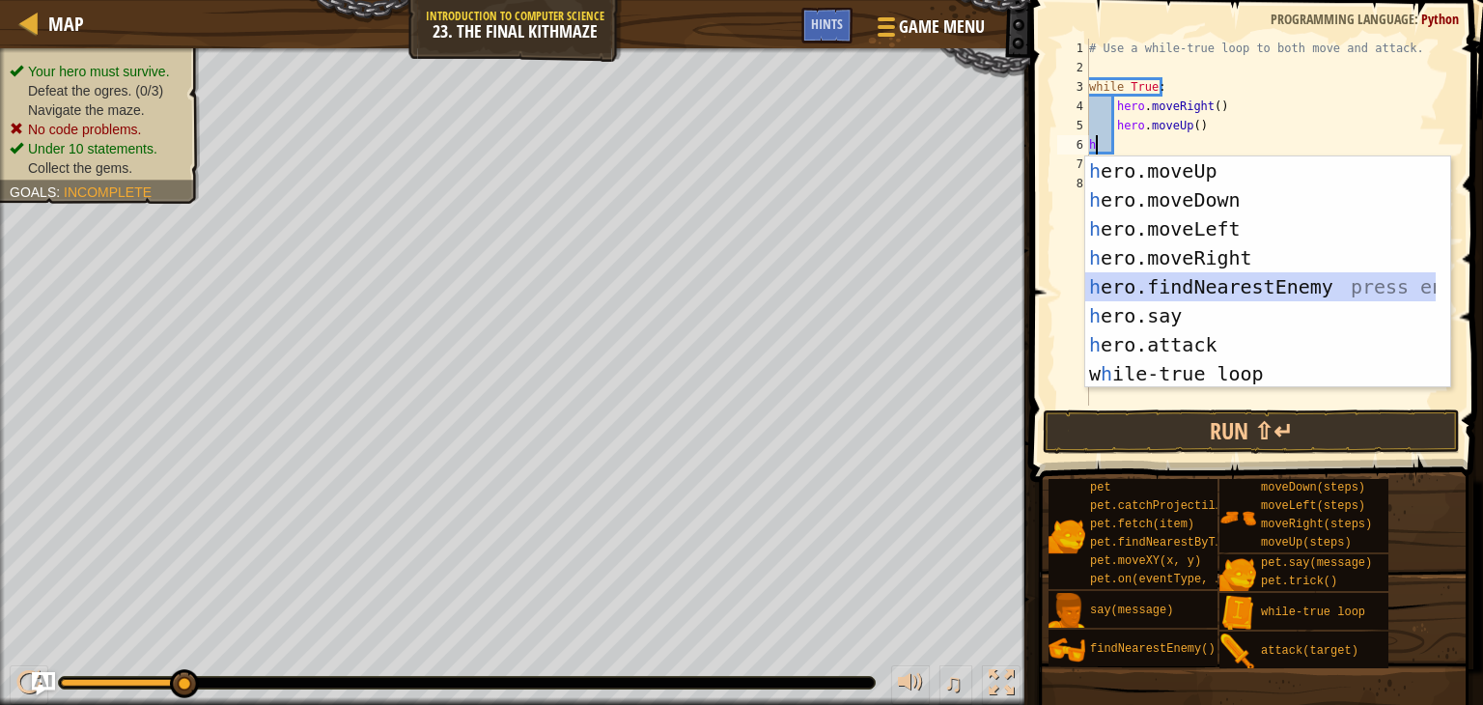
click at [1236, 279] on div "h ero.moveUp press enter h ero.moveDown press enter h ero.moveLeft press enter …" at bounding box center [1260, 301] width 350 height 290
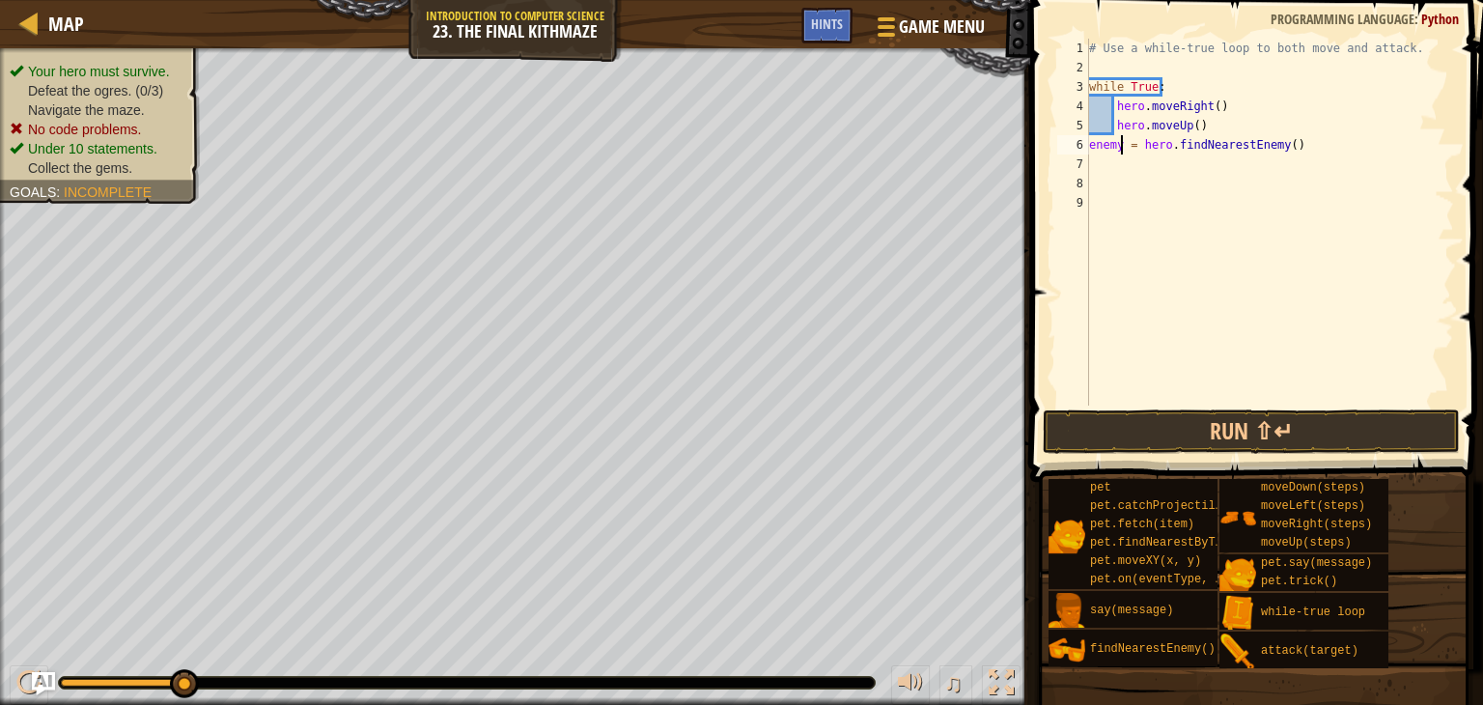
click at [1123, 141] on div "# Use a while-true loop to both move and attack. while True : hero . moveRight …" at bounding box center [1269, 241] width 369 height 405
type textarea "enemy1 = hero.findNearestEnemy()"
click at [1091, 167] on div "# Use a while-true loop to both move and attack. while True : hero . moveRight …" at bounding box center [1269, 241] width 369 height 405
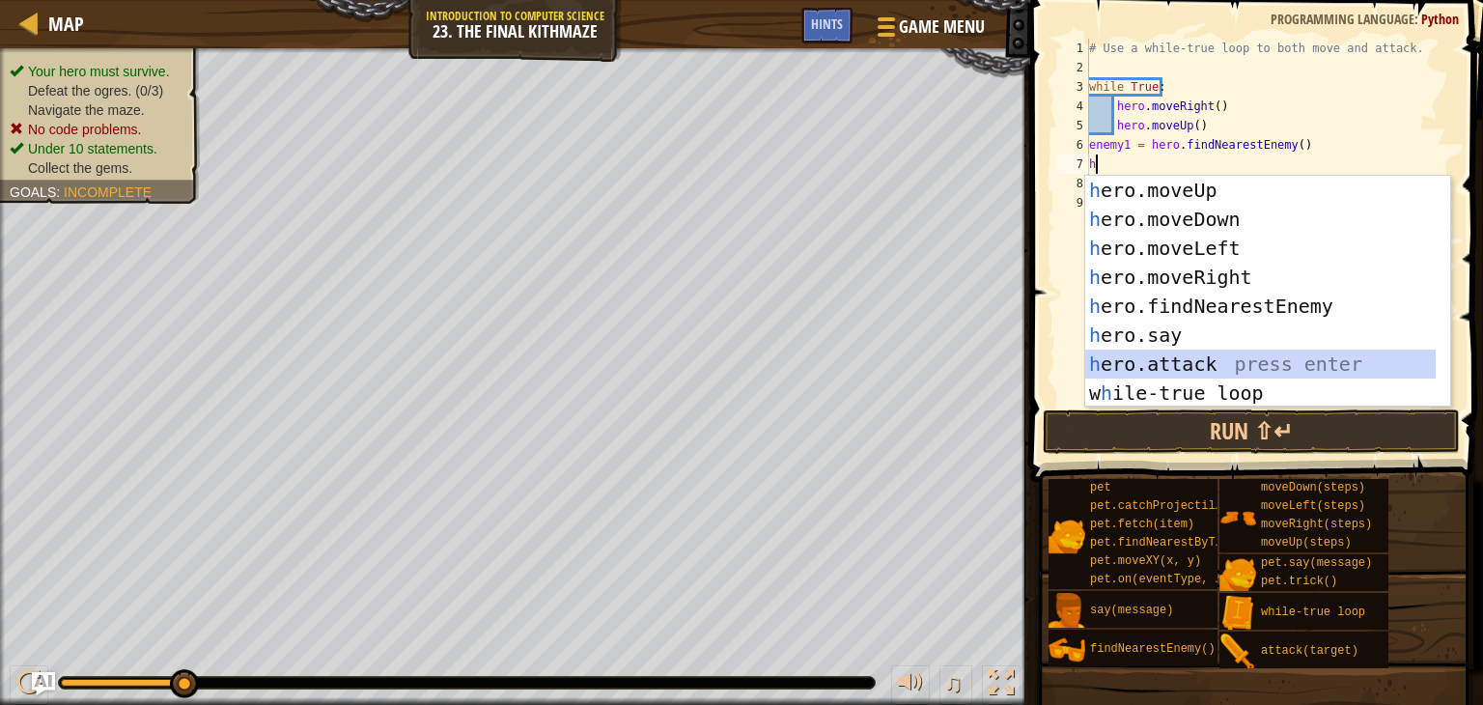
click at [1153, 361] on div "h ero.moveUp press enter h ero.moveDown press enter h ero.moveLeft press enter …" at bounding box center [1260, 321] width 350 height 290
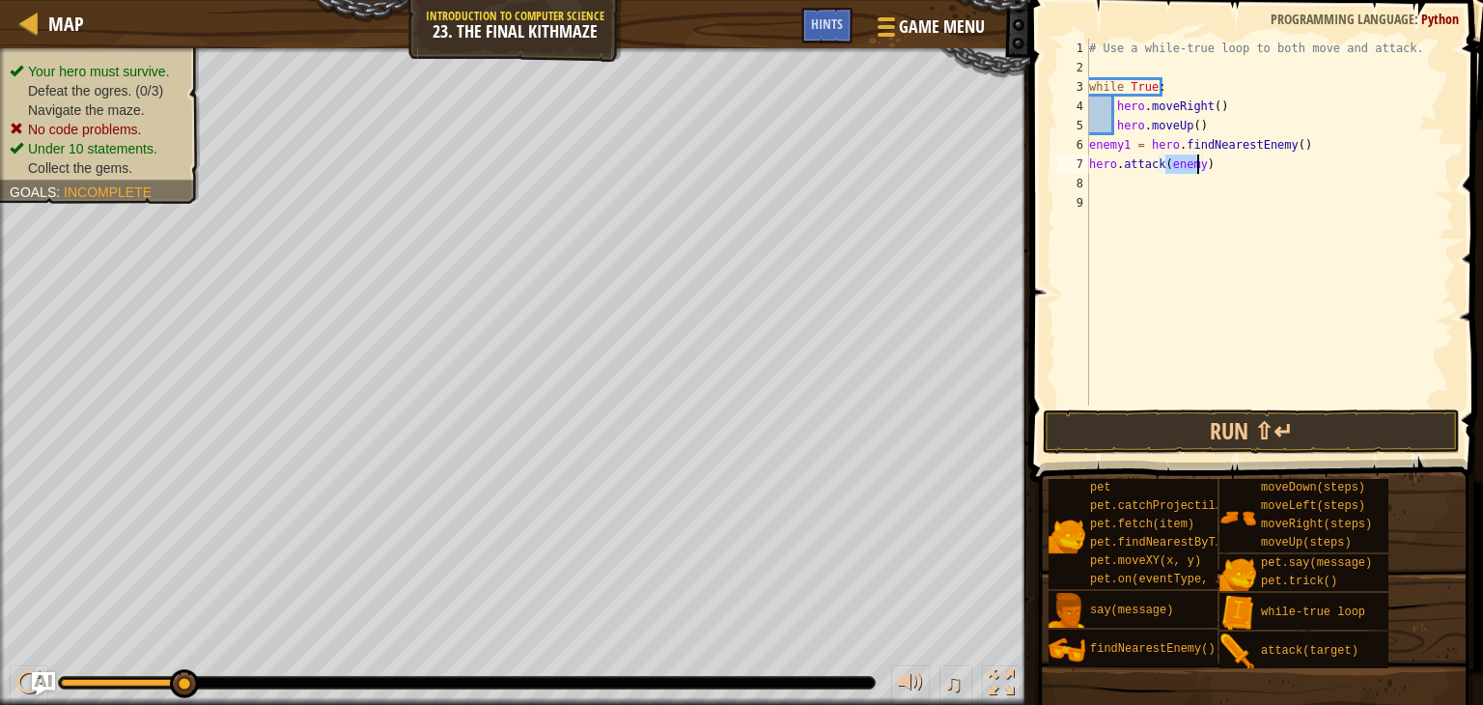
click at [1197, 158] on div "# Use a while-true loop to both move and attack. while True : hero . moveRight …" at bounding box center [1269, 222] width 369 height 367
click at [1200, 425] on button "Run ⇧↵" at bounding box center [1251, 431] width 417 height 44
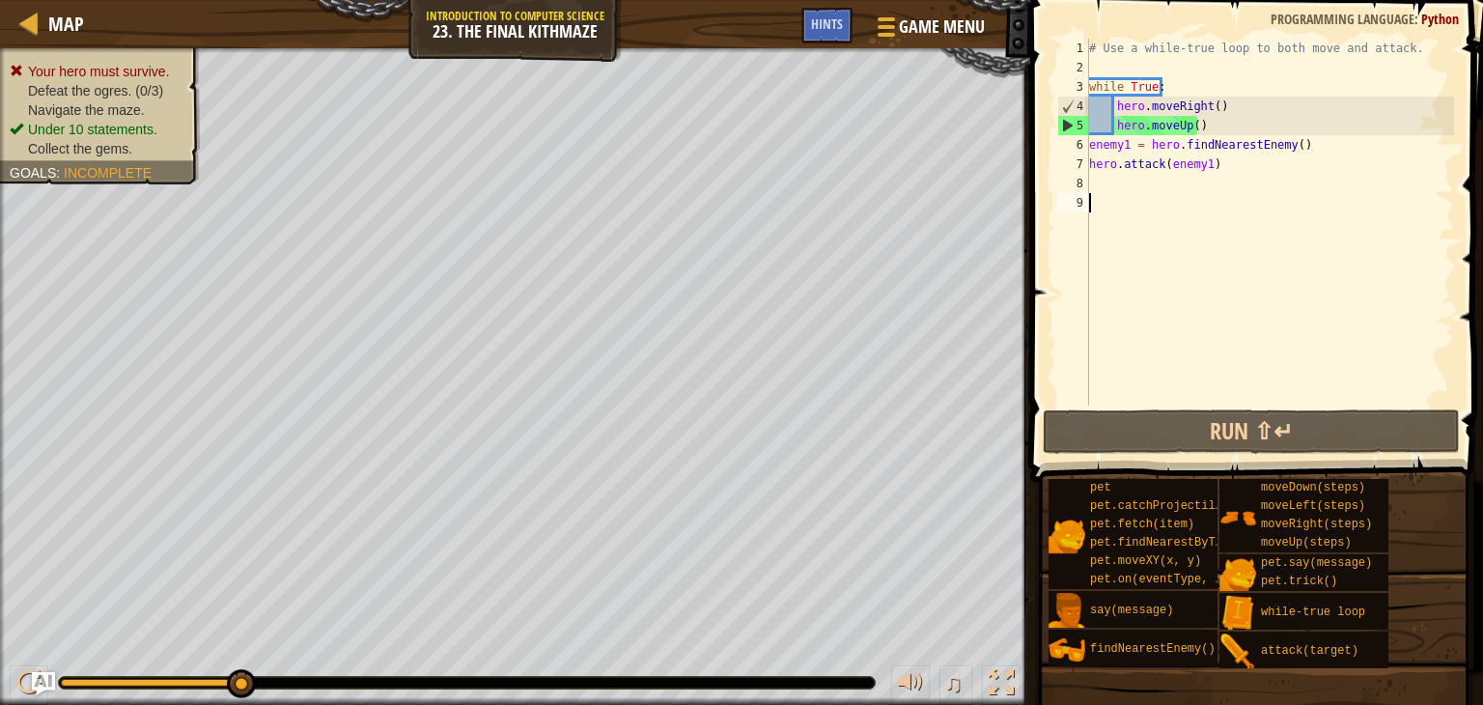
drag, startPoint x: 1197, startPoint y: 308, endPoint x: 1160, endPoint y: 142, distance: 170.3
click at [1160, 142] on div "# Use a while-true loop to both move and attack. while True : hero . moveRight …" at bounding box center [1269, 241] width 369 height 405
click at [1205, 125] on div "# Use a while-true loop to both move and attack. while True : hero . moveRight …" at bounding box center [1269, 241] width 369 height 405
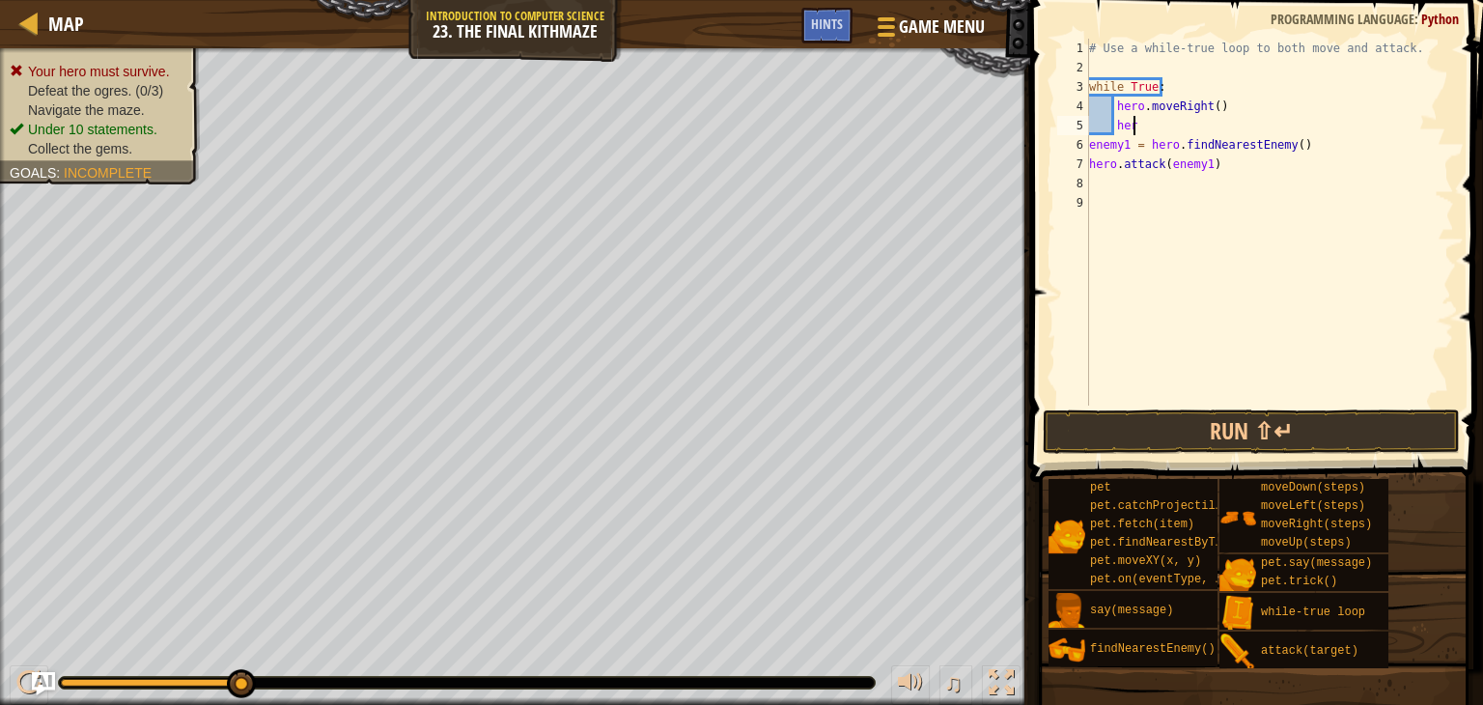
scroll to position [9, 1]
type textarea "h"
click at [1143, 429] on button "Run ⇧↵" at bounding box center [1251, 431] width 417 height 44
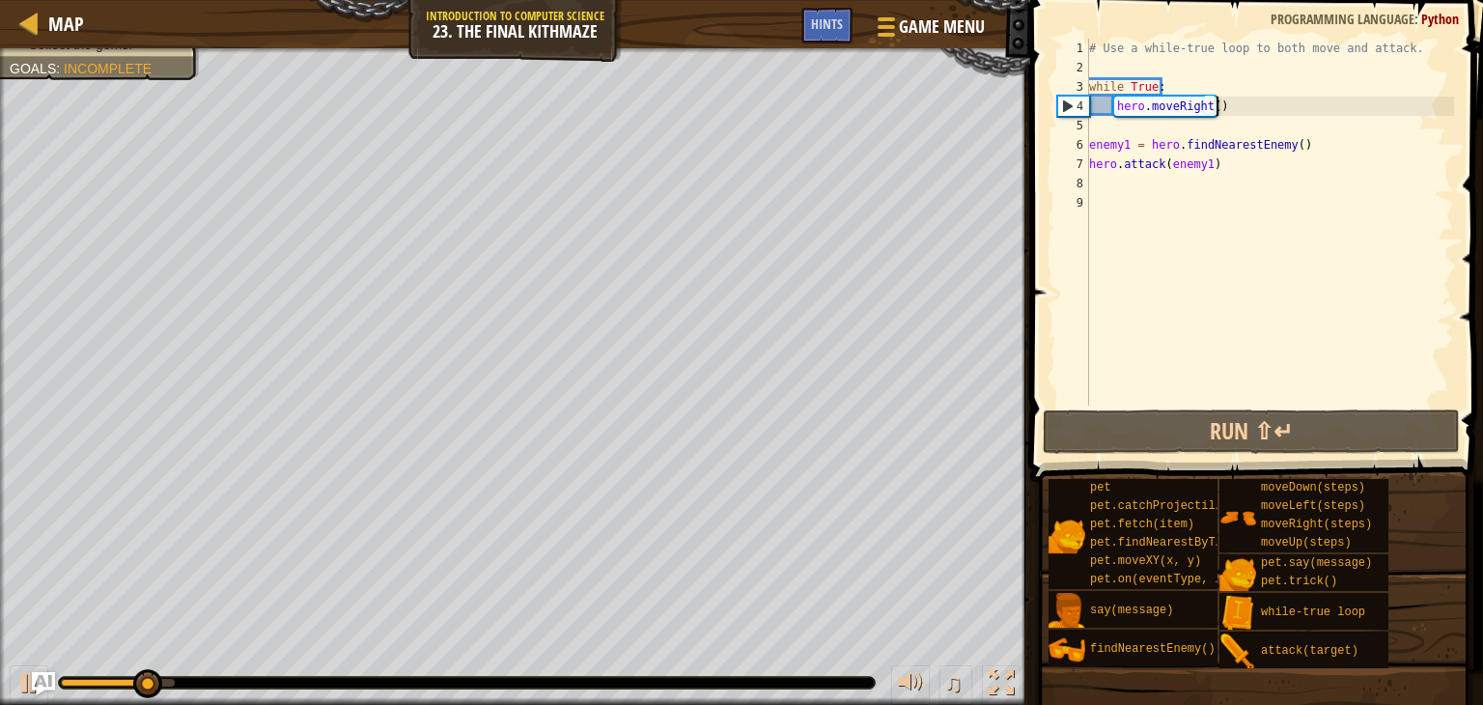
click at [1234, 109] on div "# Use a while-true loop to both move and attack. while True : hero . moveRight …" at bounding box center [1269, 241] width 369 height 405
click at [1221, 105] on div "# Use a while-true loop to both move and attack. while True : hero . moveRight …" at bounding box center [1269, 241] width 369 height 405
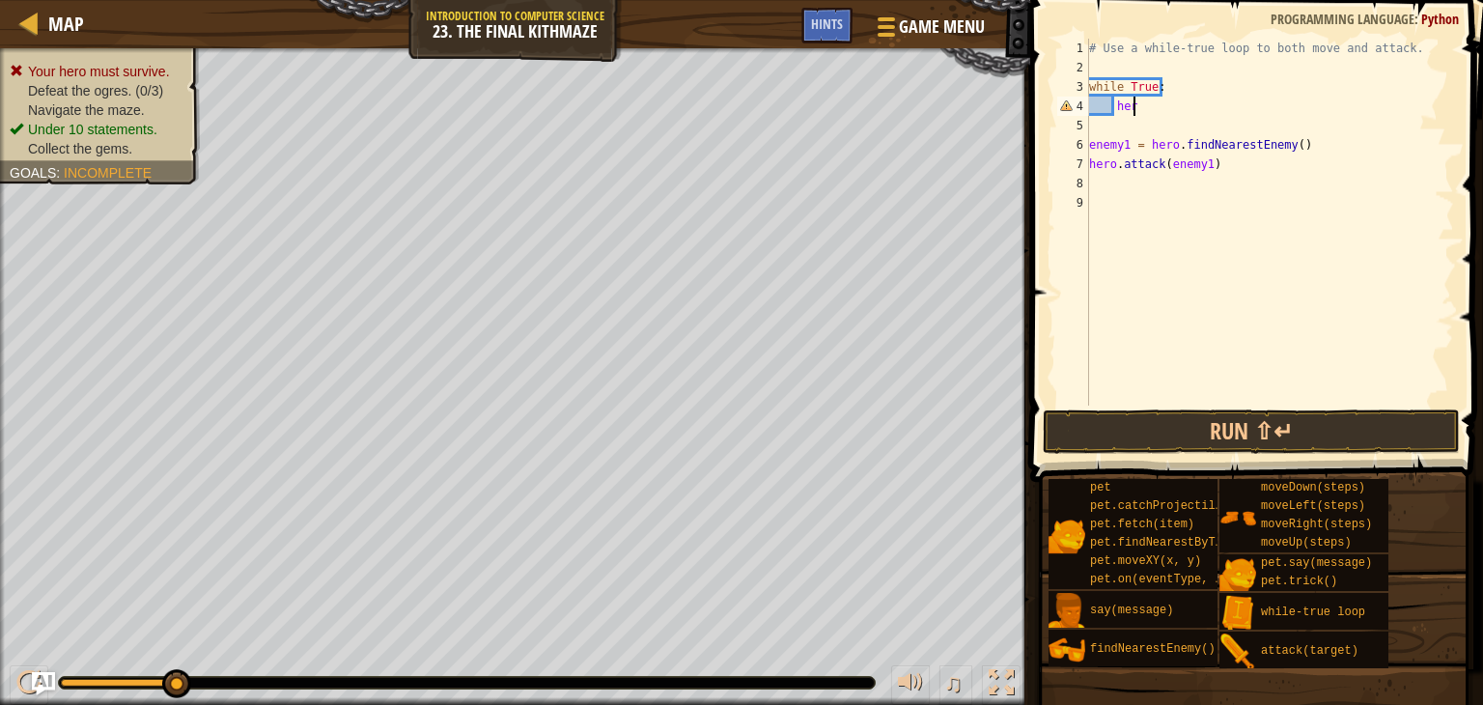
type textarea "h"
click at [1297, 146] on div "# Use a while-true loop to both move and attack. while True : enemy1 = hero . f…" at bounding box center [1269, 241] width 369 height 405
type textarea "e"
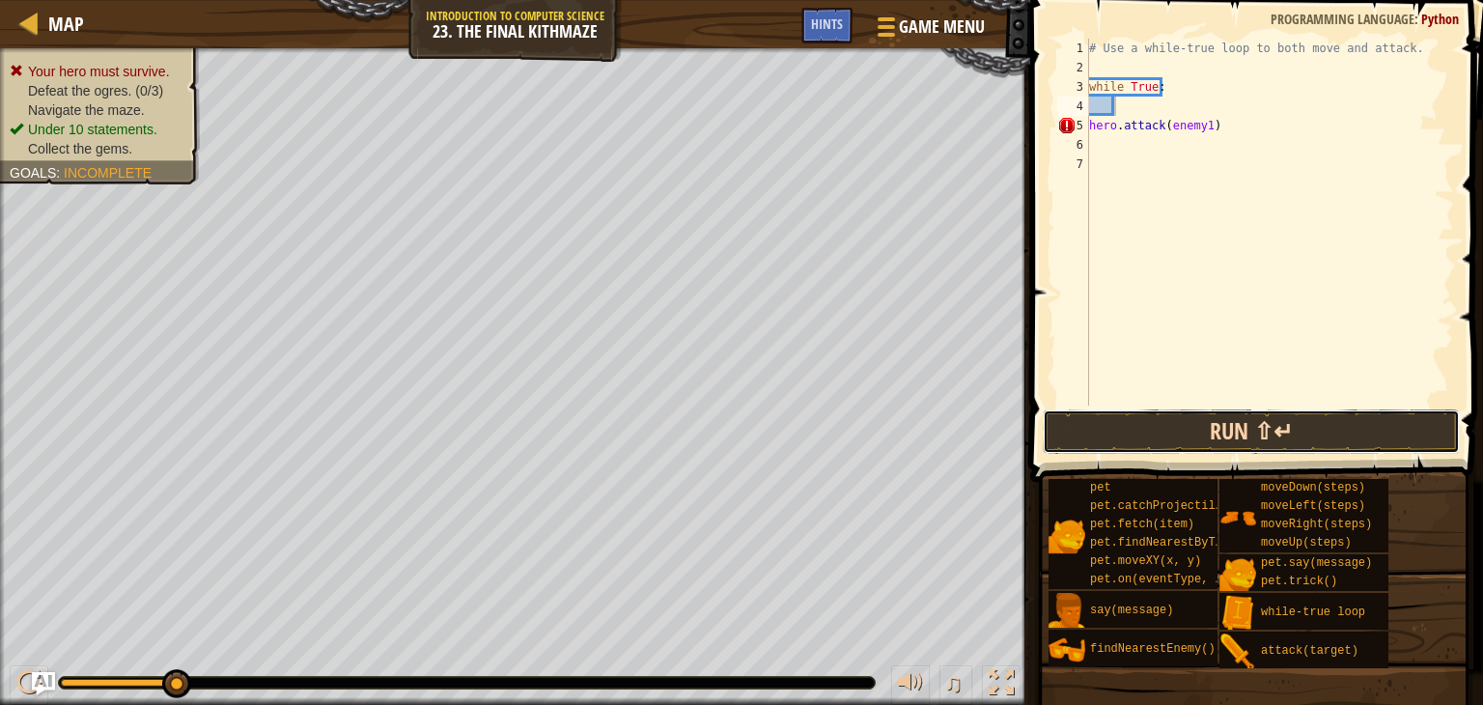
click at [1168, 441] on button "Run ⇧↵" at bounding box center [1251, 431] width 417 height 44
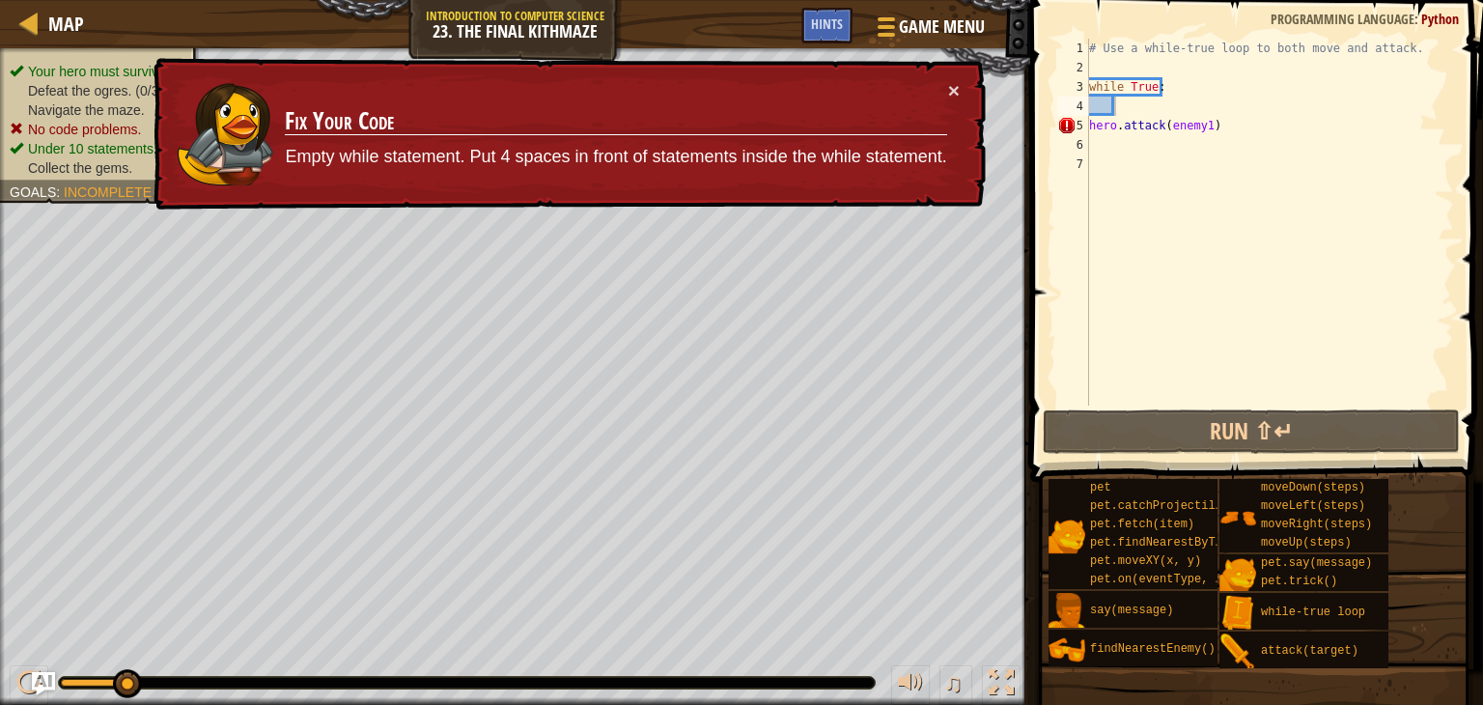
click at [950, 76] on div "× Fix Your Code Empty while statement. Put 4 spaces in front of statements insi…" at bounding box center [568, 134] width 836 height 153
click at [948, 82] on button "×" at bounding box center [954, 90] width 12 height 20
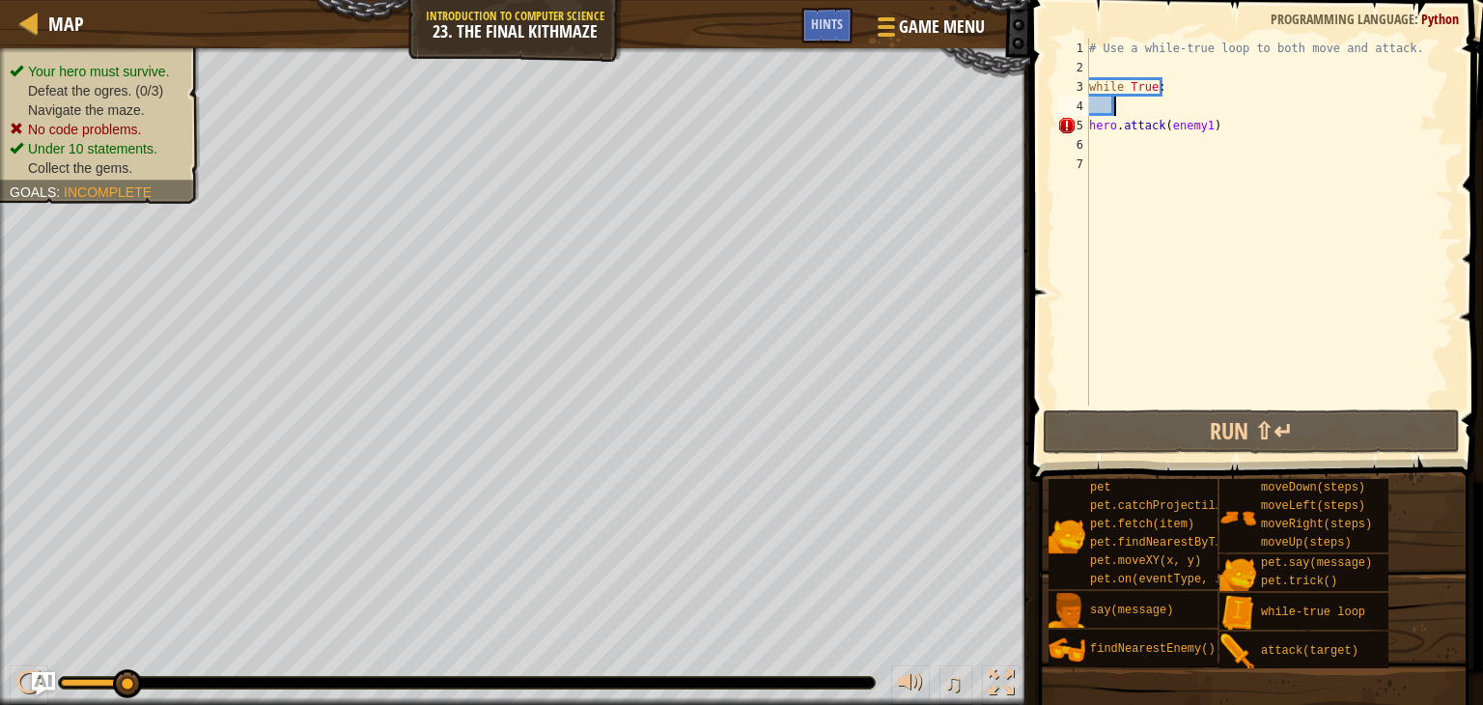
type textarea "a"
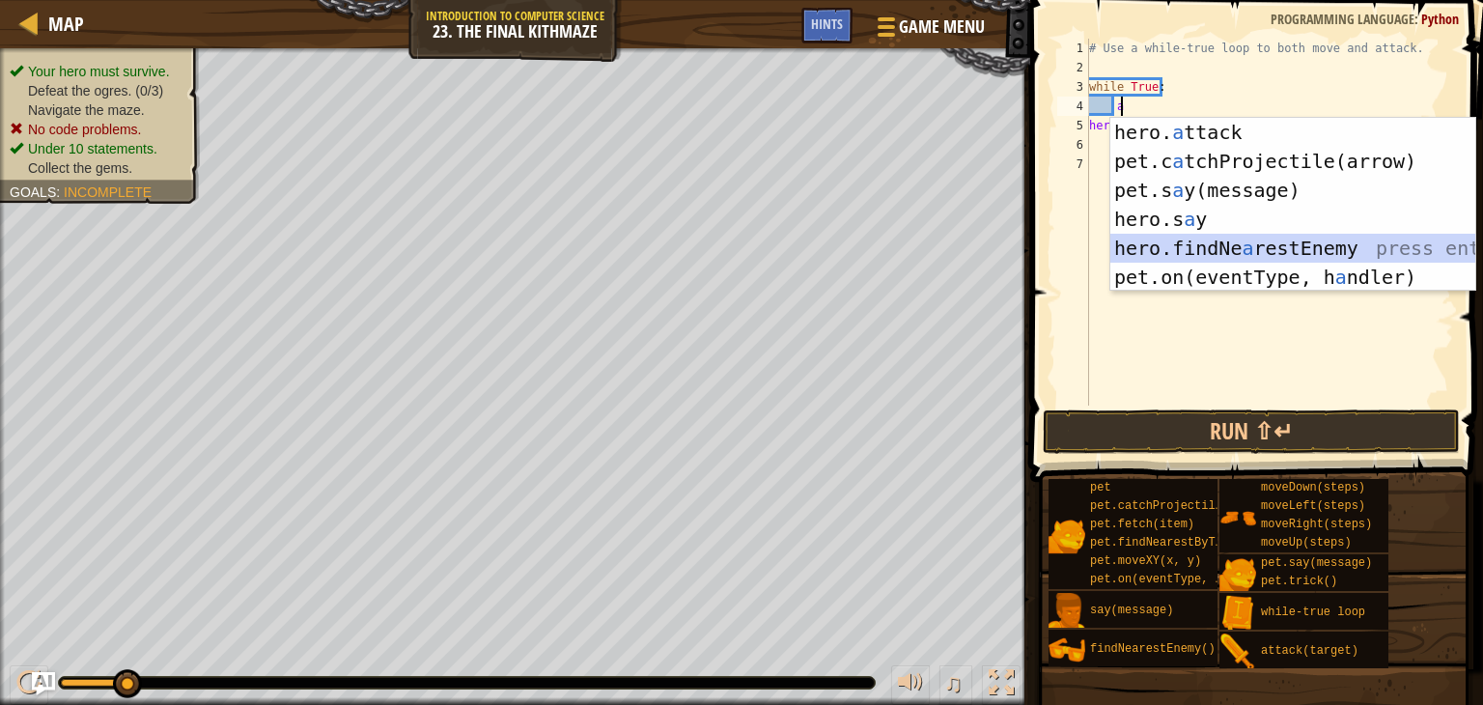
click at [1197, 240] on div "hero. a ttack press enter pet.c a tchProjectile(arrow) press enter pet.s a y(me…" at bounding box center [1292, 234] width 365 height 232
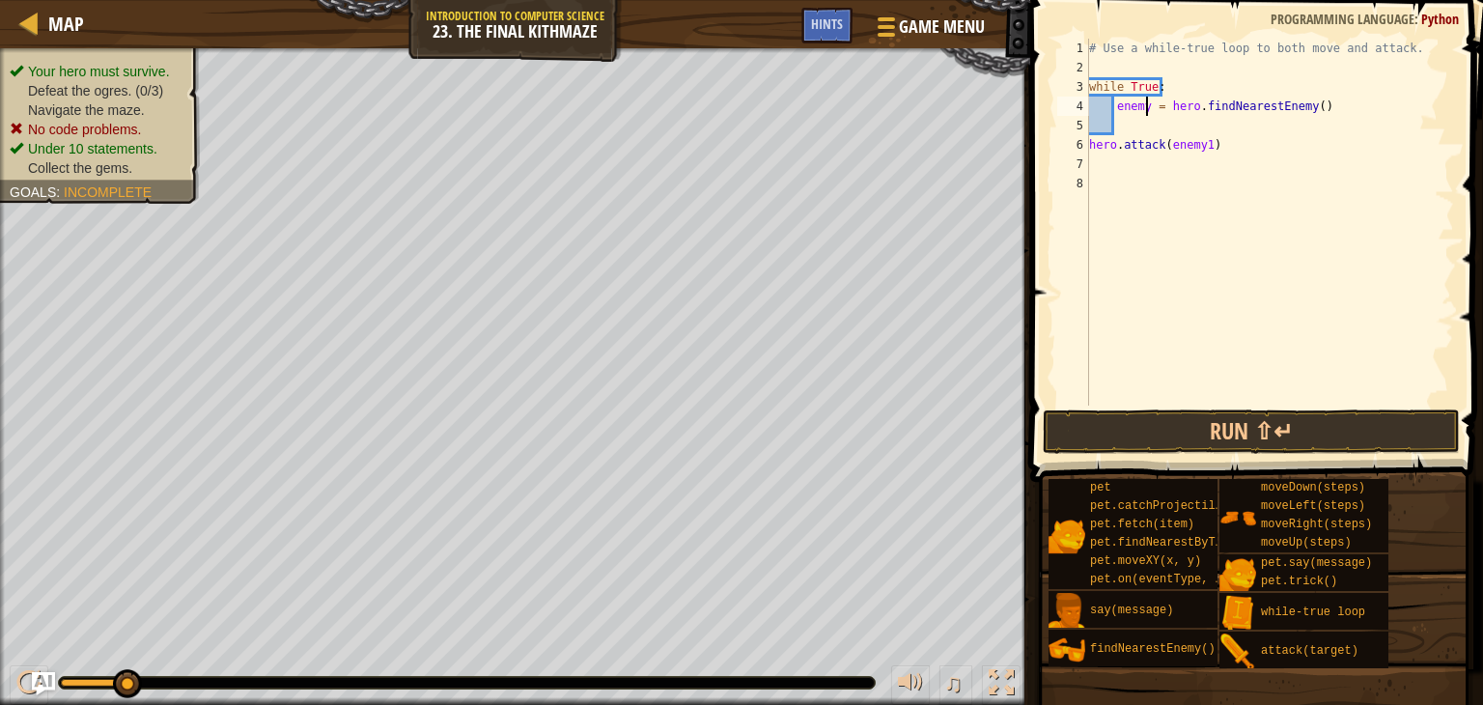
click at [1143, 101] on div "# Use a while-true loop to both move and attack. while True : enemy = hero . fi…" at bounding box center [1269, 241] width 369 height 405
click at [1159, 429] on button "Run ⇧↵" at bounding box center [1251, 431] width 417 height 44
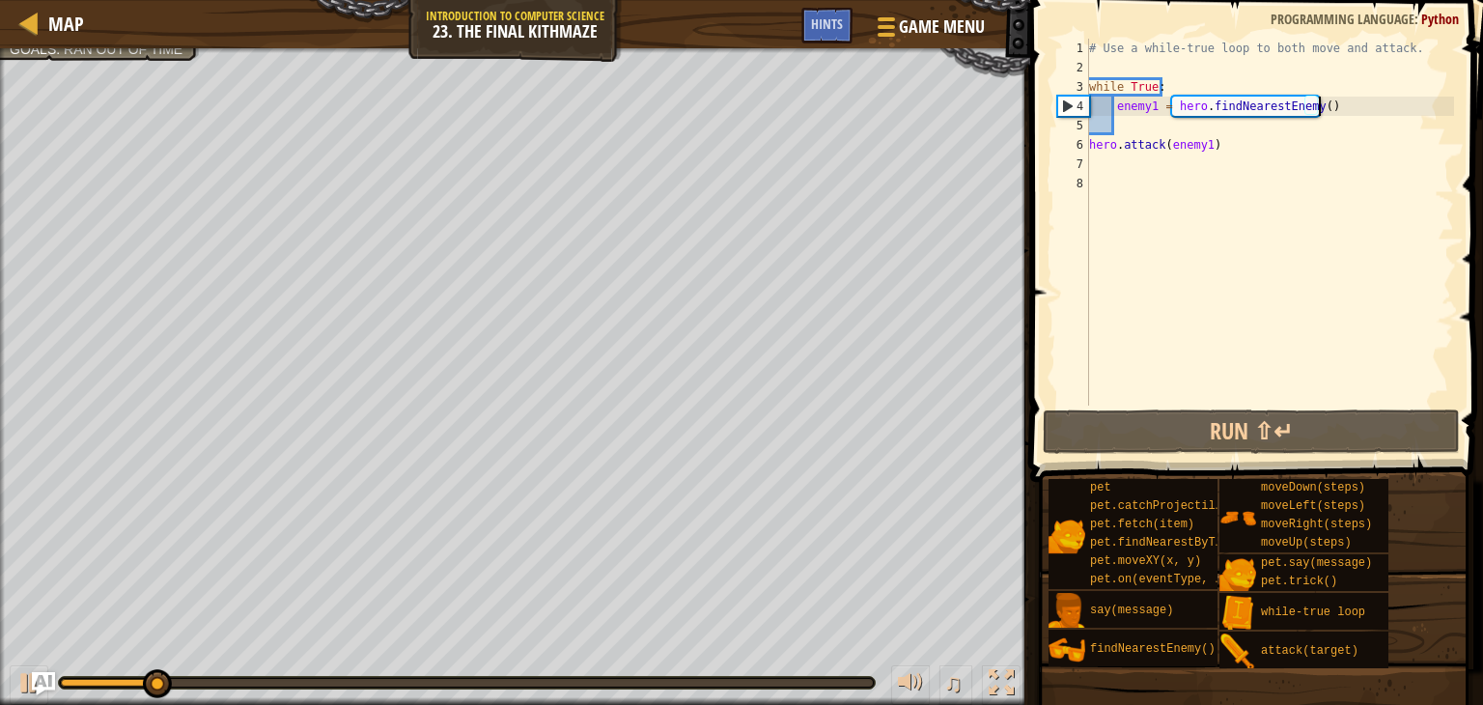
click at [1326, 98] on div "# Use a while-true loop to both move and attack. while True : enemy1 = hero . f…" at bounding box center [1269, 241] width 369 height 405
click at [1328, 98] on div "# Use a while-true loop to both move and attack. while True : enemy1 = hero . f…" at bounding box center [1269, 241] width 369 height 405
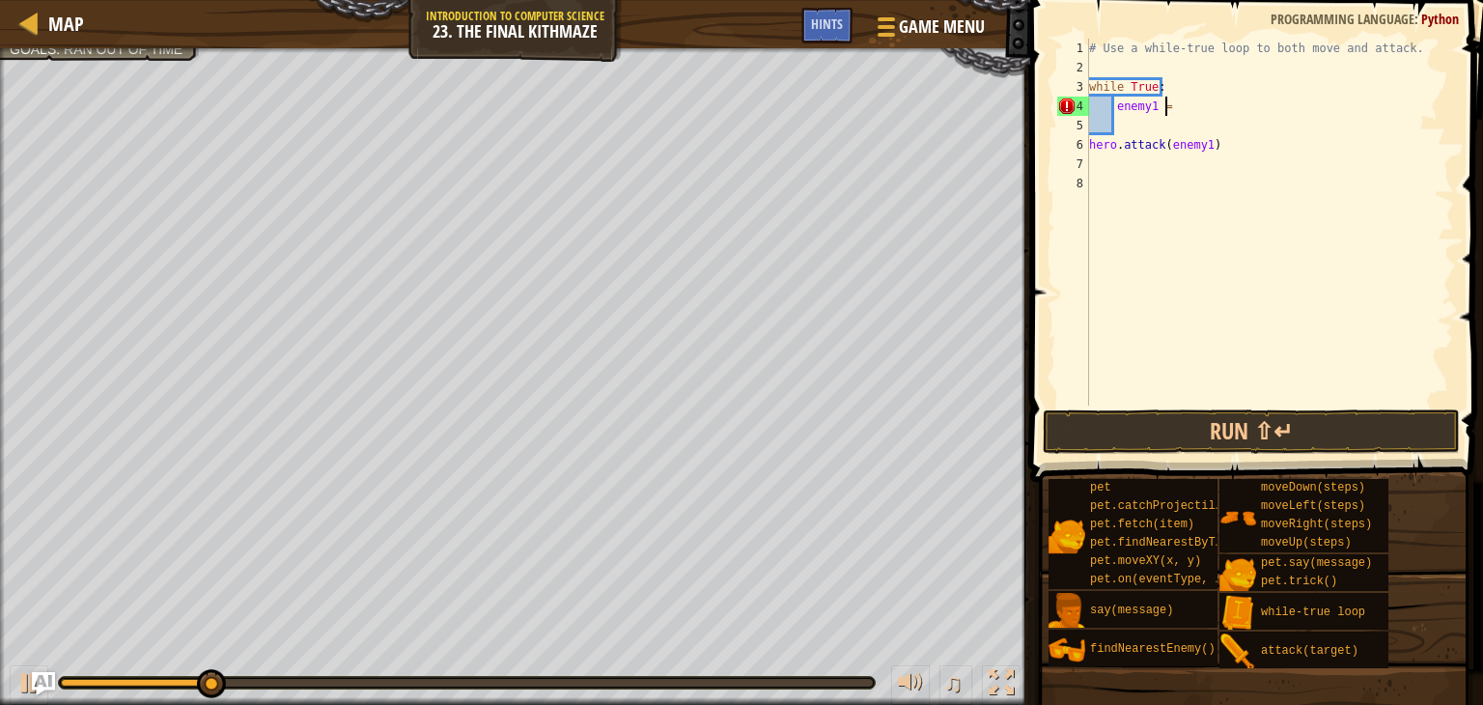
scroll to position [9, 1]
type textarea "e"
click at [1325, 101] on div "# Use a while-true loop to both move and attack. while True : hero . attack ( e…" at bounding box center [1269, 241] width 369 height 405
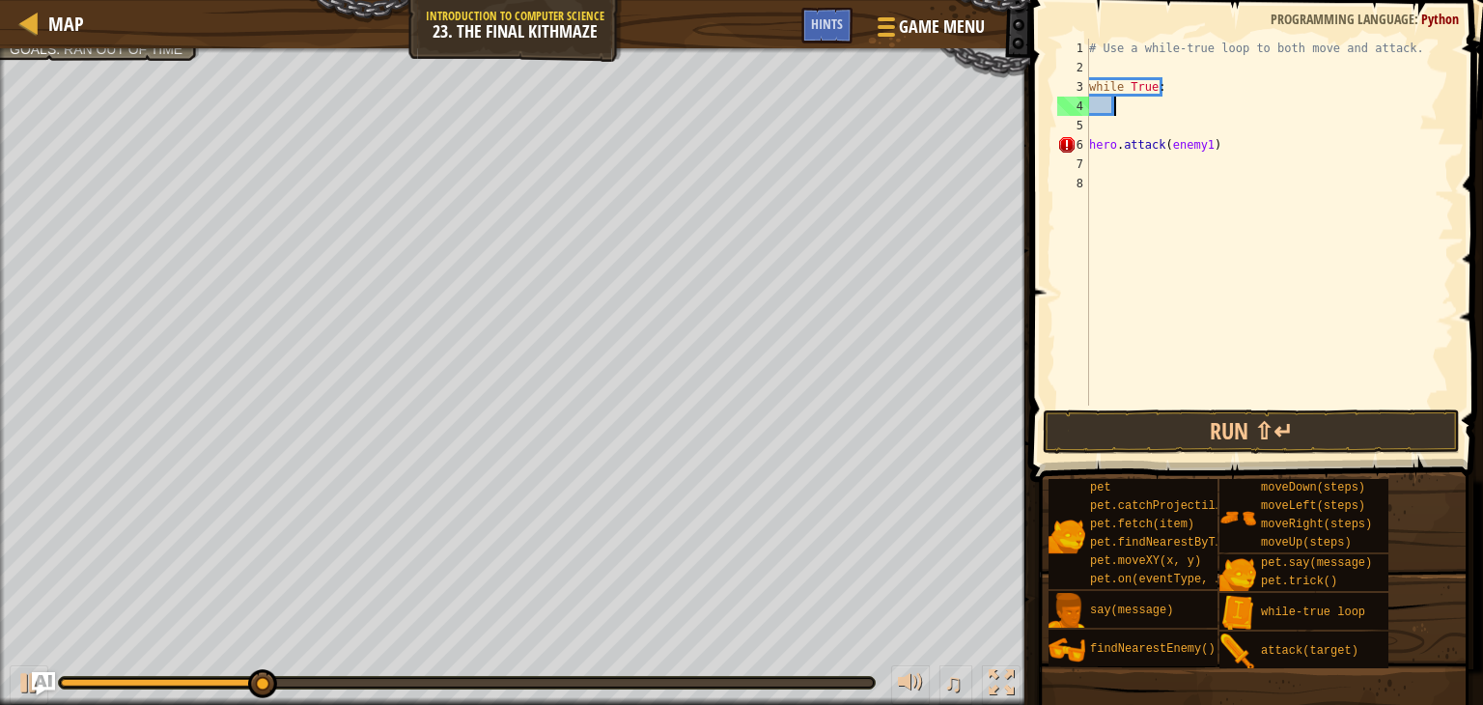
click at [1220, 145] on div "# Use a while-true loop to both move and attack. while True : hero . attack ( e…" at bounding box center [1269, 241] width 369 height 405
type textarea "h"
click at [1104, 182] on div "# Use a while-true loop to both move and attack. while True :" at bounding box center [1269, 241] width 369 height 405
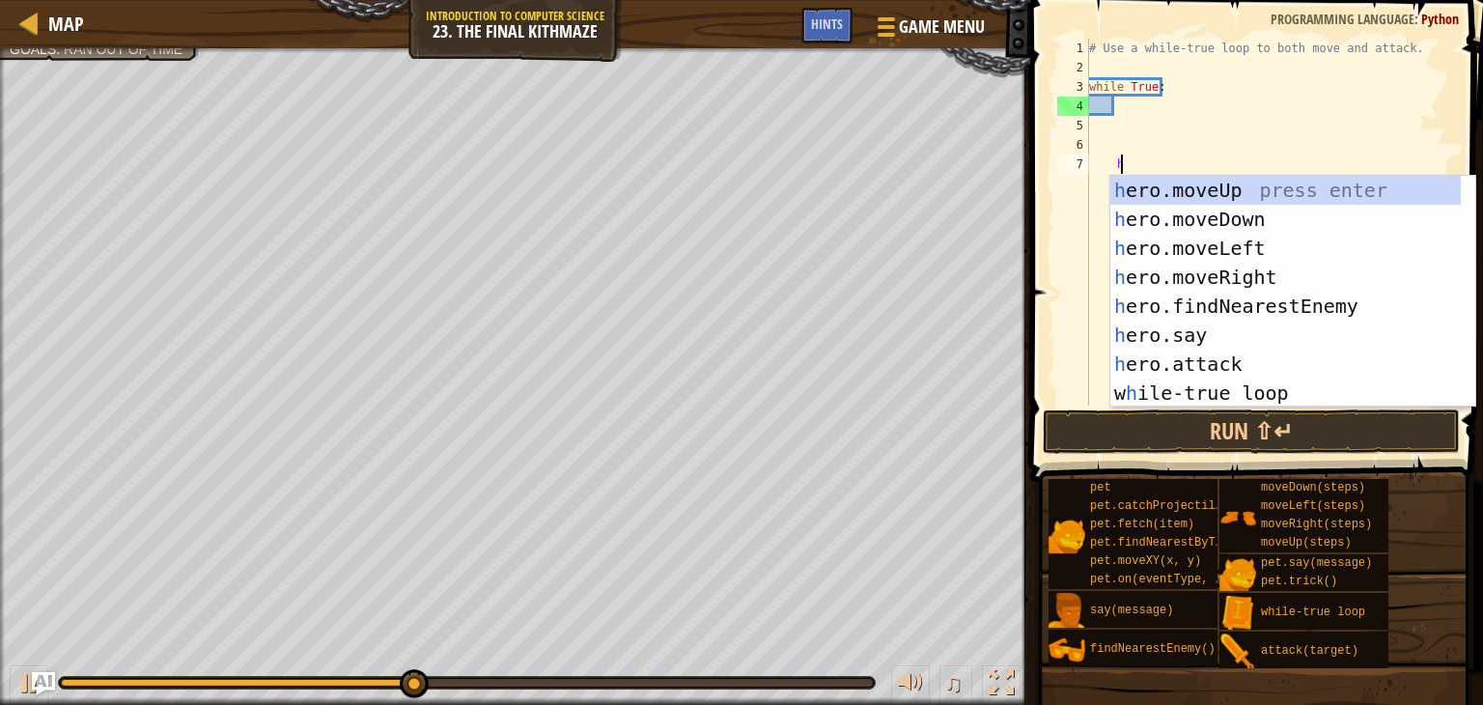
type textarea "h"
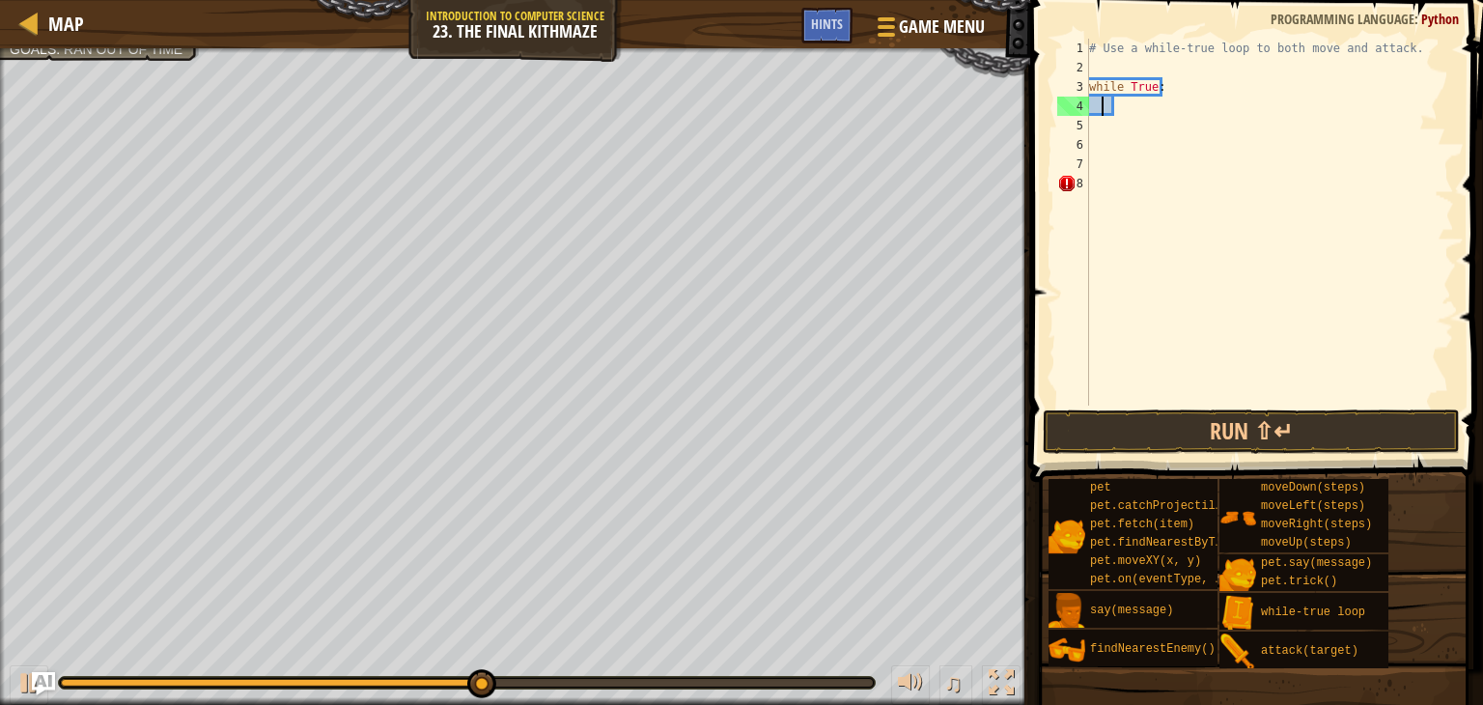
click at [1102, 101] on div "# Use a while-true loop to both move and attack. while True :" at bounding box center [1269, 241] width 369 height 405
type textarea "h"
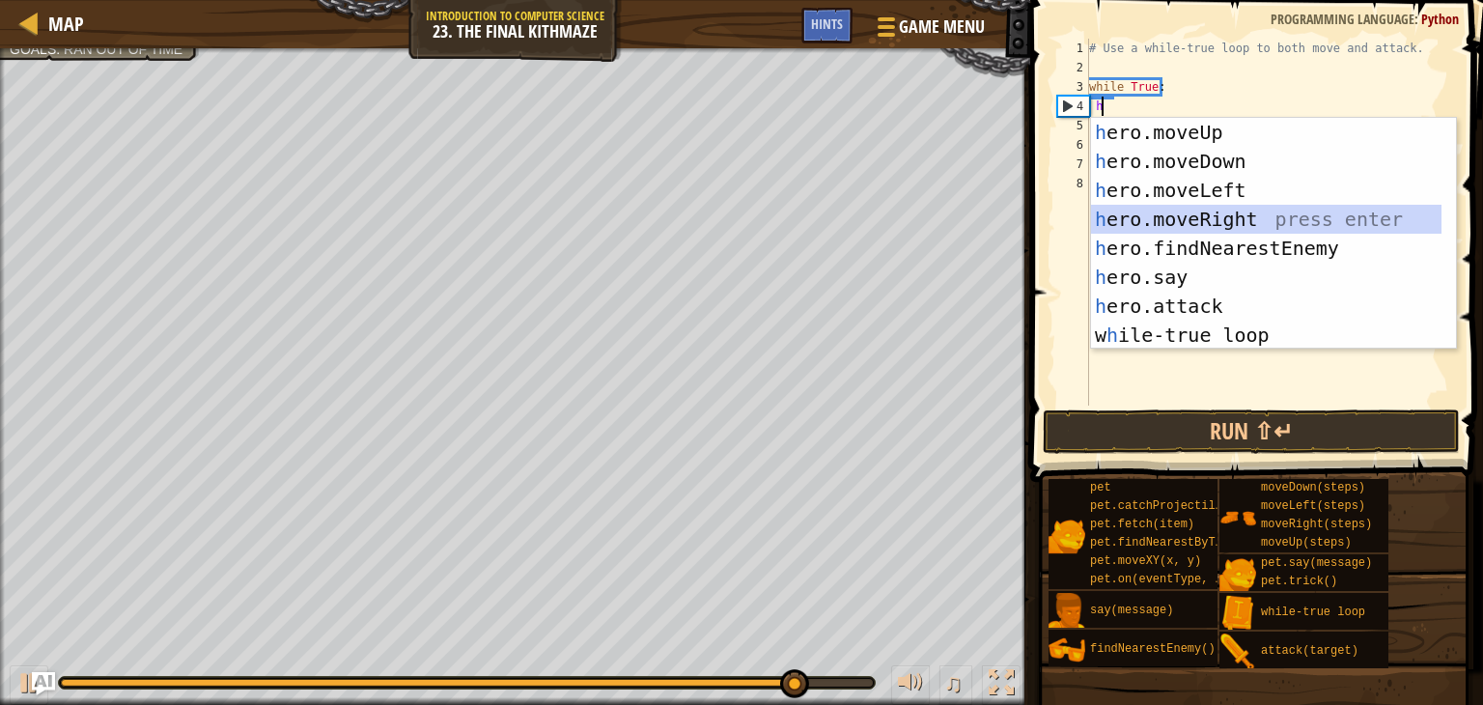
click at [1159, 212] on div "h ero.moveUp press enter h ero.moveDown press enter h ero.moveLeft press enter …" at bounding box center [1266, 263] width 350 height 290
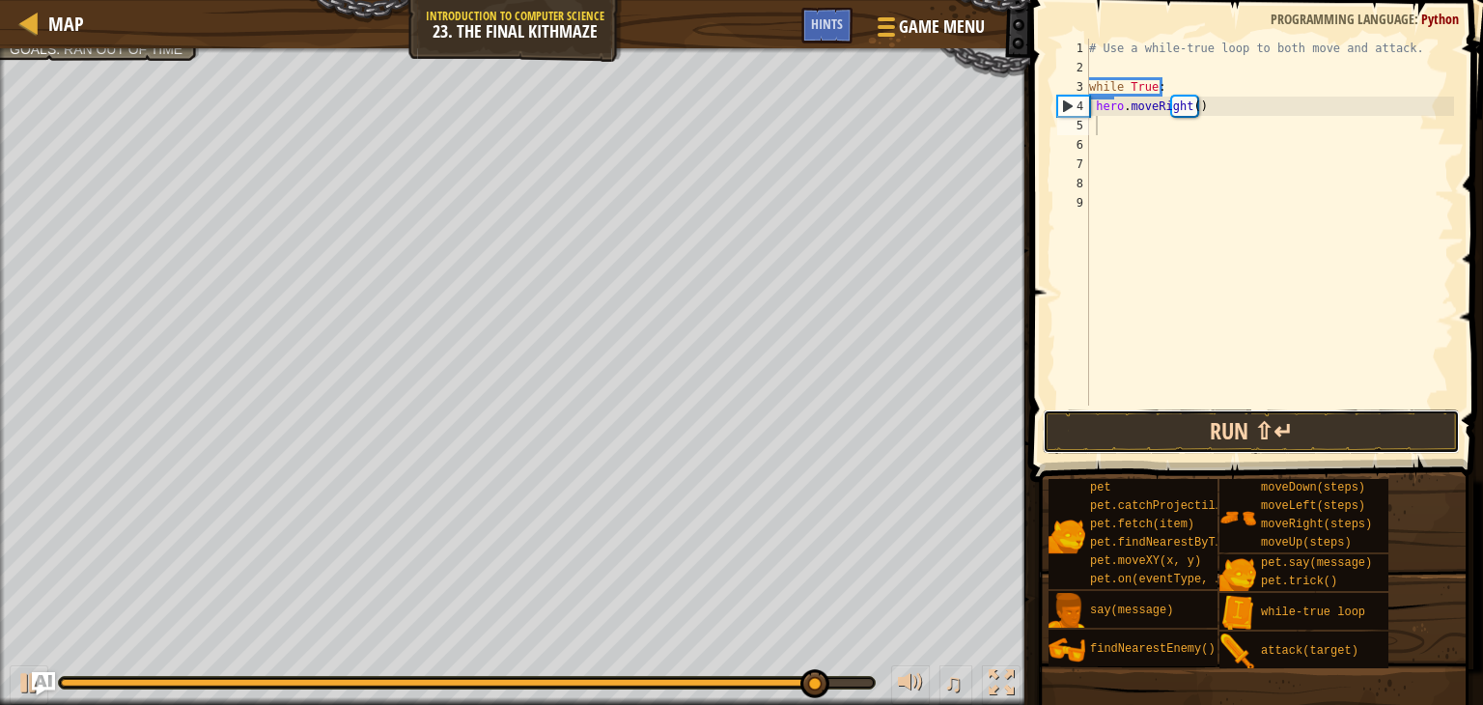
click at [1137, 415] on button "Run ⇧↵" at bounding box center [1251, 431] width 417 height 44
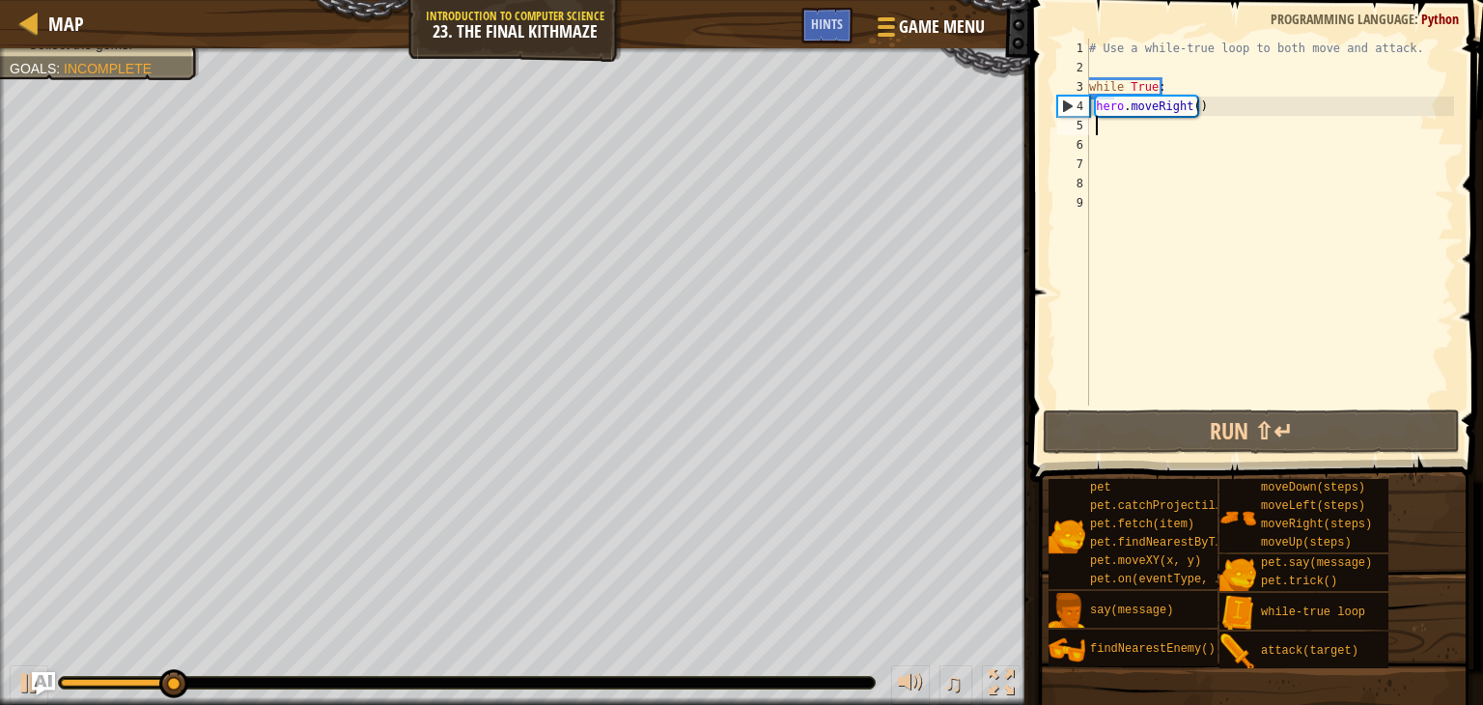
type textarea "h"
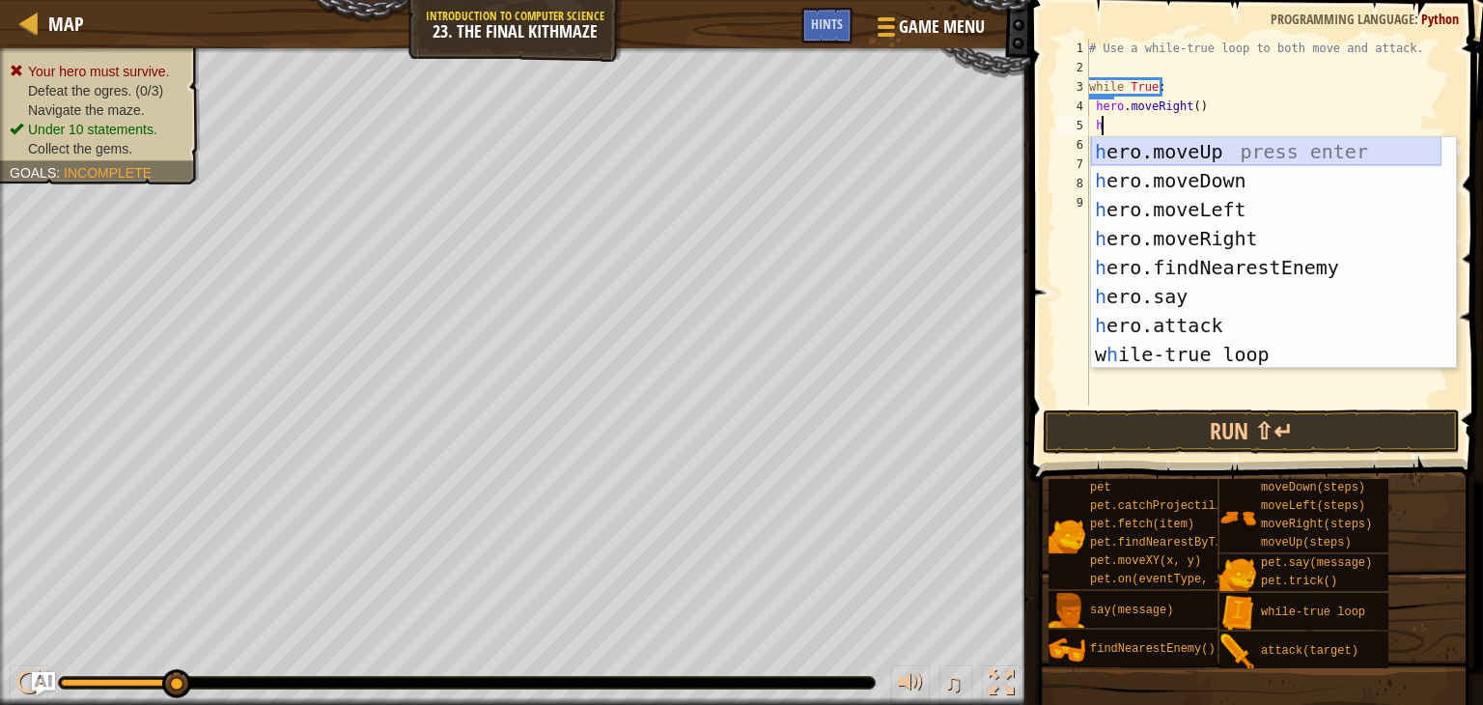
click at [1151, 150] on div "h ero.moveUp press enter h ero.moveDown press enter h ero.moveLeft press enter …" at bounding box center [1266, 282] width 350 height 290
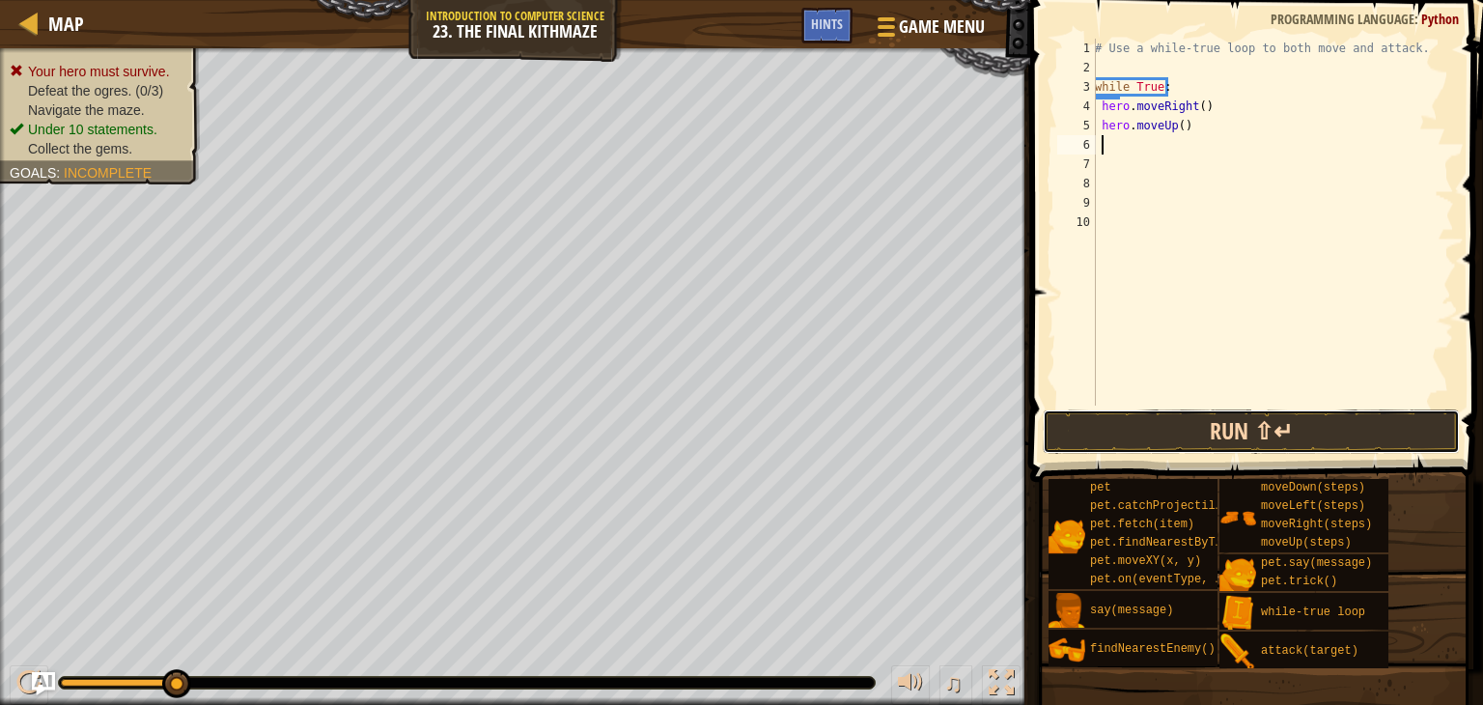
click at [1147, 415] on button "Run ⇧↵" at bounding box center [1251, 431] width 417 height 44
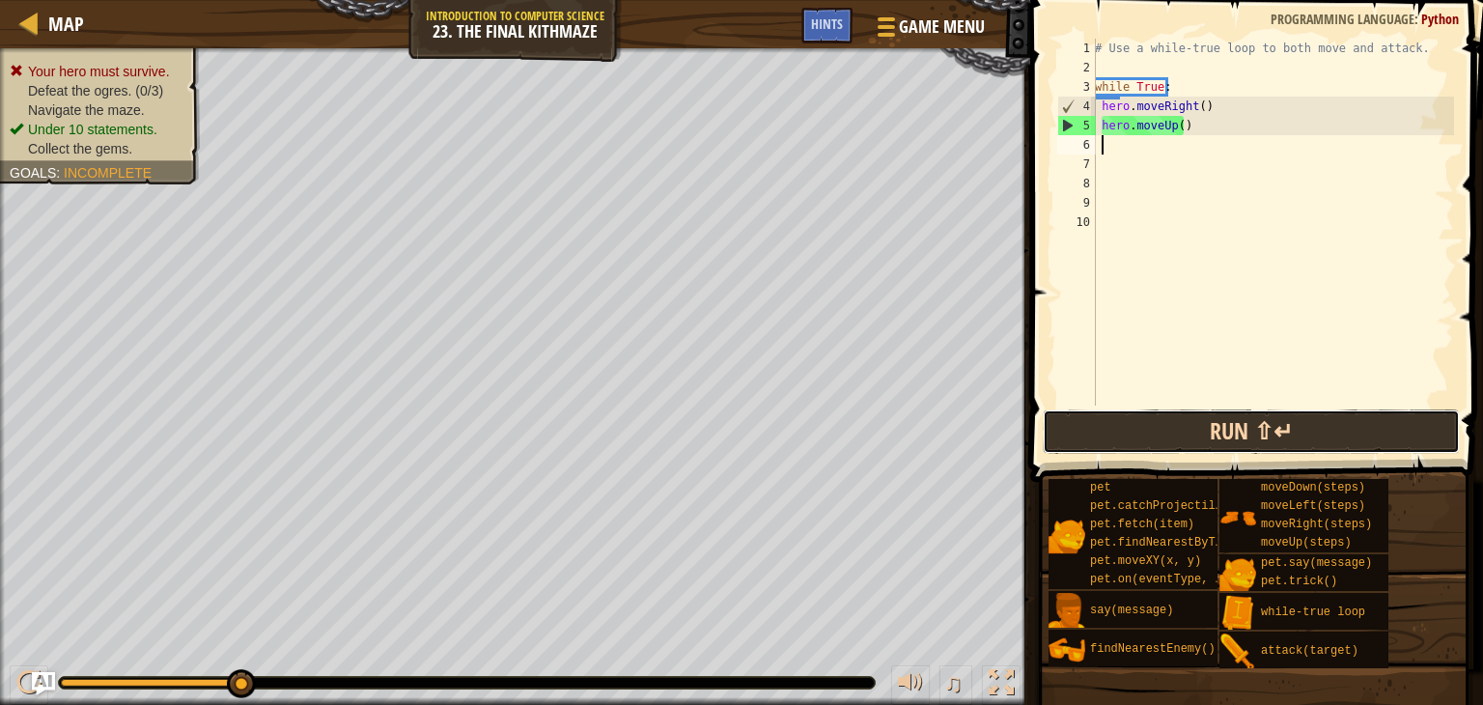
click at [1189, 415] on button "Run ⇧↵" at bounding box center [1251, 431] width 417 height 44
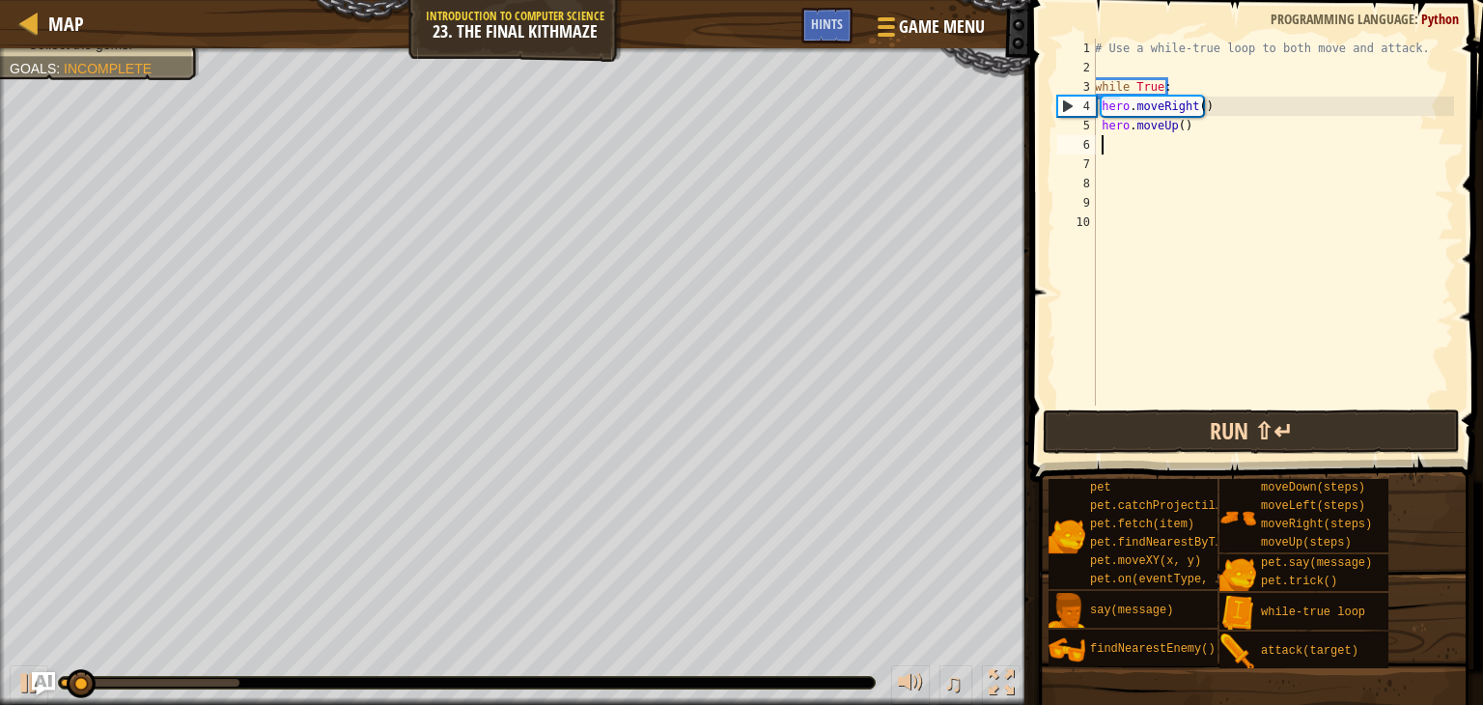
type textarea "h"
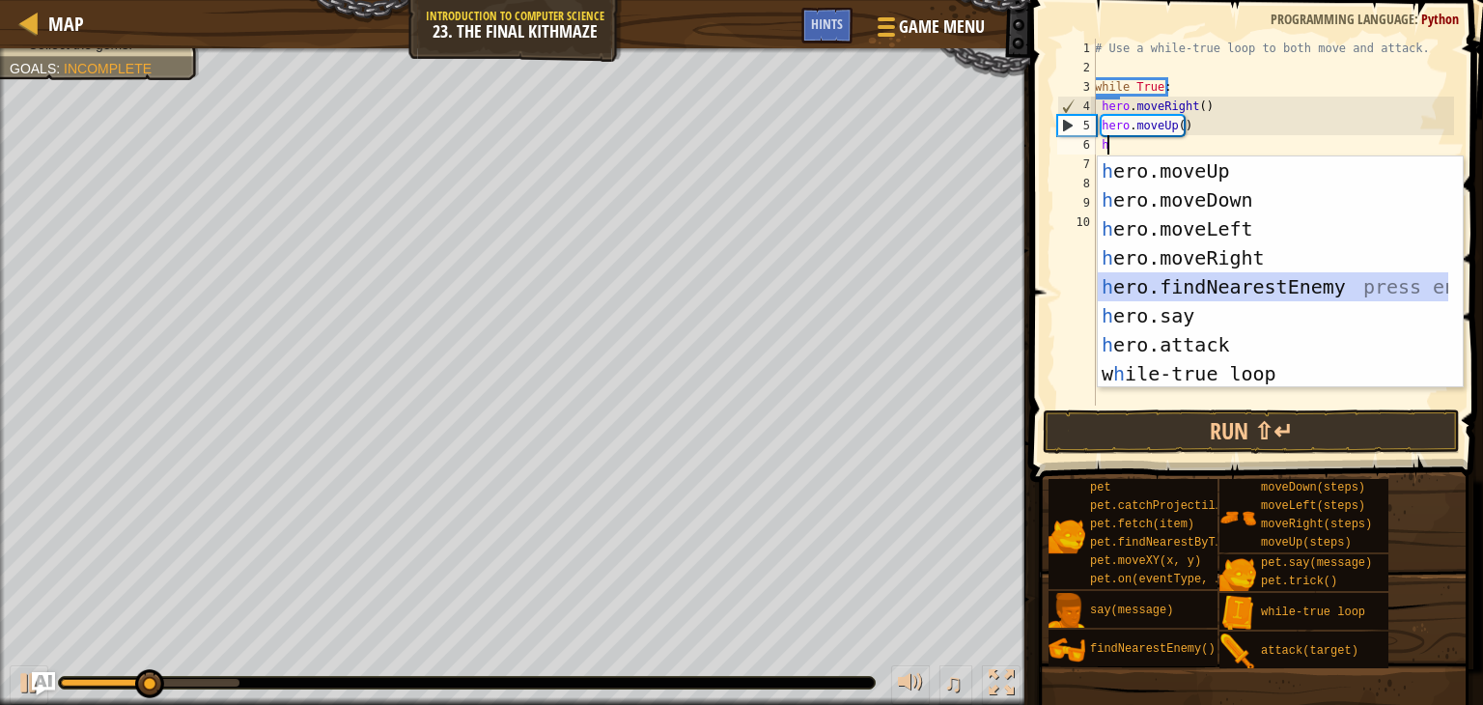
click at [1171, 279] on div "h ero.moveUp press enter h ero.moveDown press enter h ero.moveLeft press enter …" at bounding box center [1273, 301] width 350 height 290
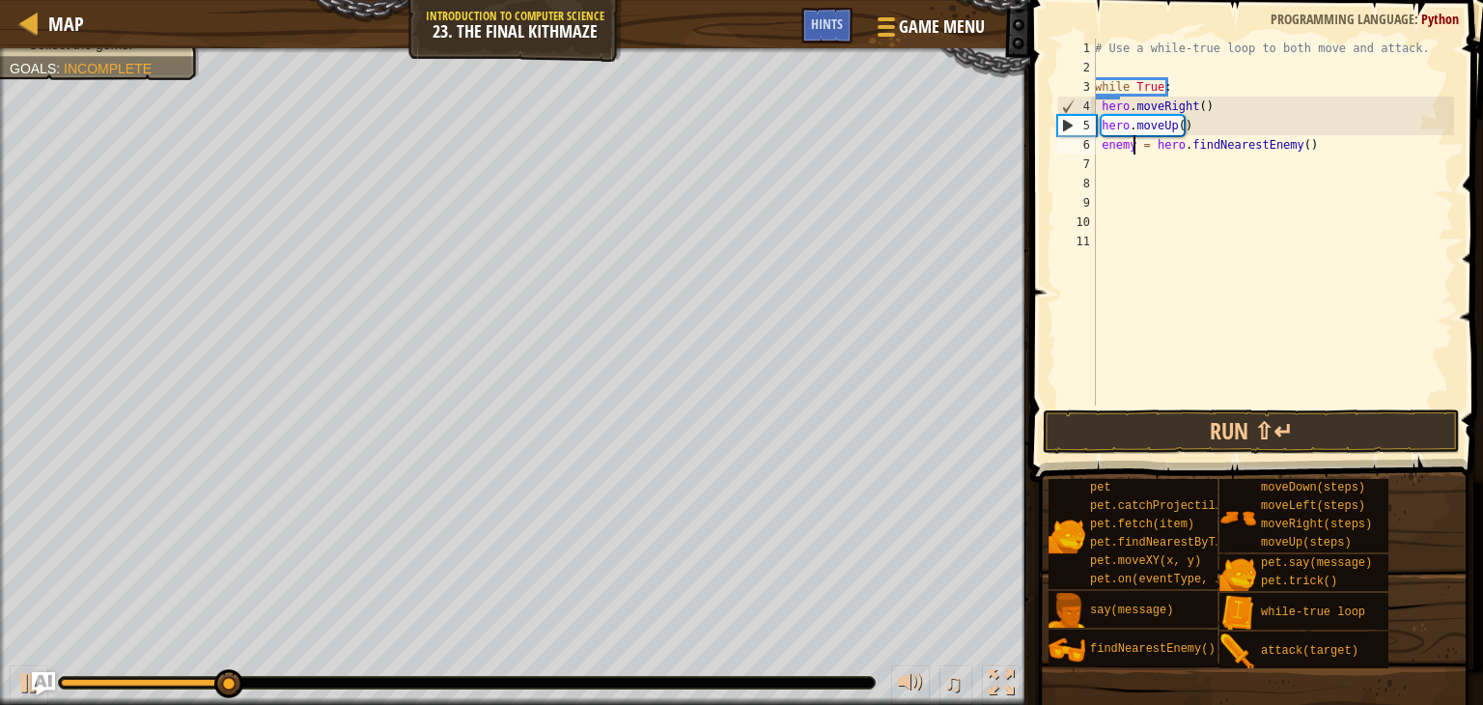
click at [1134, 142] on div "# Use a while-true loop to both move and attack. while True : hero . moveRight …" at bounding box center [1272, 241] width 363 height 405
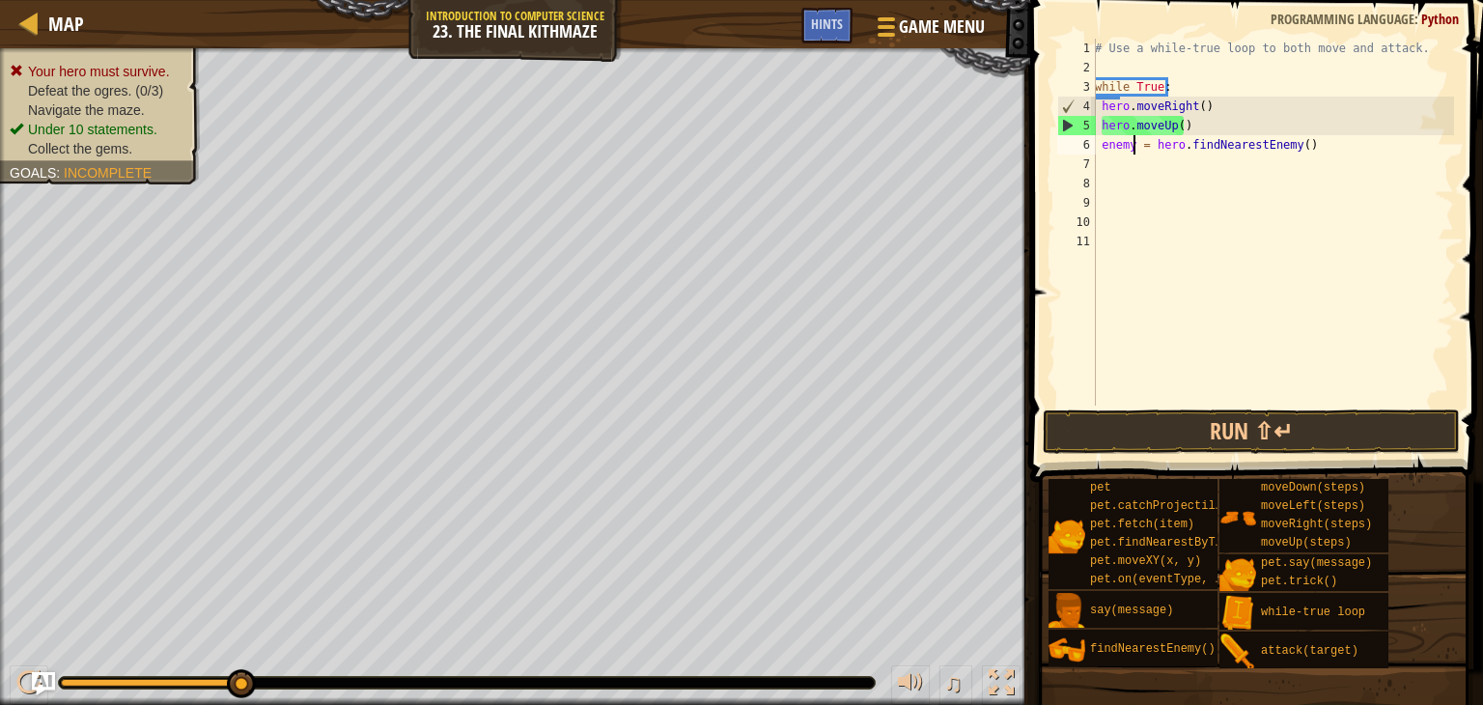
click at [1135, 140] on div "# Use a while-true loop to both move and attack. while True : hero . moveRight …" at bounding box center [1272, 241] width 363 height 405
click at [1137, 138] on div "# Use a while-true loop to both move and attack. while True : hero . moveRight …" at bounding box center [1272, 241] width 363 height 405
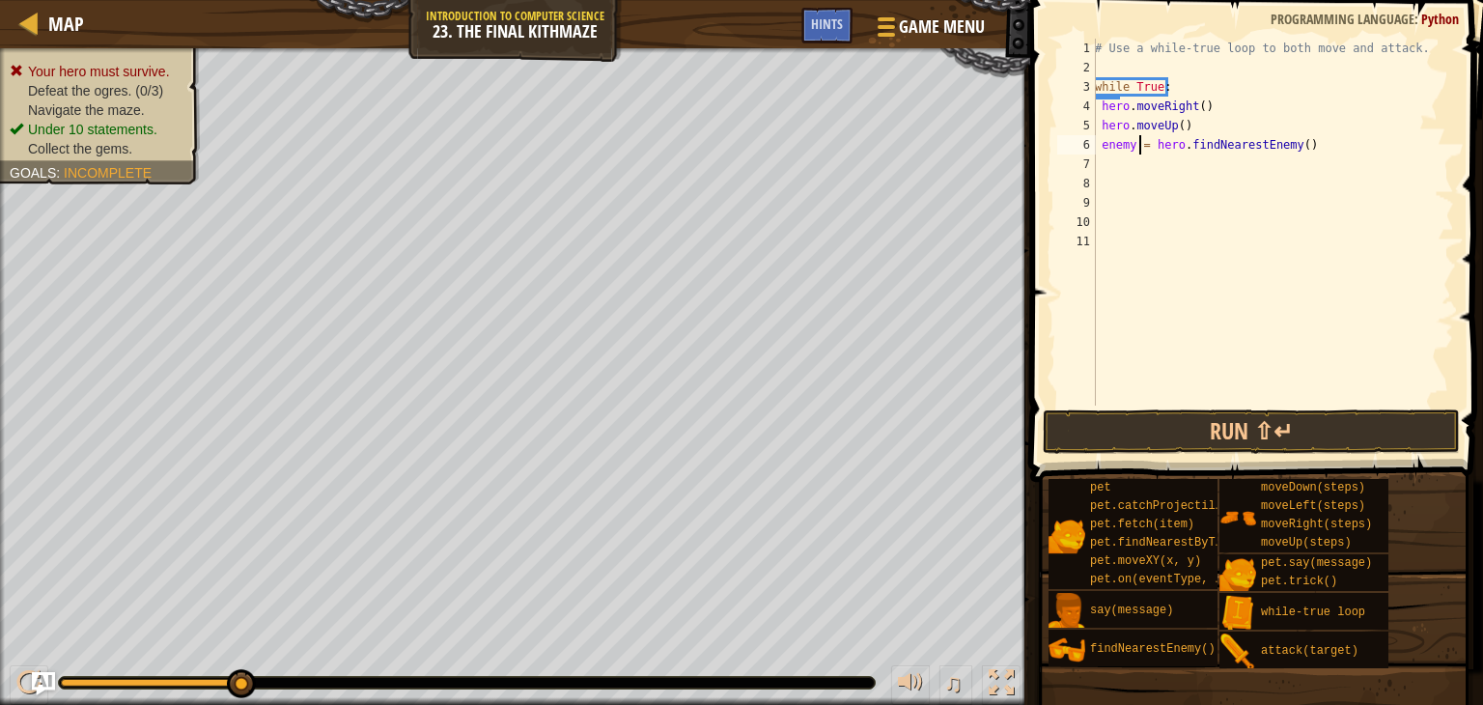
click at [1134, 140] on div "# Use a while-true loop to both move and attack. while True : hero . moveRight …" at bounding box center [1272, 241] width 363 height 405
type textarea "enemy1 = hero.findNearestEnemy()"
click at [1104, 165] on div "# Use a while-true loop to both move and attack. while True : hero . moveRight …" at bounding box center [1272, 241] width 363 height 405
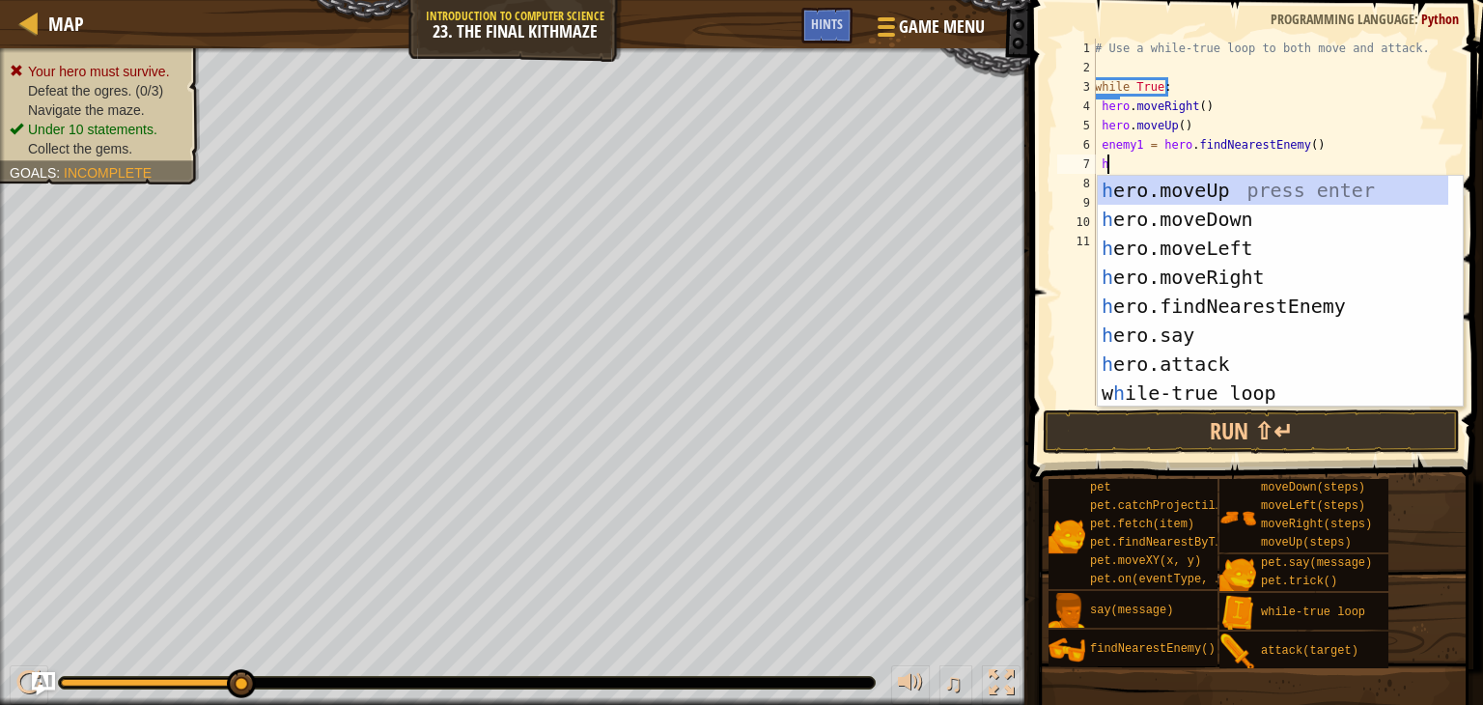
scroll to position [9, 0]
click at [1125, 351] on div "h ero.moveUp press enter h ero.moveDown press enter h ero.moveLeft press enter …" at bounding box center [1273, 321] width 350 height 290
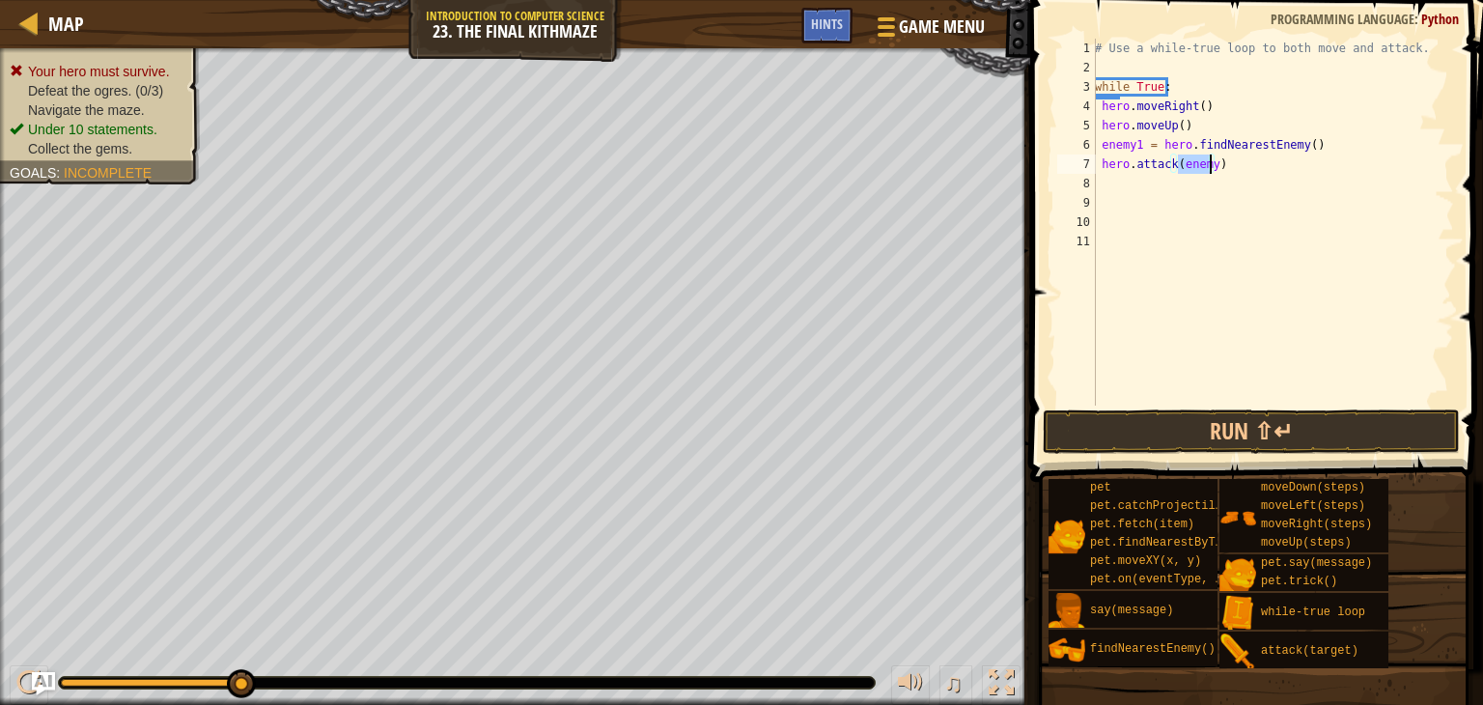
click at [1205, 157] on div "# Use a while-true loop to both move and attack. while True : hero . moveRight …" at bounding box center [1272, 222] width 363 height 367
click at [1209, 161] on div "# Use a while-true loop to both move and attack. while True : hero . moveRight …" at bounding box center [1272, 241] width 363 height 405
click at [1209, 423] on button "Run ⇧↵" at bounding box center [1251, 431] width 417 height 44
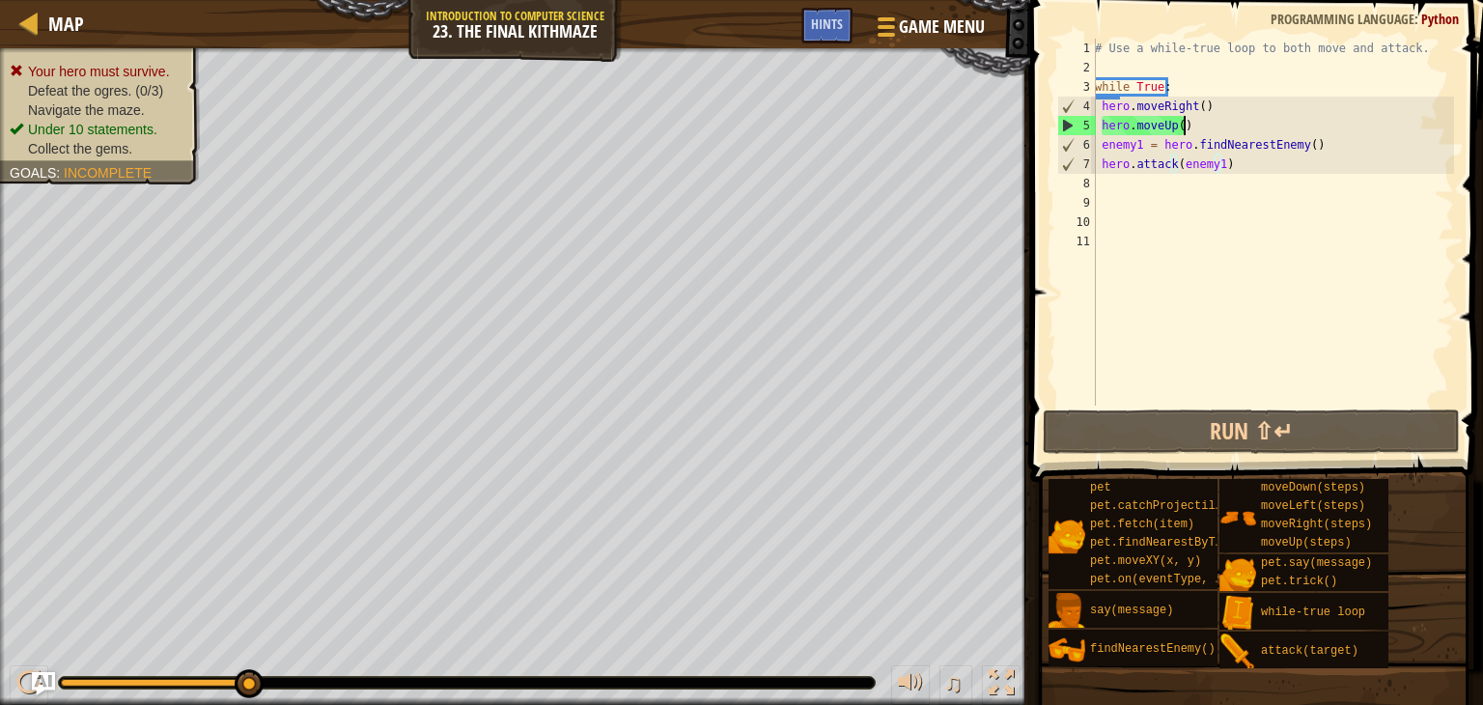
click at [1197, 123] on div "# Use a while-true loop to both move and attack. while True : hero . moveRight …" at bounding box center [1272, 241] width 363 height 405
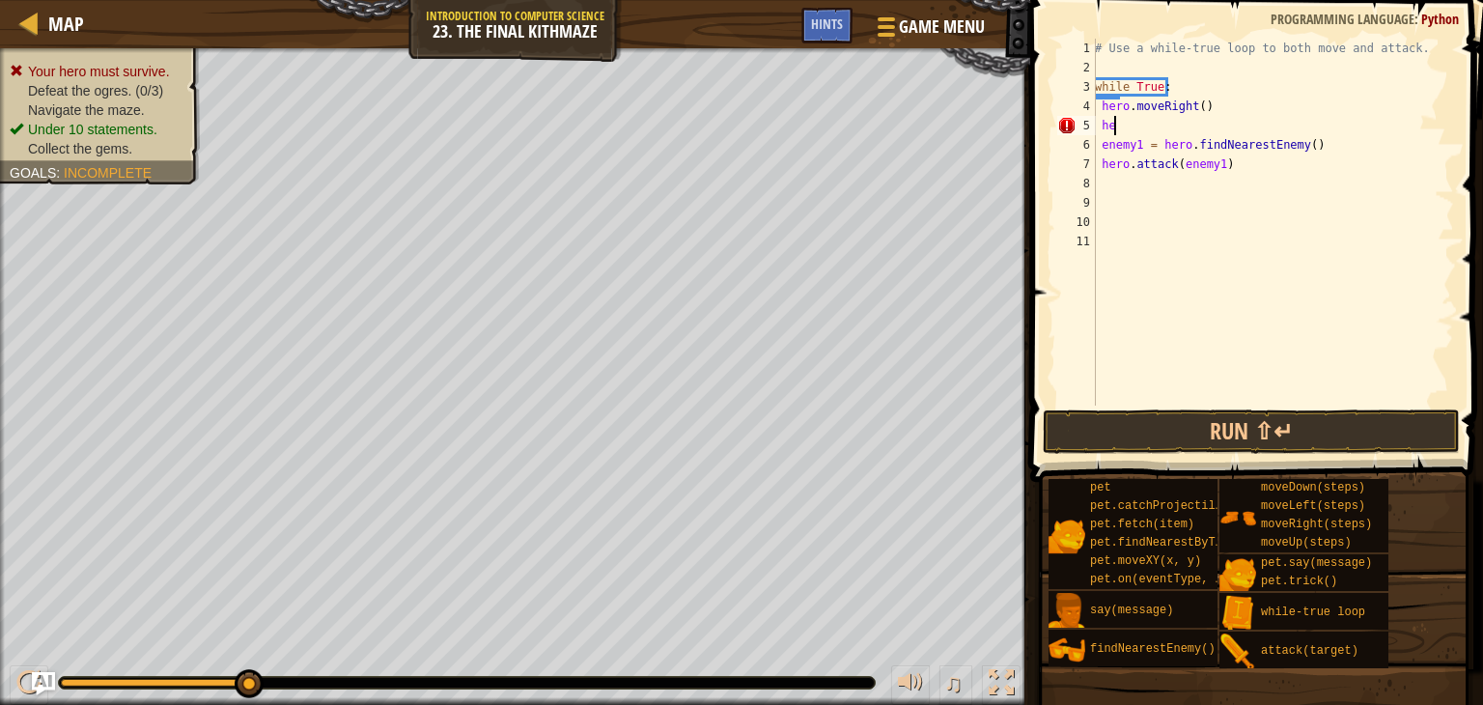
scroll to position [9, 0]
type textarea "h"
click at [1197, 426] on button "Run ⇧↵" at bounding box center [1251, 431] width 417 height 44
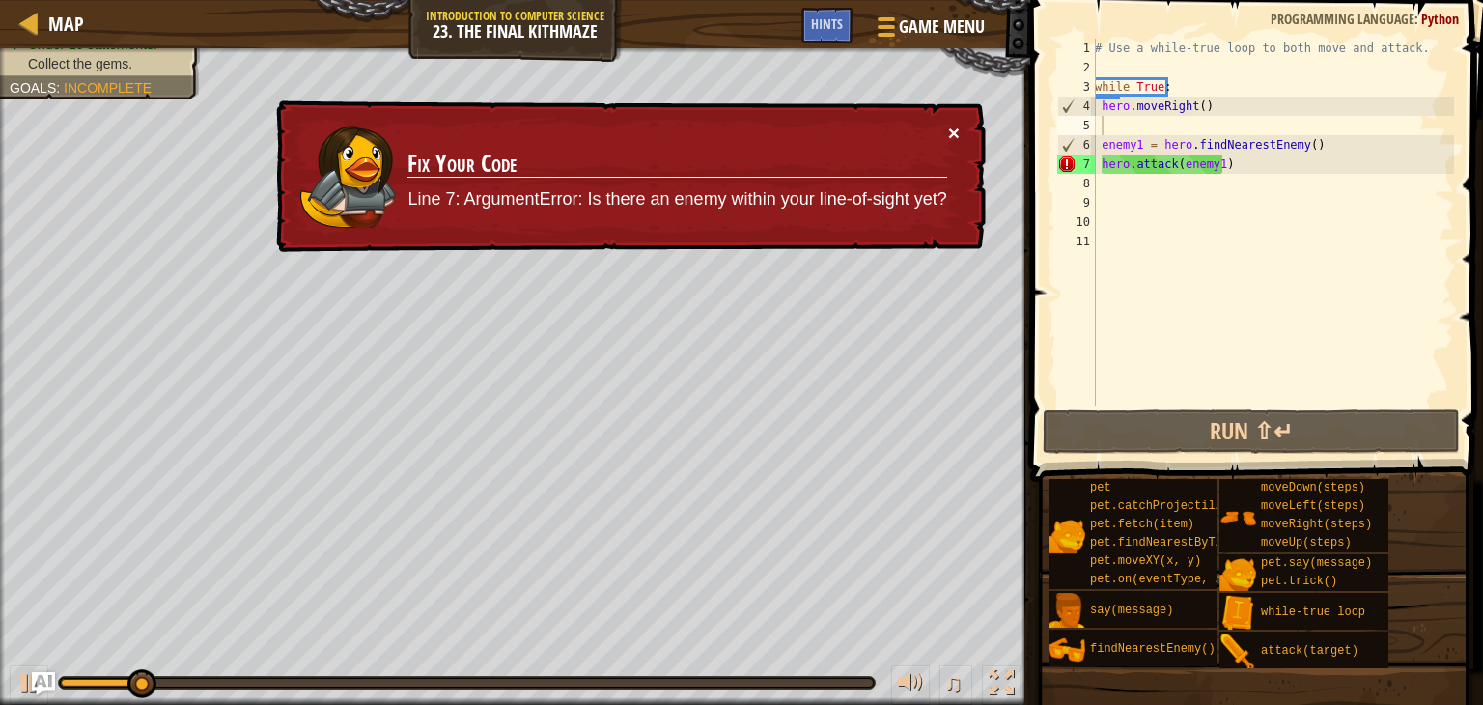
click at [954, 127] on button "×" at bounding box center [954, 133] width 12 height 20
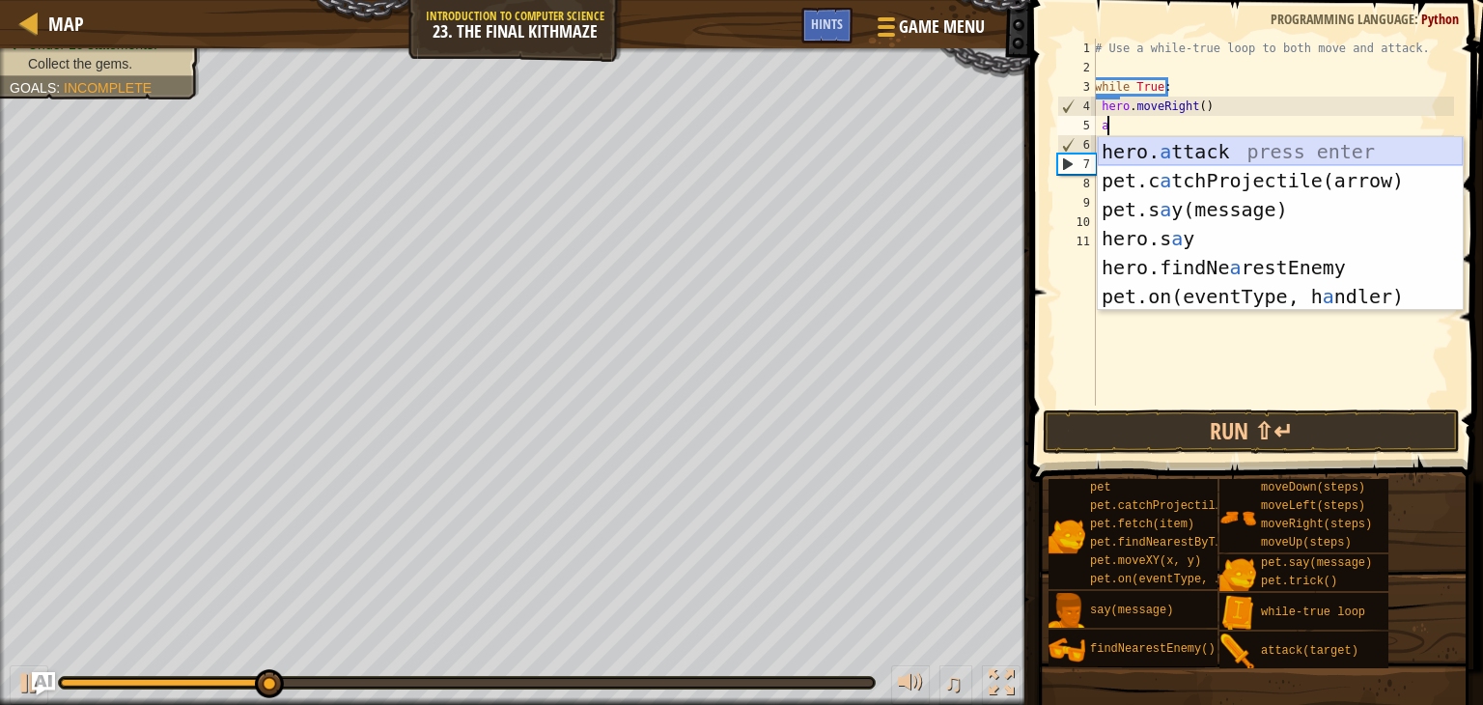
click at [1178, 145] on div "hero. a ttack press enter pet.c a tchProjectile(arrow) press enter pet.s a y(me…" at bounding box center [1280, 253] width 365 height 232
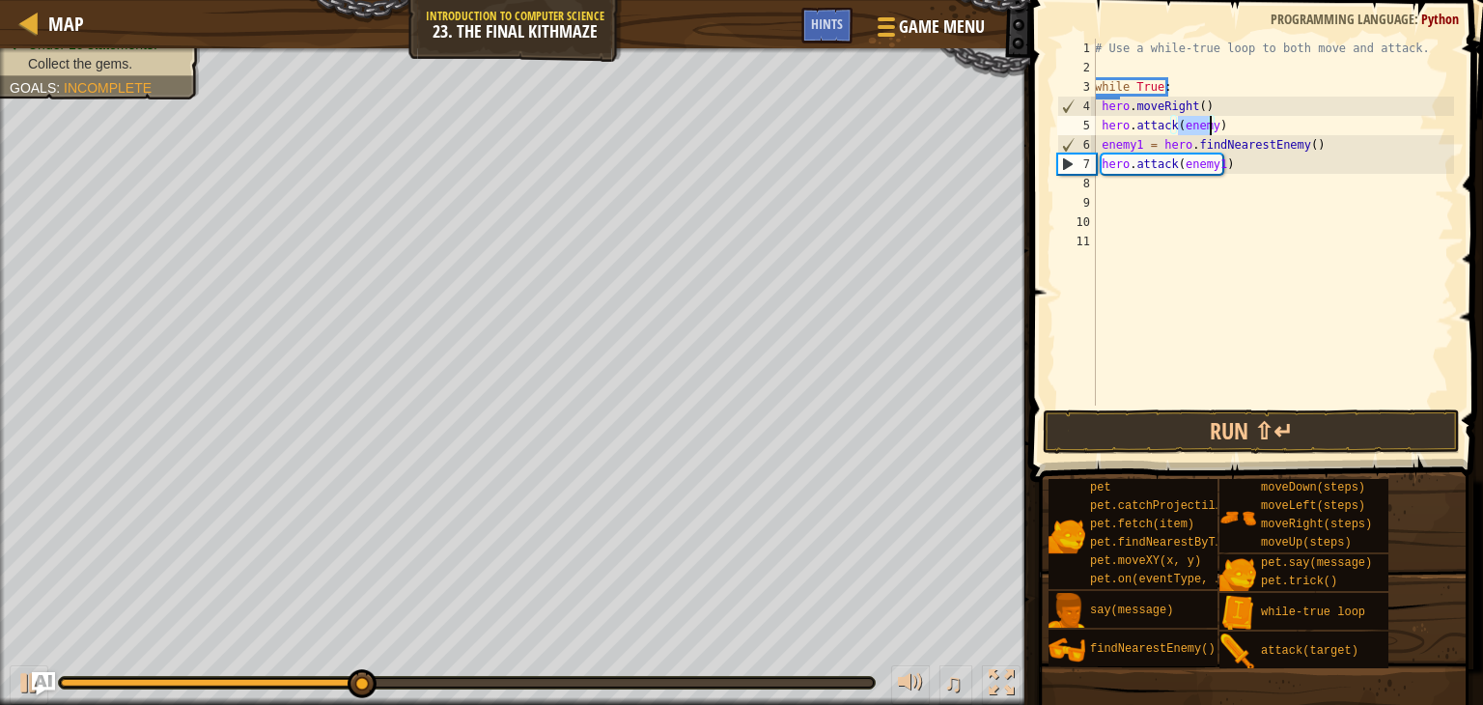
click at [1209, 121] on div "# Use a while-true loop to both move and attack. while True : hero . moveRight …" at bounding box center [1272, 222] width 363 height 367
click at [1167, 423] on button "Run ⇧↵" at bounding box center [1251, 431] width 417 height 44
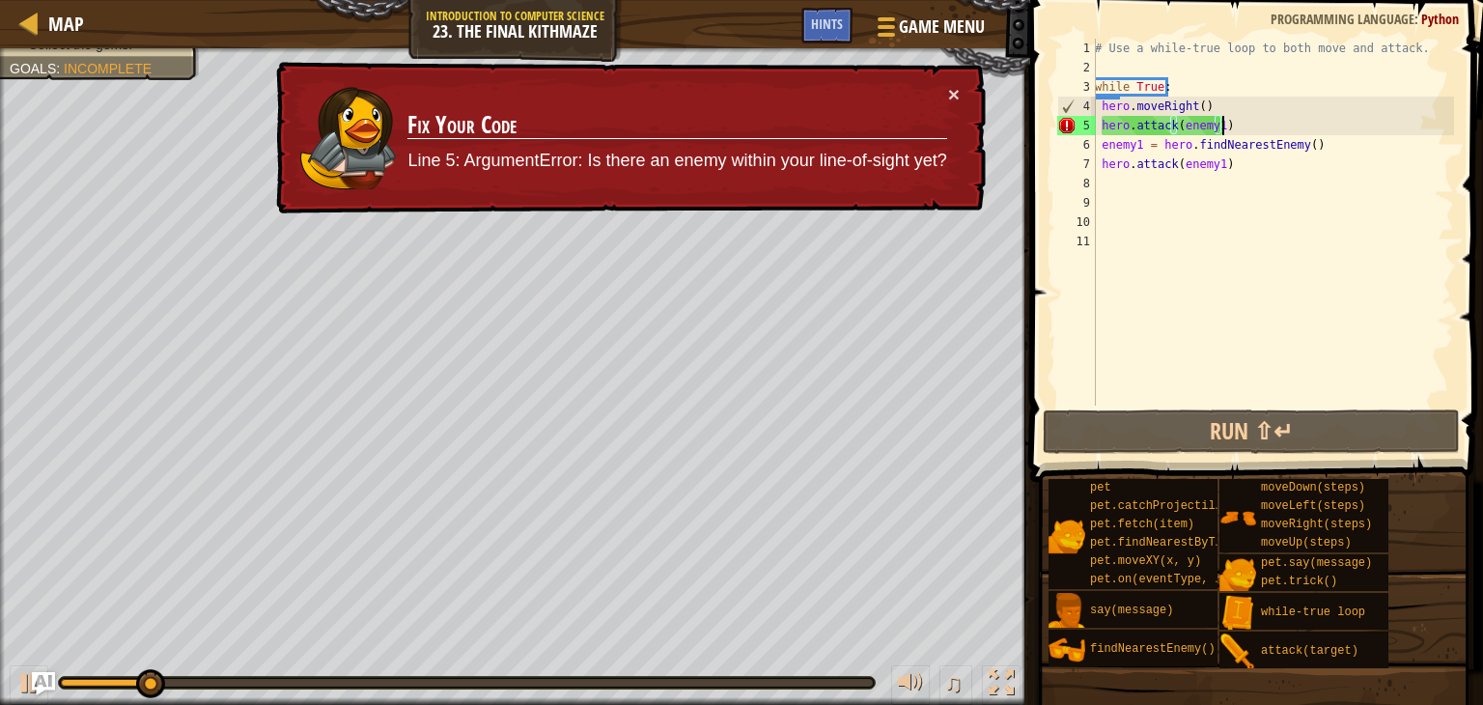
click at [1229, 117] on div "# Use a while-true loop to both move and attack. while True : hero . moveRight …" at bounding box center [1272, 241] width 363 height 405
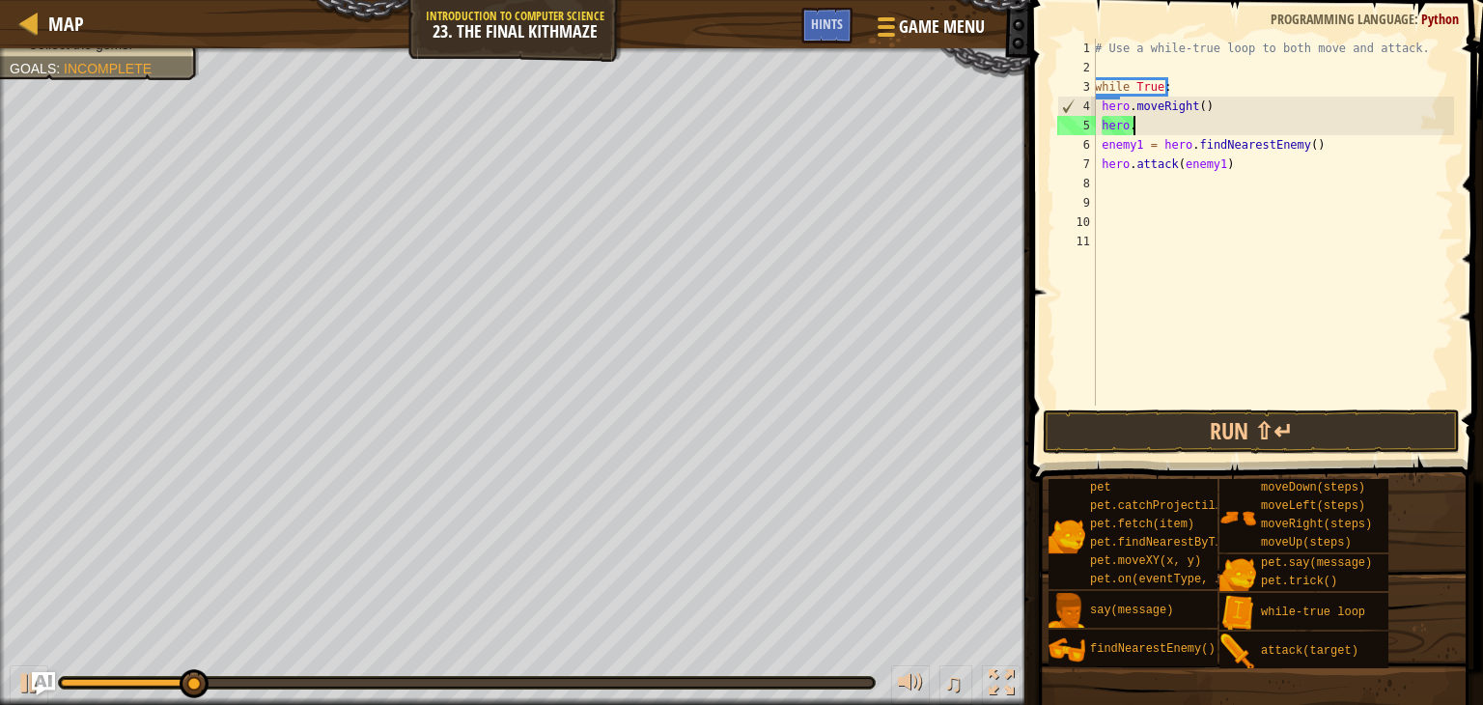
scroll to position [9, 1]
type textarea "h"
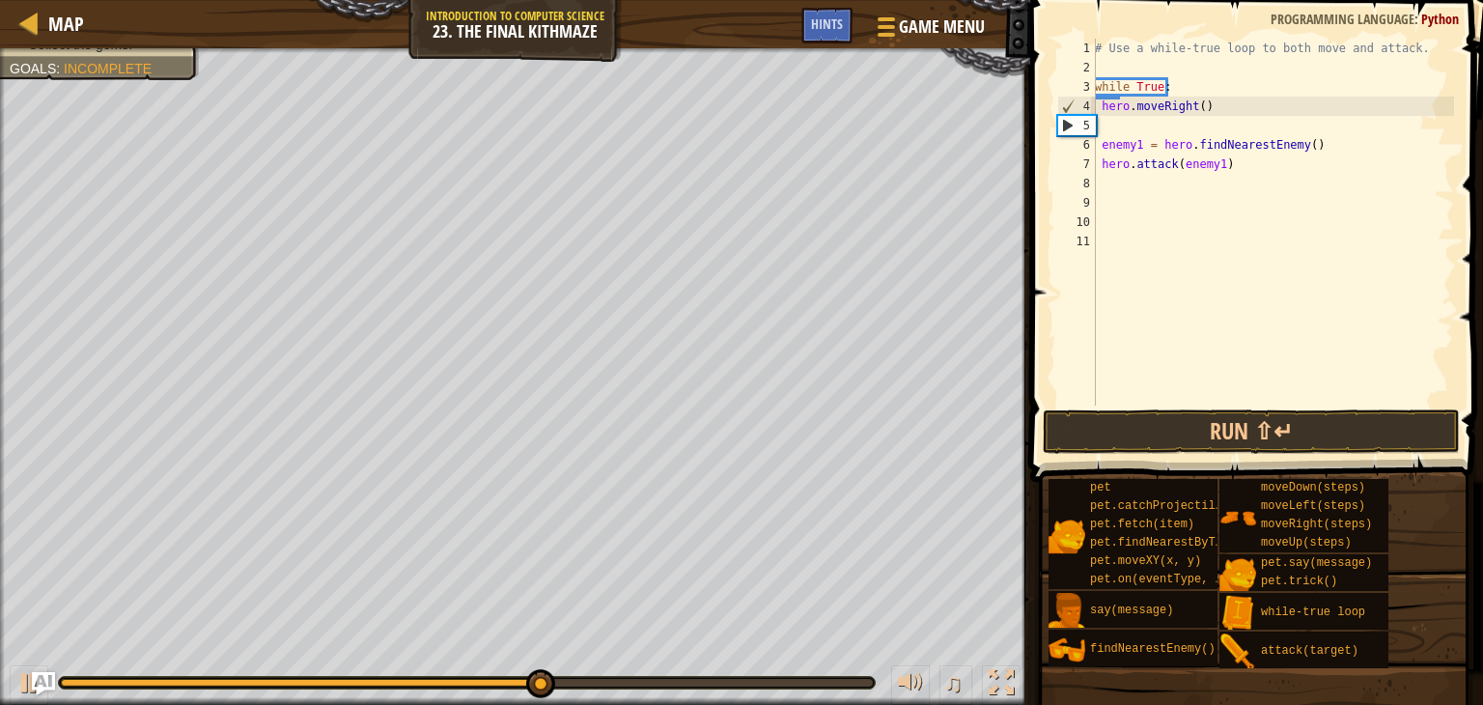
click at [1108, 132] on div "# Use a while-true loop to both move and attack. while True : hero . moveRight …" at bounding box center [1272, 241] width 363 height 405
click at [1111, 122] on div "# Use a while-true loop to both move and attack. while True : hero . moveRight …" at bounding box center [1272, 241] width 363 height 405
click at [1104, 118] on div "# Use a while-true loop to both move and attack. while True : hero . moveRight …" at bounding box center [1272, 241] width 363 height 405
click at [1103, 124] on div "# Use a while-true loop to both move and attack. while True : hero . moveRight …" at bounding box center [1272, 241] width 363 height 405
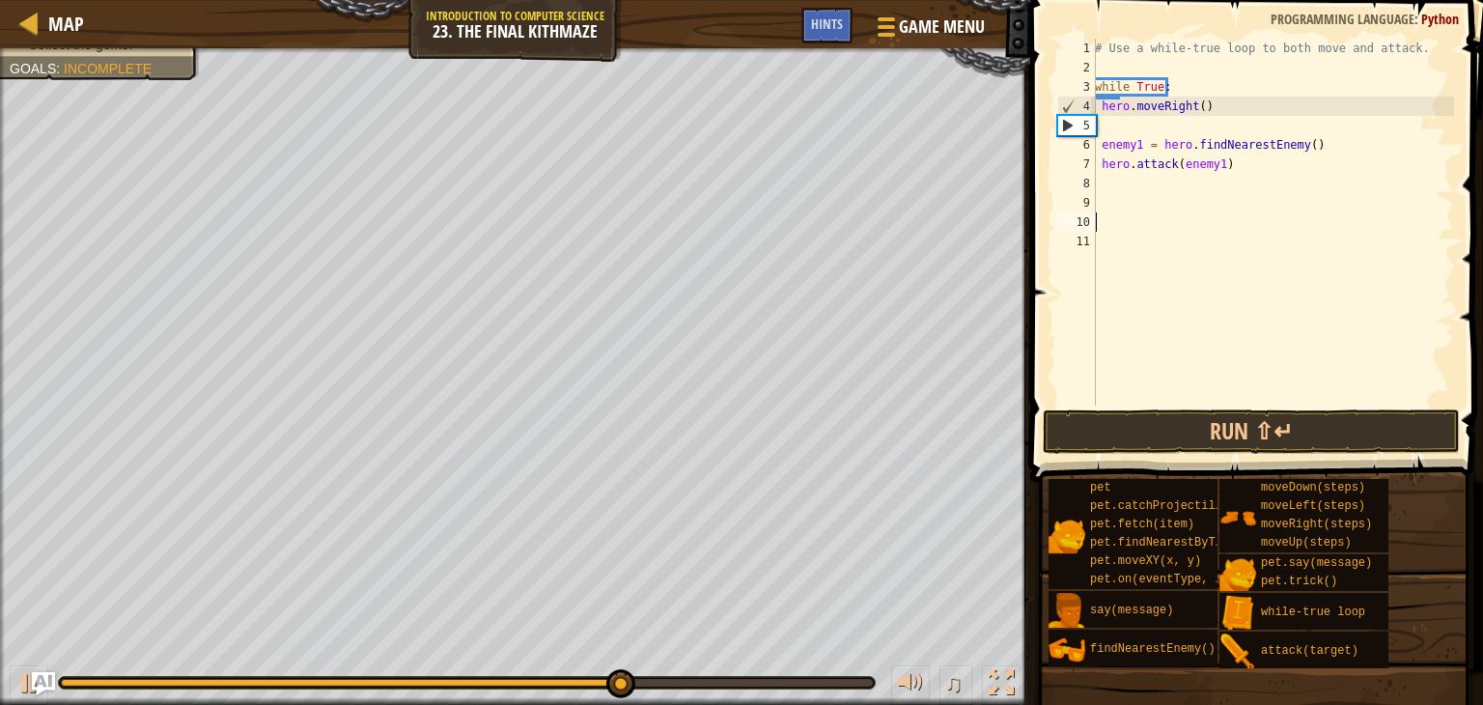
click at [1098, 221] on div "# Use a while-true loop to both move and attack. while True : hero . moveRight …" at bounding box center [1272, 241] width 363 height 405
click at [1158, 441] on button "Run ⇧↵" at bounding box center [1251, 431] width 417 height 44
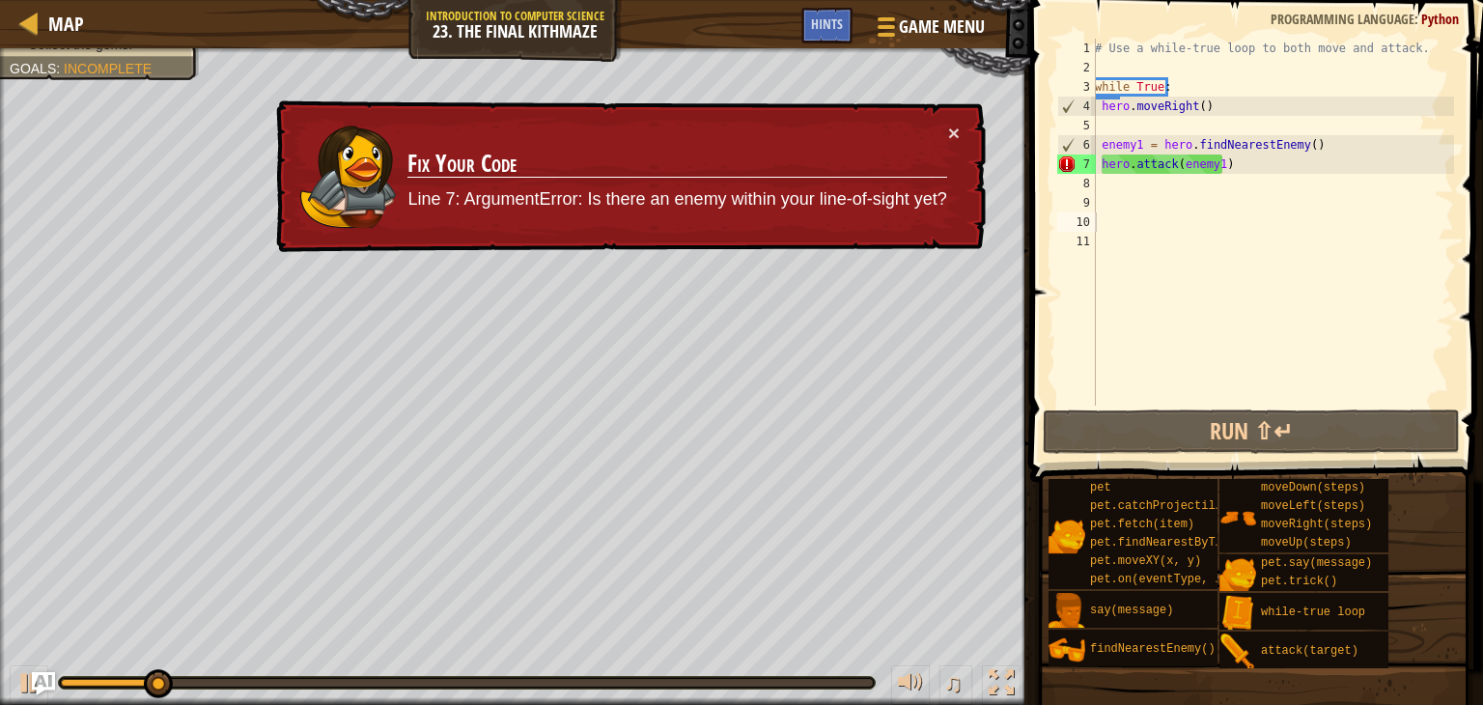
click at [960, 125] on div "× Fix Your Code Line 7: ArgumentError: Is there an enemy within your line-of-si…" at bounding box center [628, 176] width 713 height 153
click at [952, 125] on button "×" at bounding box center [954, 133] width 12 height 20
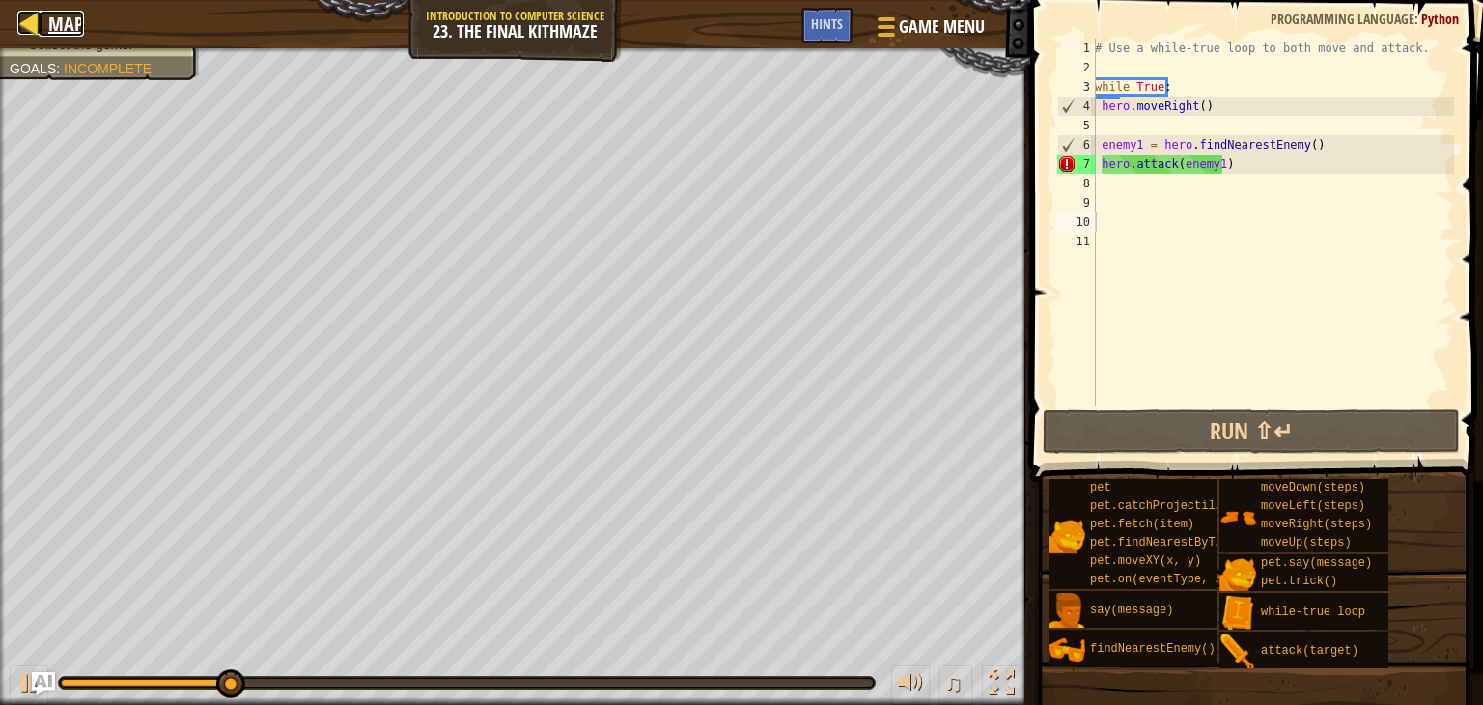
click at [27, 13] on div at bounding box center [29, 23] width 24 height 24
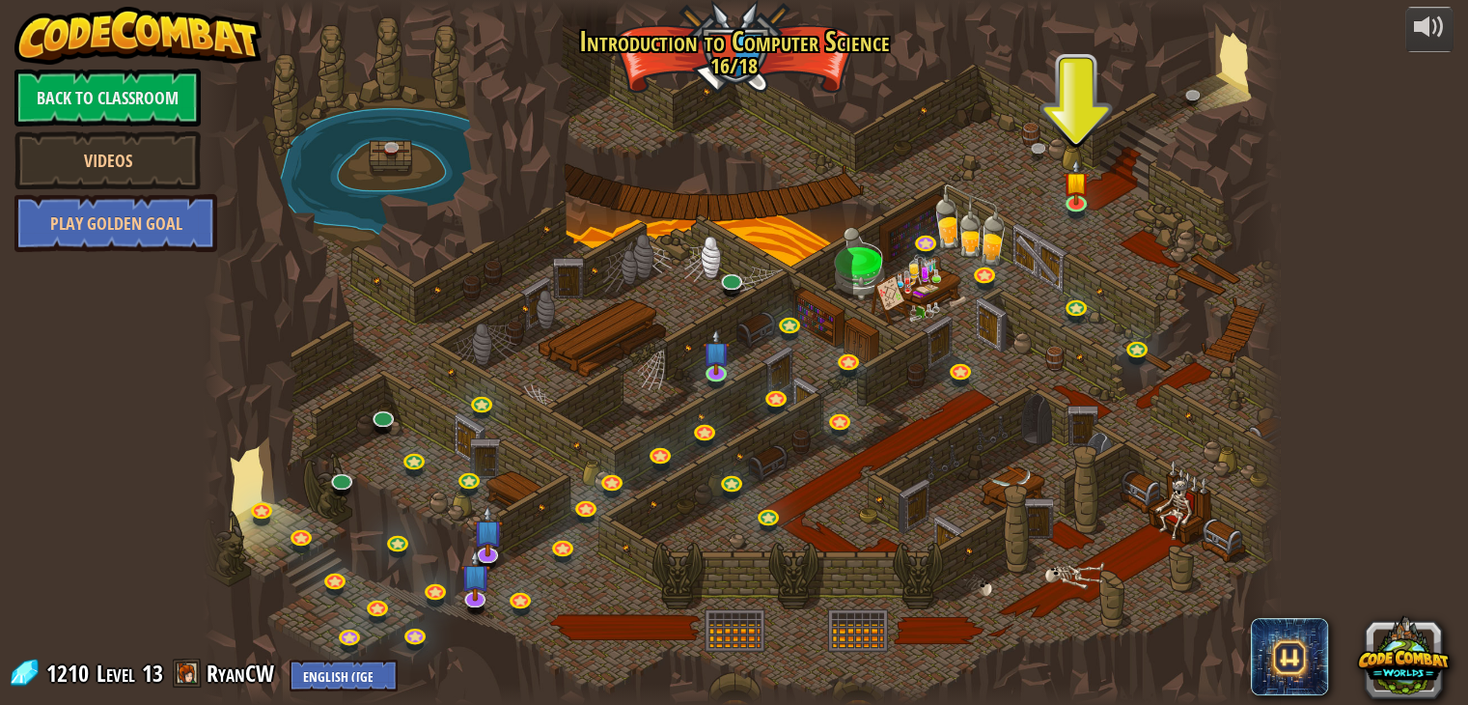
drag, startPoint x: 1076, startPoint y: 191, endPoint x: 1005, endPoint y: 154, distance: 80.8
click at [1005, 154] on div at bounding box center [742, 352] width 1078 height 705
click at [1064, 185] on img at bounding box center [1077, 172] width 27 height 62
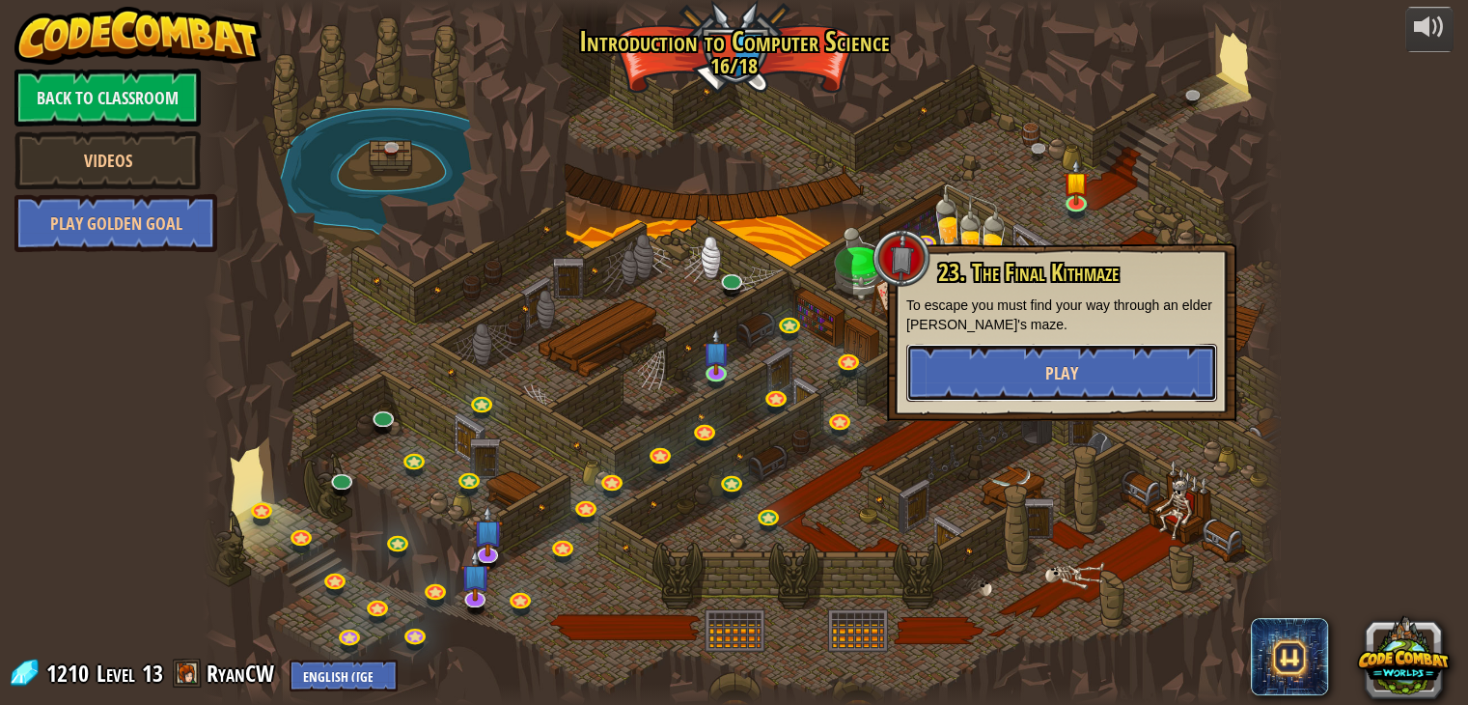
click at [1029, 372] on button "Play" at bounding box center [1062, 373] width 311 height 58
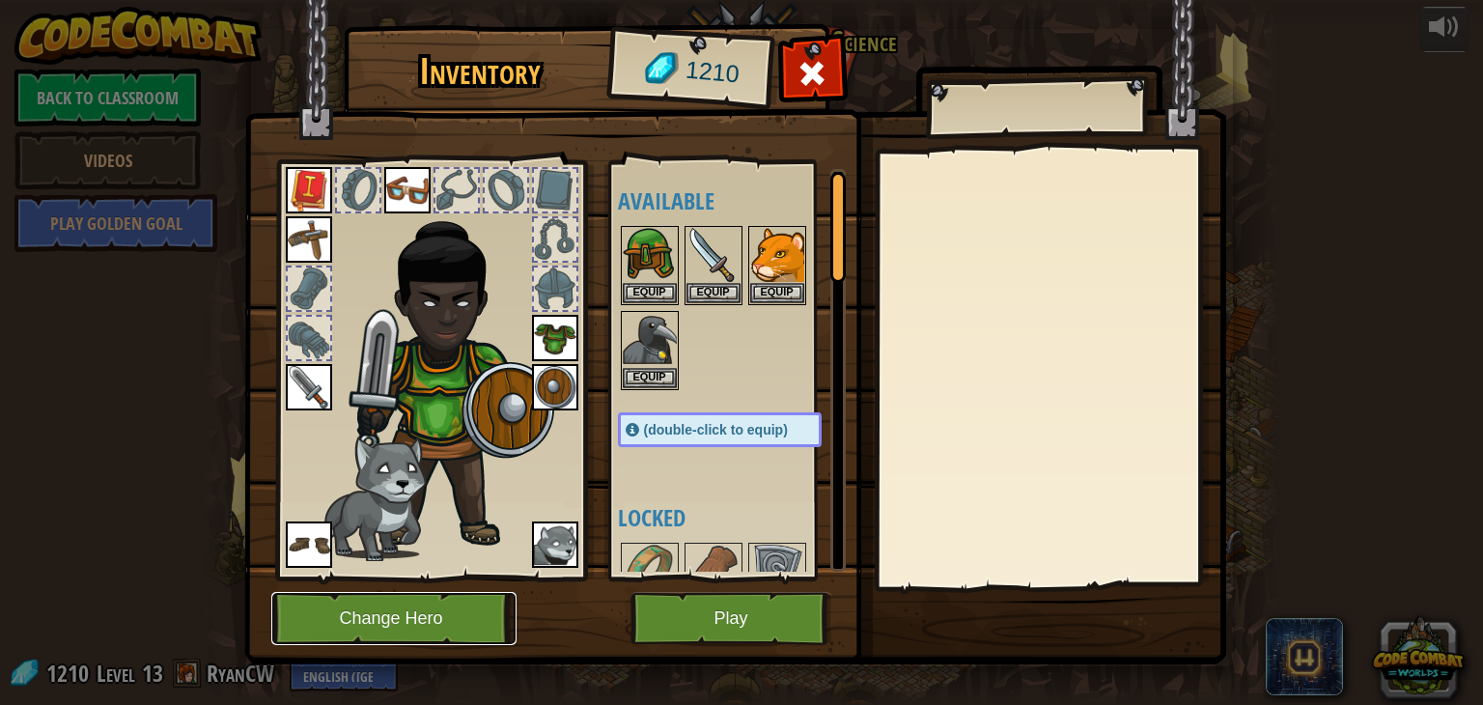
click at [383, 629] on button "Change Hero" at bounding box center [393, 618] width 245 height 53
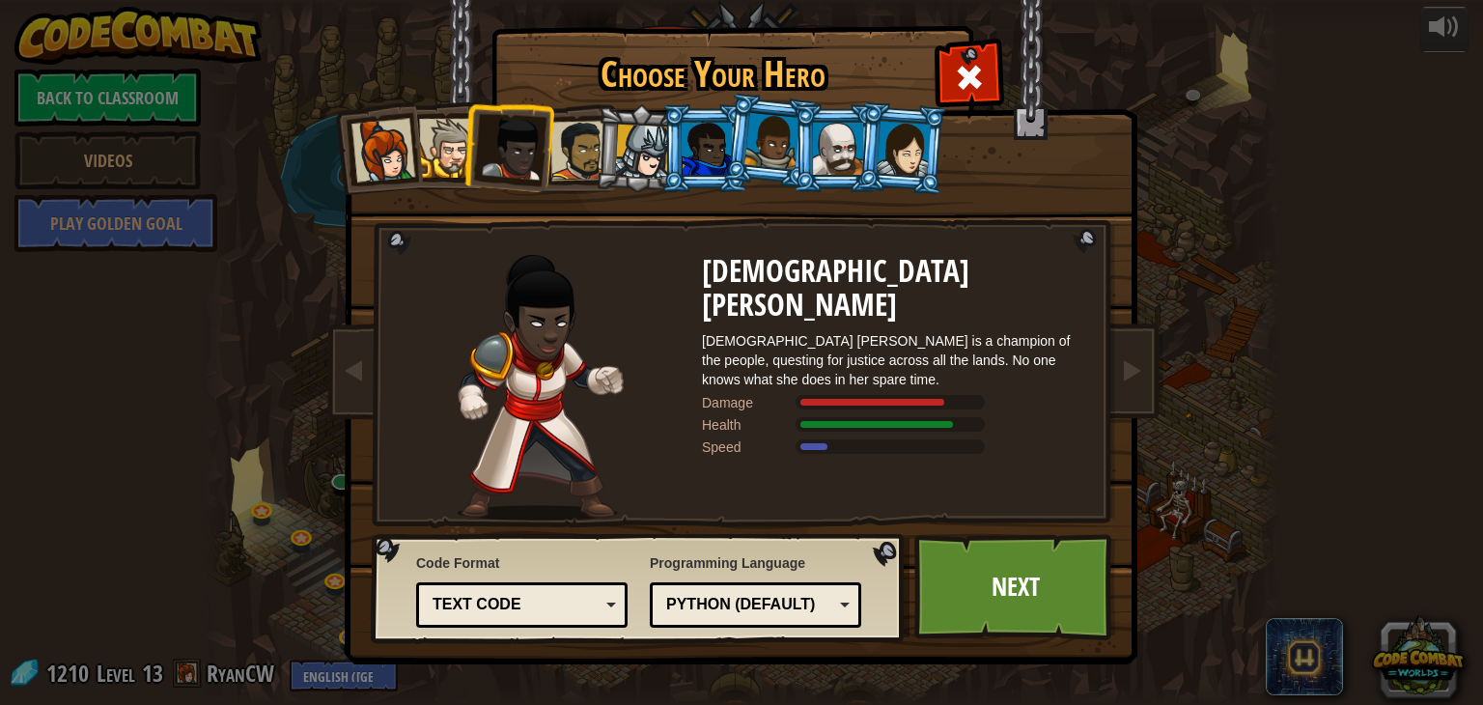
click at [703, 131] on div at bounding box center [707, 149] width 50 height 52
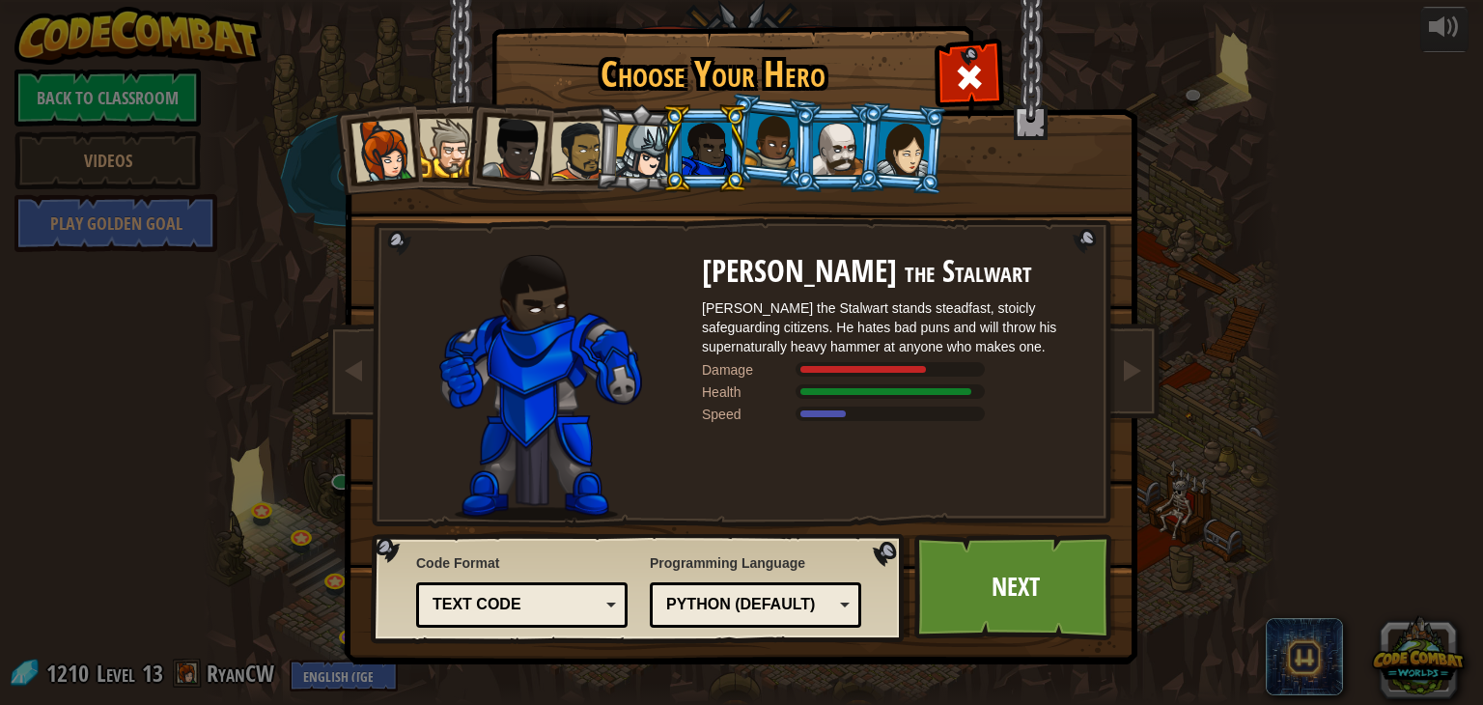
click at [907, 138] on div at bounding box center [904, 148] width 54 height 55
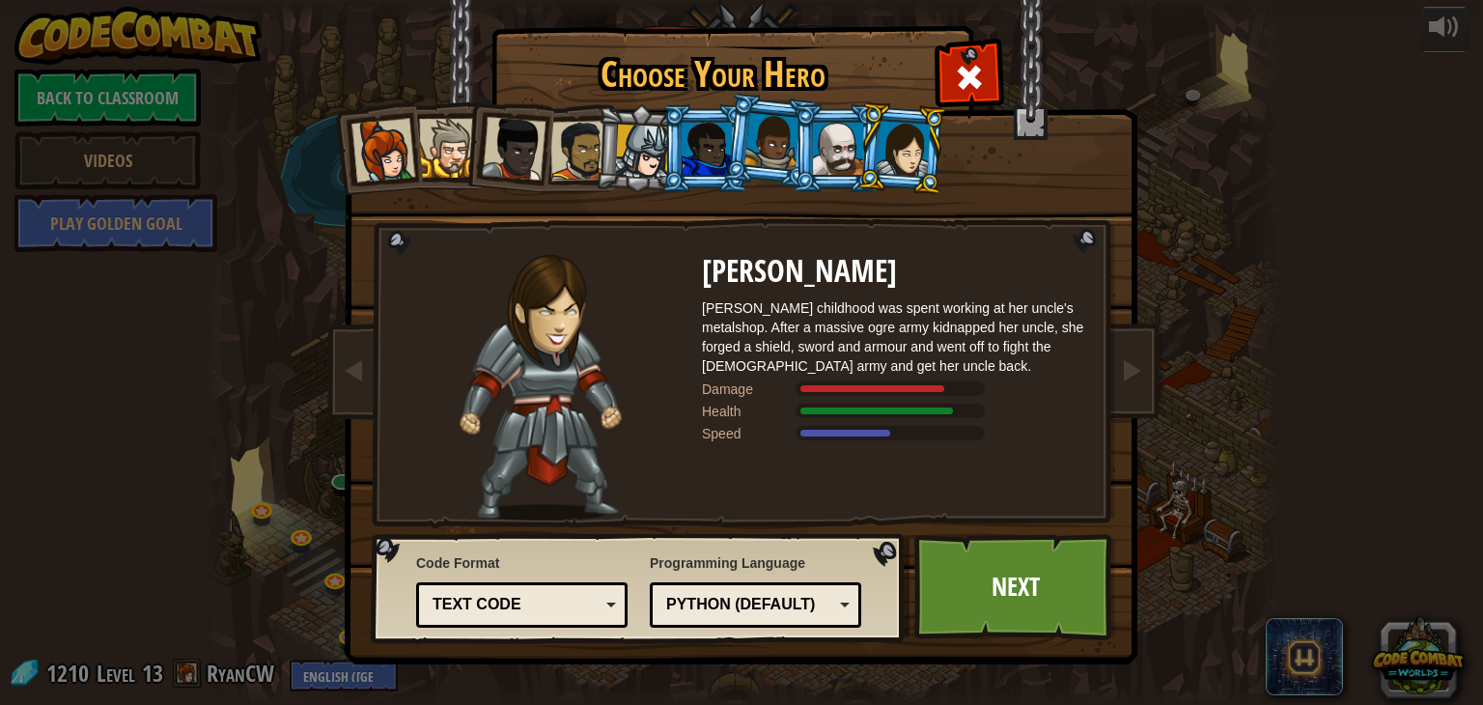
click at [823, 148] on div at bounding box center [838, 149] width 50 height 52
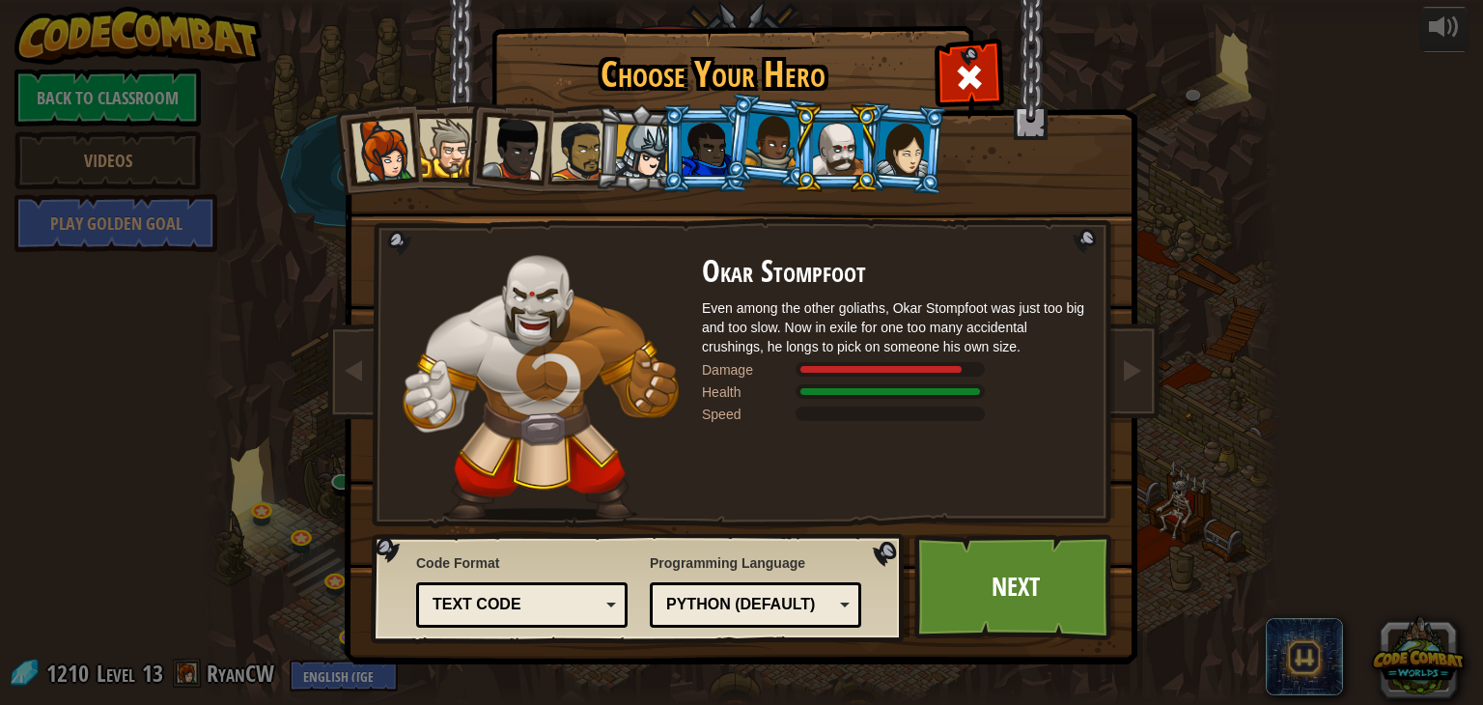
click at [769, 140] on div at bounding box center [771, 141] width 55 height 57
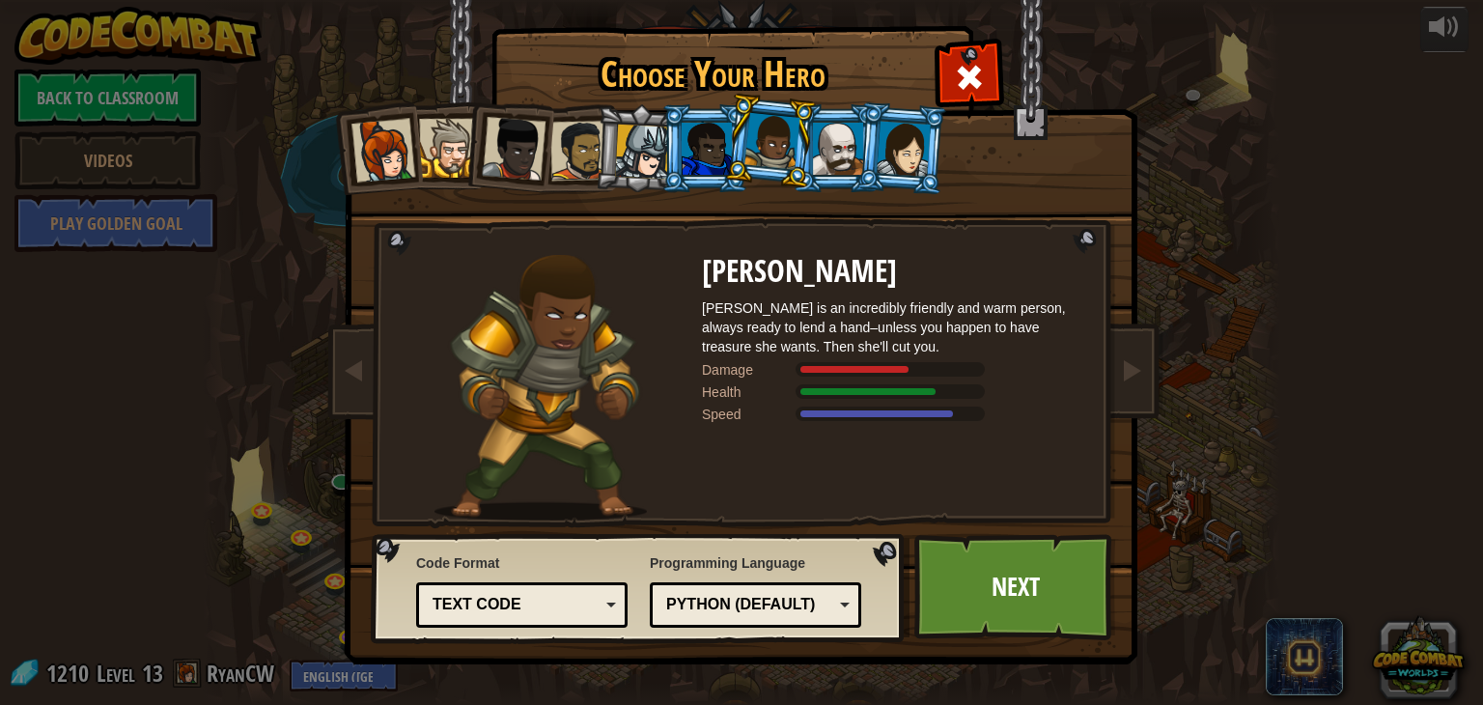
click at [706, 123] on div at bounding box center [707, 149] width 50 height 52
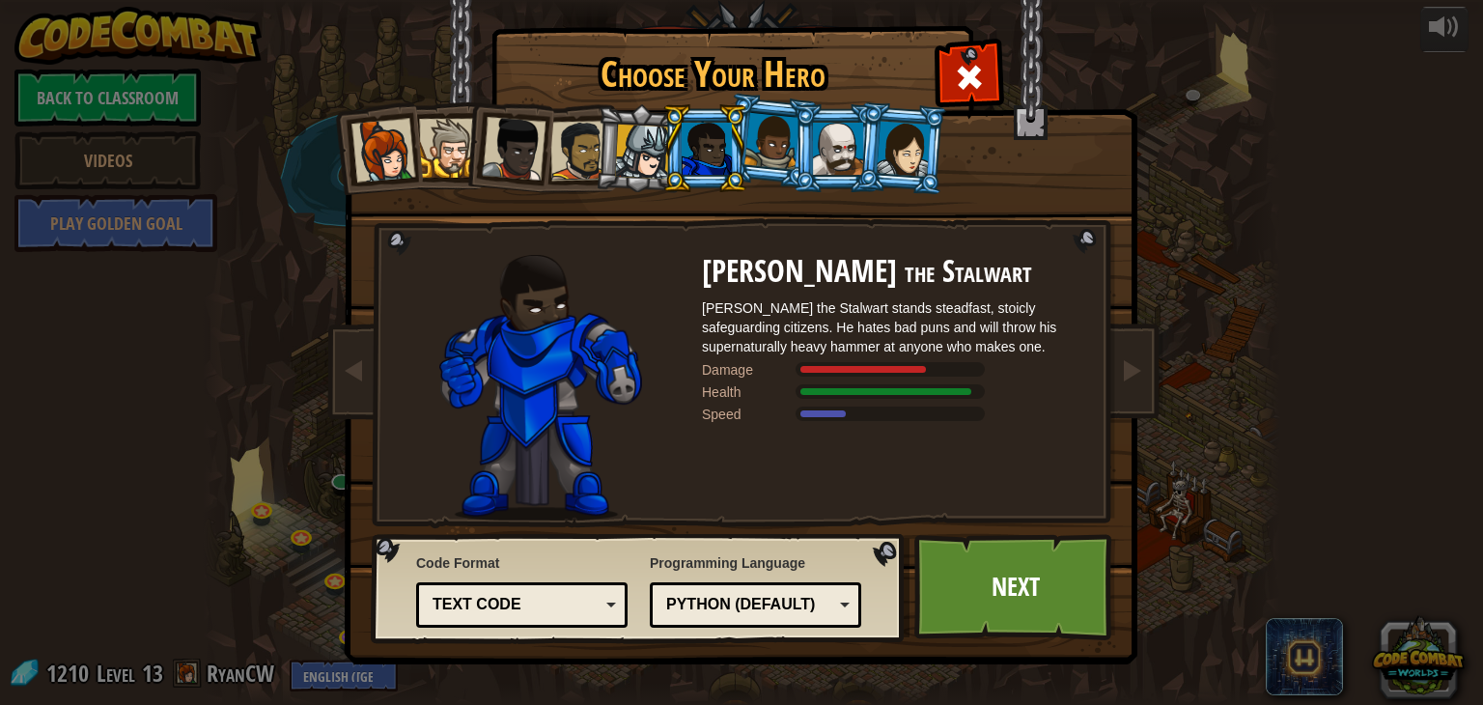
click at [621, 136] on div at bounding box center [642, 152] width 55 height 55
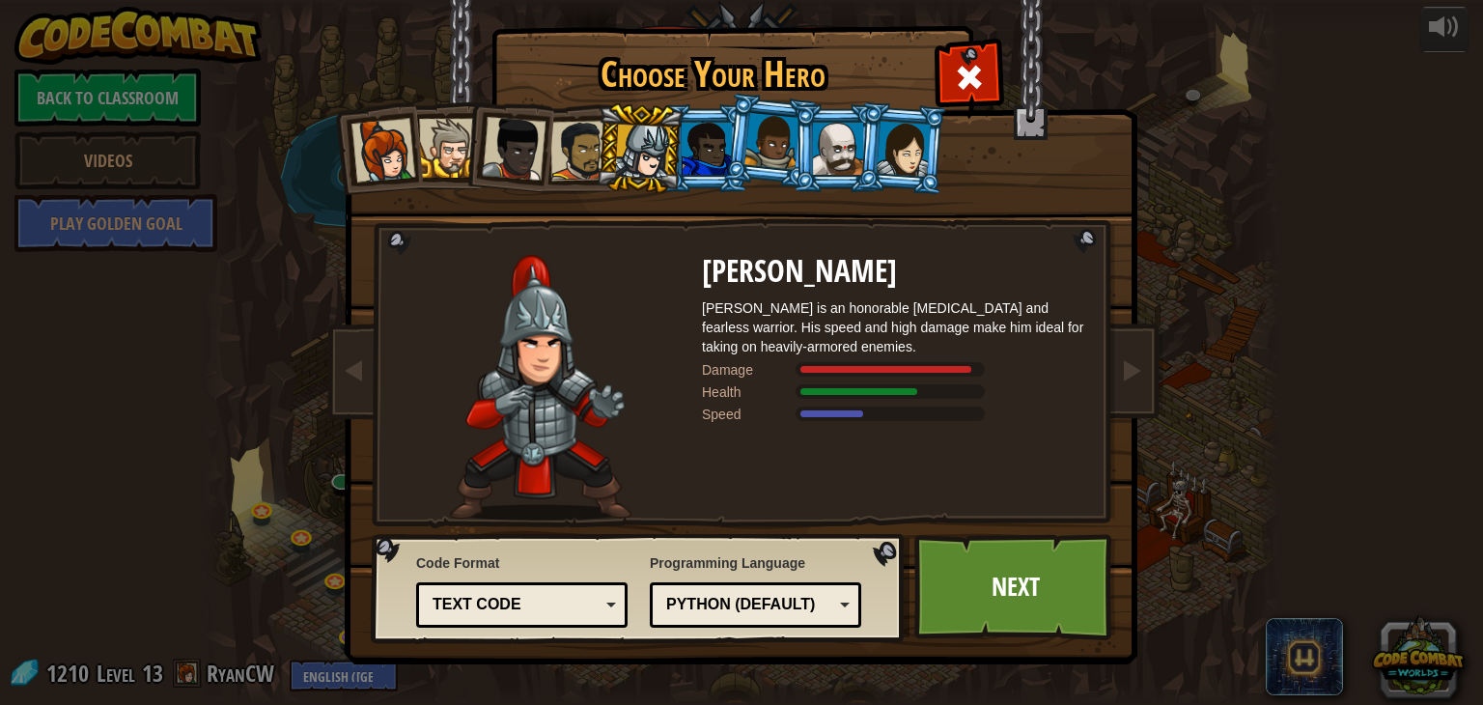
click at [568, 167] on div at bounding box center [580, 151] width 60 height 60
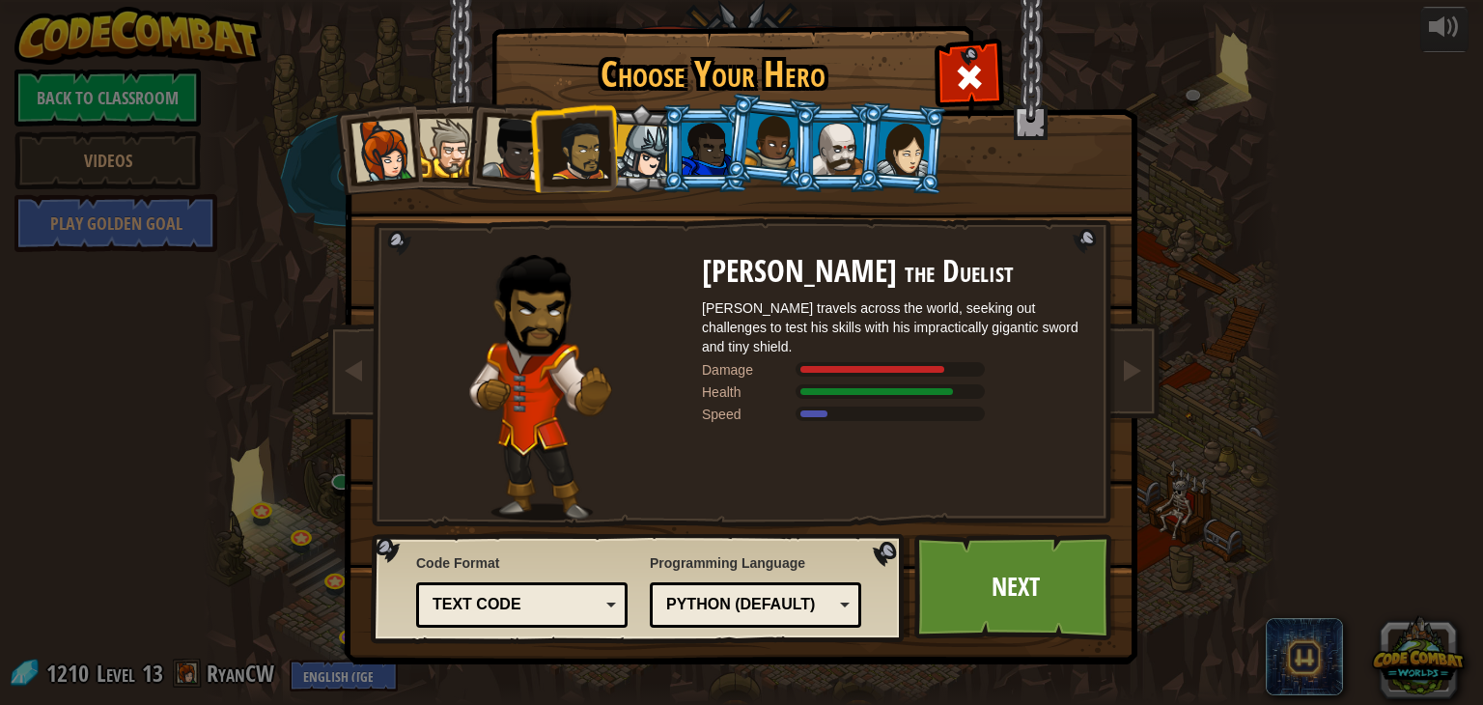
click at [508, 153] on div at bounding box center [514, 149] width 64 height 64
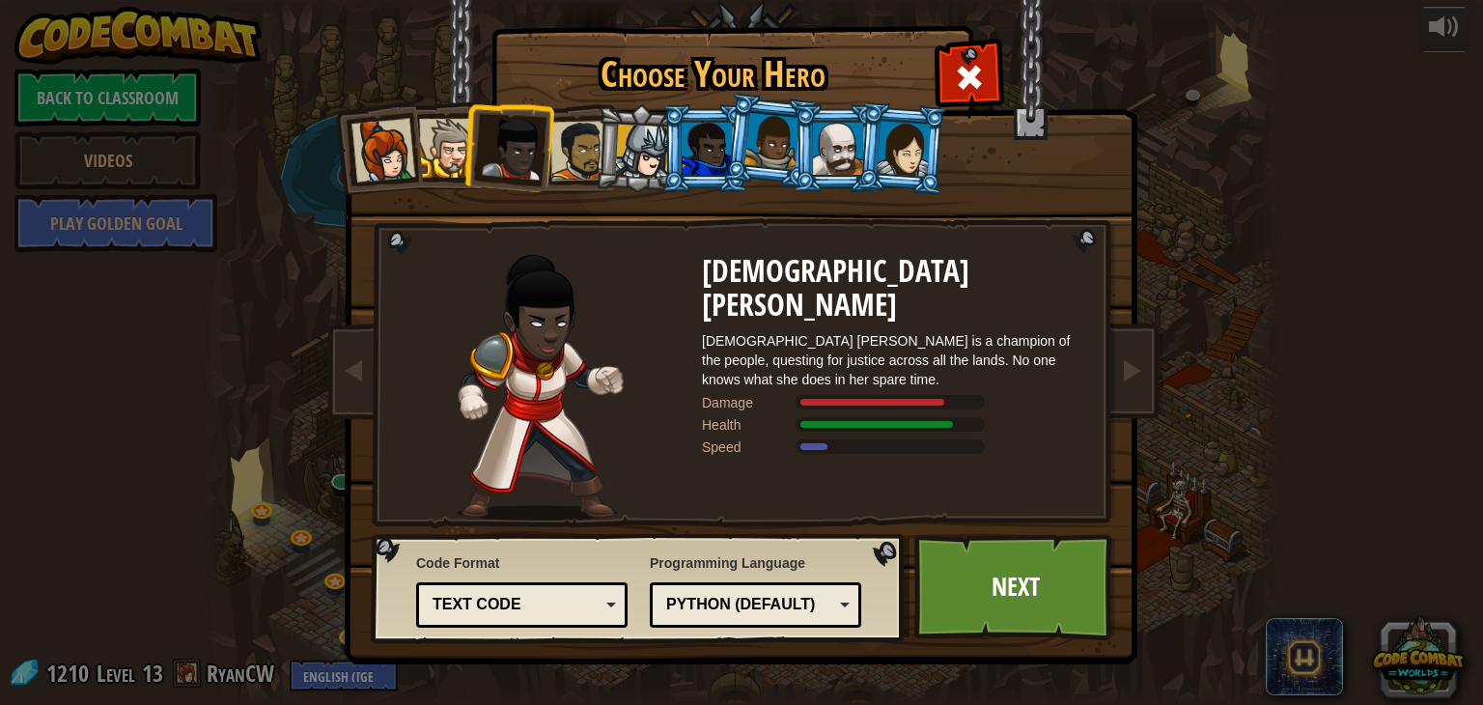
click at [440, 138] on div at bounding box center [448, 148] width 59 height 59
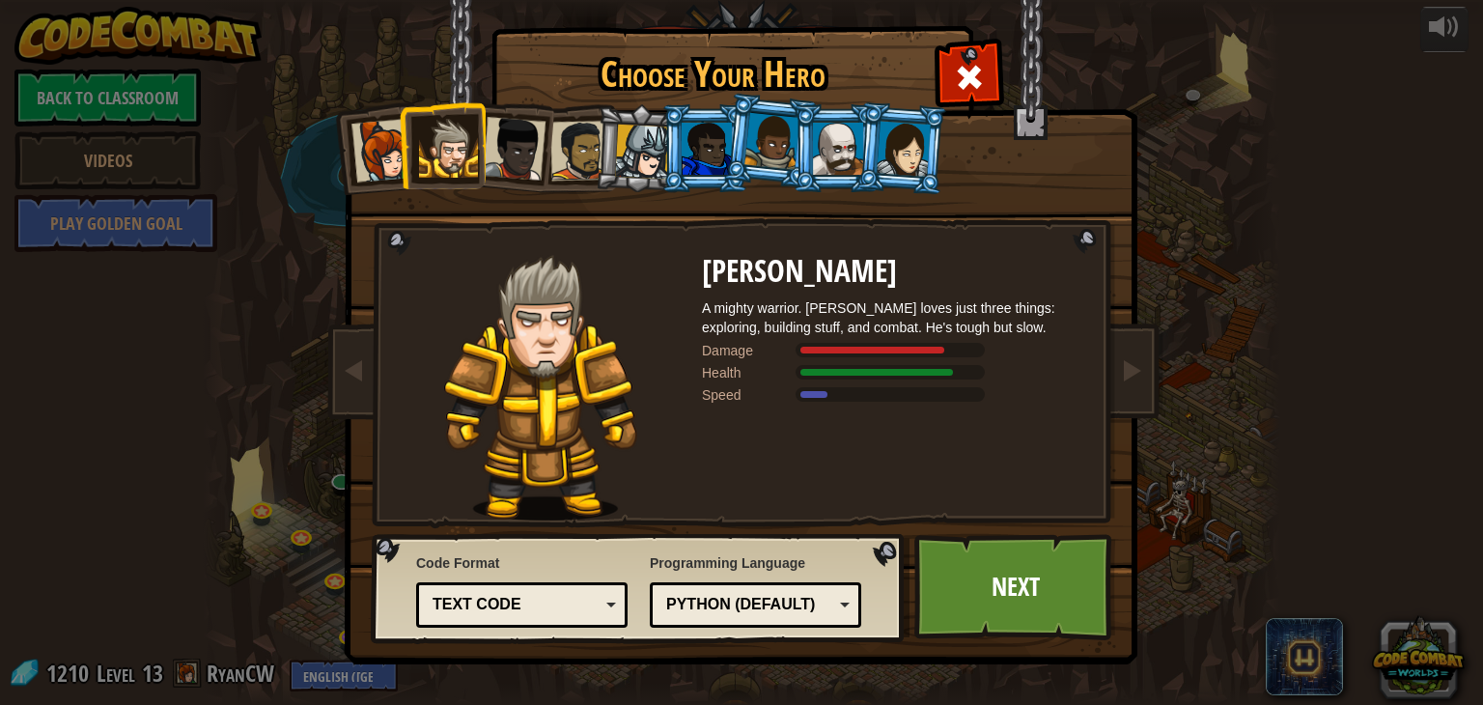
click at [387, 144] on div at bounding box center [383, 151] width 64 height 64
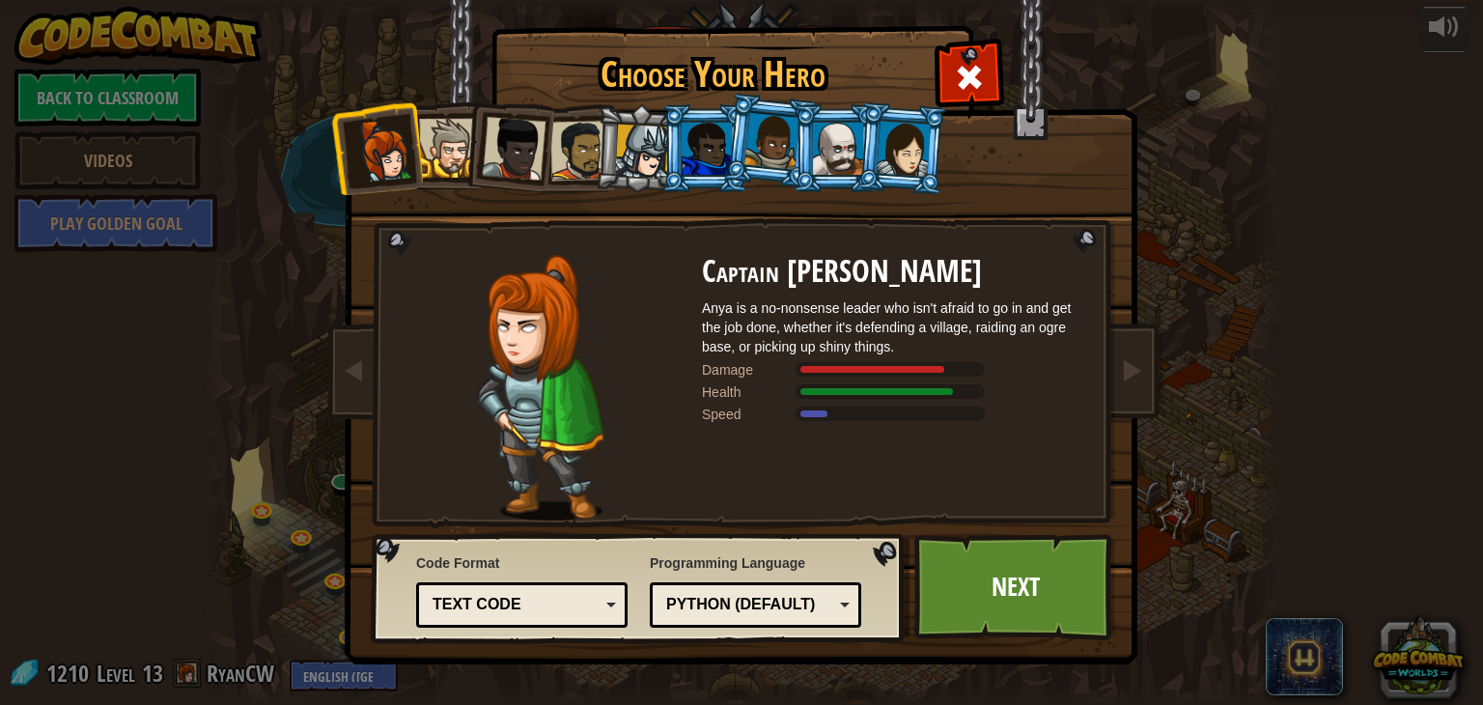
click at [853, 136] on div at bounding box center [838, 149] width 50 height 52
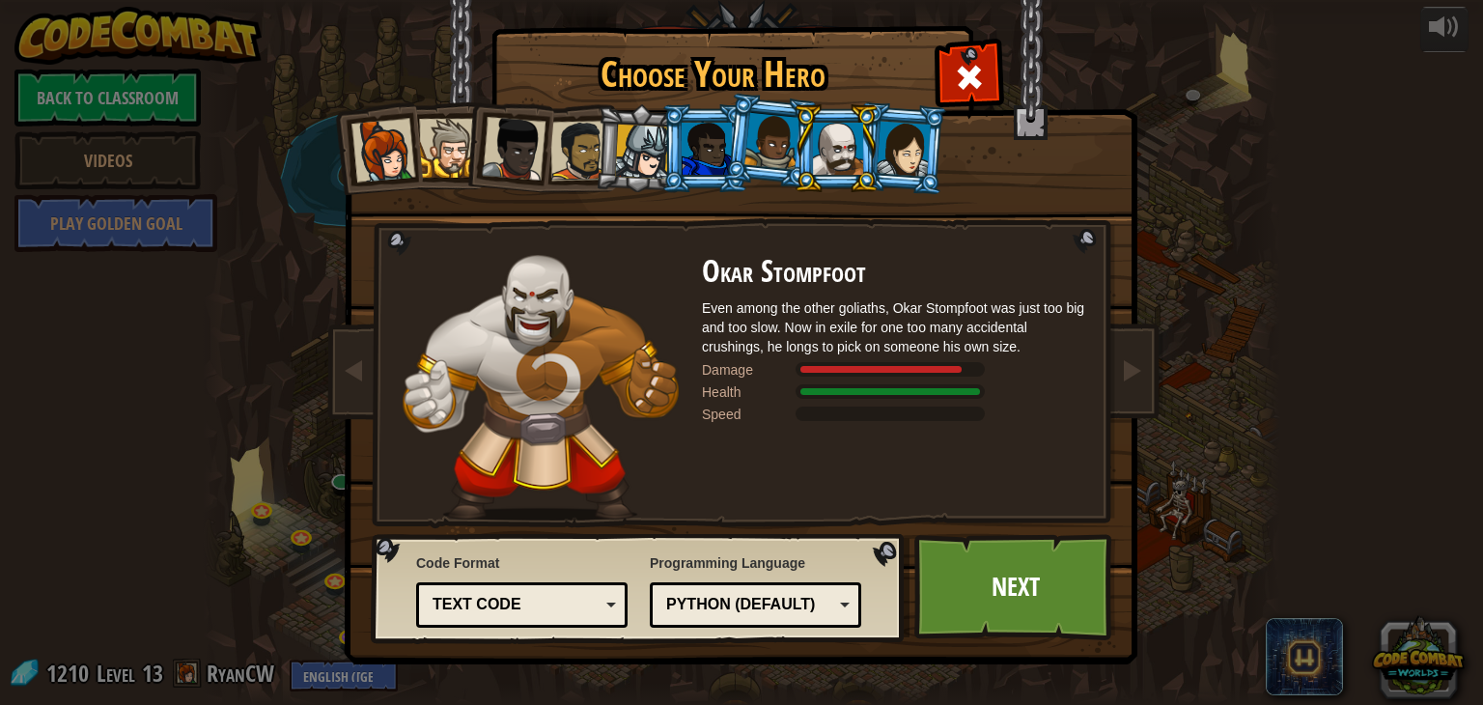
click at [705, 161] on div at bounding box center [707, 149] width 50 height 52
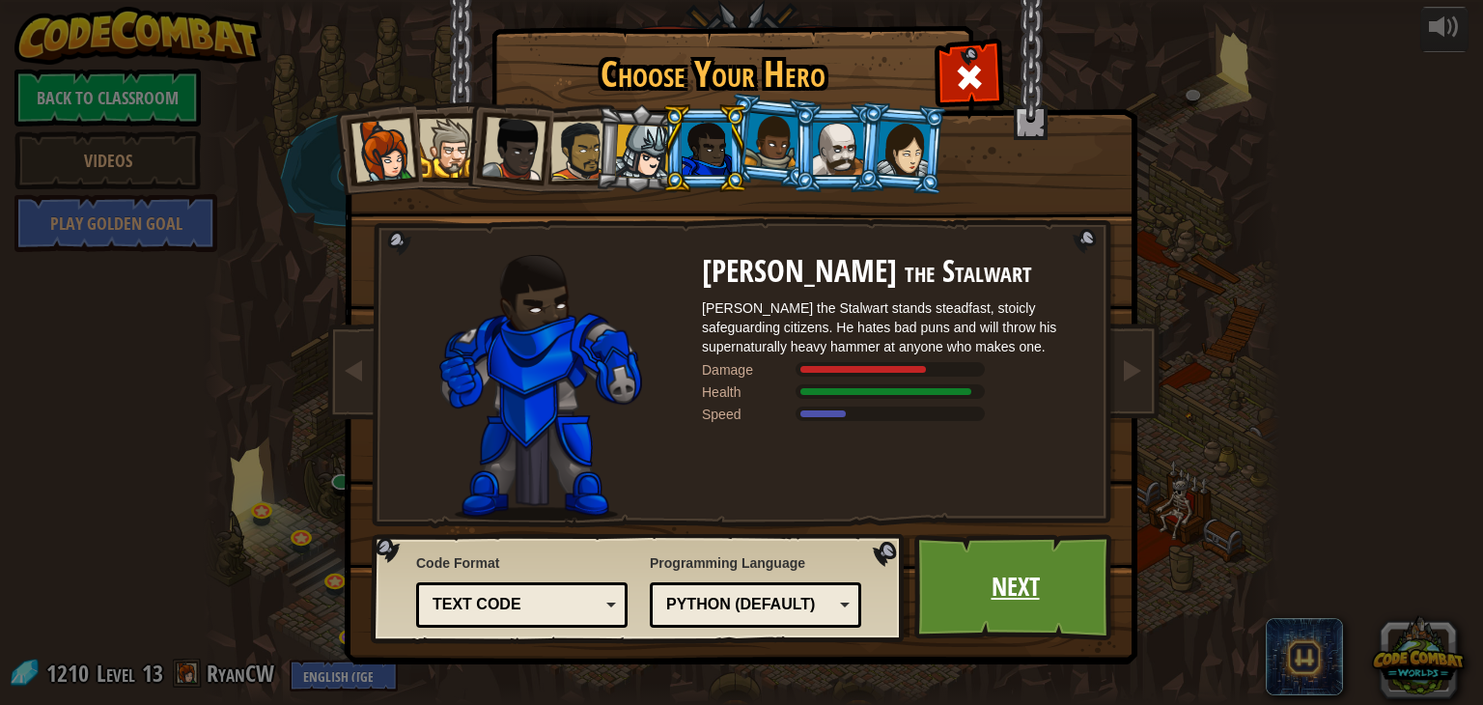
click at [978, 557] on link "Next" at bounding box center [1015, 587] width 202 height 106
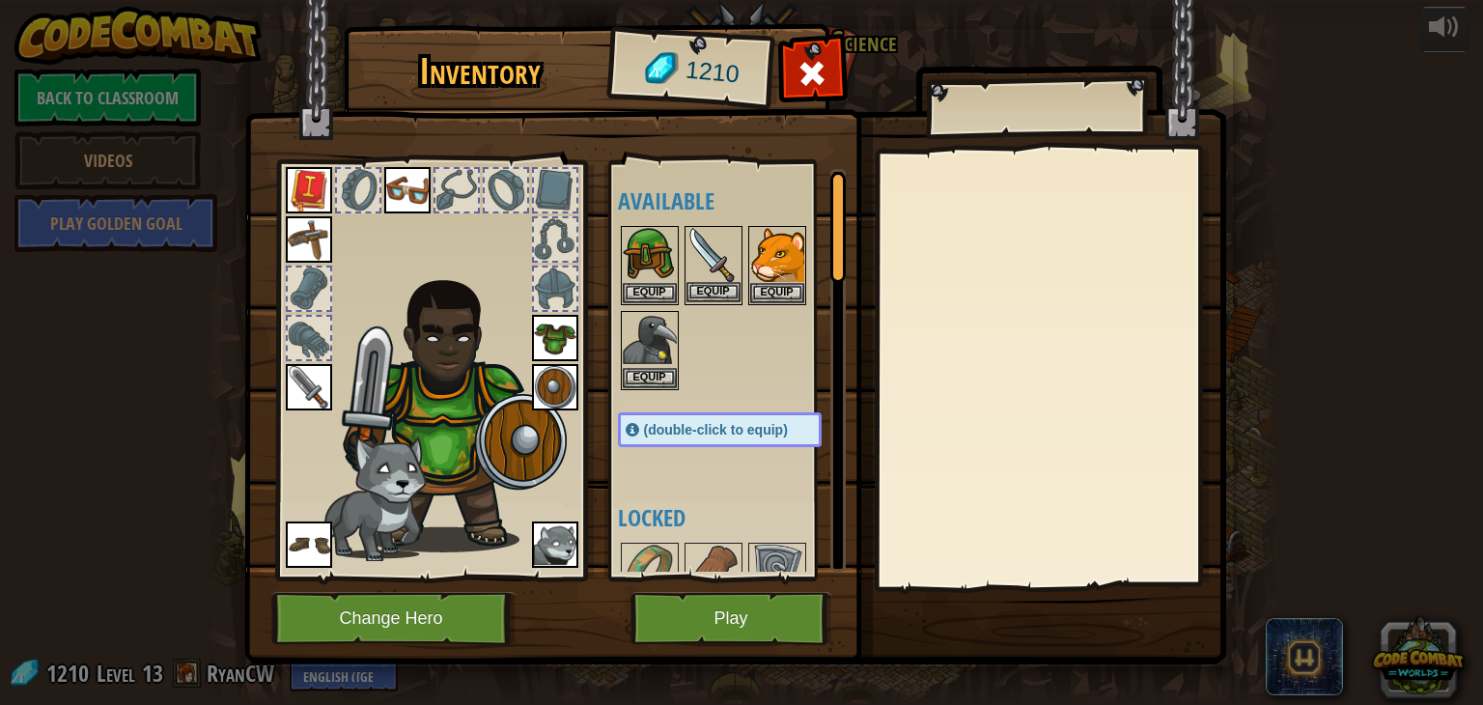
click at [711, 279] on img at bounding box center [713, 255] width 54 height 54
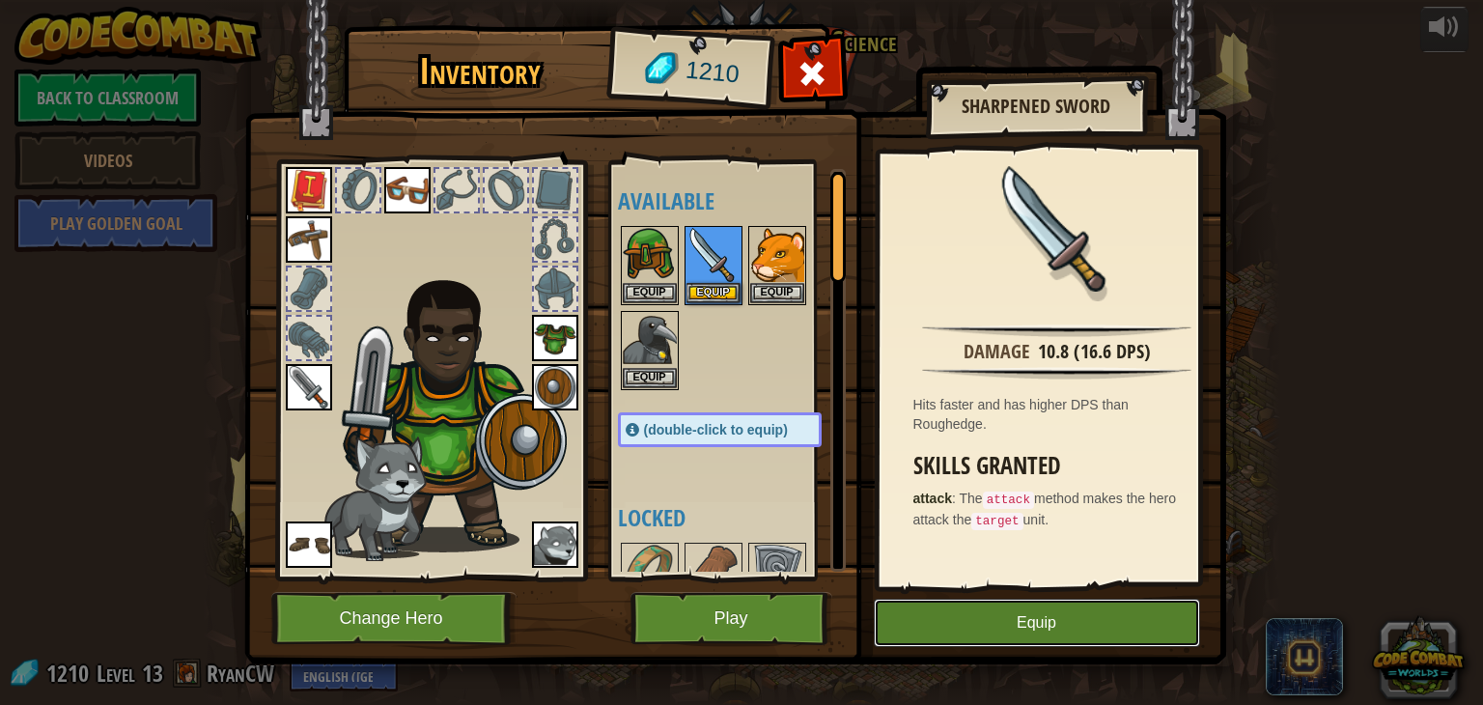
click at [1000, 618] on button "Equip" at bounding box center [1037, 623] width 326 height 48
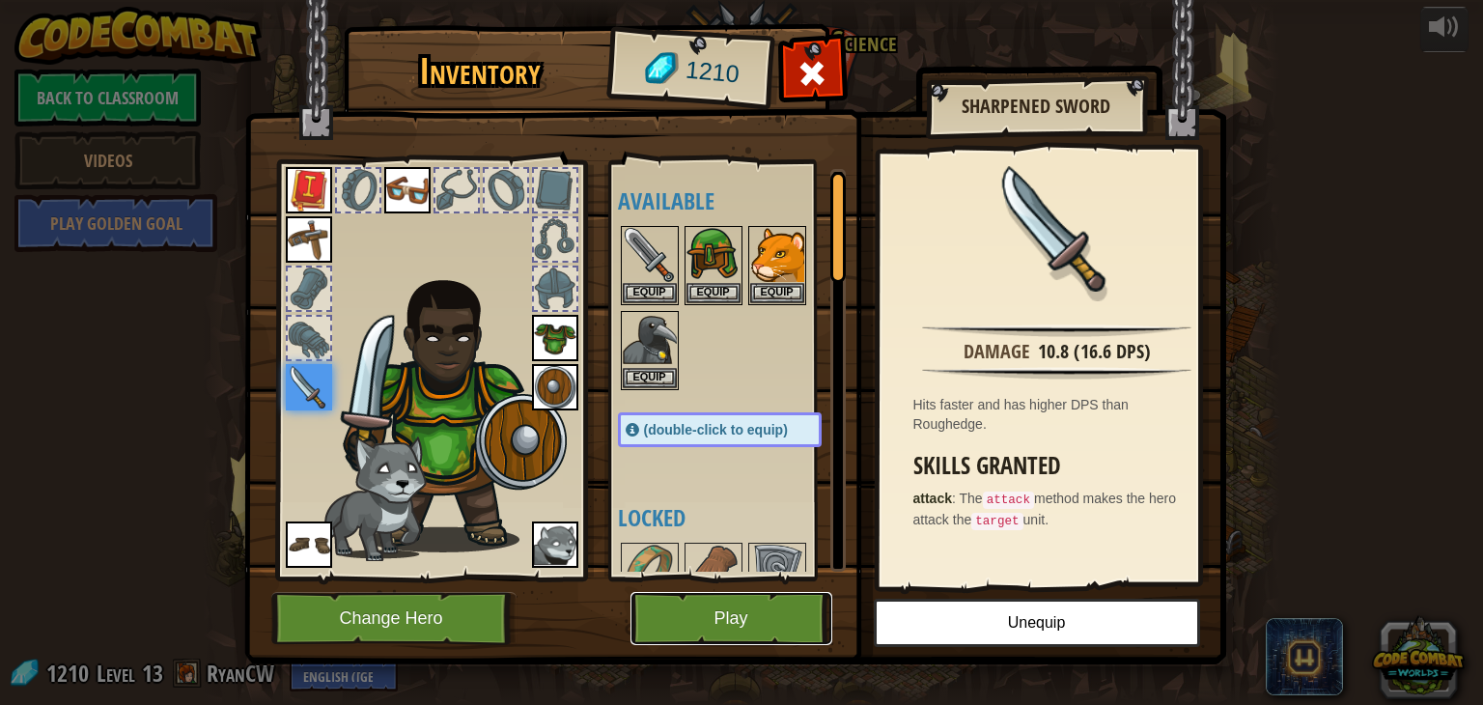
click at [710, 606] on button "Play" at bounding box center [731, 618] width 202 height 53
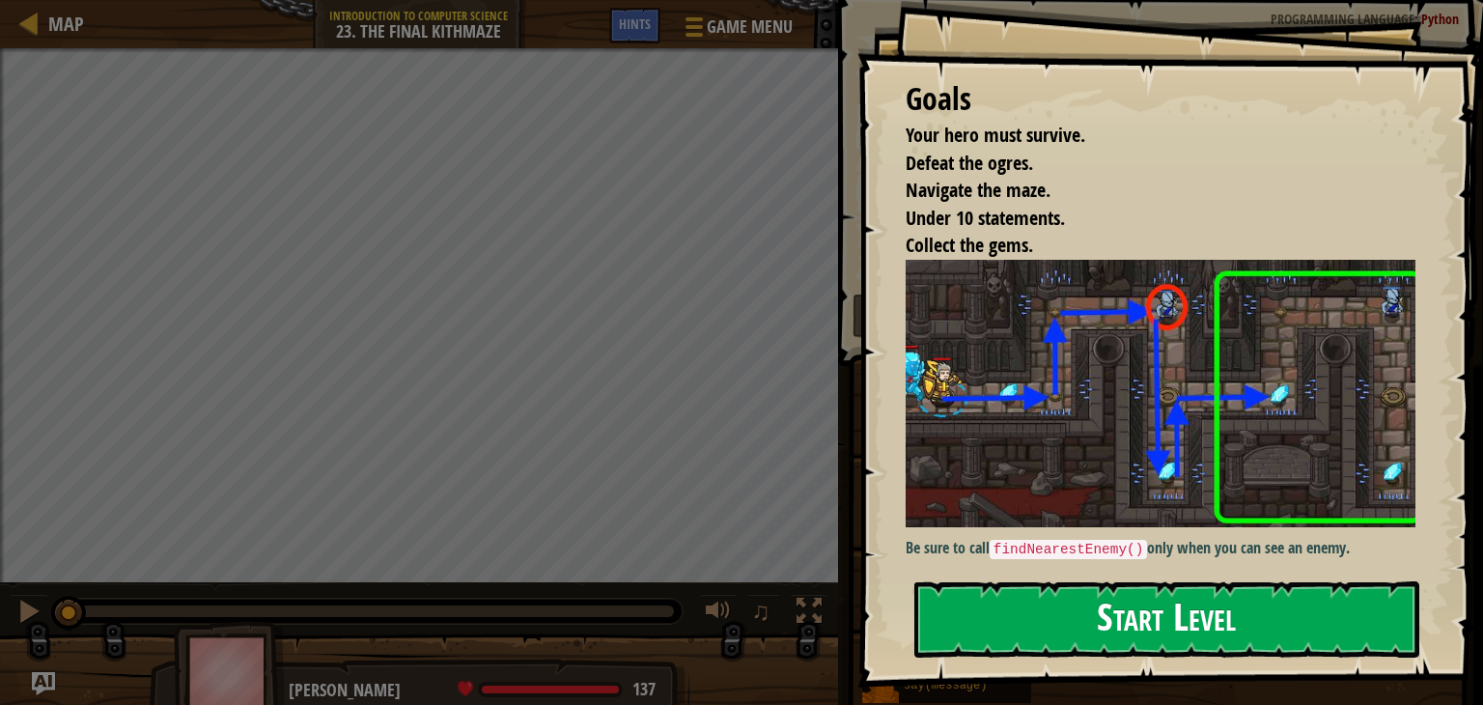
click at [1109, 619] on button "Start Level" at bounding box center [1166, 619] width 505 height 76
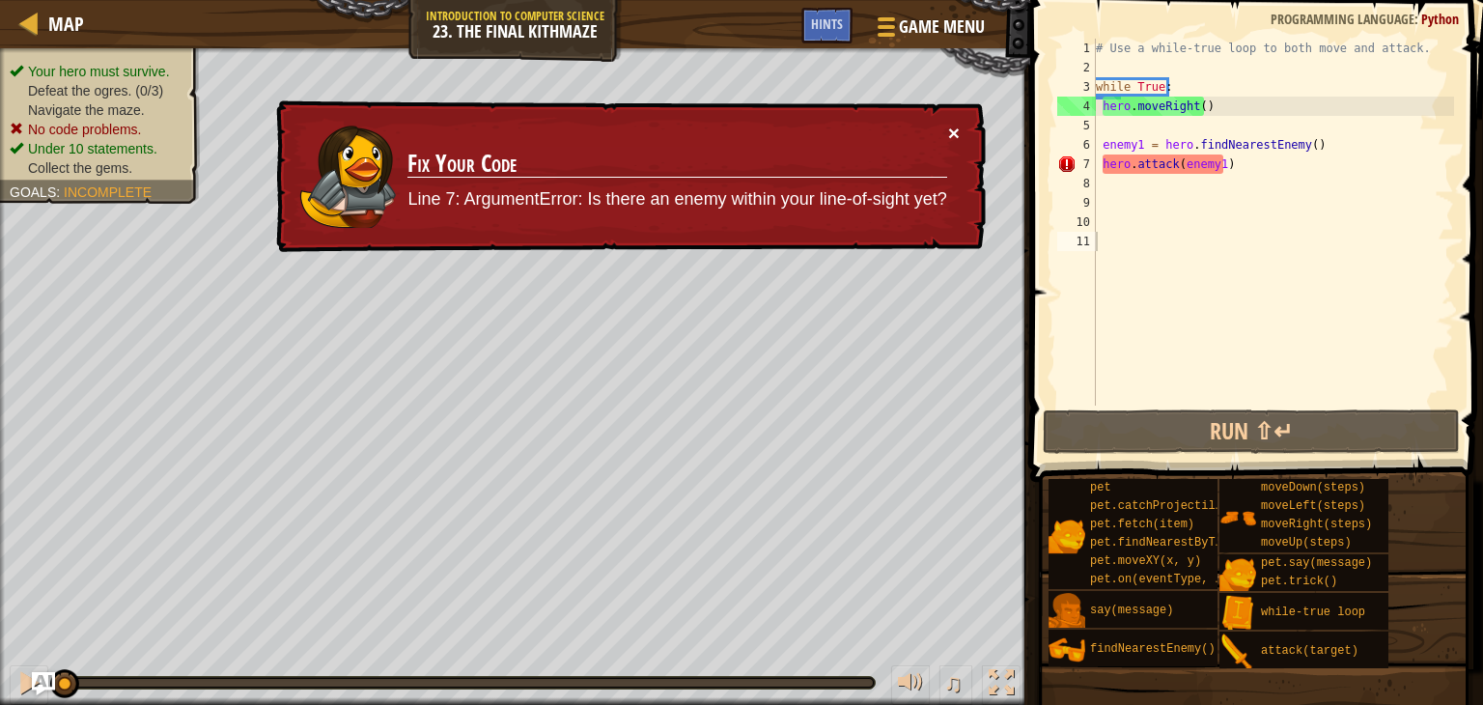
click at [948, 125] on button "×" at bounding box center [954, 135] width 12 height 20
click at [1232, 169] on div "# Use a while-true loop to both move and attack. while True : hero . moveRight …" at bounding box center [1273, 241] width 362 height 405
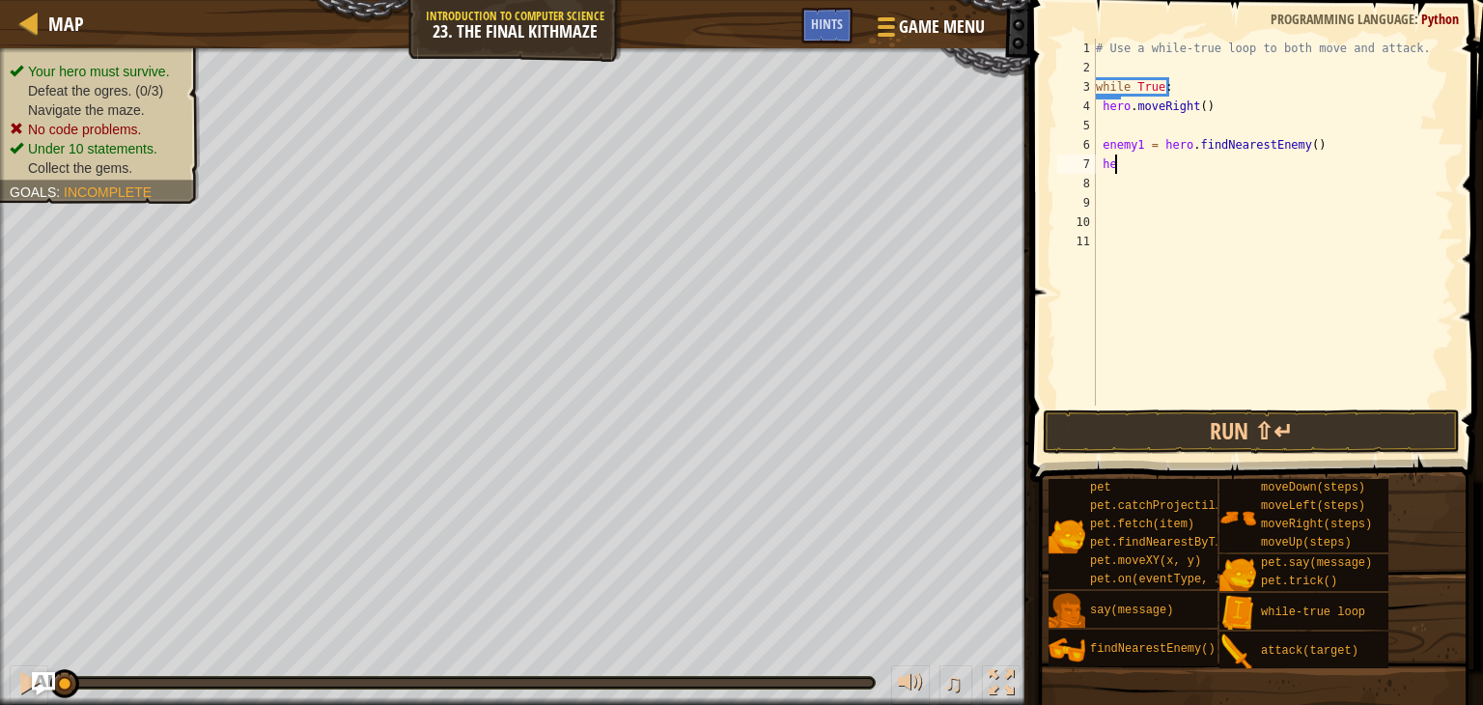
type textarea "h"
click at [1313, 152] on div "# Use a while-true loop to both move and attack. while True : hero . moveRight …" at bounding box center [1273, 241] width 362 height 405
type textarea "e"
click at [1208, 113] on div "# Use a while-true loop to both move and attack. while True : hero . moveRight …" at bounding box center [1273, 241] width 362 height 405
type textarea "h"
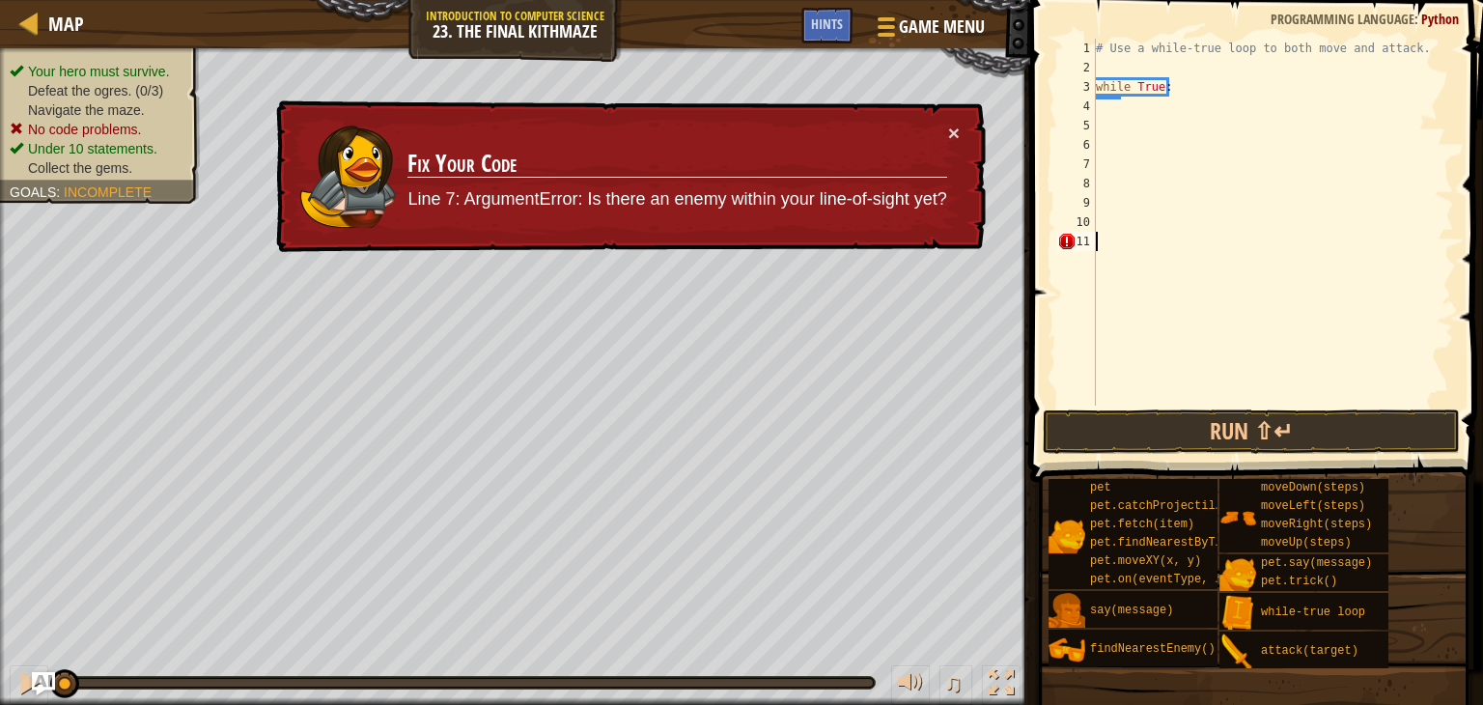
click at [1099, 254] on div "# Use a while-true loop to both move and attack. while True :" at bounding box center [1273, 241] width 362 height 405
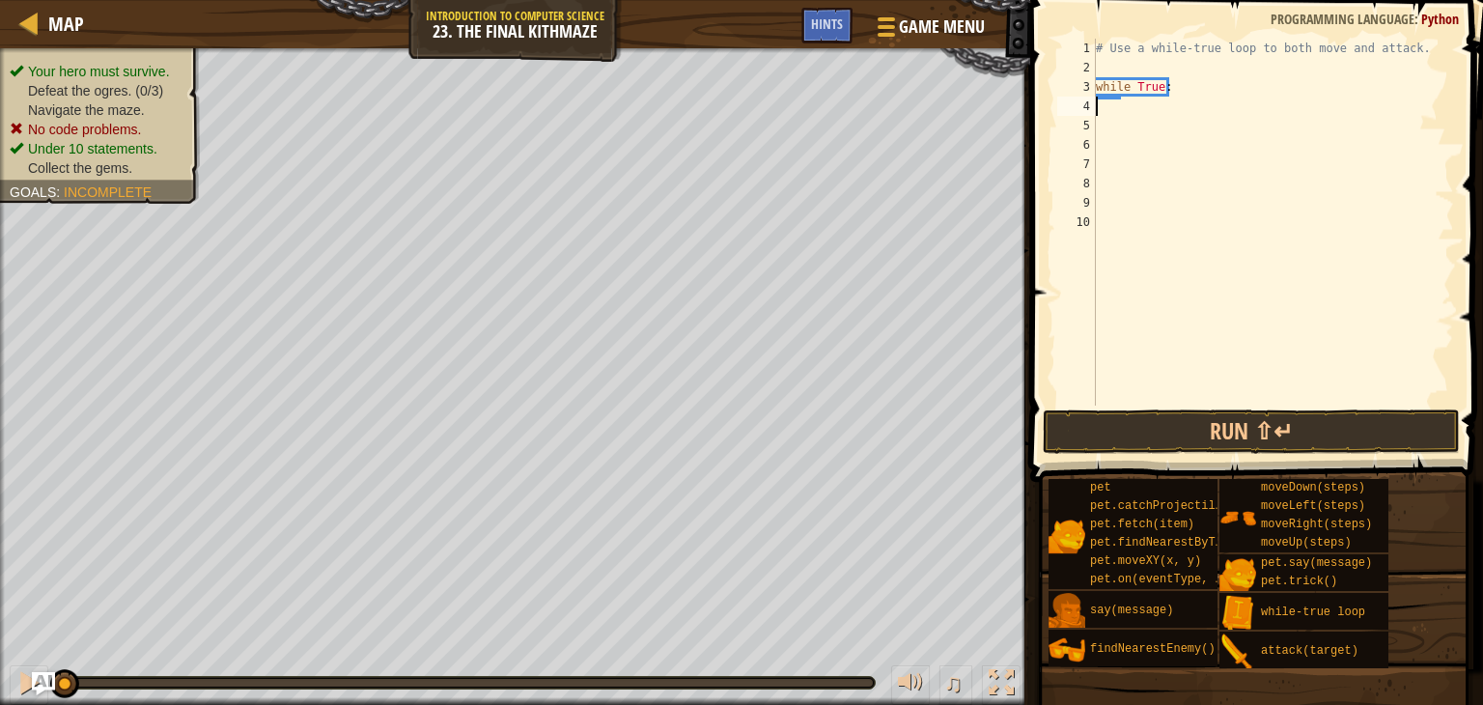
click at [1101, 105] on div "# Use a while-true loop to both move and attack. while True :" at bounding box center [1273, 241] width 362 height 405
drag, startPoint x: 1165, startPoint y: 416, endPoint x: 1106, endPoint y: 437, distance: 62.6
click at [1106, 437] on button "Run ⇧↵" at bounding box center [1251, 431] width 417 height 44
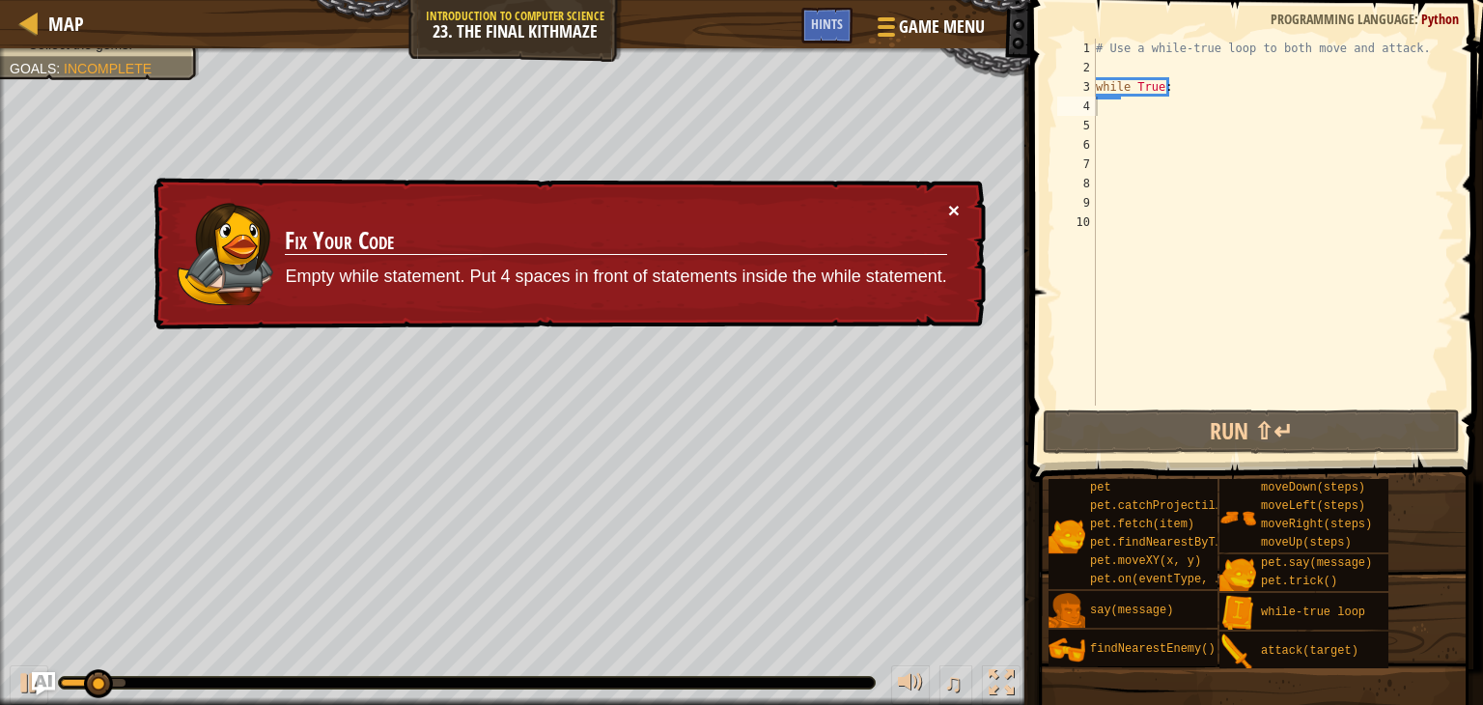
click at [953, 207] on button "×" at bounding box center [954, 217] width 13 height 20
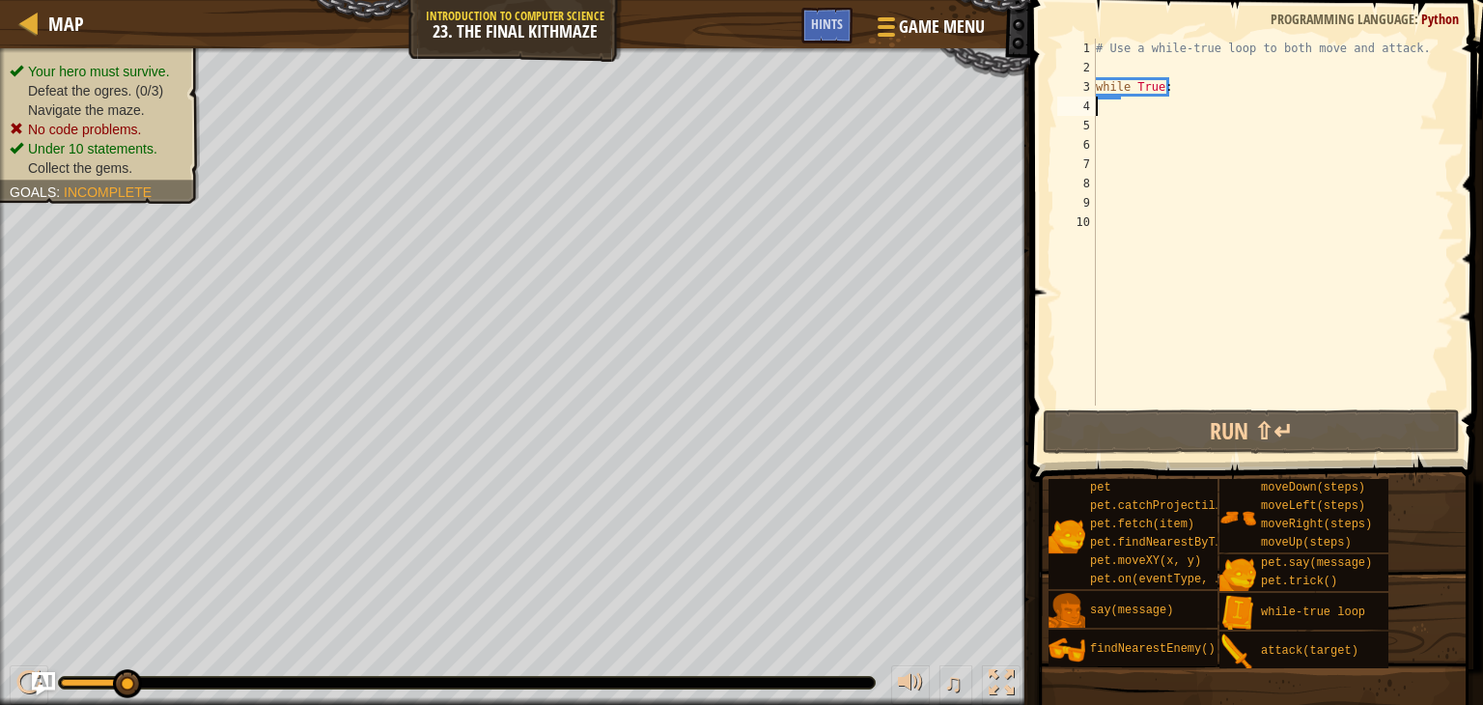
type textarea "h"
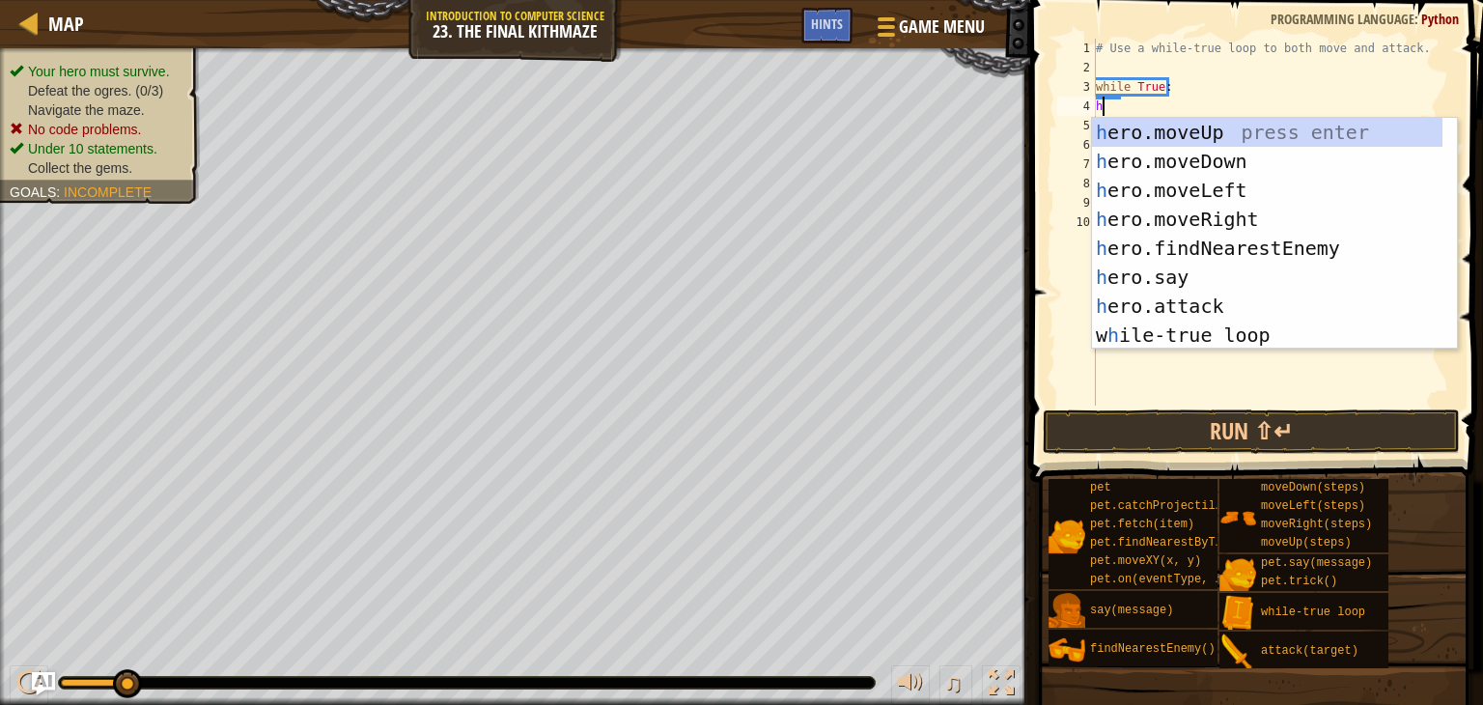
scroll to position [9, 0]
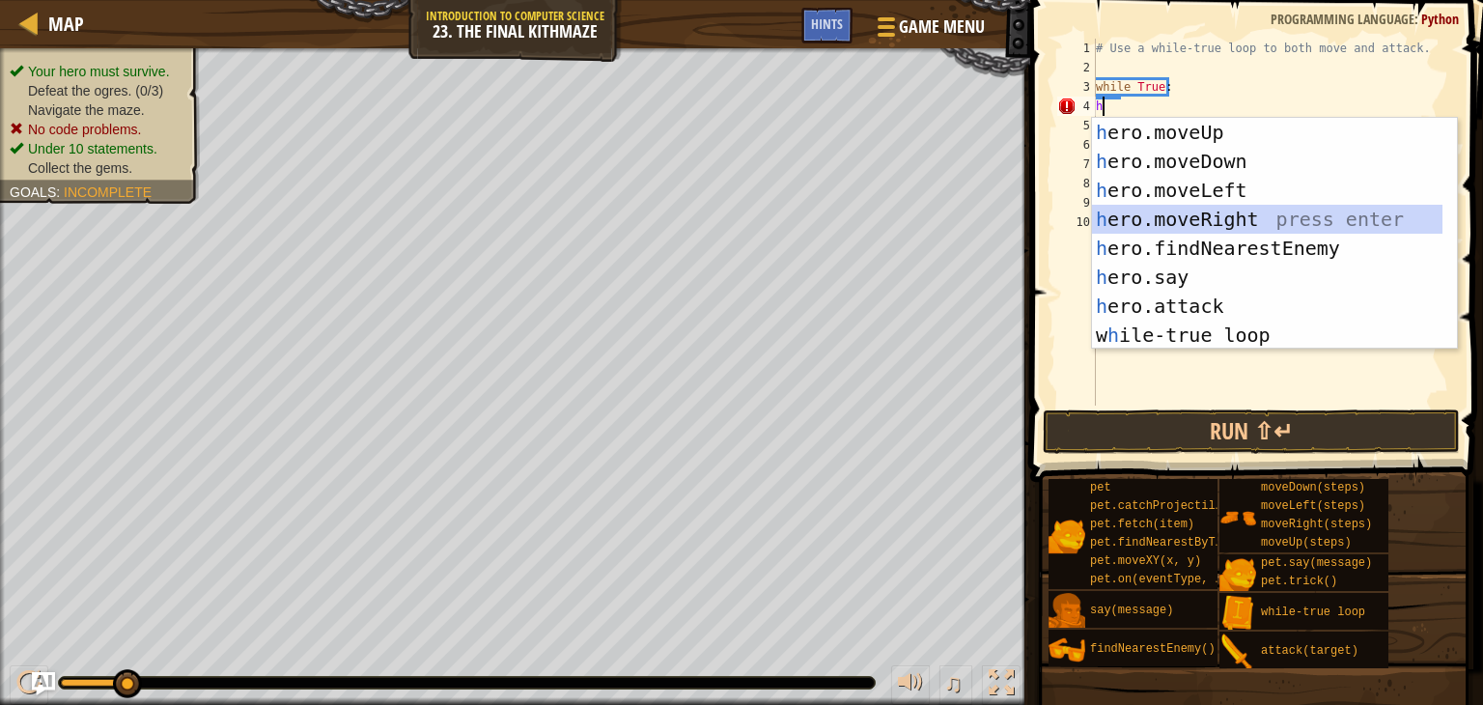
click at [1189, 218] on div "h ero.moveUp press enter h ero.moveDown press enter h ero.moveLeft press enter …" at bounding box center [1267, 263] width 350 height 290
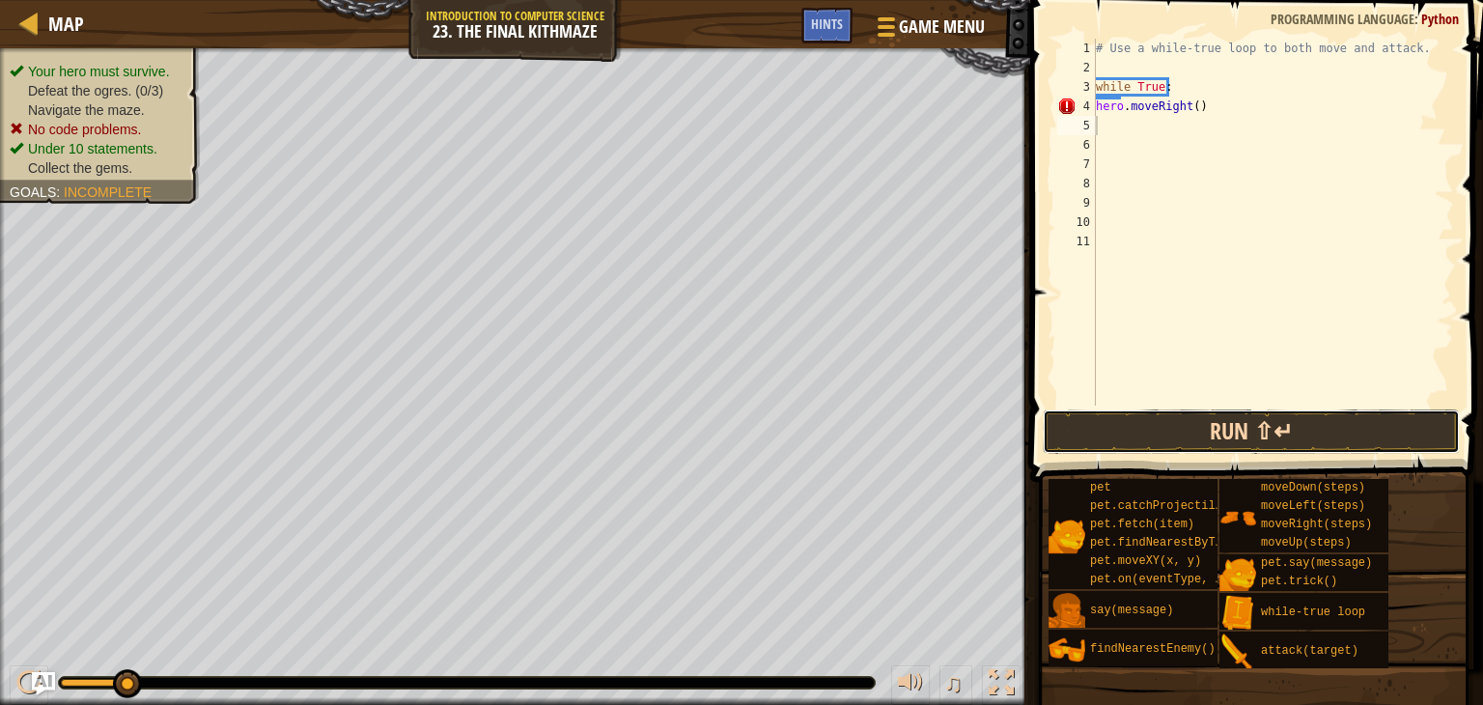
click at [1209, 421] on button "Run ⇧↵" at bounding box center [1251, 431] width 417 height 44
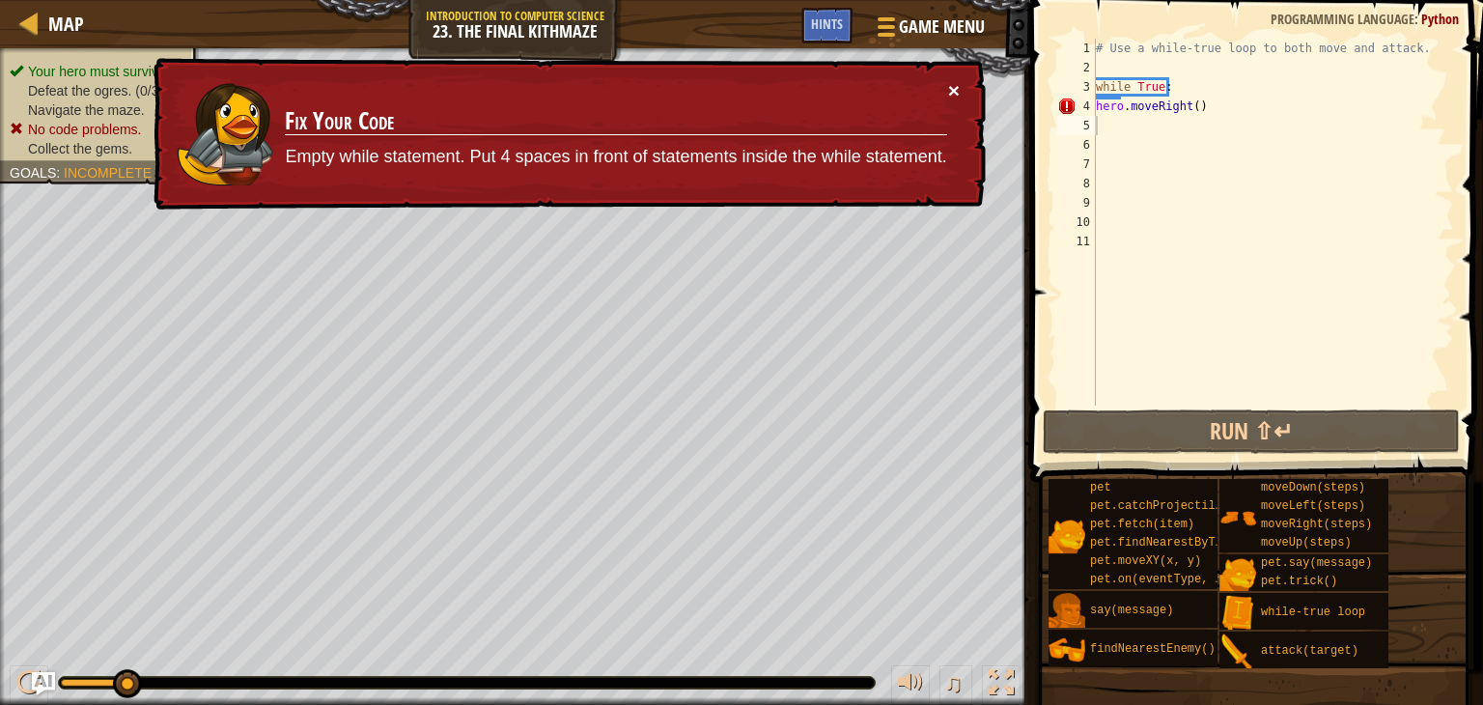
click at [953, 84] on button "×" at bounding box center [954, 92] width 12 height 20
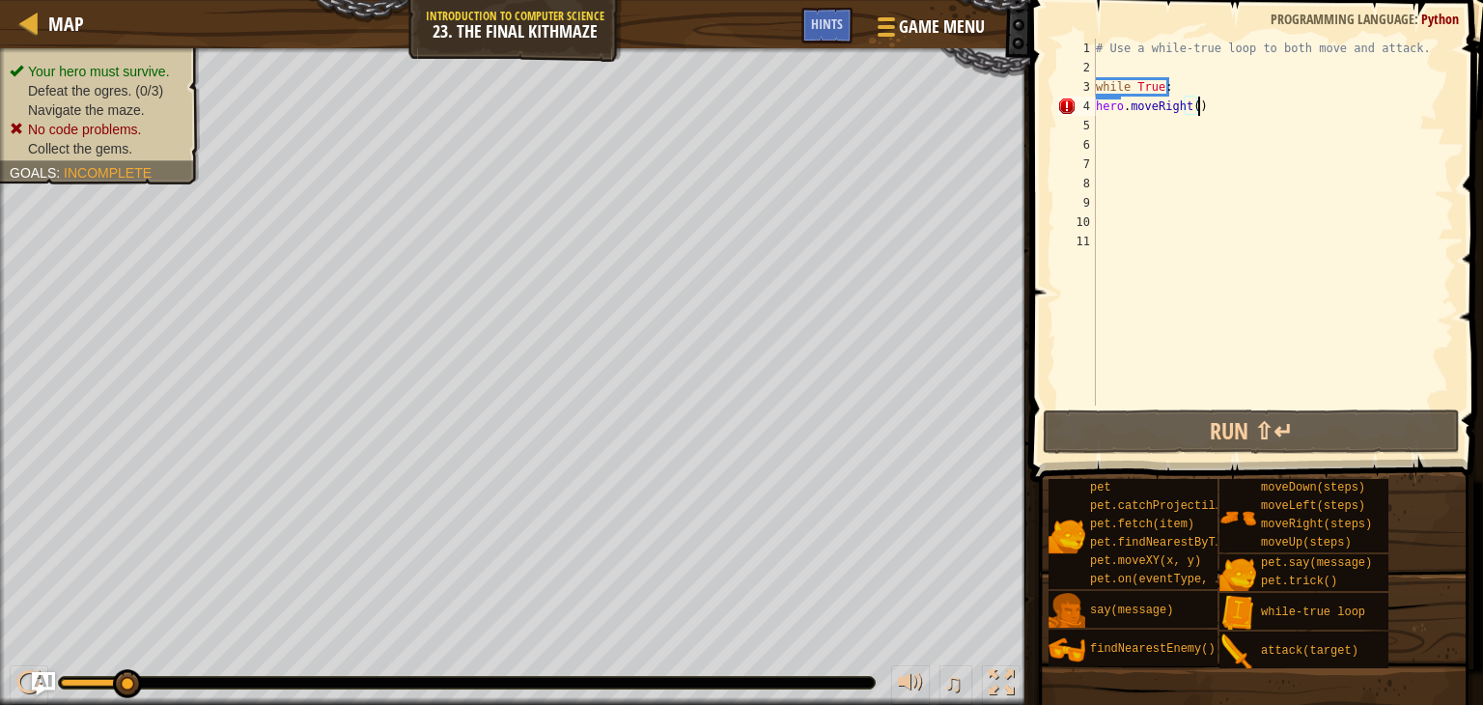
click at [1197, 109] on div "# Use a while-true loop to both move and attack. while True : hero . moveRight …" at bounding box center [1273, 241] width 362 height 405
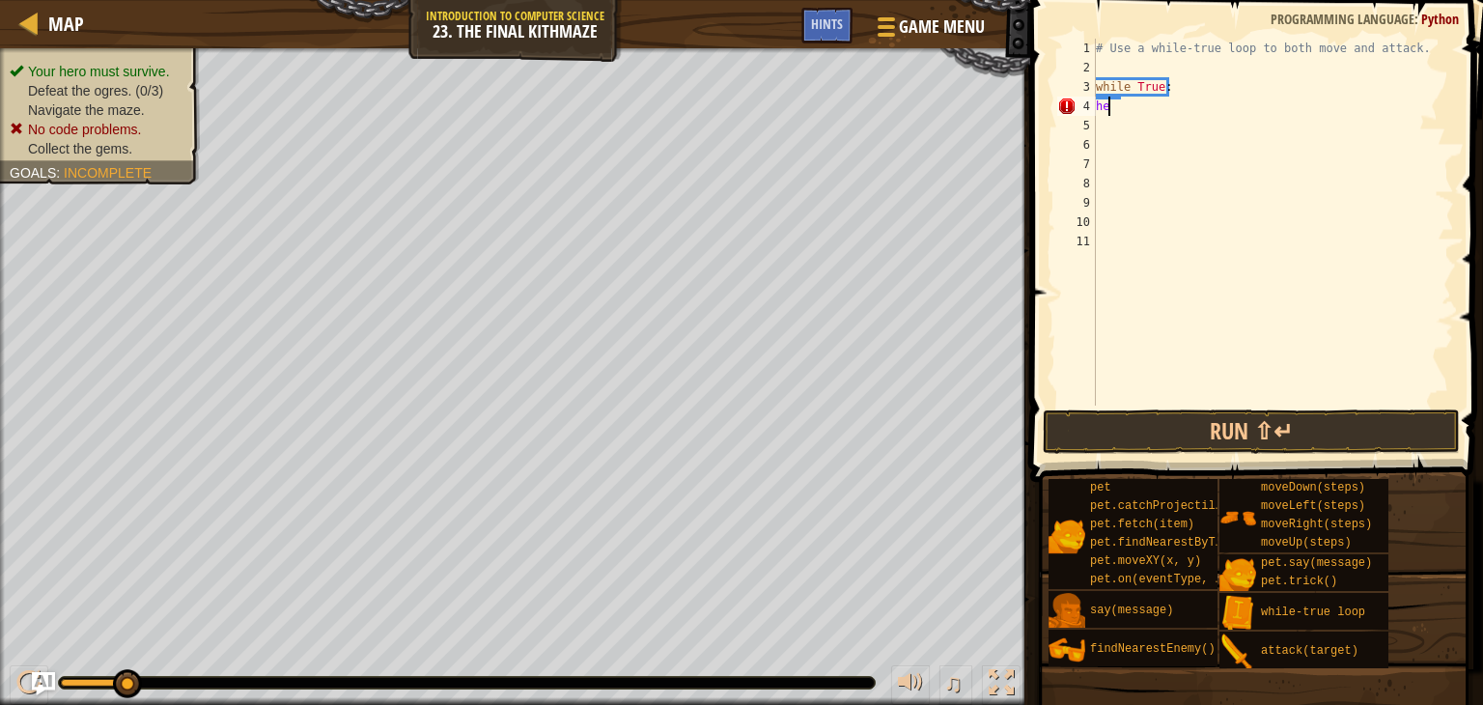
type textarea "h"
type textarea "while True:"
click at [1101, 105] on div "# Use a while-true loop to both move and attack. while True :" at bounding box center [1273, 241] width 362 height 405
type textarea "h"
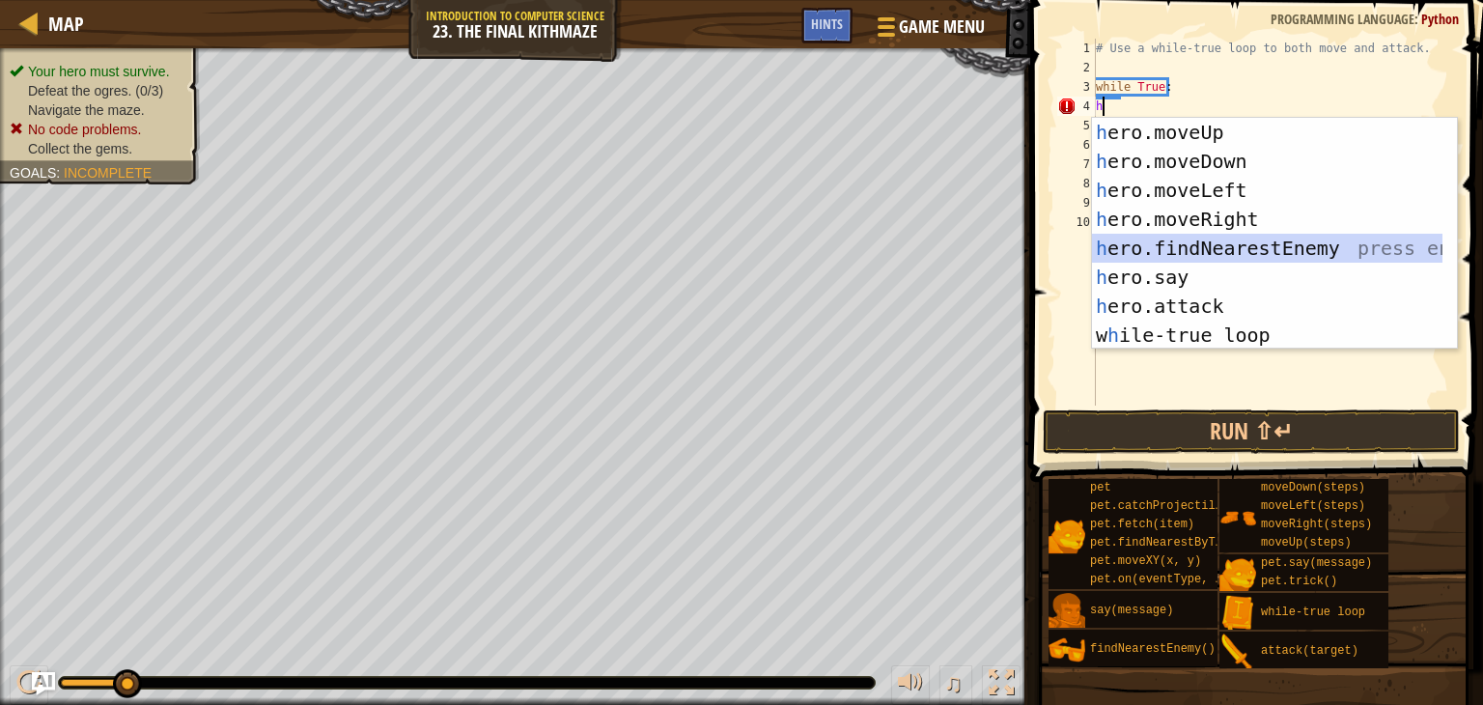
click at [1184, 248] on div "h ero.moveUp press enter h ero.moveDown press enter h ero.moveLeft press enter …" at bounding box center [1267, 263] width 350 height 290
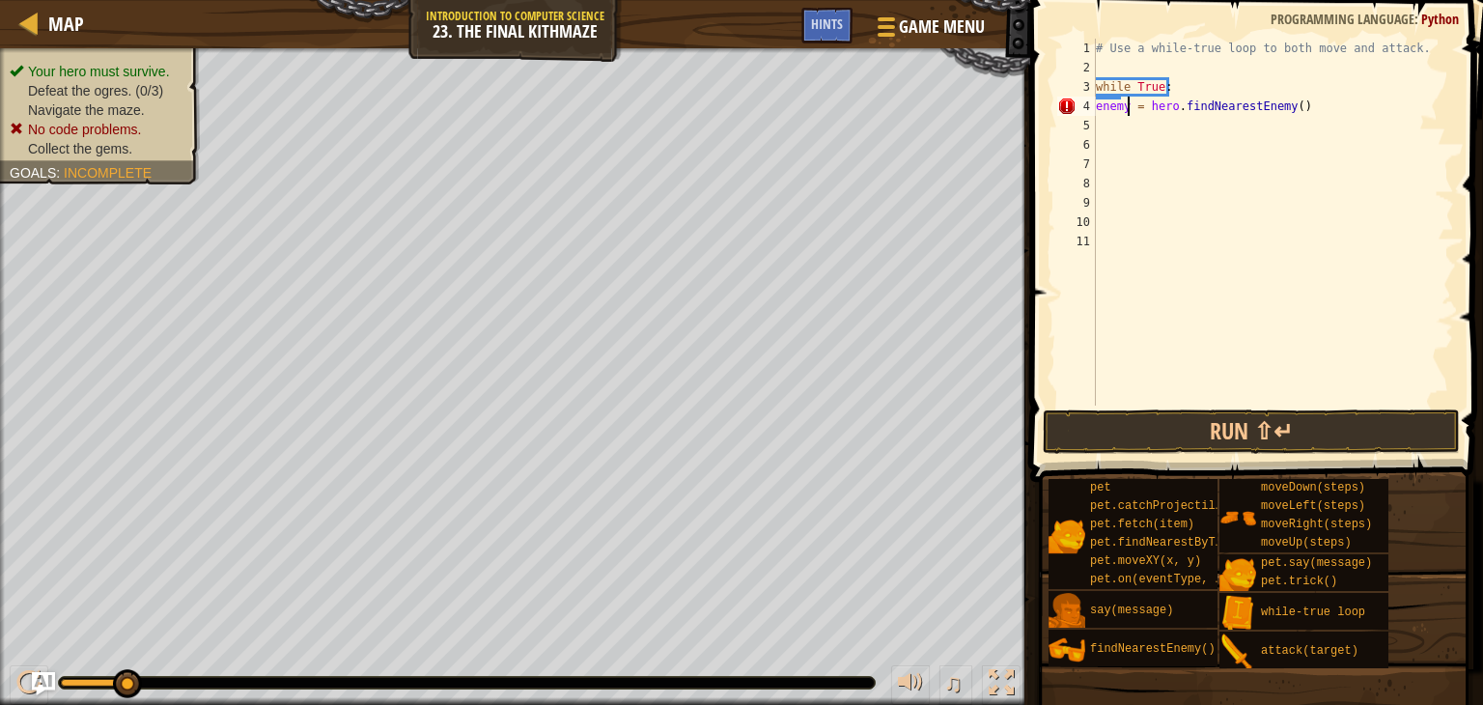
click at [1129, 103] on div "# Use a while-true loop to both move and attack. while True : enemy = hero . fi…" at bounding box center [1273, 241] width 362 height 405
type textarea "enemy1 = hero.findNearestEnemy()"
click at [1122, 429] on button "Run ⇧↵" at bounding box center [1251, 431] width 417 height 44
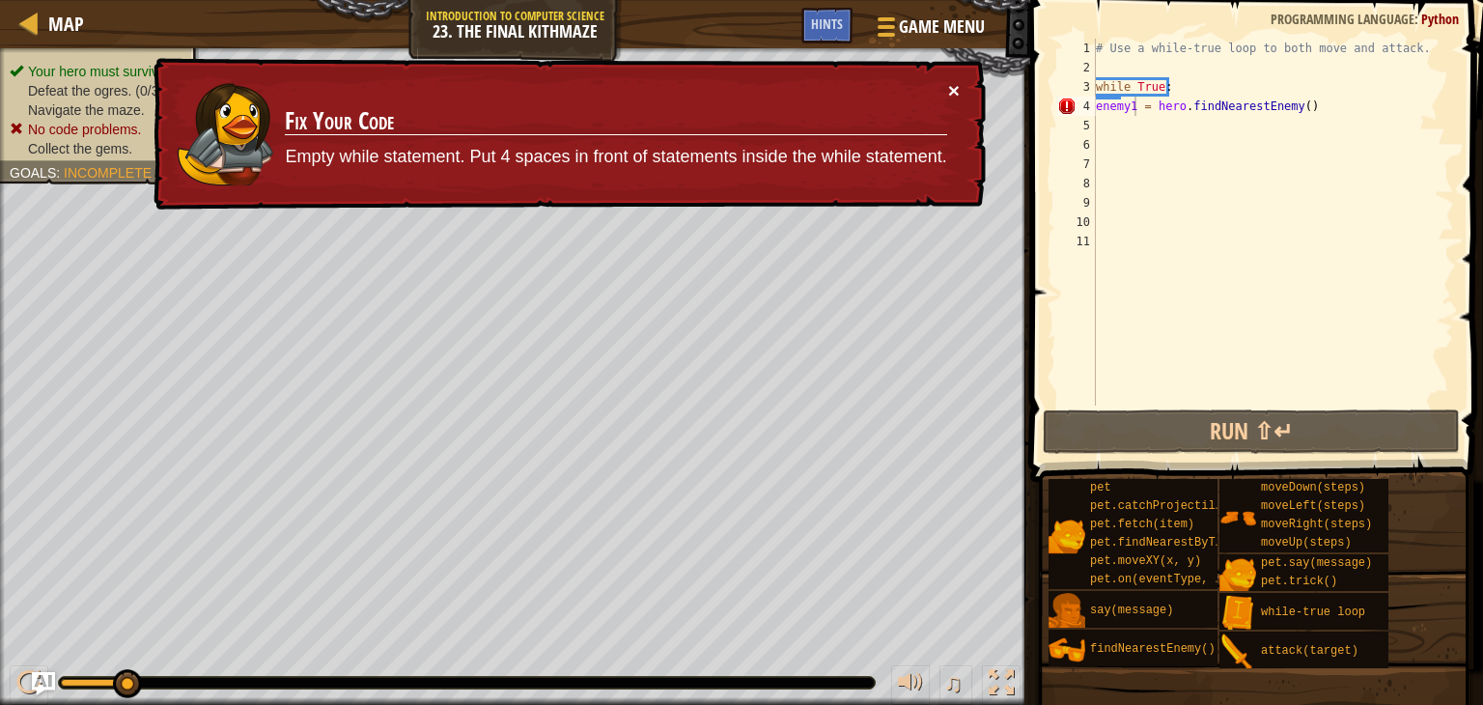
click at [953, 94] on button "×" at bounding box center [954, 96] width 13 height 20
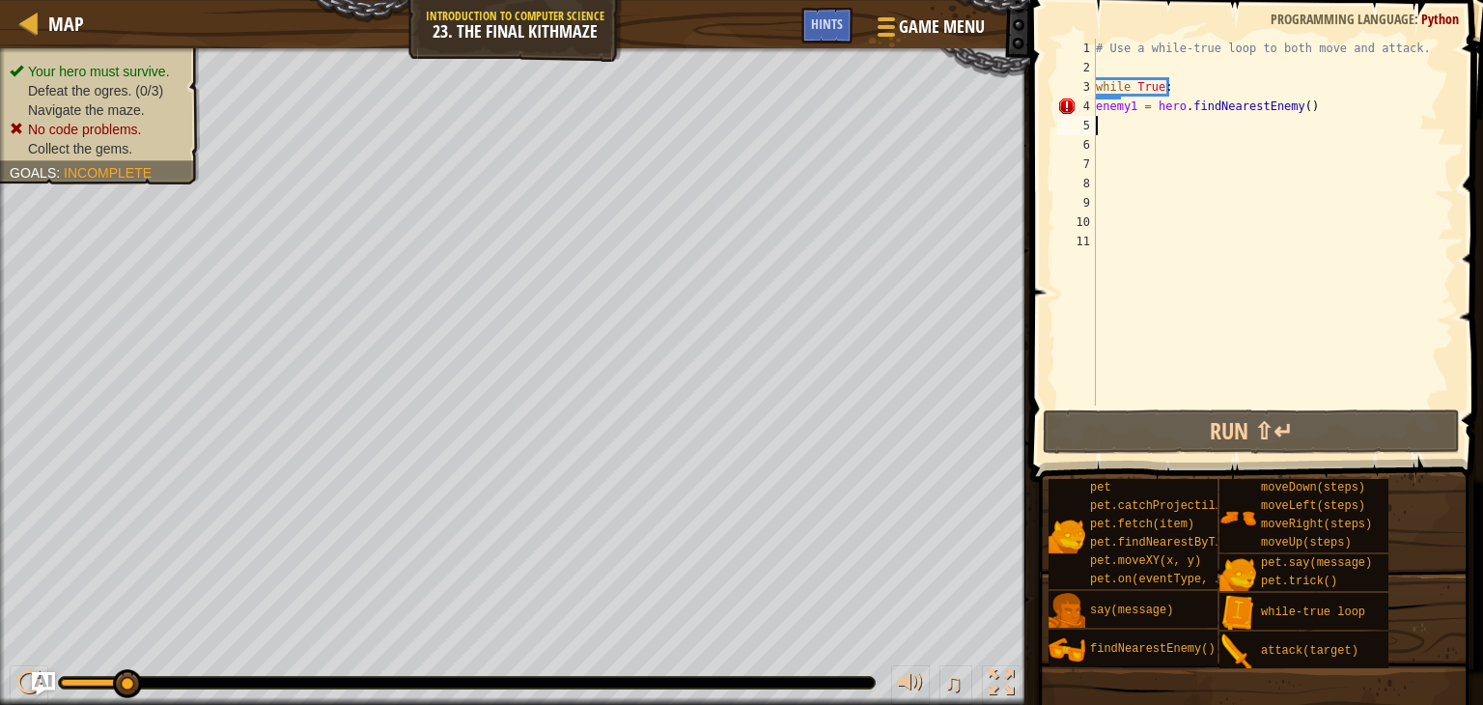
click at [1306, 120] on div "# Use a while-true loop to both move and attack. while True : enemy1 = hero . f…" at bounding box center [1273, 241] width 362 height 405
click at [1314, 107] on div "# Use a while-true loop to both move and attack. while True : enemy1 = hero . f…" at bounding box center [1273, 241] width 362 height 405
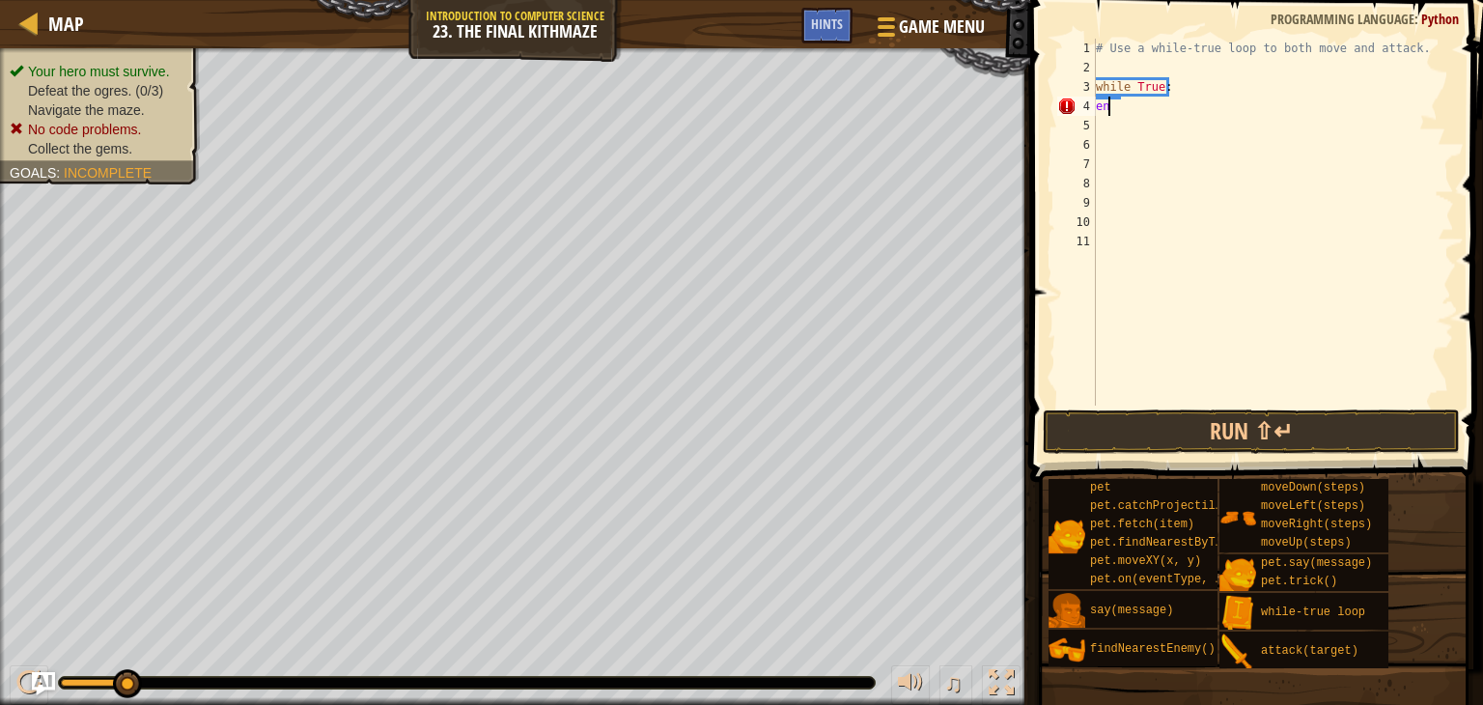
type textarea "e"
click at [1154, 429] on button "Run ⇧↵" at bounding box center [1251, 431] width 417 height 44
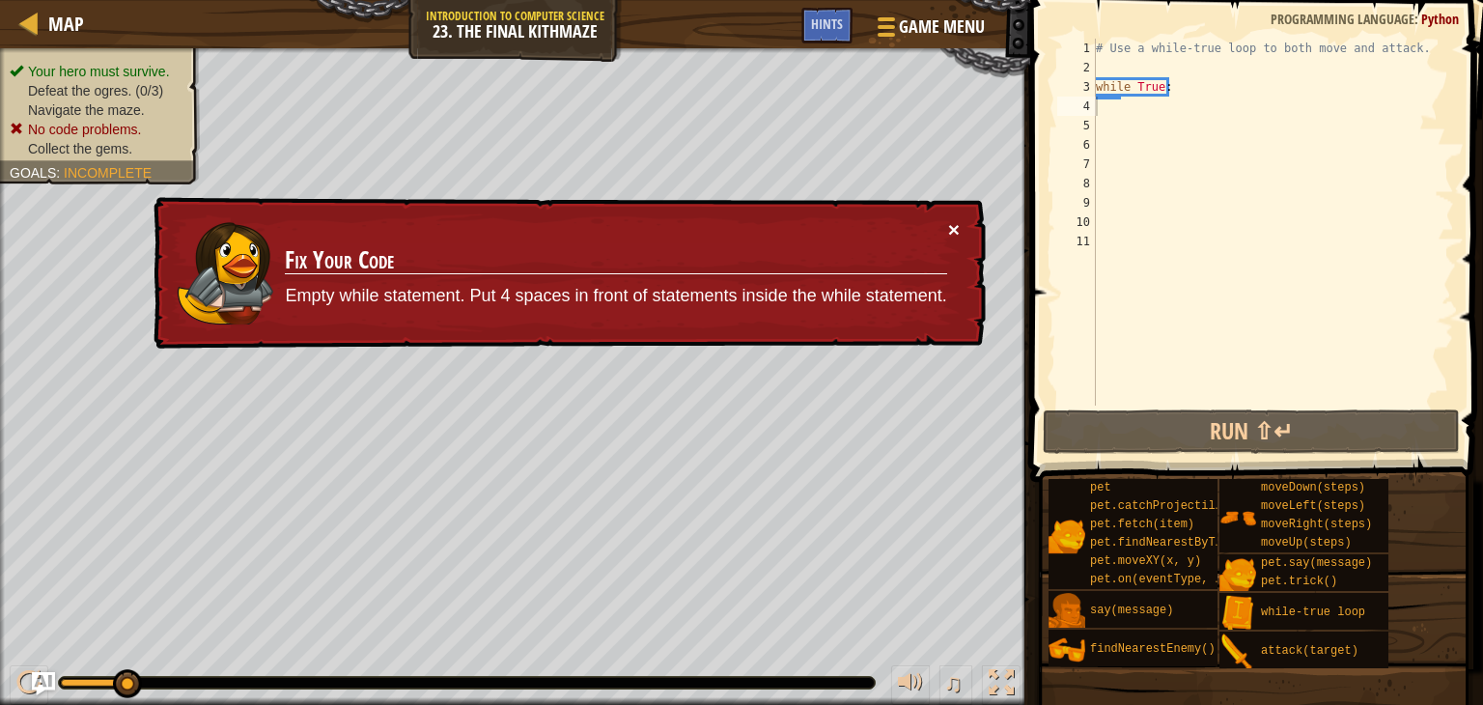
click at [948, 225] on button "×" at bounding box center [954, 231] width 12 height 20
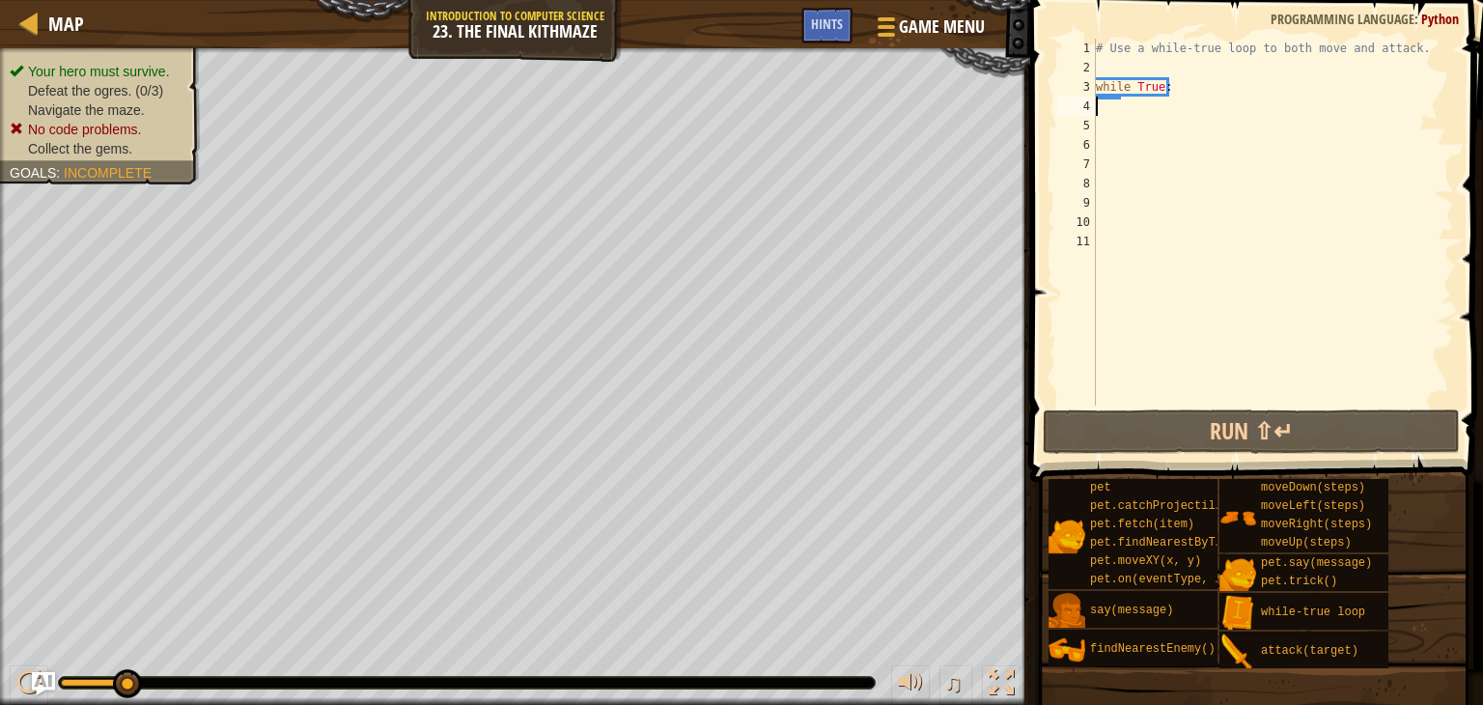
type textarea "h"
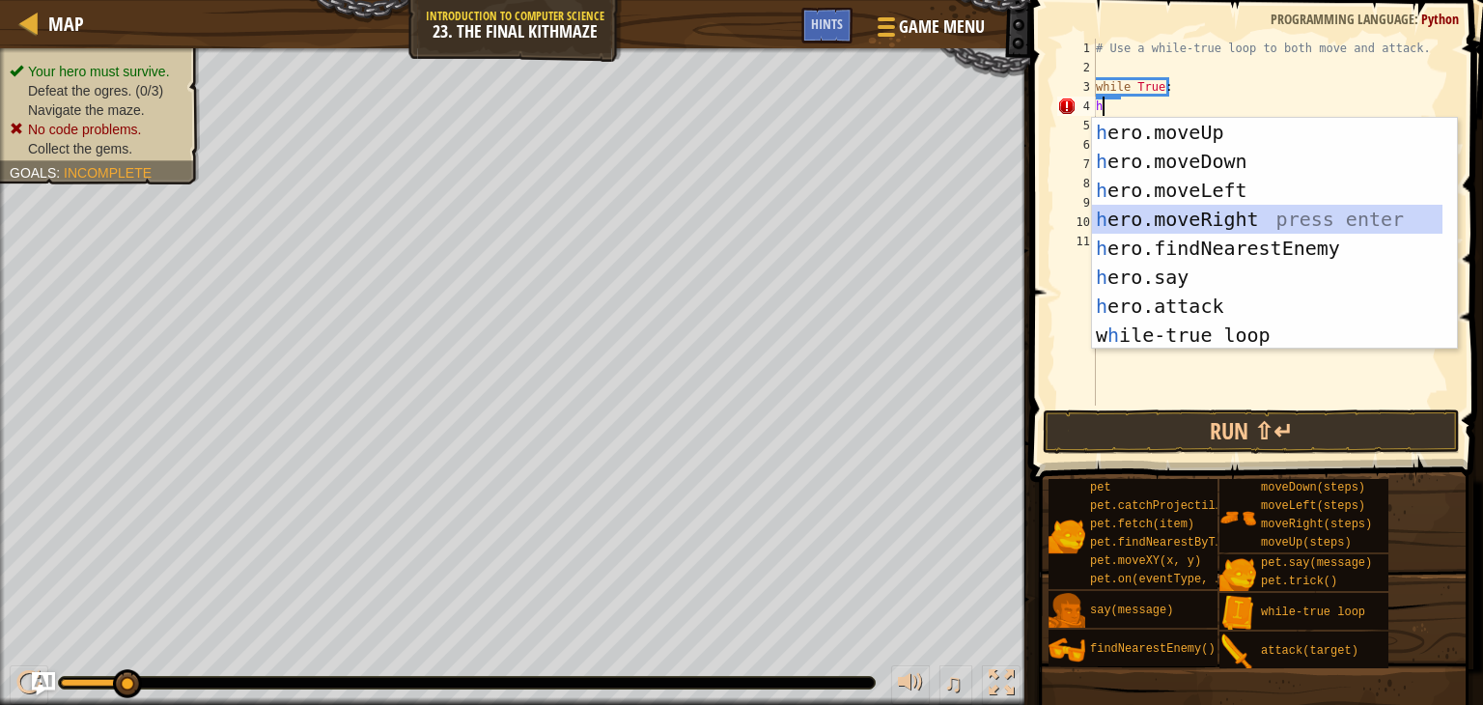
click at [1164, 210] on div "h ero.moveUp press enter h ero.moveDown press enter h ero.moveLeft press enter …" at bounding box center [1267, 263] width 350 height 290
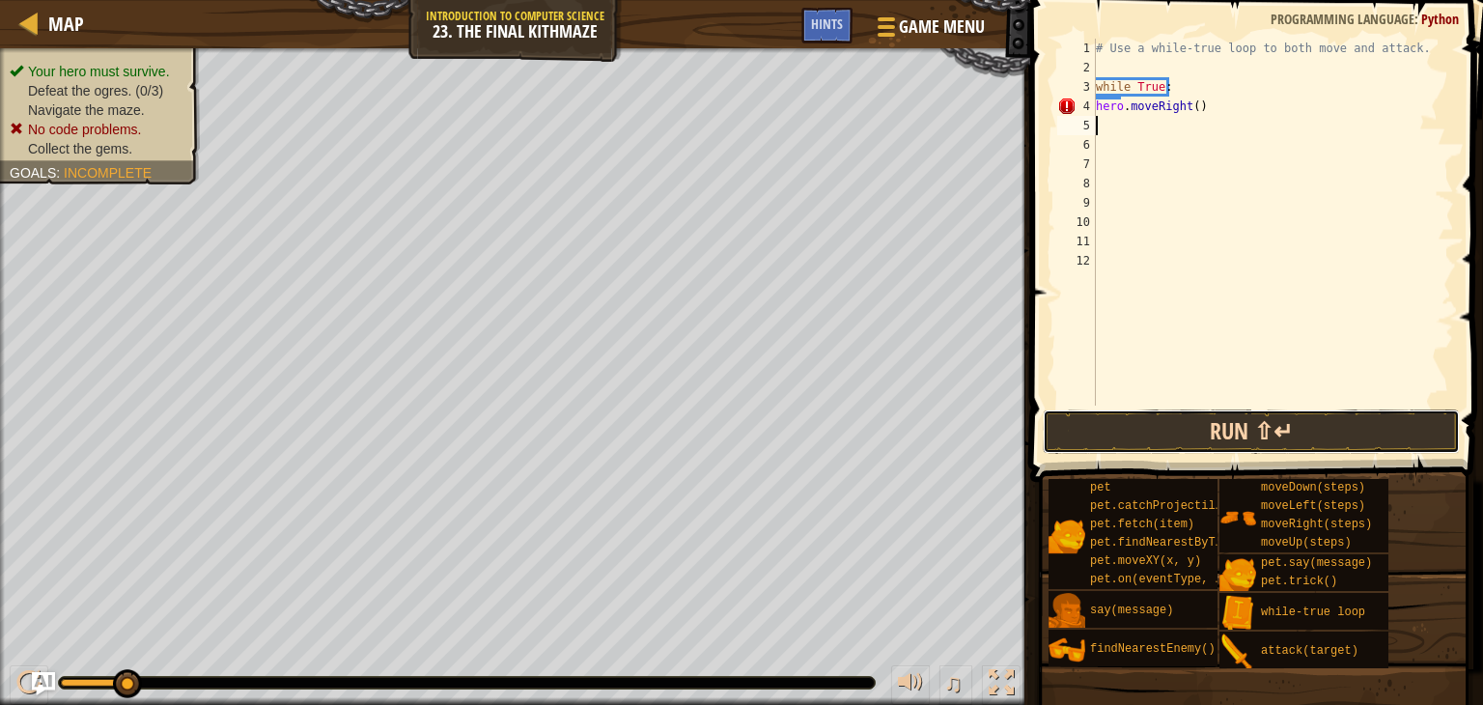
click at [1148, 415] on button "Run ⇧↵" at bounding box center [1251, 431] width 417 height 44
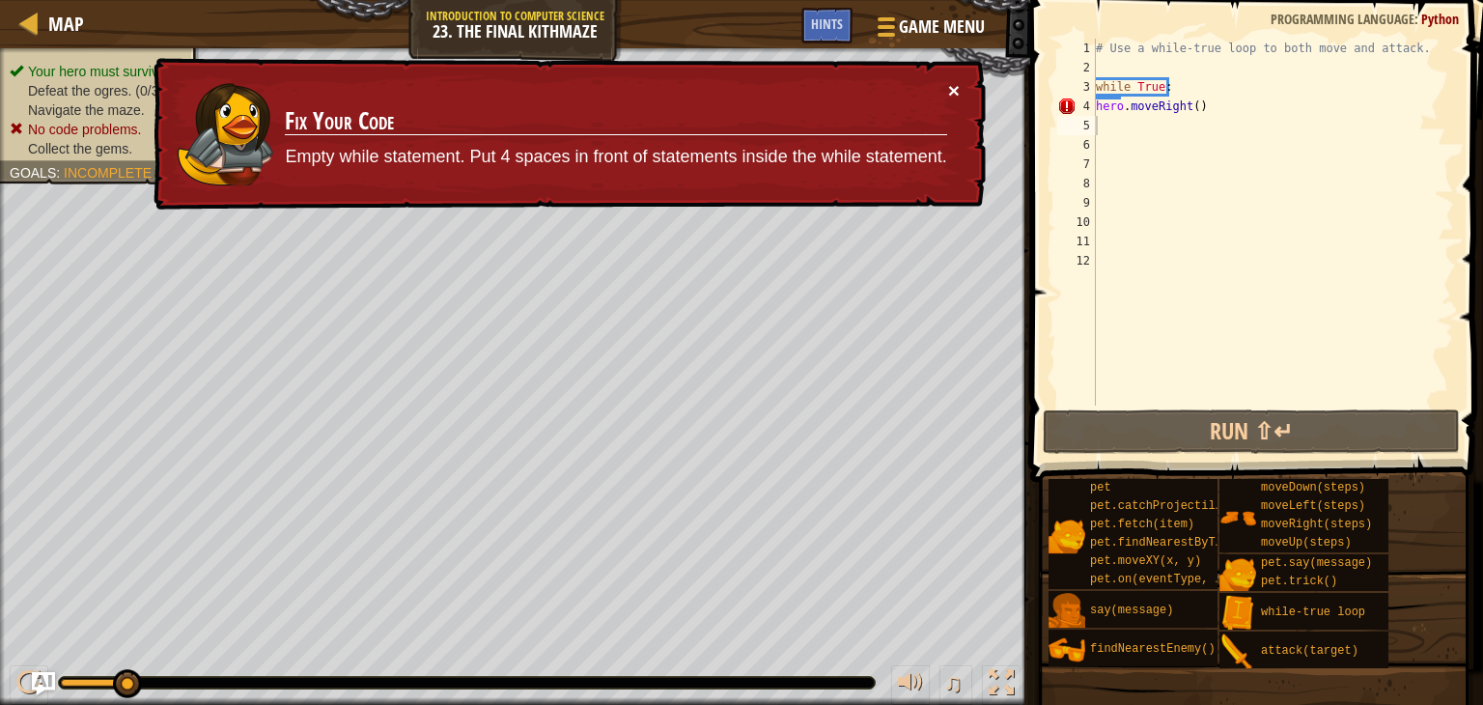
click at [950, 89] on button "×" at bounding box center [954, 92] width 12 height 20
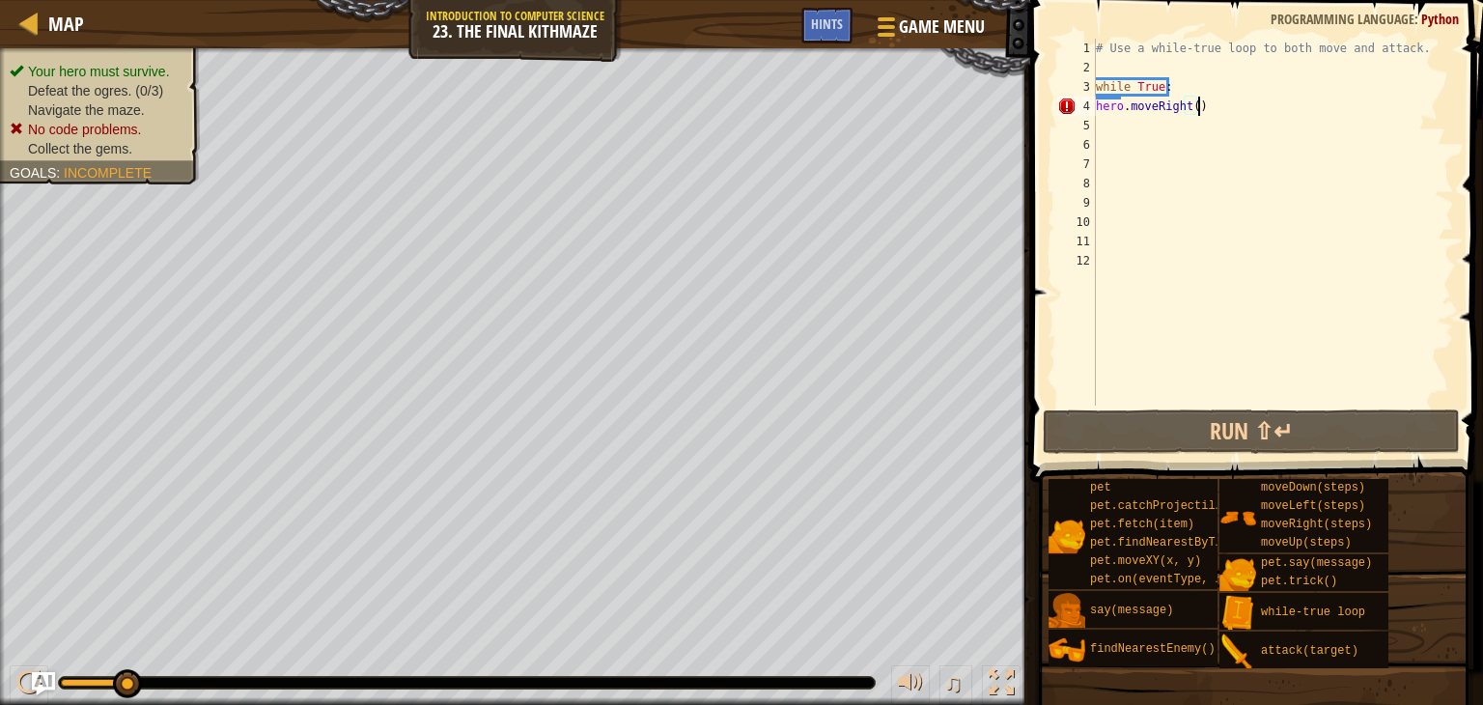
click at [1205, 106] on div "# Use a while-true loop to both move and attack. while True : hero . moveRight …" at bounding box center [1273, 241] width 362 height 405
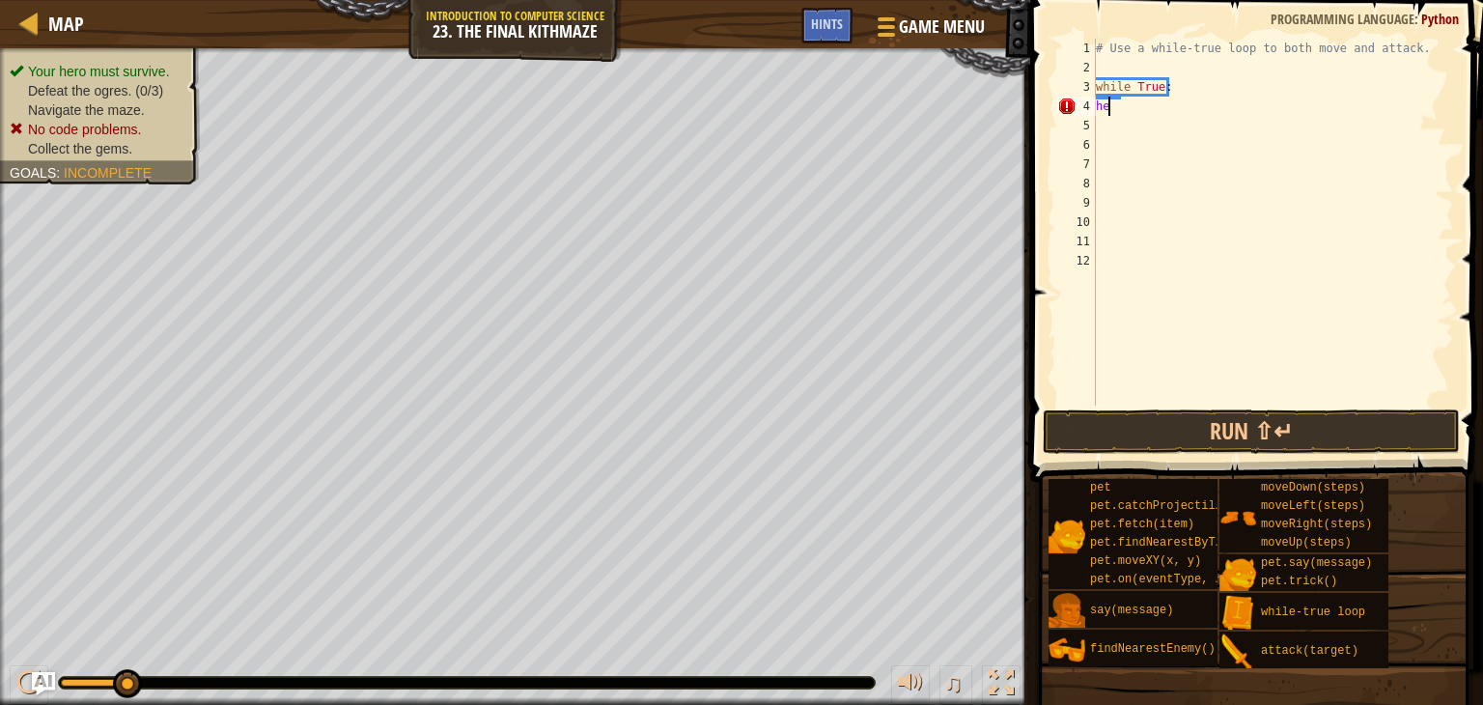
type textarea "h"
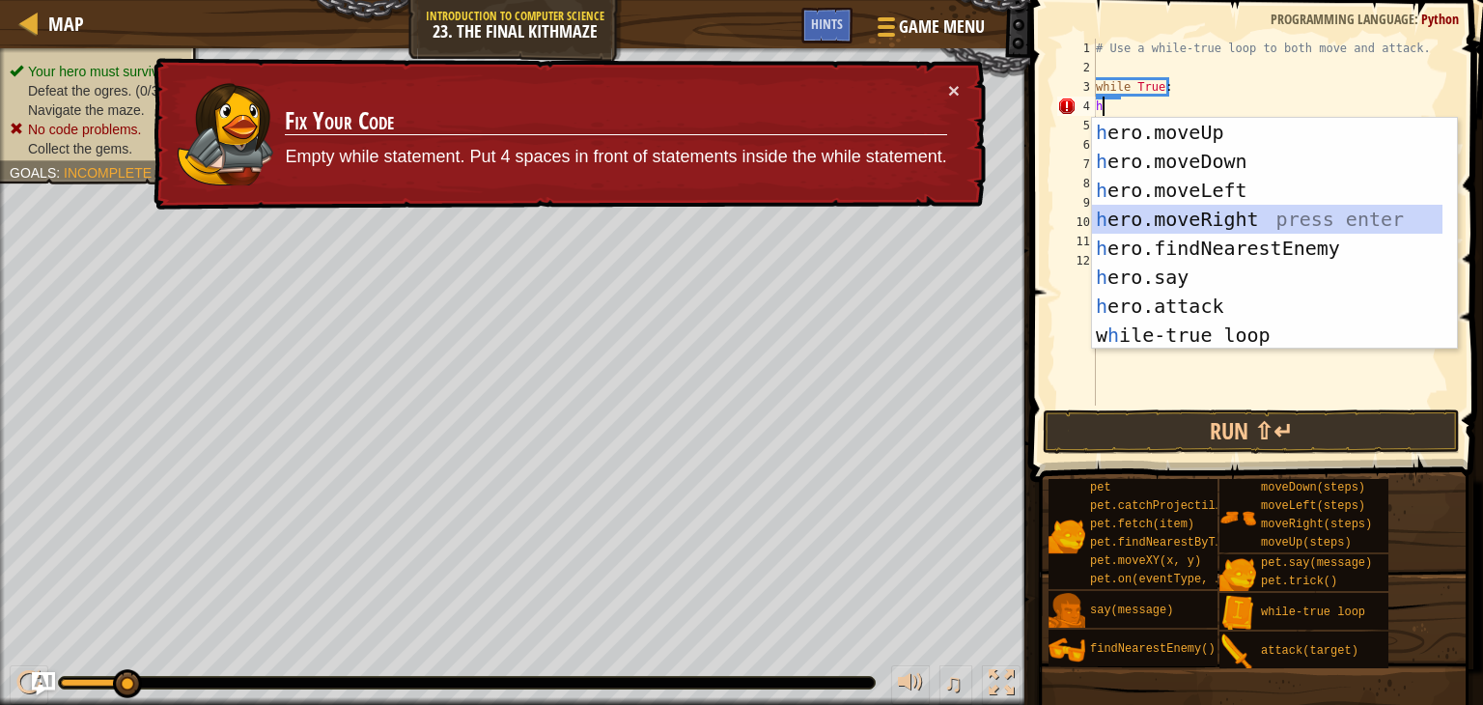
click at [1167, 218] on div "h ero.moveUp press enter h ero.moveDown press enter h ero.moveLeft press enter …" at bounding box center [1267, 263] width 350 height 290
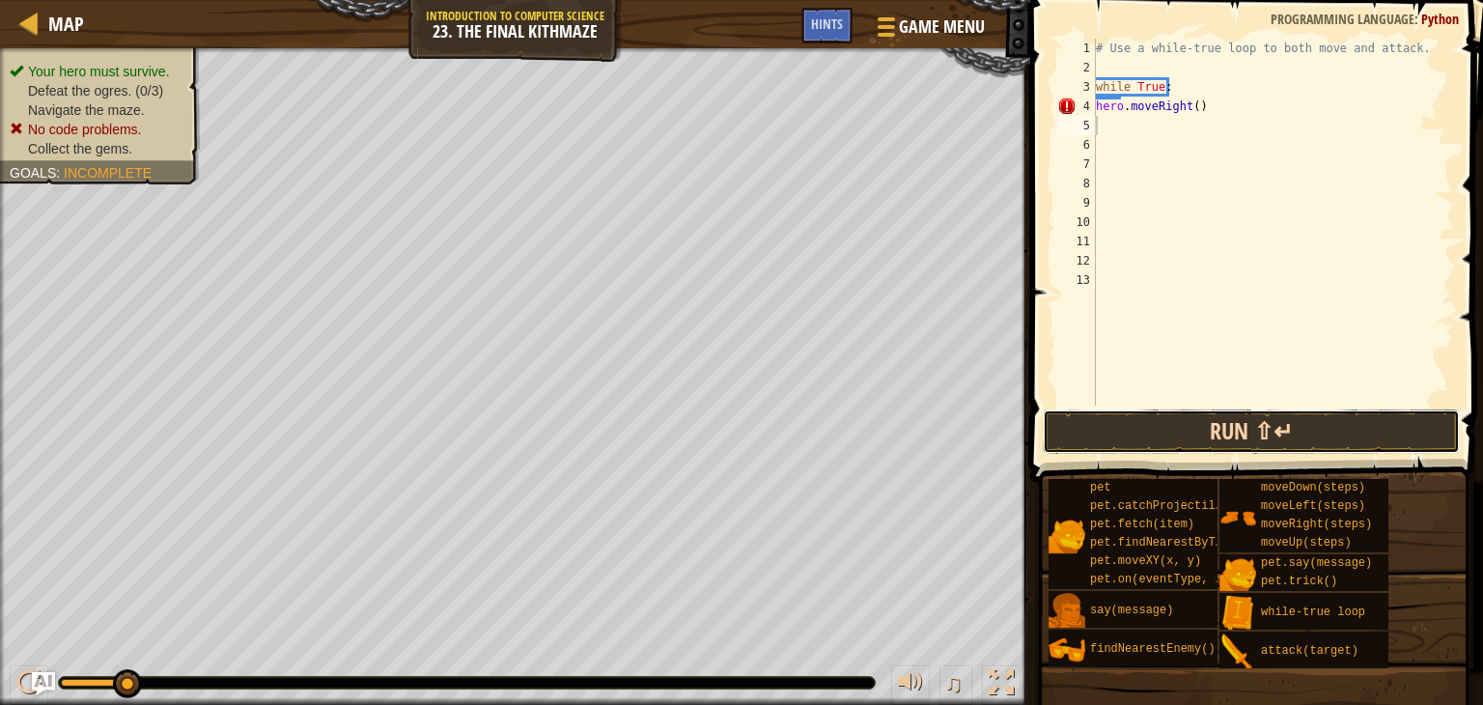
click at [1132, 421] on button "Run ⇧↵" at bounding box center [1251, 431] width 417 height 44
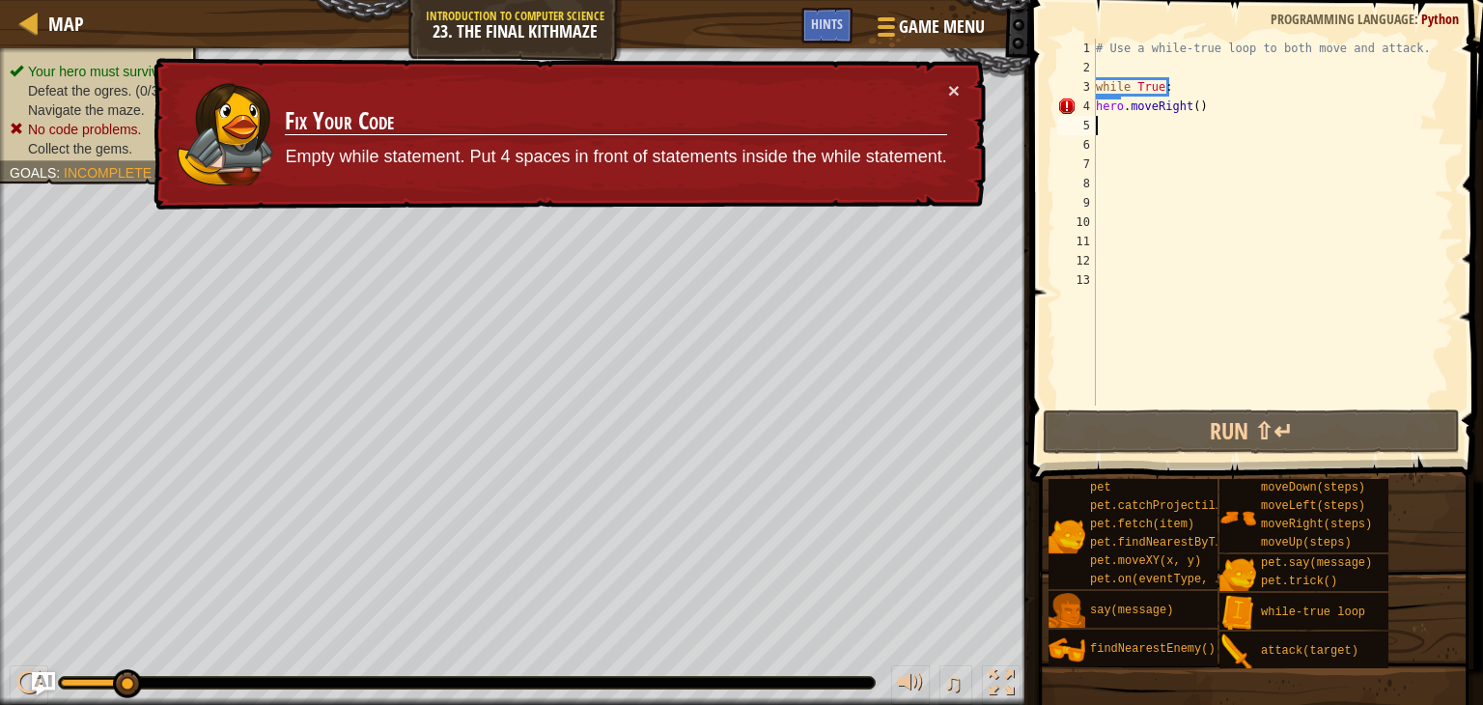
click at [1093, 99] on div "4" at bounding box center [1076, 106] width 39 height 19
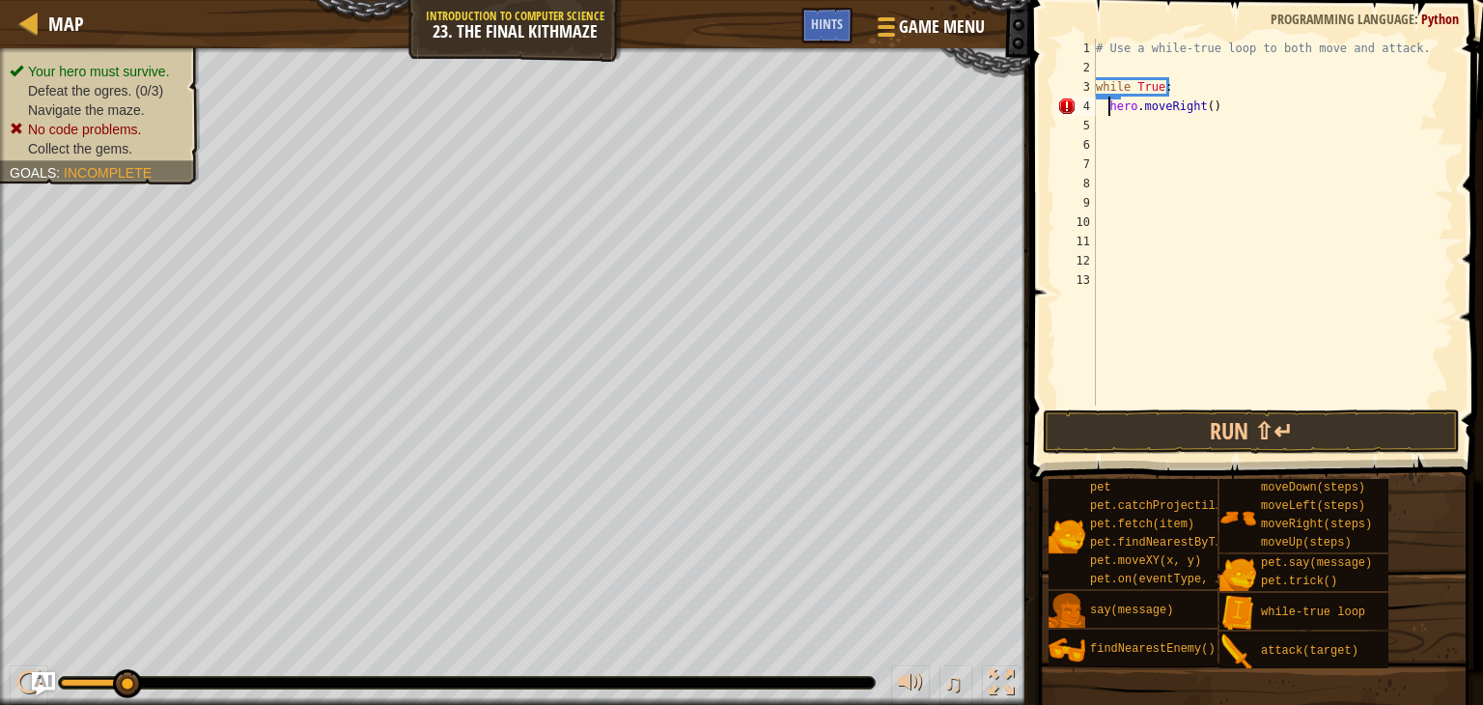
type textarea "hero.moveRight()"
click at [1336, 105] on div "# Use a while-true loop to both move and attack. while True : hero . moveRight …" at bounding box center [1273, 241] width 362 height 405
type textarea "h"
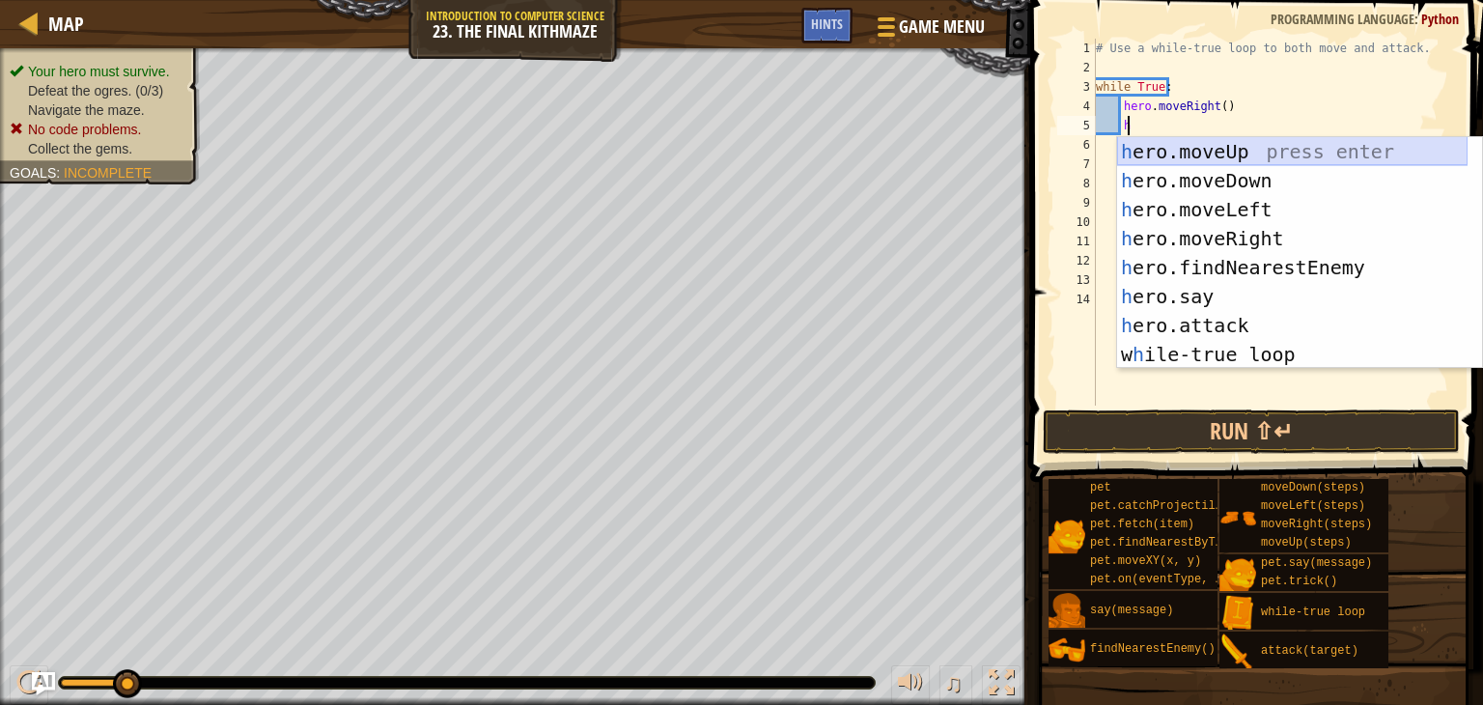
click at [1205, 153] on div "h ero.moveUp press enter h ero.moveDown press enter h ero.moveLeft press enter …" at bounding box center [1292, 282] width 350 height 290
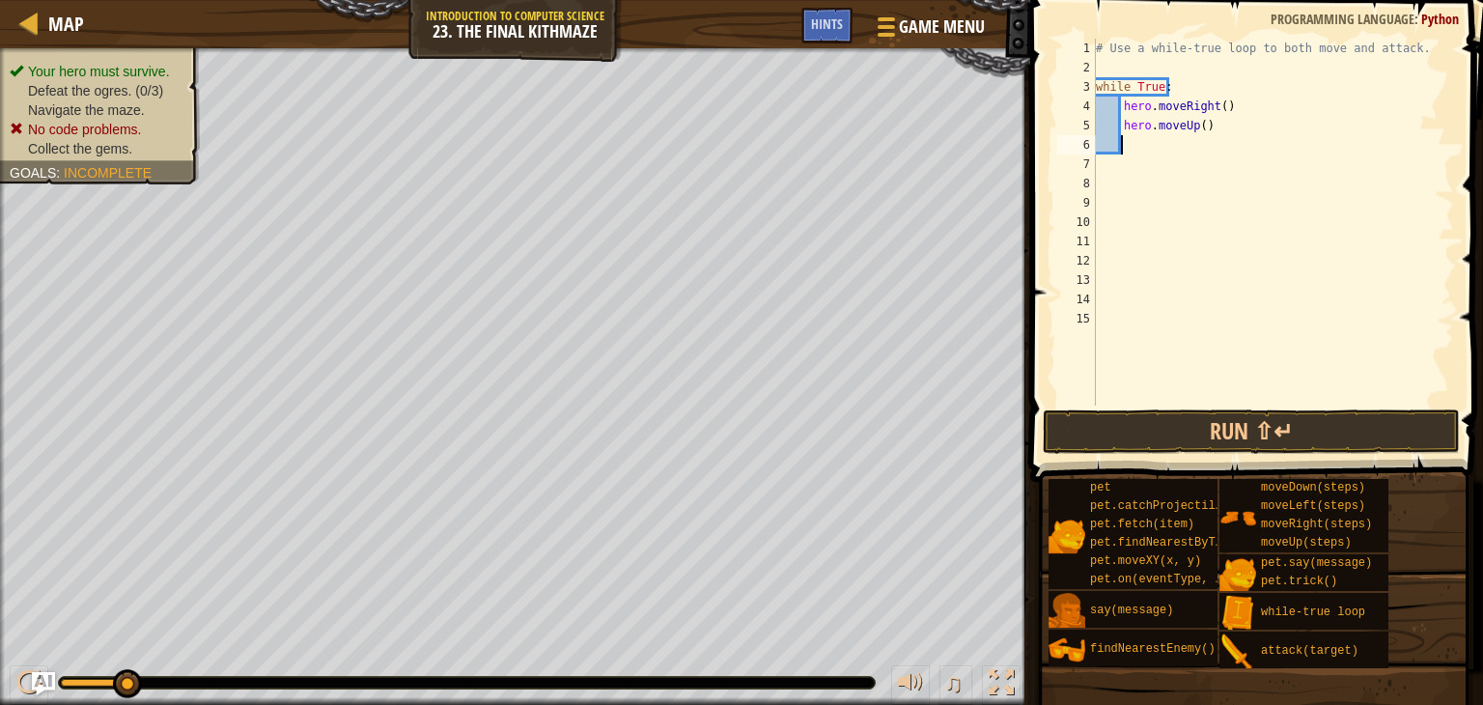
scroll to position [9, 0]
type textarea "h"
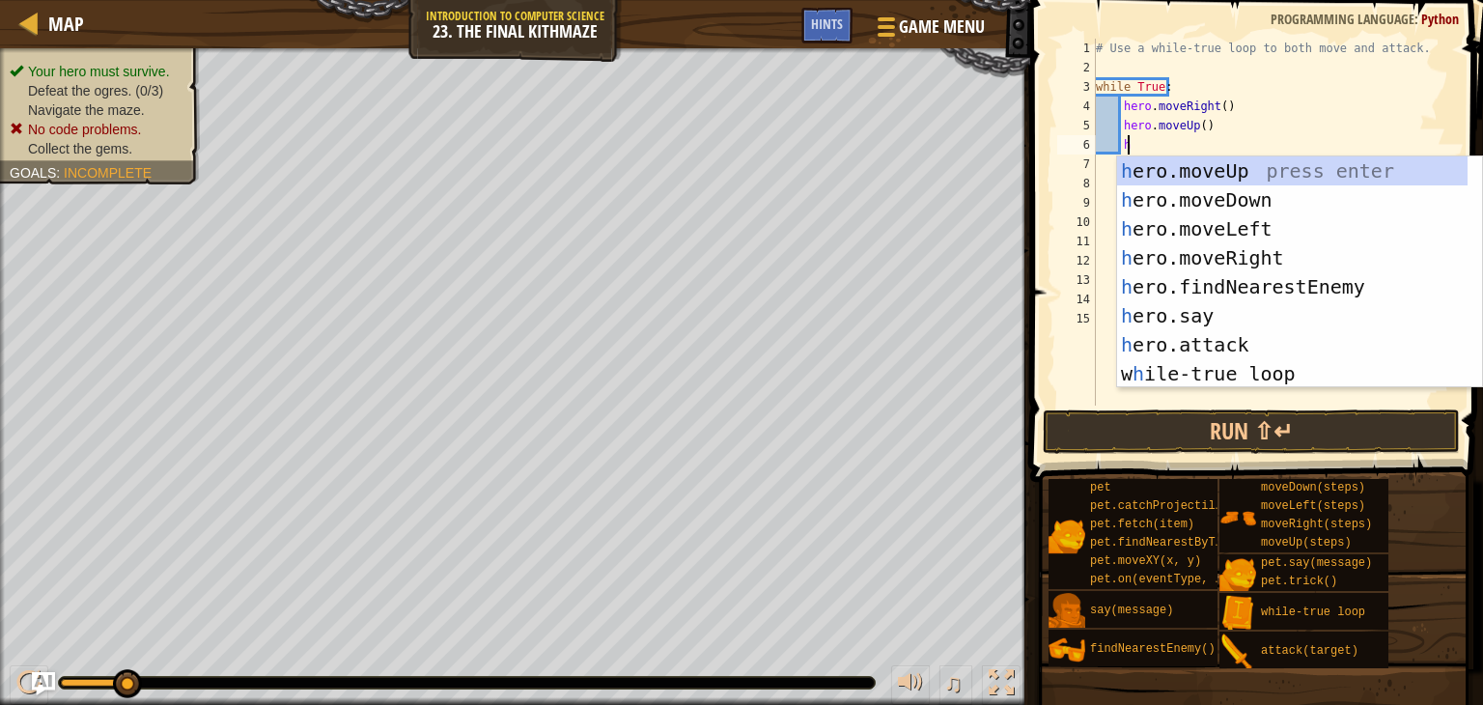
scroll to position [9, 1]
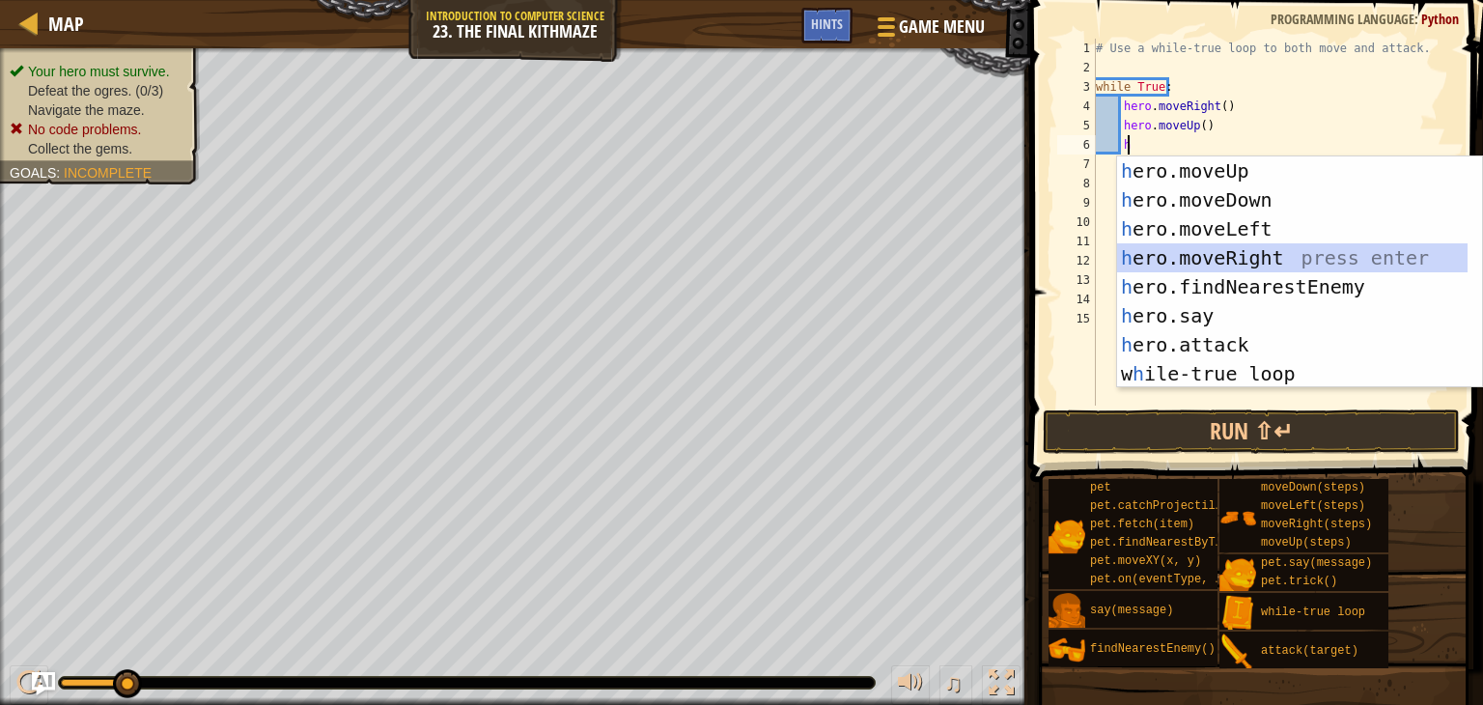
click at [1171, 247] on div "h ero.moveUp press enter h ero.moveDown press enter h ero.moveLeft press enter …" at bounding box center [1292, 301] width 350 height 290
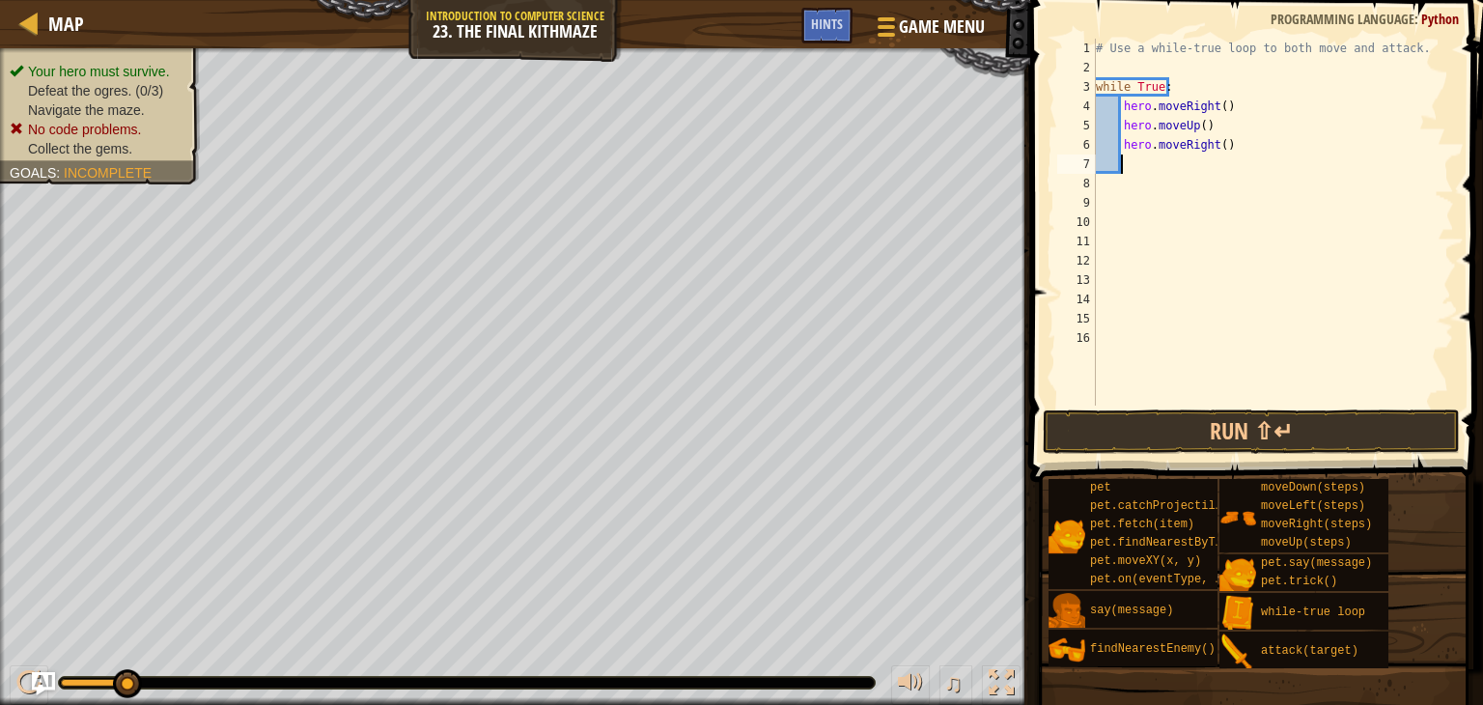
scroll to position [9, 0]
click at [1105, 193] on div "# Use a while-true loop to both move and attack. while True : hero . moveRight …" at bounding box center [1273, 241] width 362 height 405
click at [1097, 179] on div "# Use a while-true loop to both move and attack. while True : hero . moveRight …" at bounding box center [1273, 241] width 362 height 405
type textarea "h"
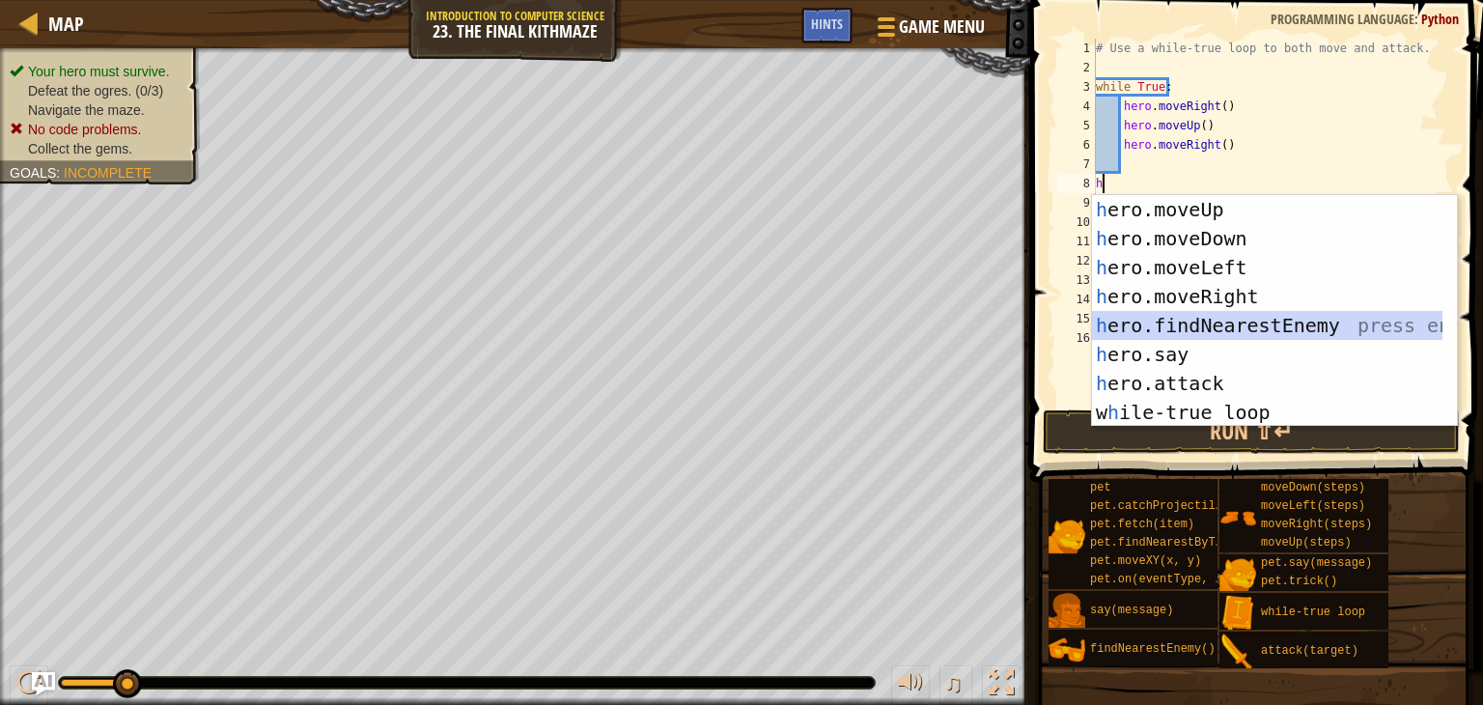
click at [1178, 322] on div "h ero.moveUp press enter h ero.moveDown press enter h ero.moveLeft press enter …" at bounding box center [1267, 340] width 350 height 290
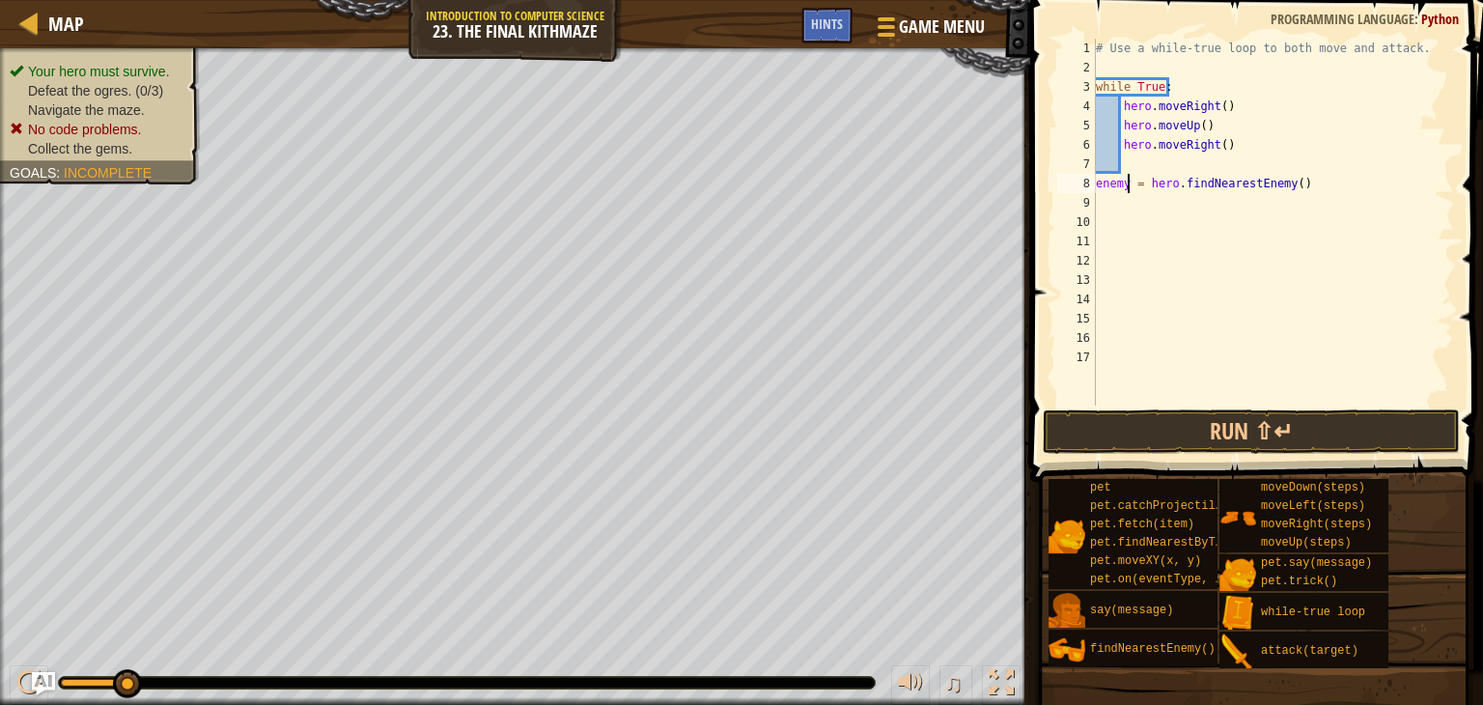
click at [1128, 181] on div "# Use a while-true loop to both move and attack. while True : hero . moveRight …" at bounding box center [1273, 241] width 362 height 405
type textarea "enemy1 = hero.findNearestEnemy()"
click at [1101, 206] on div "# Use a while-true loop to both move and attack. while True : hero . moveRight …" at bounding box center [1273, 241] width 362 height 405
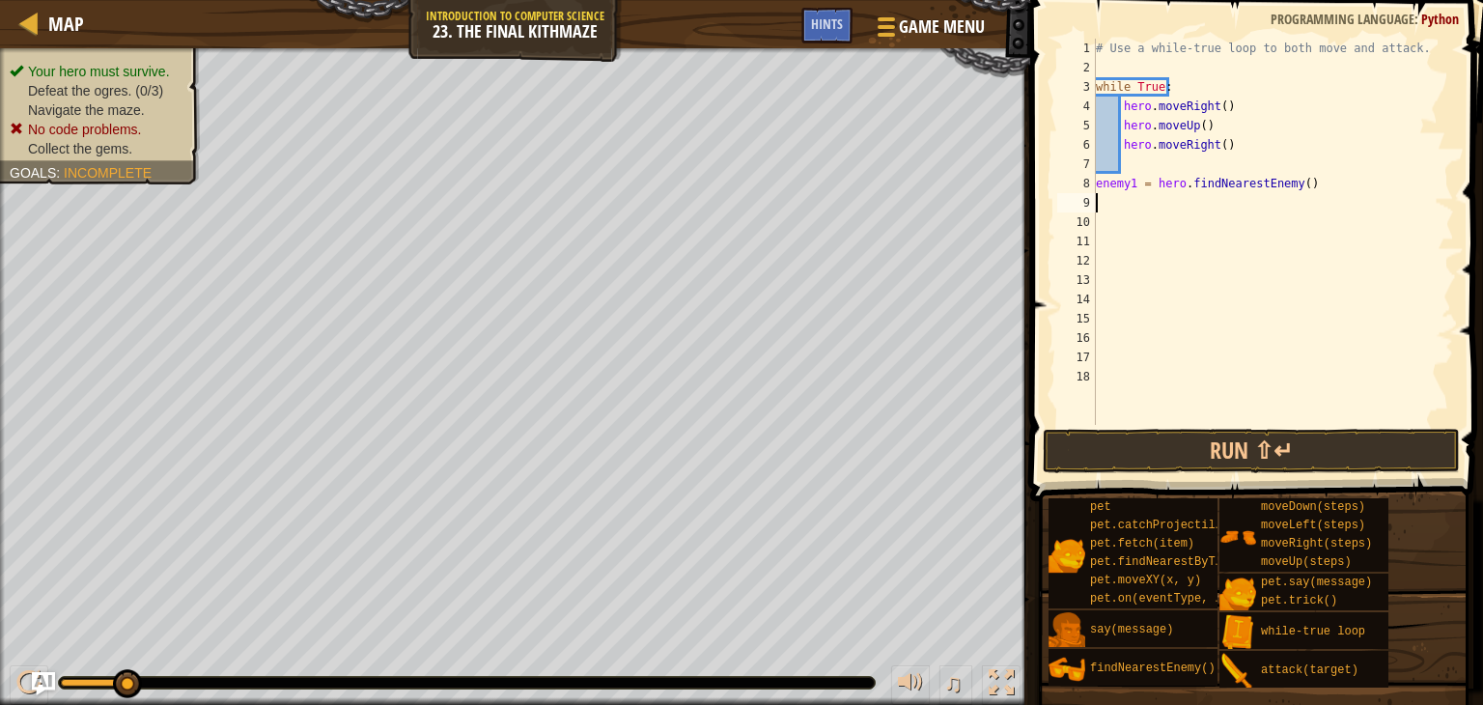
click at [1096, 198] on div "# Use a while-true loop to both move and attack. while True : hero . moveRight …" at bounding box center [1273, 251] width 362 height 425
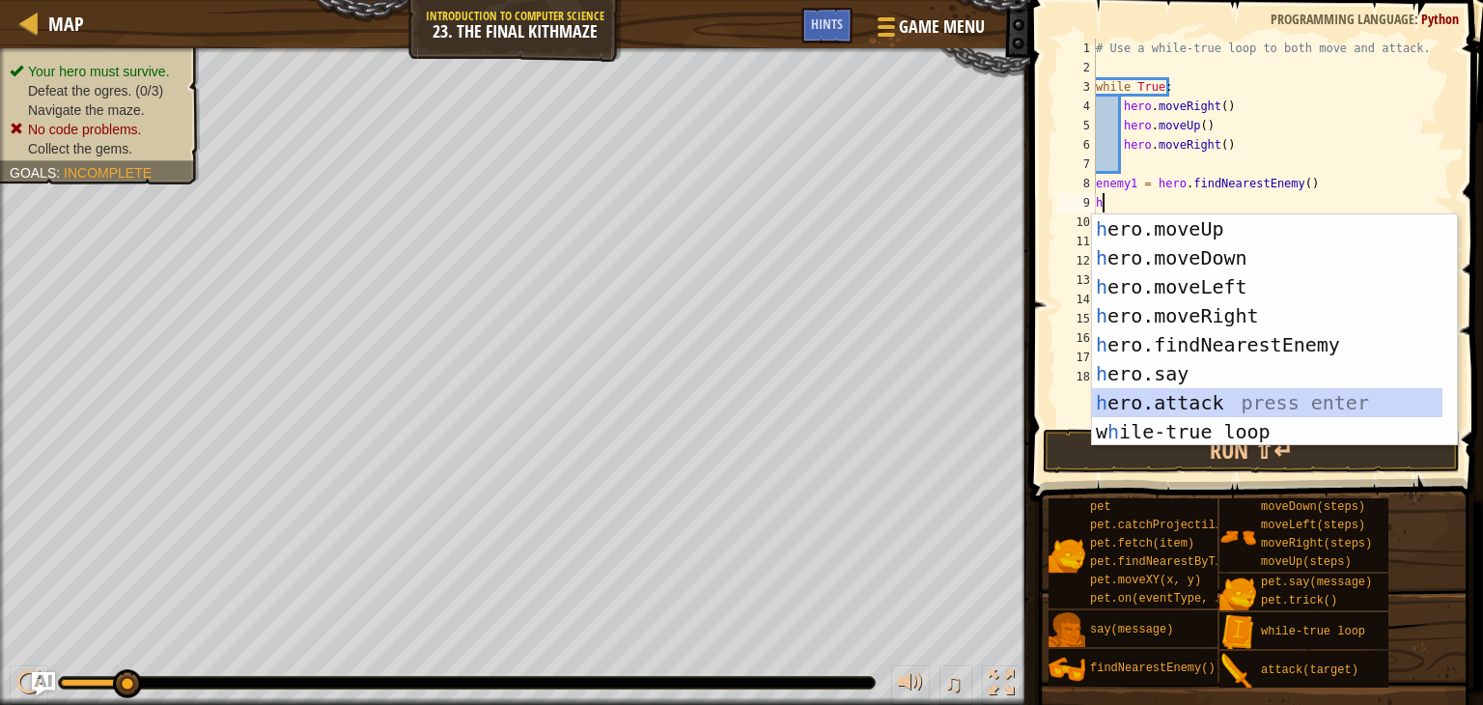
click at [1134, 404] on div "h ero.moveUp press enter h ero.moveDown press enter h ero.moveLeft press enter …" at bounding box center [1267, 359] width 350 height 290
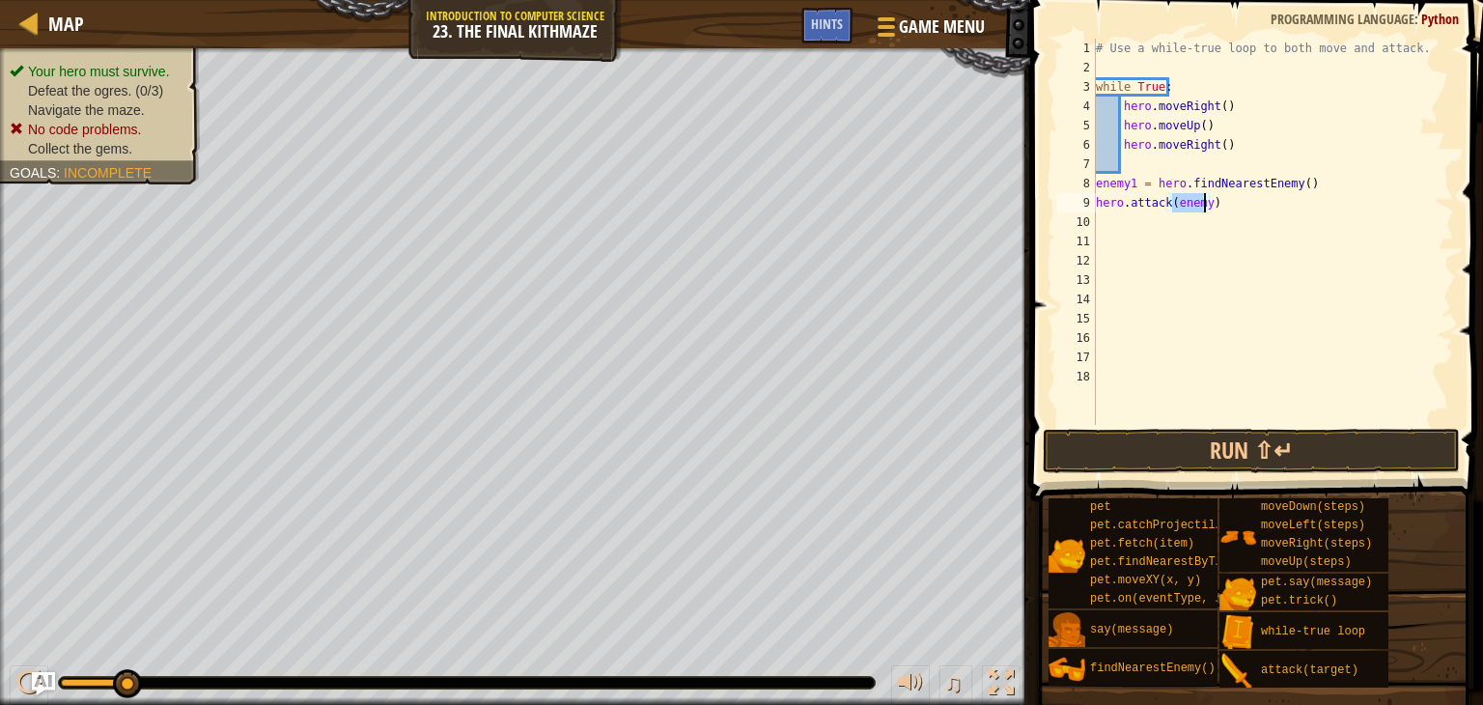
click at [1205, 198] on div "# Use a while-true loop to both move and attack. while True : hero . moveRight …" at bounding box center [1273, 232] width 362 height 386
click at [1104, 442] on button "Run ⇧↵" at bounding box center [1251, 451] width 417 height 44
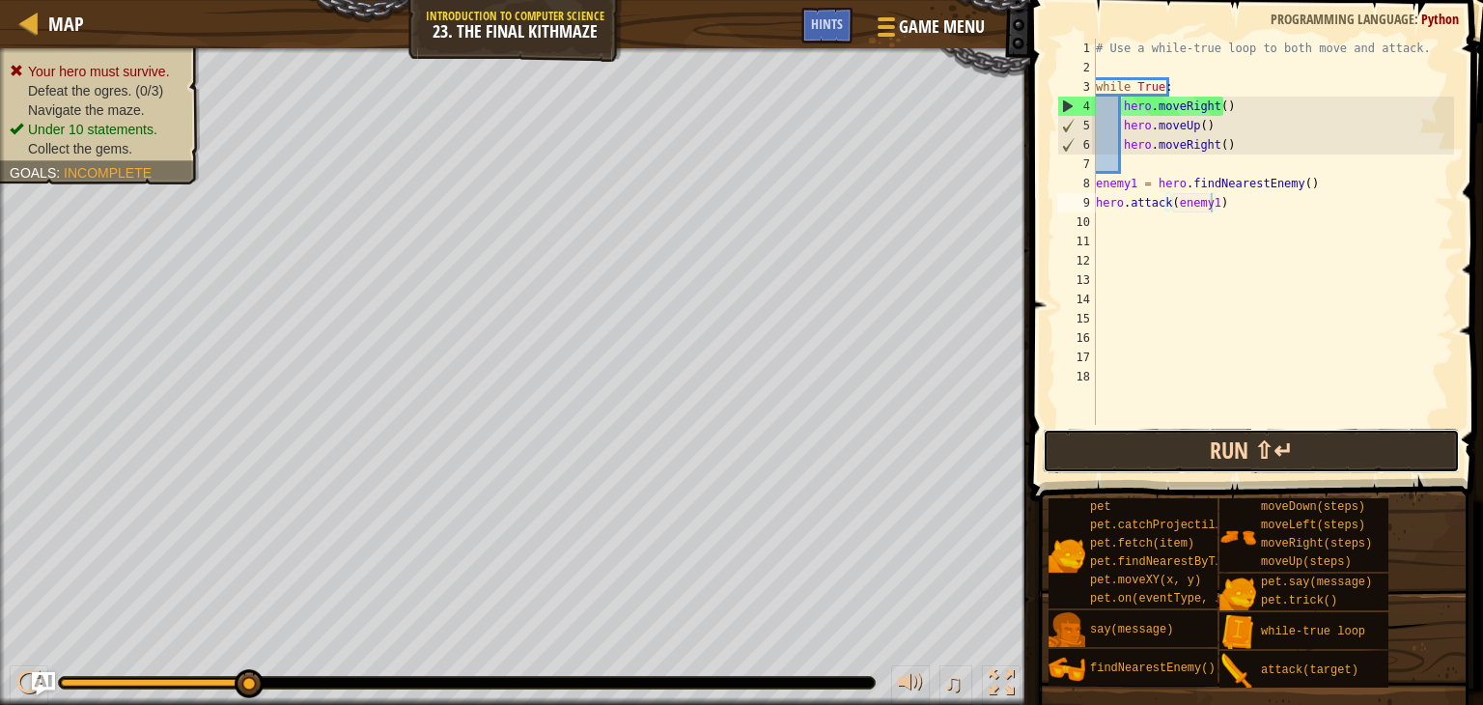
click at [1156, 451] on button "Run ⇧↵" at bounding box center [1251, 451] width 417 height 44
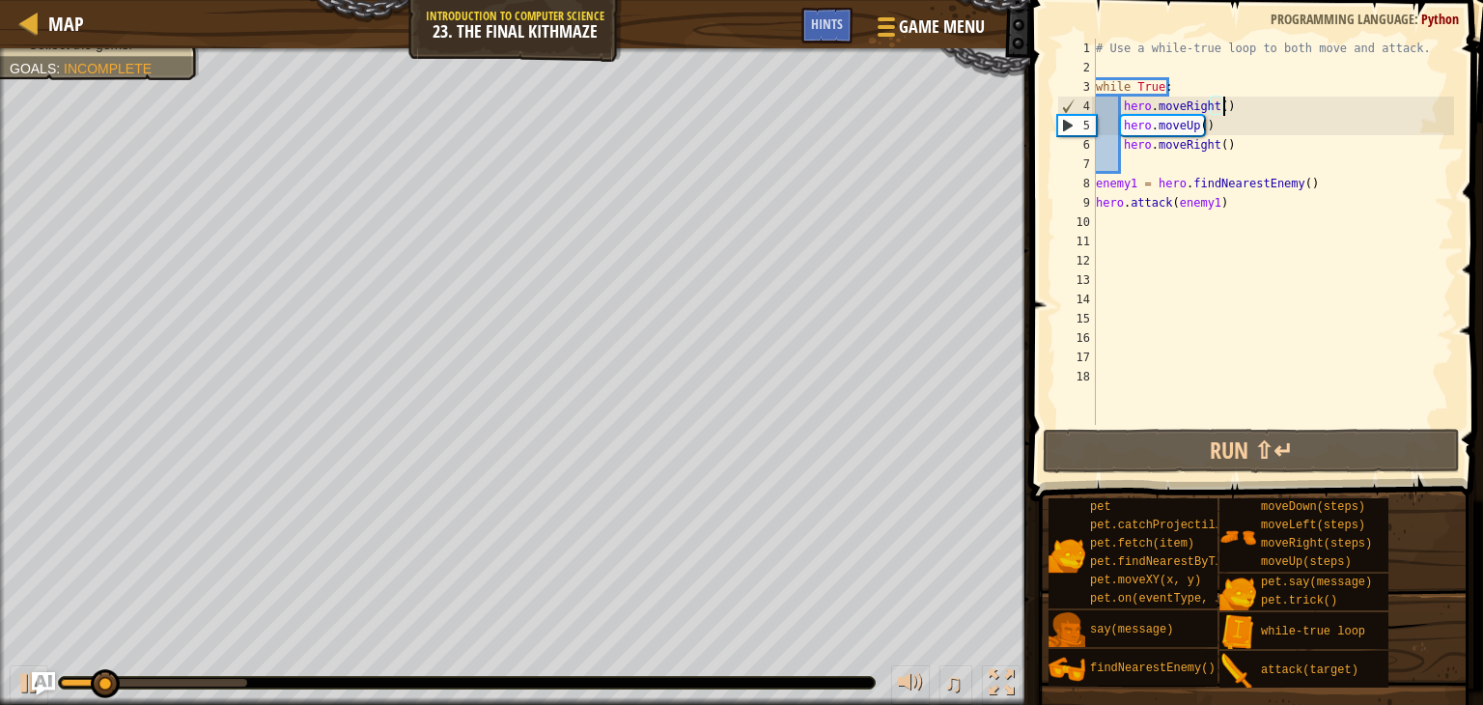
click at [1240, 105] on div "# Use a while-true loop to both move and attack. while True : hero . moveRight …" at bounding box center [1273, 251] width 362 height 425
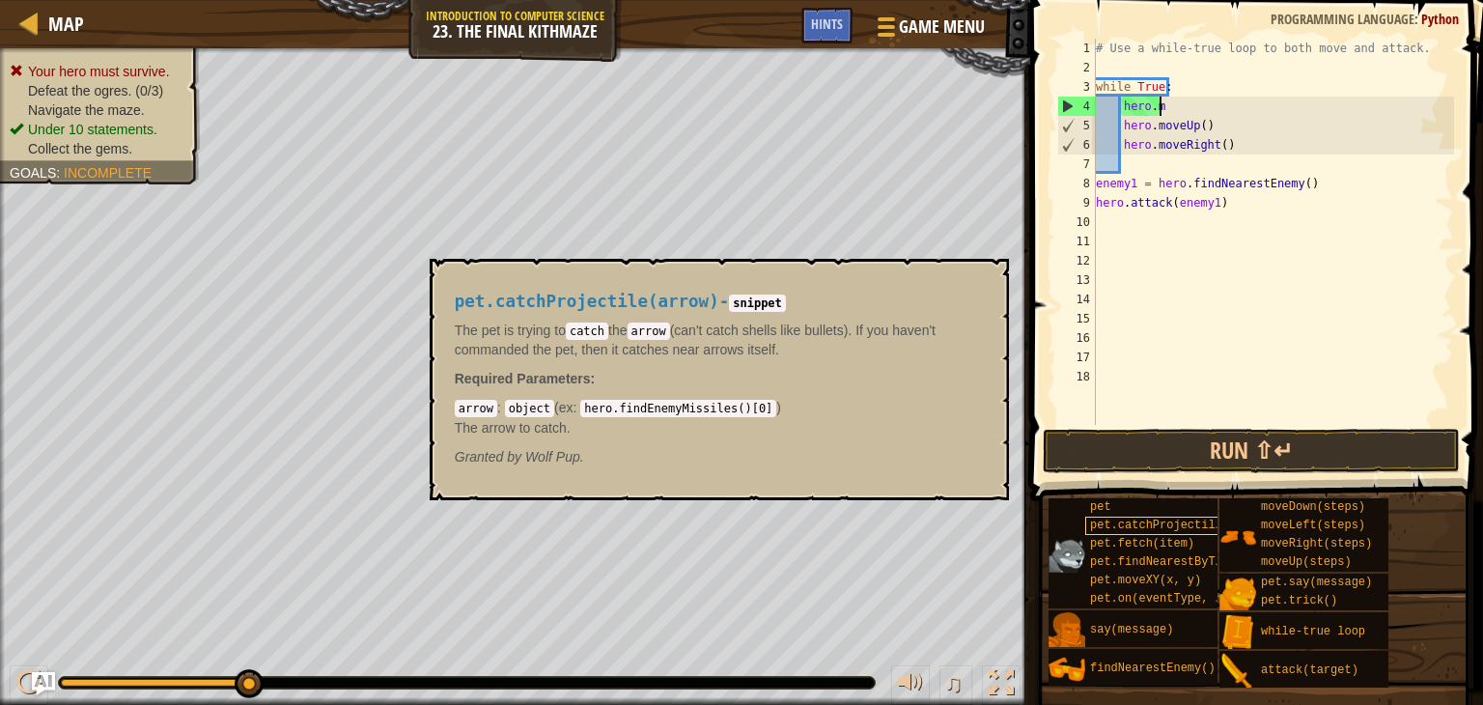
scroll to position [9, 3]
type textarea "h"
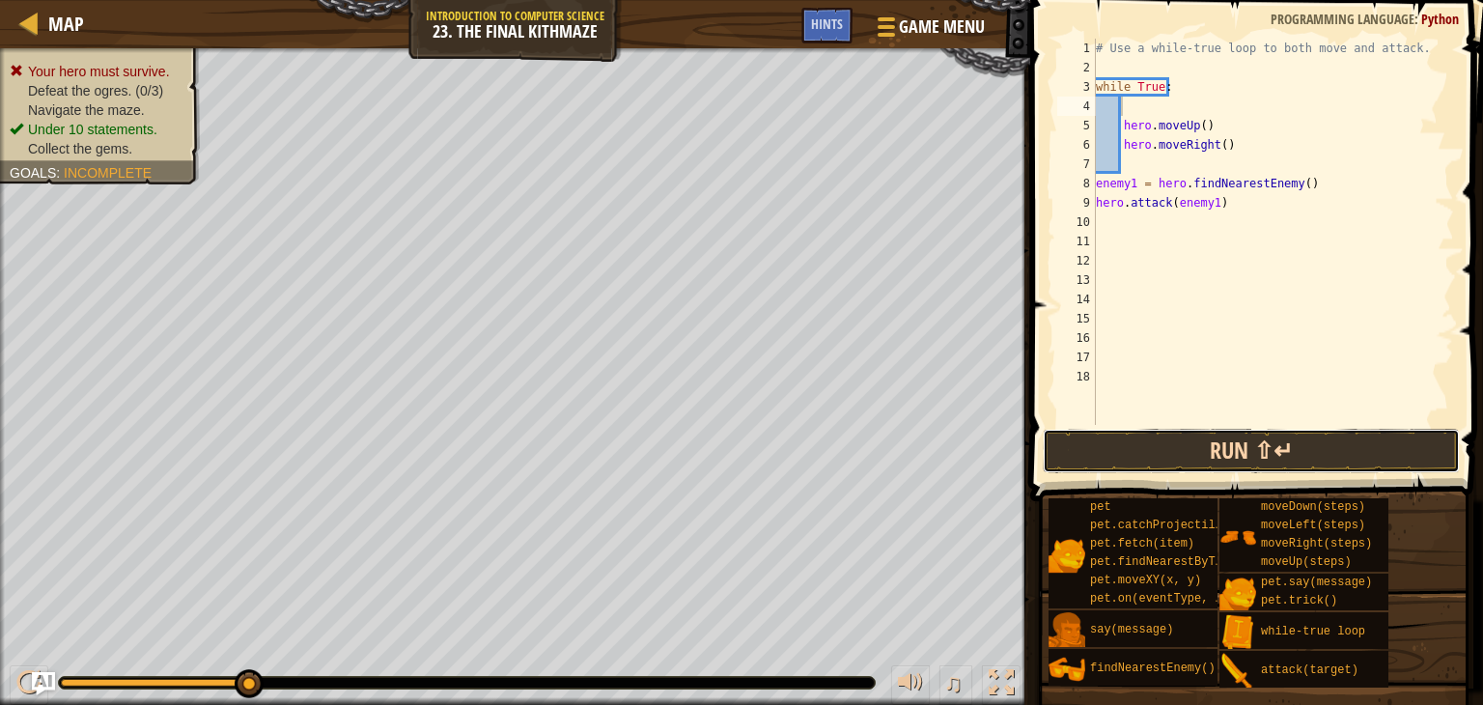
click at [1159, 443] on button "Run ⇧↵" at bounding box center [1251, 451] width 417 height 44
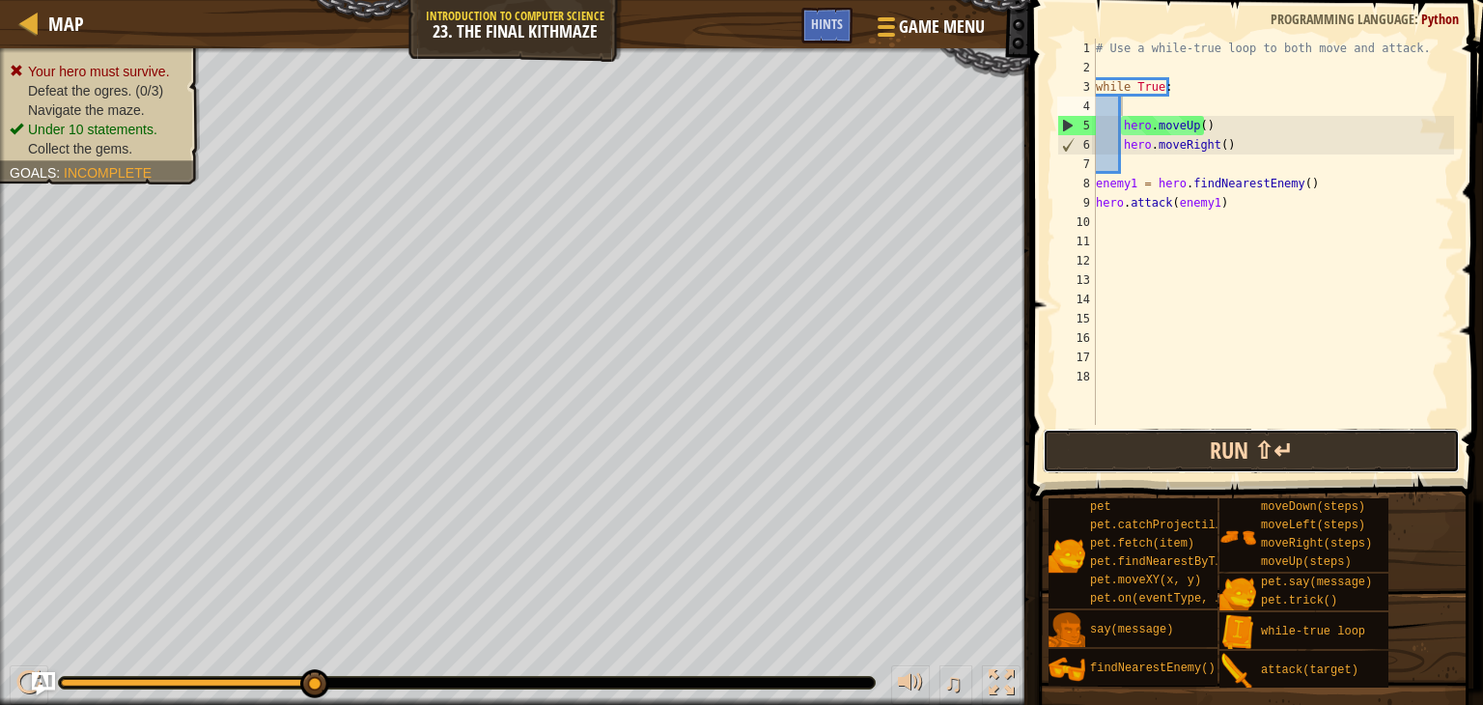
click at [1190, 457] on button "Run ⇧↵" at bounding box center [1251, 451] width 417 height 44
click at [1190, 459] on button "Run ⇧↵" at bounding box center [1251, 451] width 417 height 44
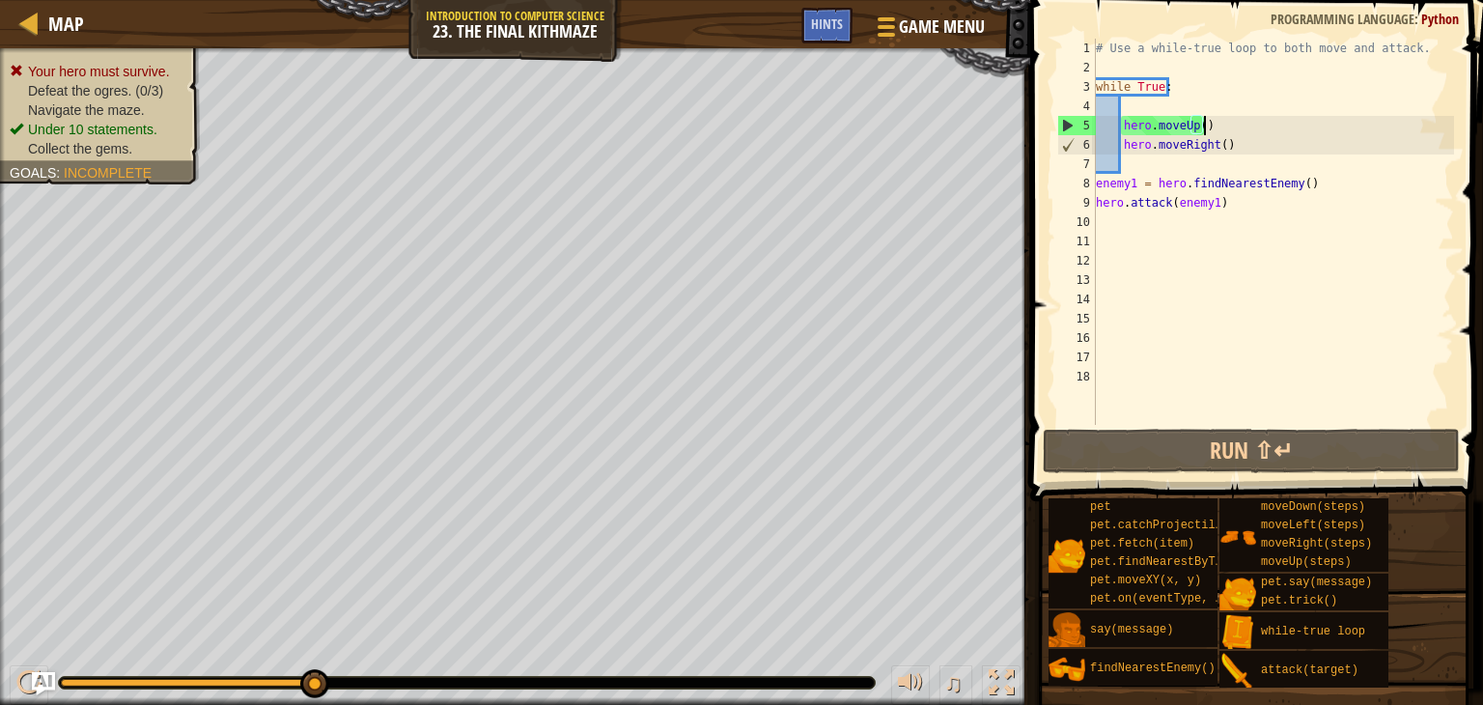
click at [1214, 120] on div "# Use a while-true loop to both move and attack. while True : hero . moveUp ( )…" at bounding box center [1273, 251] width 362 height 425
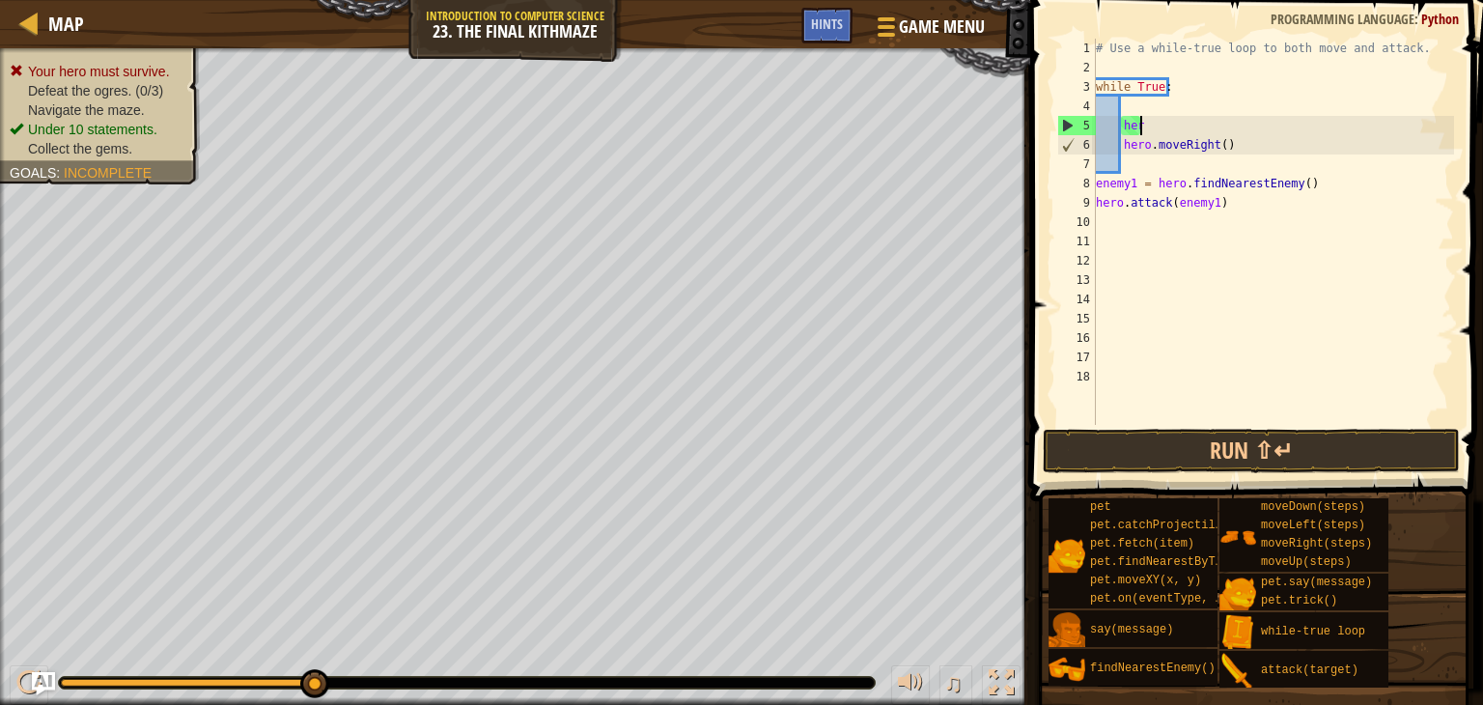
type textarea "h"
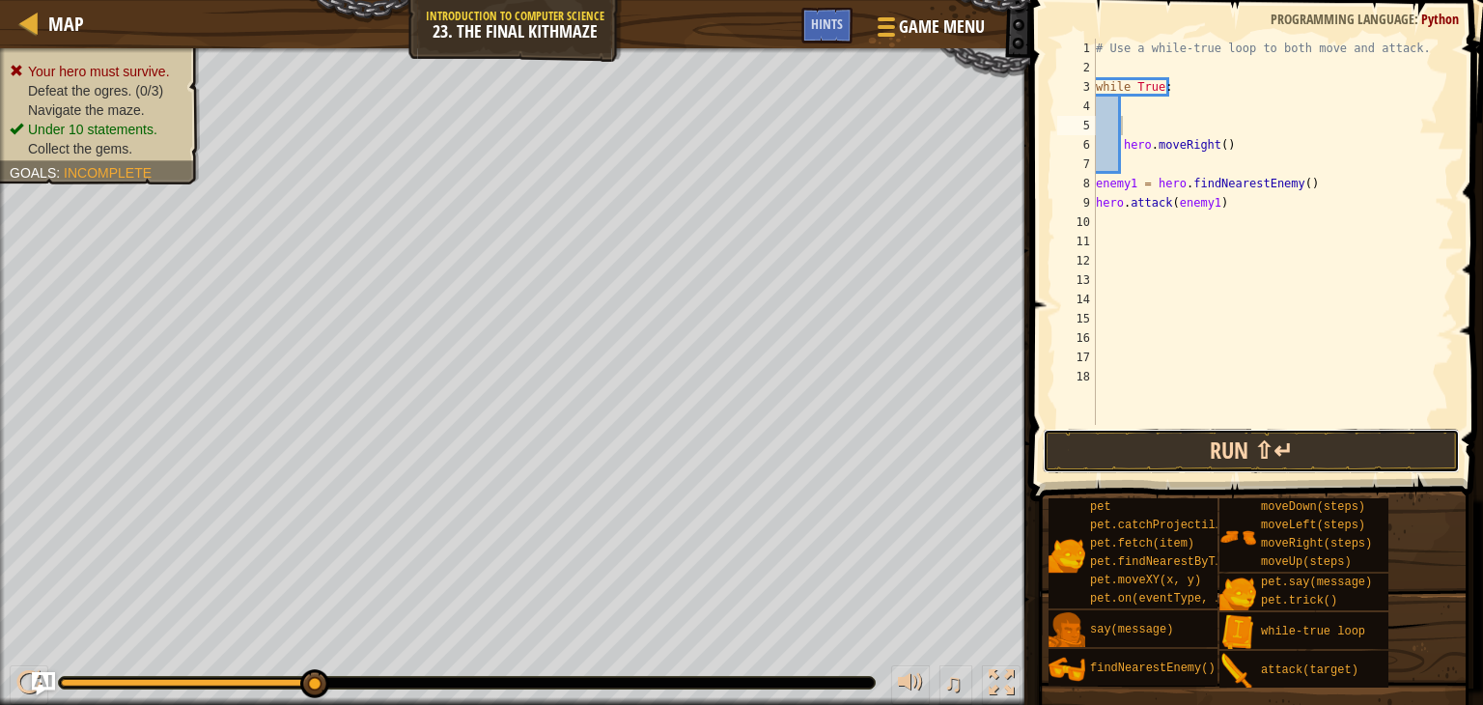
click at [1200, 430] on button "Run ⇧↵" at bounding box center [1251, 451] width 417 height 44
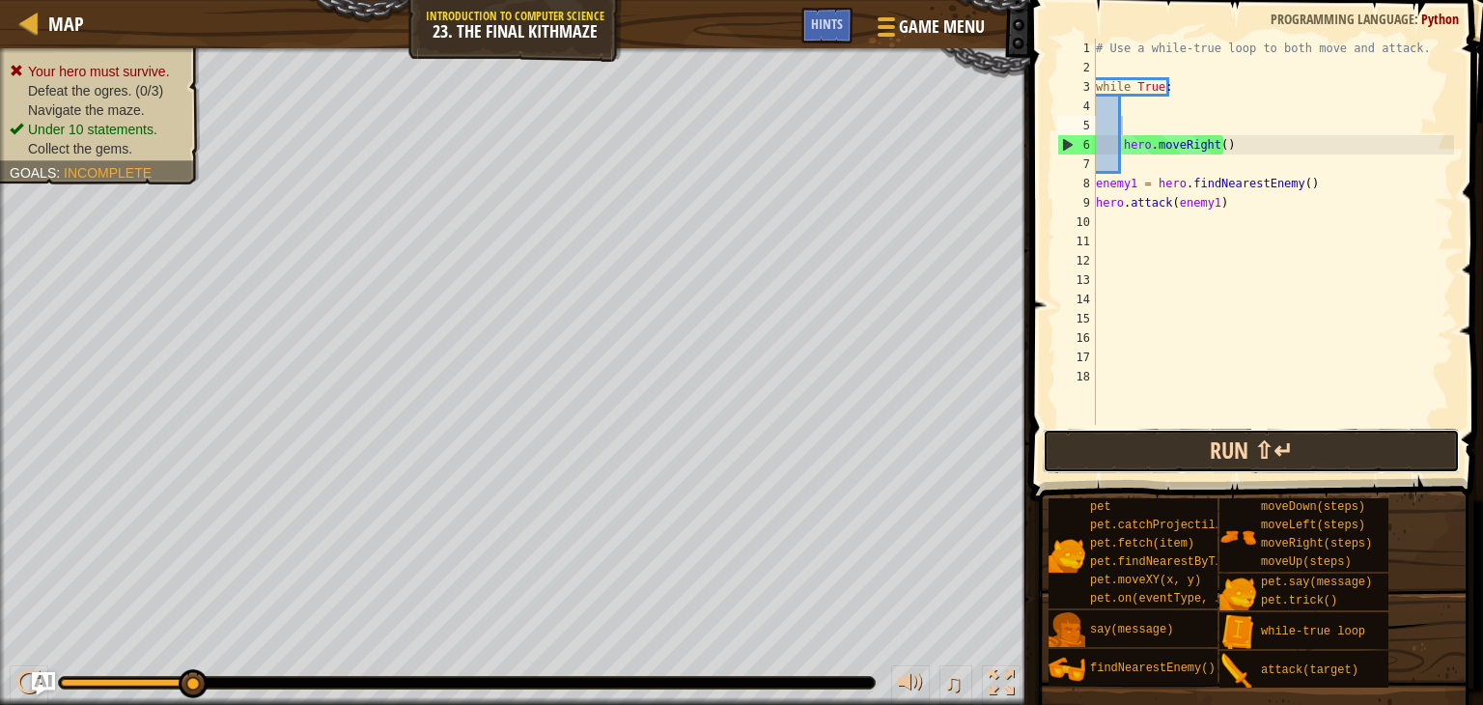
click at [1204, 437] on button "Run ⇧↵" at bounding box center [1251, 451] width 417 height 44
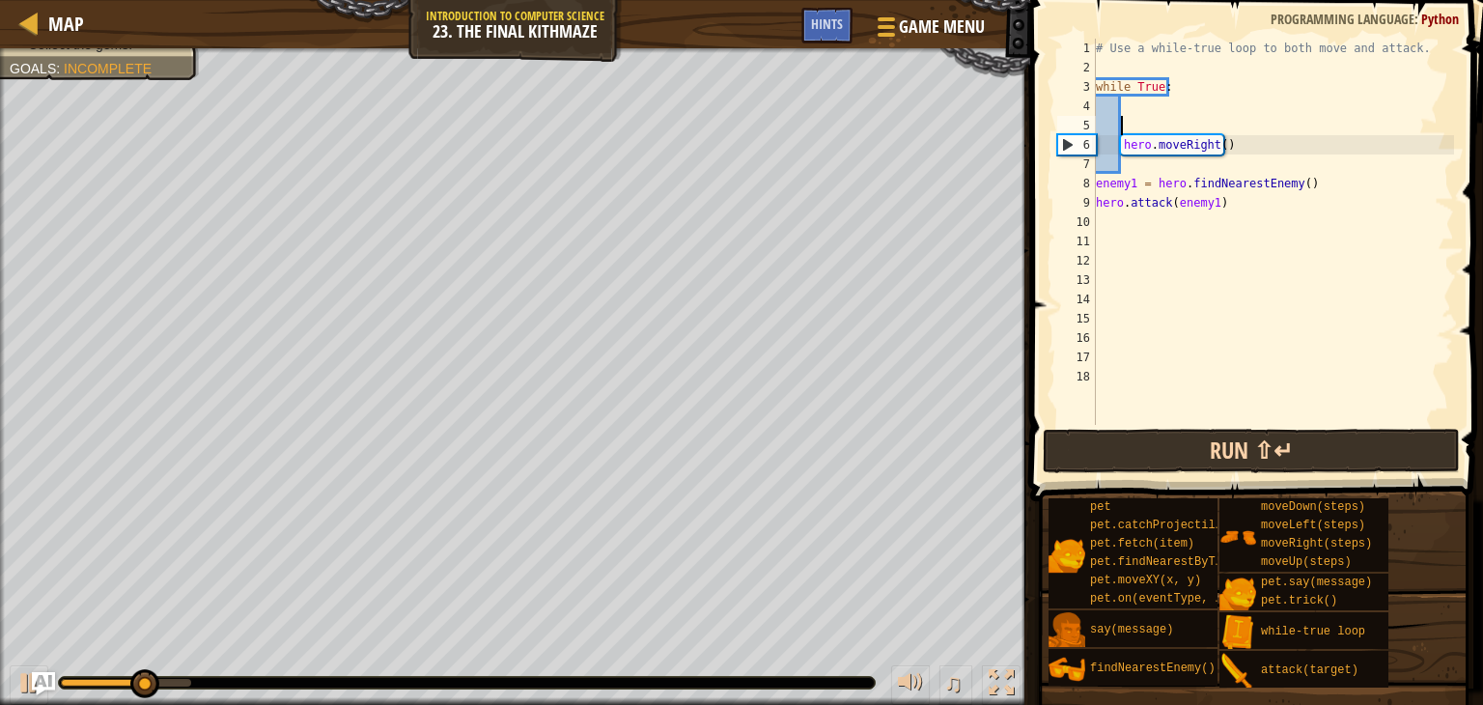
type textarea "h"
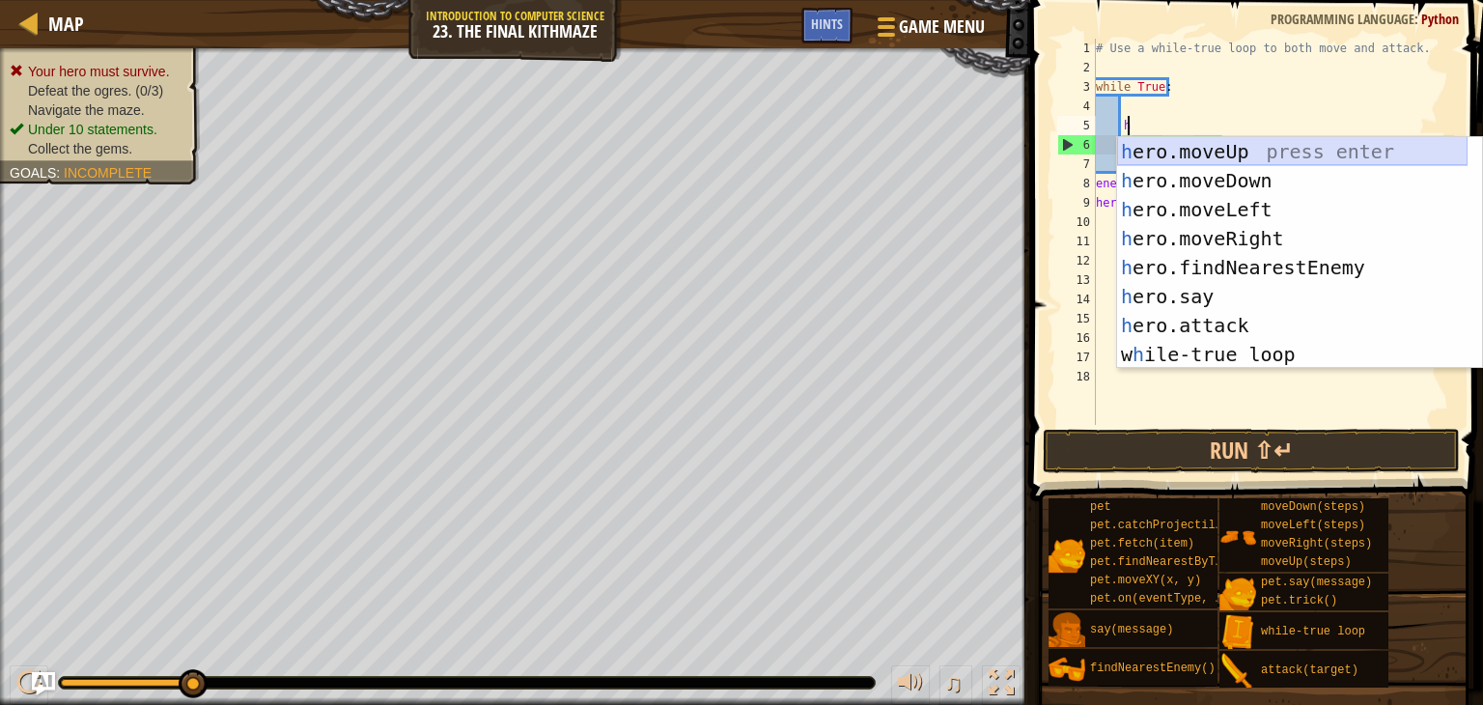
click at [1203, 146] on div "h ero.moveUp press enter h ero.moveDown press enter h ero.moveLeft press enter …" at bounding box center [1292, 282] width 350 height 290
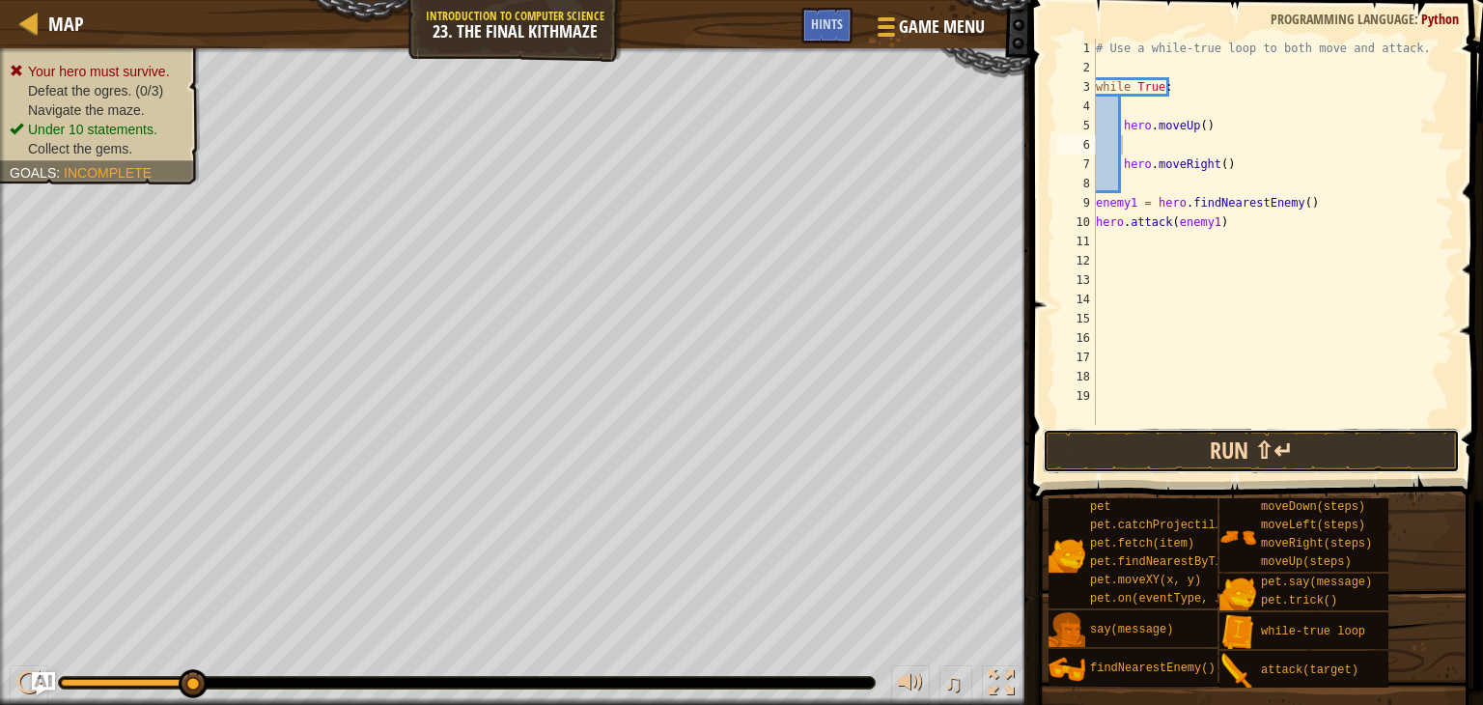
click at [1196, 447] on button "Run ⇧↵" at bounding box center [1251, 451] width 417 height 44
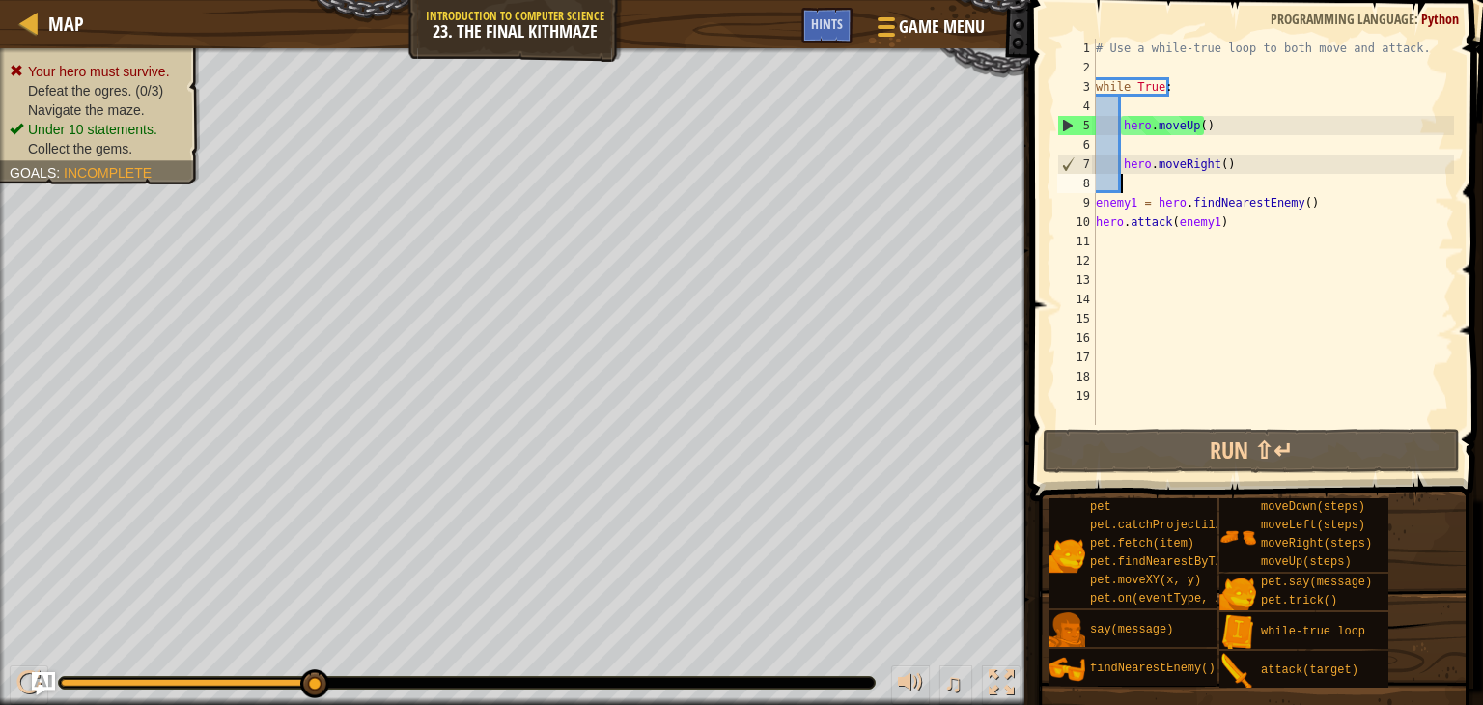
click at [1143, 190] on div "# Use a while-true loop to both move and attack. while True : hero . moveUp ( )…" at bounding box center [1273, 251] width 362 height 425
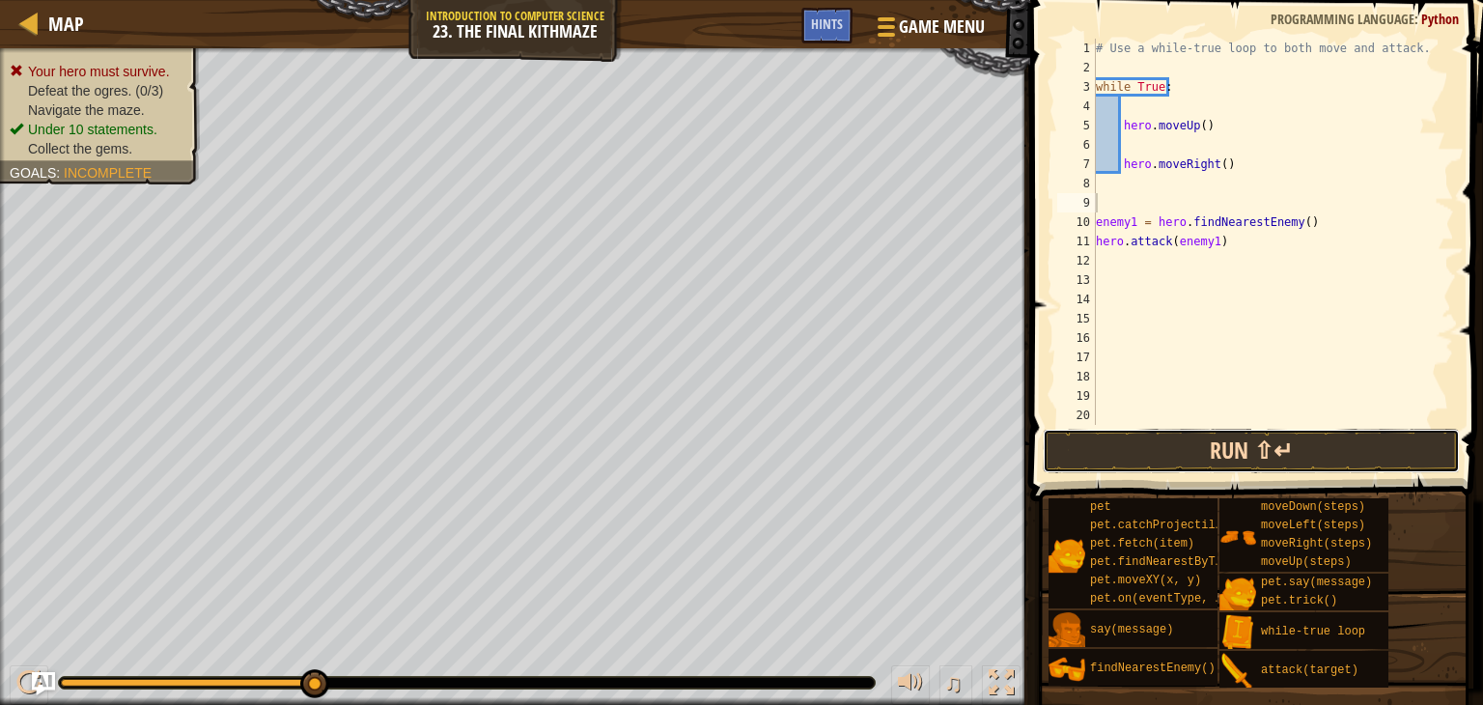
click at [1167, 446] on button "Run ⇧↵" at bounding box center [1251, 451] width 417 height 44
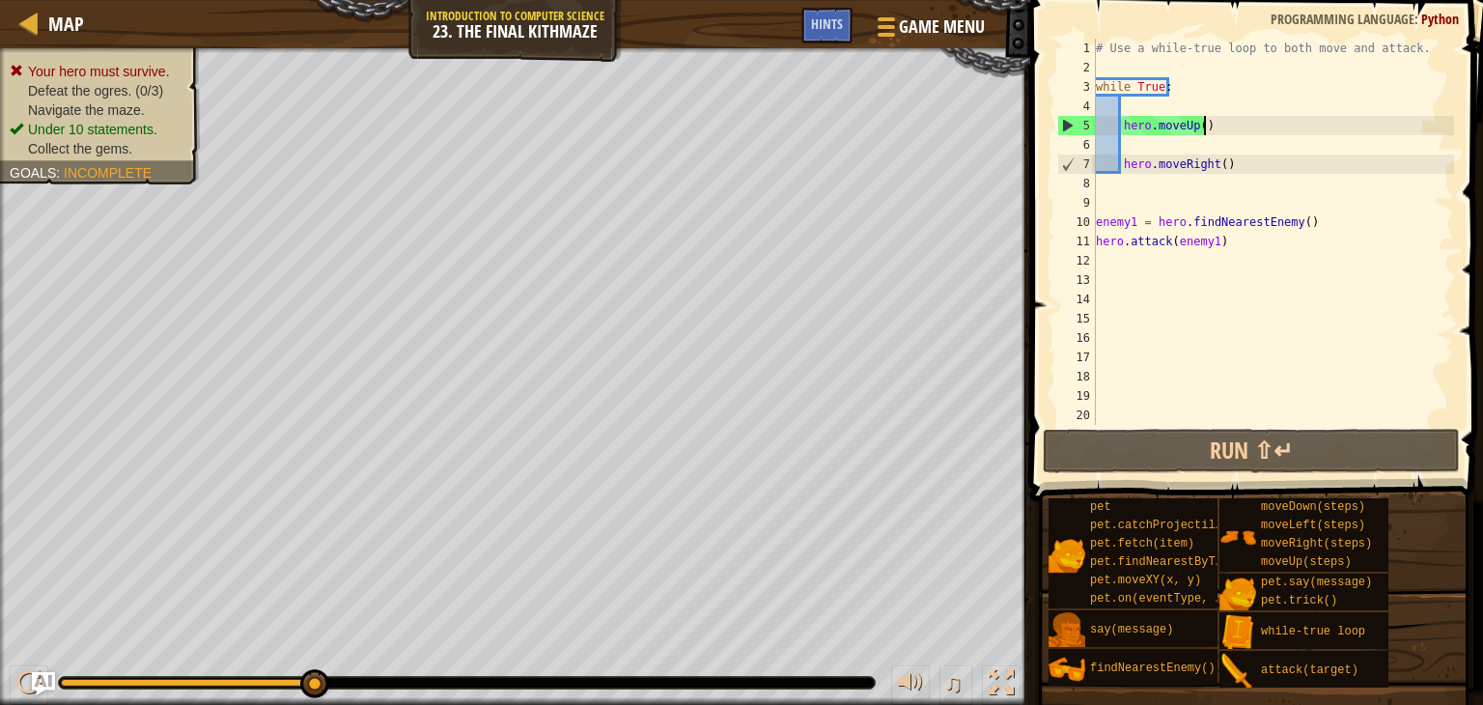
click at [1210, 126] on div "# Use a while-true loop to both move and attack. while True : hero . moveUp ( )…" at bounding box center [1273, 251] width 362 height 425
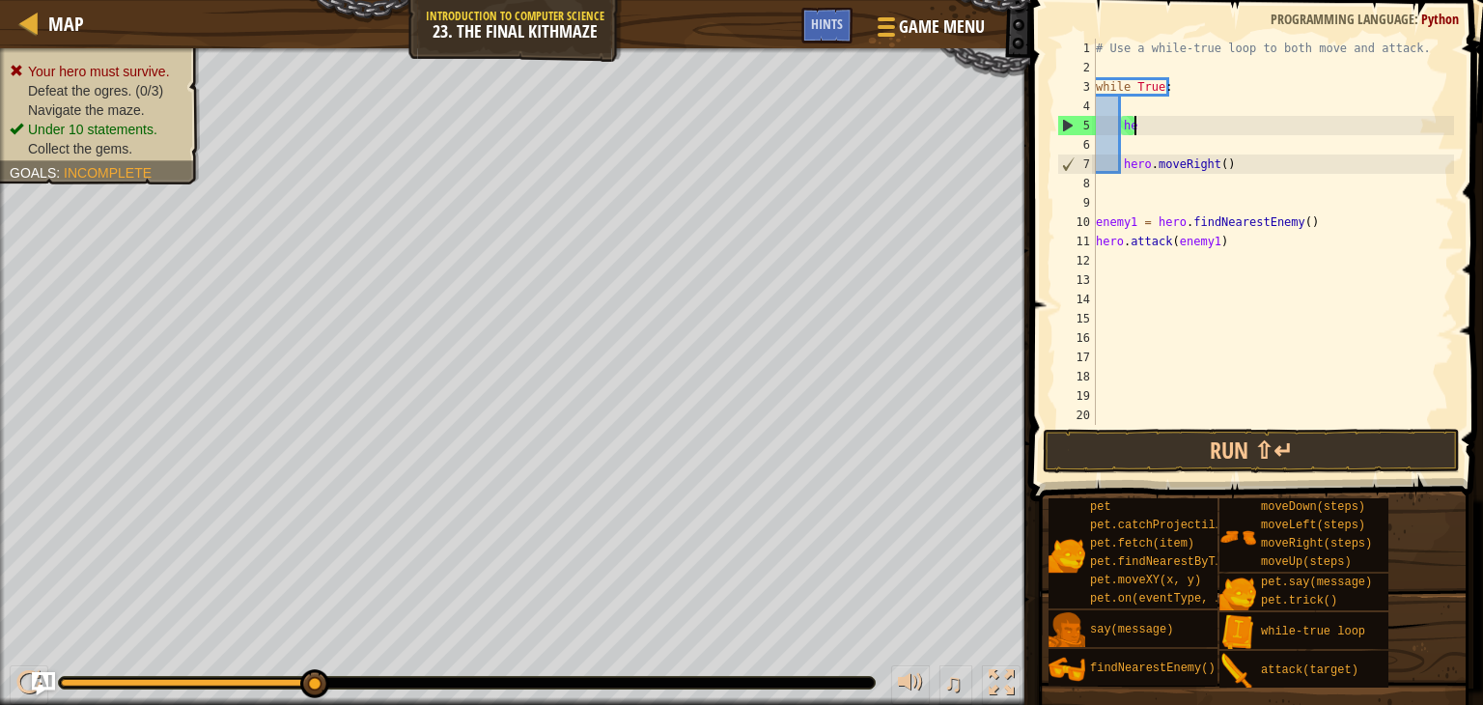
type textarea "h"
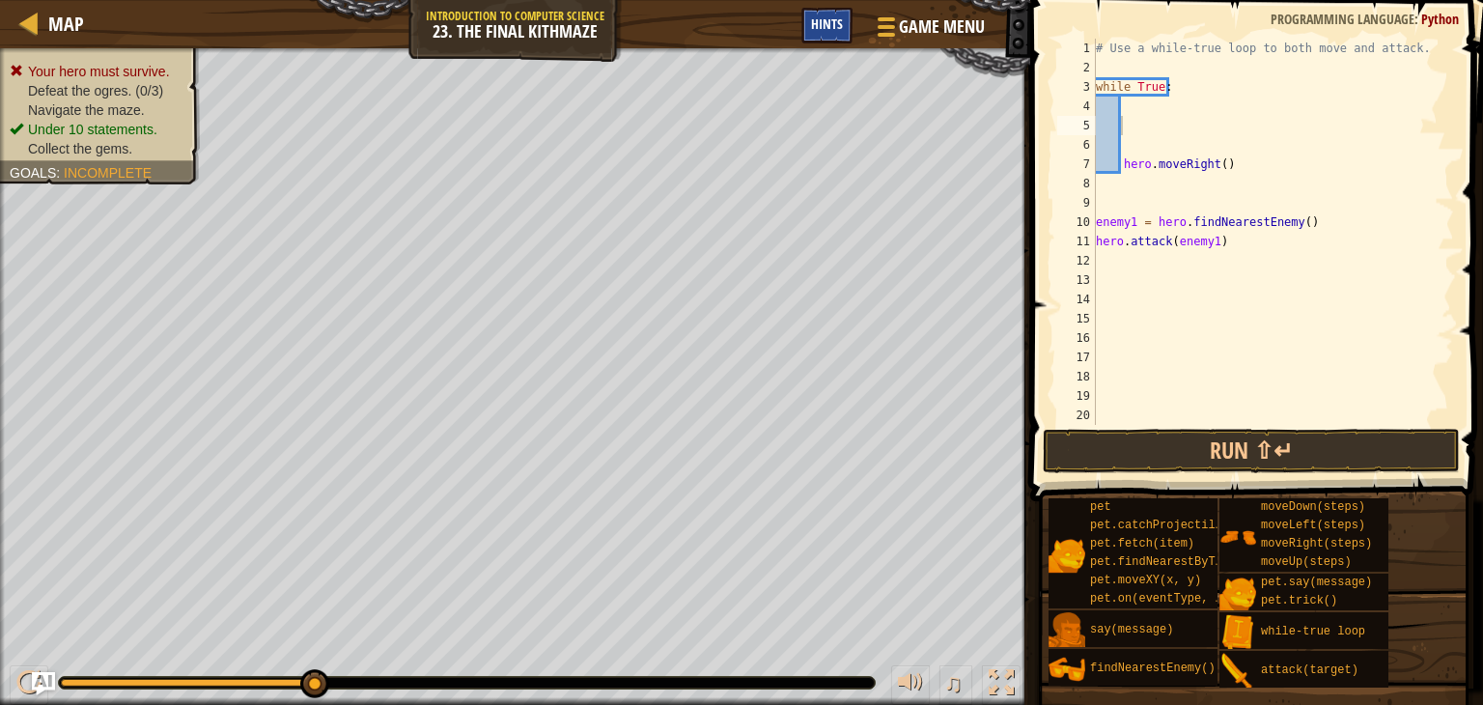
click at [818, 17] on span "Hints" at bounding box center [827, 23] width 32 height 18
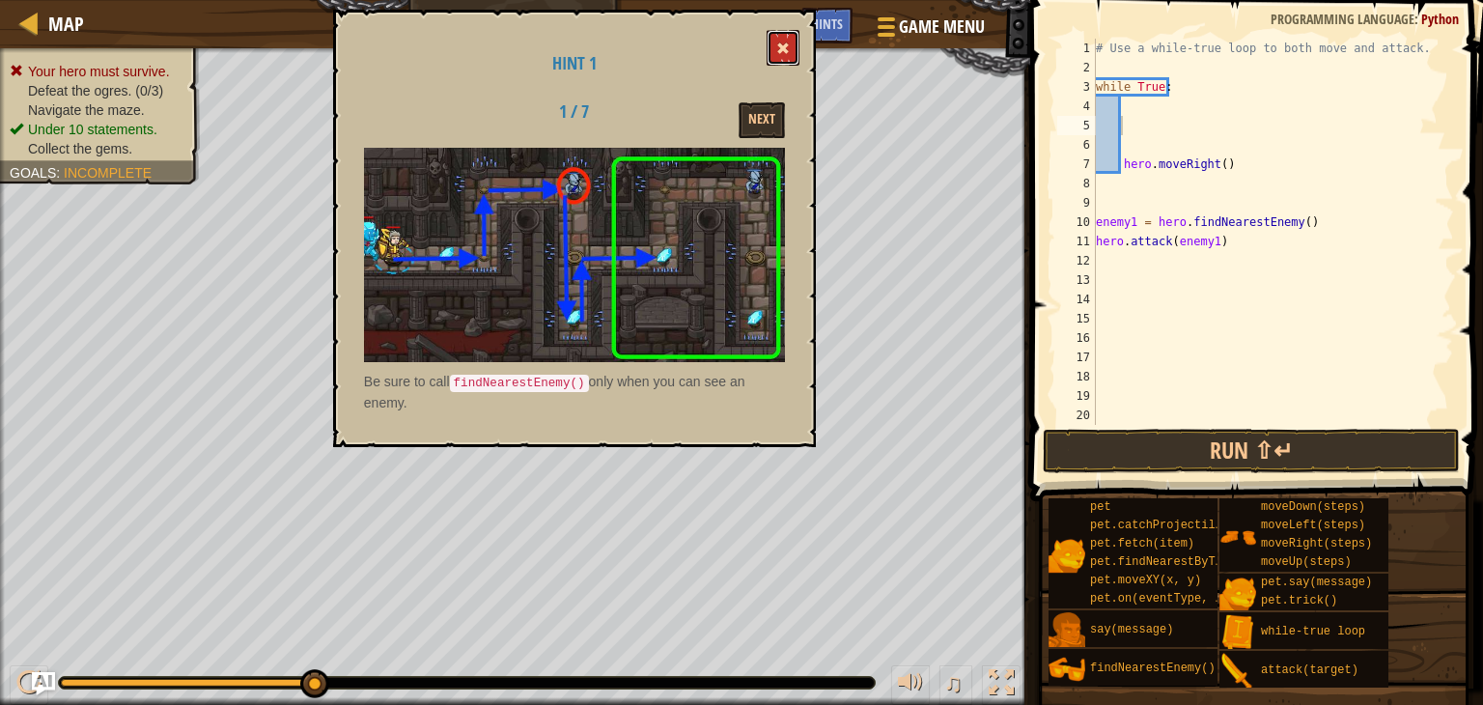
click at [780, 34] on button at bounding box center [783, 48] width 33 height 36
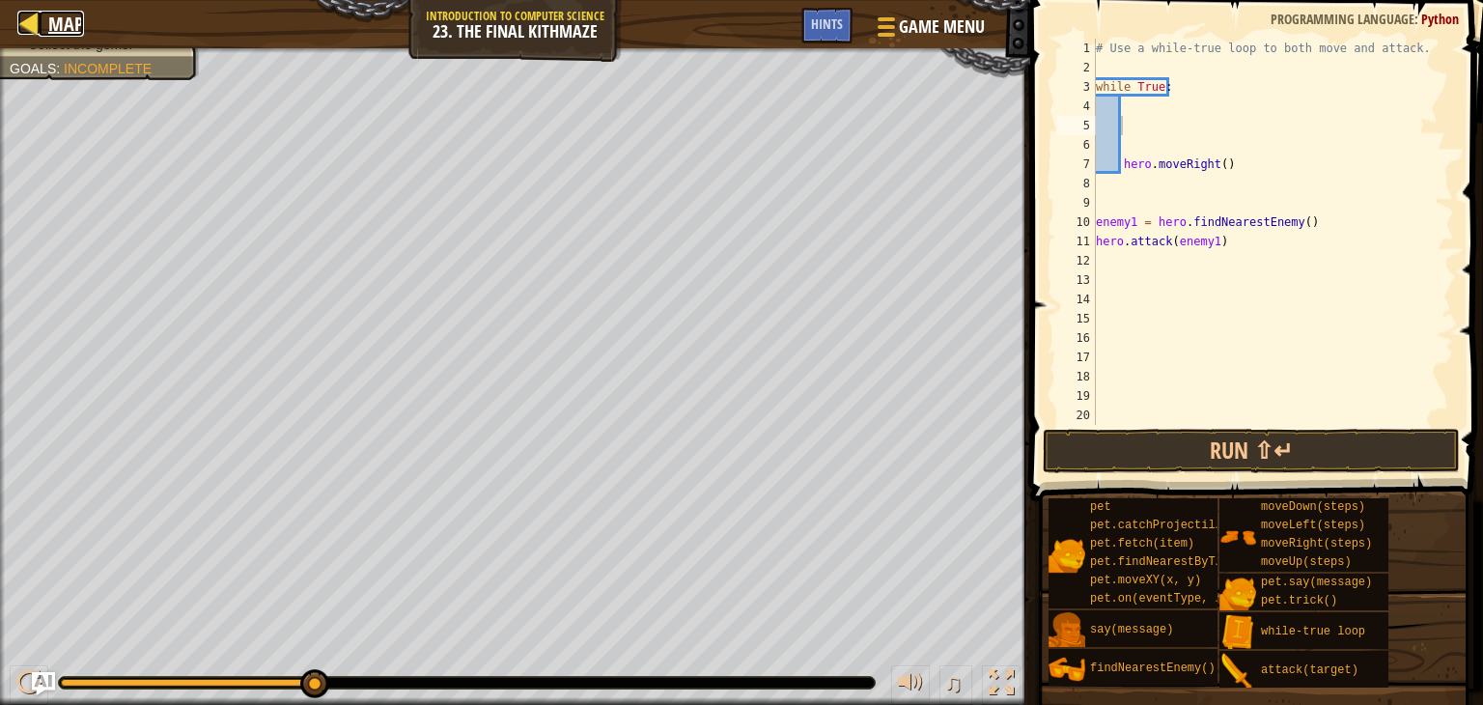
click at [33, 18] on div at bounding box center [29, 23] width 24 height 24
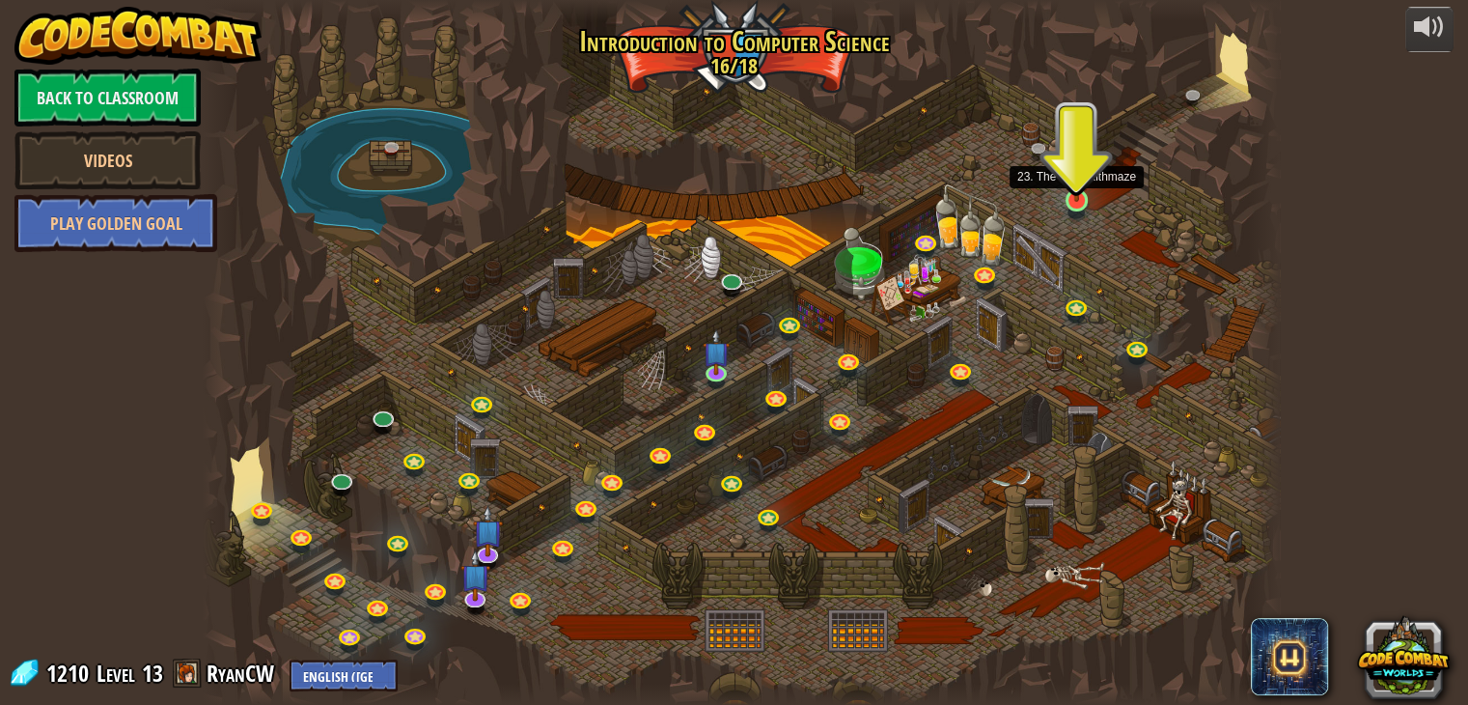
click at [1073, 185] on img at bounding box center [1077, 172] width 27 height 62
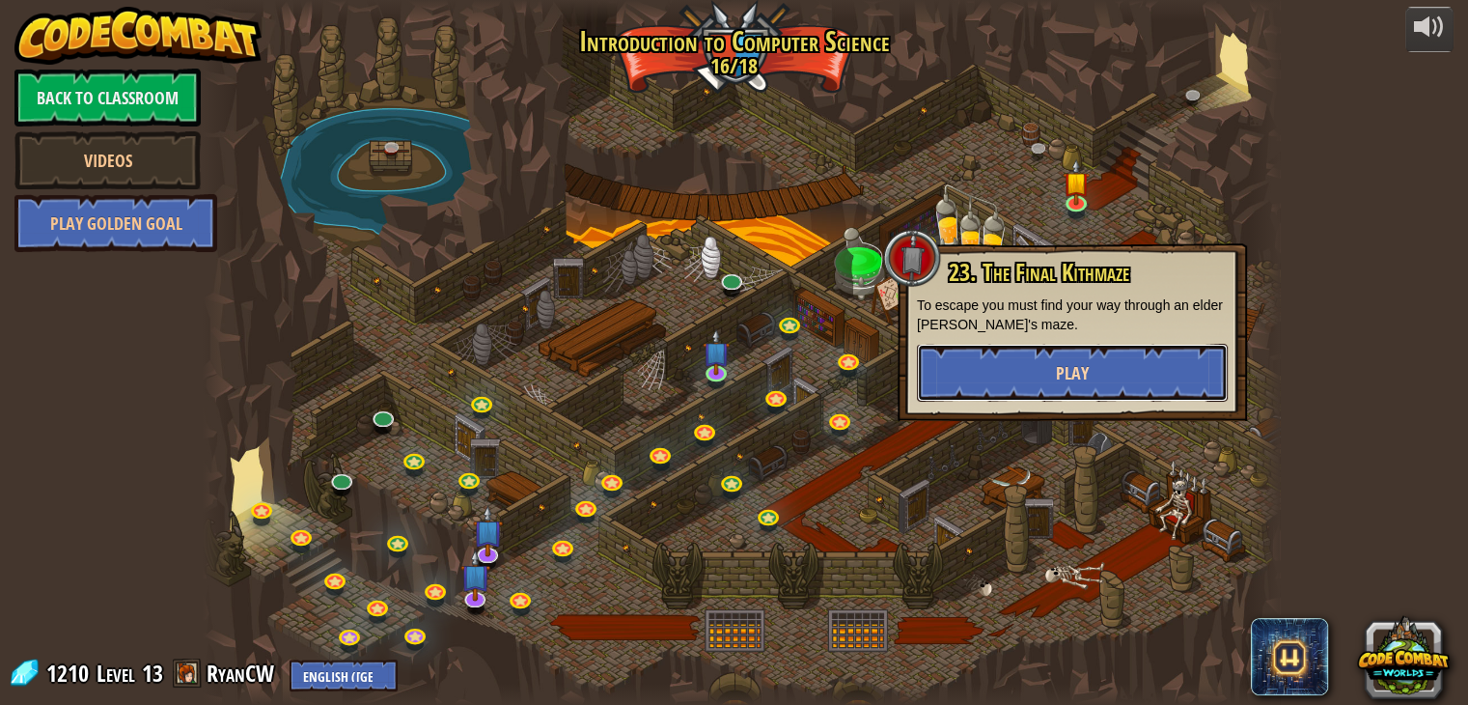
click at [992, 369] on button "Play" at bounding box center [1072, 373] width 311 height 58
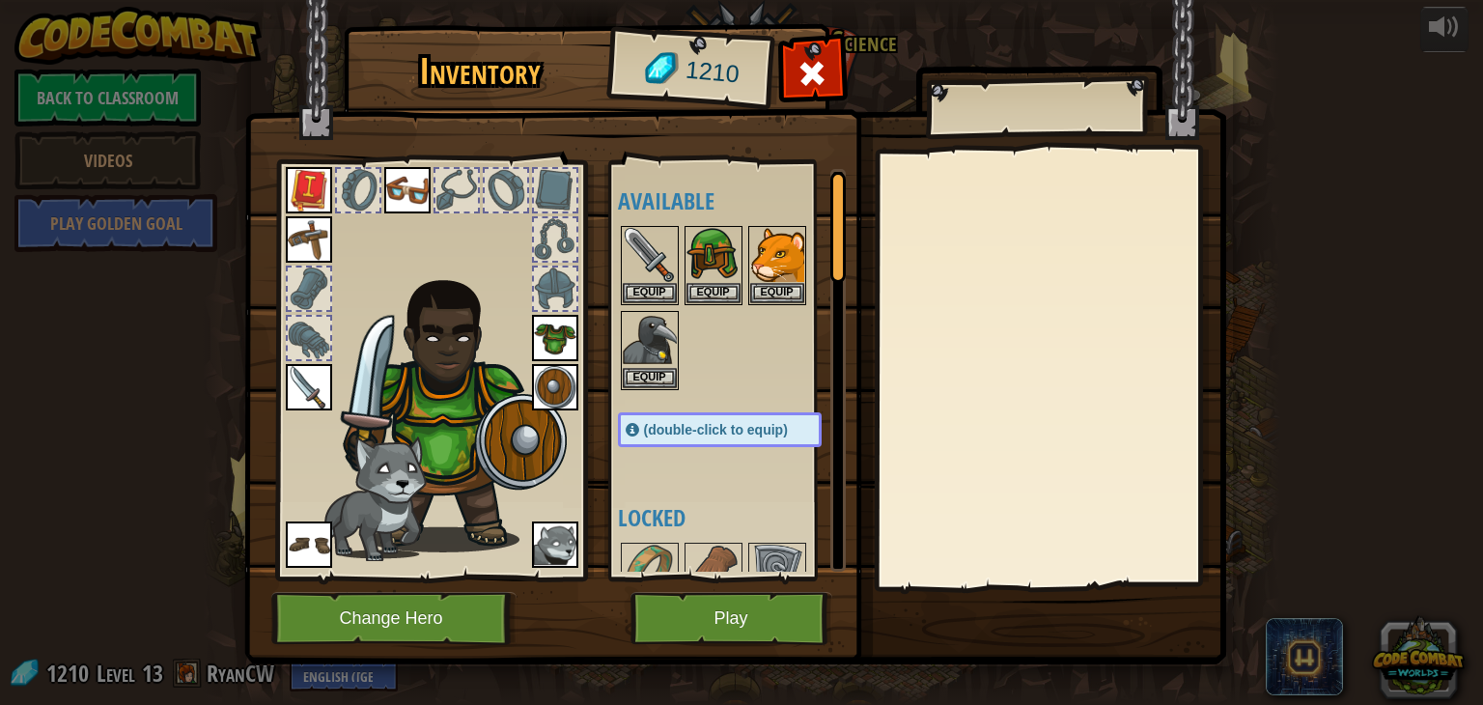
click at [433, 588] on img at bounding box center [735, 313] width 982 height 701
click at [436, 620] on button "Change Hero" at bounding box center [393, 618] width 245 height 53
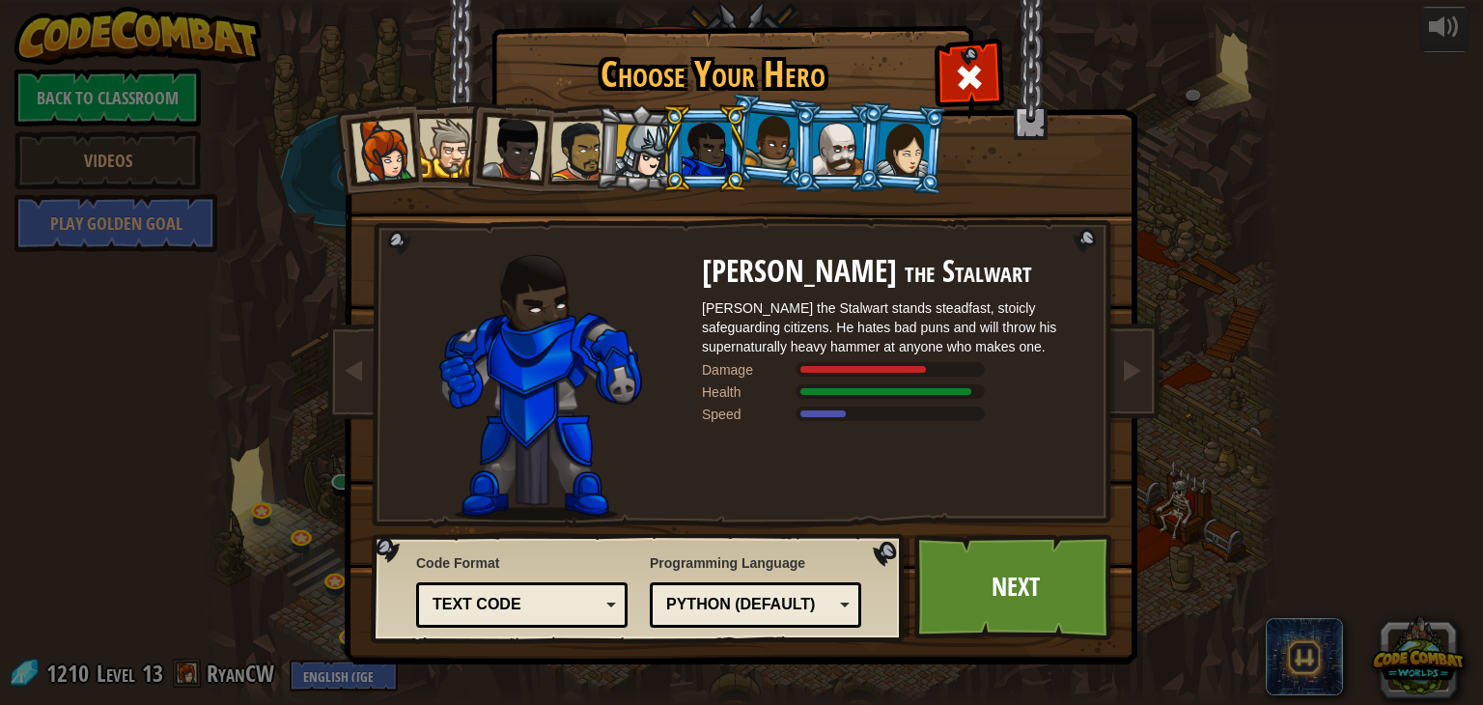
click at [718, 144] on div at bounding box center [707, 149] width 50 height 52
click at [645, 134] on div at bounding box center [642, 152] width 55 height 55
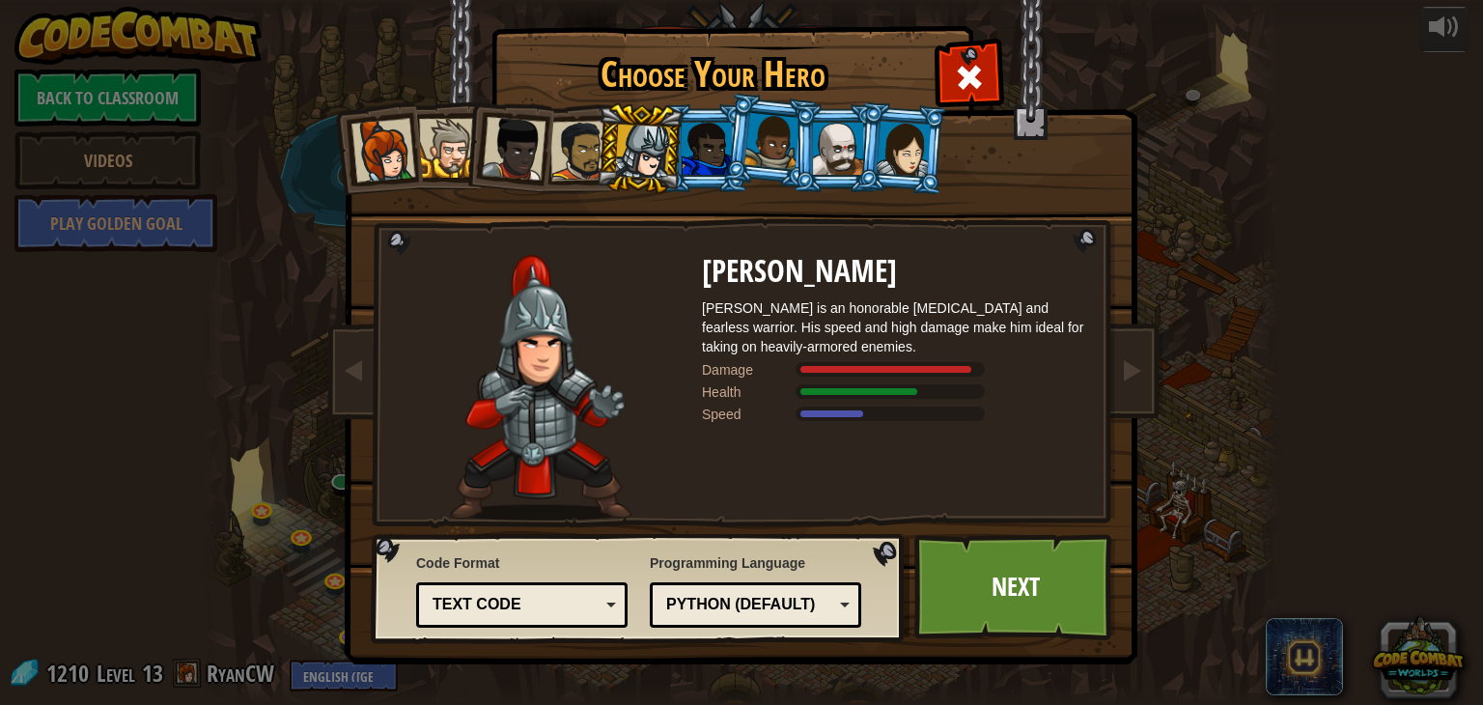
click at [587, 137] on div at bounding box center [580, 151] width 60 height 60
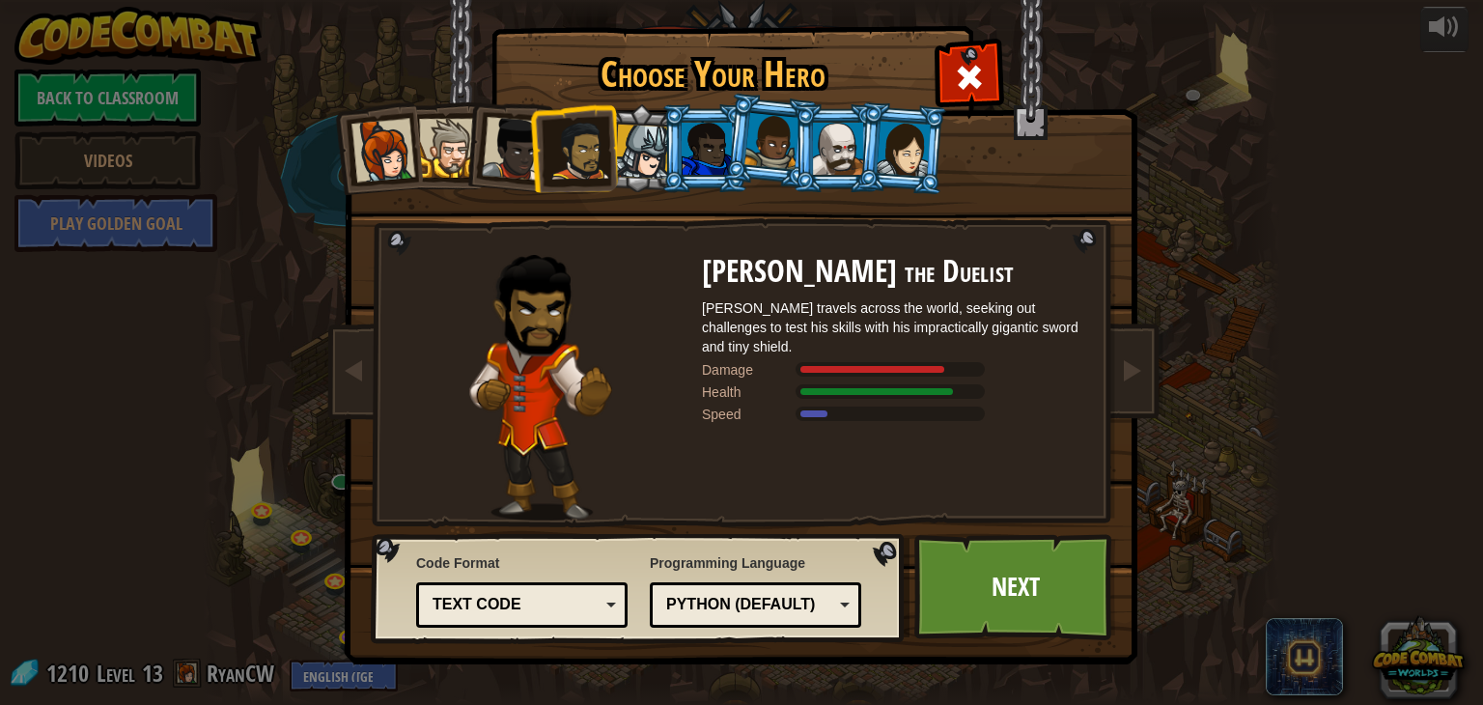
click at [494, 161] on div at bounding box center [514, 149] width 64 height 64
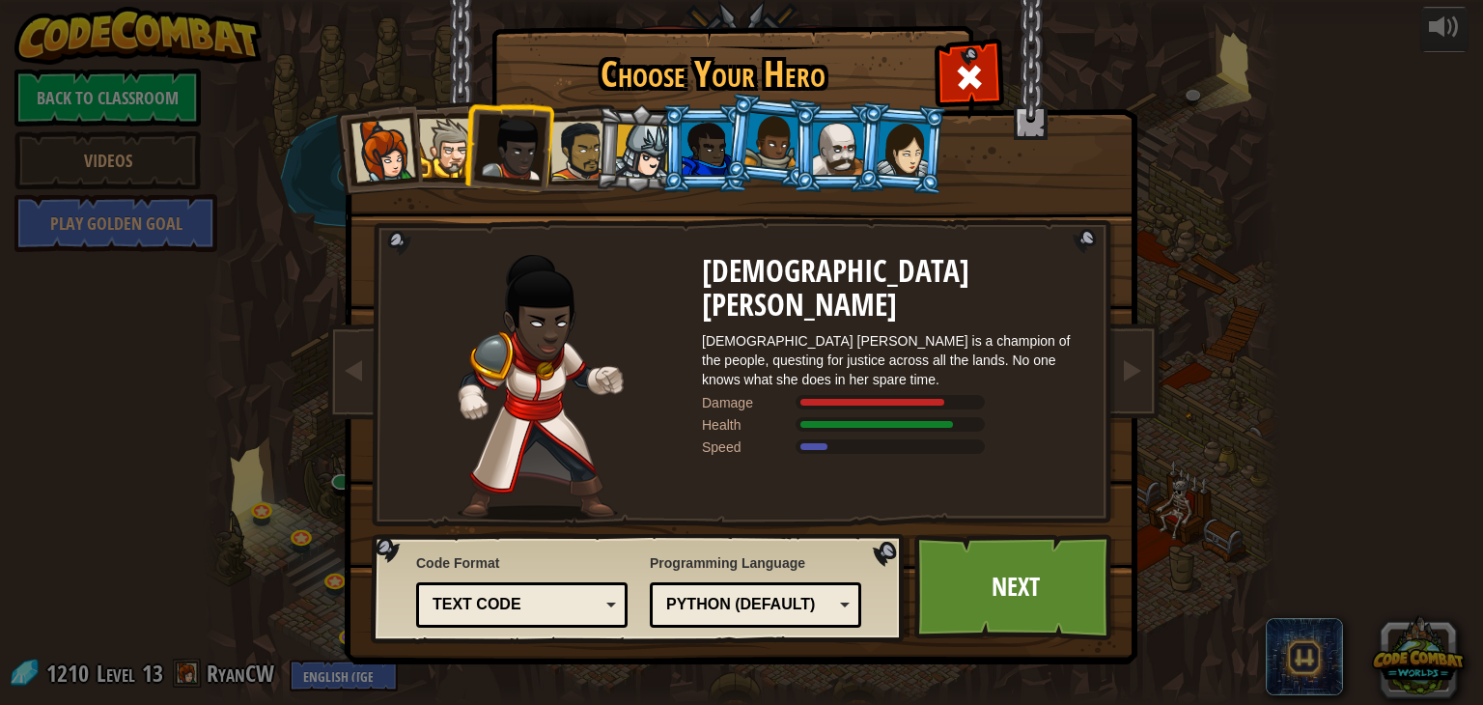
click at [896, 136] on div at bounding box center [904, 148] width 54 height 55
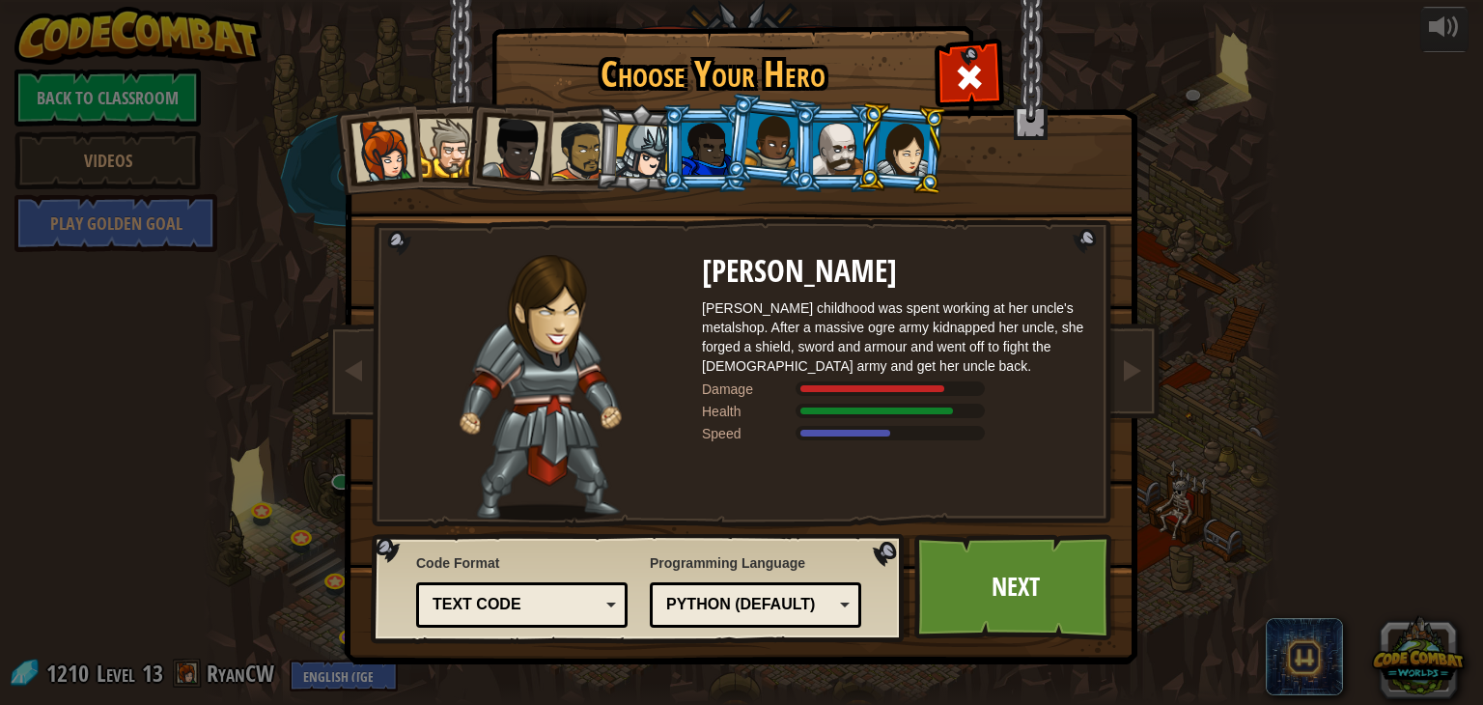
click at [572, 132] on div at bounding box center [580, 151] width 60 height 60
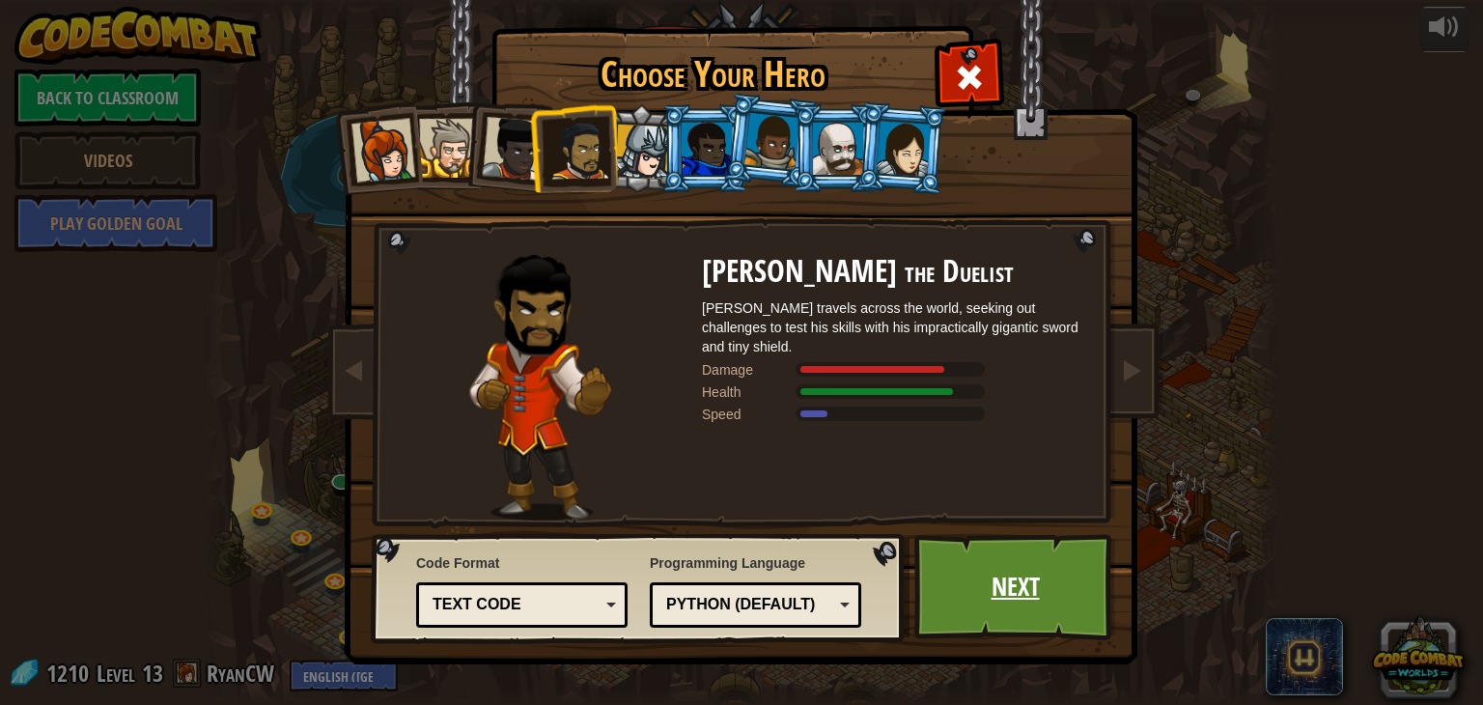
click at [1014, 565] on link "Next" at bounding box center [1015, 587] width 202 height 106
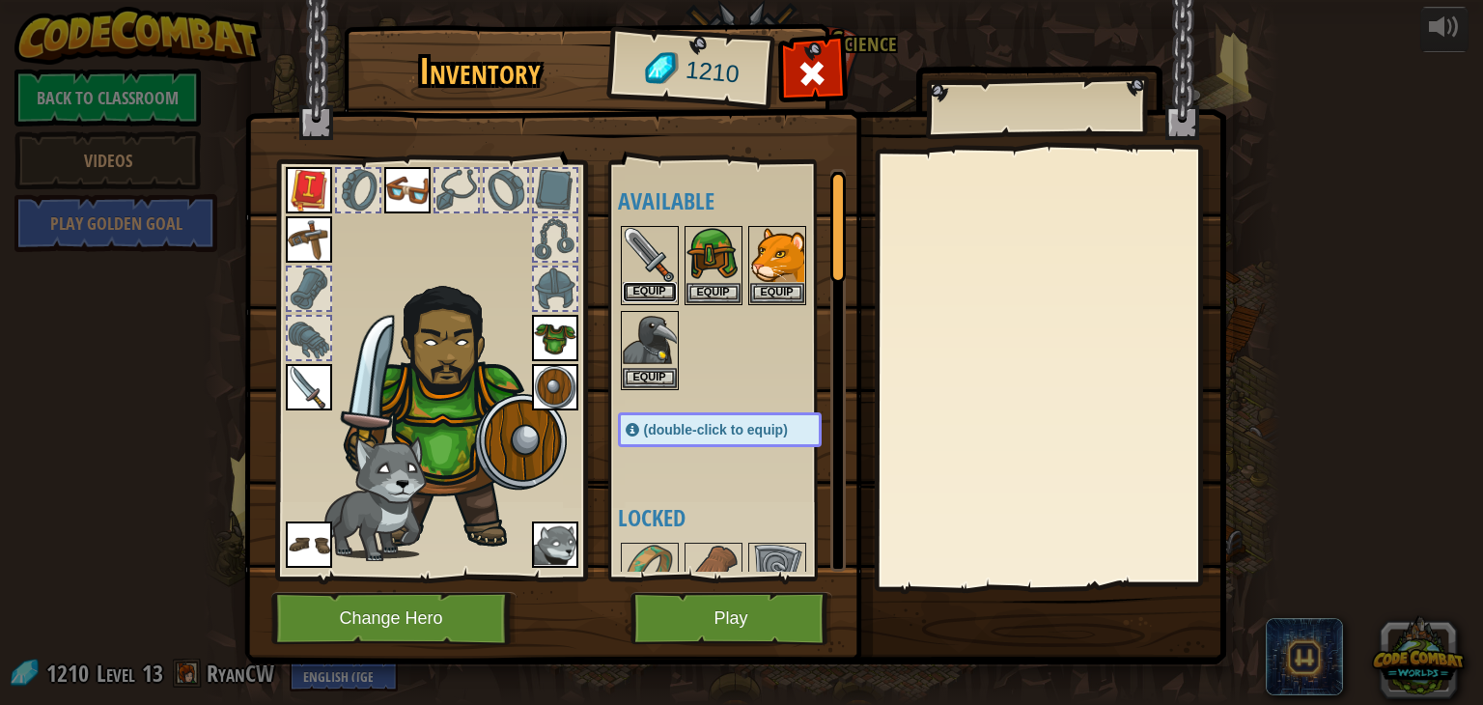
click at [631, 294] on button "Equip" at bounding box center [650, 292] width 54 height 20
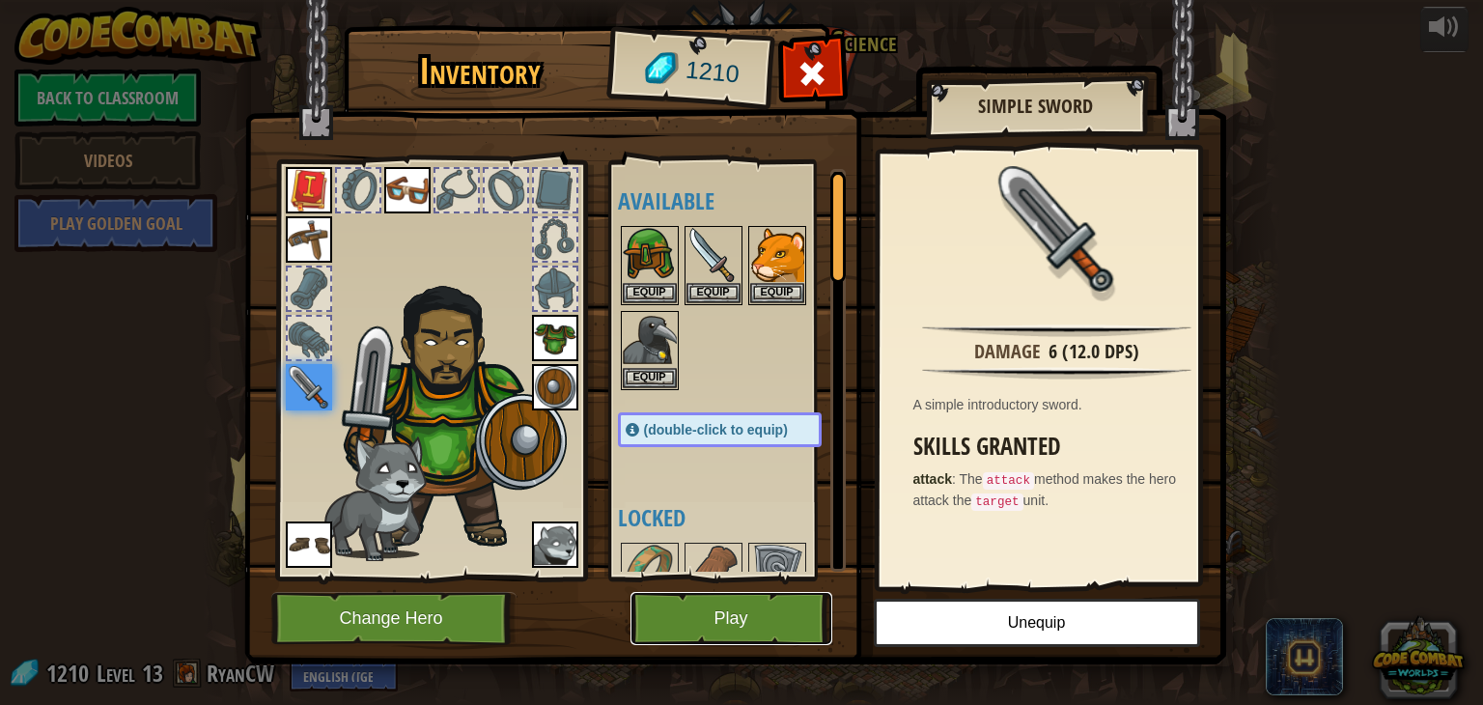
click at [743, 607] on button "Play" at bounding box center [731, 618] width 202 height 53
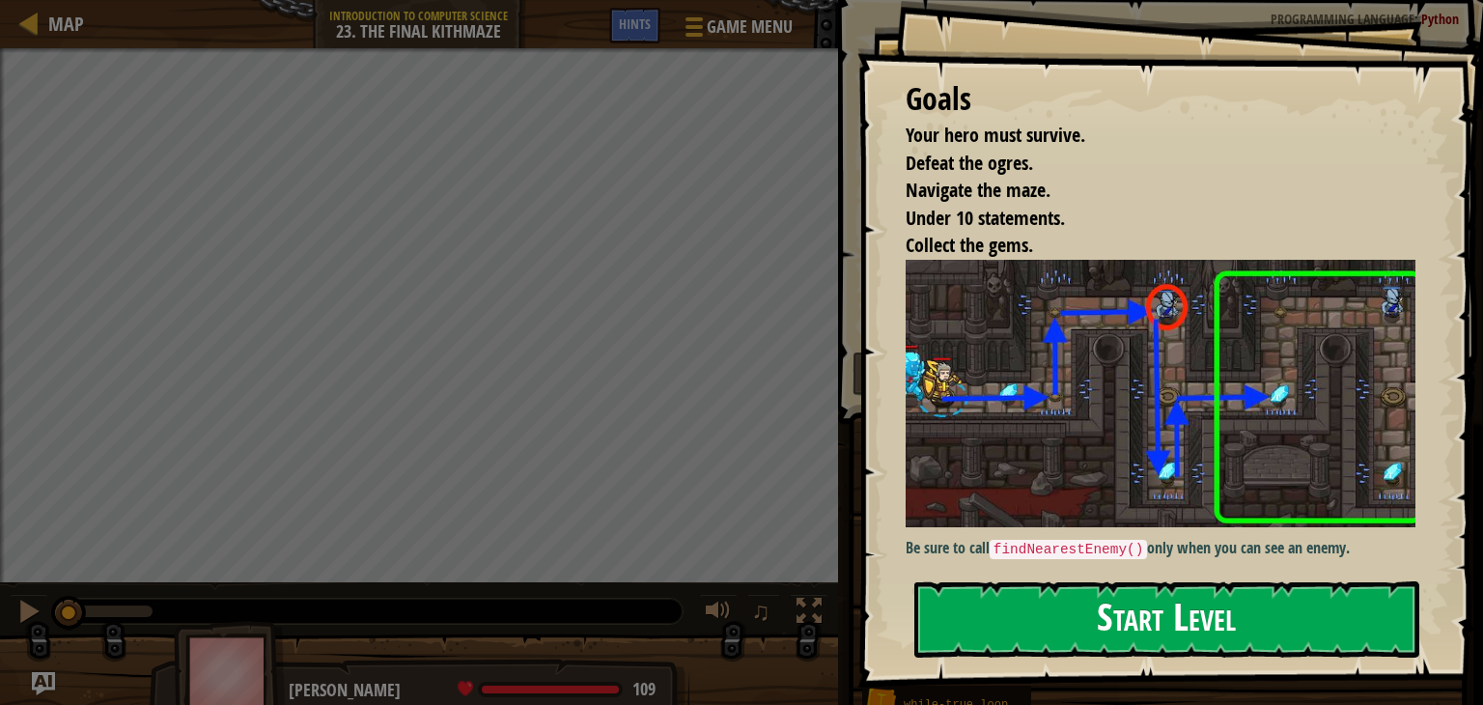
click at [1091, 606] on button "Start Level" at bounding box center [1166, 619] width 505 height 76
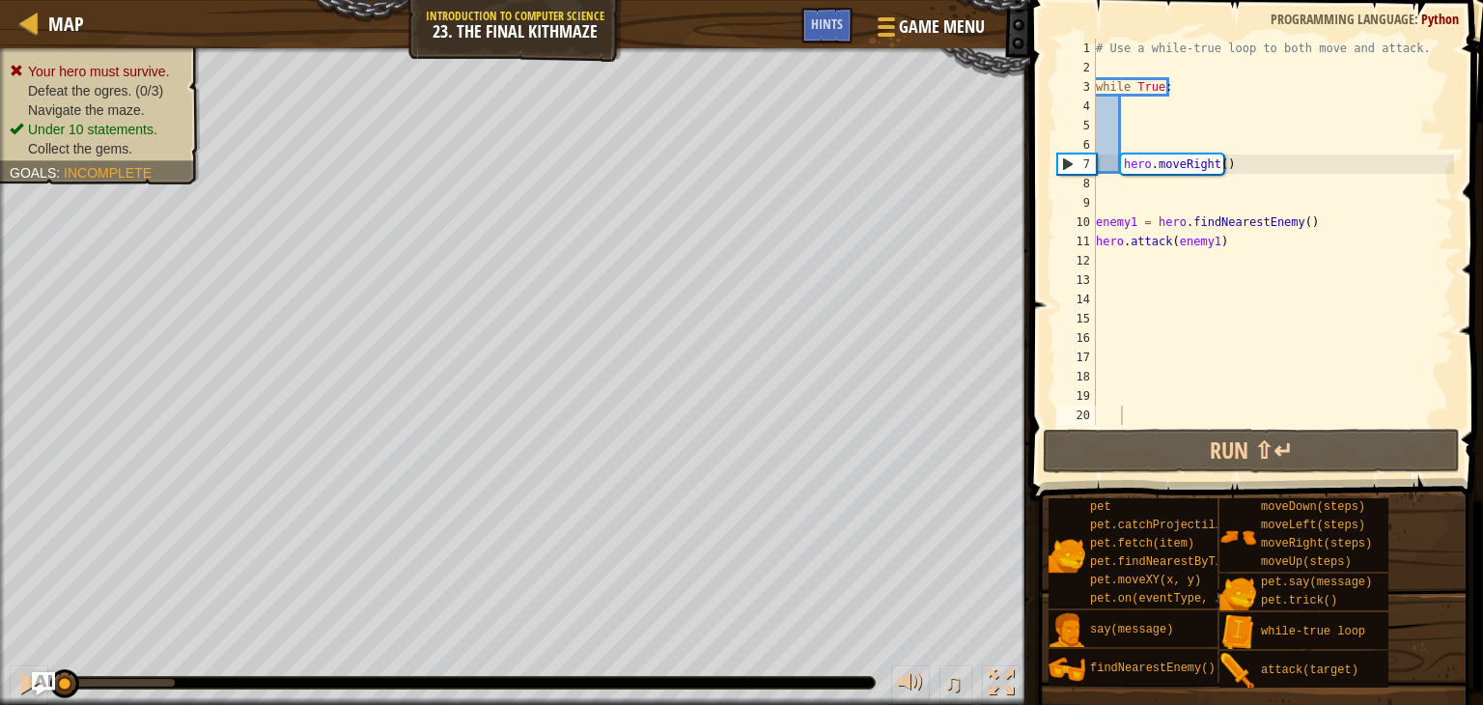
click at [1108, 426] on span at bounding box center [1258, 223] width 468 height 558
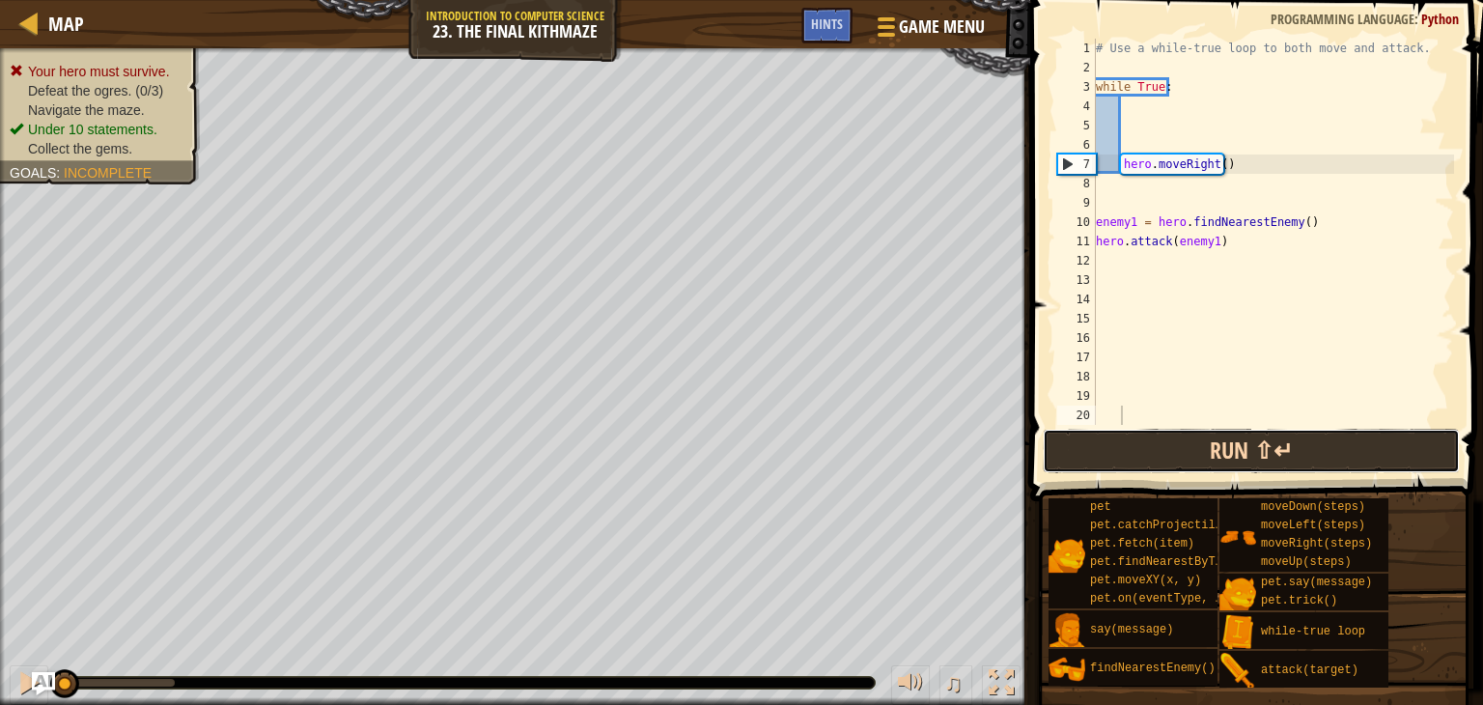
click at [1108, 442] on button "Run ⇧↵" at bounding box center [1251, 451] width 417 height 44
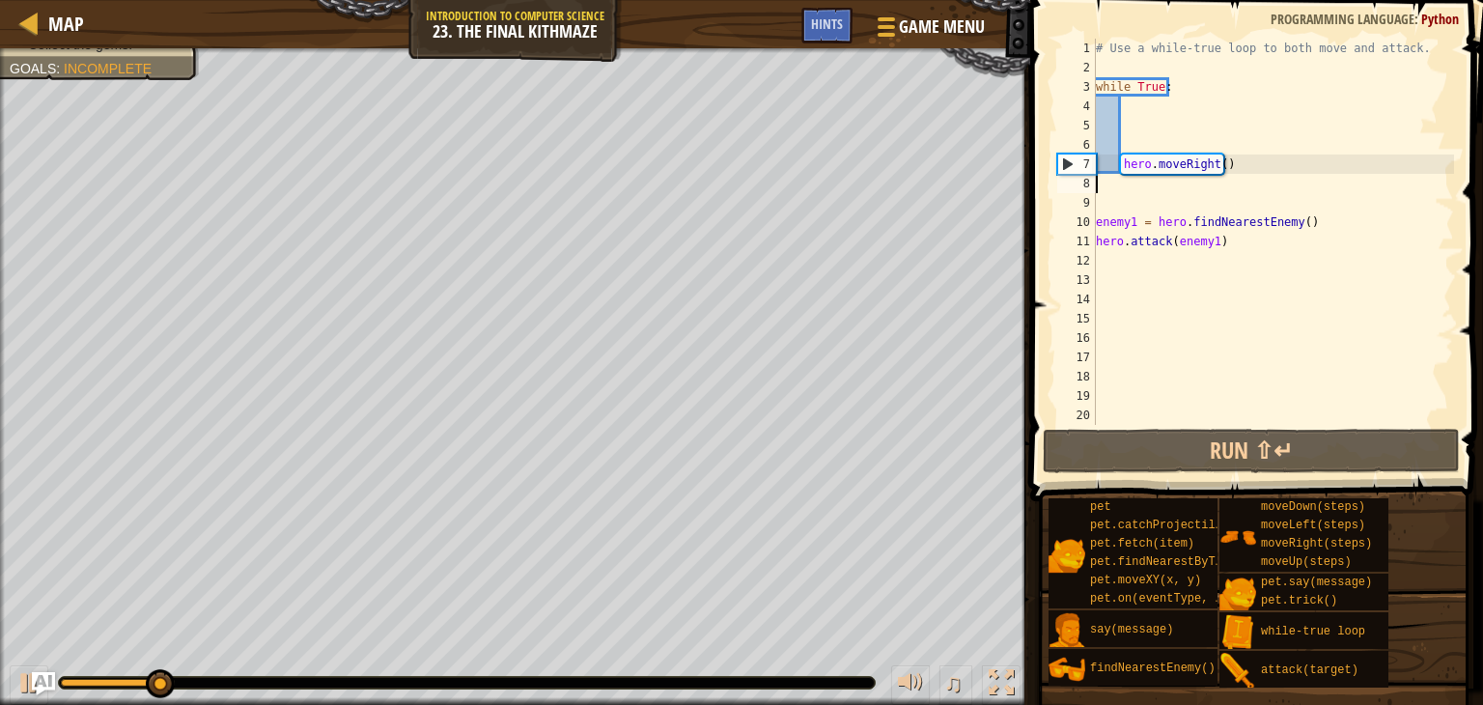
click at [1229, 182] on div "# Use a while-true loop to both move and attack. while True : hero . moveRight …" at bounding box center [1273, 251] width 362 height 425
click at [1232, 148] on div "# Use a while-true loop to both move and attack. while True : hero . moveRight …" at bounding box center [1273, 251] width 362 height 425
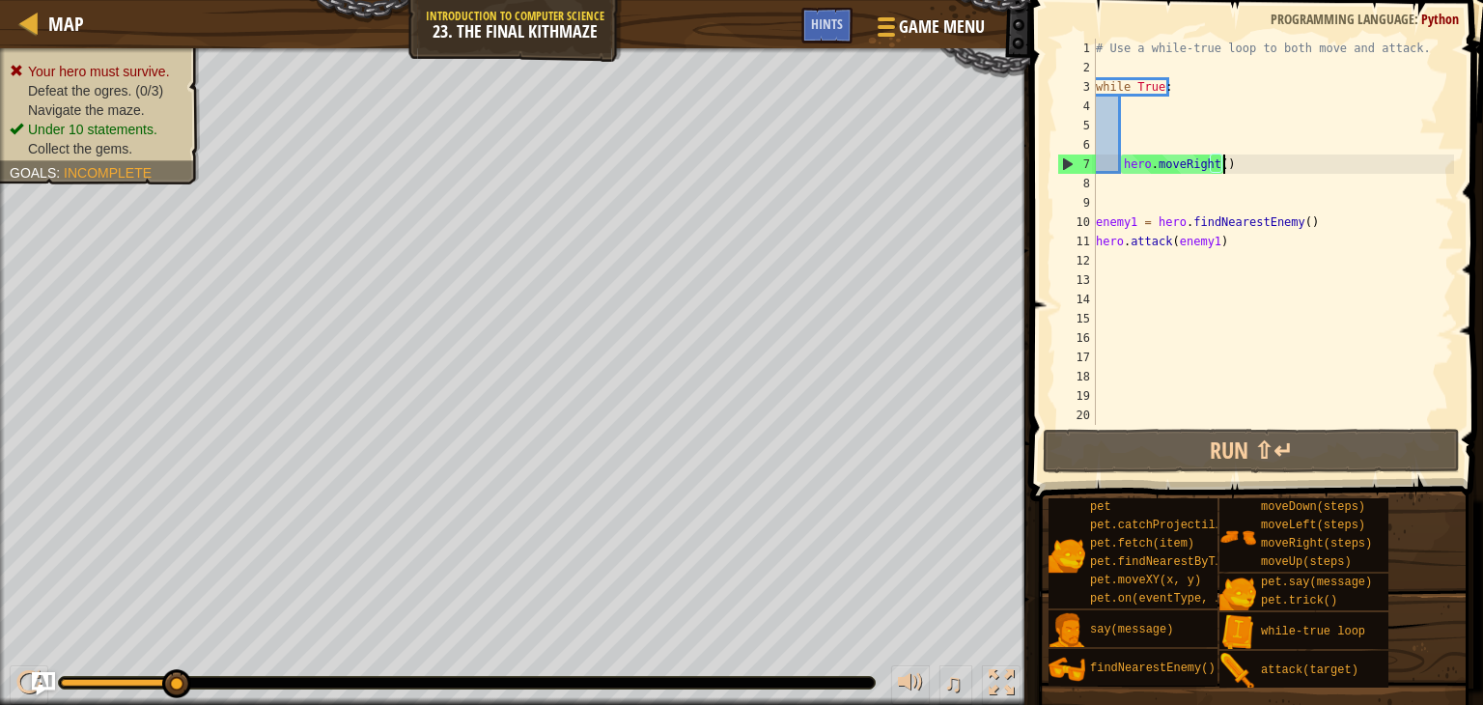
click at [1232, 155] on div "# Use a while-true loop to both move and attack. while True : hero . moveRight …" at bounding box center [1273, 251] width 362 height 425
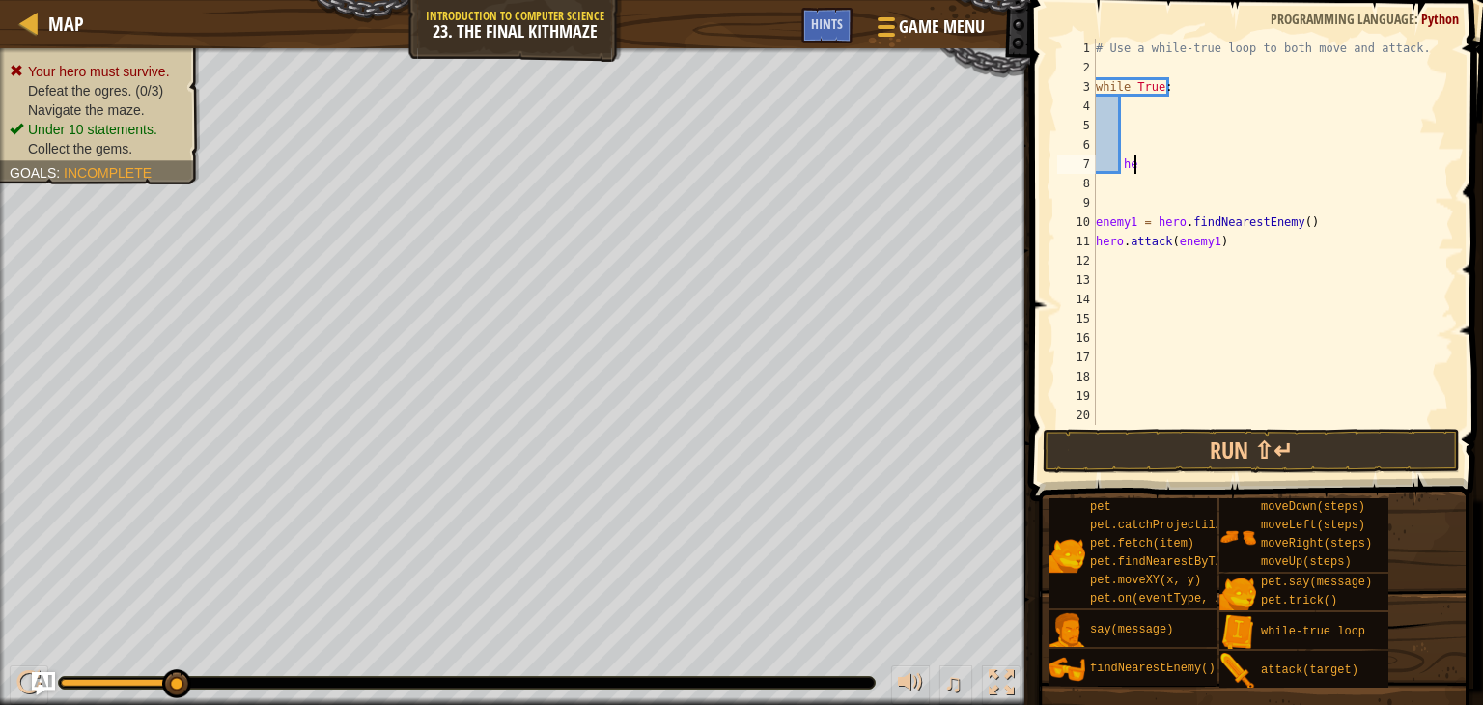
type textarea "h"
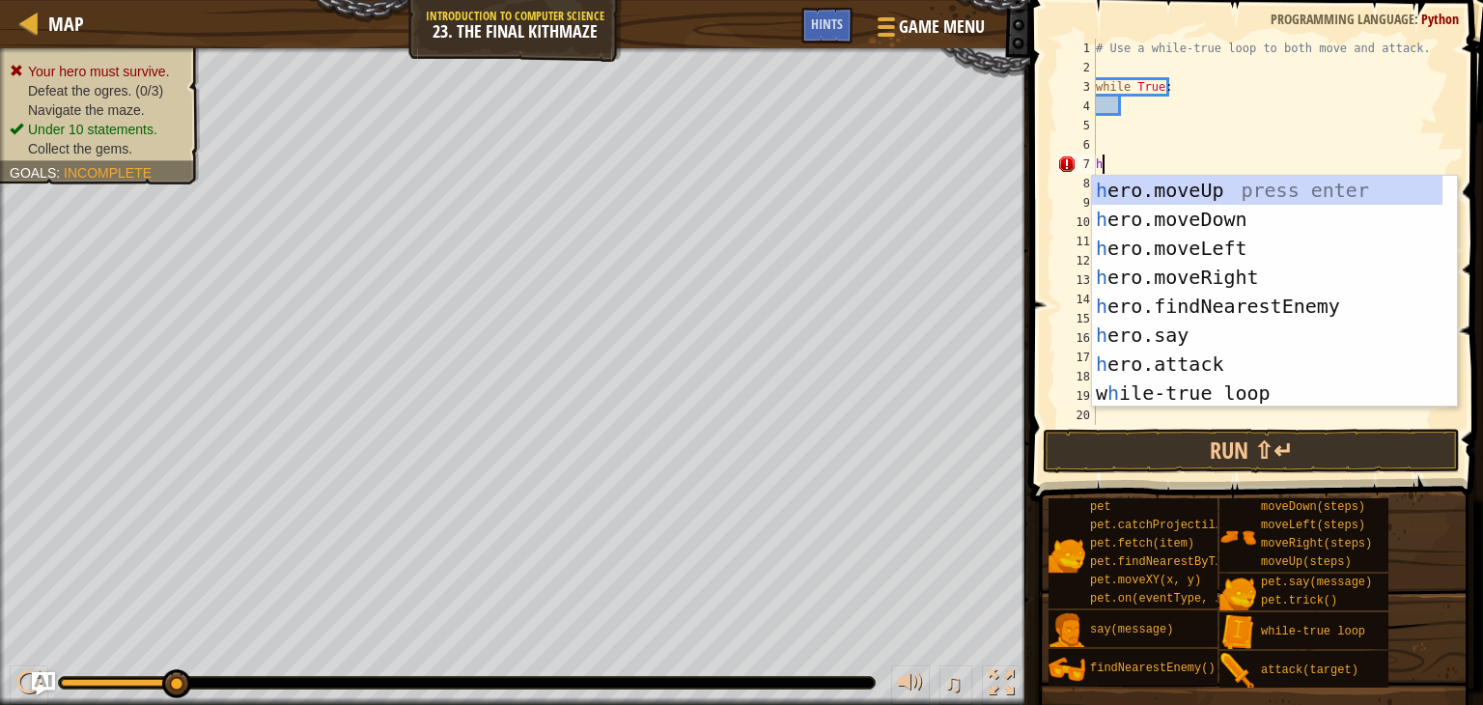
click at [1203, 130] on div "# Use a while-true loop to both move and attack. while True : h enemy1 = hero .…" at bounding box center [1273, 251] width 362 height 425
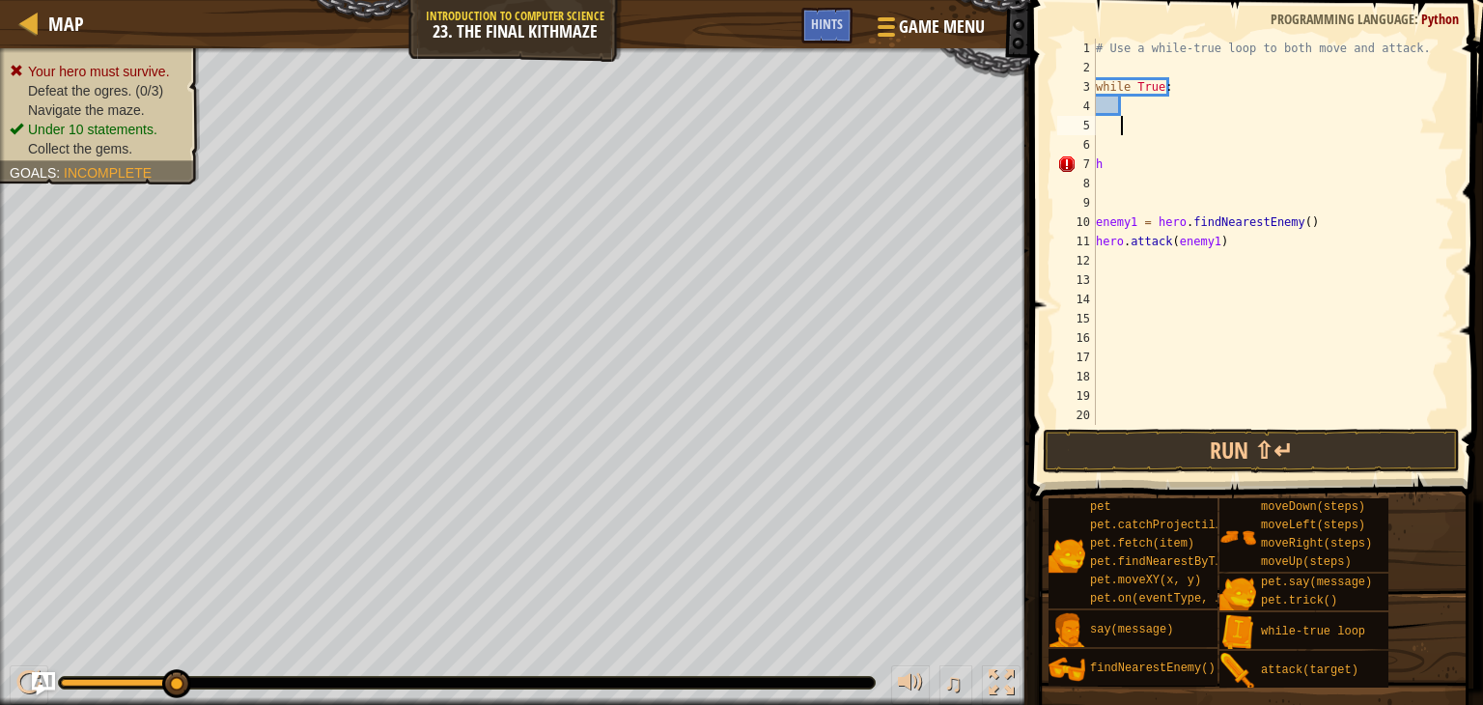
click at [1096, 172] on div "# Use a while-true loop to both move and attack. while True : h enemy1 = hero .…" at bounding box center [1273, 251] width 362 height 425
type textarea "h"
click at [1108, 169] on div "# Use a while-true loop to both move and attack. while True : h enemy1 = hero .…" at bounding box center [1273, 251] width 362 height 425
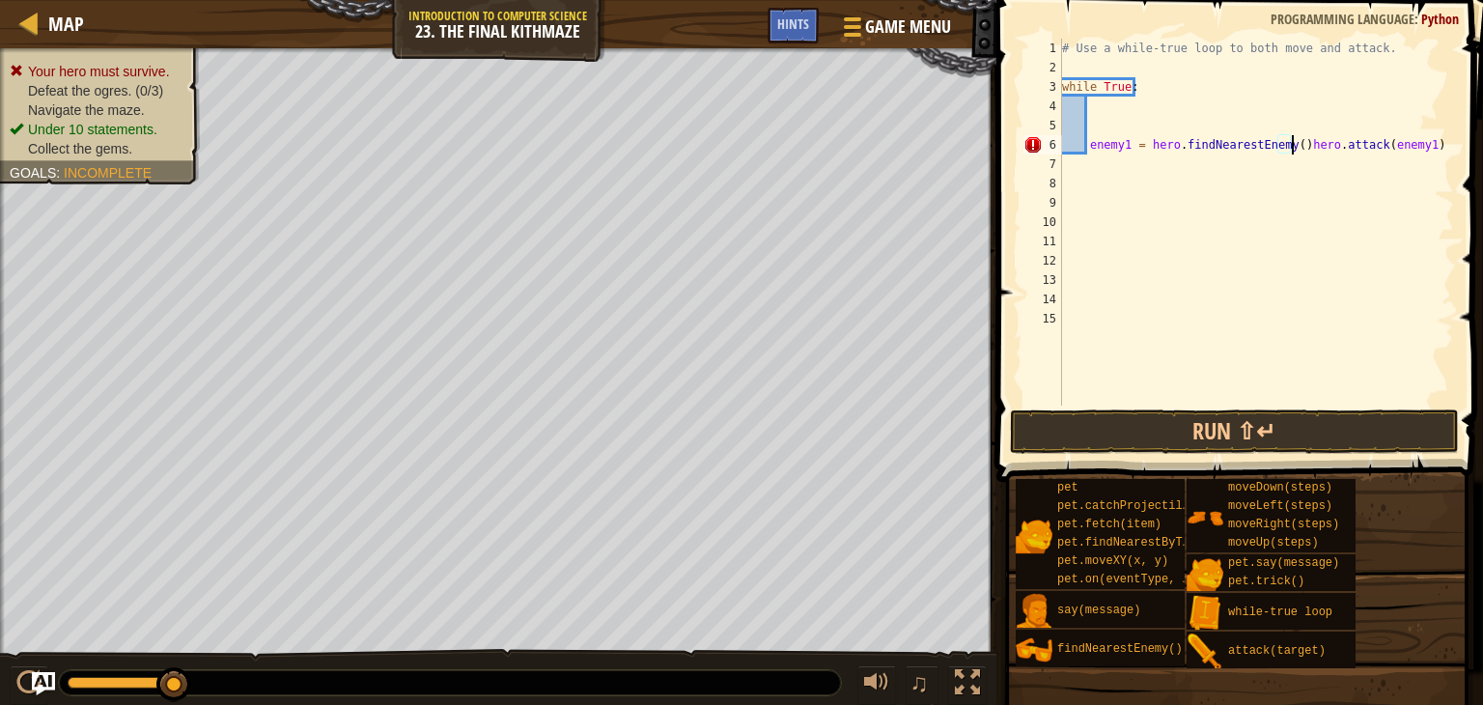
type textarea "hero.attack(enemy1)"
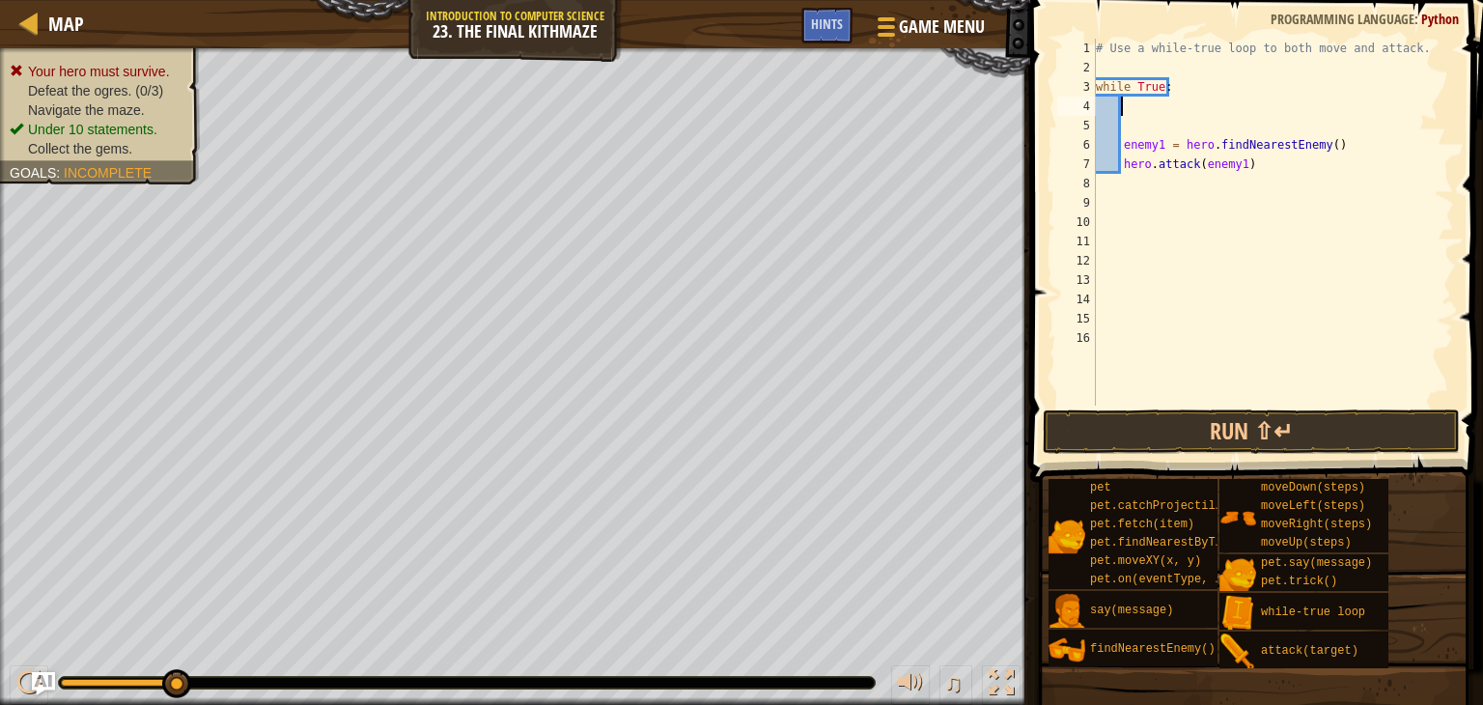
click at [1143, 109] on div "# Use a while-true loop to both move and attack. while True : enemy1 = hero . f…" at bounding box center [1273, 241] width 362 height 405
click at [1108, 186] on div "# Use a while-true loop to both move and attack. while True : enemy1 = hero . f…" at bounding box center [1273, 241] width 362 height 405
click at [1141, 104] on div "# Use a while-true loop to both move and attack. while True : enemy1 = hero . f…" at bounding box center [1273, 241] width 362 height 405
type textarea "h"
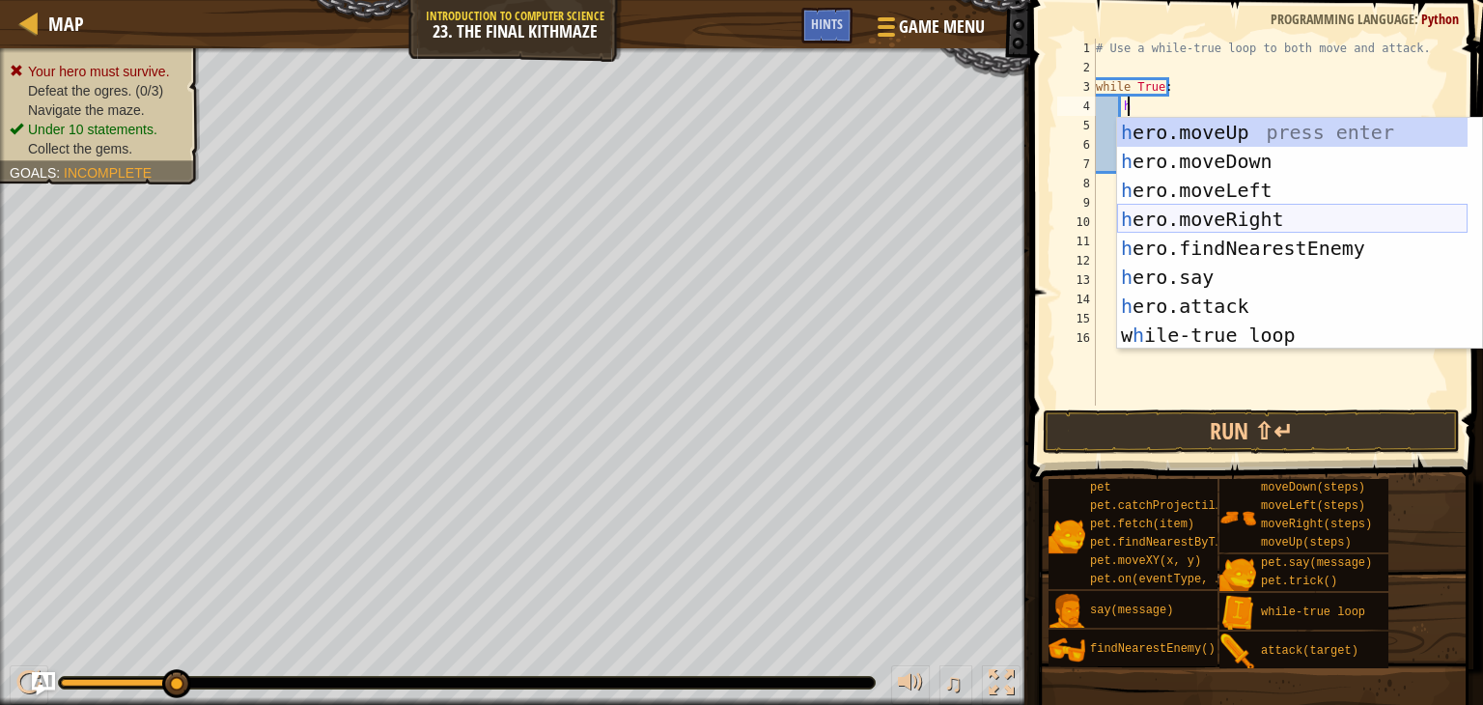
click at [1206, 217] on div "h ero.moveUp press enter h ero.moveDown press enter h ero.moveLeft press enter …" at bounding box center [1292, 263] width 350 height 290
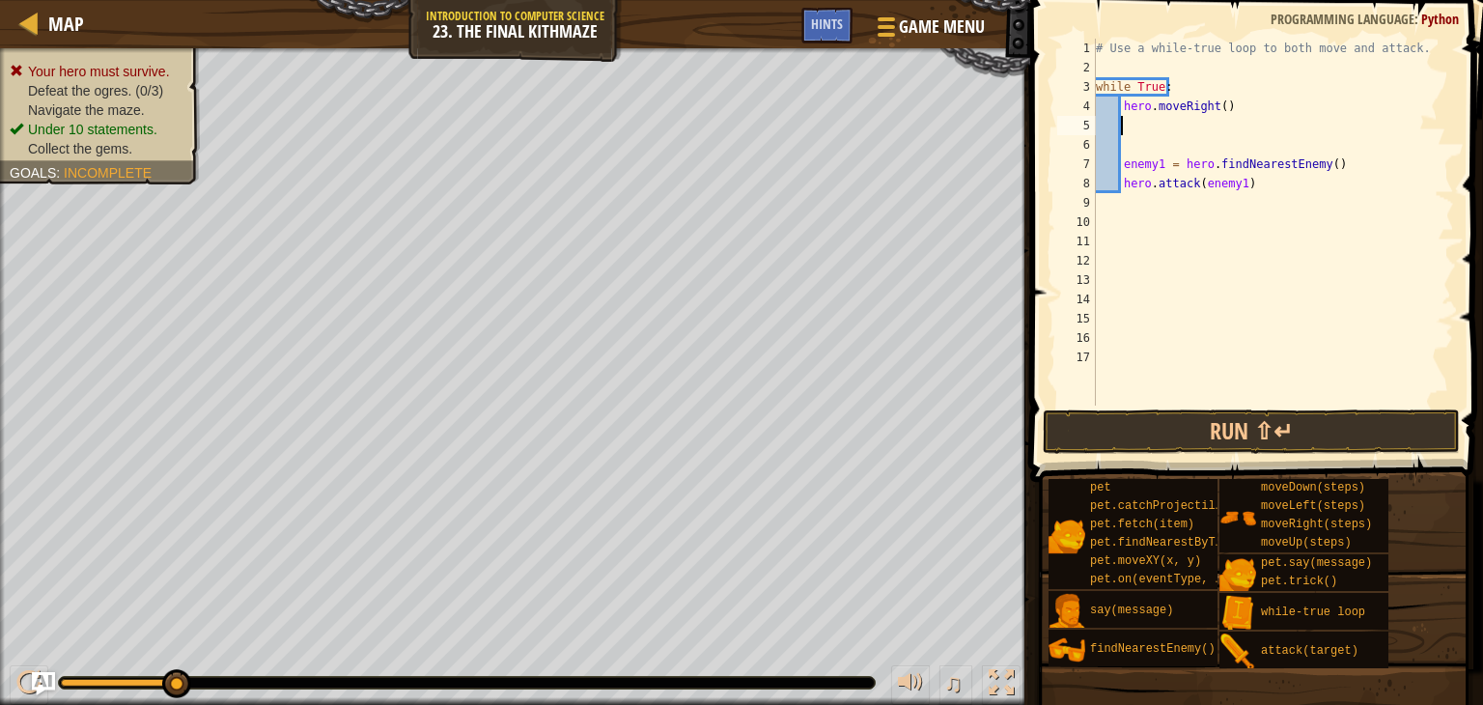
scroll to position [9, 0]
type textarea "h"
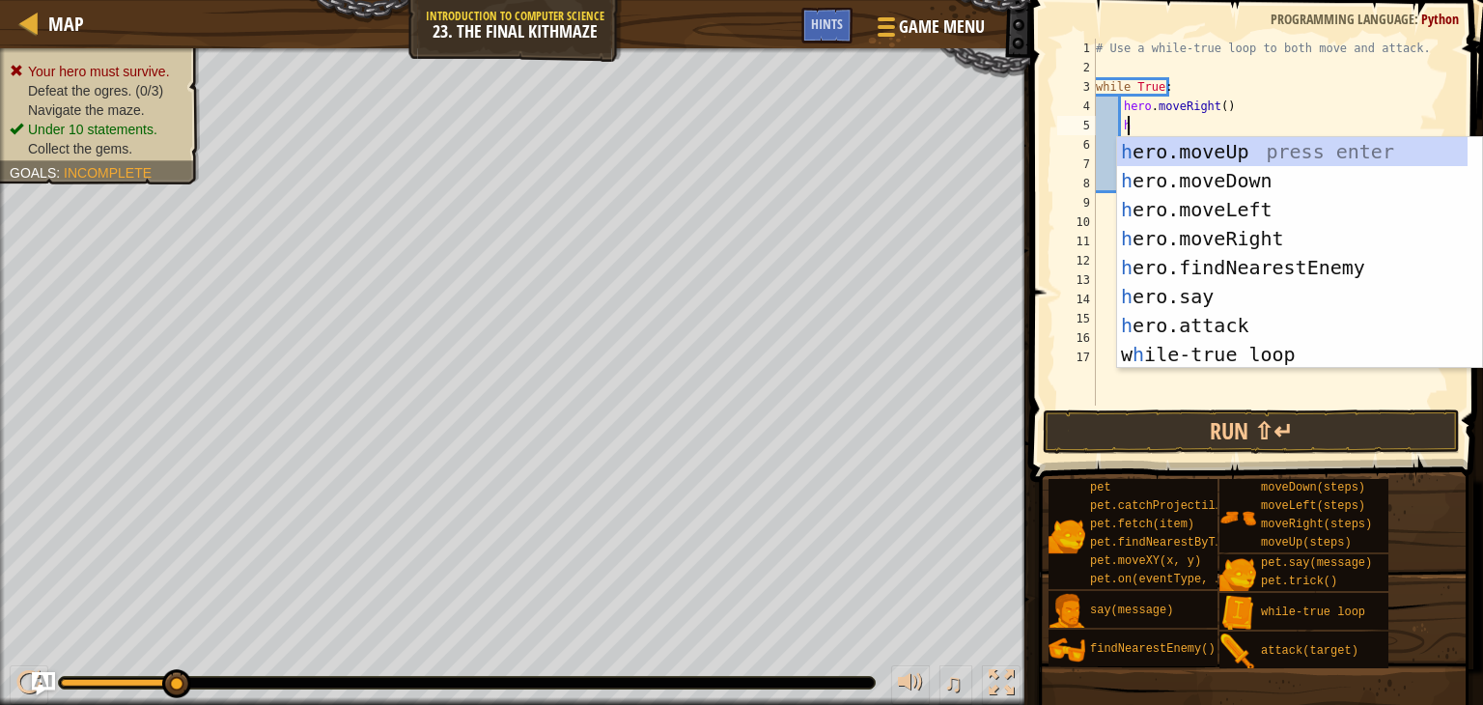
scroll to position [9, 1]
click at [1186, 145] on div "h ero.moveUp press enter h ero.moveDown press enter h ero.moveLeft press enter …" at bounding box center [1292, 282] width 350 height 290
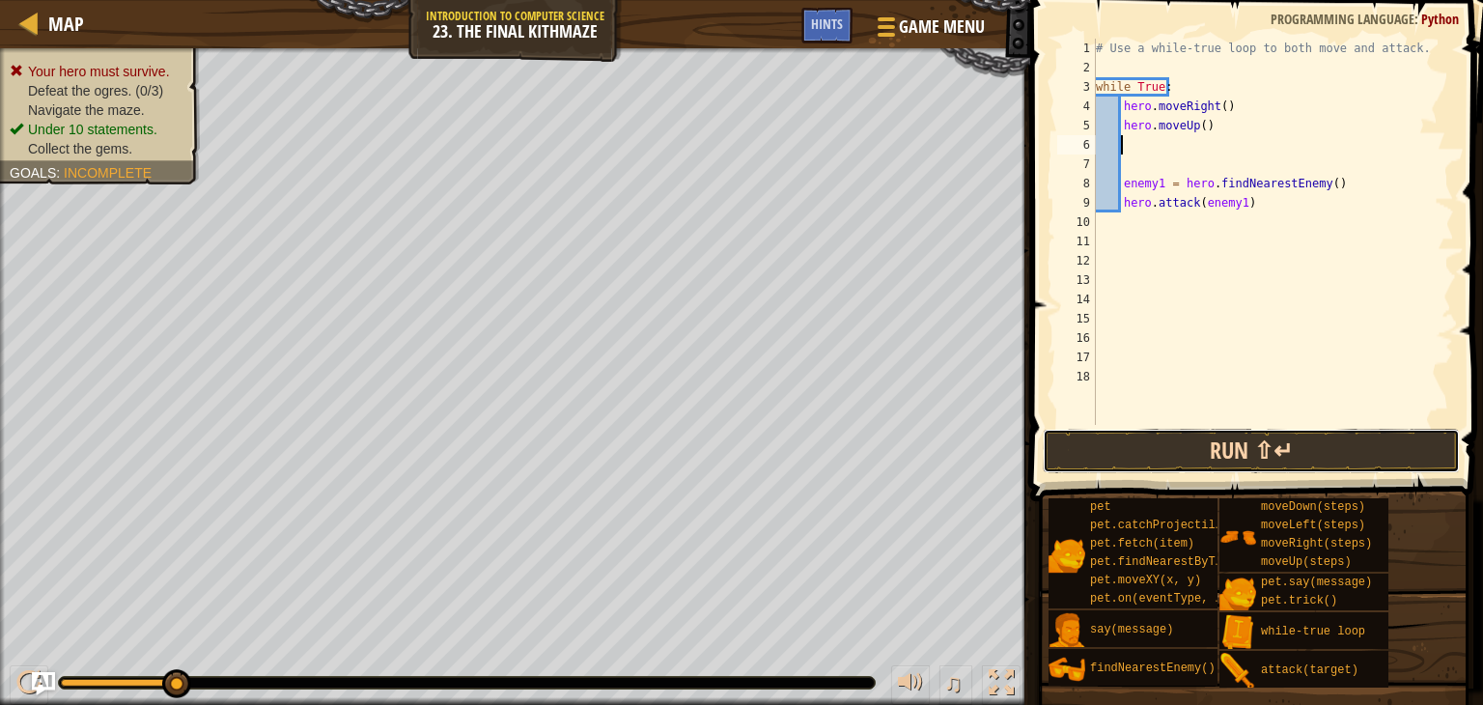
click at [1132, 435] on button "Run ⇧↵" at bounding box center [1251, 451] width 417 height 44
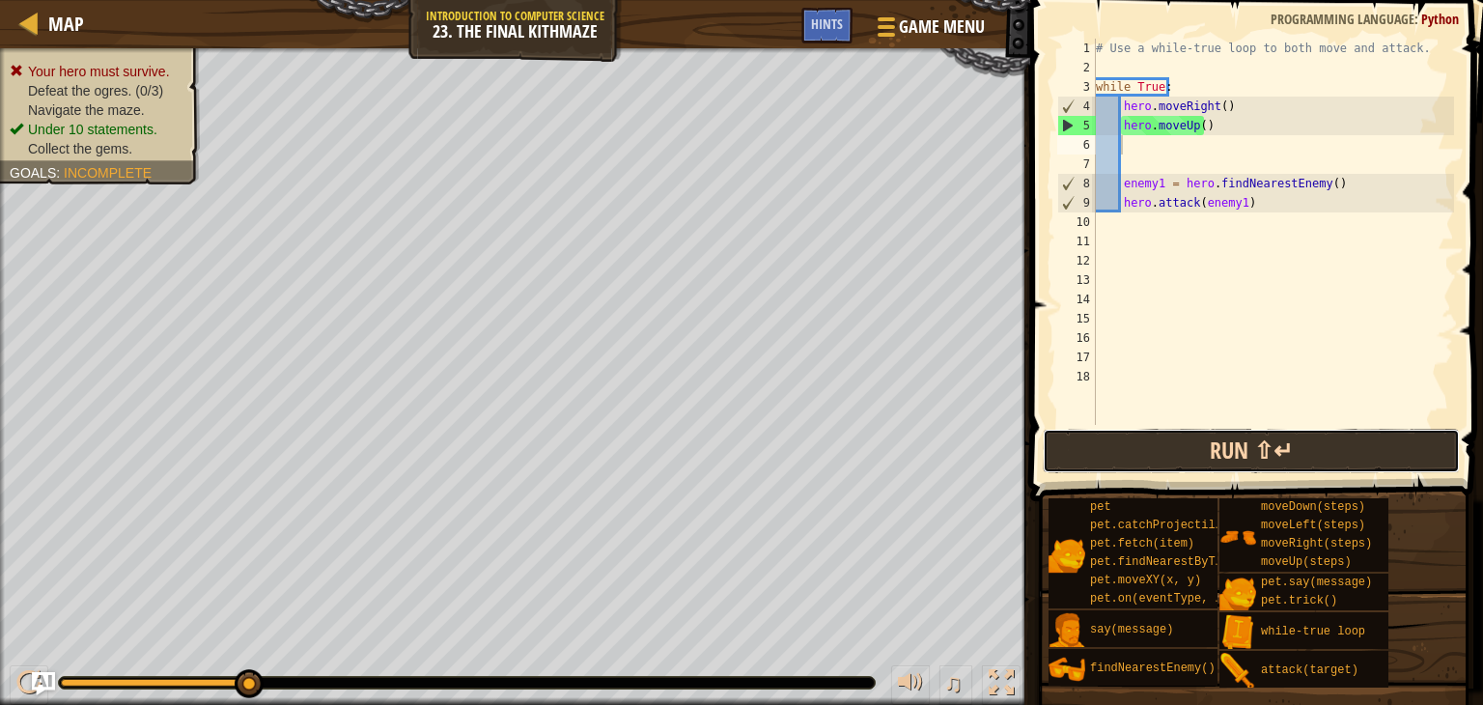
click at [1132, 453] on button "Run ⇧↵" at bounding box center [1251, 451] width 417 height 44
click at [1172, 430] on button "Run ⇧↵" at bounding box center [1251, 451] width 417 height 44
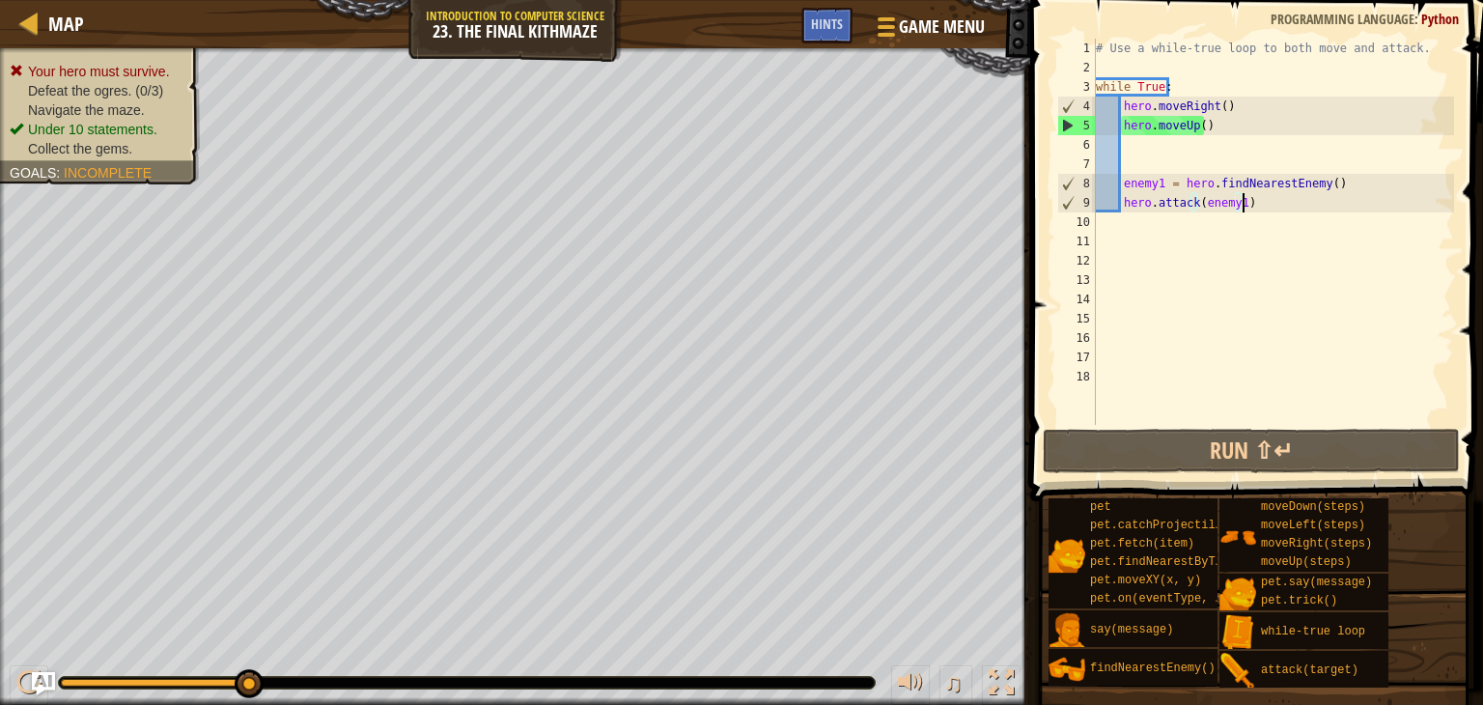
click at [1271, 202] on div "# Use a while-true loop to both move and attack. while True : hero . moveRight …" at bounding box center [1273, 251] width 362 height 425
type textarea "hero.attack(enemy1)"
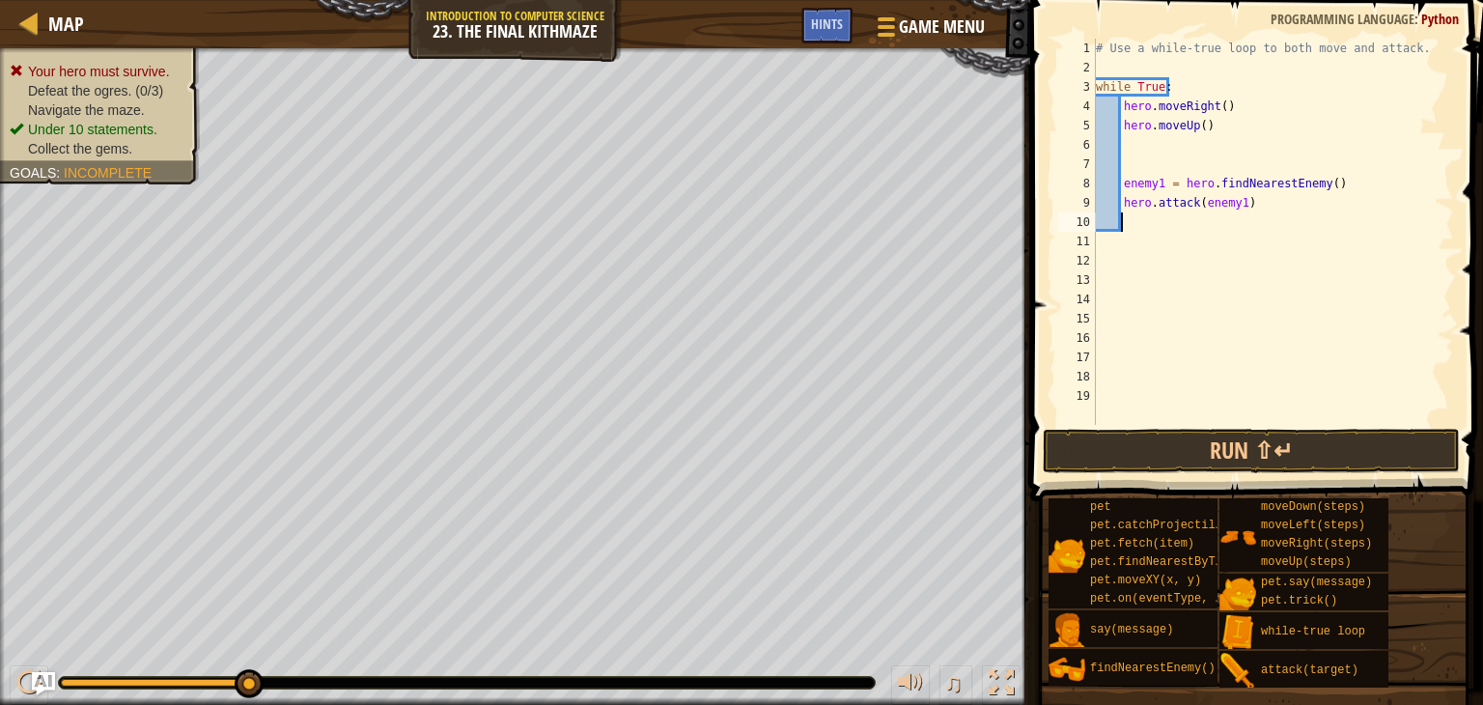
type textarea "h"
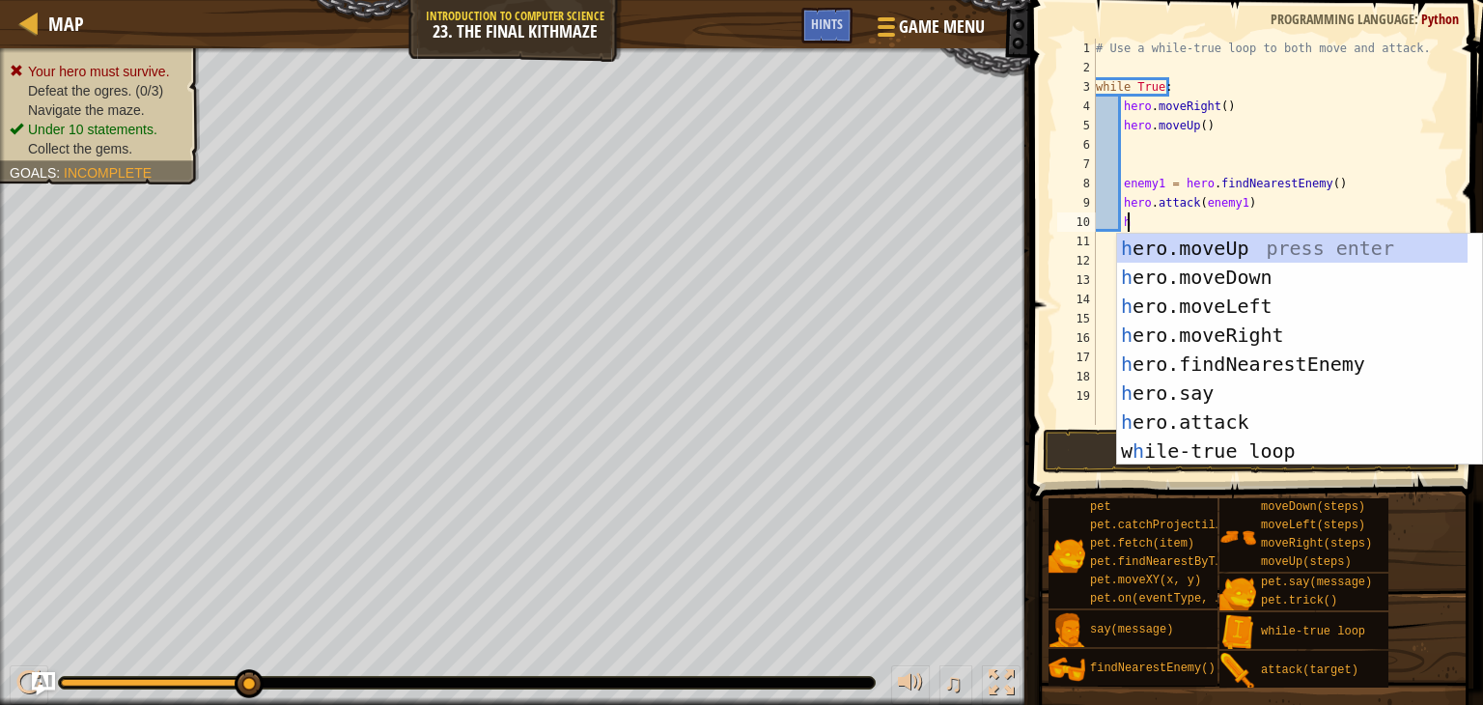
scroll to position [9, 1]
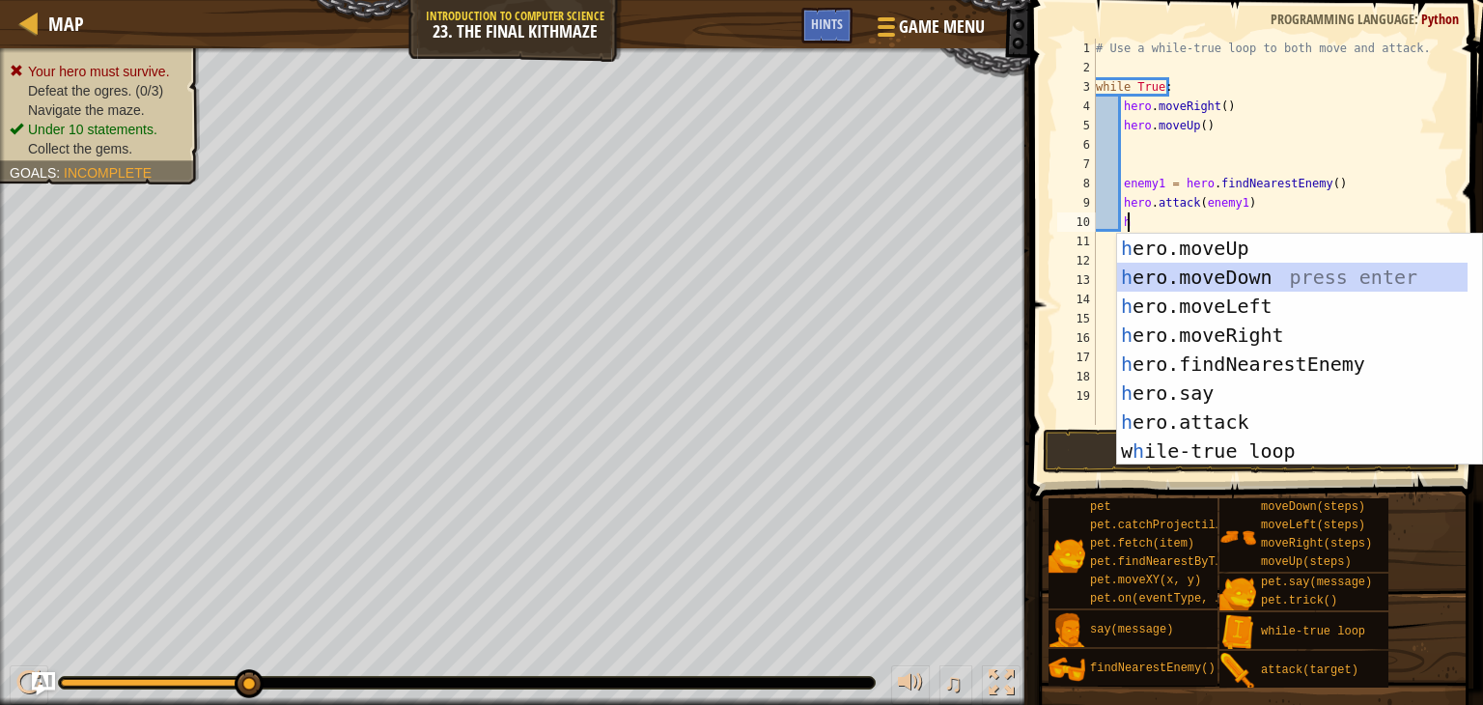
click at [1218, 278] on div "h ero.moveUp press enter h ero.moveDown press enter h ero.moveLeft press enter …" at bounding box center [1292, 379] width 350 height 290
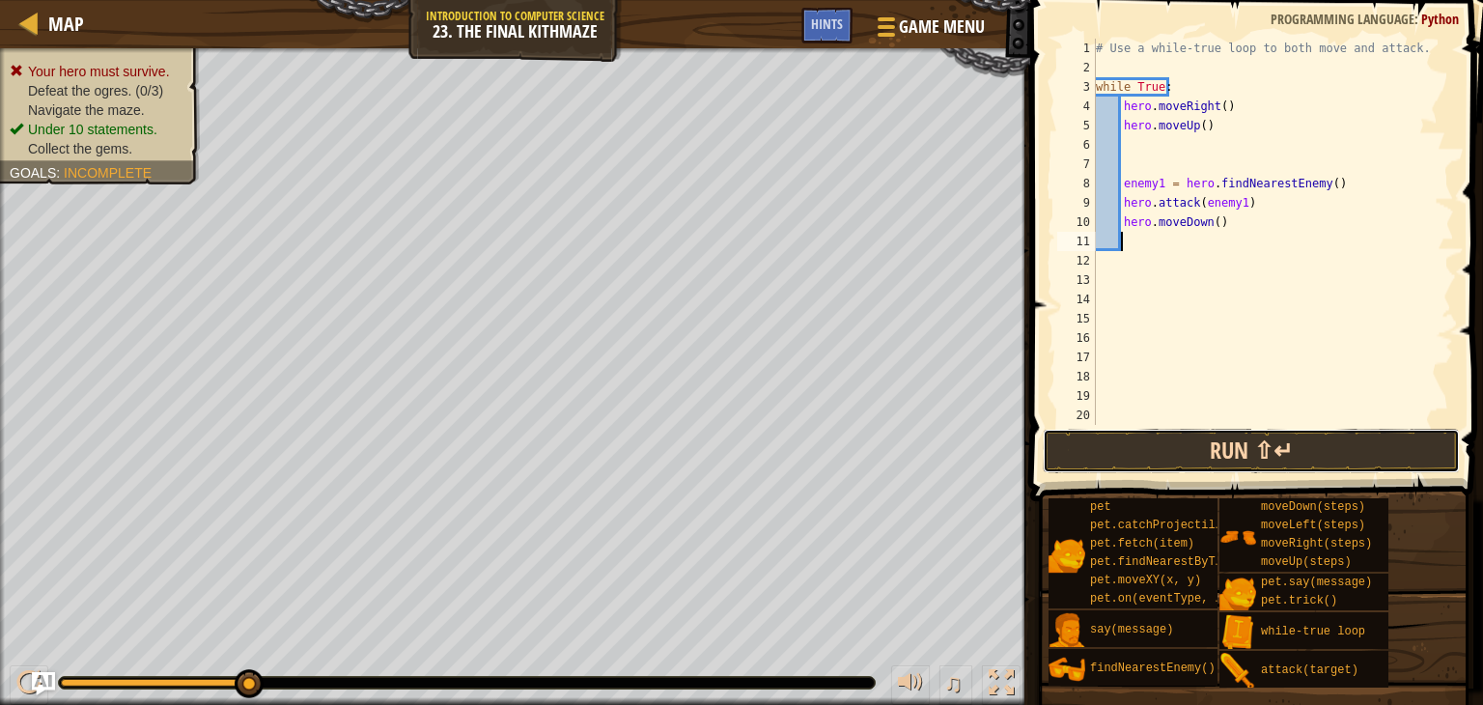
click at [1234, 449] on button "Run ⇧↵" at bounding box center [1251, 451] width 417 height 44
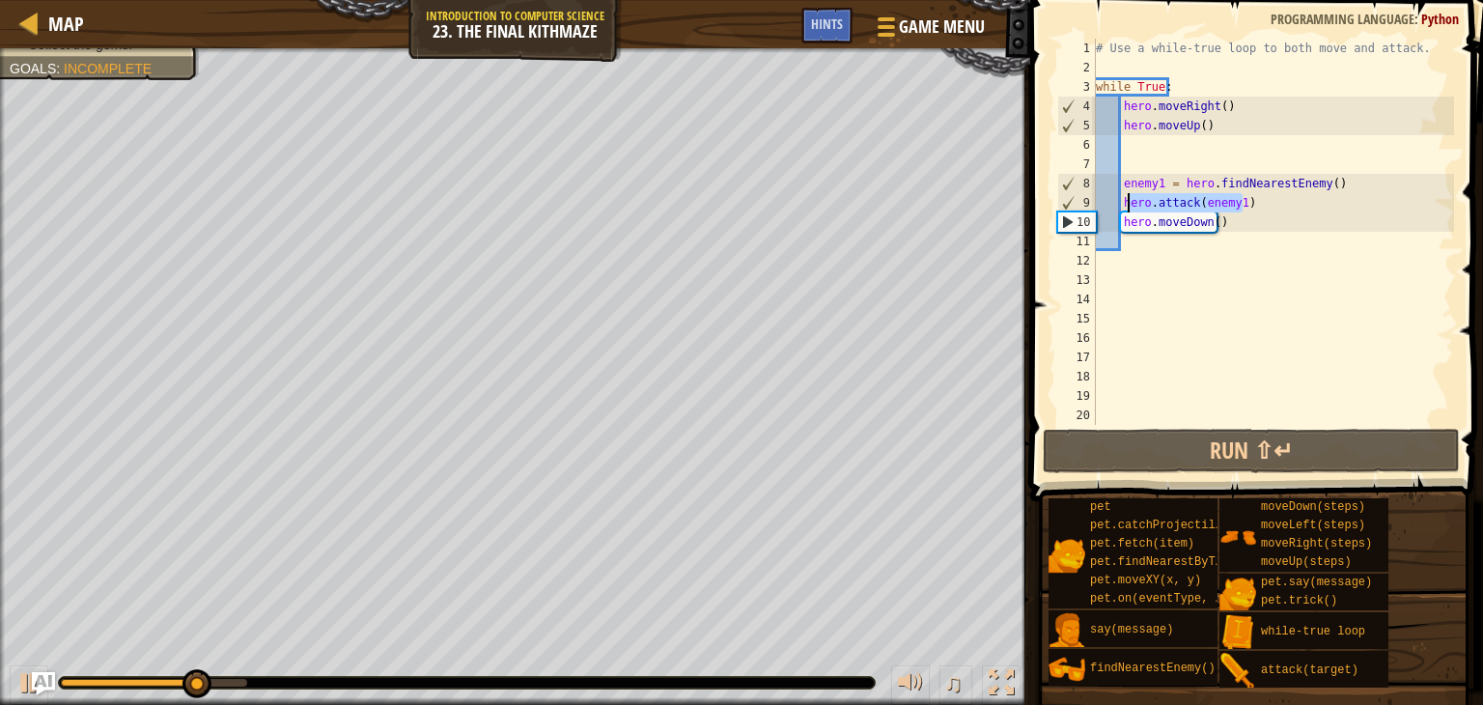
drag, startPoint x: 1271, startPoint y: 202, endPoint x: 1119, endPoint y: 200, distance: 151.6
click at [1119, 200] on div "# Use a while-true loop to both move and attack. while True : hero . moveRight …" at bounding box center [1273, 251] width 362 height 425
type textarea "hero.attack(enemy1)"
click at [1272, 204] on div "# Use a while-true loop to both move and attack. while True : hero . moveRight …" at bounding box center [1273, 232] width 362 height 386
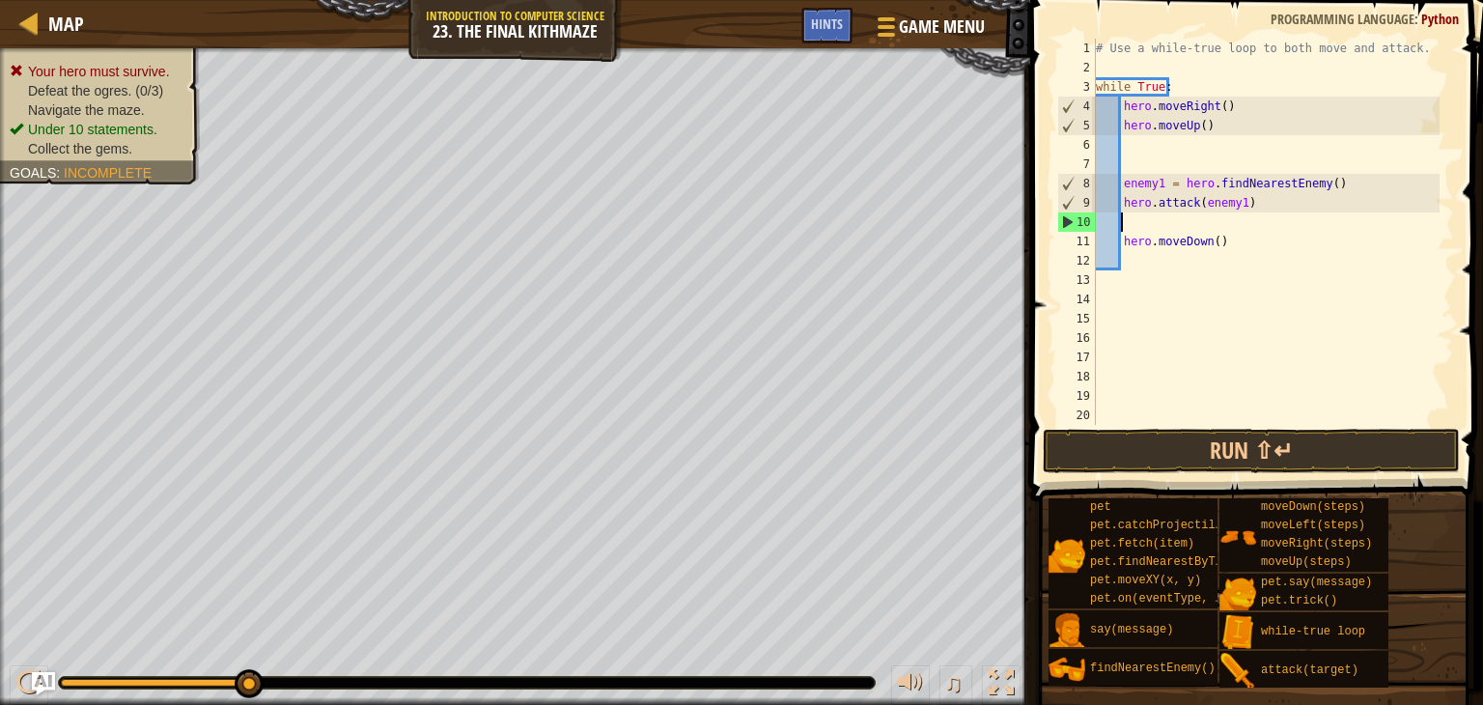
paste textarea "hero.attack(enemy1)"
type textarea "hero.attack(enemy1)"
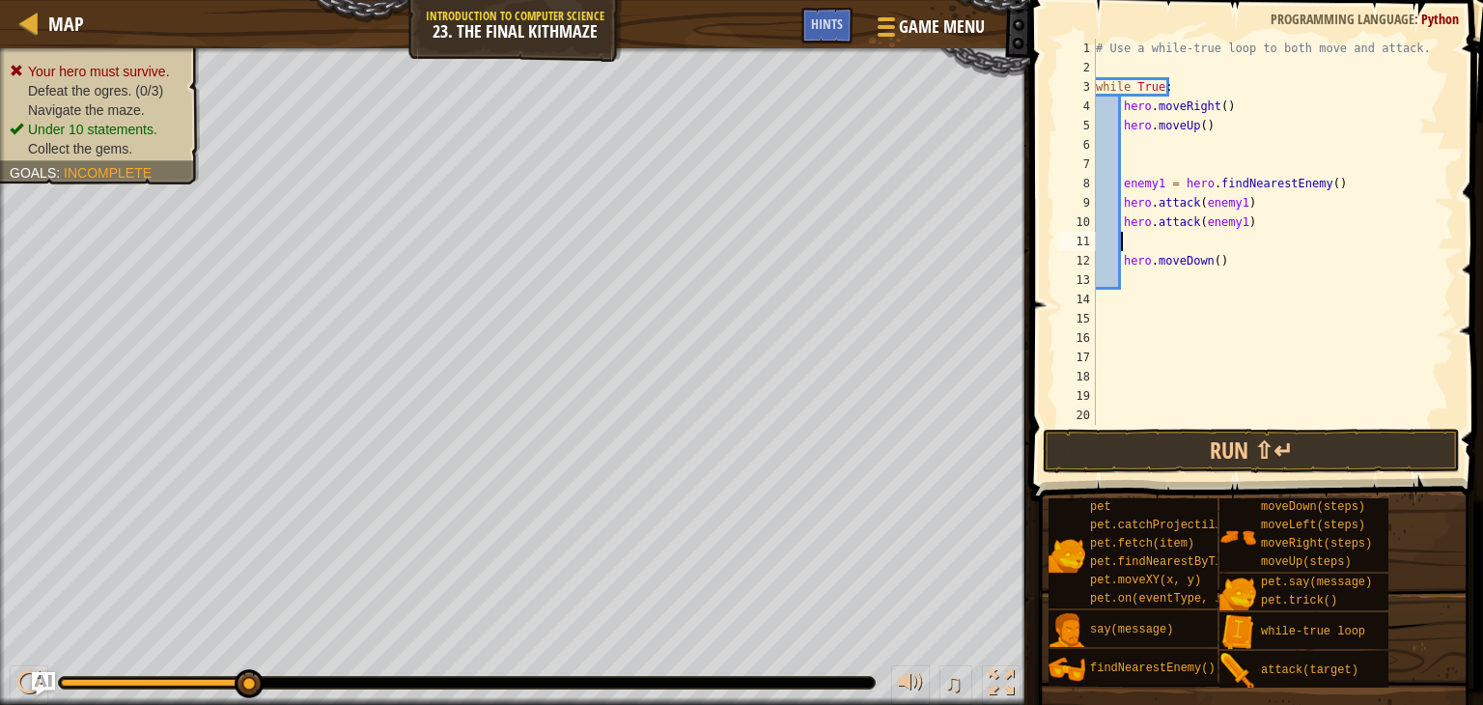
type textarea "h"
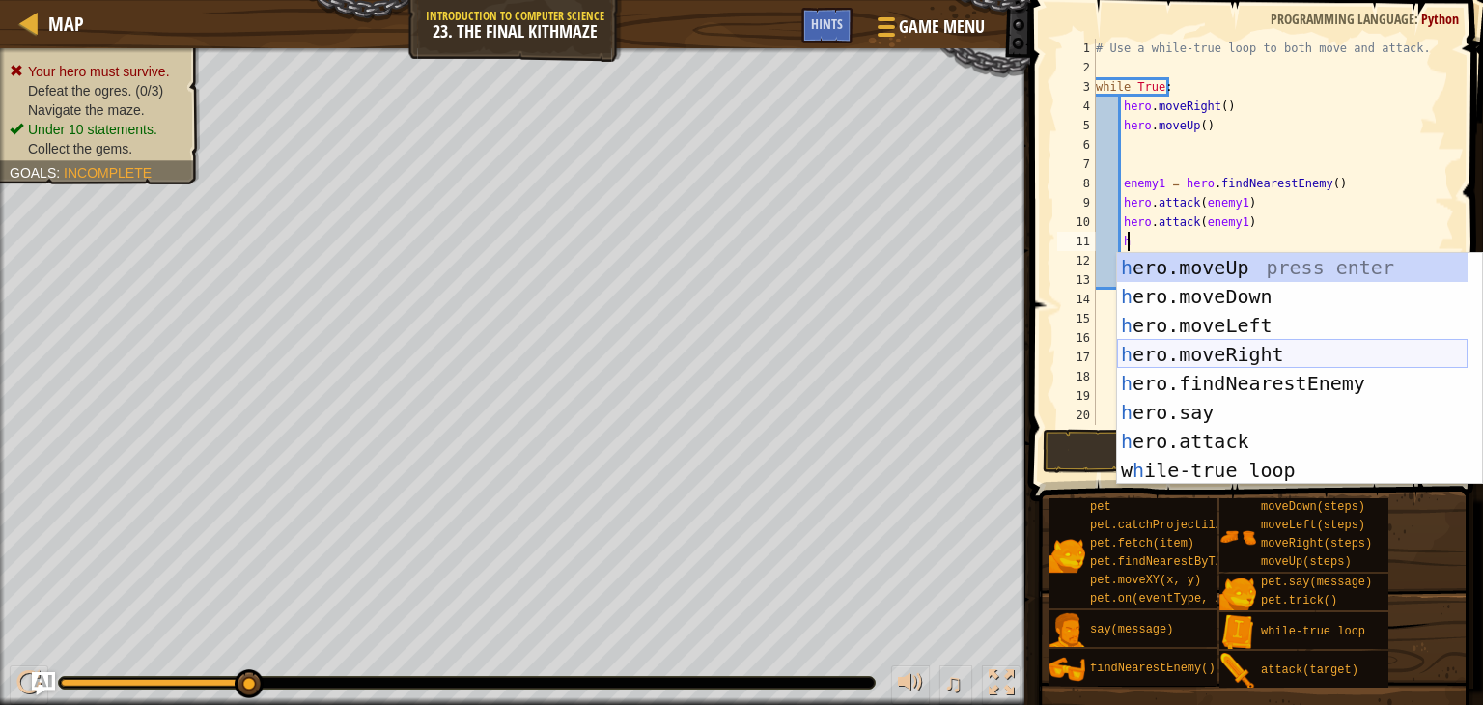
click at [1228, 355] on div "h ero.moveUp press enter h ero.moveDown press enter h ero.moveLeft press enter …" at bounding box center [1292, 398] width 350 height 290
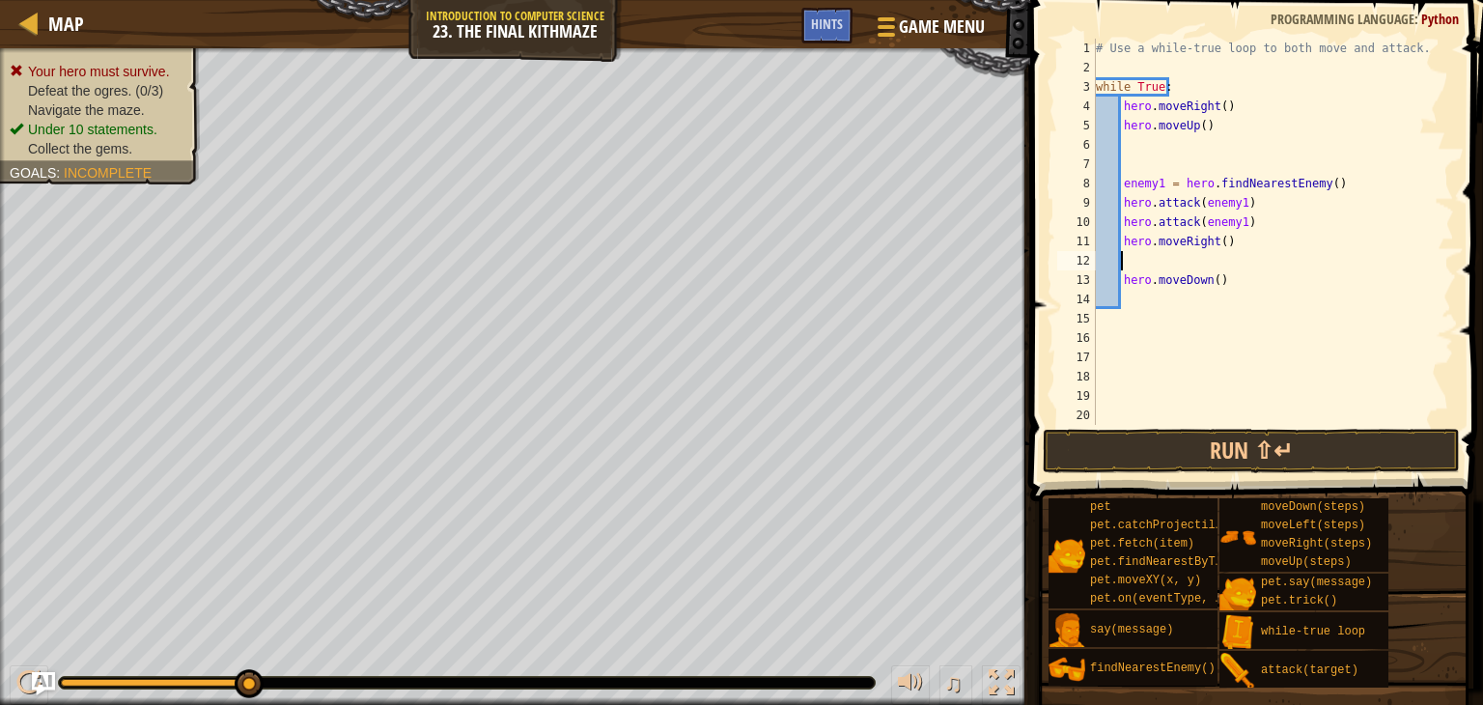
scroll to position [9, 0]
click at [1207, 281] on div "# Use a while-true loop to both move and attack. while True : hero . moveRight …" at bounding box center [1266, 251] width 348 height 425
click at [1209, 281] on div "# Use a while-true loop to both move and attack. while True : hero . moveRight …" at bounding box center [1266, 251] width 348 height 425
type textarea "hero.moveDown(2)"
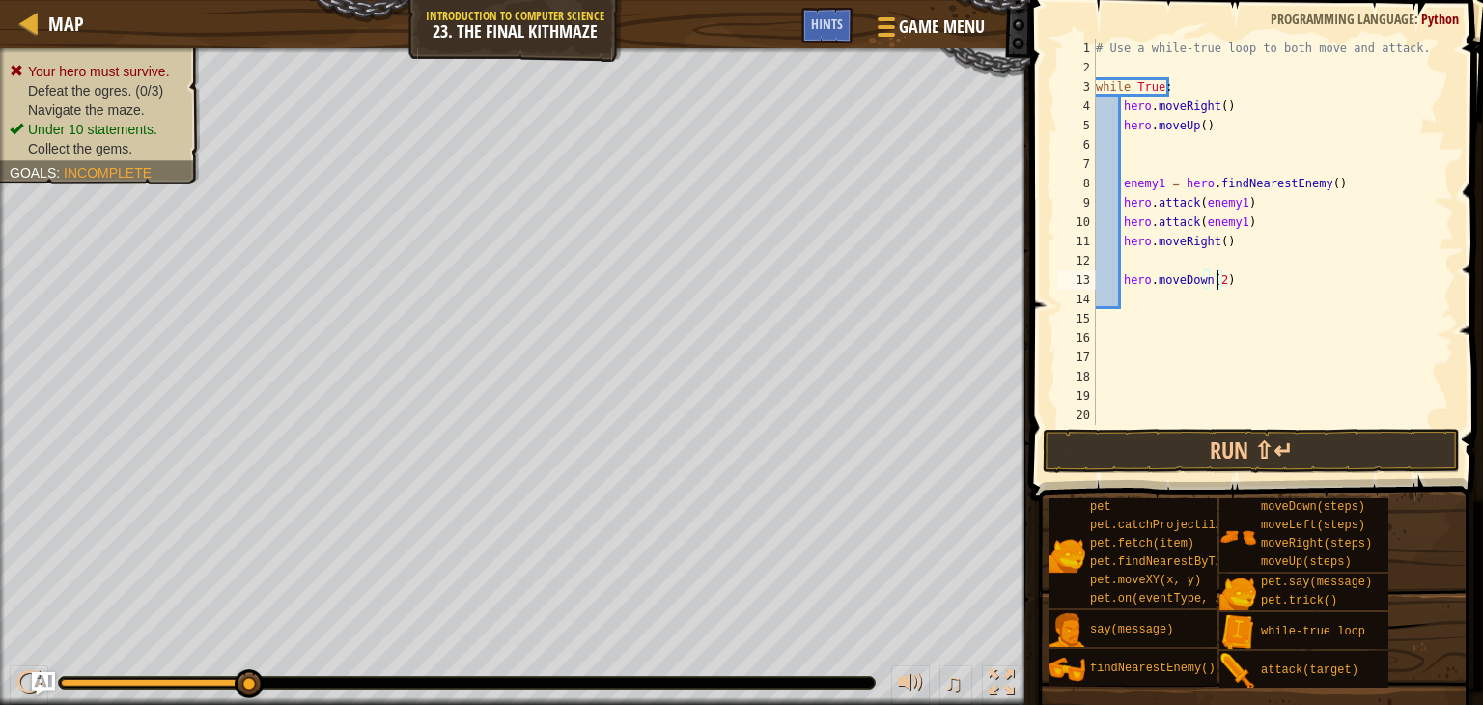
click at [1236, 281] on div "# Use a while-true loop to both move and attack. while True : hero . moveRight …" at bounding box center [1266, 251] width 348 height 425
type textarea "h"
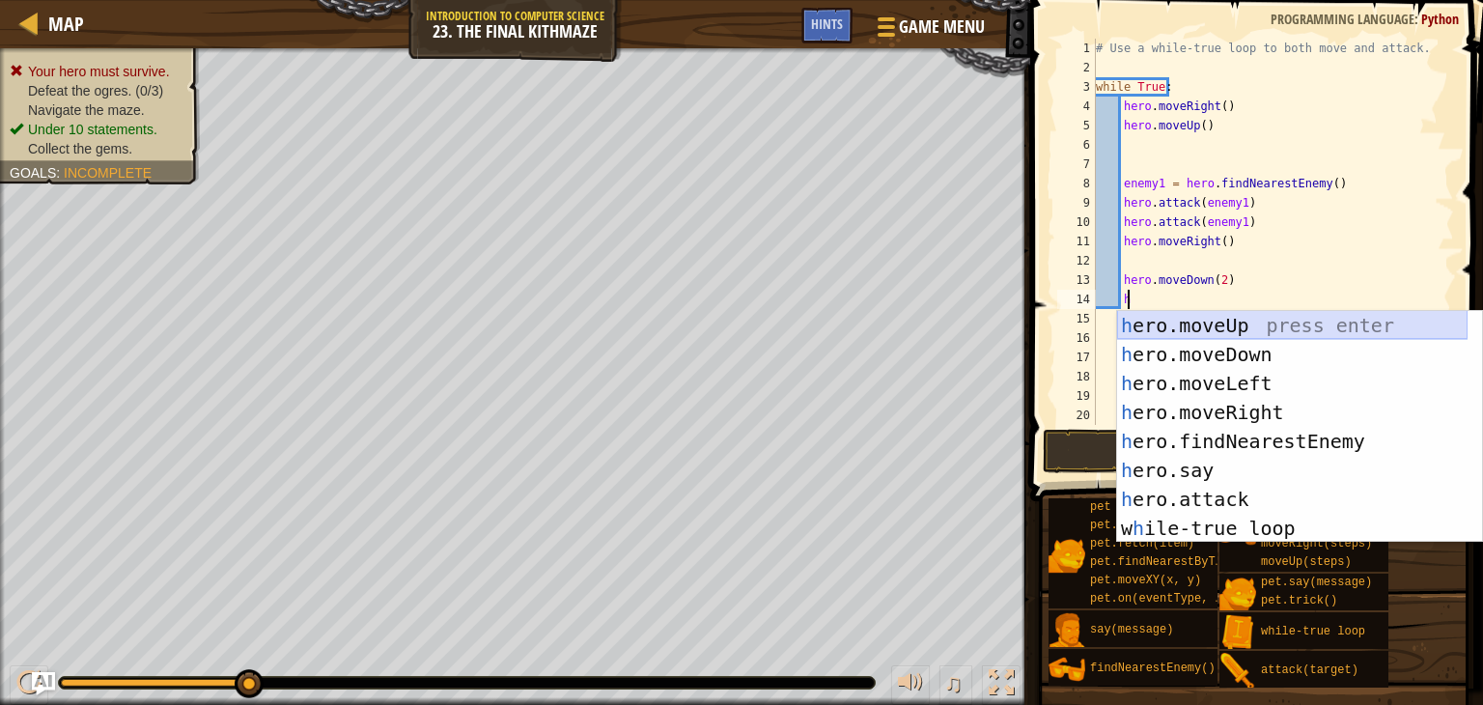
click at [1231, 322] on div "h ero.moveUp press enter h ero.moveDown press enter h ero.moveLeft press enter …" at bounding box center [1292, 456] width 350 height 290
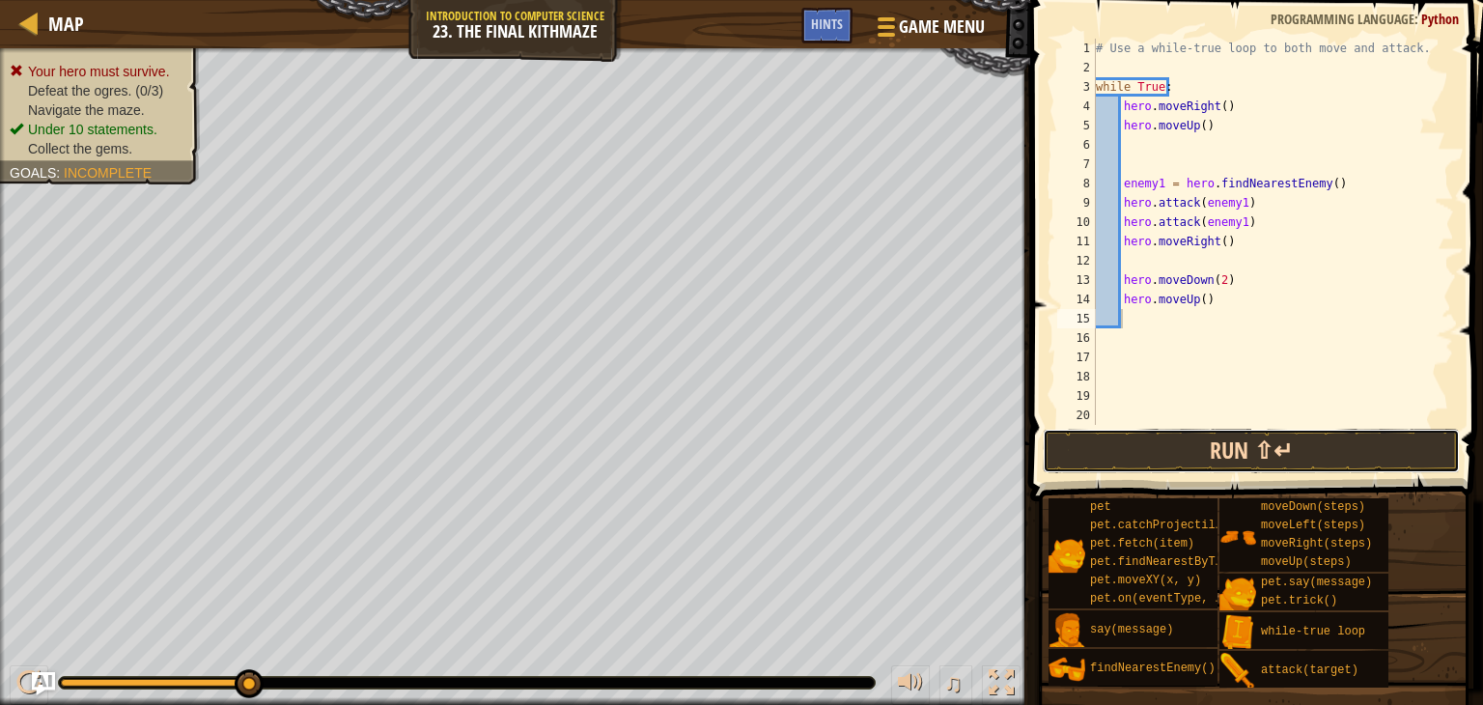
click at [1189, 442] on button "Run ⇧↵" at bounding box center [1251, 451] width 417 height 44
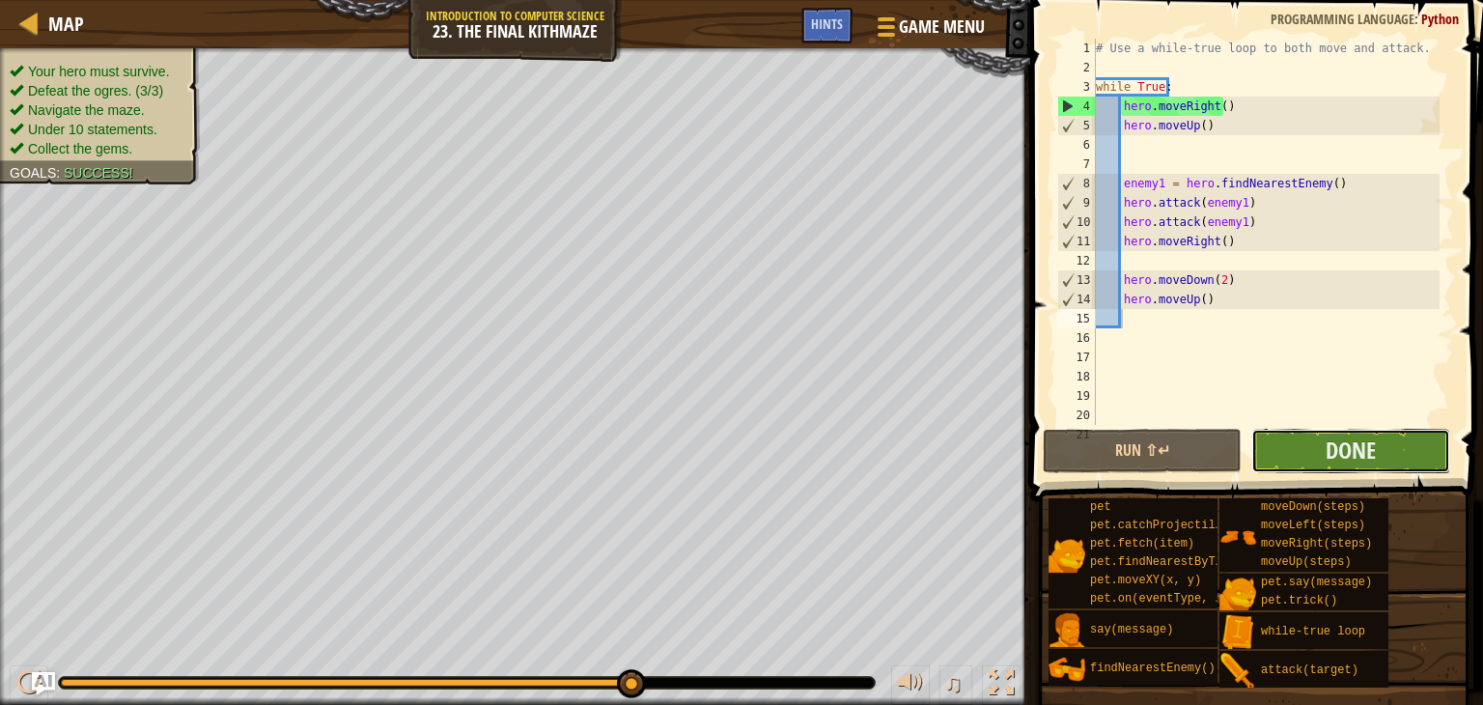
click at [1294, 439] on button "Done" at bounding box center [1350, 451] width 199 height 44
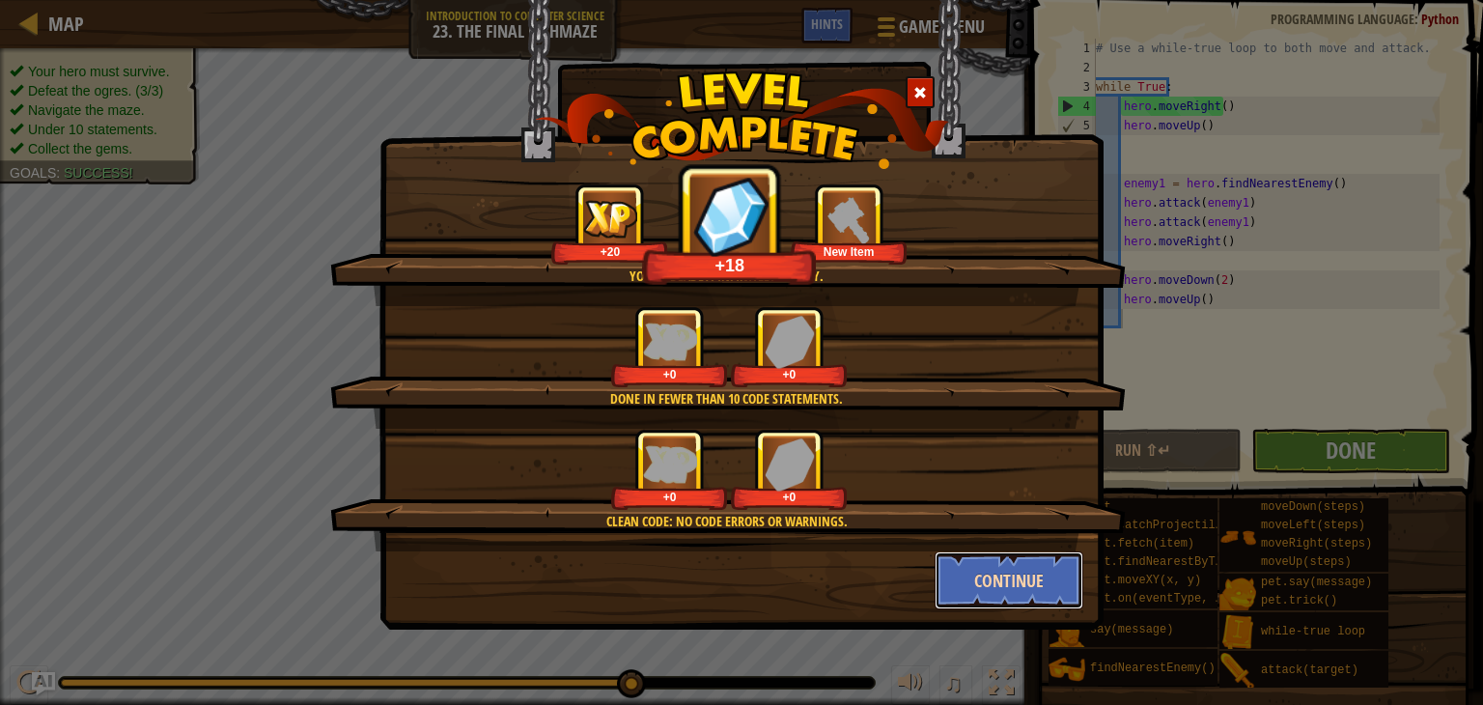
click at [1009, 565] on button "Continue" at bounding box center [1010, 580] width 150 height 58
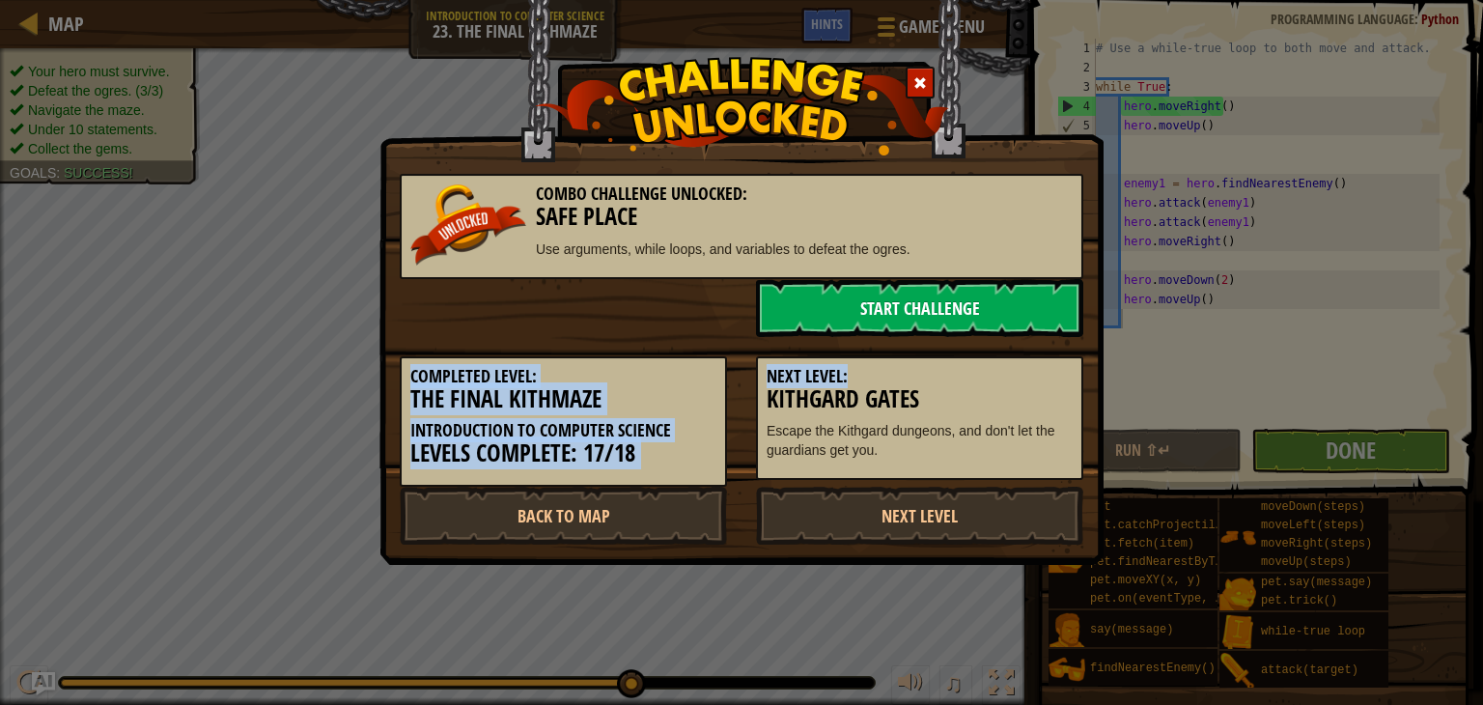
drag, startPoint x: 873, startPoint y: 369, endPoint x: 884, endPoint y: 312, distance: 58.1
click at [884, 312] on div "Combo Challenge Unlocked: Safe Place Use arguments, while loops, and variables …" at bounding box center [742, 349] width 684 height 390
click at [886, 310] on link "Start Challenge" at bounding box center [919, 308] width 327 height 58
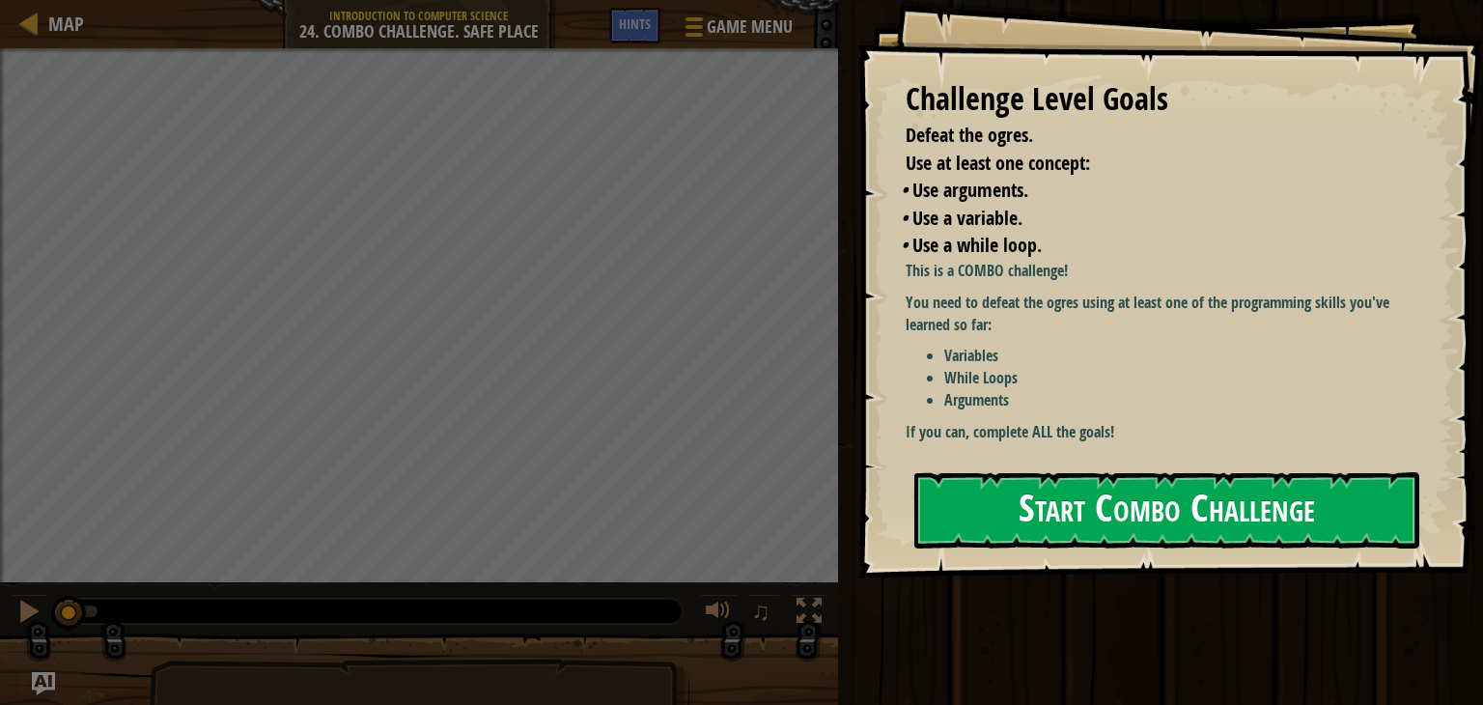
drag, startPoint x: 745, startPoint y: 381, endPoint x: 1069, endPoint y: 491, distance: 341.6
click at [1069, 491] on div "Challenge Level Goals Defeat the ogres. Use at least one concept: • Use argumen…" at bounding box center [1170, 289] width 626 height 578
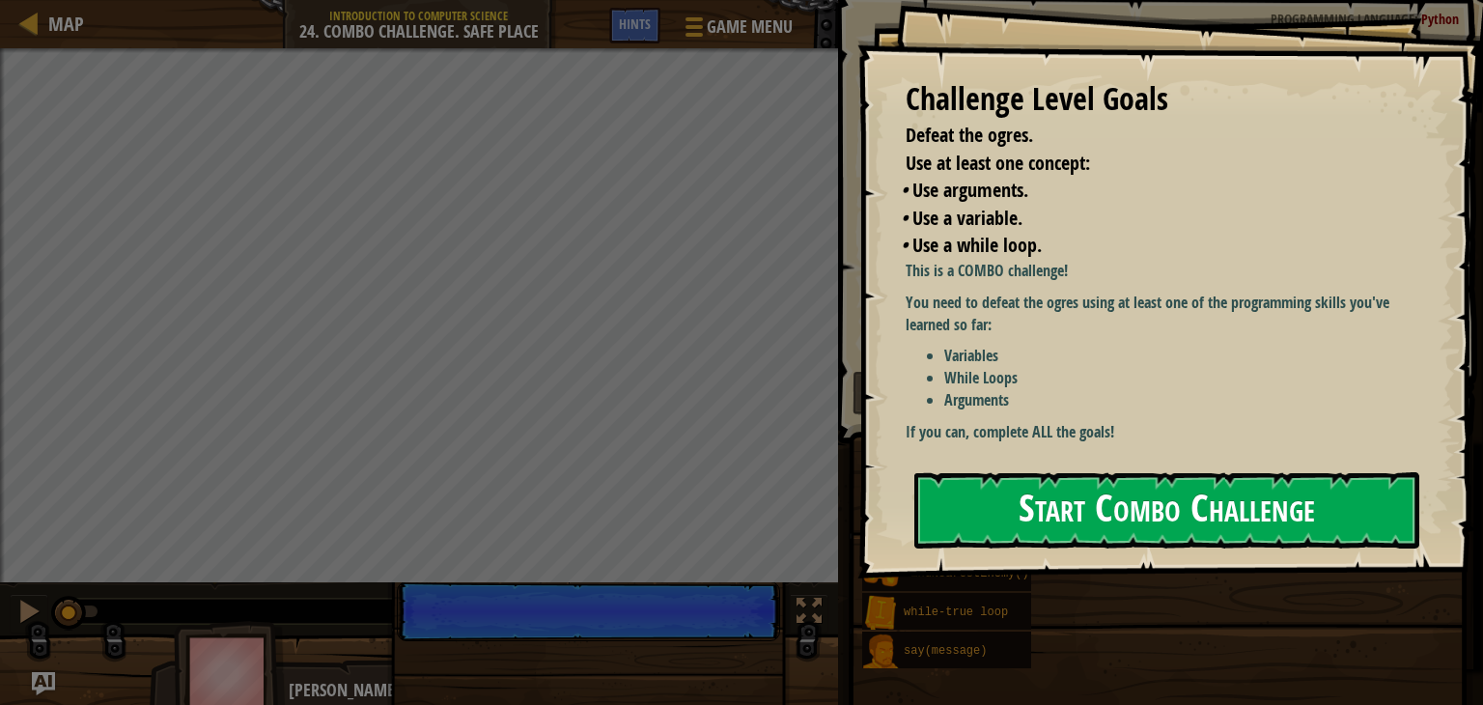
click at [1069, 491] on button "Start Combo Challenge" at bounding box center [1166, 510] width 505 height 76
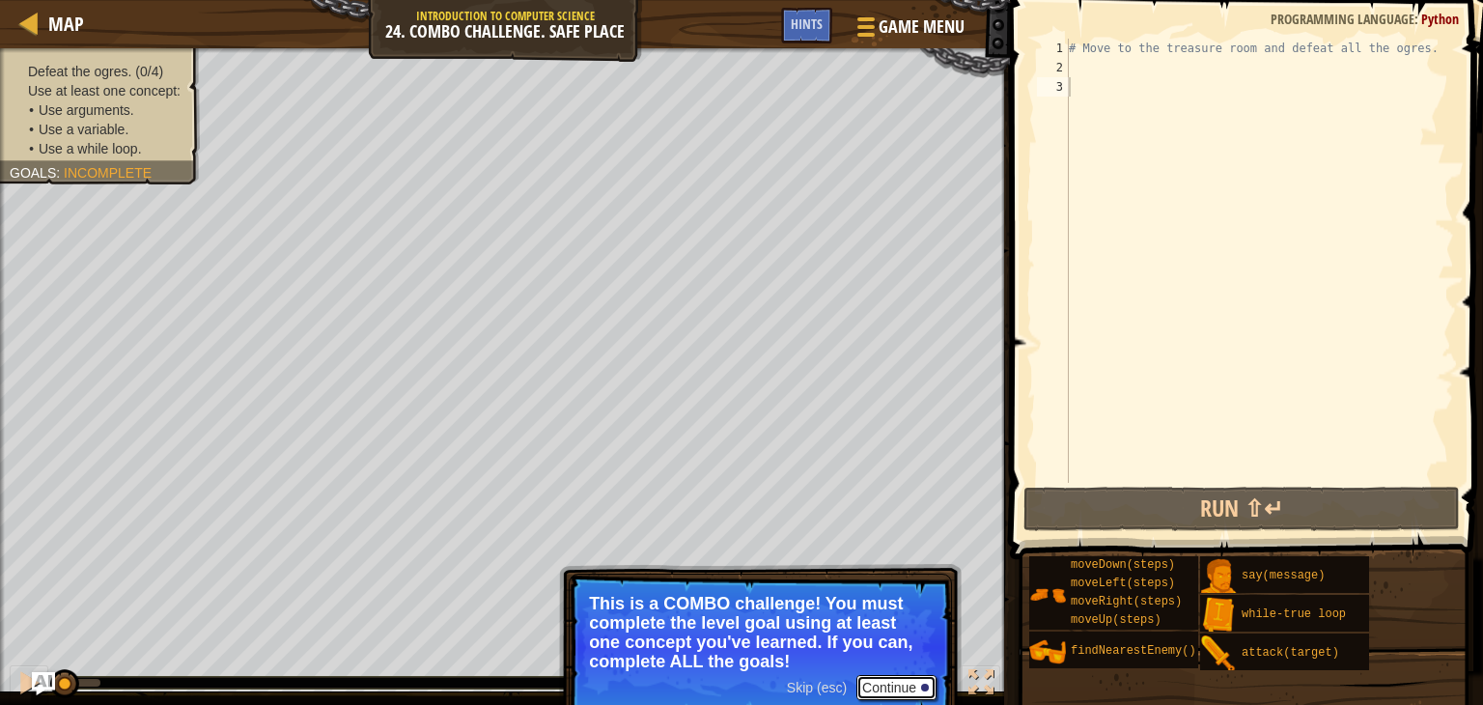
click at [901, 685] on button "Continue" at bounding box center [896, 687] width 80 height 25
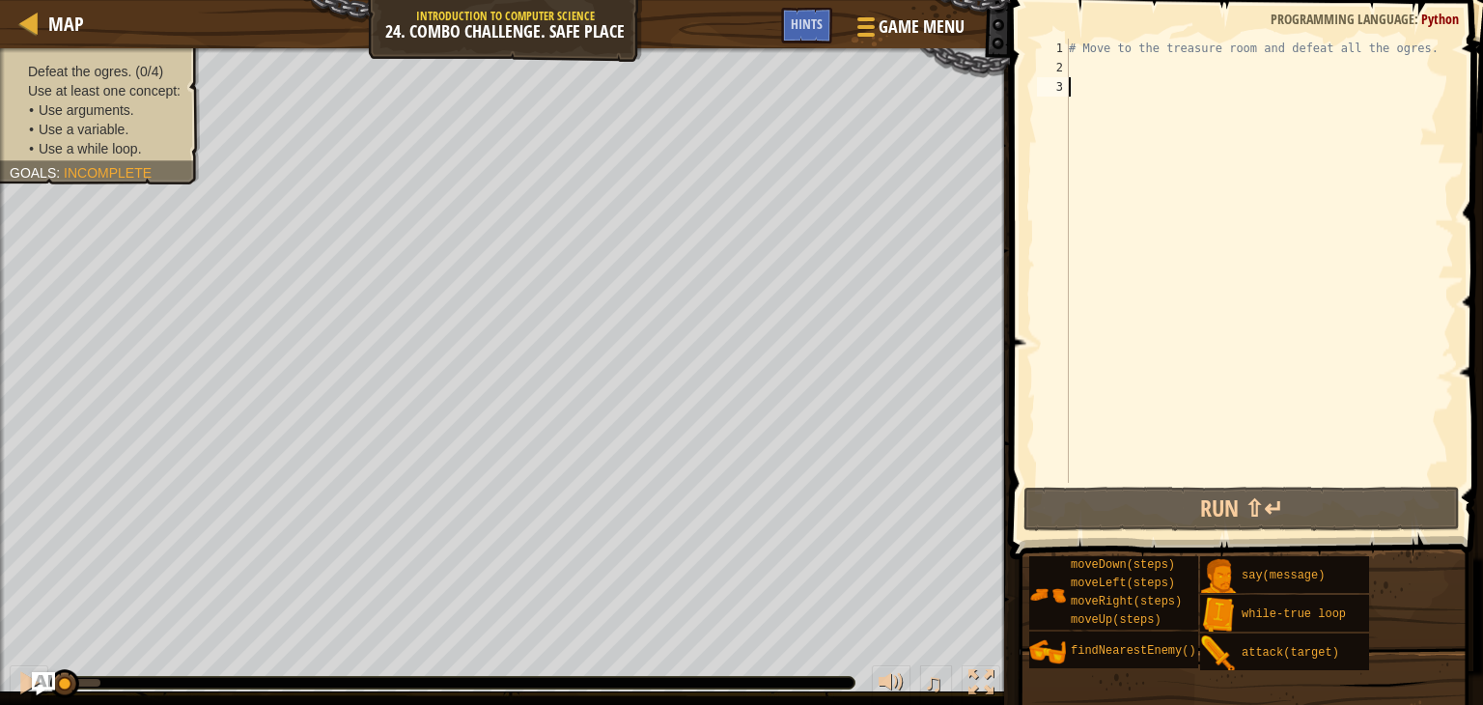
scroll to position [9, 0]
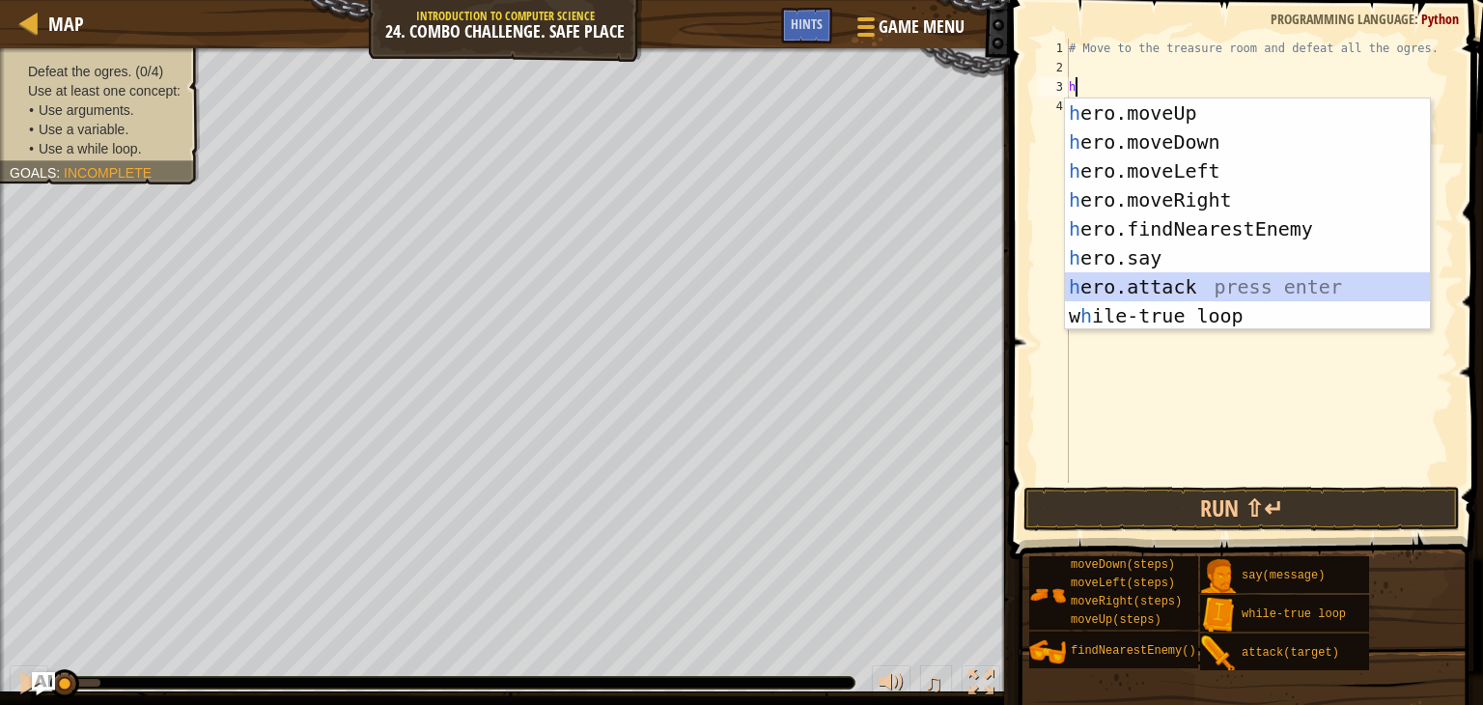
click at [1119, 297] on div "h ero.moveUp press enter h ero.moveDown press enter h ero.moveLeft press enter …" at bounding box center [1247, 243] width 365 height 290
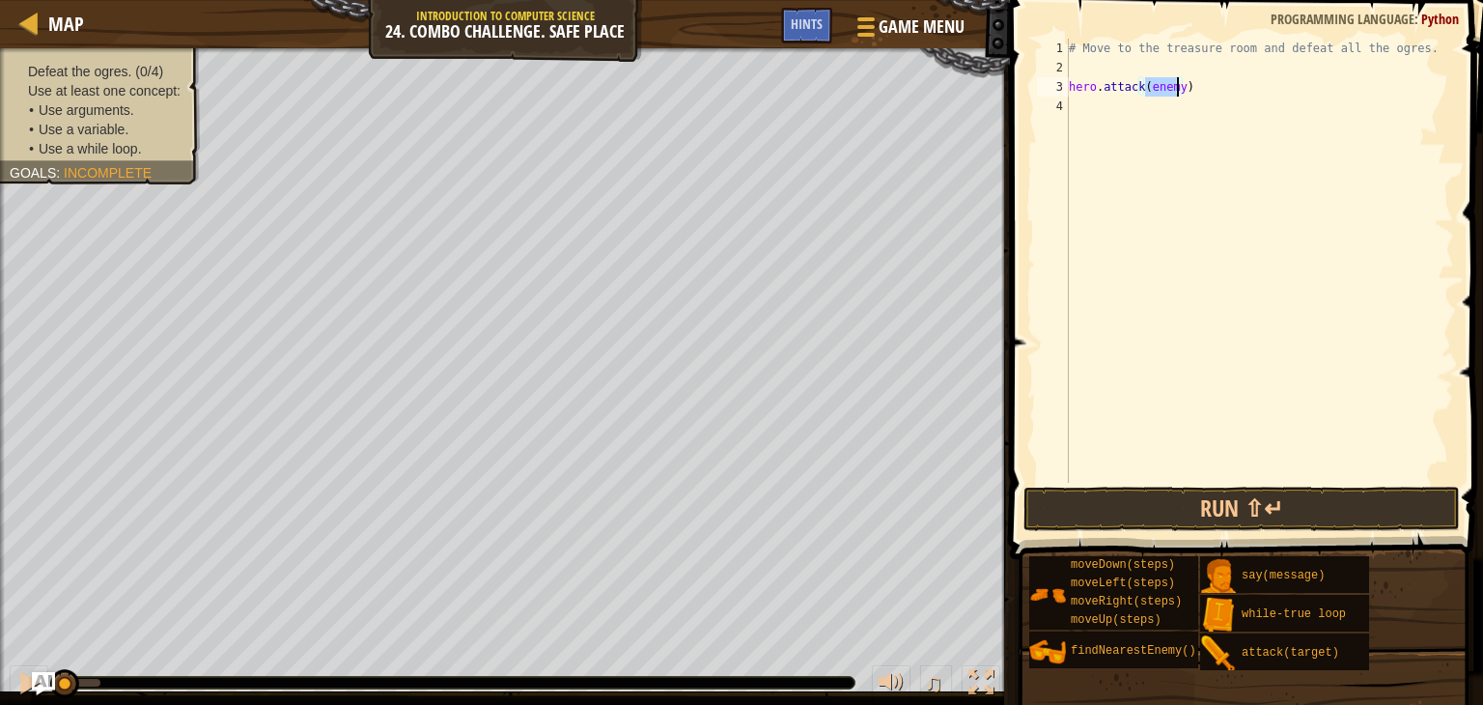
scroll to position [9, 6]
click at [1100, 512] on button "Run ⇧↵" at bounding box center [1241, 509] width 436 height 44
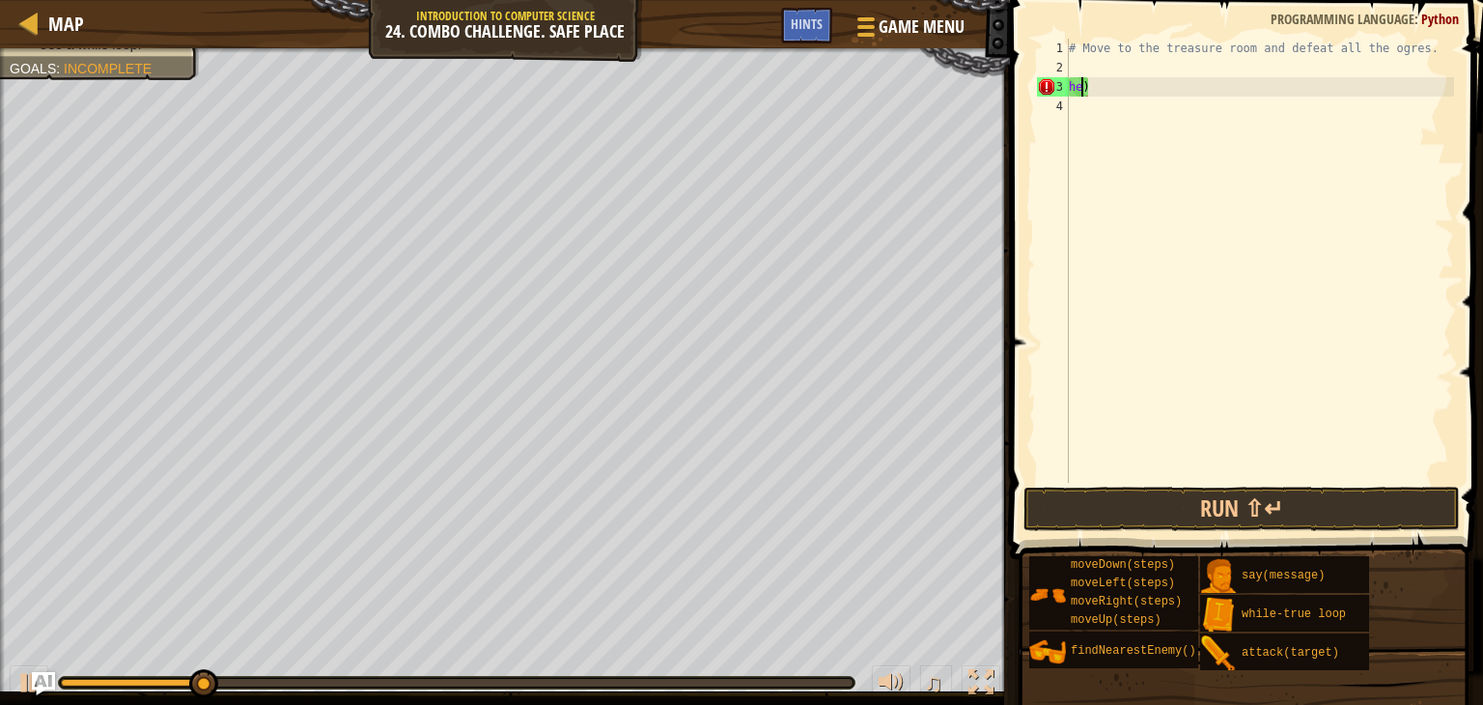
scroll to position [9, 0]
type textarea "# Move to the treasure room and defeat all the ogres.)"
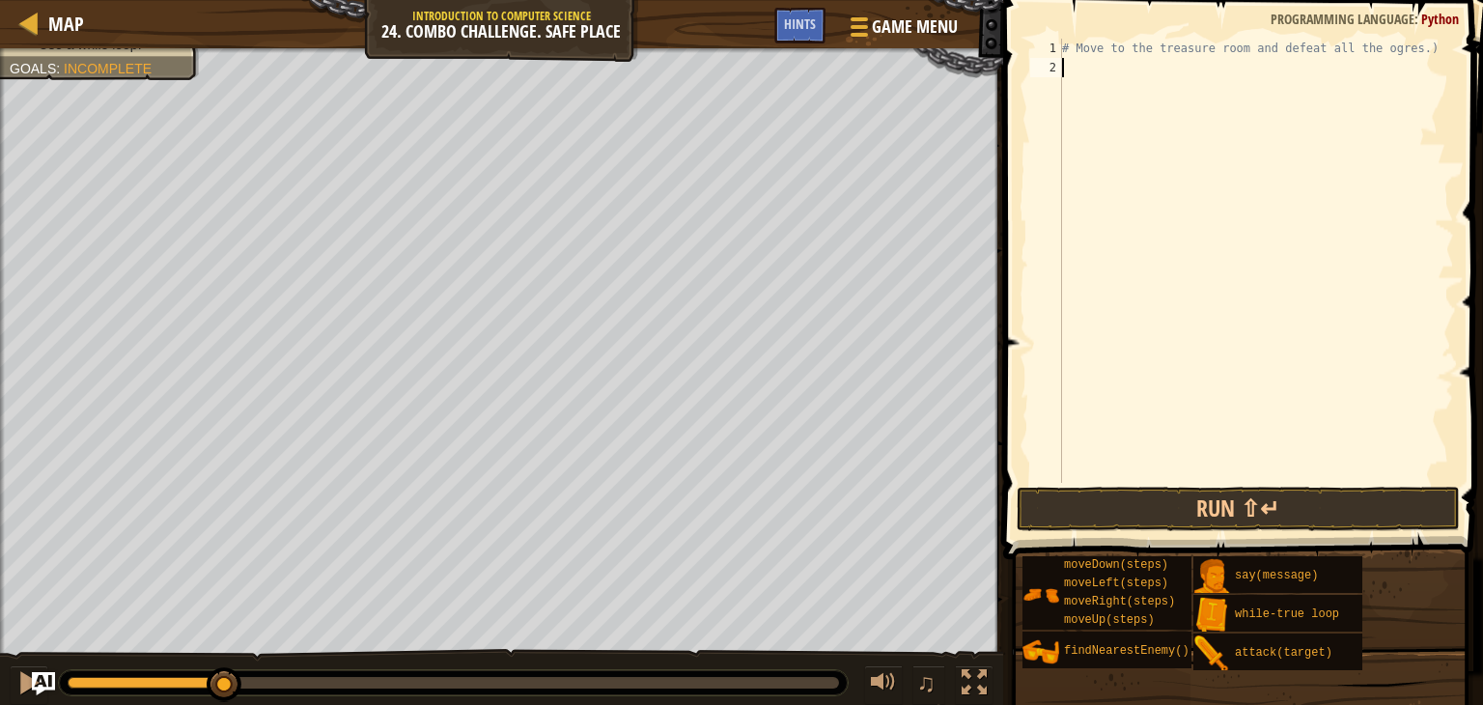
click at [1068, 63] on div "# Move to the treasure room and defeat all the ogres.)" at bounding box center [1256, 280] width 396 height 483
type textarea "h"
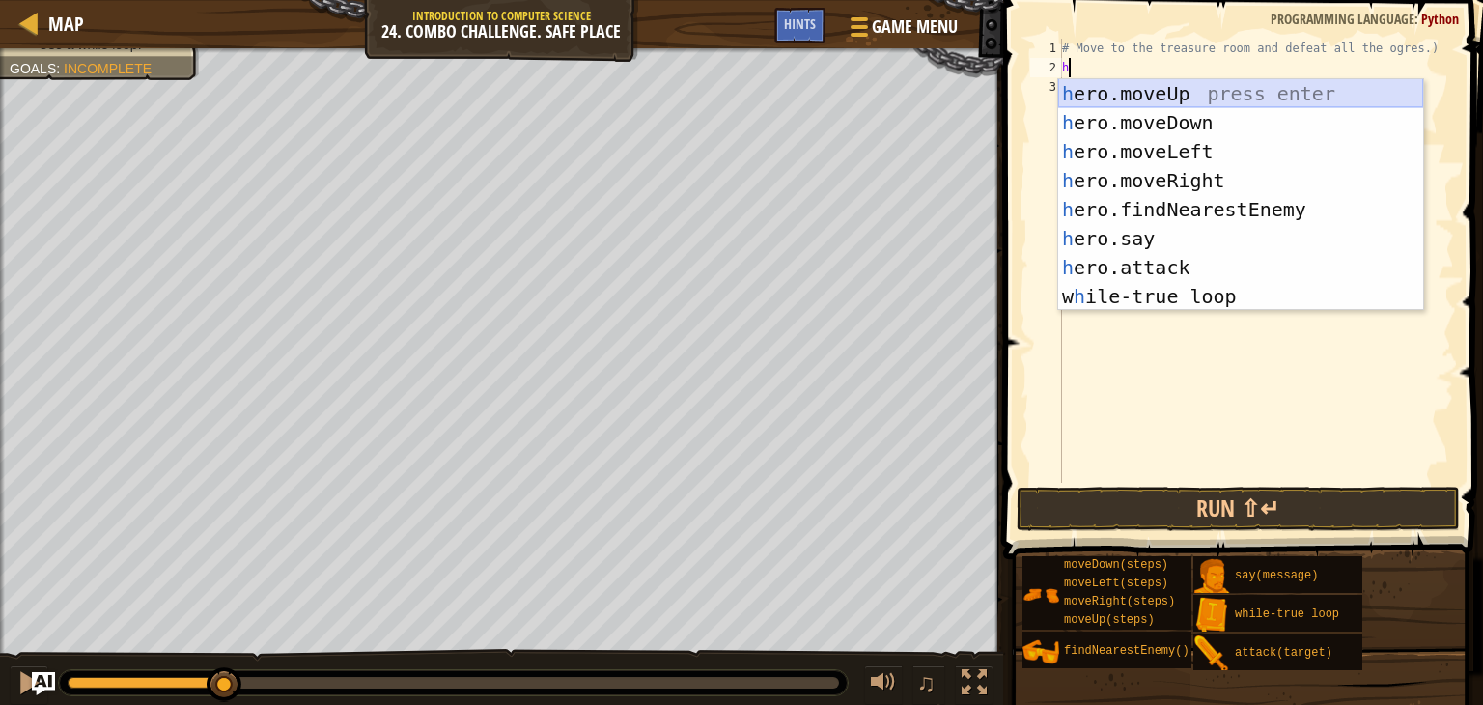
click at [1104, 86] on div "h ero.moveUp press enter h ero.moveDown press enter h ero.moveLeft press enter …" at bounding box center [1240, 224] width 365 height 290
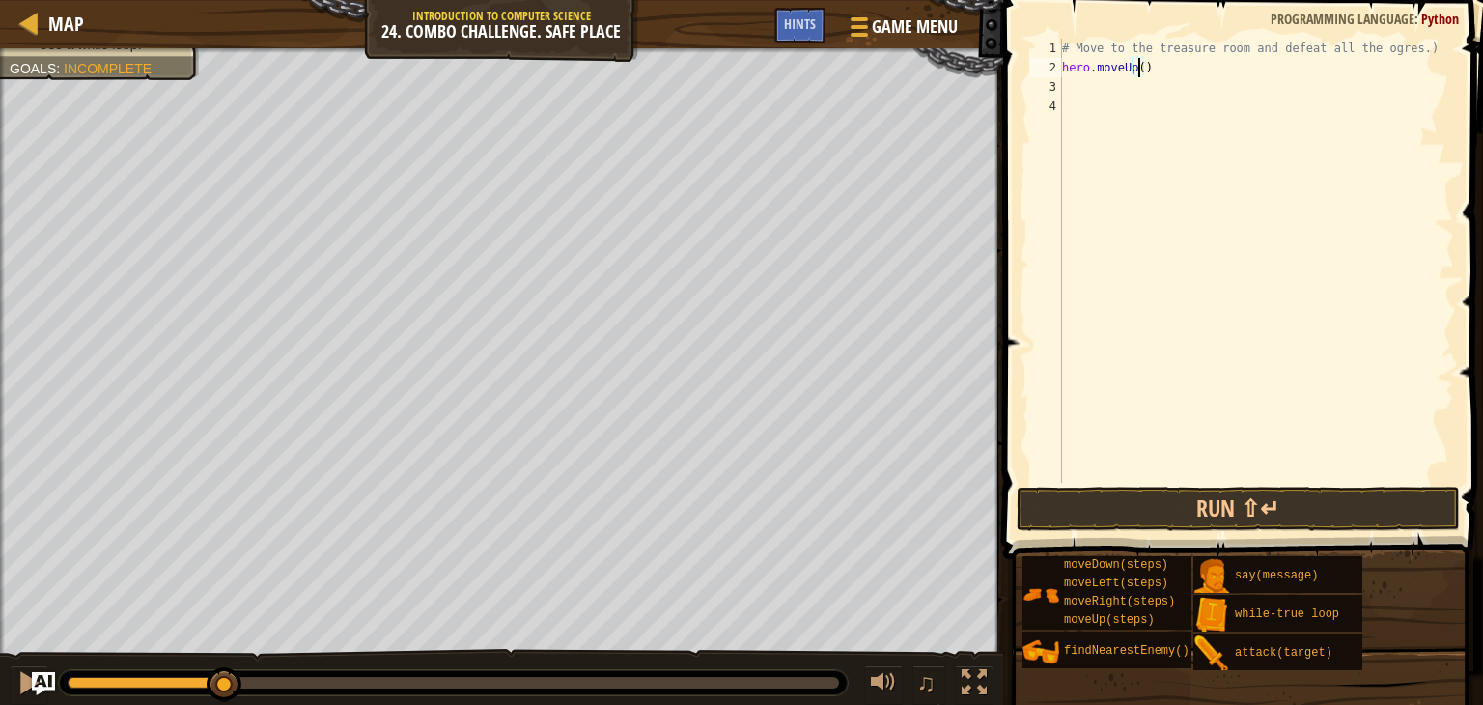
click at [1140, 69] on div "# Move to the treasure room and defeat all the ogres.) hero . moveUp ( )" at bounding box center [1256, 280] width 396 height 483
type textarea "hero.moveUp(4)"
click at [1162, 507] on button "Run ⇧↵" at bounding box center [1238, 509] width 443 height 44
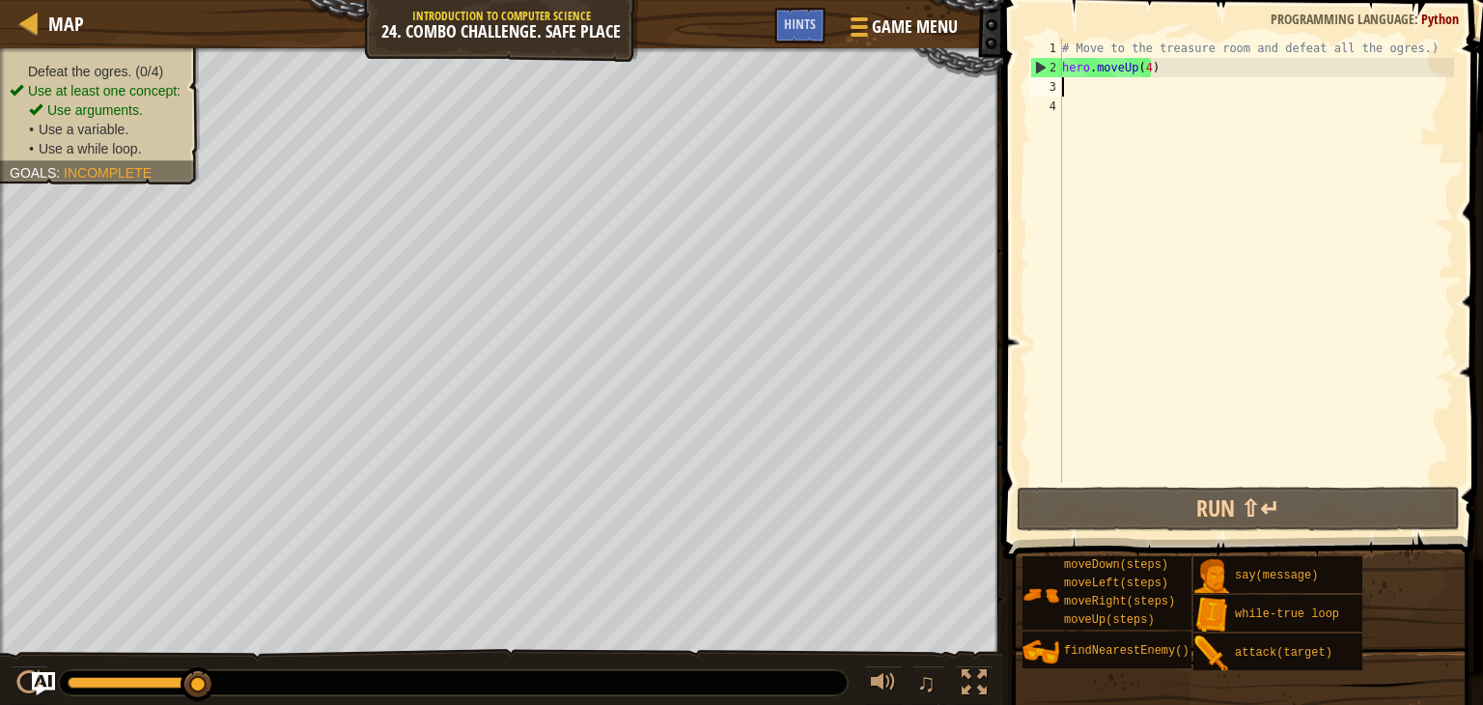
click at [1066, 78] on div "# Move to the treasure room and defeat all the ogres.) hero . moveUp ( 4 )" at bounding box center [1256, 280] width 396 height 483
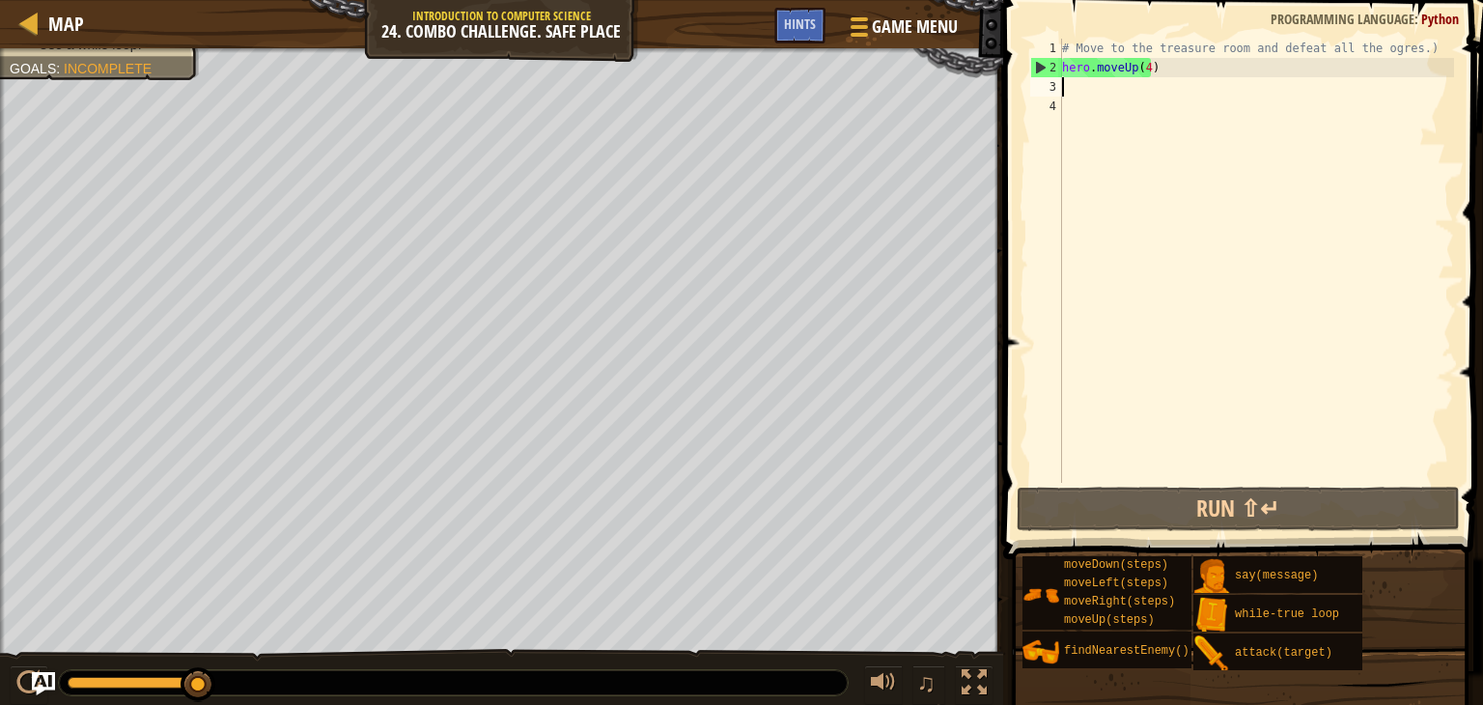
type textarea "h"
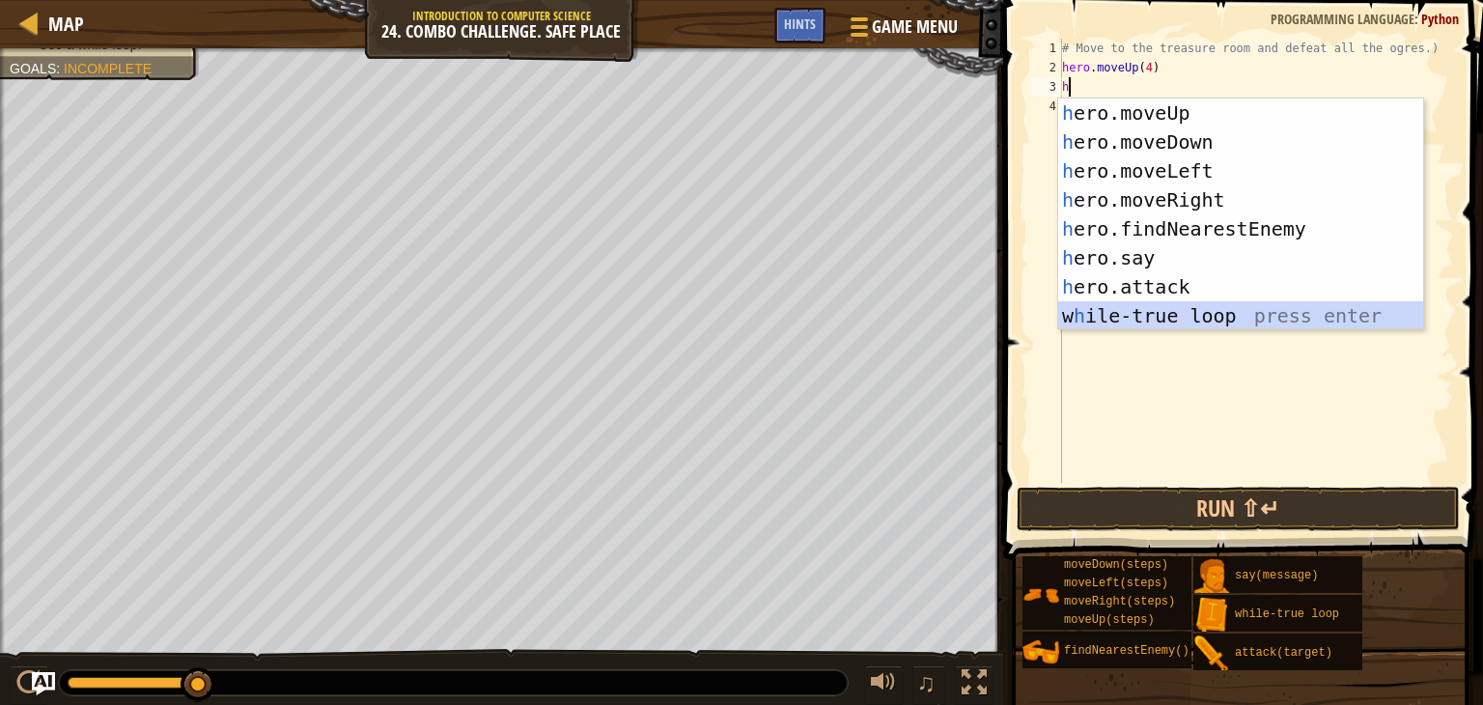
click at [1093, 307] on div "h ero.moveUp press enter h ero.moveDown press enter h ero.moveLeft press enter …" at bounding box center [1240, 243] width 365 height 290
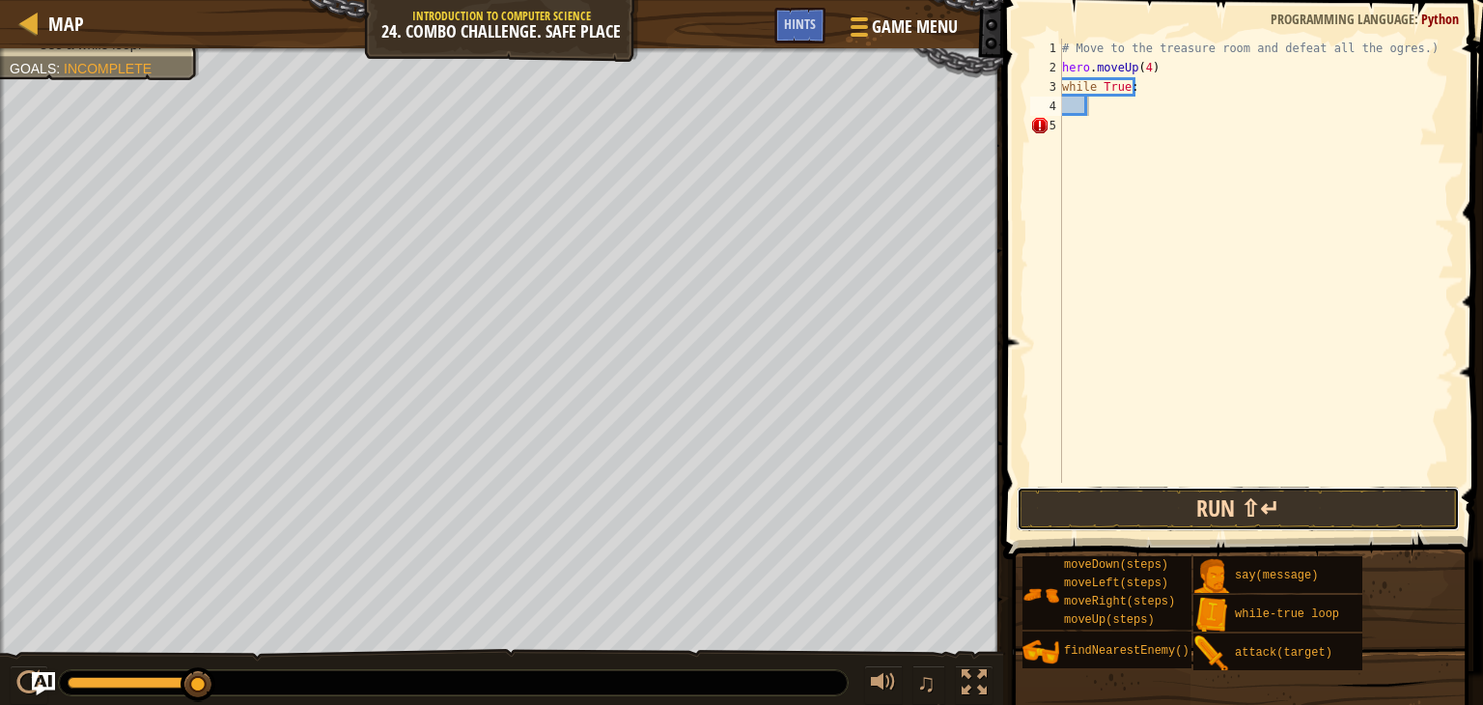
click at [1132, 503] on button "Run ⇧↵" at bounding box center [1238, 509] width 443 height 44
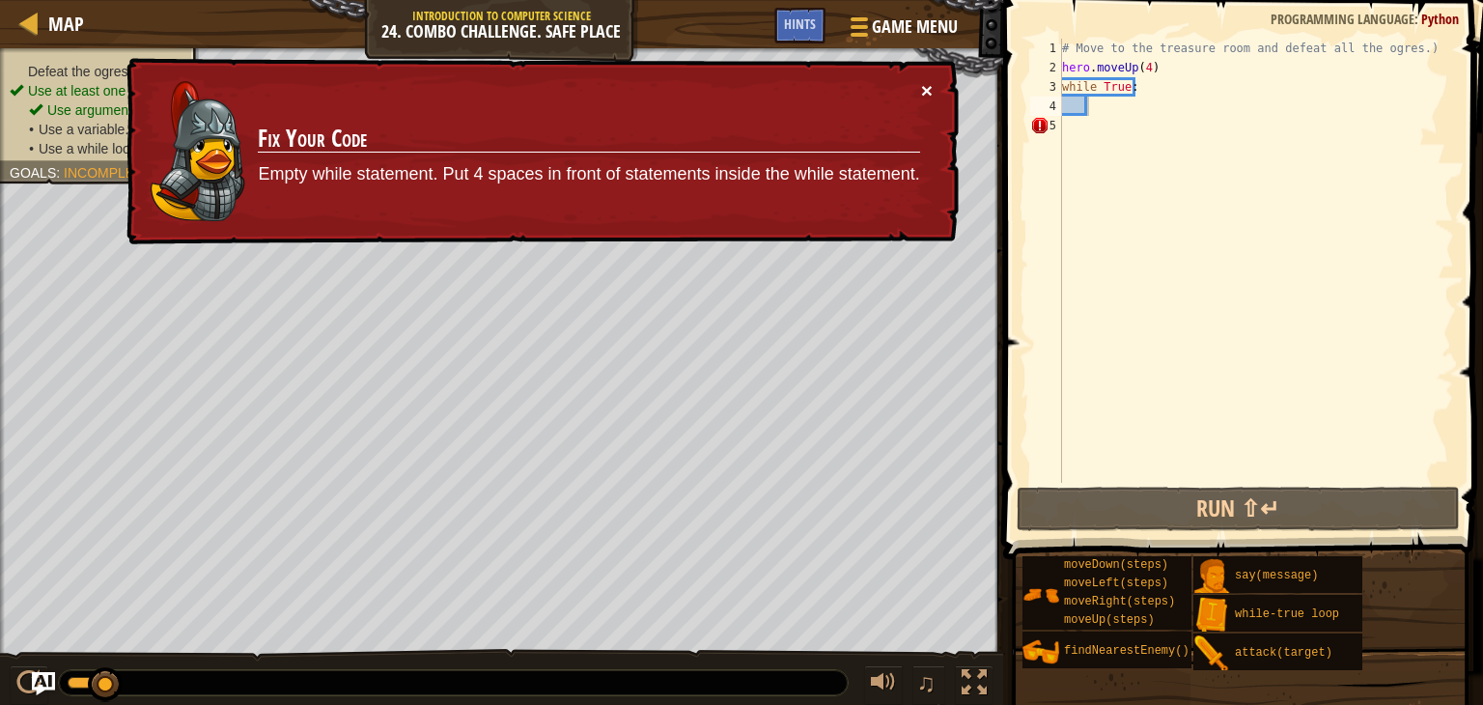
click at [927, 83] on button "×" at bounding box center [927, 90] width 12 height 20
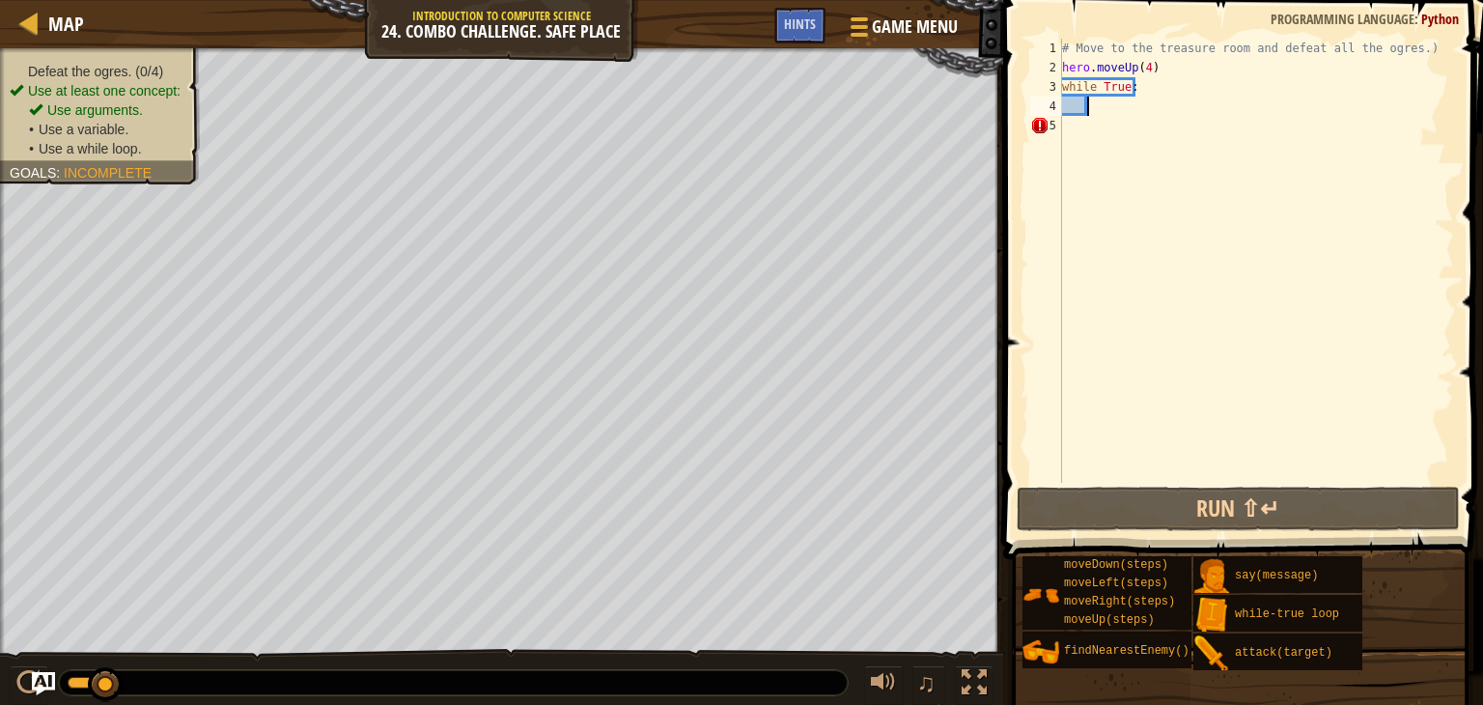
click at [1100, 110] on div "# Move to the treasure room and defeat all the ogres.) hero . moveUp ( 4 ) whil…" at bounding box center [1256, 280] width 396 height 483
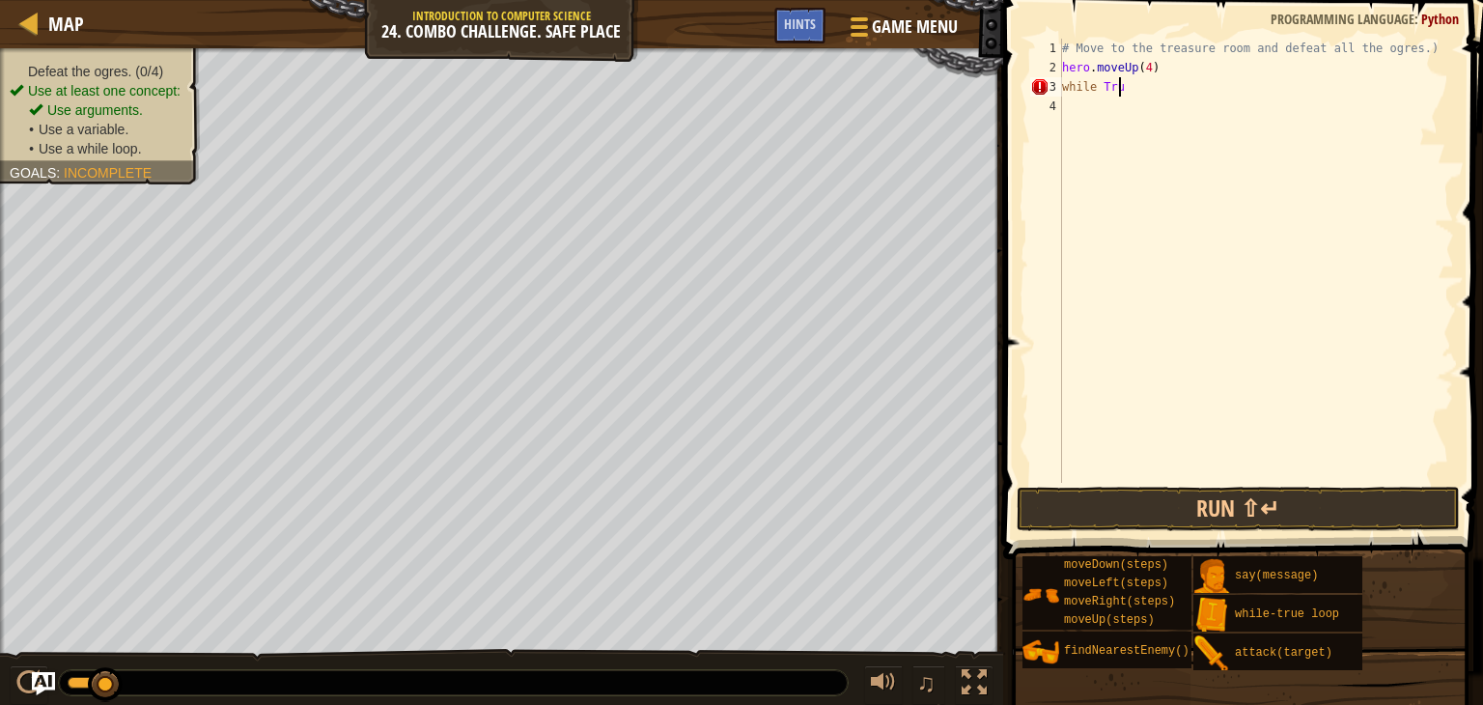
type textarea "w"
type textarea "h"
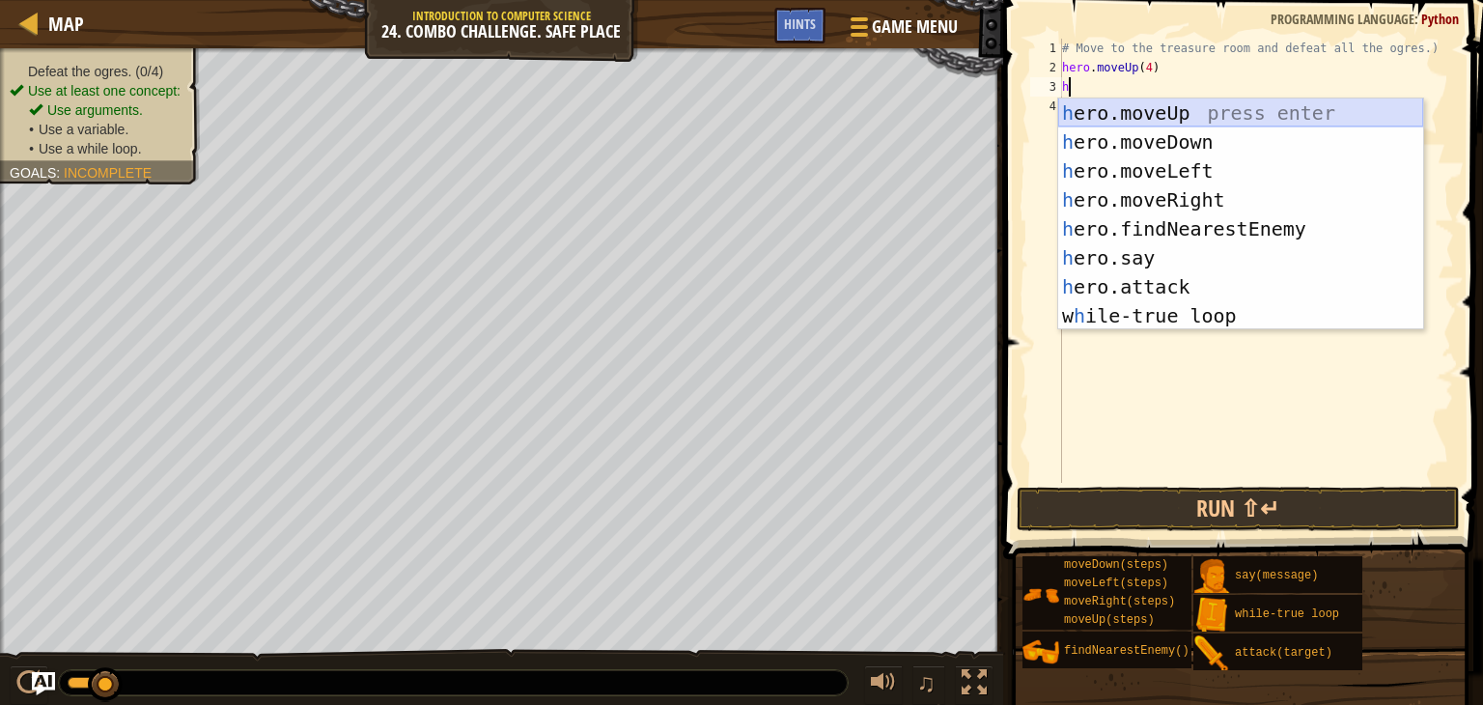
click at [1110, 116] on div "h ero.moveUp press enter h ero.moveDown press enter h ero.moveLeft press enter …" at bounding box center [1240, 243] width 365 height 290
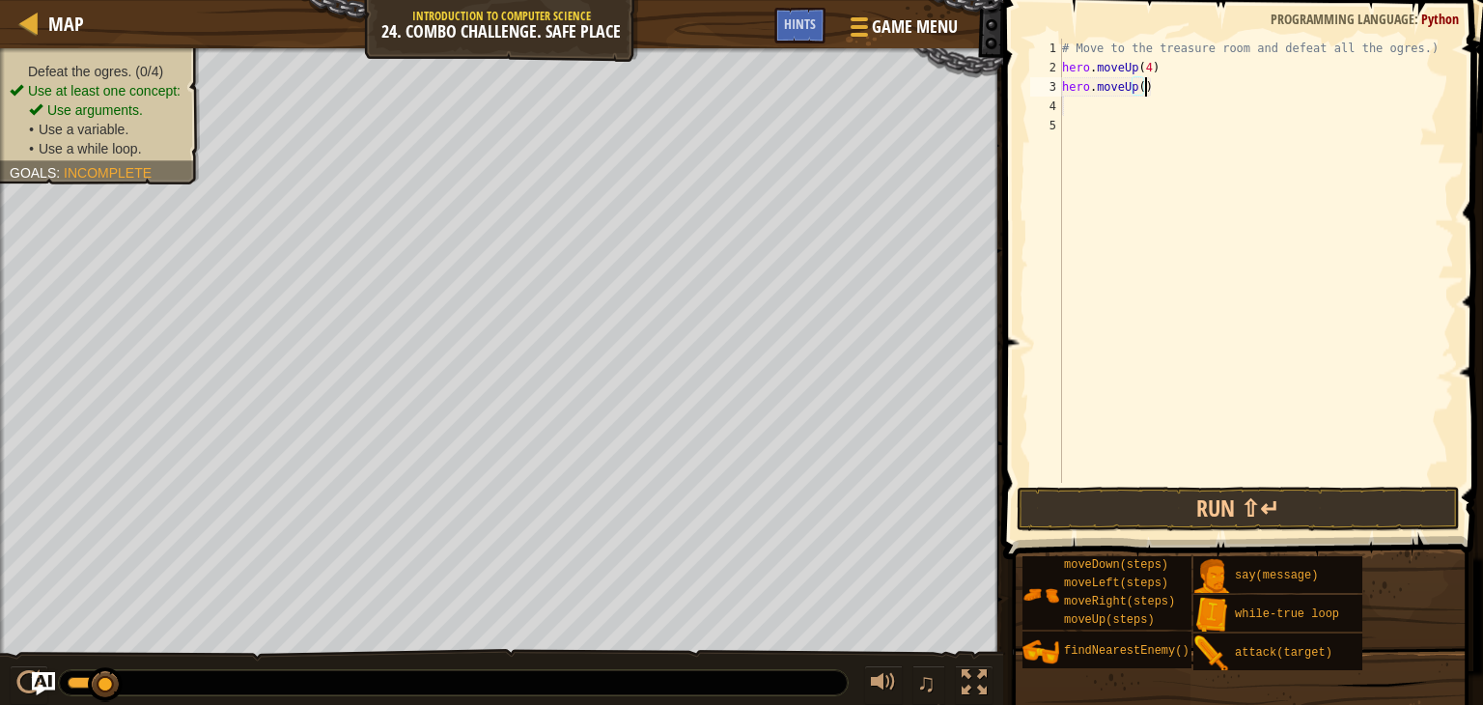
click at [1153, 90] on div "# Move to the treasure room and defeat all the ogres.) hero . moveUp ( 4 ) hero…" at bounding box center [1256, 280] width 396 height 483
type textarea "h"
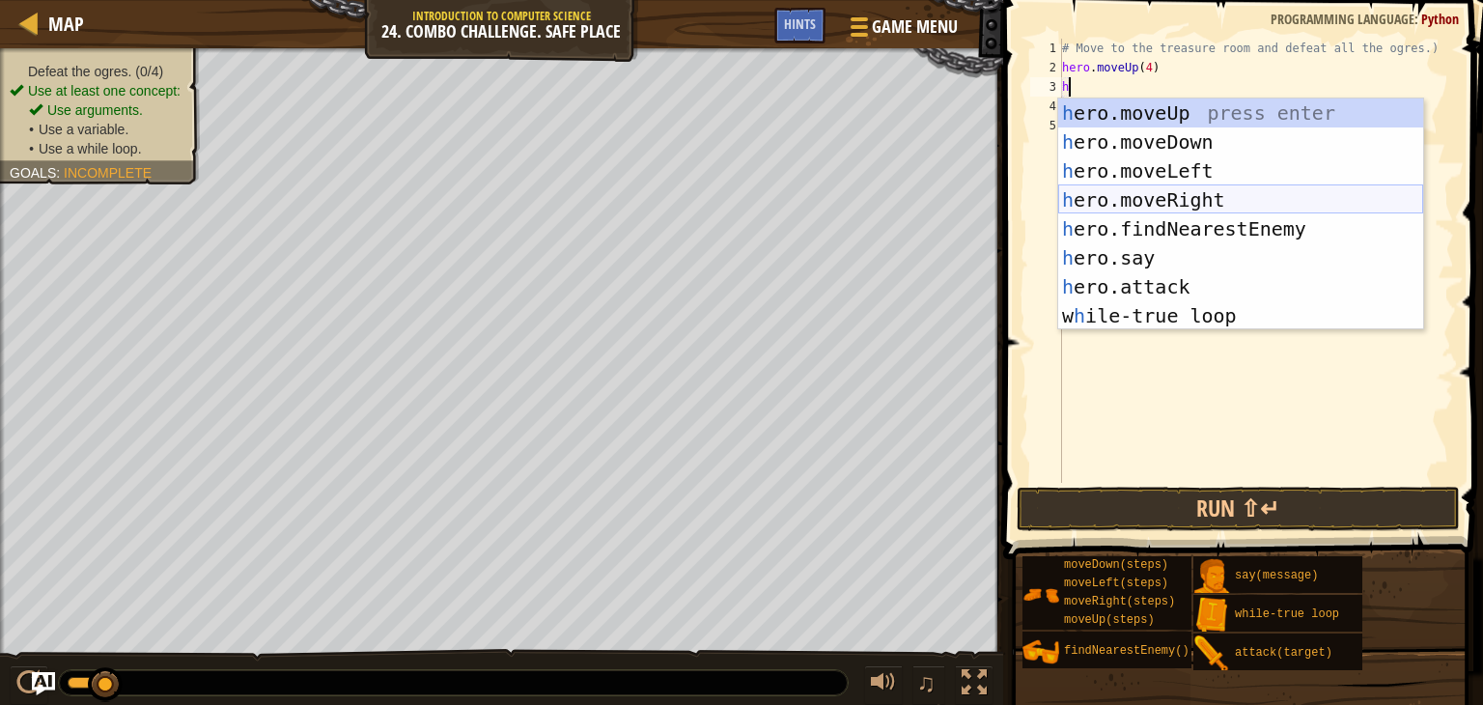
click at [1138, 204] on div "h ero.moveUp press enter h ero.moveDown press enter h ero.moveLeft press enter …" at bounding box center [1240, 243] width 365 height 290
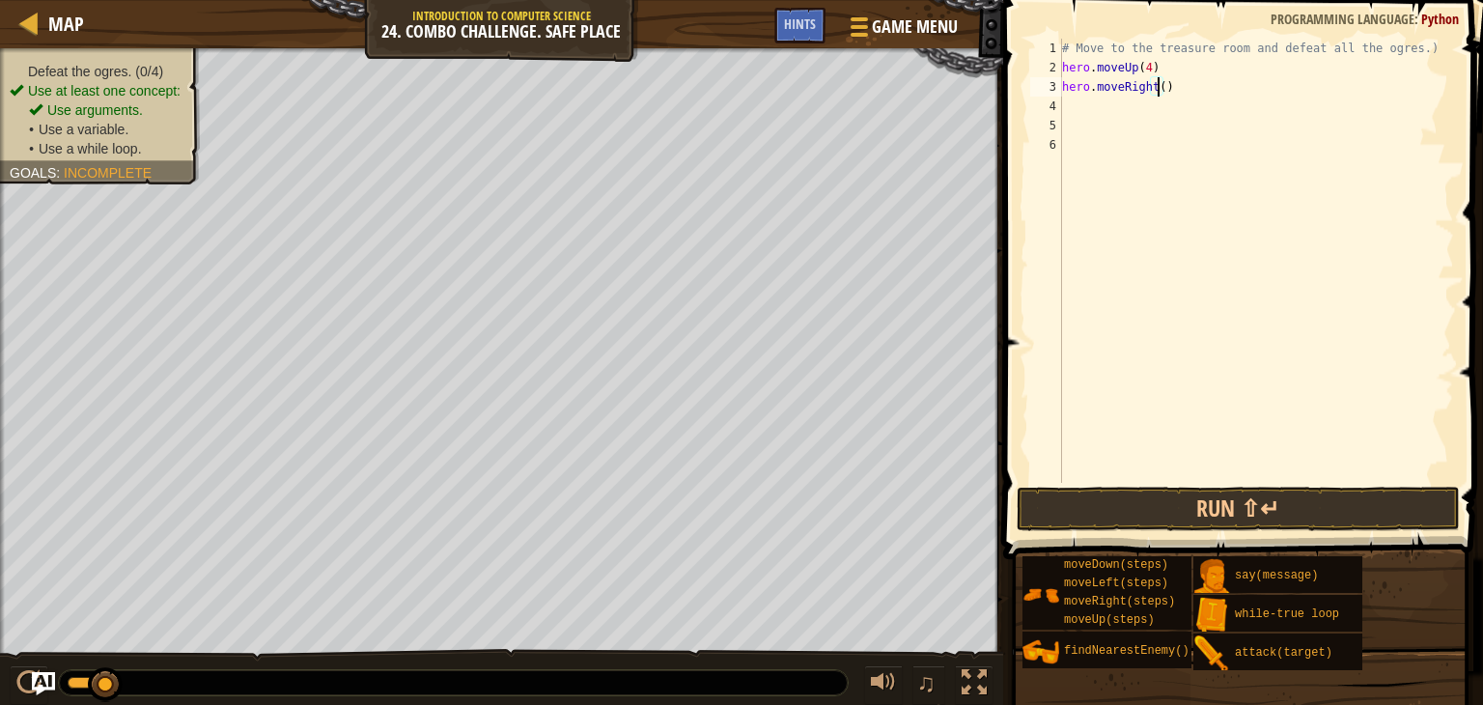
click at [1156, 86] on div "# Move to the treasure room and defeat all the ogres.) hero . moveUp ( 4 ) hero…" at bounding box center [1256, 280] width 396 height 483
type textarea "hero.moveRight(4)"
click at [1143, 503] on button "Run ⇧↵" at bounding box center [1238, 509] width 443 height 44
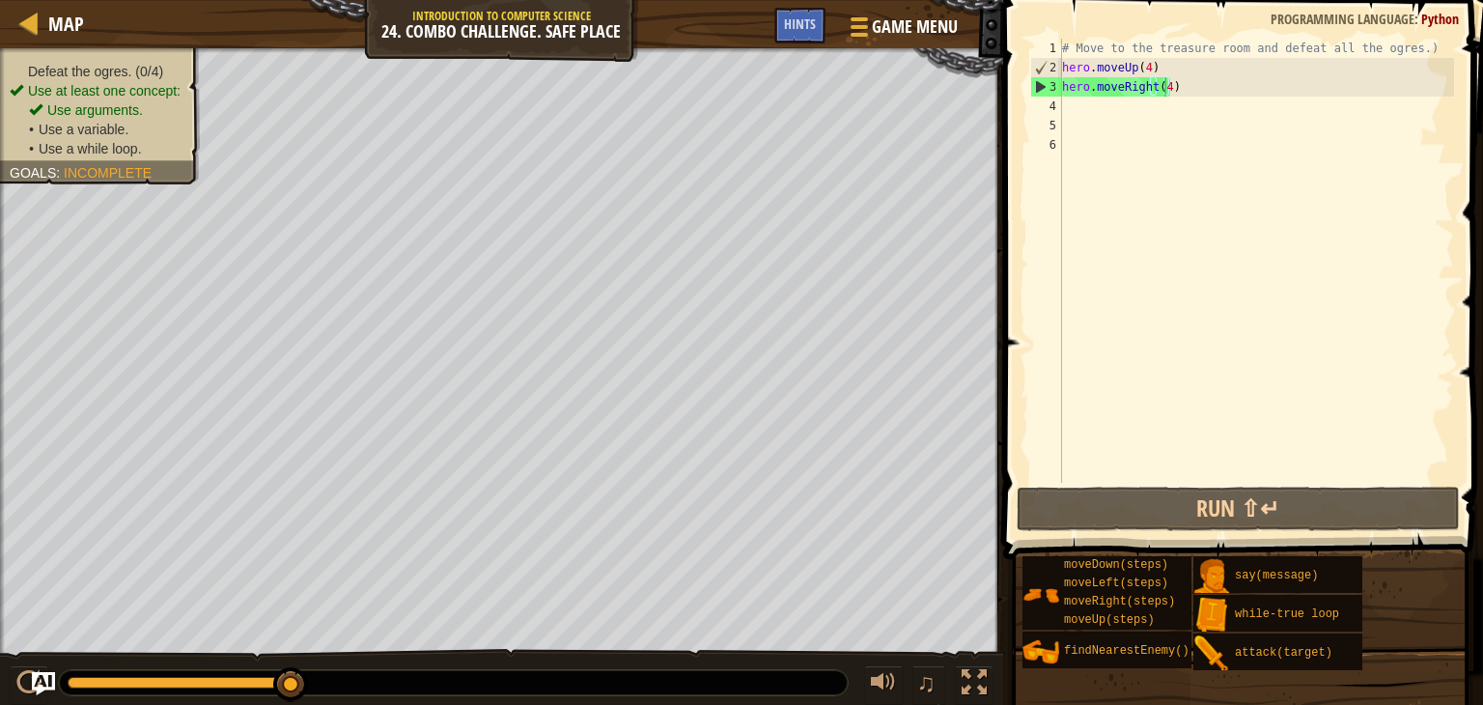
click at [1007, 107] on span at bounding box center [1244, 252] width 495 height 616
click at [1061, 102] on div "4" at bounding box center [1046, 106] width 32 height 19
type textarea "h"
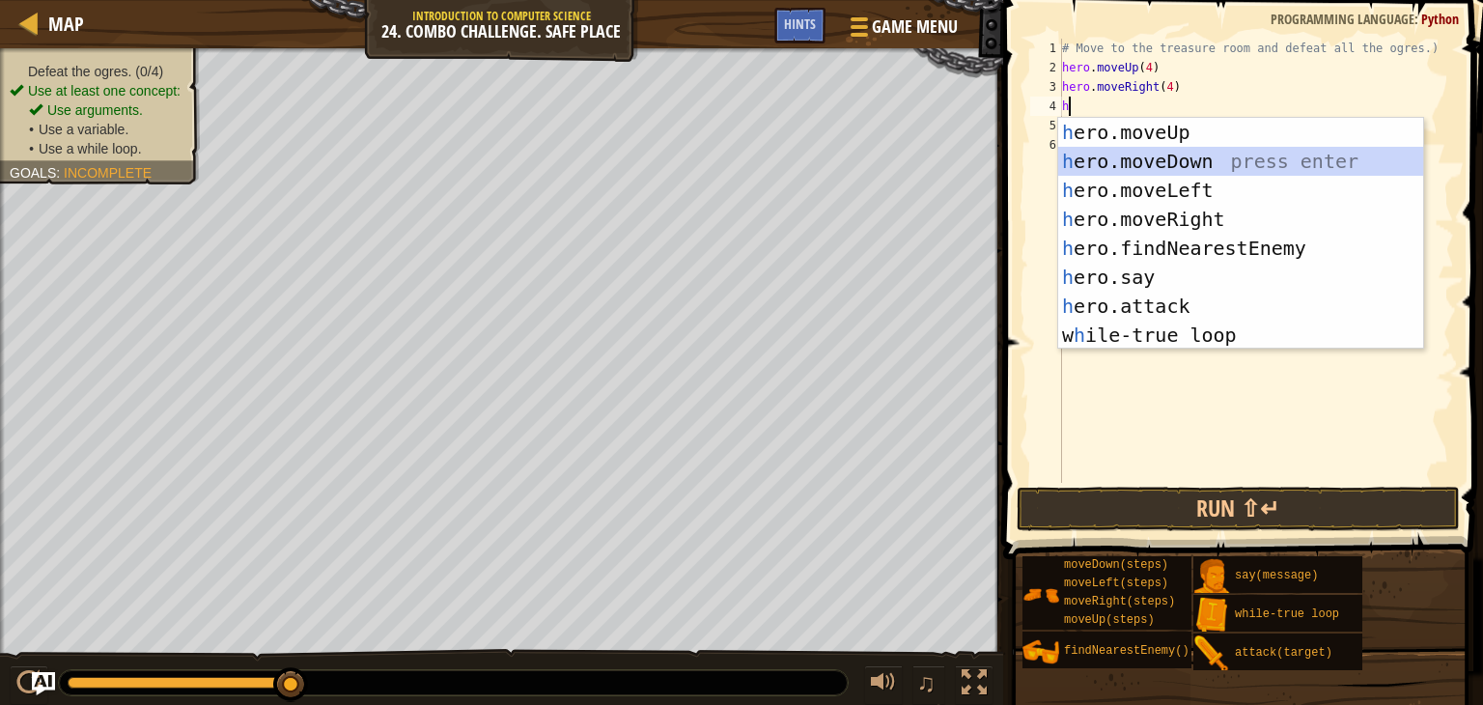
click at [1142, 158] on div "h ero.moveUp press enter h ero.moveDown press enter h ero.moveLeft press enter …" at bounding box center [1240, 263] width 365 height 290
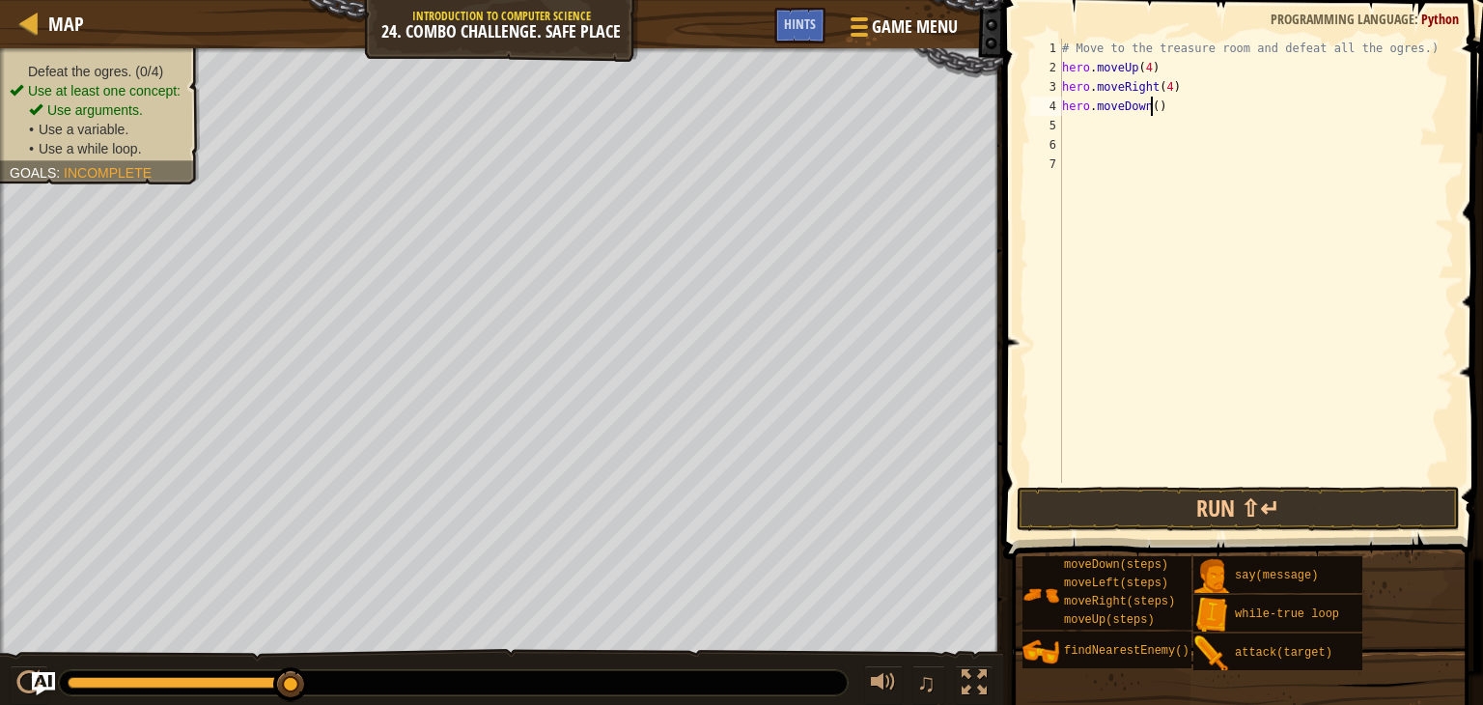
click at [1150, 101] on div "# Move to the treasure room and defeat all the ogres.) hero . moveUp ( 4 ) hero…" at bounding box center [1256, 280] width 396 height 483
type textarea "hero.moveDown(4)"
click at [1172, 505] on button "Run ⇧↵" at bounding box center [1238, 509] width 443 height 44
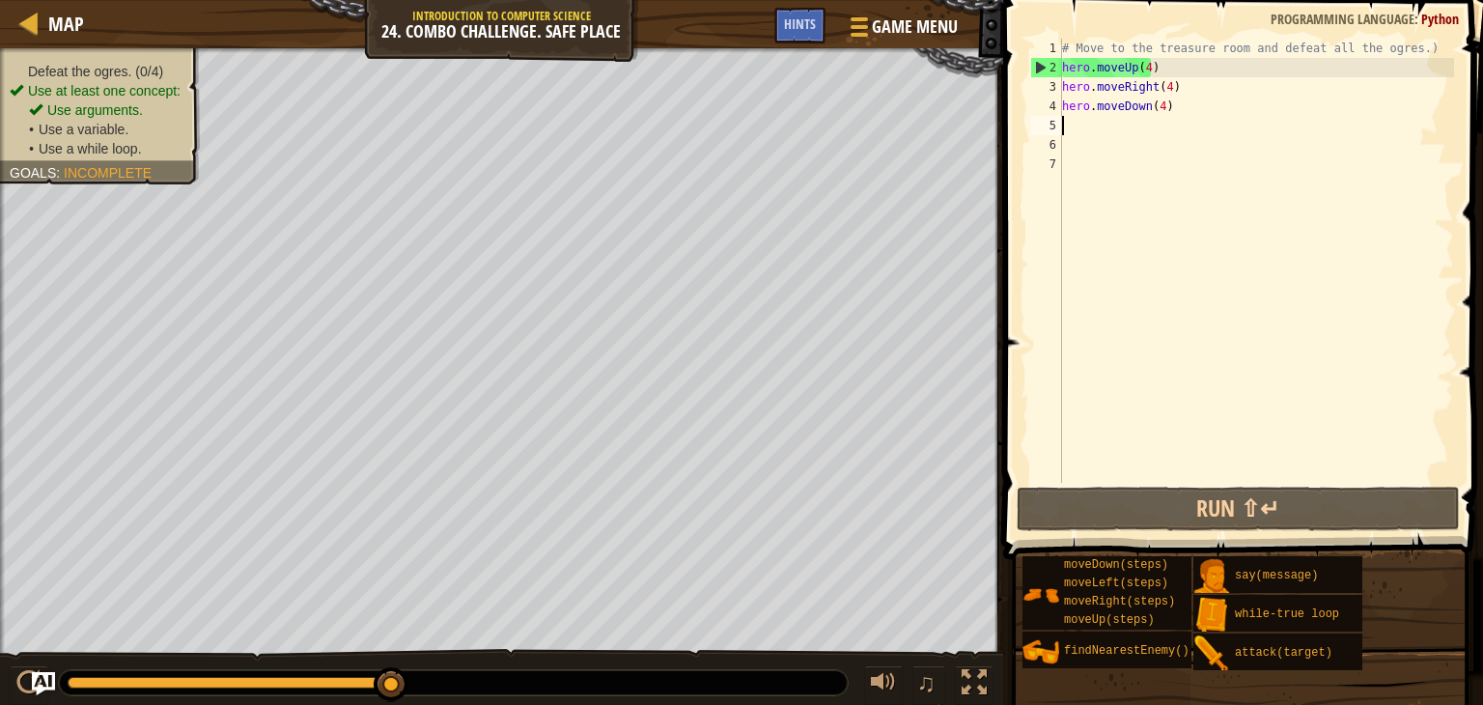
click at [1074, 123] on div "# Move to the treasure room and defeat all the ogres.) hero . moveUp ( 4 ) hero…" at bounding box center [1256, 280] width 396 height 483
type textarea "h"
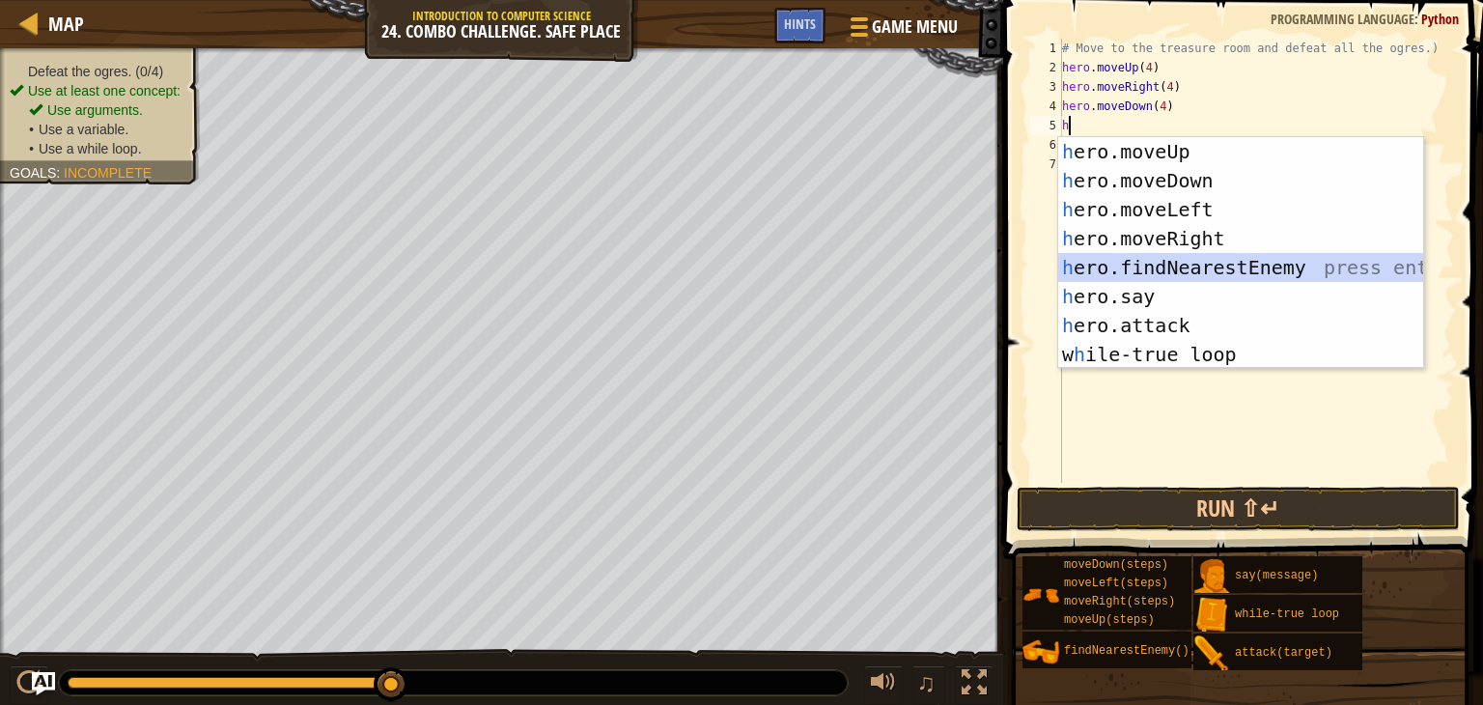
click at [1125, 259] on div "h ero.moveUp press enter h ero.moveDown press enter h ero.moveLeft press enter …" at bounding box center [1240, 282] width 365 height 290
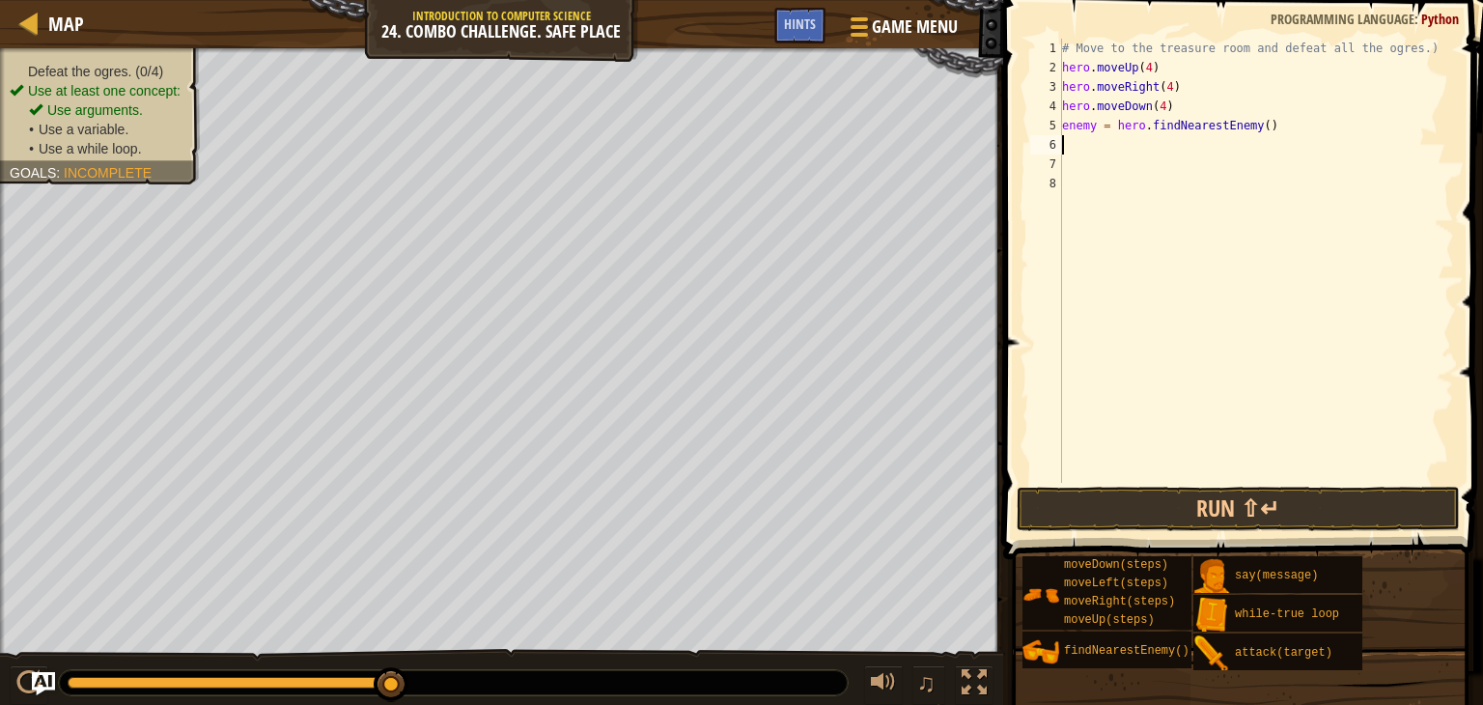
click at [1098, 127] on div "# Move to the treasure room and defeat all the ogres.) hero . moveUp ( 4 ) hero…" at bounding box center [1256, 280] width 396 height 483
click at [1095, 125] on div "# Move to the treasure room and defeat all the ogres.) hero . moveUp ( 4 ) hero…" at bounding box center [1256, 280] width 396 height 483
type textarea "enemy1 = hero.findNearestEnemy()"
click at [1069, 144] on div "# Move to the treasure room and defeat all the ogres.) hero . moveUp ( 4 ) hero…" at bounding box center [1256, 280] width 396 height 483
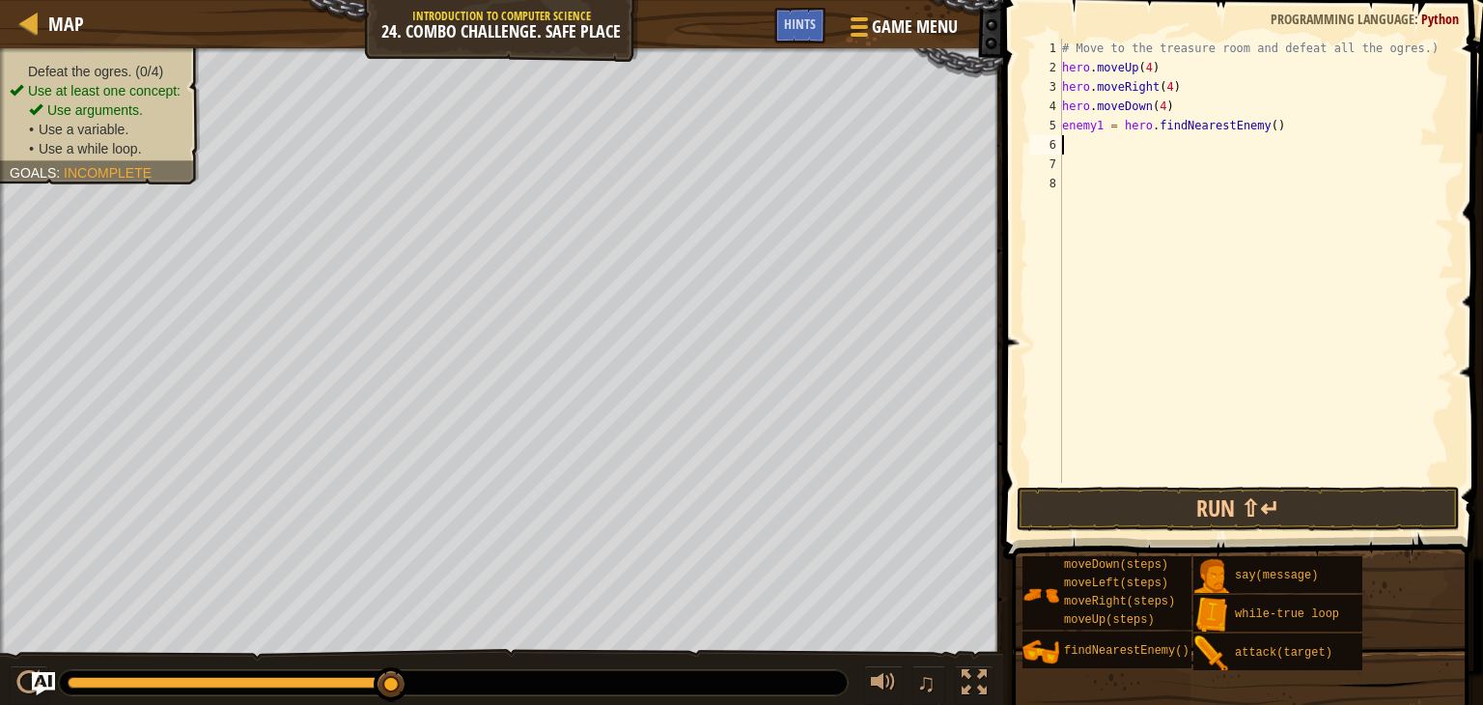
scroll to position [9, 0]
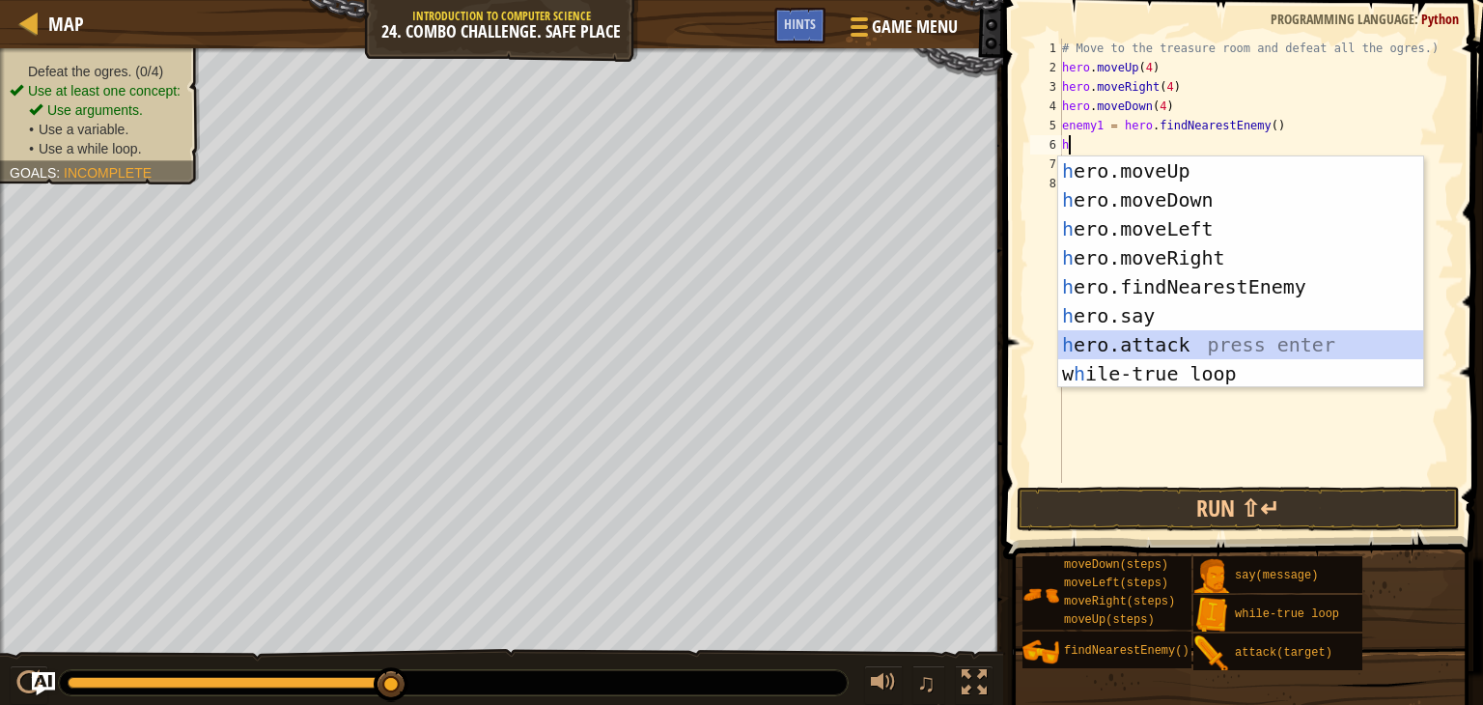
click at [1124, 337] on div "h ero.moveUp press enter h ero.moveDown press enter h ero.moveLeft press enter …" at bounding box center [1240, 301] width 365 height 290
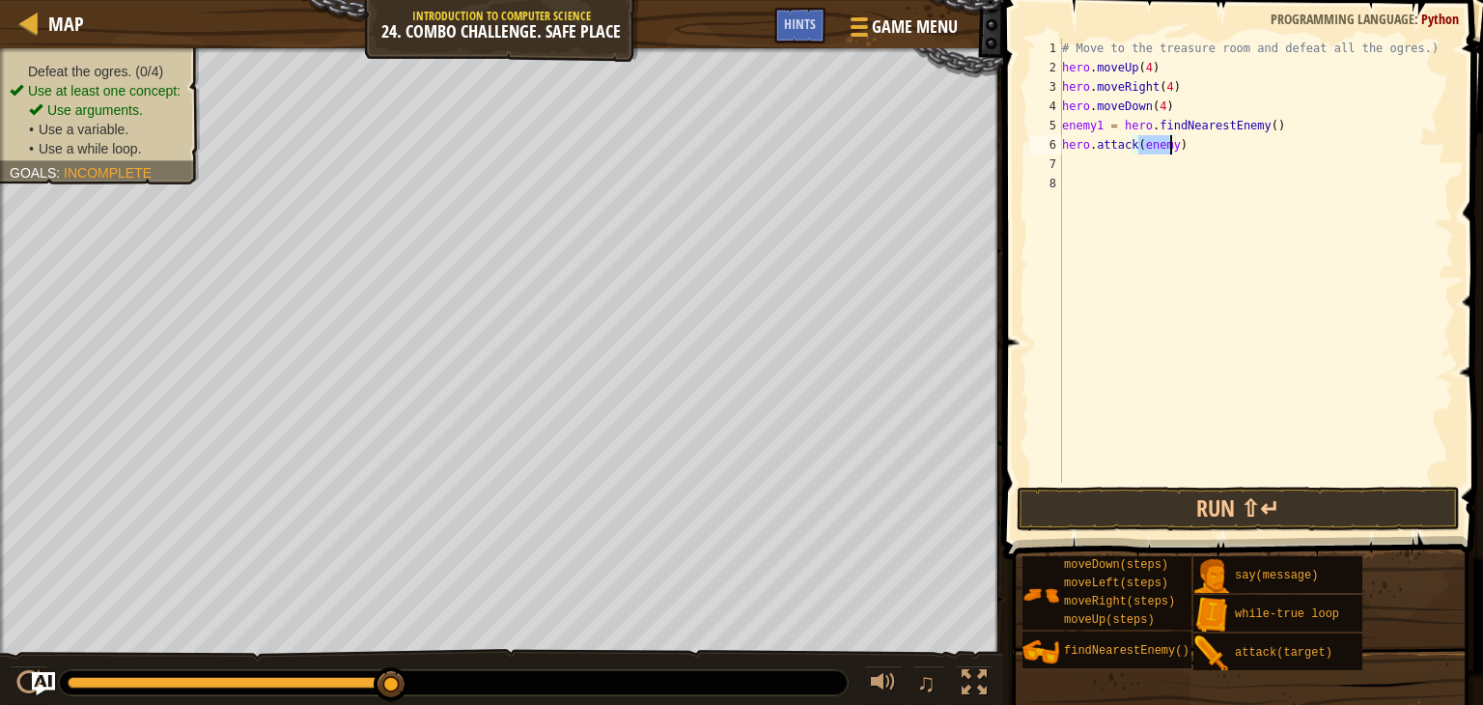
click at [1168, 144] on div "# Move to the treasure room and defeat all the ogres.) hero . moveUp ( 4 ) hero…" at bounding box center [1256, 261] width 396 height 444
type textarea "hero.attack(enemy1)"
click at [1178, 506] on button "Run ⇧↵" at bounding box center [1238, 509] width 443 height 44
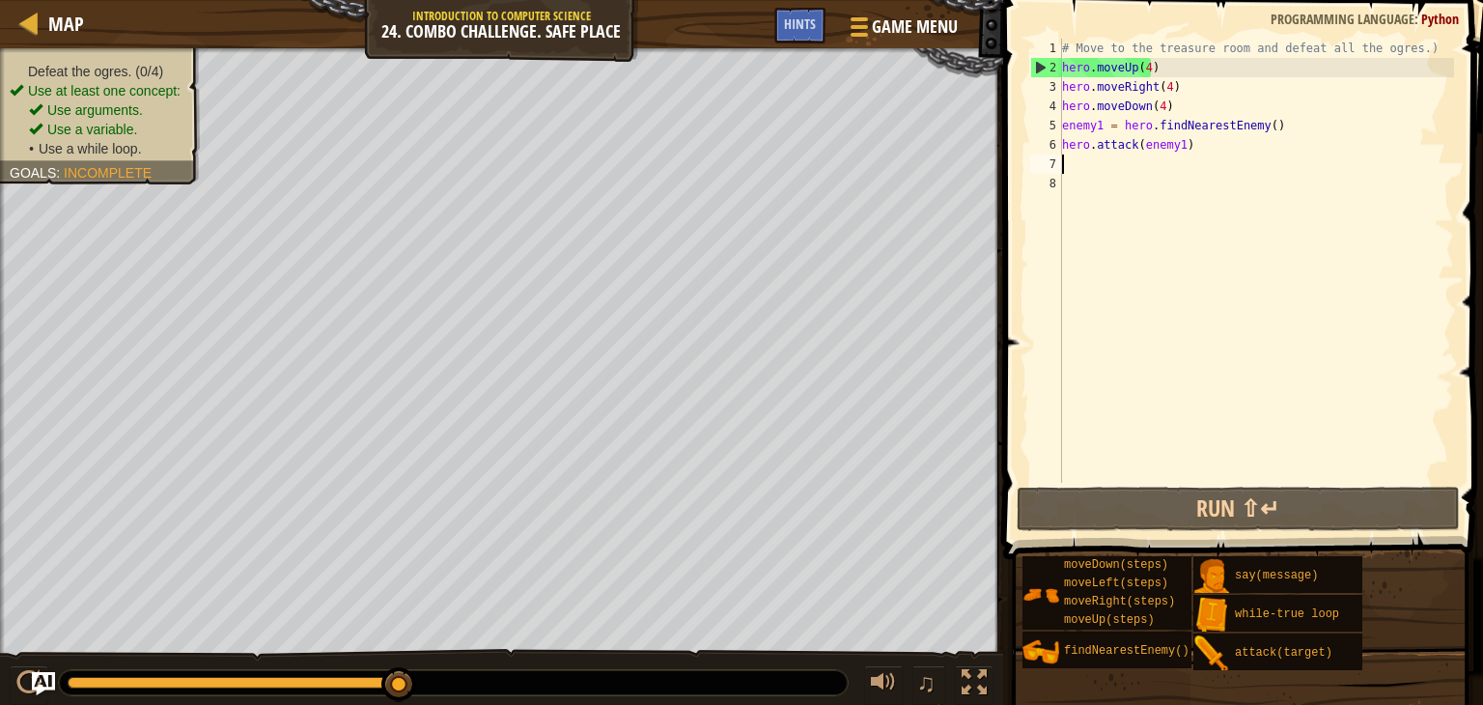
click at [1083, 163] on div "# Move to the treasure room and defeat all the ogres.) hero . moveUp ( 4 ) hero…" at bounding box center [1256, 280] width 396 height 483
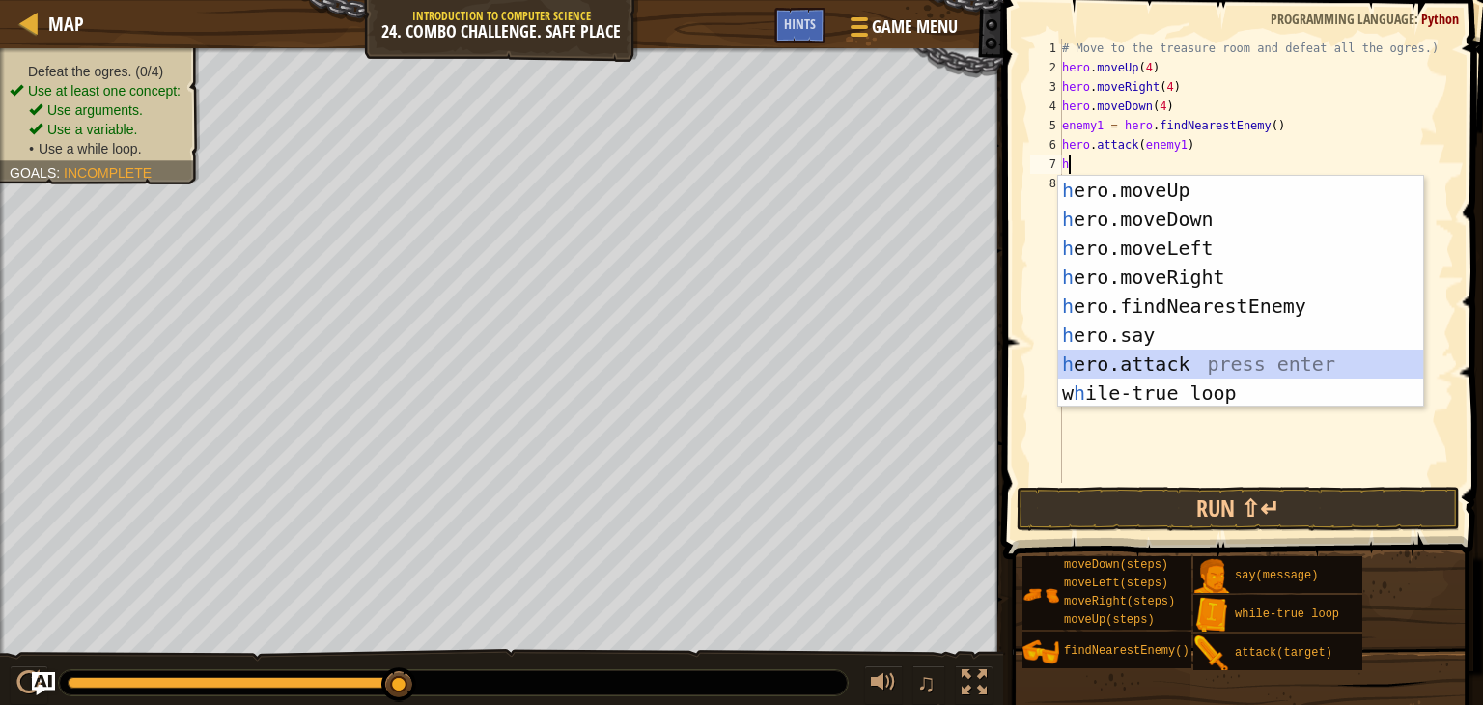
click at [1126, 360] on div "h ero.moveUp press enter h ero.moveDown press enter h ero.moveLeft press enter …" at bounding box center [1240, 321] width 365 height 290
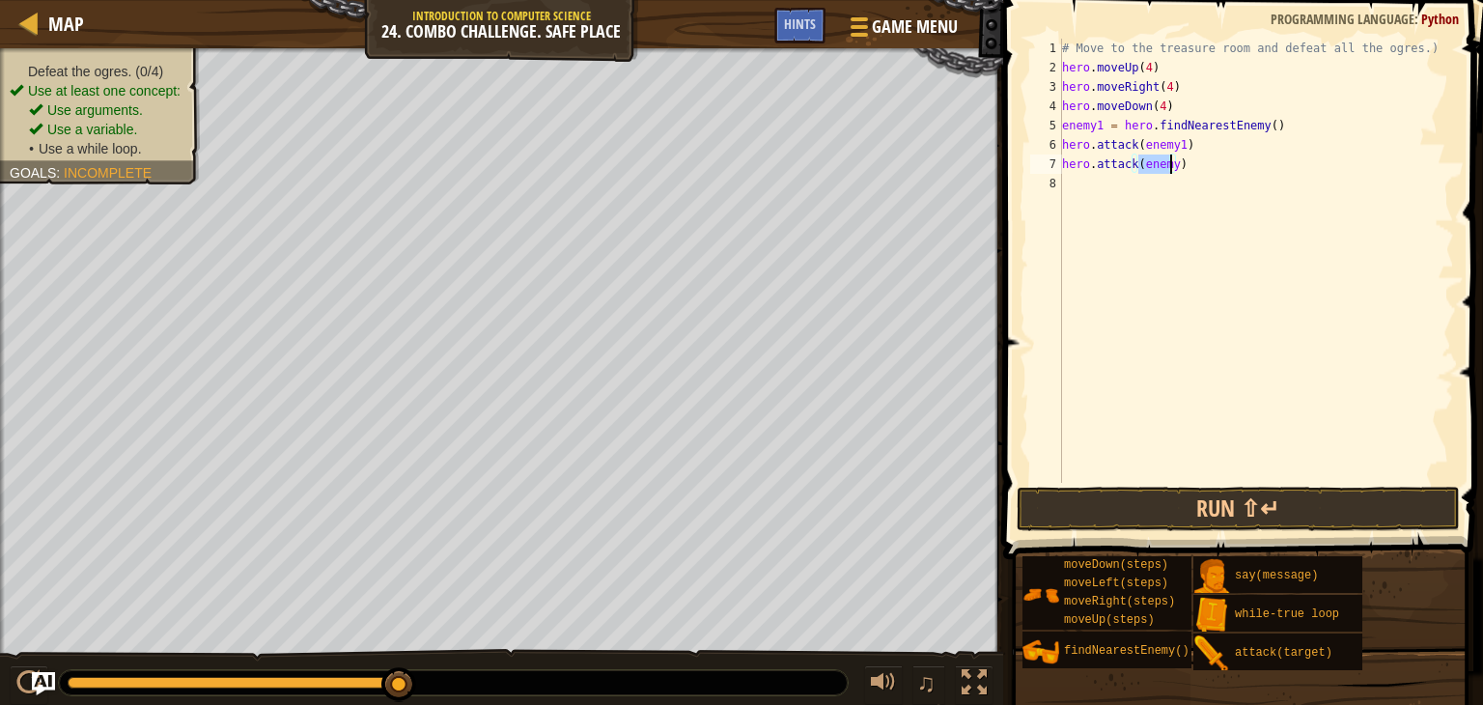
click at [1169, 161] on div "# Move to the treasure room and defeat all the ogres.) hero . moveUp ( 4 ) hero…" at bounding box center [1256, 261] width 396 height 444
type textarea "hero.attack(enemy1)"
click at [1149, 497] on button "Run ⇧↵" at bounding box center [1238, 509] width 443 height 44
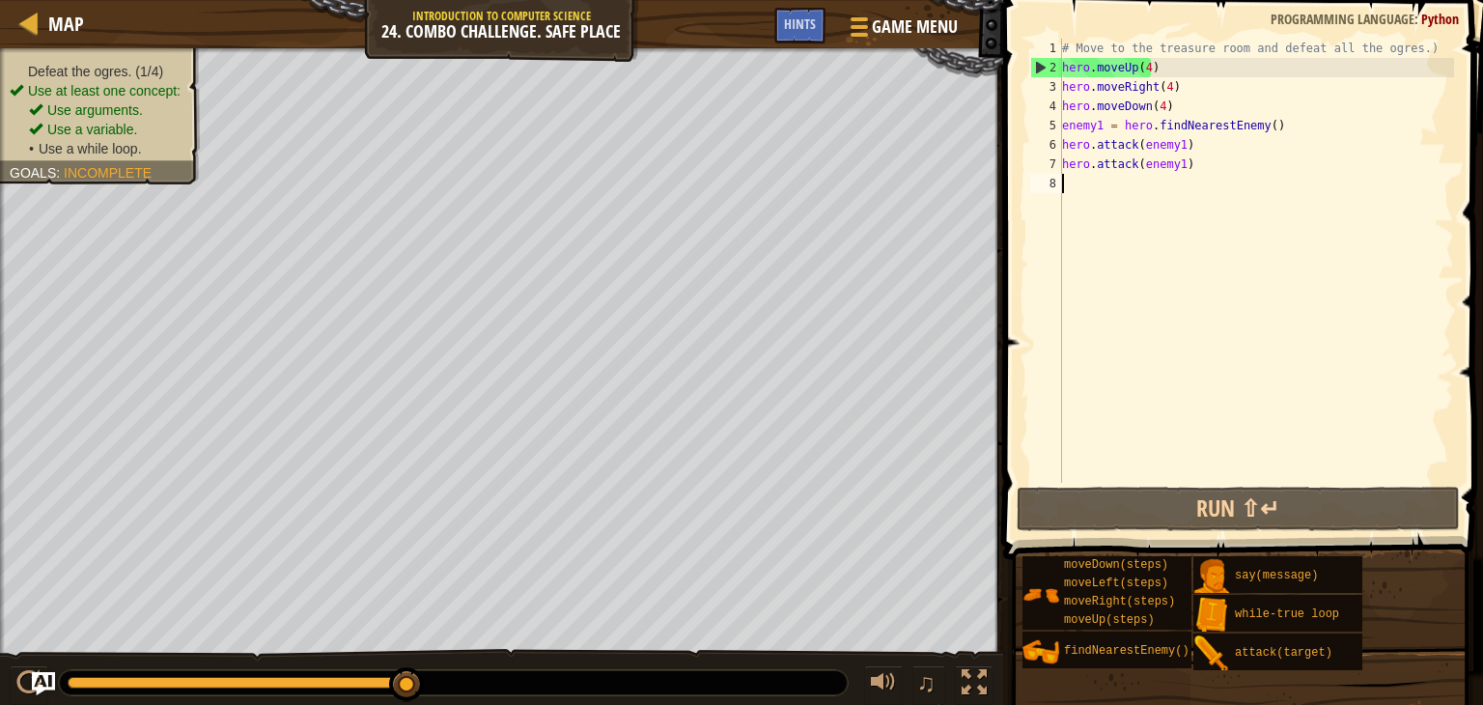
click at [1076, 186] on div "# Move to the treasure room and defeat all the ogres.) hero . moveUp ( 4 ) hero…" at bounding box center [1256, 280] width 396 height 483
type textarea "h"
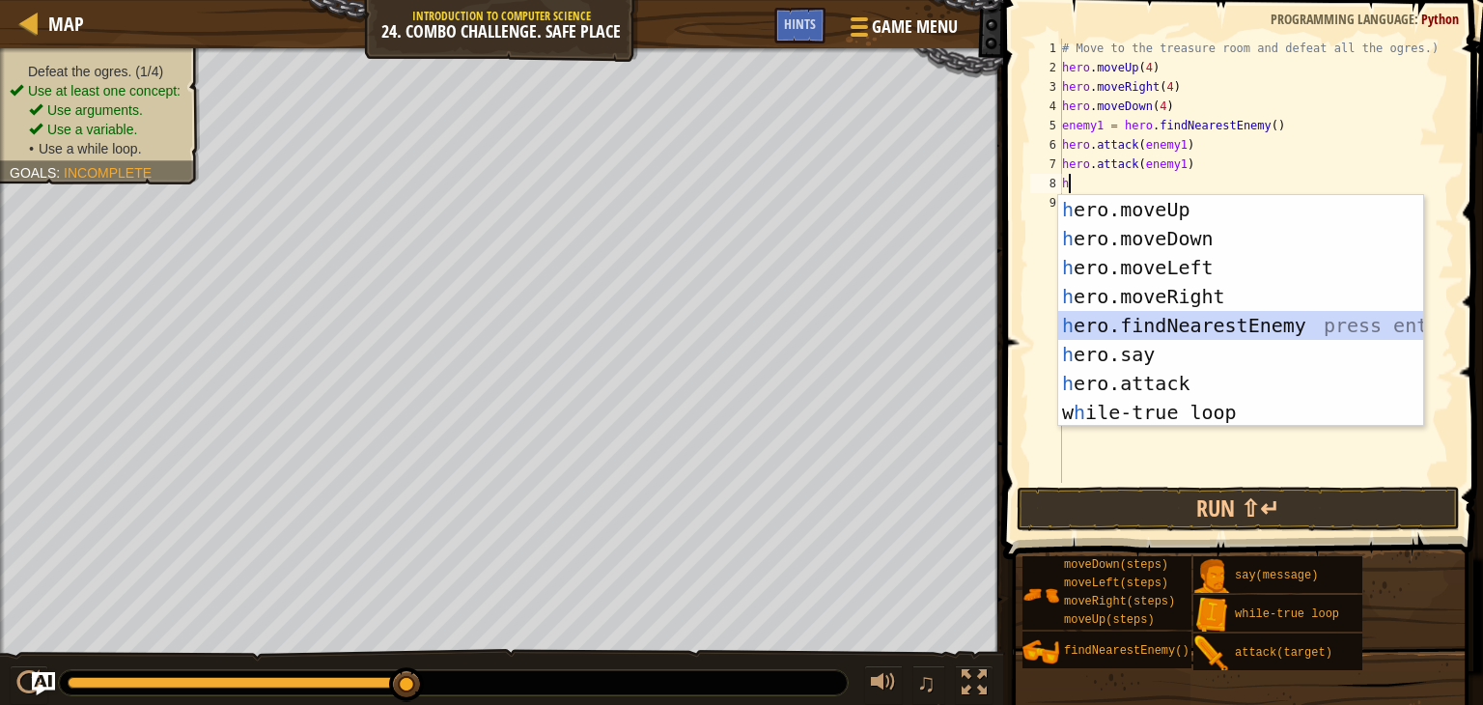
click at [1151, 315] on div "h ero.moveUp press enter h ero.moveDown press enter h ero.moveLeft press enter …" at bounding box center [1240, 340] width 365 height 290
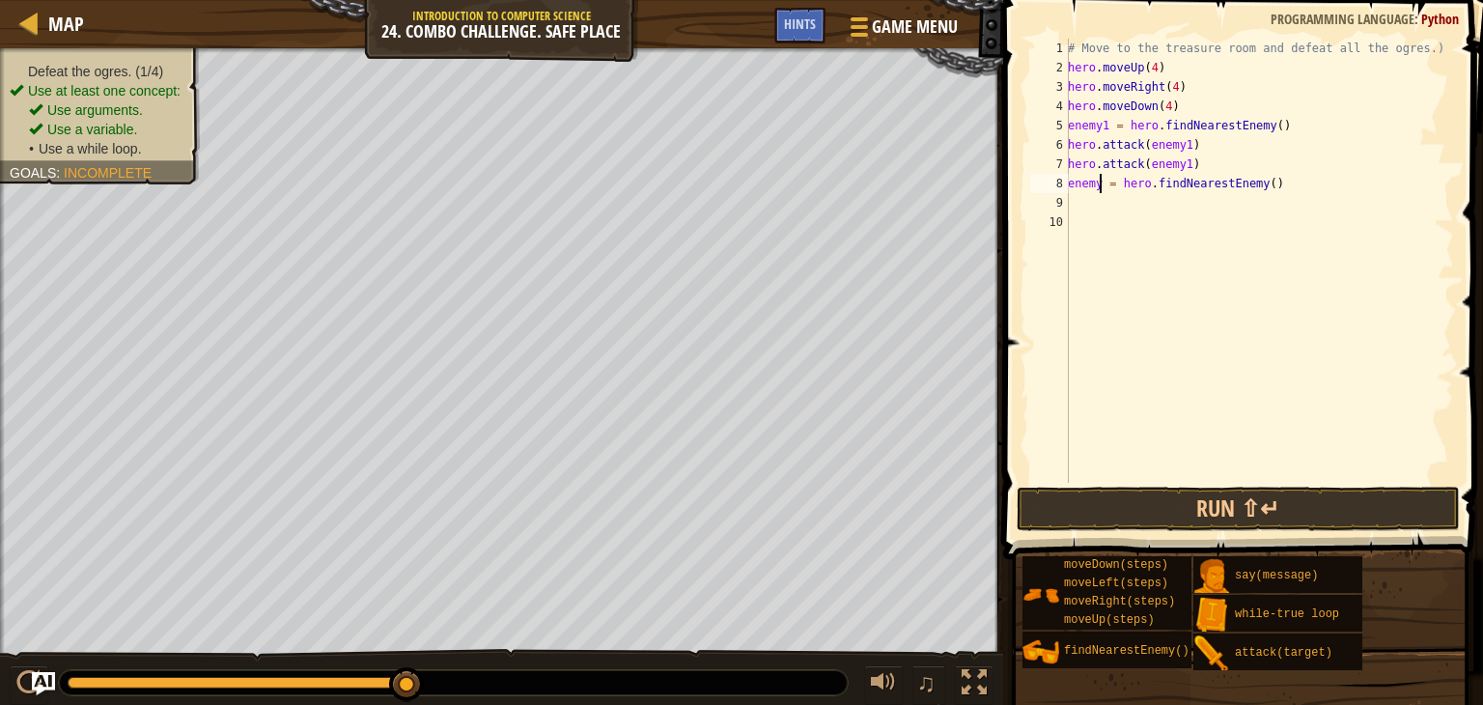
click at [1100, 183] on div "# Move to the treasure room and defeat all the ogres.) hero . moveUp ( 4 ) hero…" at bounding box center [1259, 280] width 390 height 483
type textarea "enemy2 = hero.findNearestEnemy()"
click at [1069, 206] on div "# Move to the treasure room and defeat all the ogres.) hero . moveUp ( 4 ) hero…" at bounding box center [1259, 280] width 390 height 483
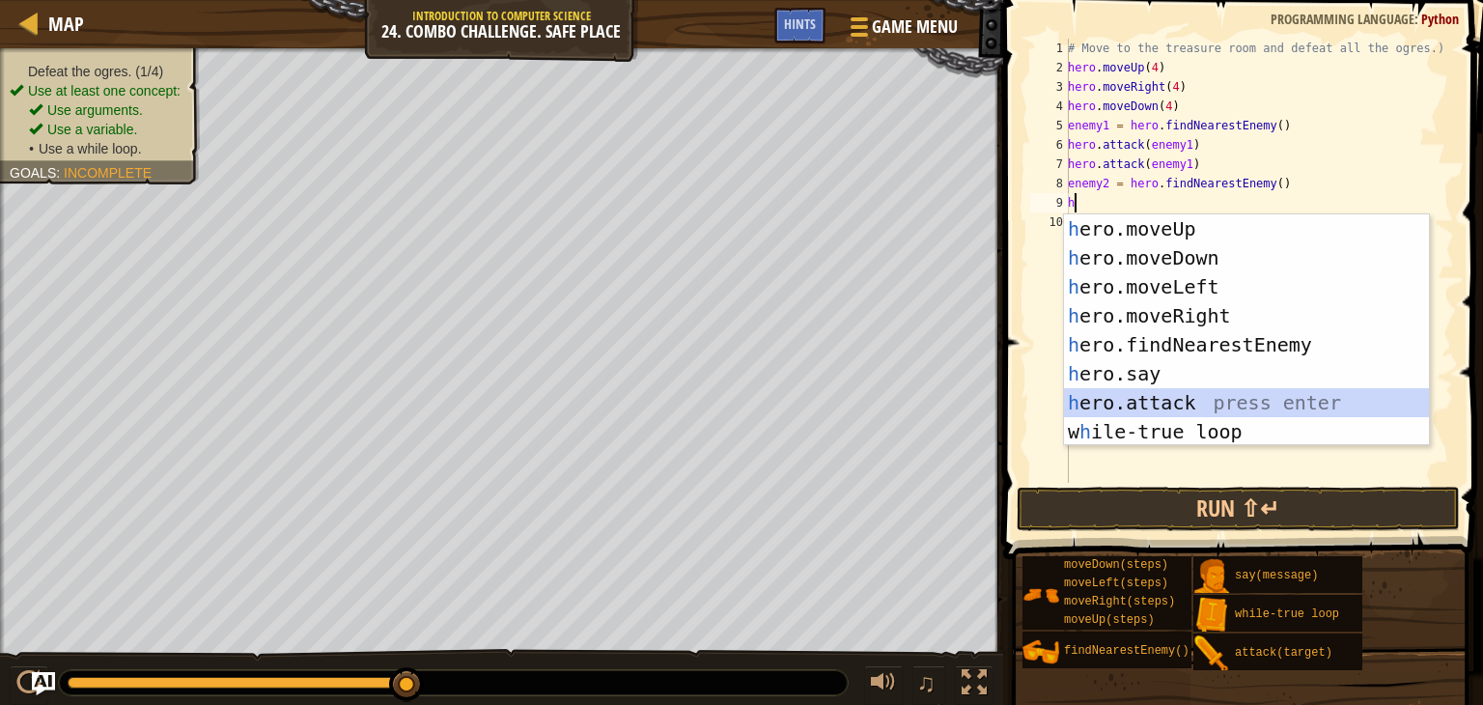
click at [1160, 395] on div "h ero.moveUp press enter h ero.moveDown press enter h ero.moveLeft press enter …" at bounding box center [1246, 359] width 365 height 290
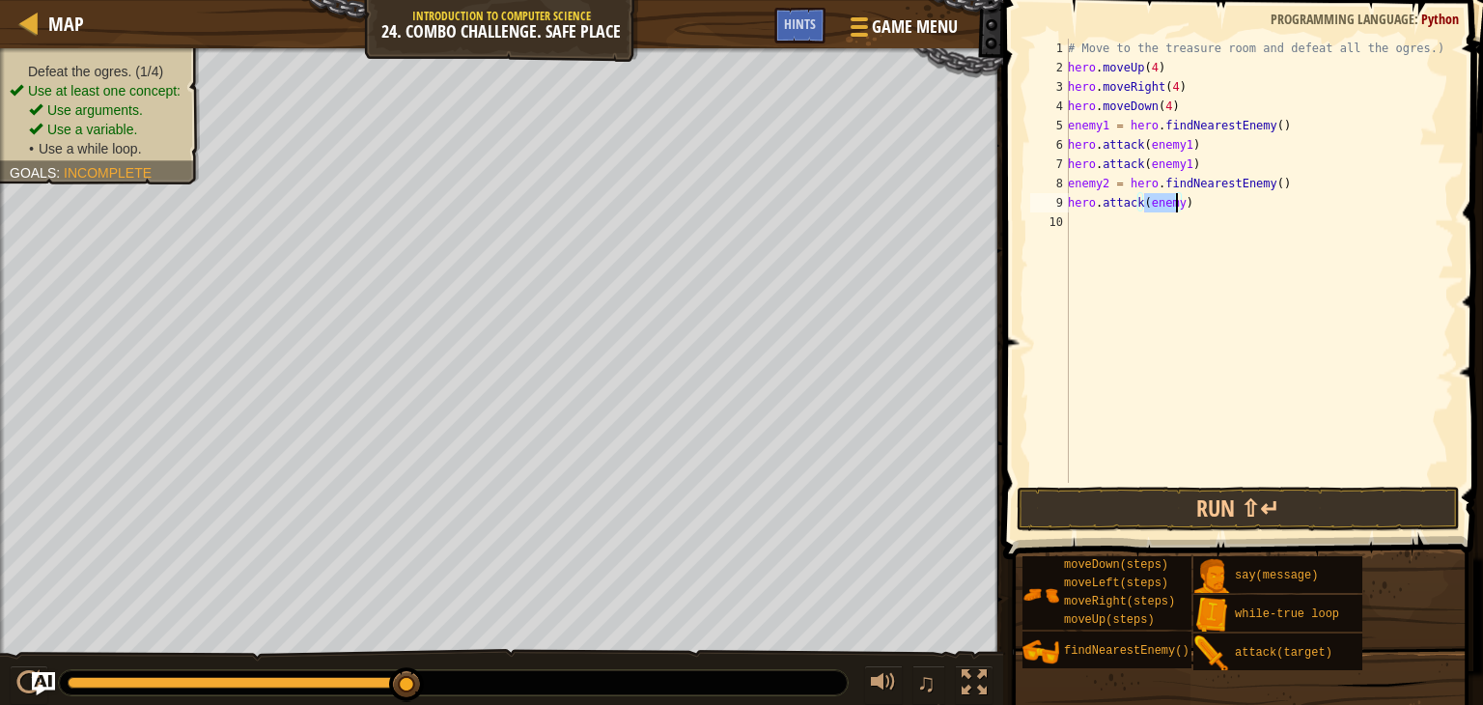
click at [1175, 194] on div "# Move to the treasure room and defeat all the ogres.) hero . moveUp ( 4 ) hero…" at bounding box center [1259, 261] width 390 height 444
type textarea "hero.attack(enemy2)"
click at [1070, 224] on div "# Move to the treasure room and defeat all the ogres.) hero . moveUp ( 4 ) hero…" at bounding box center [1259, 280] width 390 height 483
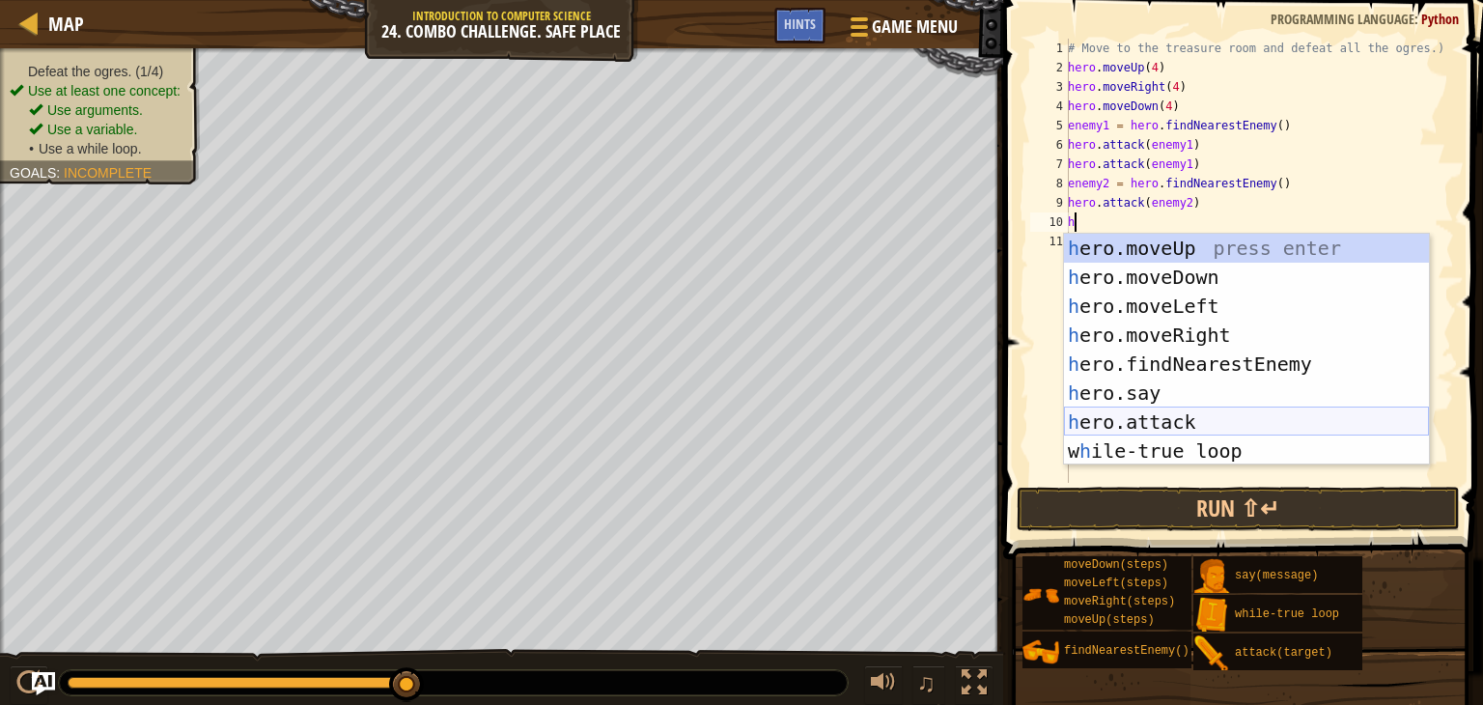
click at [1126, 417] on div "h ero.moveUp press enter h ero.moveDown press enter h ero.moveLeft press enter …" at bounding box center [1246, 379] width 365 height 290
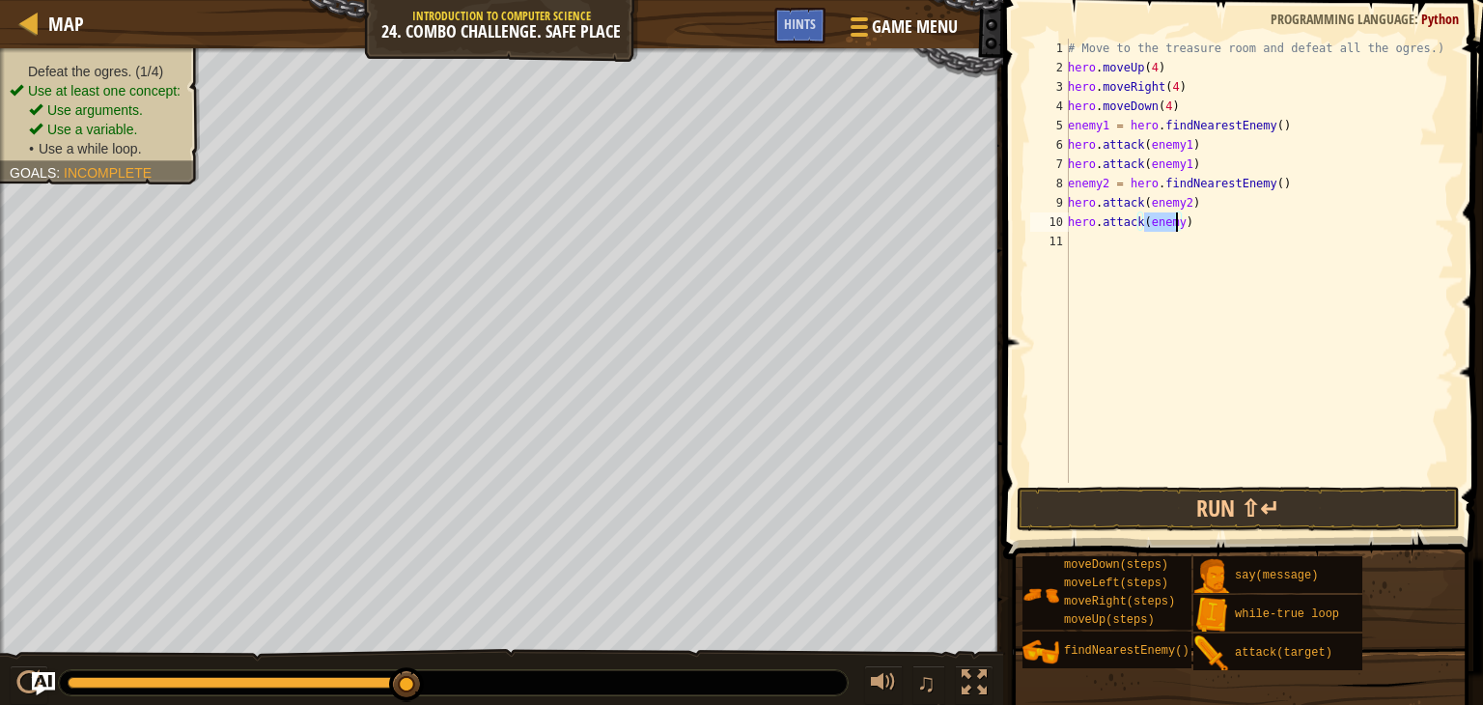
click at [1177, 213] on div "# Move to the treasure room and defeat all the ogres.) hero . moveUp ( 4 ) hero…" at bounding box center [1259, 261] width 390 height 444
click at [1186, 499] on button "Run ⇧↵" at bounding box center [1238, 509] width 443 height 44
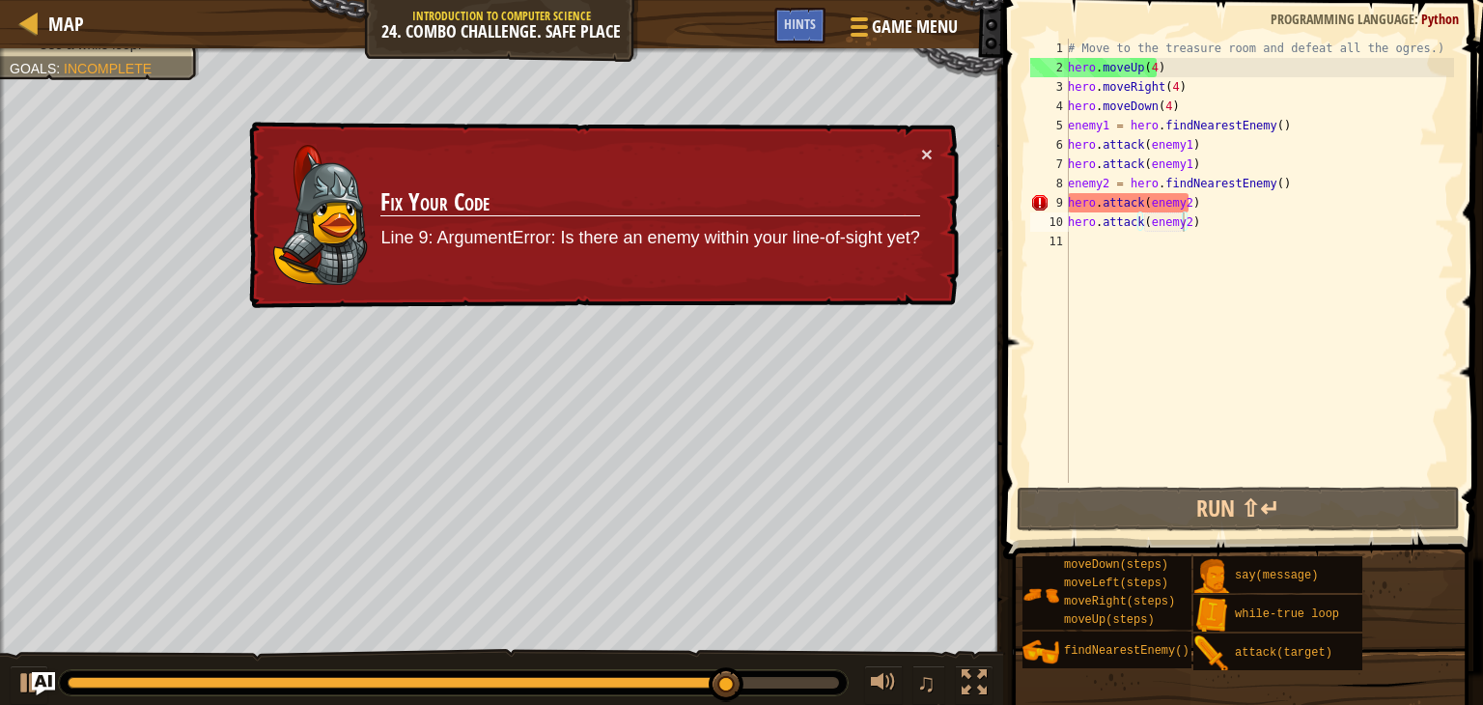
click at [919, 140] on div "× Fix Your Code Line 9: ArgumentError: Is there an enemy within your line-of-si…" at bounding box center [601, 215] width 713 height 187
click at [921, 148] on button "×" at bounding box center [927, 154] width 12 height 20
click at [923, 144] on button "×" at bounding box center [927, 154] width 12 height 20
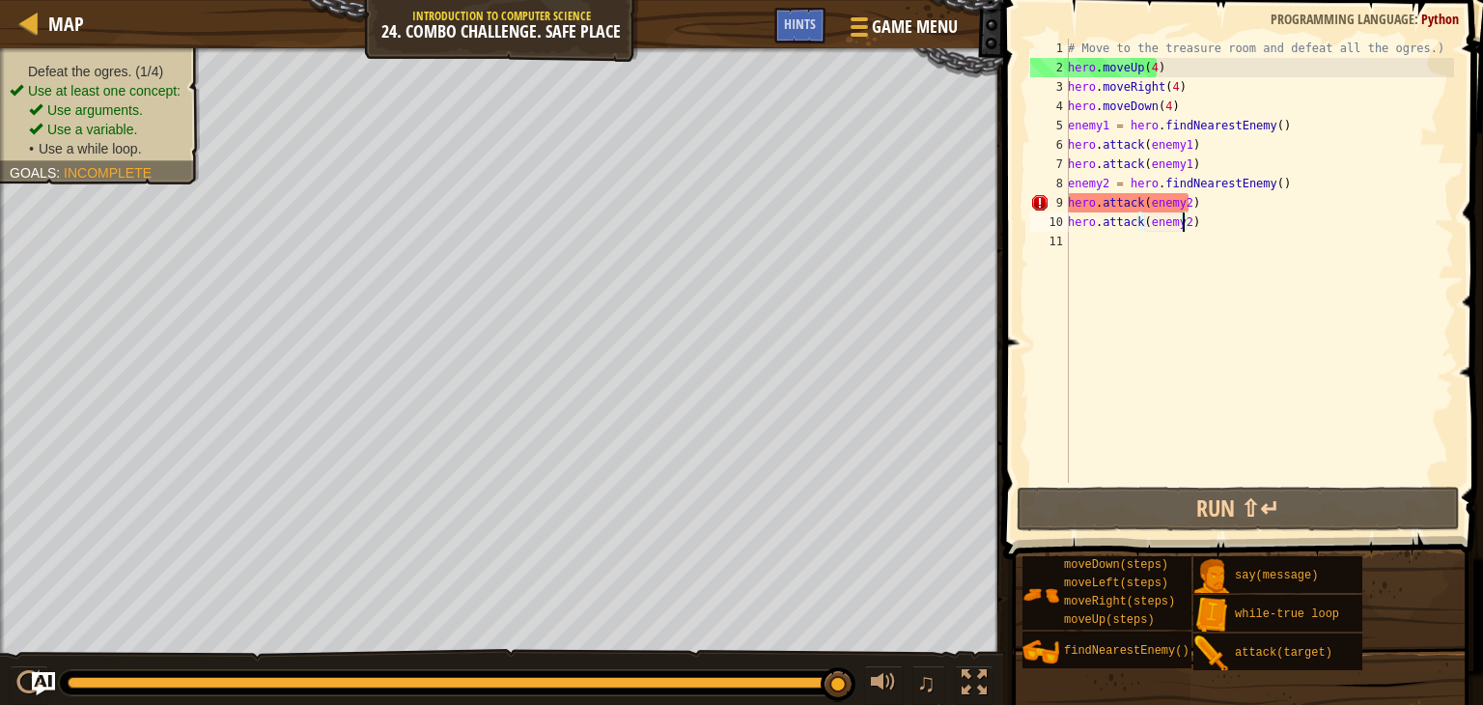
click at [1203, 207] on div "# Move to the treasure room and defeat all the ogres.) hero . moveUp ( 4 ) hero…" at bounding box center [1259, 280] width 390 height 483
click at [1219, 205] on div "# Move to the treasure room and defeat all the ogres.) hero . moveUp ( 4 ) hero…" at bounding box center [1259, 280] width 390 height 483
click at [1213, 205] on div "# Move to the treasure room and defeat all the ogres.) hero . moveUp ( 4 ) hero…" at bounding box center [1259, 280] width 390 height 483
click at [1162, 117] on div "# Move to the treasure room and defeat all the ogres.) hero . moveUp ( 4 ) hero…" at bounding box center [1259, 280] width 390 height 483
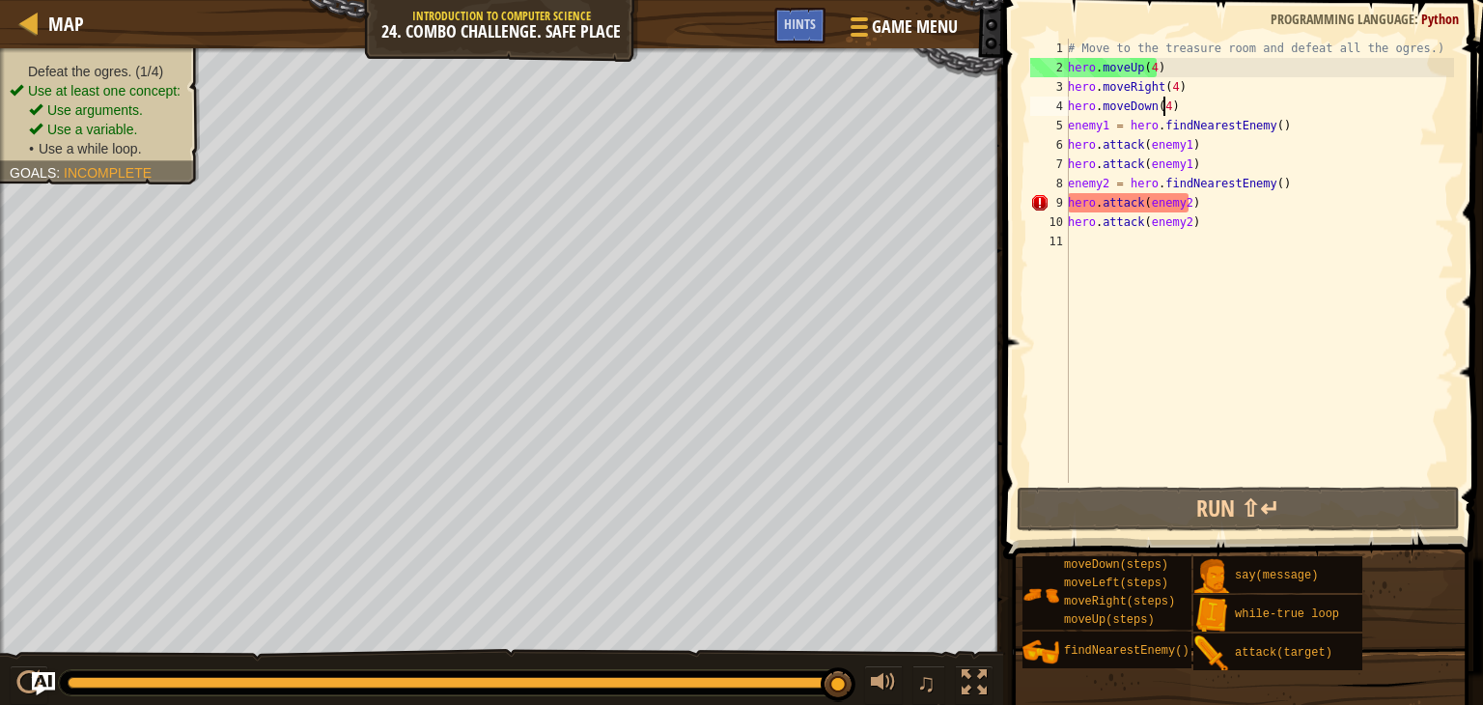
scroll to position [9, 7]
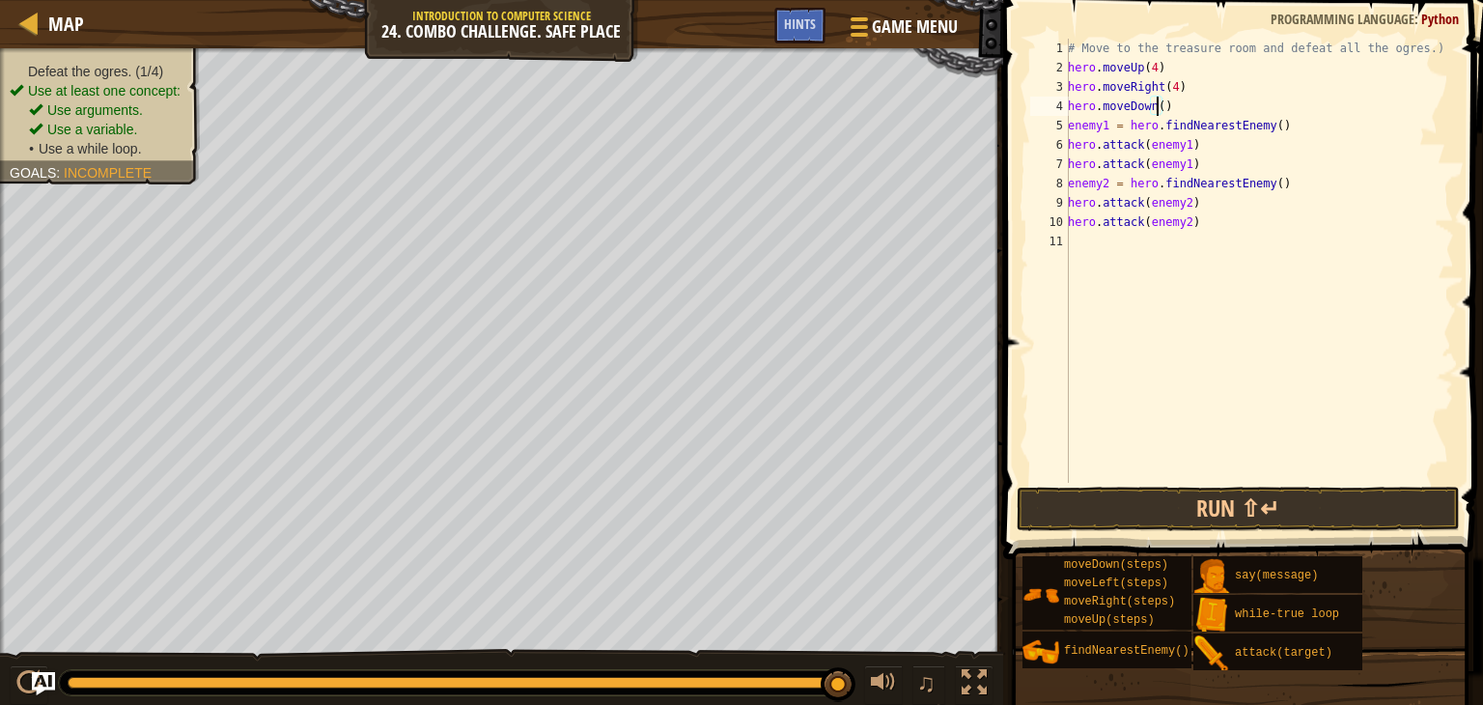
type textarea "hero.moveDown(3)"
click at [1179, 111] on div "# Move to the treasure room and defeat all the ogres.) hero . moveUp ( 4 ) hero…" at bounding box center [1259, 280] width 390 height 483
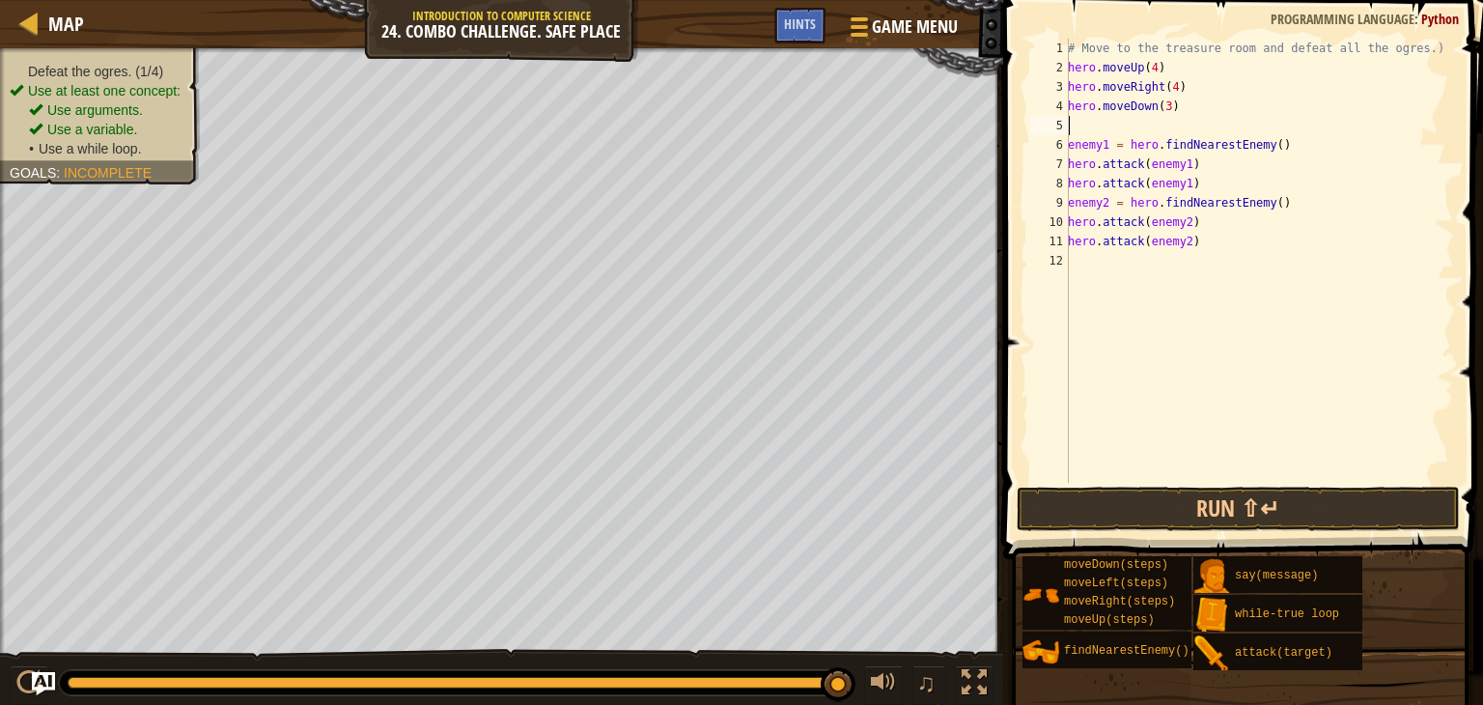
type textarea "h"
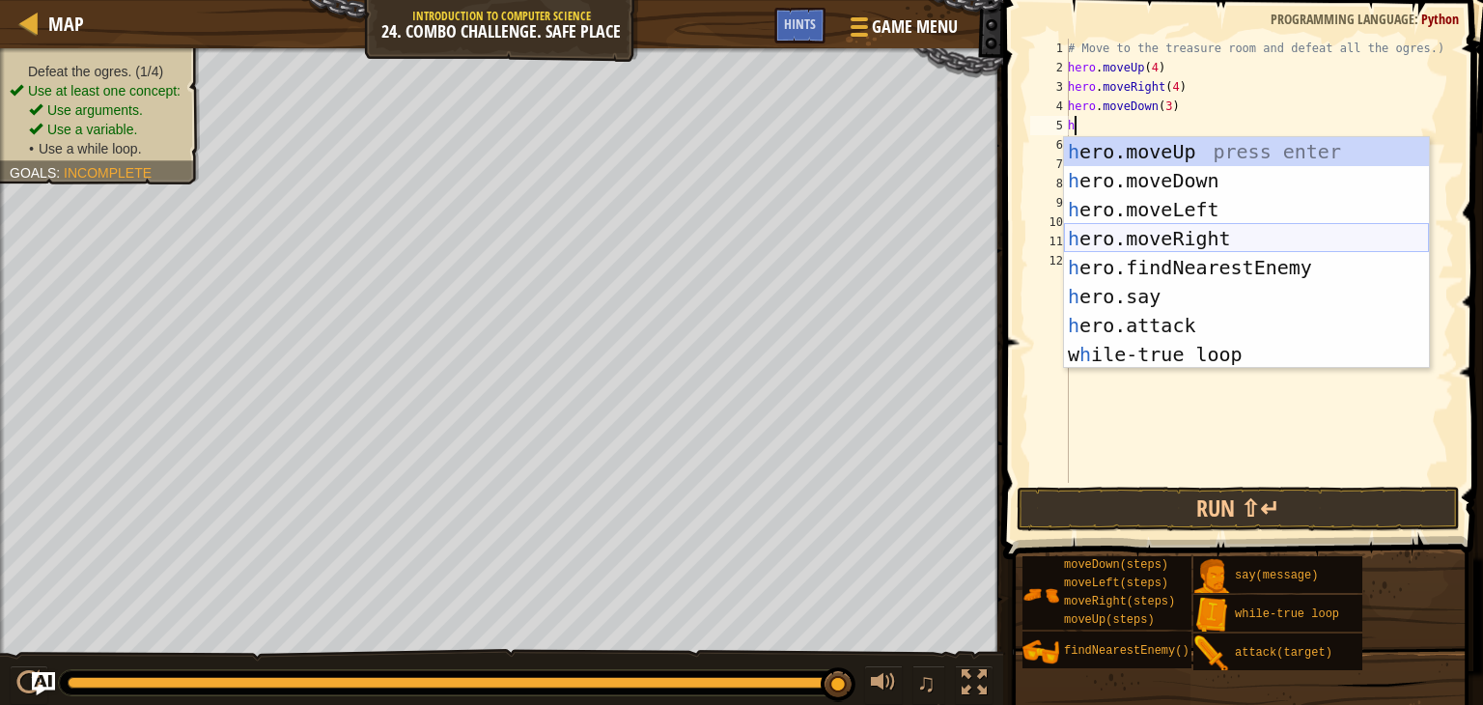
click at [1161, 238] on div "h ero.moveUp press enter h ero.moveDown press enter h ero.moveLeft press enter …" at bounding box center [1246, 282] width 365 height 290
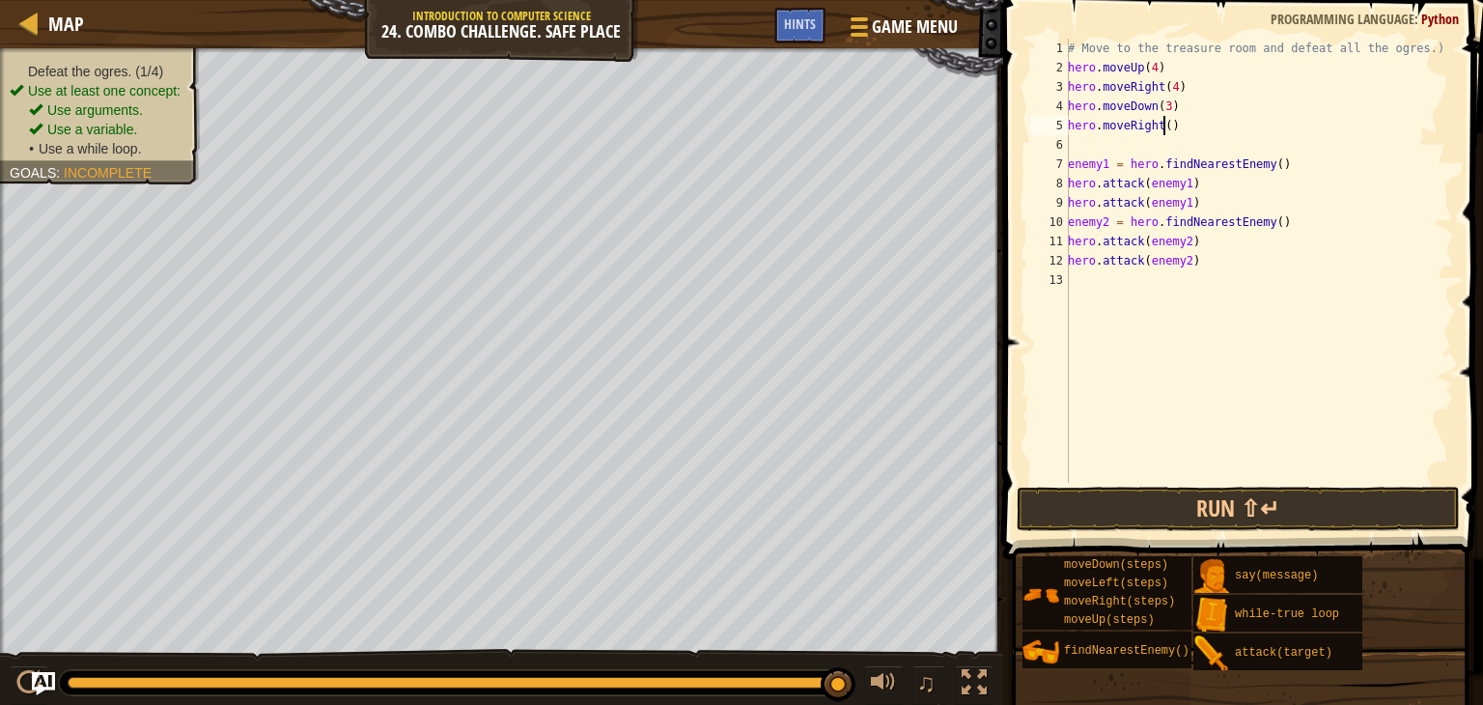
click at [1161, 126] on div "# Move to the treasure room and defeat all the ogres.) hero . moveUp ( 4 ) hero…" at bounding box center [1259, 280] width 390 height 483
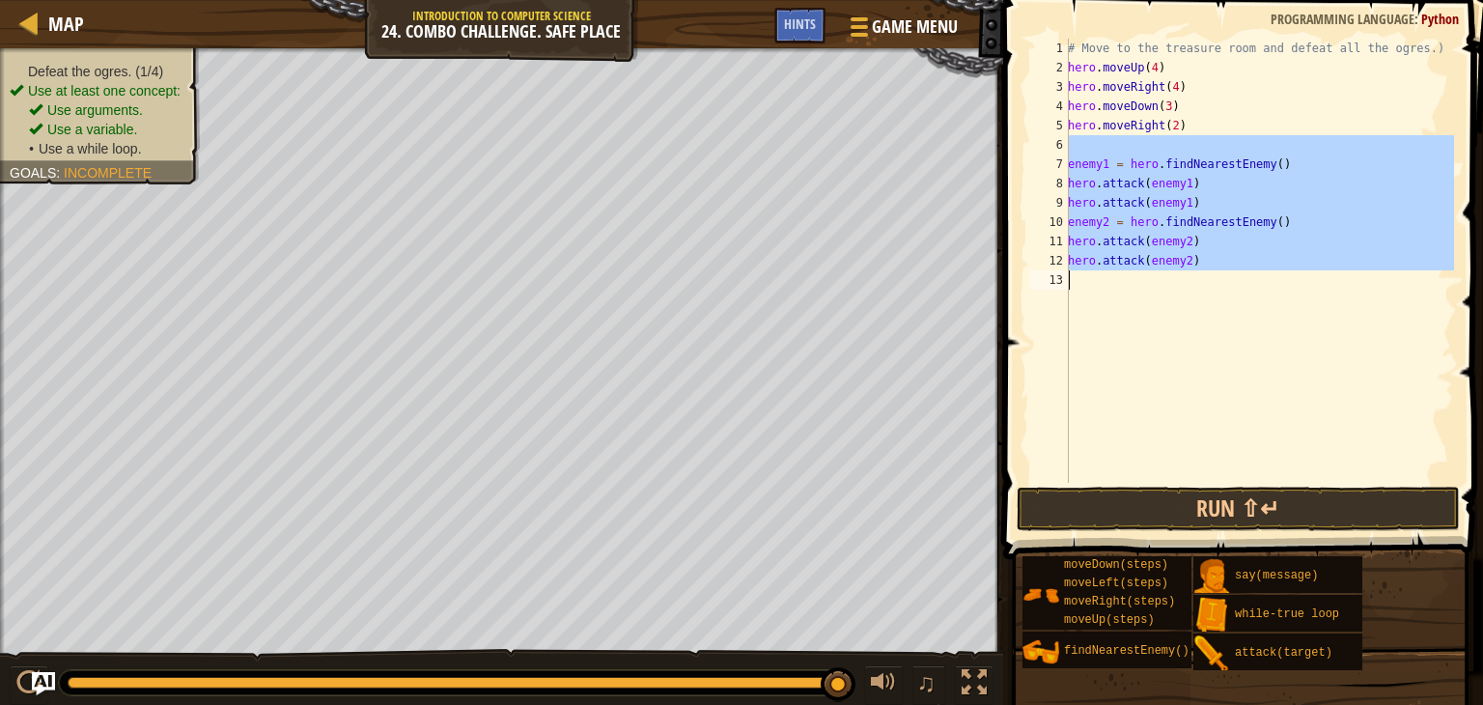
drag, startPoint x: 1063, startPoint y: 153, endPoint x: 1370, endPoint y: 418, distance: 405.9
click at [1370, 418] on div "hero.moveRight(2) 1 2 3 4 5 6 7 8 9 10 11 12 13 # Move to the treasure room and…" at bounding box center [1240, 261] width 428 height 444
type textarea "hero.attack(enemy2)"
click at [1170, 142] on div "# Move to the treasure room and defeat all the ogres.) hero . moveUp ( 4 ) hero…" at bounding box center [1259, 261] width 390 height 444
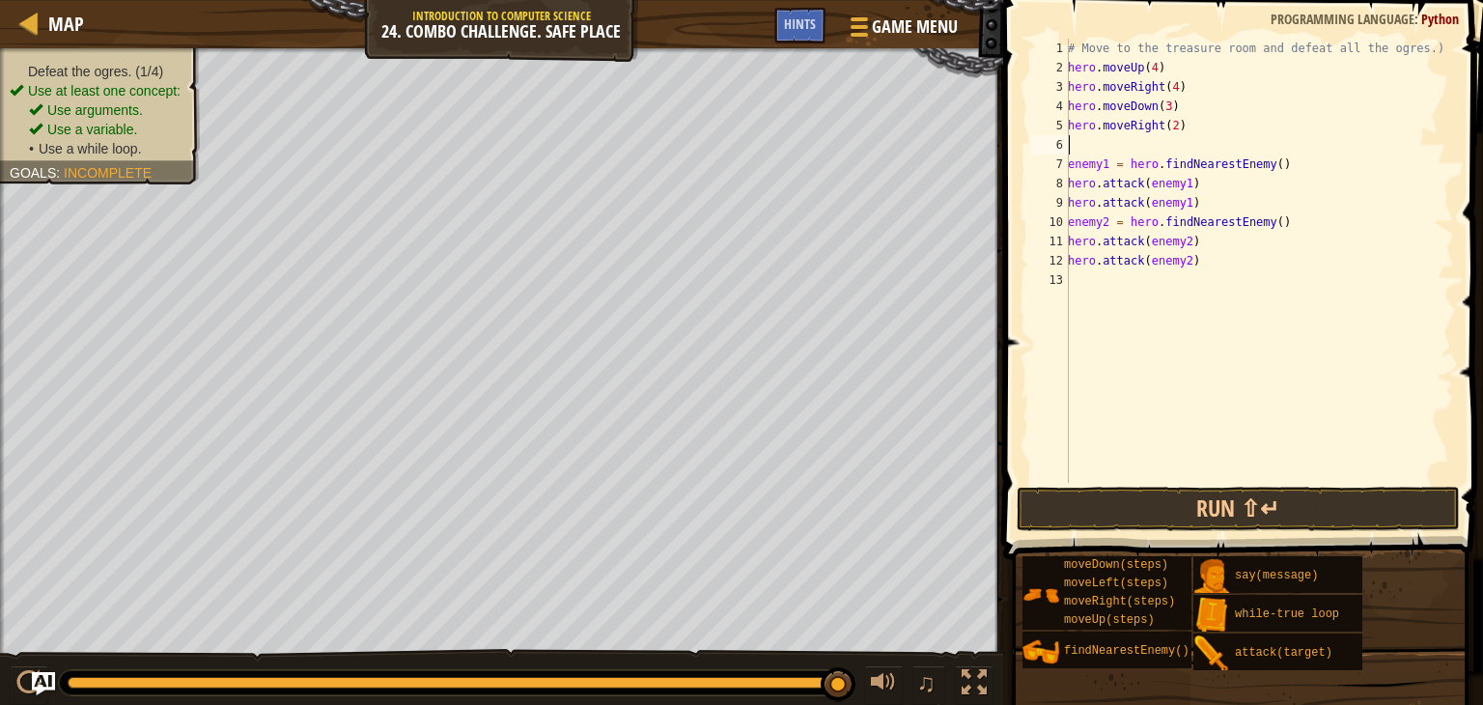
scroll to position [9, 0]
type textarea "w"
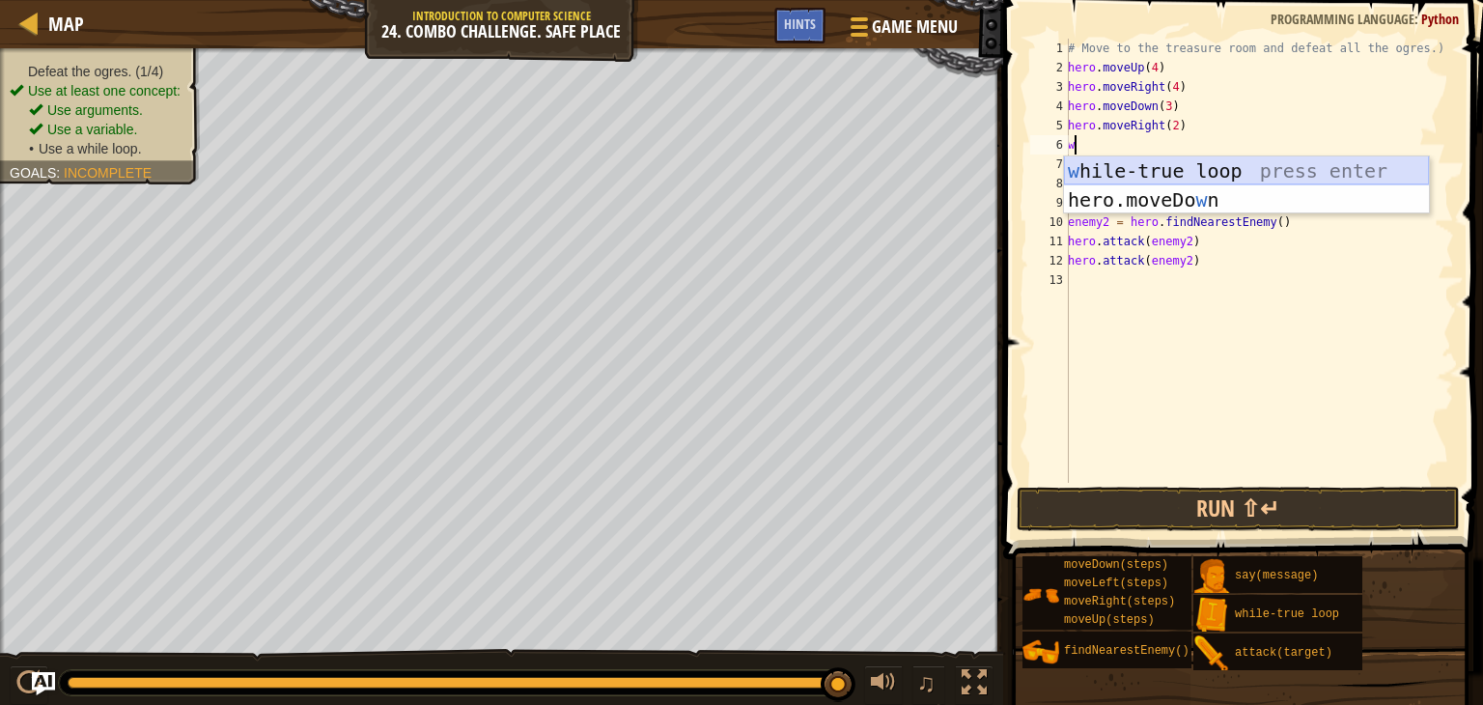
click at [1181, 167] on div "w [PERSON_NAME]-true loop press enter hero.moveDo w n press enter" at bounding box center [1246, 214] width 365 height 116
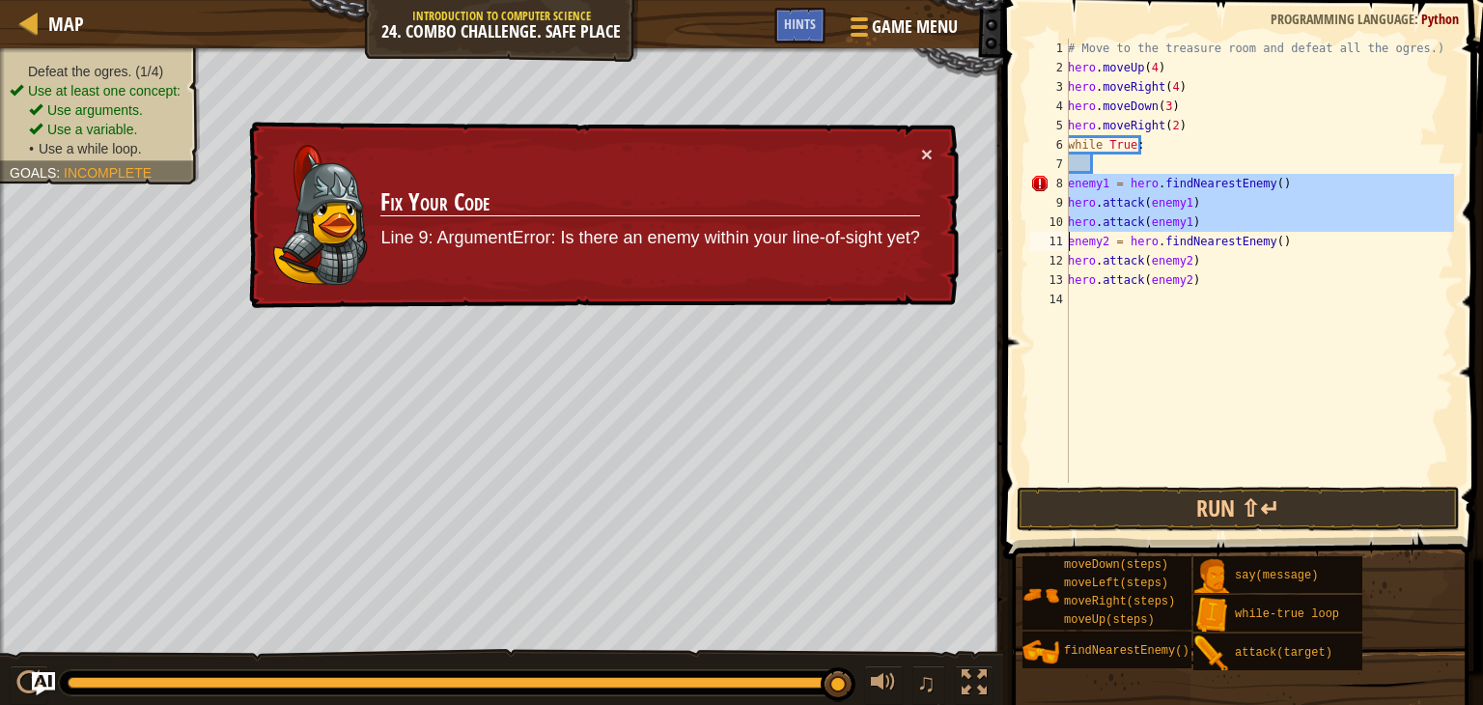
drag, startPoint x: 1067, startPoint y: 182, endPoint x: 1245, endPoint y: 221, distance: 182.7
click at [1245, 221] on div "1 2 3 4 5 6 7 8 9 10 11 12 13 14 # Move to the treasure room and defeat all the…" at bounding box center [1240, 261] width 428 height 444
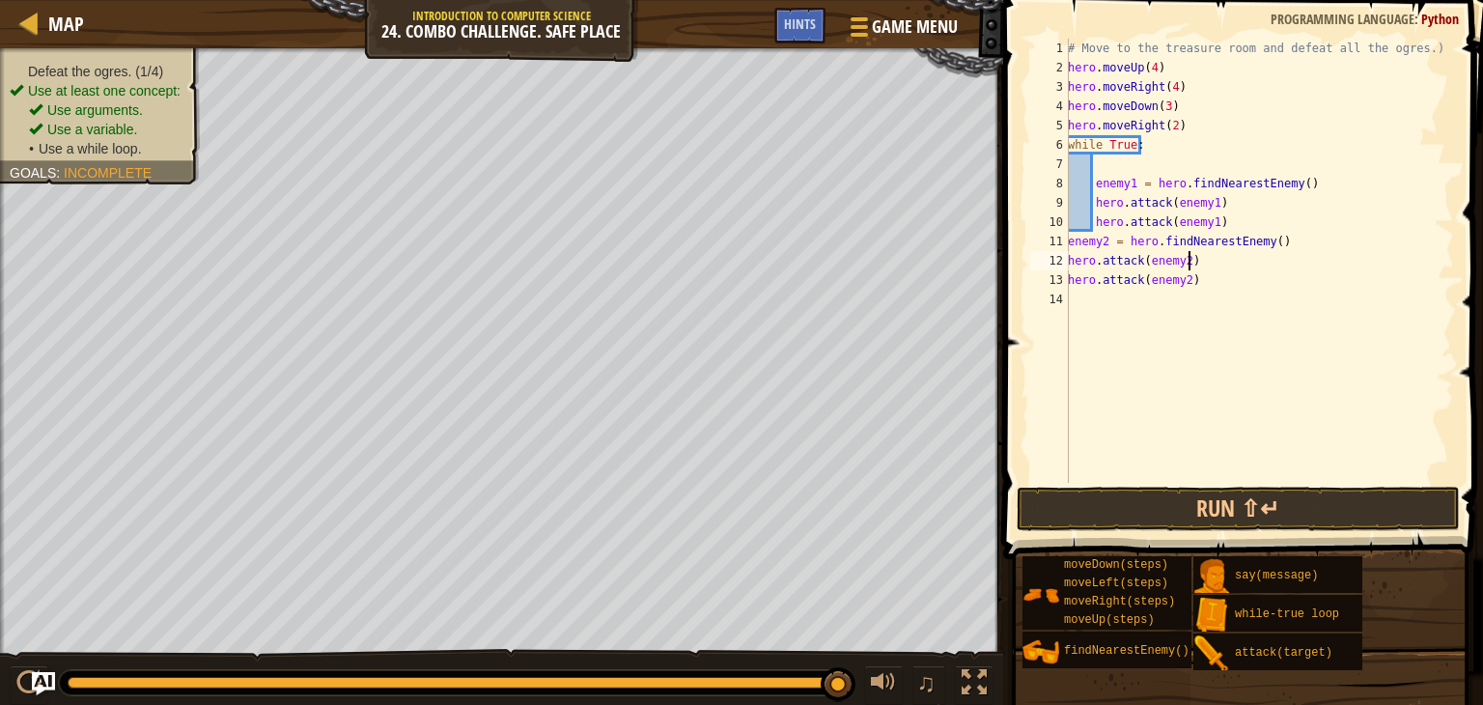
click at [1223, 251] on div "# Move to the treasure room and defeat all the ogres.) hero . moveUp ( 4 ) hero…" at bounding box center [1259, 280] width 390 height 483
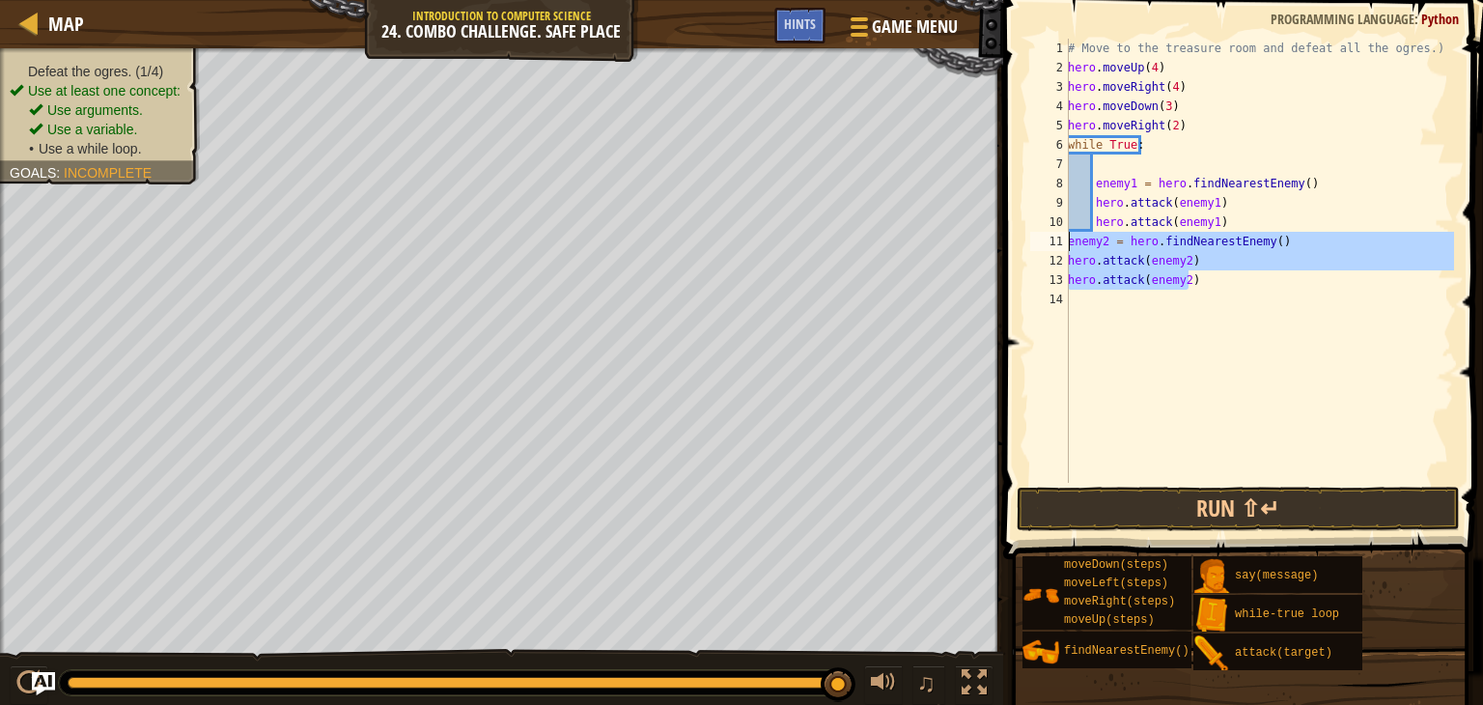
drag, startPoint x: 1228, startPoint y: 288, endPoint x: 1016, endPoint y: 240, distance: 217.6
click at [1016, 240] on div "hero.attack(enemy2) 1 2 3 4 5 6 7 8 9 10 11 12 13 14 # Move to the treasure roo…" at bounding box center [1240, 318] width 486 height 616
type textarea "enemy2 = hero.findNearestEnemy() hero.attack(enemy2)"
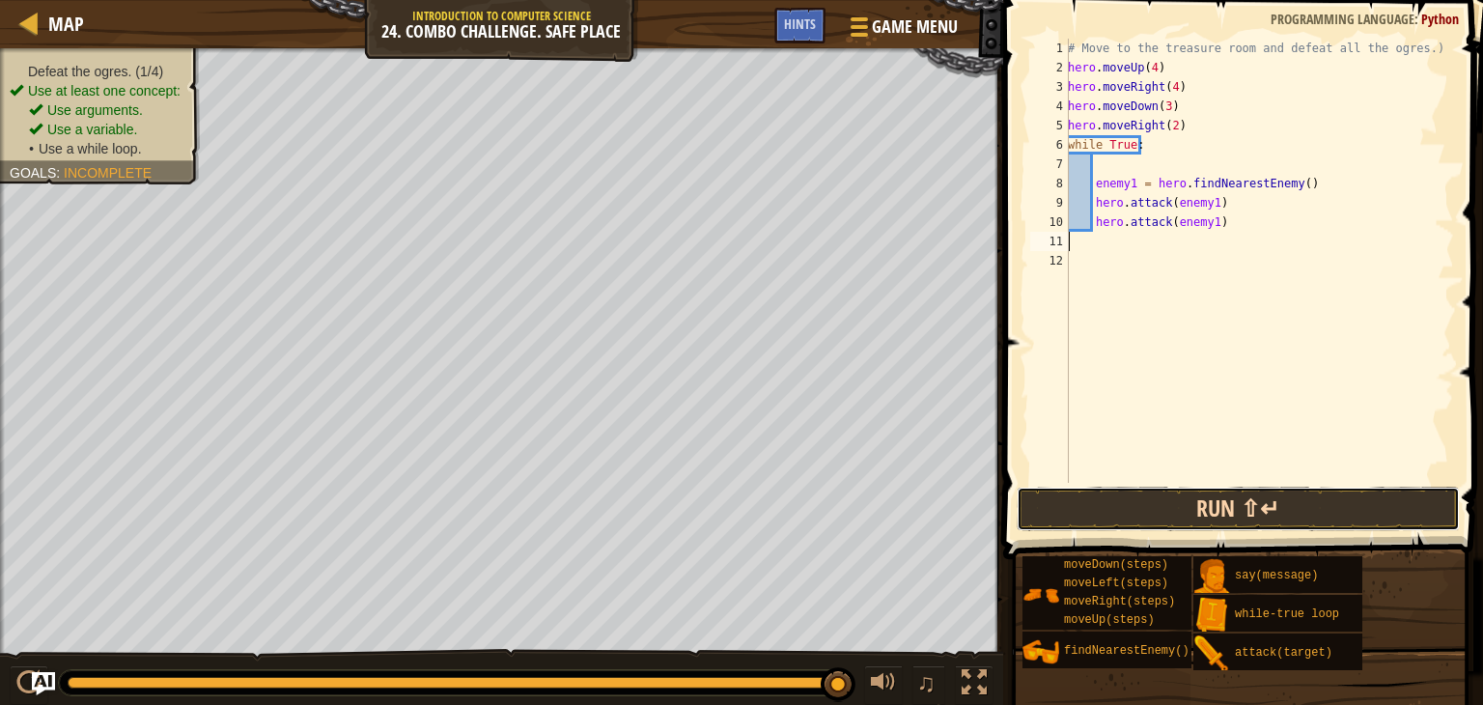
click at [1379, 503] on button "Run ⇧↵" at bounding box center [1238, 509] width 443 height 44
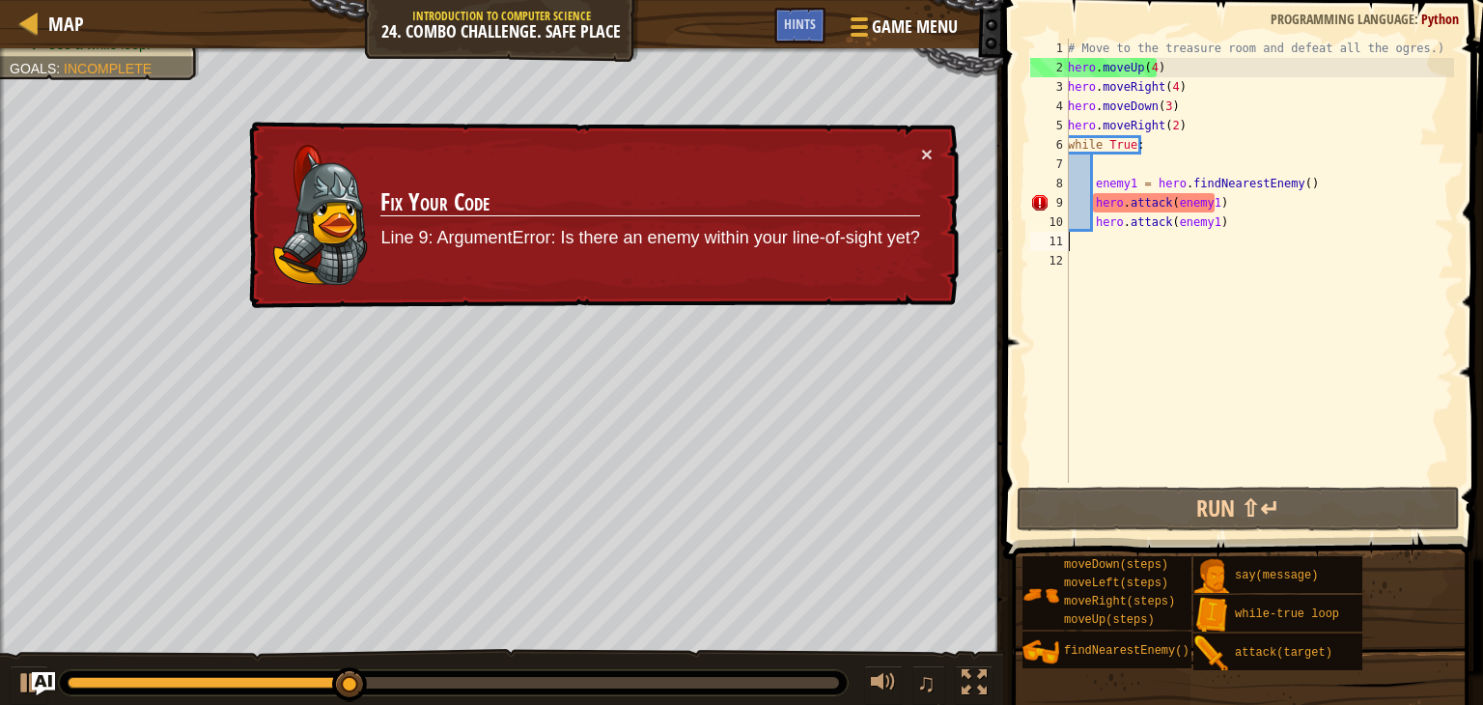
click at [1132, 130] on div "# Move to the treasure room and defeat all the ogres.) hero . moveUp ( 4 ) hero…" at bounding box center [1259, 280] width 390 height 483
click at [1132, 130] on div "# Move to the treasure room and defeat all the ogres.) hero . moveUp ( 4 ) hero…" at bounding box center [1259, 261] width 390 height 444
click at [1132, 130] on div "# Move to the treasure room and defeat all the ogres.) hero . moveUp ( 4 ) hero…" at bounding box center [1259, 280] width 390 height 483
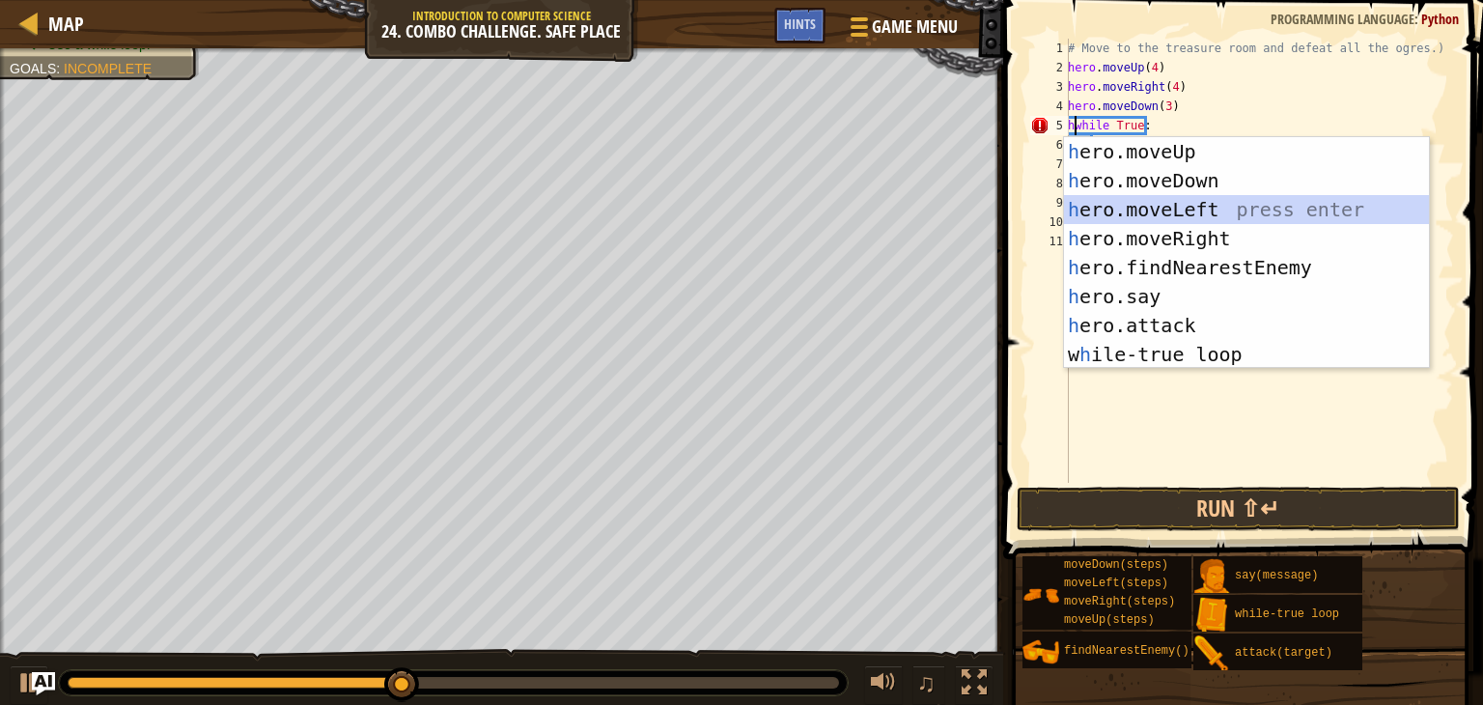
click at [1179, 217] on div "h ero.moveUp press enter h ero.moveDown press enter h ero.moveLeft press enter …" at bounding box center [1246, 282] width 365 height 290
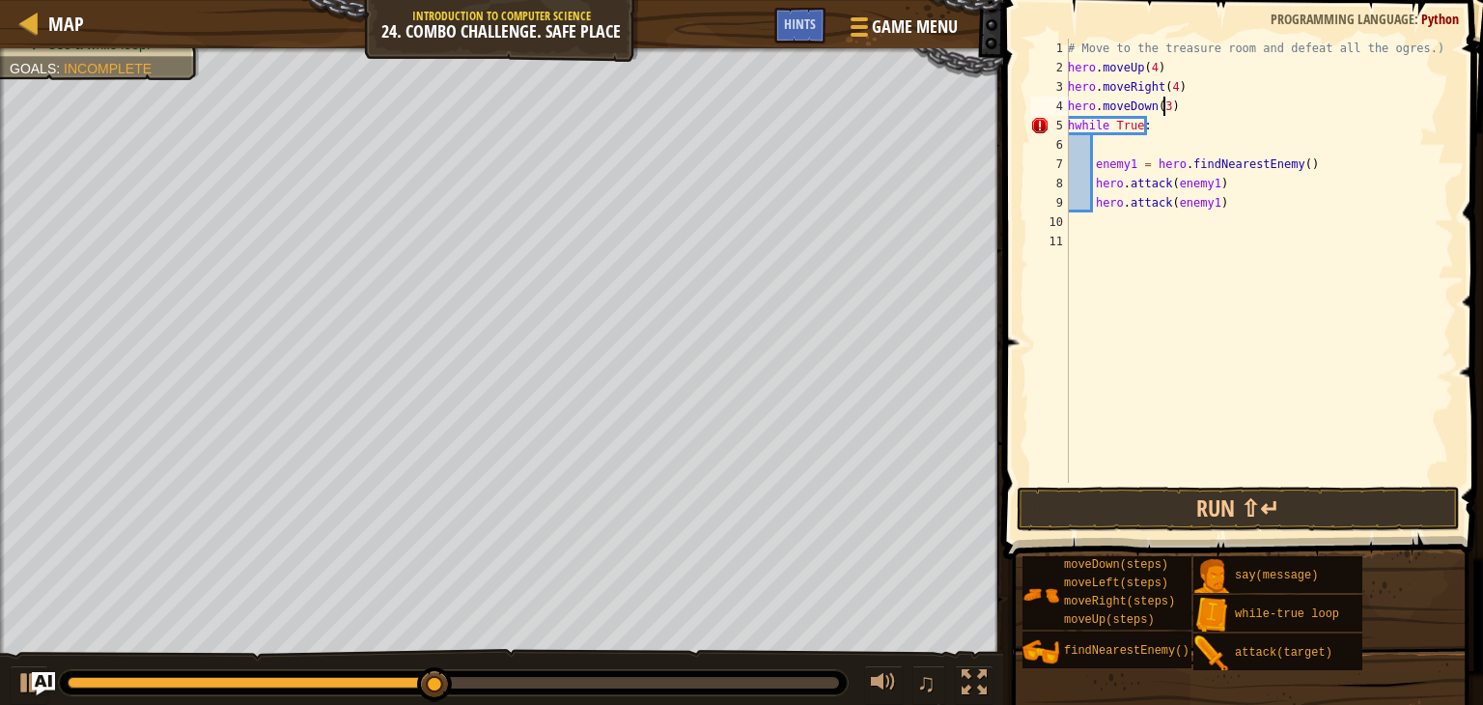
click at [1164, 104] on div "# Move to the treasure room and defeat all the ogres.) hero . moveUp ( 4 ) hero…" at bounding box center [1259, 280] width 390 height 483
type textarea "hero.moveDown(3)"
click at [1164, 104] on div "# Move to the treasure room and defeat all the ogres.) hero . moveUp ( 4 ) hero…" at bounding box center [1259, 280] width 390 height 483
click at [1186, 102] on div "# Move to the treasure room and defeat all the ogres.) hero . moveUp ( 4 ) hero…" at bounding box center [1259, 280] width 390 height 483
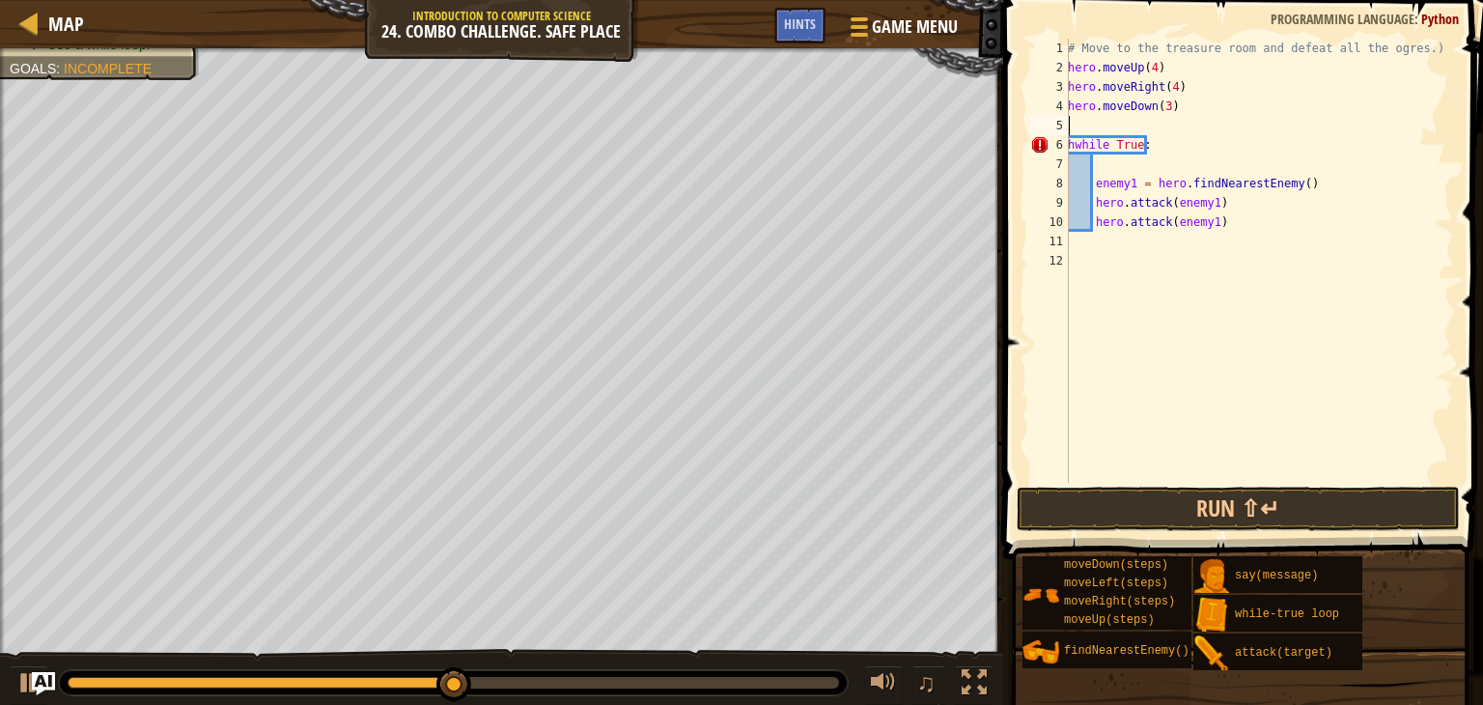
type textarea "h"
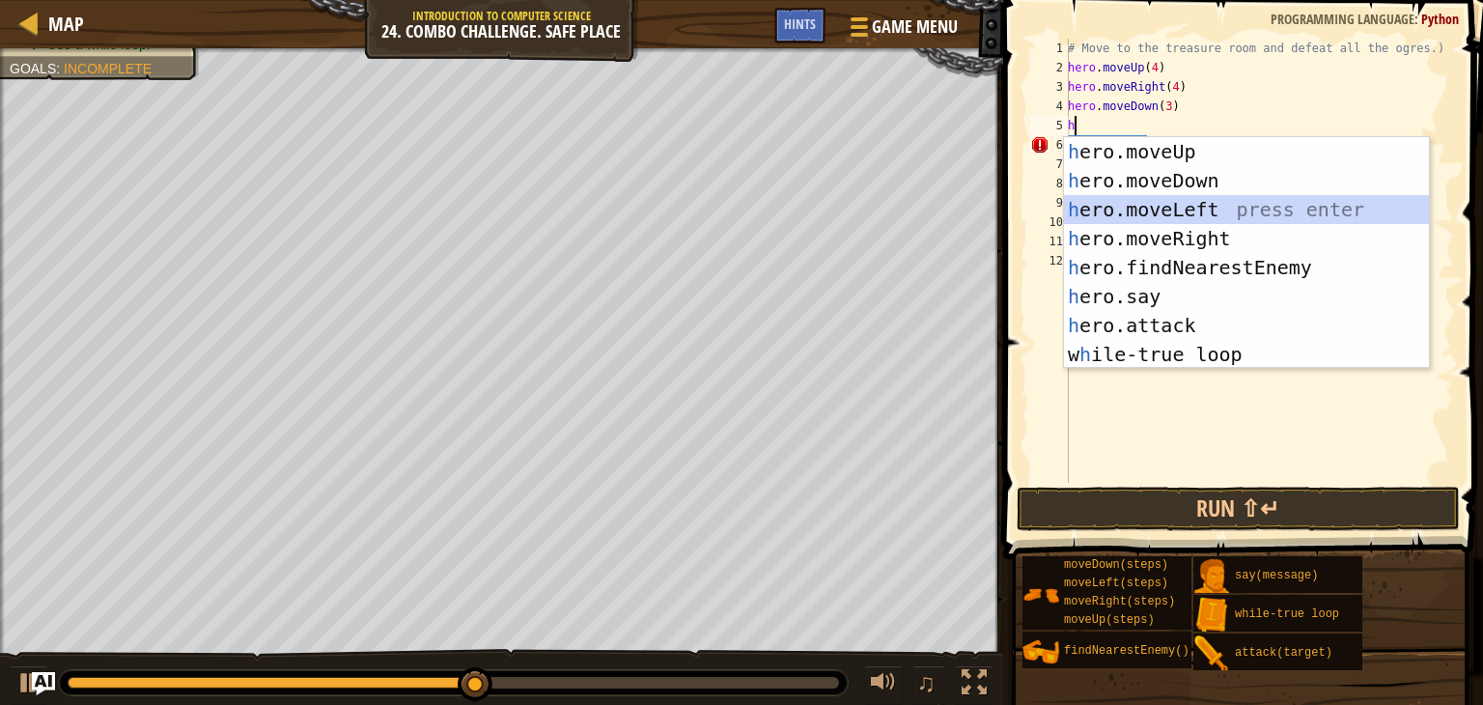
click at [1185, 202] on div "h ero.moveUp press enter h ero.moveDown press enter h ero.moveLeft press enter …" at bounding box center [1246, 282] width 365 height 290
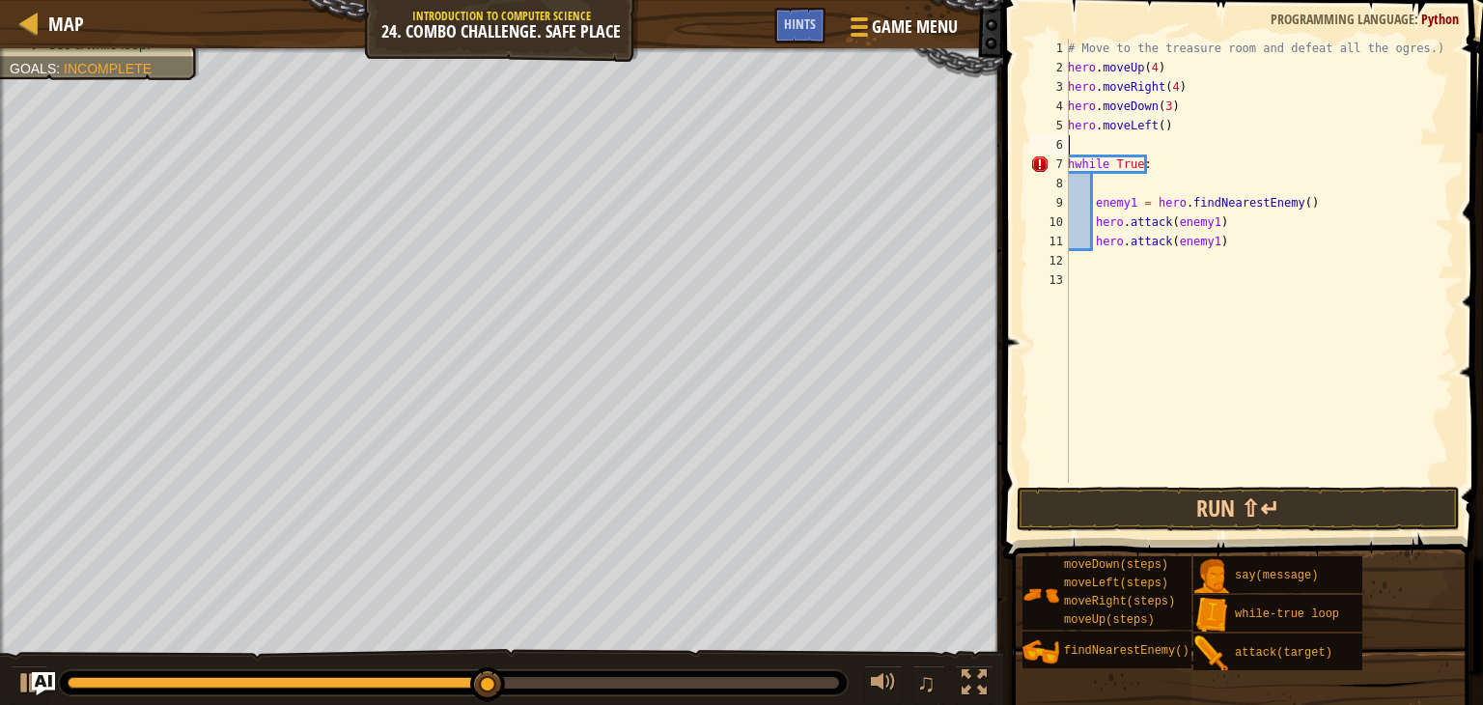
click at [1160, 124] on div "# Move to the treasure room and defeat all the ogres.) hero . moveUp ( 4 ) hero…" at bounding box center [1259, 280] width 390 height 483
click at [1262, 499] on button "Run ⇧↵" at bounding box center [1238, 509] width 443 height 44
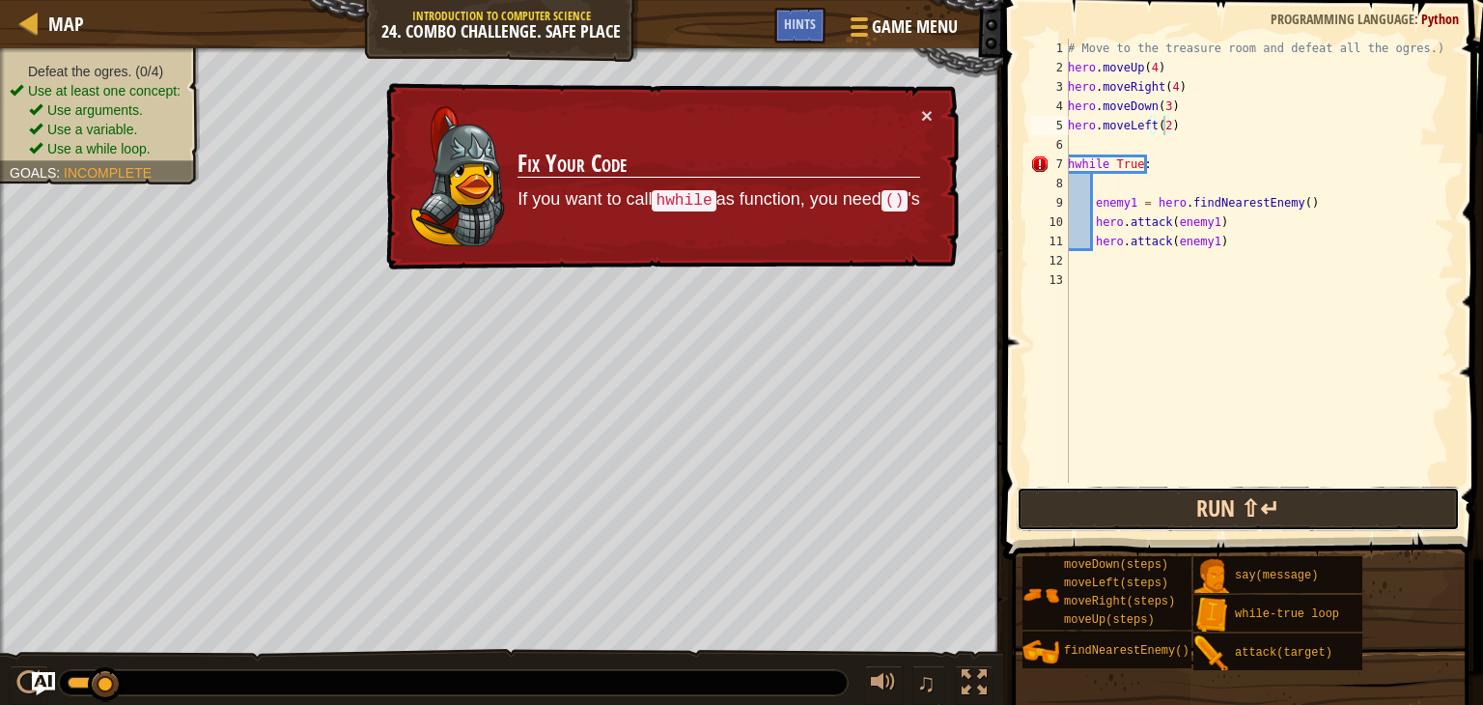
click at [1209, 520] on button "Run ⇧↵" at bounding box center [1238, 509] width 443 height 44
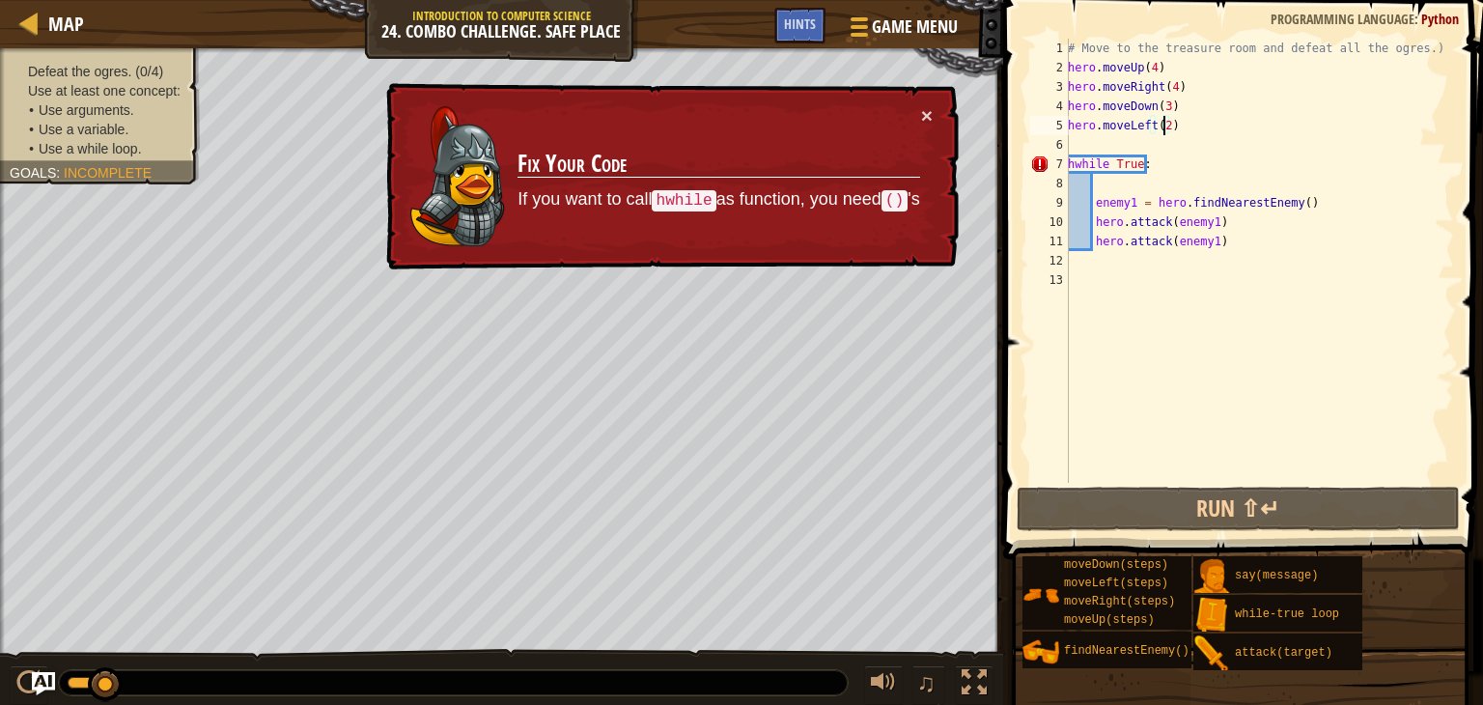
click at [1073, 163] on div "# Move to the treasure room and defeat all the ogres.) hero . moveUp ( 4 ) hero…" at bounding box center [1259, 280] width 390 height 483
type textarea "while True:"
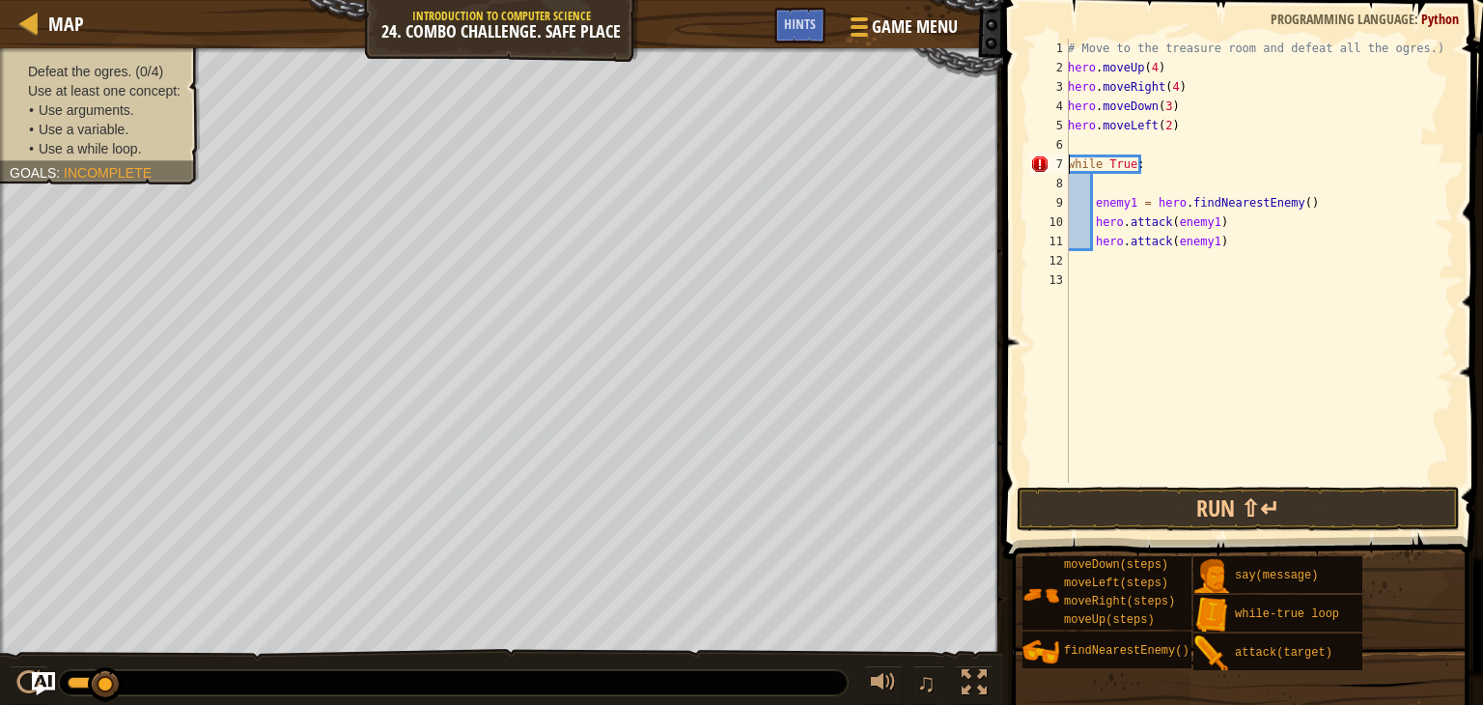
scroll to position [9, 4]
click at [1211, 513] on button "Run ⇧↵" at bounding box center [1238, 509] width 443 height 44
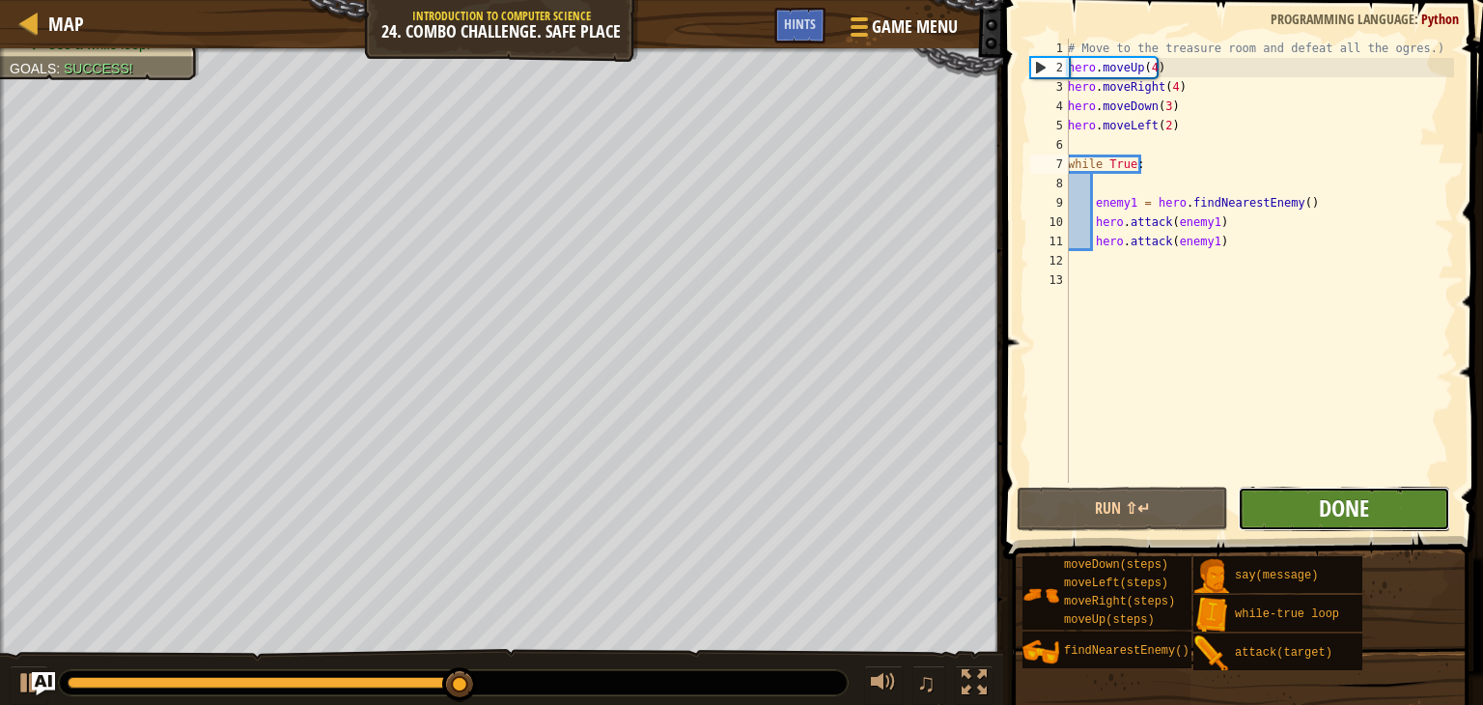
click at [1332, 510] on span "Done" at bounding box center [1344, 507] width 50 height 31
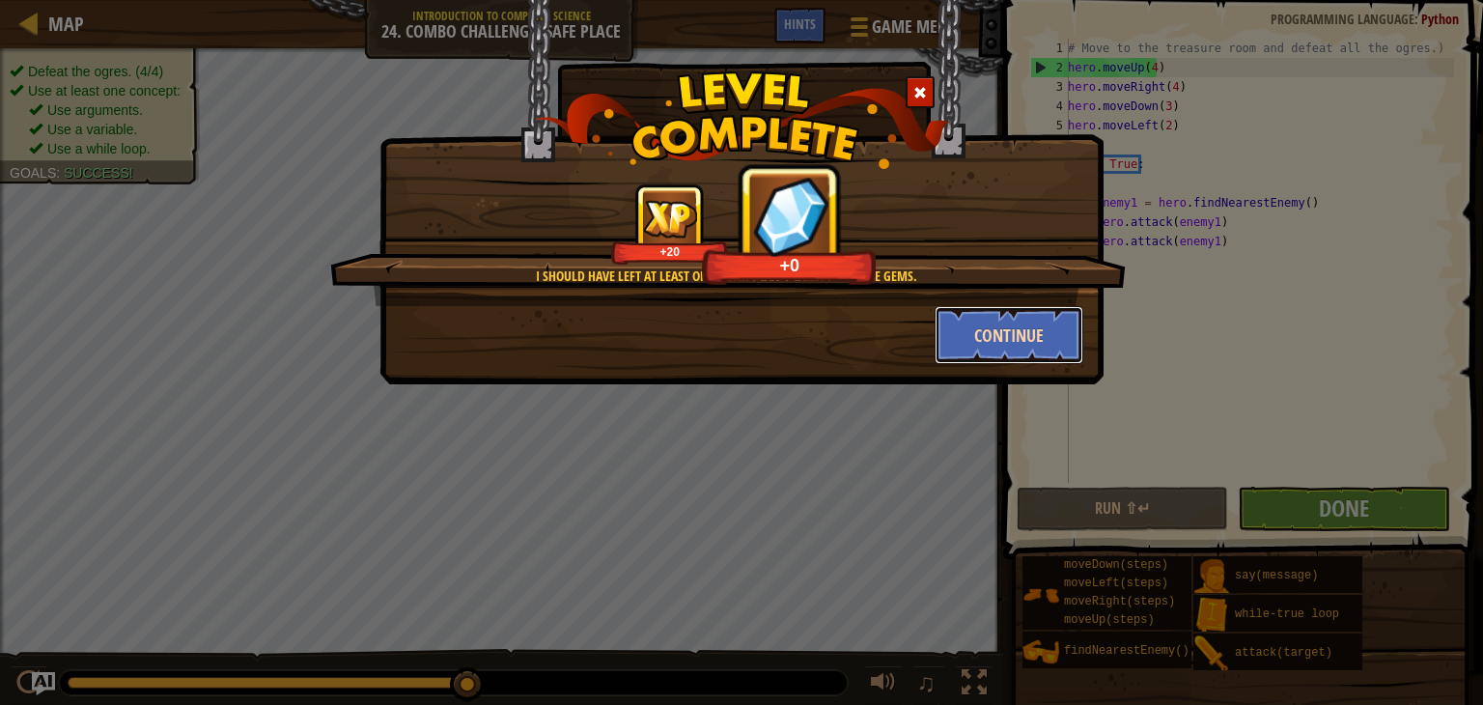
click at [1018, 329] on button "Continue" at bounding box center [1010, 335] width 150 height 58
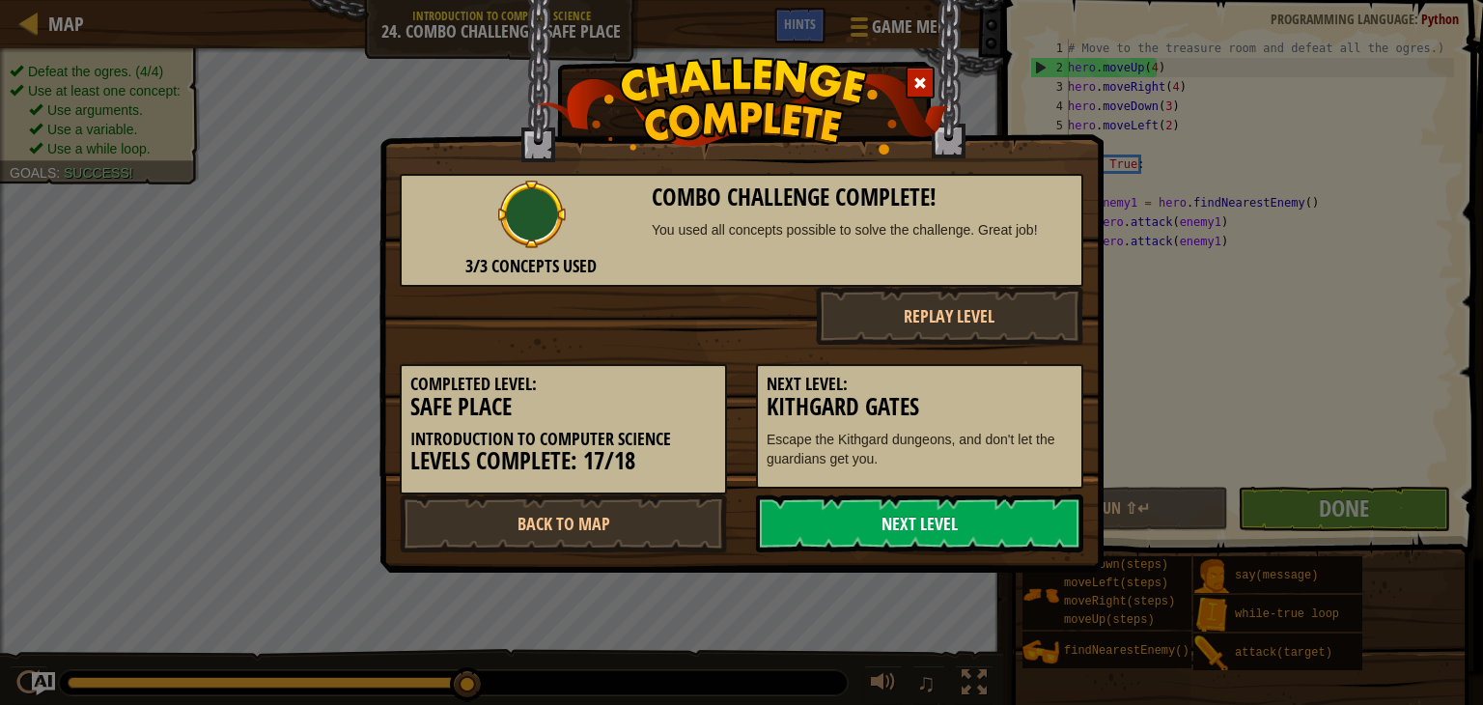
click at [894, 517] on link "Next Level" at bounding box center [919, 523] width 327 height 58
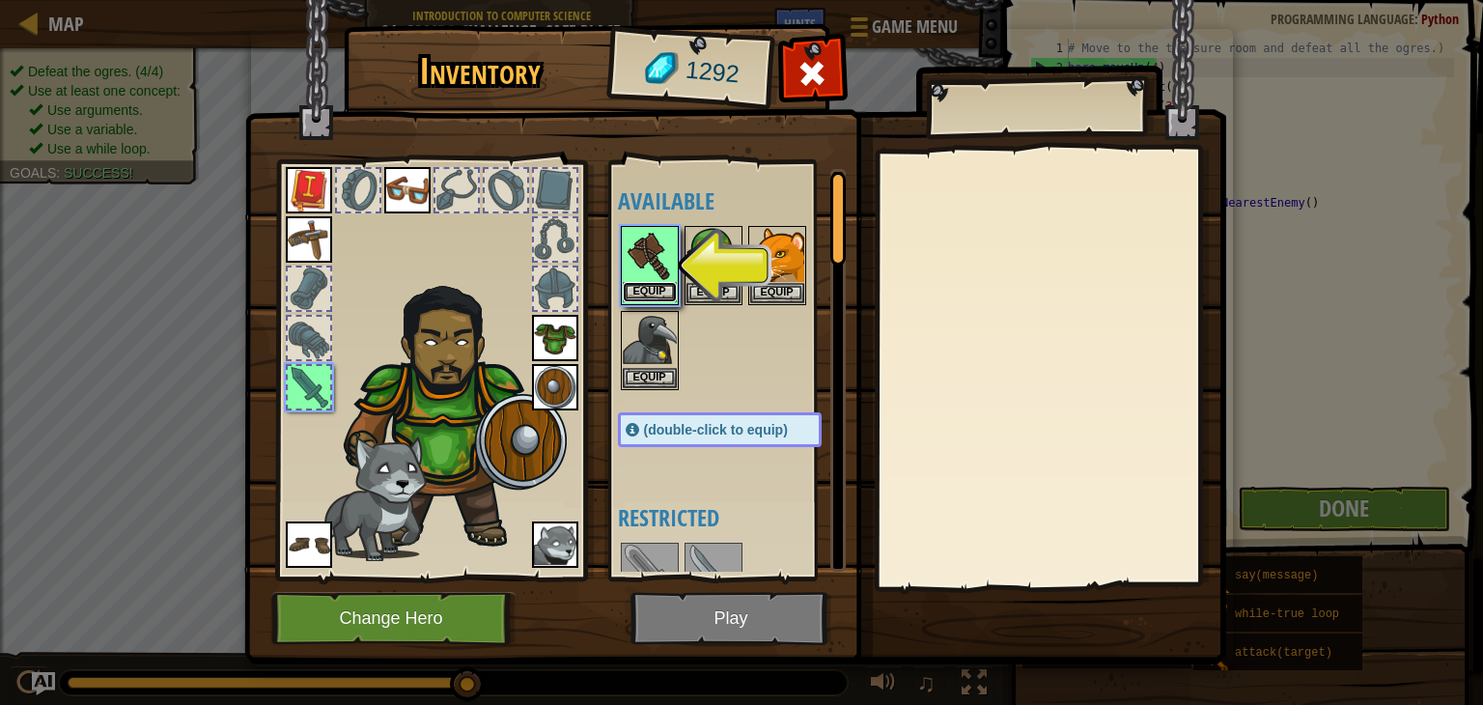
click at [646, 290] on button "Equip" at bounding box center [650, 292] width 54 height 20
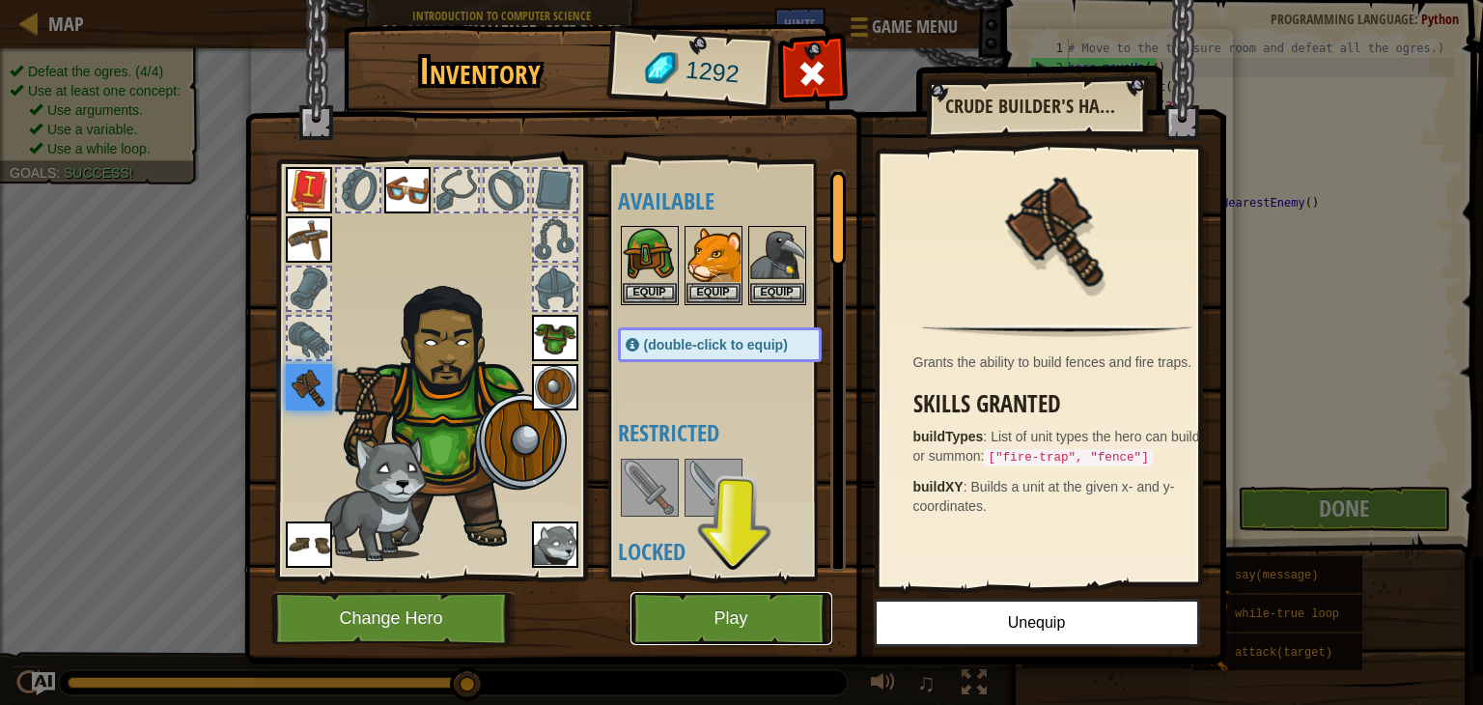
click at [714, 603] on button "Play" at bounding box center [731, 618] width 202 height 53
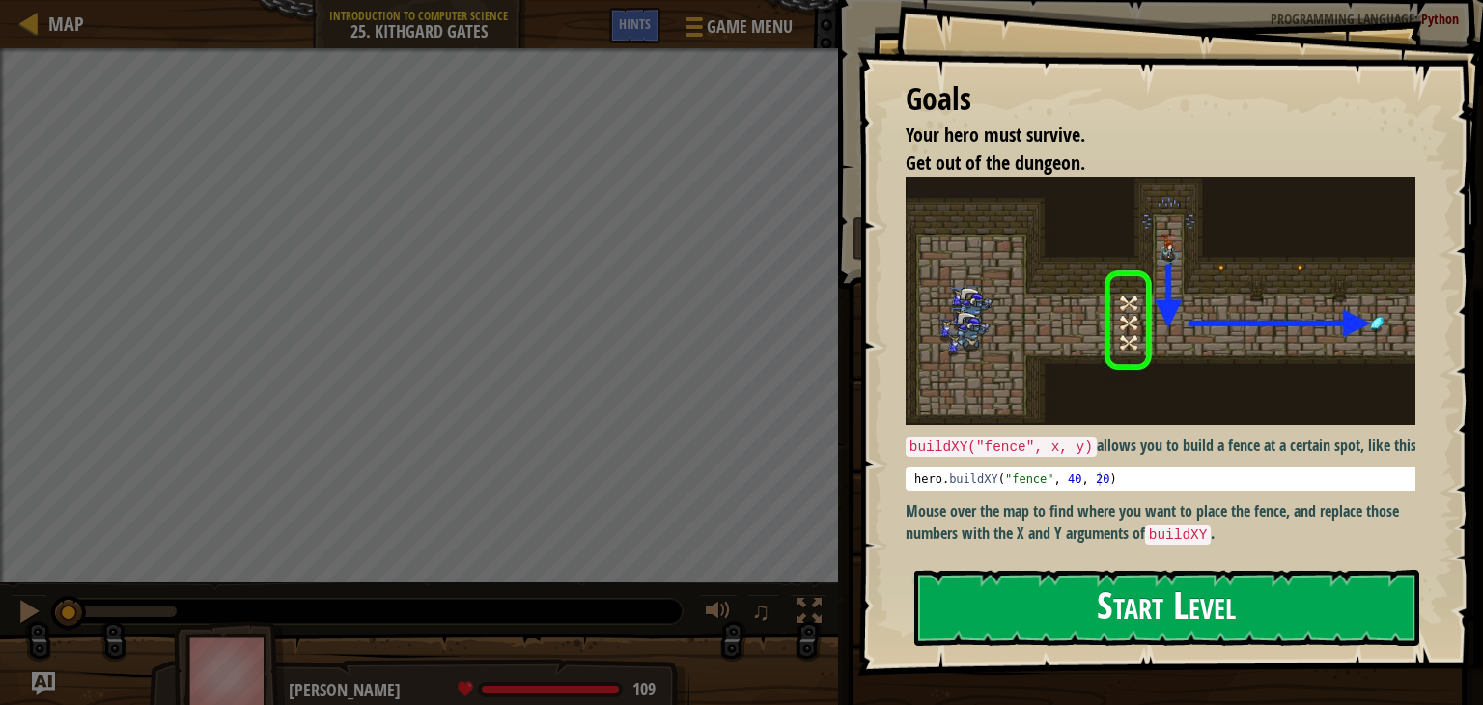
click at [1035, 614] on button "Start Level" at bounding box center [1166, 608] width 505 height 76
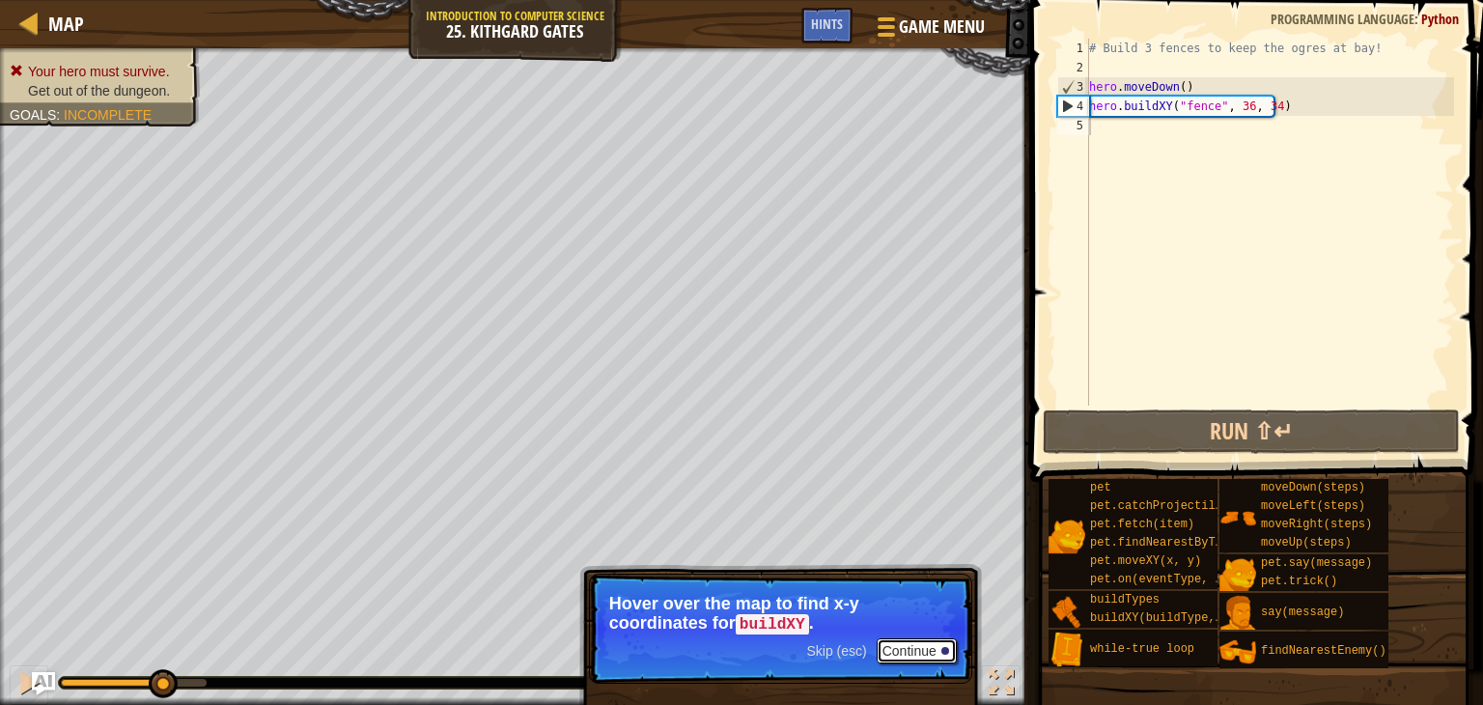
click at [899, 650] on button "Continue" at bounding box center [917, 650] width 80 height 25
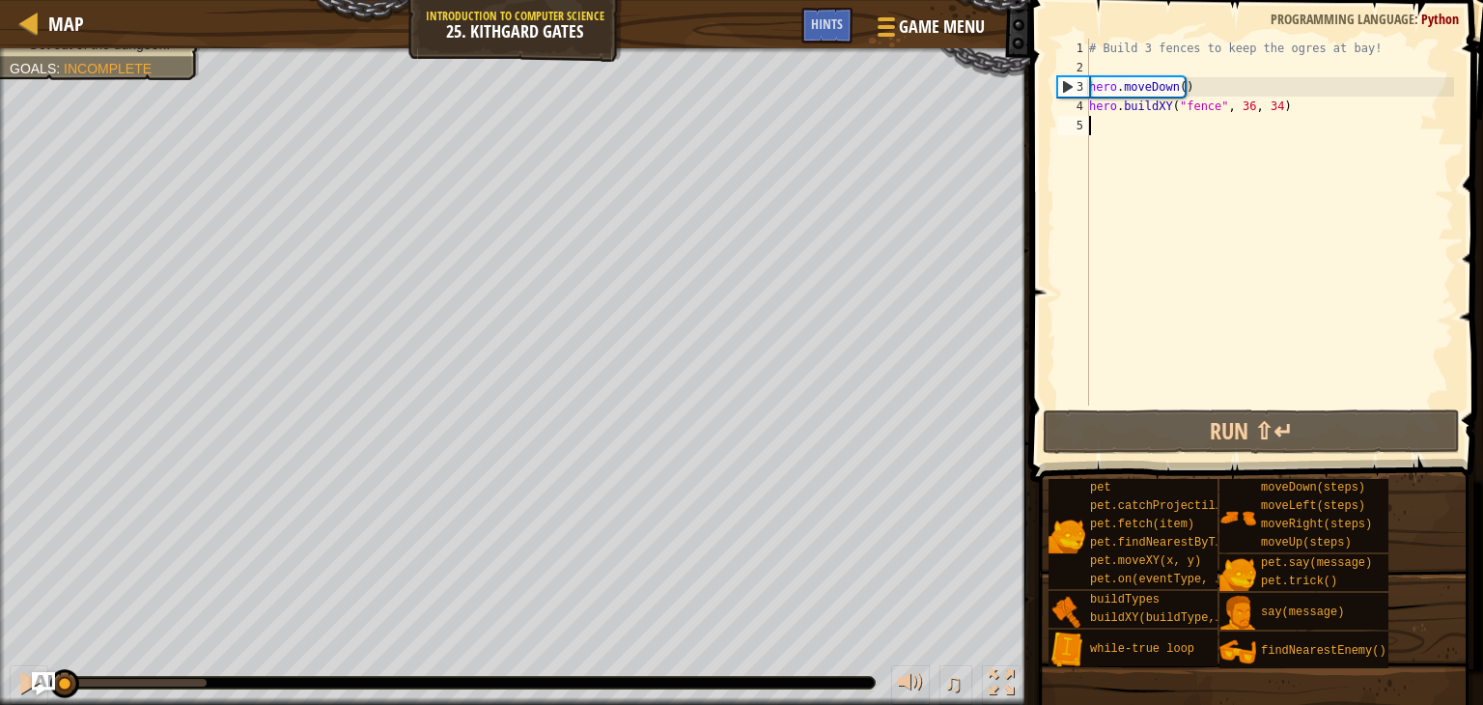
drag, startPoint x: 202, startPoint y: 685, endPoint x: 15, endPoint y: 718, distance: 189.4
click at [15, 0] on html "Map Introduction to Computer Science 25. Kithgard Gates Game Menu Done Hints 1 …" at bounding box center [741, 0] width 1483 height 0
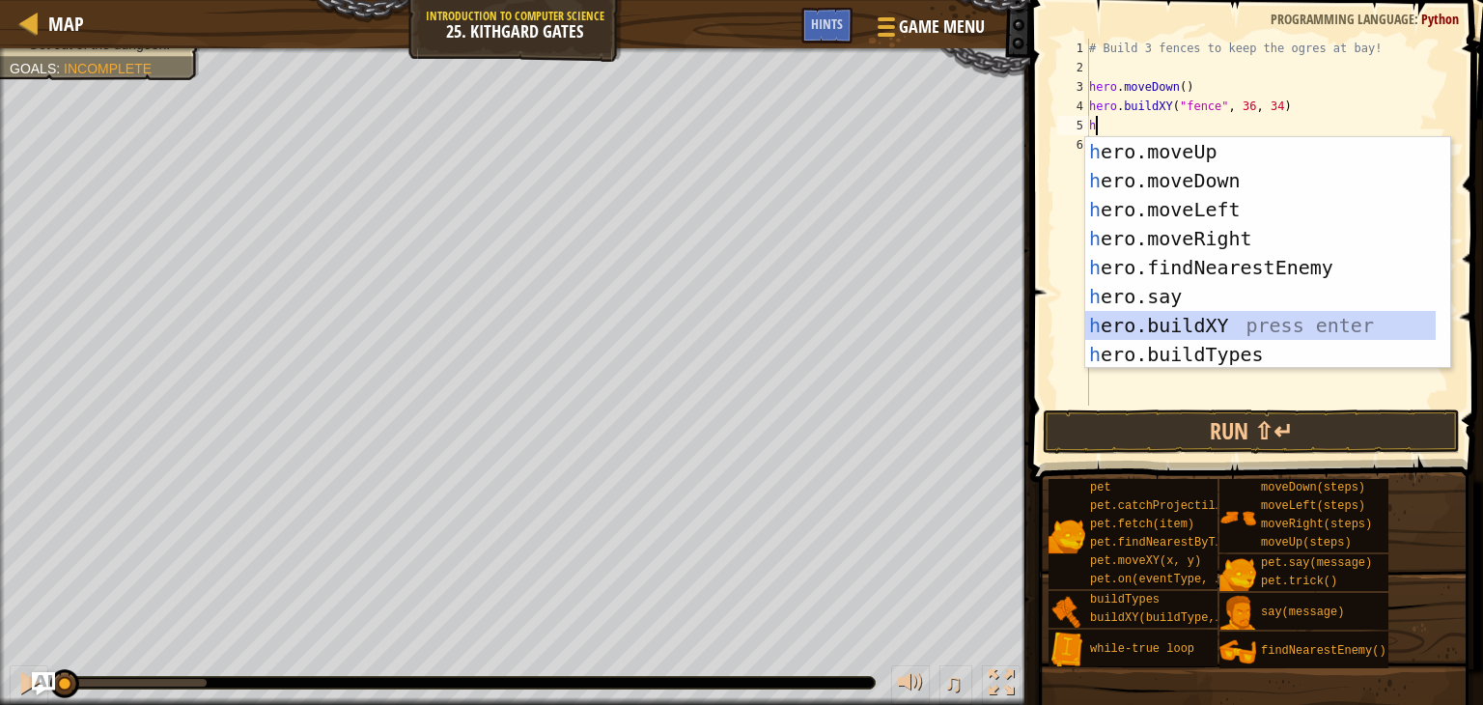
click at [1138, 320] on div "h ero.moveUp press enter h ero.moveDown press enter h ero.moveLeft press enter …" at bounding box center [1260, 282] width 350 height 290
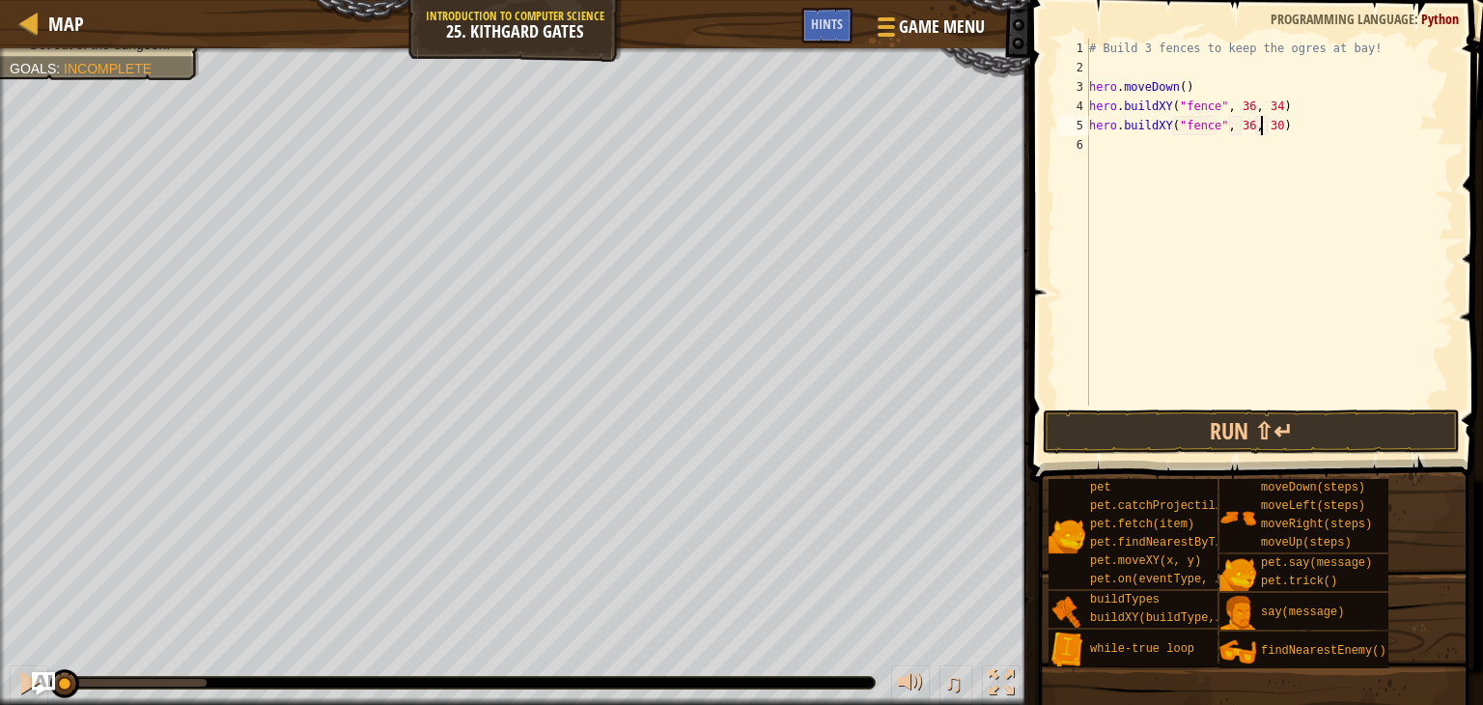
click at [1264, 126] on div "# Build 3 fences to keep the ogres at bay! hero . moveDown ( ) hero . buildXY (…" at bounding box center [1269, 241] width 369 height 405
click at [1286, 131] on div "# Build 3 fences to keep the ogres at bay! hero . moveDown ( ) hero . buildXY (…" at bounding box center [1269, 241] width 369 height 405
type textarea "hero.buildXY("fence", 36, 31)"
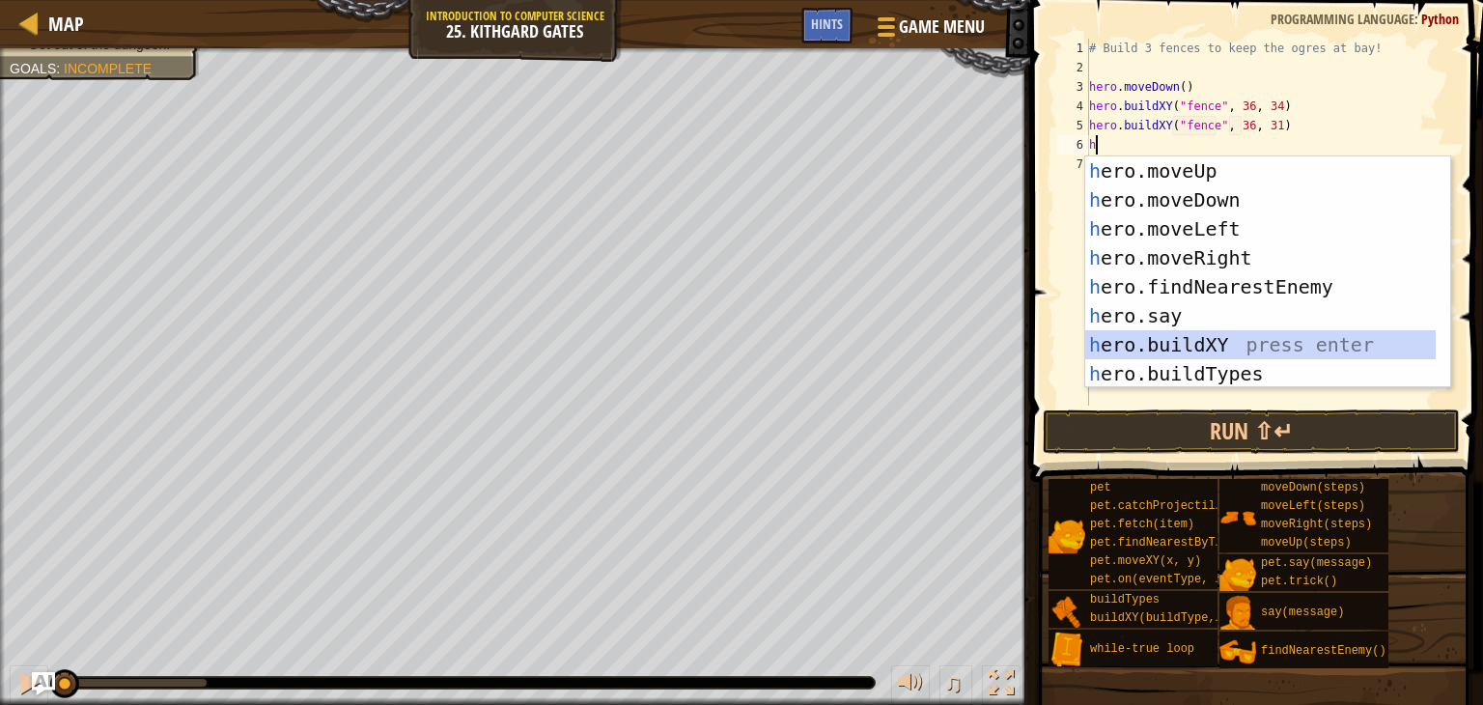
click at [1182, 343] on div "h ero.moveUp press enter h ero.moveDown press enter h ero.moveLeft press enter …" at bounding box center [1260, 301] width 350 height 290
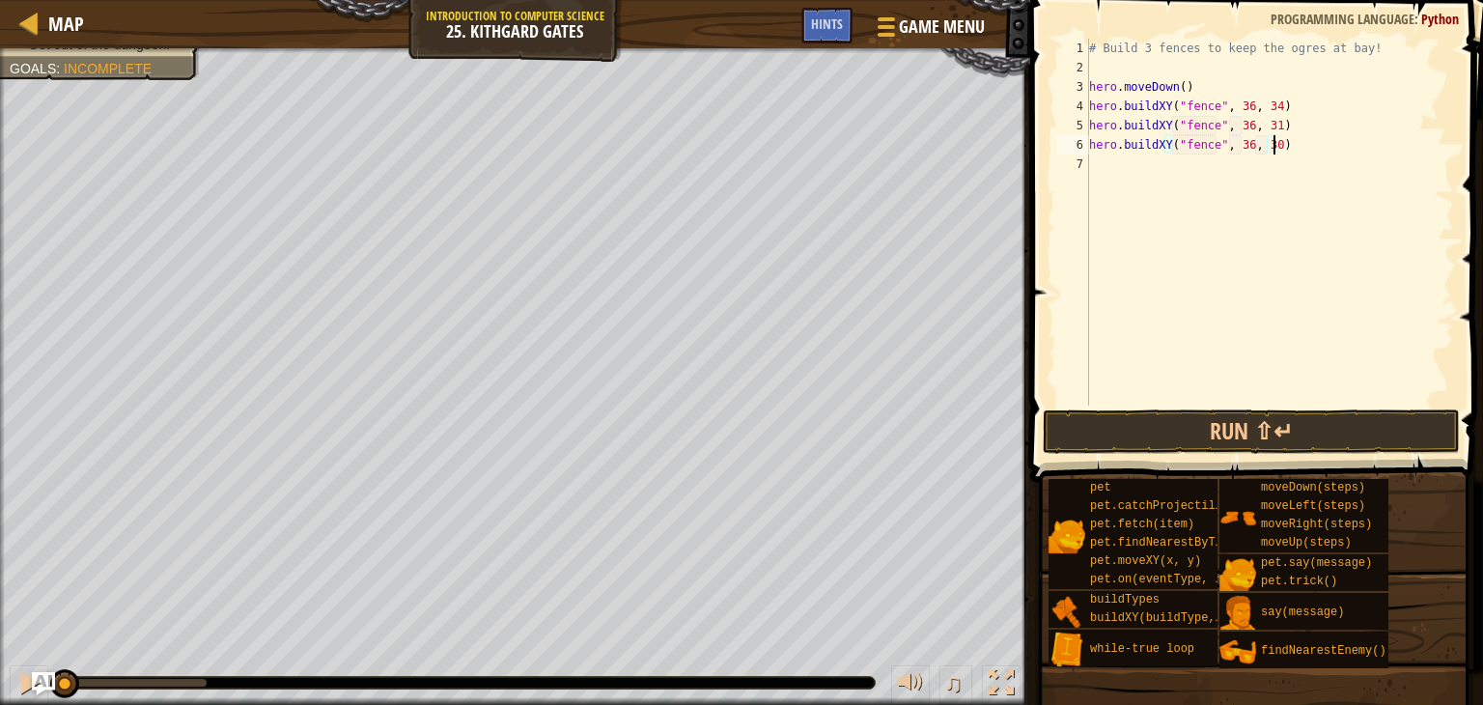
click at [1286, 148] on div "# Build 3 fences to keep the ogres at bay! hero . moveDown ( ) hero . buildXY (…" at bounding box center [1269, 241] width 369 height 405
type textarea "hero.buildXY("fence", 36, 25)"
type textarea "h"
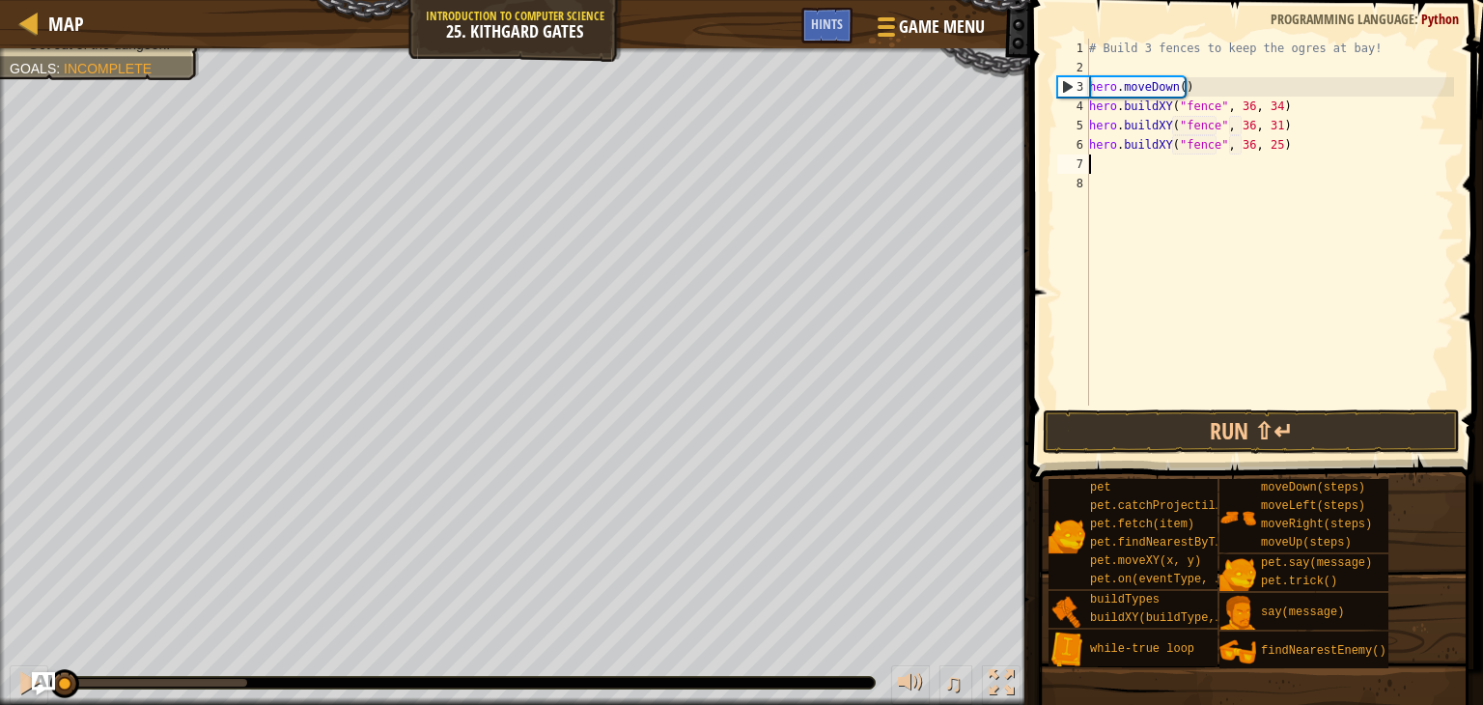
type textarea "w"
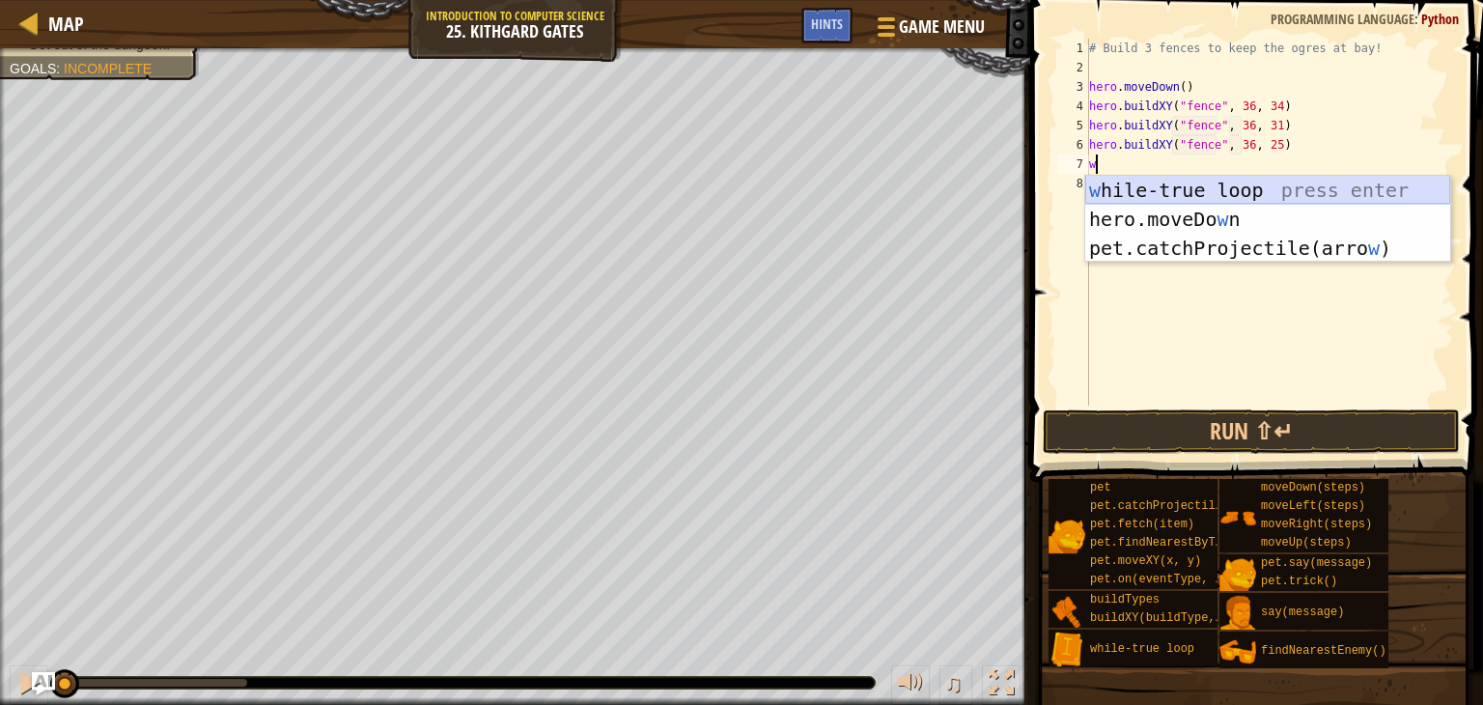
click at [1134, 180] on div "w hile-true loop press enter hero.moveDo w n press enter pet.catchProjectile(ar…" at bounding box center [1267, 248] width 365 height 145
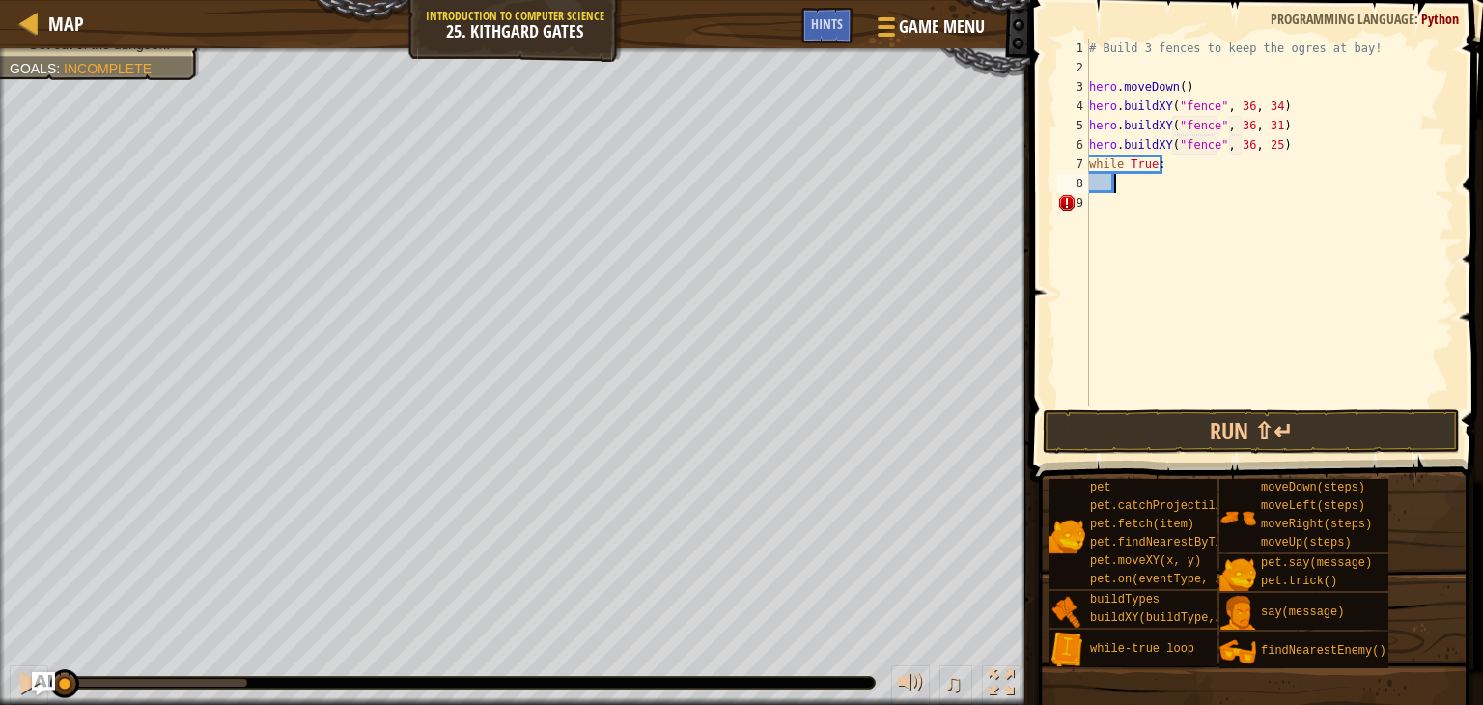
type textarea "h"
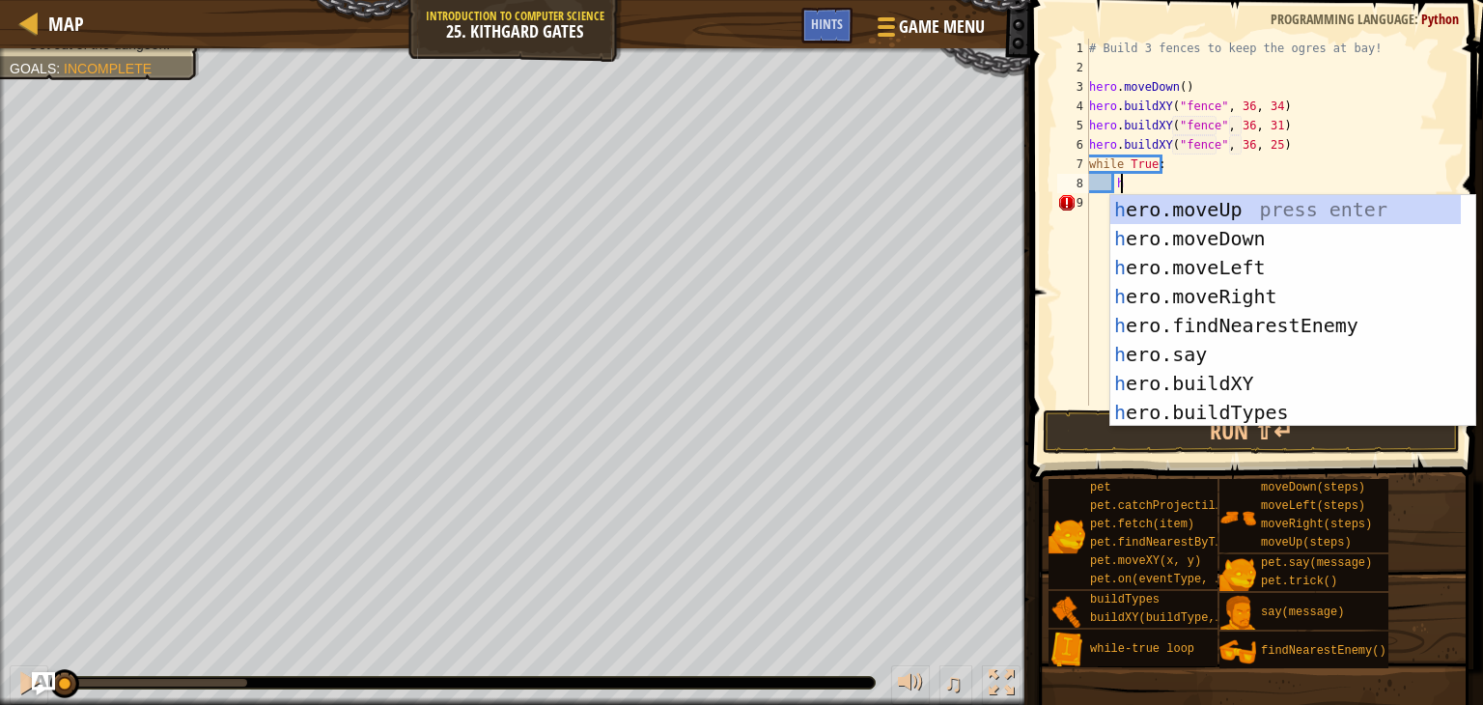
scroll to position [9, 1]
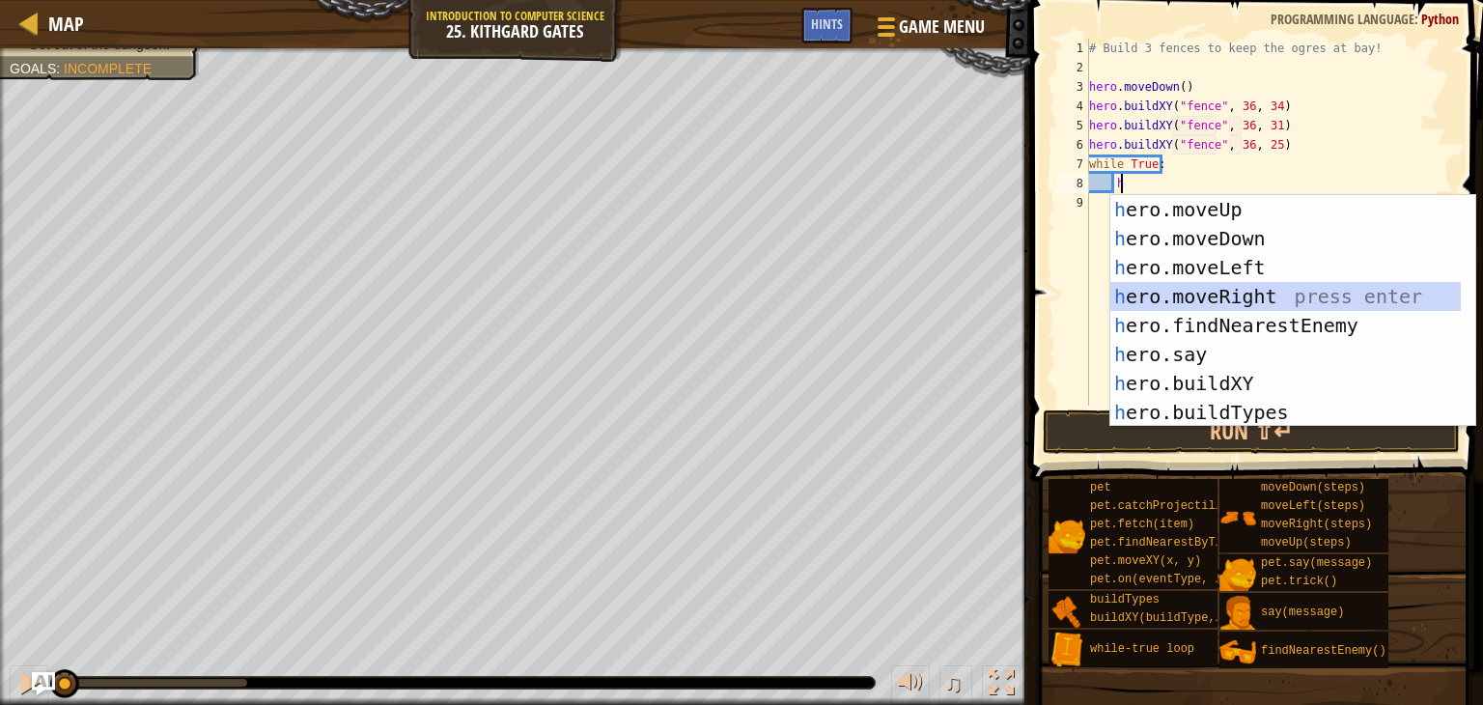
click at [1190, 282] on div "h ero.moveUp press enter h ero.moveDown press enter h ero.moveLeft press enter …" at bounding box center [1285, 340] width 350 height 290
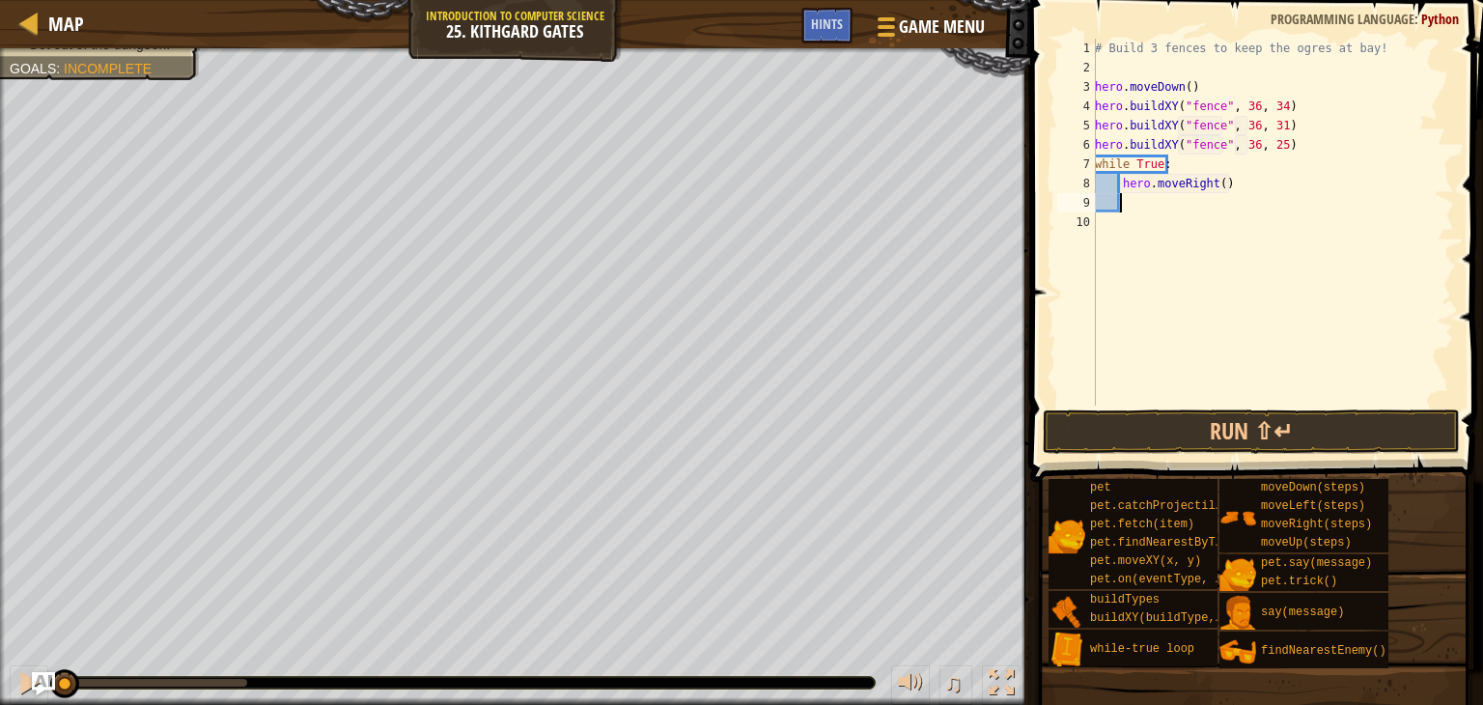
scroll to position [9, 0]
click at [1182, 425] on button "Run ⇧↵" at bounding box center [1251, 431] width 417 height 44
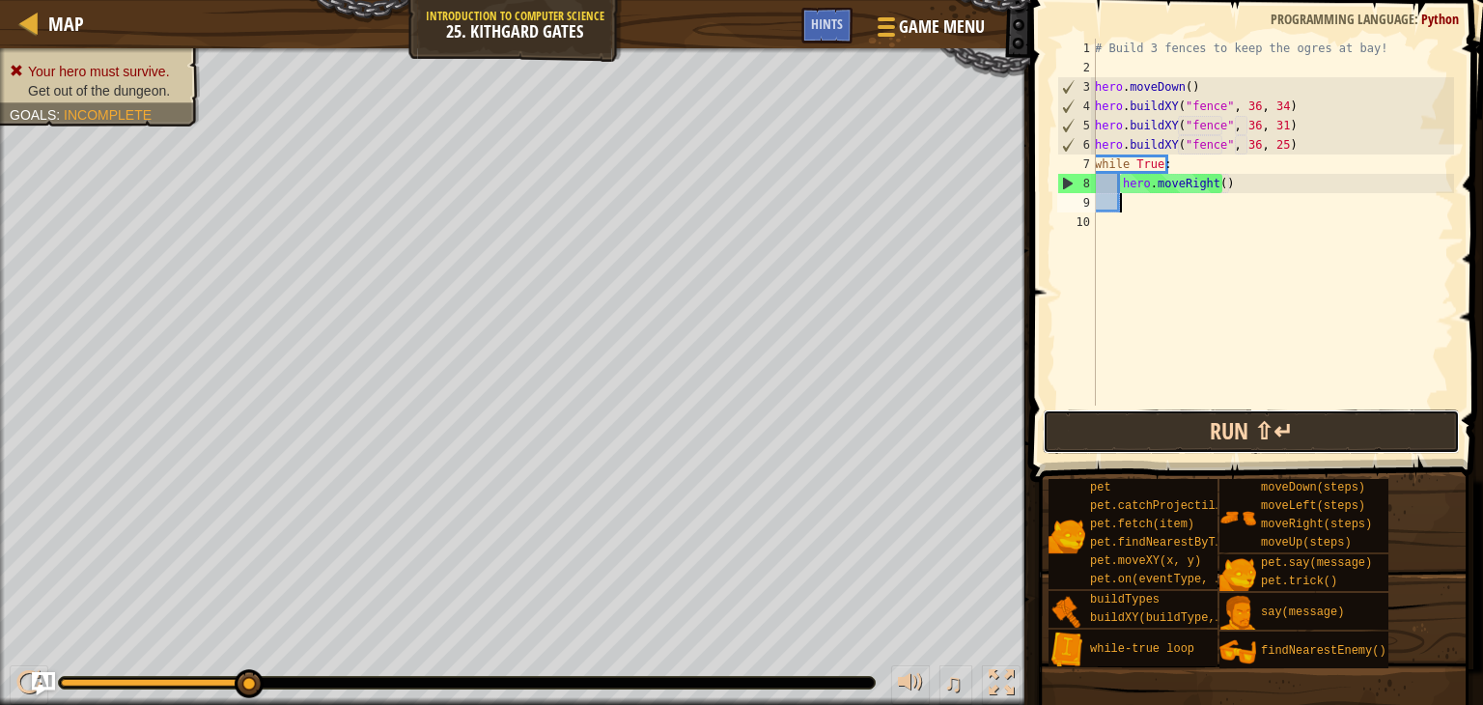
click at [1182, 425] on button "Run ⇧↵" at bounding box center [1251, 431] width 417 height 44
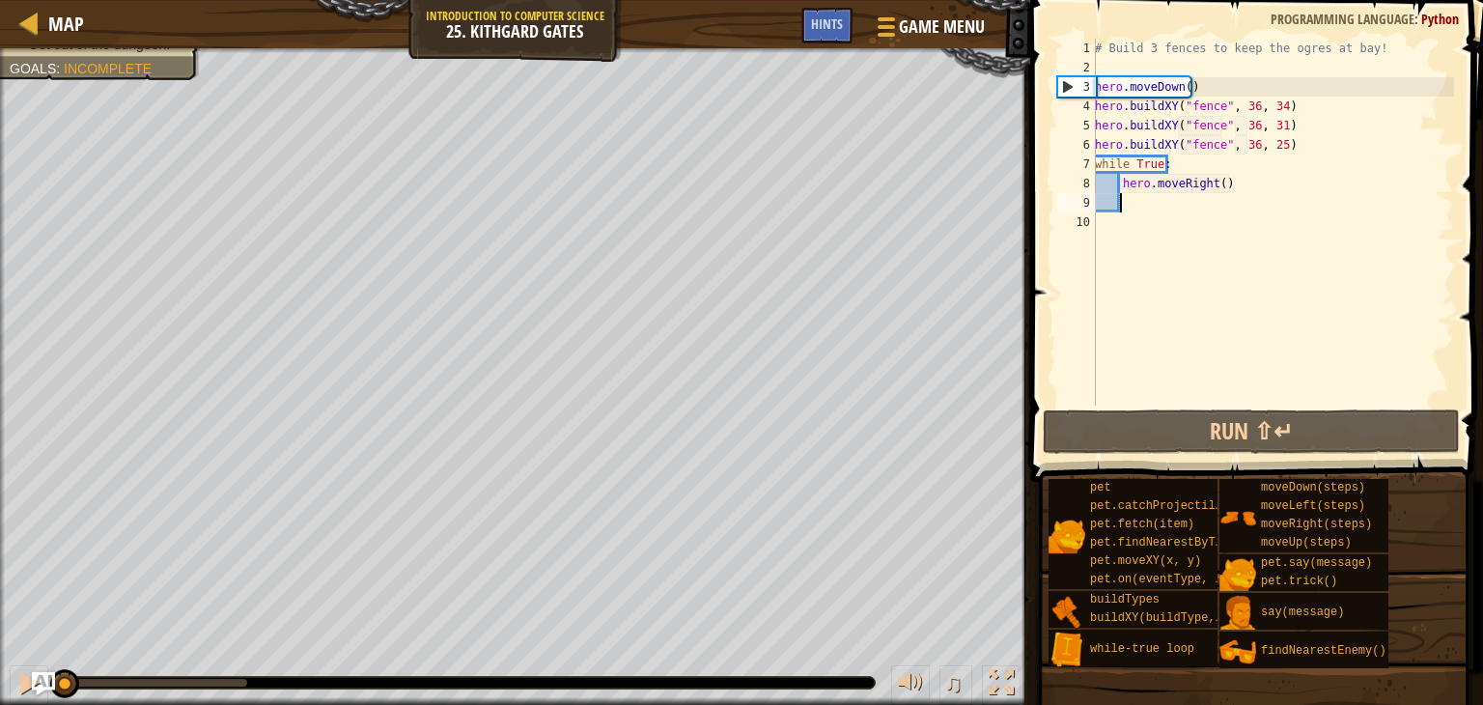
drag, startPoint x: 243, startPoint y: 678, endPoint x: 60, endPoint y: 702, distance: 185.0
click at [60, 702] on div "♫" at bounding box center [515, 678] width 1030 height 58
click at [1272, 116] on div "# Build 3 fences to keep the ogres at bay! hero . moveDown ( ) hero . buildXY (…" at bounding box center [1272, 241] width 363 height 405
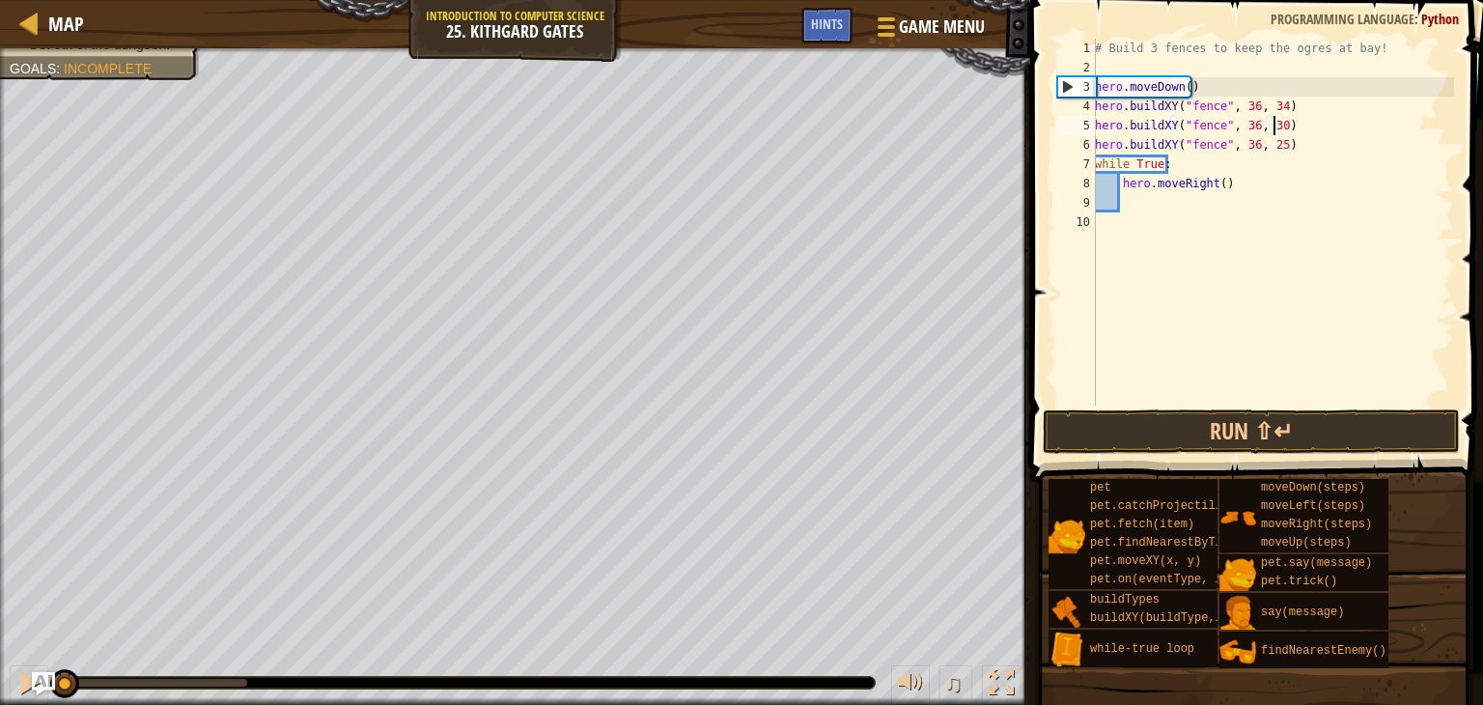
scroll to position [9, 14]
click at [1274, 147] on div "# Build 3 fences to keep the ogres at bay! hero . moveDown ( ) hero . buildXY (…" at bounding box center [1272, 241] width 363 height 405
type textarea "hero.buildXY("fence", 36, 27)"
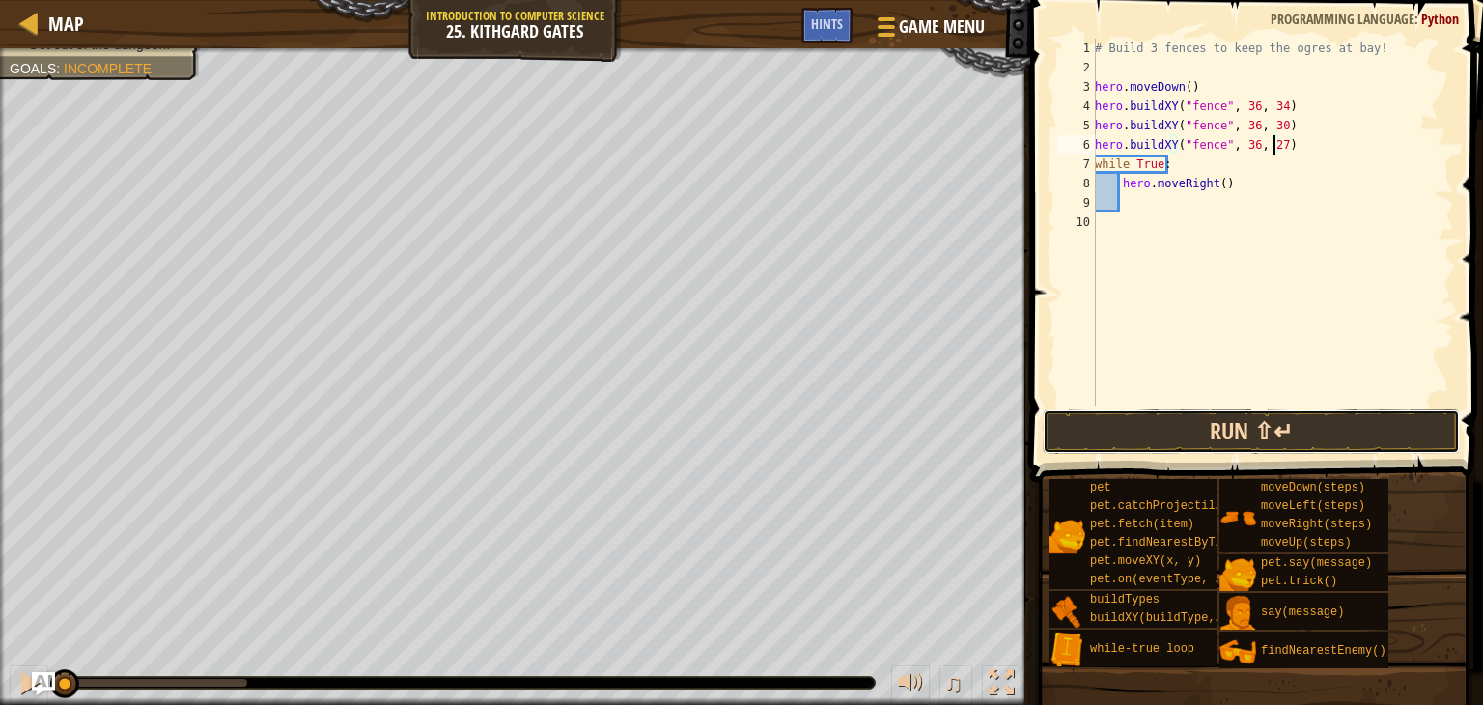
click at [1282, 433] on button "Run ⇧↵" at bounding box center [1251, 431] width 417 height 44
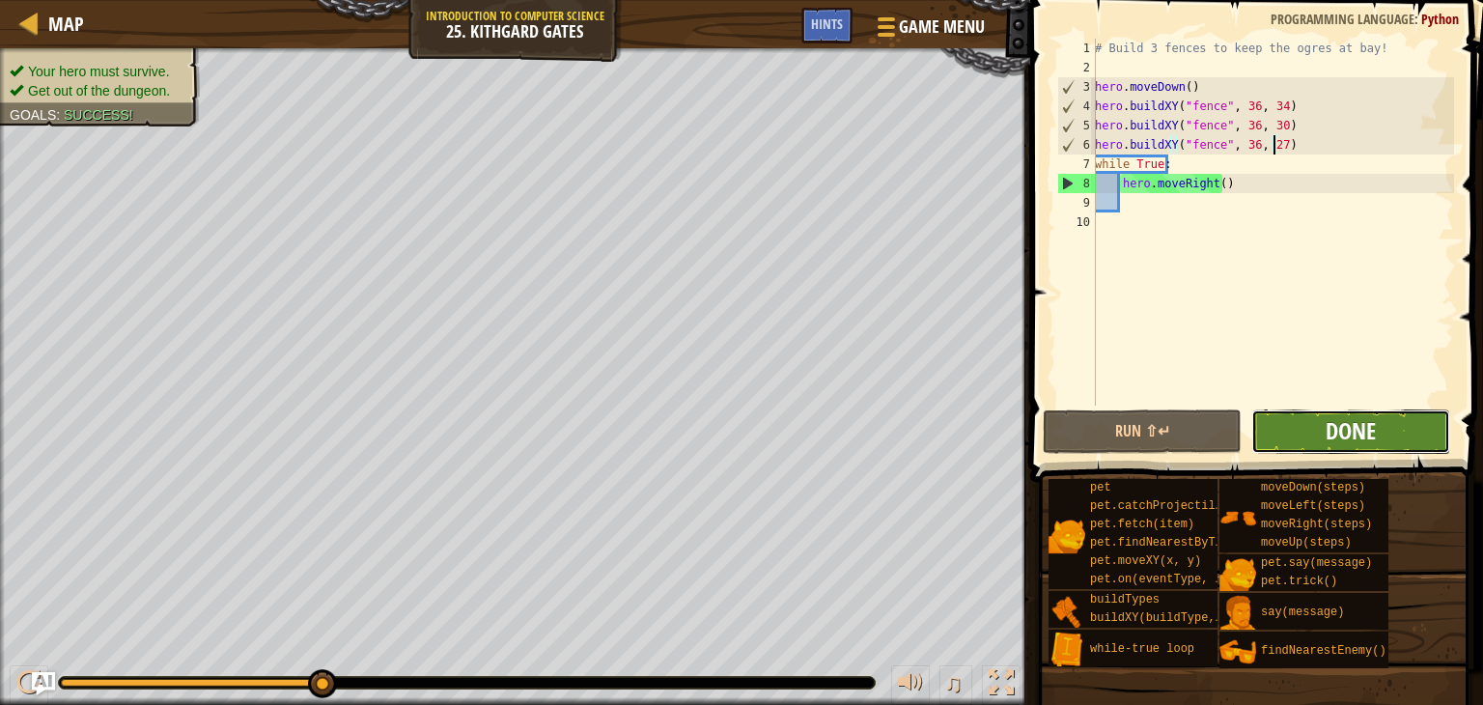
click at [1329, 422] on span "Done" at bounding box center [1351, 430] width 50 height 31
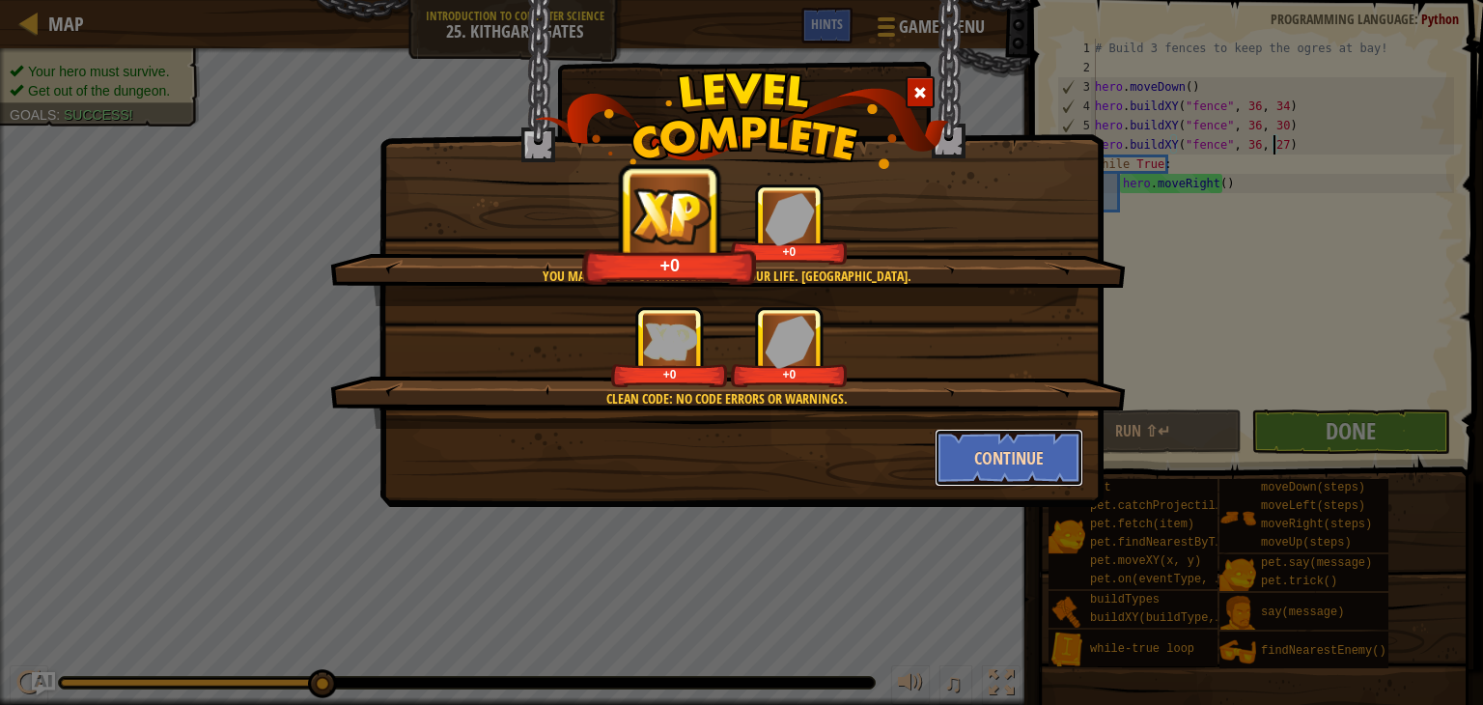
click at [1016, 439] on button "Continue" at bounding box center [1010, 458] width 150 height 58
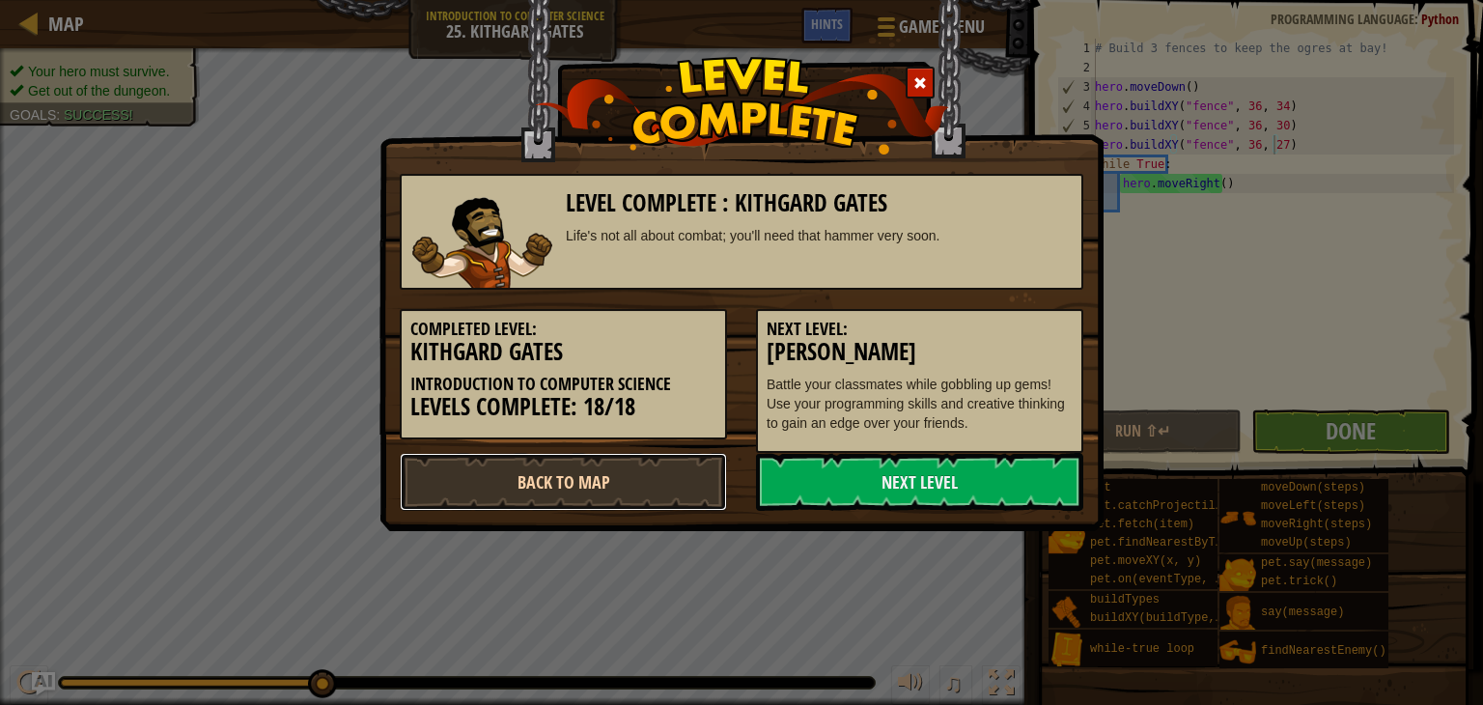
click at [436, 489] on link "Back to Map" at bounding box center [563, 482] width 327 height 58
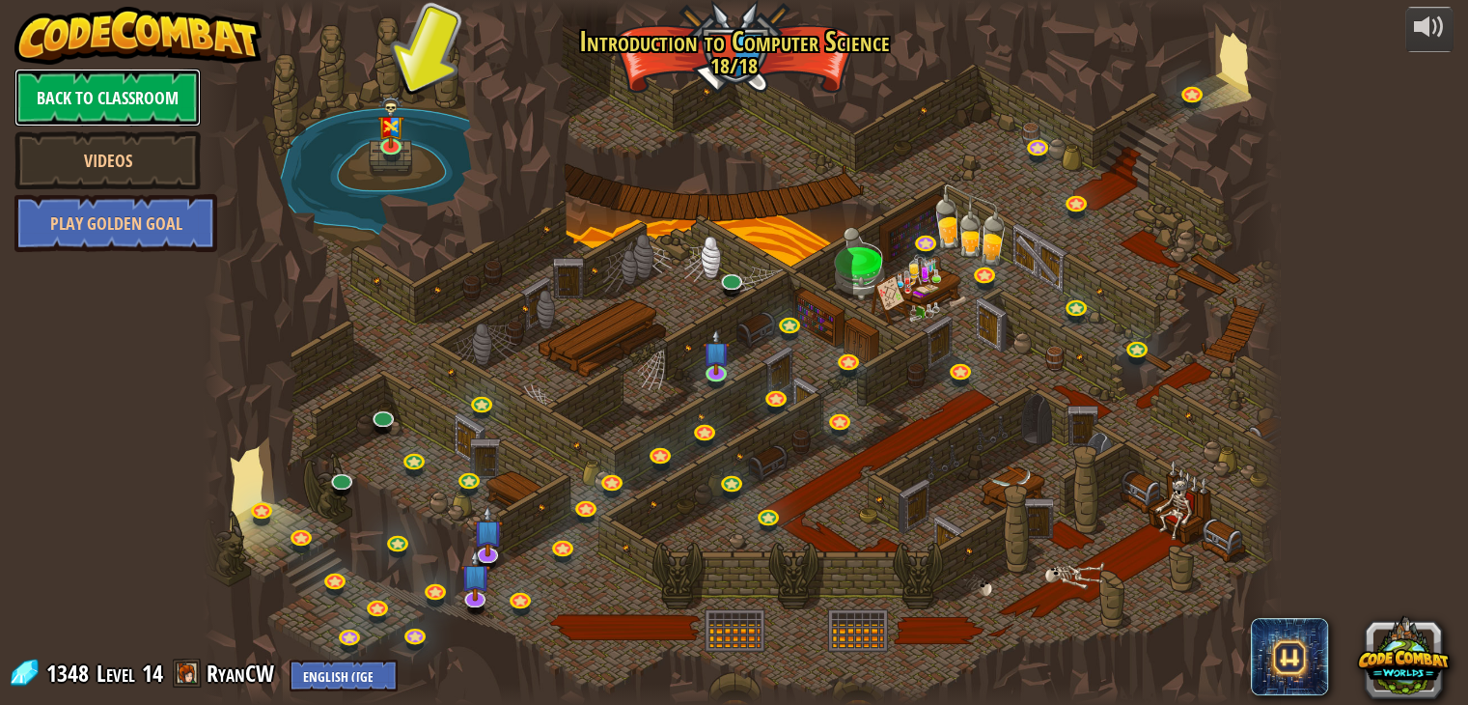
click at [178, 83] on link "Back to Classroom" at bounding box center [107, 98] width 186 height 58
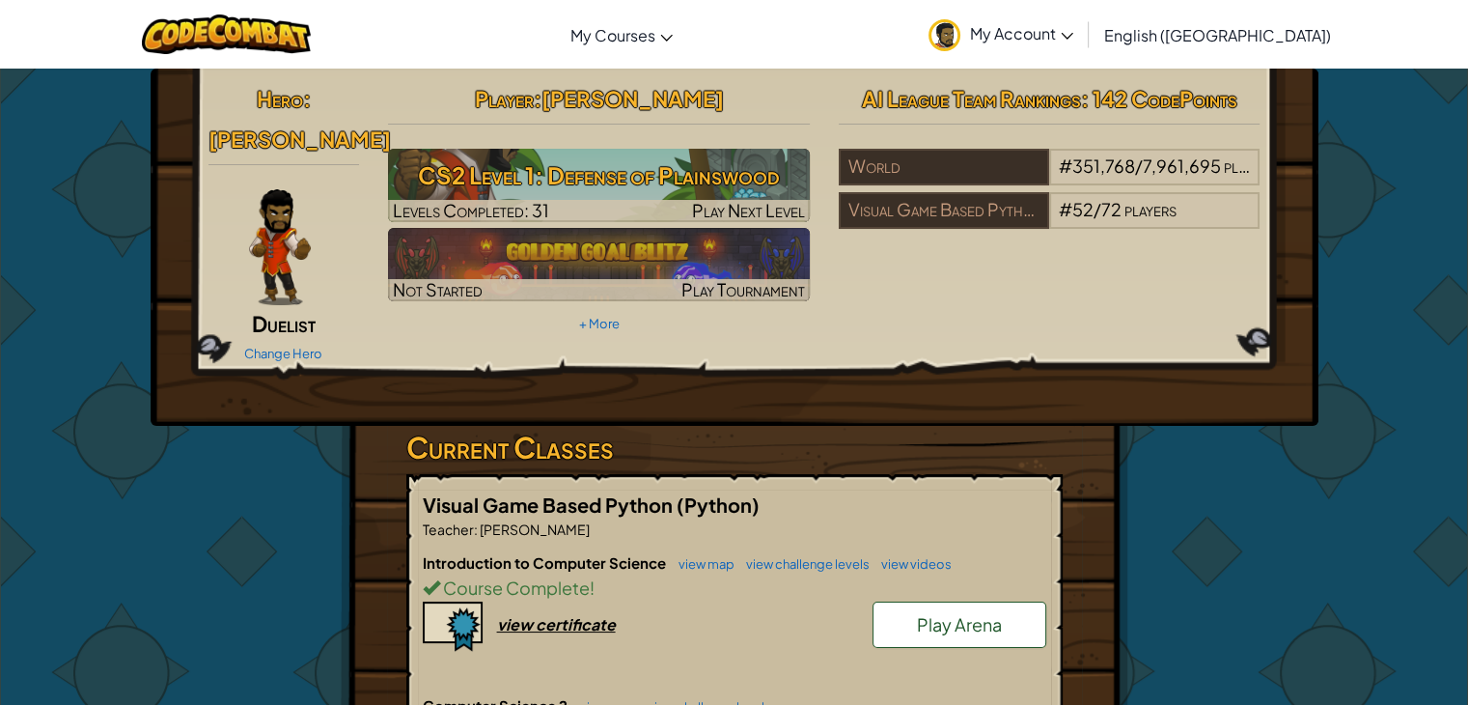
click at [602, 178] on h3 "CS2 Level 1: Defense of Plainswood" at bounding box center [599, 175] width 422 height 43
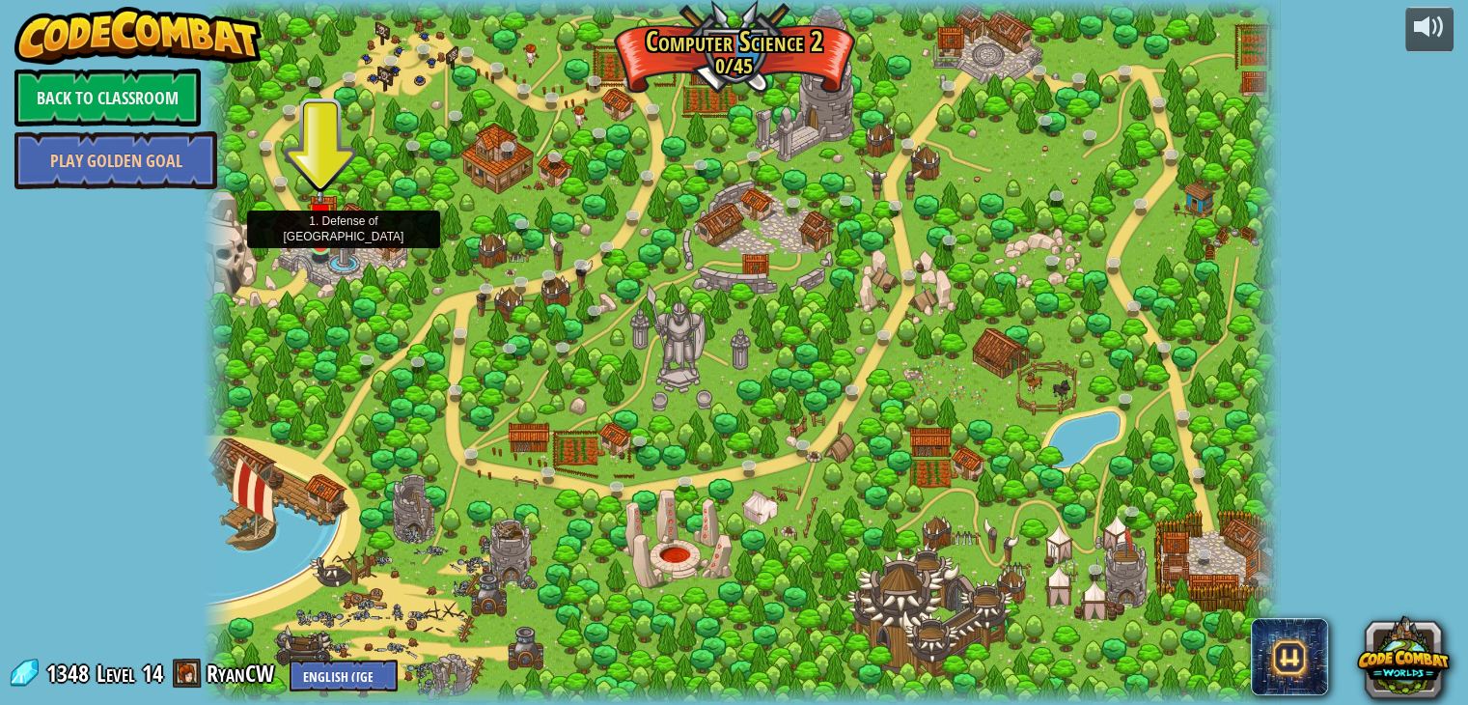
click at [320, 226] on img at bounding box center [320, 215] width 27 height 62
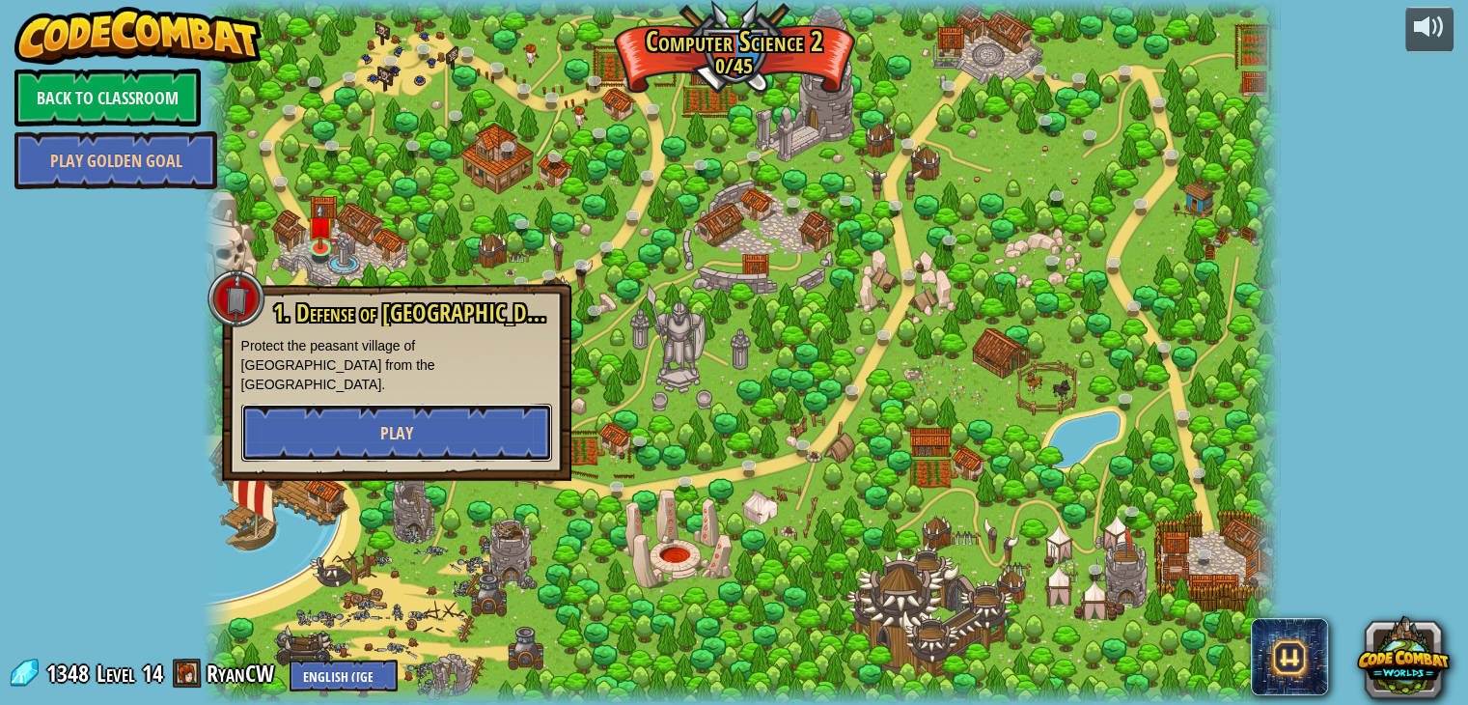
click at [340, 412] on button "Play" at bounding box center [396, 433] width 311 height 58
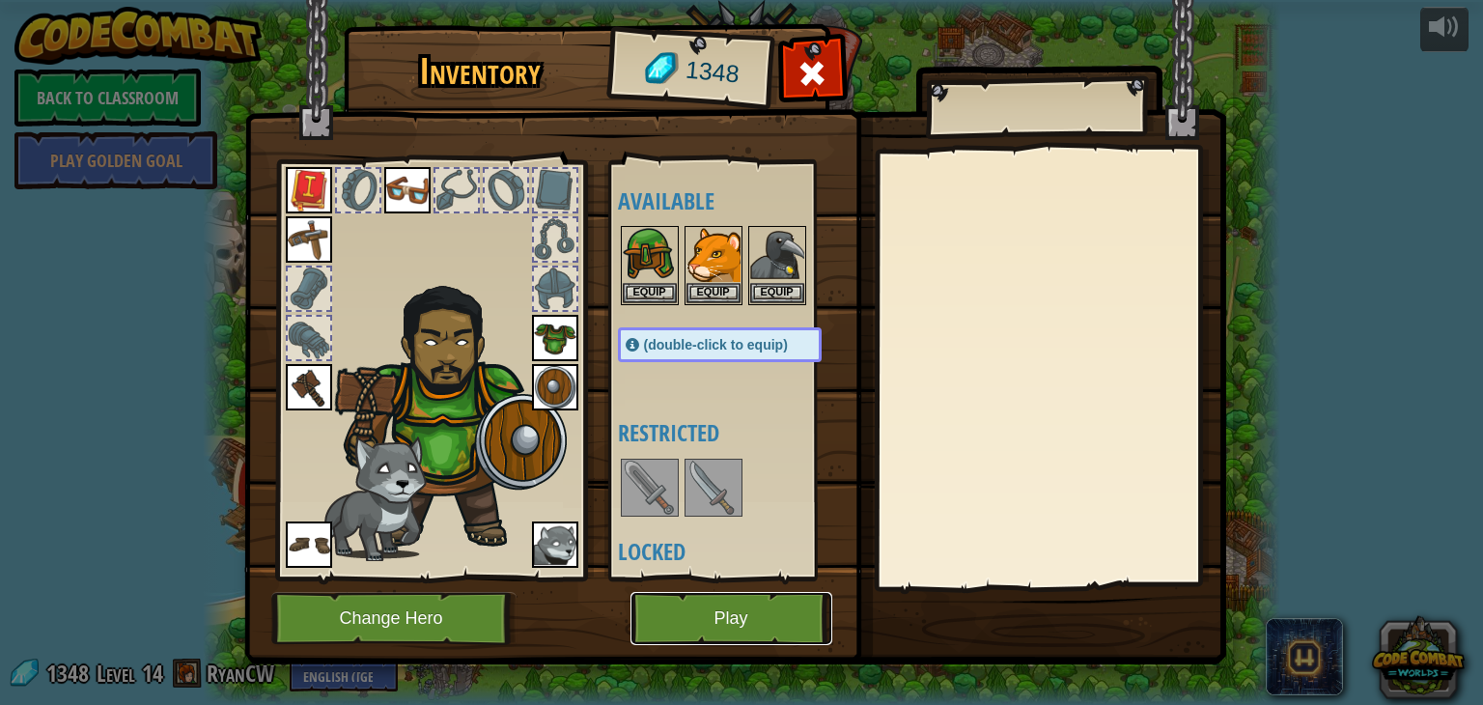
click at [731, 607] on button "Play" at bounding box center [731, 618] width 202 height 53
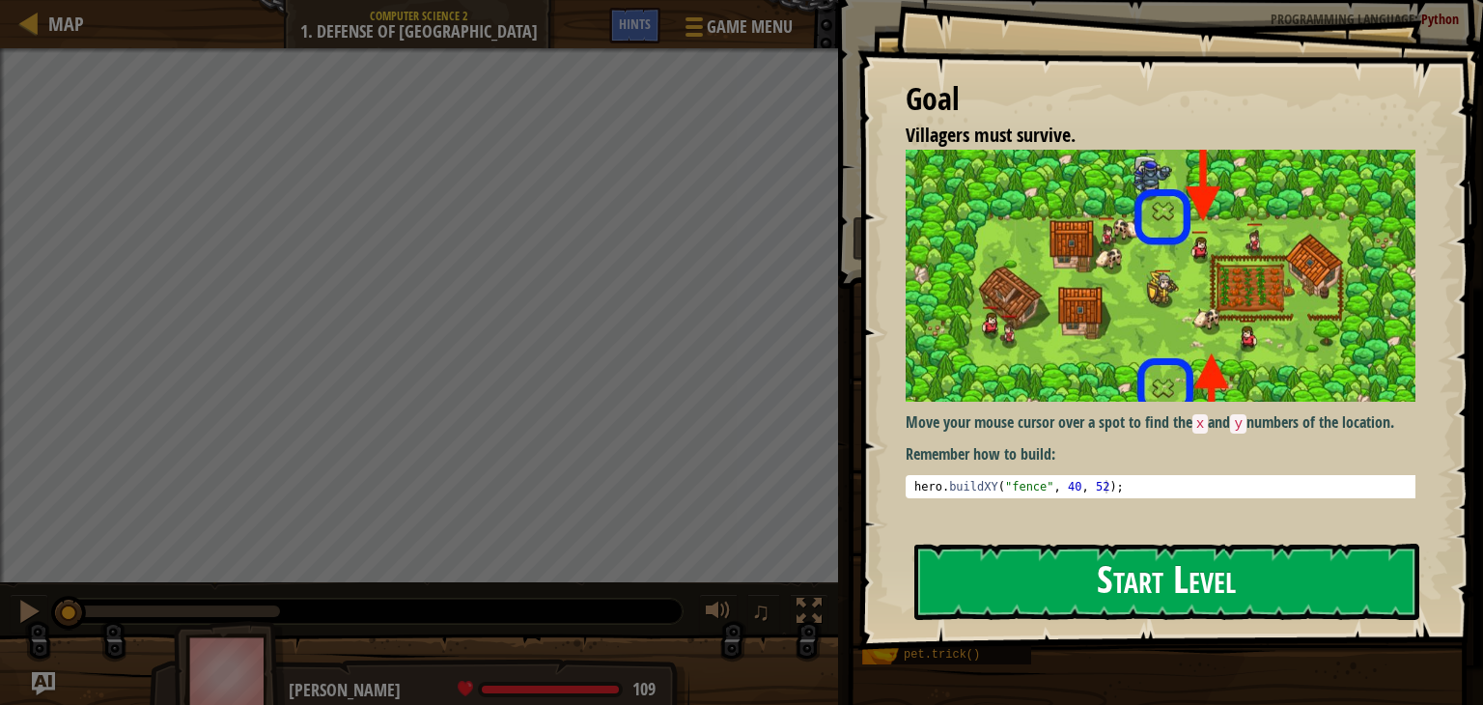
click at [969, 597] on button "Start Level" at bounding box center [1166, 582] width 505 height 76
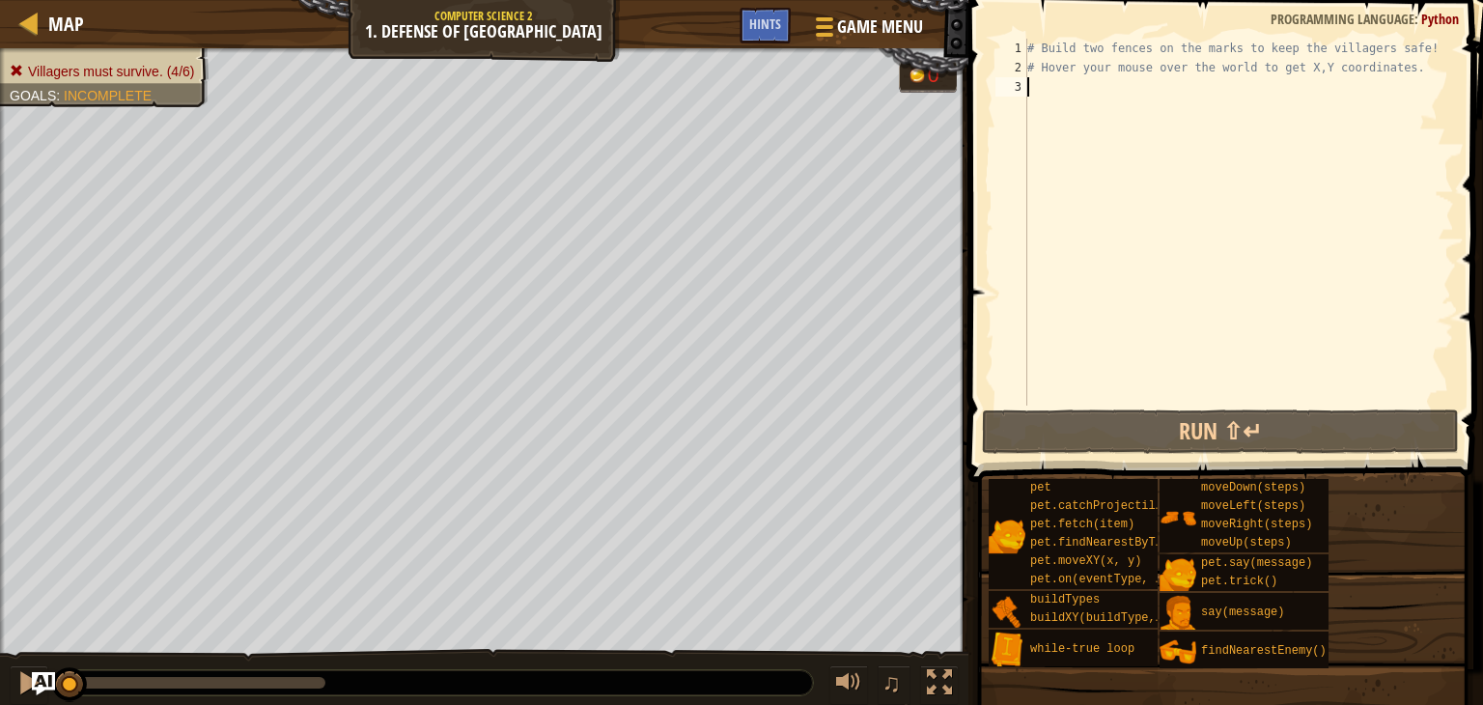
type textarea "h"
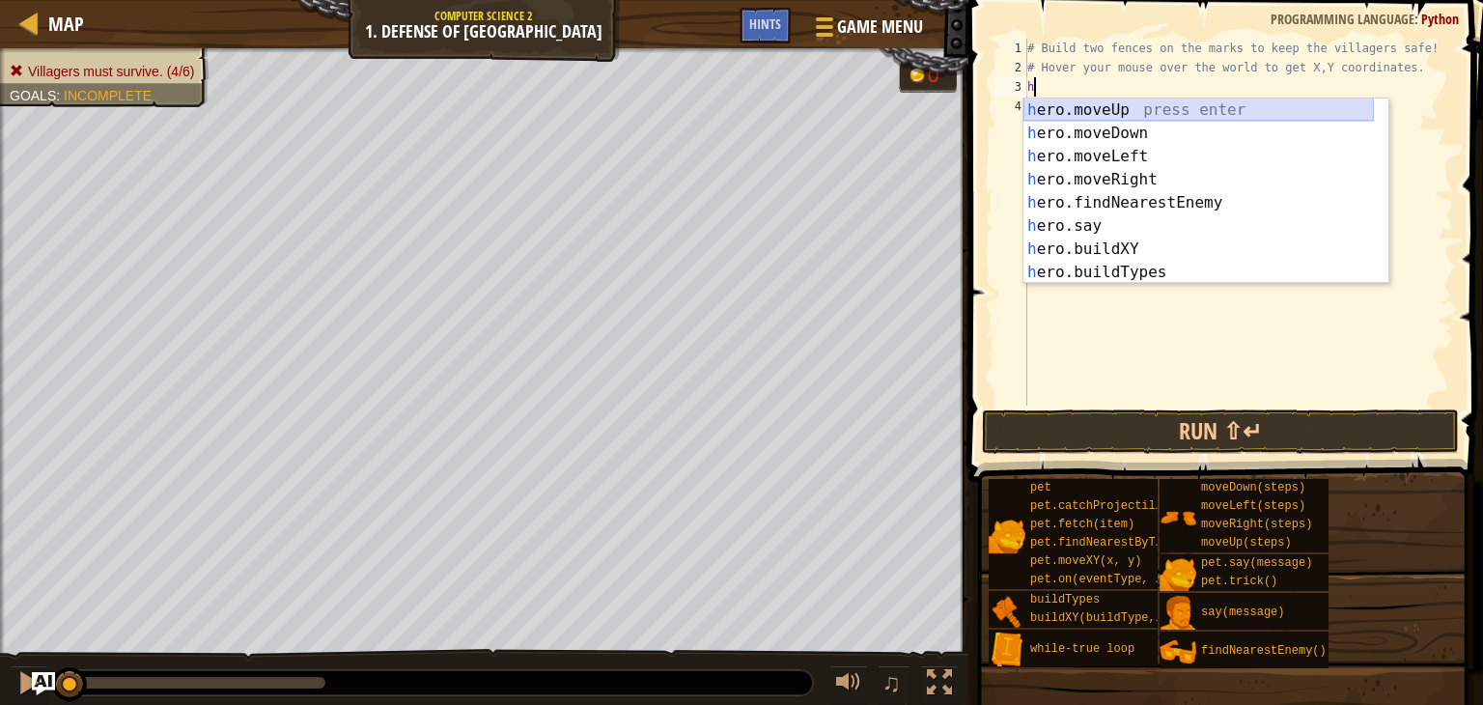
click at [1070, 101] on div "h ero.moveUp press enter h ero.moveDown press enter h ero.moveLeft press enter …" at bounding box center [1198, 214] width 350 height 232
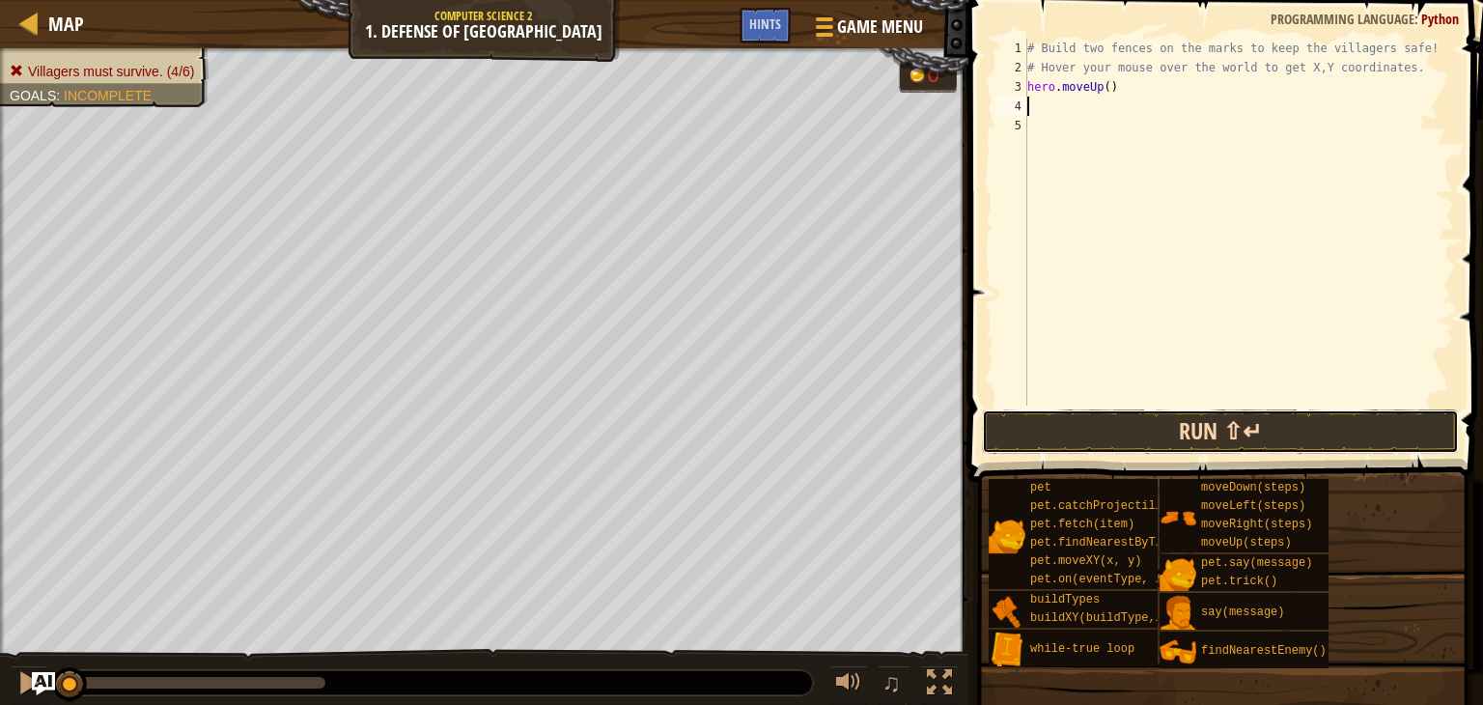
click at [1112, 414] on button "Run ⇧↵" at bounding box center [1220, 431] width 477 height 44
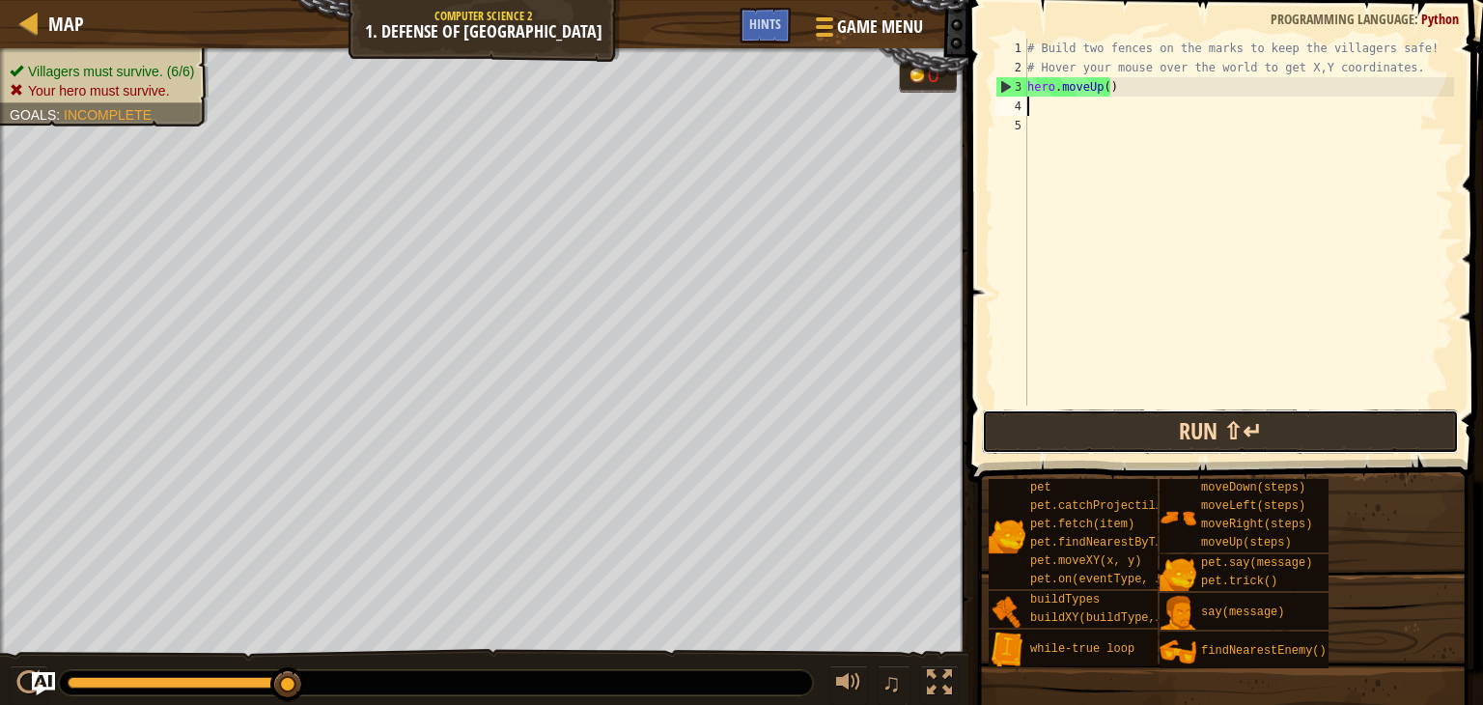
click at [1126, 412] on button "Run ⇧↵" at bounding box center [1220, 431] width 477 height 44
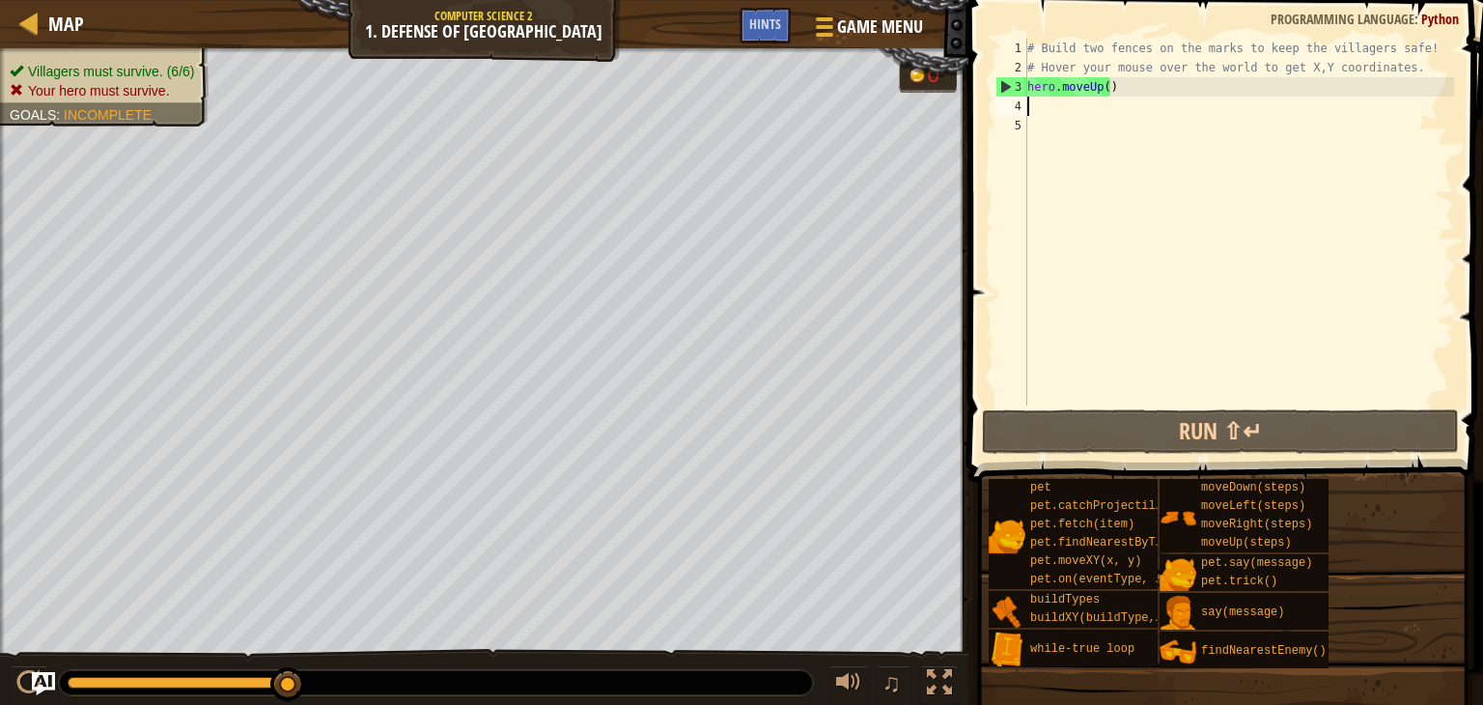
click at [1124, 101] on div "# Build two fences on the marks to keep the villagers safe! # Hover your mouse …" at bounding box center [1238, 241] width 431 height 405
click at [1117, 86] on div "# Build two fences on the marks to keep the villagers safe! # Hover your mouse …" at bounding box center [1238, 241] width 431 height 405
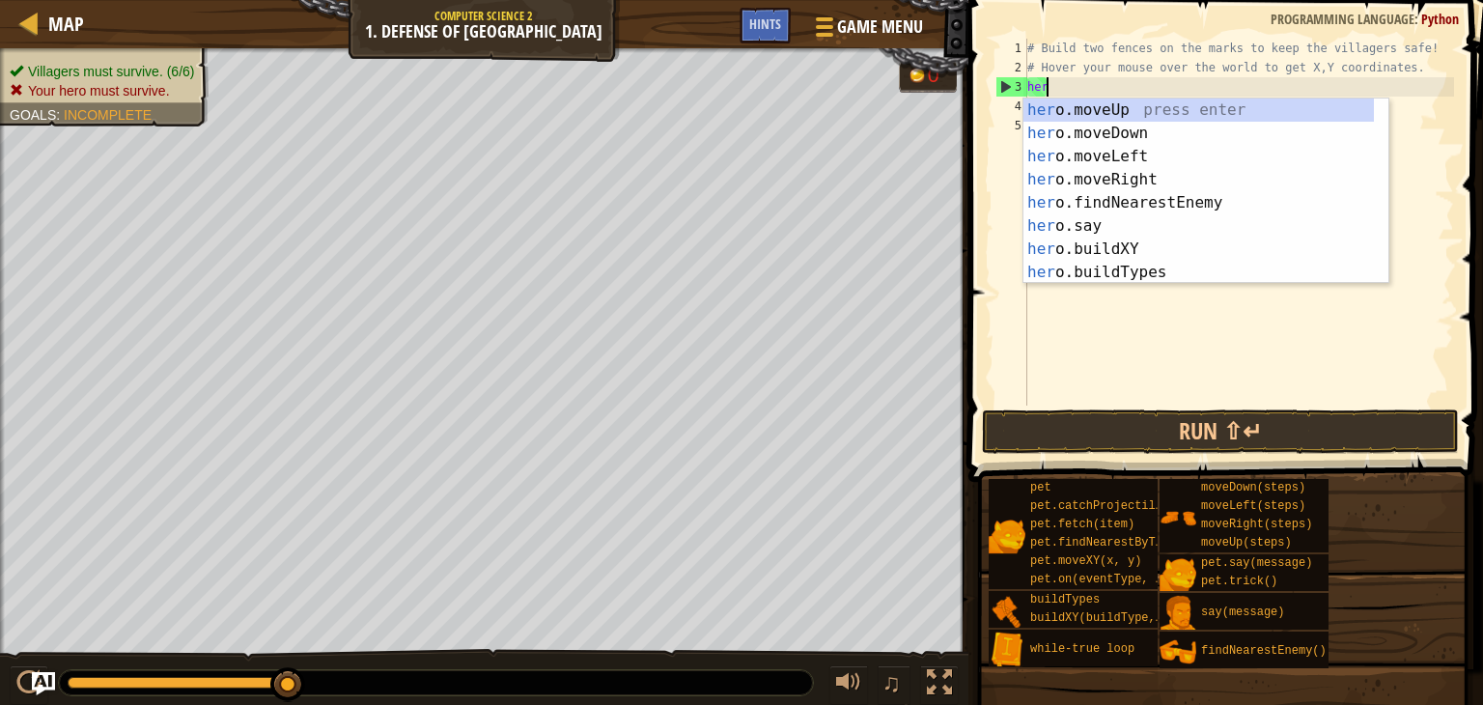
type textarea "h"
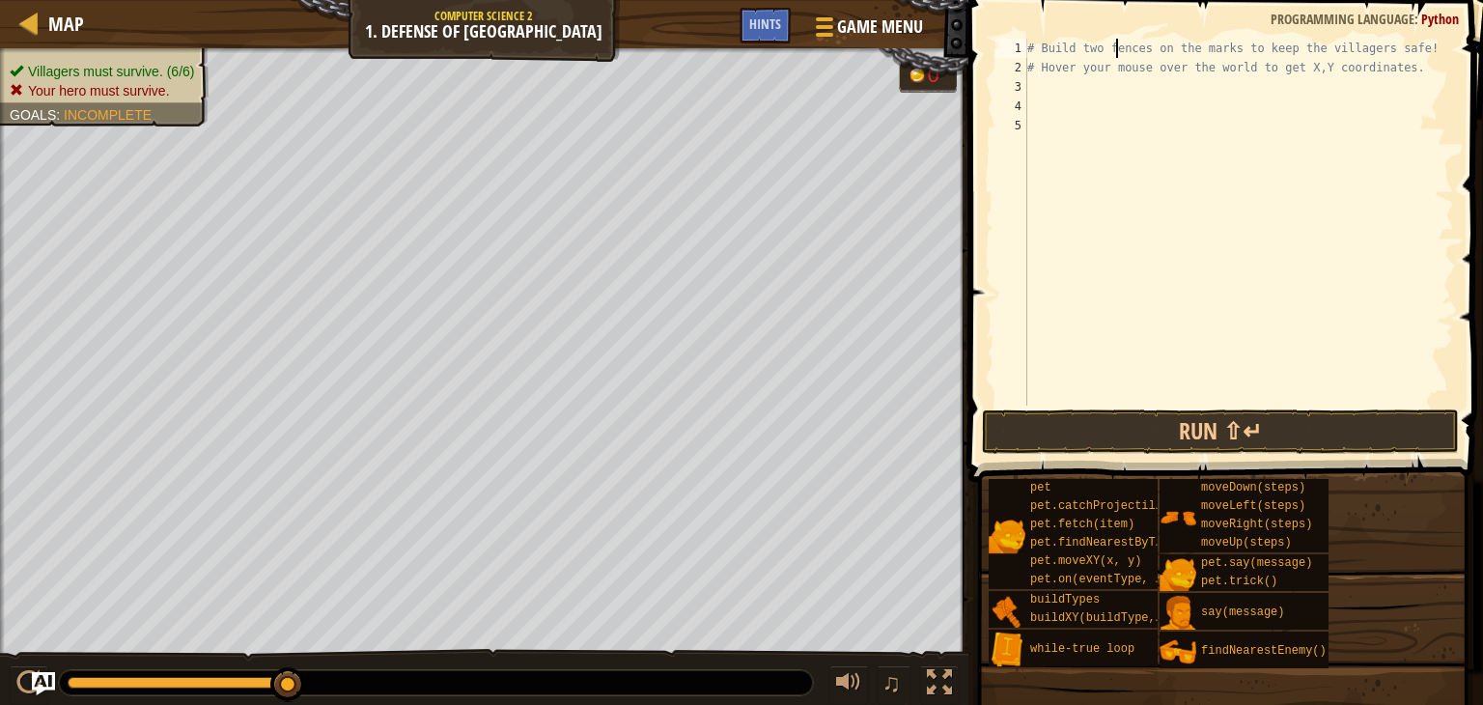
click at [1118, 50] on div "# Build two fences on the marks to keep the villagers safe! # Hover your mouse …" at bounding box center [1238, 241] width 431 height 405
click at [1035, 76] on div "# Build two fences on the marks to keep the villagers safe! # Hover your mouse …" at bounding box center [1238, 241] width 431 height 405
type textarea "# Hover your mouse over the world to get X,Y coordinates."
click at [1029, 78] on div "# Build two fences on the marks to keep the villagers safe! # Hover your mouse …" at bounding box center [1238, 241] width 431 height 405
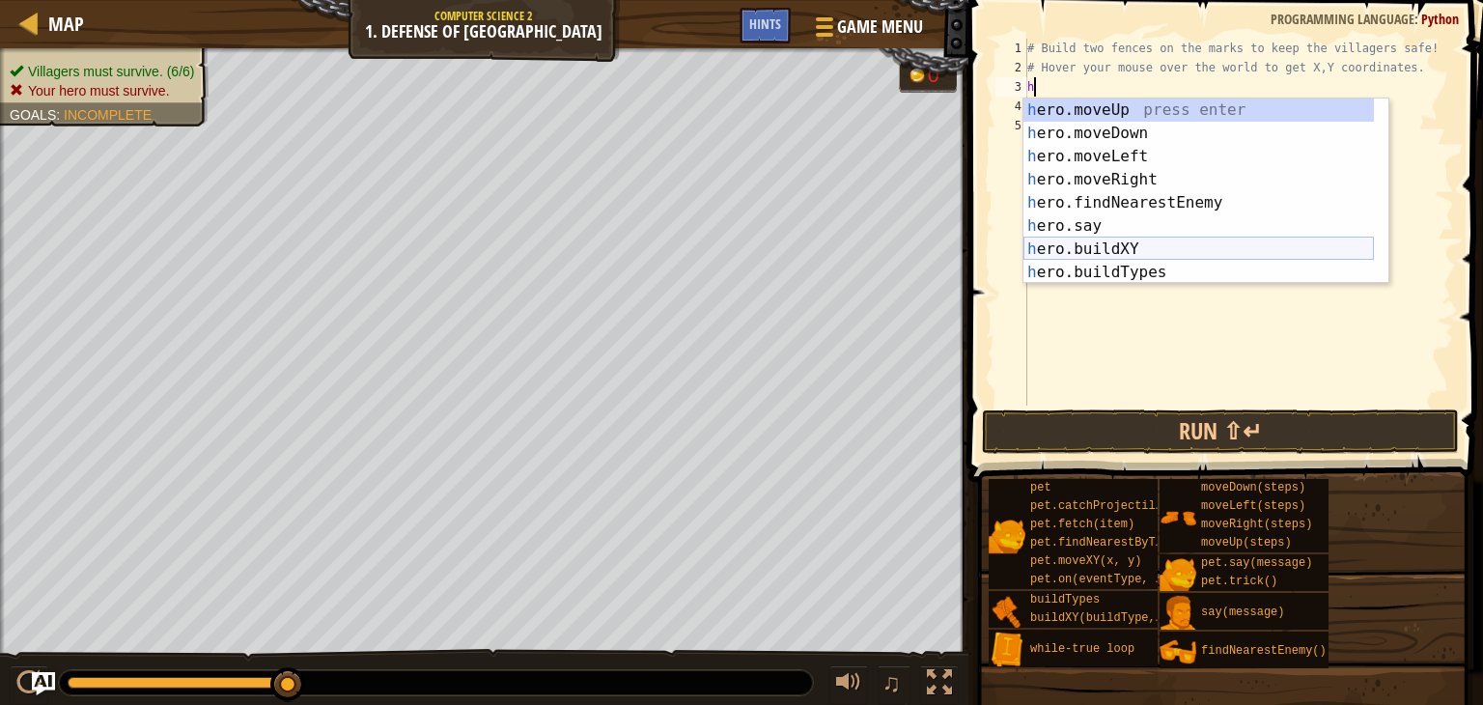
click at [1069, 243] on div "h ero.moveUp press enter h ero.moveDown press enter h ero.moveLeft press enter …" at bounding box center [1198, 214] width 350 height 232
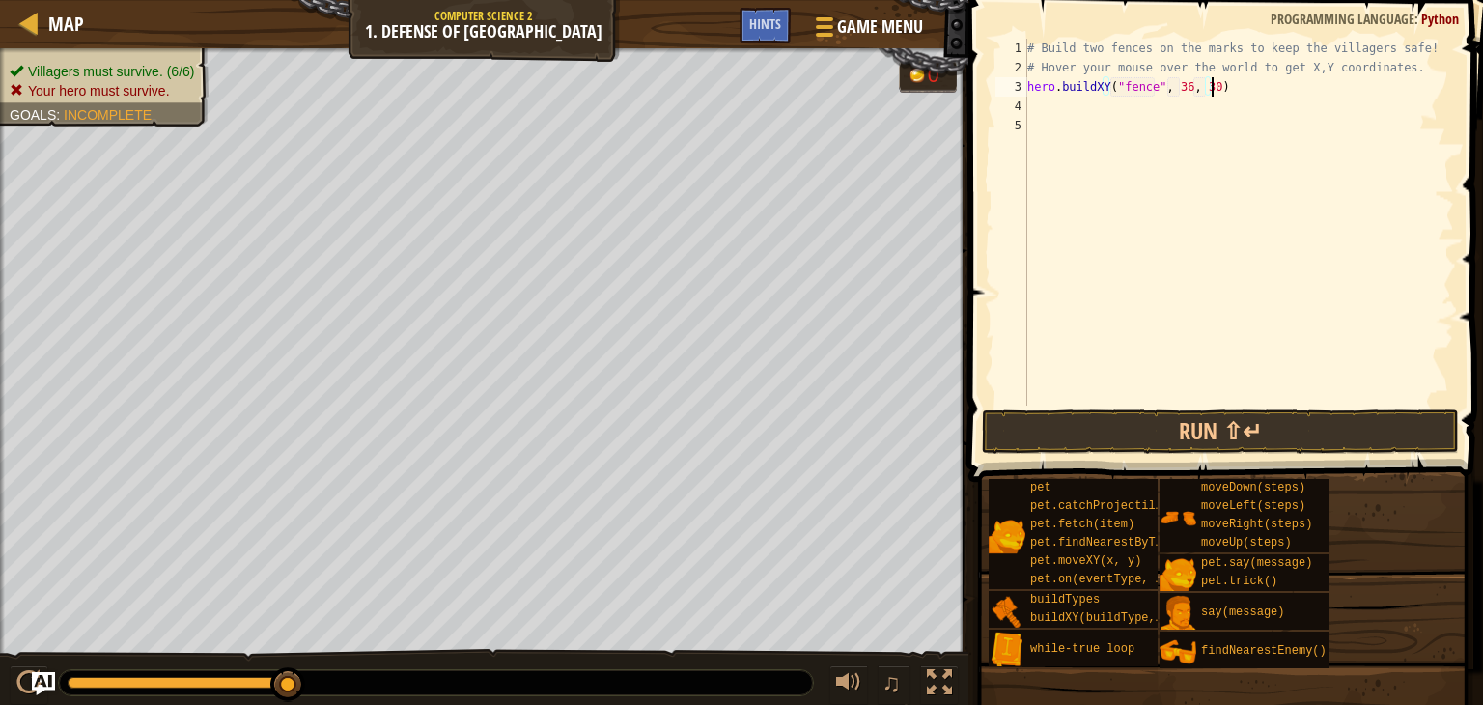
click at [1233, 93] on div "# Build two fences on the marks to keep the villagers safe! # Hover your mouse …" at bounding box center [1238, 241] width 431 height 405
type textarea "hero.buildXY("fence", 40, 21)"
click at [1011, 113] on div "4" at bounding box center [1011, 106] width 32 height 19
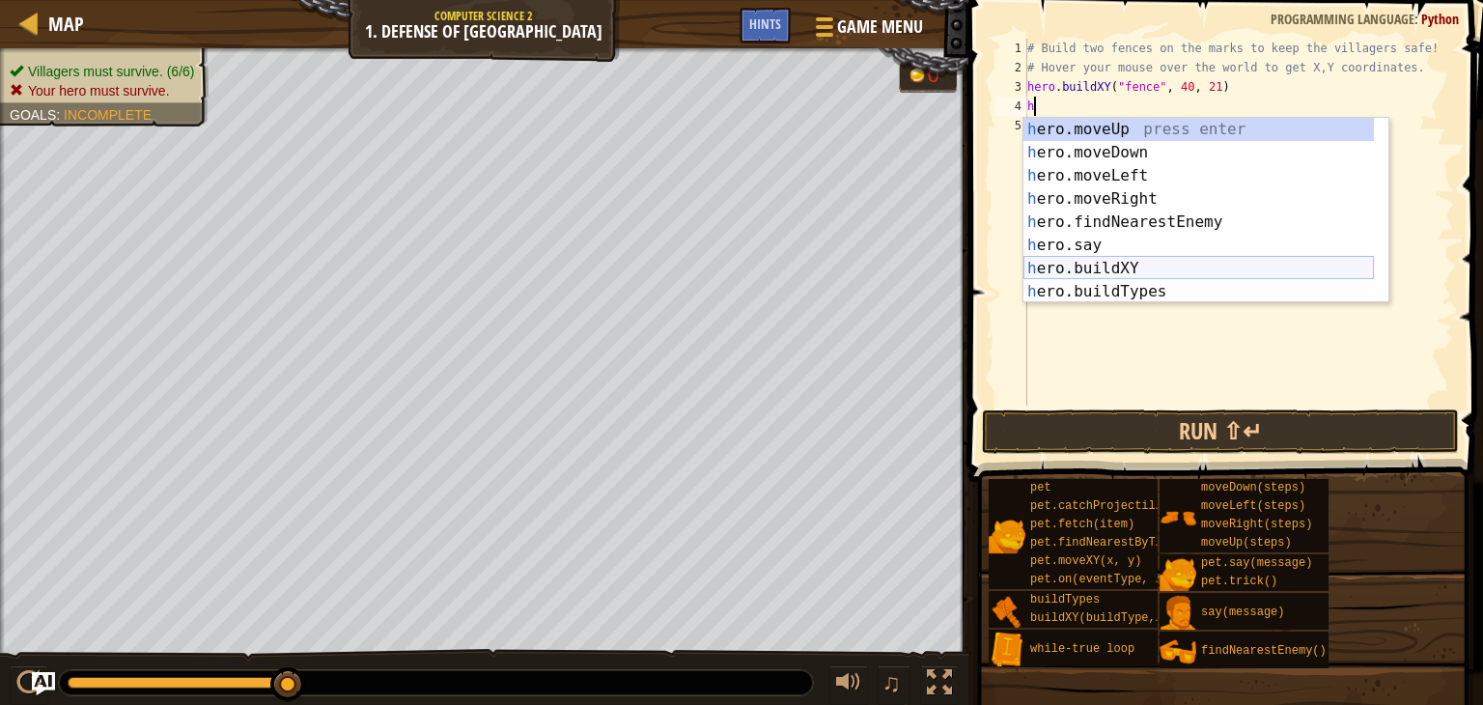
click at [1109, 256] on div "h ero.moveUp press enter h ero.moveDown press enter h ero.moveLeft press enter …" at bounding box center [1198, 234] width 350 height 232
type textarea "hero.say("message")"
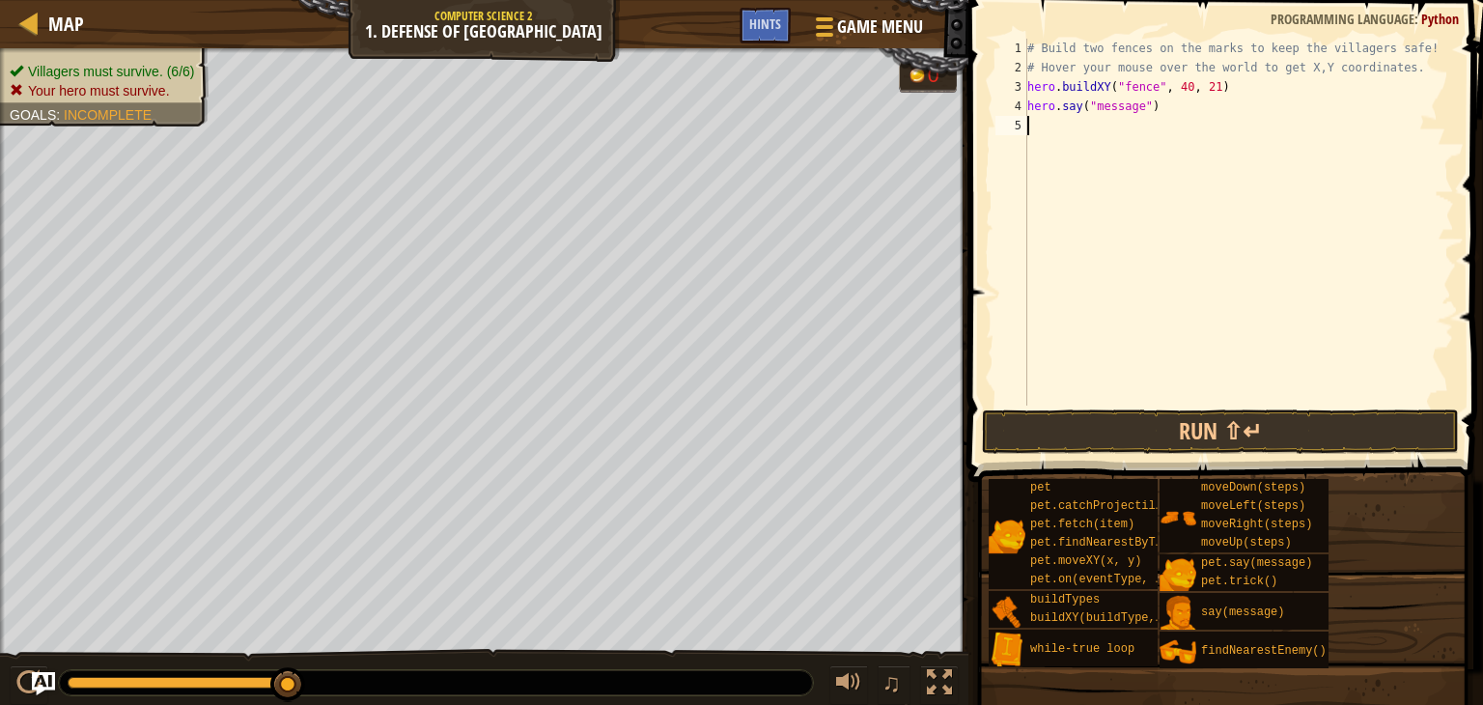
click at [1170, 117] on div "# Build two fences on the marks to keep the villagers safe! # Hover your mouse …" at bounding box center [1238, 241] width 431 height 405
click at [1155, 107] on div "# Build two fences on the marks to keep the villagers safe! # Hover your mouse …" at bounding box center [1238, 241] width 431 height 405
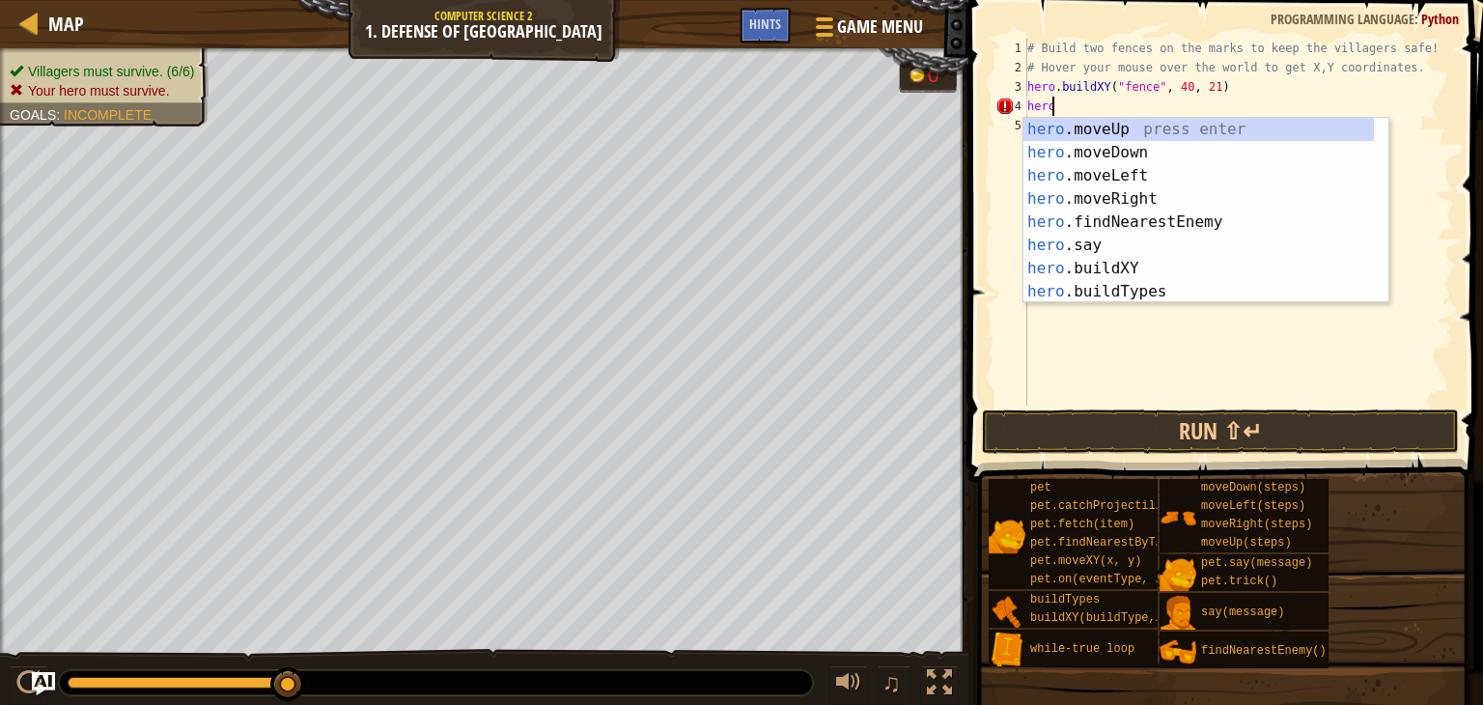
type textarea "h"
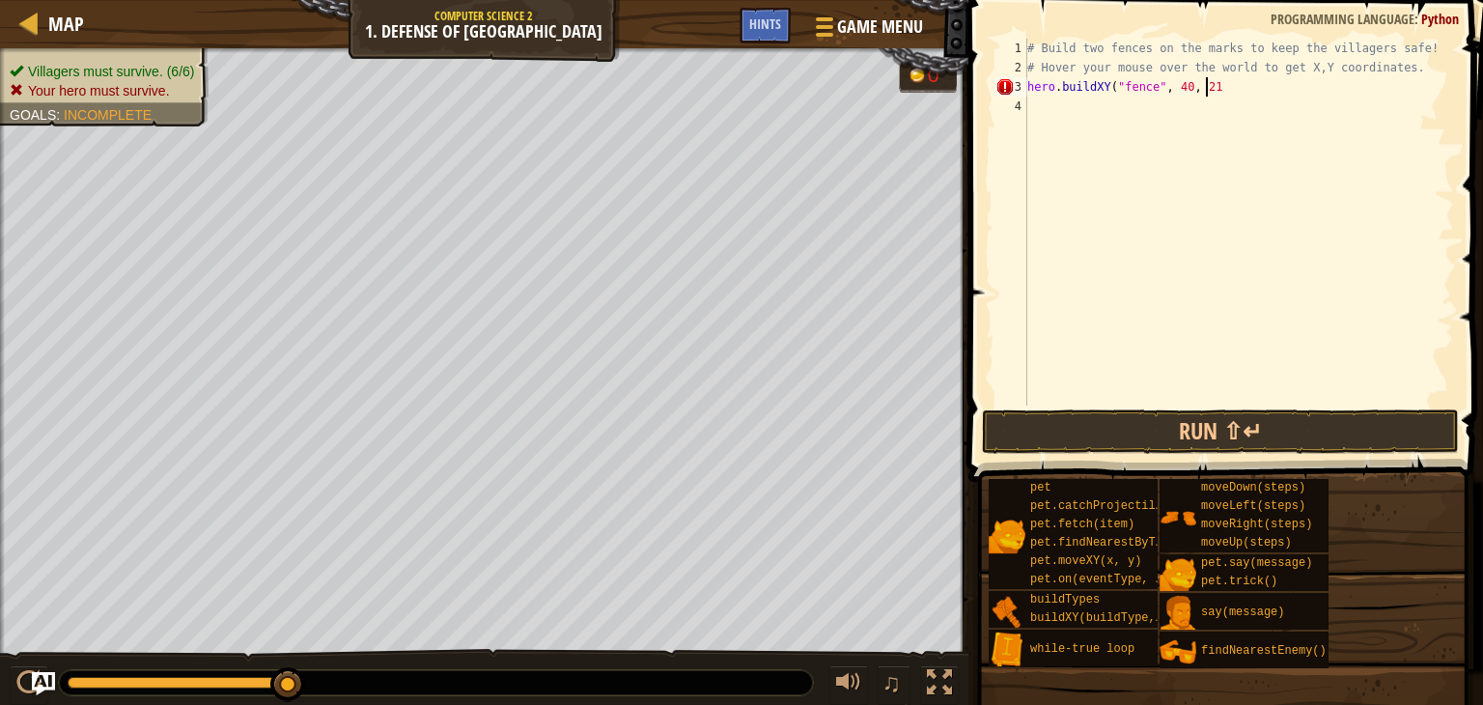
type textarea "hero.buildXY("fence", 40, 21)"
click at [1034, 103] on div "# Build two fences on the marks to keep the villagers safe! # Hover your mouse …" at bounding box center [1238, 241] width 431 height 405
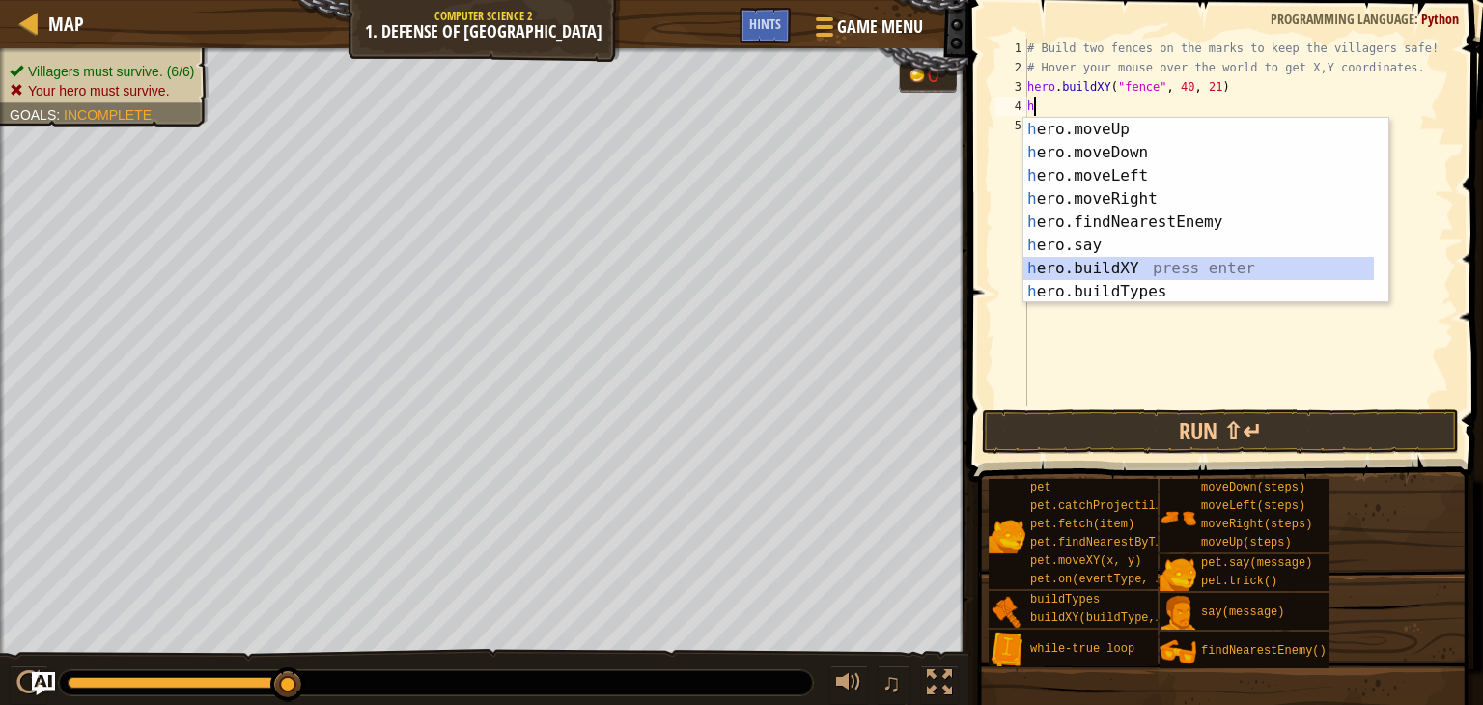
click at [1083, 266] on div "h ero.moveUp press enter h ero.moveDown press enter h ero.moveLeft press enter …" at bounding box center [1198, 234] width 350 height 232
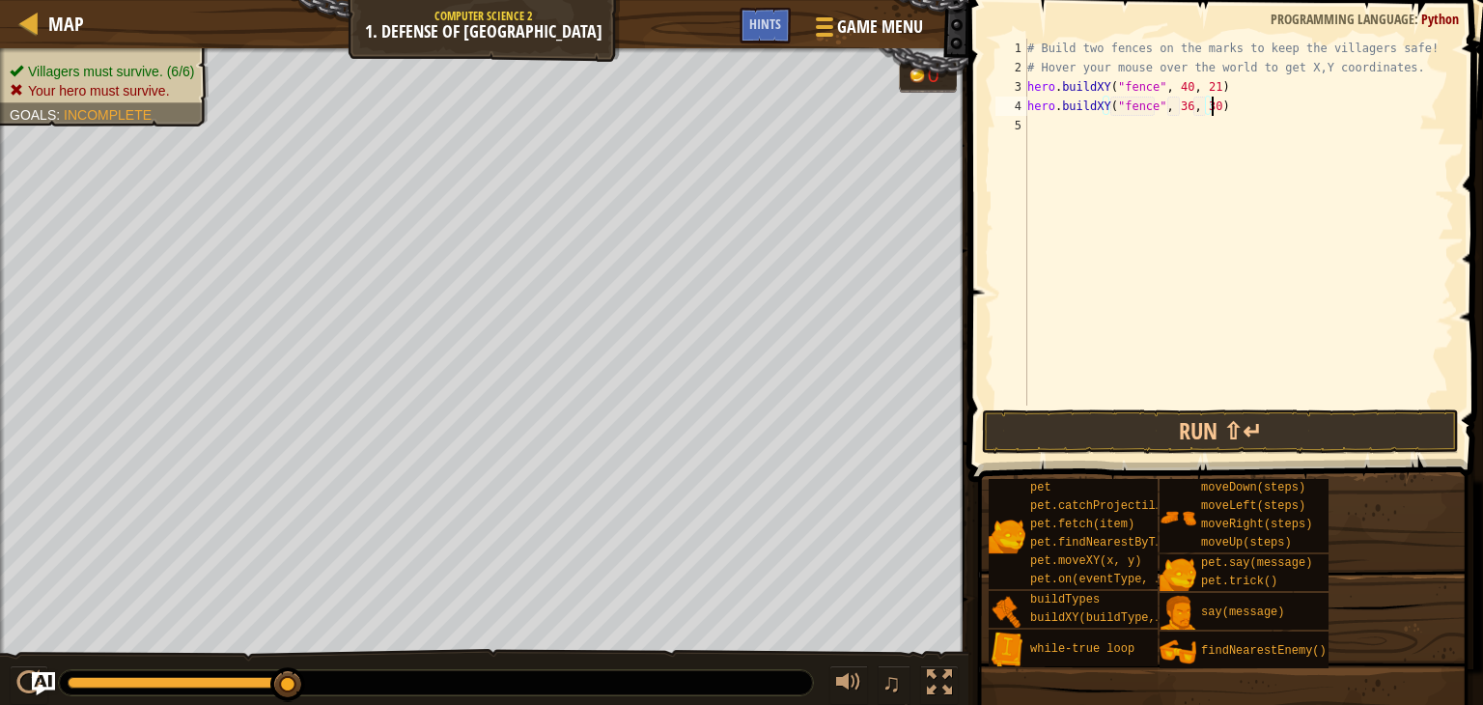
click at [1229, 108] on div "# Build two fences on the marks to keep the villagers safe! # Hover your mouse …" at bounding box center [1238, 241] width 431 height 405
type textarea "hero.buildXY("fence",40,54)"
click at [1217, 431] on button "Run ⇧↵" at bounding box center [1220, 431] width 477 height 44
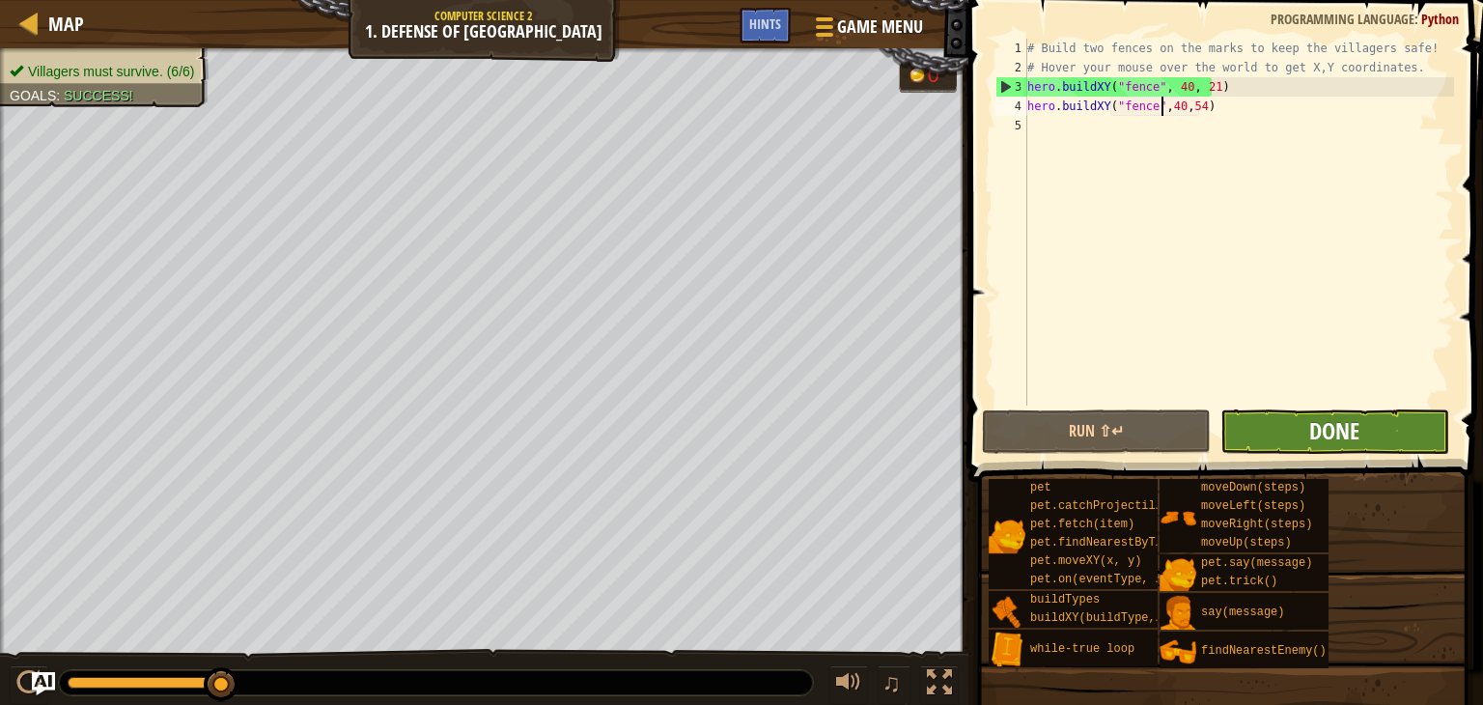
click at [1355, 431] on span "Done" at bounding box center [1334, 430] width 50 height 31
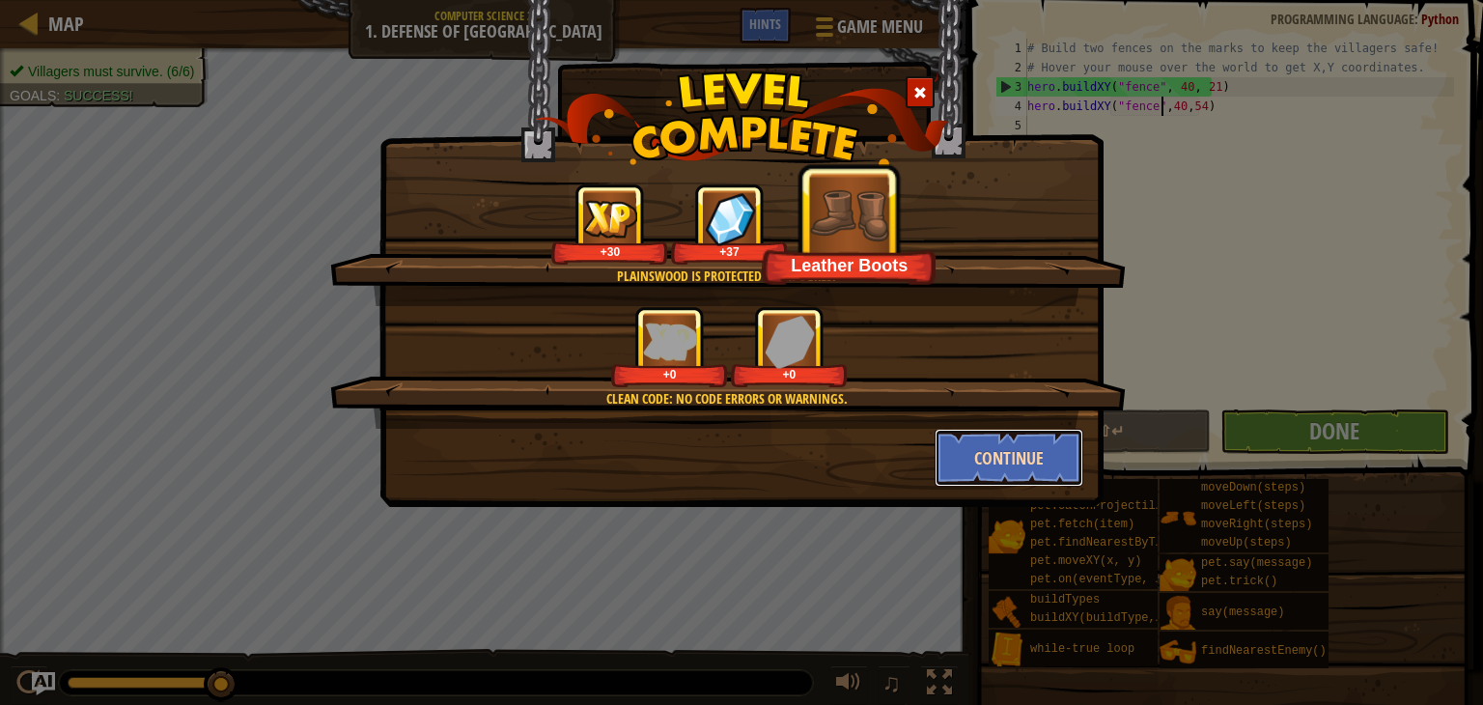
click at [1024, 443] on button "Continue" at bounding box center [1010, 458] width 150 height 58
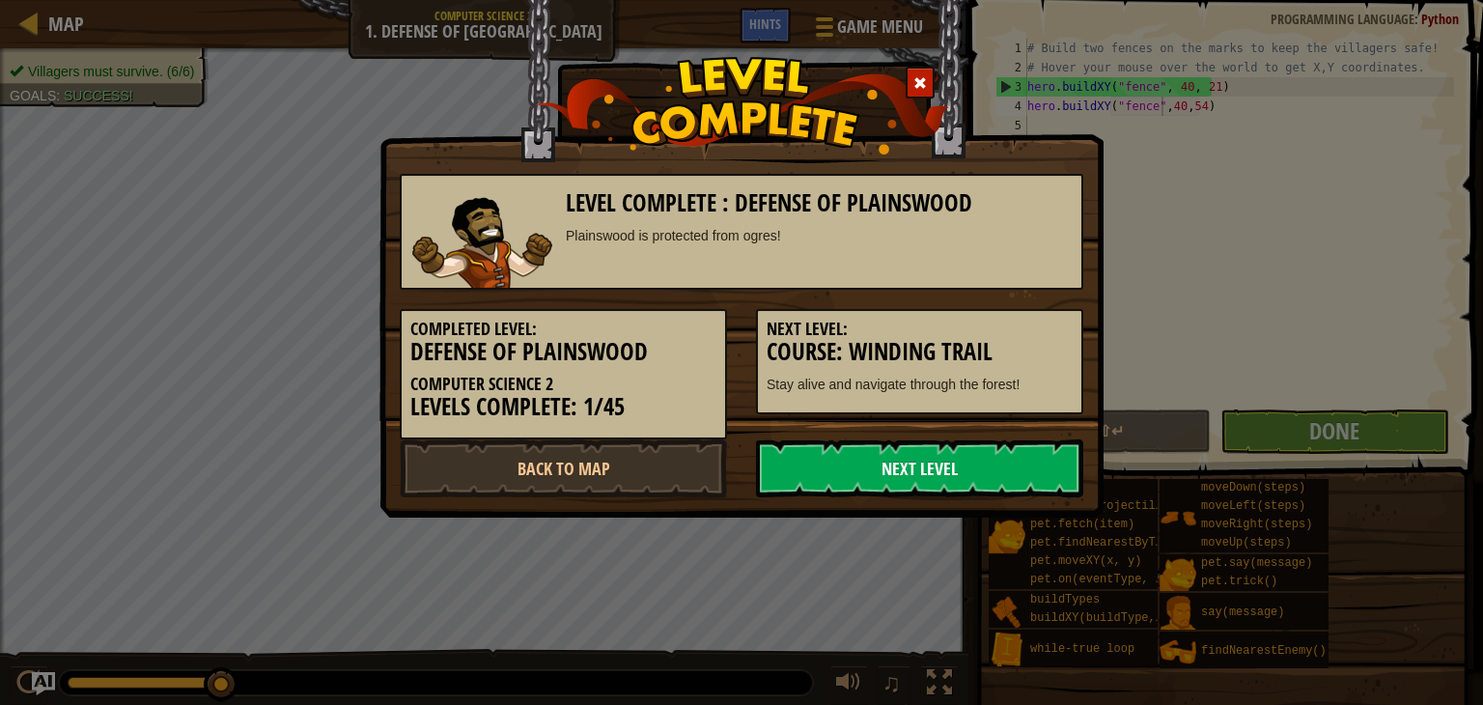
click at [1016, 475] on link "Next Level" at bounding box center [919, 468] width 327 height 58
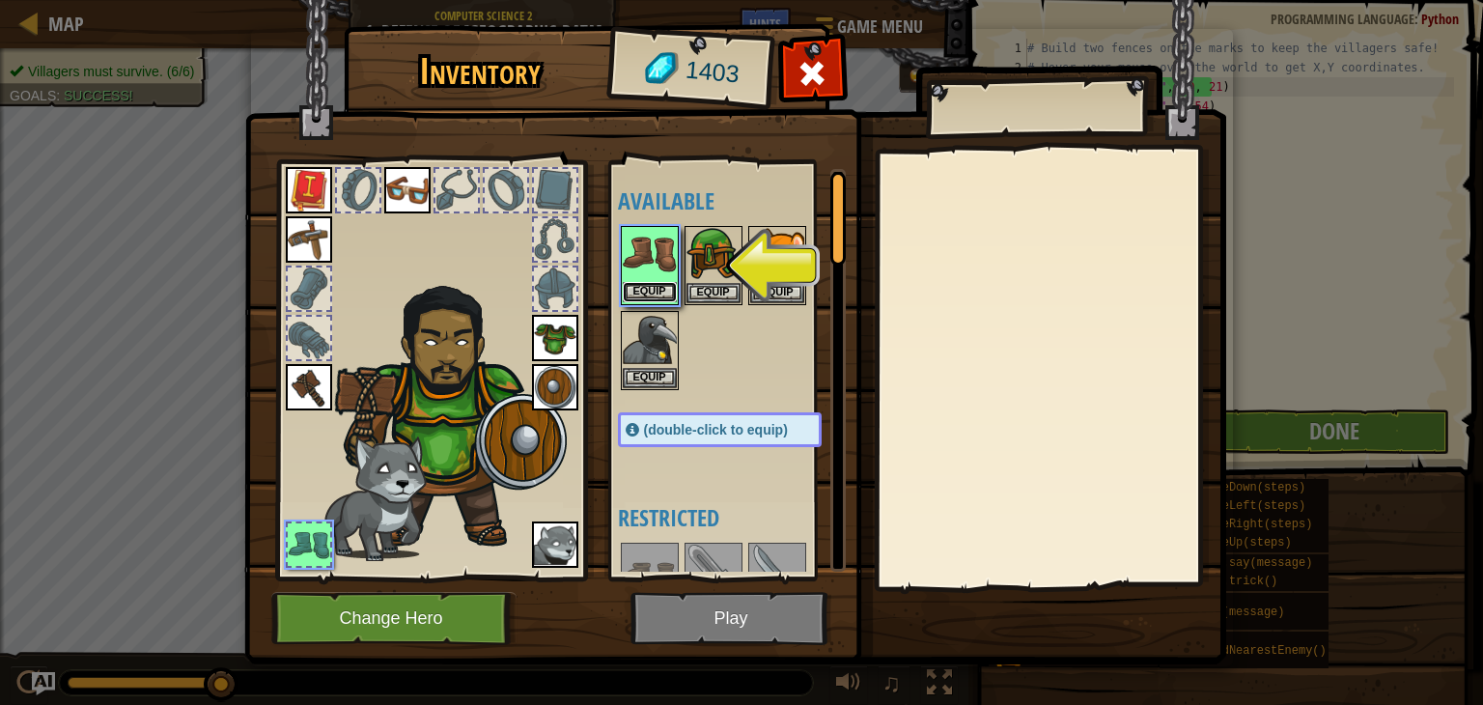
click at [649, 291] on button "Equip" at bounding box center [650, 292] width 54 height 20
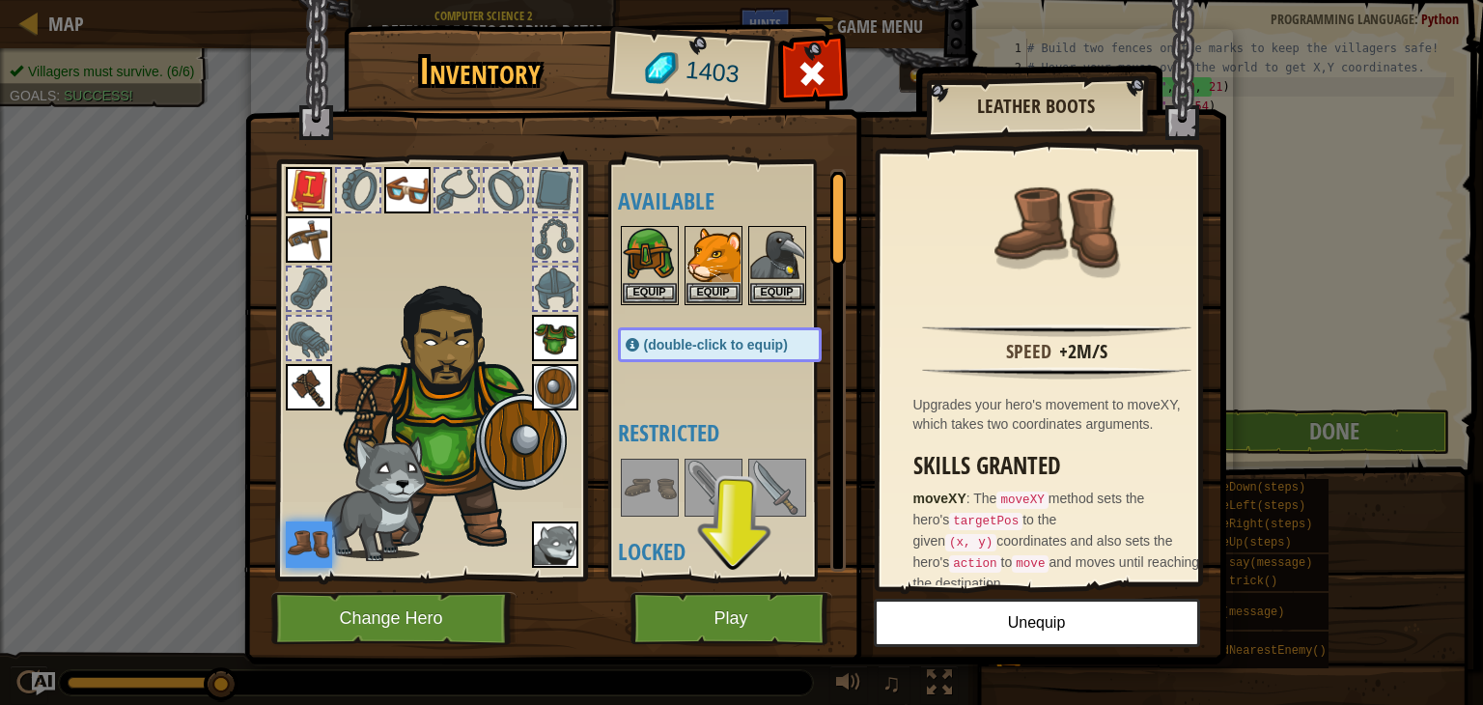
click at [741, 604] on button "Play" at bounding box center [731, 618] width 202 height 53
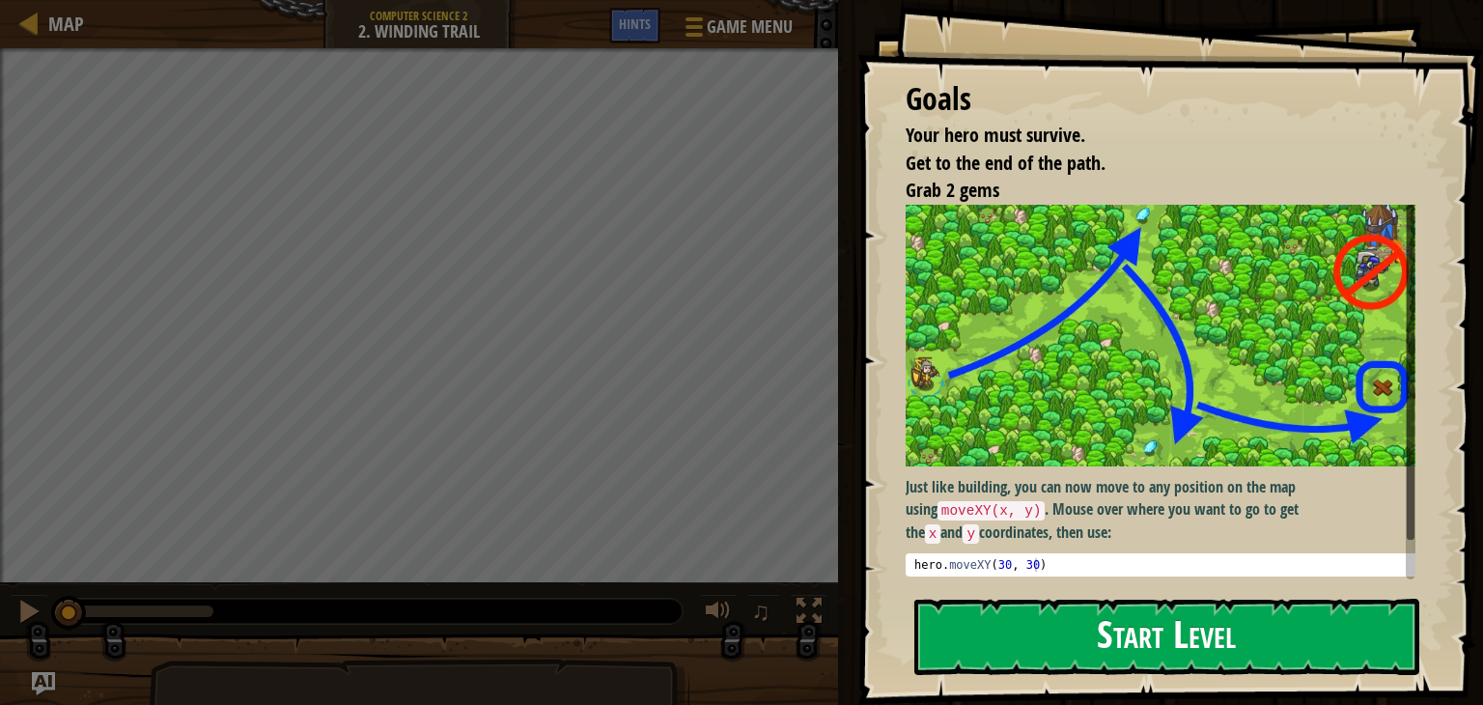
click at [1294, 657] on button "Start Level" at bounding box center [1166, 637] width 505 height 76
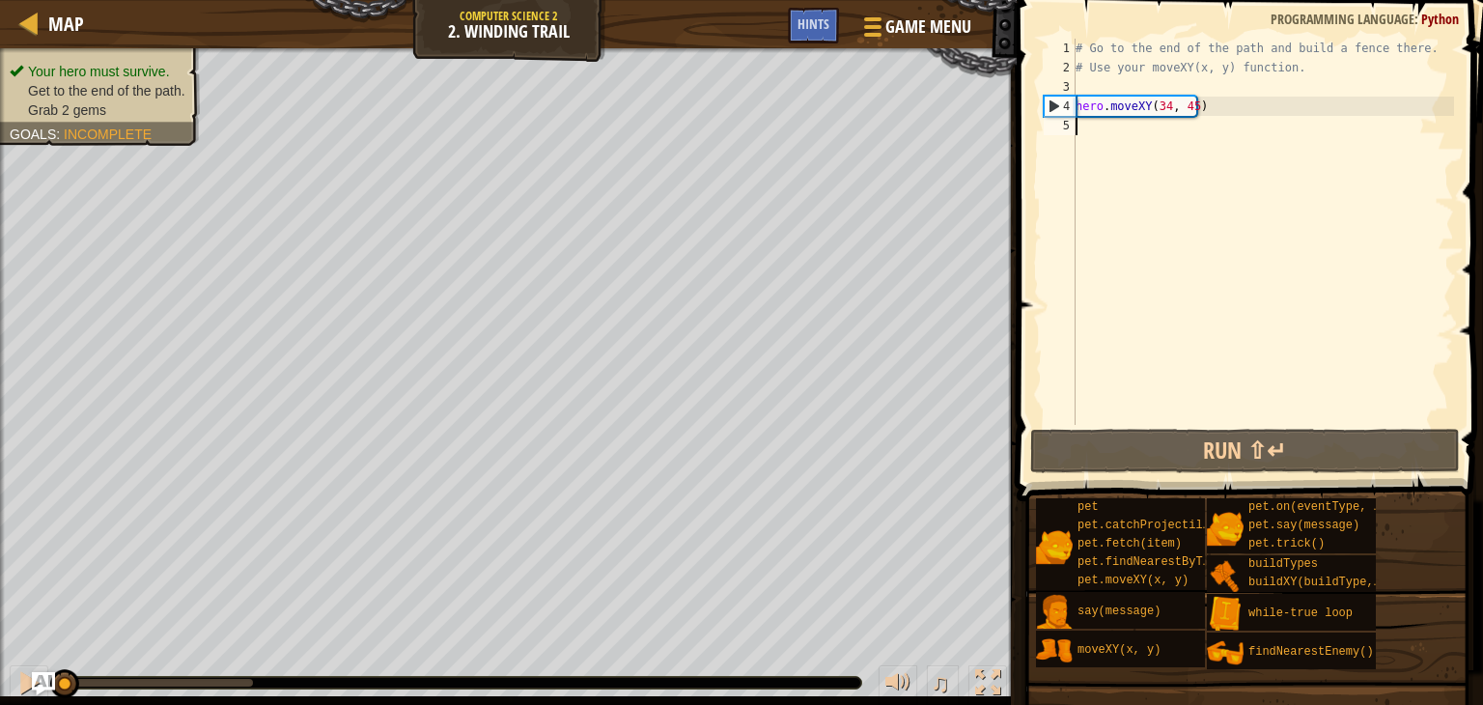
type textarea "h"
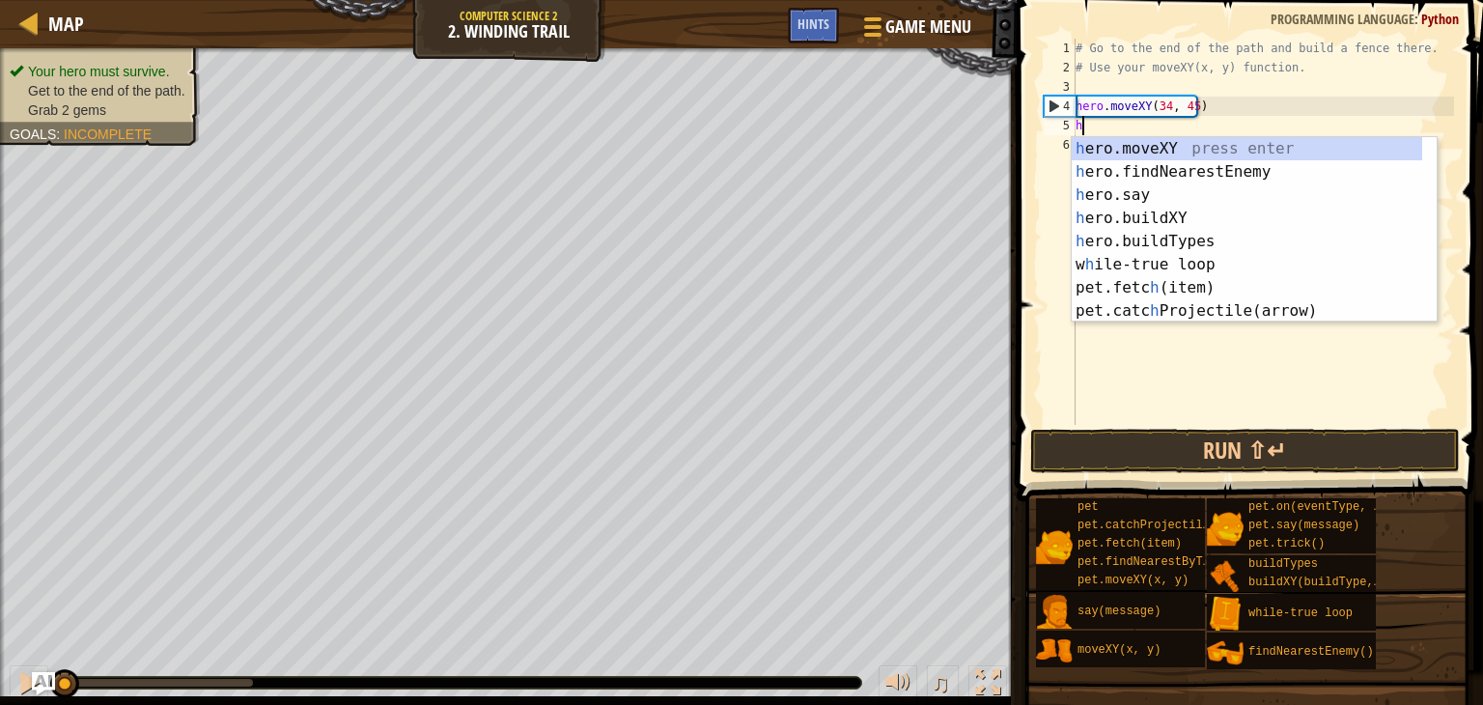
scroll to position [9, 0]
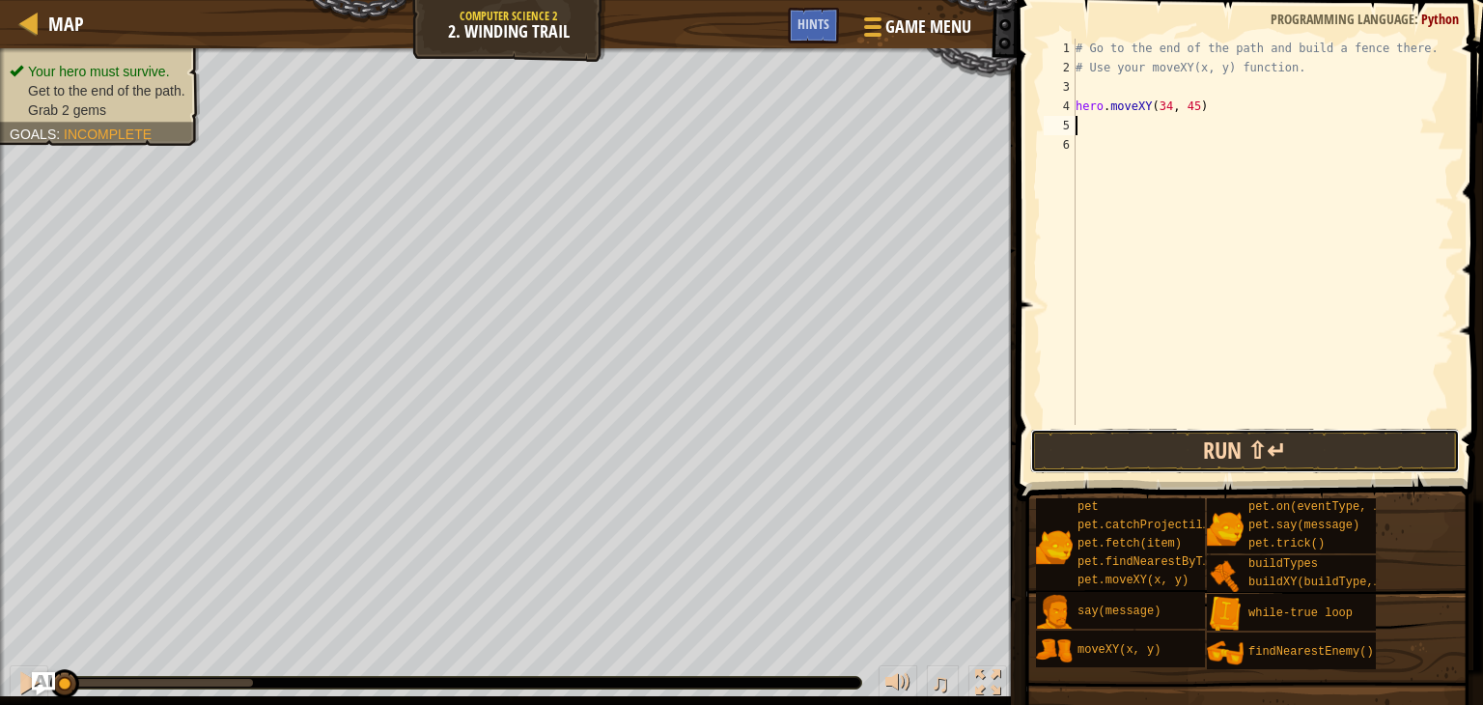
click at [1274, 462] on button "Run ⇧↵" at bounding box center [1245, 451] width 430 height 44
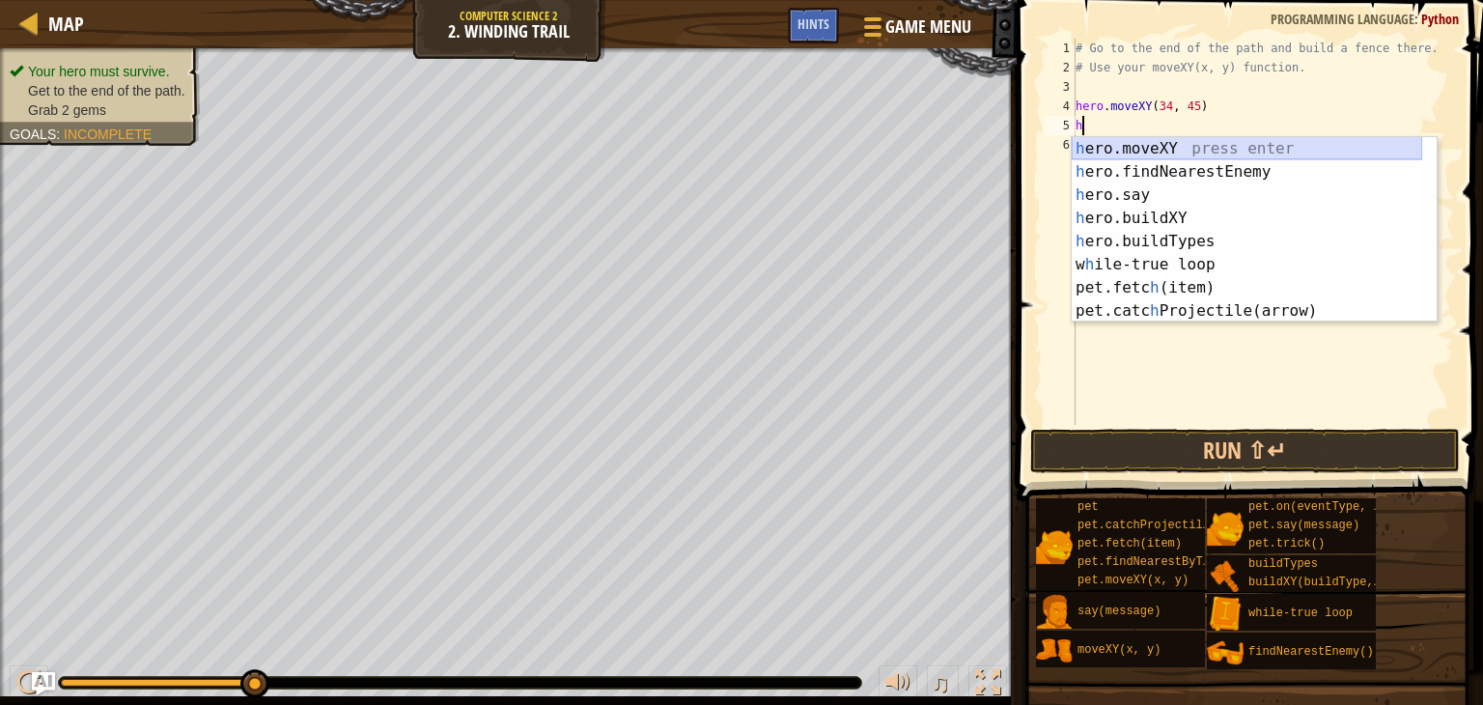
click at [1128, 143] on div "h ero.moveXY press enter h ero.findNearestEnemy press enter h ero.say press ent…" at bounding box center [1247, 253] width 350 height 232
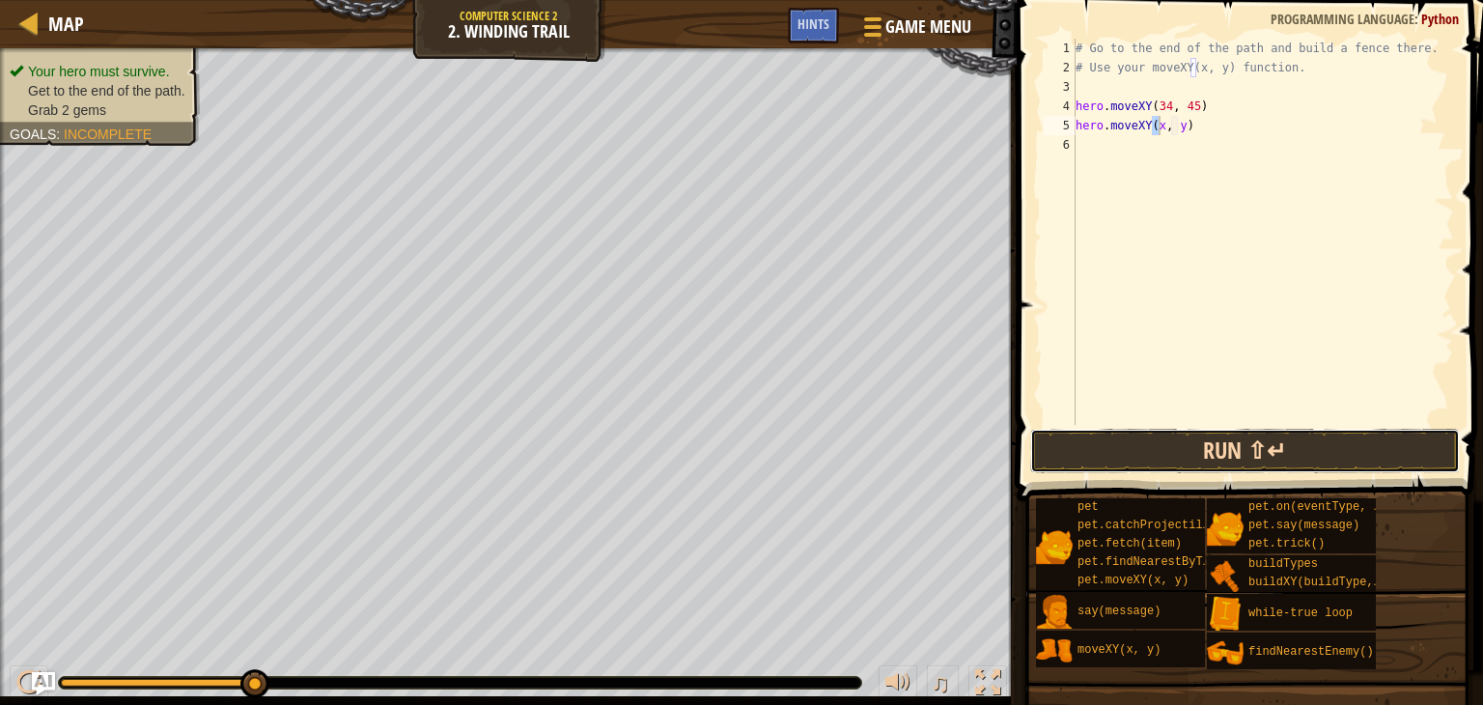
click at [1136, 437] on button "Run ⇧↵" at bounding box center [1245, 451] width 430 height 44
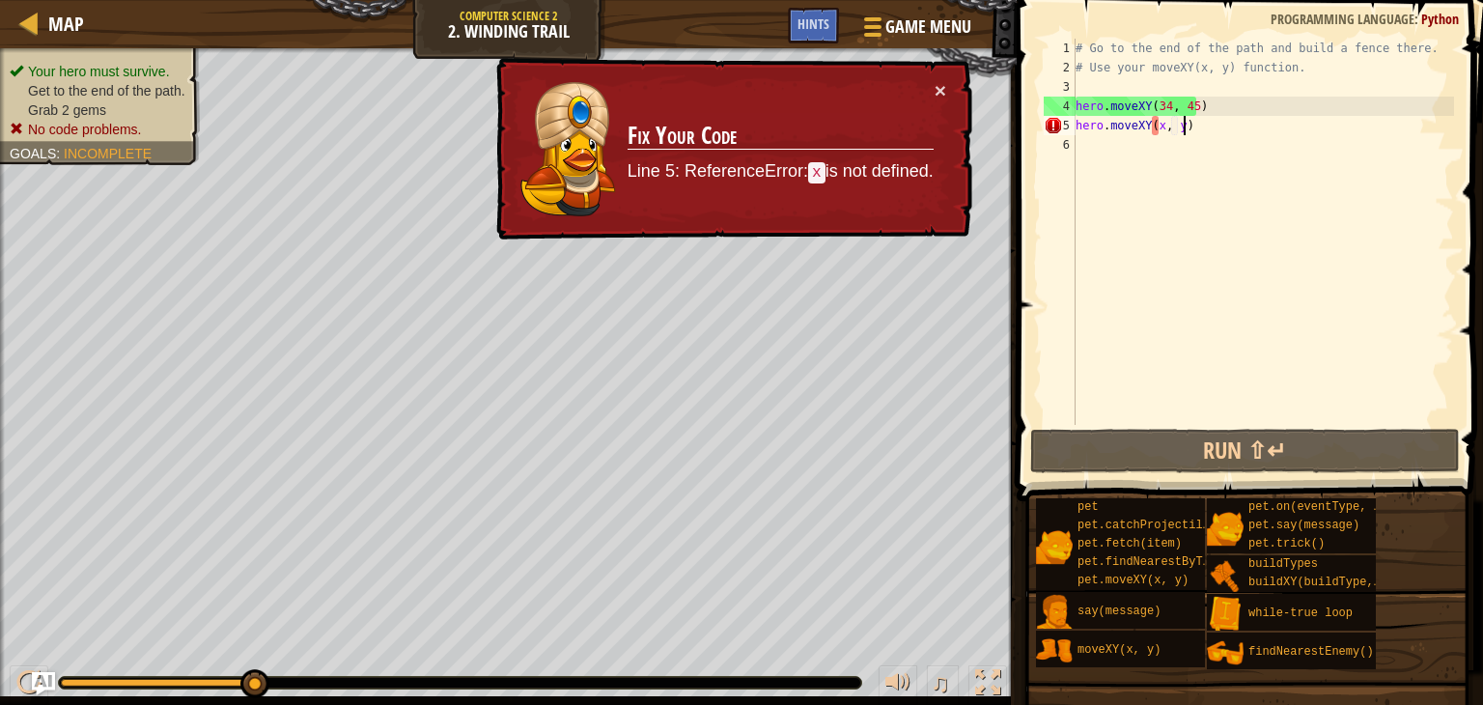
click at [1187, 129] on div "# Go to the end of the path and build a fence there. # Use your moveXY(x, y) fu…" at bounding box center [1263, 251] width 382 height 425
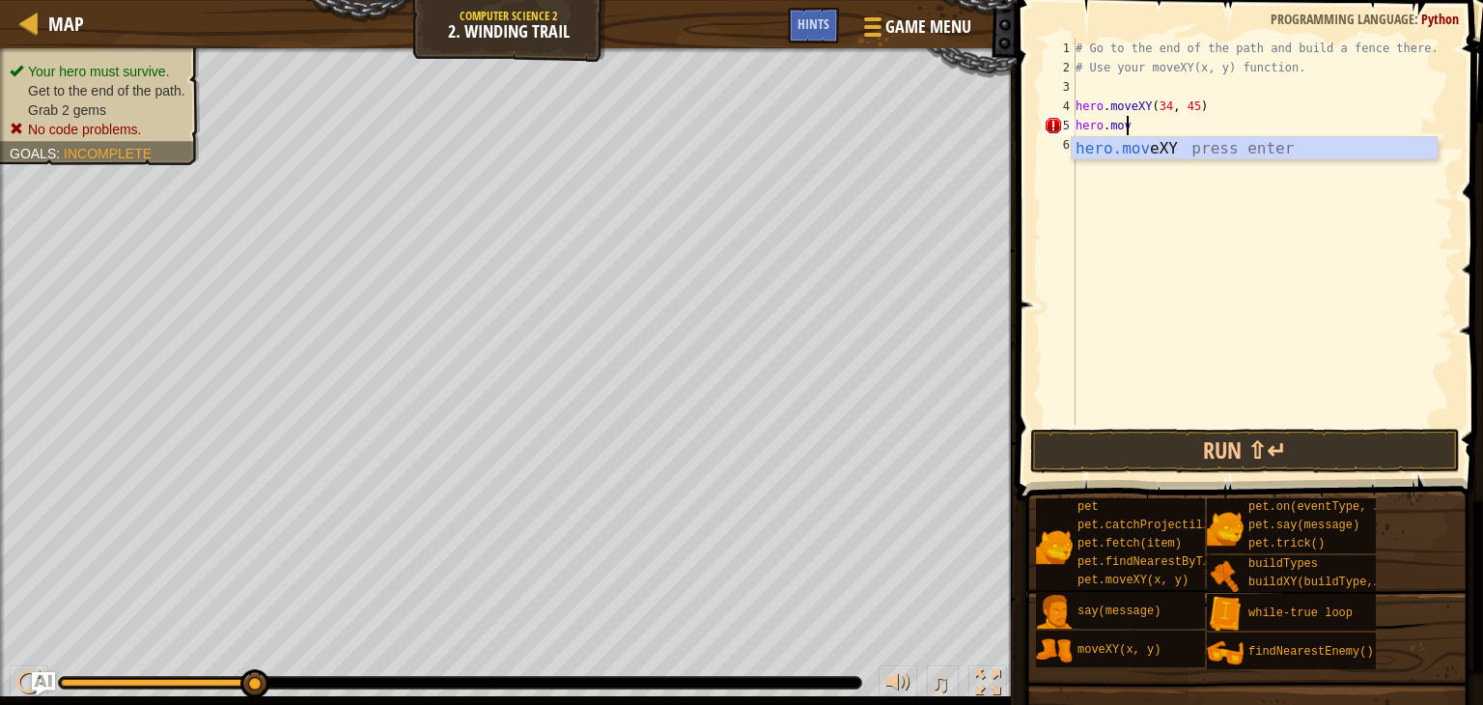
type textarea "h"
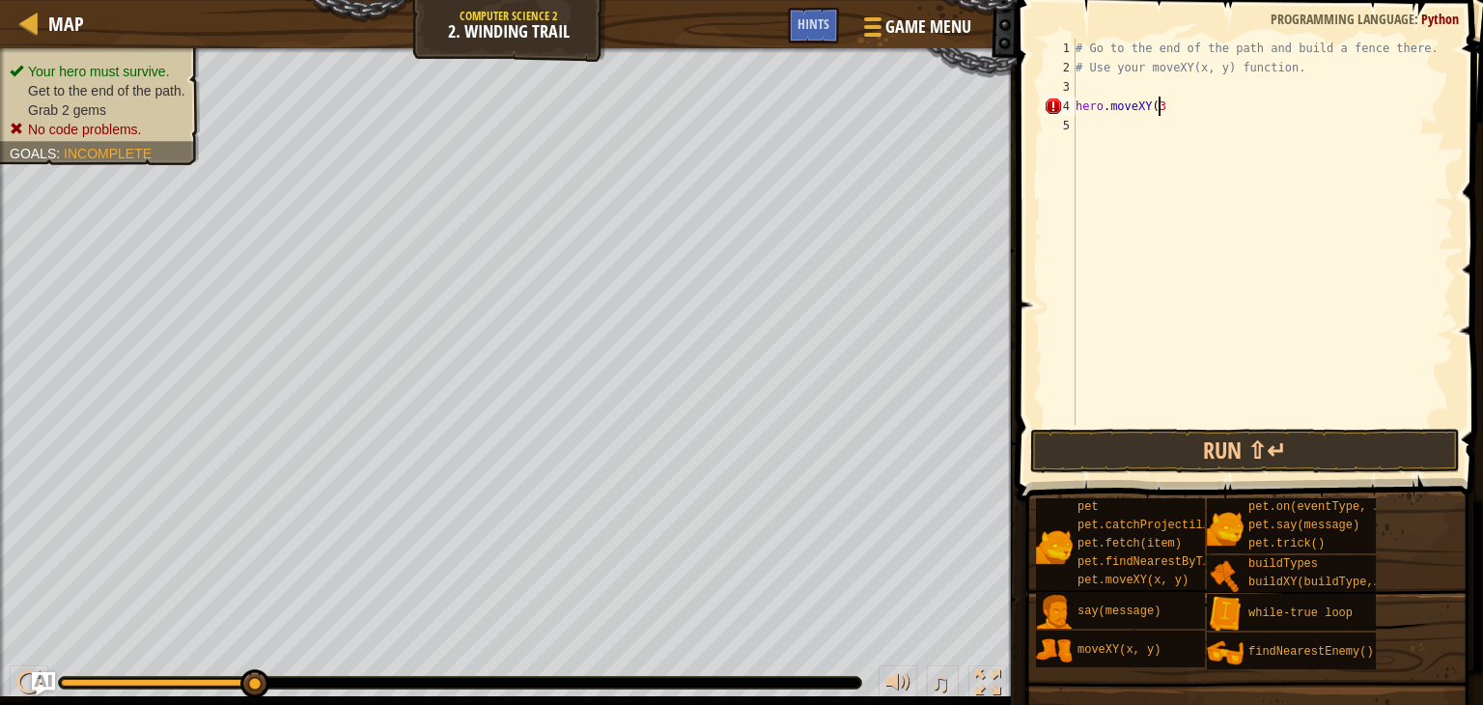
scroll to position [9, 6]
type textarea "hero.moveXY(3"
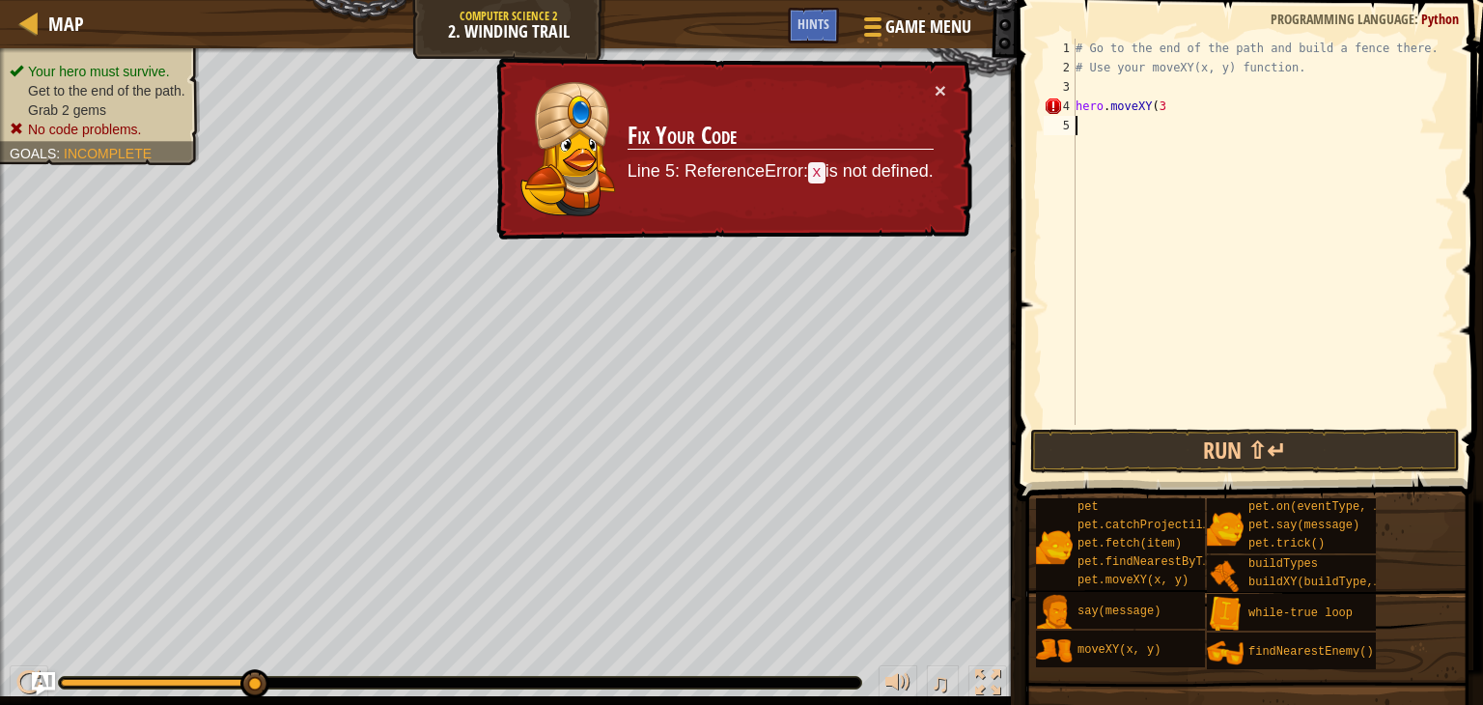
click at [1075, 118] on div "5" at bounding box center [1060, 125] width 32 height 19
click at [935, 81] on button "×" at bounding box center [941, 91] width 12 height 20
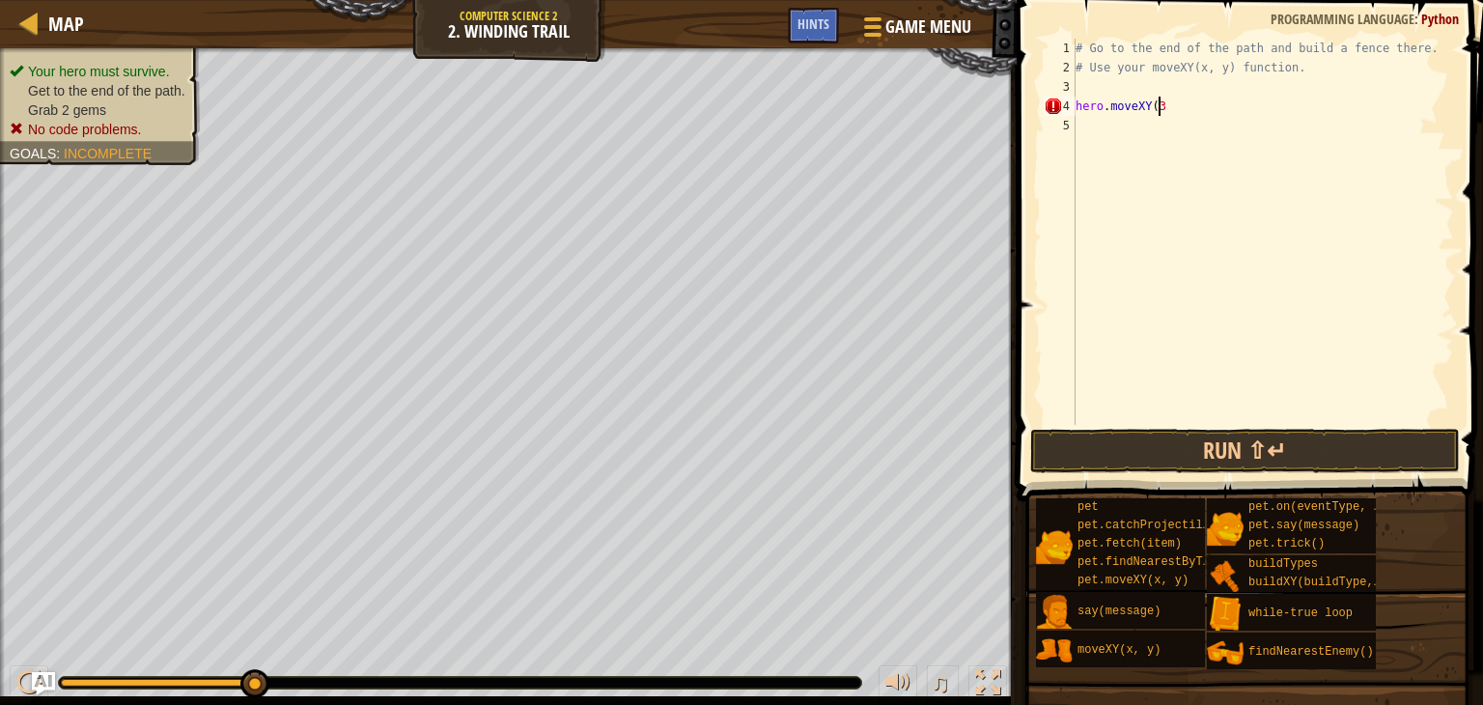
click at [1165, 105] on div "# Go to the end of the path and build a fence there. # Use your moveXY(x, y) fu…" at bounding box center [1263, 251] width 382 height 425
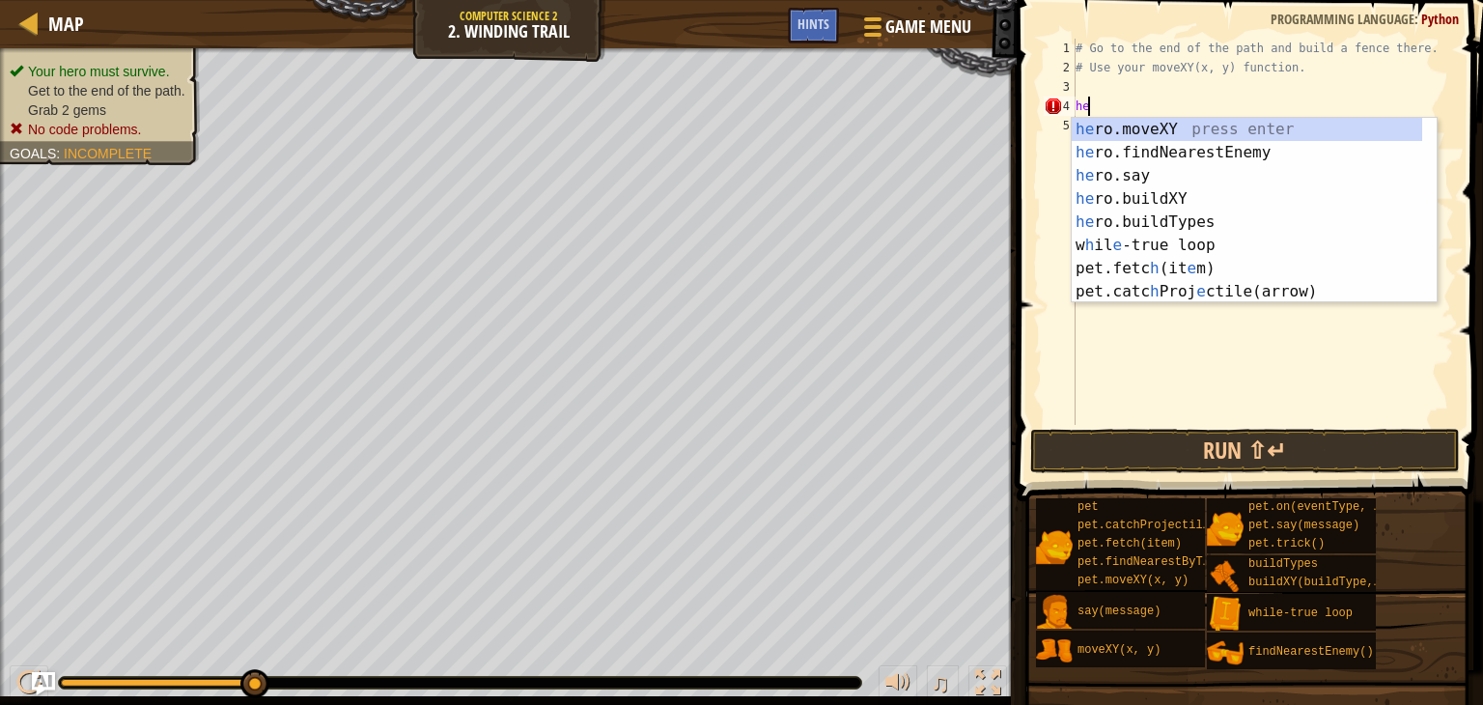
type textarea "h"
type textarea "# Use your moveXY(x, y) function."
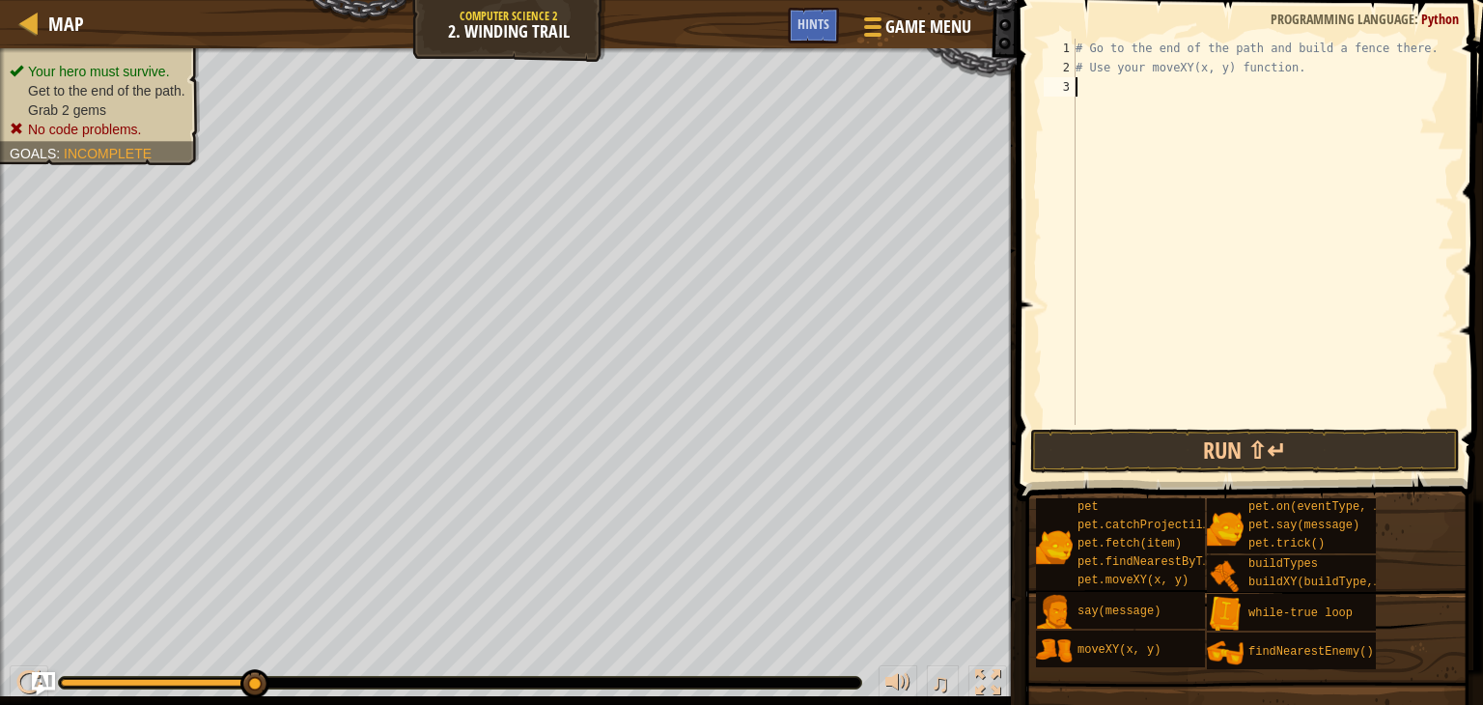
click at [1077, 86] on div "# Go to the end of the path and build a fence there. # Use your moveXY(x, y) fu…" at bounding box center [1263, 251] width 382 height 425
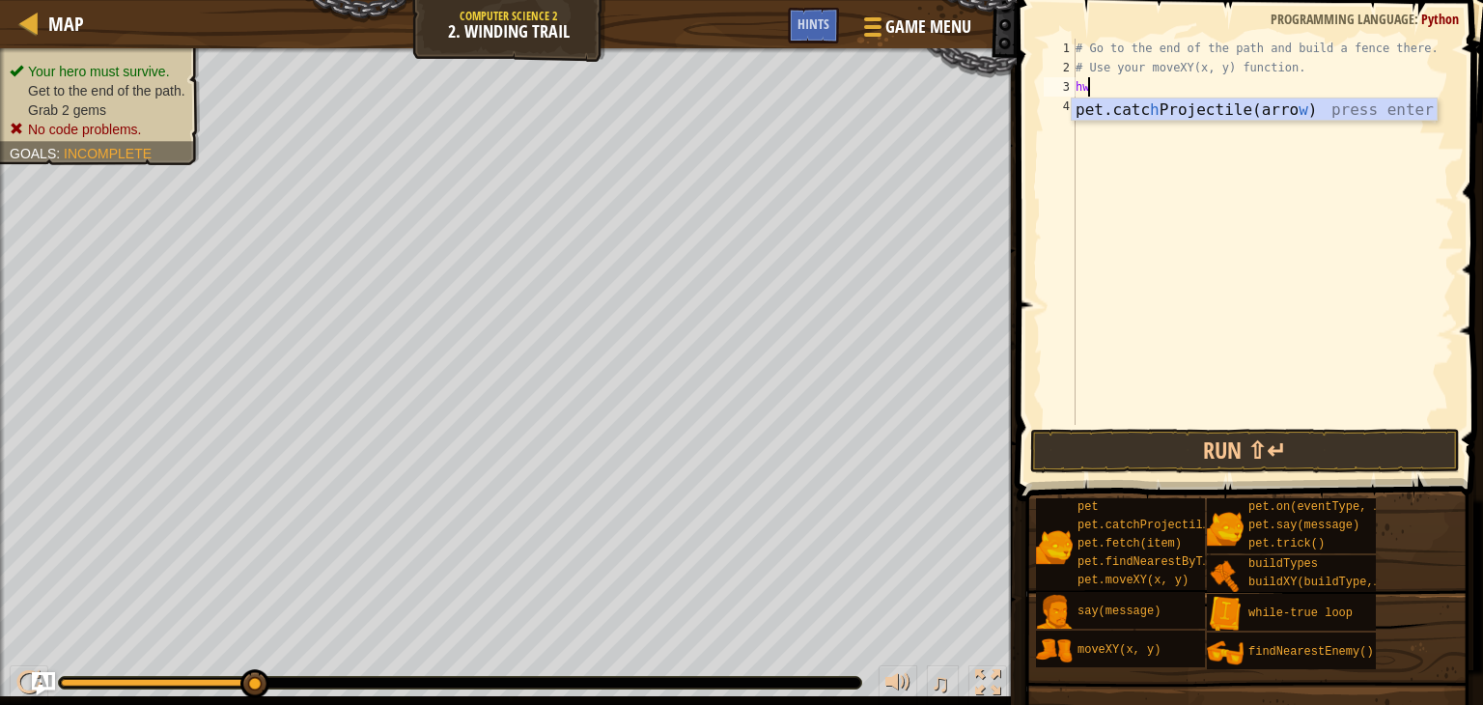
type textarea "h"
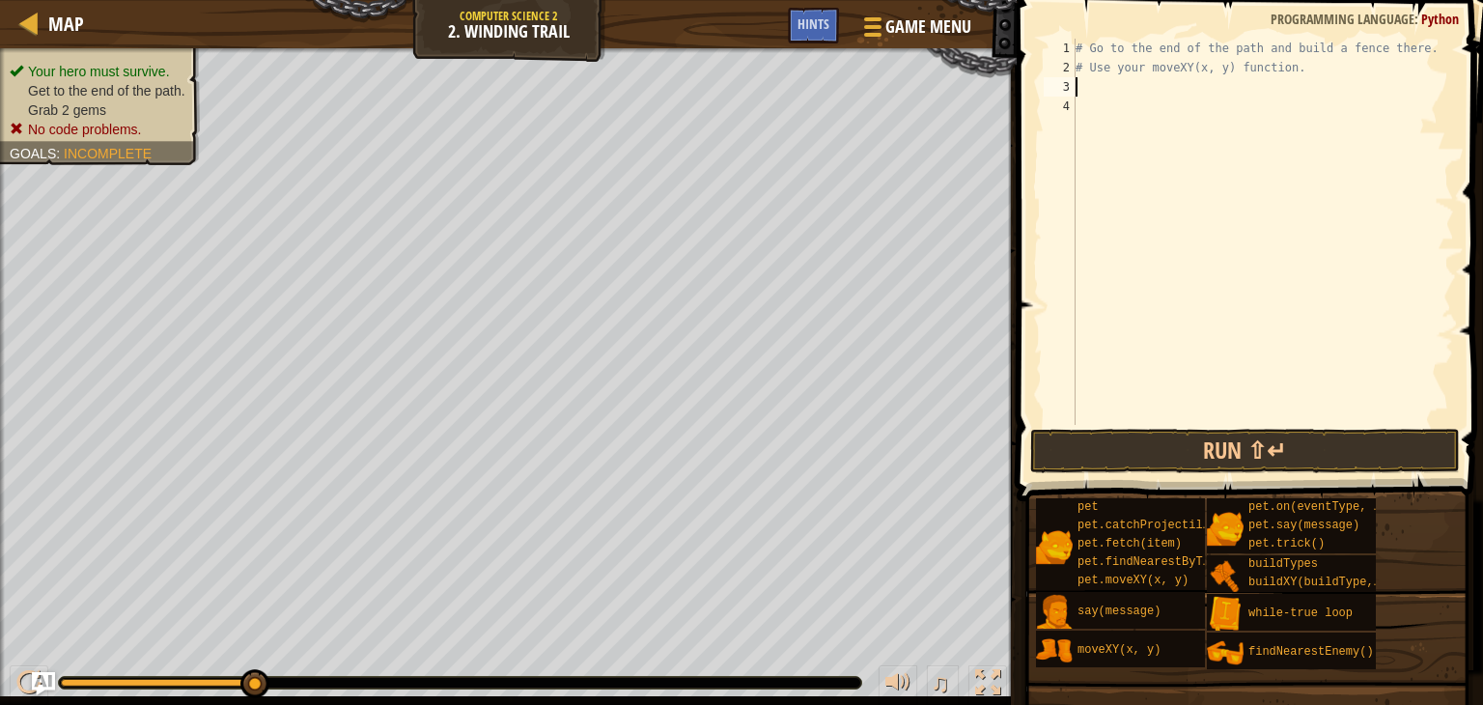
type textarea "w"
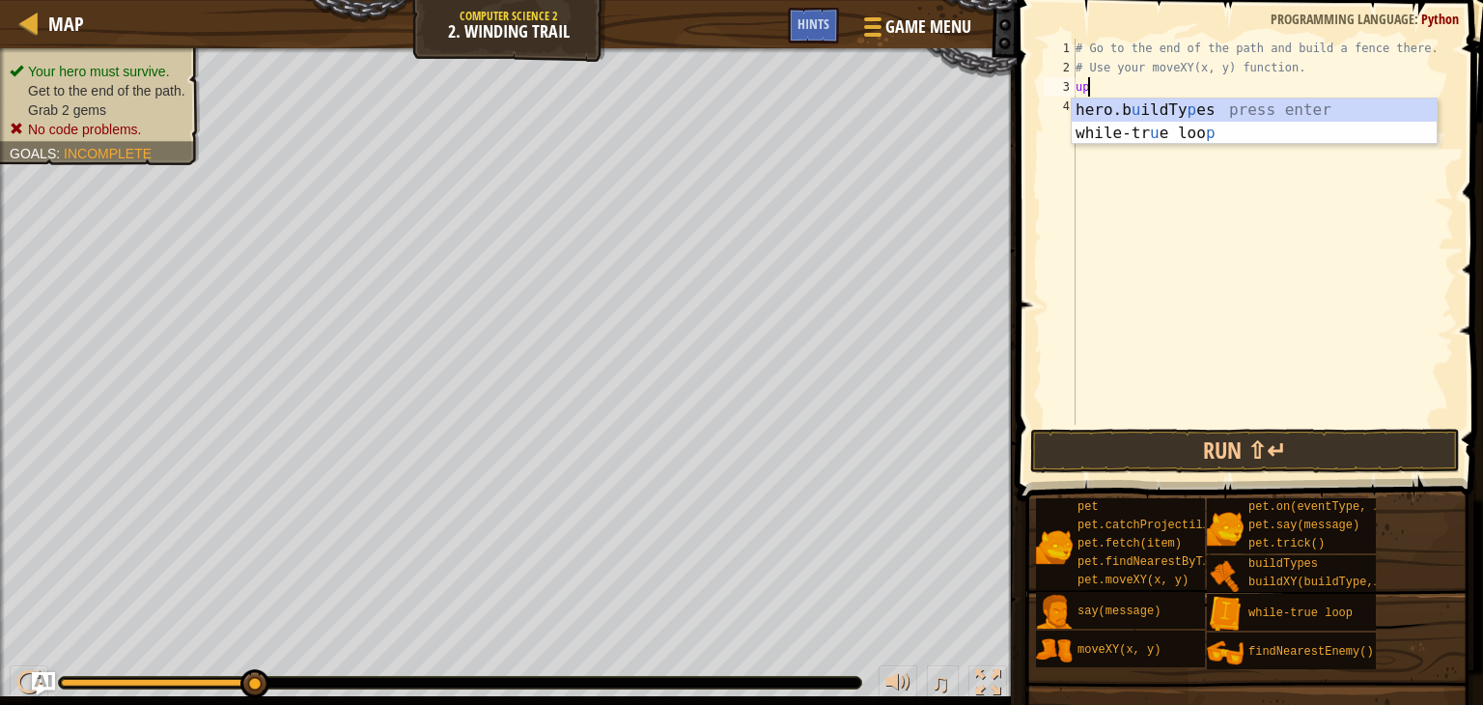
type textarea "u"
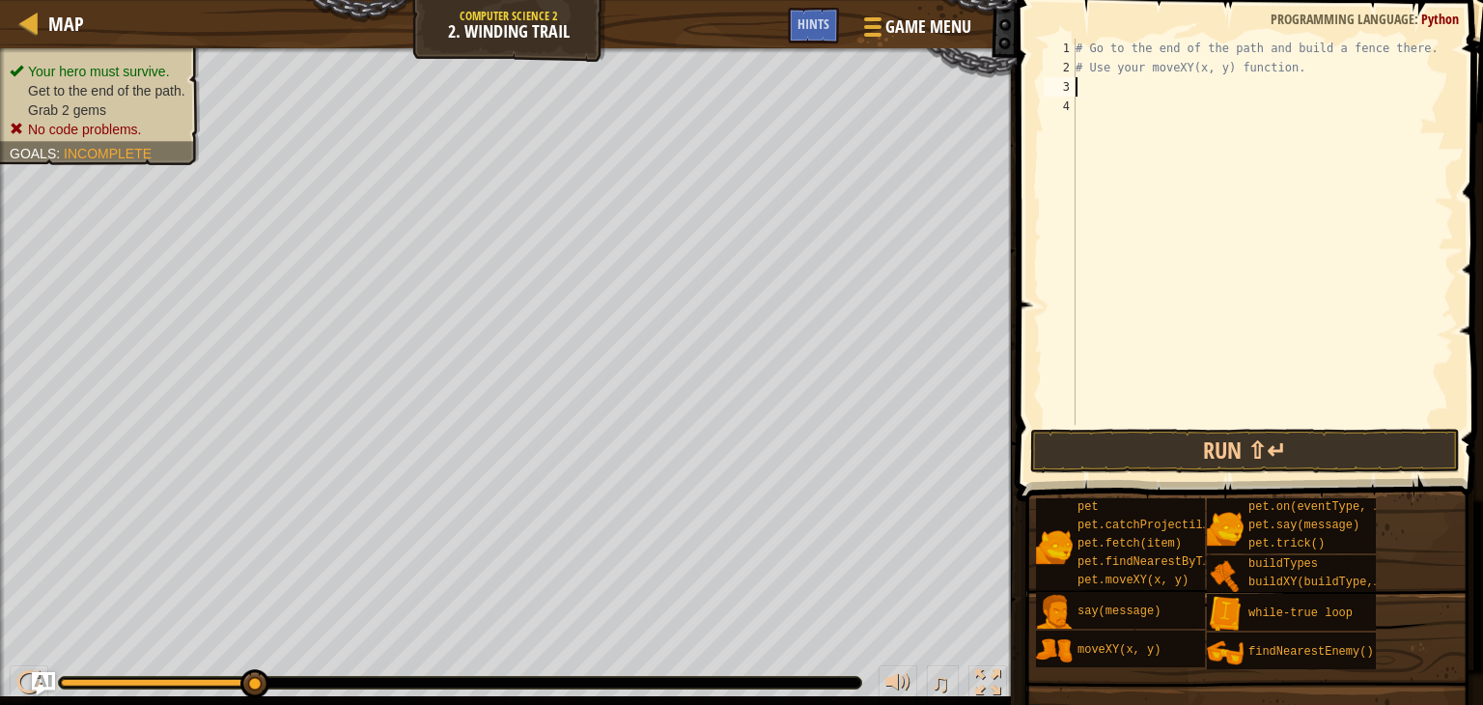
type textarea "d"
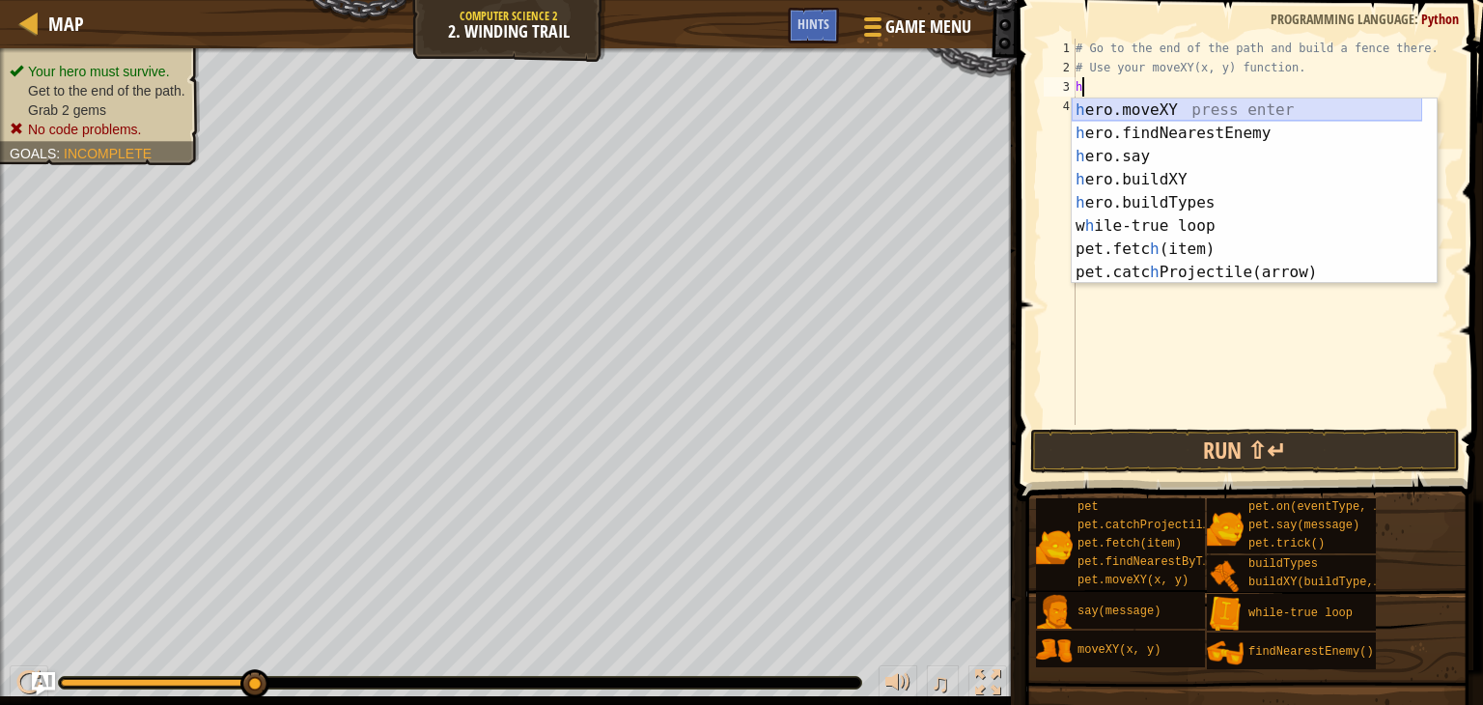
click at [1122, 103] on div "h ero.moveXY press enter h ero.findNearestEnemy press enter h ero.say press ent…" at bounding box center [1247, 214] width 350 height 232
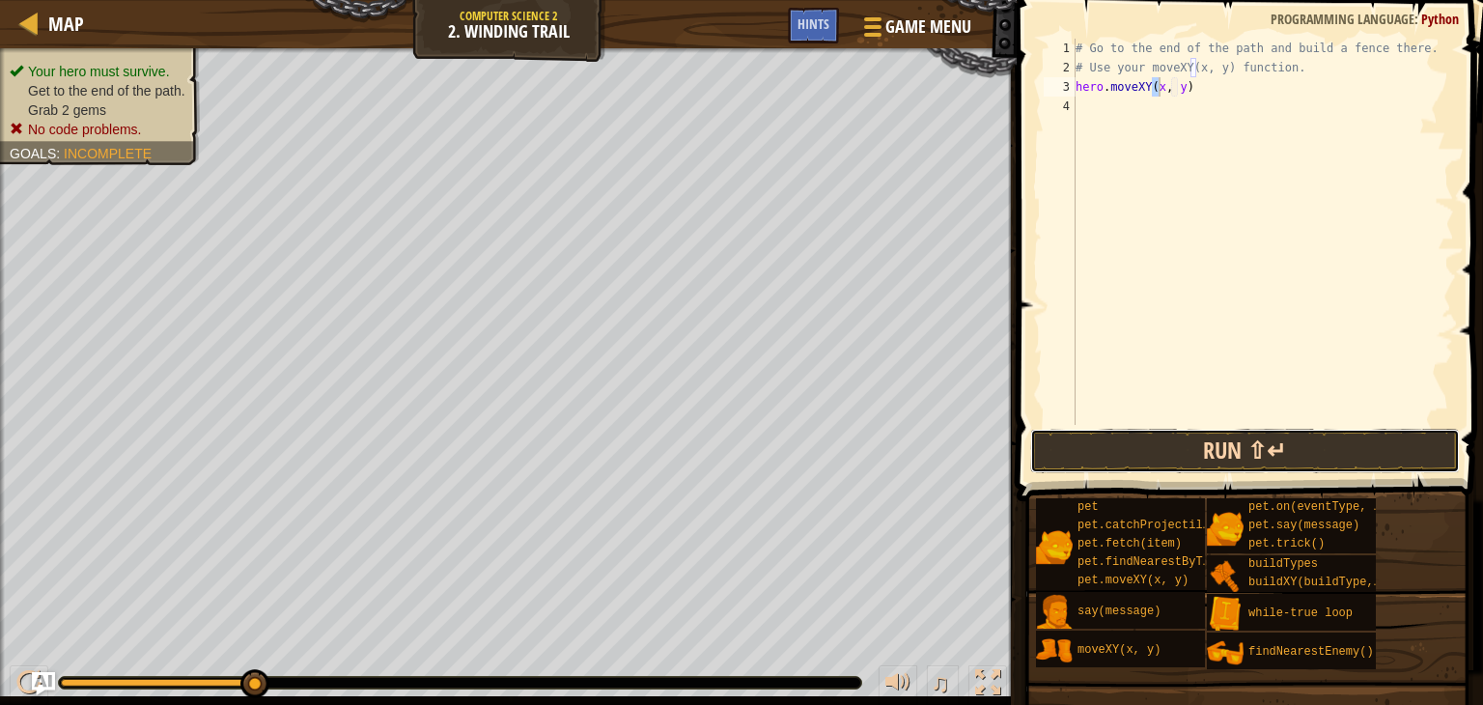
click at [1158, 448] on button "Run ⇧↵" at bounding box center [1245, 451] width 430 height 44
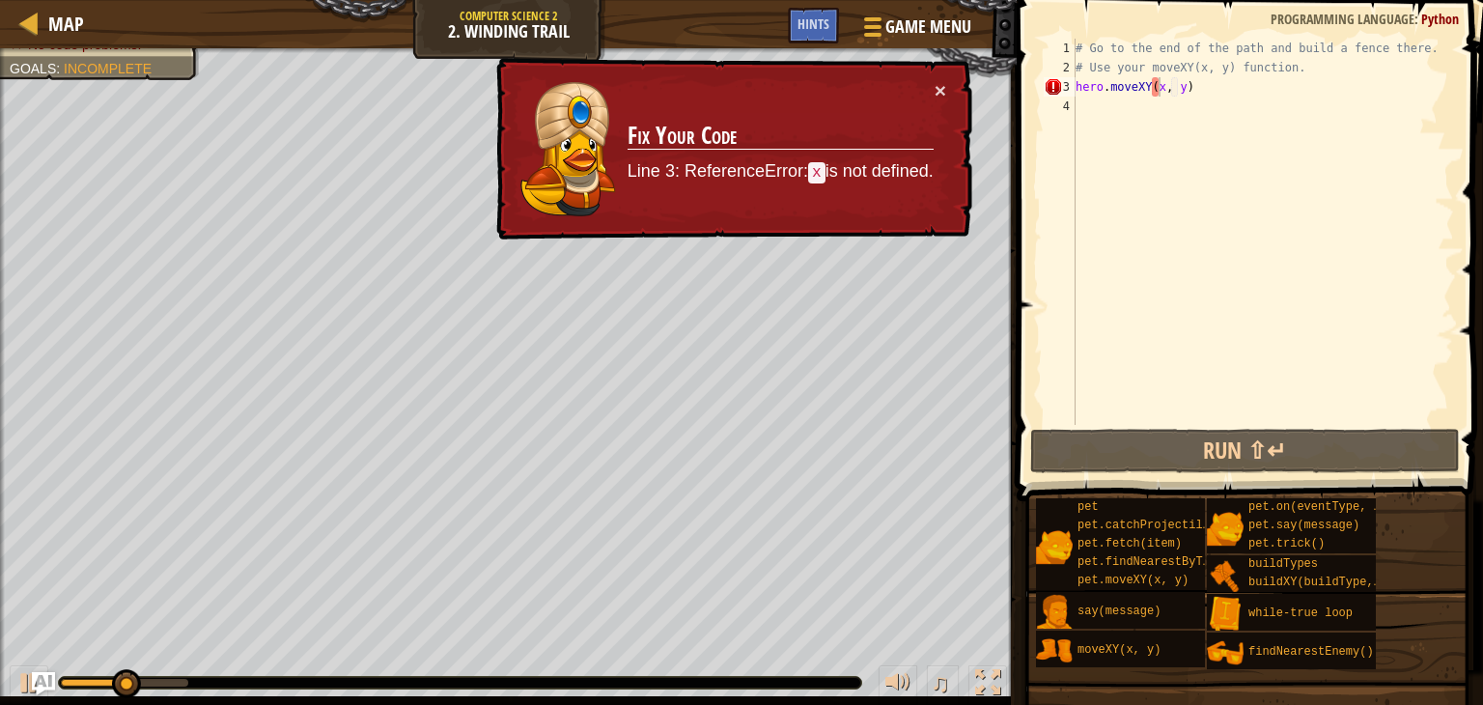
click at [942, 74] on div "× Fix Your Code Line 3: ReferenceError: x is not defined." at bounding box center [732, 149] width 483 height 188
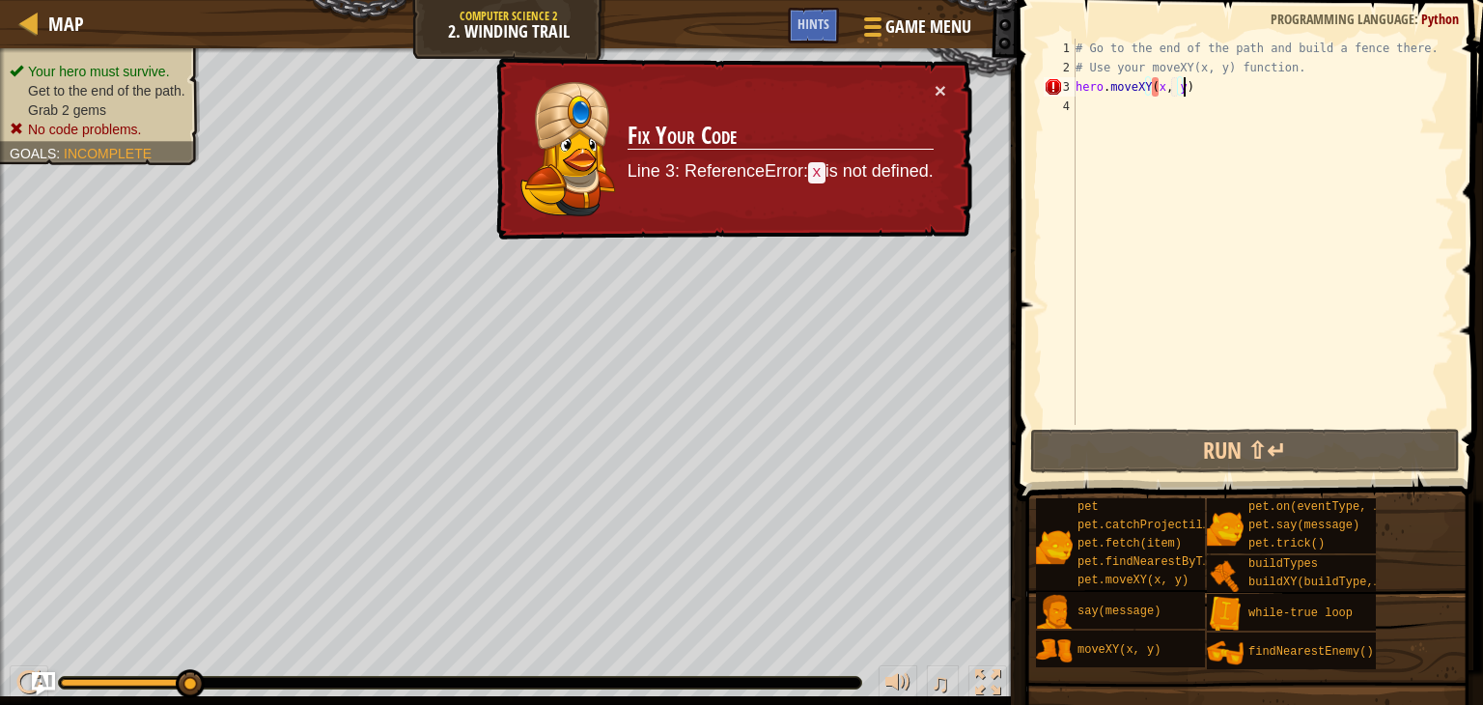
click at [1211, 82] on div "# Go to the end of the path and build a fence there. # Use your moveXY(x, y) fu…" at bounding box center [1263, 251] width 382 height 425
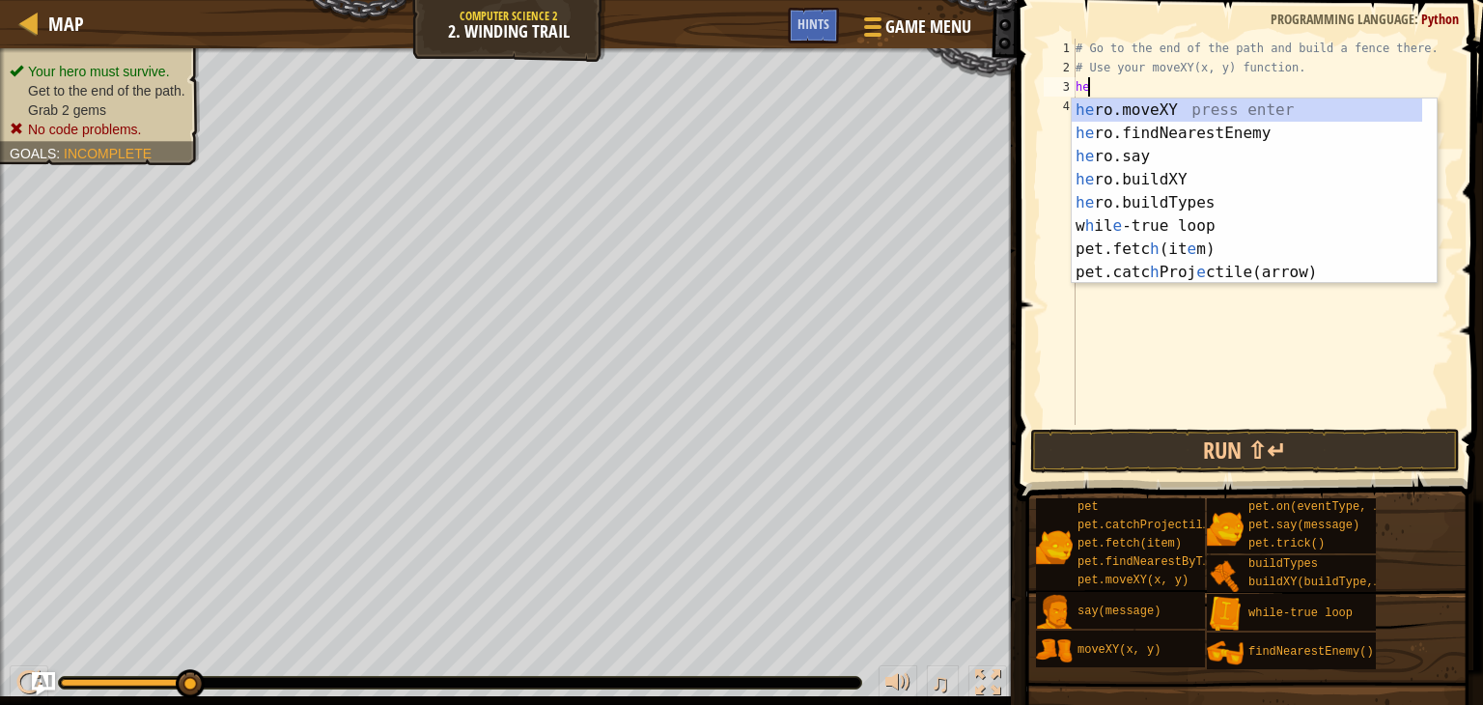
type textarea "h"
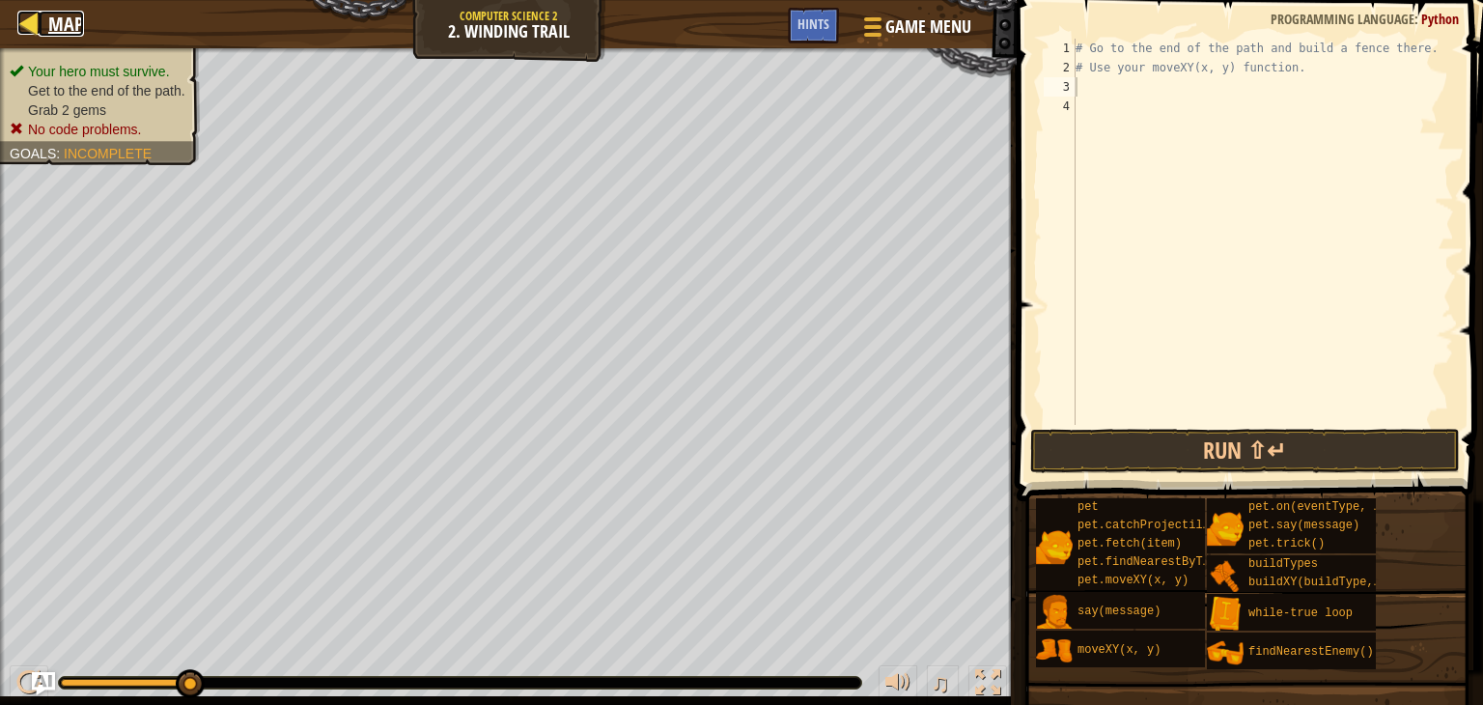
click at [27, 14] on div at bounding box center [29, 23] width 24 height 24
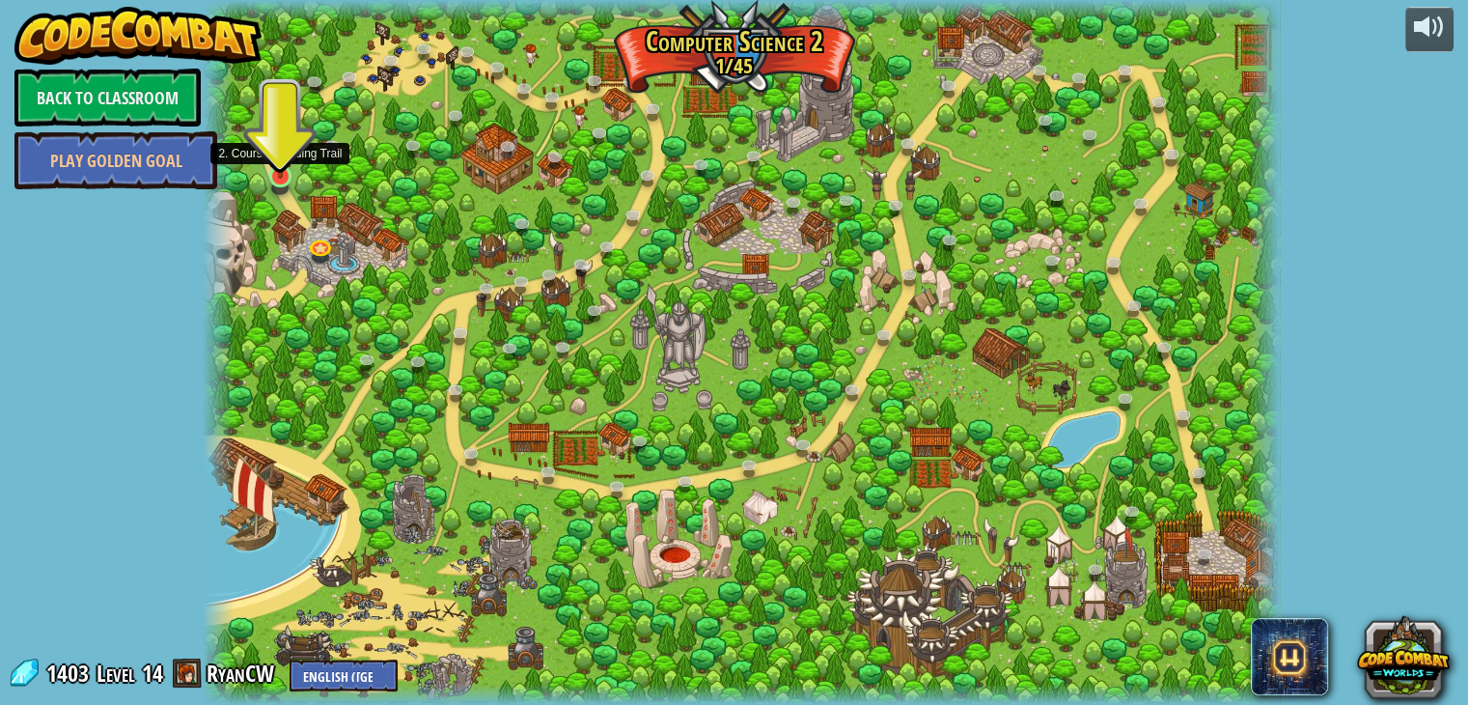
click at [270, 161] on img at bounding box center [280, 148] width 27 height 62
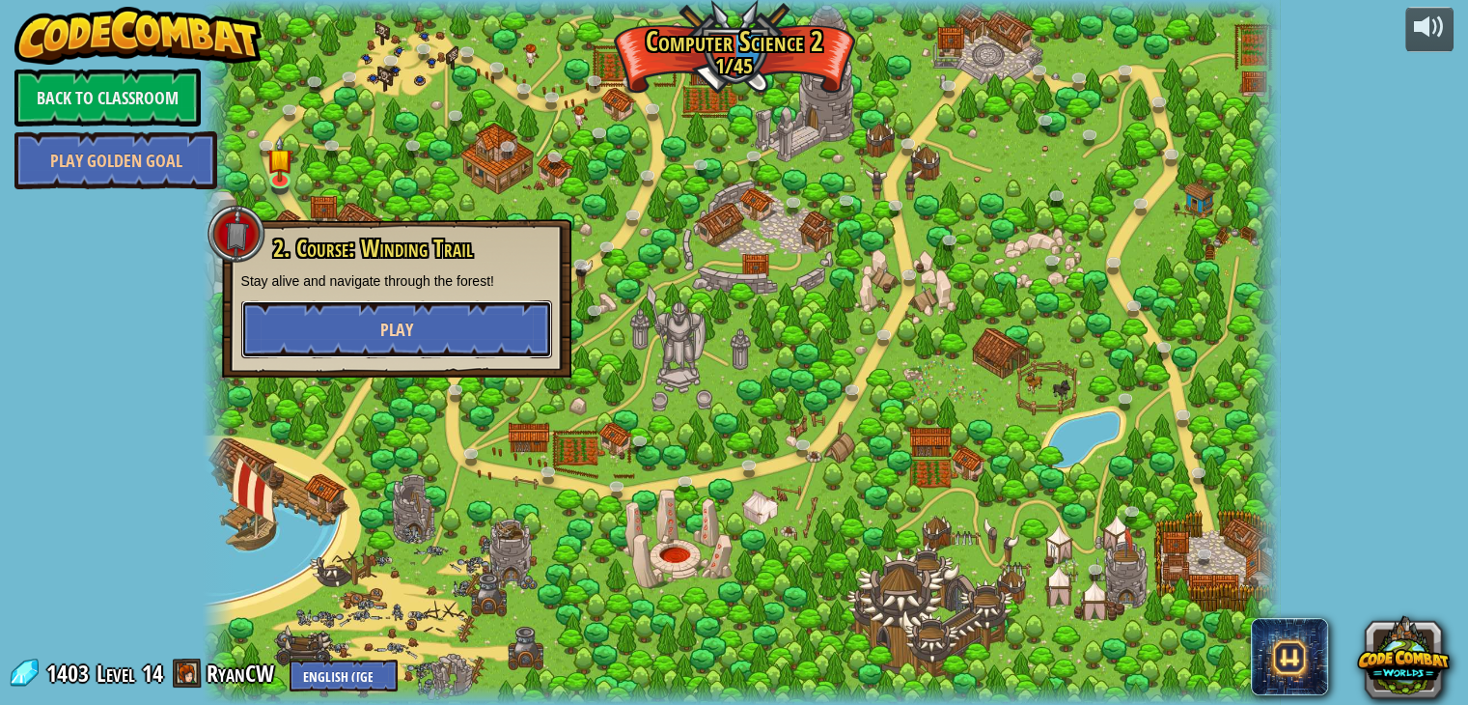
click at [293, 309] on button "Play" at bounding box center [396, 329] width 311 height 58
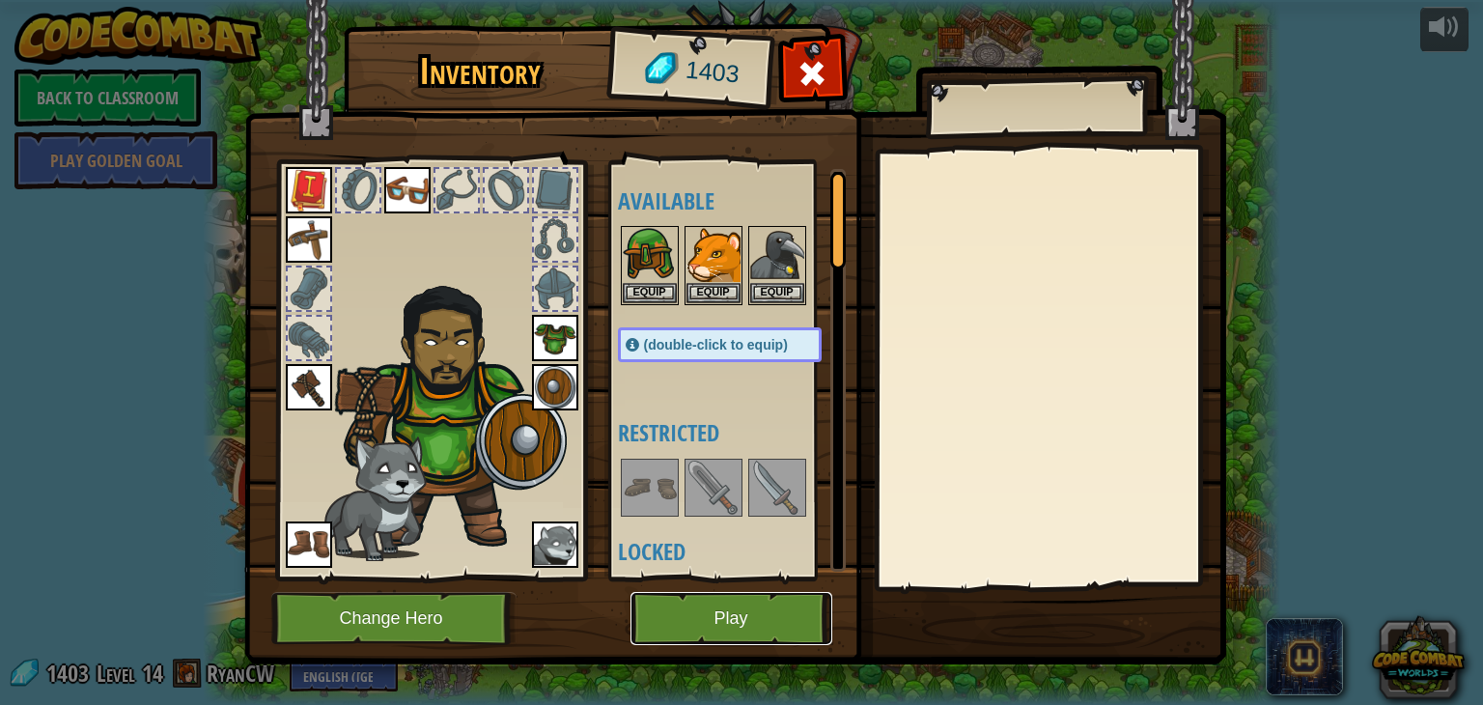
click at [768, 615] on button "Play" at bounding box center [731, 618] width 202 height 53
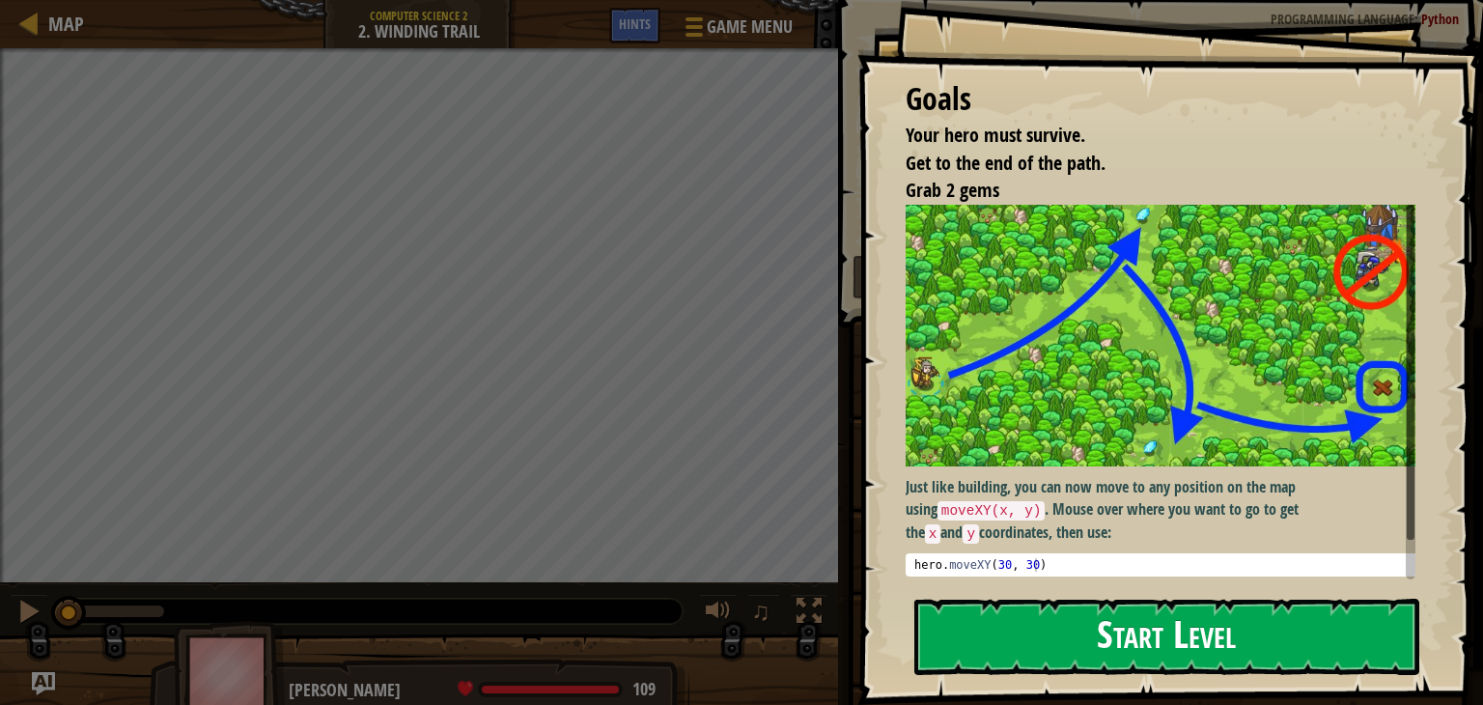
click at [1104, 657] on button "Start Level" at bounding box center [1166, 637] width 505 height 76
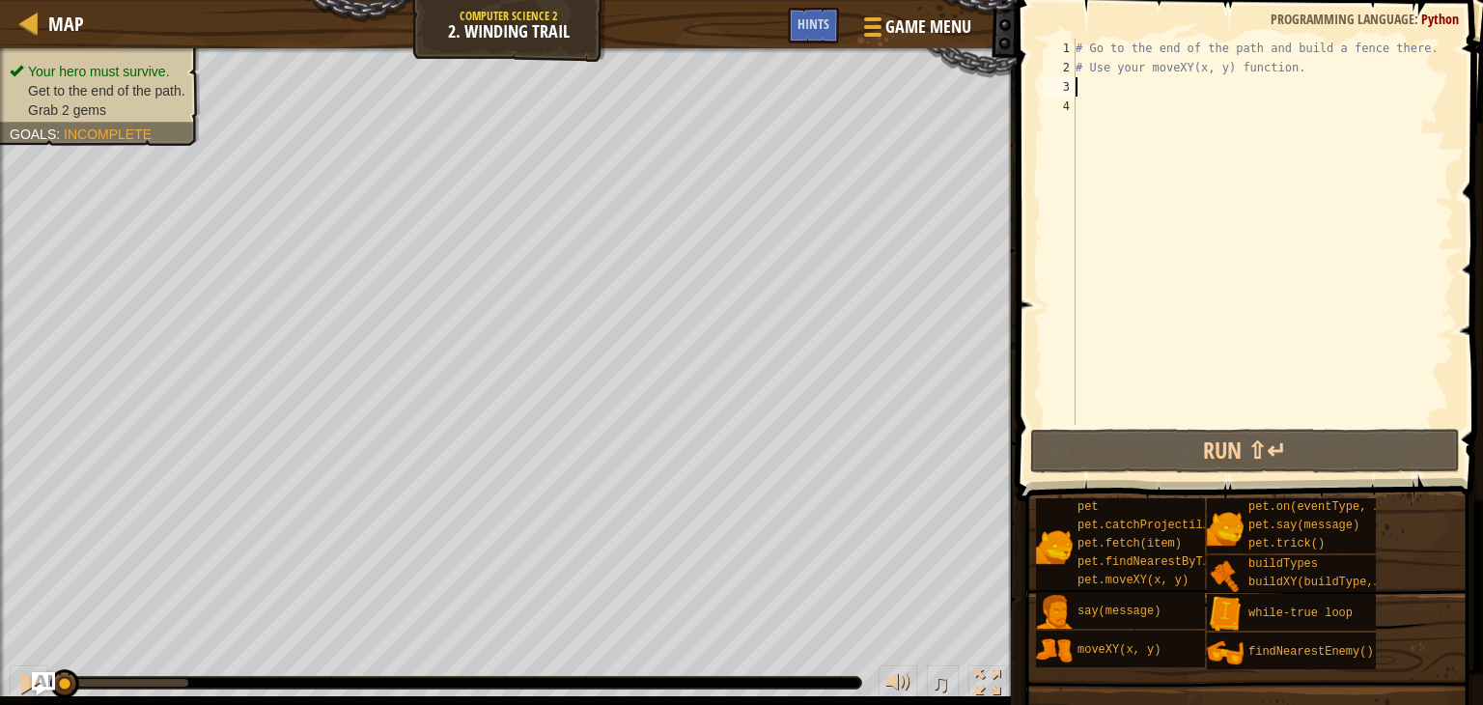
click at [1078, 81] on div "# Go to the end of the path and build a fence there. # Use your moveXY(x, y) fu…" at bounding box center [1263, 251] width 382 height 425
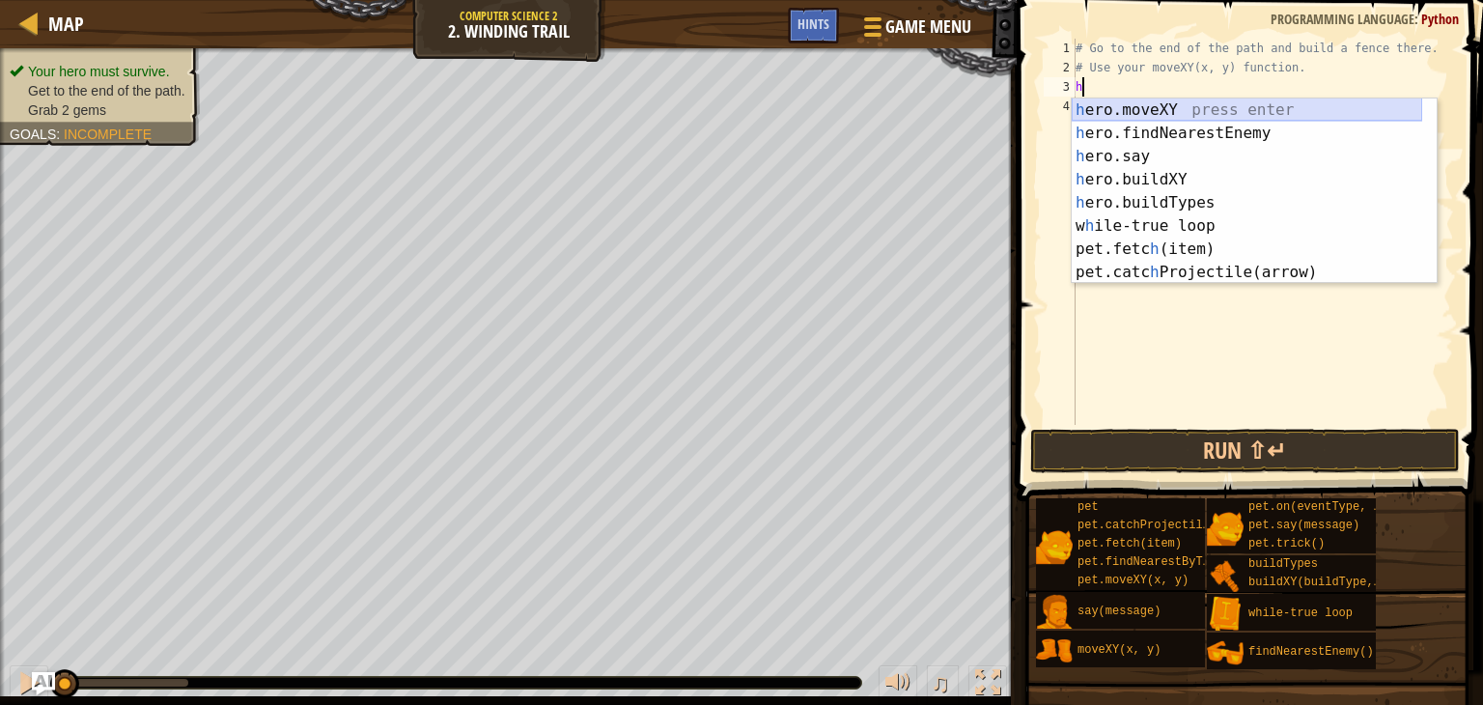
click at [1108, 102] on div "h ero.moveXY press enter h ero.findNearestEnemy press enter h ero.say press ent…" at bounding box center [1247, 214] width 350 height 232
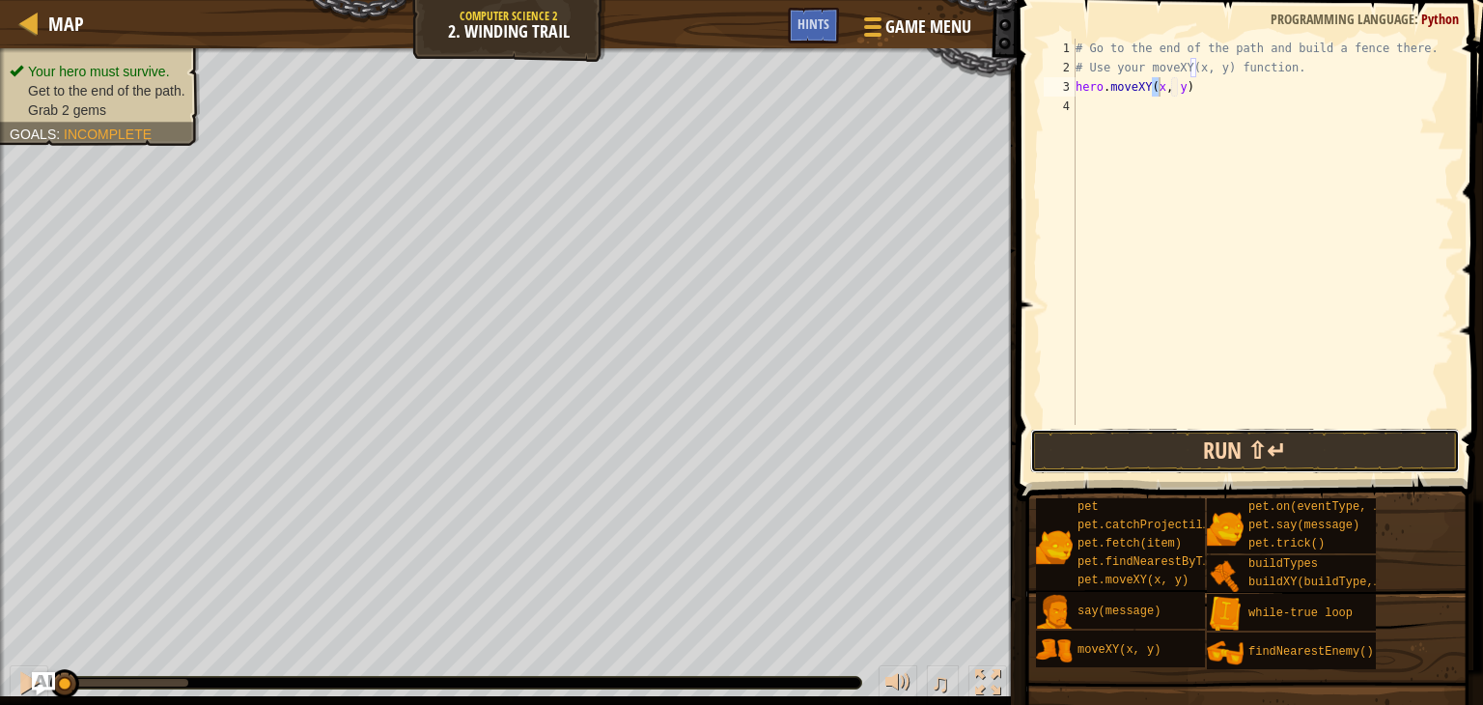
click at [1121, 463] on button "Run ⇧↵" at bounding box center [1245, 451] width 430 height 44
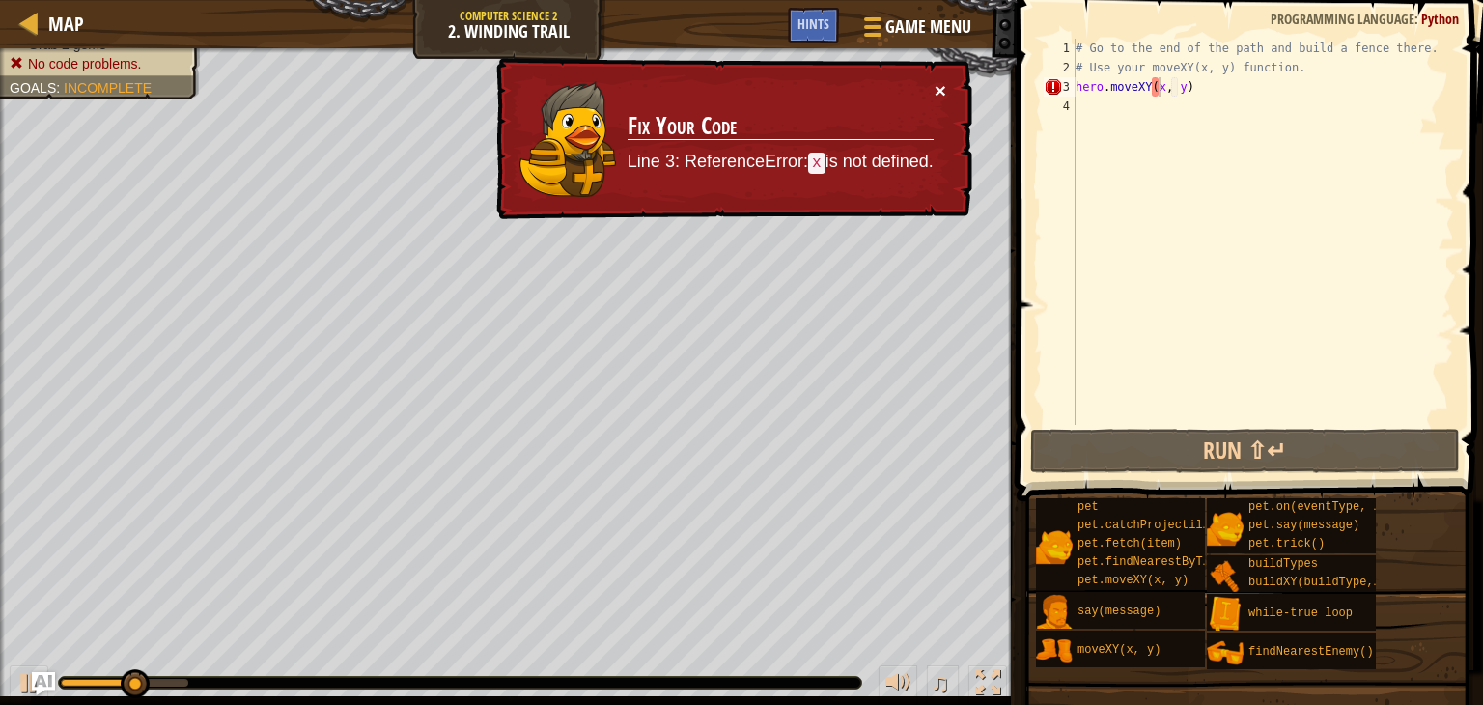
click at [935, 83] on button "×" at bounding box center [941, 90] width 12 height 20
click at [1186, 82] on div "# Go to the end of the path and build a fence there. # Use your moveXY(x, y) fu…" at bounding box center [1263, 251] width 382 height 425
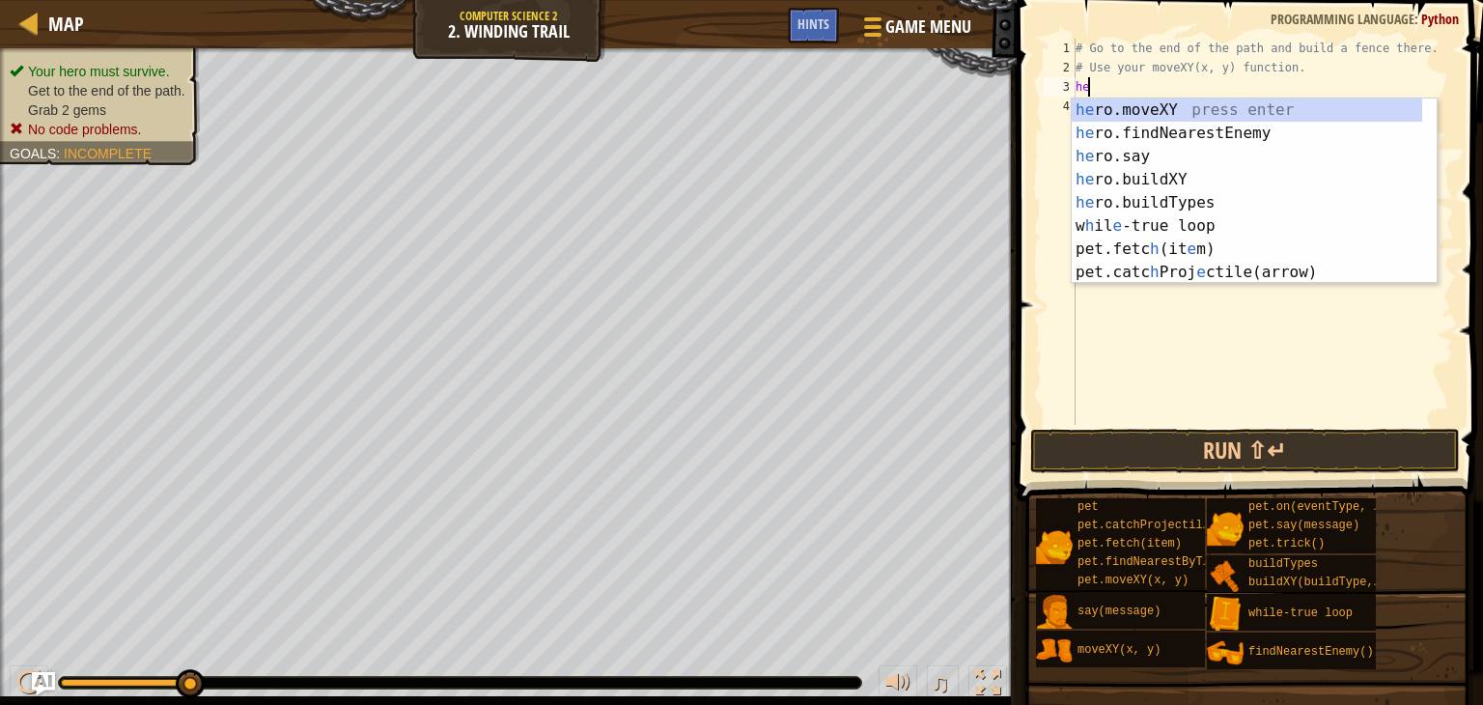
type textarea "h"
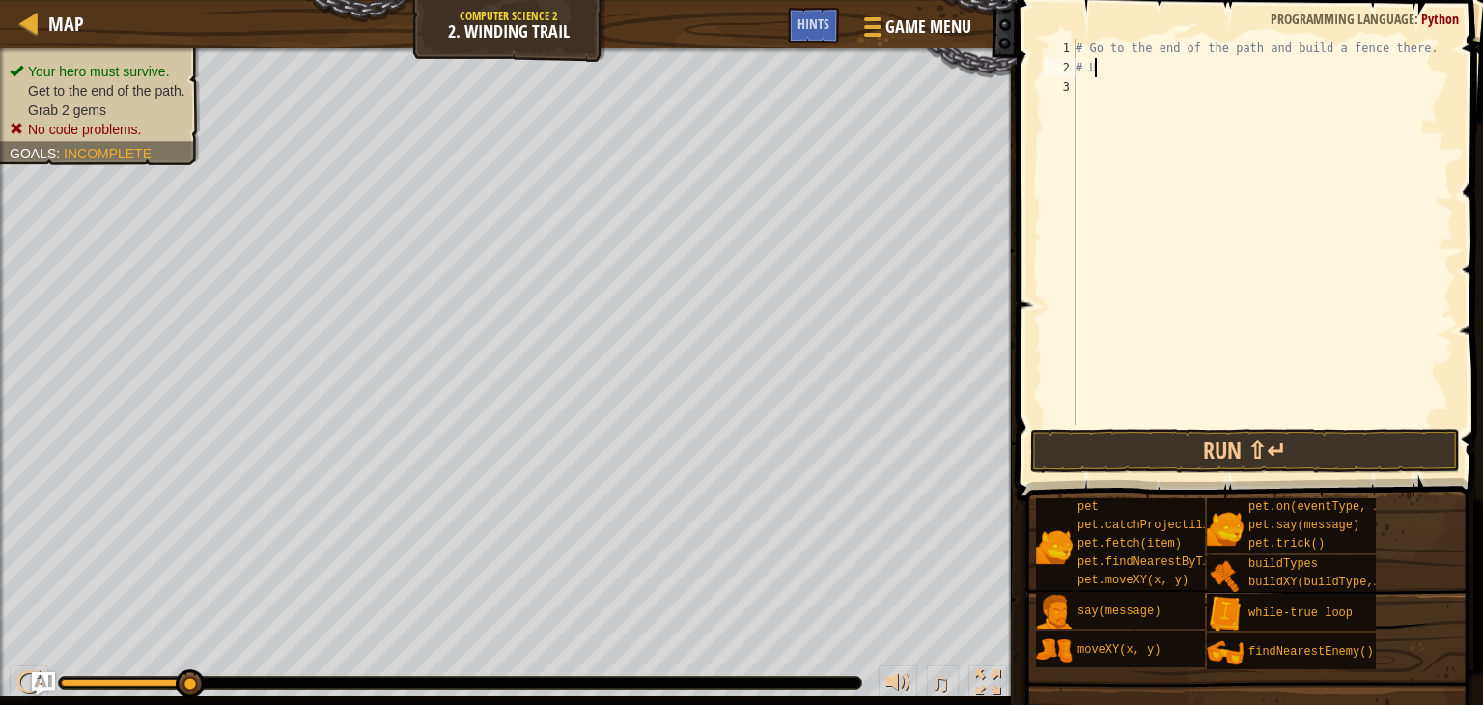
type textarea "#"
type textarea "# Go to the end of the path and build a fen"
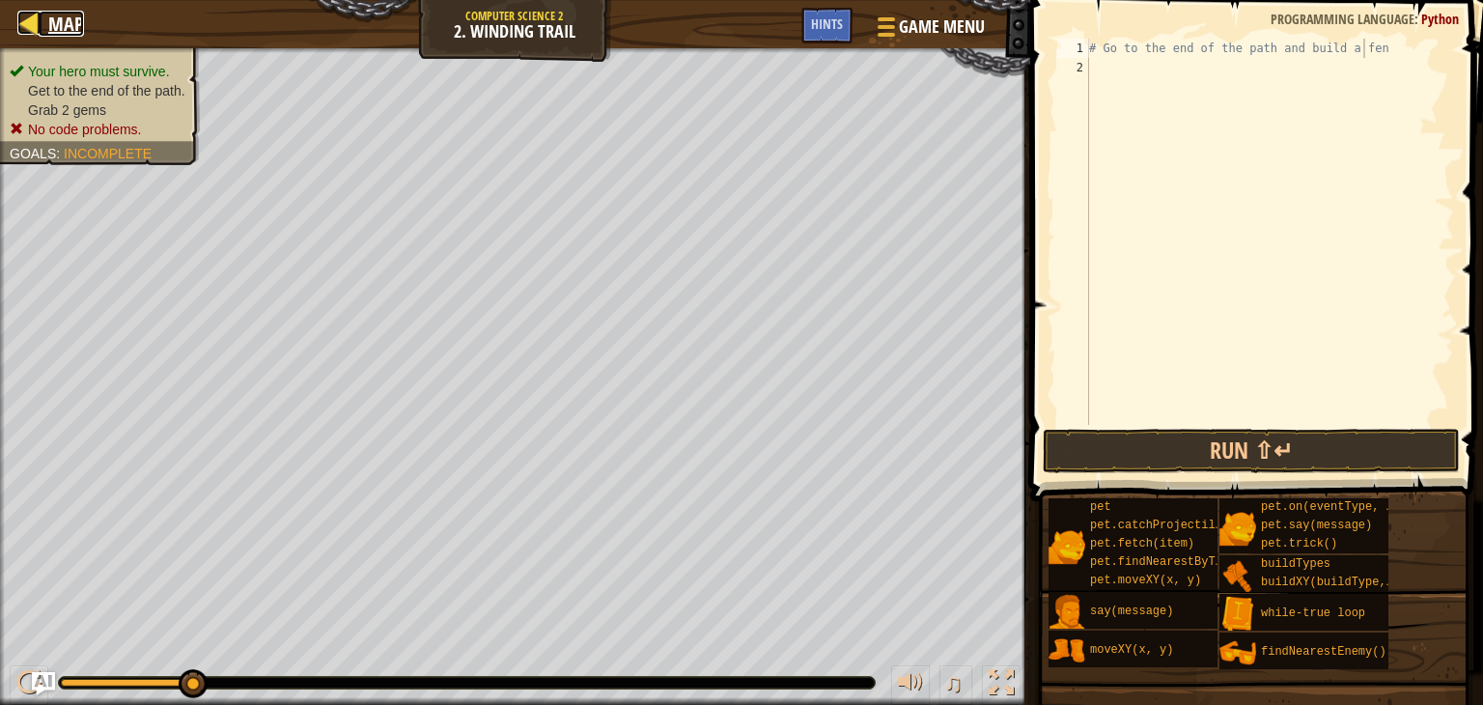
click at [29, 24] on div at bounding box center [29, 23] width 24 height 24
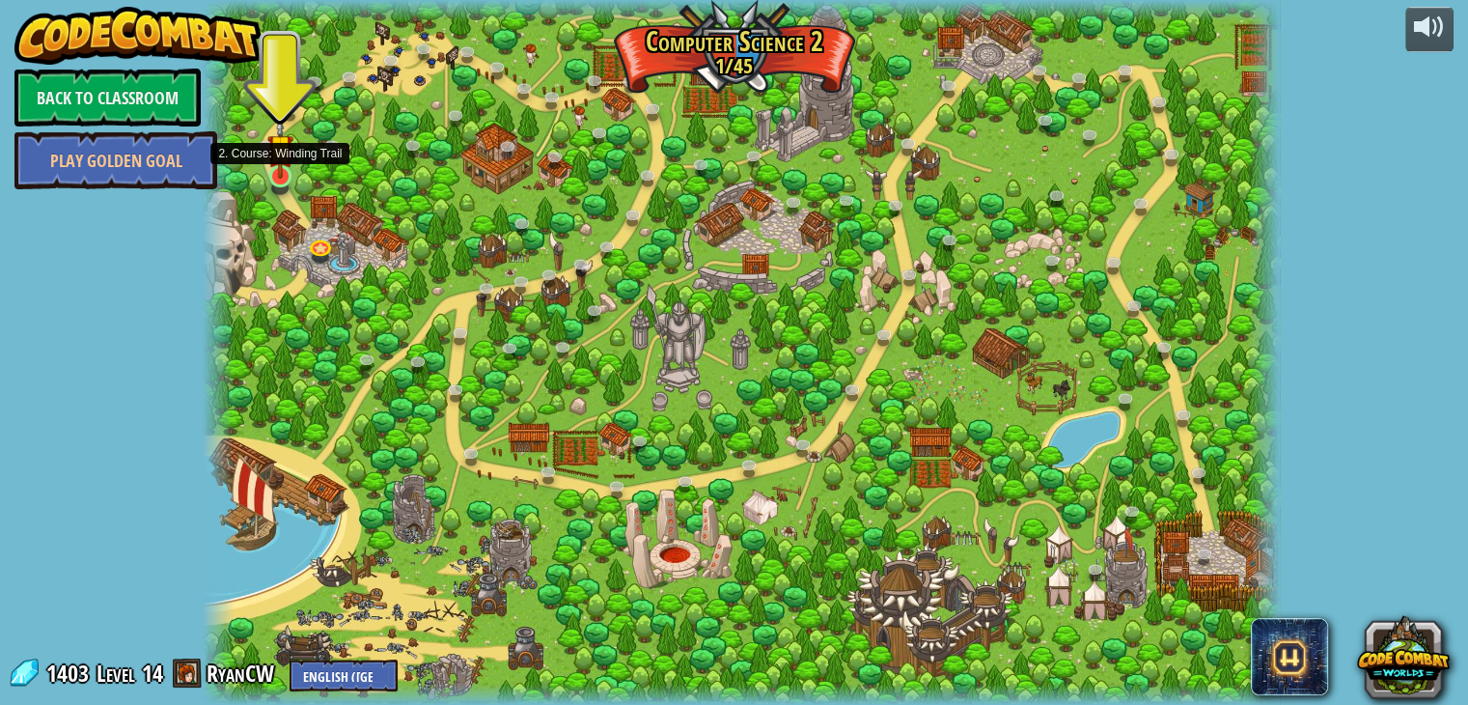
click at [274, 161] on img at bounding box center [280, 148] width 27 height 62
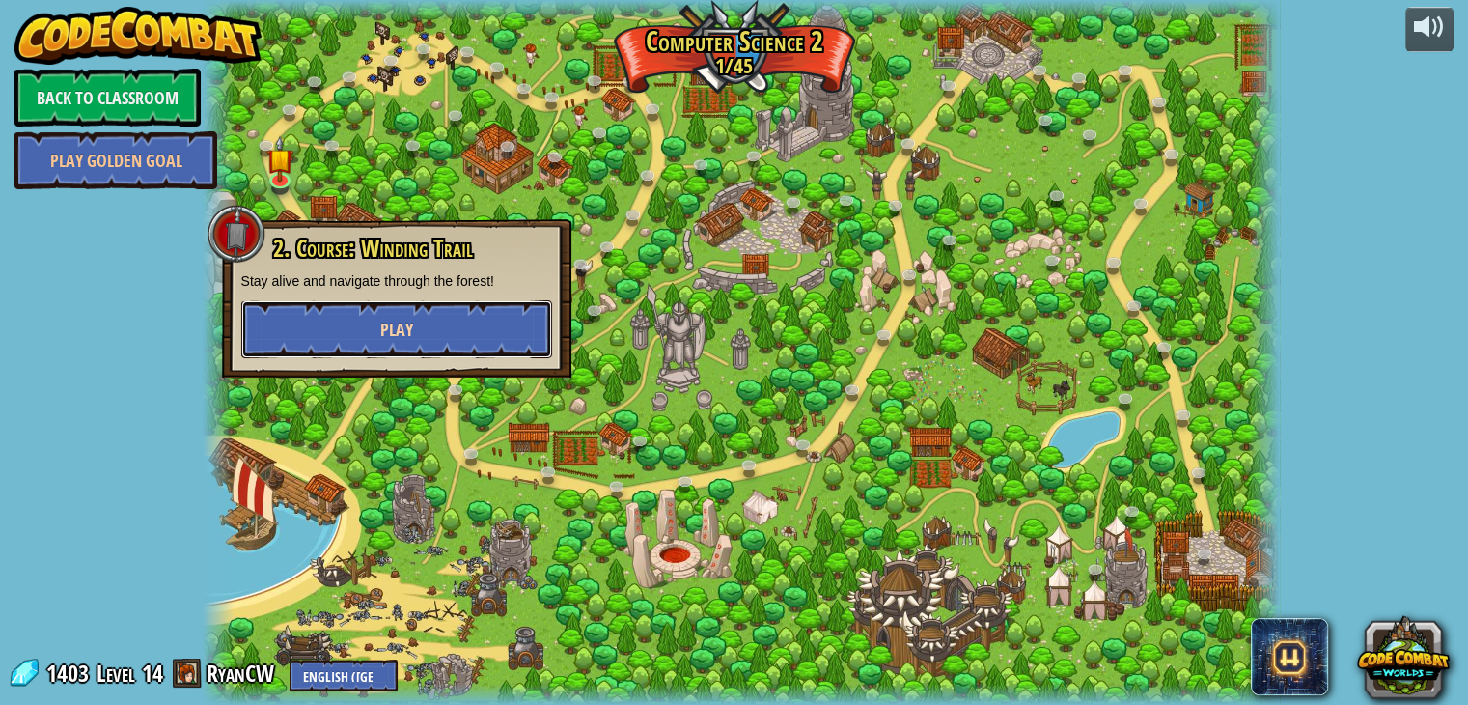
click at [356, 311] on button "Play" at bounding box center [396, 329] width 311 height 58
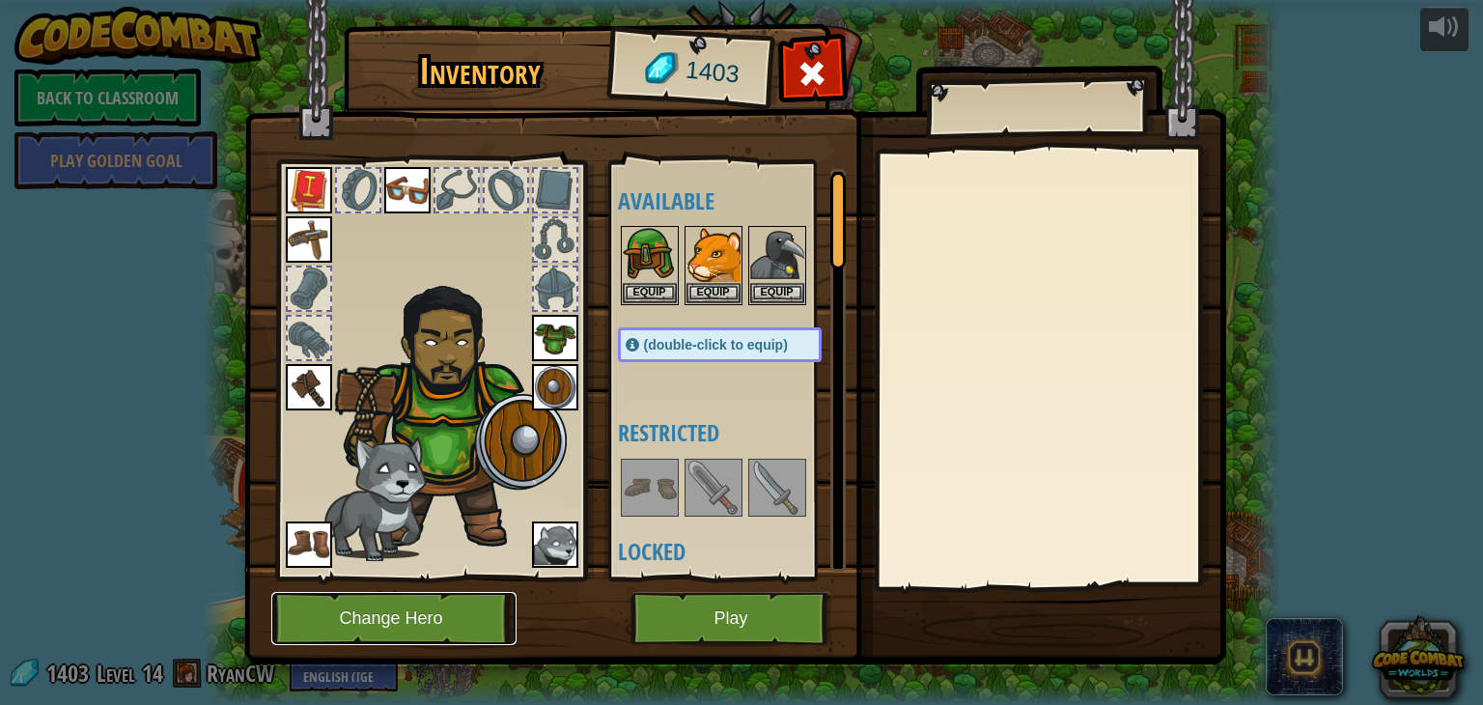
click at [414, 592] on button "Change Hero" at bounding box center [393, 618] width 245 height 53
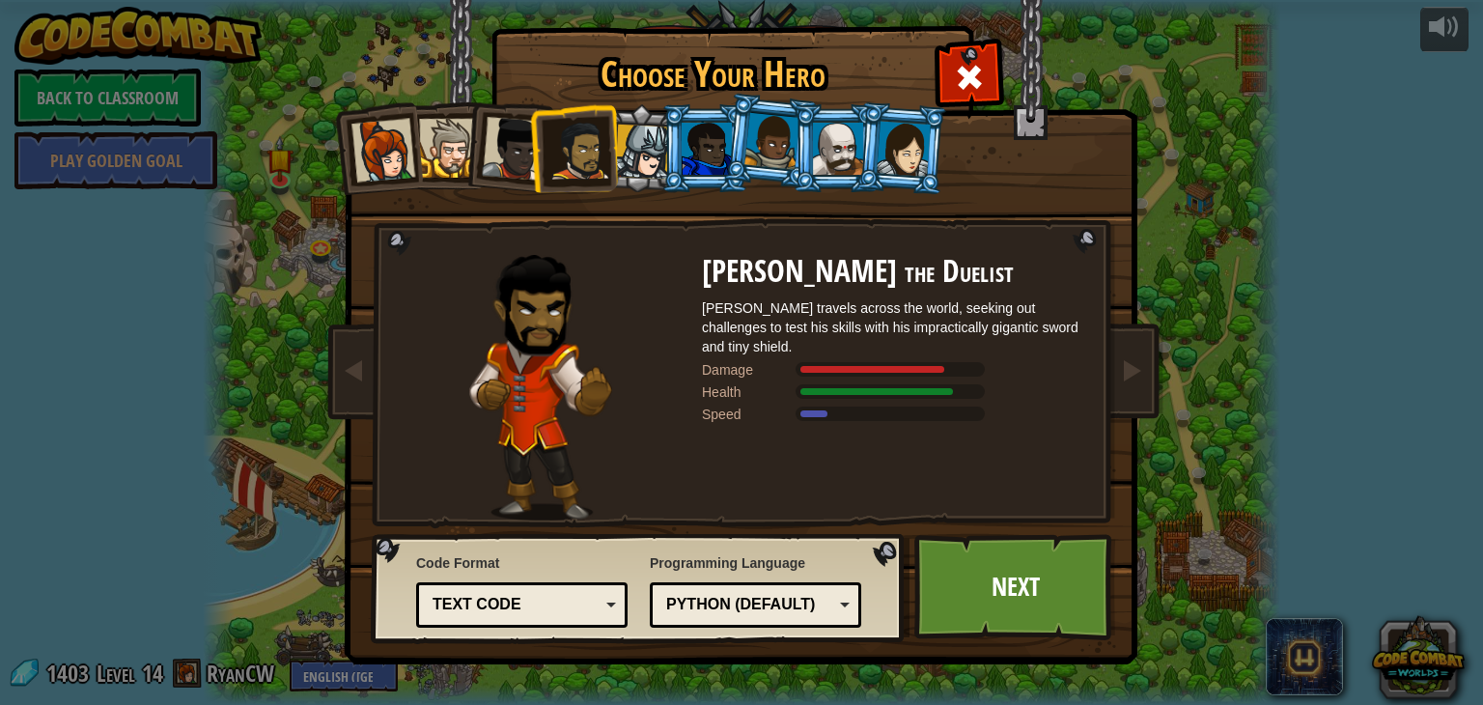
click at [509, 163] on div at bounding box center [514, 149] width 64 height 64
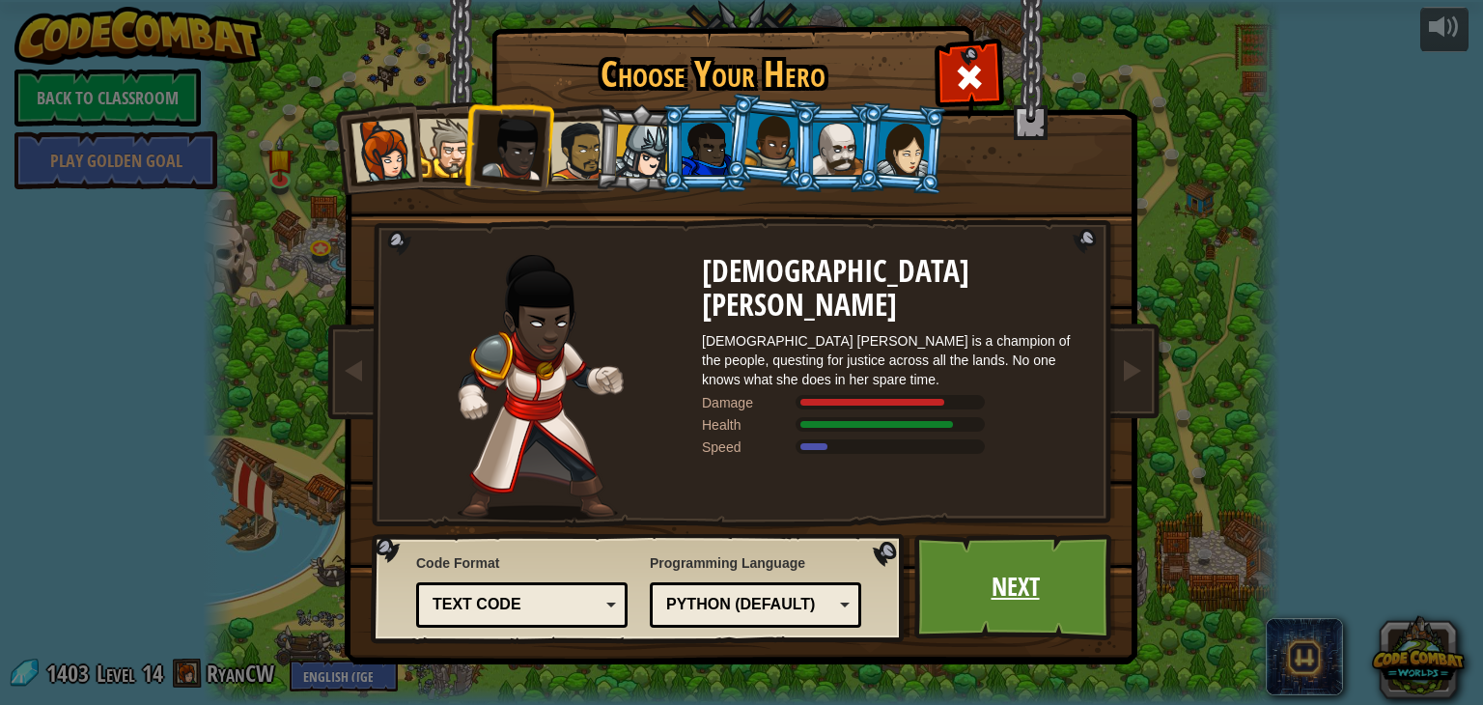
click at [997, 573] on link "Next" at bounding box center [1015, 587] width 202 height 106
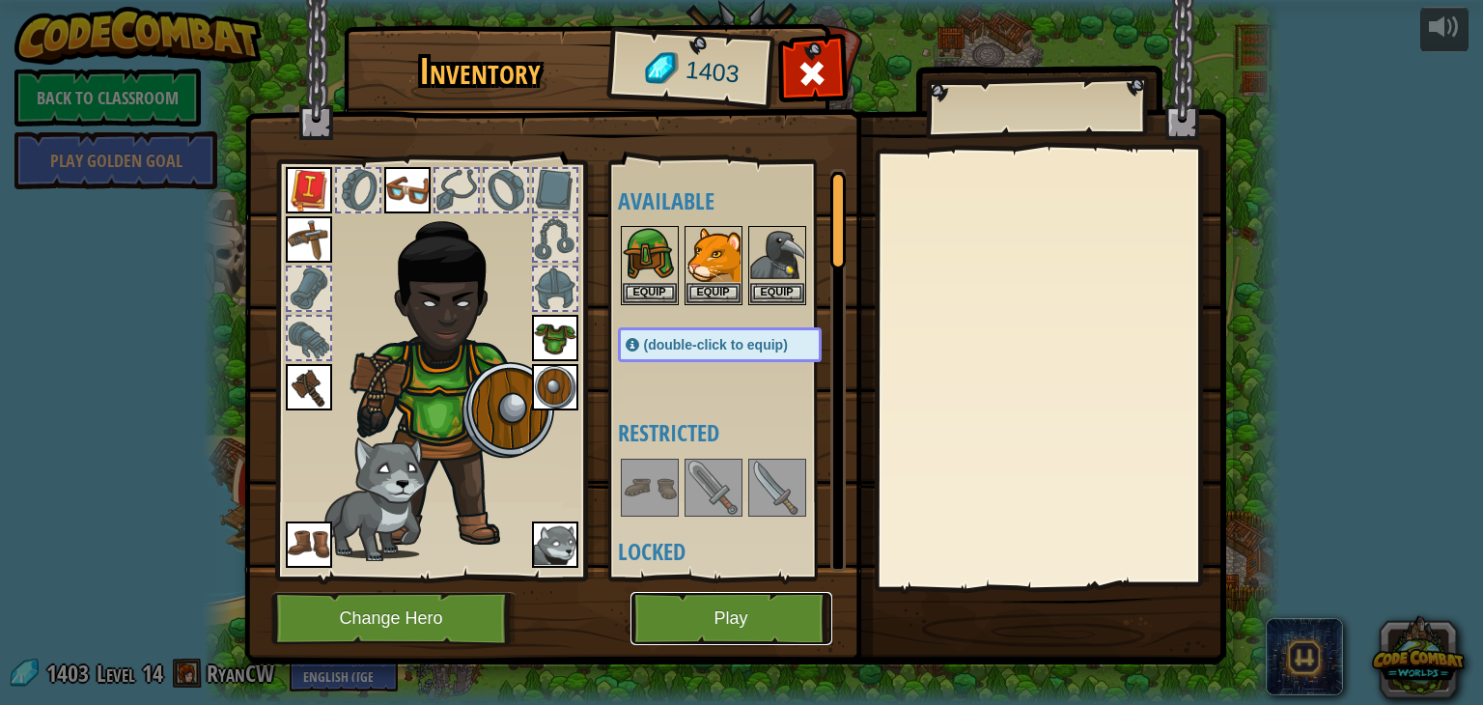
click at [769, 614] on button "Play" at bounding box center [731, 618] width 202 height 53
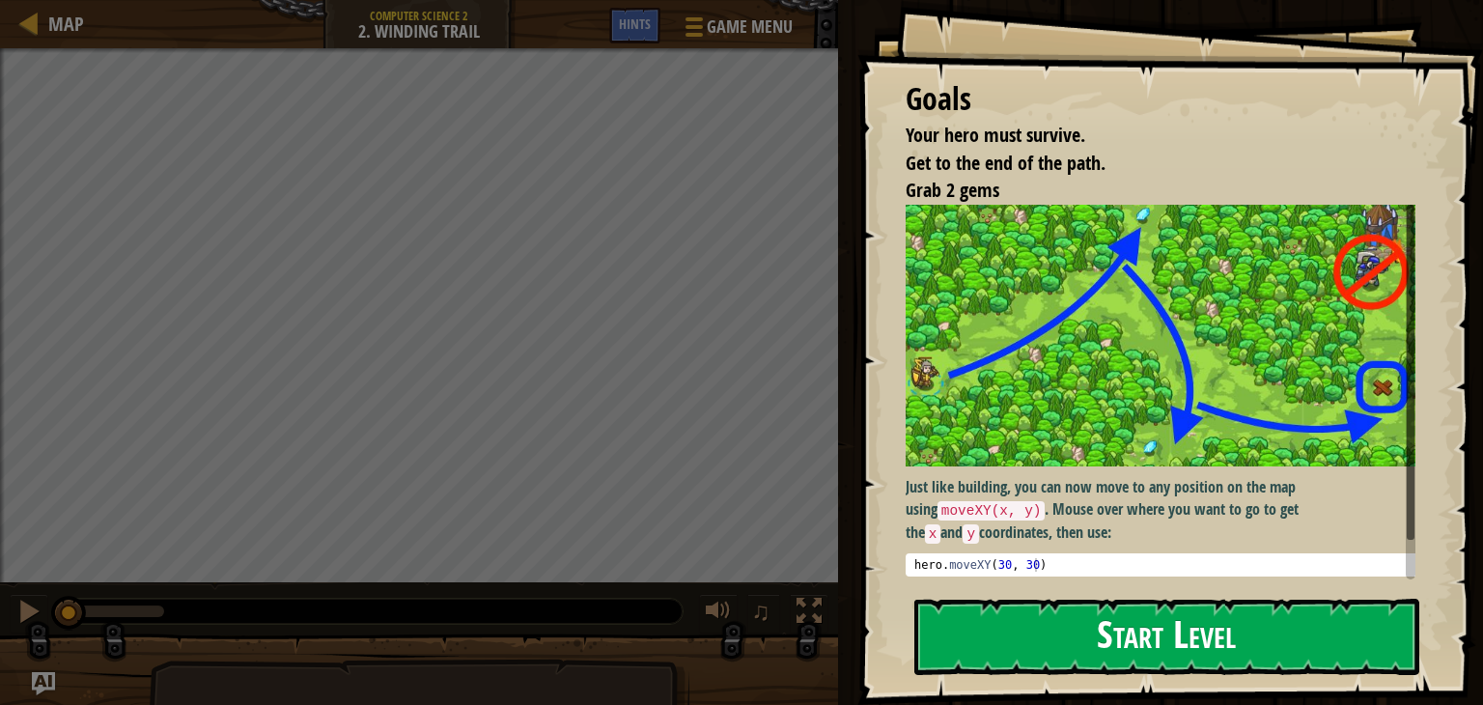
click at [1043, 619] on button "Start Level" at bounding box center [1166, 637] width 505 height 76
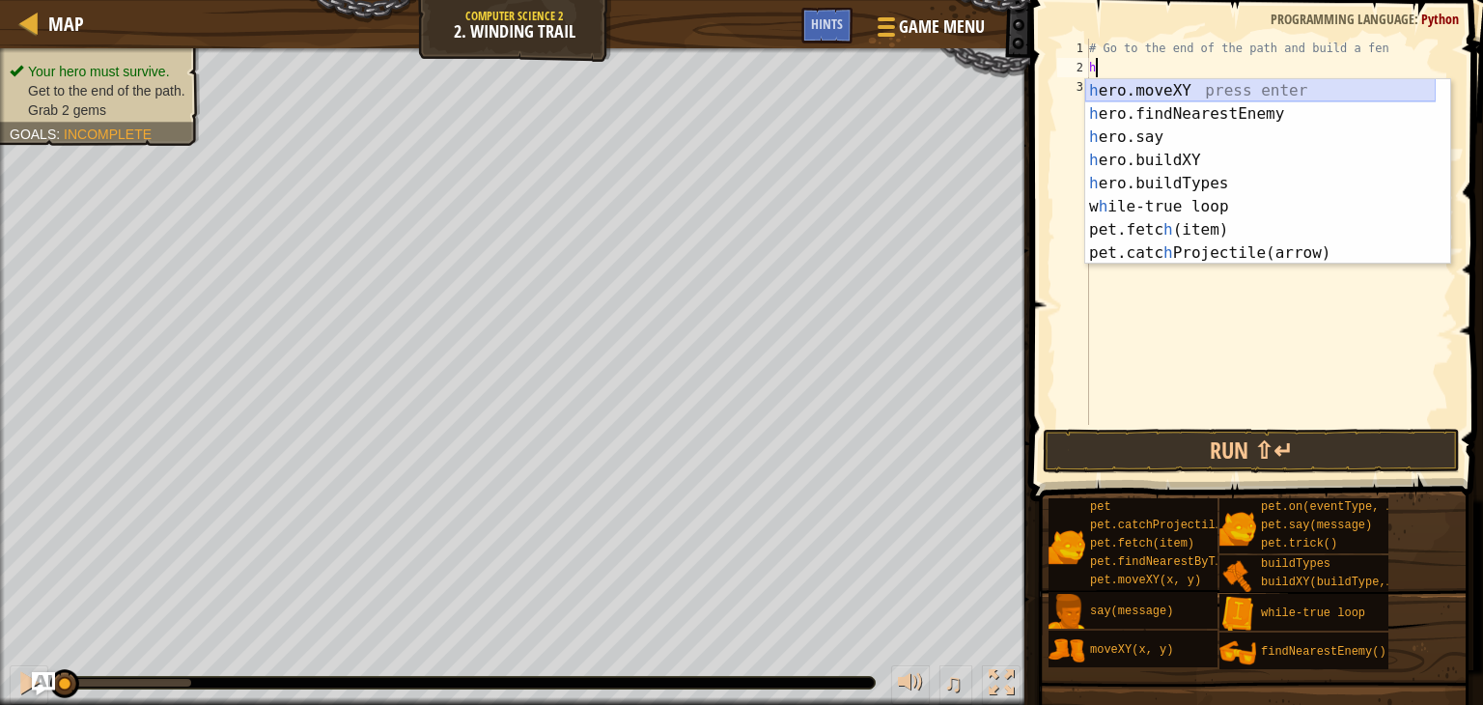
click at [1165, 83] on div "h ero.moveXY press enter h ero.findNearestEnemy press enter h ero.say press ent…" at bounding box center [1260, 195] width 350 height 232
type textarea "hero.moveXY(x, y)"
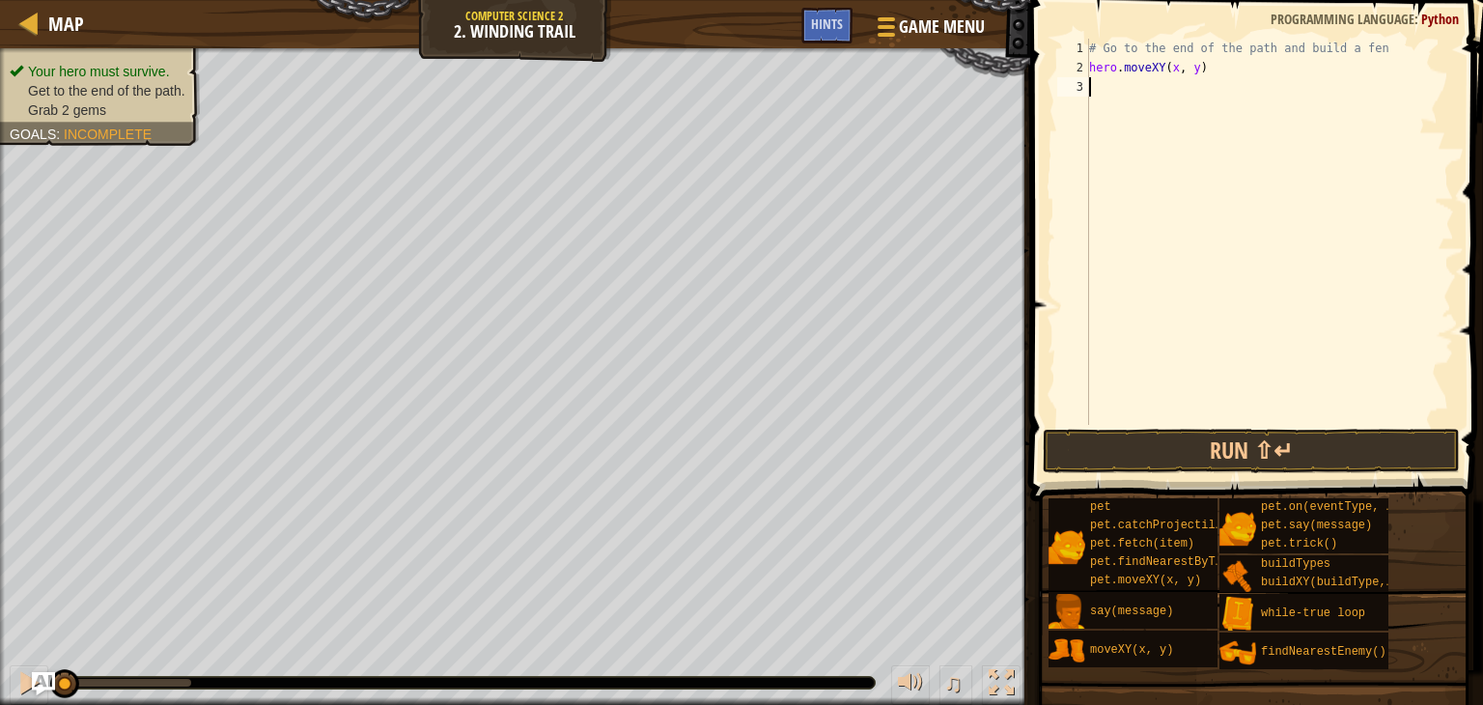
click at [1092, 91] on div "# Go to the end of the path and build a fen hero . moveXY ( x , y )" at bounding box center [1269, 251] width 369 height 425
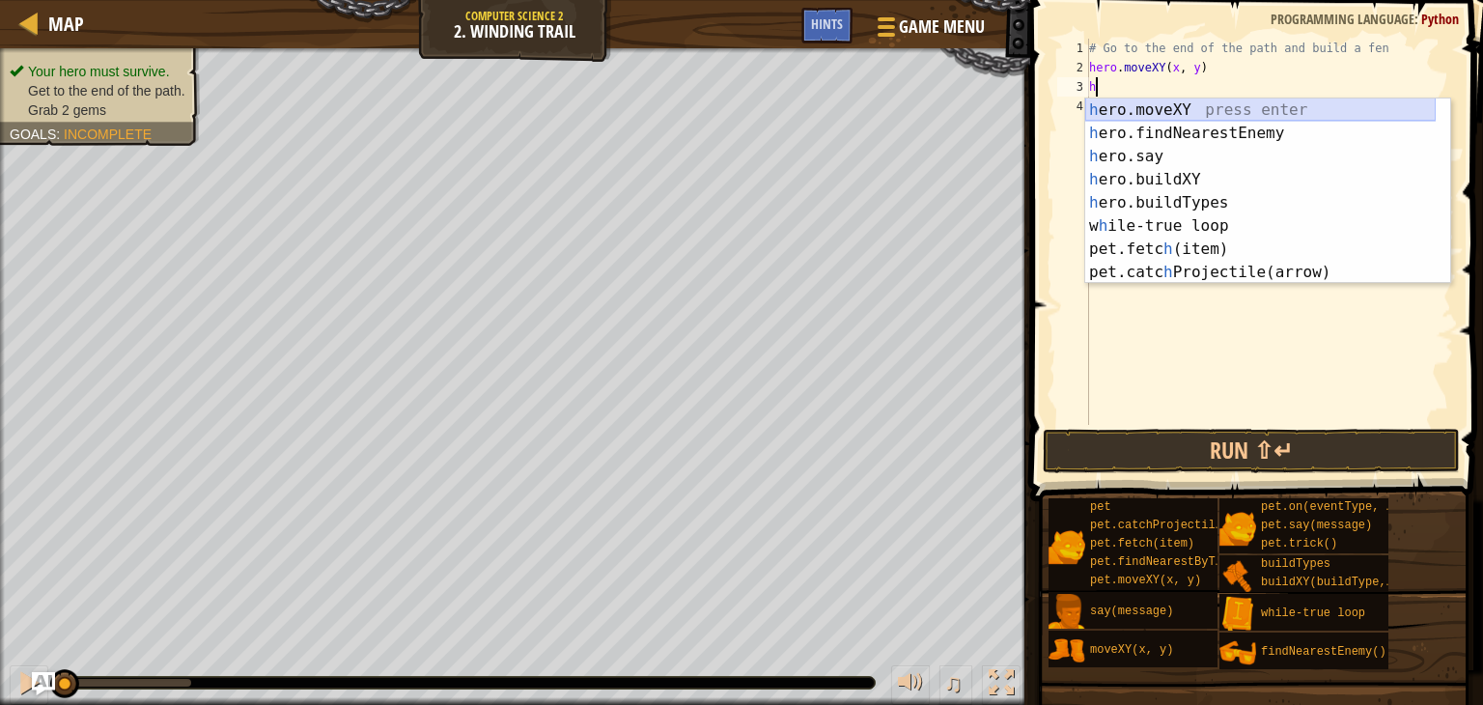
click at [1131, 105] on div "h ero.moveXY press enter h ero.findNearestEnemy press enter h ero.say press ent…" at bounding box center [1260, 214] width 350 height 232
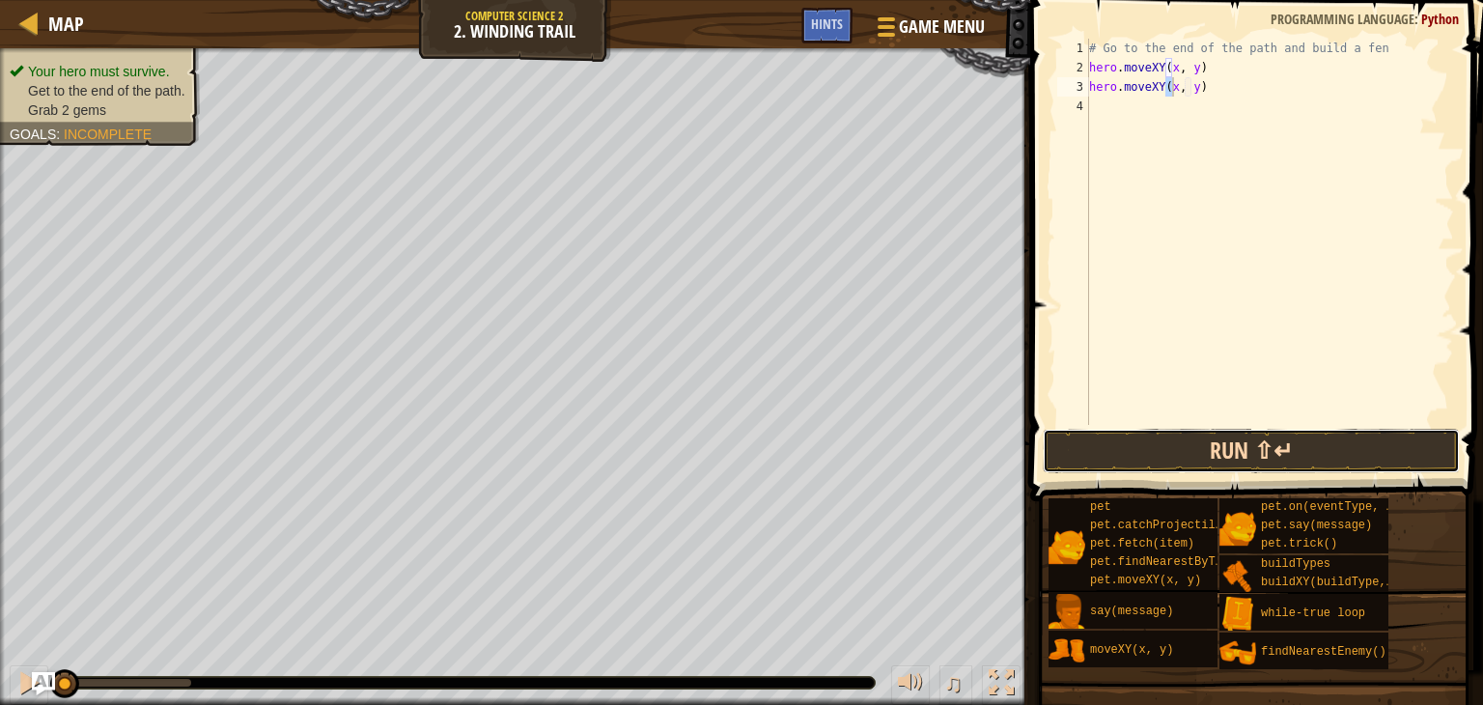
click at [1160, 434] on button "Run ⇧↵" at bounding box center [1251, 451] width 417 height 44
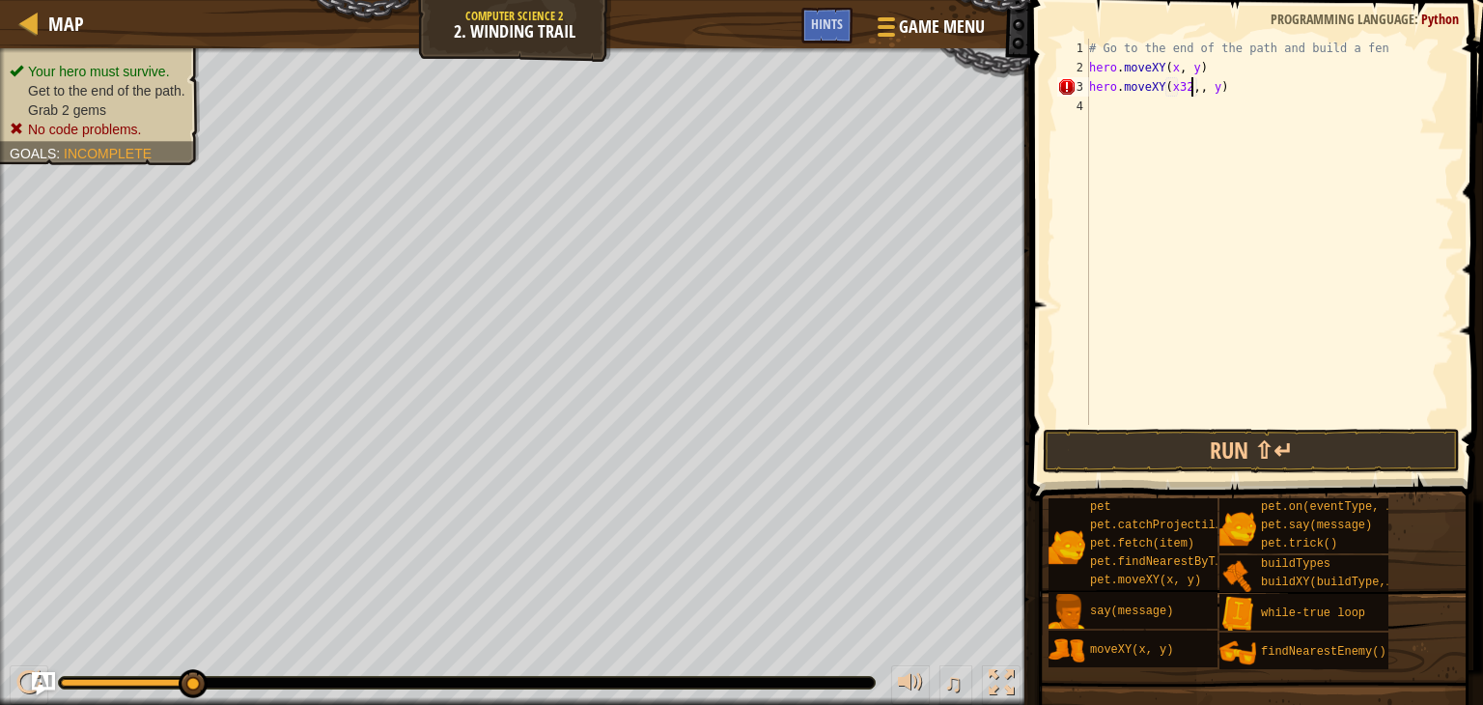
scroll to position [9, 9]
click at [1081, 450] on button "Run ⇧↵" at bounding box center [1251, 451] width 417 height 44
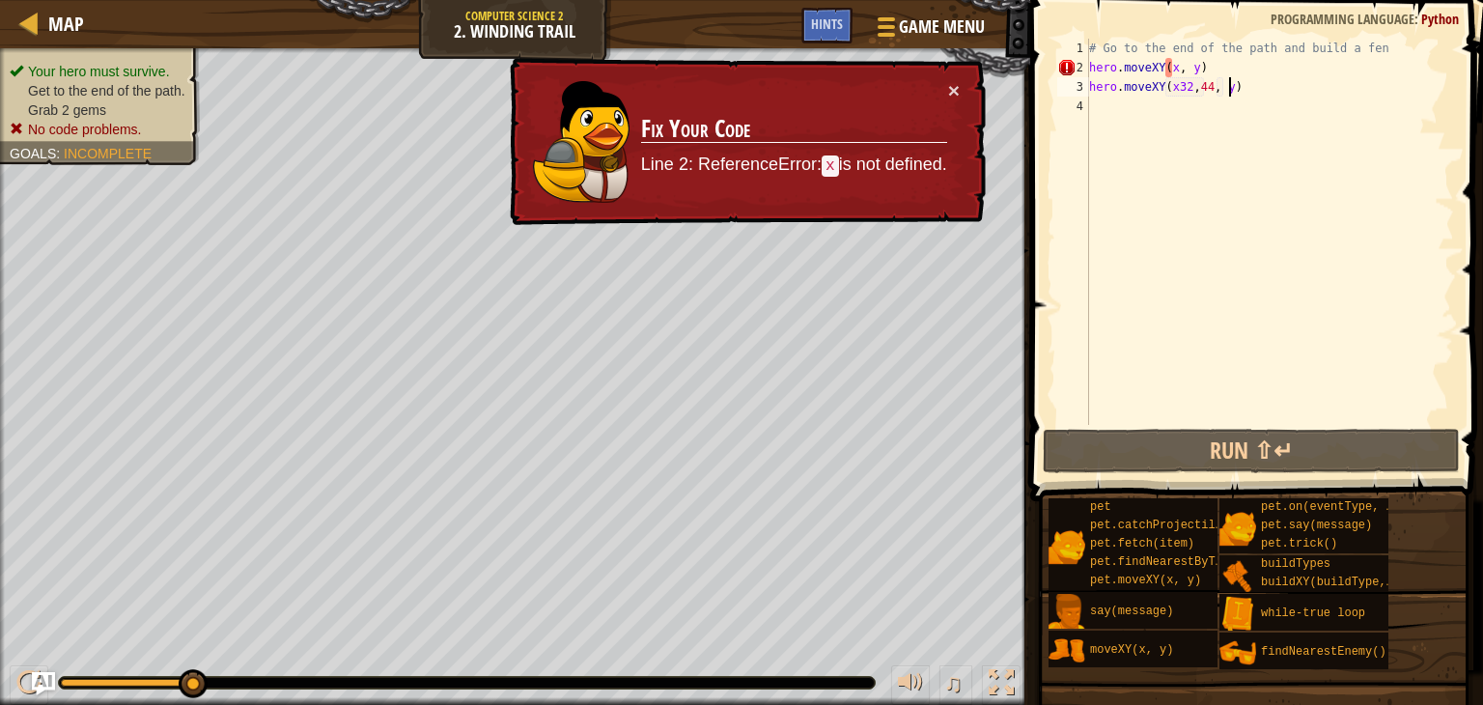
click at [1244, 93] on div "# Go to the end of the path and build a fen hero . moveXY ( x , y ) hero . move…" at bounding box center [1269, 251] width 369 height 425
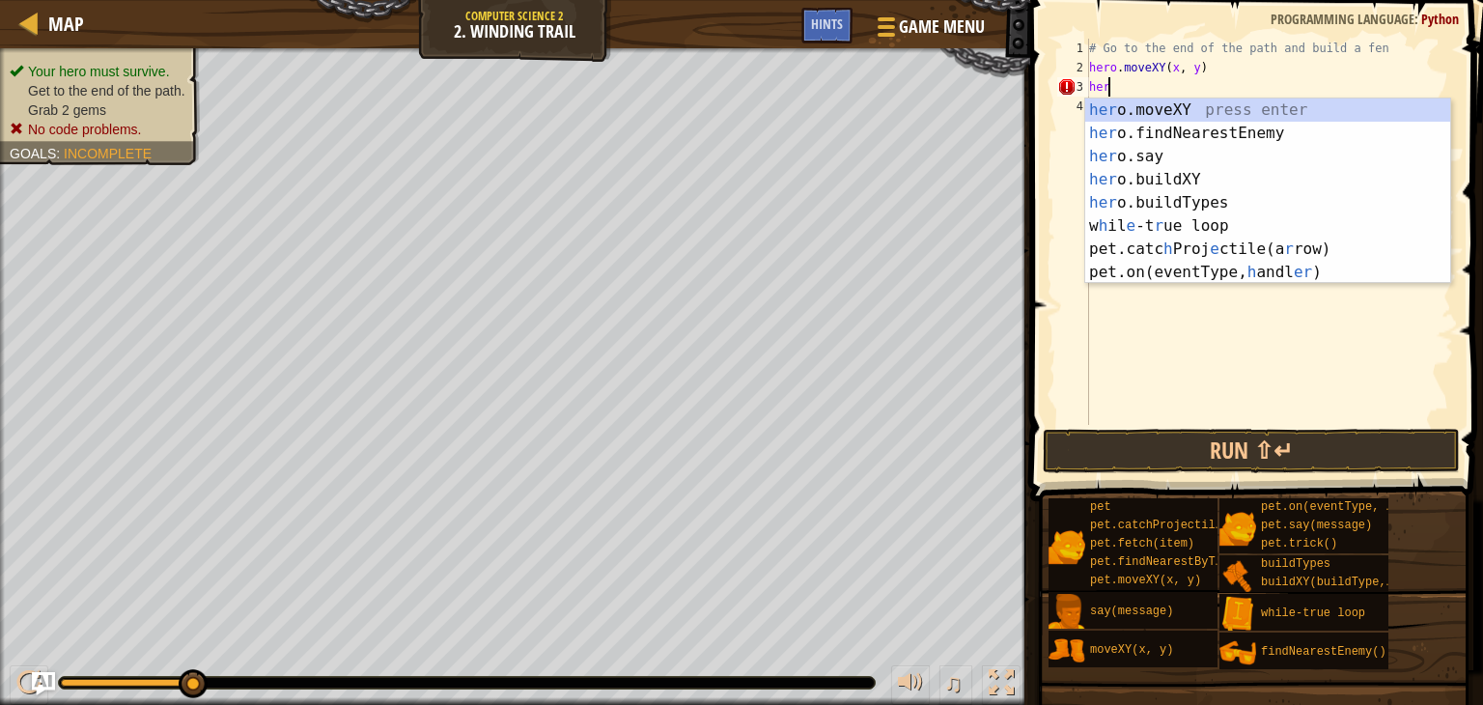
scroll to position [9, 0]
type textarea "h"
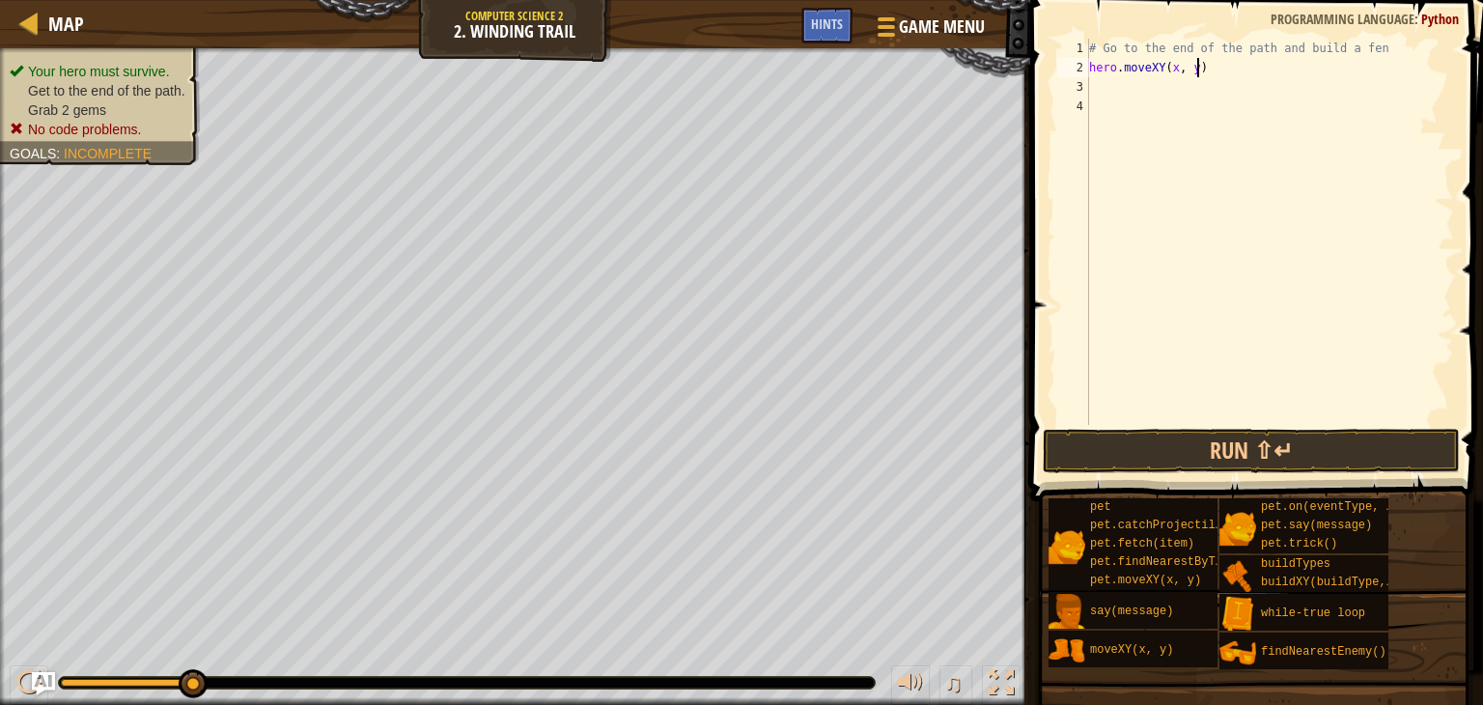
click at [1197, 70] on div "# Go to the end of the path and build a fen hero . moveXY ( x , y )" at bounding box center [1269, 251] width 369 height 425
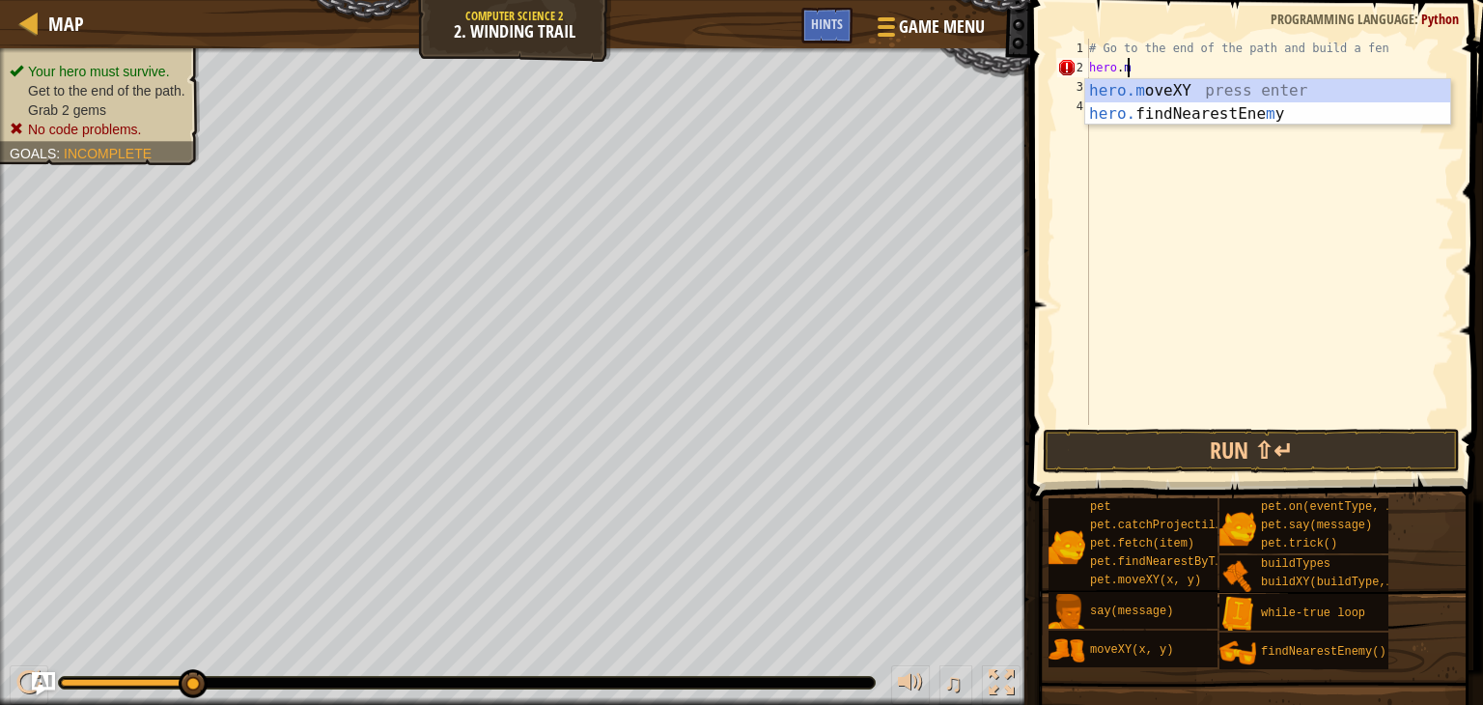
type textarea "h"
type textarea "# Go to the end of the path and build a fe"
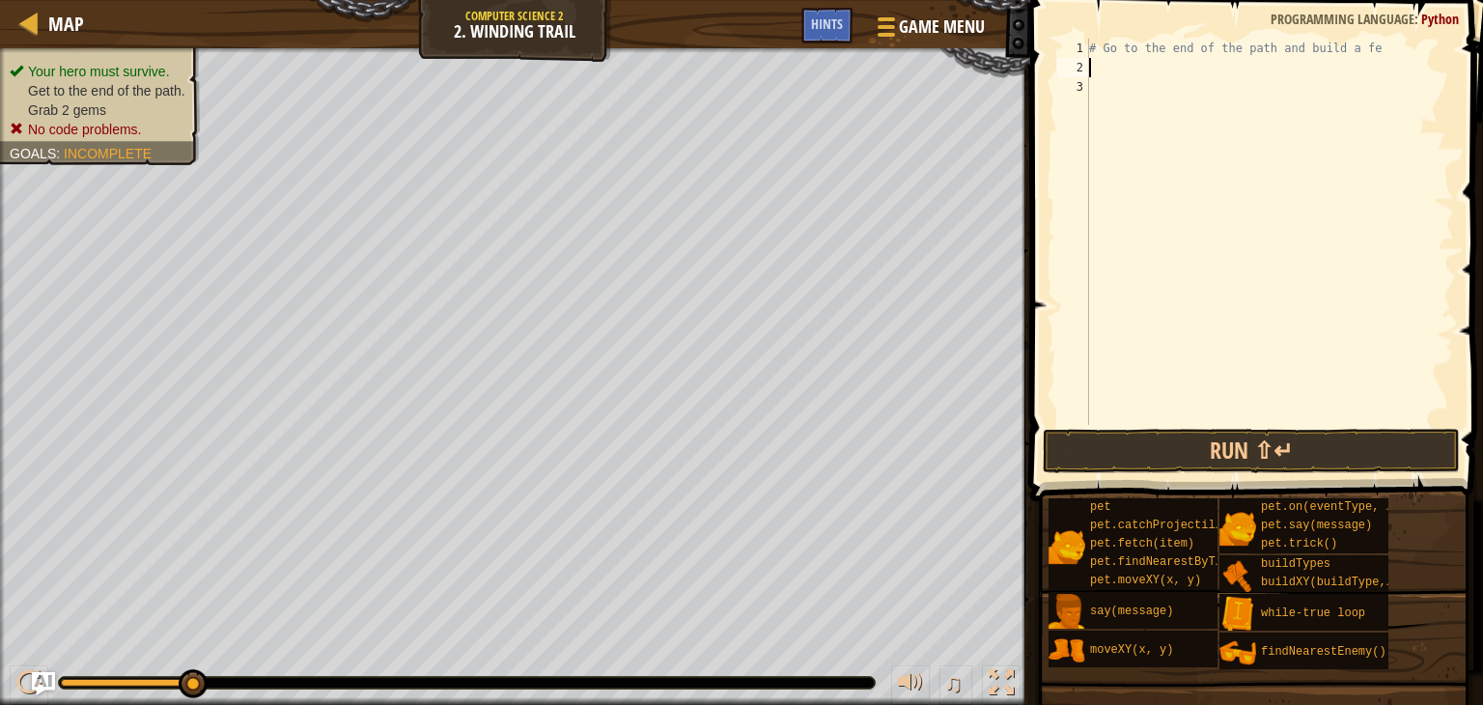
drag, startPoint x: 1090, startPoint y: 60, endPoint x: 1090, endPoint y: 70, distance: 10.6
click at [1090, 70] on div "# Go to the end of the path and build a fe" at bounding box center [1269, 251] width 369 height 425
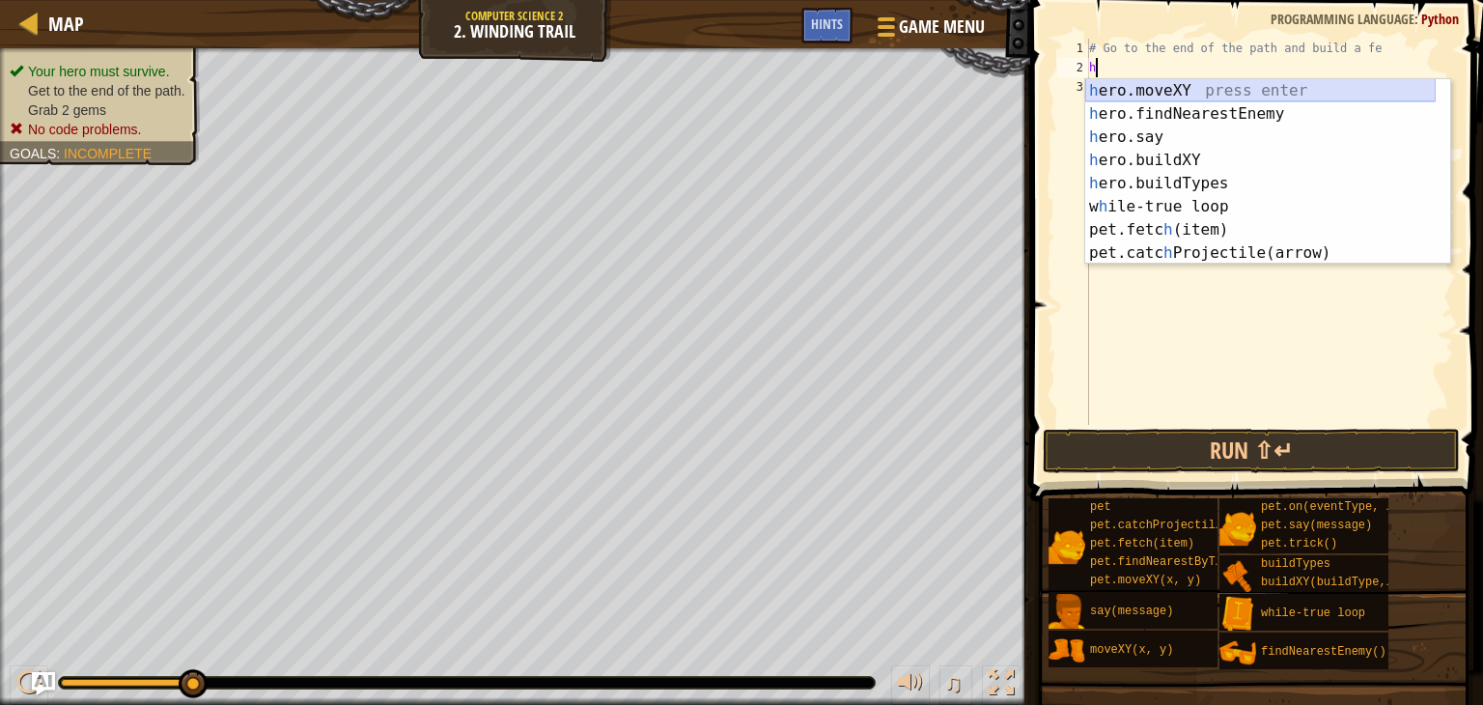
click at [1143, 79] on div "h ero.moveXY press enter h ero.findNearestEnemy press enter h ero.say press ent…" at bounding box center [1260, 195] width 350 height 232
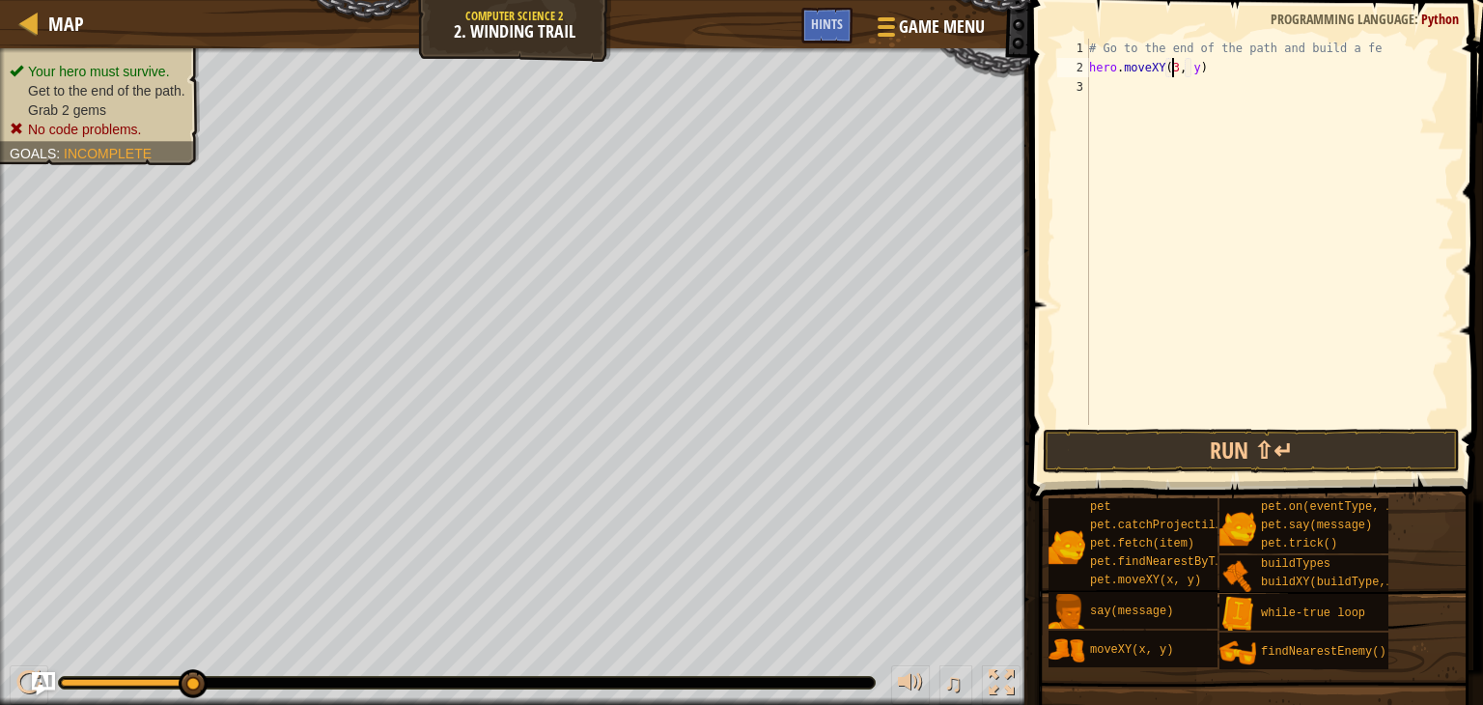
scroll to position [9, 8]
click at [1185, 70] on div "# Go to the end of the path and build a fe hero . moveXY ( 36 , y )" at bounding box center [1269, 251] width 369 height 425
click at [1213, 457] on button "Run ⇧↵" at bounding box center [1251, 451] width 417 height 44
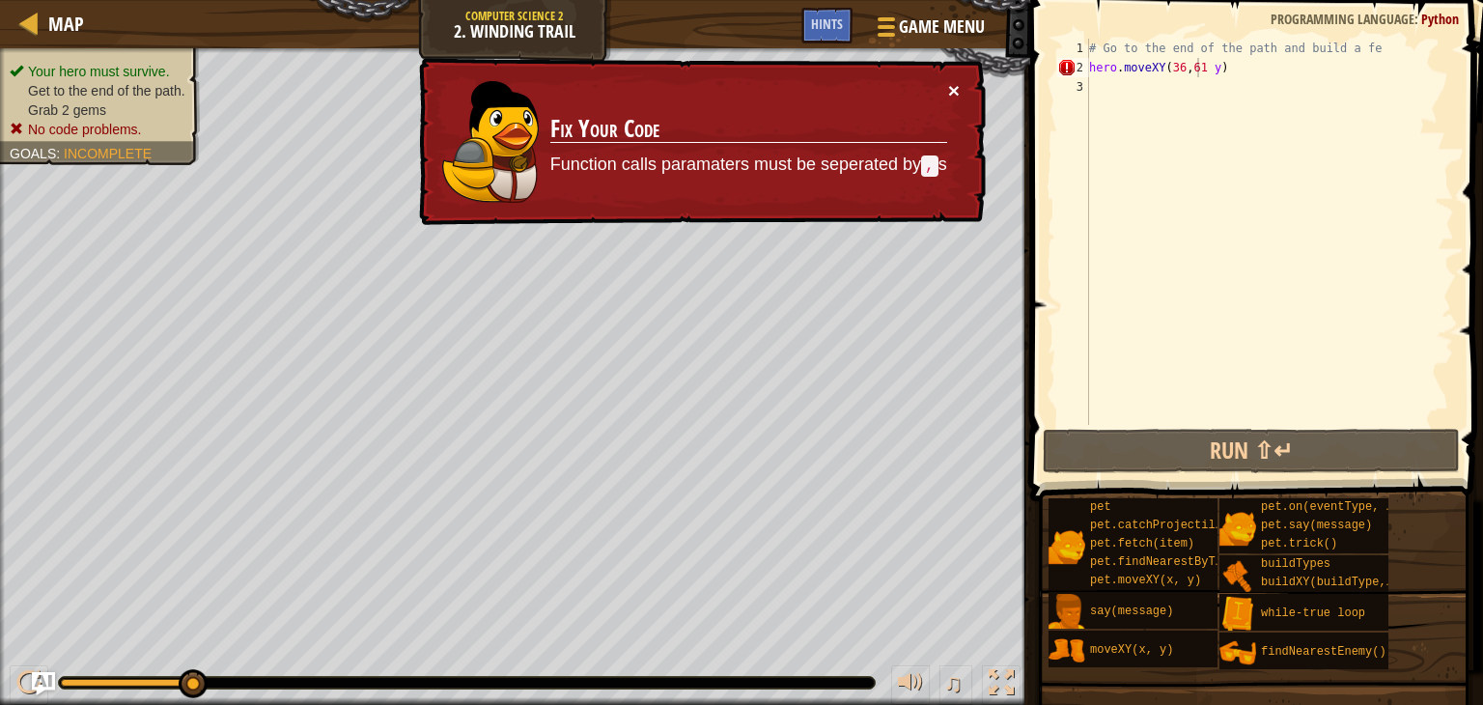
click at [951, 81] on button "×" at bounding box center [954, 90] width 12 height 20
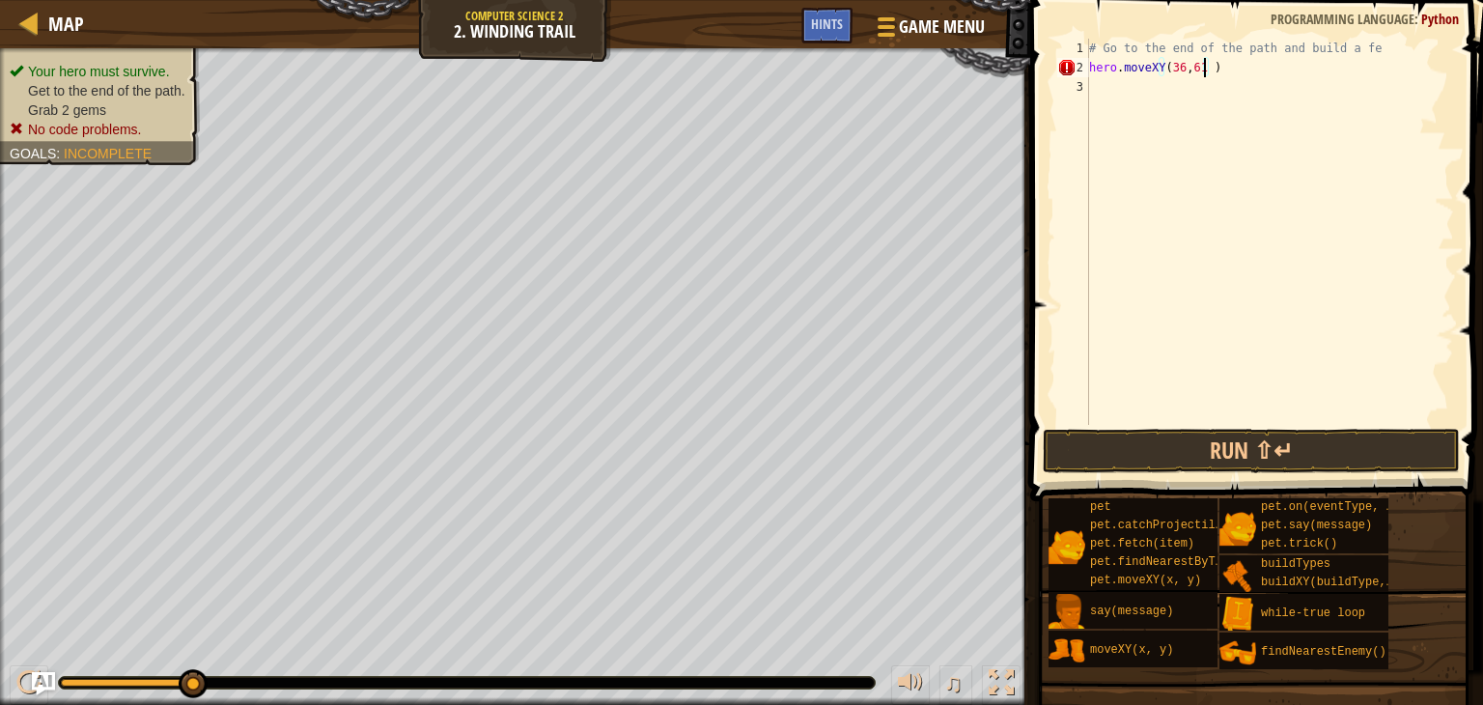
scroll to position [9, 8]
type textarea "hero.moveXY(36,61)"
click at [1213, 436] on button "Run ⇧↵" at bounding box center [1251, 451] width 417 height 44
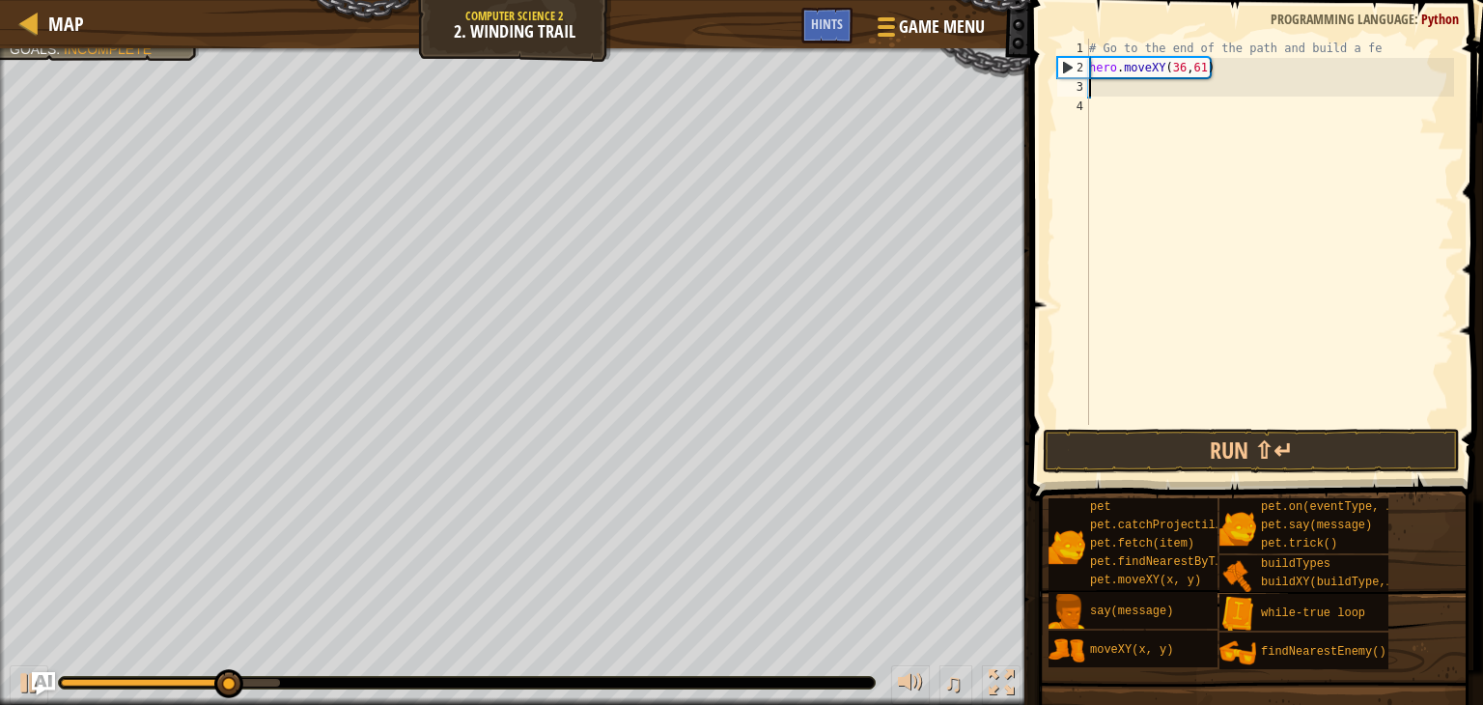
scroll to position [9, 0]
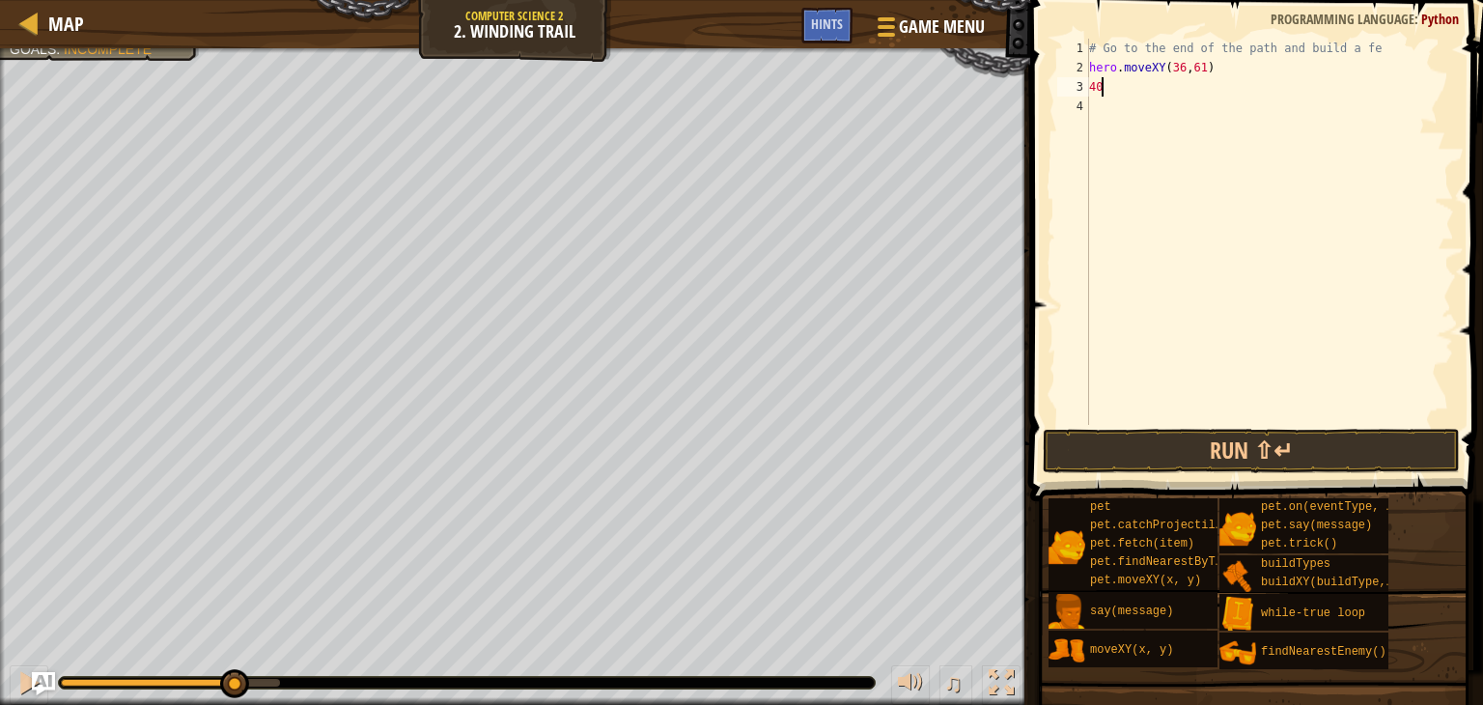
type textarea "4"
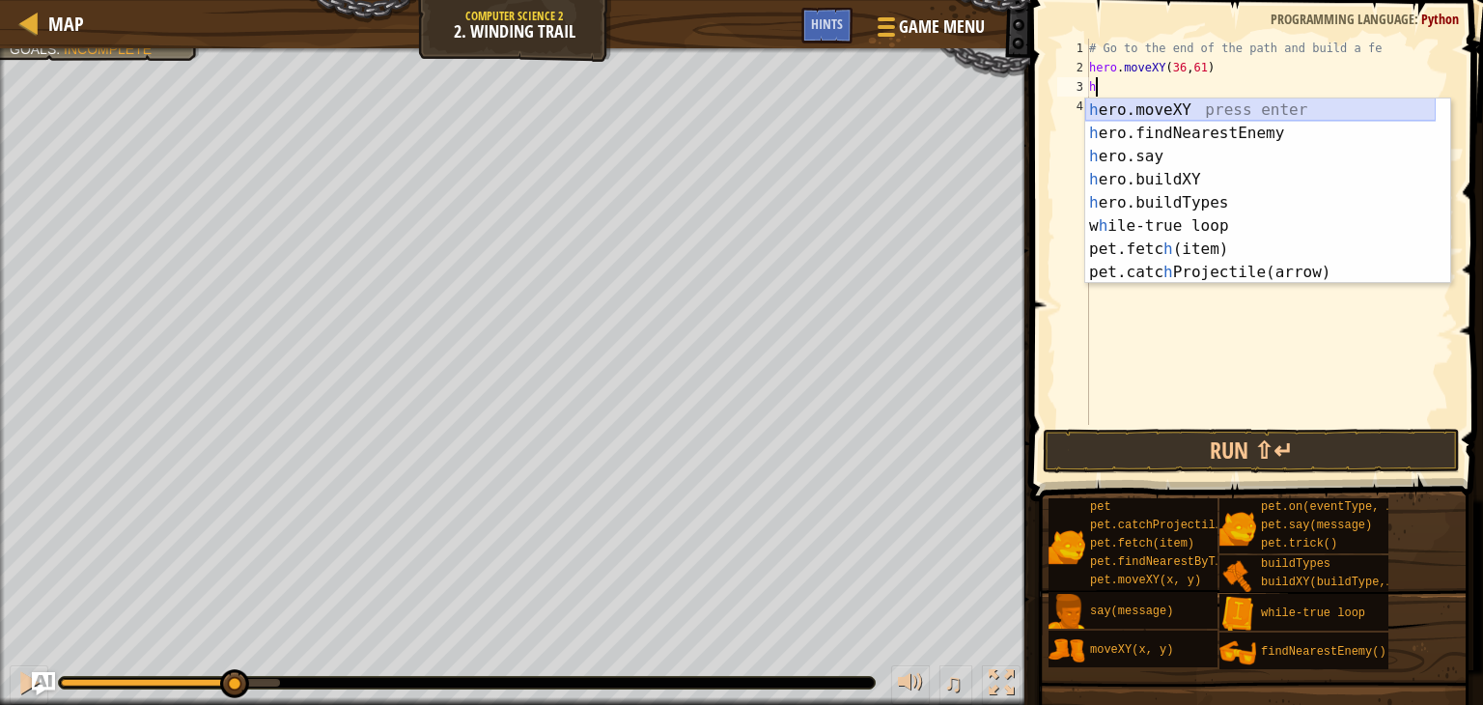
click at [1127, 106] on div "h ero.moveXY press enter h ero.findNearestEnemy press enter h ero.say press ent…" at bounding box center [1260, 214] width 350 height 232
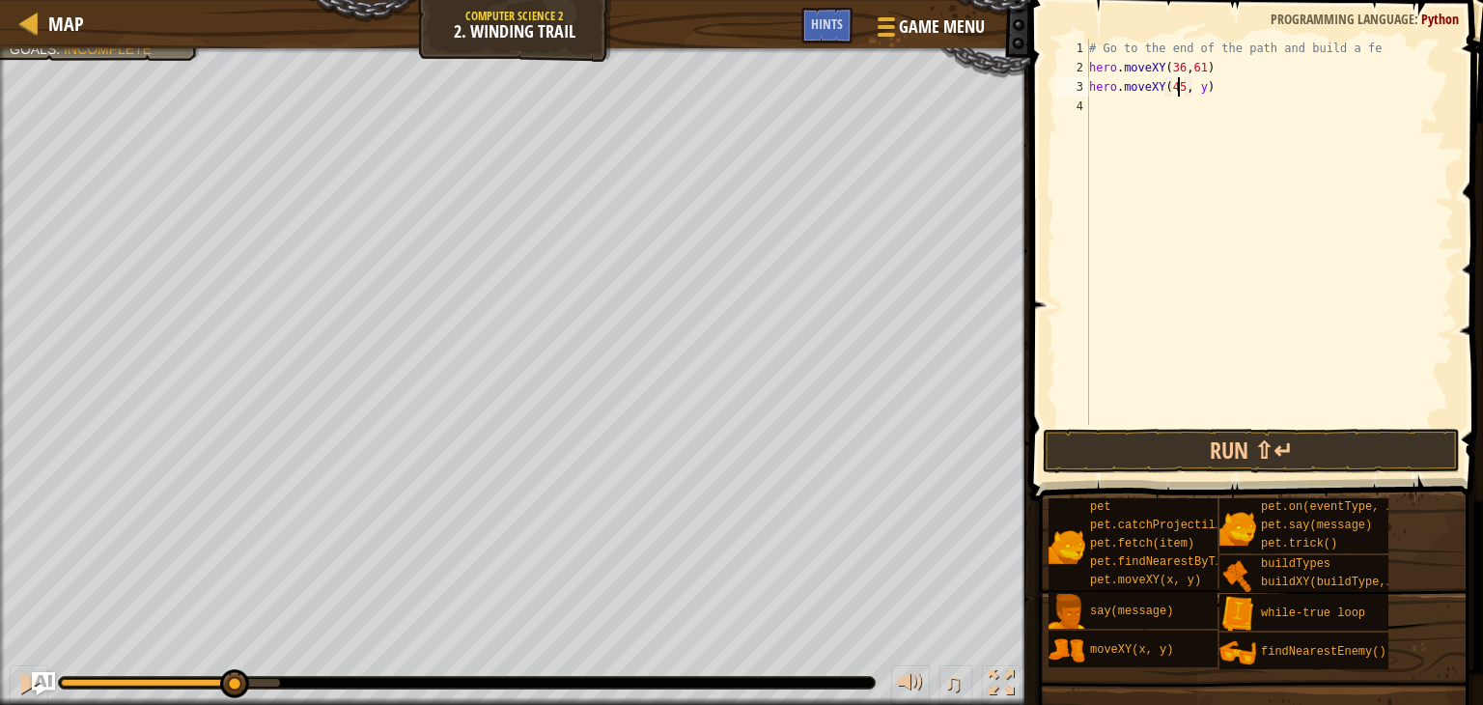
scroll to position [9, 8]
click at [1188, 81] on div "# Go to the end of the path and build a fe hero . moveXY ( 36 , 61 ) hero . mov…" at bounding box center [1269, 251] width 369 height 425
click at [1189, 84] on div "# Go to the end of the path and build a fe hero . moveXY ( 36 , 61 ) hero . mov…" at bounding box center [1269, 251] width 369 height 425
click at [1183, 83] on div "# Go to the end of the path and build a fe hero . moveXY ( 36 , 61 ) hero . mov…" at bounding box center [1269, 251] width 369 height 425
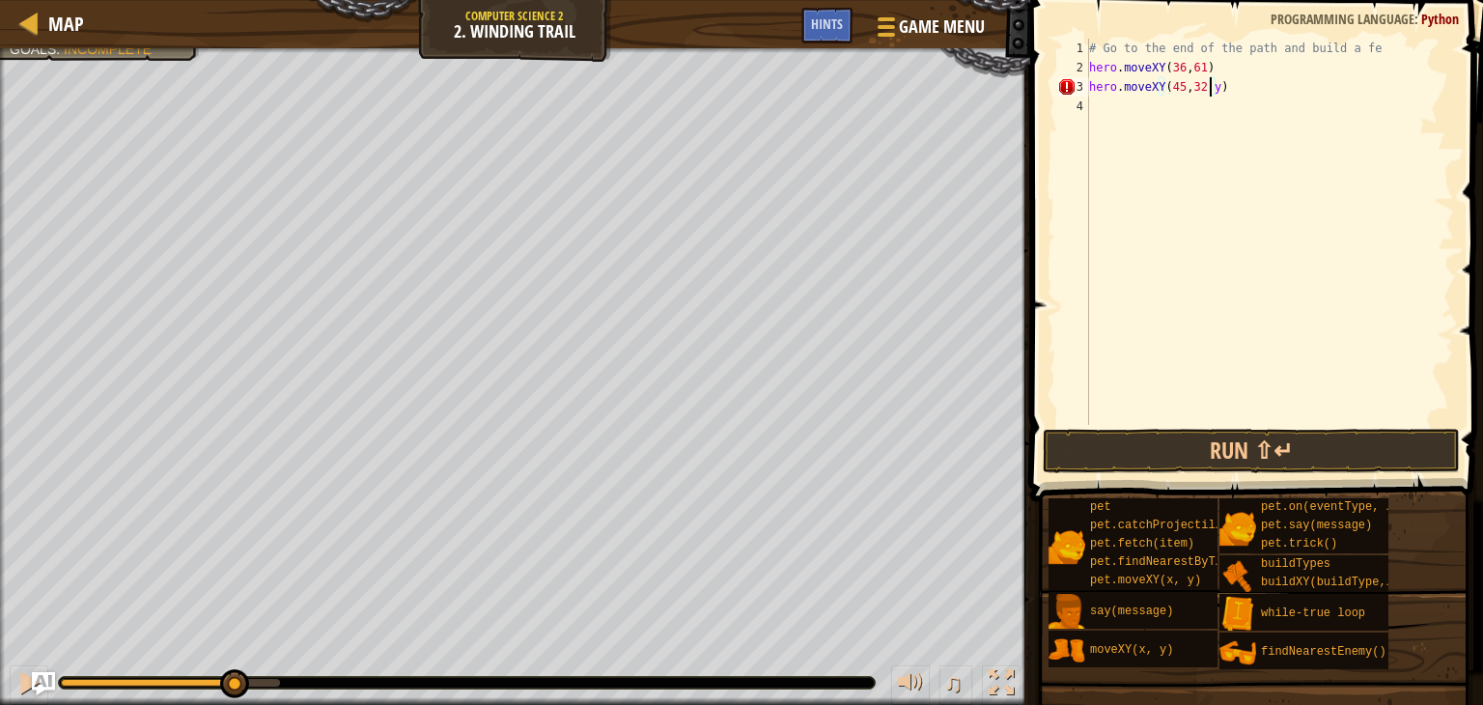
click at [1211, 81] on div "# Go to the end of the path and build a fe hero . moveXY ( 36 , 61 ) hero . mov…" at bounding box center [1269, 251] width 369 height 425
type textarea "hero.moveXY(45,32)"
click at [1096, 445] on button "Run ⇧↵" at bounding box center [1251, 451] width 417 height 44
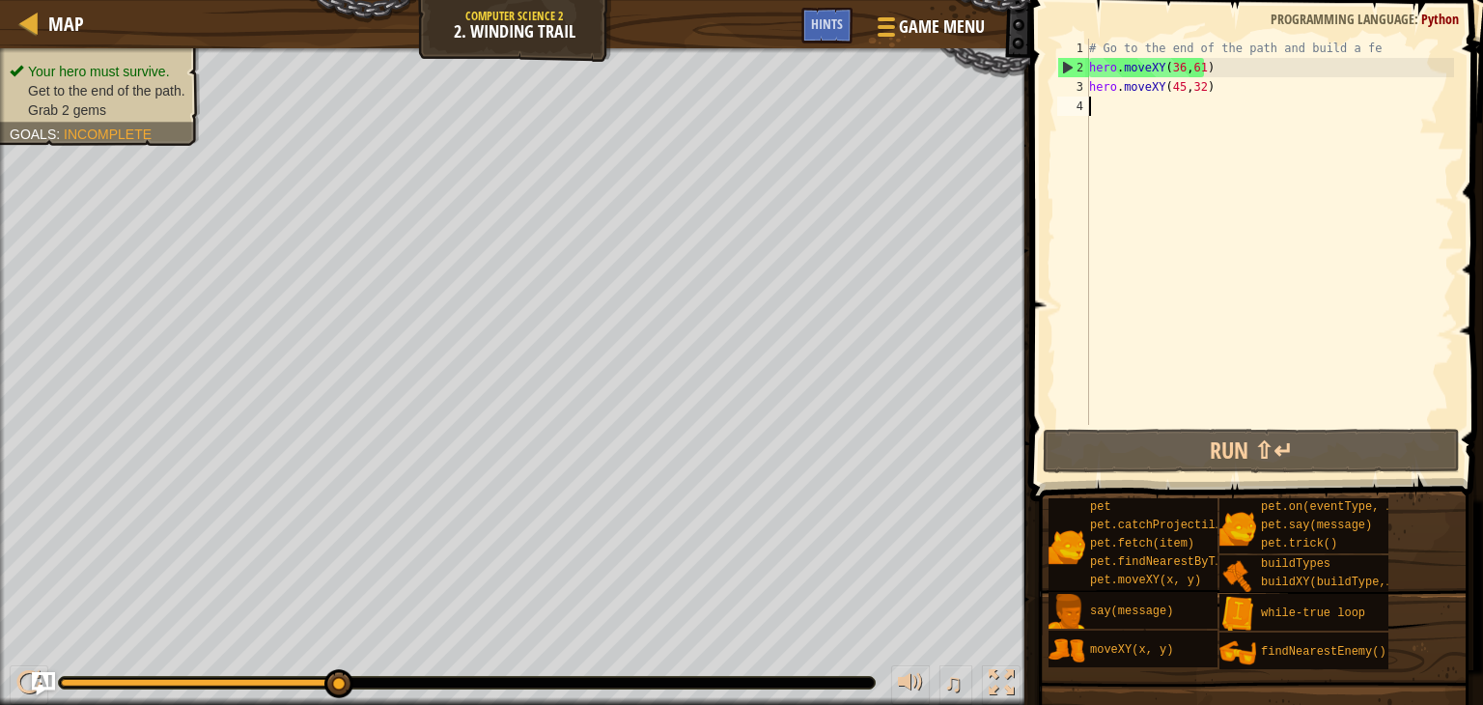
click at [1092, 109] on div "# Go to the end of the path and build a fe hero . moveXY ( 36 , 61 ) hero . mov…" at bounding box center [1269, 251] width 369 height 425
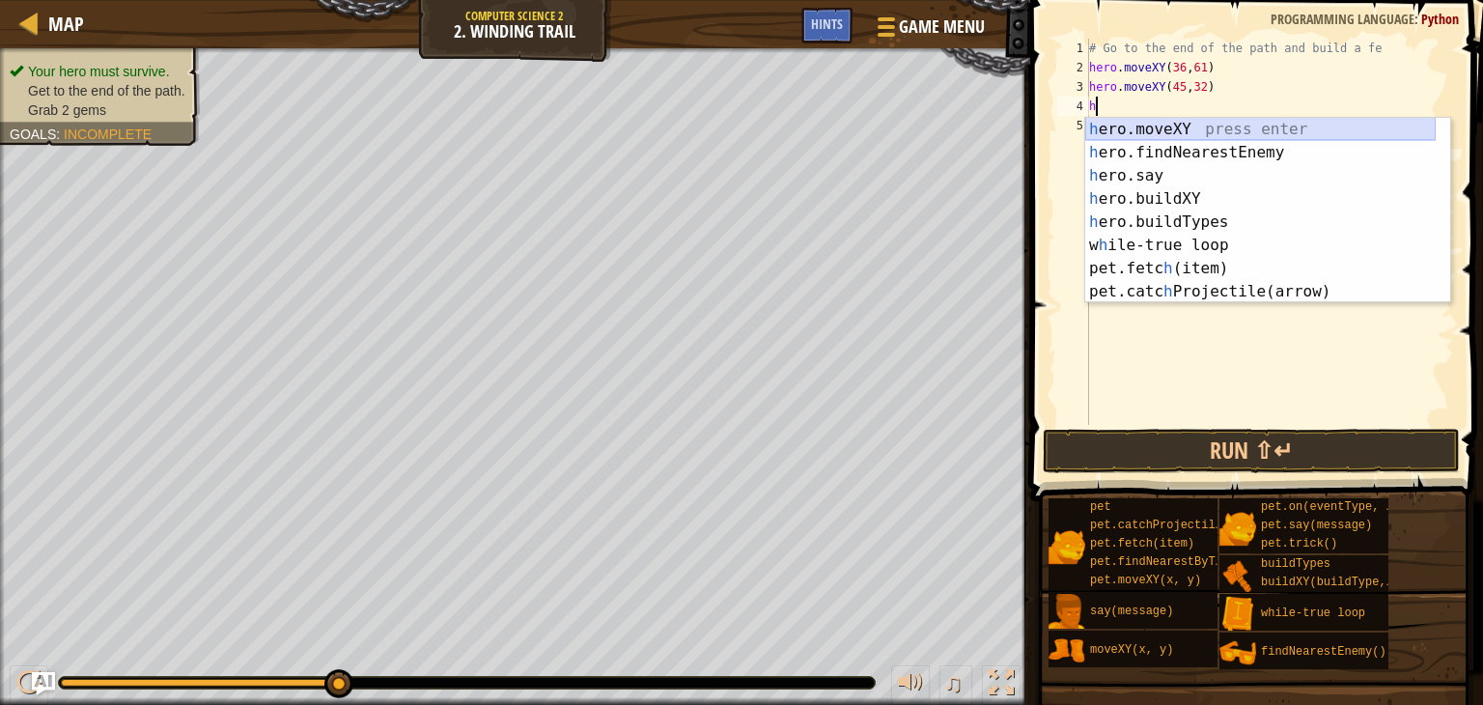
click at [1134, 123] on div "h ero.moveXY press enter h ero.findNearestEnemy press enter h ero.say press ent…" at bounding box center [1260, 234] width 350 height 232
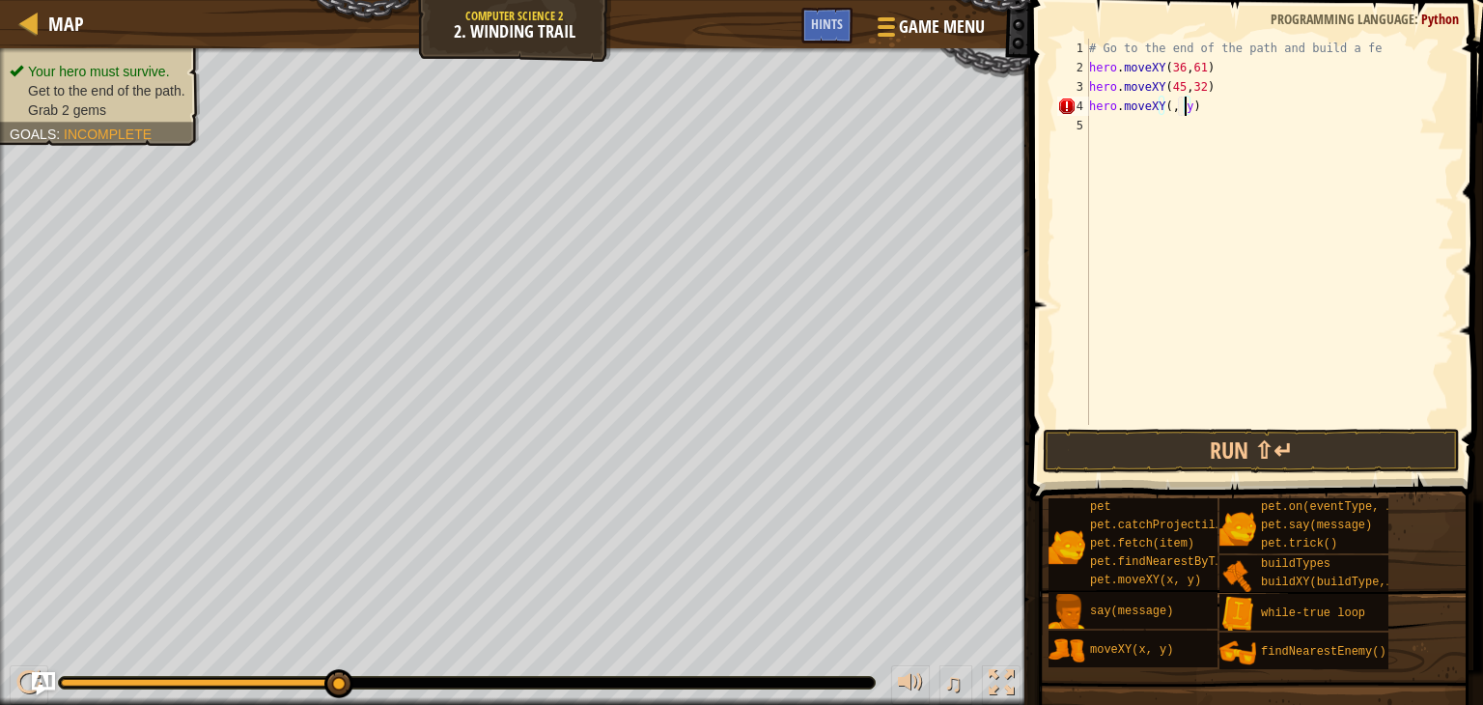
click at [1182, 105] on div "# Go to the end of the path and build a fe hero . moveXY ( 36 , 61 ) hero . mov…" at bounding box center [1269, 251] width 369 height 425
click at [1166, 103] on div "# Go to the end of the path and build a fe hero . moveXY ( 36 , 61 ) hero . mov…" at bounding box center [1269, 251] width 369 height 425
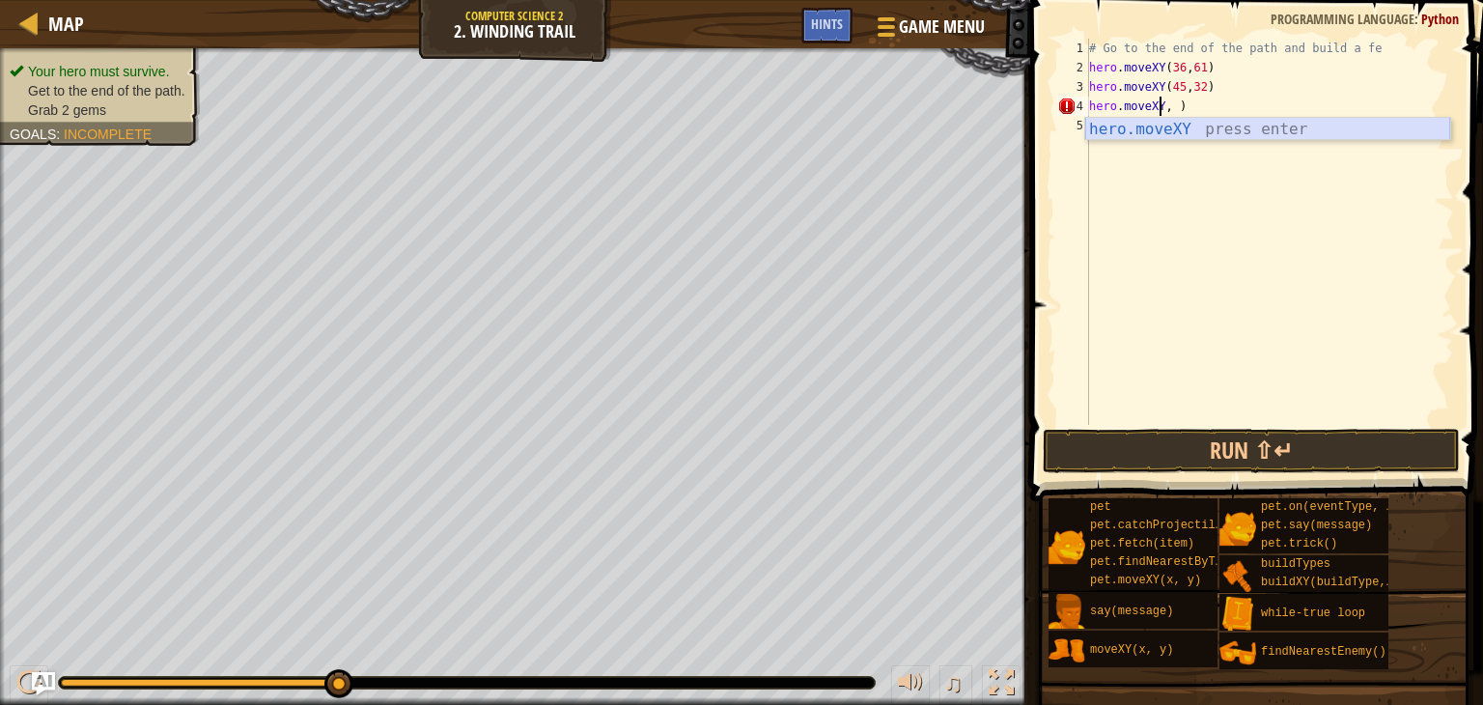
click at [1132, 129] on div "hero.moveXY press enter" at bounding box center [1267, 153] width 365 height 70
type textarea "hero.moveXY(x, y), )"
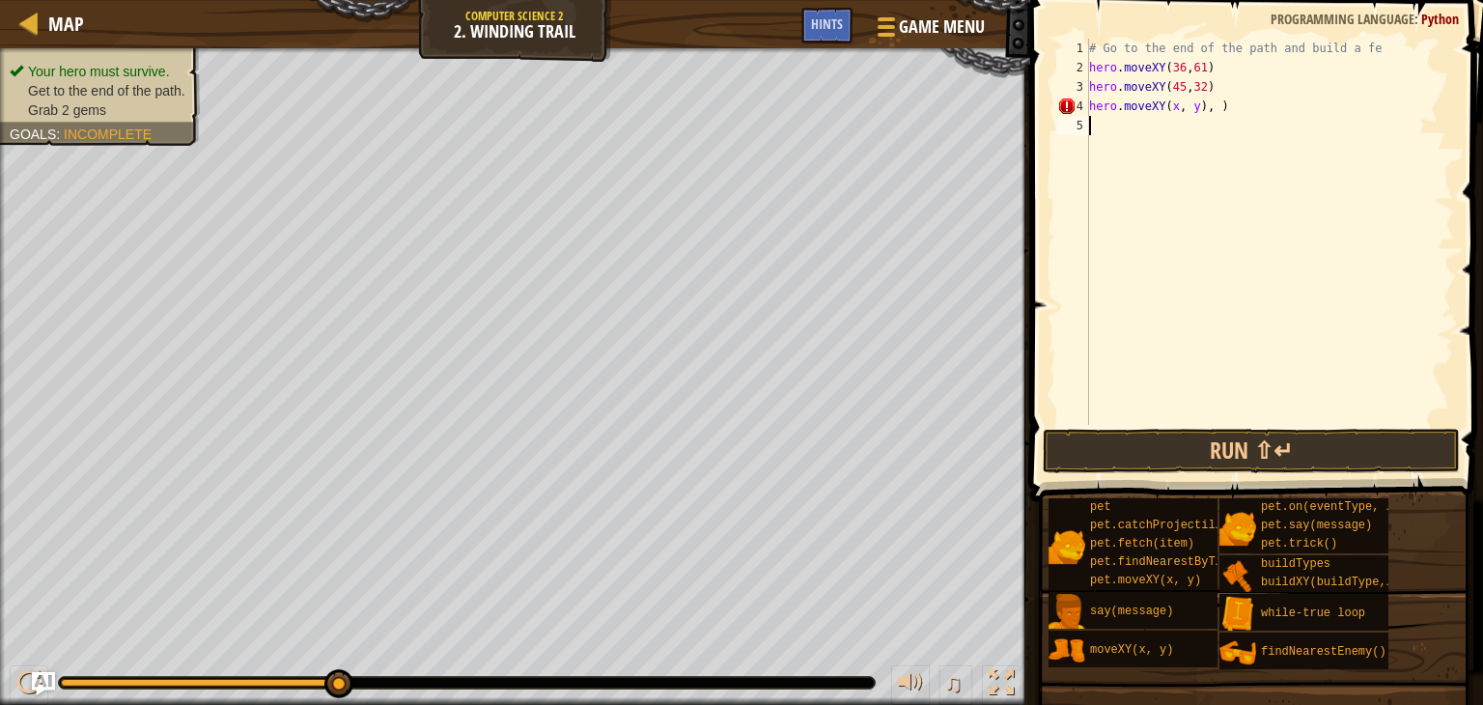
click at [1208, 116] on div "# Go to the end of the path and build a fe hero . moveXY ( 36 , 61 ) hero . mov…" at bounding box center [1269, 251] width 369 height 425
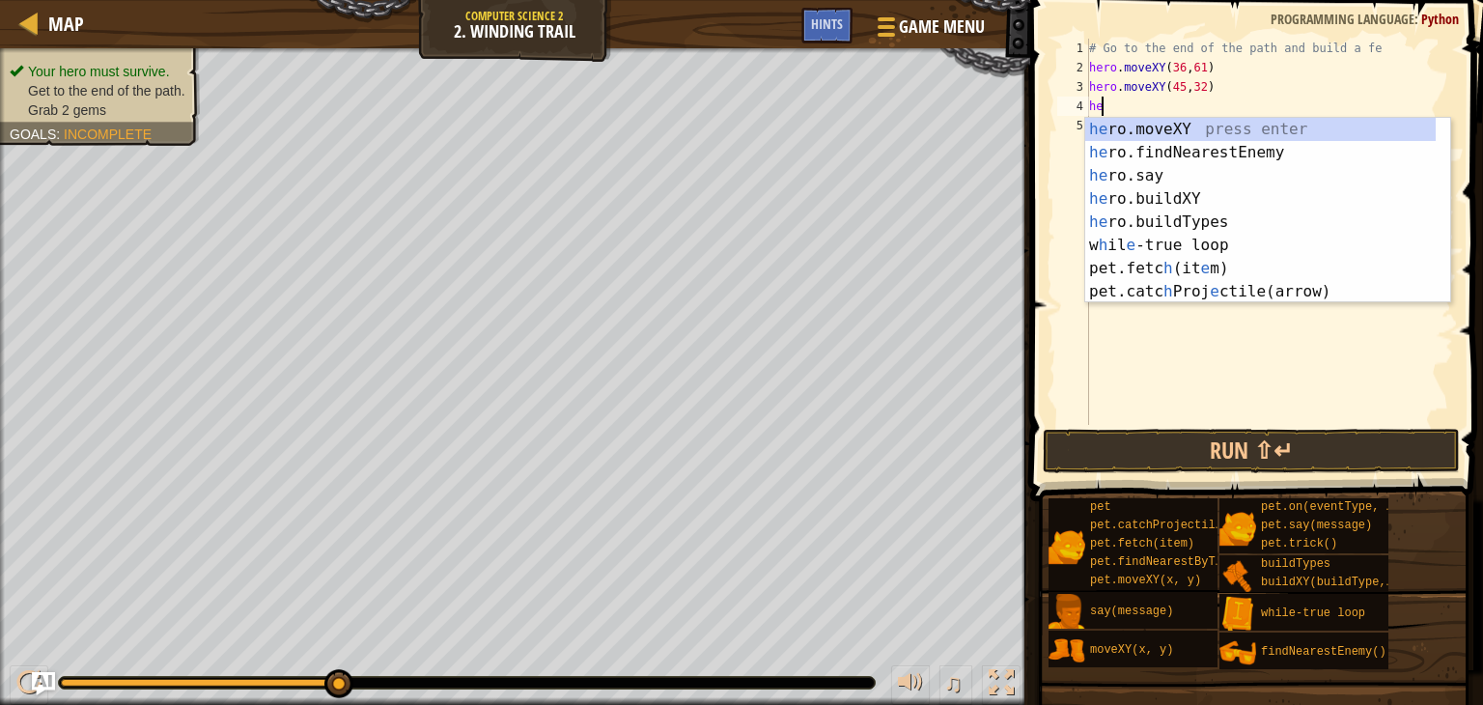
type textarea "h"
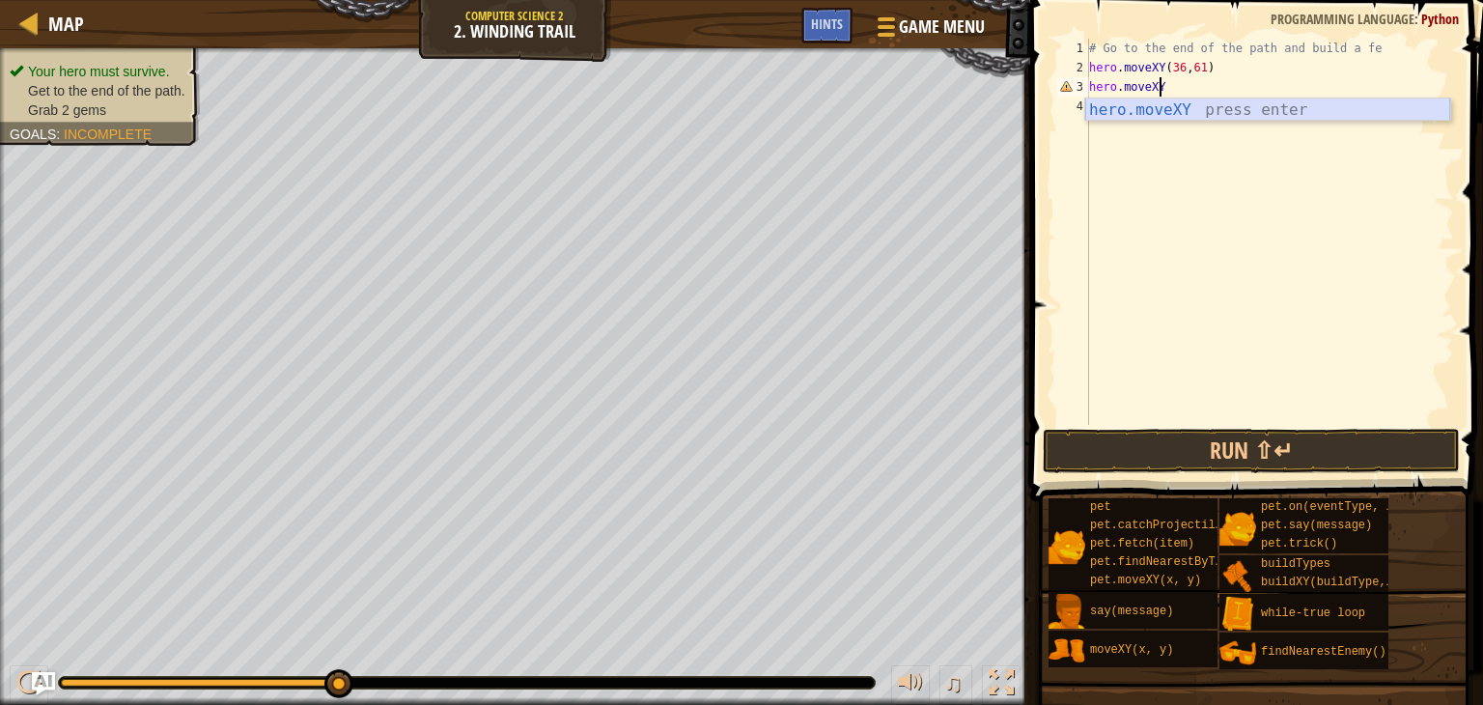
click at [1117, 107] on div "hero.moveXY press enter" at bounding box center [1267, 133] width 365 height 70
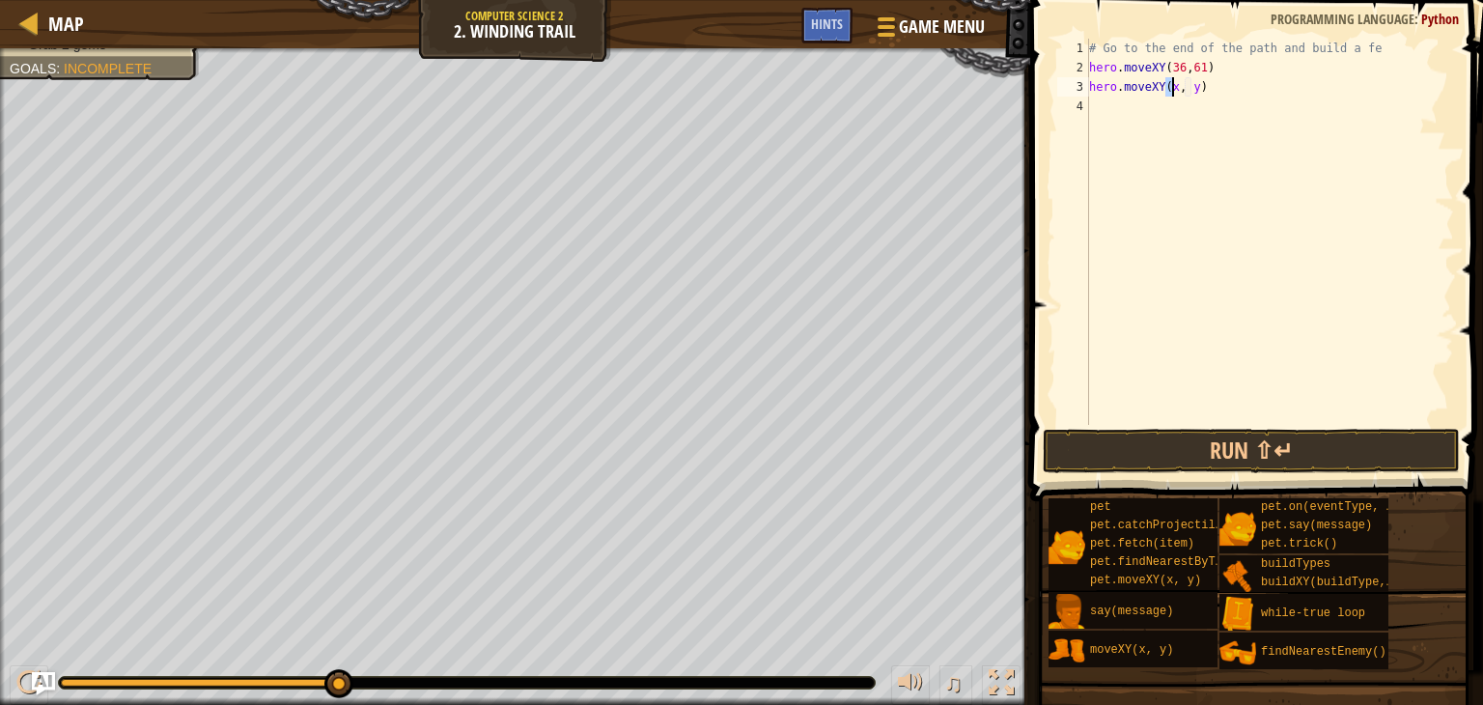
type textarea "hero.moveXY(x, y)"
